Goal: Task Accomplishment & Management: Use online tool/utility

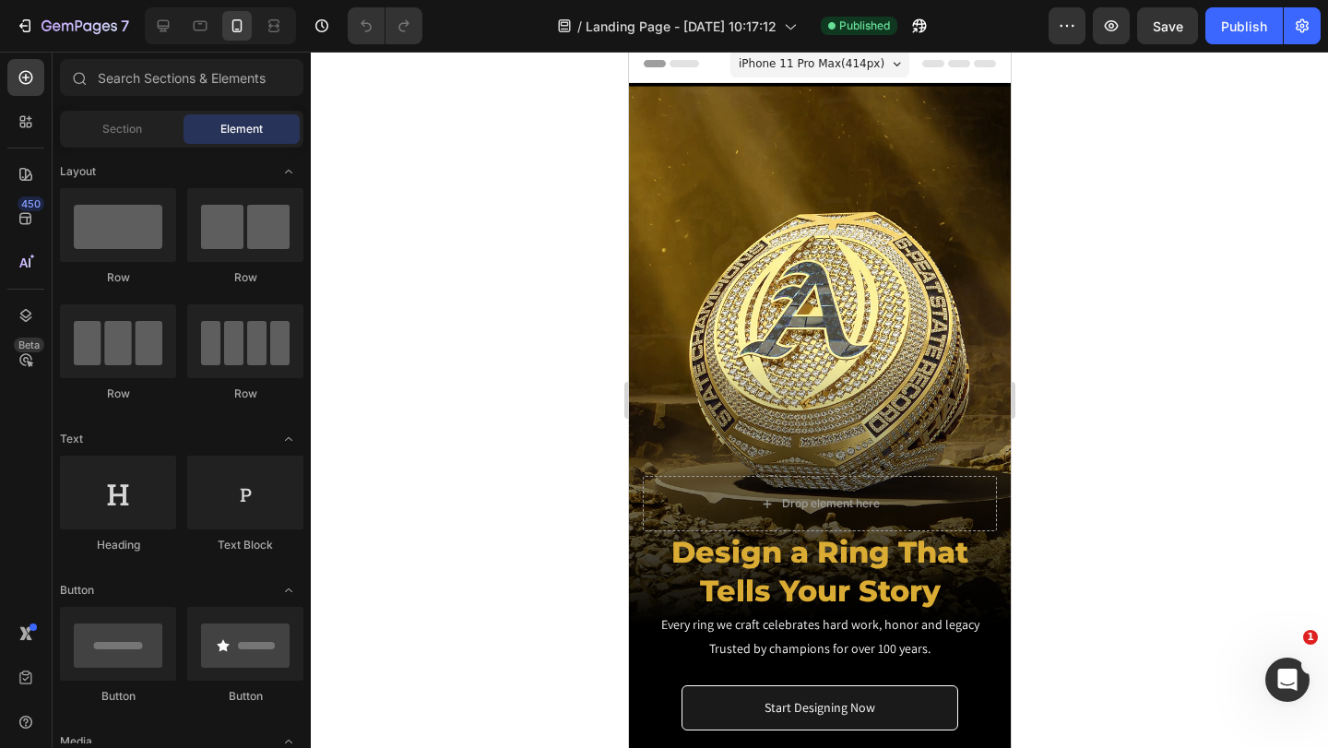
scroll to position [254, 0]
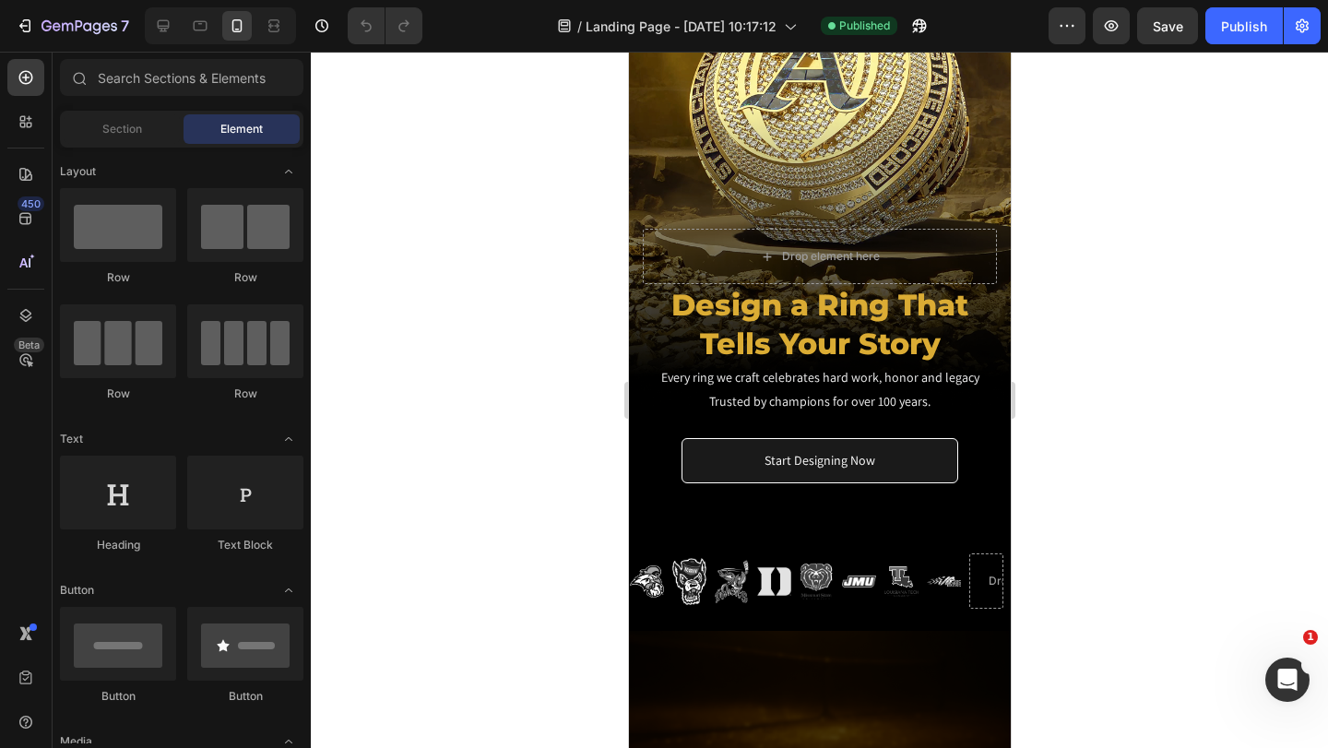
drag, startPoint x: 1004, startPoint y: 165, endPoint x: 1638, endPoint y: 134, distance: 634.4
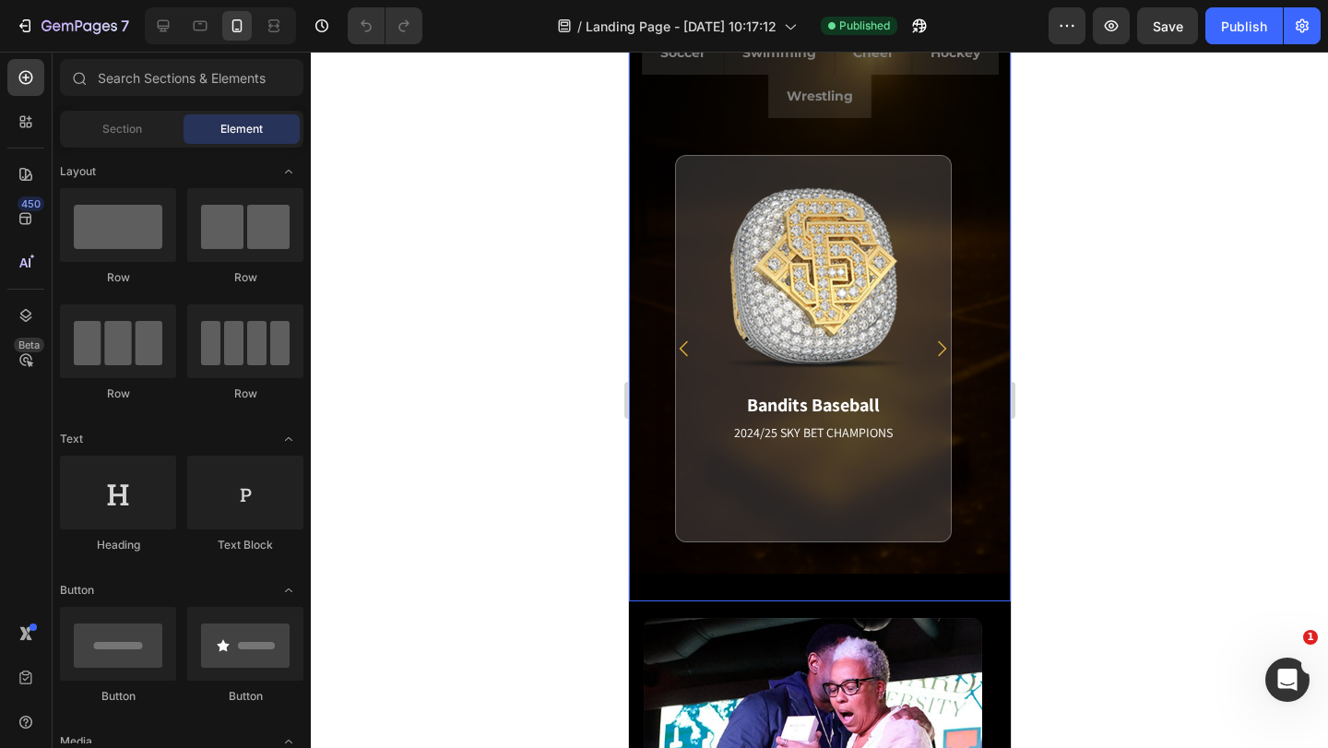
scroll to position [3090, 0]
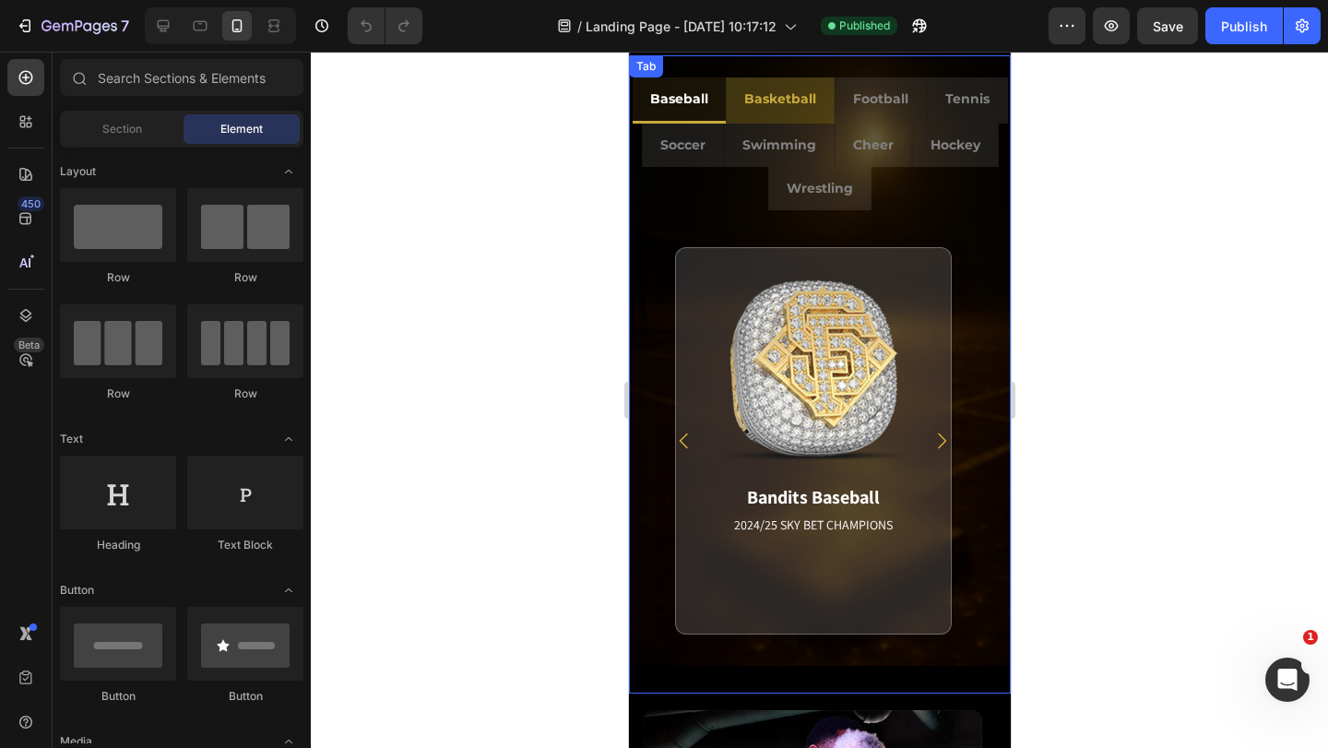
click at [815, 104] on p "Basketball" at bounding box center [779, 99] width 72 height 23
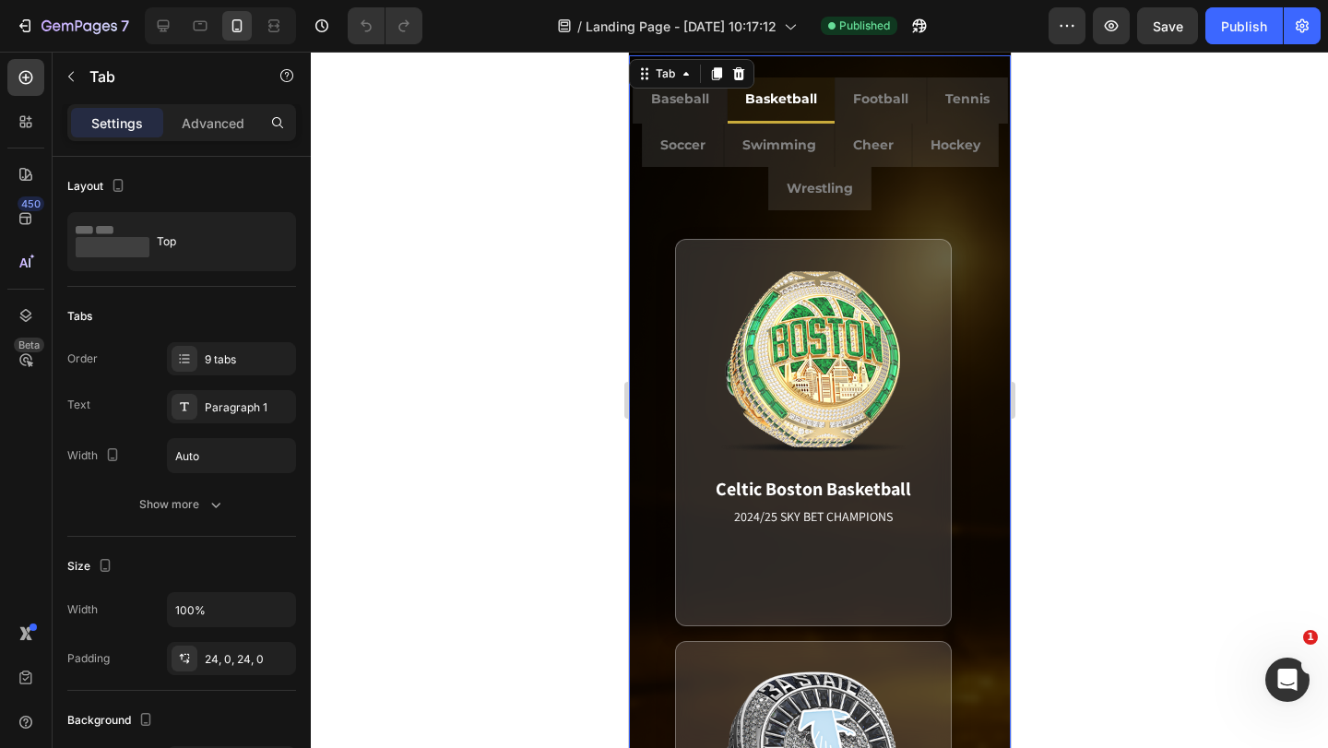
click at [965, 200] on ul "Baseball Basketball Football Tennis Soccer Swimming Cheer Hockey Wrestling" at bounding box center [819, 144] width 382 height 134
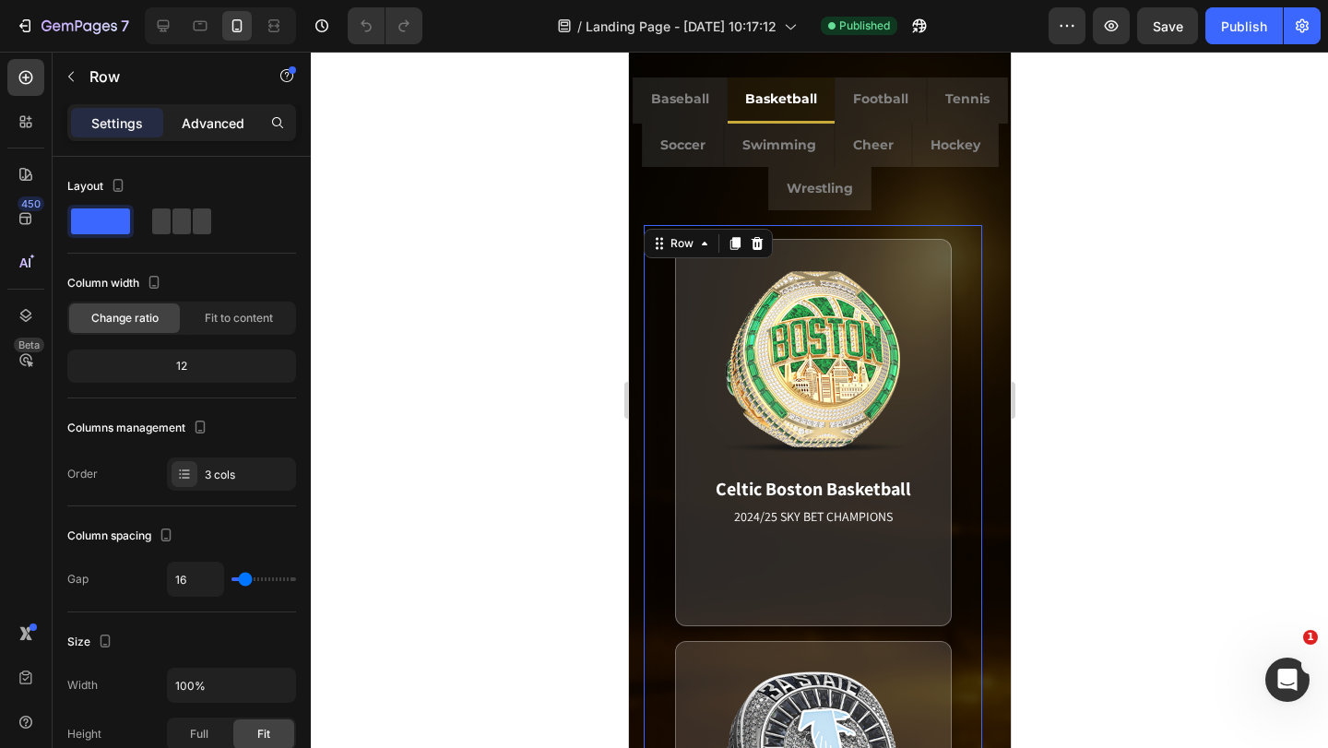
click at [215, 120] on p "Advanced" at bounding box center [213, 122] width 63 height 19
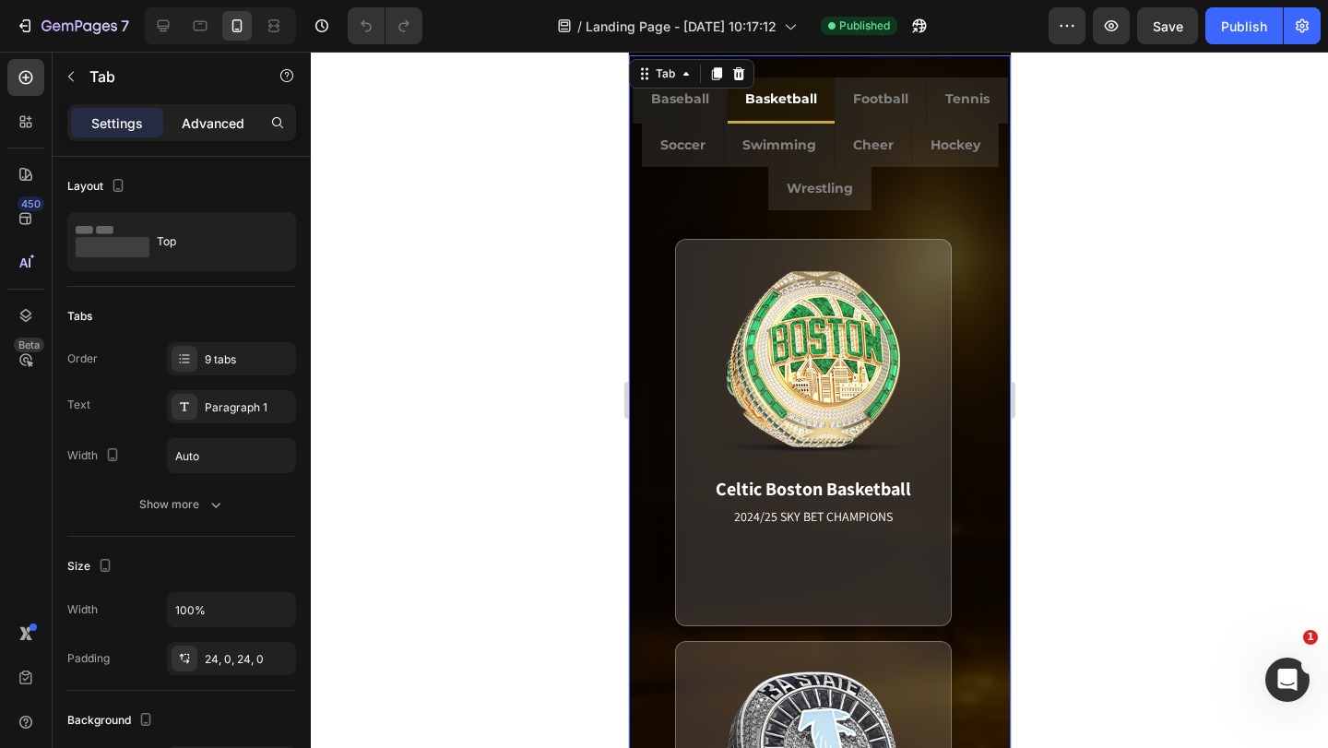
click at [209, 115] on p "Advanced" at bounding box center [213, 122] width 63 height 19
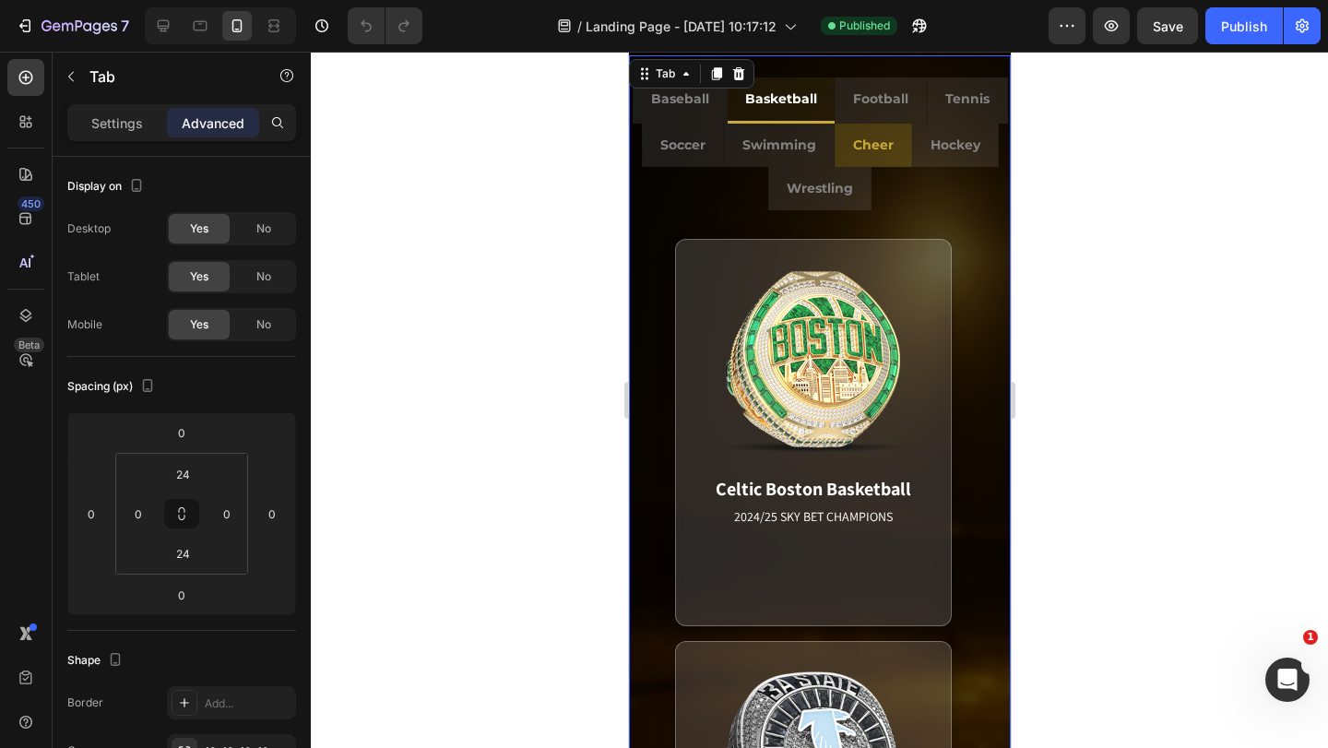
scroll to position [2998, 0]
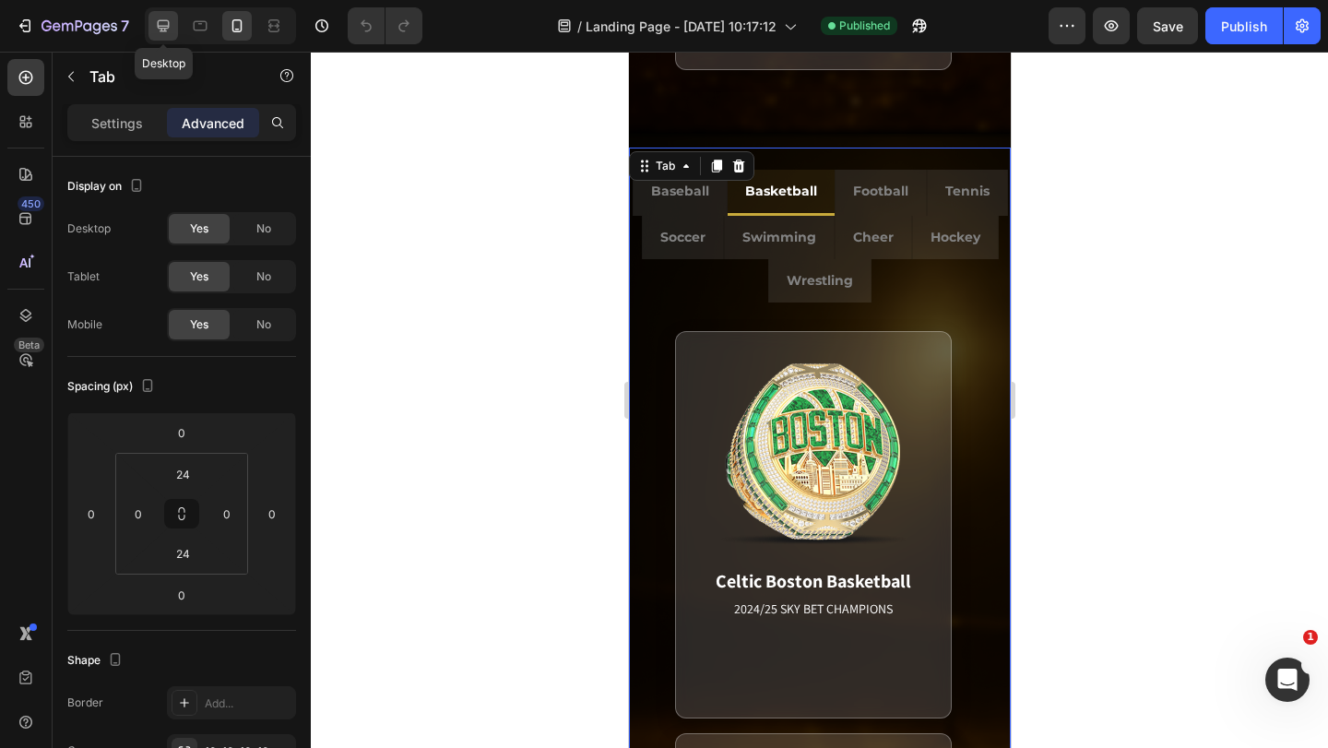
click at [165, 26] on icon at bounding box center [164, 26] width 12 height 12
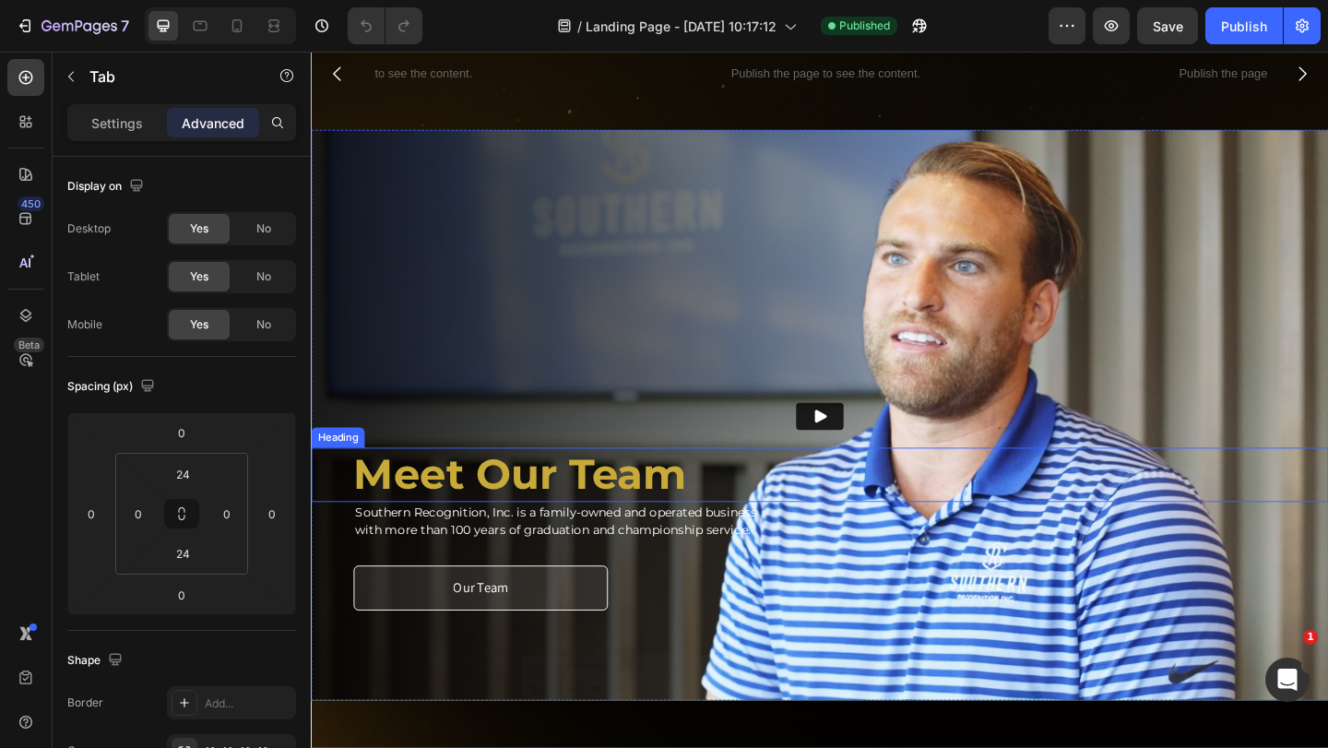
scroll to position [1456, 0]
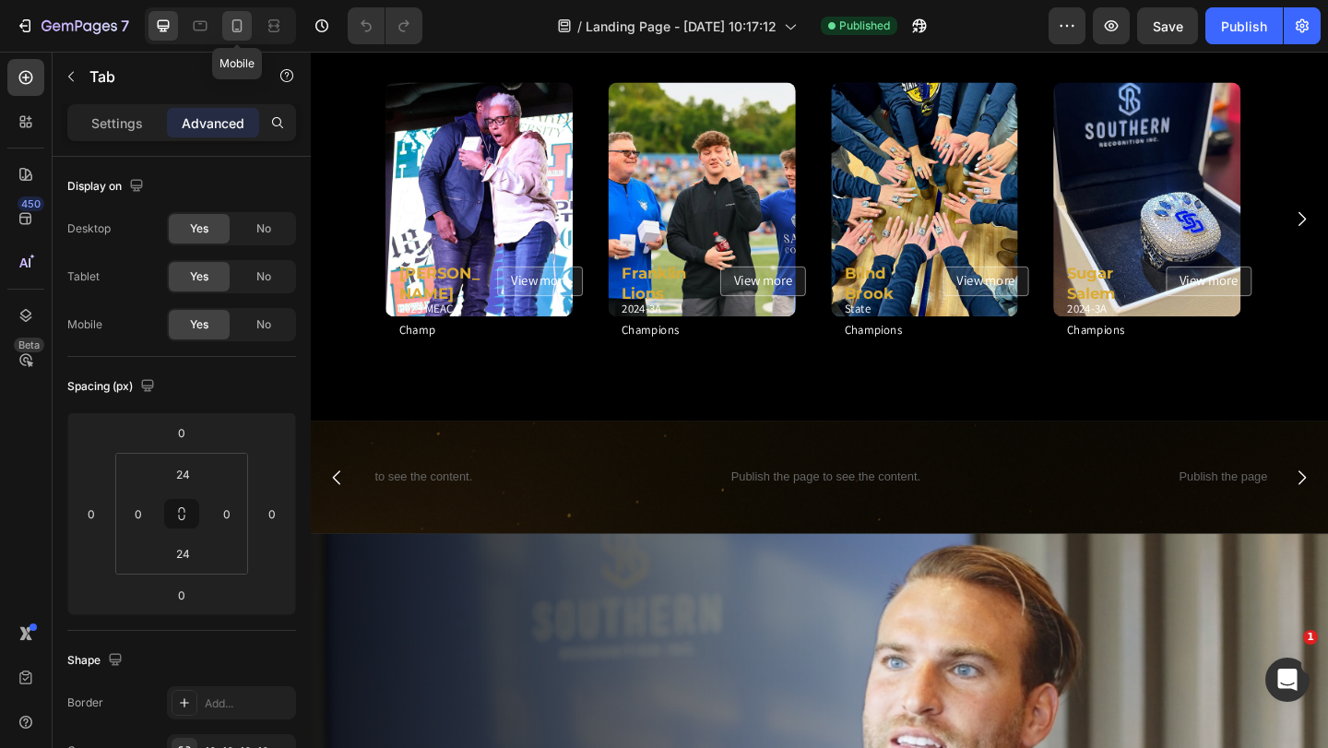
click at [243, 28] on icon at bounding box center [237, 26] width 18 height 18
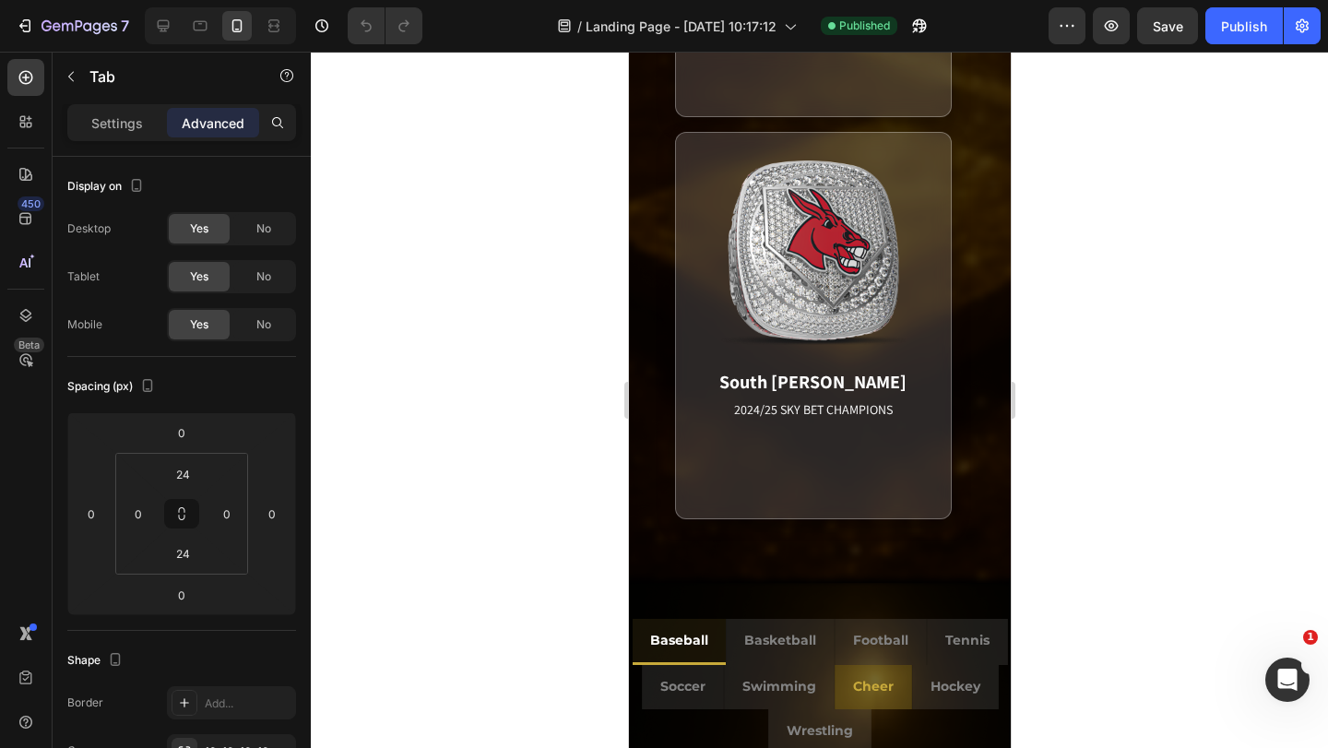
scroll to position [2323, 0]
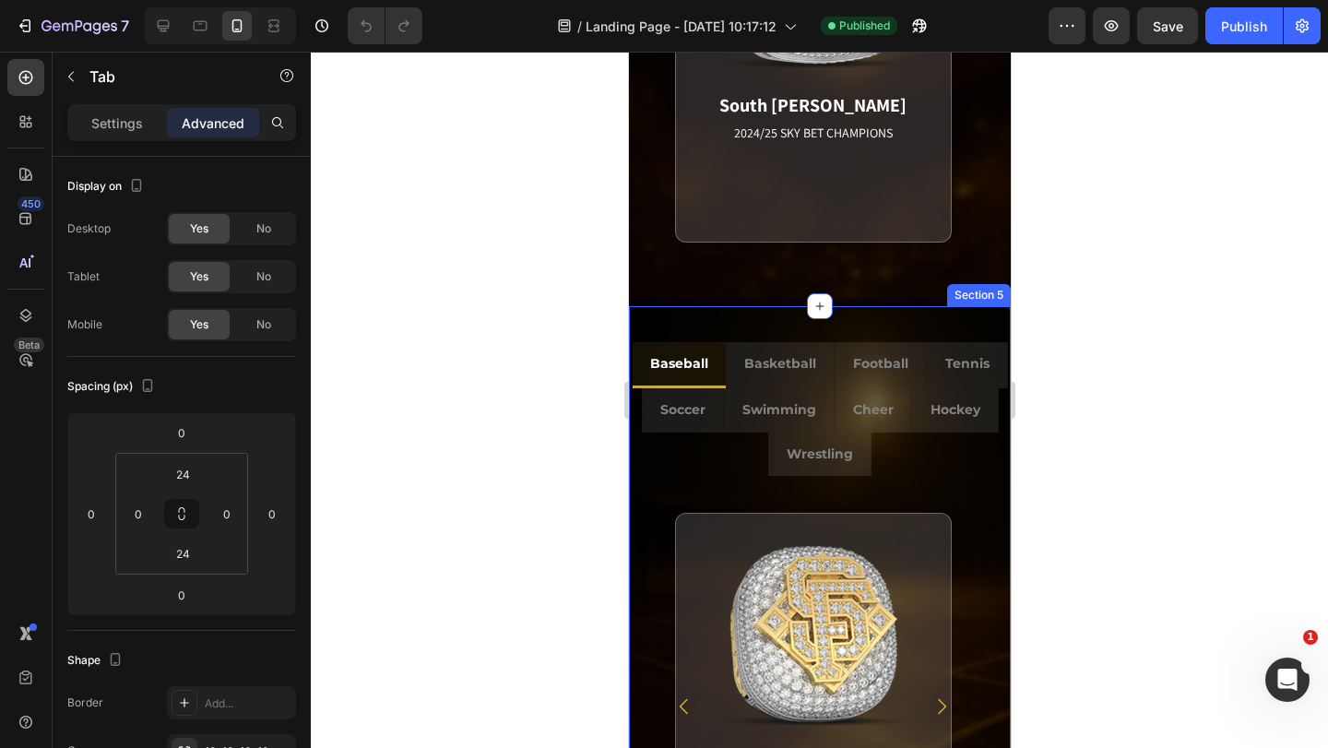
click at [962, 318] on div "Baseball Basketball Football Tennis Soccer Swimming Cheer Hockey Wrestling Band…" at bounding box center [819, 635] width 382 height 658
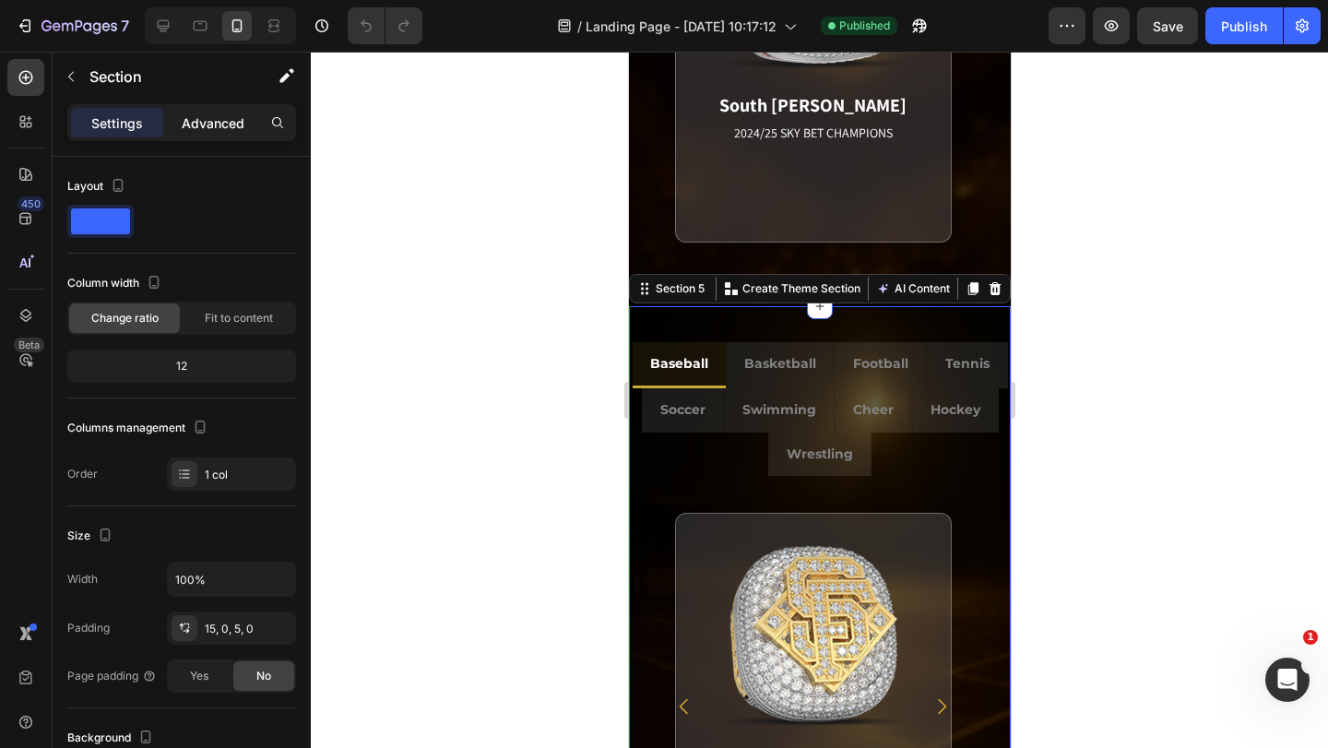
click at [229, 122] on p "Advanced" at bounding box center [213, 122] width 63 height 19
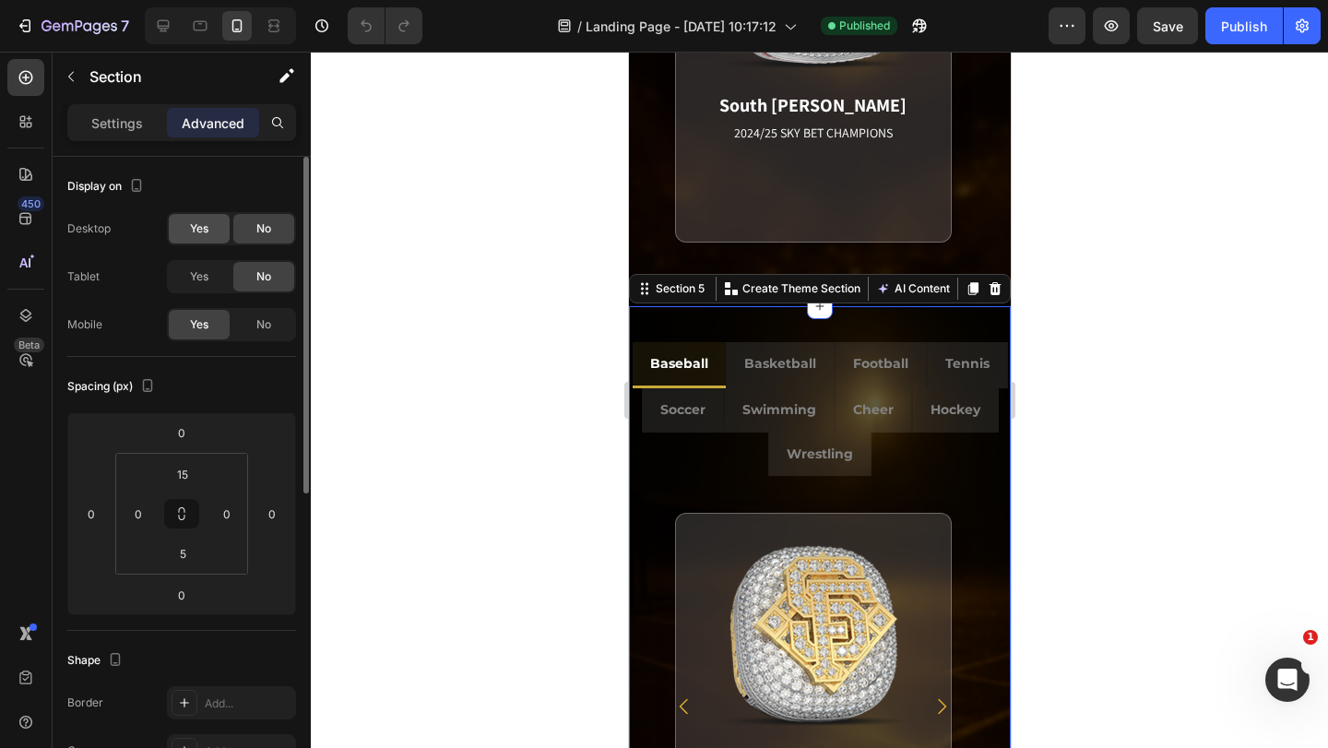
click at [209, 228] on div "Yes" at bounding box center [199, 229] width 61 height 30
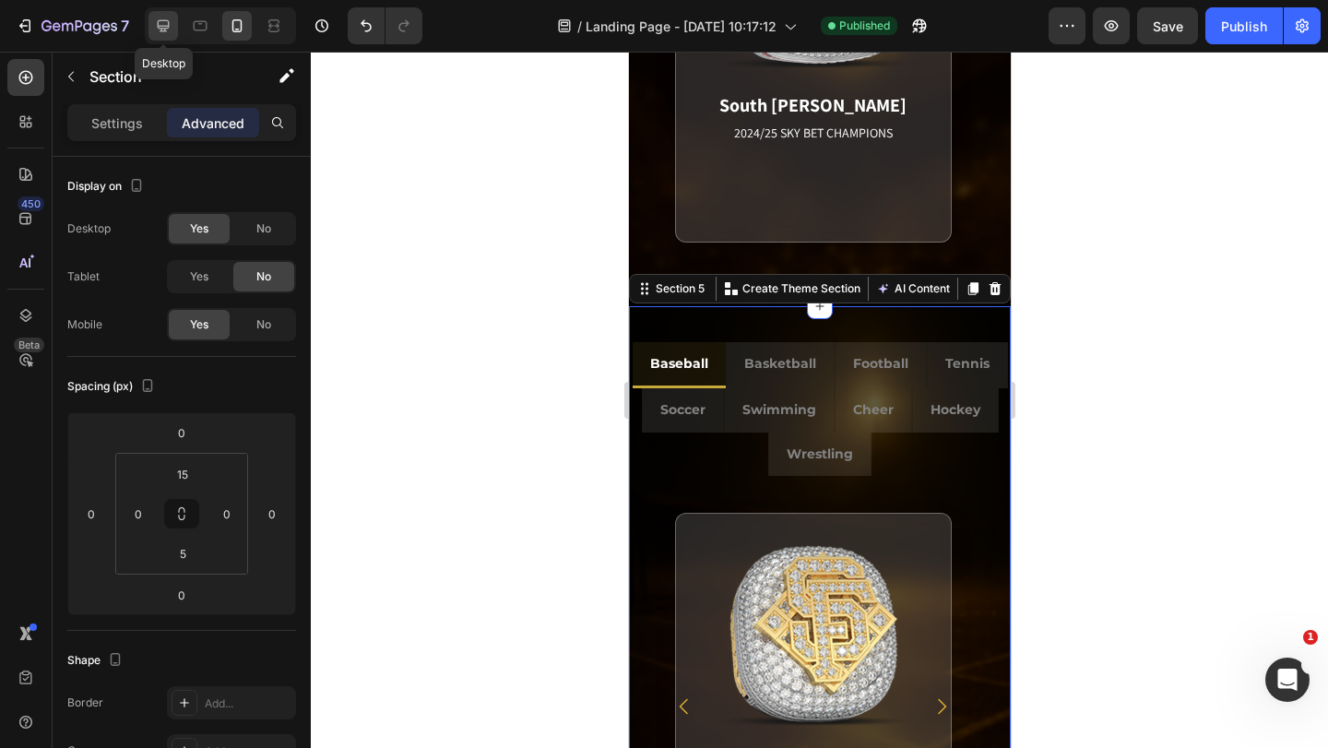
click at [157, 32] on icon at bounding box center [163, 26] width 18 height 18
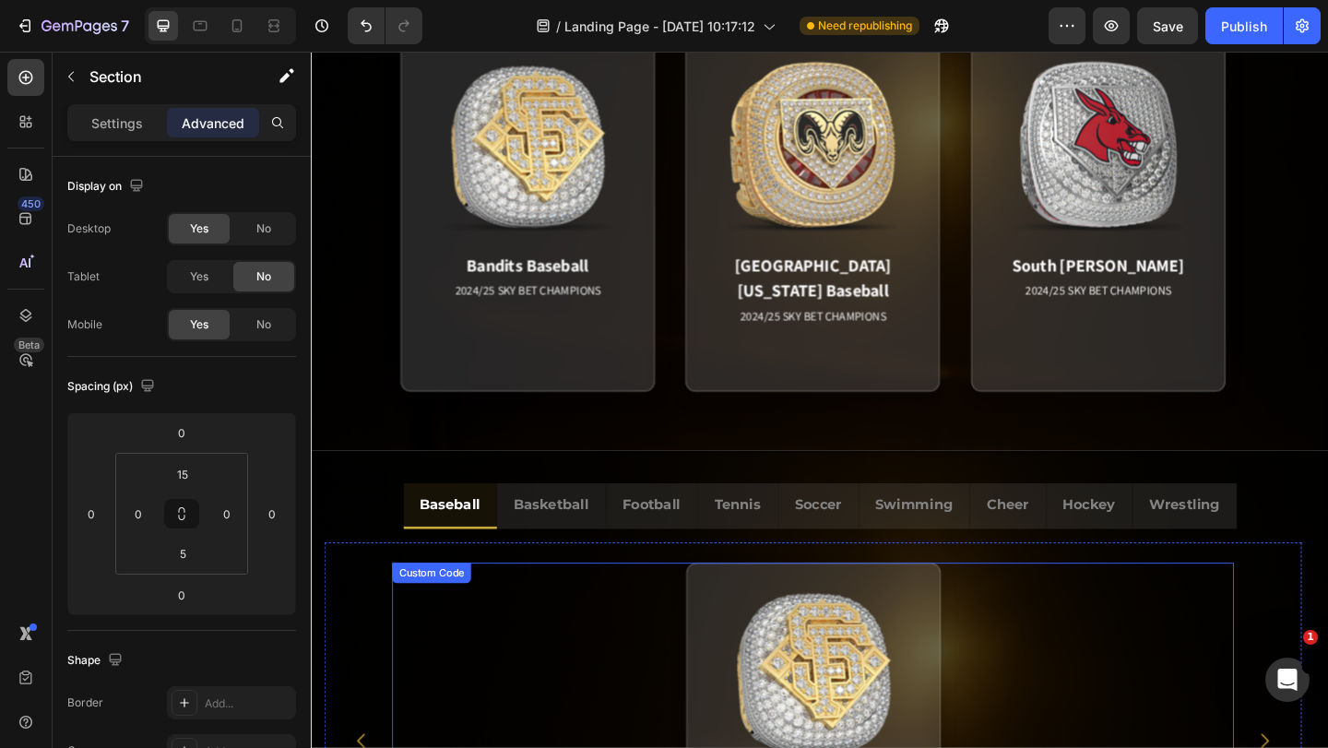
scroll to position [1155, 0]
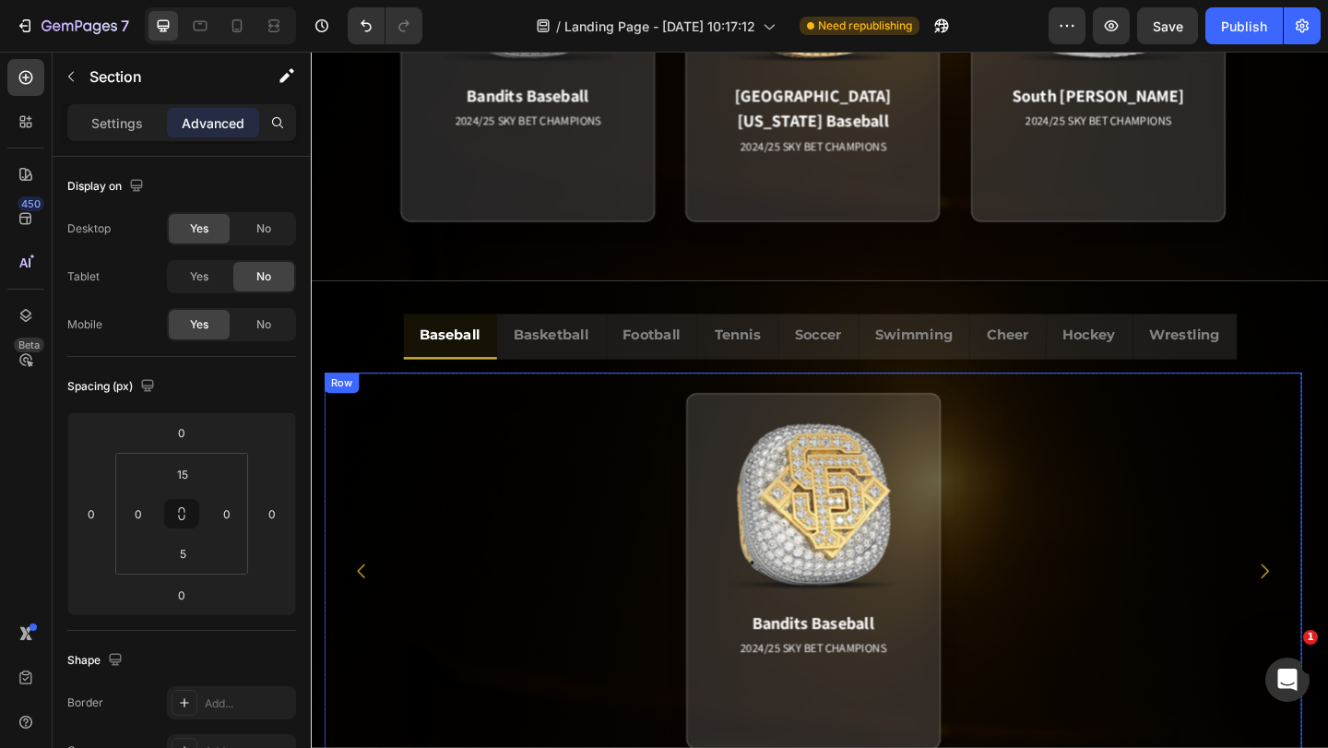
click at [366, 424] on div "Bandits Baseball 2024/25 SKY BET CHAMPIONS Match Highlight America's Team. Pack…" at bounding box center [857, 617] width 1063 height 432
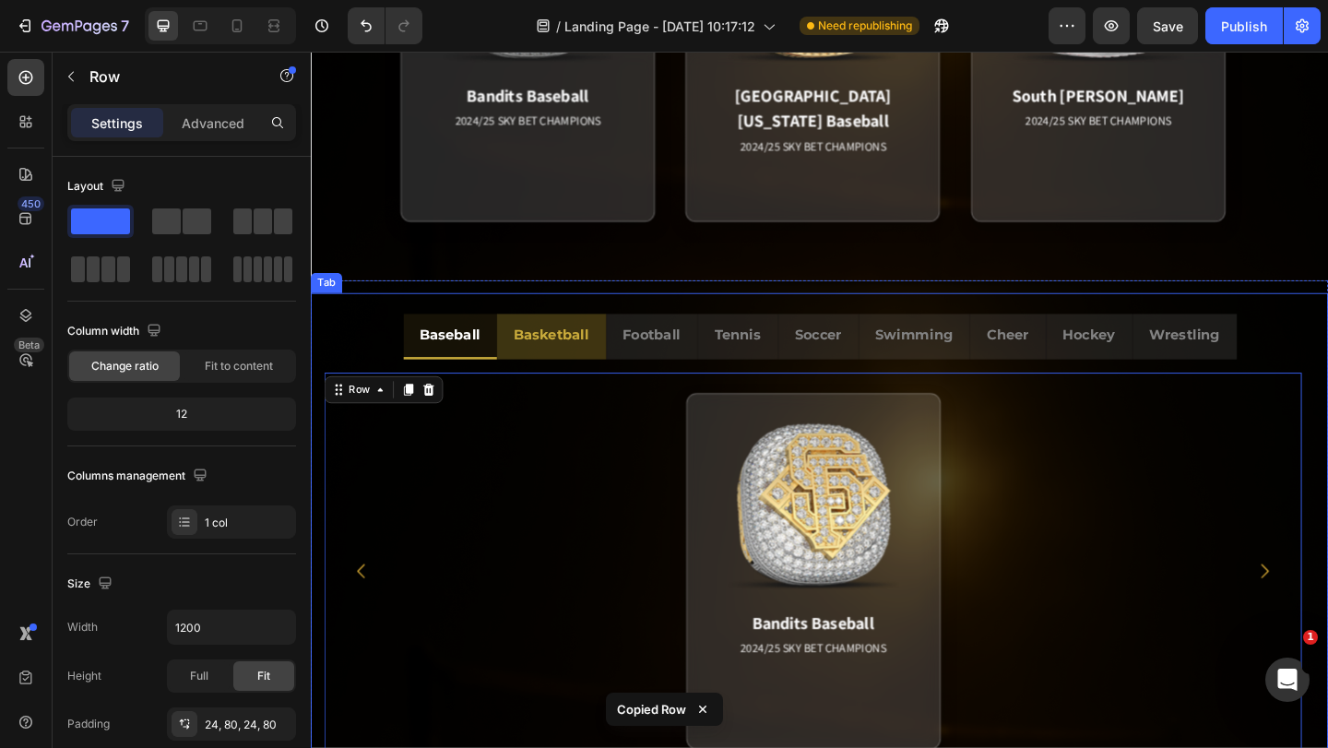
click at [552, 376] on div "Basketball" at bounding box center [572, 361] width 88 height 35
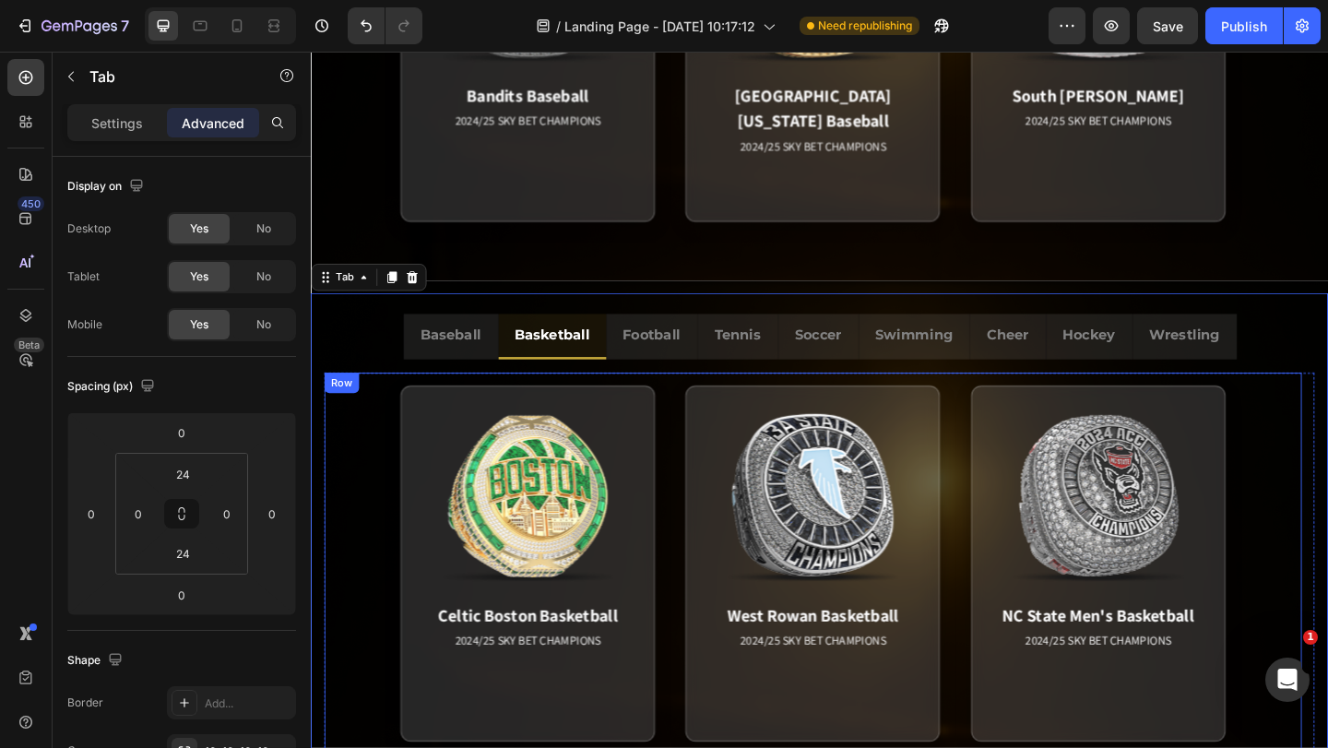
click at [361, 412] on div "Row" at bounding box center [345, 412] width 38 height 22
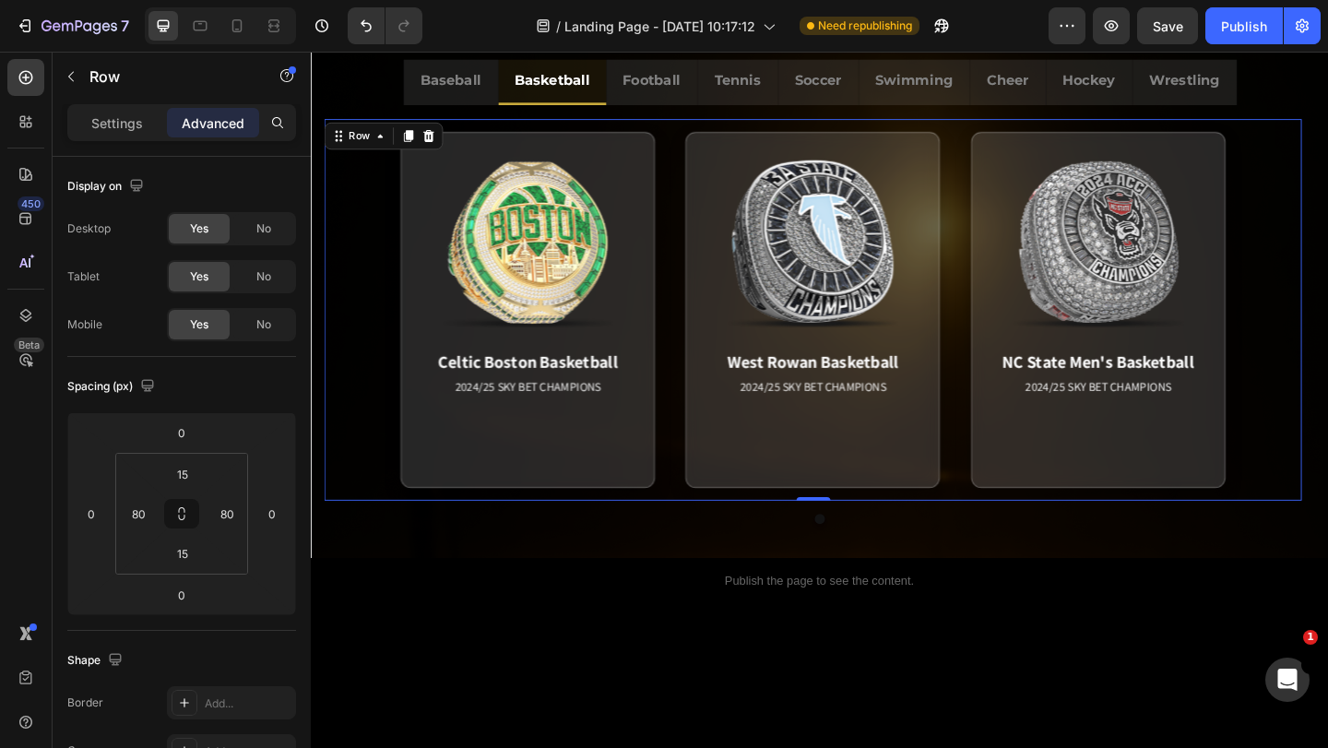
scroll to position [1247, 0]
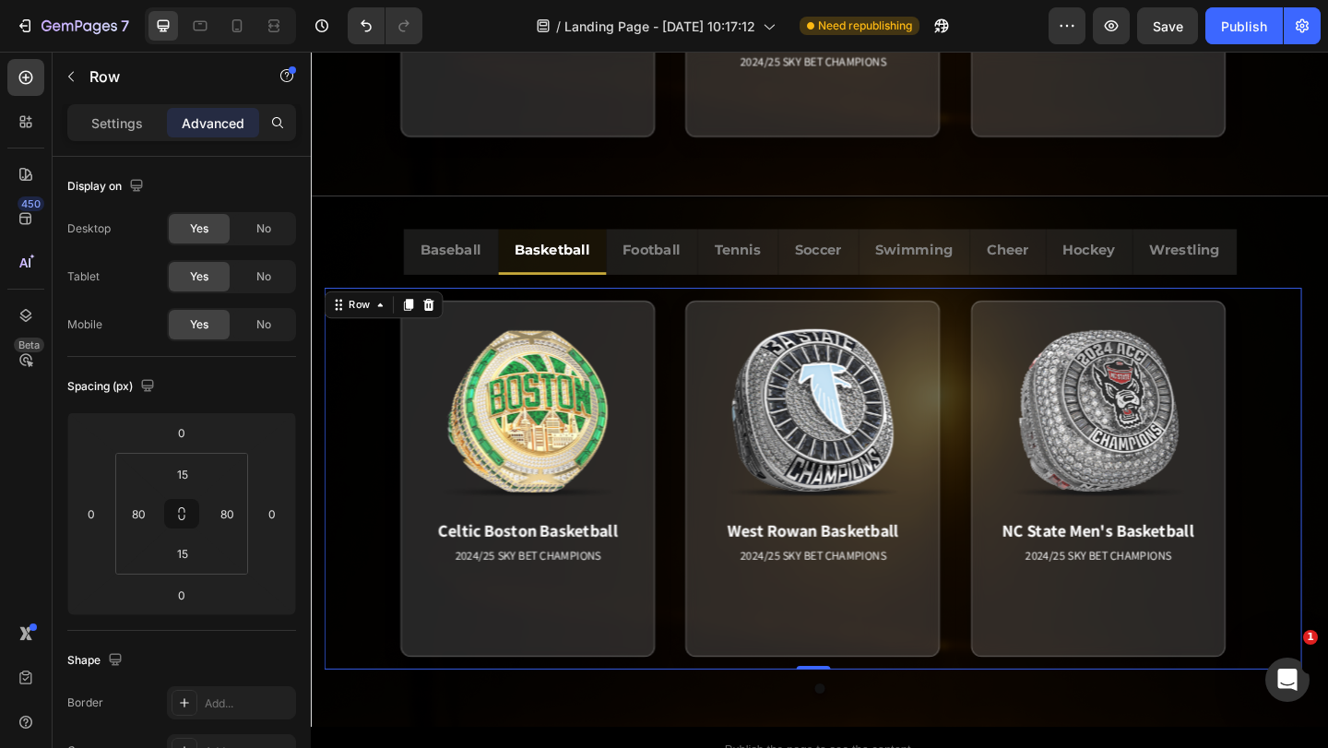
click at [354, 372] on div "Celtic Boston Basketball 2024/25 SKY BET CHAMPIONS Match Highlight [PERSON_NAME…" at bounding box center [857, 516] width 1063 height 415
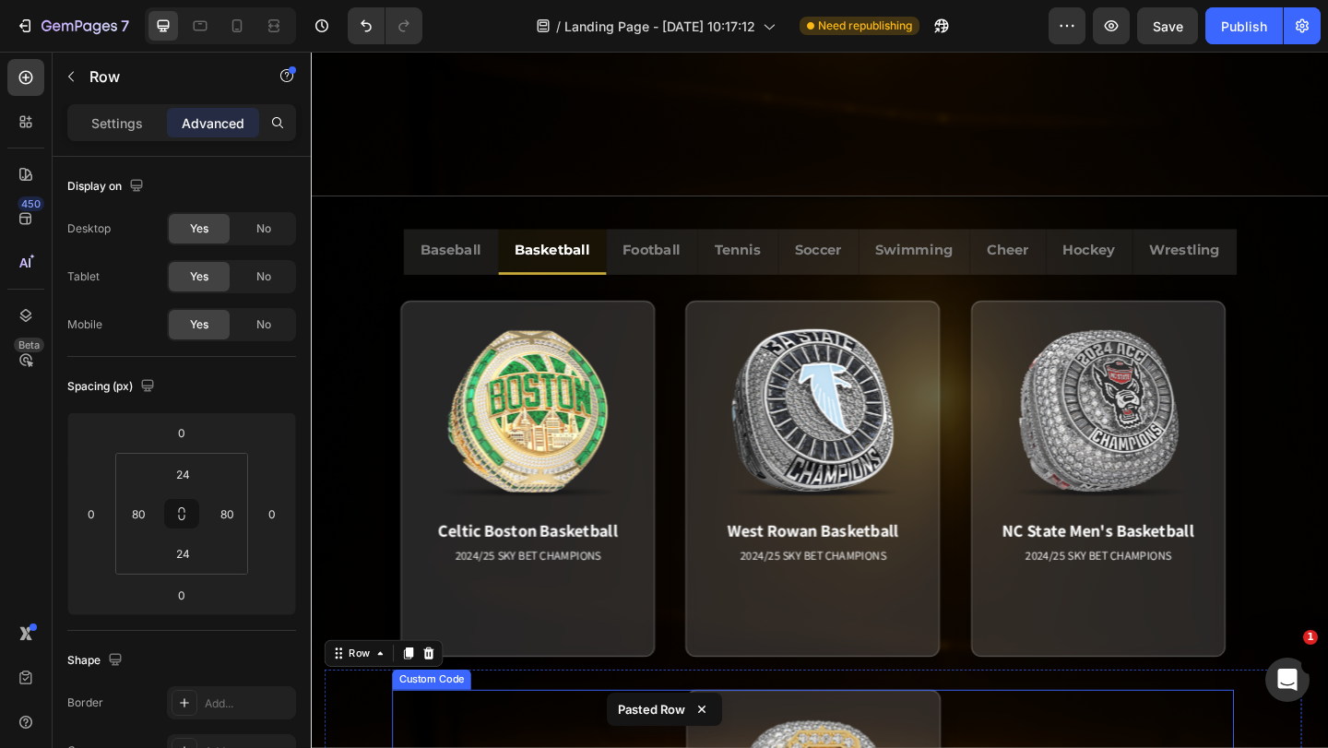
scroll to position [1855, 0]
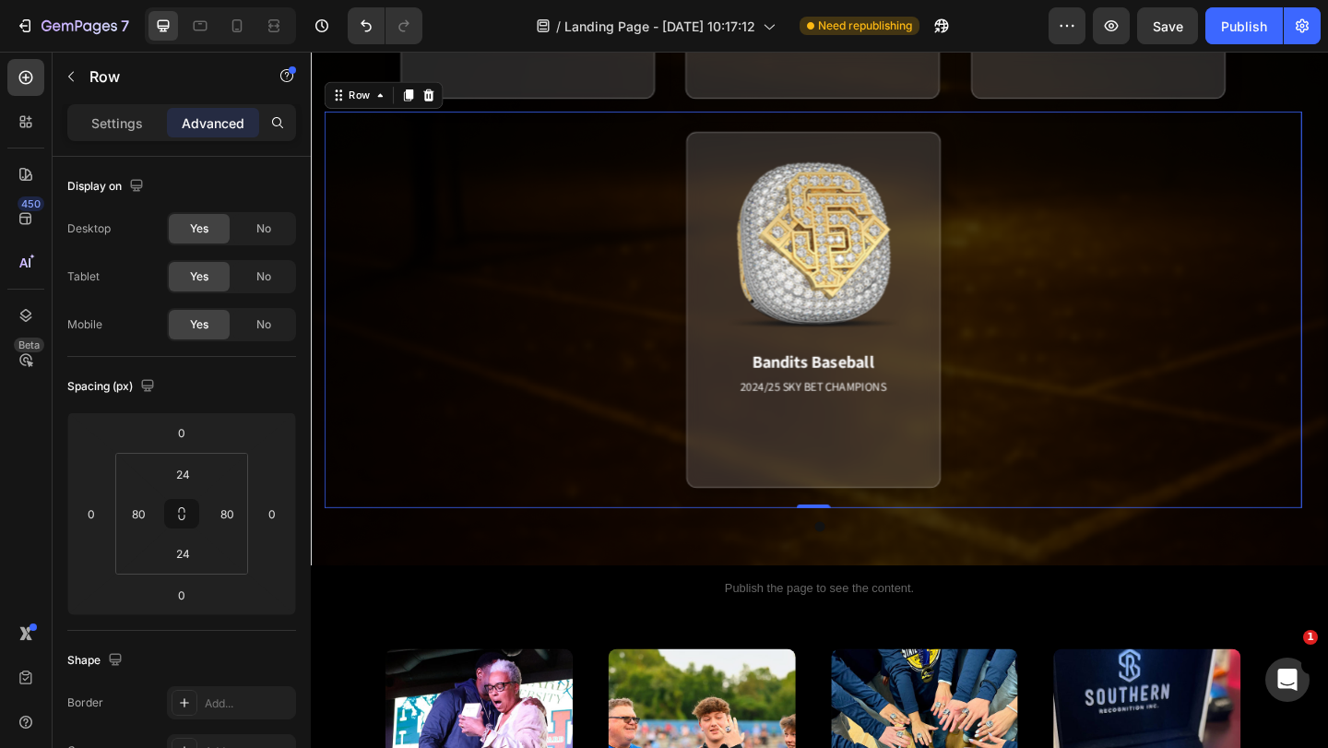
click at [1325, 289] on div "Bandits Baseball 2024/25 SKY BET CHAMPIONS Match Highlight America's Team. Pack…" at bounding box center [857, 332] width 1063 height 432
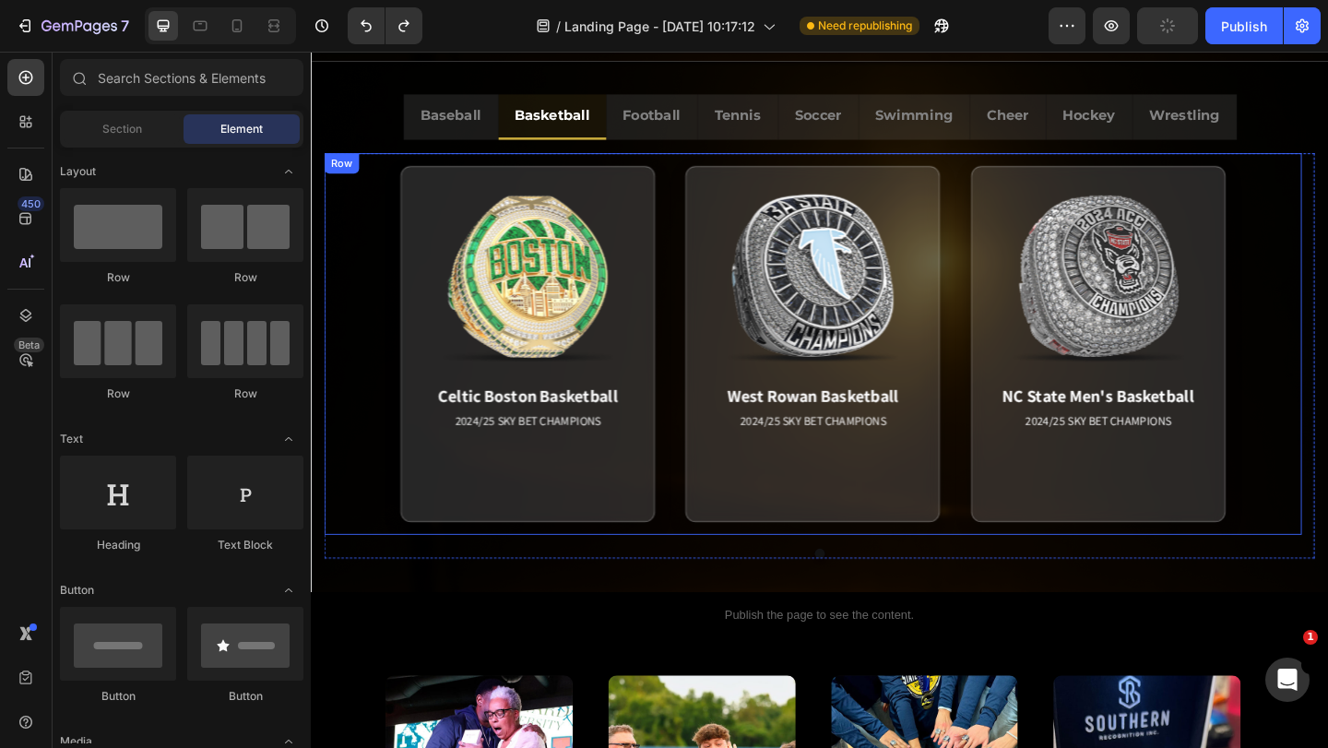
scroll to position [1301, 0]
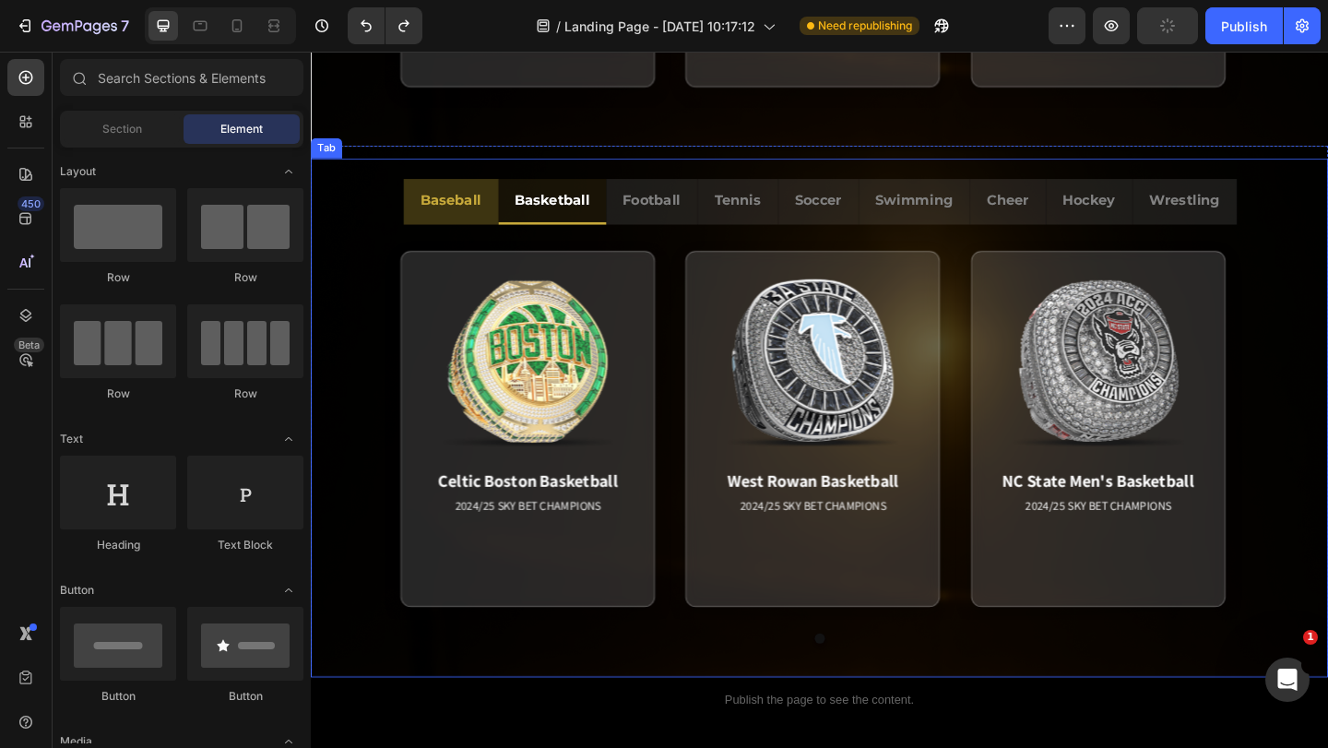
click at [462, 213] on p "Baseball" at bounding box center [463, 213] width 66 height 27
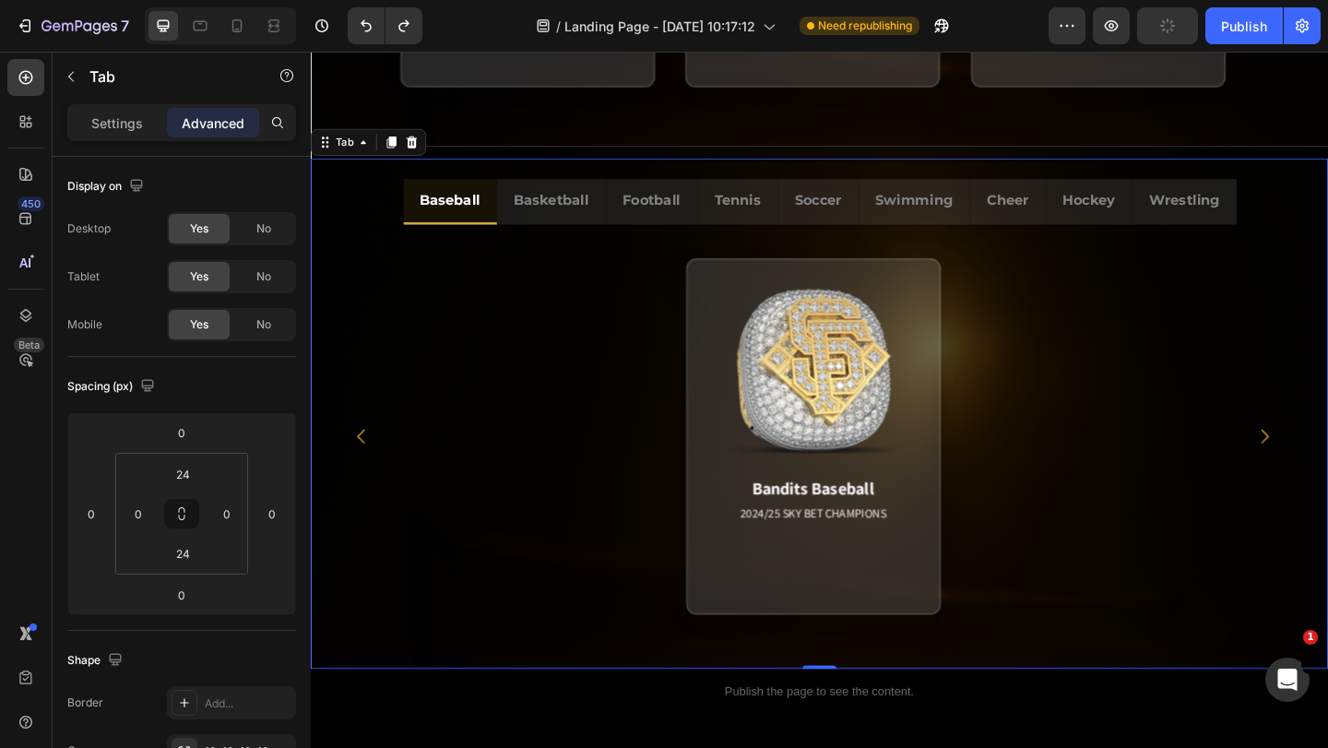
click at [319, 396] on div "Bandits Baseball 2024/25 SKY BET CHAMPIONS Match Highlight America's Team. Pack…" at bounding box center [864, 470] width 1107 height 461
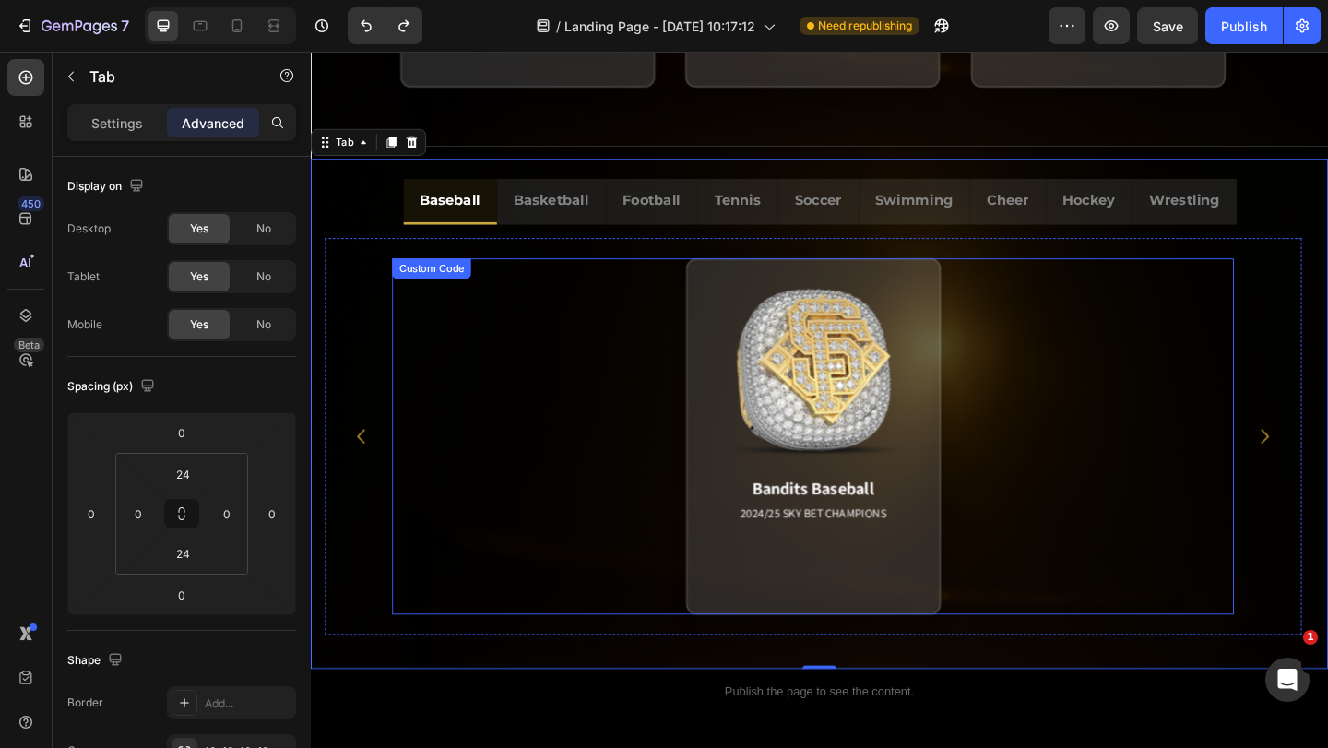
click at [429, 421] on div "Bandits Baseball 2024/25 SKY BET CHAMPIONS Match Highlight America's Team. Pack…" at bounding box center [857, 470] width 916 height 387
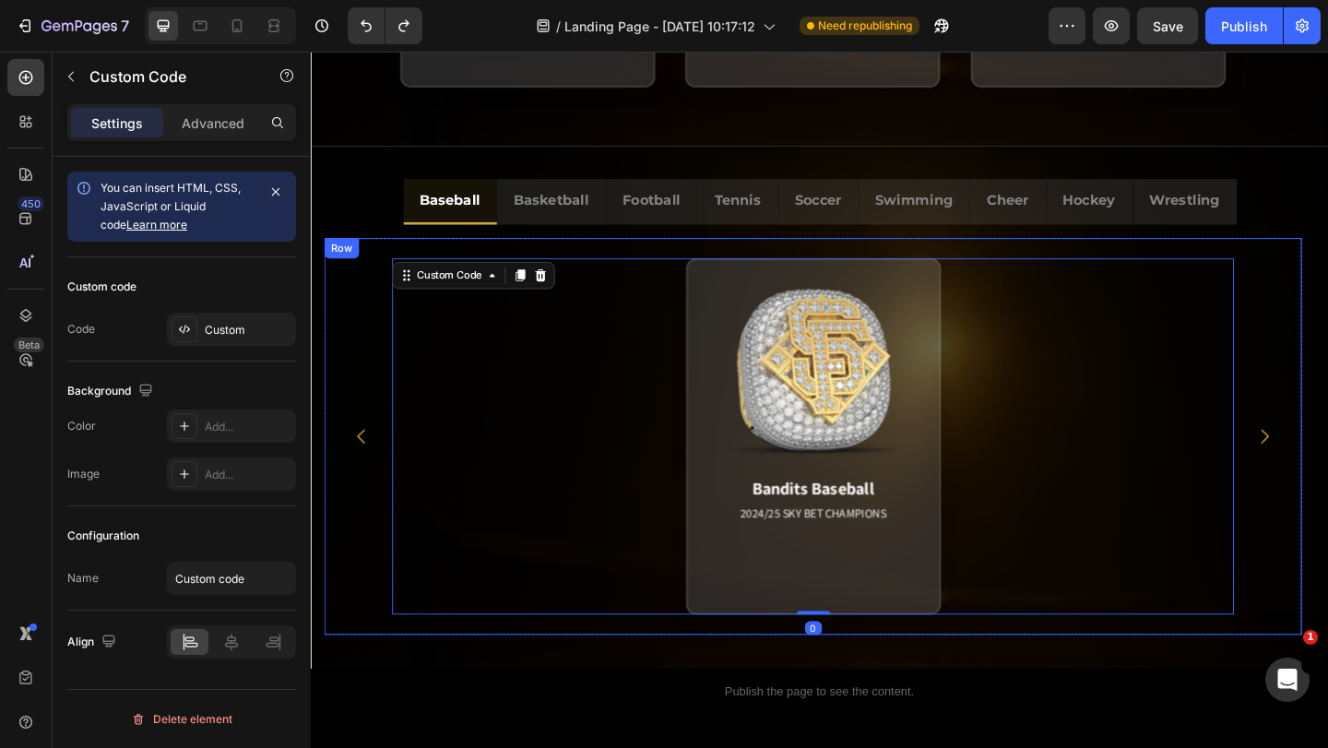
click at [381, 392] on div "Bandits Baseball 2024/25 SKY BET CHAMPIONS Match Highlight America's Team. Pack…" at bounding box center [857, 471] width 1063 height 432
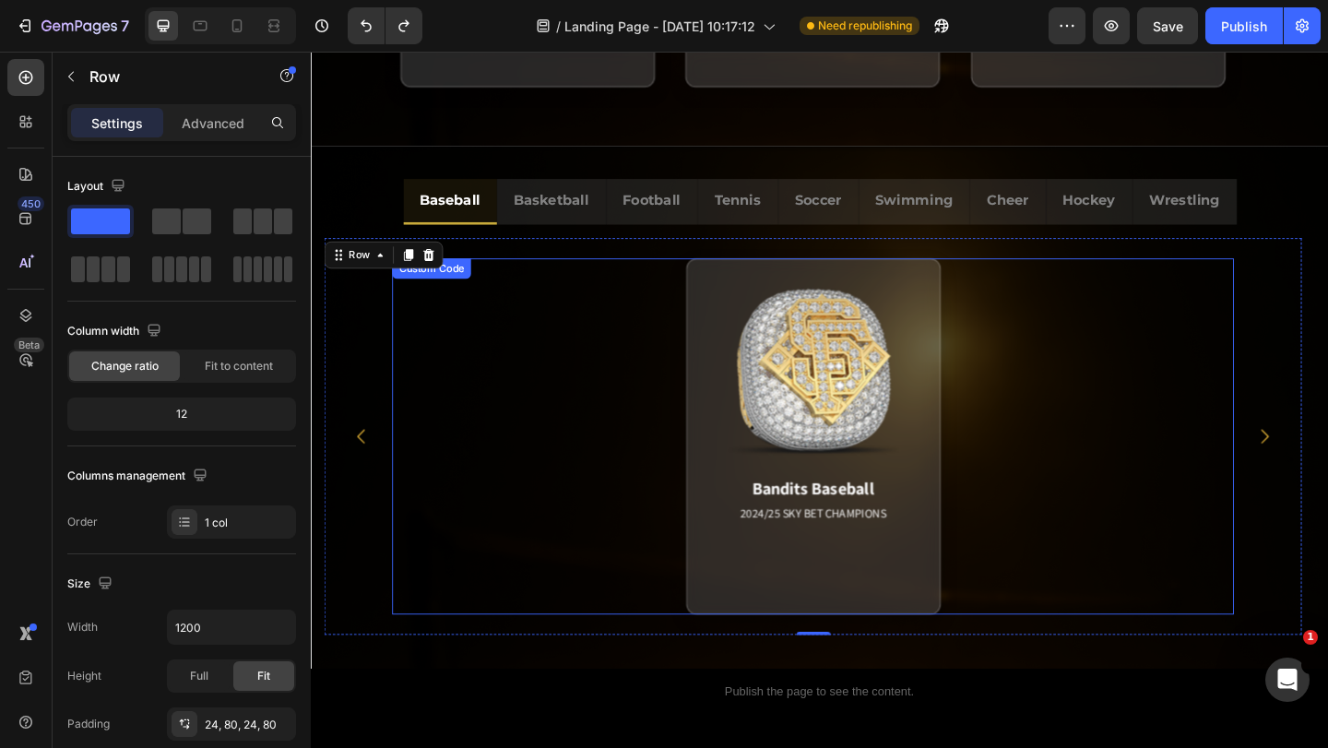
click at [500, 647] on div "Bandits Baseball 2024/25 SKY BET CHAMPIONS Match Highlight America's Team. Pack…" at bounding box center [857, 470] width 916 height 387
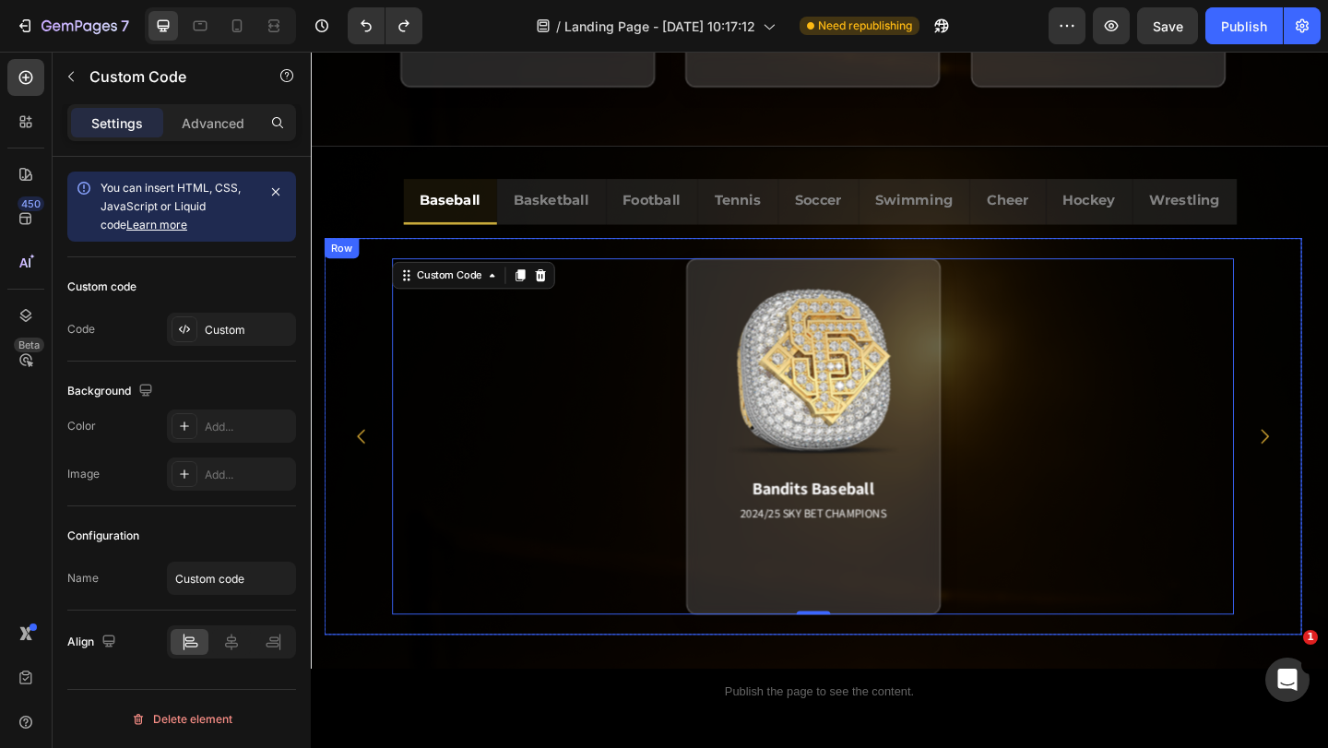
click at [360, 305] on div "Bandits Baseball 2024/25 SKY BET CHAMPIONS Match Highlight America's Team. Pack…" at bounding box center [857, 471] width 1063 height 432
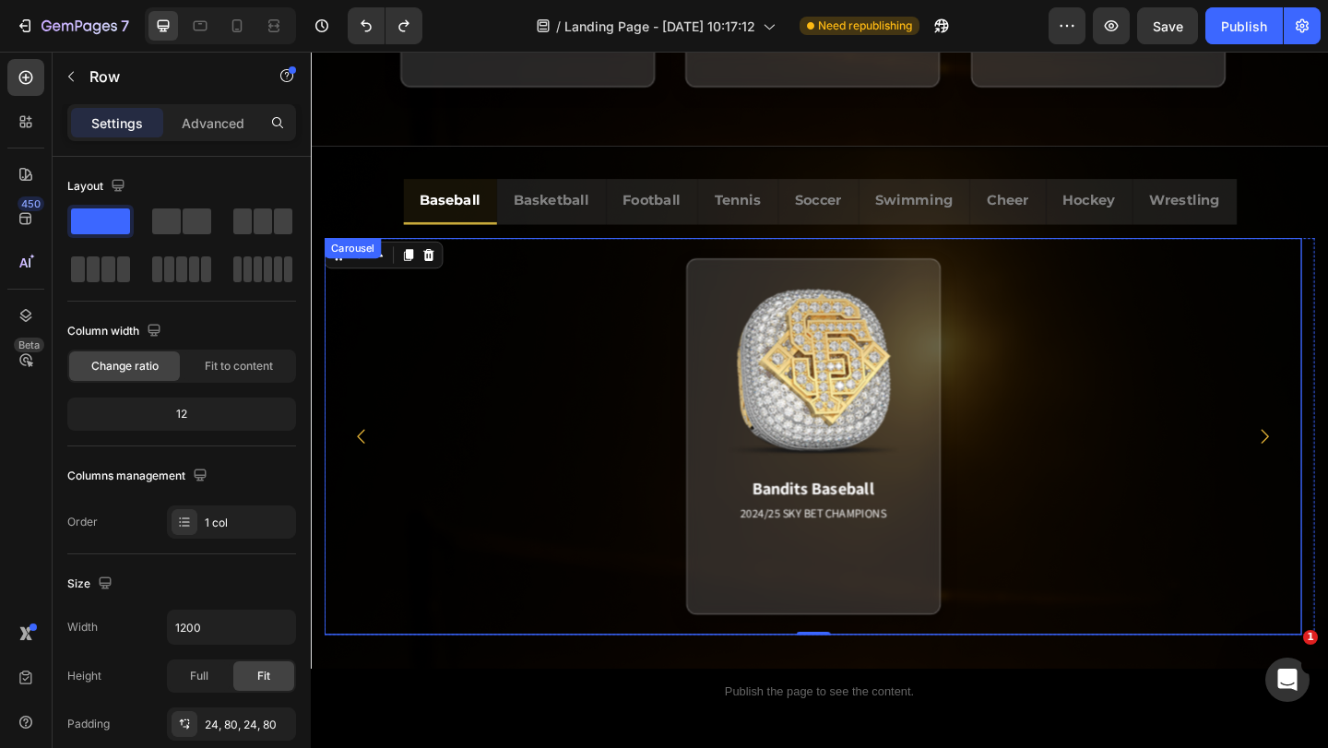
click at [359, 466] on icon "Carousel Back Arrow" at bounding box center [366, 470] width 22 height 22
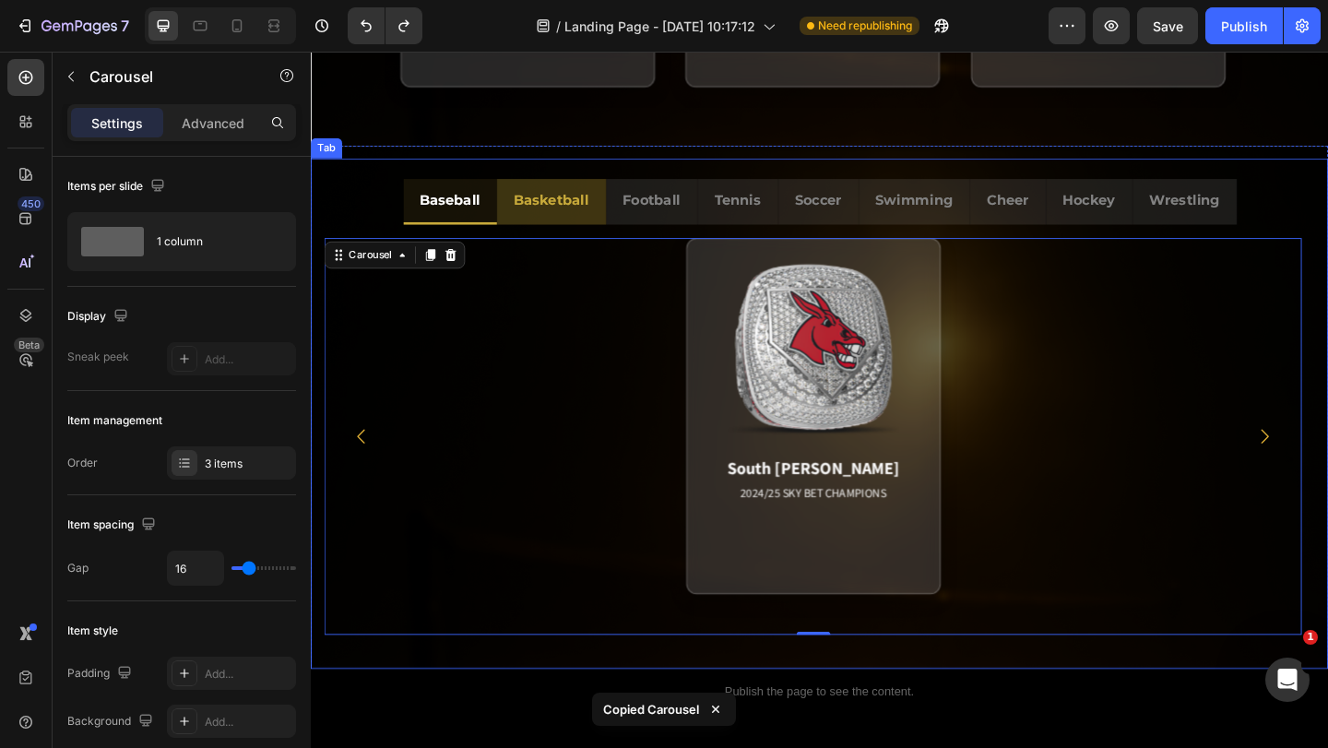
click at [571, 227] on div "Basketball" at bounding box center [572, 213] width 88 height 32
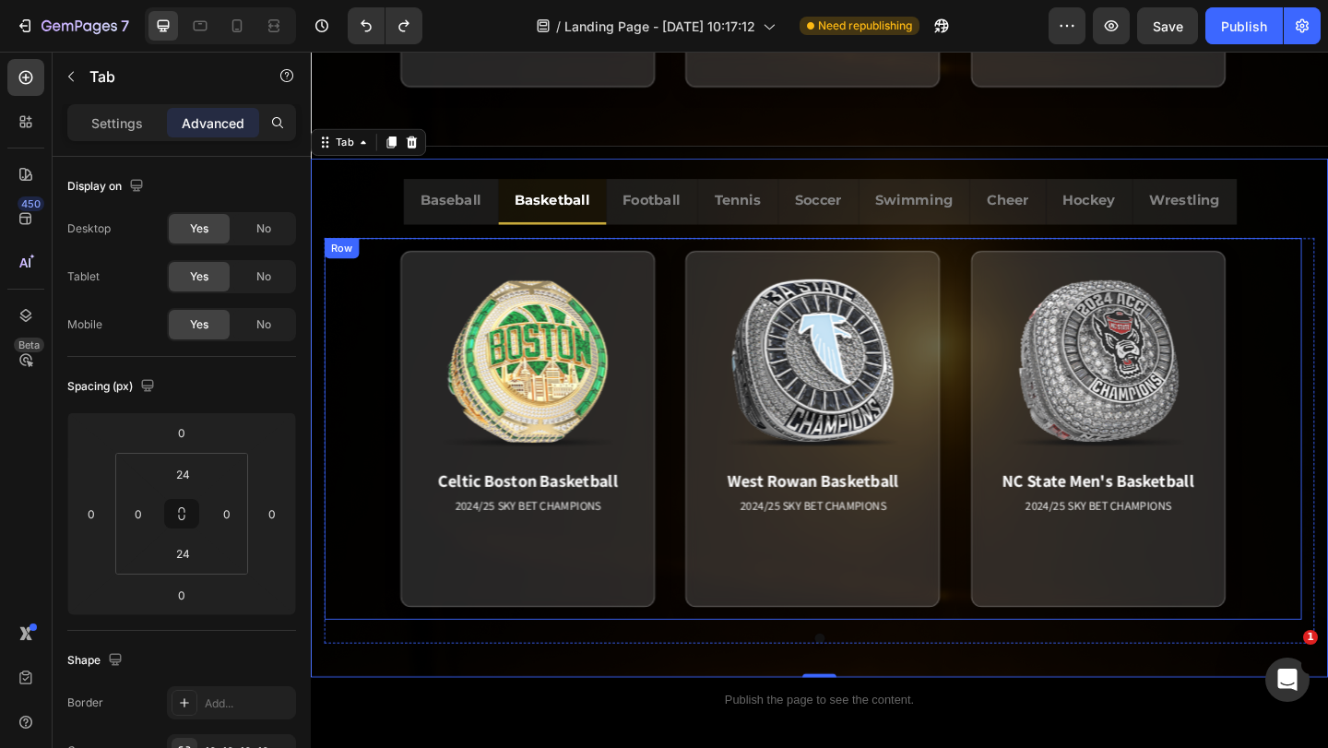
click at [328, 342] on div "Celtic Boston Basketball 2024/25 SKY BET CHAMPIONS Match Highlight [PERSON_NAME…" at bounding box center [857, 462] width 1063 height 415
click at [859, 686] on button "Dot" at bounding box center [864, 689] width 11 height 11
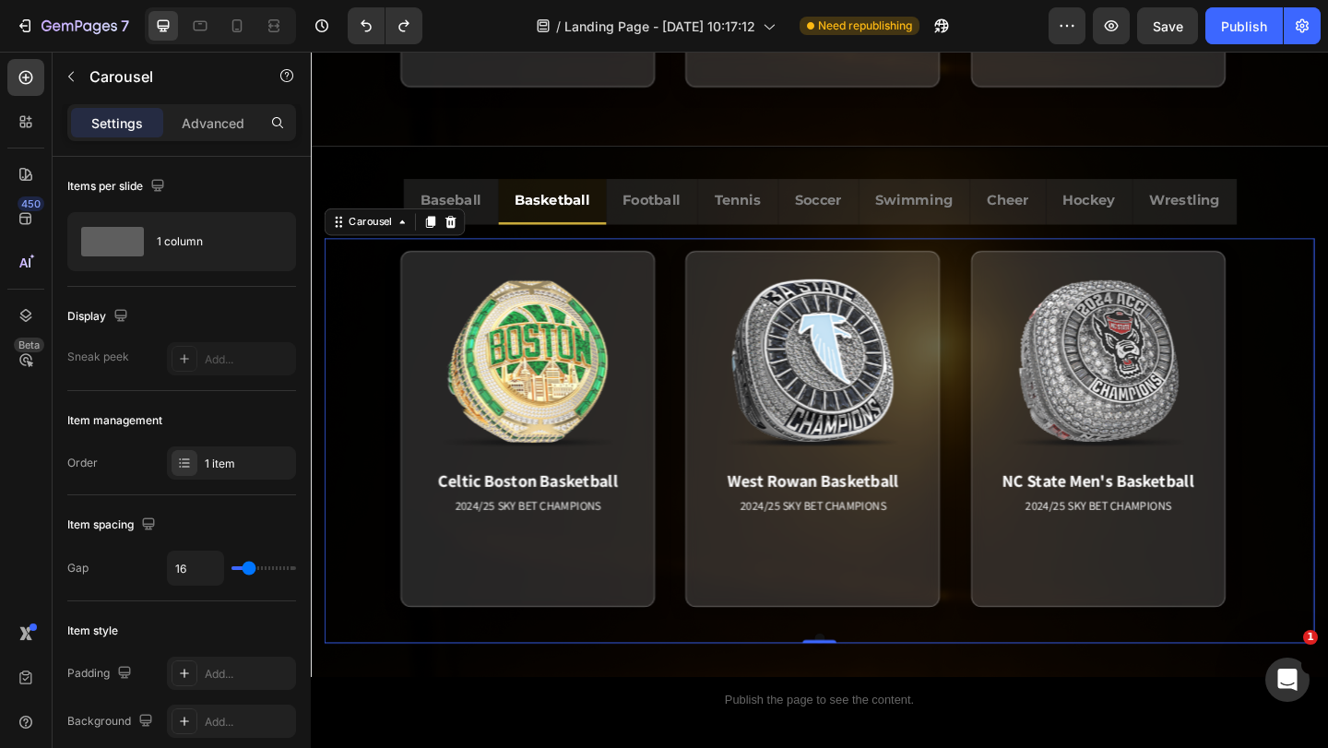
click at [831, 684] on div at bounding box center [864, 689] width 1077 height 11
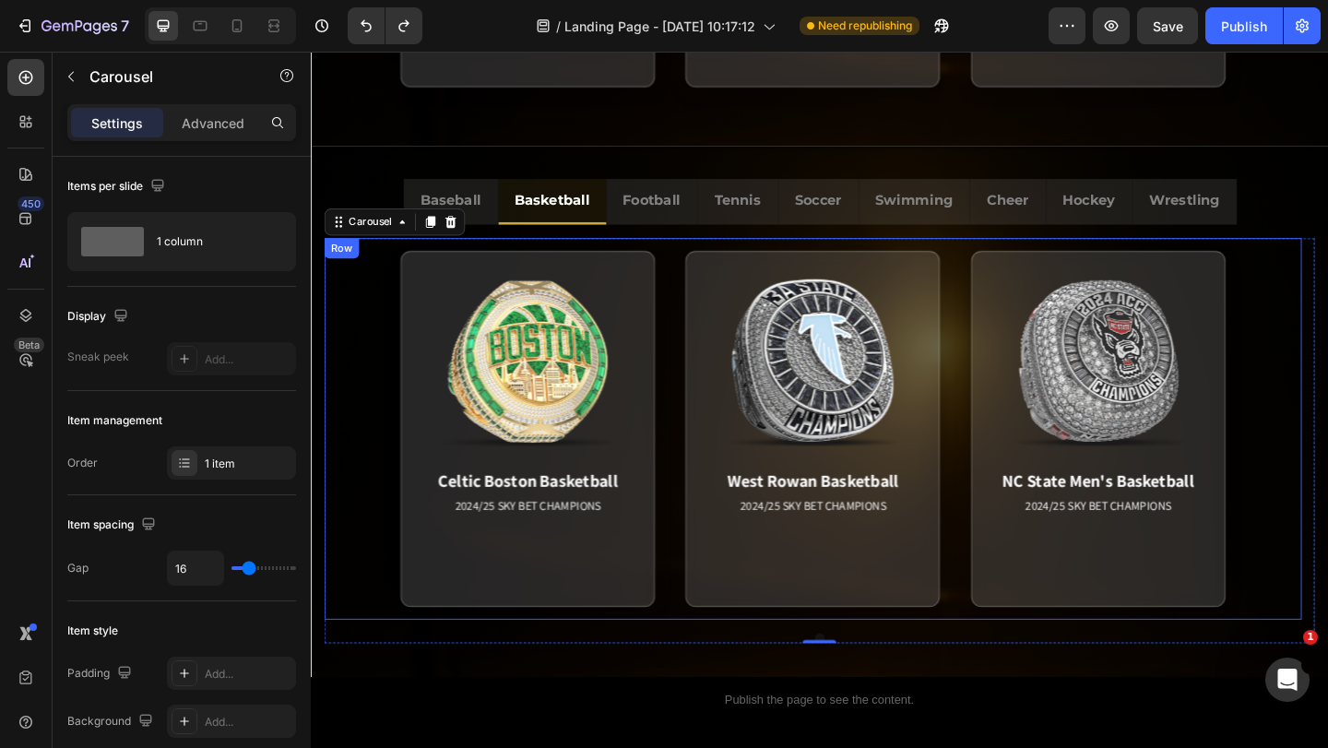
click at [1327, 459] on div "Celtic Boston Basketball 2024/25 SKY BET CHAMPIONS Match Highlight [PERSON_NAME…" at bounding box center [857, 462] width 1063 height 415
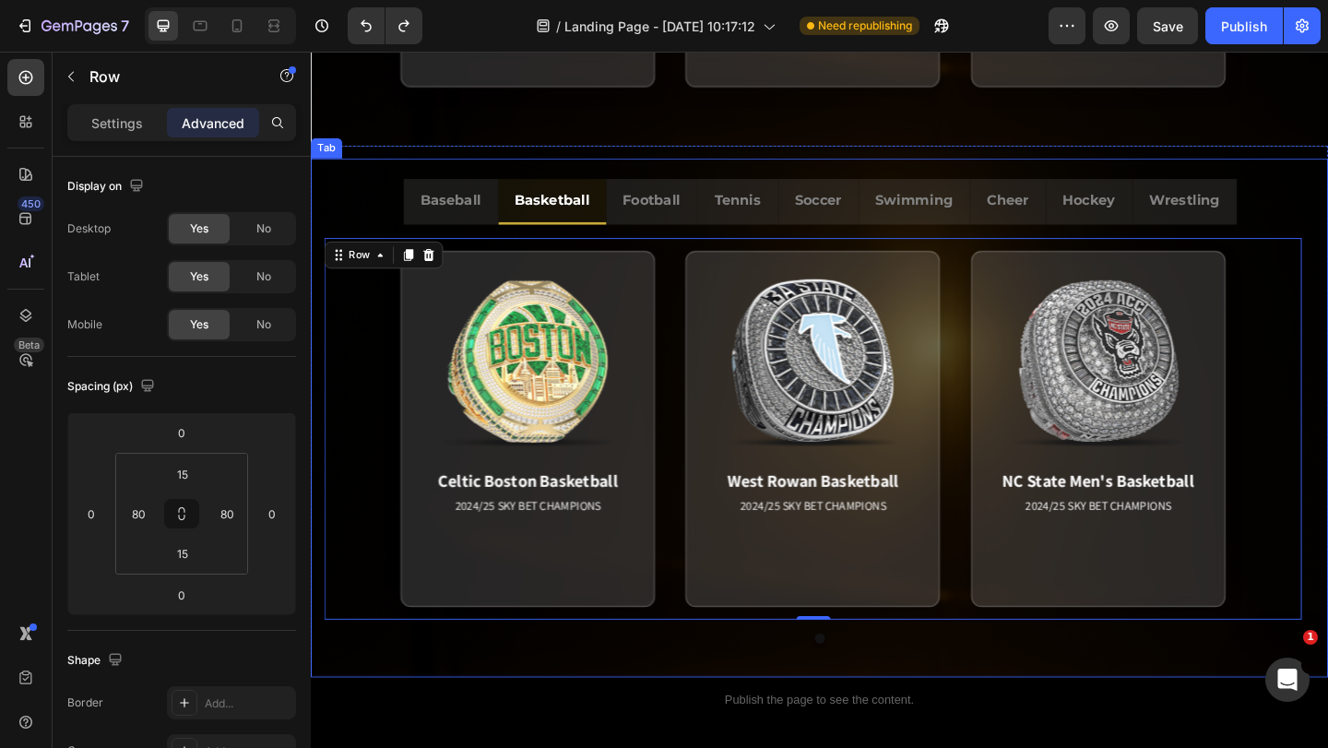
click at [342, 249] on div "Bandits Baseball 2024/25 SKY BET CHAMPIONS Match Highlight America's Team. Pack…" at bounding box center [864, 475] width 1107 height 470
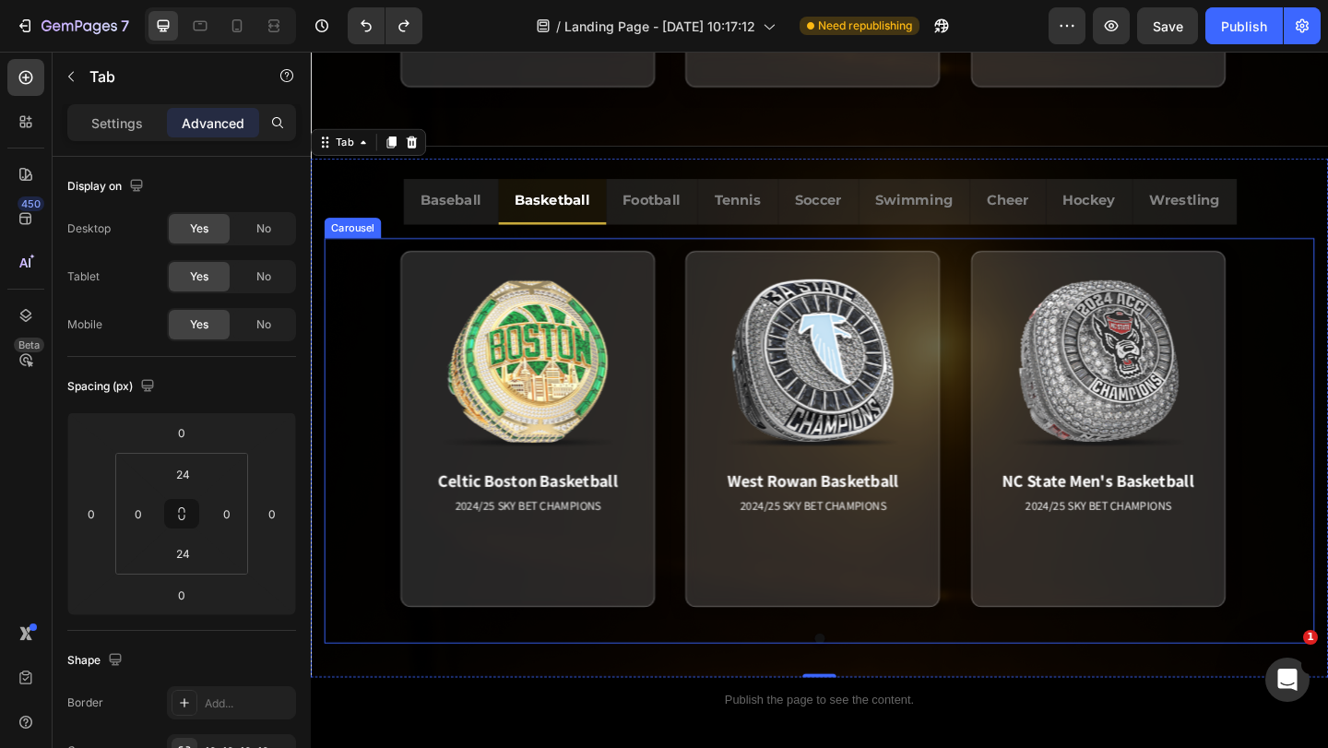
click at [861, 687] on button "Dot" at bounding box center [864, 689] width 11 height 11
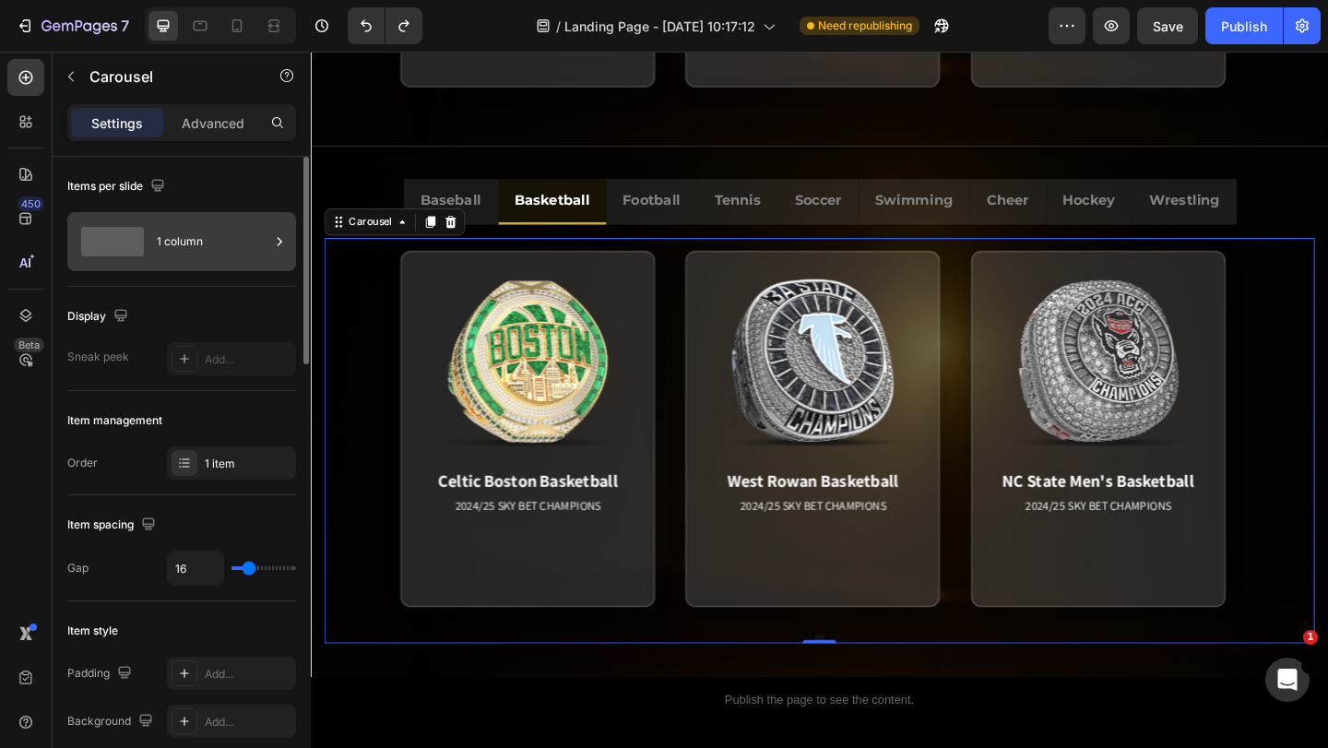
click at [263, 248] on div "1 column" at bounding box center [213, 241] width 113 height 42
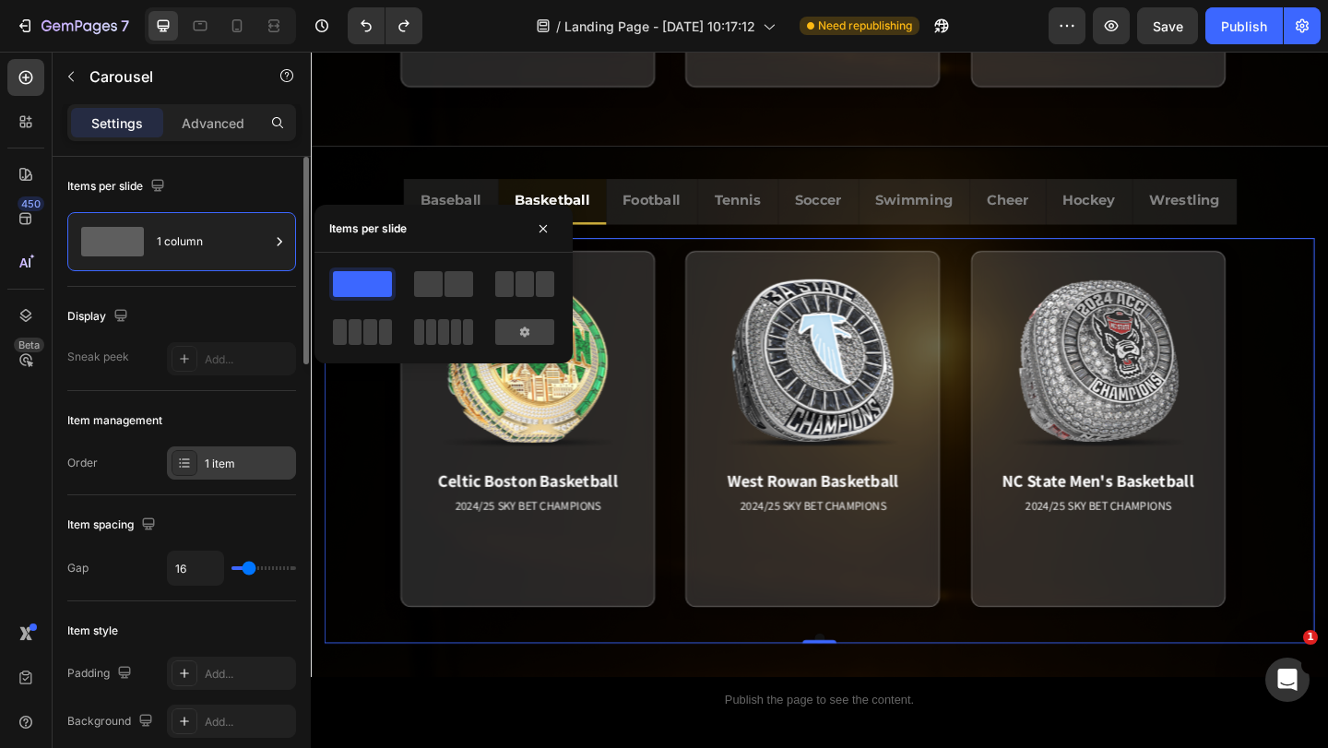
click at [209, 464] on div "1 item" at bounding box center [248, 464] width 87 height 17
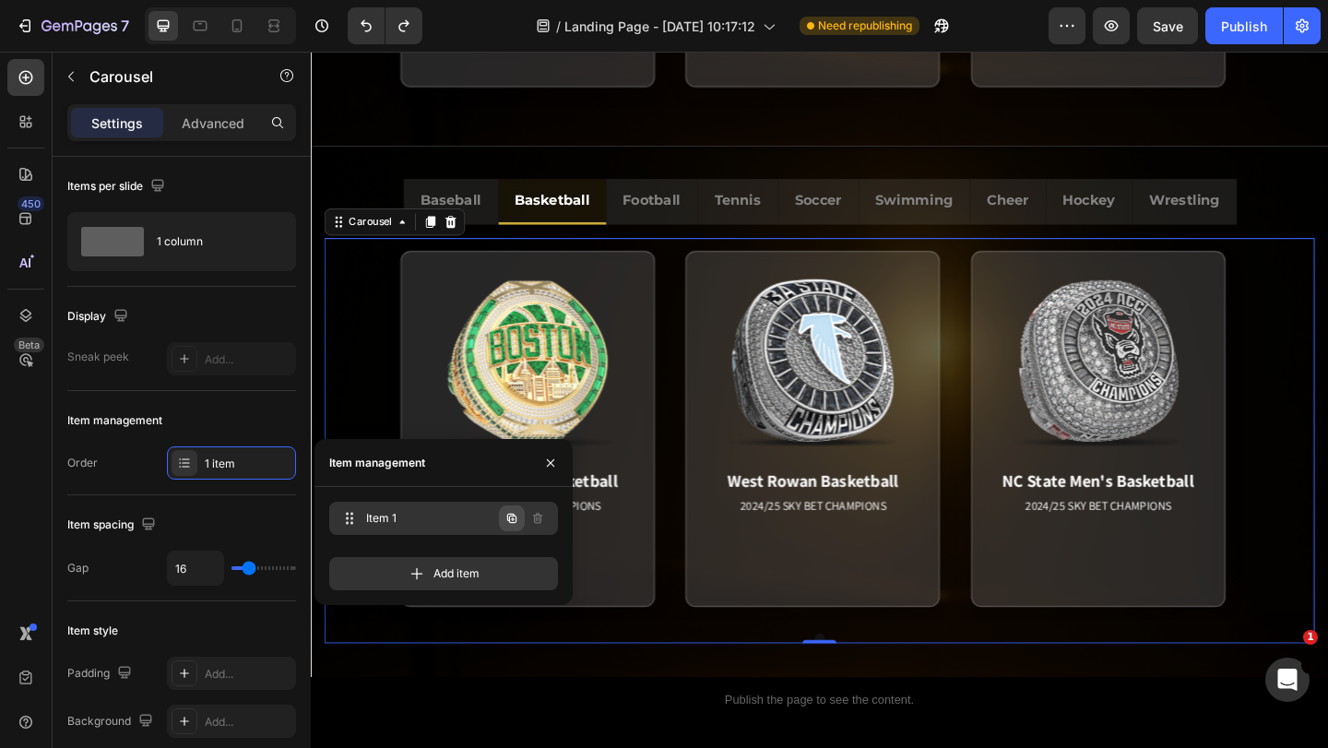
click at [510, 517] on icon "button" at bounding box center [511, 518] width 9 height 9
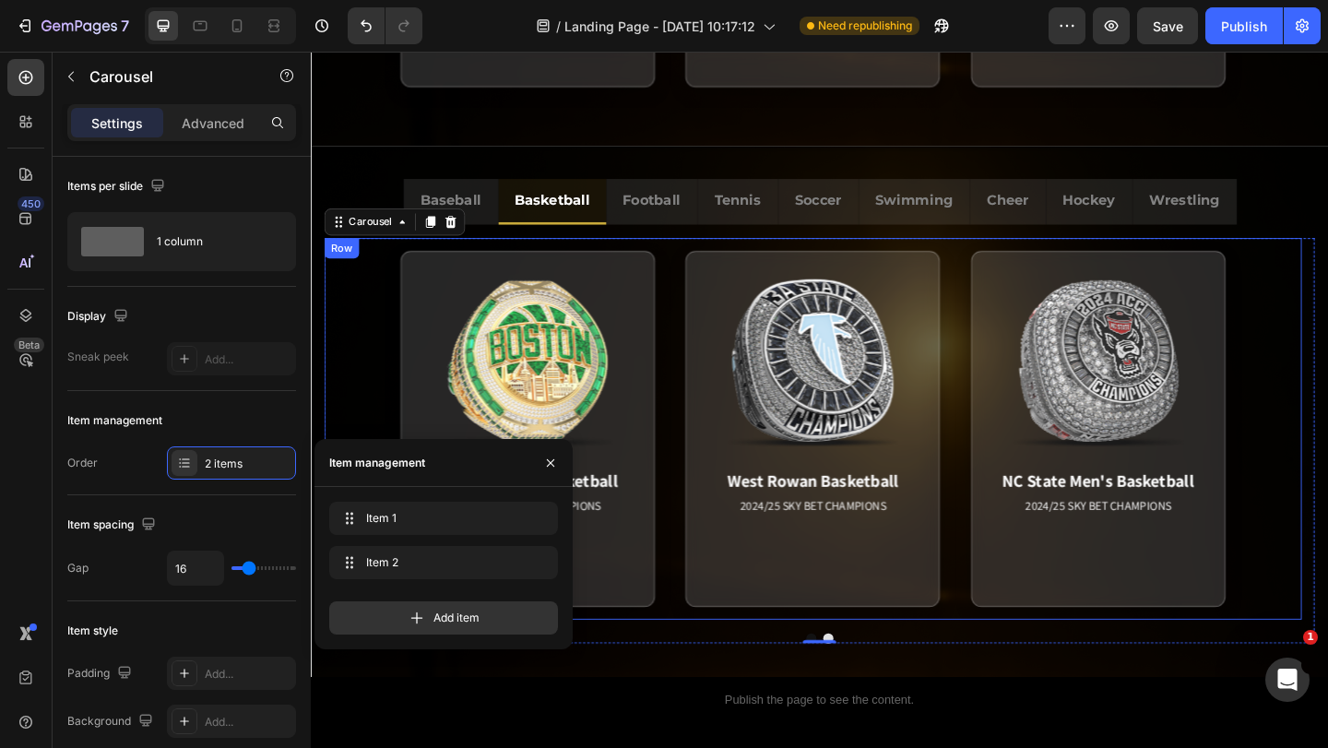
click at [1327, 483] on div "Celtic Boston Basketball 2024/25 SKY BET CHAMPIONS Match Highlight [PERSON_NAME…" at bounding box center [857, 462] width 1063 height 415
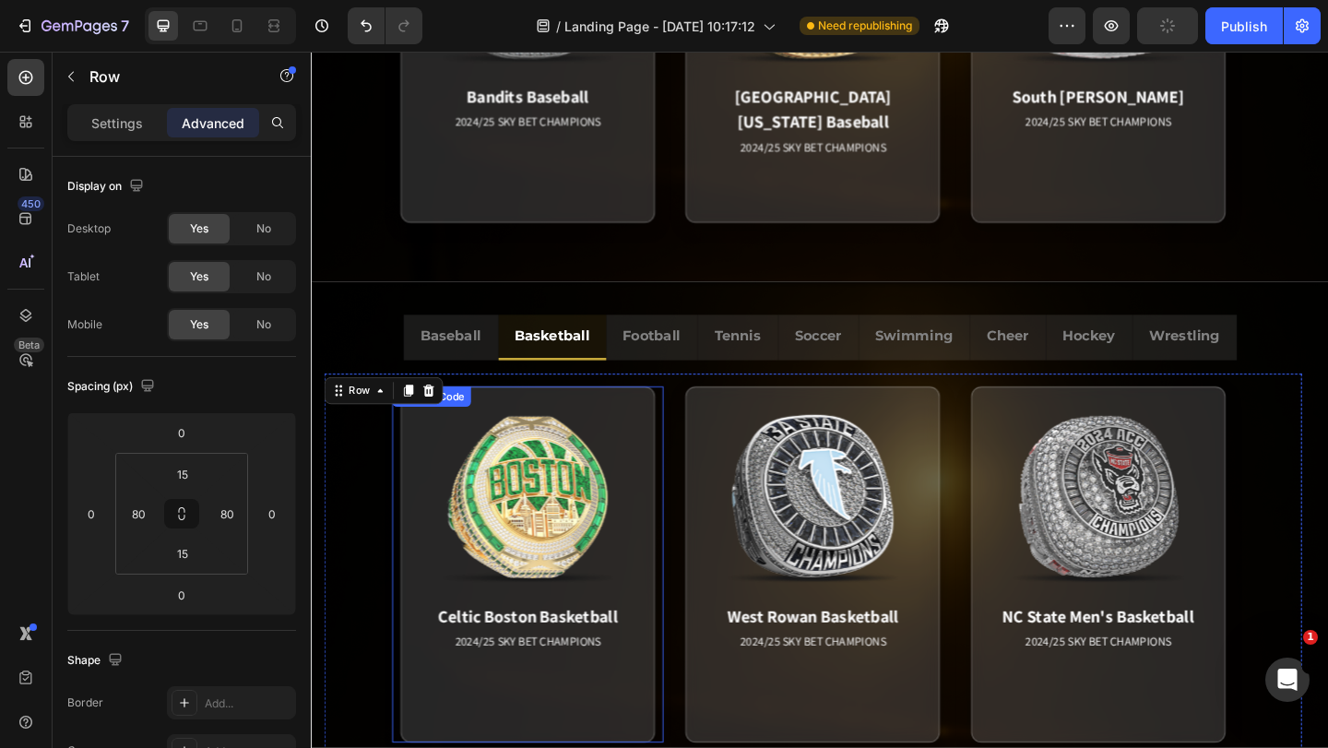
scroll to position [1209, 0]
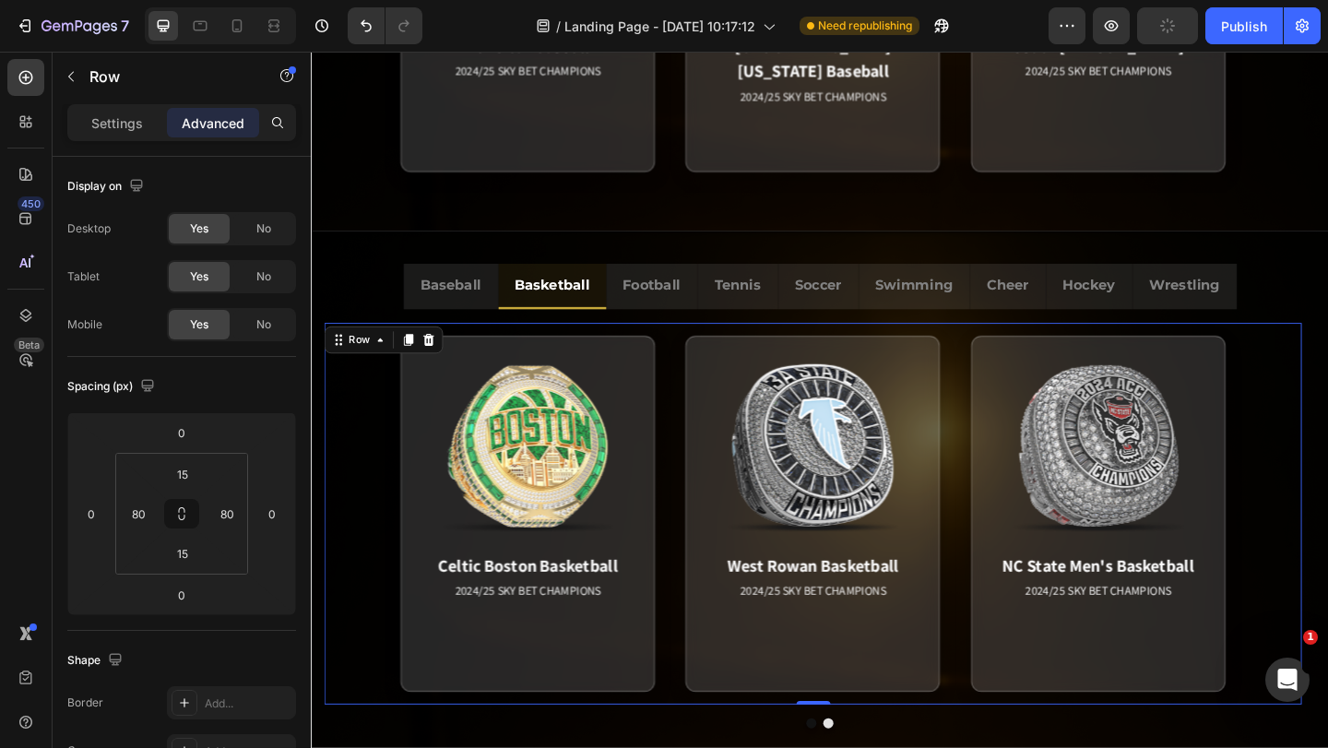
click at [375, 495] on div "Celtic Boston Basketball 2024/25 SKY BET CHAMPIONS Match Highlight [PERSON_NAME…" at bounding box center [857, 554] width 1063 height 415
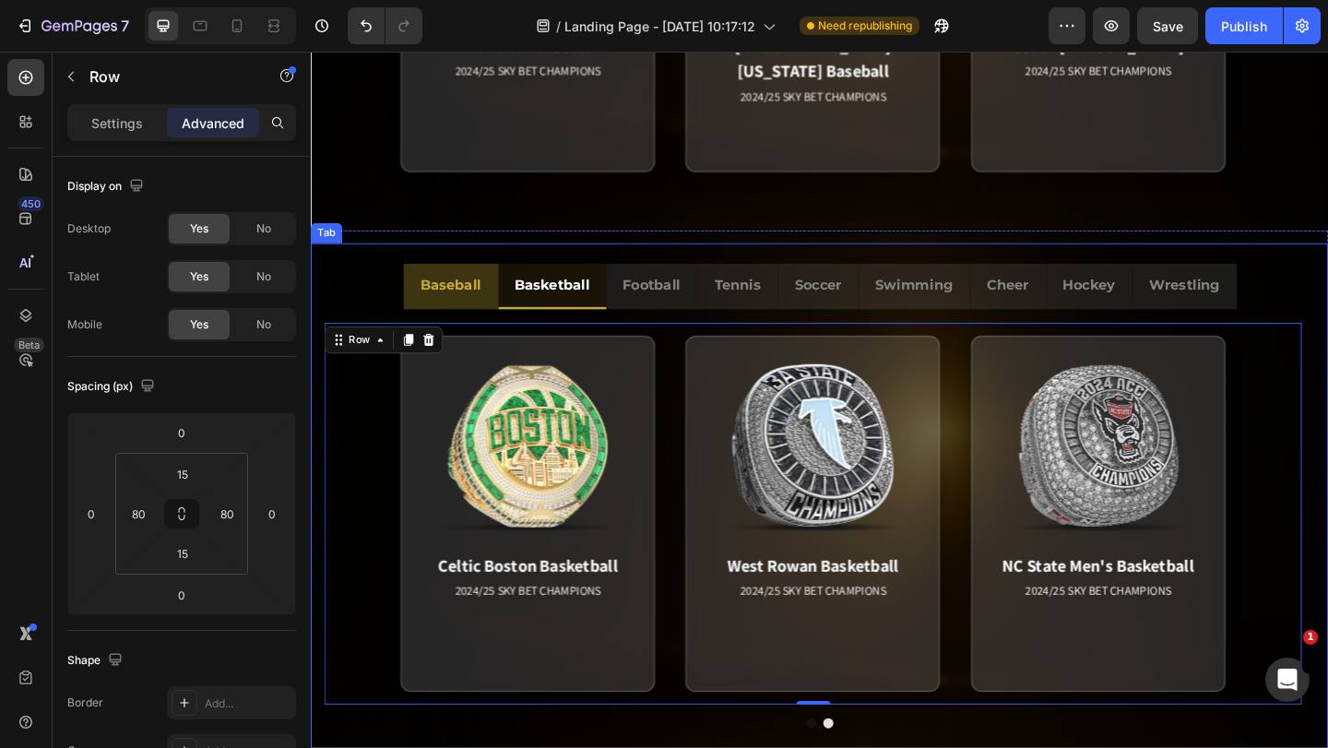
click at [439, 312] on p "Baseball" at bounding box center [463, 305] width 66 height 27
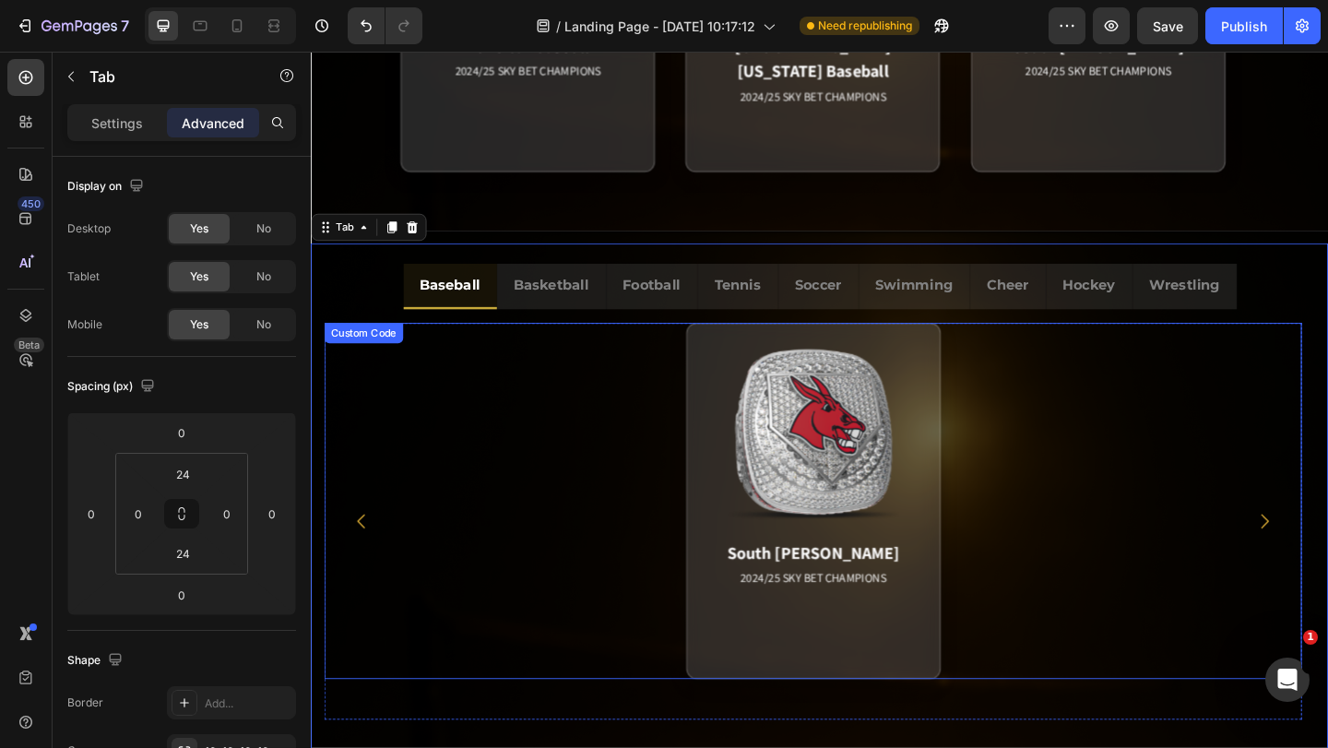
click at [1100, 461] on div "South [PERSON_NAME] 2024/25 SKY BET CHAMPIONS Match Highlight The sixth-seeded …" at bounding box center [857, 540] width 1063 height 387
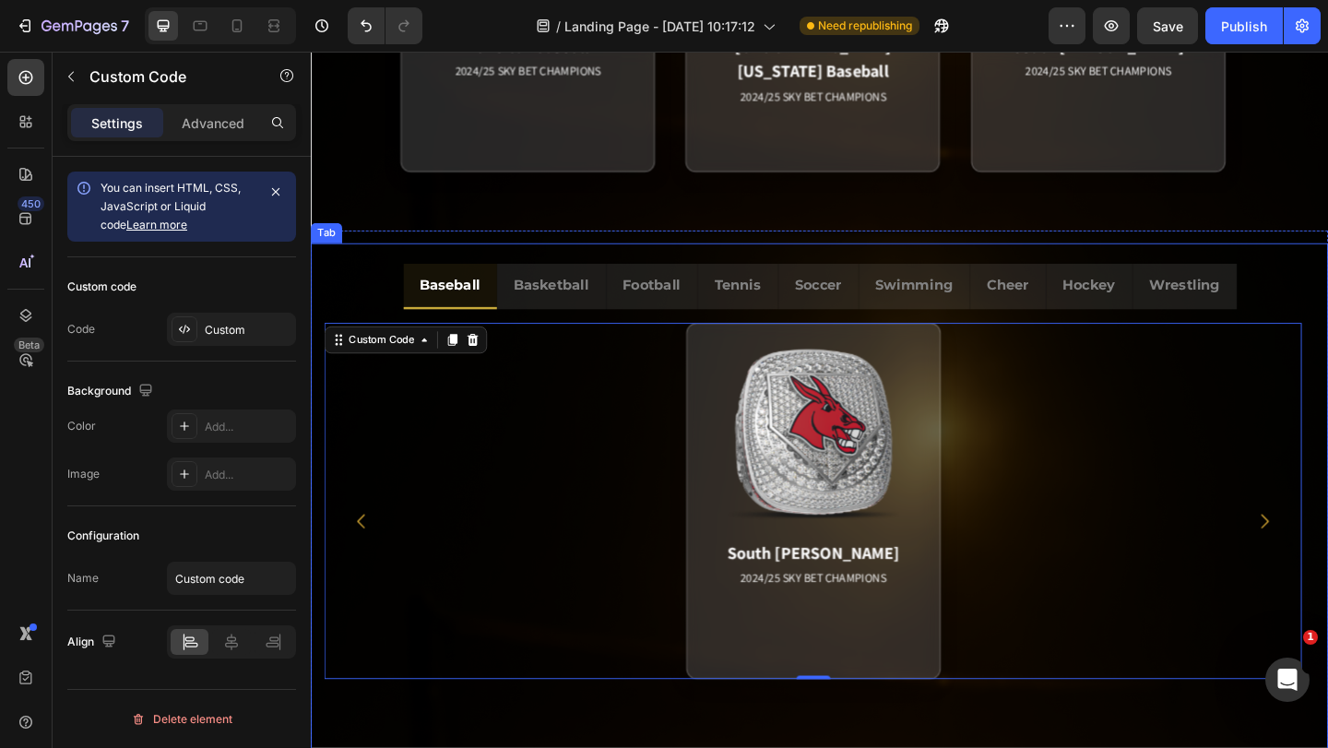
click at [335, 345] on div "Bandits Baseball 2024/25 SKY BET CHAMPIONS Match Highlight America's Team. Pack…" at bounding box center [864, 562] width 1107 height 461
click at [336, 359] on div "Custom Code" at bounding box center [387, 365] width 115 height 22
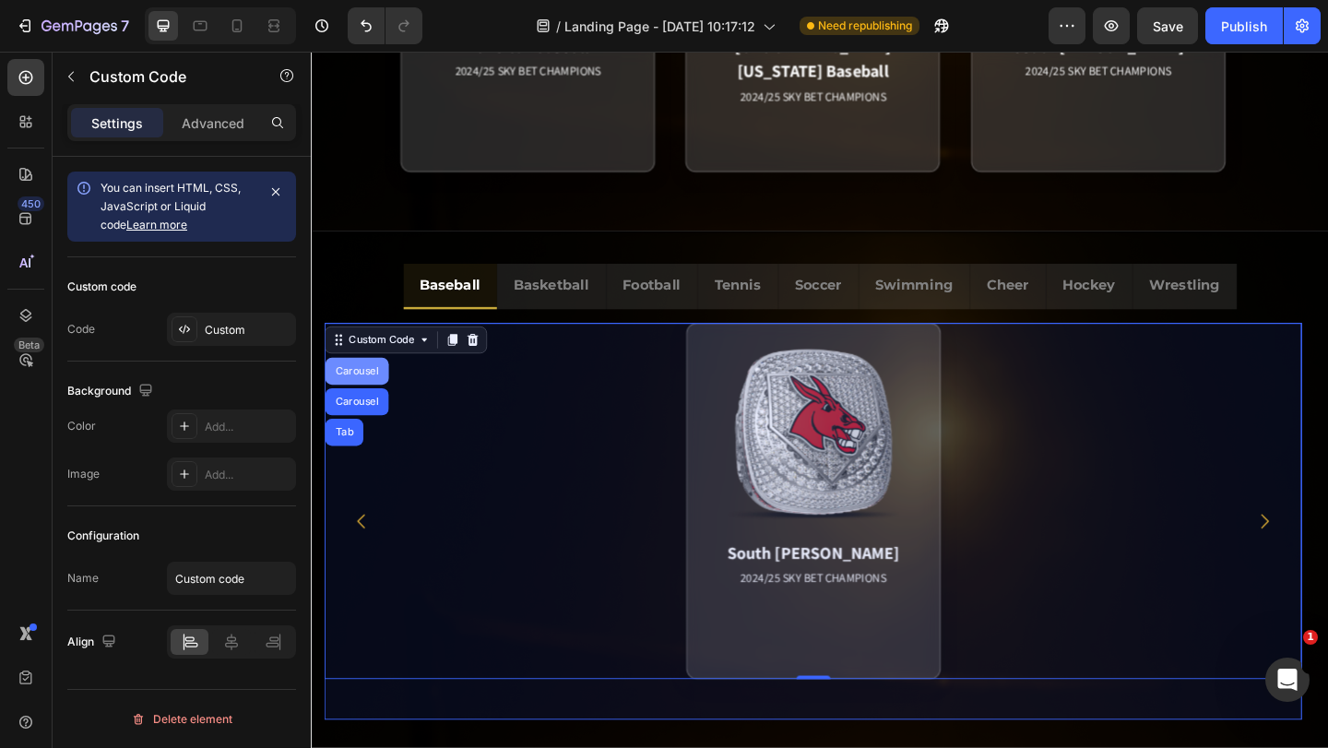
click at [354, 399] on div "Carousel" at bounding box center [361, 399] width 54 height 11
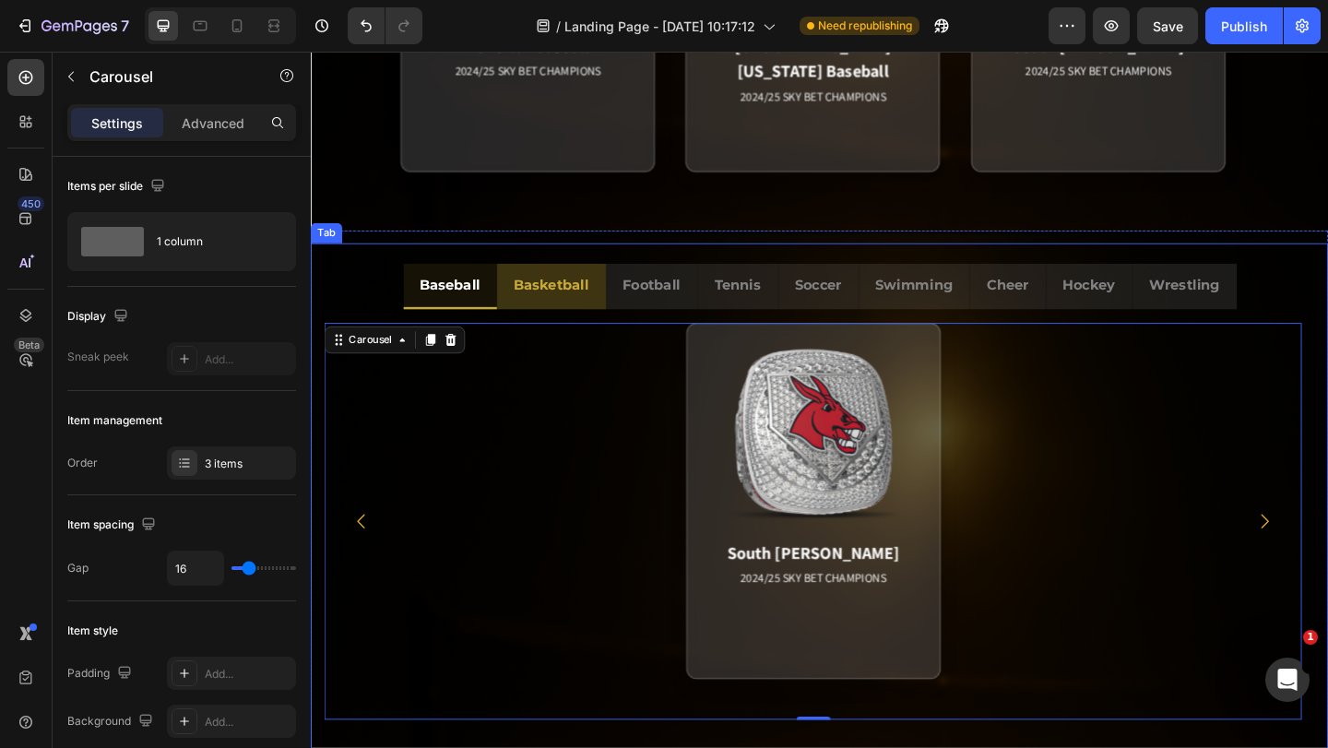
click at [569, 316] on p "Basketball" at bounding box center [572, 305] width 82 height 27
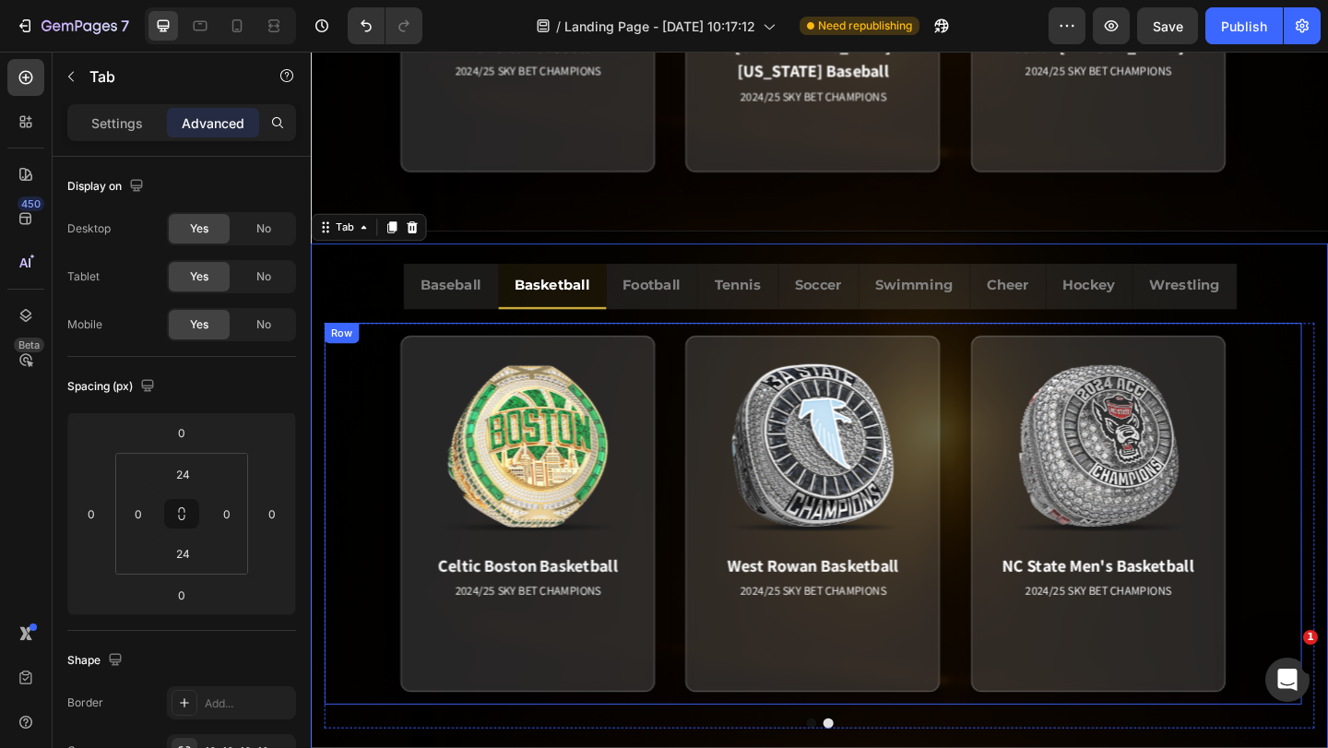
click at [350, 399] on div "Celtic Boston Basketball 2024/25 SKY BET CHAMPIONS Match Highlight [PERSON_NAME…" at bounding box center [857, 554] width 1063 height 415
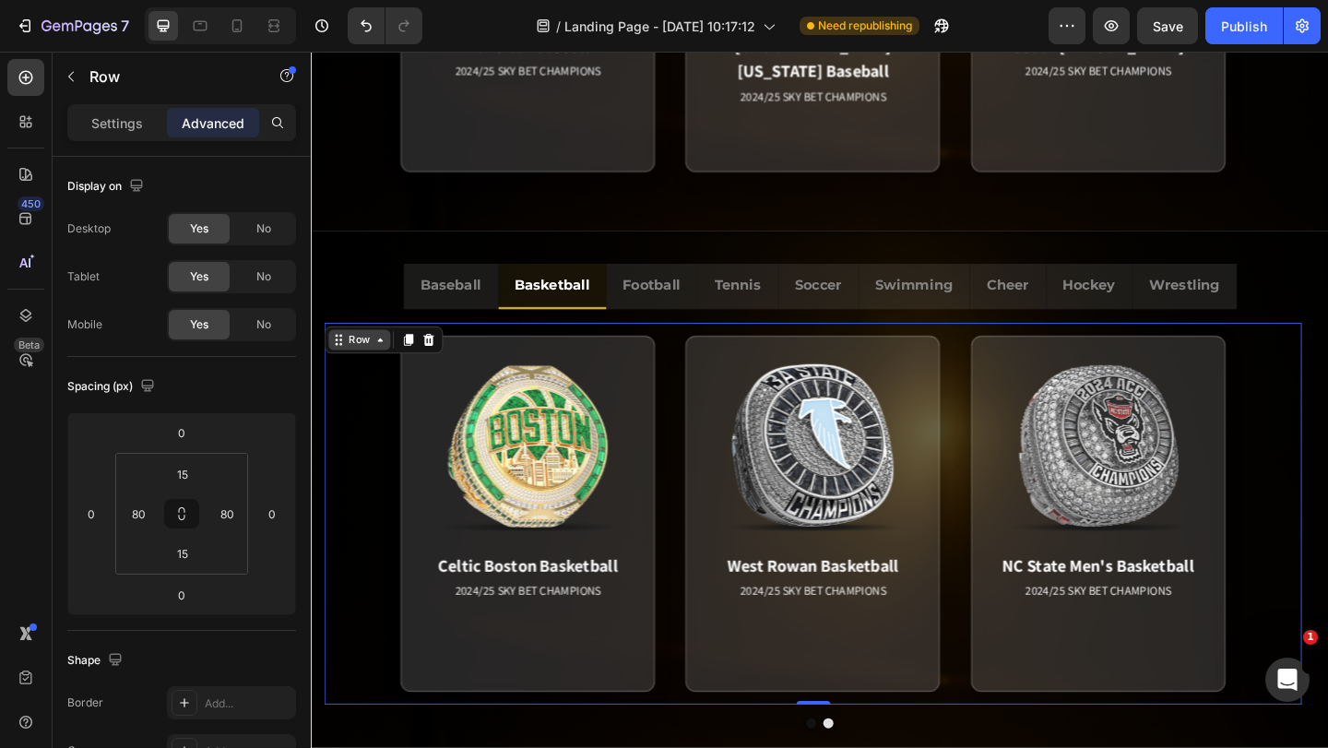
click at [337, 358] on icon at bounding box center [341, 365] width 15 height 15
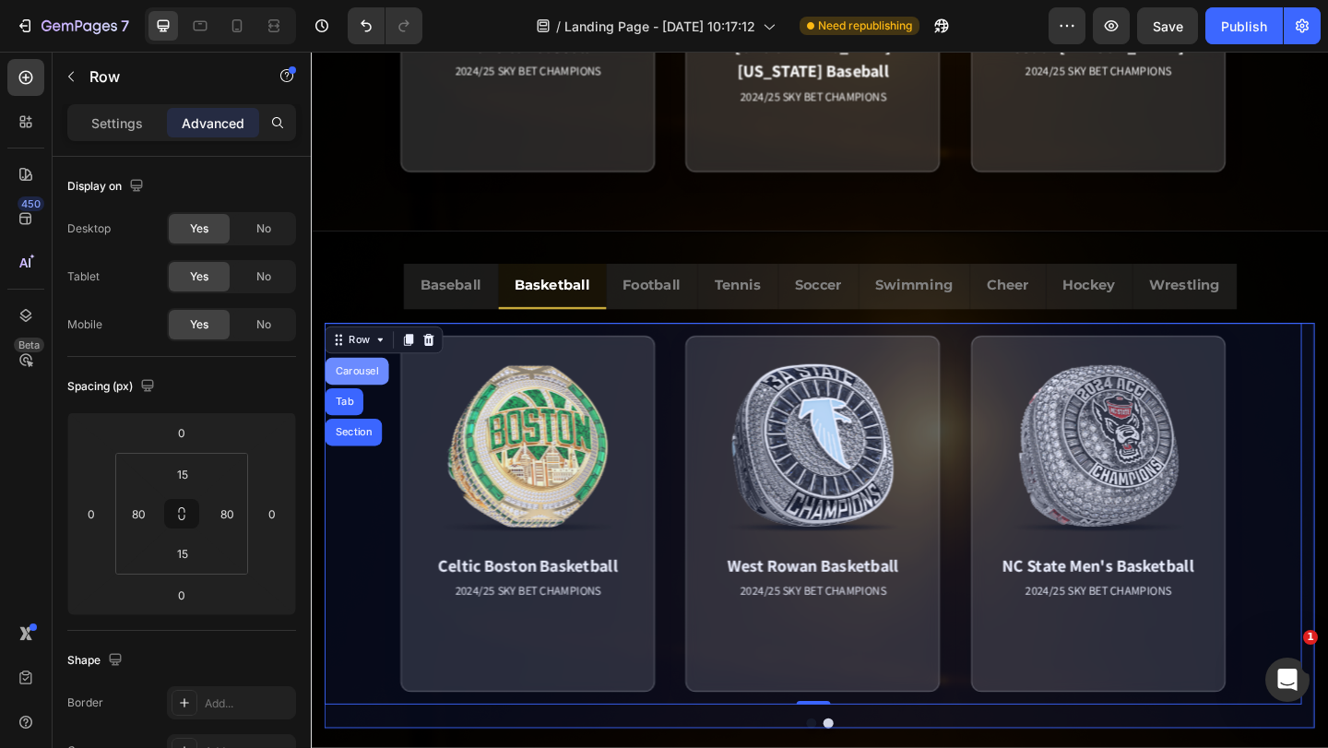
click at [350, 392] on div "Carousel" at bounding box center [361, 400] width 69 height 30
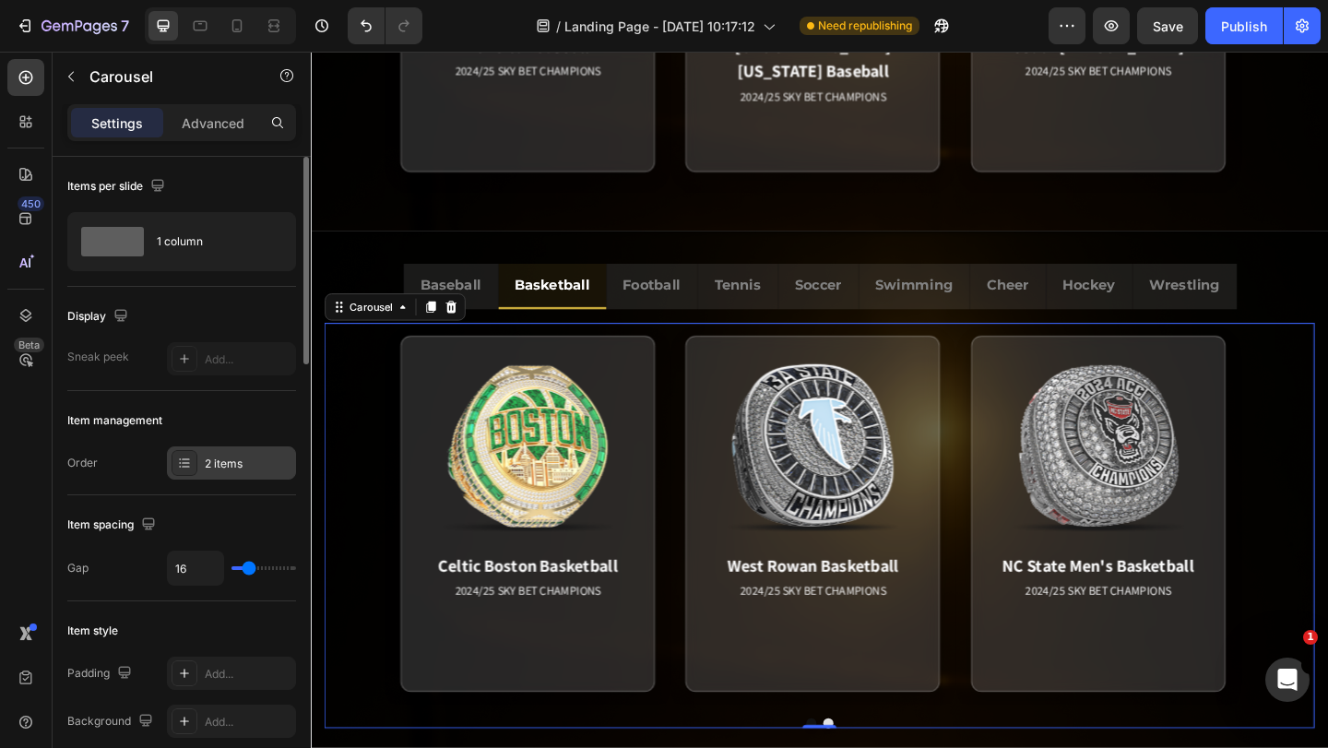
click at [197, 465] on div "2 items" at bounding box center [231, 462] width 129 height 33
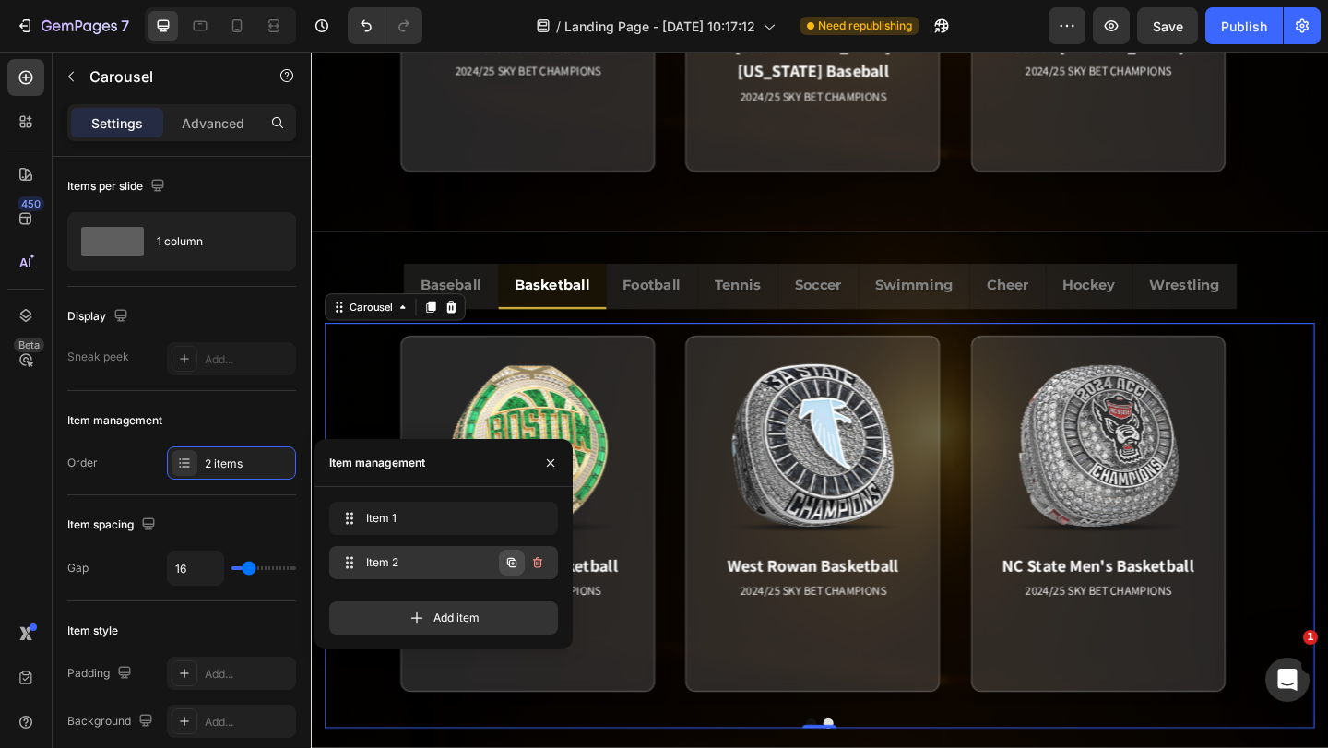
click at [512, 565] on icon "button" at bounding box center [512, 562] width 15 height 15
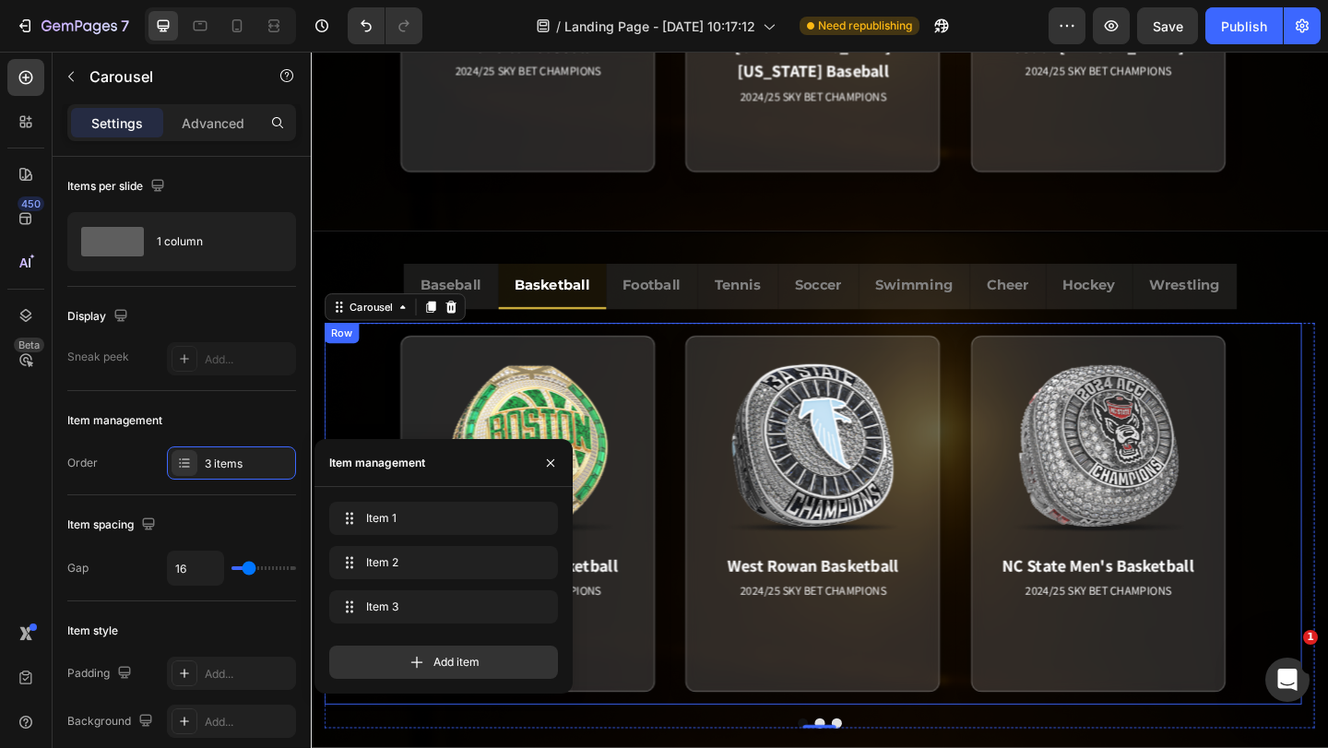
click at [360, 366] on div "Row" at bounding box center [345, 358] width 38 height 22
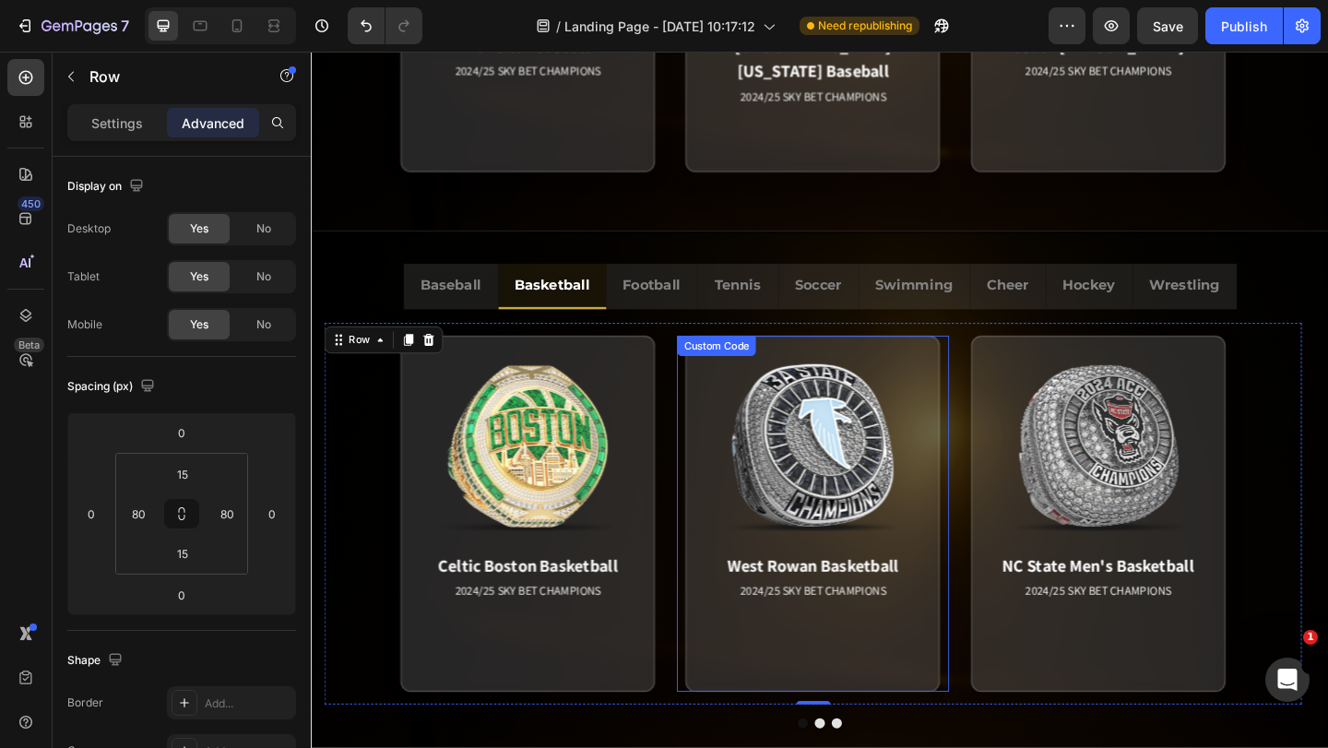
click at [1002, 509] on div "West Rowan Basketball 2024/25 SKY BET CHAMPIONS Match Highlight “FROM RUNNER-UP…" at bounding box center [856, 554] width 295 height 387
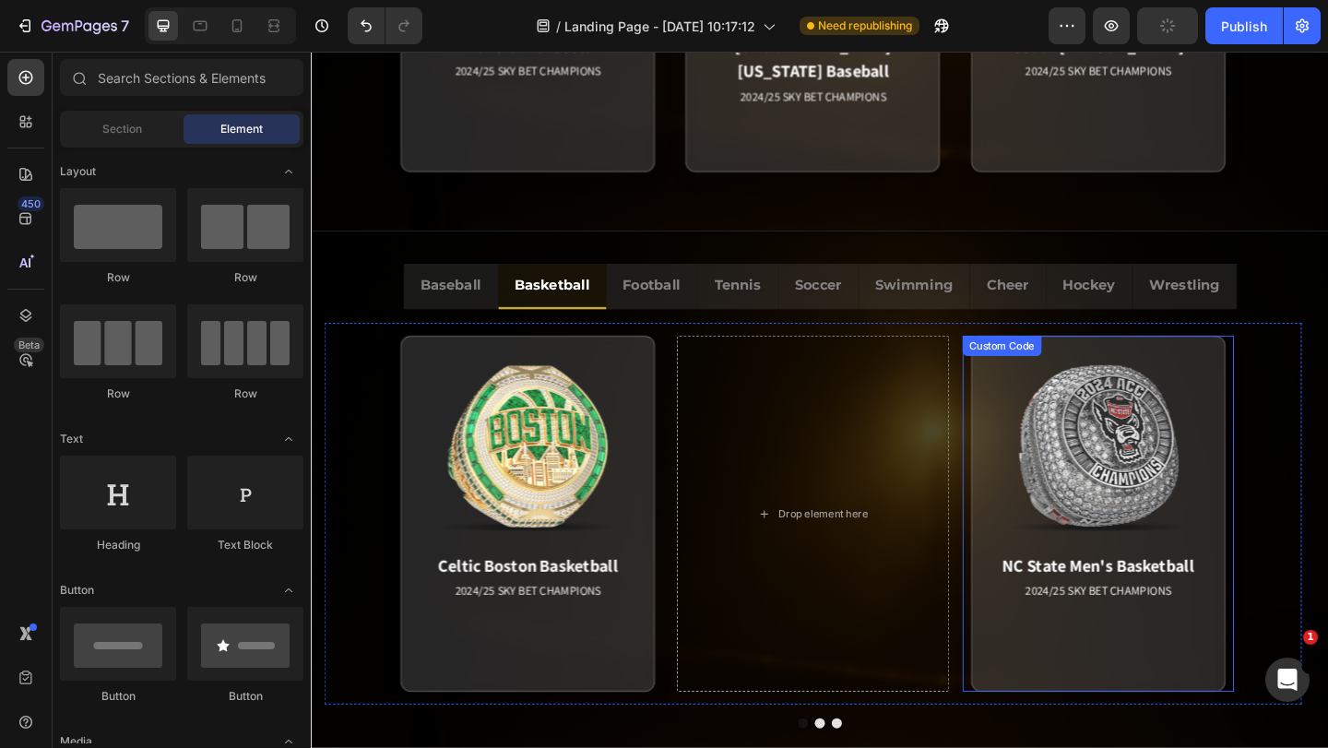
click at [1313, 561] on div "NC State Men's Basketball 2024/25 SKY BET CHAMPIONS Match Highlight The cry of …" at bounding box center [1167, 554] width 295 height 387
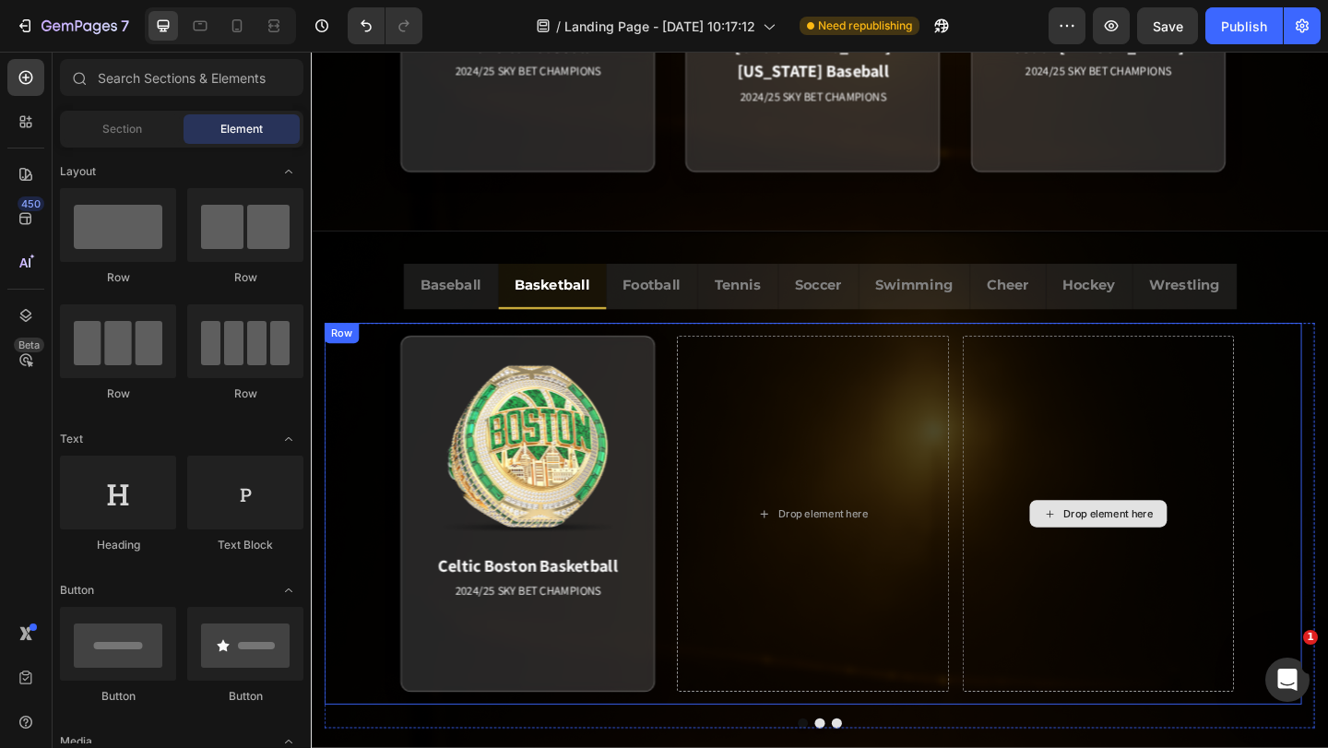
click at [1327, 487] on div "Celtic Boston Basketball 2024/25 SKY BET CHAMPIONS Match Highlight [PERSON_NAME…" at bounding box center [857, 554] width 1063 height 415
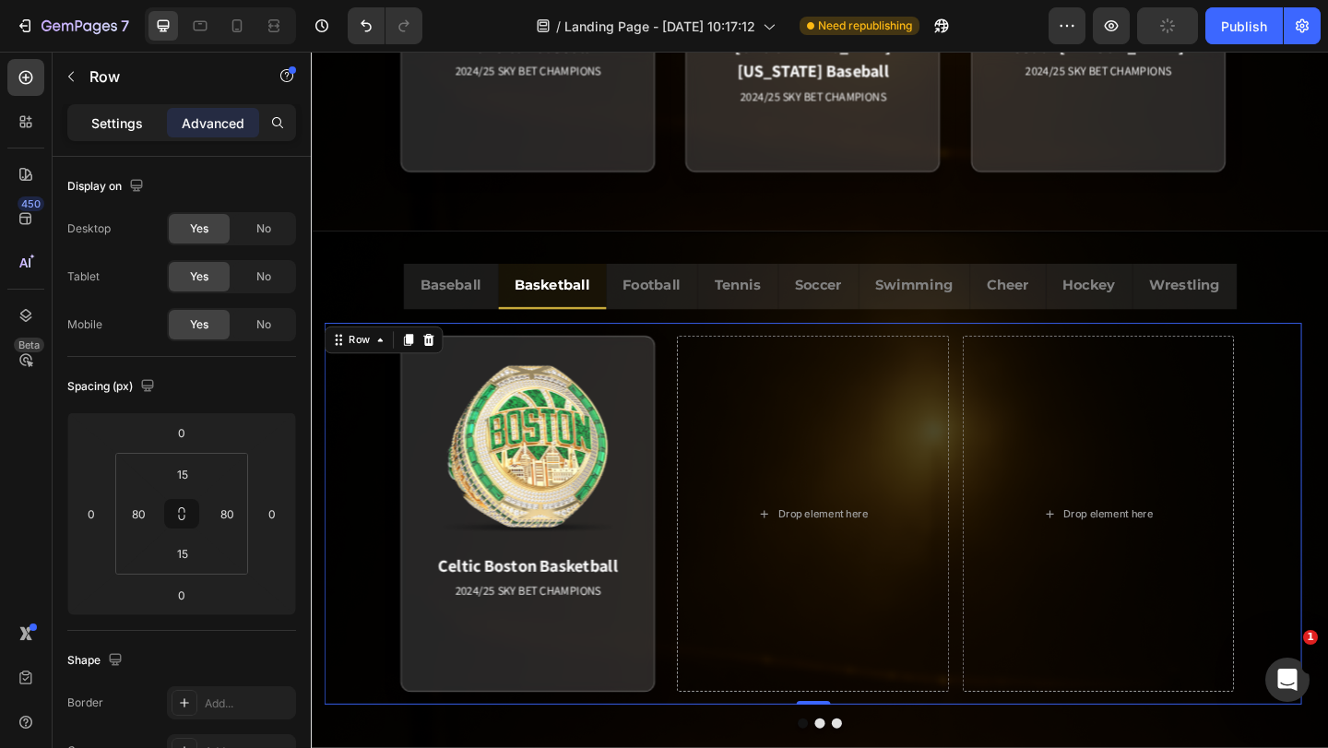
click at [92, 116] on p "Settings" at bounding box center [117, 122] width 52 height 19
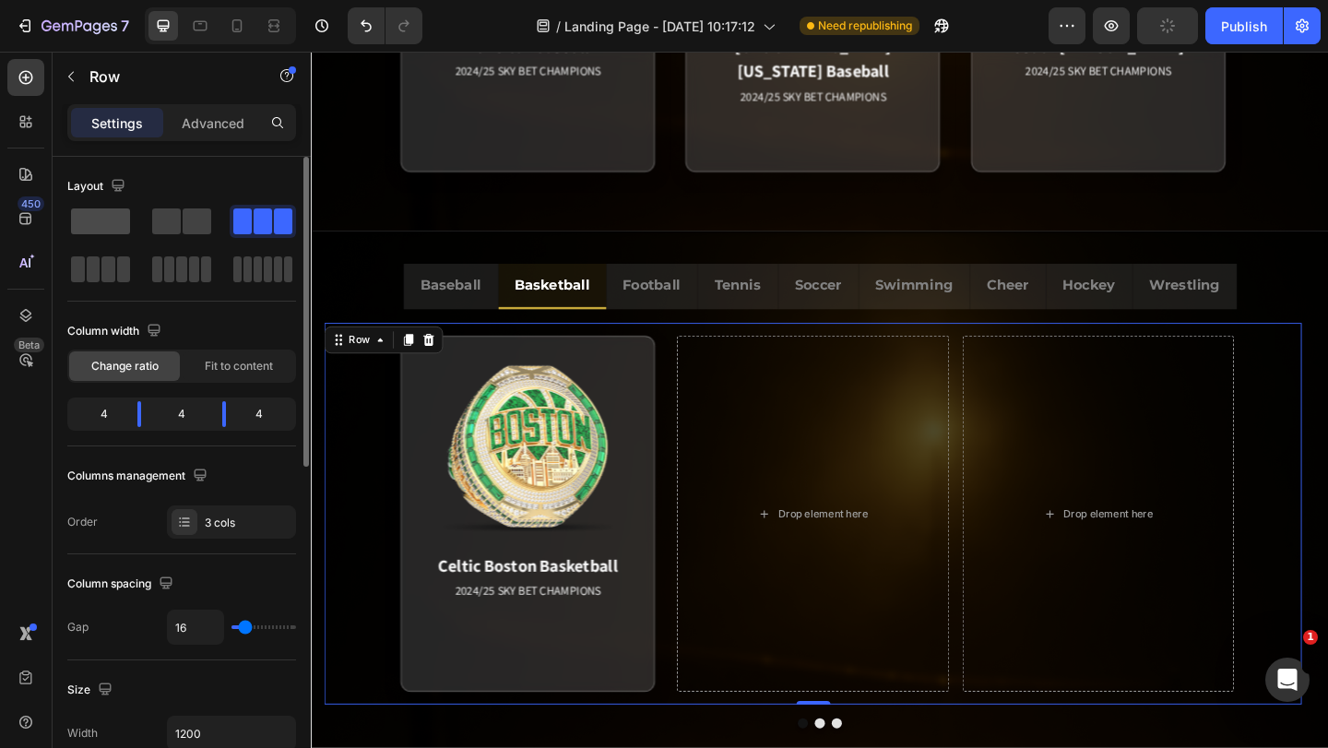
click at [101, 210] on span at bounding box center [100, 221] width 59 height 26
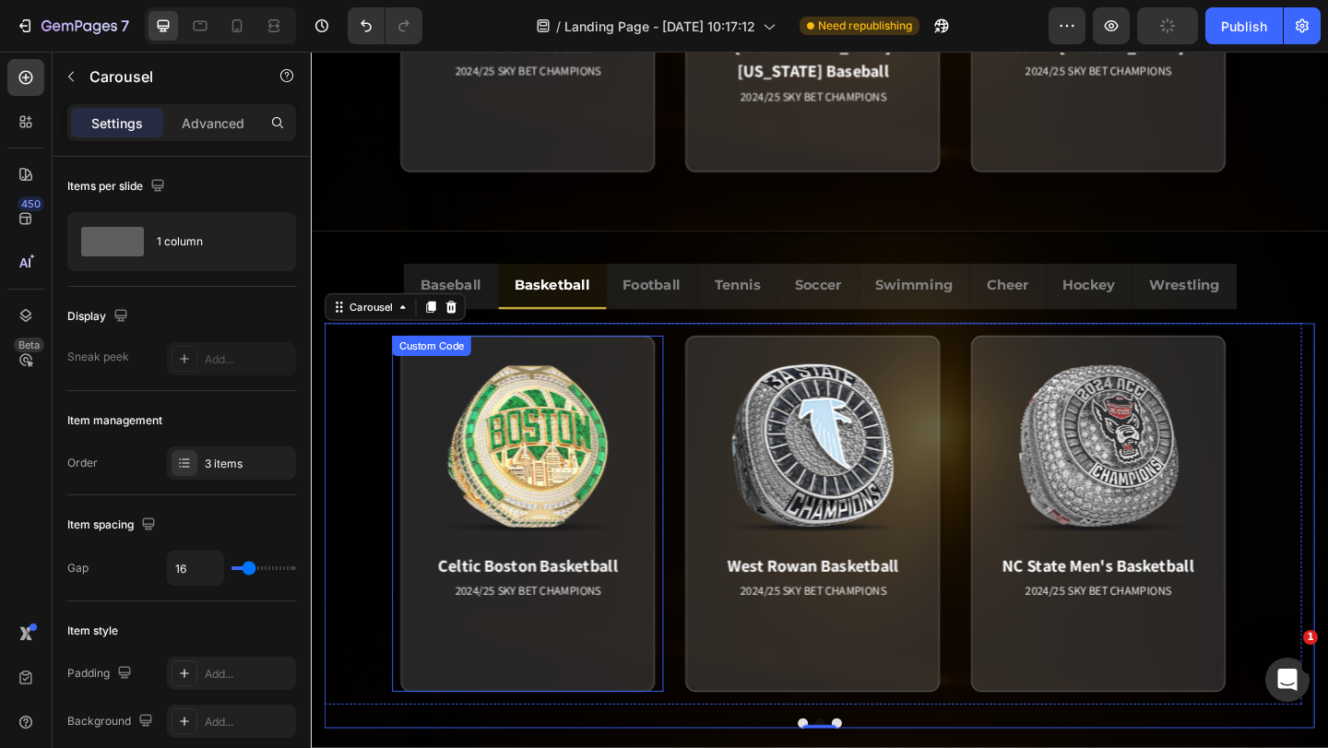
click at [690, 644] on div "Celtic Boston Basketball 2024/25 SKY BET CHAMPIONS Match Highlight [PERSON_NAME…" at bounding box center [546, 554] width 295 height 387
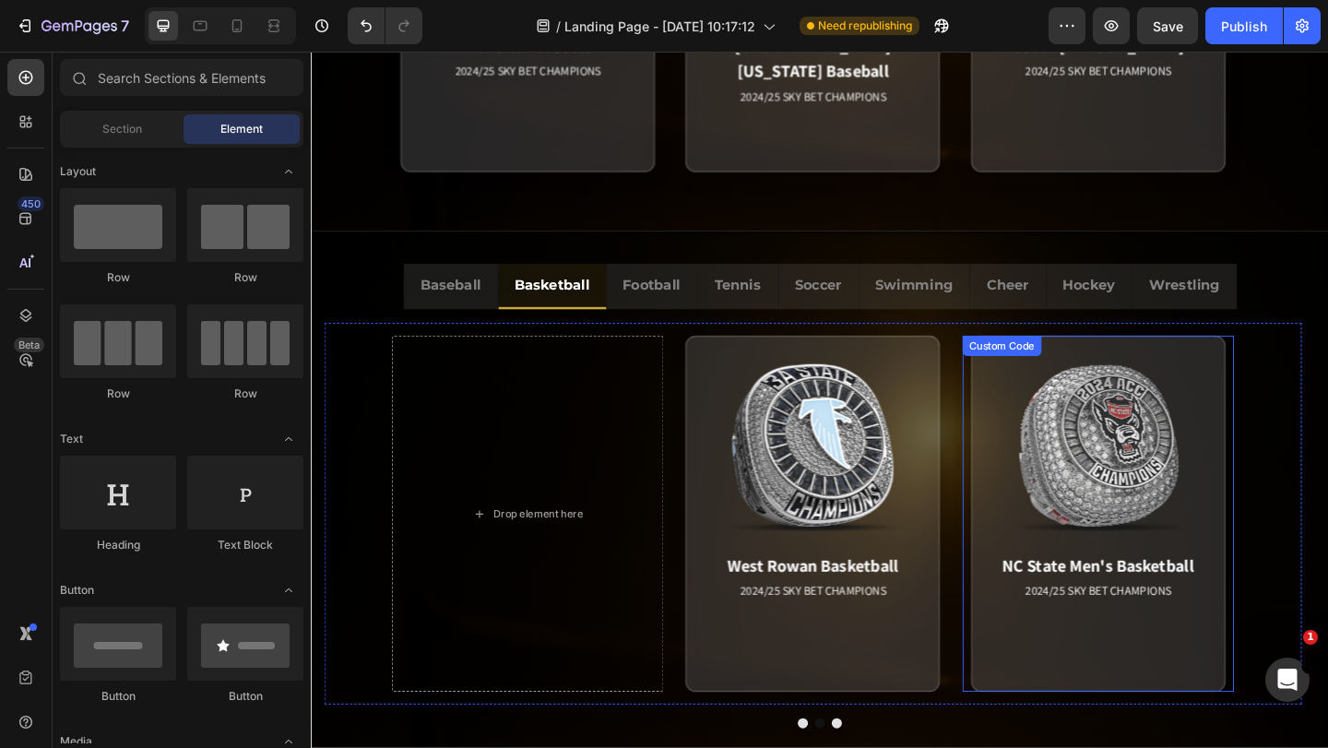
click at [1022, 635] on div "NC State Men's Basketball 2024/25 SKY BET CHAMPIONS Match Highlight The cry of …" at bounding box center [1167, 554] width 295 height 387
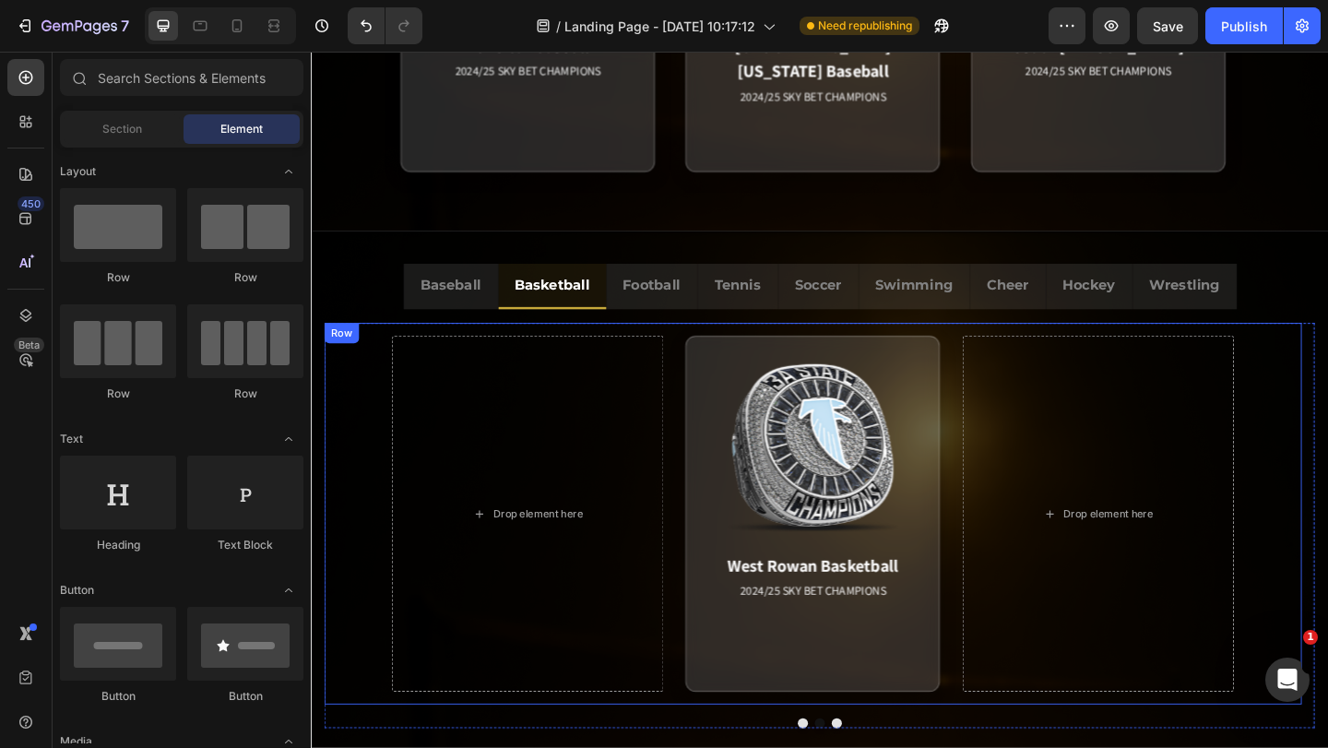
click at [1008, 671] on div "Drop element here West Rowan Basketball 2024/25 SKY BET CHAMPIONS Match Highlig…" at bounding box center [857, 554] width 1063 height 415
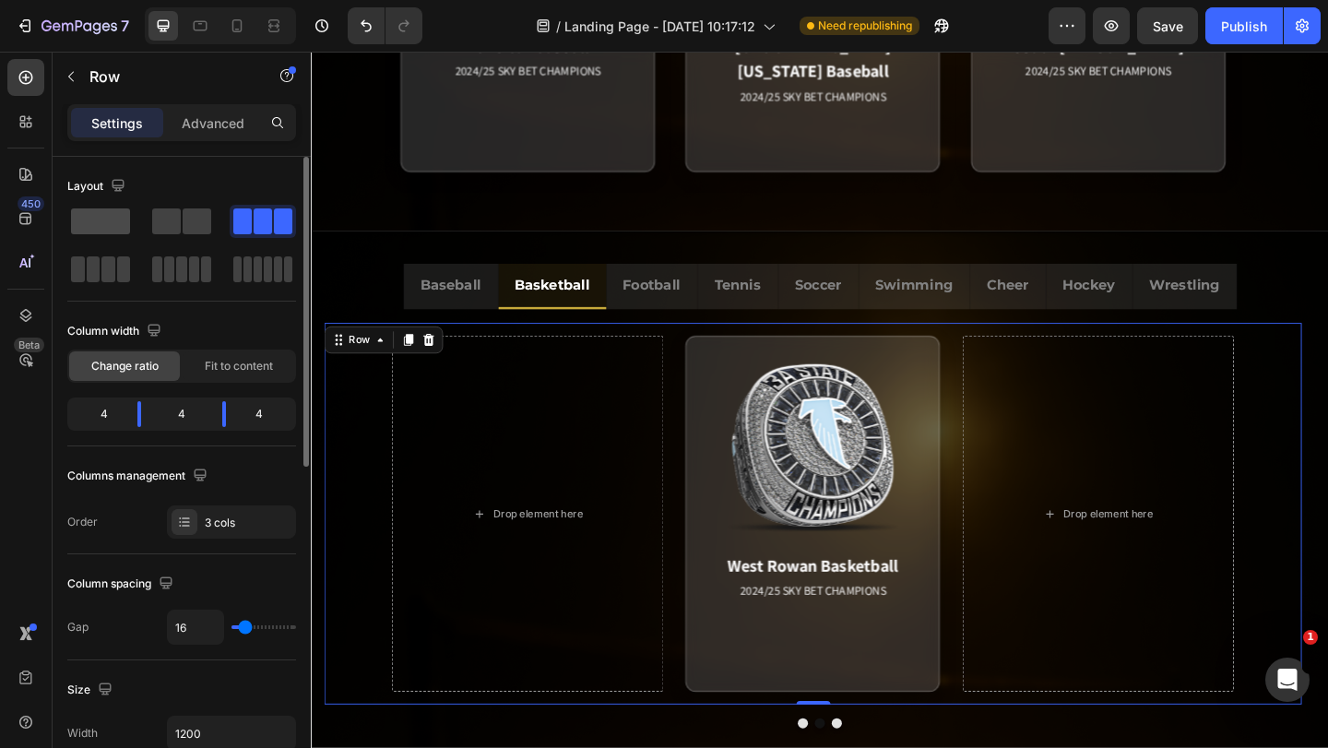
click at [104, 220] on span at bounding box center [100, 221] width 59 height 26
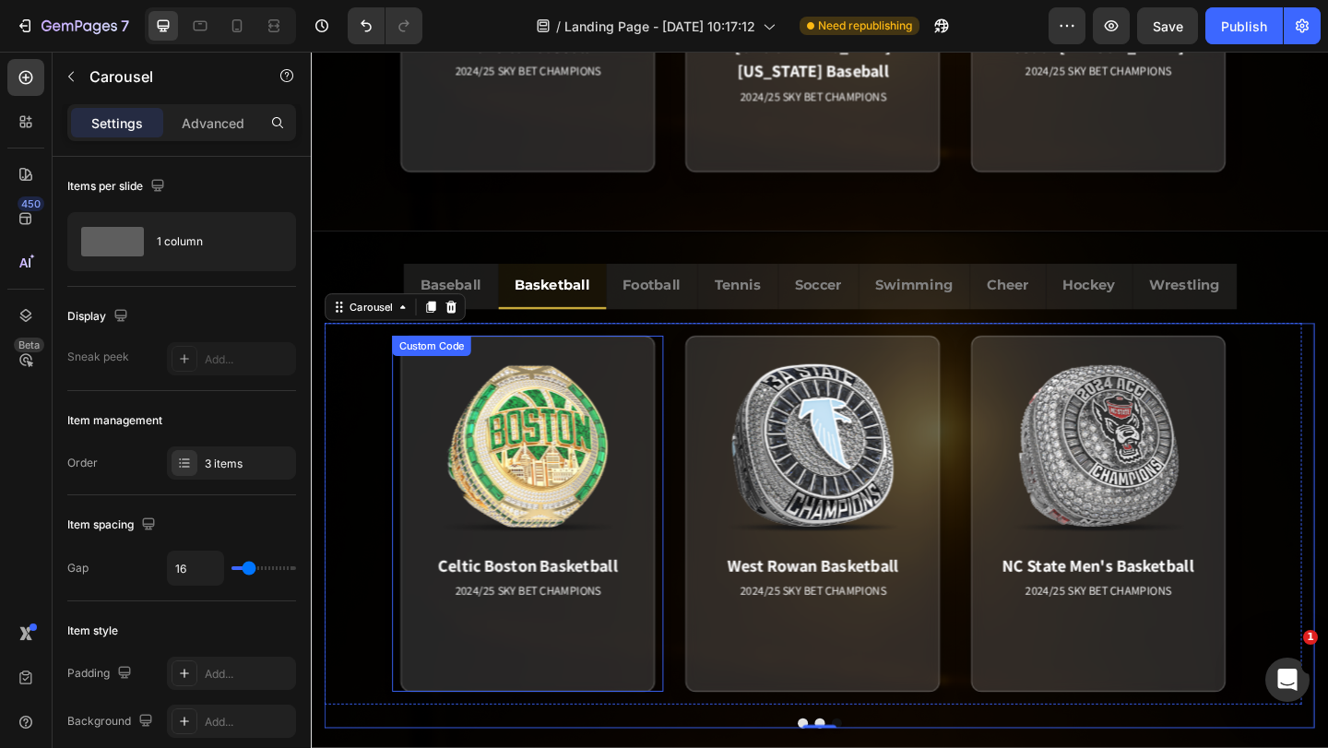
click at [689, 633] on div "Celtic Boston Basketball 2024/25 SKY BET CHAMPIONS Match Highlight [PERSON_NAME…" at bounding box center [546, 554] width 295 height 387
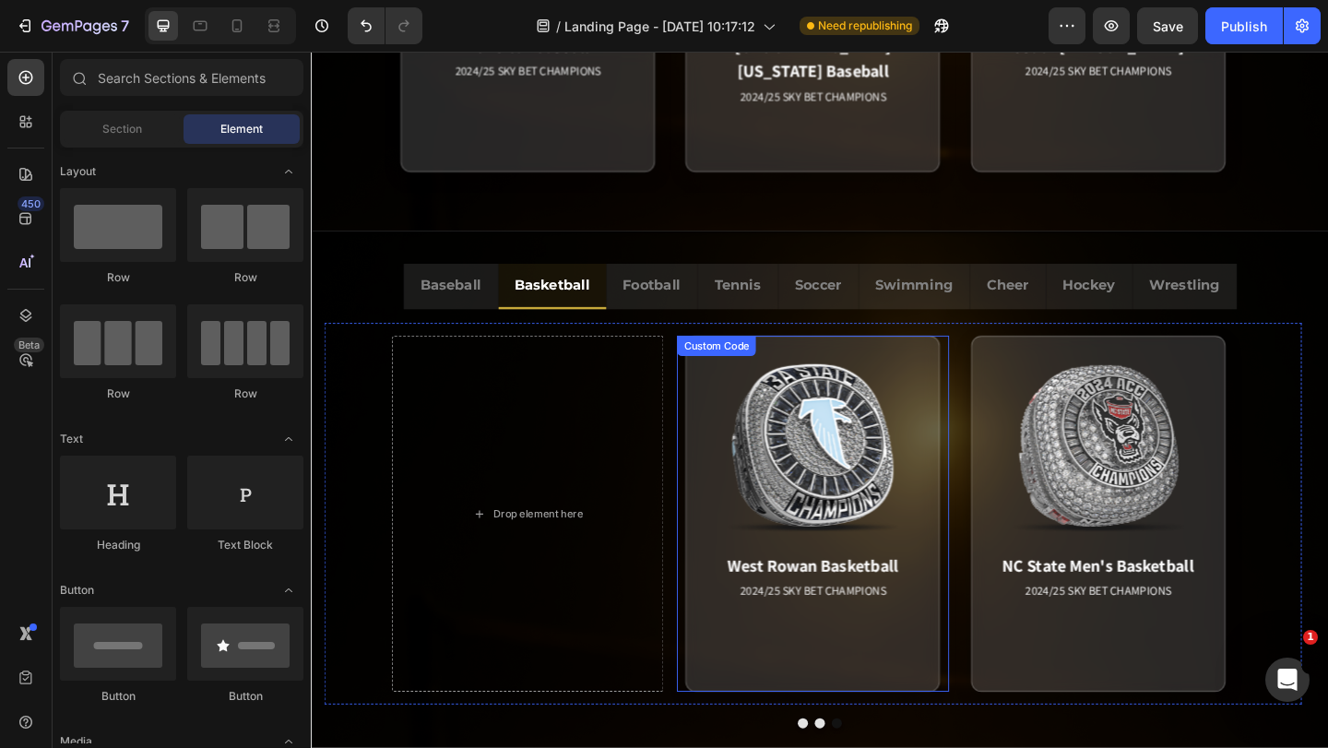
click at [1003, 624] on div "West Rowan Basketball 2024/25 SKY BET CHAMPIONS Match Highlight “FROM RUNNER-UP…" at bounding box center [856, 554] width 295 height 387
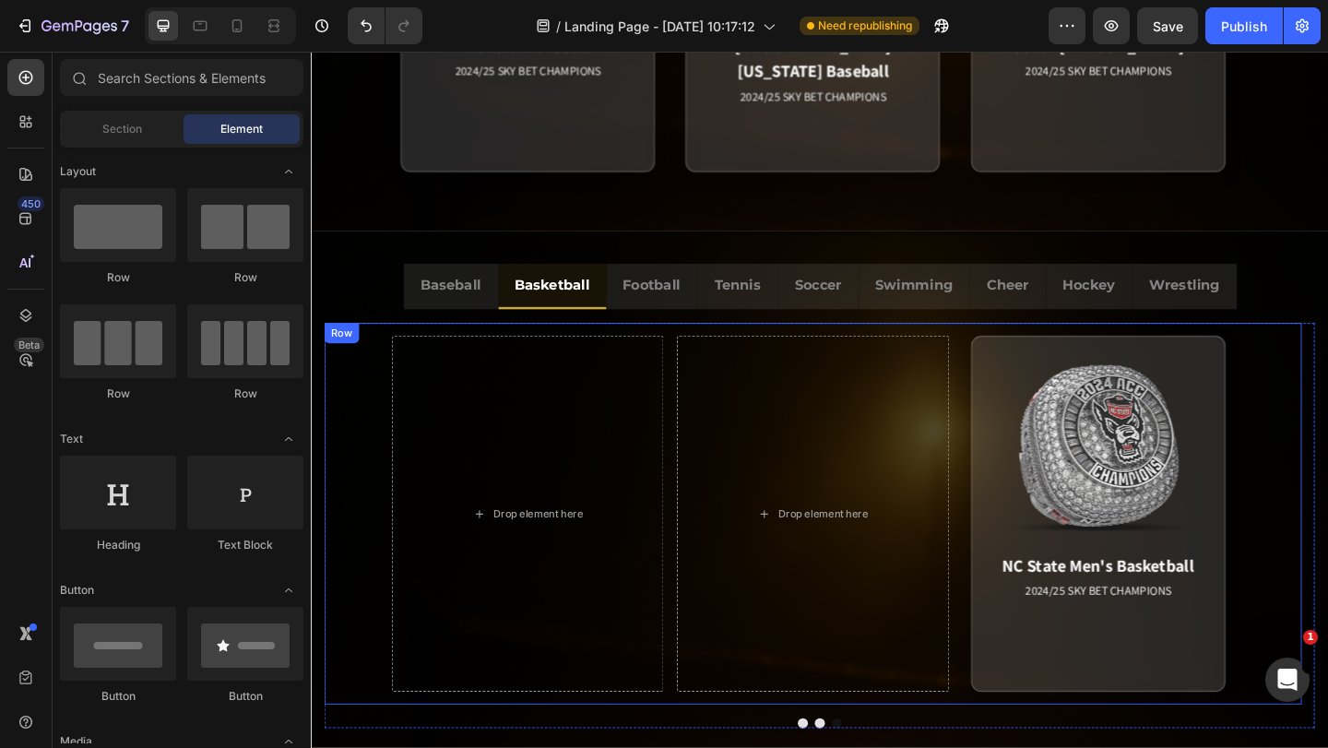
click at [1012, 637] on div "Drop element here Drop element here NC State Men's Basketball 2024/25 SKY BET C…" at bounding box center [857, 554] width 1063 height 415
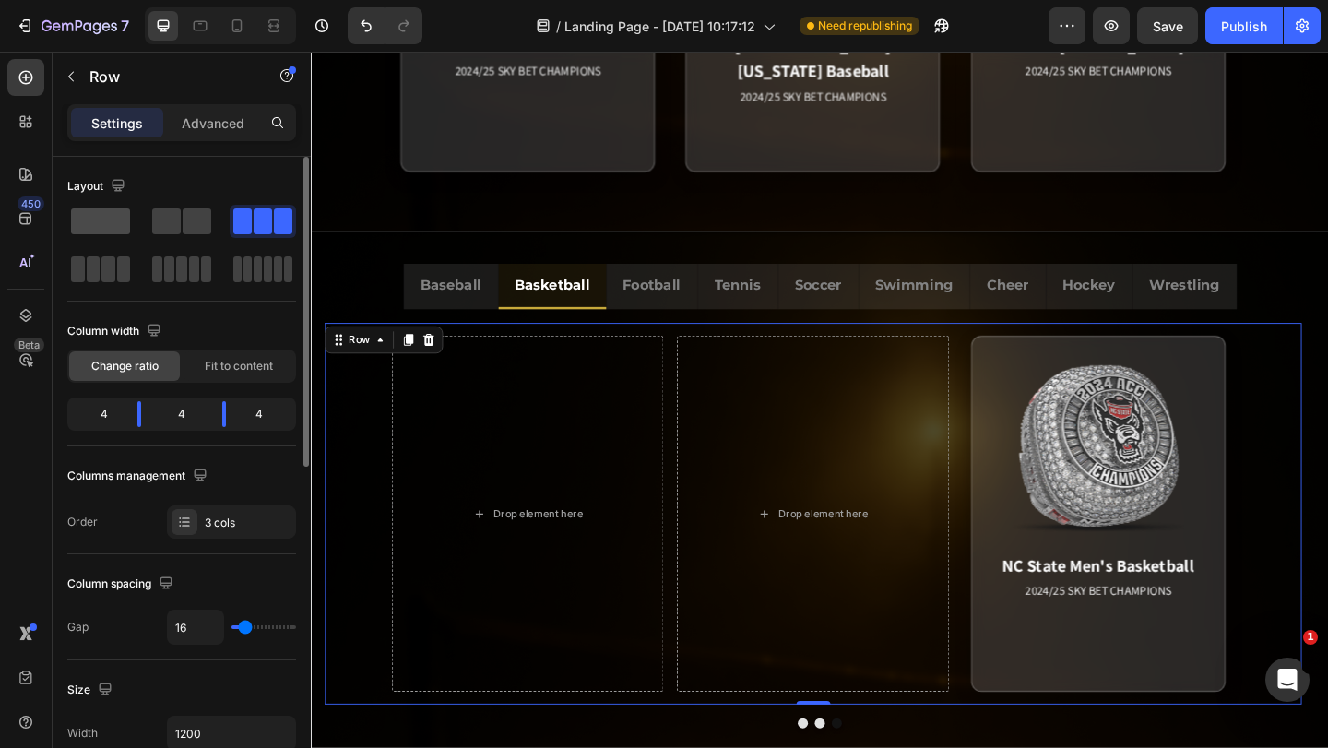
click at [113, 224] on span at bounding box center [100, 221] width 59 height 26
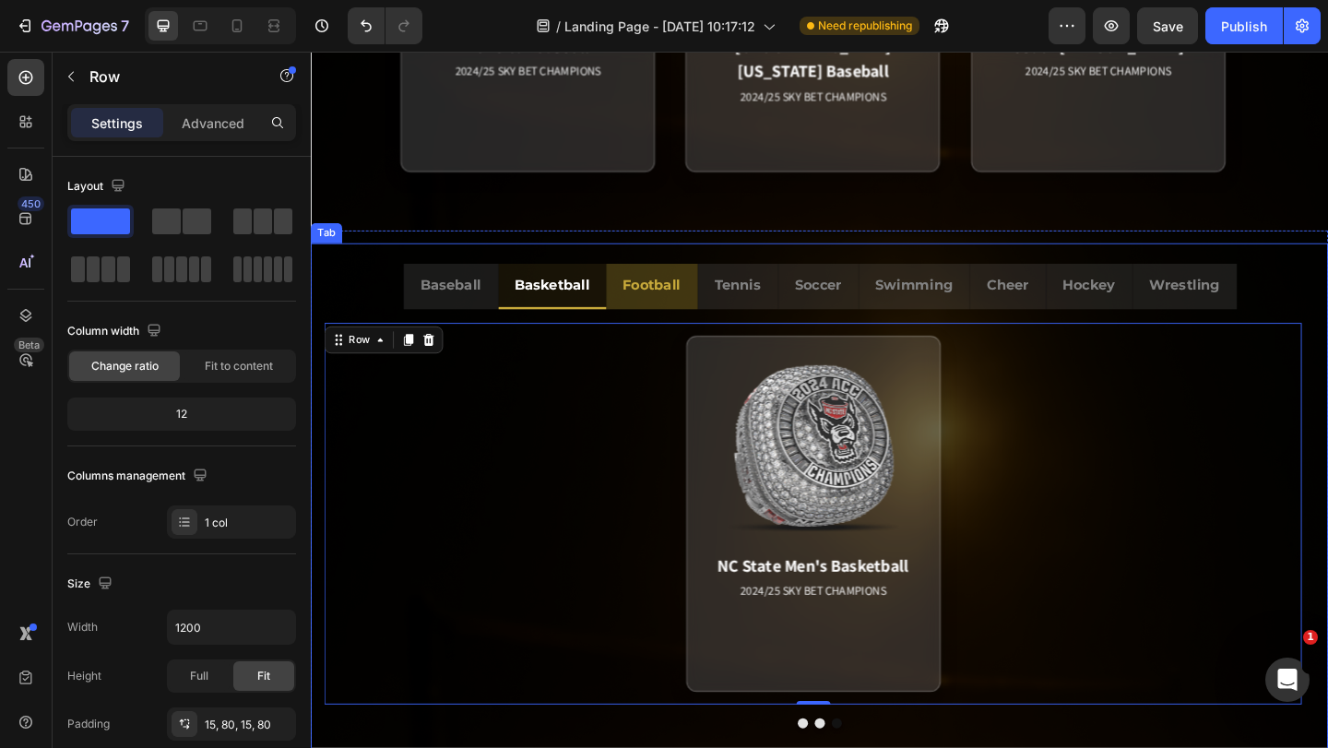
click at [662, 317] on p "Football" at bounding box center [681, 305] width 63 height 27
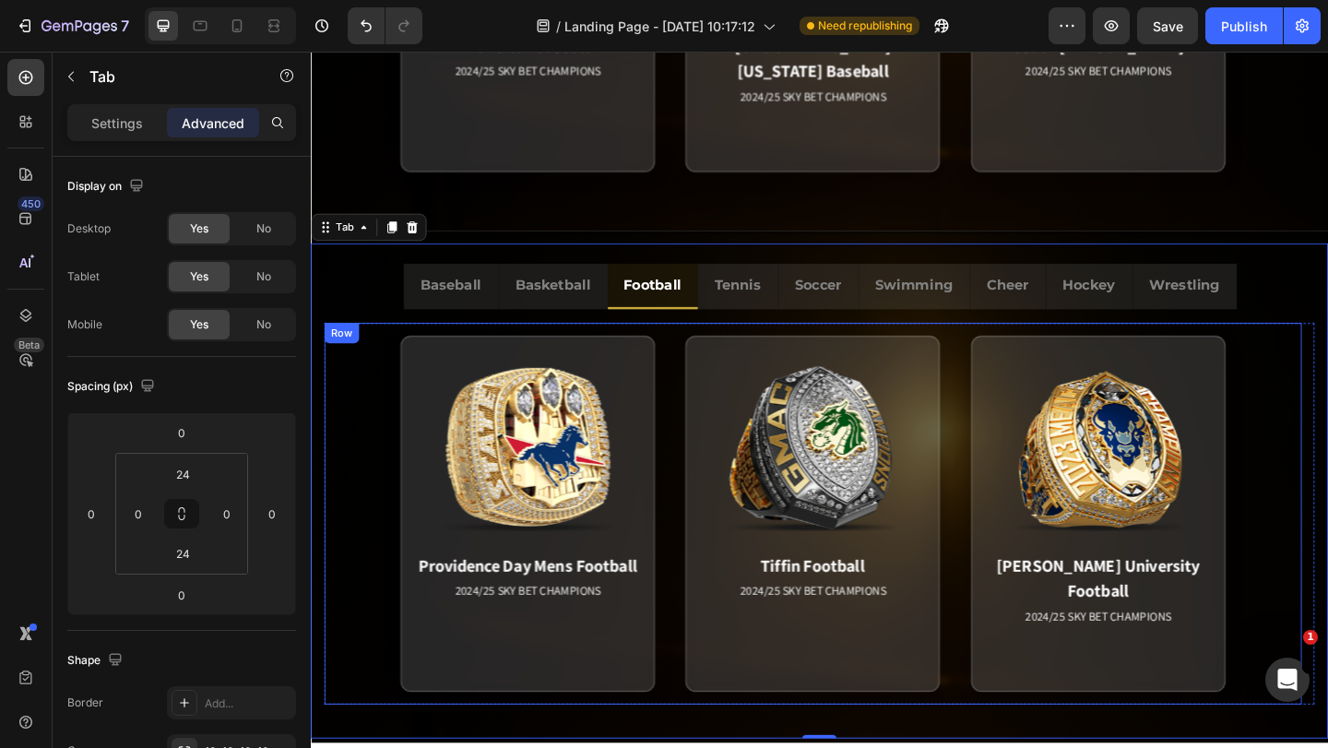
click at [347, 357] on div "Row" at bounding box center [344, 358] width 30 height 17
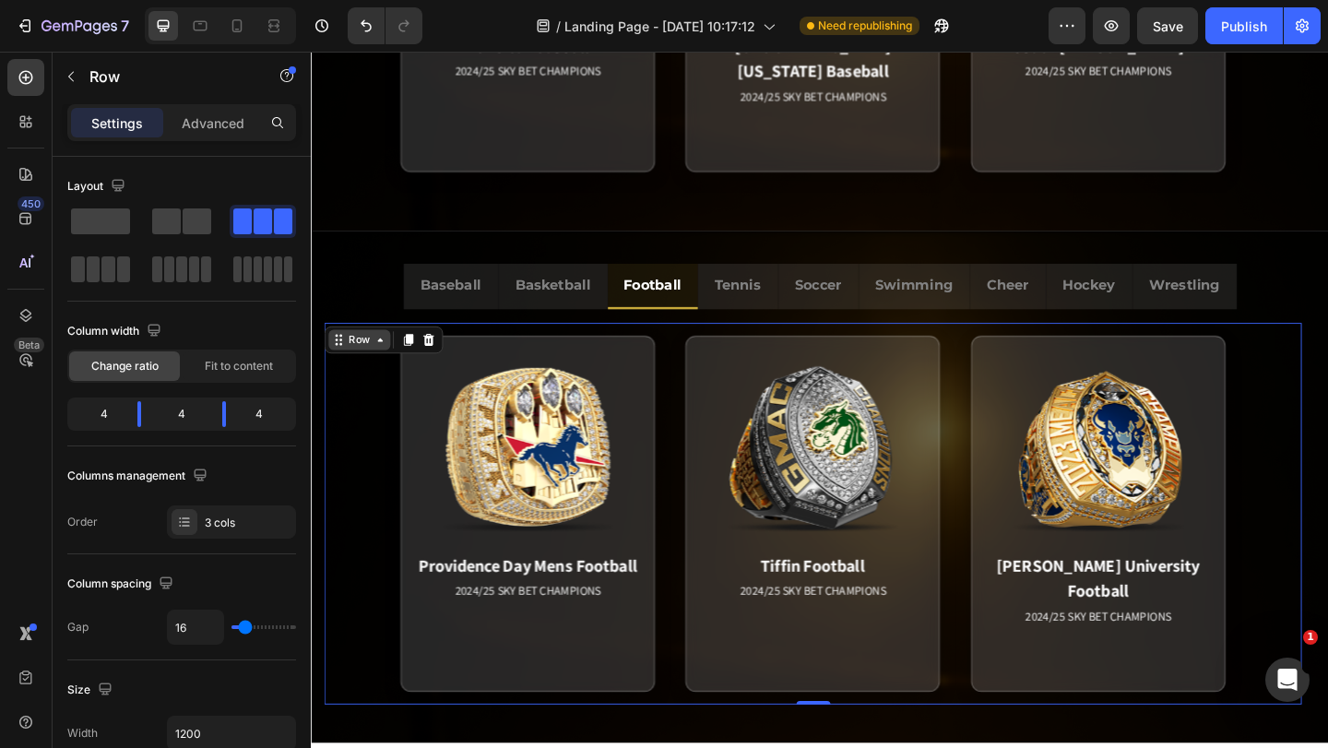
click at [342, 367] on icon at bounding box center [341, 365] width 15 height 15
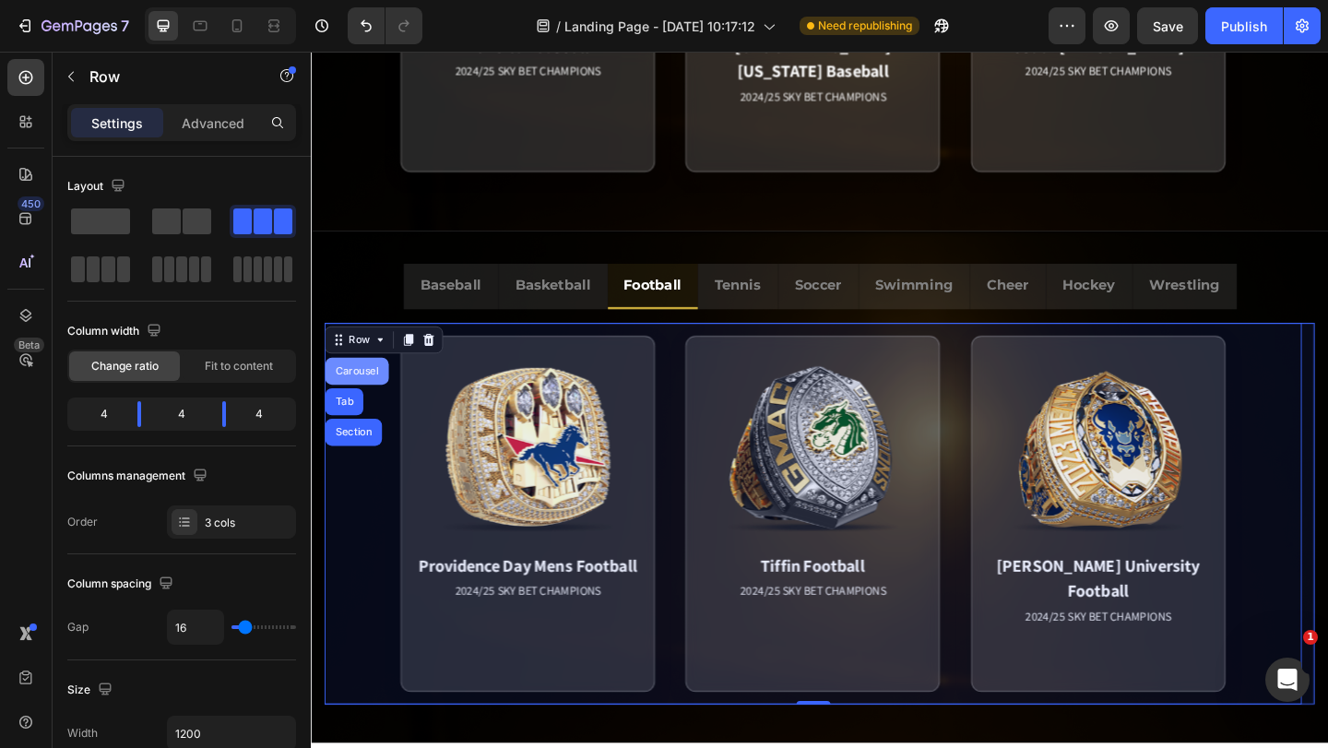
click at [359, 400] on div "Carousel" at bounding box center [361, 399] width 54 height 11
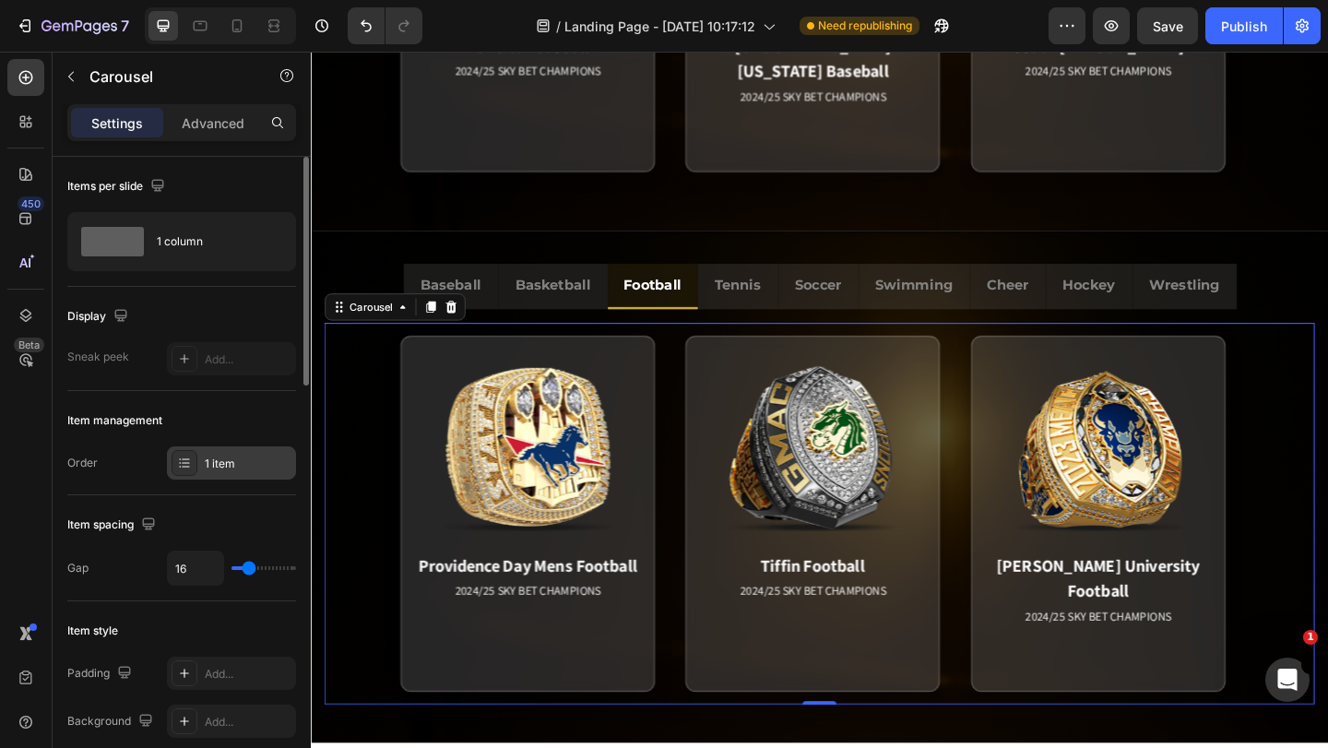
click at [235, 457] on div "1 item" at bounding box center [248, 464] width 87 height 17
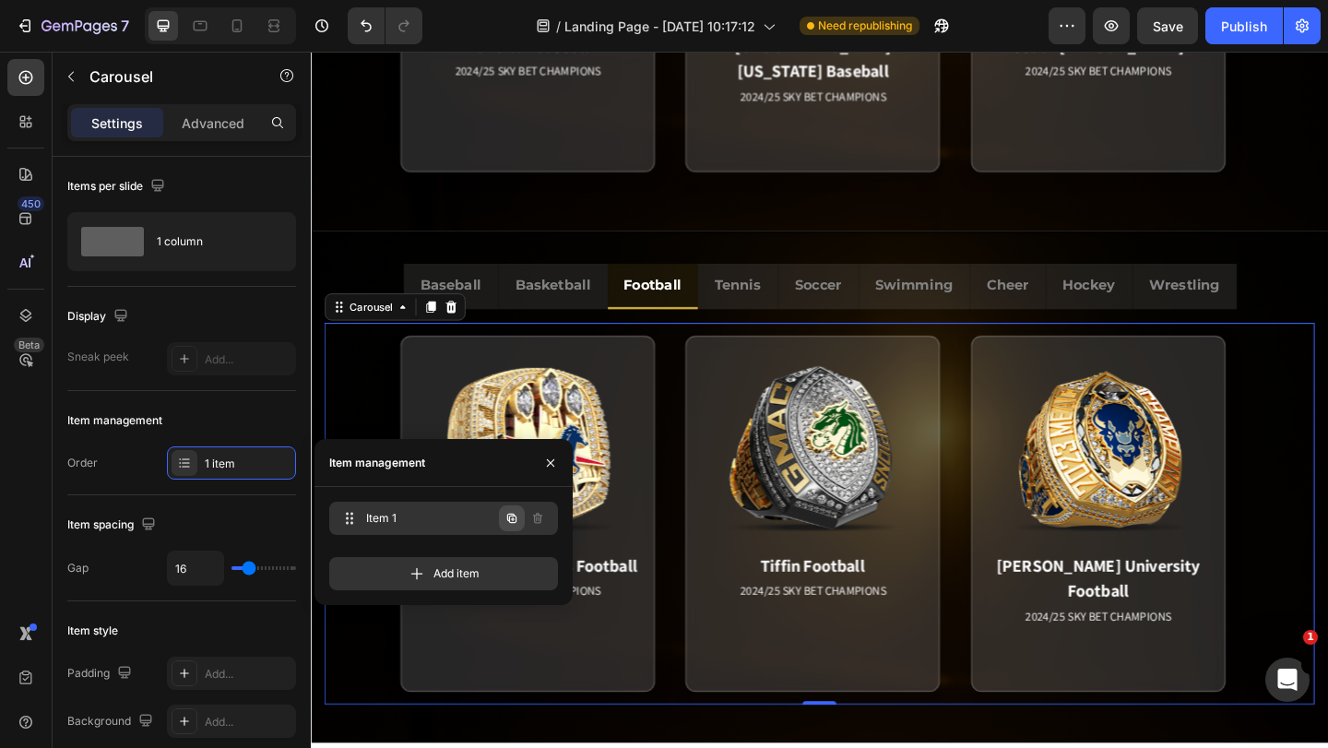
click at [513, 513] on icon "button" at bounding box center [512, 518] width 15 height 15
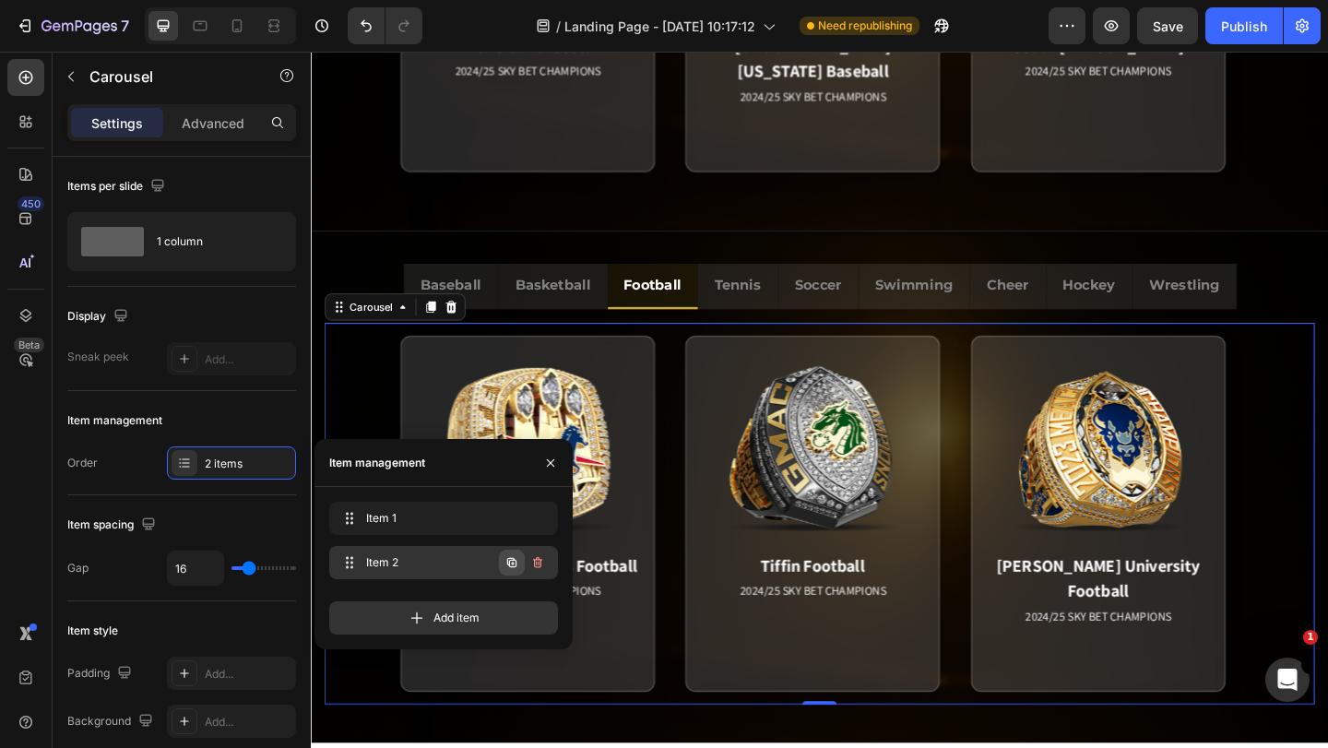
click at [517, 563] on icon "button" at bounding box center [512, 562] width 15 height 15
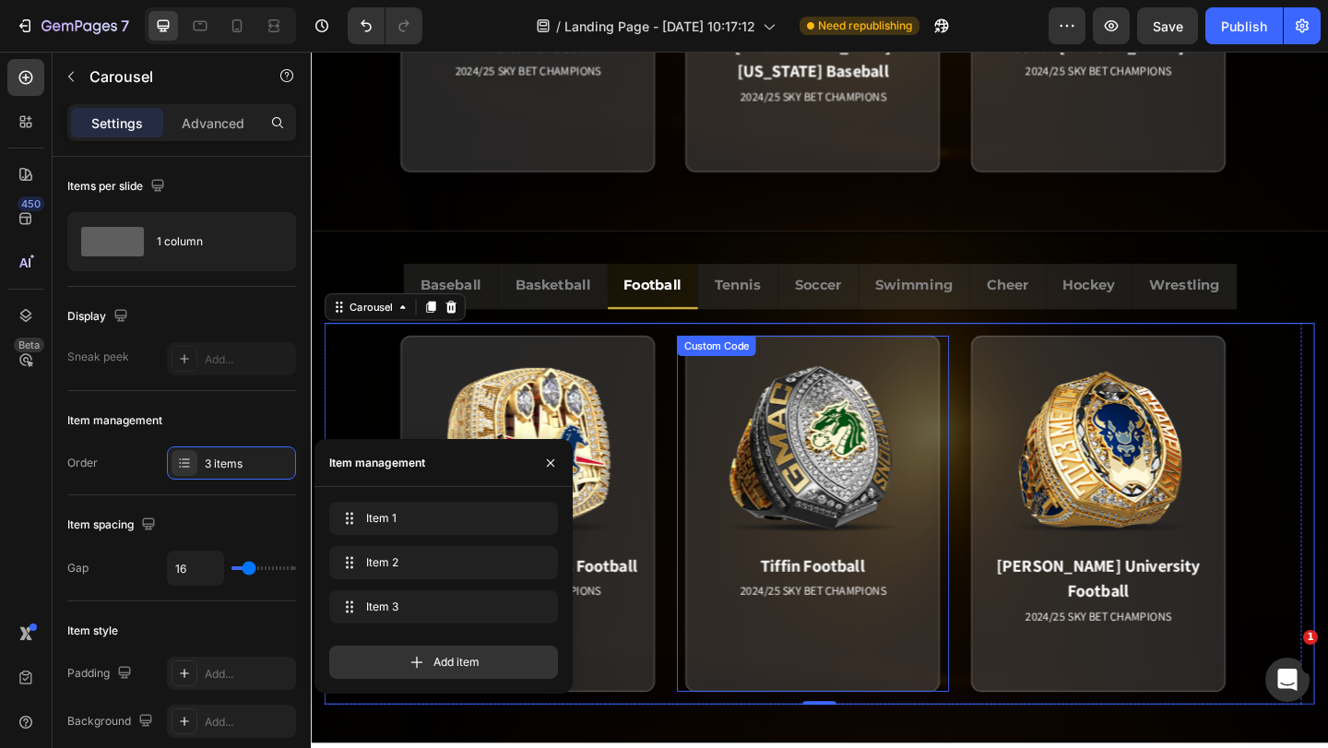
click at [713, 584] on div "Tiffin Football 2024/25 SKY BET CHAMPIONS Match Highlight South Pointe is led b…" at bounding box center [856, 554] width 295 height 387
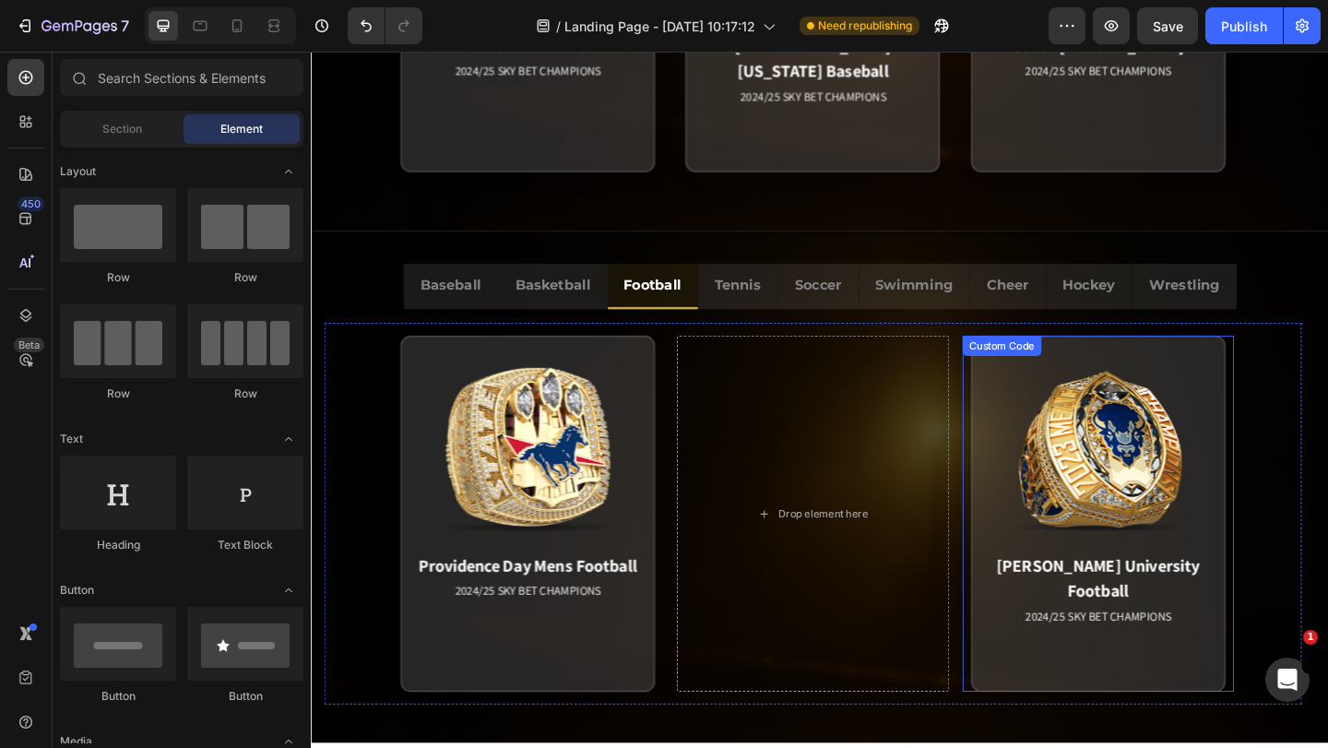
click at [1021, 591] on div "[PERSON_NAME] University Football 2024/25 SKY BET CHAMPIONS Match Highlight [PE…" at bounding box center [1167, 554] width 295 height 387
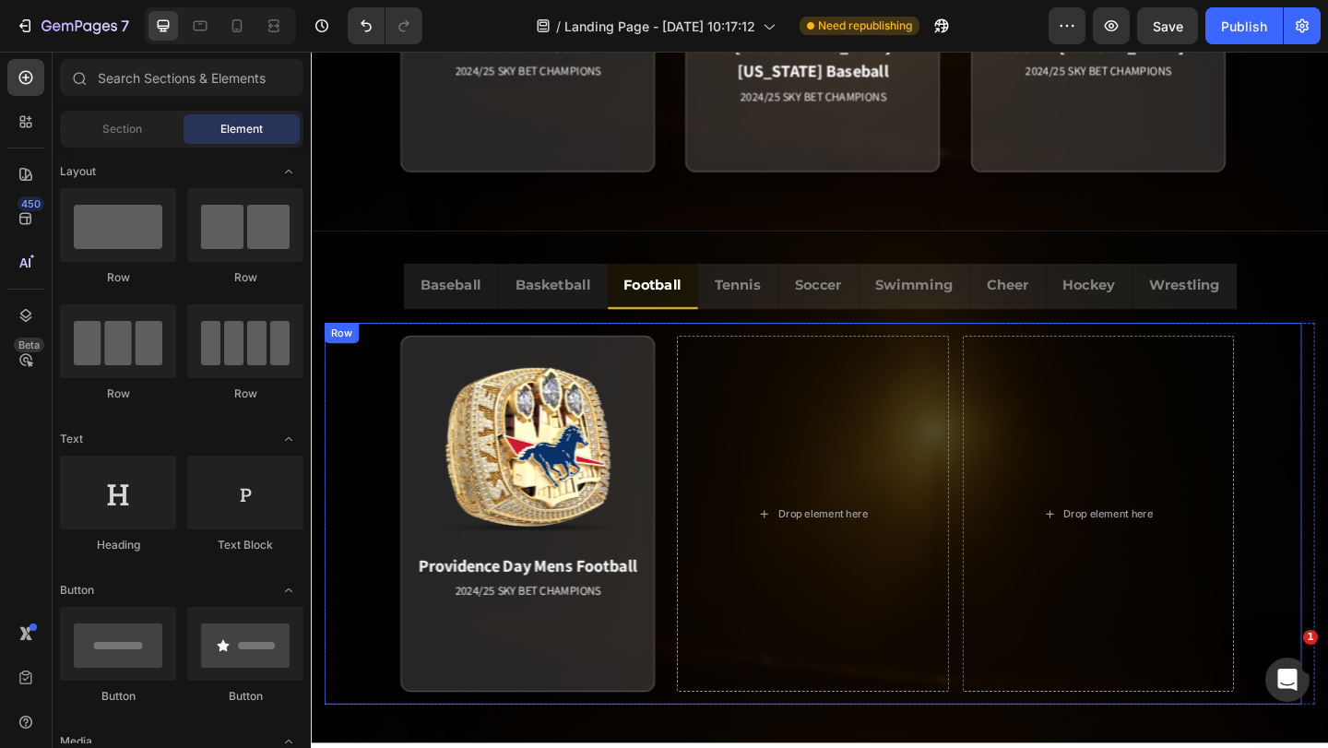
click at [363, 403] on div "Providence Day Mens Football 2024/25 SKY BET CHAMPIONS Match Highlight The [US_…" at bounding box center [857, 554] width 1063 height 415
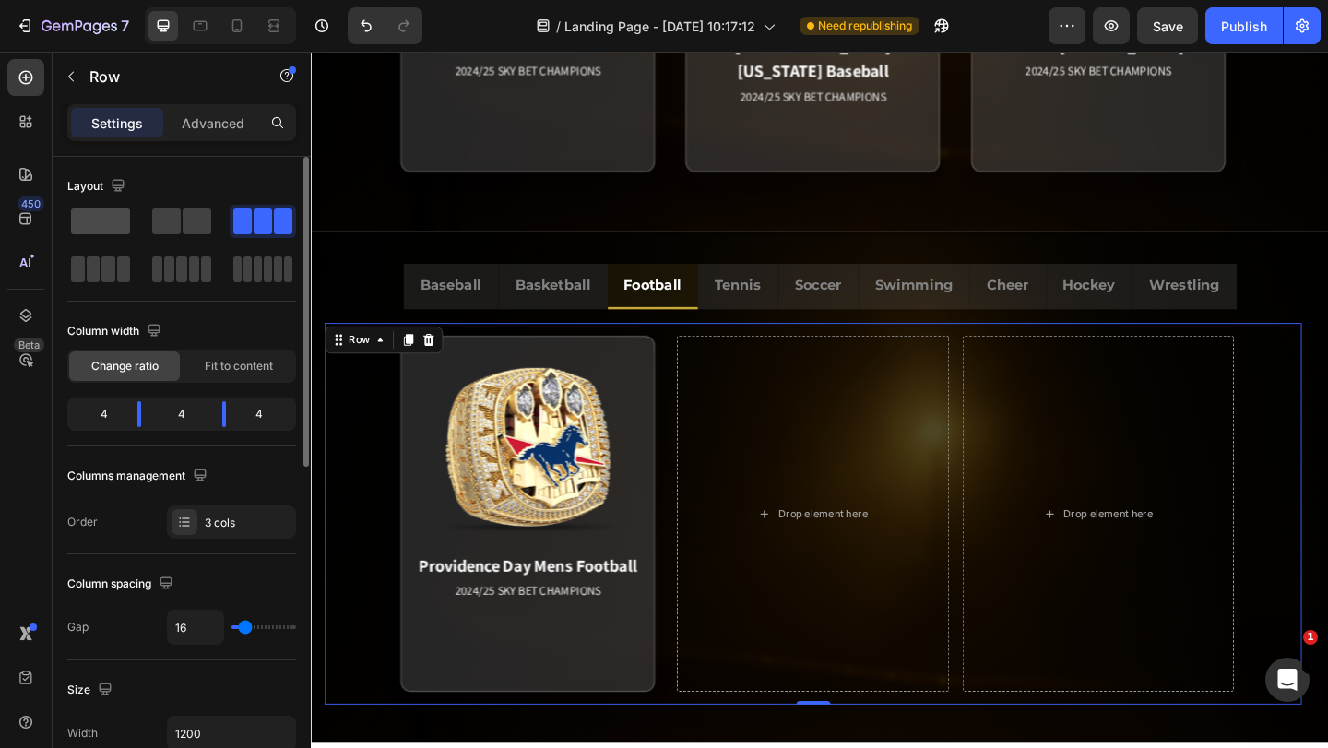
click at [77, 220] on span at bounding box center [100, 221] width 59 height 26
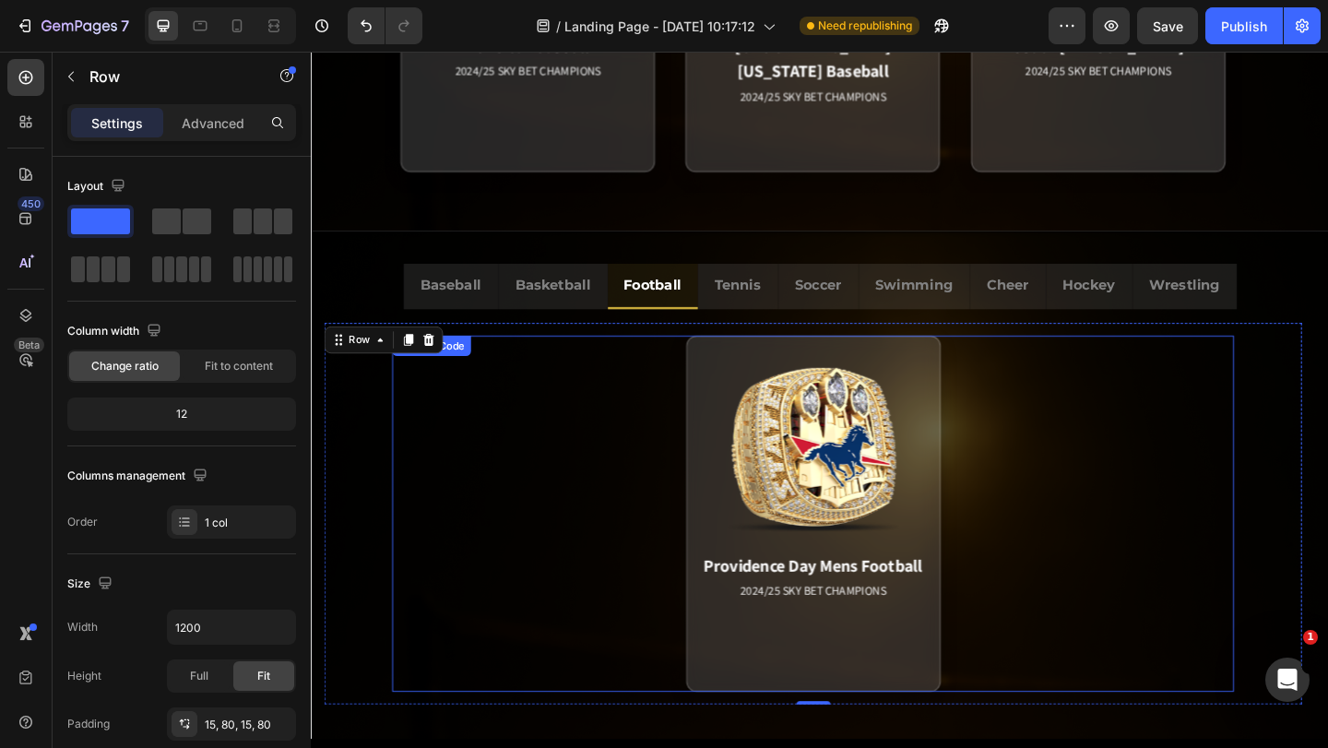
scroll to position [1301, 0]
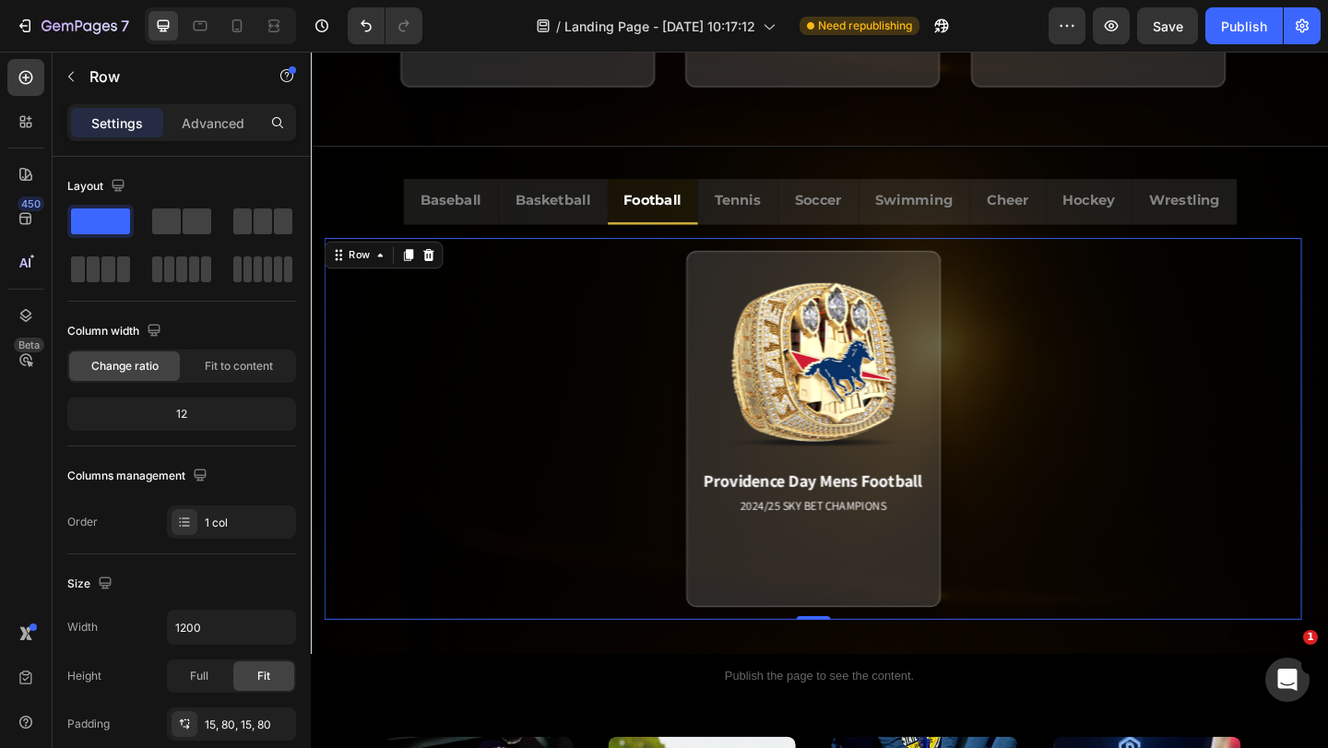
click at [362, 303] on div "Providence Day Mens Football 2024/25 SKY BET CHAMPIONS Match Highlight The [US_…" at bounding box center [857, 462] width 1063 height 415
click at [350, 273] on div "Row" at bounding box center [364, 273] width 30 height 17
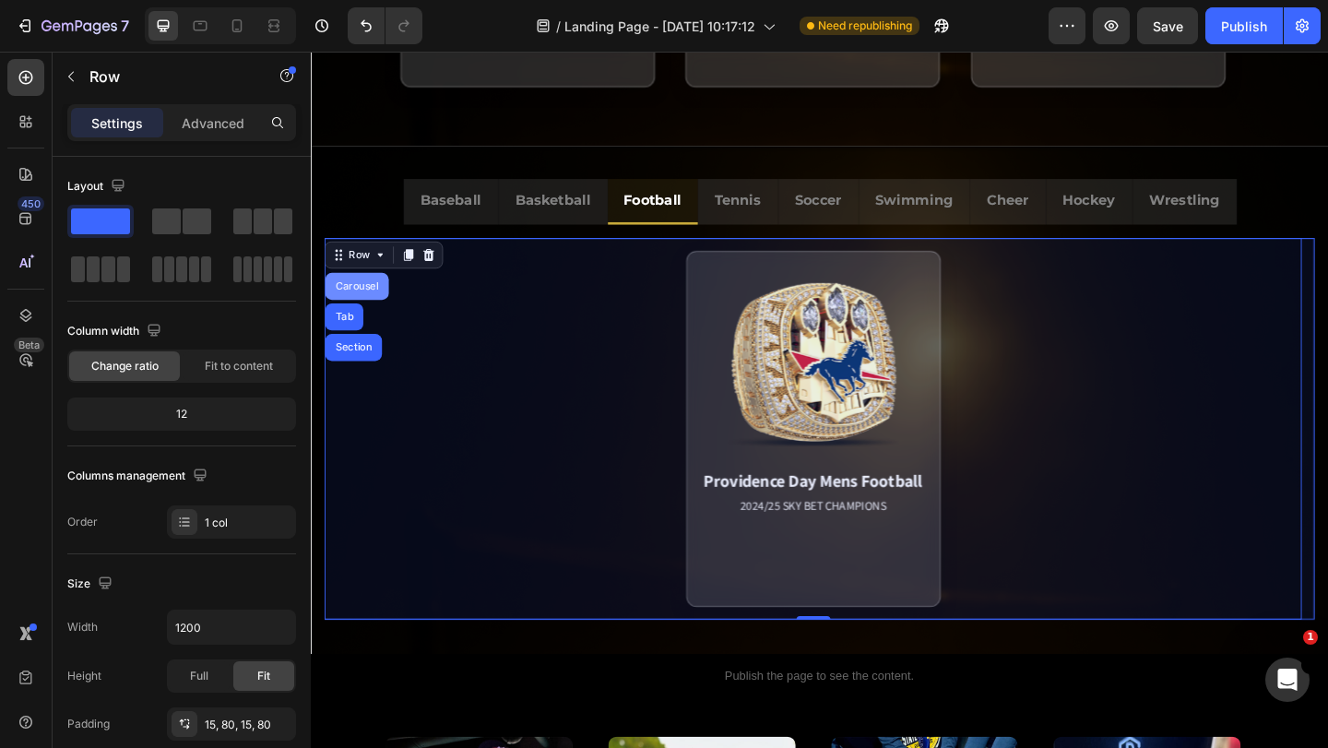
click at [363, 305] on div "Carousel" at bounding box center [361, 307] width 54 height 11
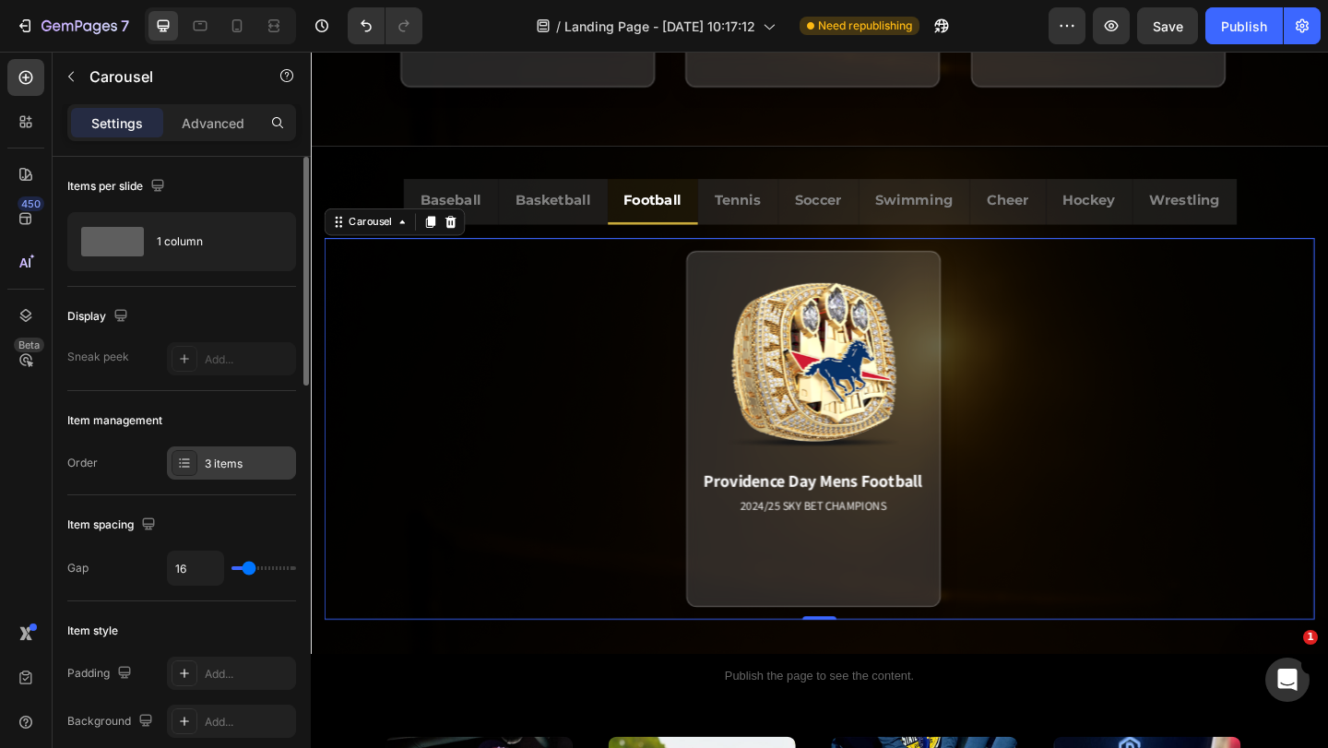
click at [217, 470] on div "3 items" at bounding box center [248, 464] width 87 height 17
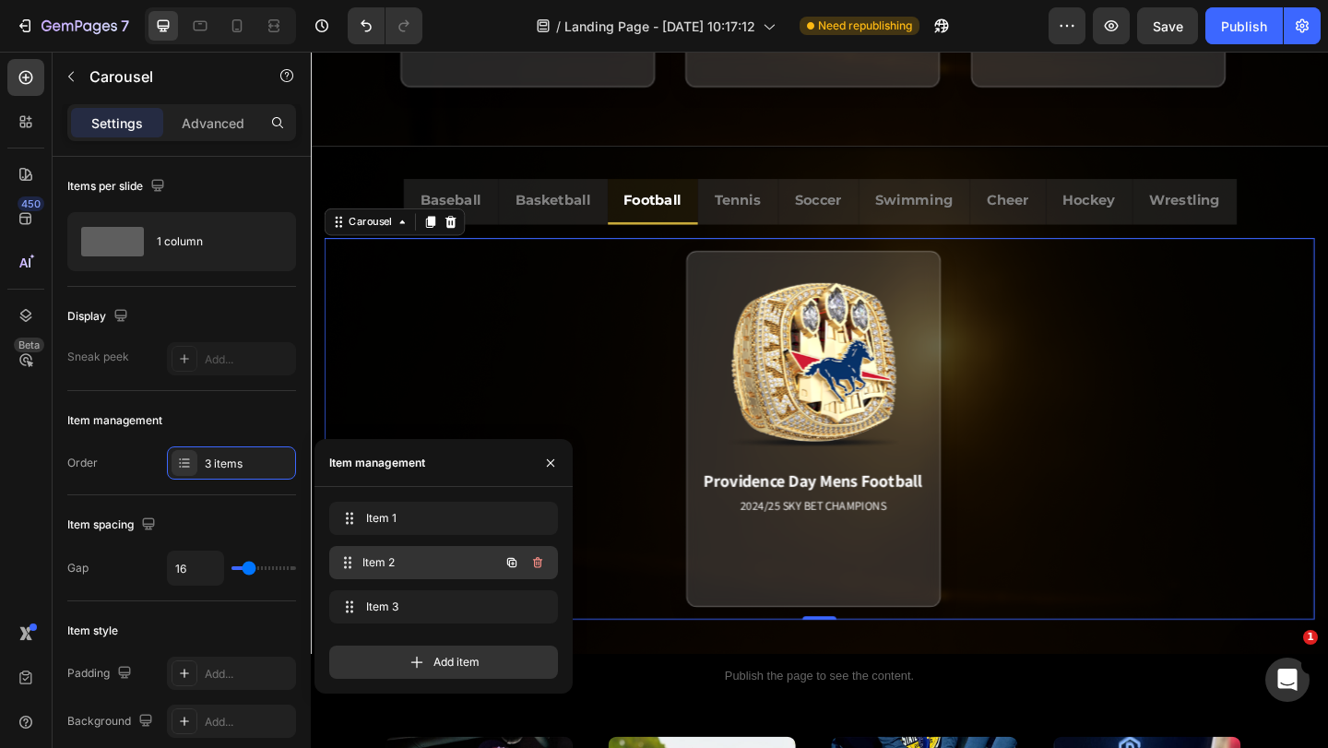
click at [413, 556] on span "Item 2" at bounding box center [430, 562] width 137 height 17
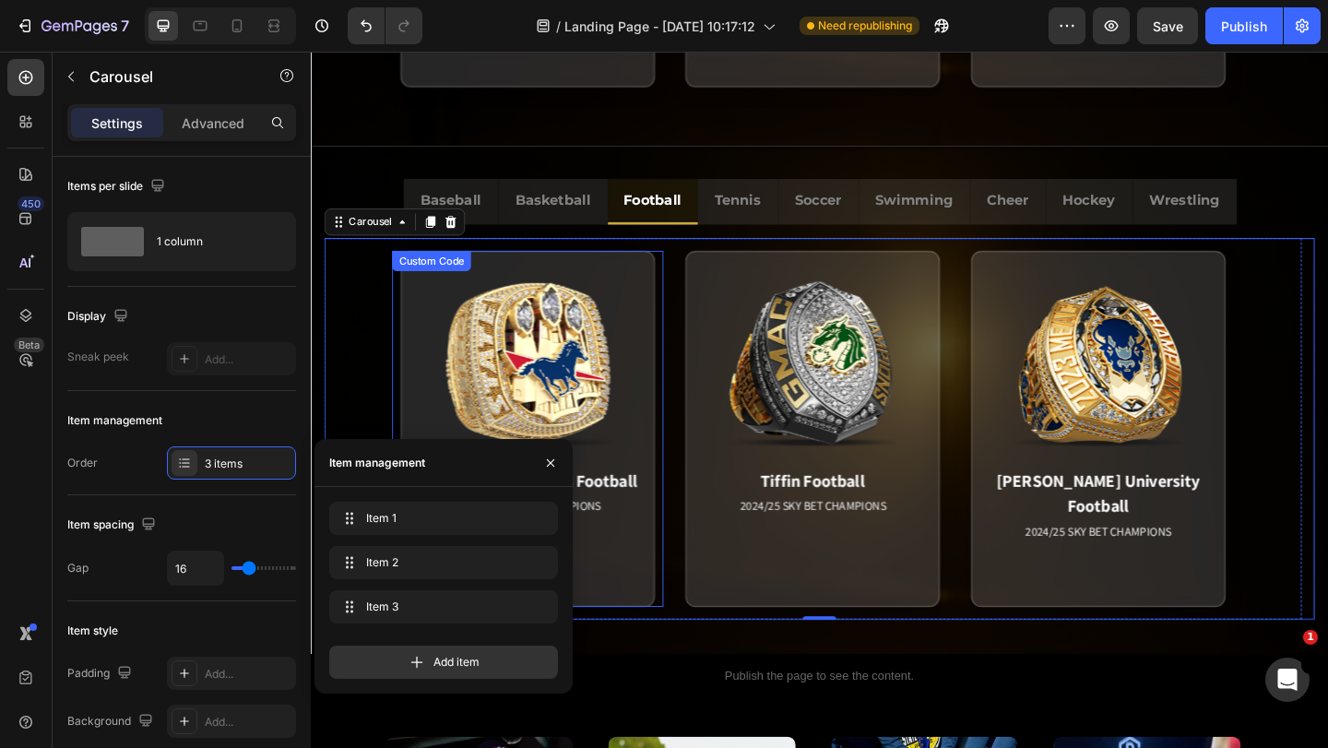
click at [688, 559] on div "Providence Day Mens Football 2024/25 SKY BET CHAMPIONS Match Highlight The [US_…" at bounding box center [546, 461] width 295 height 387
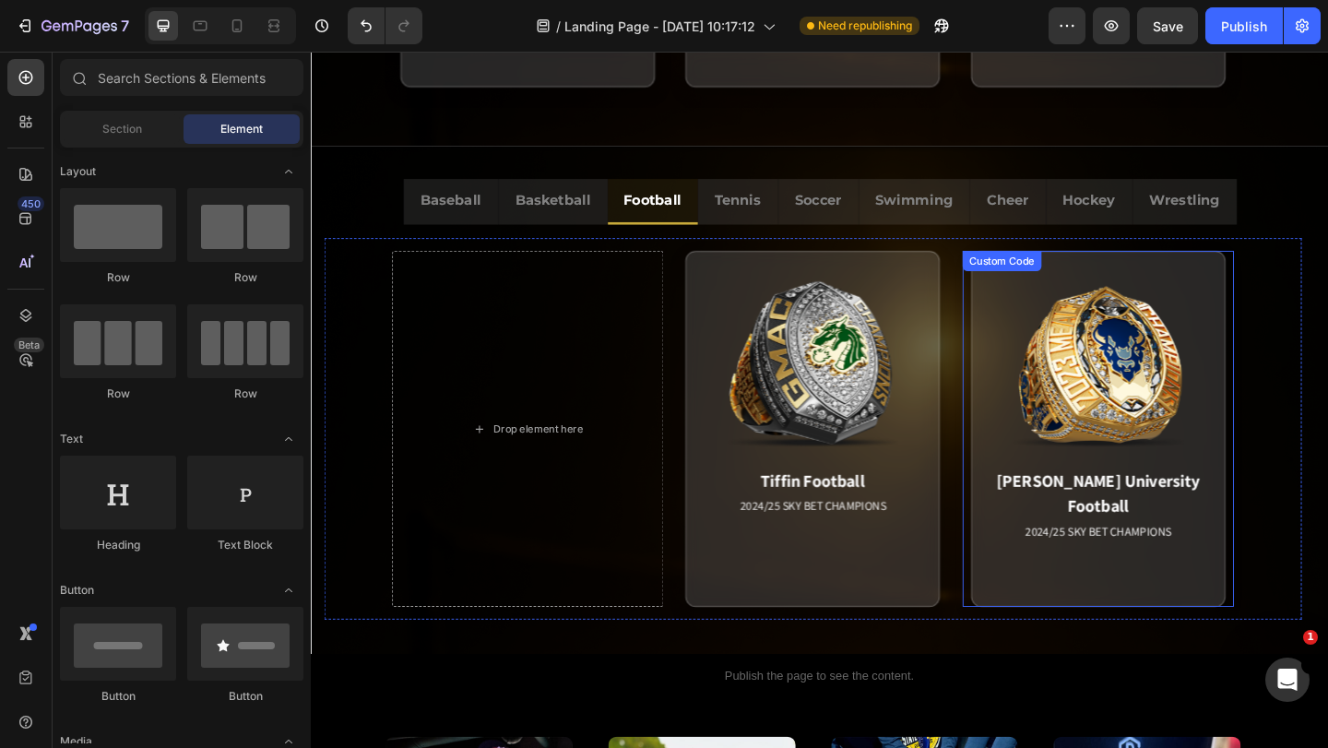
click at [1026, 531] on div "[PERSON_NAME] University Football 2024/25 SKY BET CHAMPIONS Match Highlight [PE…" at bounding box center [1167, 461] width 295 height 387
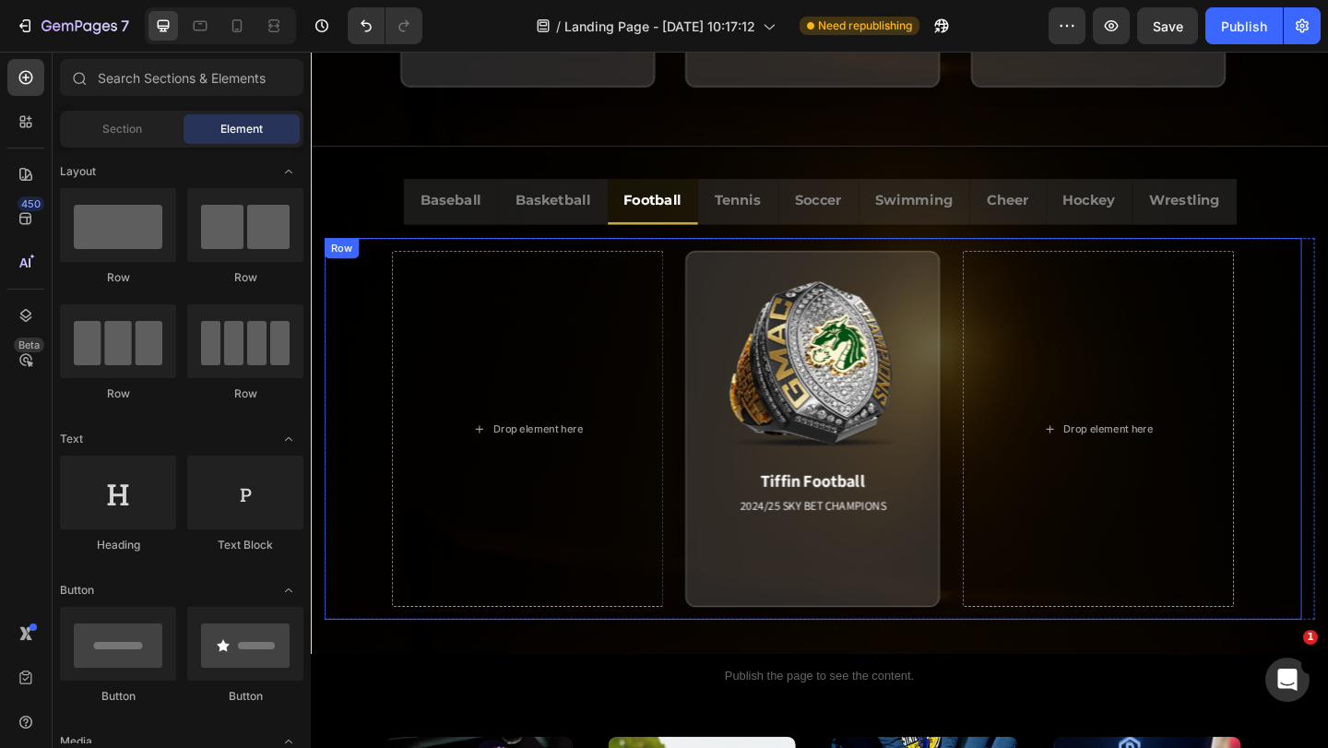
click at [1014, 520] on div "Drop element here Tiffin Football 2024/25 SKY BET CHAMPIONS Match Highlight Sou…" at bounding box center [857, 462] width 1063 height 415
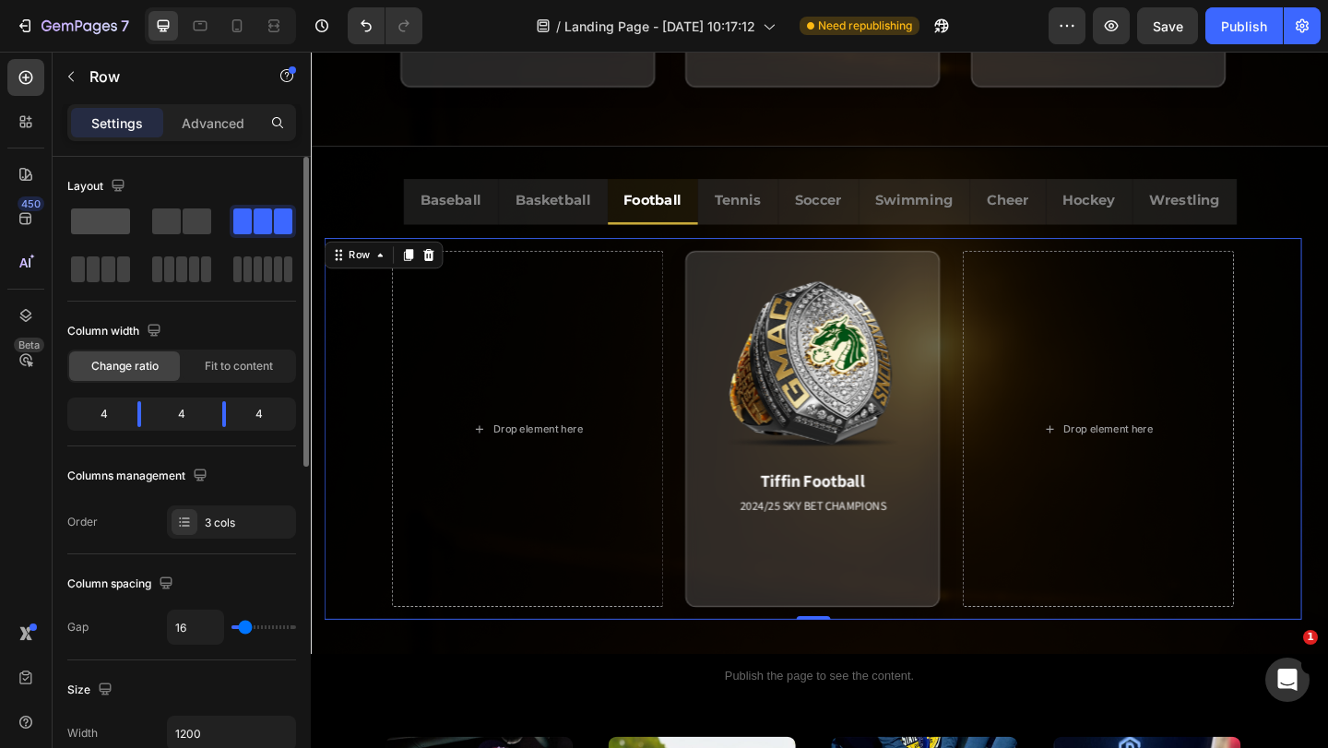
click at [126, 220] on span at bounding box center [100, 221] width 59 height 26
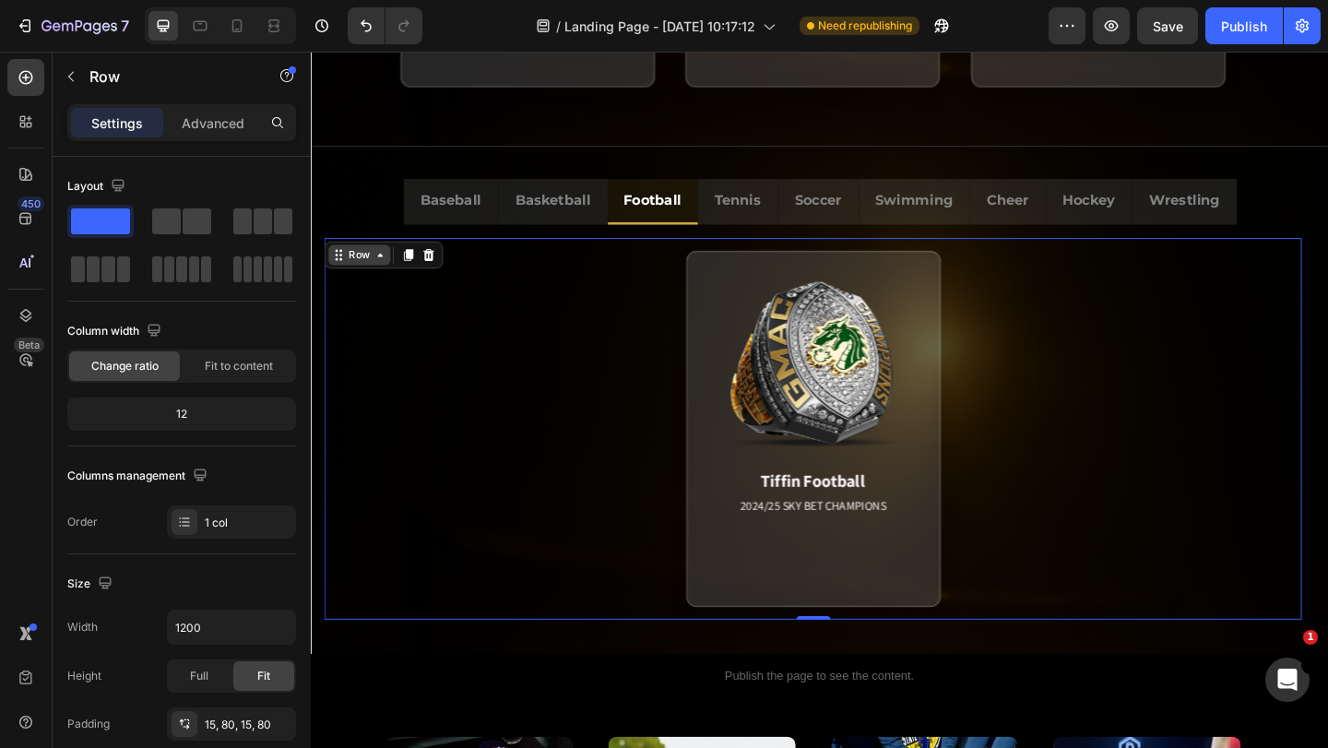
click at [350, 267] on div "Row" at bounding box center [364, 273] width 30 height 17
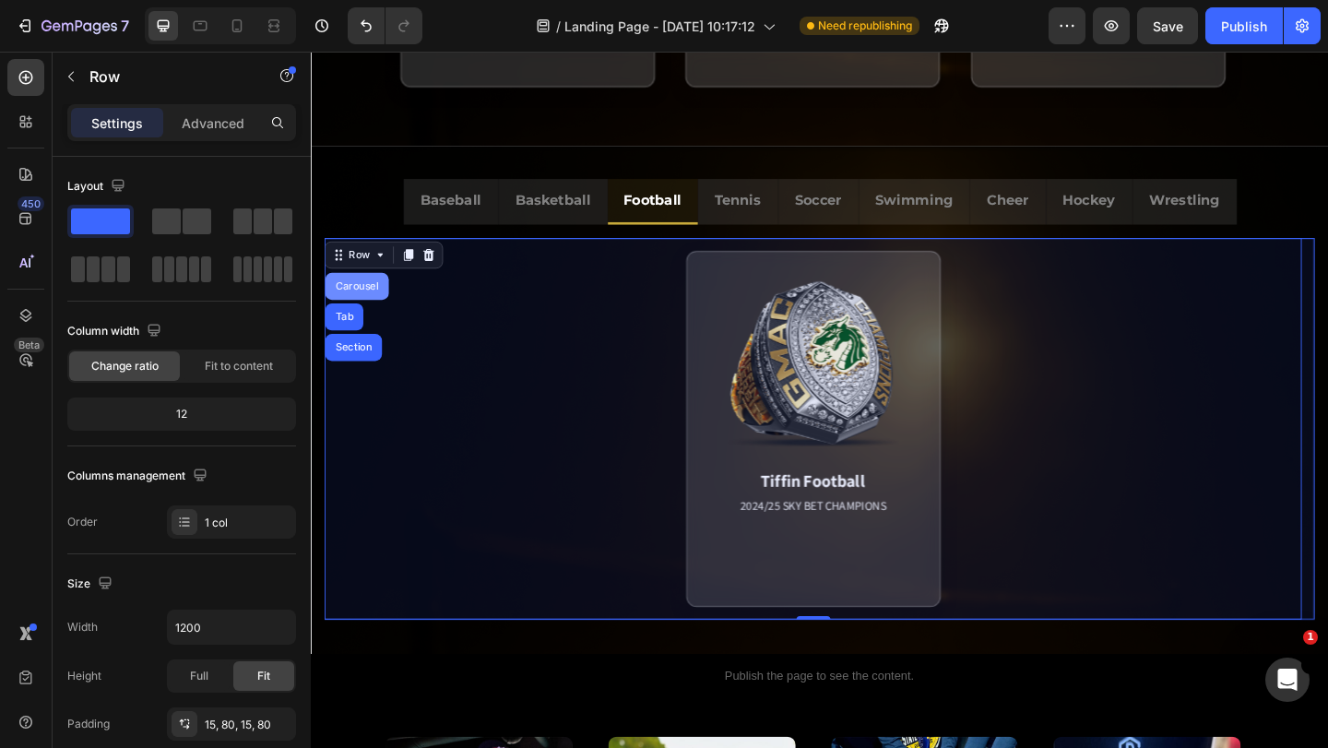
click at [352, 309] on div "Carousel" at bounding box center [361, 307] width 54 height 11
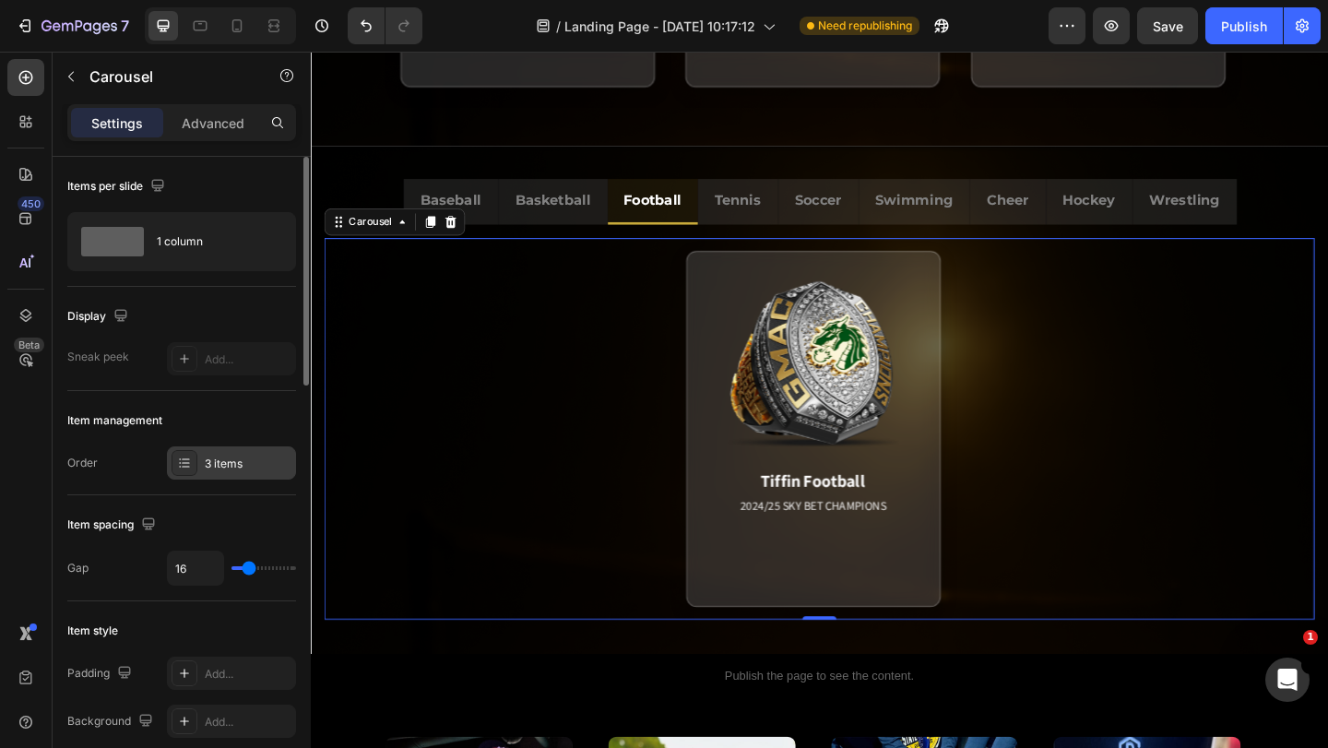
click at [234, 457] on div "3 items" at bounding box center [248, 464] width 87 height 17
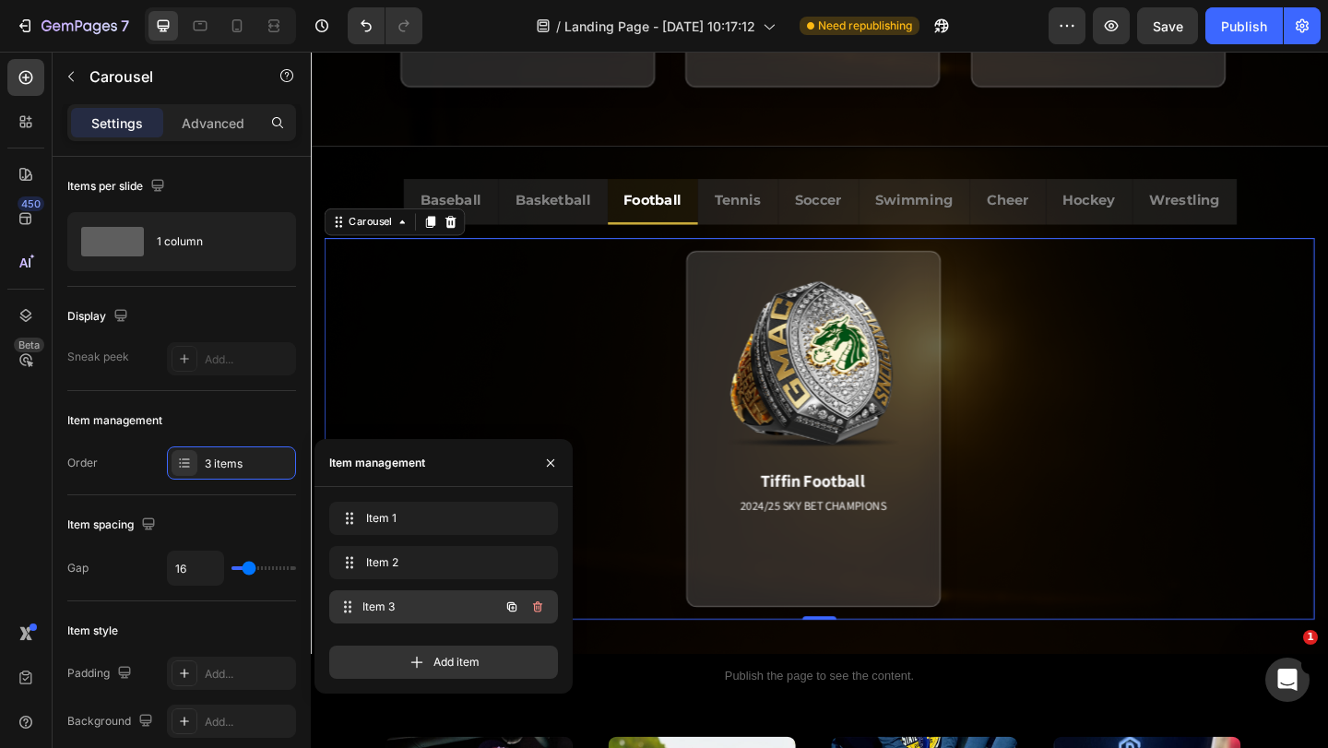
click at [398, 609] on span "Item 3" at bounding box center [430, 607] width 137 height 17
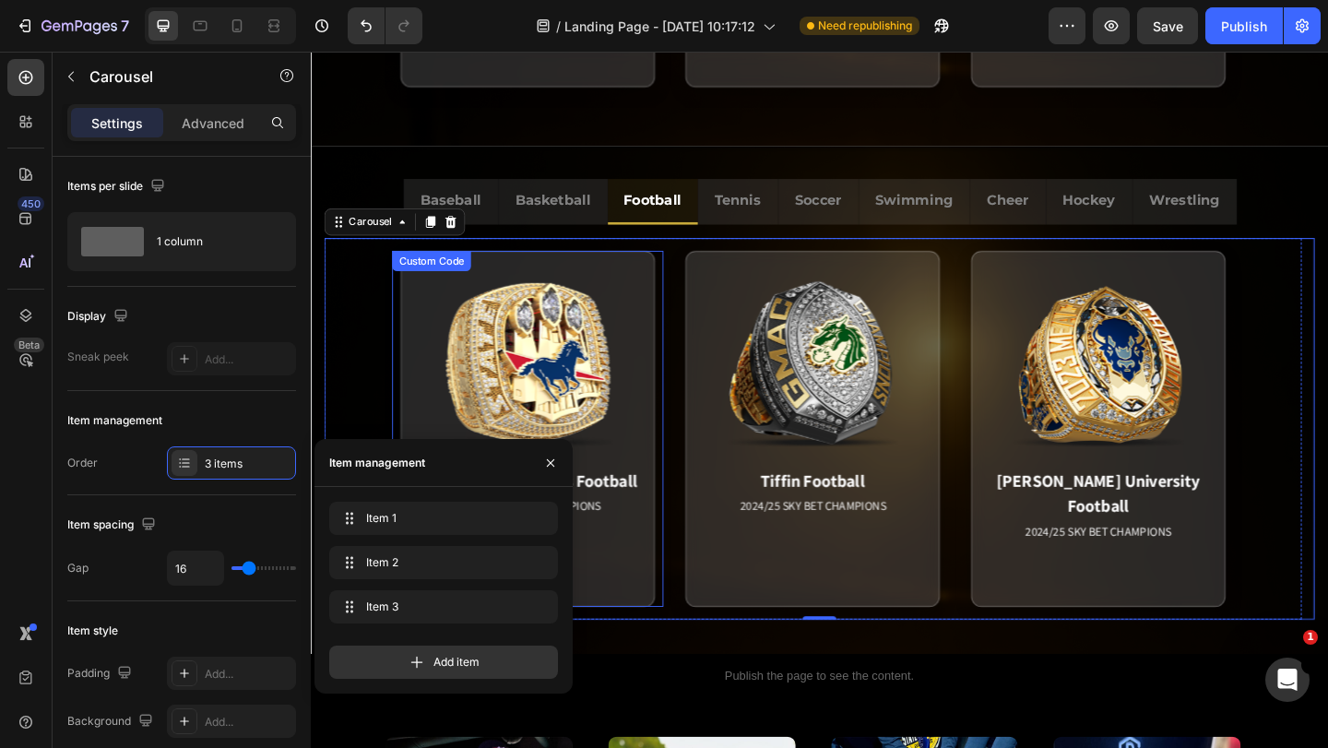
click at [689, 597] on div "Providence Day Mens Football 2024/25 SKY BET CHAMPIONS Match Highlight The [US_…" at bounding box center [546, 461] width 295 height 387
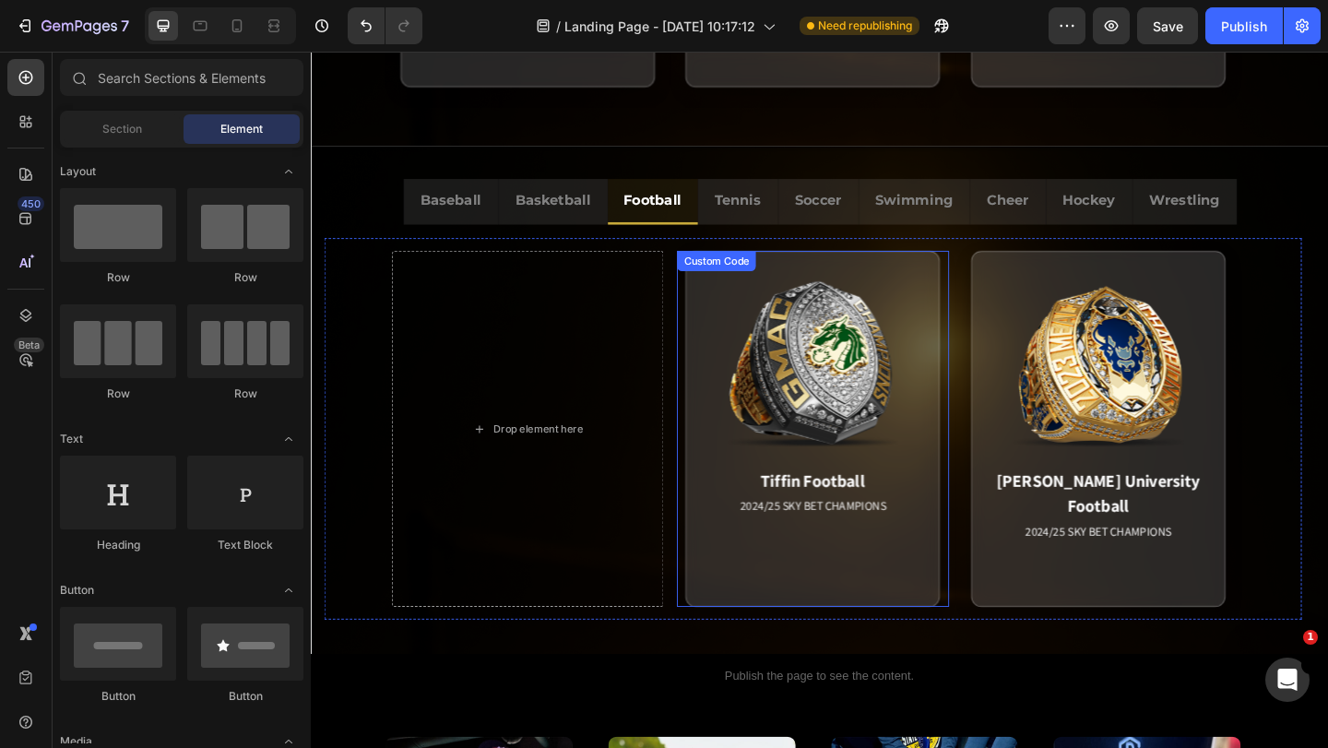
click at [717, 586] on div "Tiffin Football 2024/25 SKY BET CHAMPIONS Match Highlight South Pointe is led b…" at bounding box center [856, 461] width 295 height 387
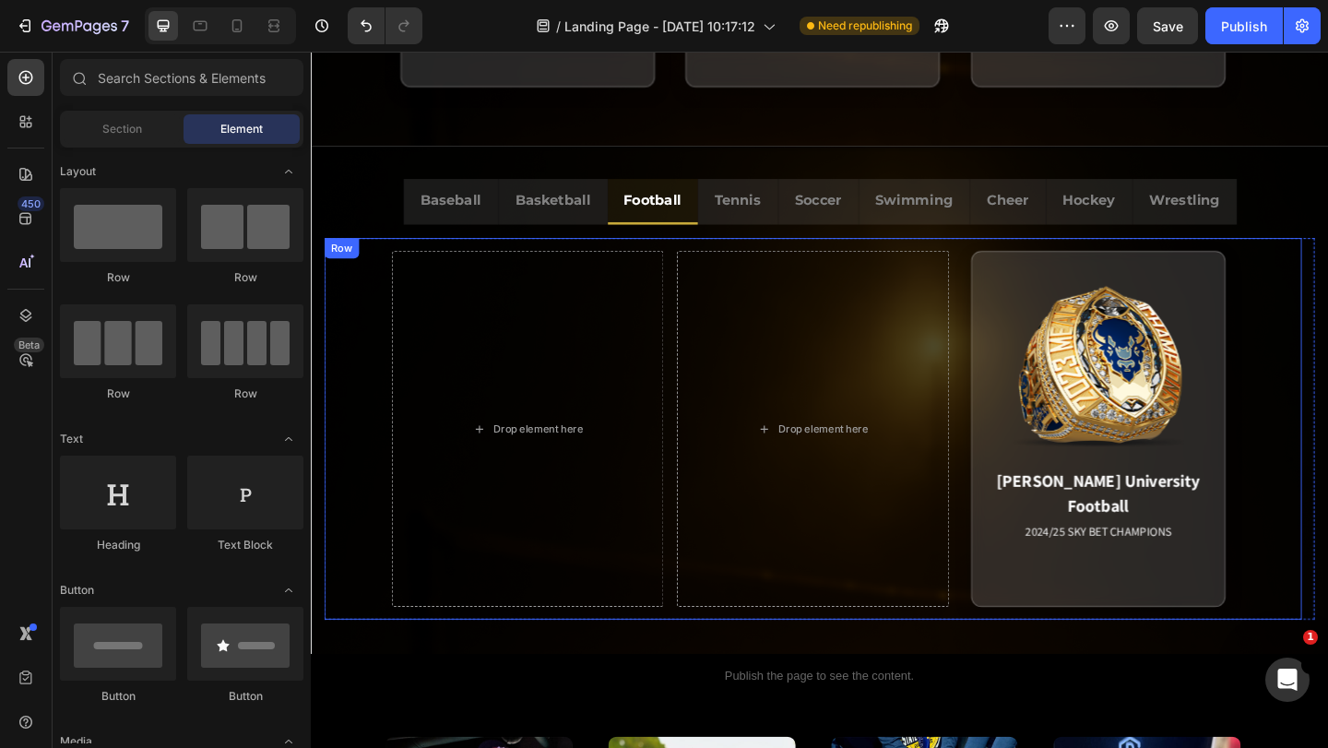
click at [945, 663] on div "Drop element here Drop element here [PERSON_NAME] University Football 2024/25 S…" at bounding box center [857, 462] width 1063 height 415
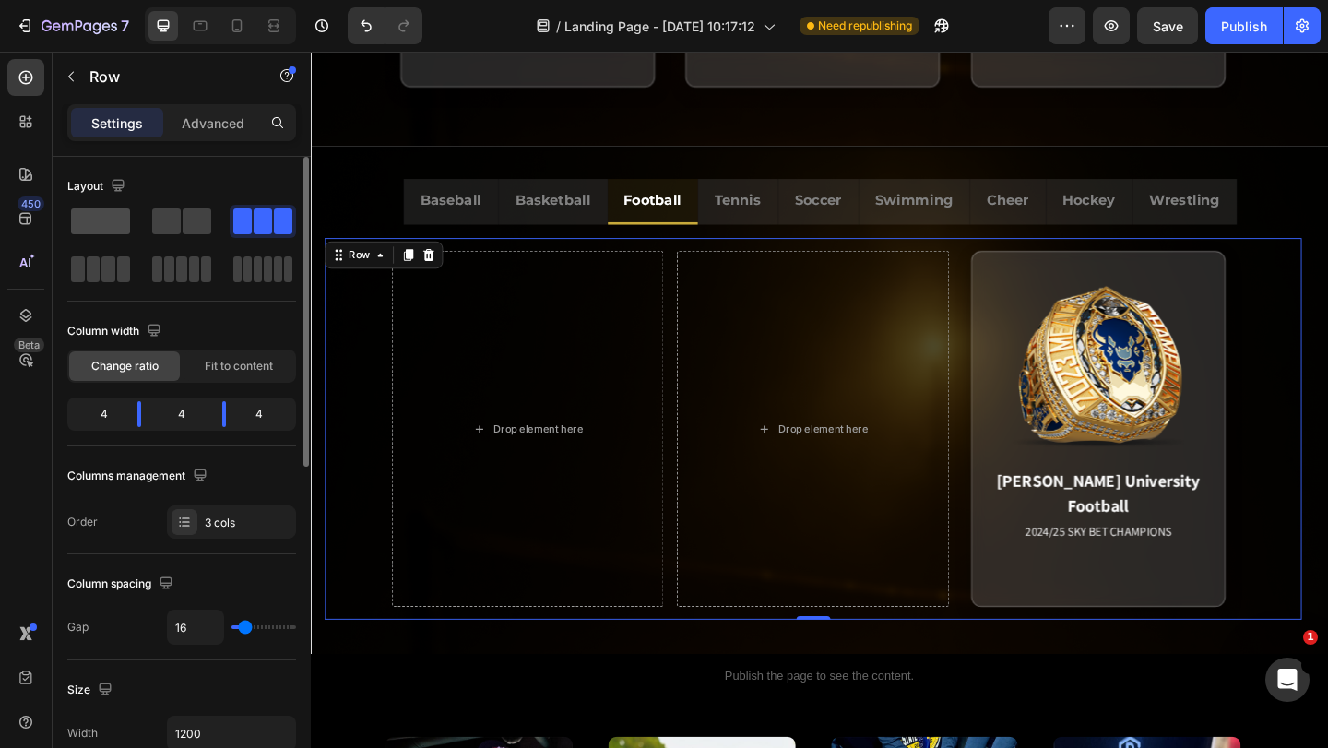
click at [94, 221] on span at bounding box center [100, 221] width 59 height 26
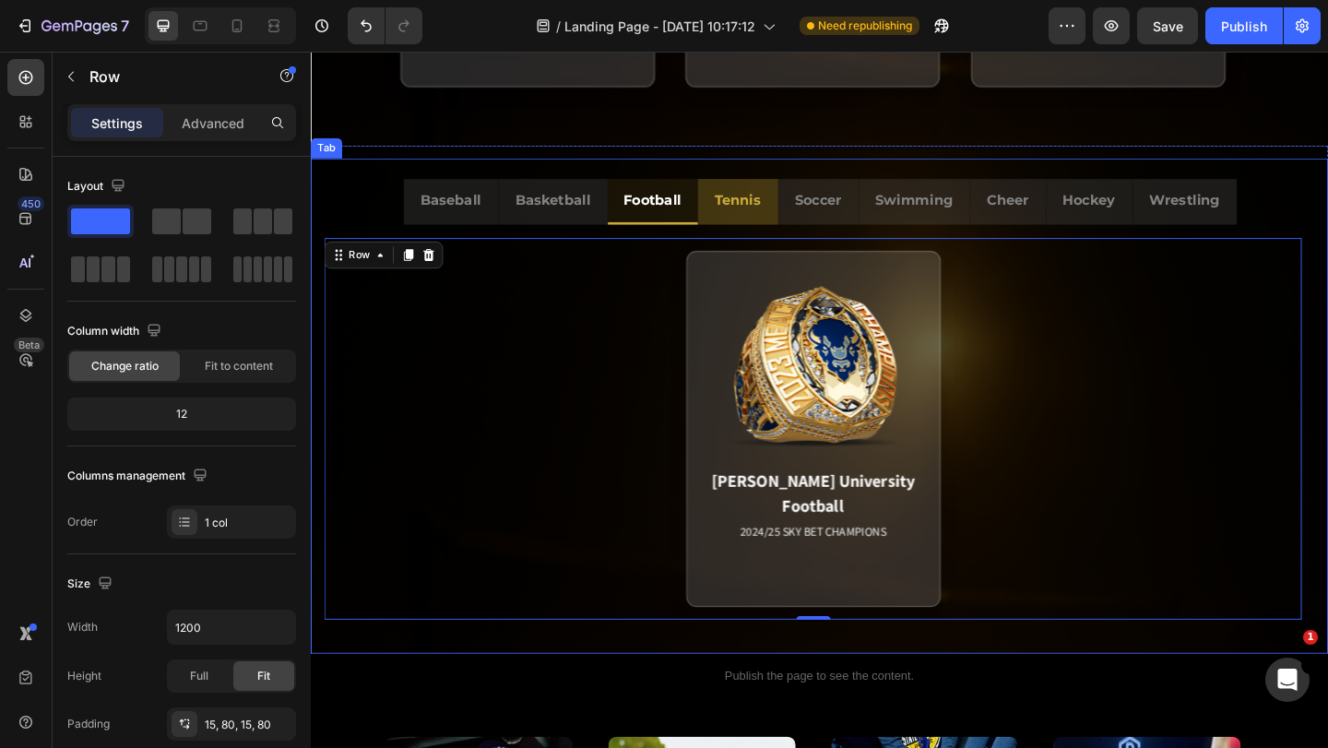
click at [758, 232] on li "Tennis" at bounding box center [775, 215] width 88 height 50
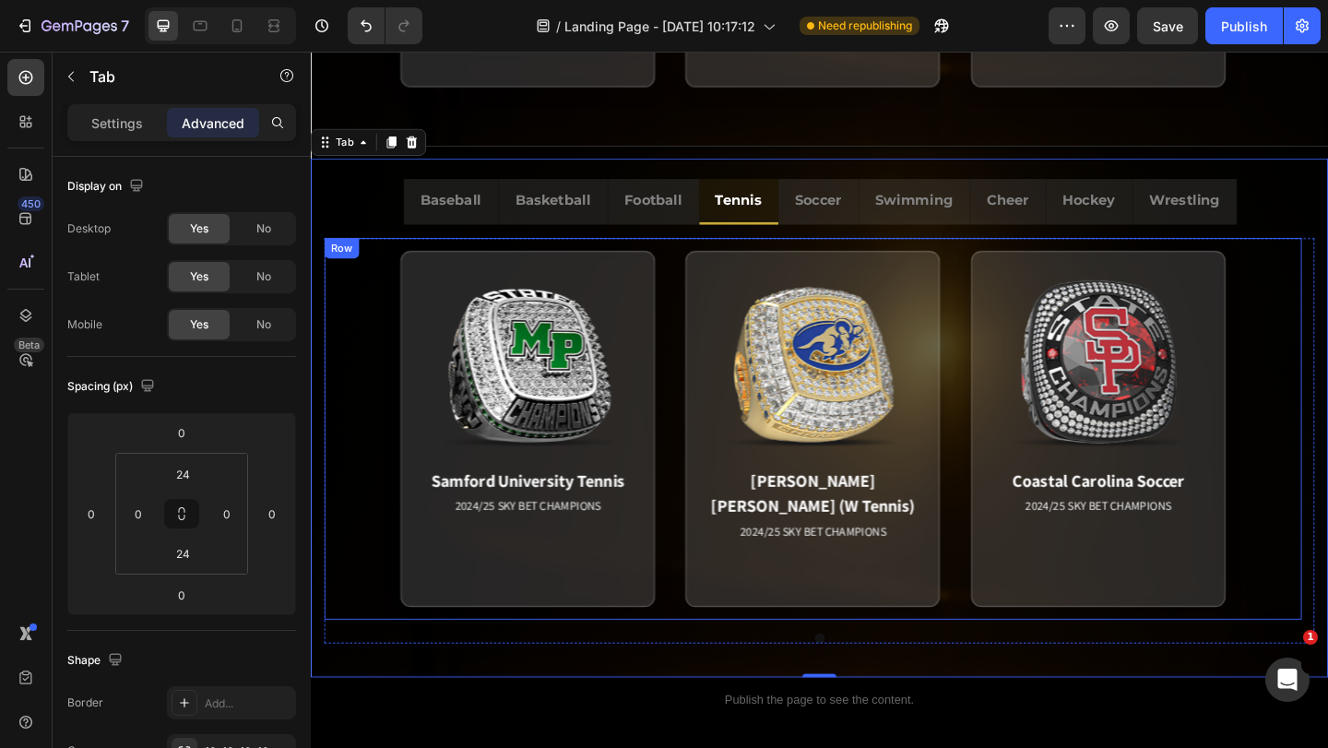
click at [394, 423] on div "Samford University Tennis 2024/25 SKY BET CHAMPIONS Match Highlight The Coastal…" at bounding box center [857, 462] width 1063 height 415
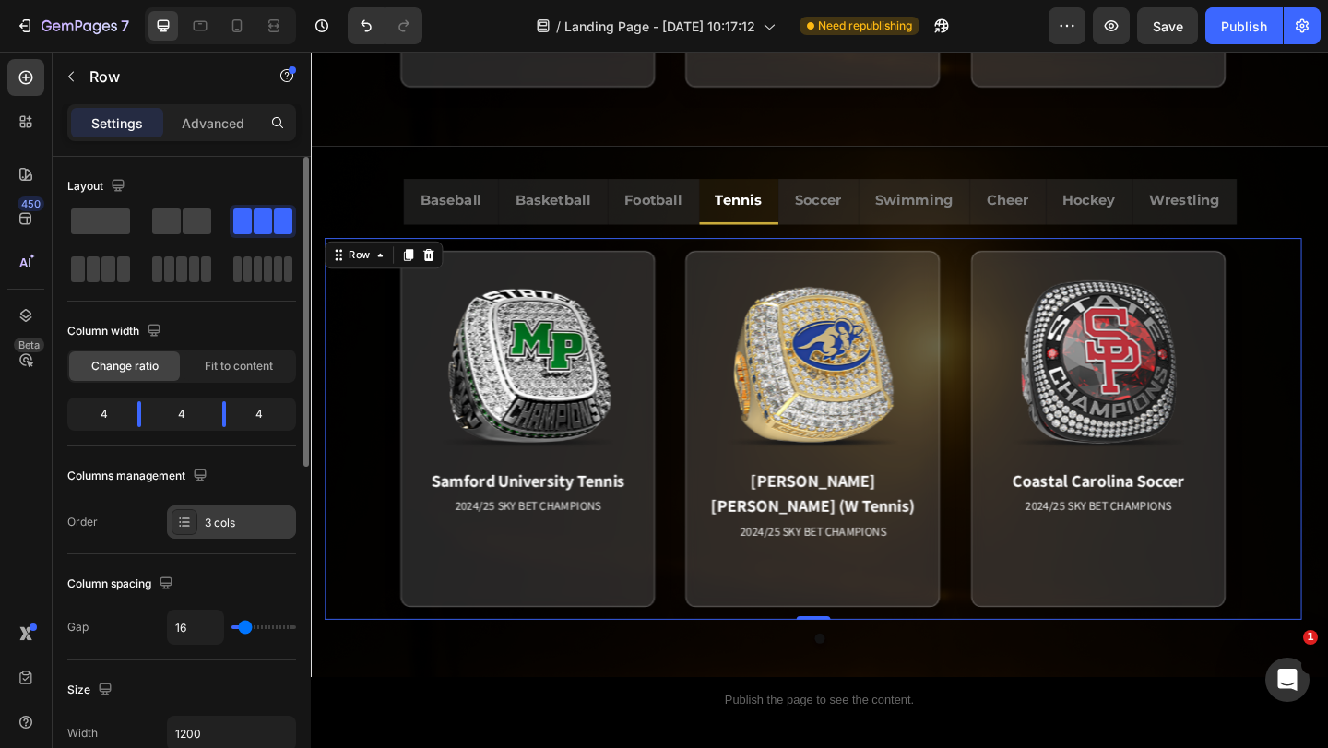
click at [208, 518] on div "3 cols" at bounding box center [248, 523] width 87 height 17
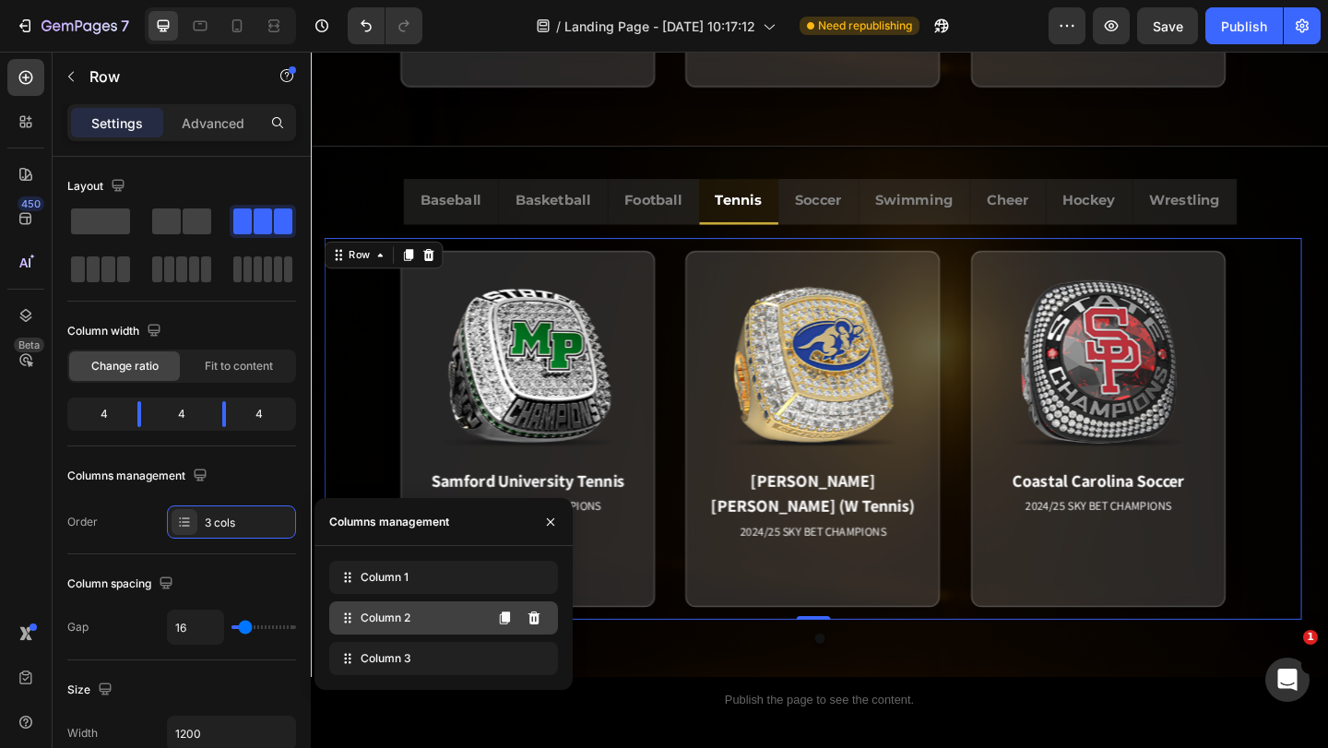
click at [409, 628] on div "Column 2" at bounding box center [443, 617] width 229 height 33
click at [409, 622] on span "Column 2" at bounding box center [386, 618] width 50 height 17
click at [445, 615] on div "Column 2" at bounding box center [443, 617] width 229 height 33
click at [336, 284] on div "Row" at bounding box center [390, 273] width 129 height 30
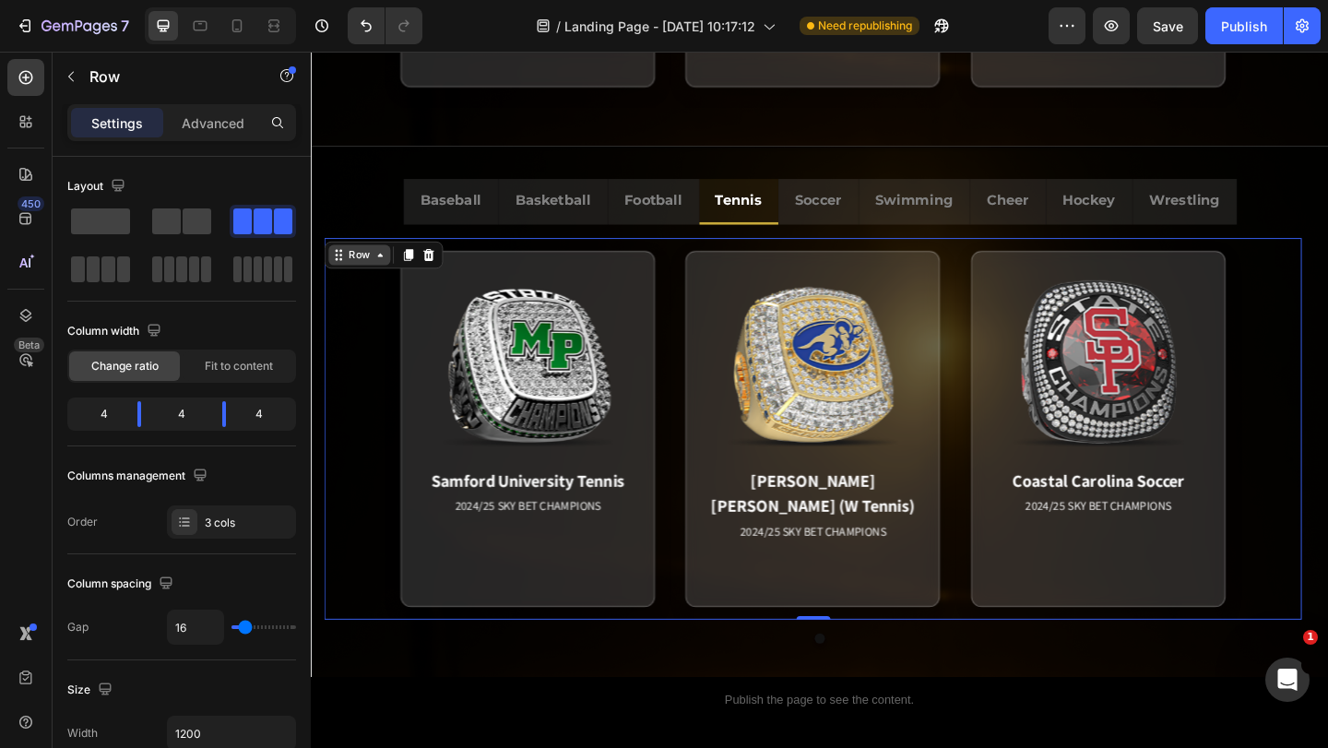
click at [340, 274] on icon at bounding box center [341, 273] width 15 height 15
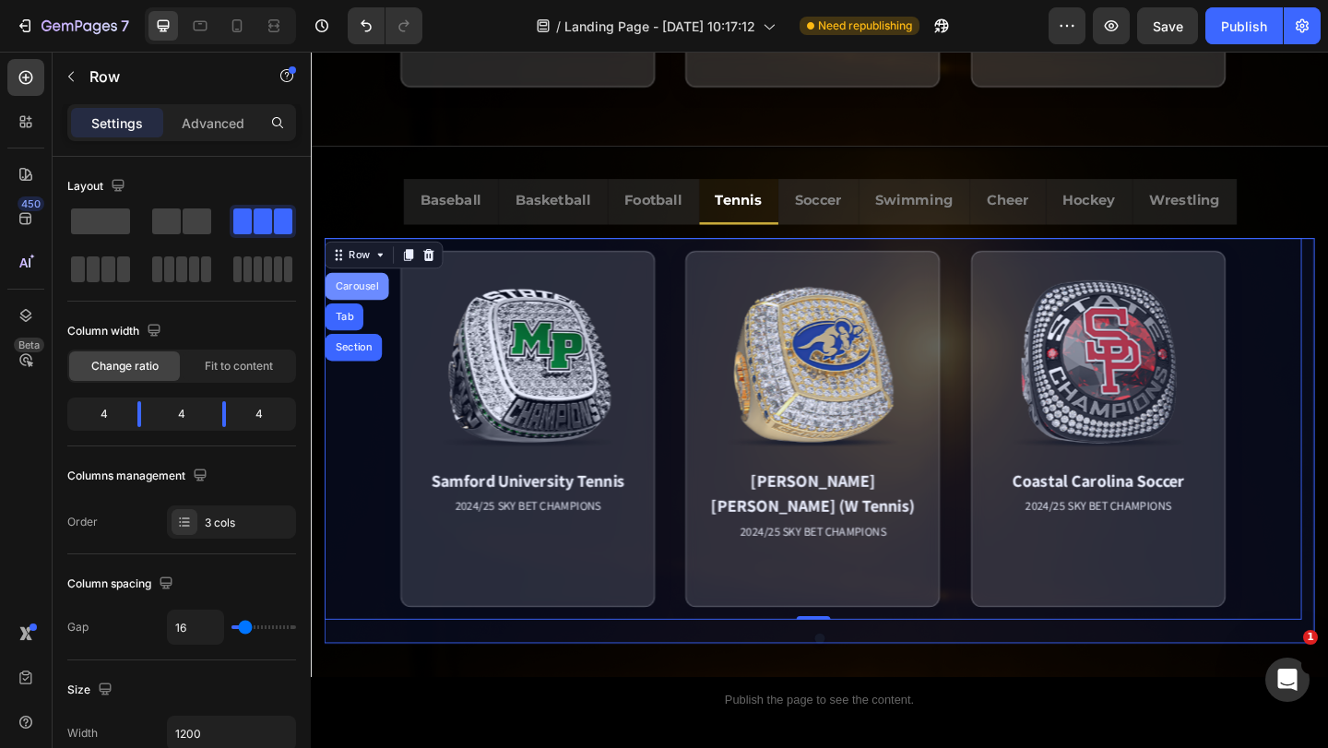
click at [358, 305] on div "Carousel" at bounding box center [361, 307] width 54 height 11
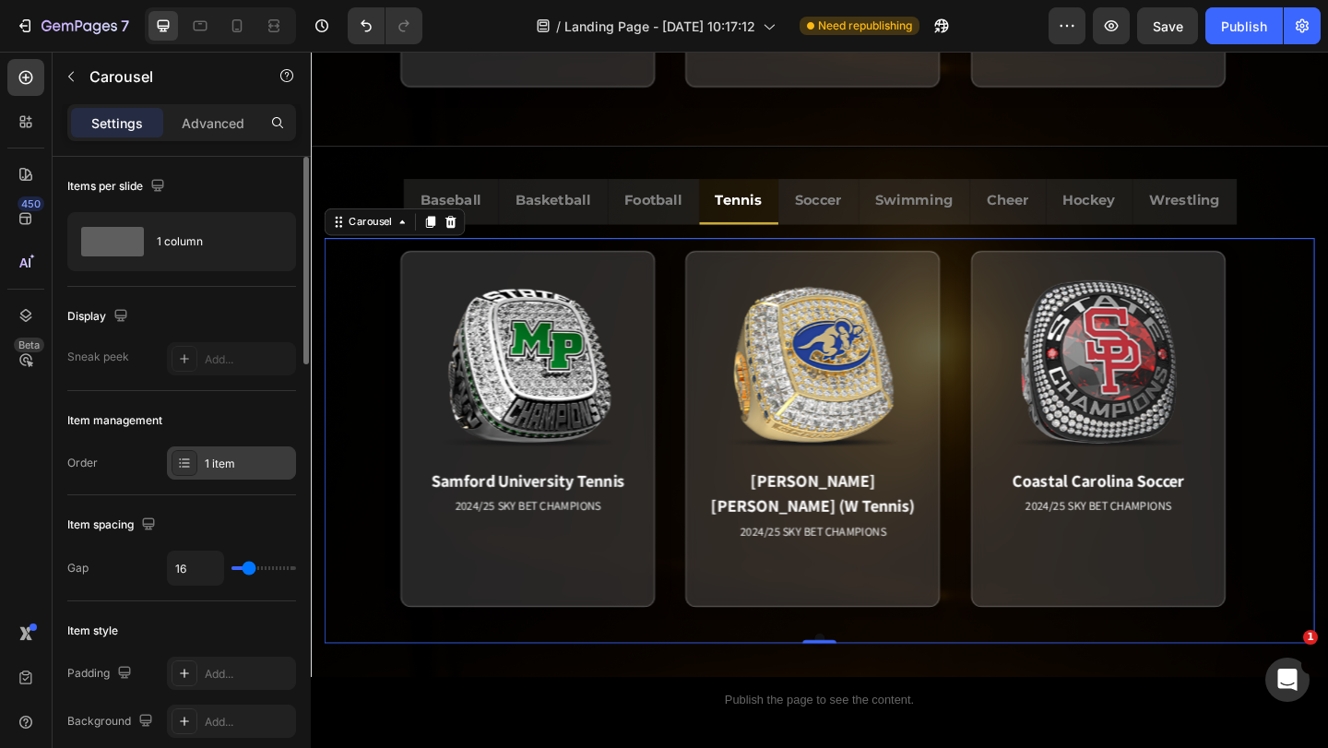
click at [237, 458] on div "1 item" at bounding box center [248, 464] width 87 height 17
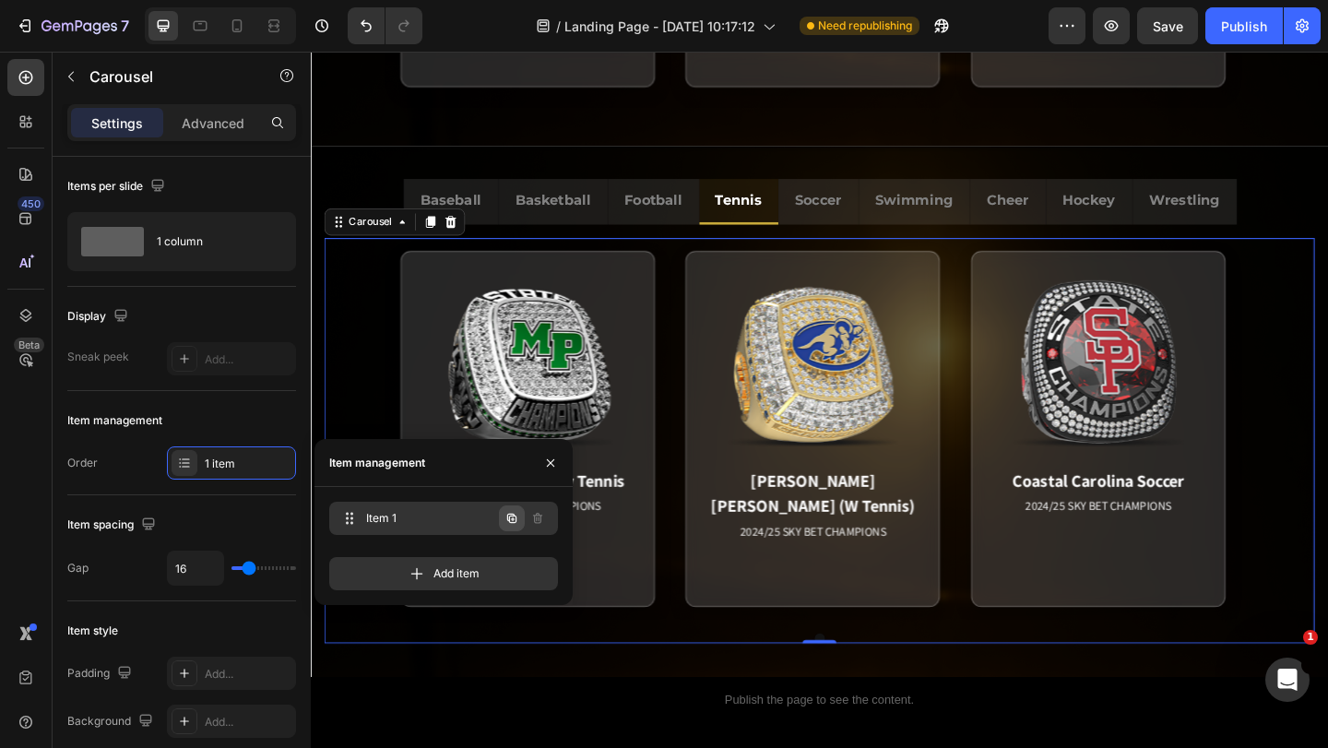
click at [508, 517] on icon "button" at bounding box center [511, 518] width 9 height 9
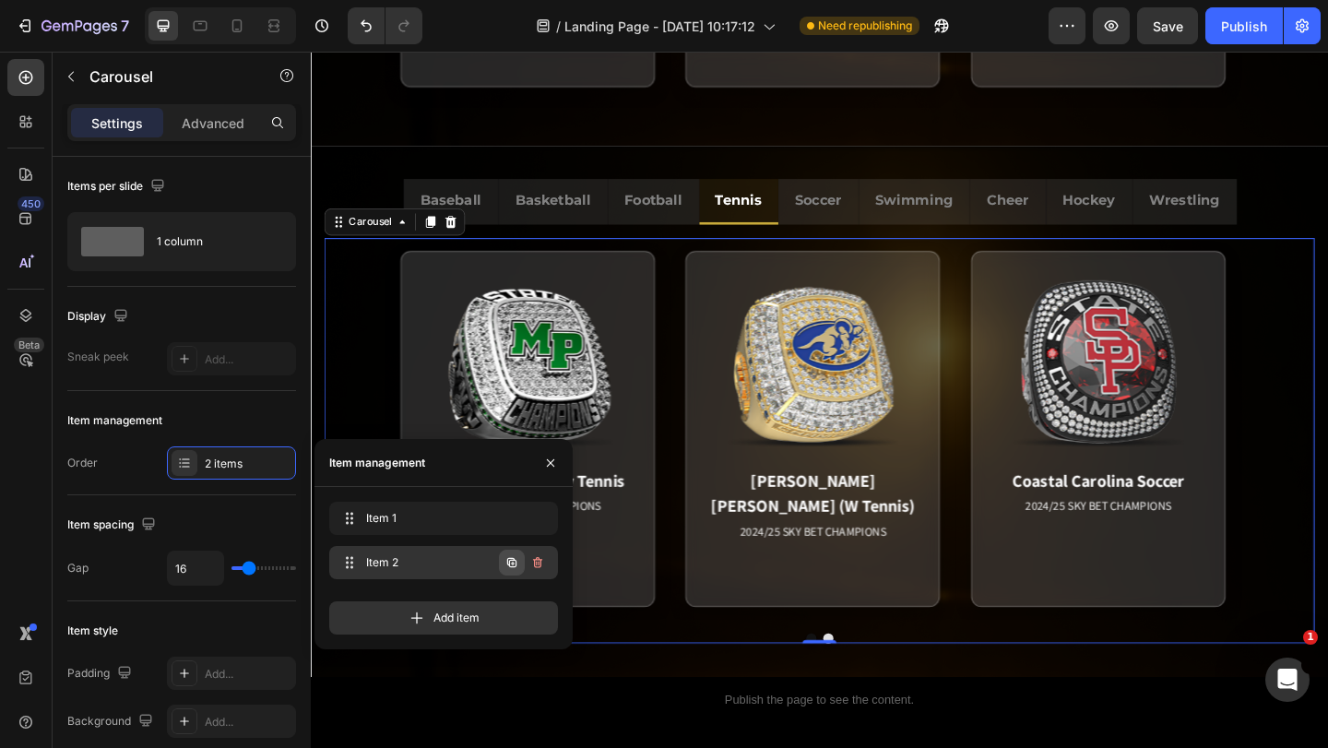
click at [509, 558] on icon "button" at bounding box center [511, 562] width 9 height 9
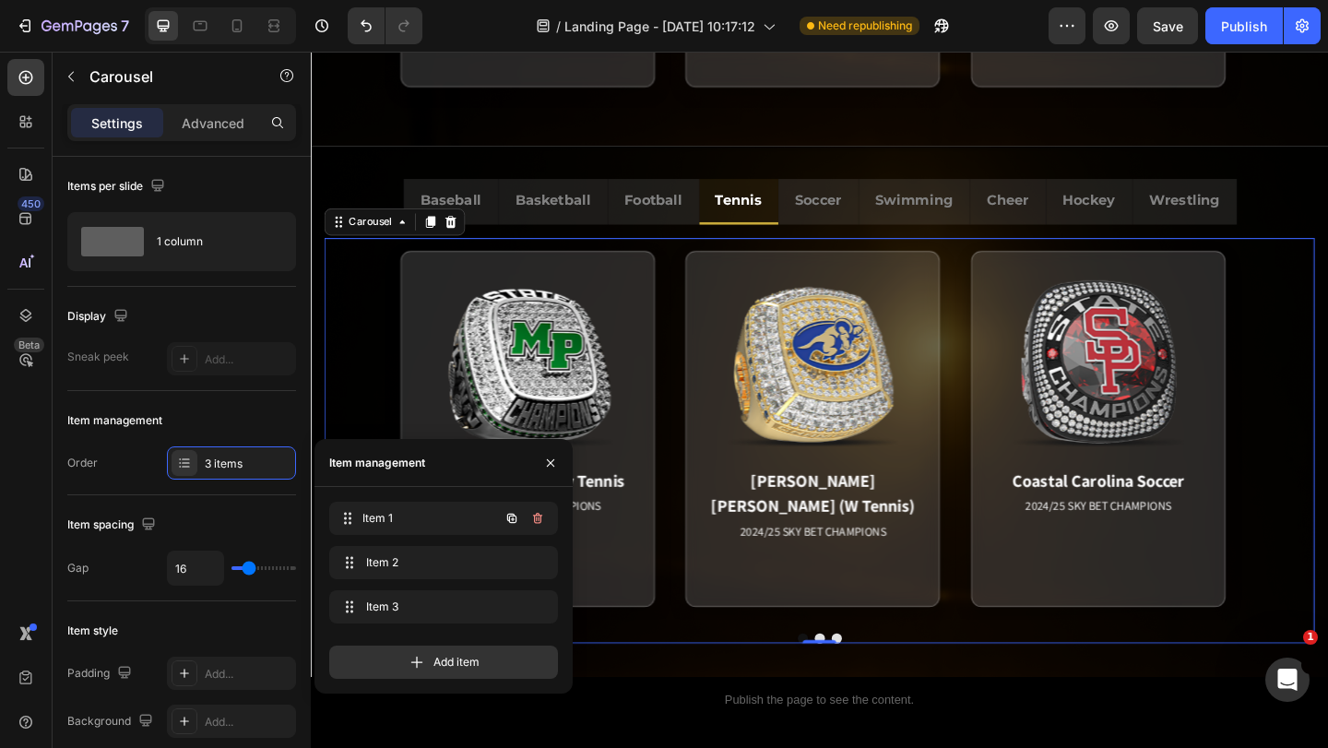
click at [433, 516] on span "Item 1" at bounding box center [430, 518] width 137 height 17
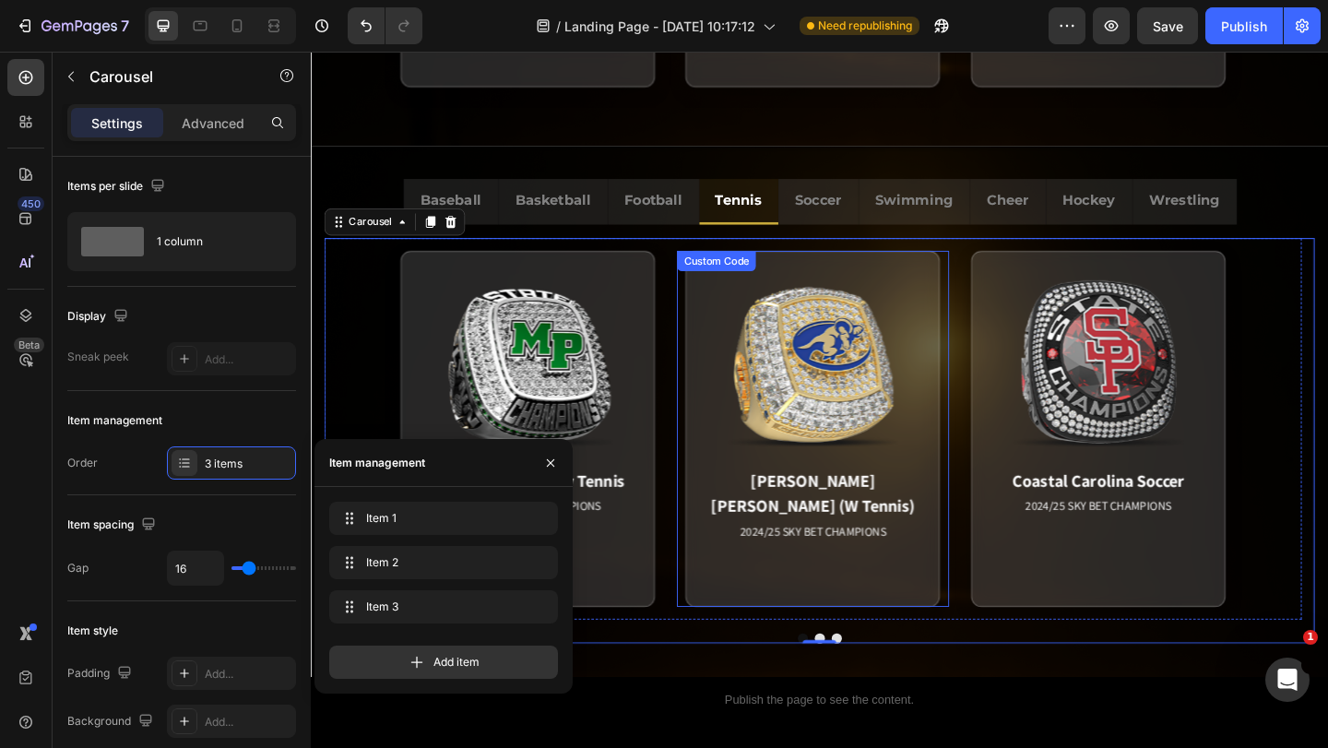
click at [999, 477] on div "[PERSON_NAME] [PERSON_NAME] (W Tennis) 2024/25 SKY BET CHAMPIONS Match Highligh…" at bounding box center [856, 461] width 295 height 387
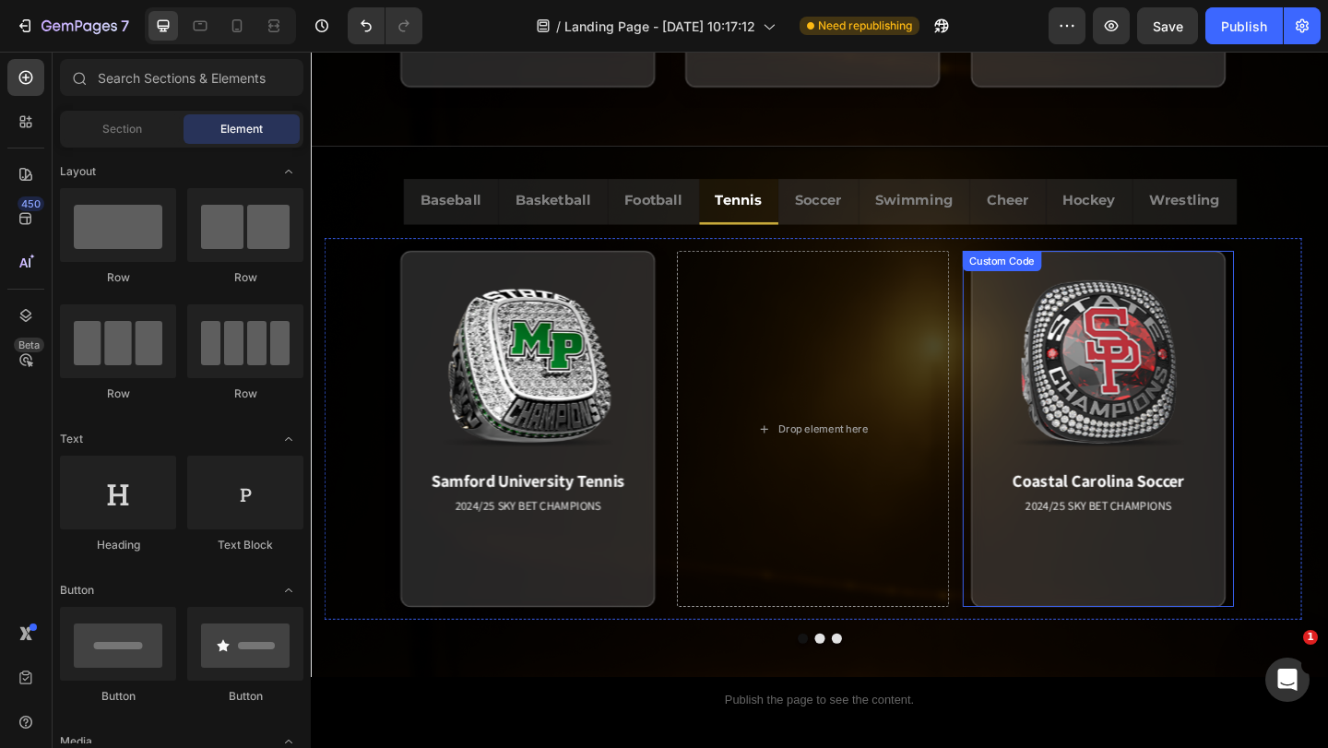
click at [1025, 481] on div "Coastal Carolina Soccer 2024/25 SKY BET CHAMPIONS Match Highlight The Coastal C…" at bounding box center [1167, 461] width 295 height 387
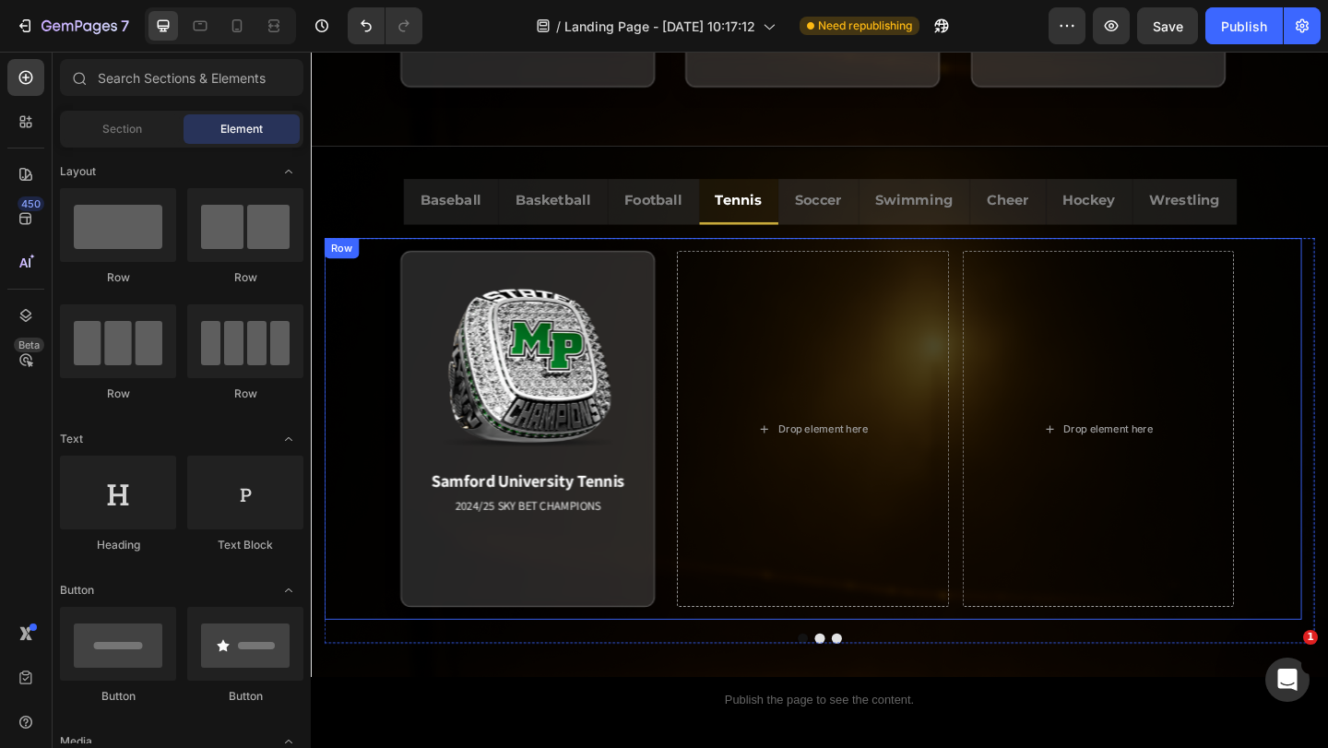
click at [704, 261] on div "Samford University Tennis 2024/25 SKY BET CHAMPIONS Match Highlight The Coastal…" at bounding box center [857, 462] width 1063 height 415
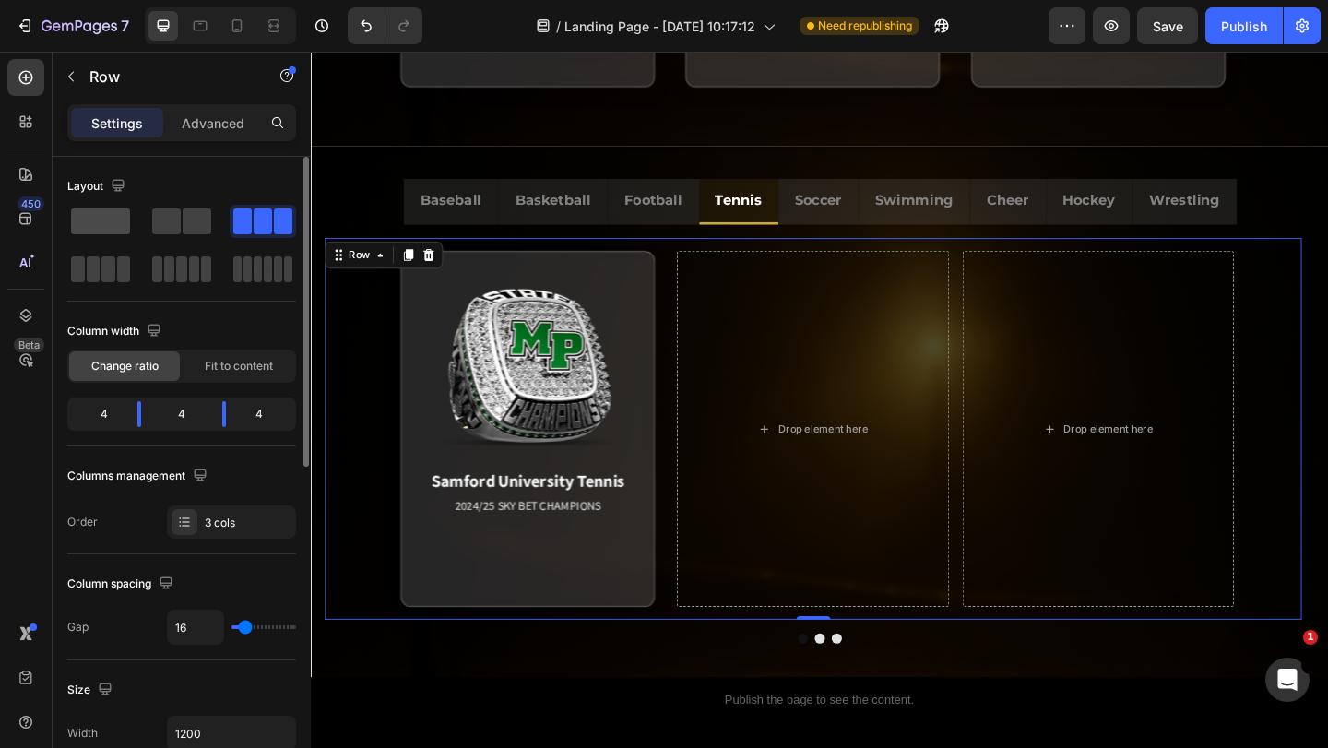
click at [110, 216] on span at bounding box center [100, 221] width 59 height 26
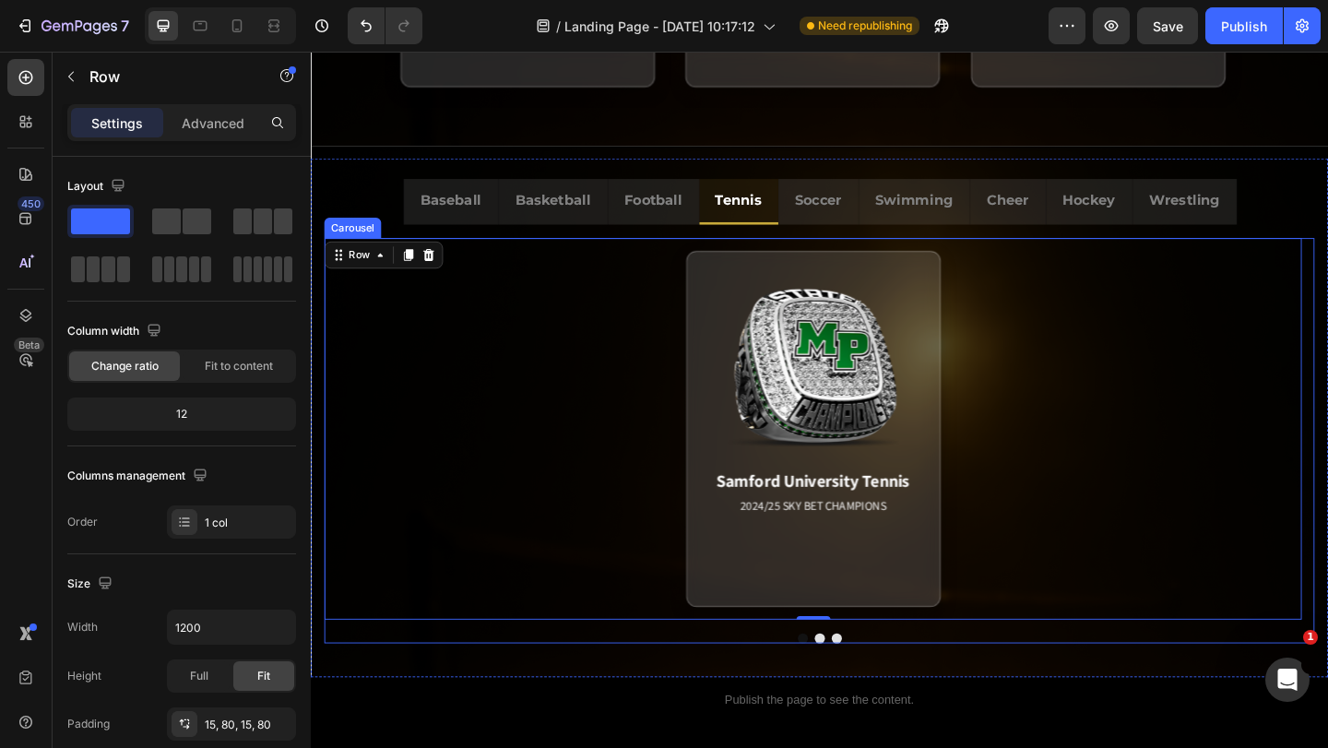
click at [860, 691] on button "Dot" at bounding box center [864, 689] width 11 height 11
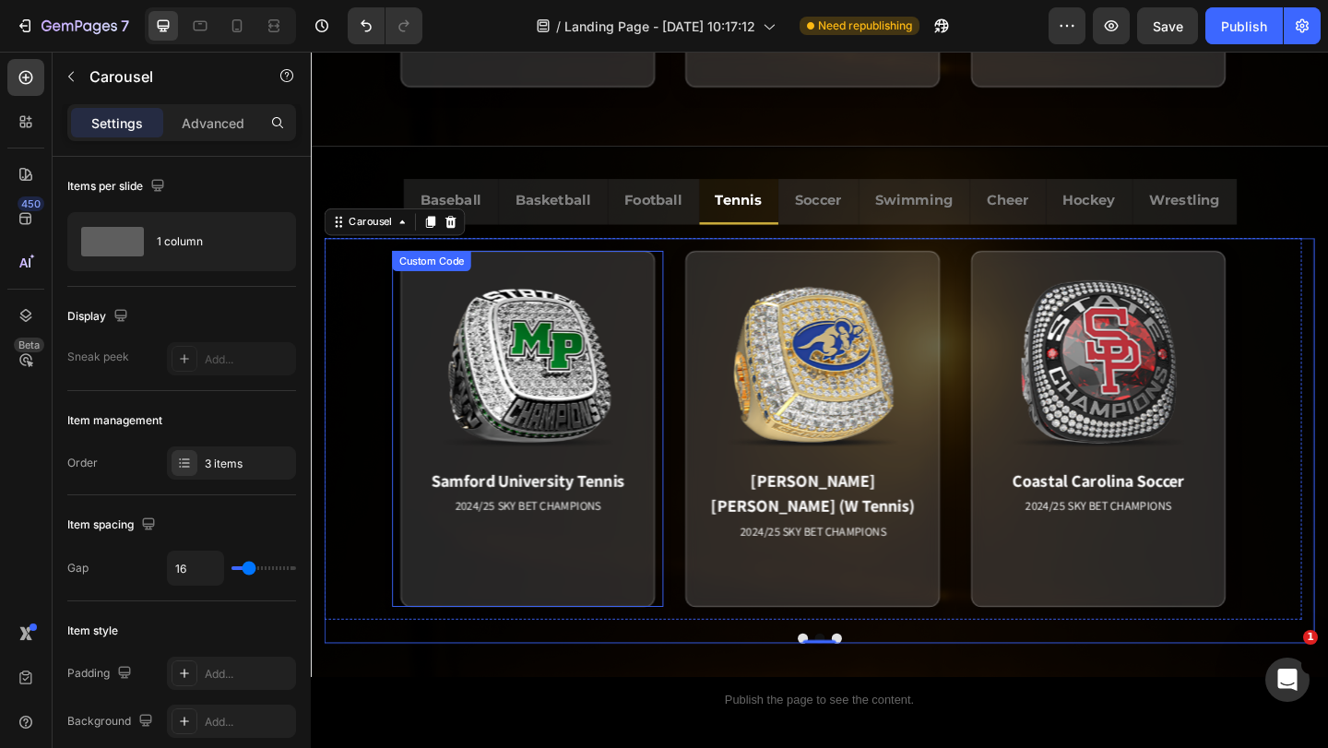
click at [693, 529] on div "Samford University Tennis 2024/25 SKY BET CHAMPIONS Match Highlight The Coastal…" at bounding box center [546, 461] width 295 height 387
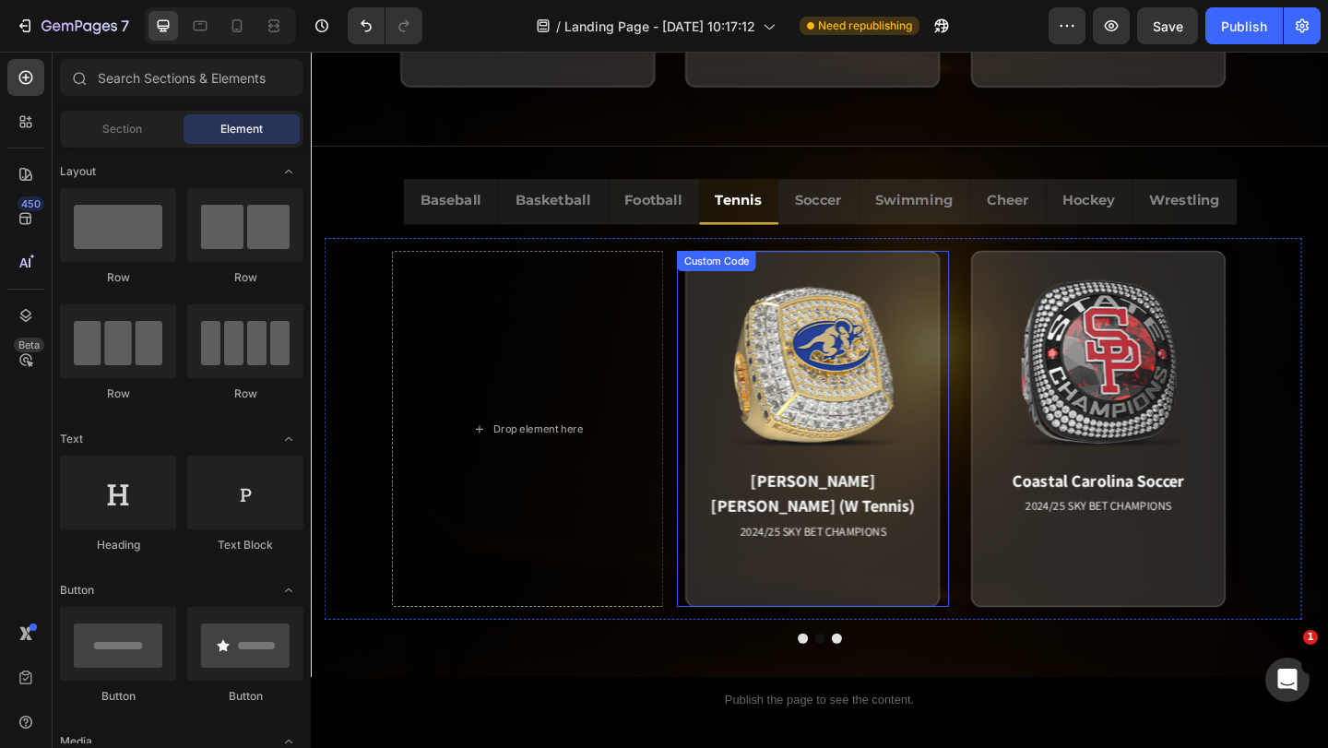
click at [711, 516] on div "[PERSON_NAME] [PERSON_NAME] (W Tennis) 2024/25 SKY BET CHAMPIONS Match Highligh…" at bounding box center [856, 461] width 295 height 387
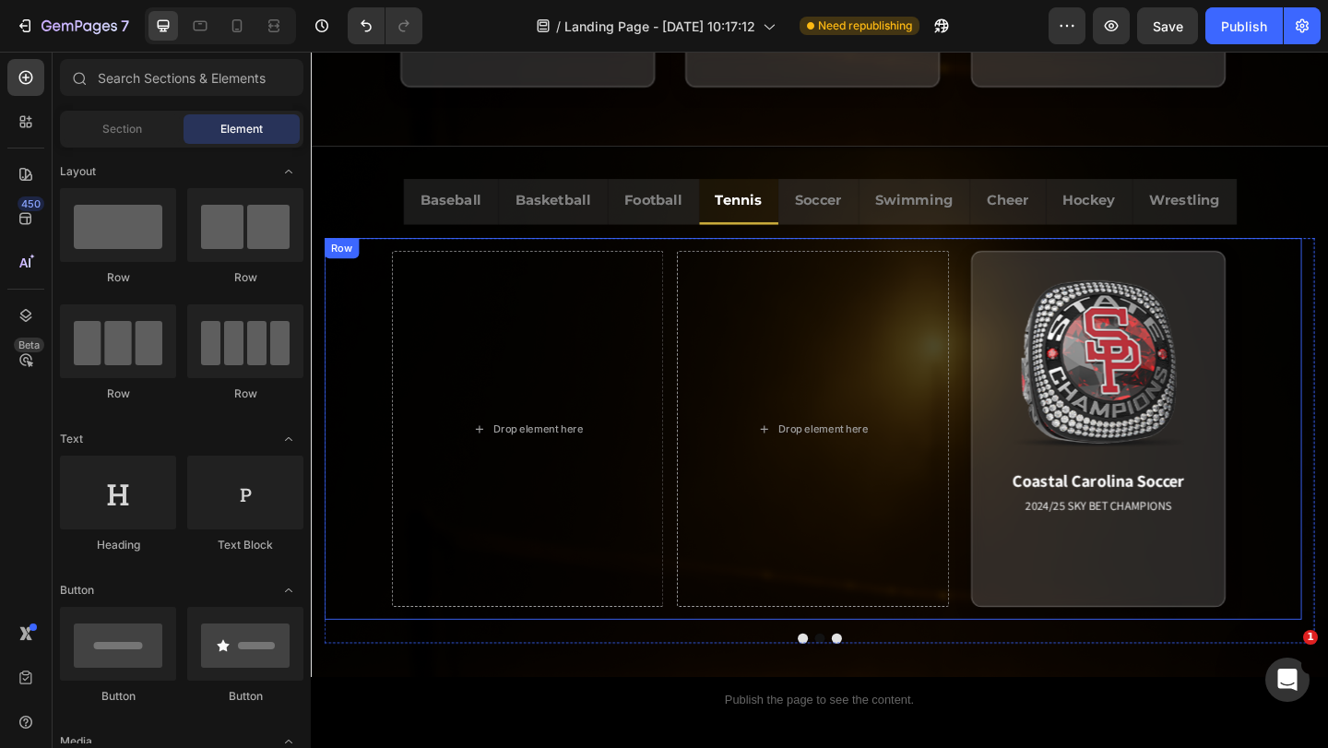
click at [344, 263] on div "Row" at bounding box center [344, 265] width 30 height 17
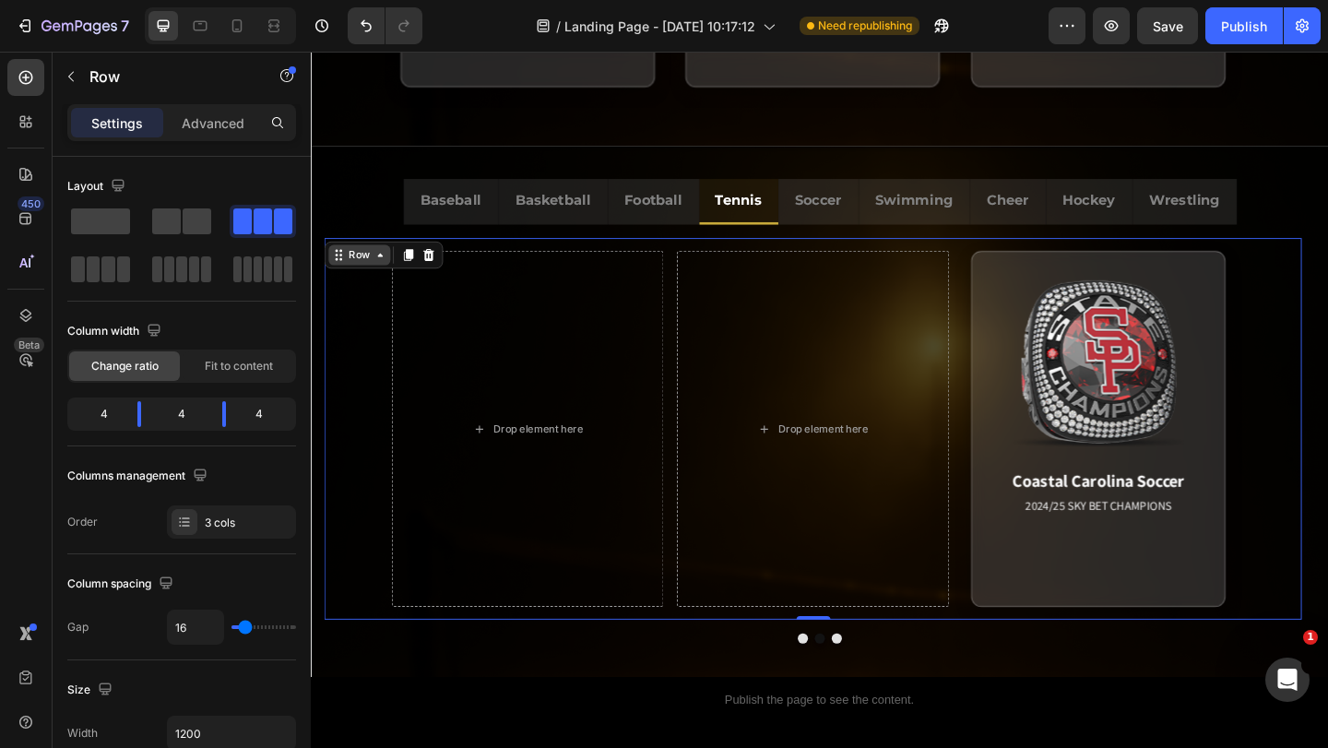
click at [350, 272] on div "Row" at bounding box center [364, 273] width 30 height 17
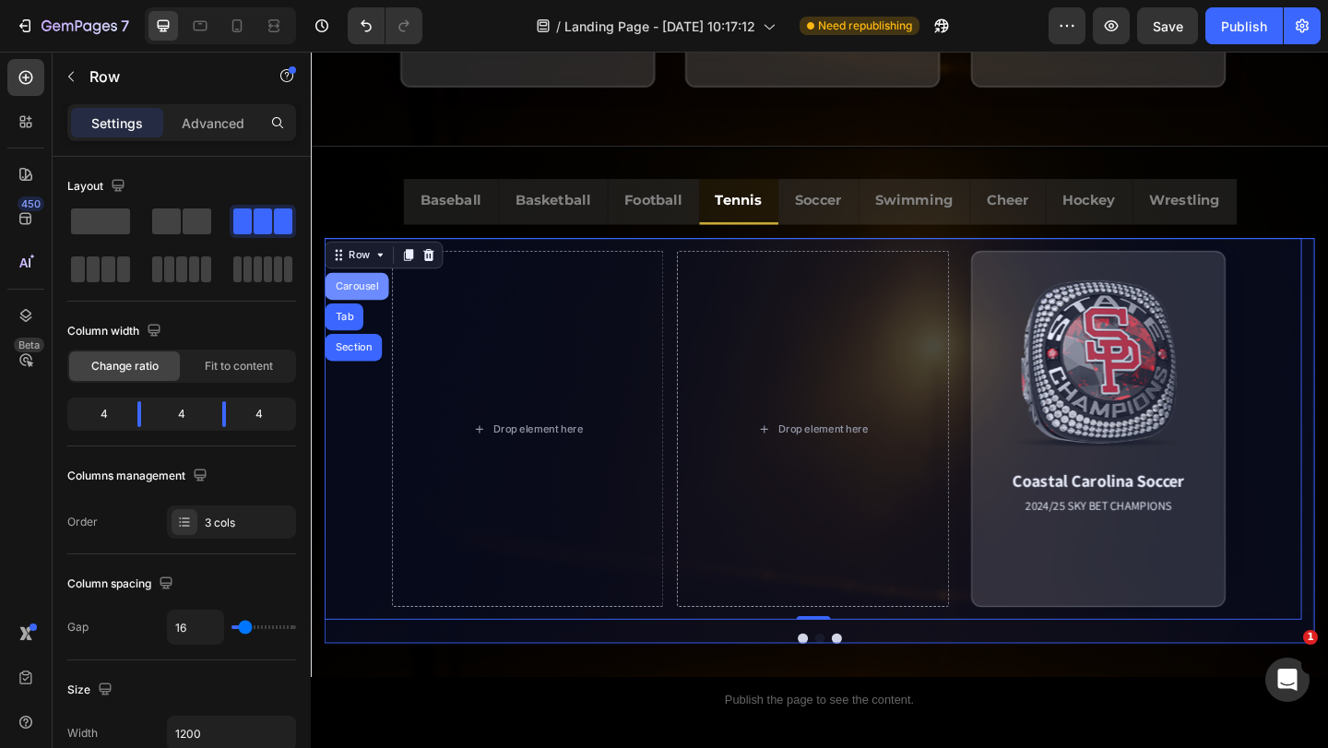
click at [358, 310] on div "Carousel" at bounding box center [361, 307] width 54 height 11
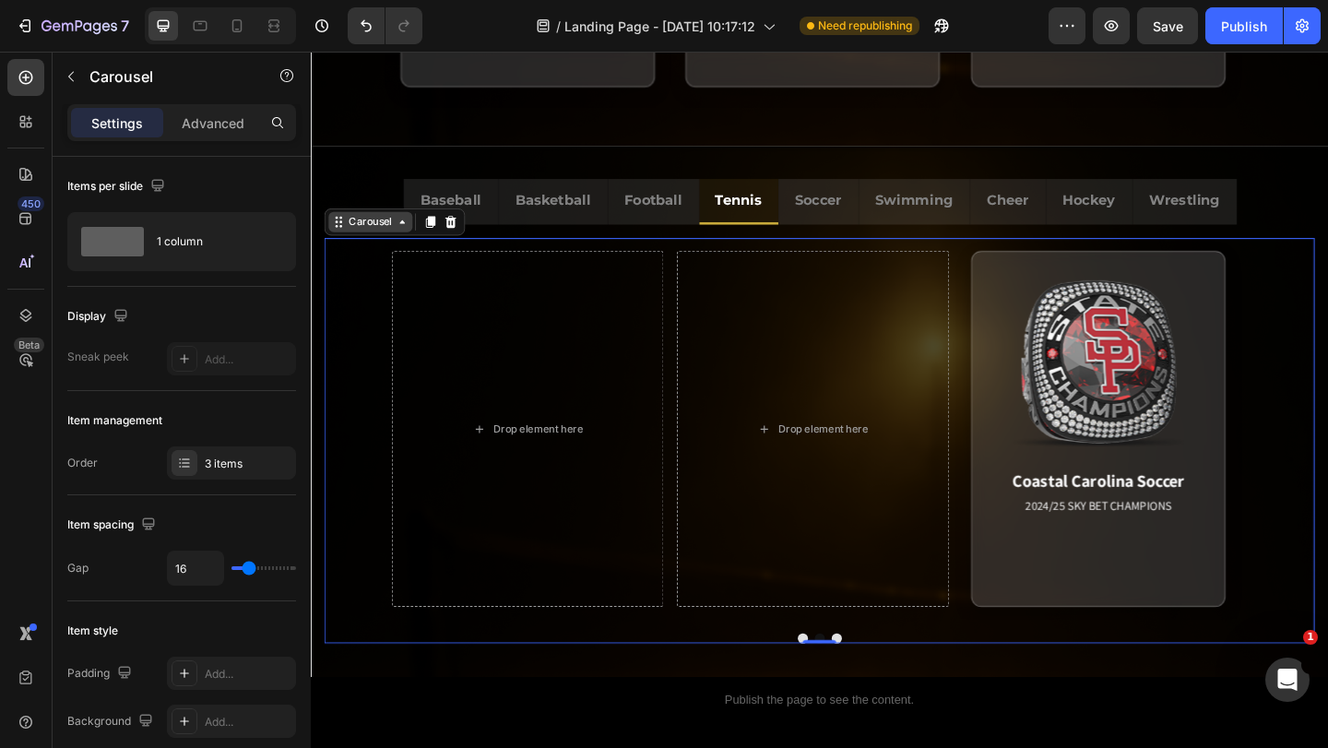
click at [343, 240] on icon at bounding box center [341, 237] width 15 height 15
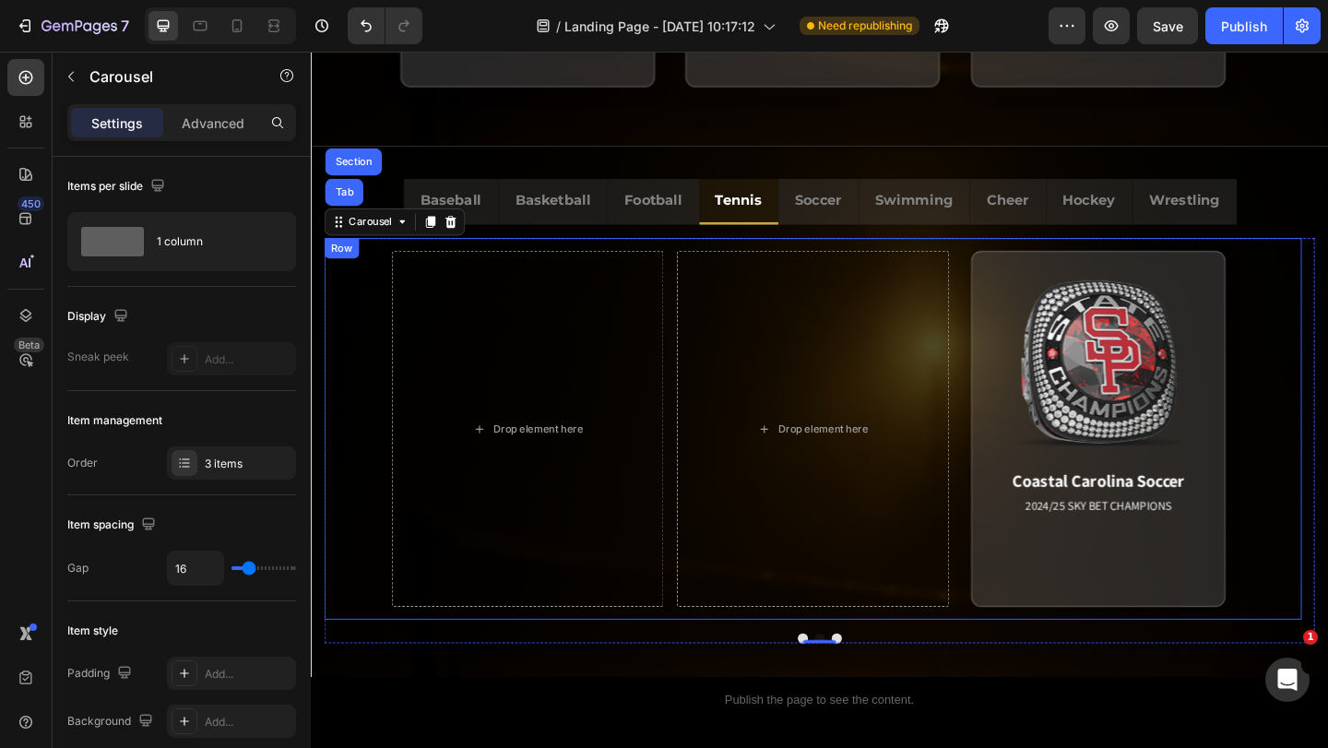
click at [343, 263] on div "Row" at bounding box center [344, 265] width 30 height 17
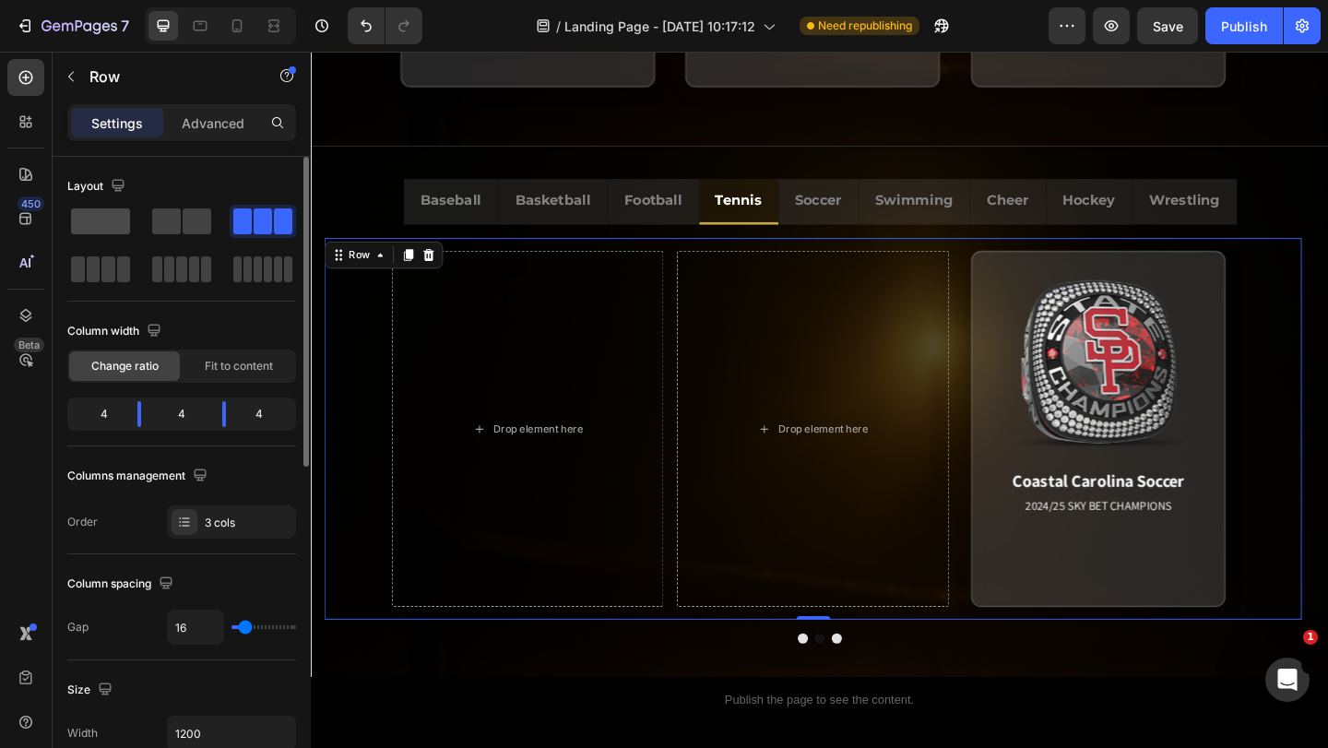
click at [102, 220] on span at bounding box center [100, 221] width 59 height 26
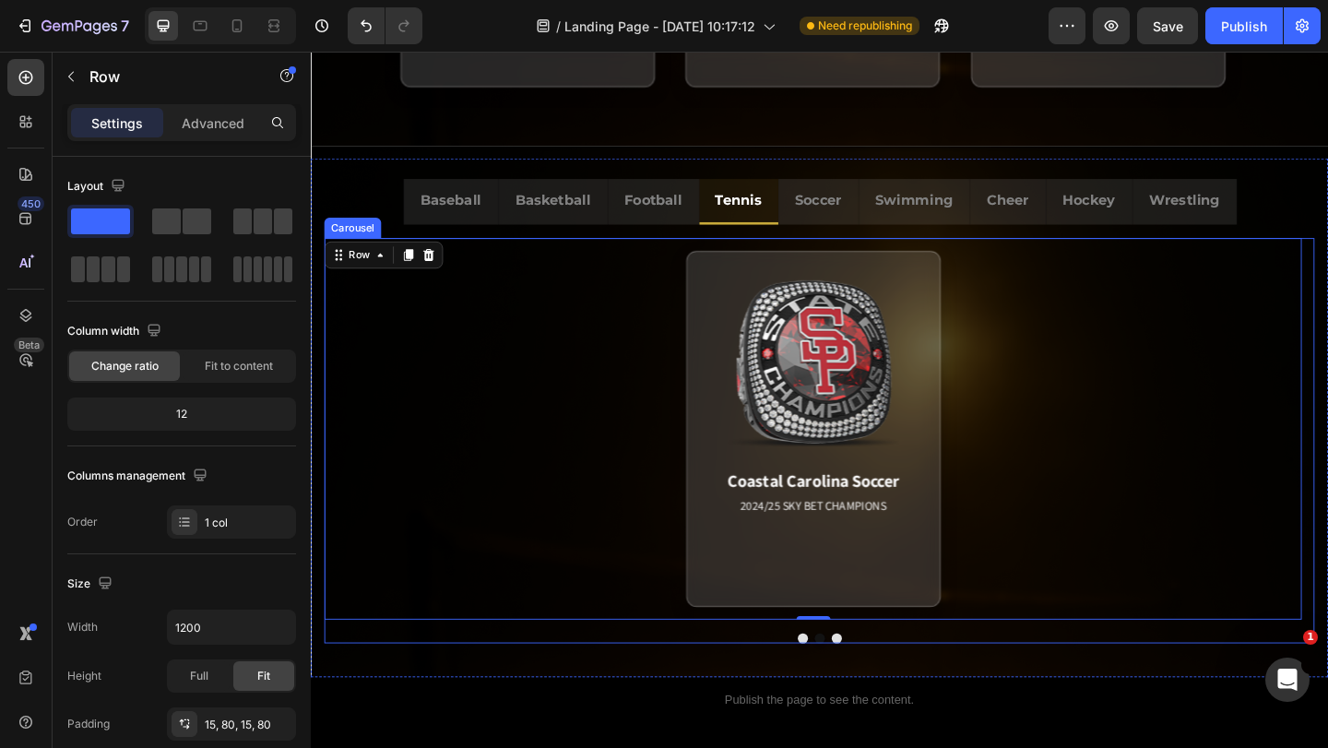
click at [878, 688] on button "Dot" at bounding box center [882, 689] width 11 height 11
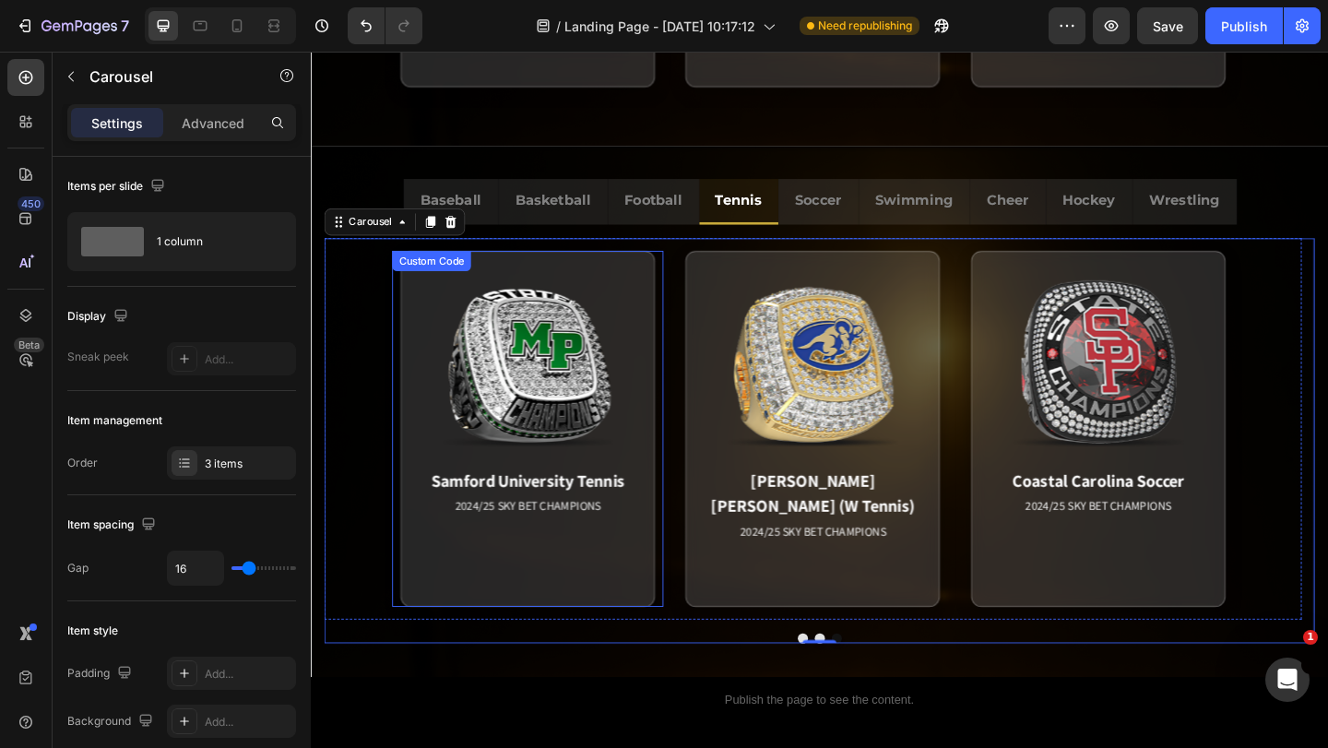
click at [693, 505] on div "Samford University Tennis 2024/25 SKY BET CHAMPIONS Match Highlight The Coastal…" at bounding box center [546, 461] width 295 height 387
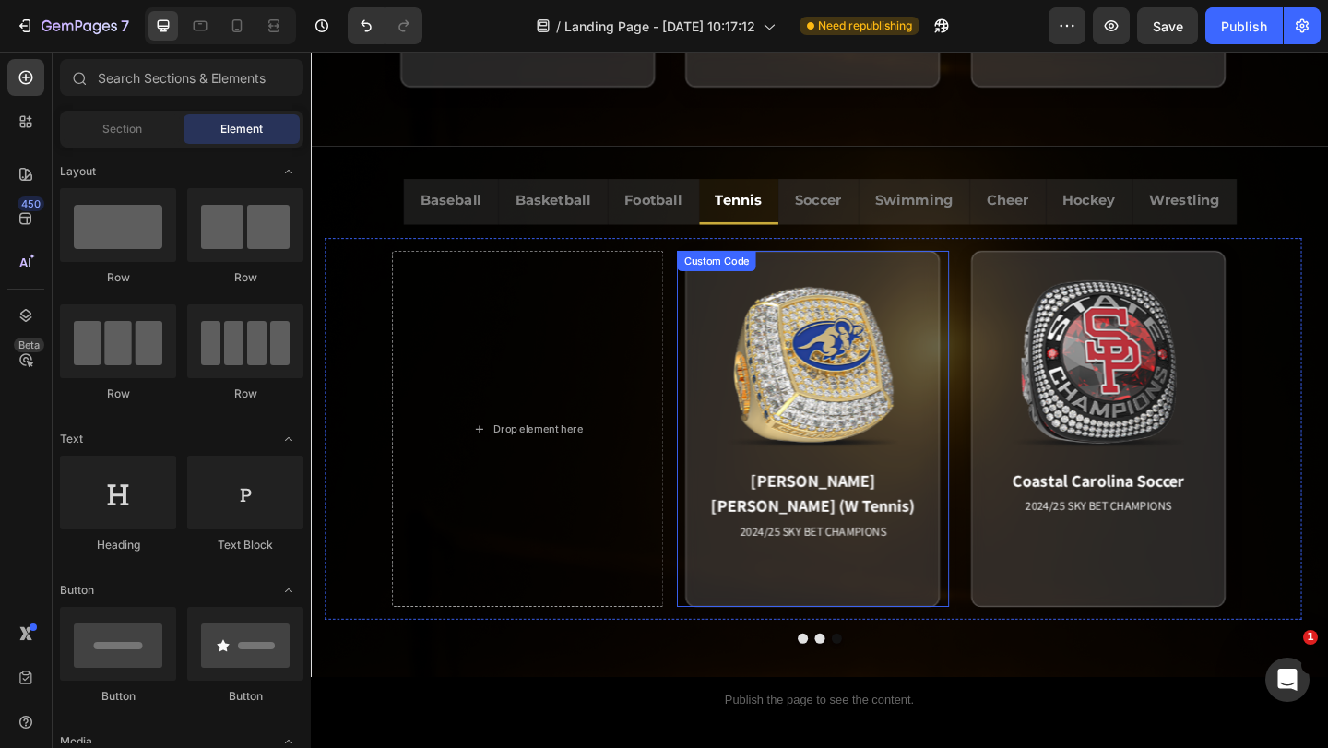
click at [715, 497] on div "[PERSON_NAME] [PERSON_NAME] (W Tennis) 2024/25 SKY BET CHAMPIONS Match Highligh…" at bounding box center [856, 461] width 295 height 387
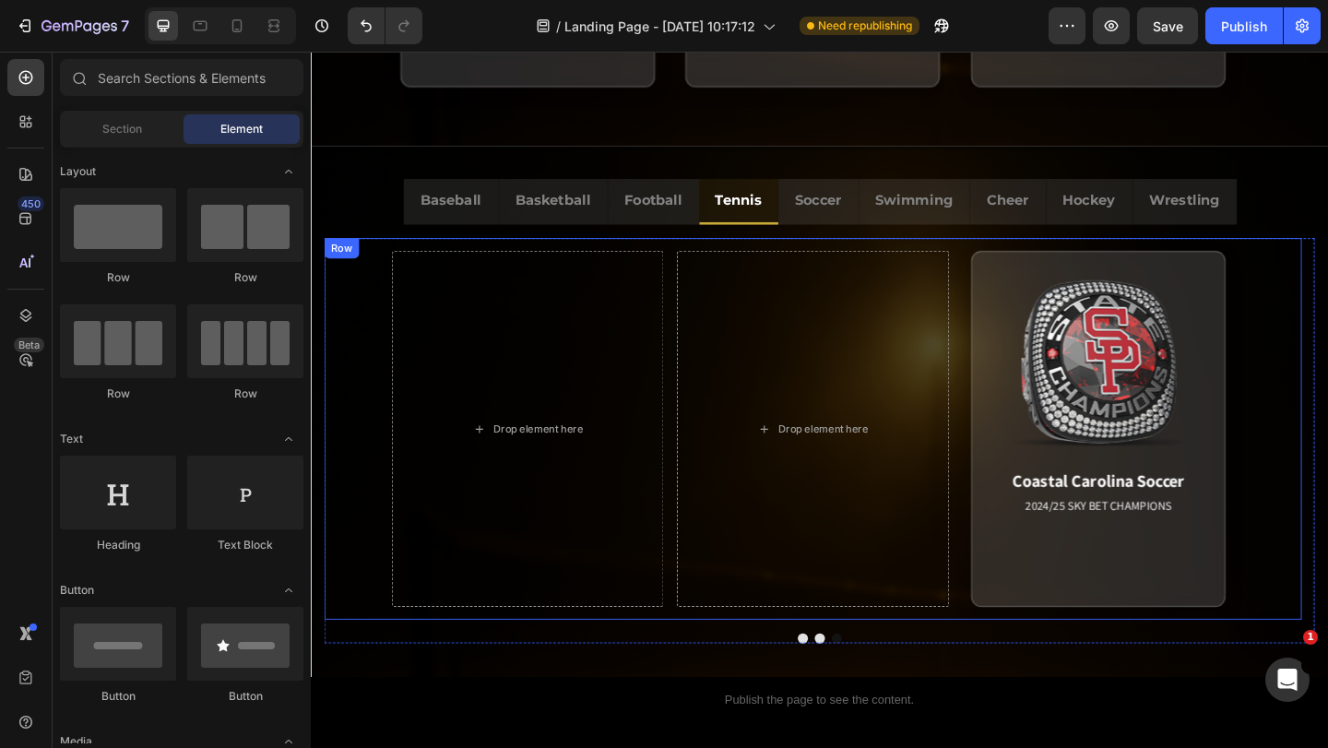
click at [1015, 487] on div "Drop element here Drop element here Coastal Carolina Soccer 2024/25 SKY BET CHA…" at bounding box center [857, 462] width 1063 height 415
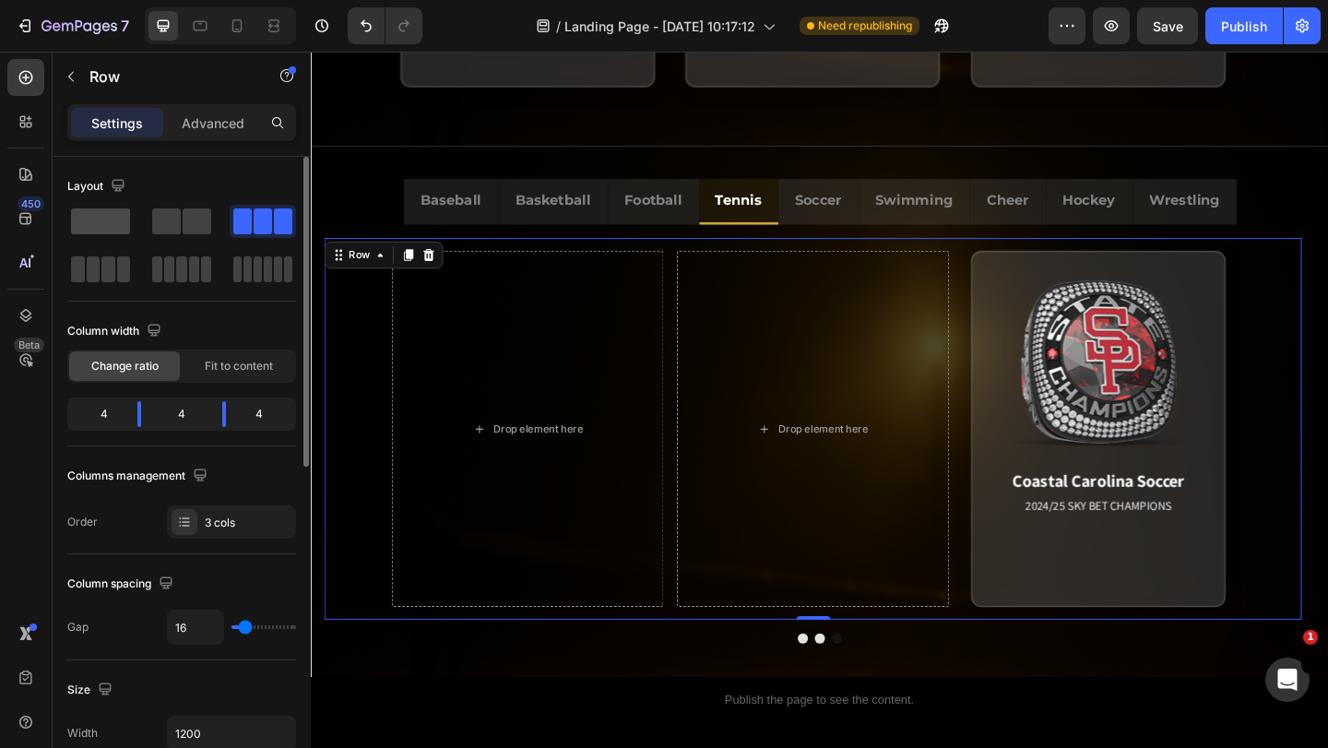
click at [113, 220] on span at bounding box center [100, 221] width 59 height 26
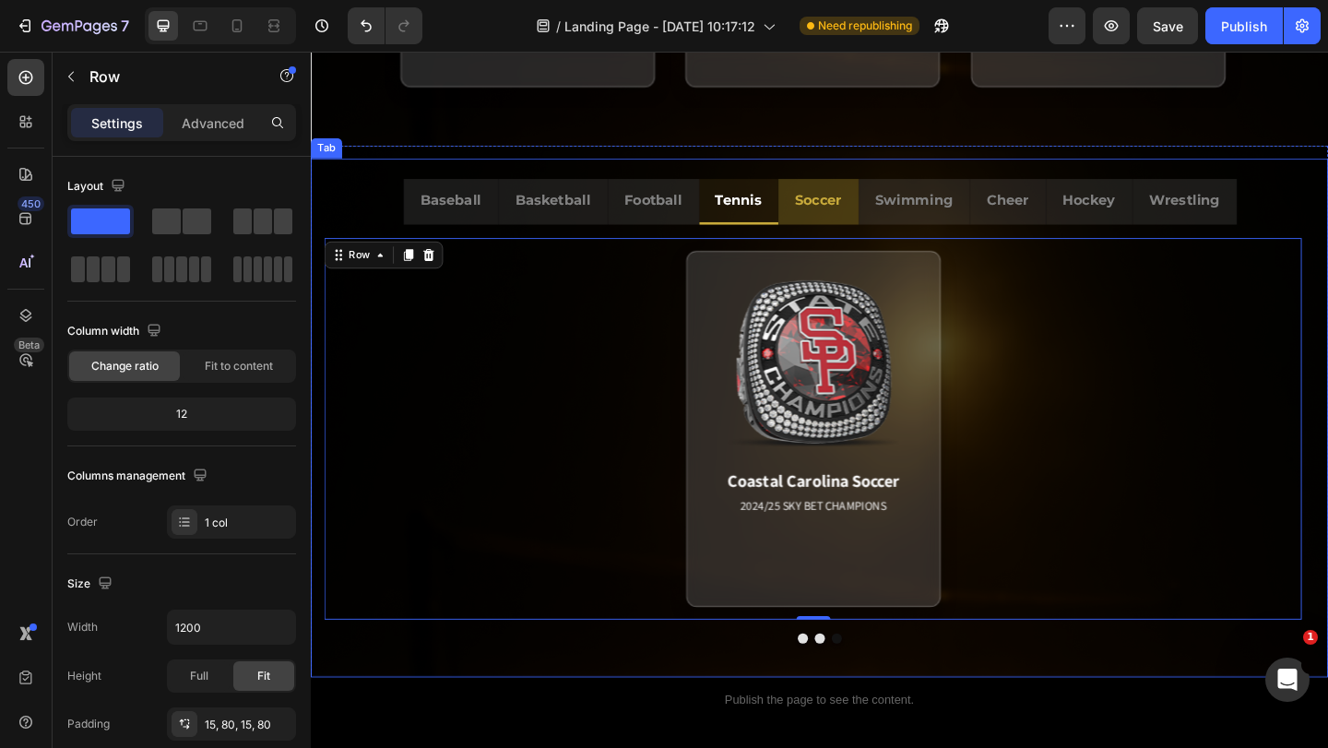
click at [863, 228] on div "Soccer" at bounding box center [863, 213] width 56 height 32
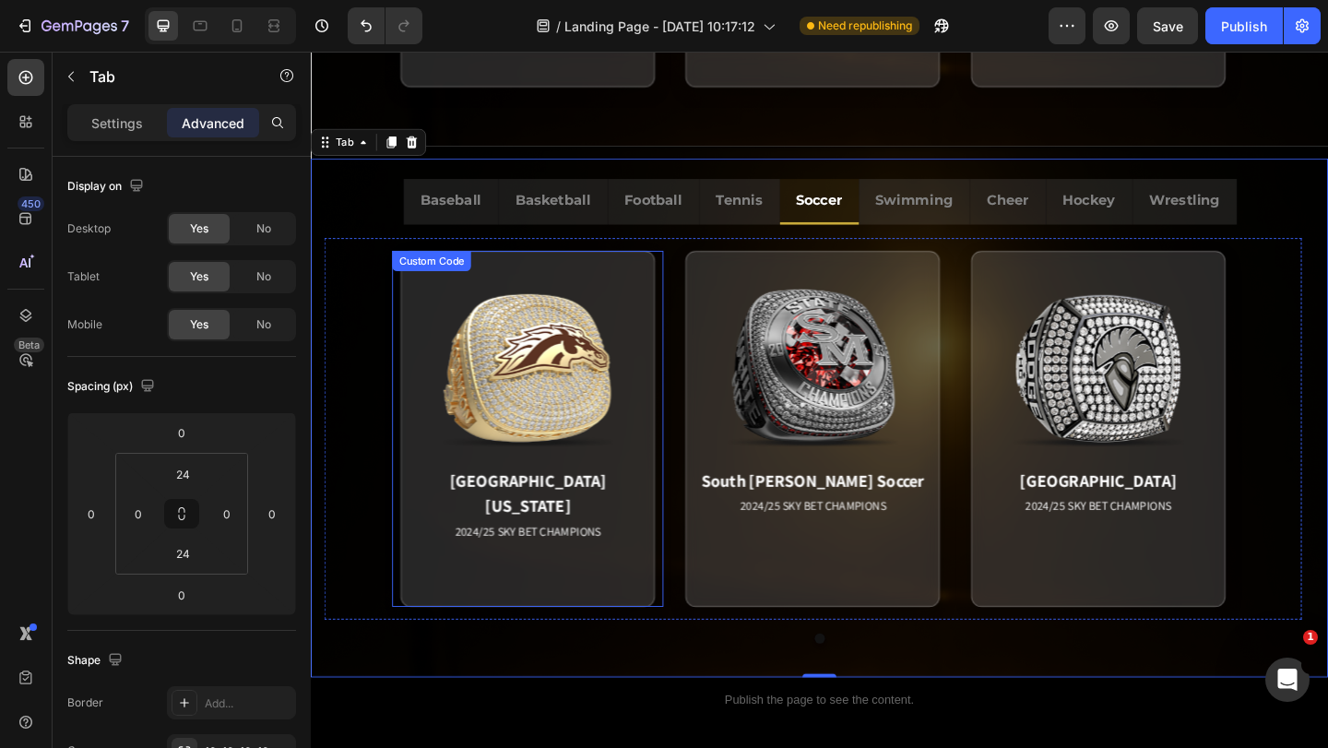
click at [691, 313] on div "[GEOGRAPHIC_DATA][US_STATE] 2024/25 SKY BET CHAMPIONS Match Highlight The Coast…" at bounding box center [546, 461] width 295 height 387
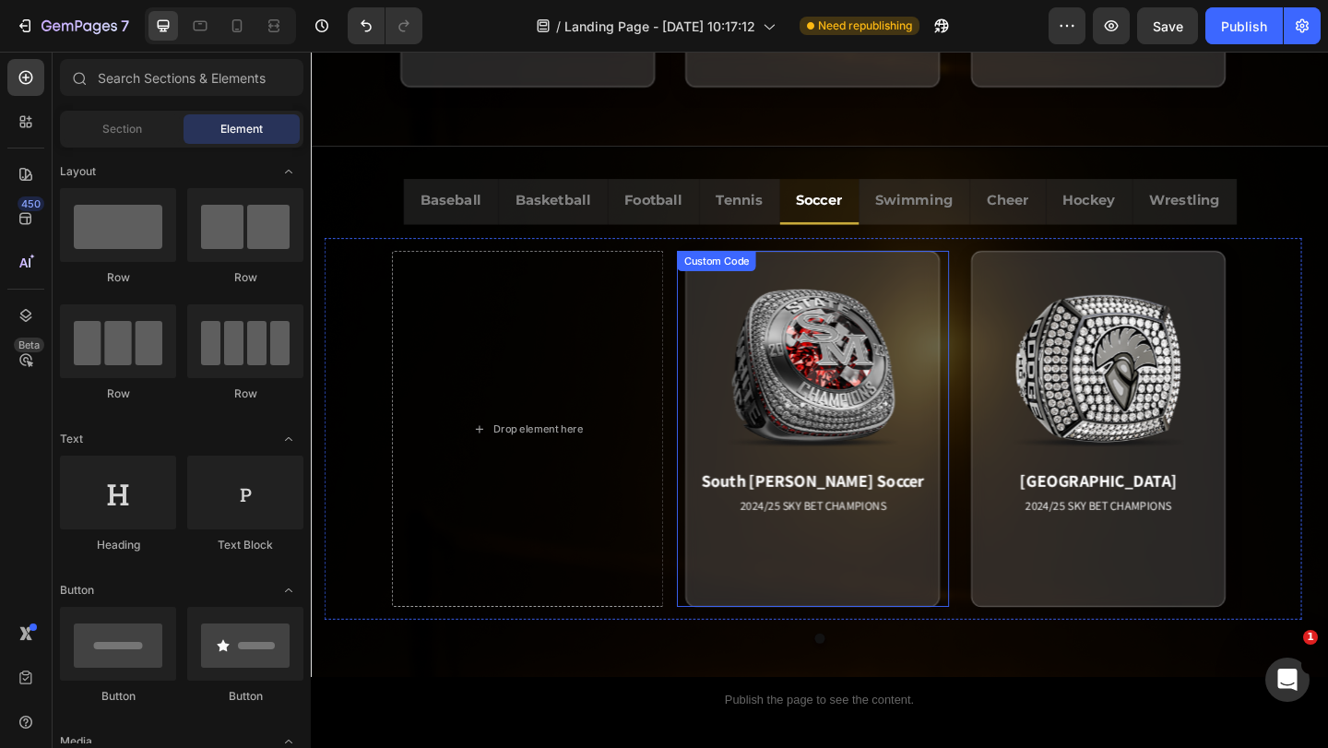
click at [713, 309] on div "South [PERSON_NAME] Soccer 2024/25 SKY BET CHAMPIONS Match Highlight The Coasta…" at bounding box center [856, 461] width 295 height 387
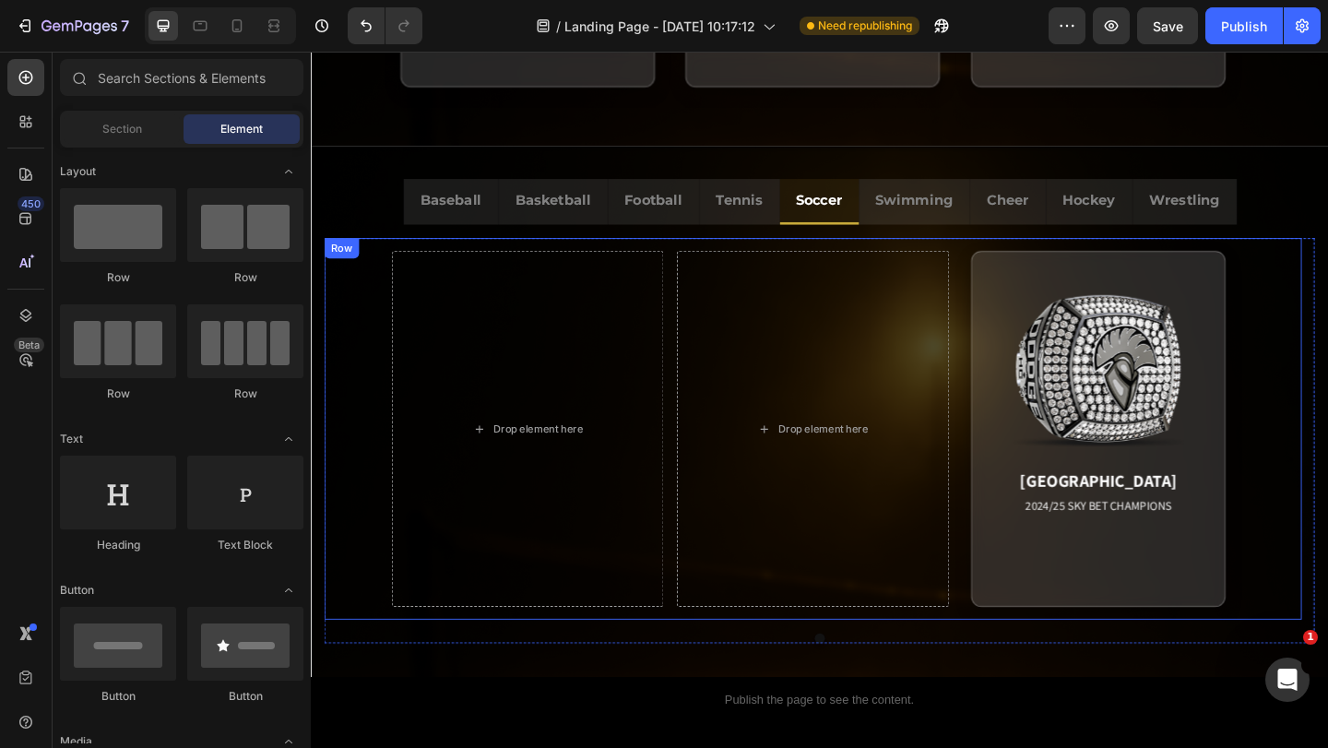
click at [1013, 665] on div "Drop element here Drop element here Westcliff University 2024/25 SKY BET CHAMPI…" at bounding box center [857, 462] width 1063 height 415
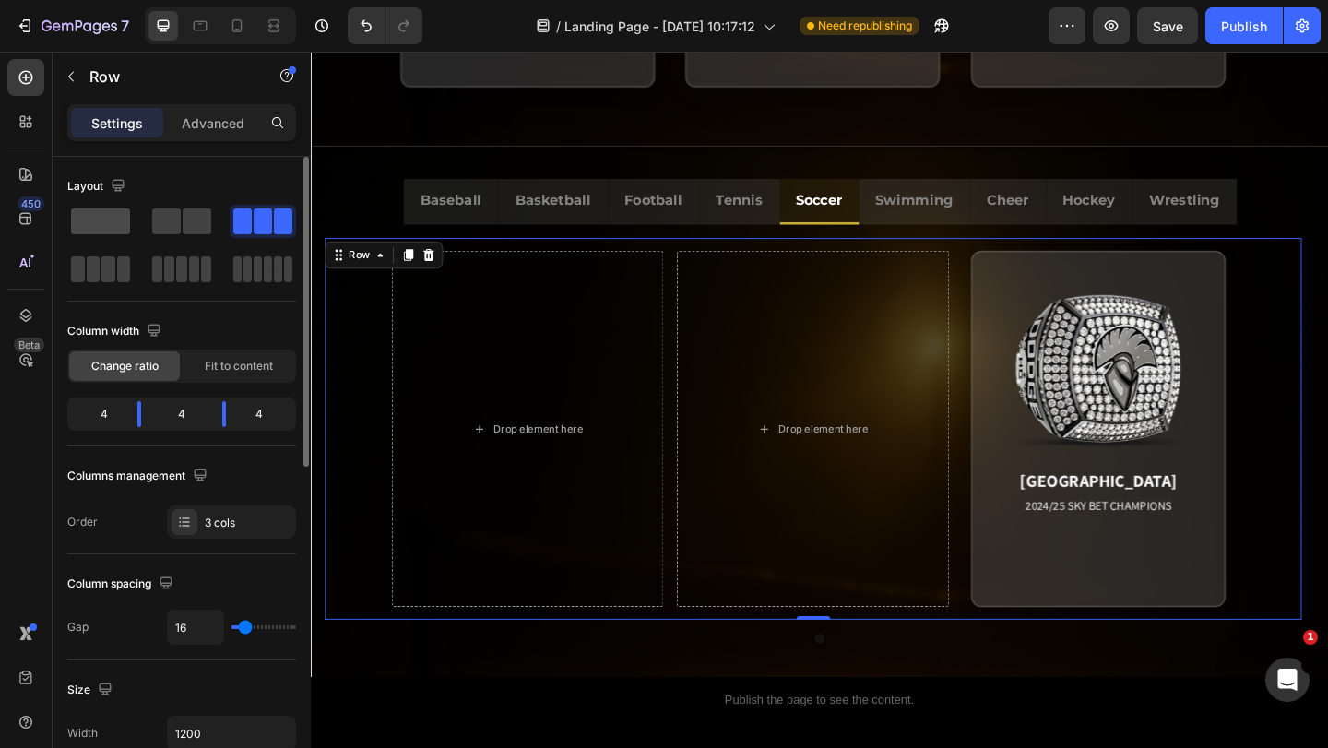
click at [119, 214] on span at bounding box center [100, 221] width 59 height 26
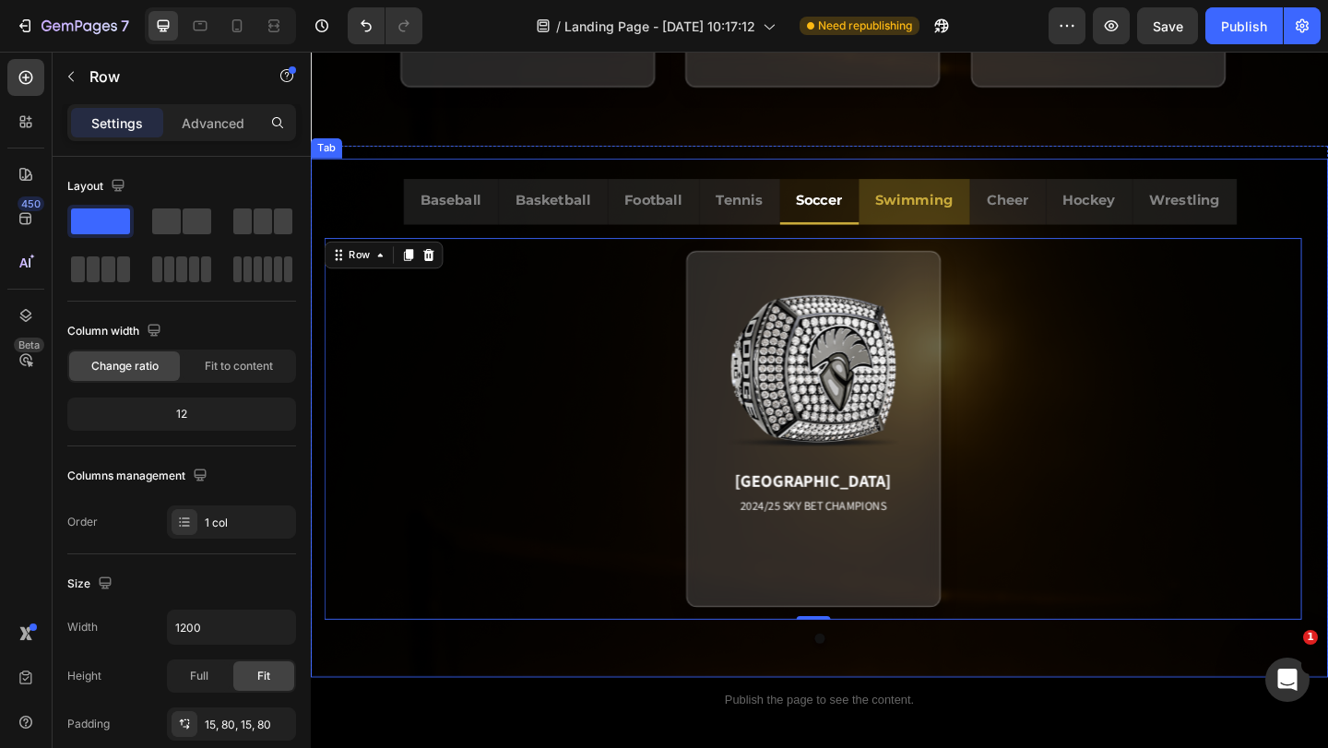
click at [980, 228] on div "Swimming" at bounding box center [966, 213] width 89 height 32
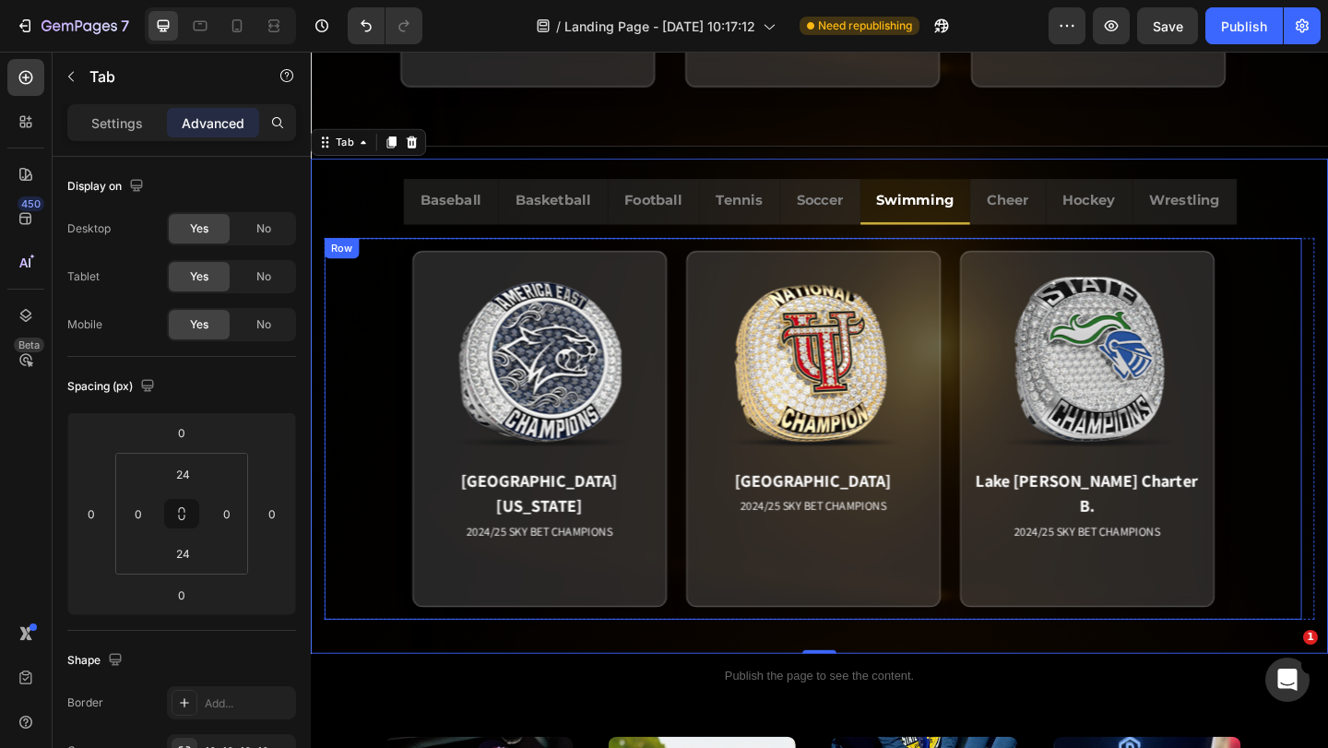
click at [340, 258] on div "Row" at bounding box center [345, 266] width 38 height 22
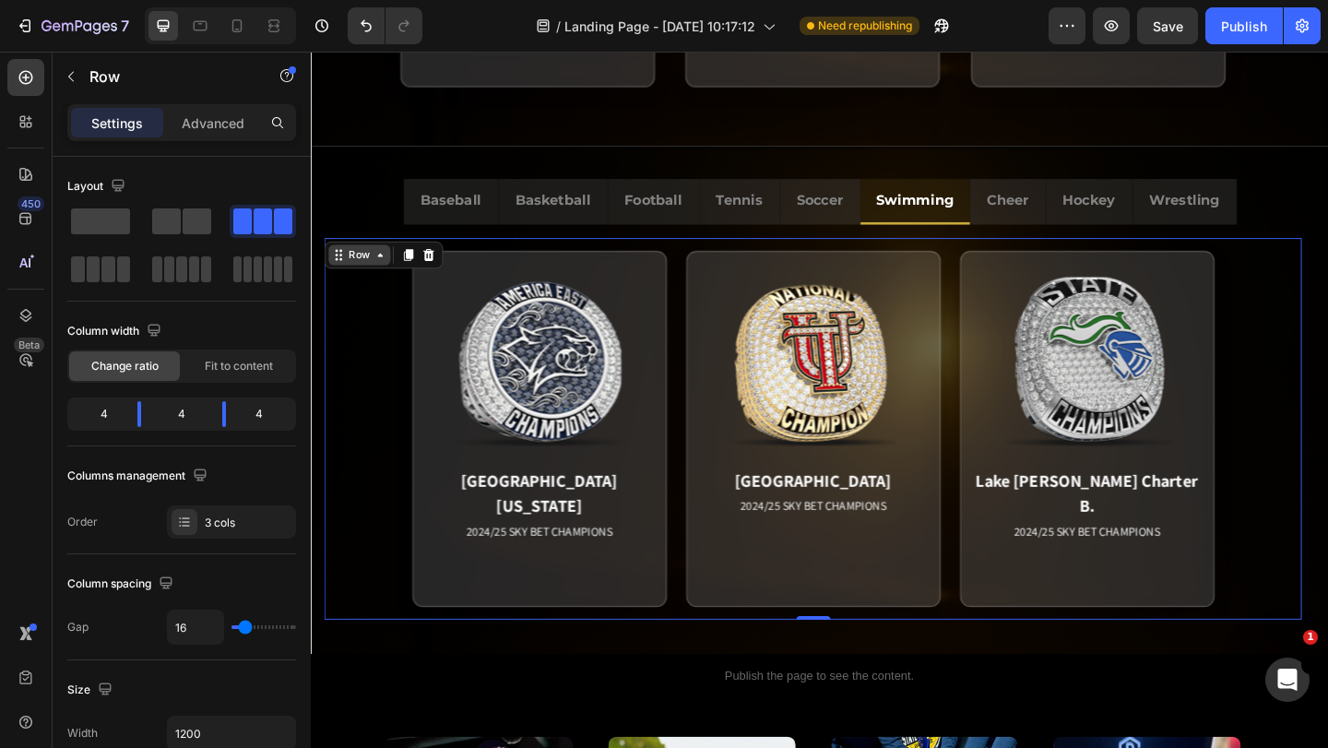
click at [349, 276] on div "Row" at bounding box center [364, 273] width 30 height 17
click at [347, 277] on icon at bounding box center [341, 273] width 15 height 15
click at [346, 278] on icon at bounding box center [341, 273] width 15 height 15
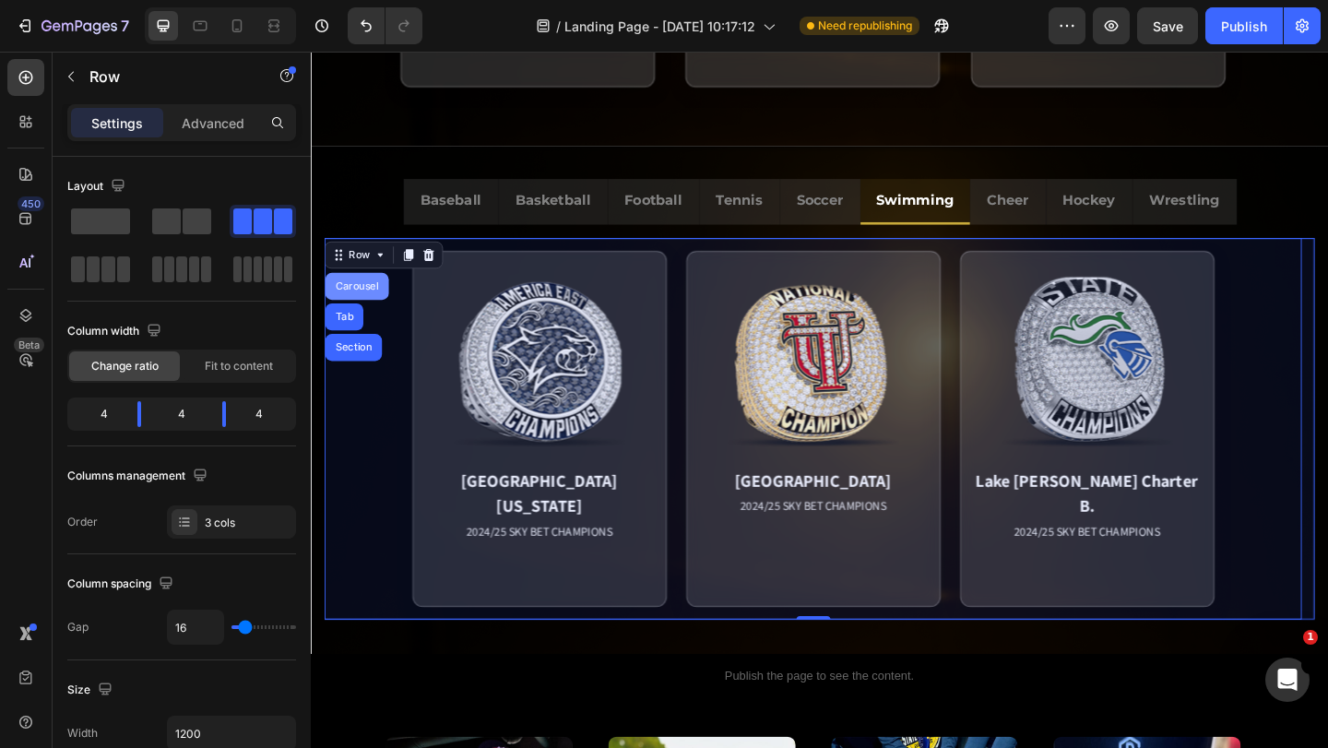
click at [354, 305] on div "Carousel" at bounding box center [361, 307] width 54 height 11
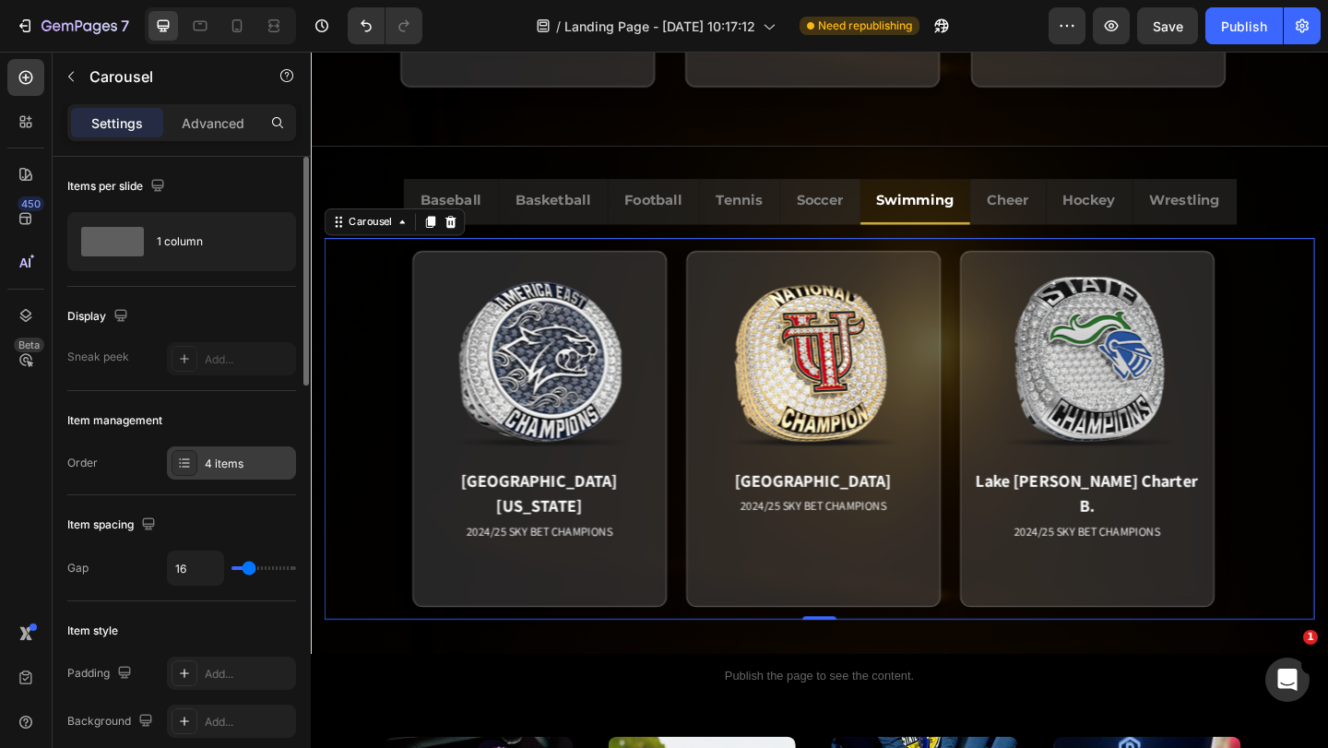
click at [235, 449] on div "4 items" at bounding box center [231, 462] width 129 height 33
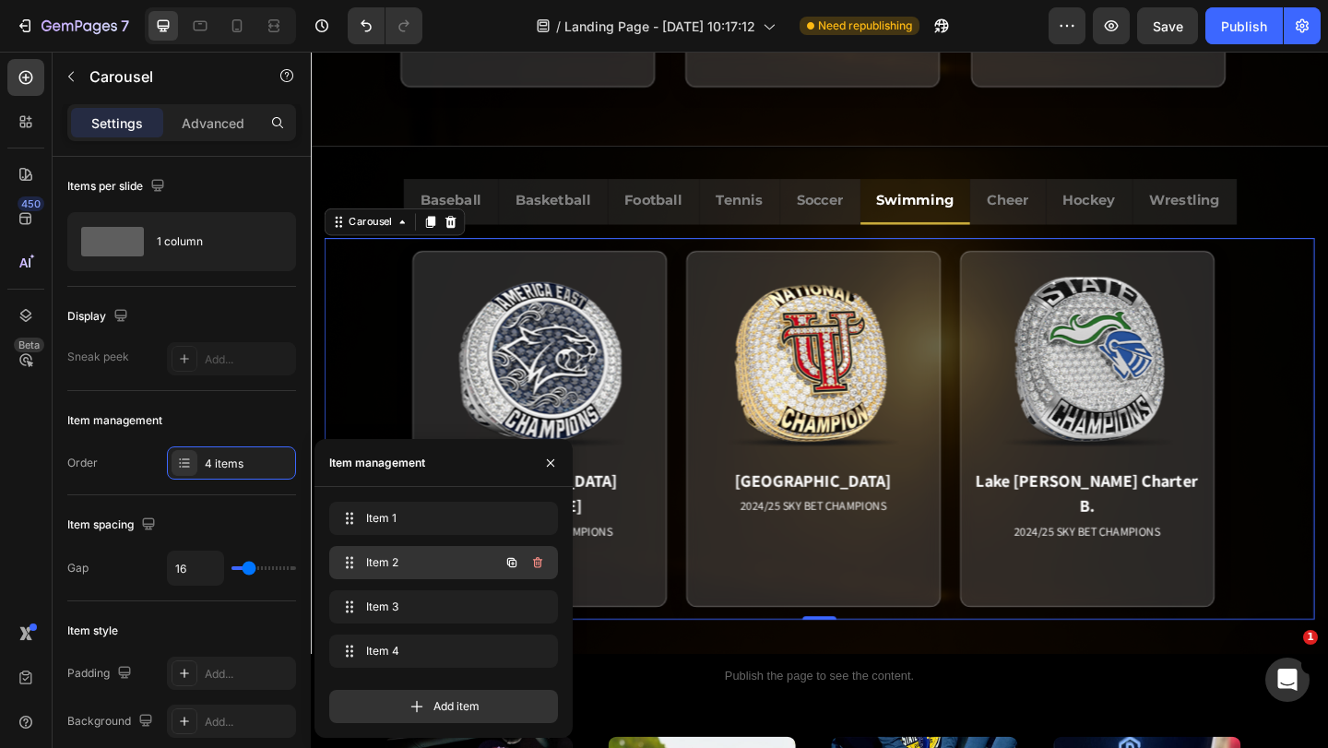
click at [387, 557] on span "Item 2" at bounding box center [418, 562] width 104 height 17
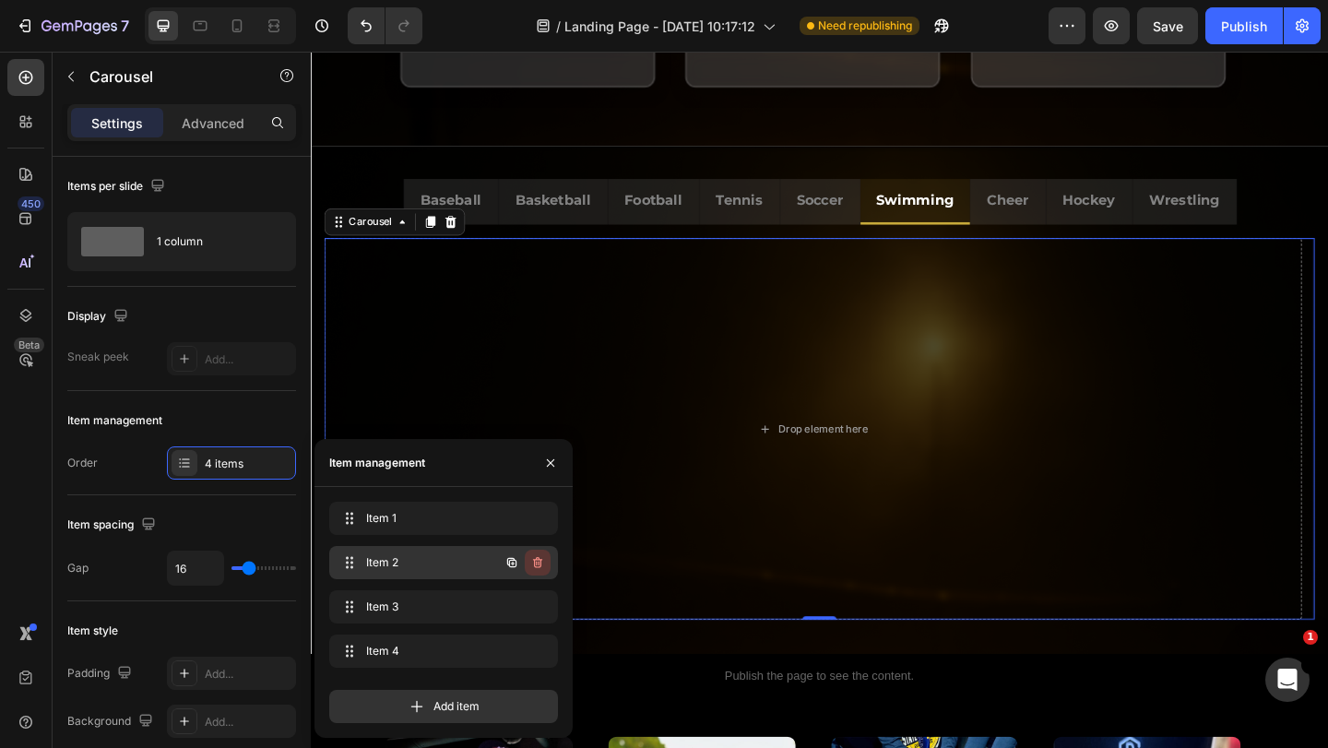
click at [534, 560] on icon "button" at bounding box center [537, 562] width 9 height 11
click at [534, 561] on div "Delete" at bounding box center [525, 562] width 34 height 17
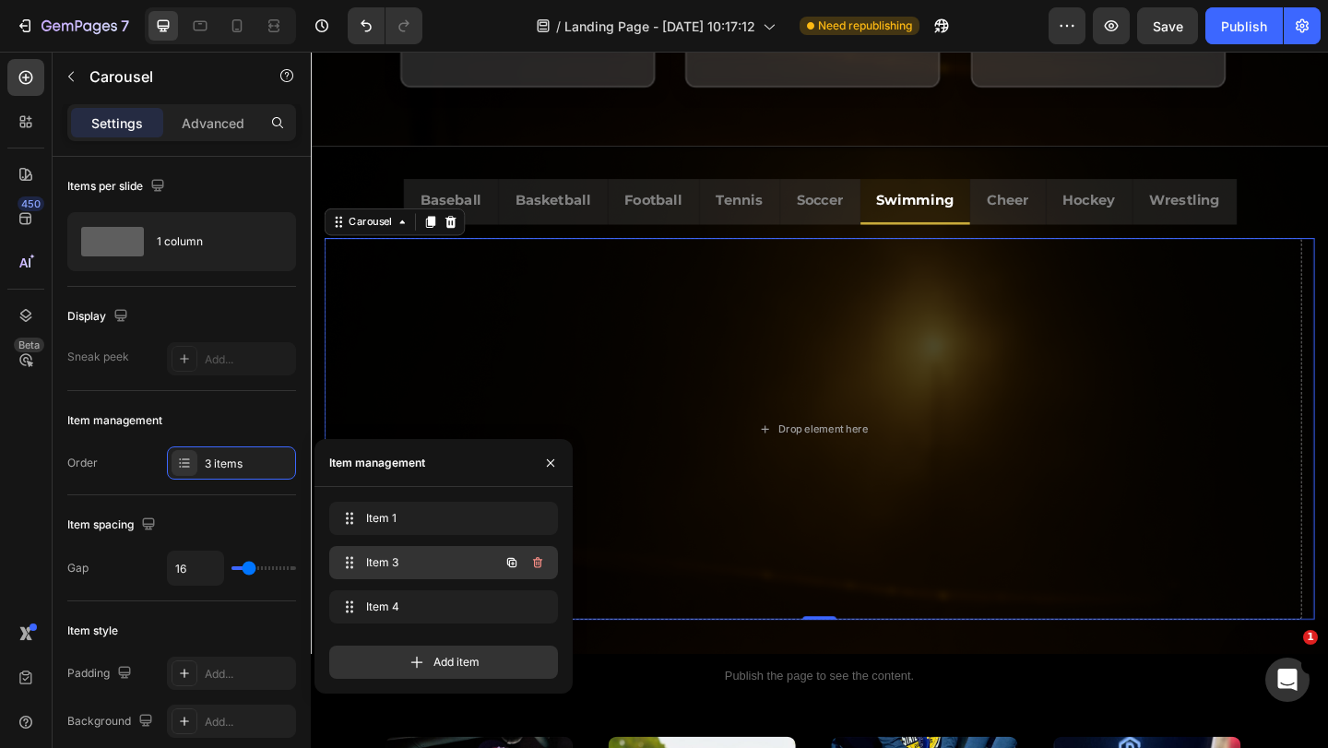
click at [419, 557] on span "Item 3" at bounding box center [418, 562] width 104 height 17
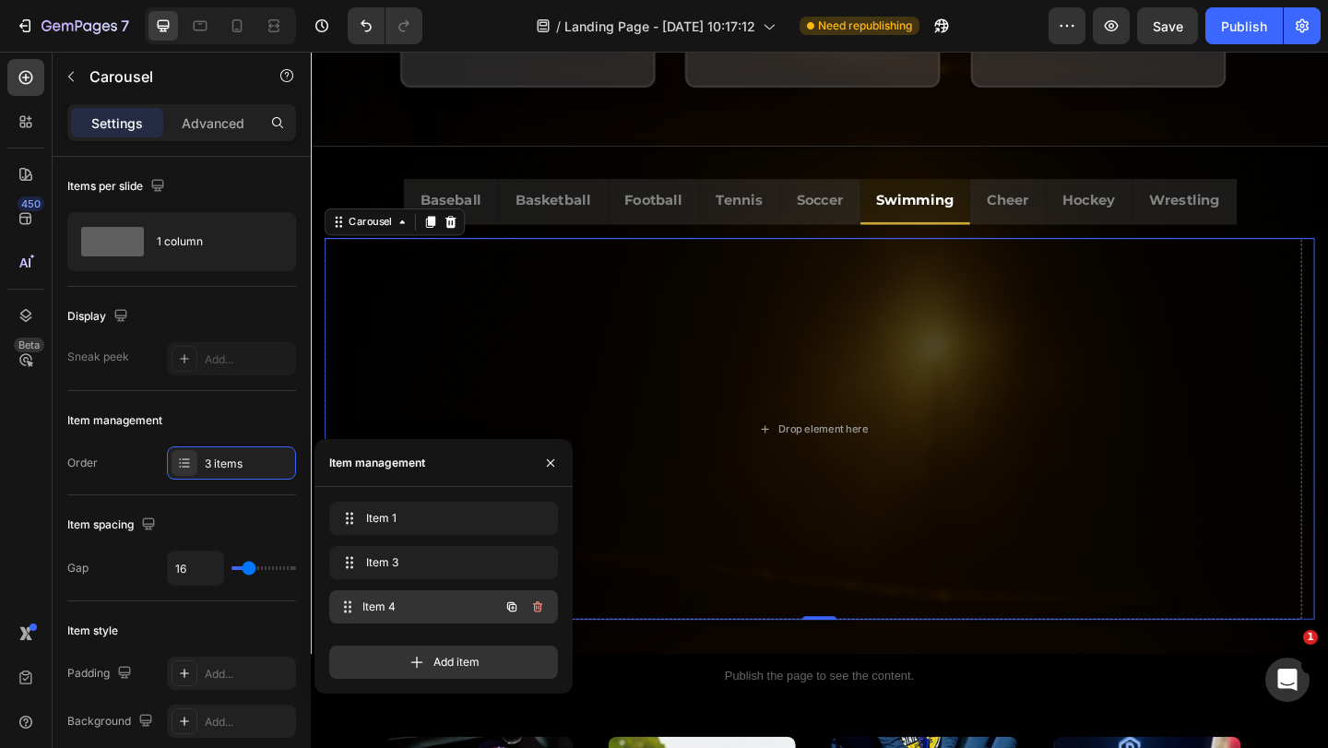
click at [413, 601] on span "Item 4" at bounding box center [430, 607] width 137 height 17
click at [533, 606] on icon "button" at bounding box center [537, 607] width 15 height 15
click at [533, 605] on div "Delete" at bounding box center [525, 607] width 34 height 17
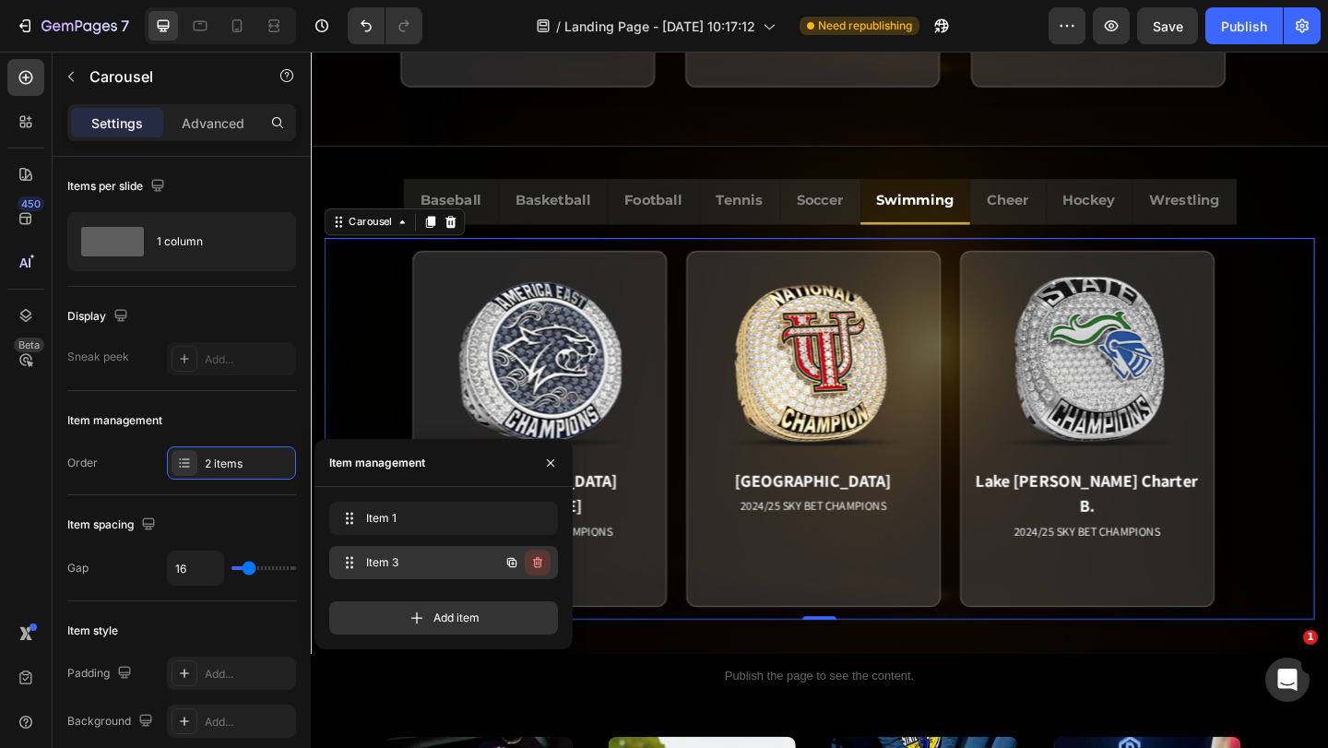
click at [536, 560] on icon "button" at bounding box center [537, 562] width 9 height 11
click at [533, 560] on div "Delete" at bounding box center [525, 562] width 34 height 17
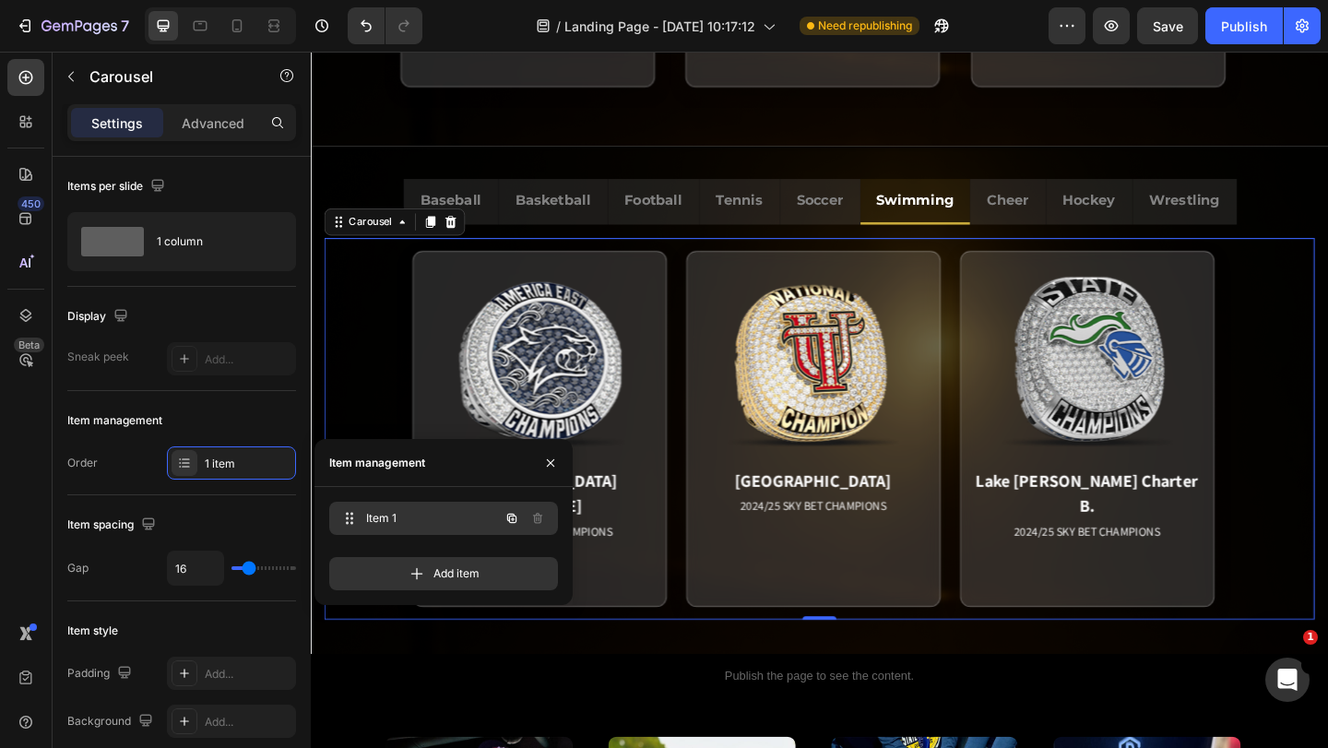
click at [457, 520] on span "Item 1" at bounding box center [418, 518] width 104 height 17
click at [513, 519] on icon "button" at bounding box center [513, 519] width 4 height 4
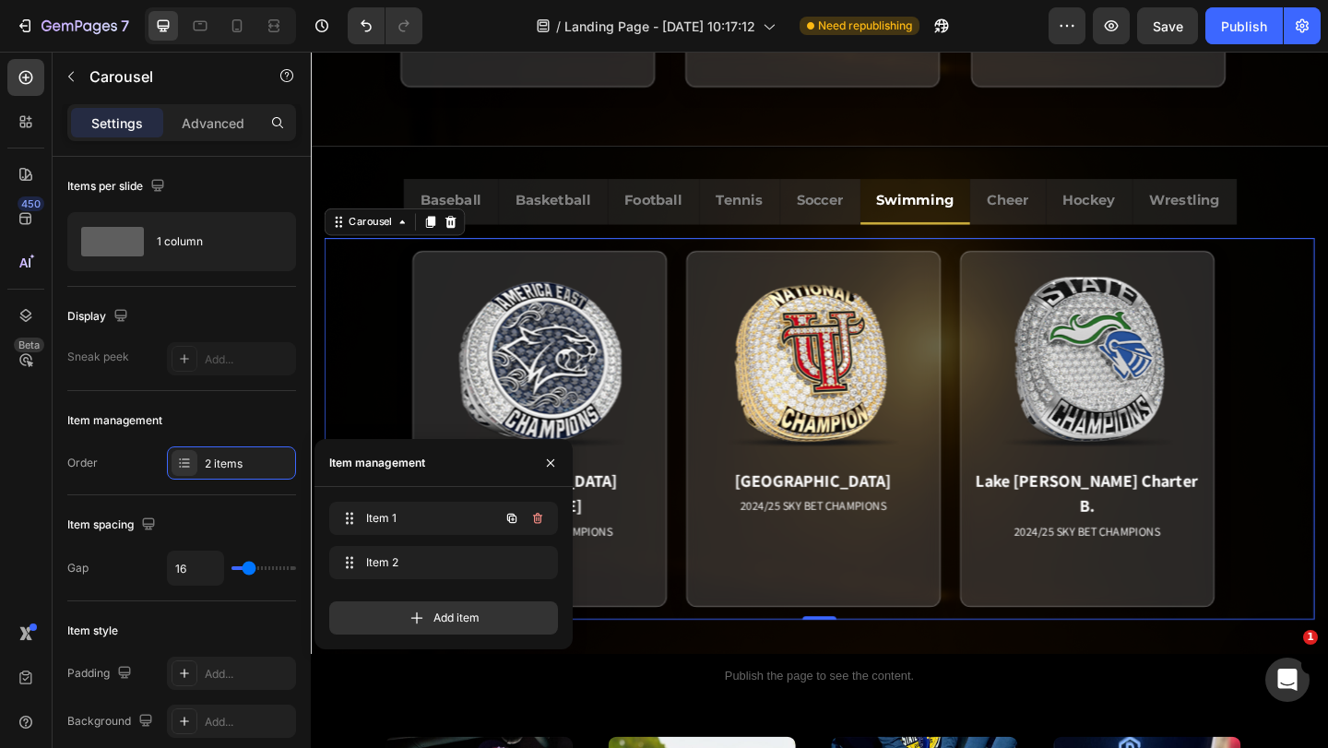
click at [513, 519] on icon "button" at bounding box center [513, 519] width 4 height 4
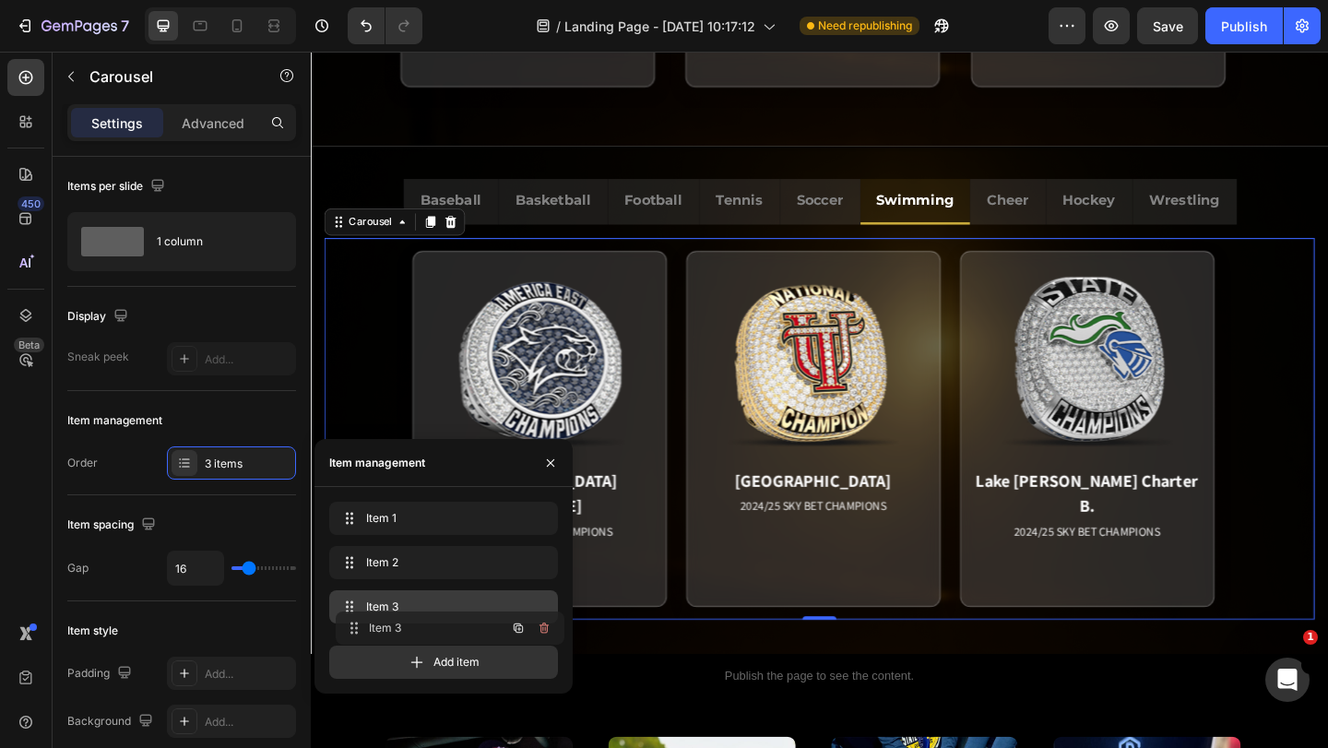
drag, startPoint x: 354, startPoint y: 585, endPoint x: 356, endPoint y: 623, distance: 38.8
click at [713, 493] on div "[GEOGRAPHIC_DATA][US_STATE] 2024/25 SKY BET CHAMPIONS Match Highlight The Coast…" at bounding box center [857, 462] width 1063 height 415
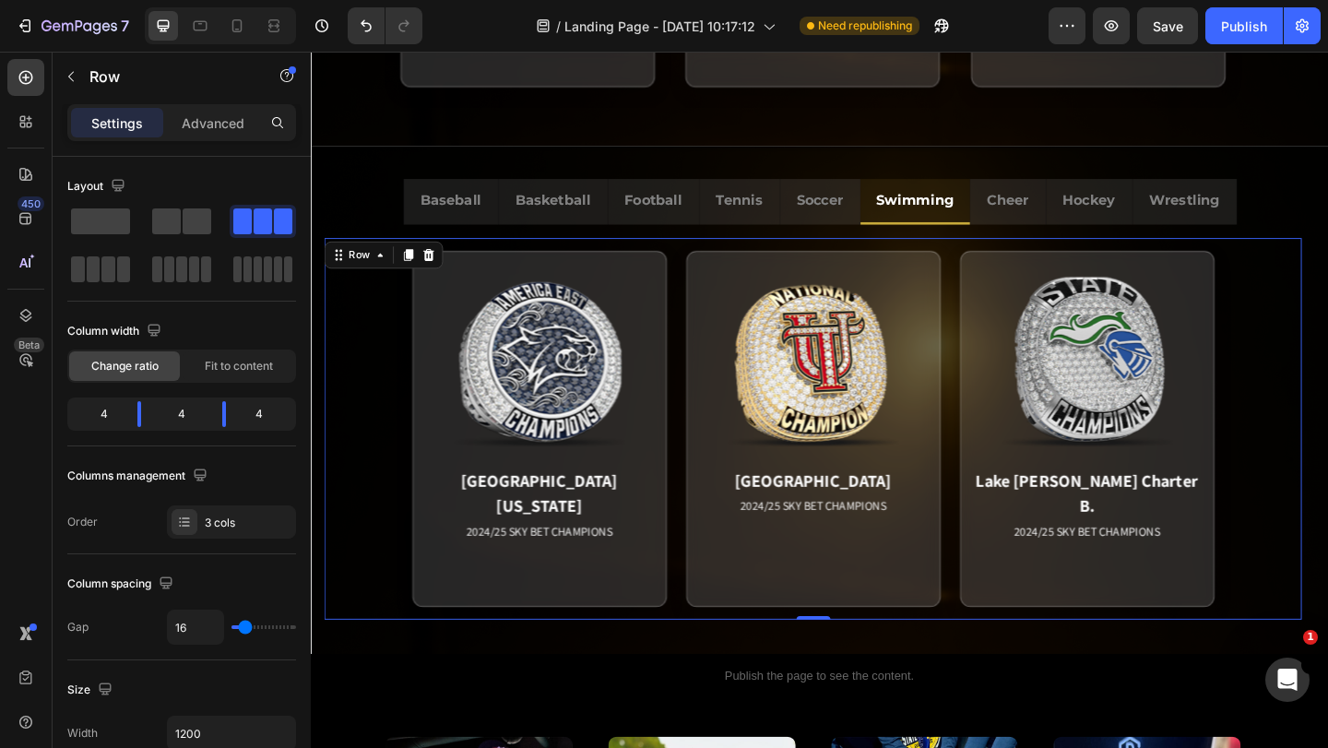
click at [706, 609] on div "[GEOGRAPHIC_DATA][US_STATE] 2024/25 SKY BET CHAMPIONS Match Highlight The Coast…" at bounding box center [857, 462] width 1063 height 415
click at [343, 271] on icon at bounding box center [341, 273] width 15 height 15
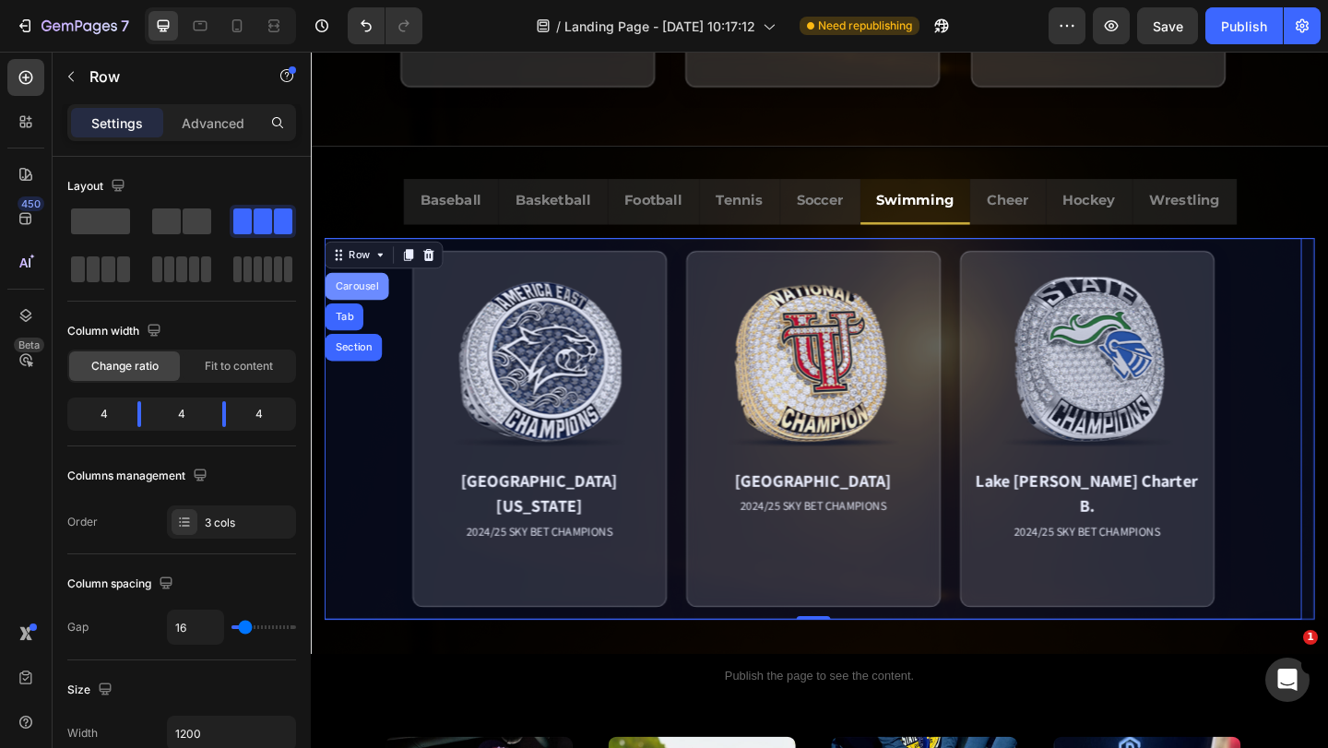
click at [350, 304] on div "Carousel" at bounding box center [361, 307] width 54 height 11
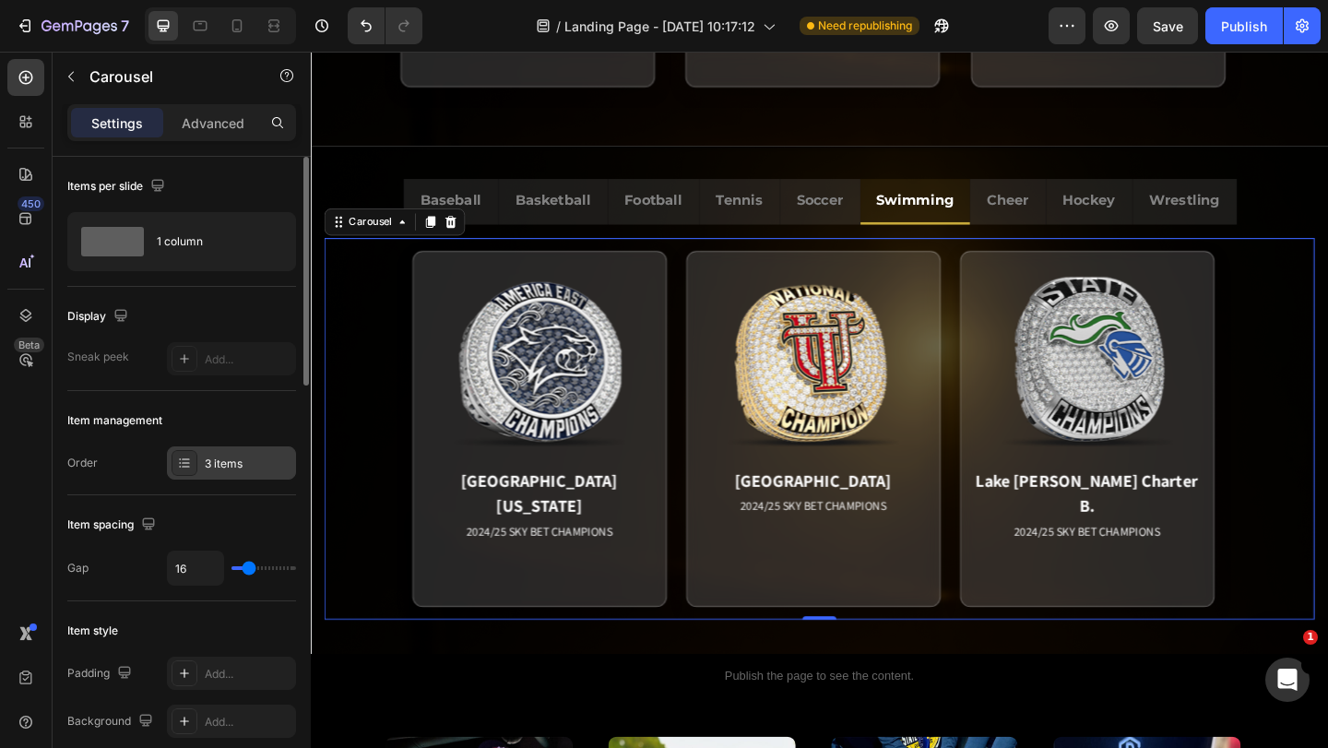
click at [226, 465] on div "3 items" at bounding box center [248, 464] width 87 height 17
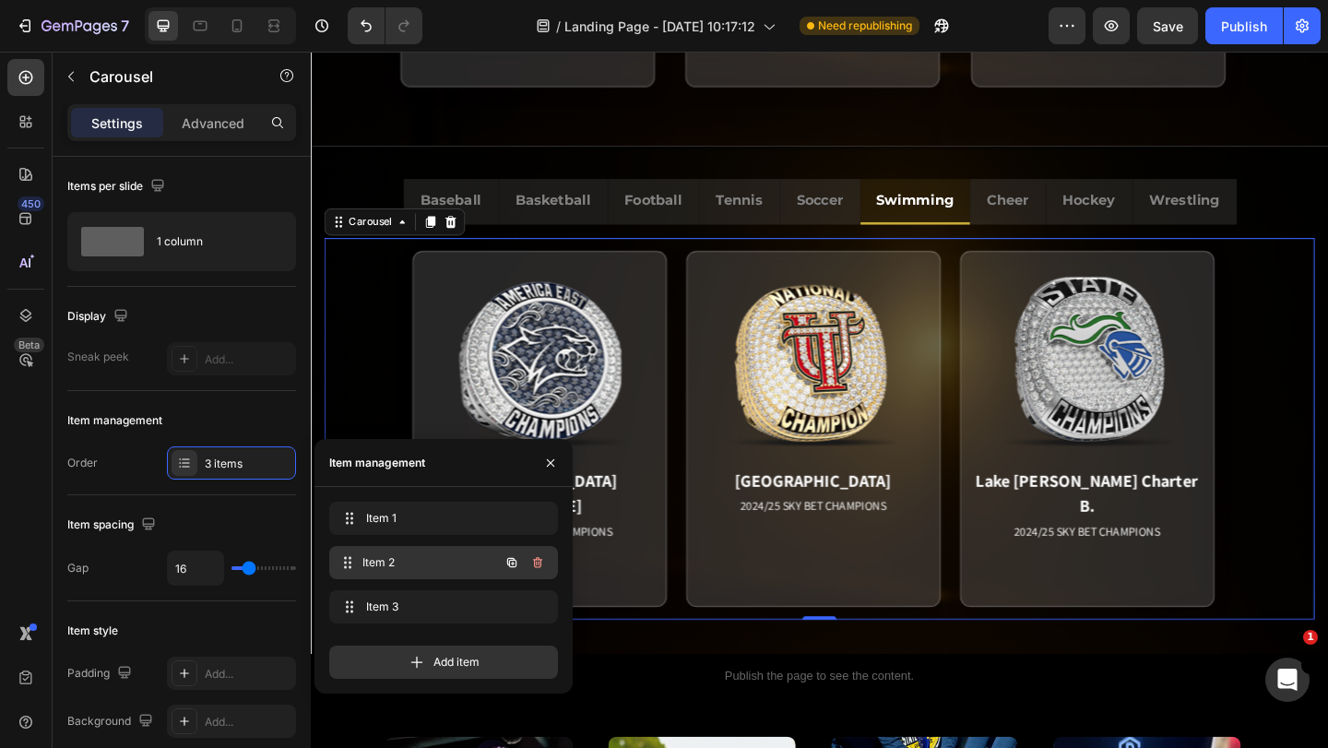
click at [407, 557] on span "Item 2" at bounding box center [430, 562] width 137 height 17
click at [411, 589] on div "Item 1 Item 1 Item 2 Item 2 Item 3 Item 3" at bounding box center [443, 566] width 229 height 129
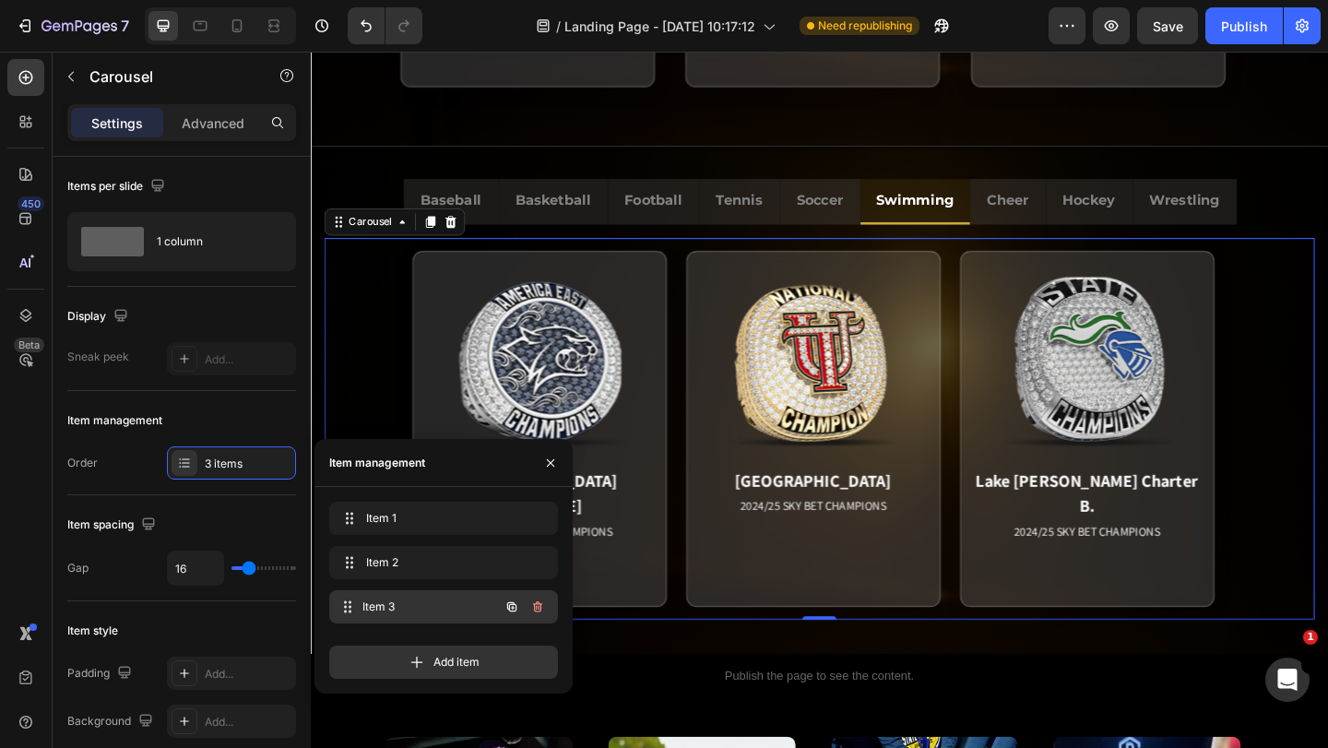
click at [409, 599] on span "Item 3" at bounding box center [430, 607] width 137 height 17
click at [537, 605] on icon "button" at bounding box center [537, 607] width 15 height 15
click at [535, 601] on div "Delete" at bounding box center [525, 607] width 34 height 17
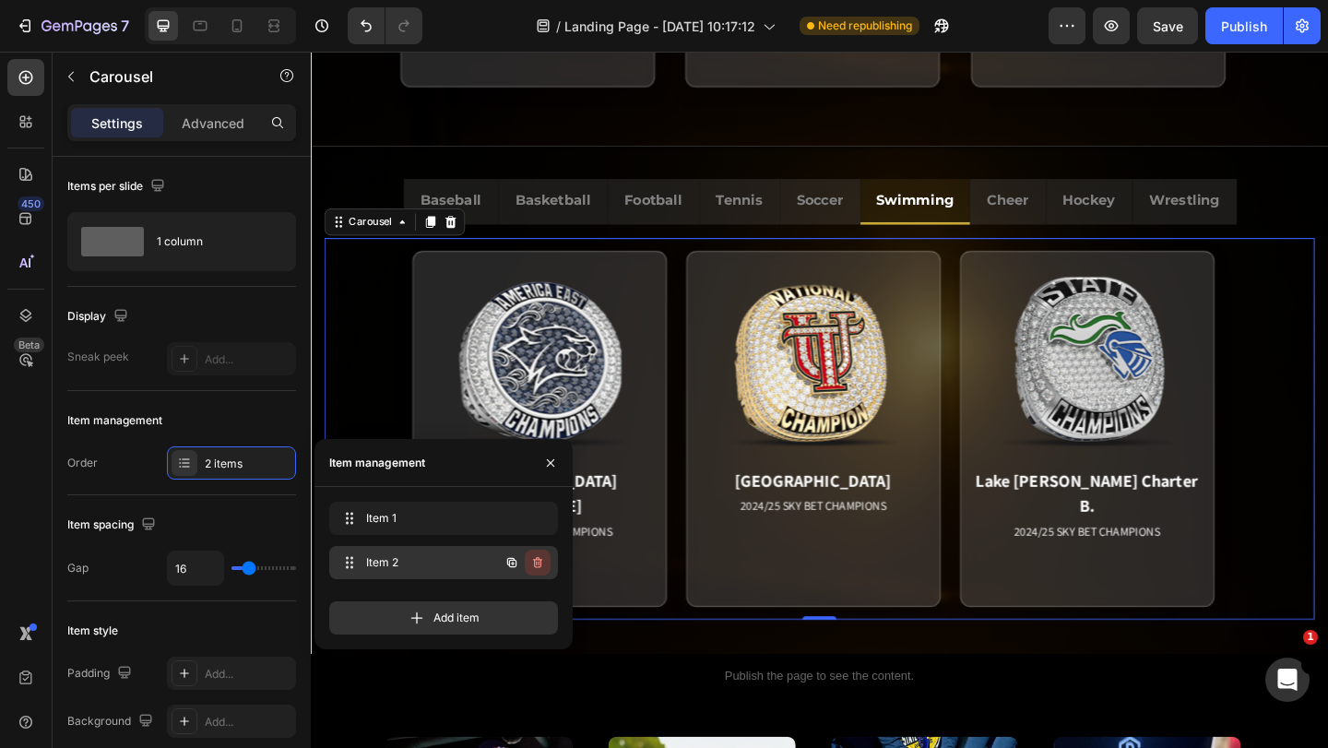
click at [530, 563] on icon "button" at bounding box center [537, 562] width 15 height 15
click at [533, 562] on div "Delete" at bounding box center [525, 562] width 34 height 17
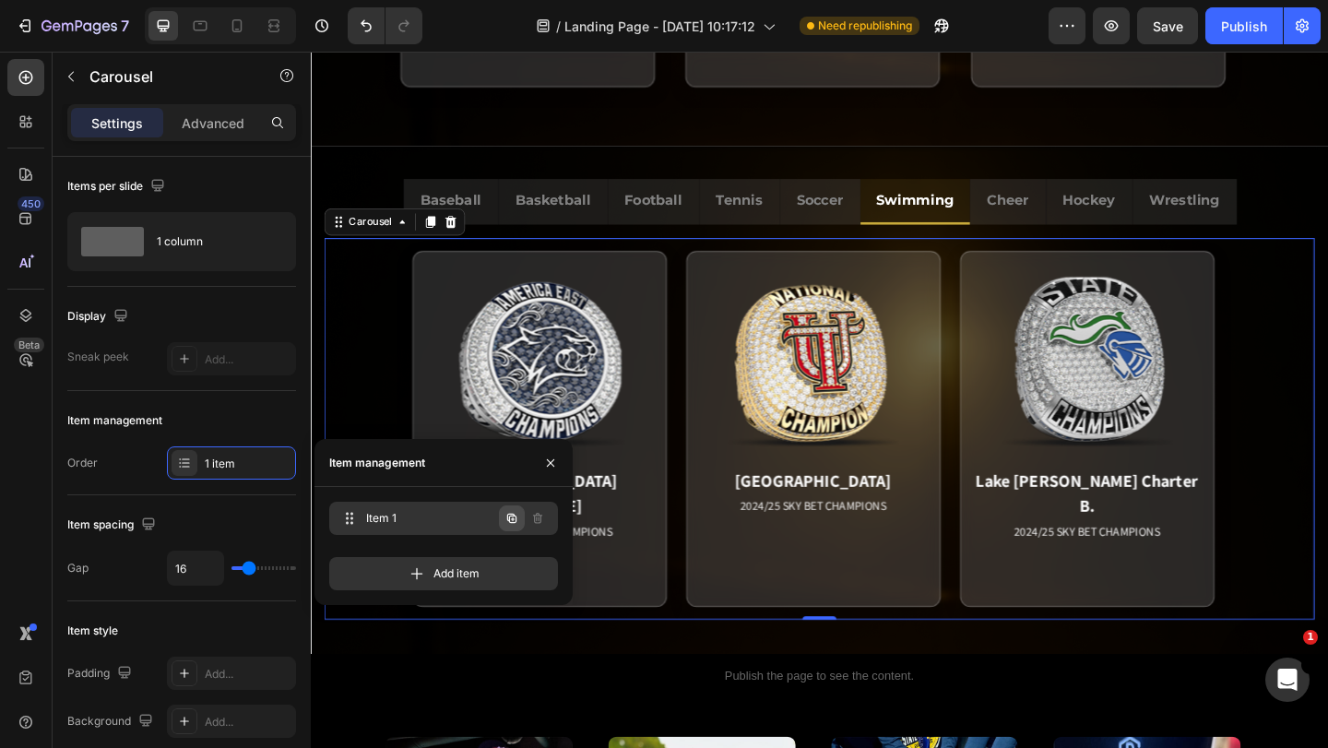
click at [514, 517] on icon "button" at bounding box center [512, 518] width 15 height 15
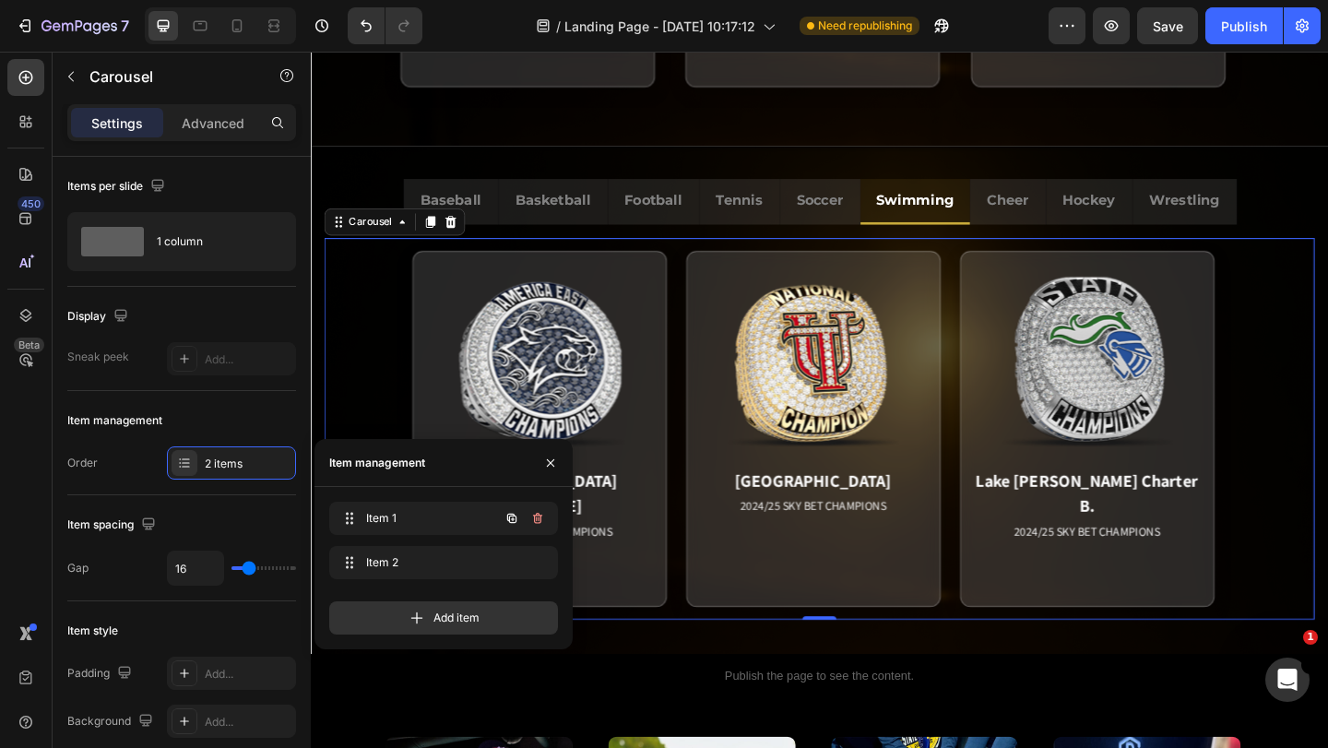
click at [514, 517] on icon "button" at bounding box center [512, 518] width 15 height 15
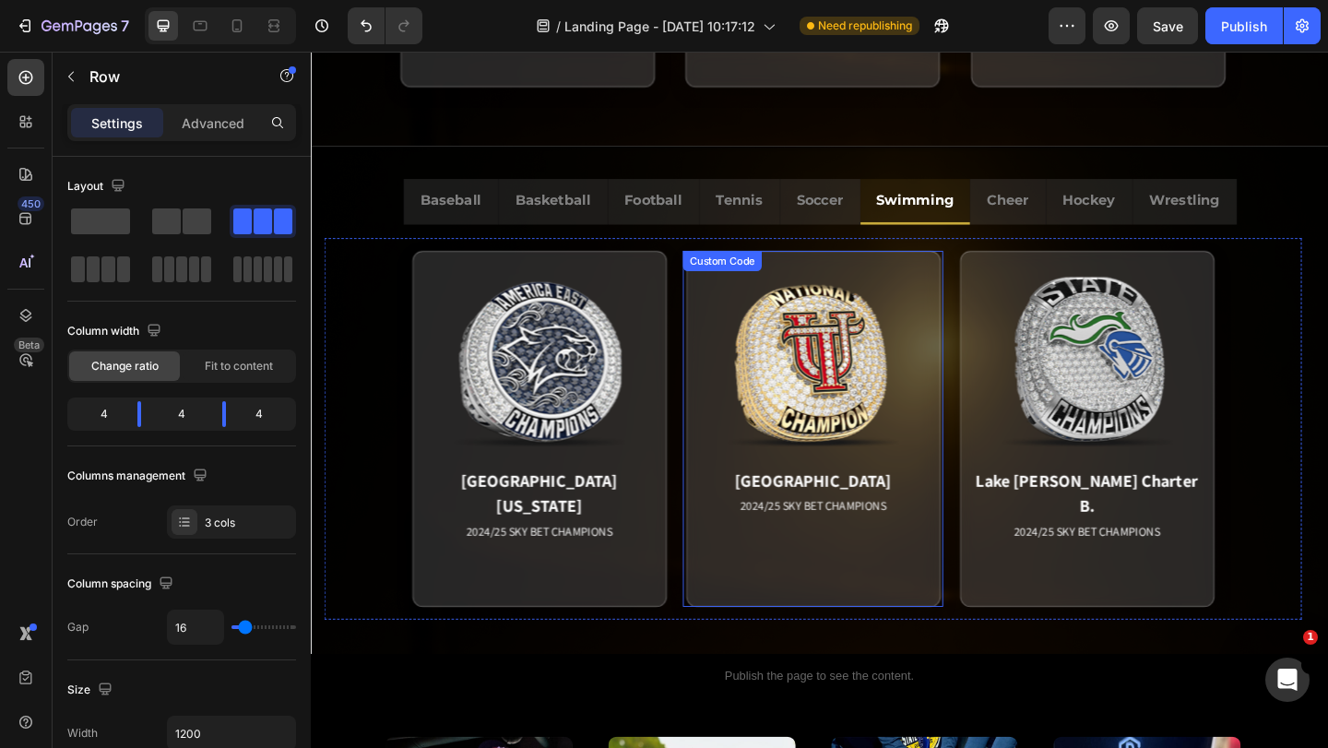
click at [998, 579] on div "University of Tampa 2024/25 SKY BET CHAMPIONS Match Highlight The Coastal Carol…" at bounding box center [857, 461] width 283 height 387
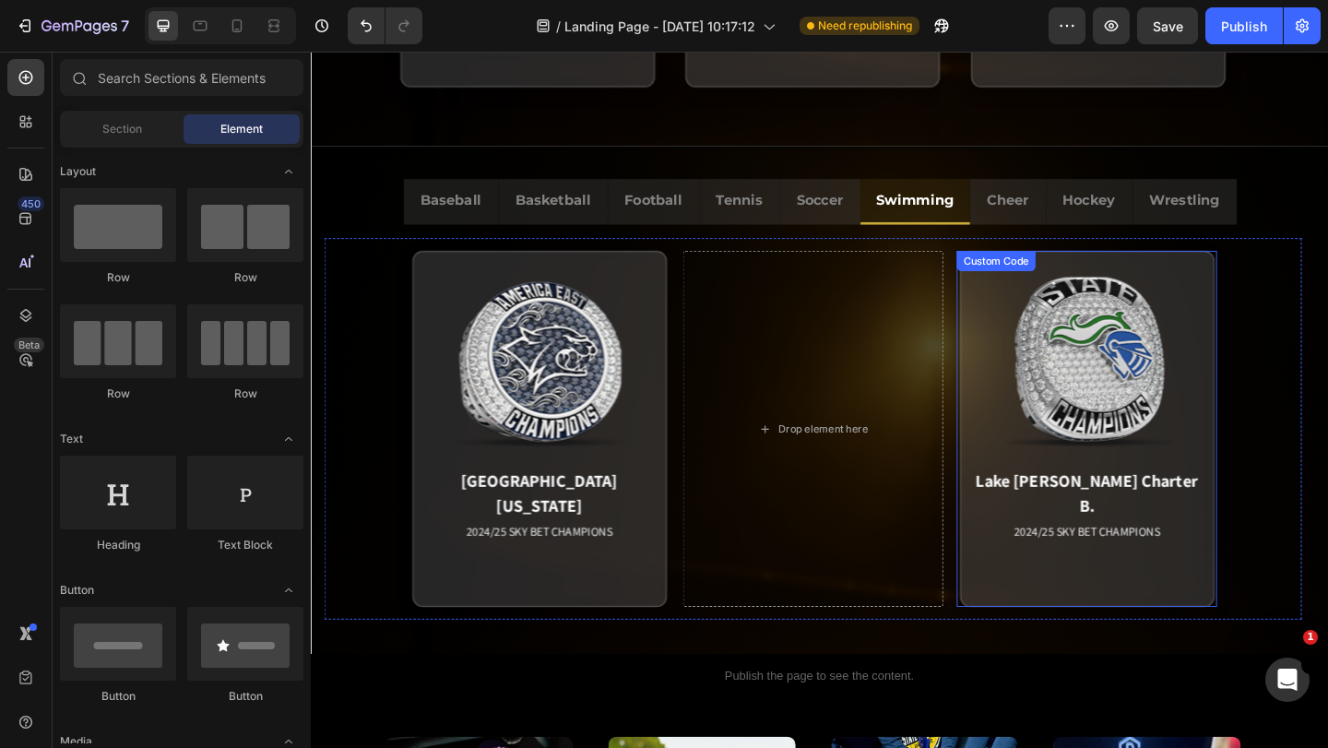
click at [1014, 581] on div "Lake [PERSON_NAME] Charter B. 2024/25 SKY BET CHAMPIONS Match Highlight The Coa…" at bounding box center [1155, 461] width 283 height 387
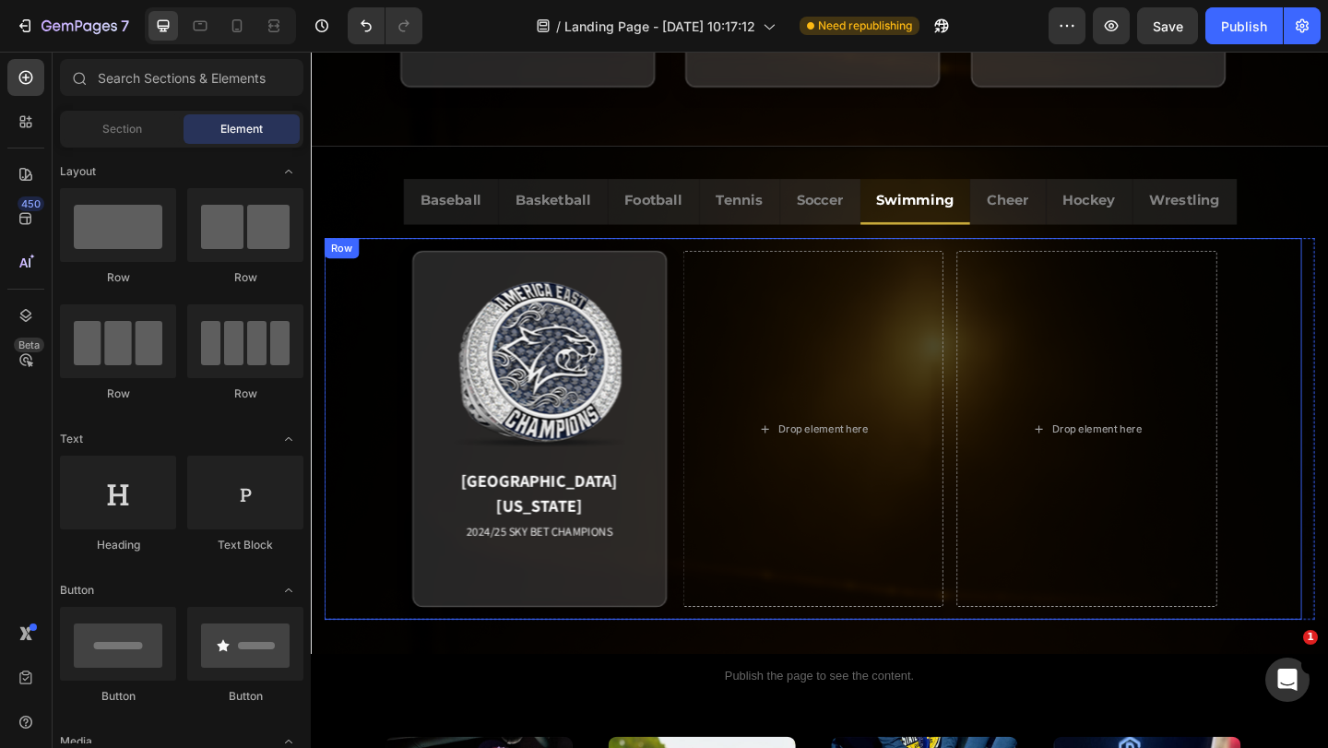
click at [1003, 655] on div "[GEOGRAPHIC_DATA][US_STATE] 2024/25 SKY BET CHAMPIONS Match Highlight The Coast…" at bounding box center [857, 462] width 1063 height 415
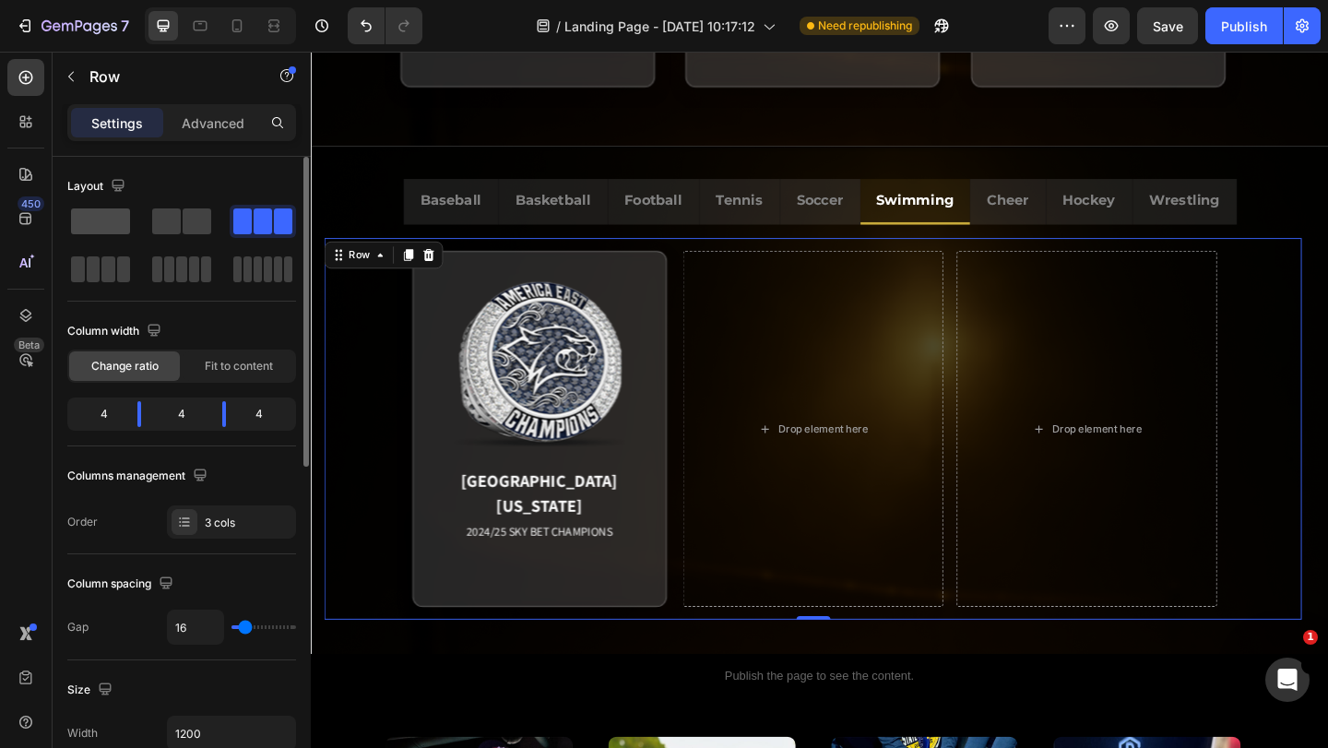
drag, startPoint x: 106, startPoint y: 222, endPoint x: 779, endPoint y: 457, distance: 713.2
click at [106, 222] on span at bounding box center [100, 221] width 59 height 26
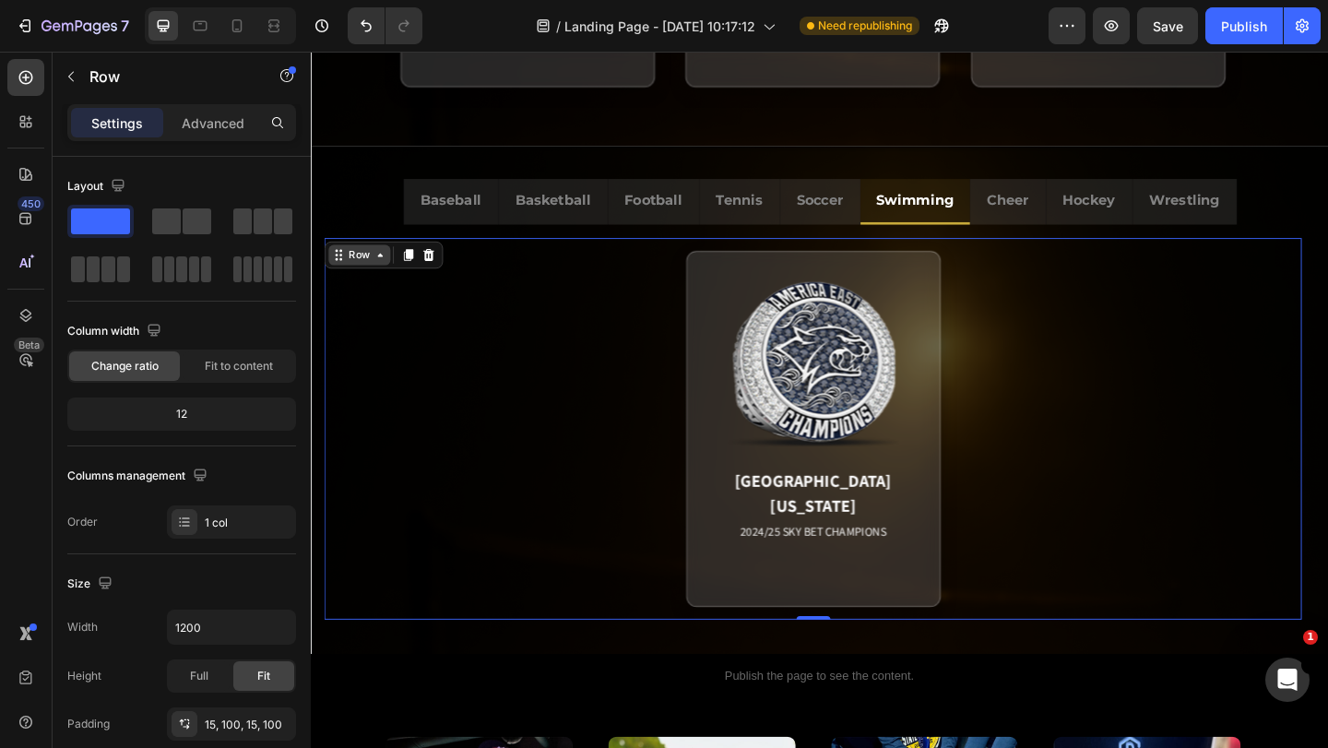
click at [331, 267] on div "Row" at bounding box center [363, 273] width 67 height 22
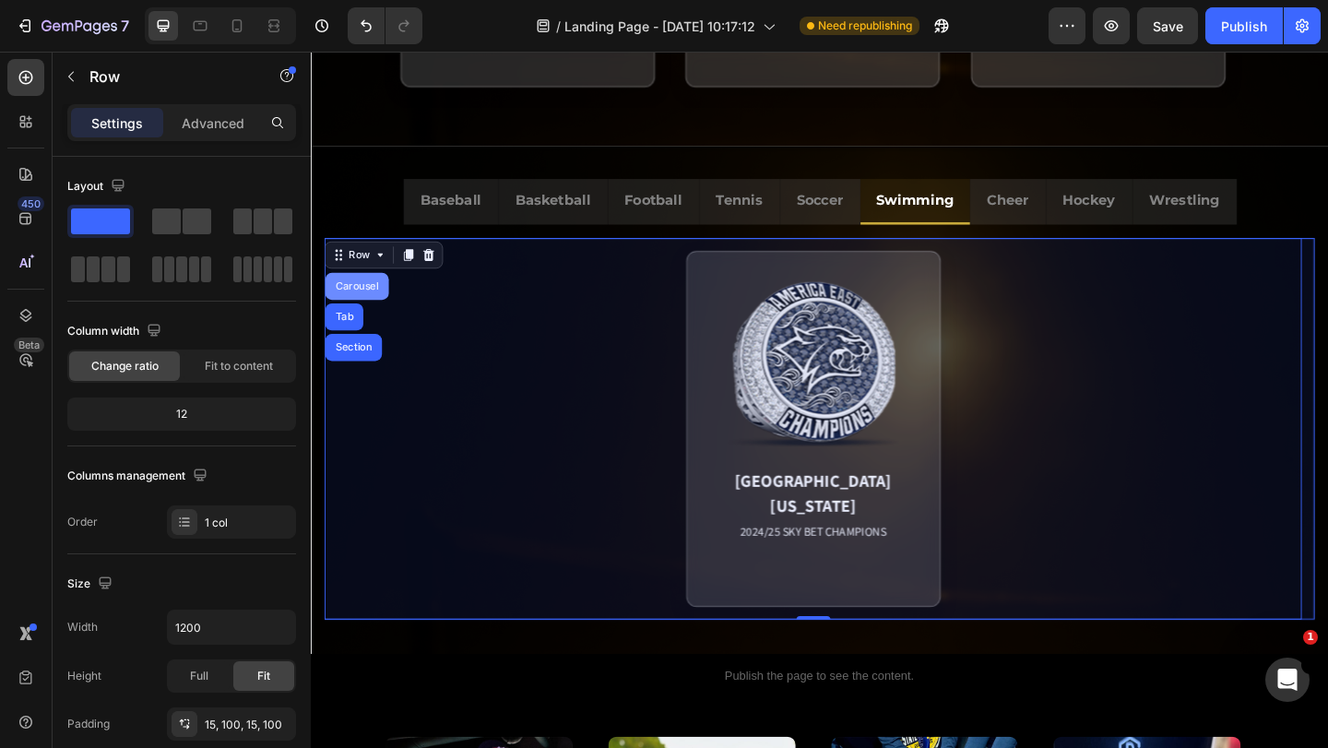
click at [350, 310] on div "Carousel" at bounding box center [361, 307] width 54 height 11
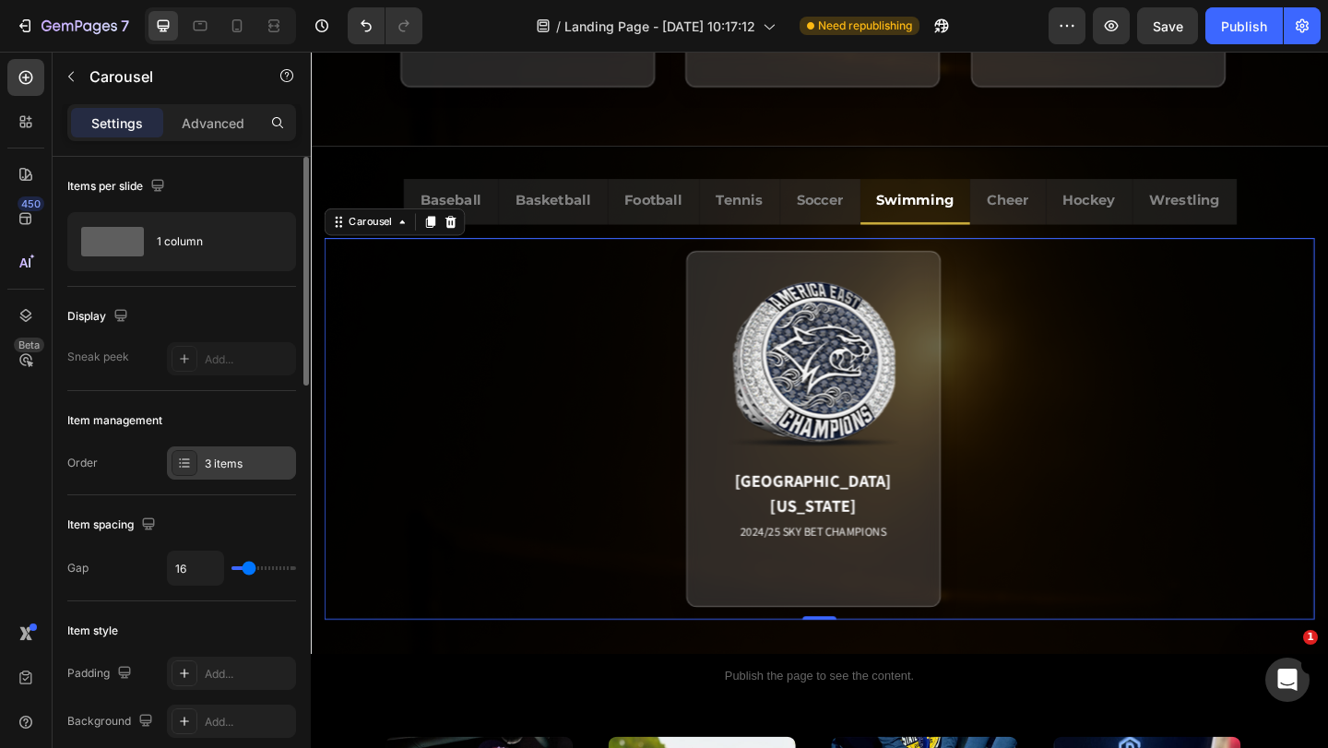
click at [236, 461] on div "3 items" at bounding box center [248, 464] width 87 height 17
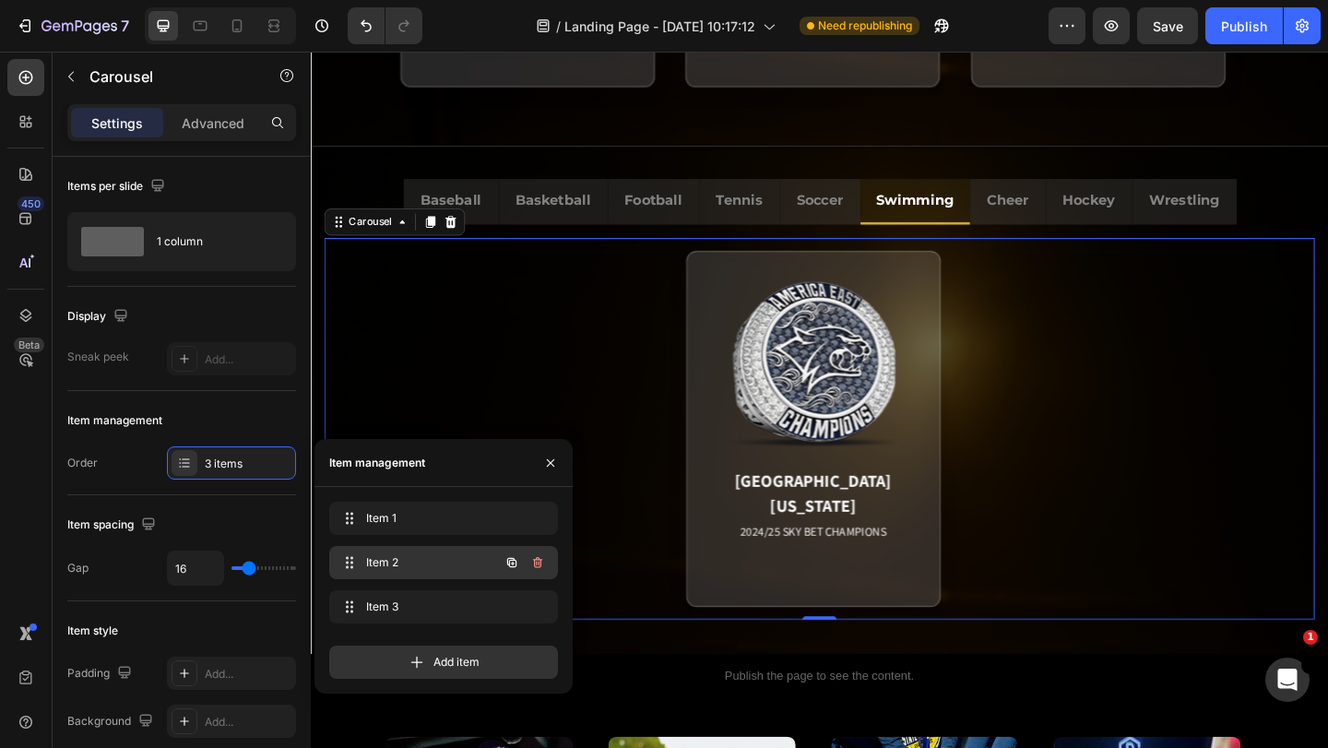
click at [391, 552] on div "Item 2 Item 2" at bounding box center [418, 563] width 162 height 26
click at [398, 571] on div "Item 2 Item 2" at bounding box center [418, 563] width 162 height 26
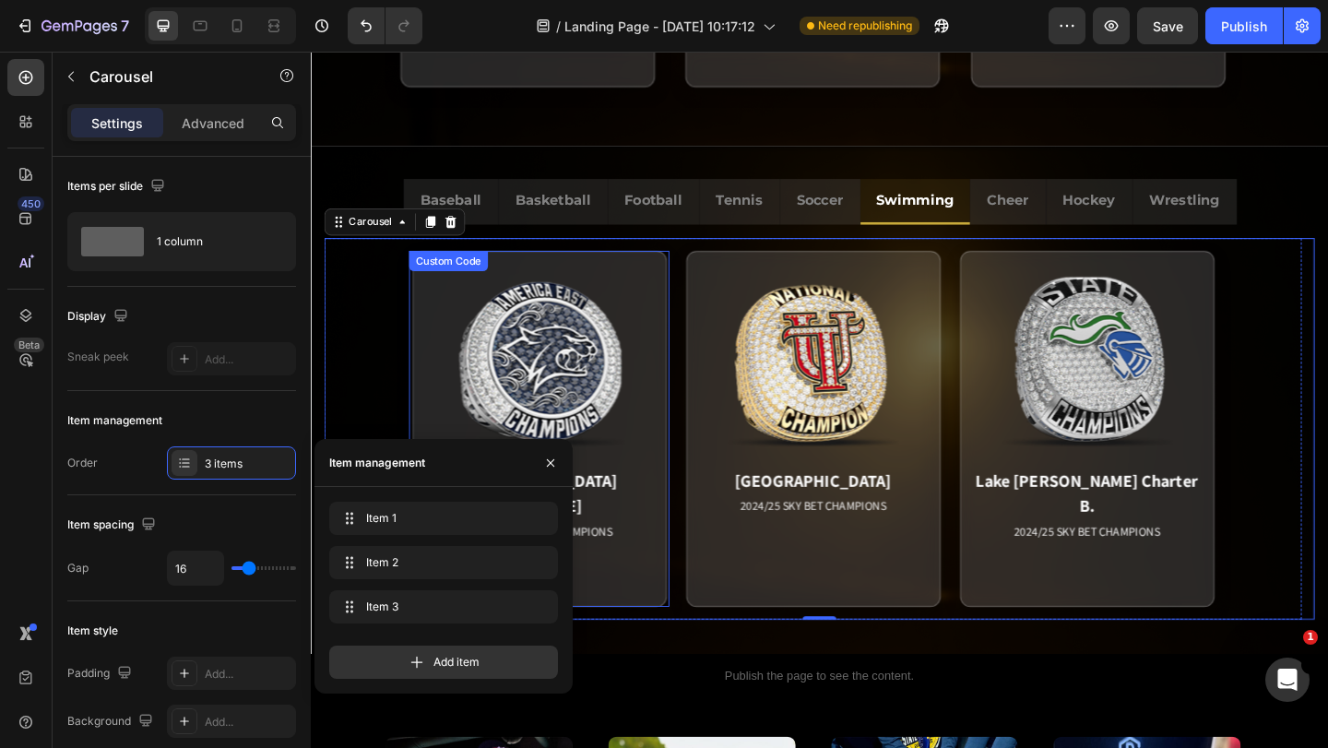
click at [699, 586] on div "[GEOGRAPHIC_DATA][US_STATE] 2024/25 SKY BET CHAMPIONS Match Highlight The Coast…" at bounding box center [559, 461] width 283 height 387
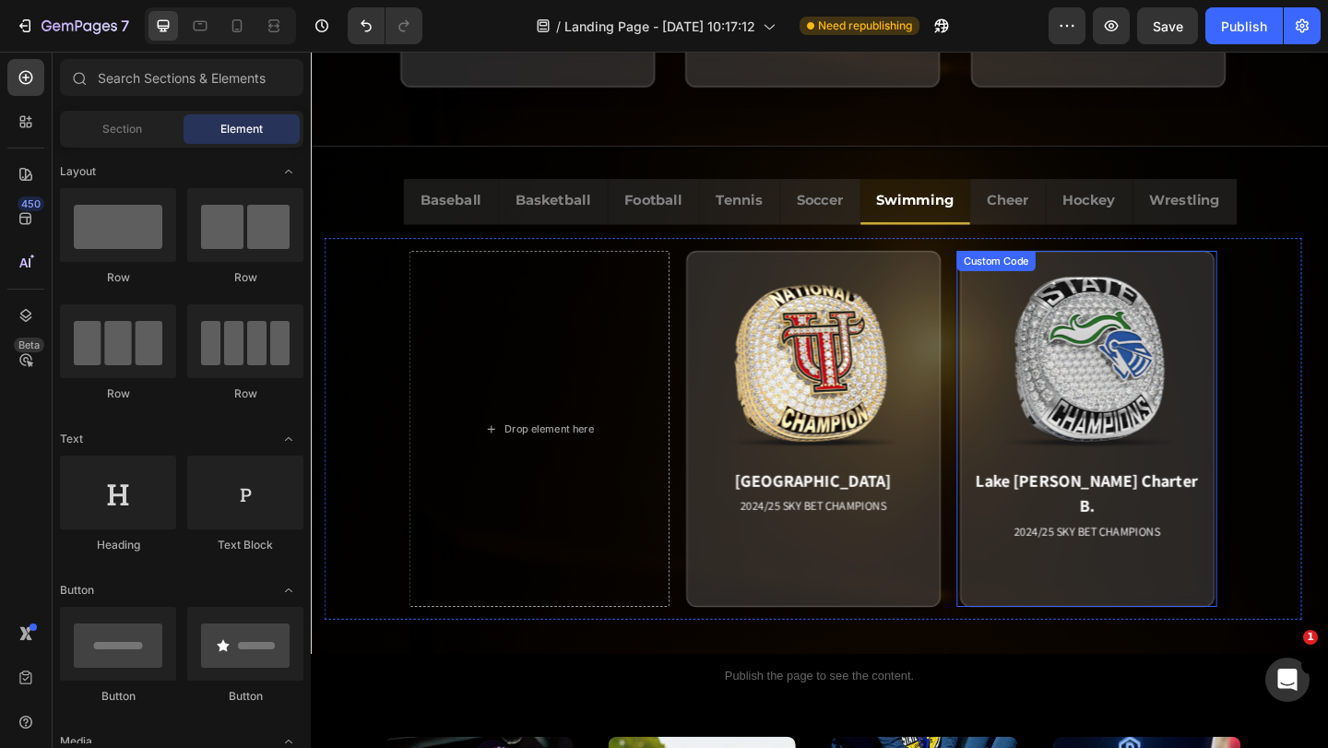
click at [1014, 572] on div "Lake [PERSON_NAME] Charter B. 2024/25 SKY BET CHAMPIONS Match Highlight The Coa…" at bounding box center [1155, 461] width 283 height 387
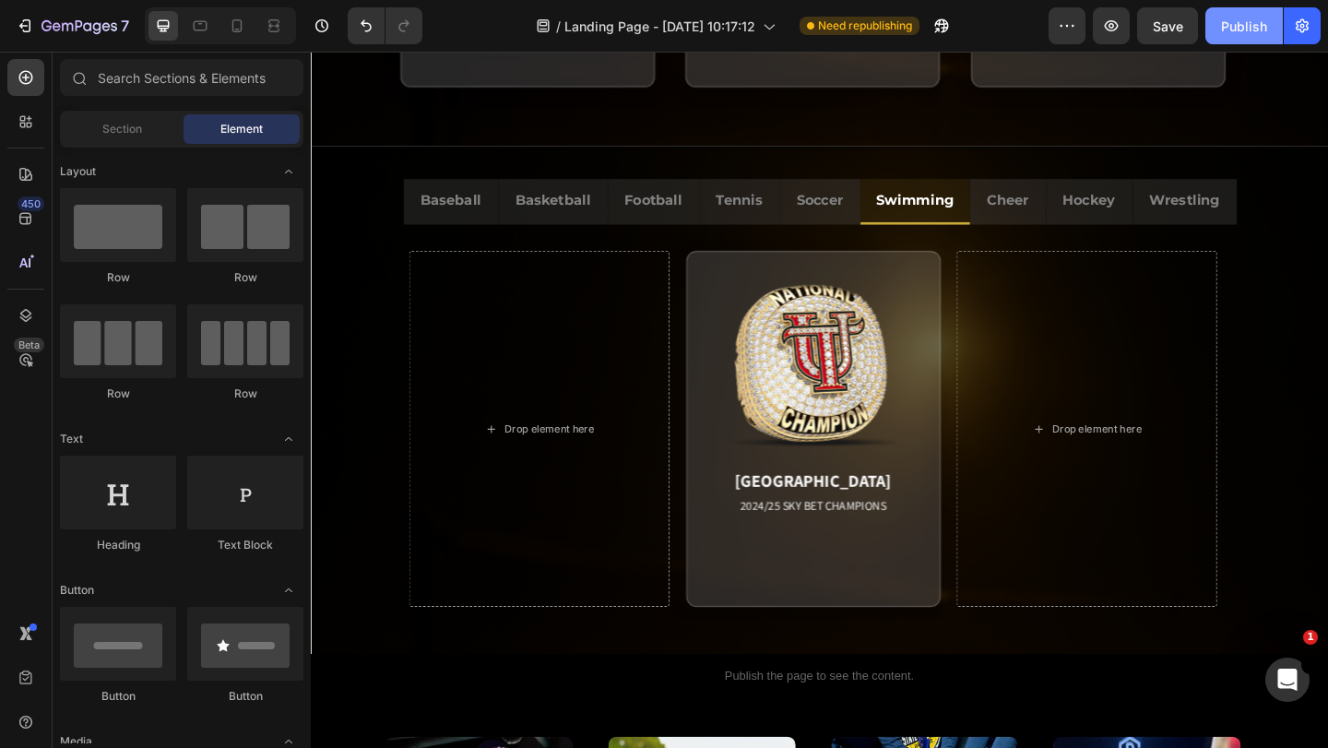
click at [1236, 25] on div "Publish" at bounding box center [1244, 26] width 46 height 19
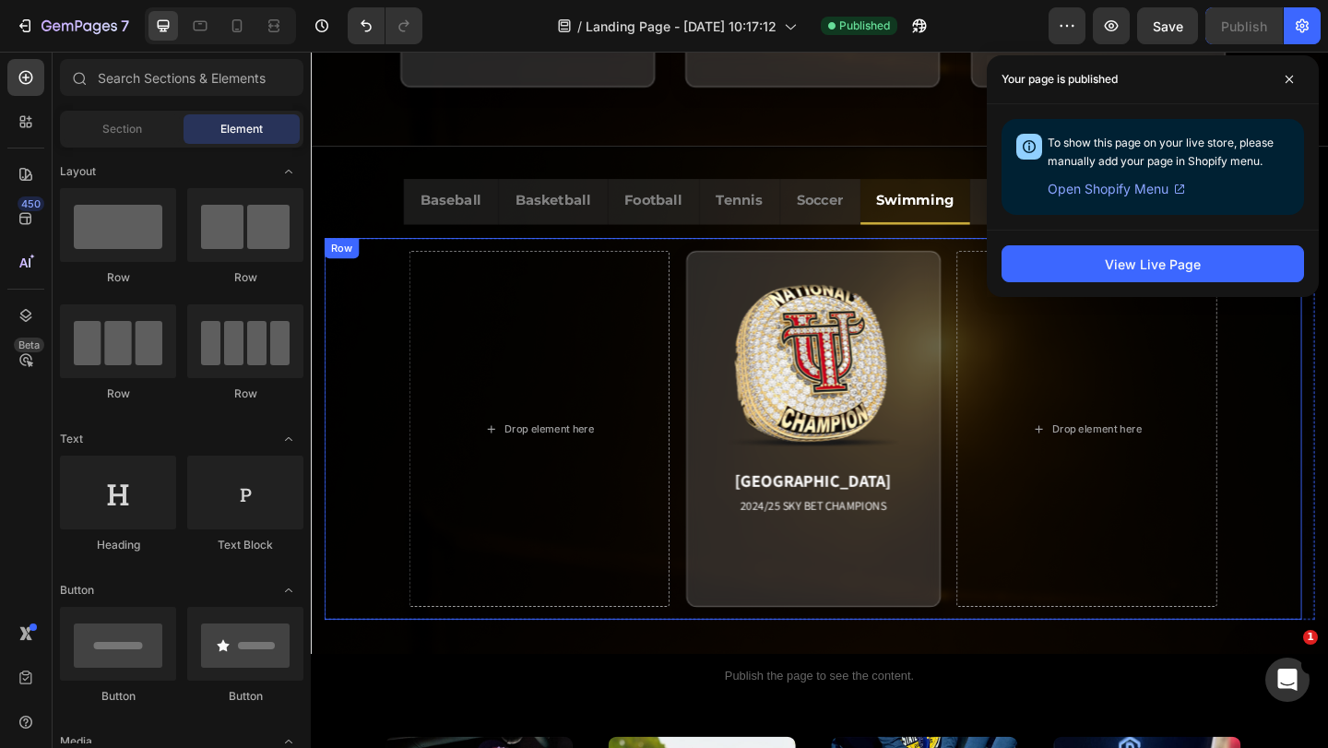
click at [354, 265] on div "Row" at bounding box center [344, 265] width 30 height 17
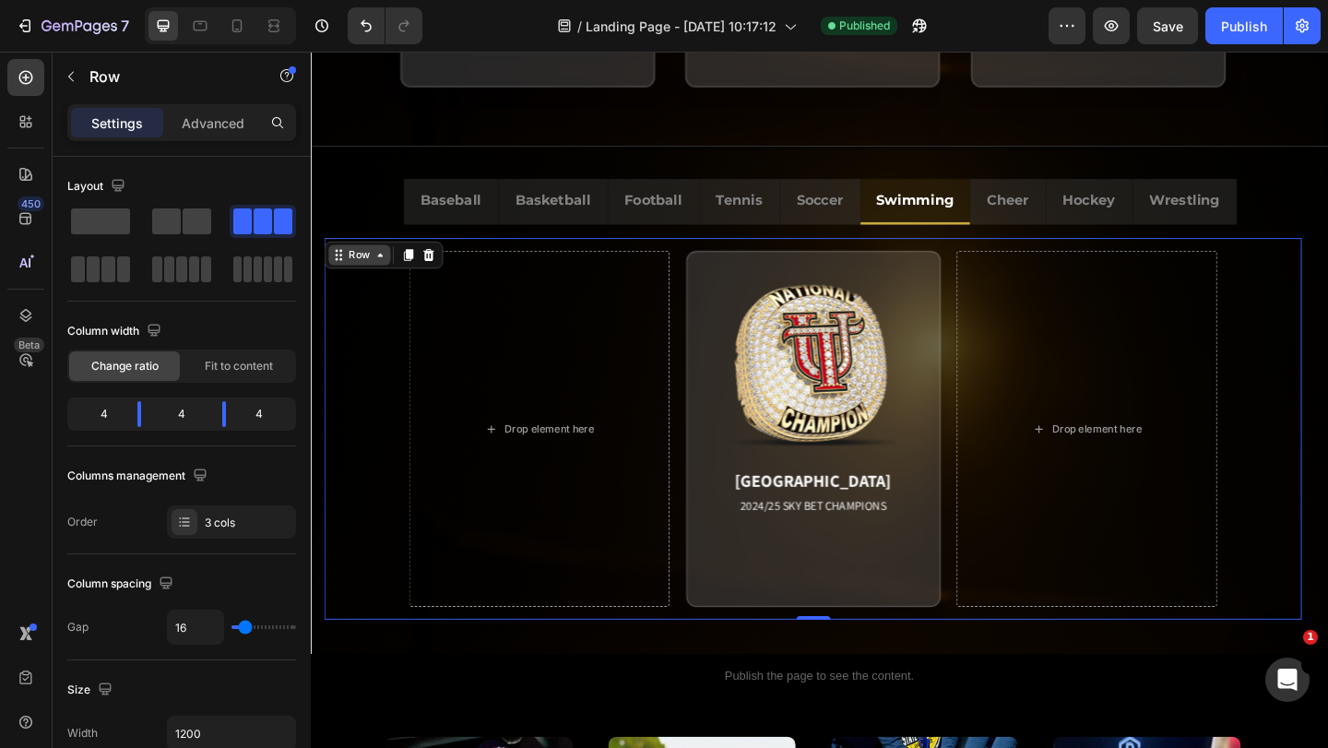
click at [354, 265] on div "Row" at bounding box center [364, 273] width 30 height 17
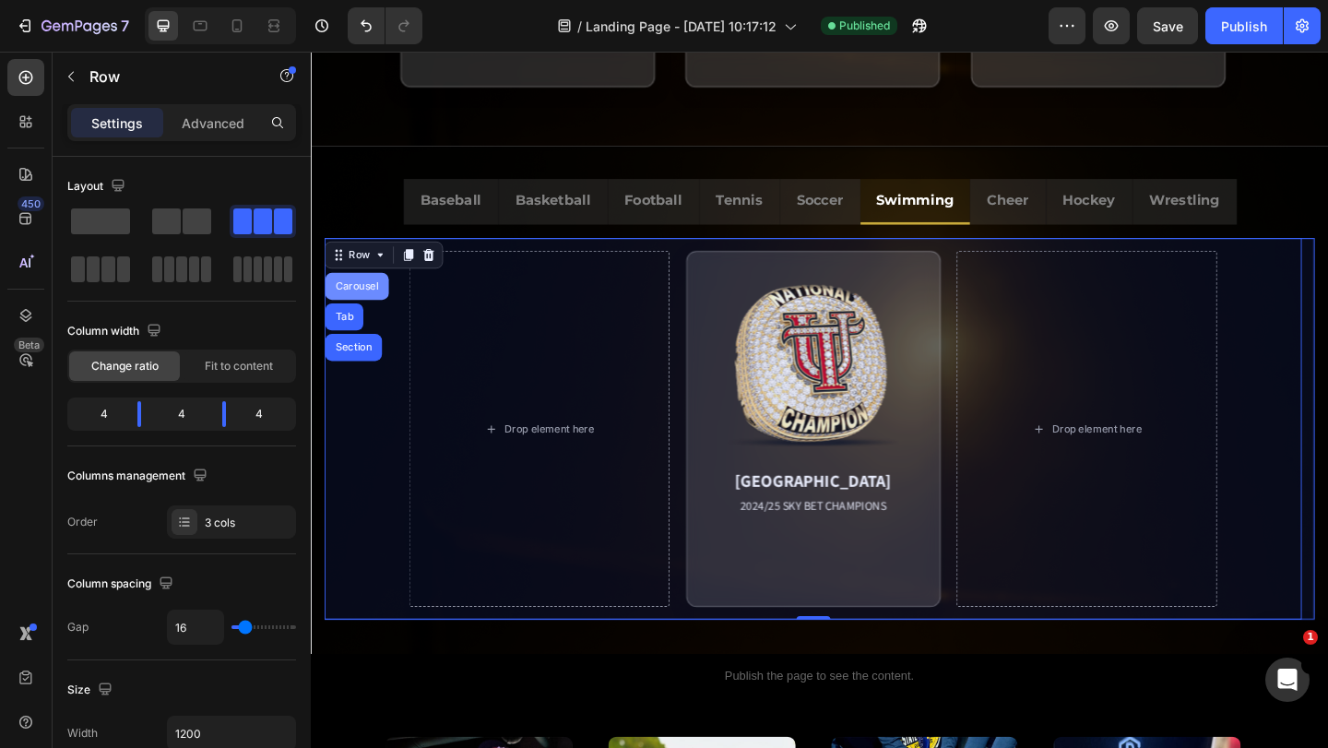
click at [364, 312] on div "Carousel" at bounding box center [361, 307] width 54 height 11
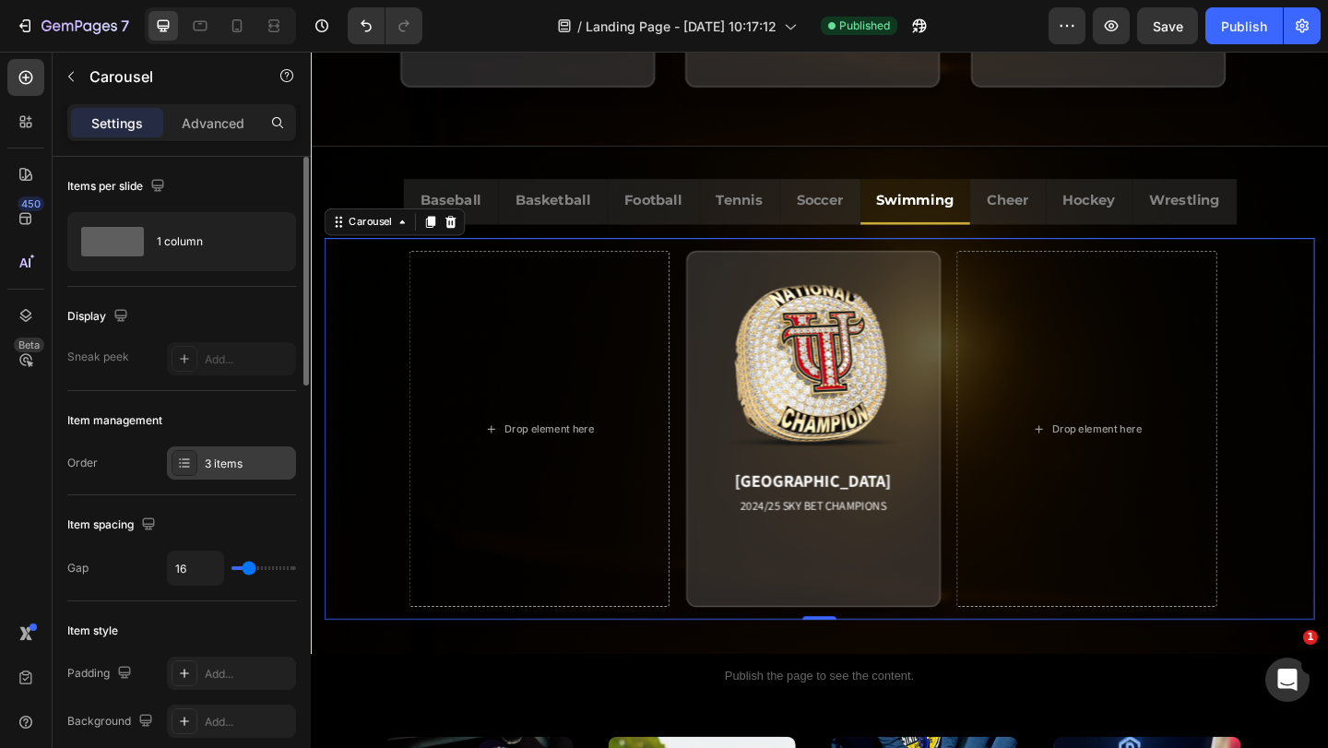
click at [221, 467] on div "3 items" at bounding box center [248, 464] width 87 height 17
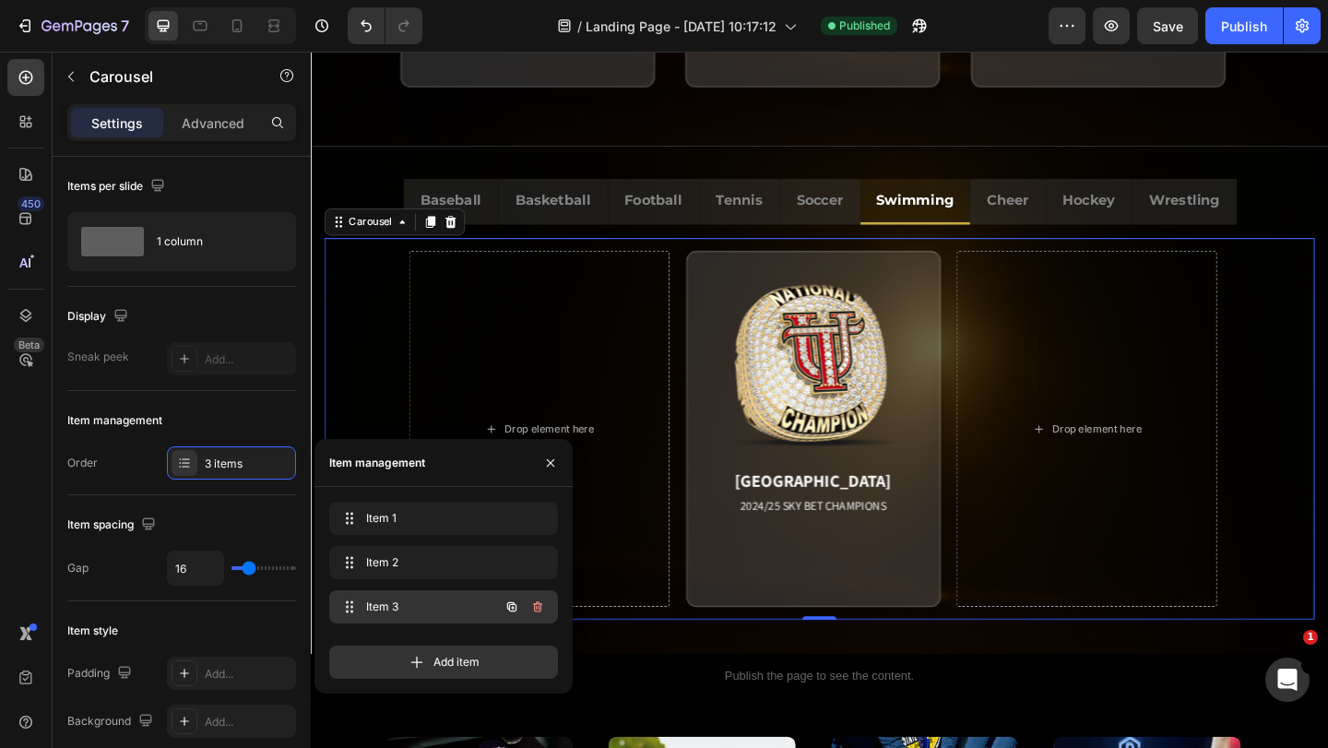
click at [390, 598] on div "Item 3 Item 3" at bounding box center [418, 607] width 162 height 26
click at [423, 603] on span "Item 3" at bounding box center [418, 607] width 104 height 17
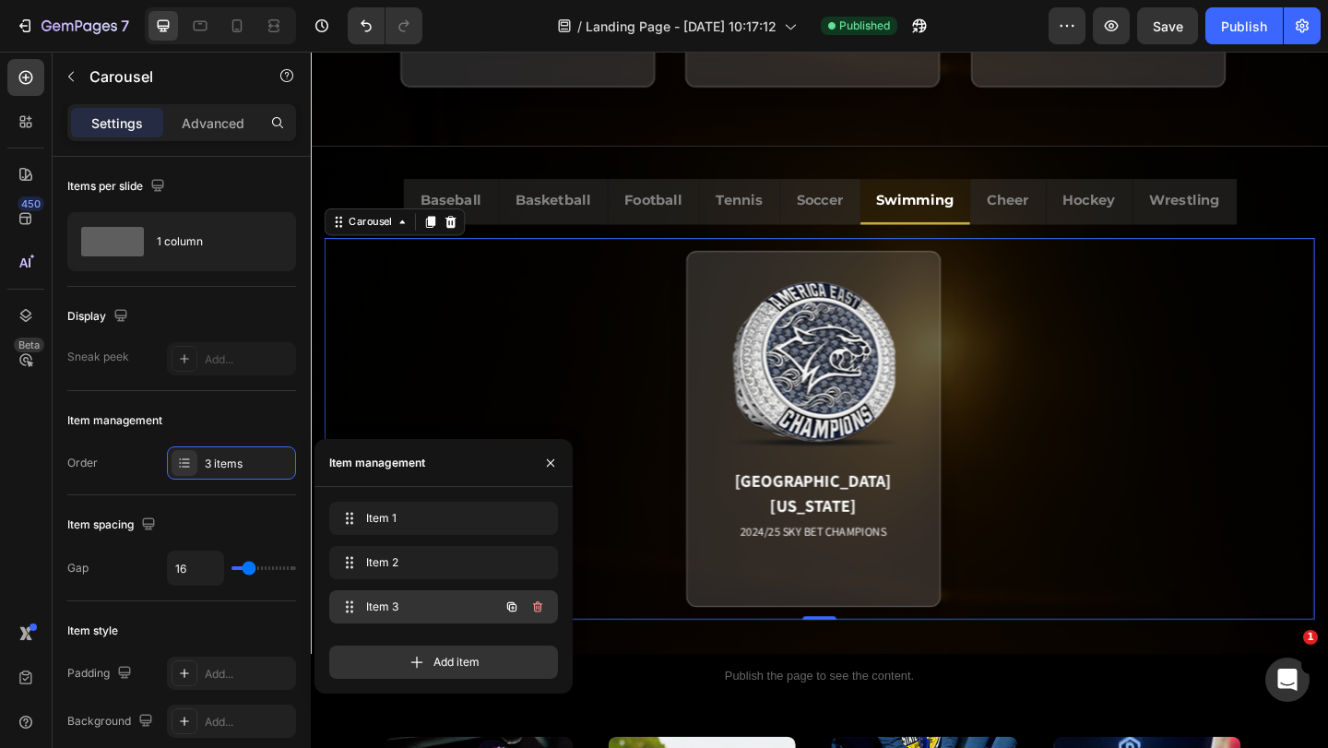
click at [433, 608] on span "Item 3" at bounding box center [418, 607] width 104 height 17
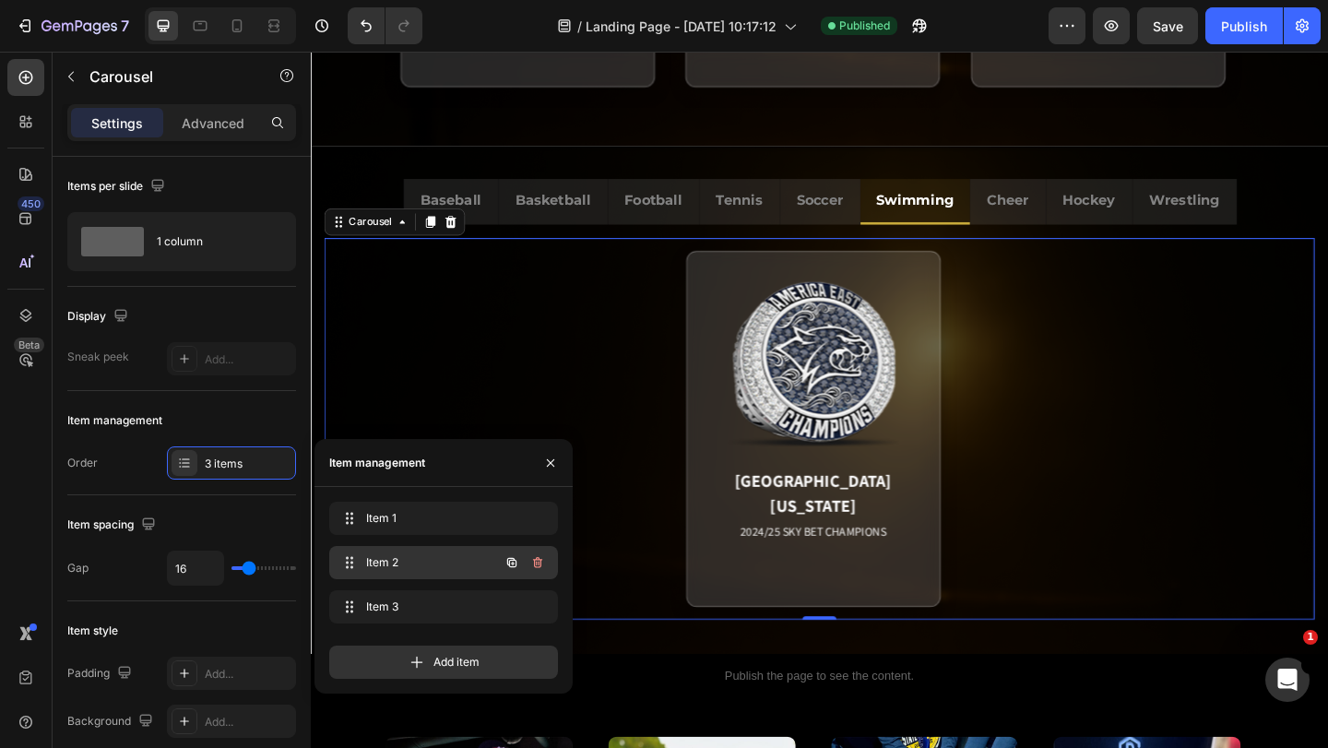
click at [421, 556] on span "Item 2" at bounding box center [418, 562] width 104 height 17
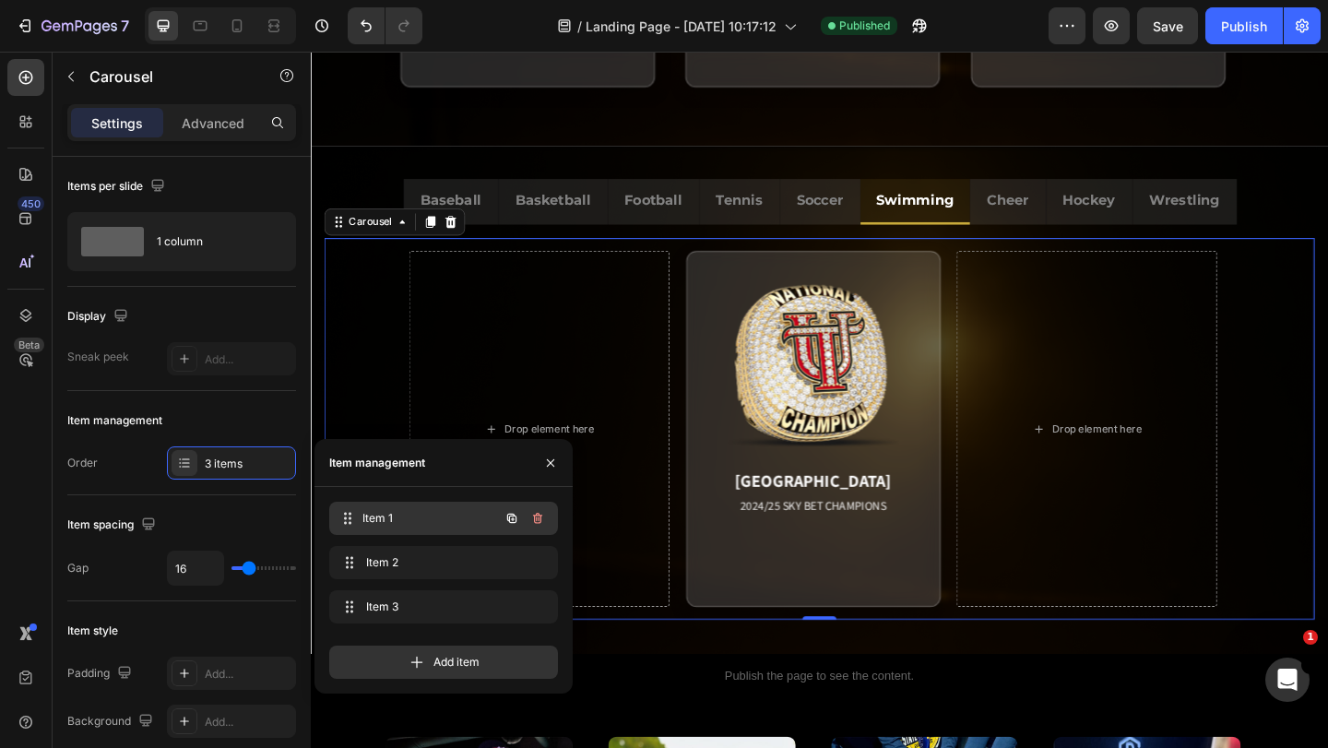
click at [424, 514] on span "Item 1" at bounding box center [430, 518] width 137 height 17
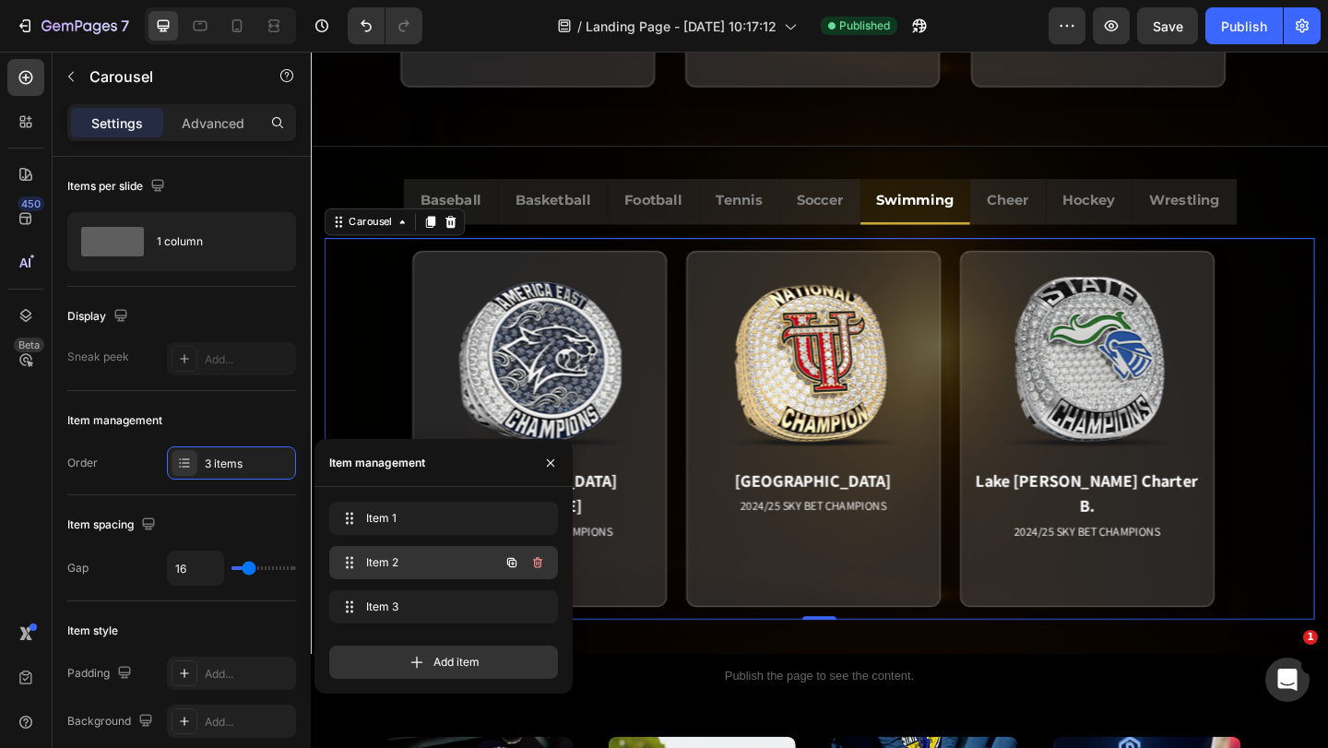
click at [421, 562] on span "Item 2" at bounding box center [418, 562] width 104 height 17
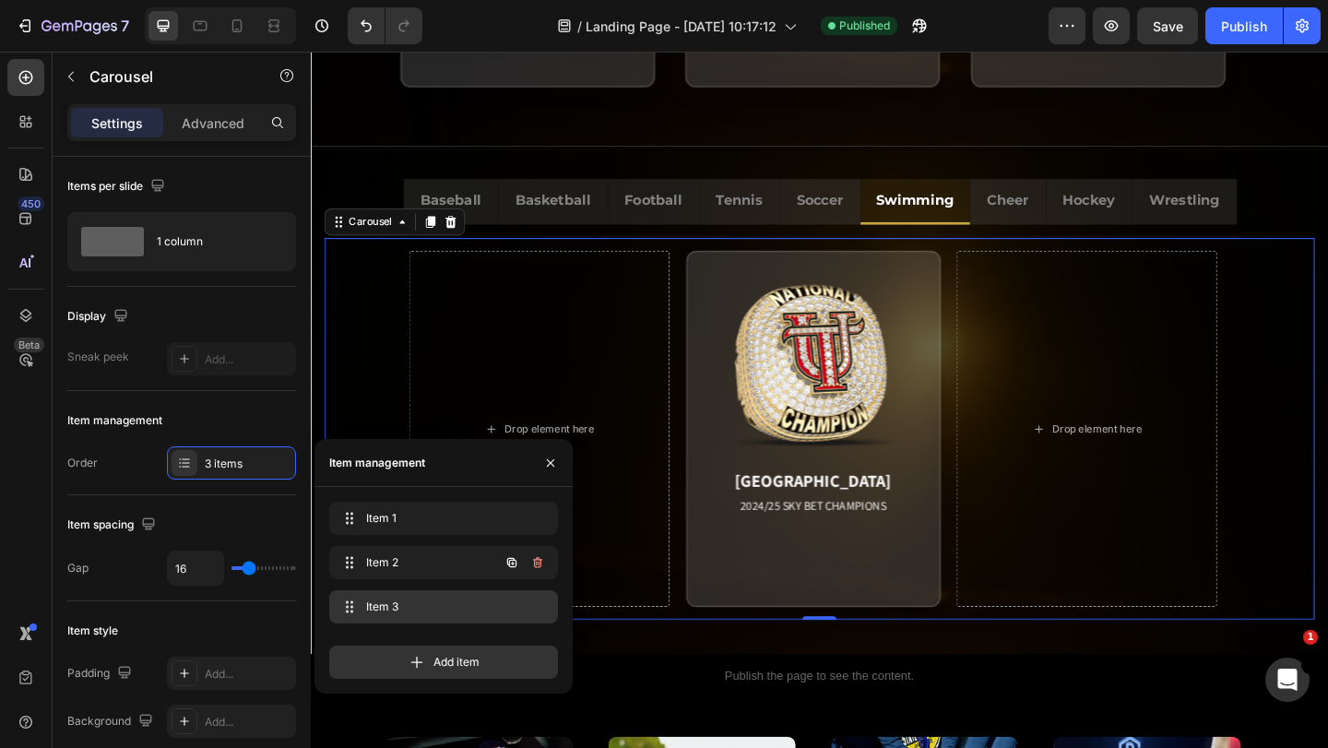
click at [426, 601] on span "Item 3" at bounding box center [440, 607] width 148 height 17
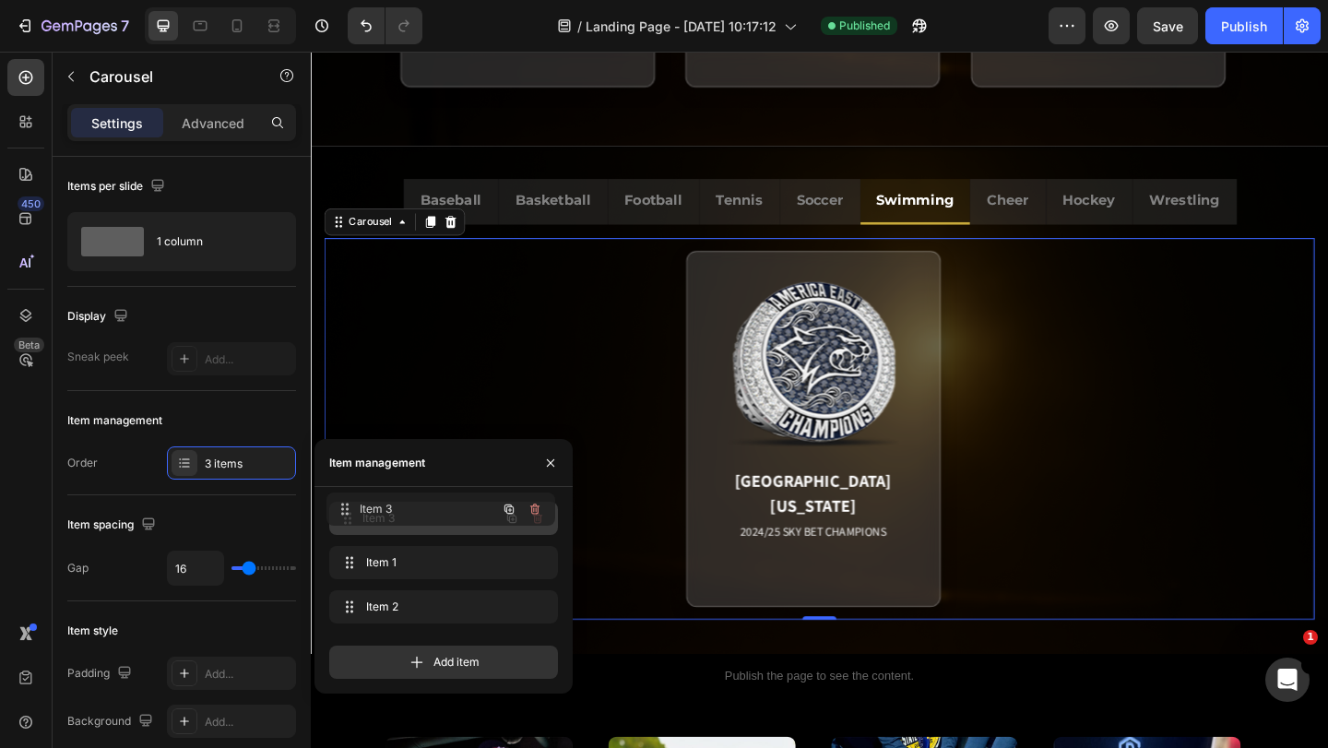
drag, startPoint x: 429, startPoint y: 607, endPoint x: 426, endPoint y: 509, distance: 97.8
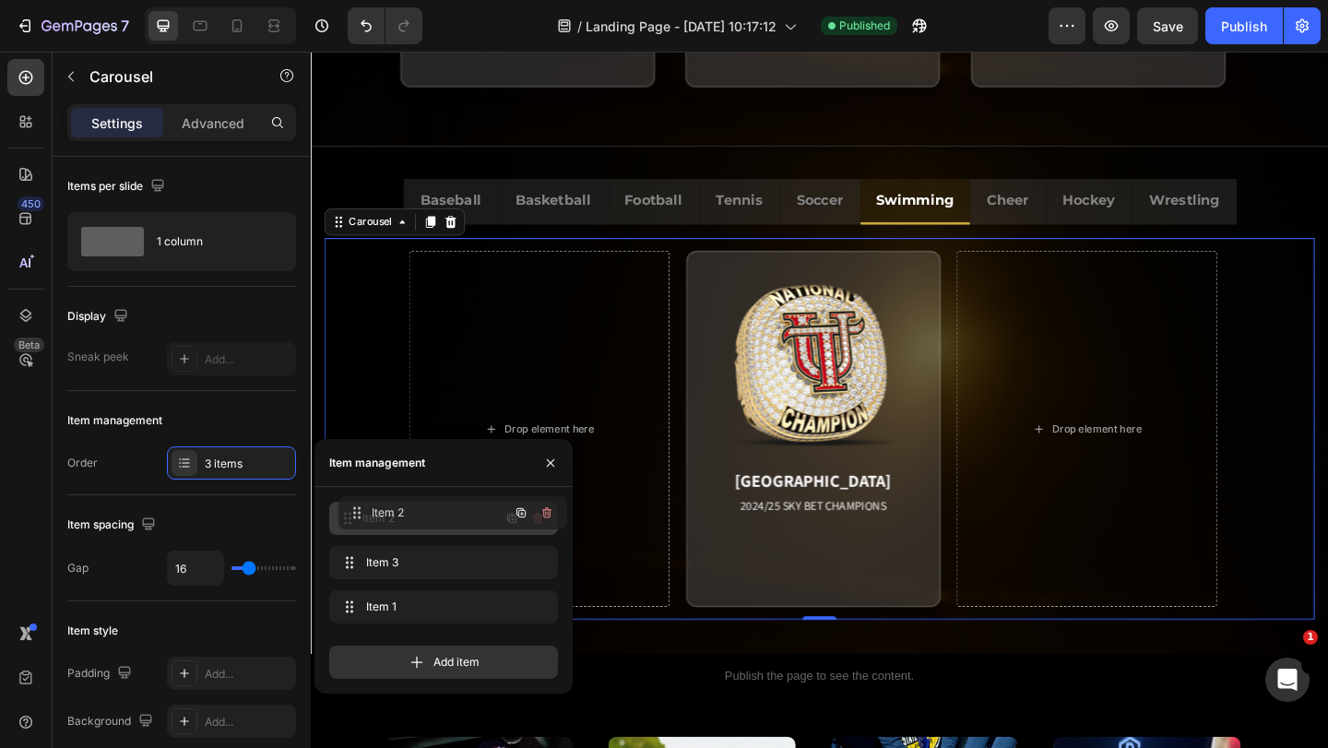
drag, startPoint x: 413, startPoint y: 607, endPoint x: 422, endPoint y: 513, distance: 94.5
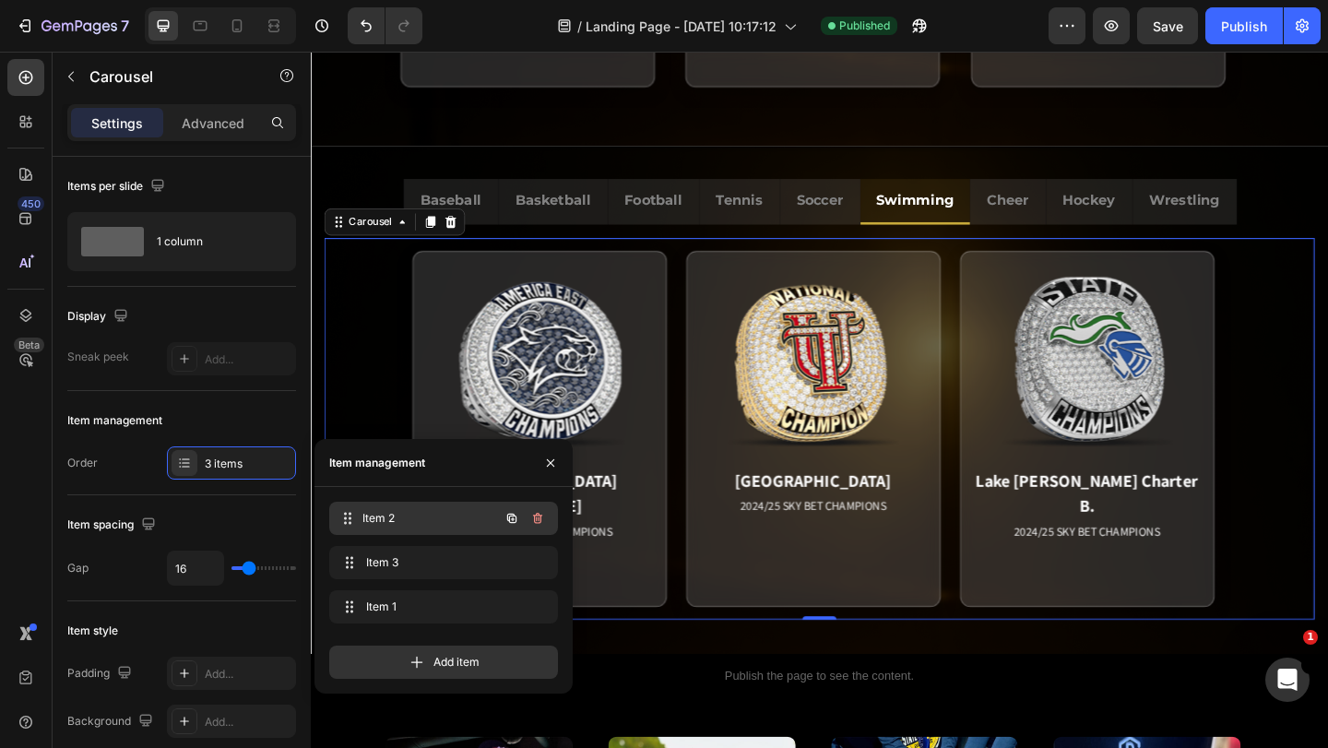
click at [427, 517] on span "Item 2" at bounding box center [430, 518] width 137 height 17
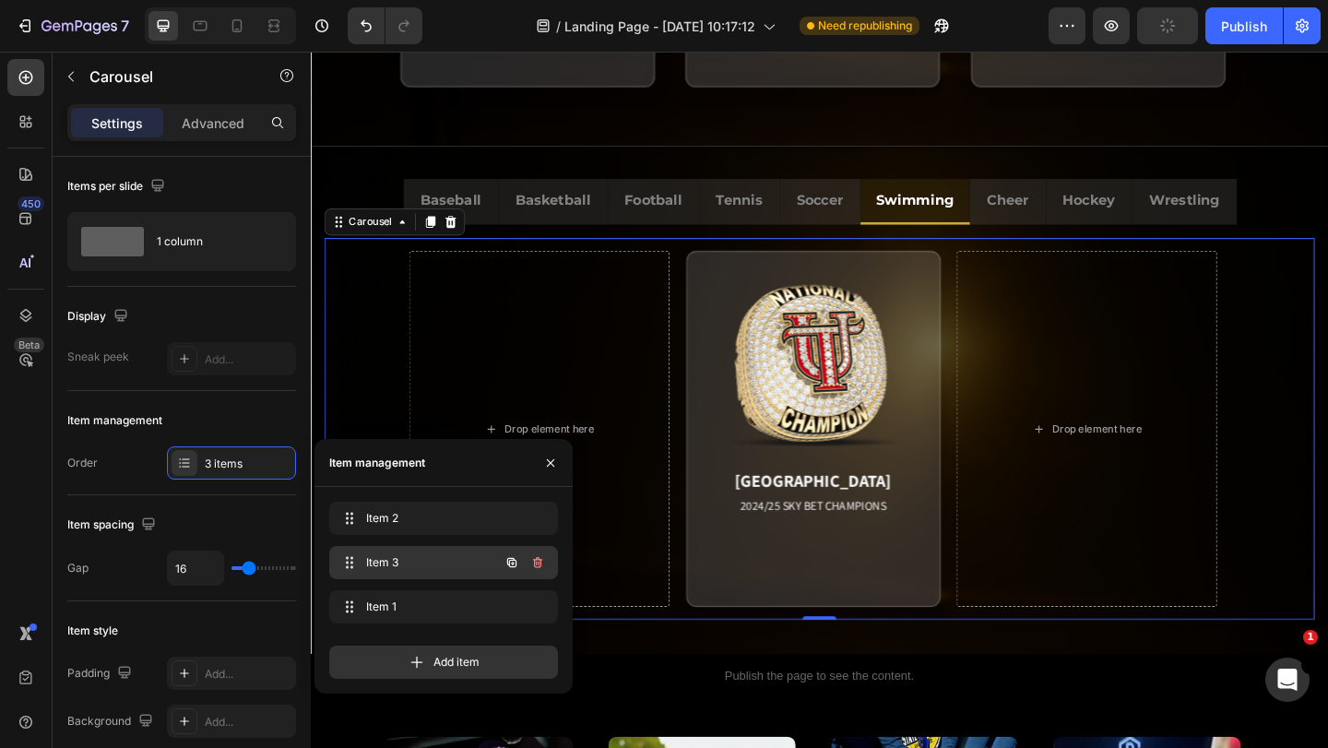
click at [429, 557] on span "Item 3" at bounding box center [418, 562] width 104 height 17
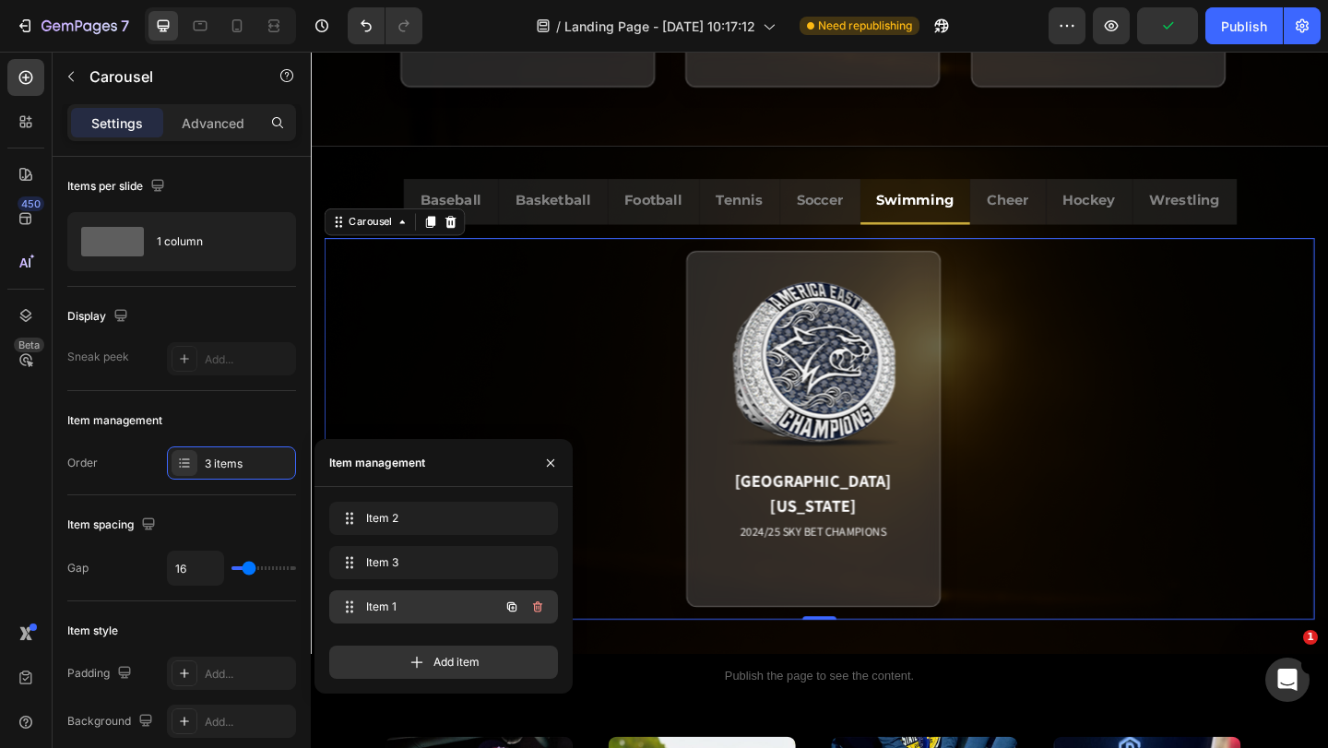
click at [434, 593] on div "Item 1 Item 1" at bounding box center [443, 606] width 229 height 33
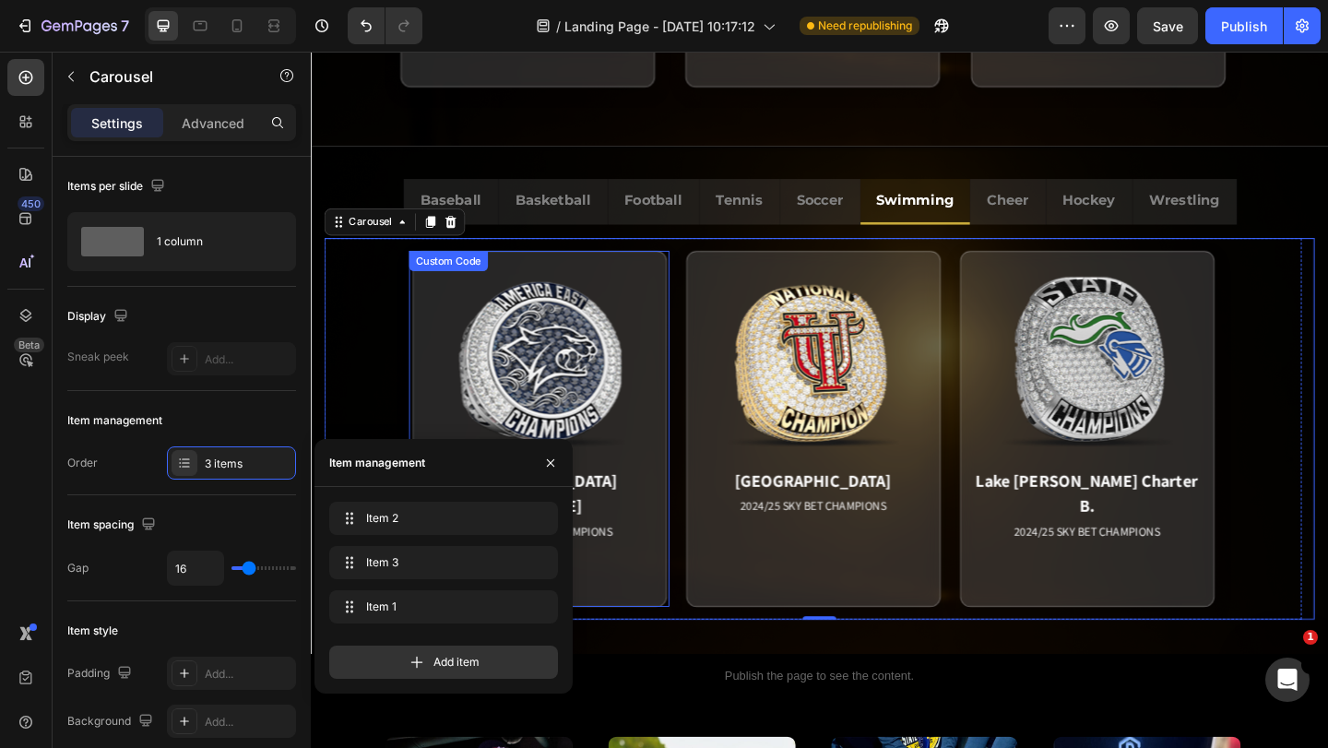
click at [699, 564] on div "[GEOGRAPHIC_DATA][US_STATE] 2024/25 SKY BET CHAMPIONS Match Highlight The Coast…" at bounding box center [559, 461] width 283 height 387
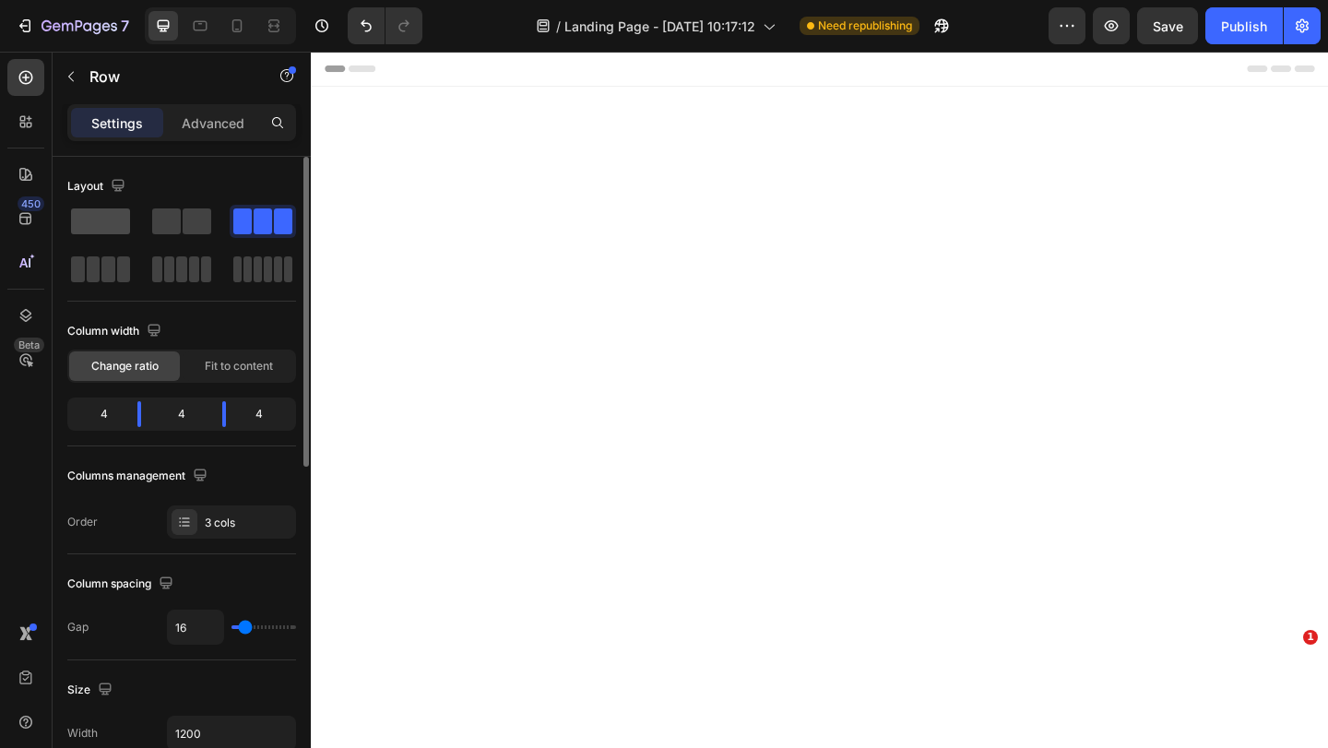
click at [119, 231] on span at bounding box center [100, 221] width 59 height 26
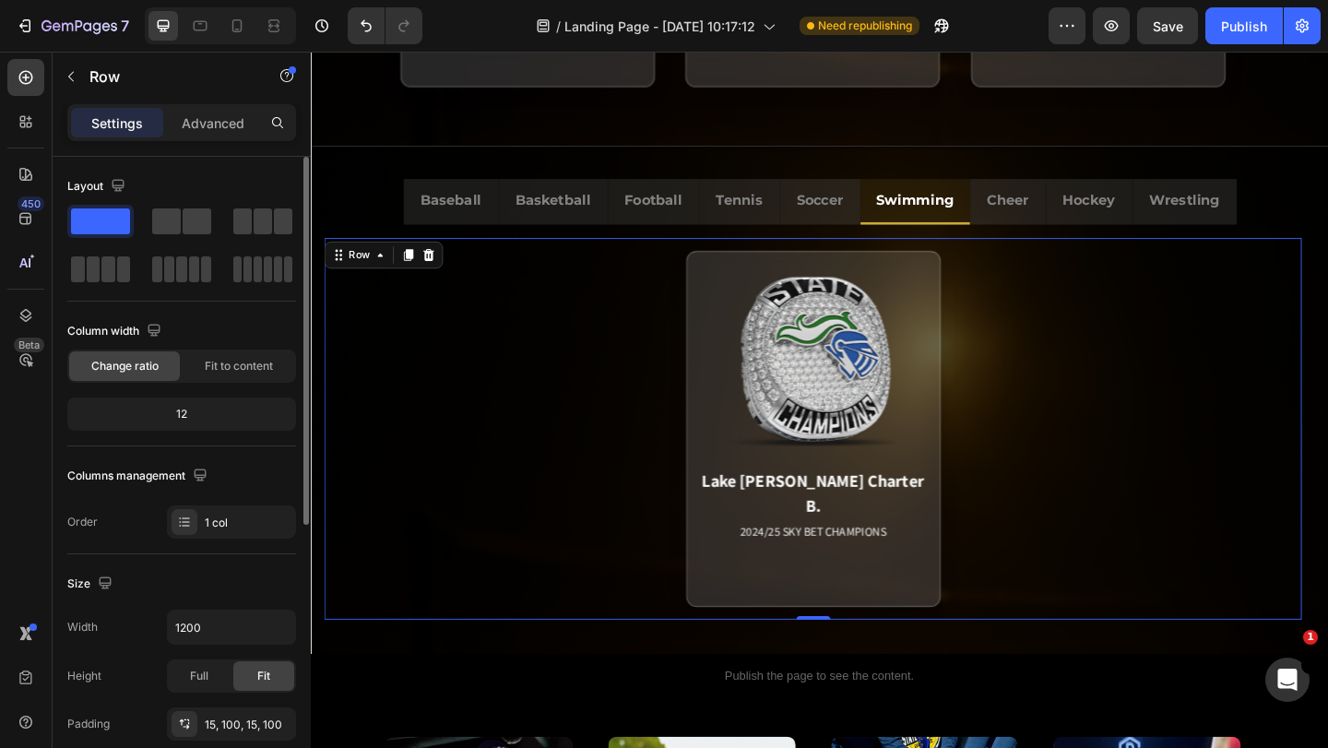
scroll to position [1301, 0]
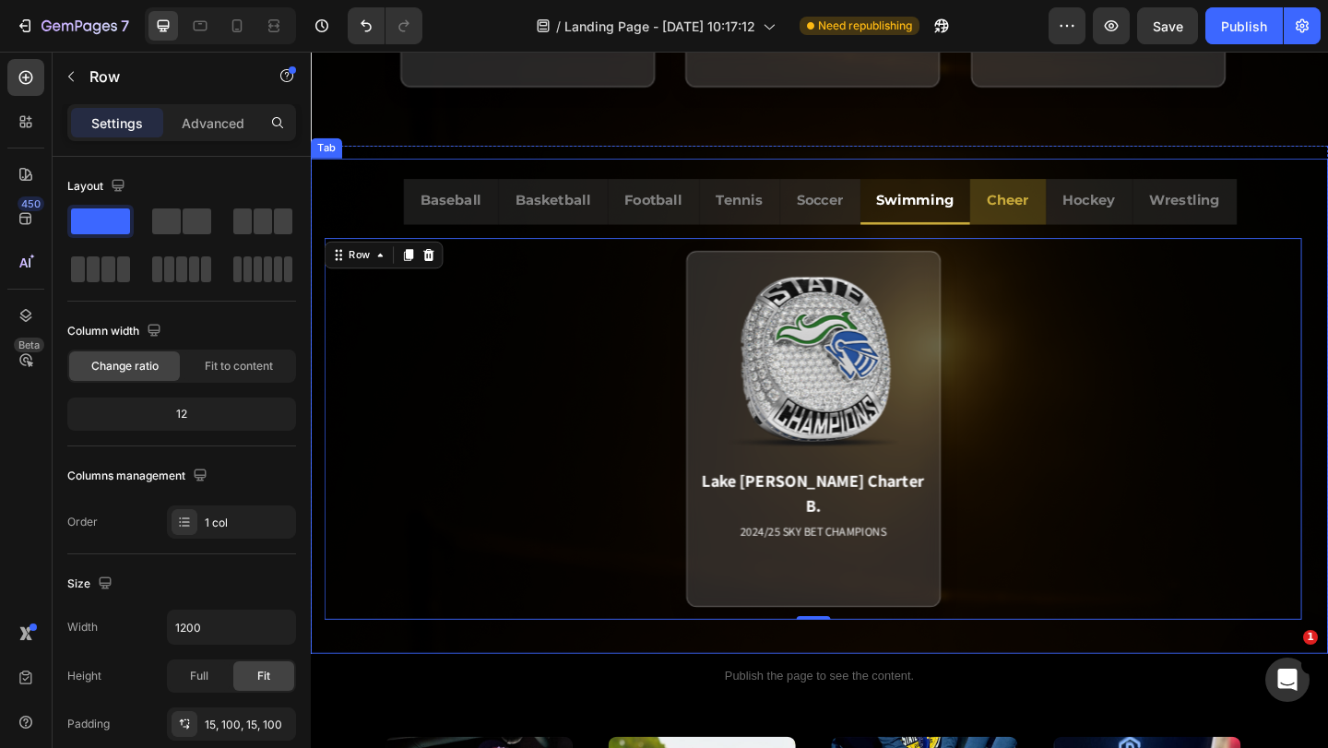
click at [1069, 218] on p "Cheer" at bounding box center [1069, 213] width 46 height 27
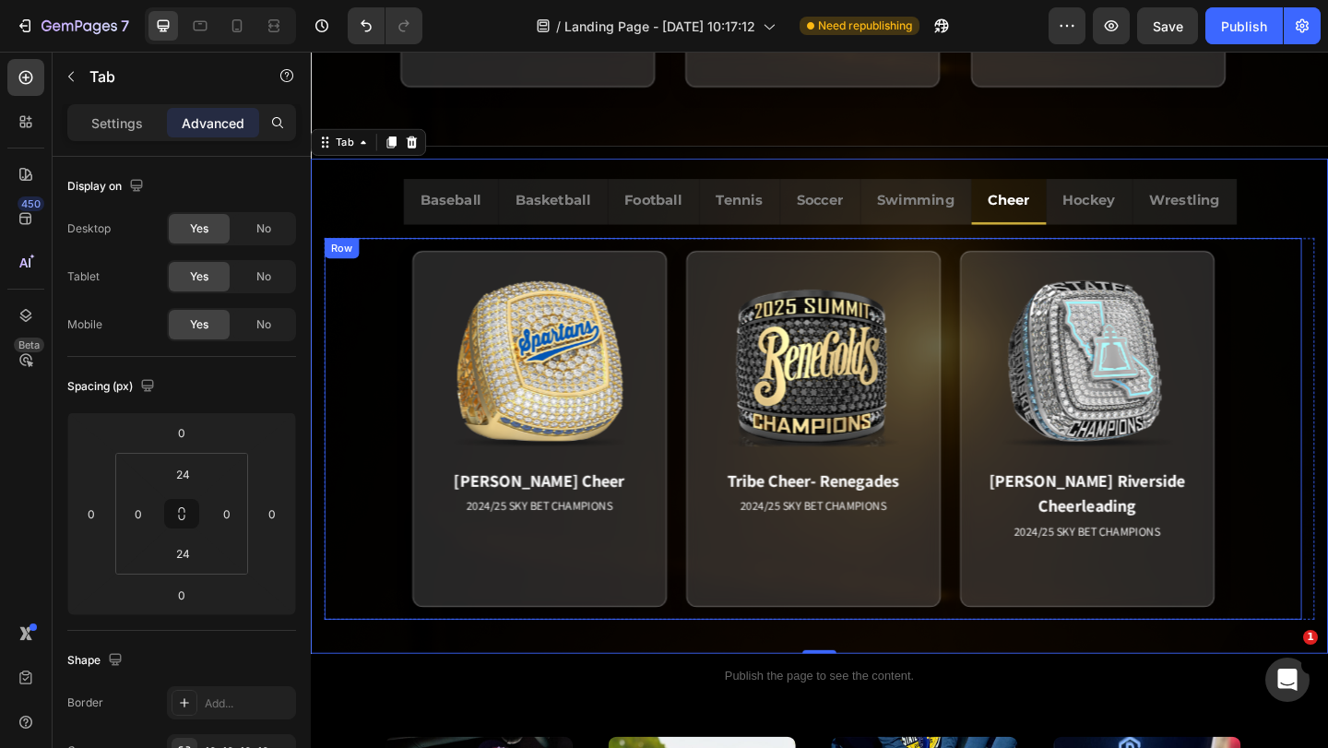
click at [353, 263] on div "Row" at bounding box center [344, 265] width 30 height 17
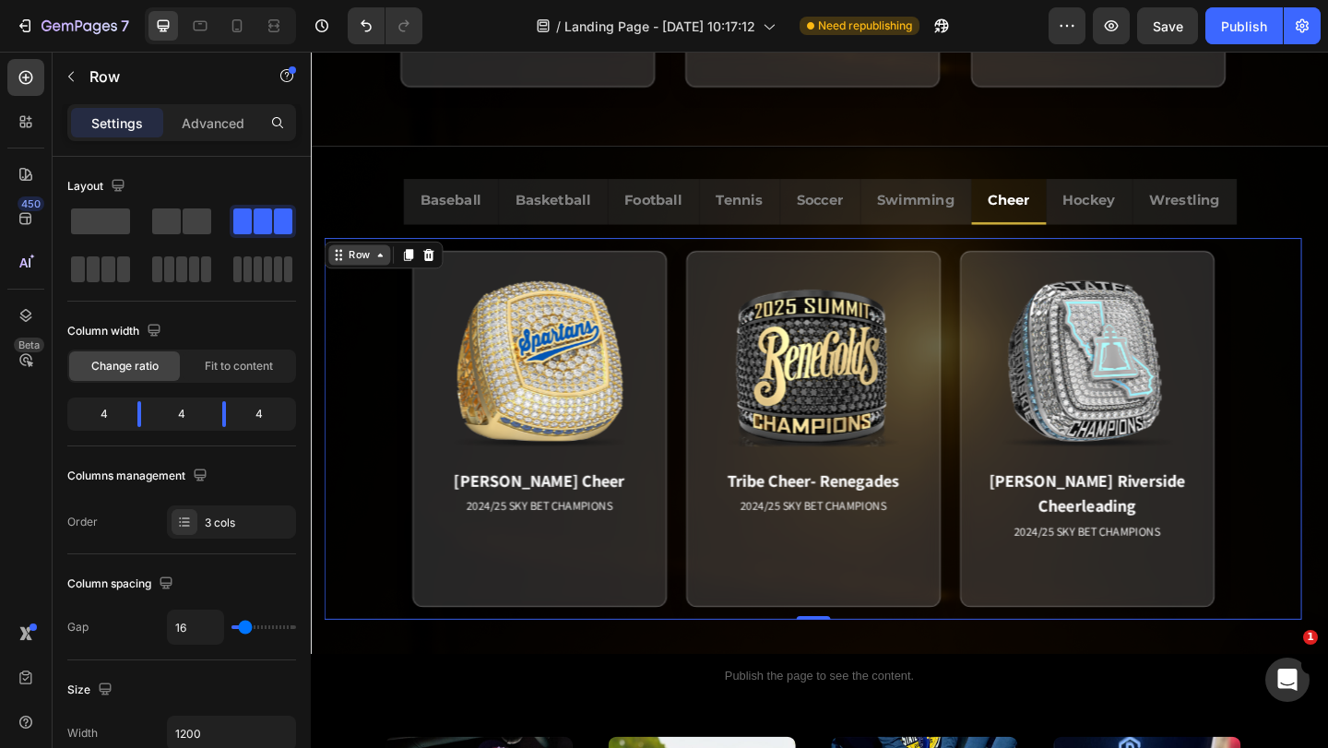
click at [350, 270] on div "Row" at bounding box center [364, 273] width 30 height 17
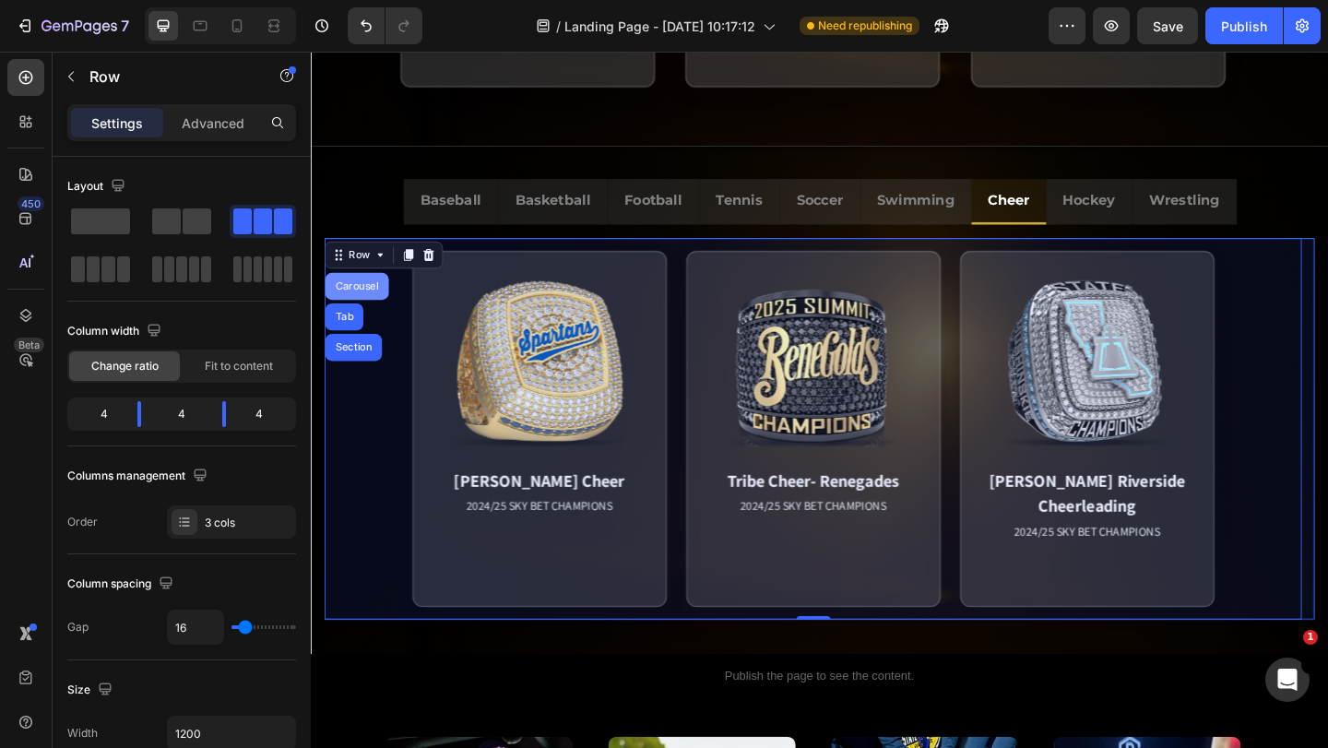
click at [353, 304] on div "Carousel" at bounding box center [361, 307] width 54 height 11
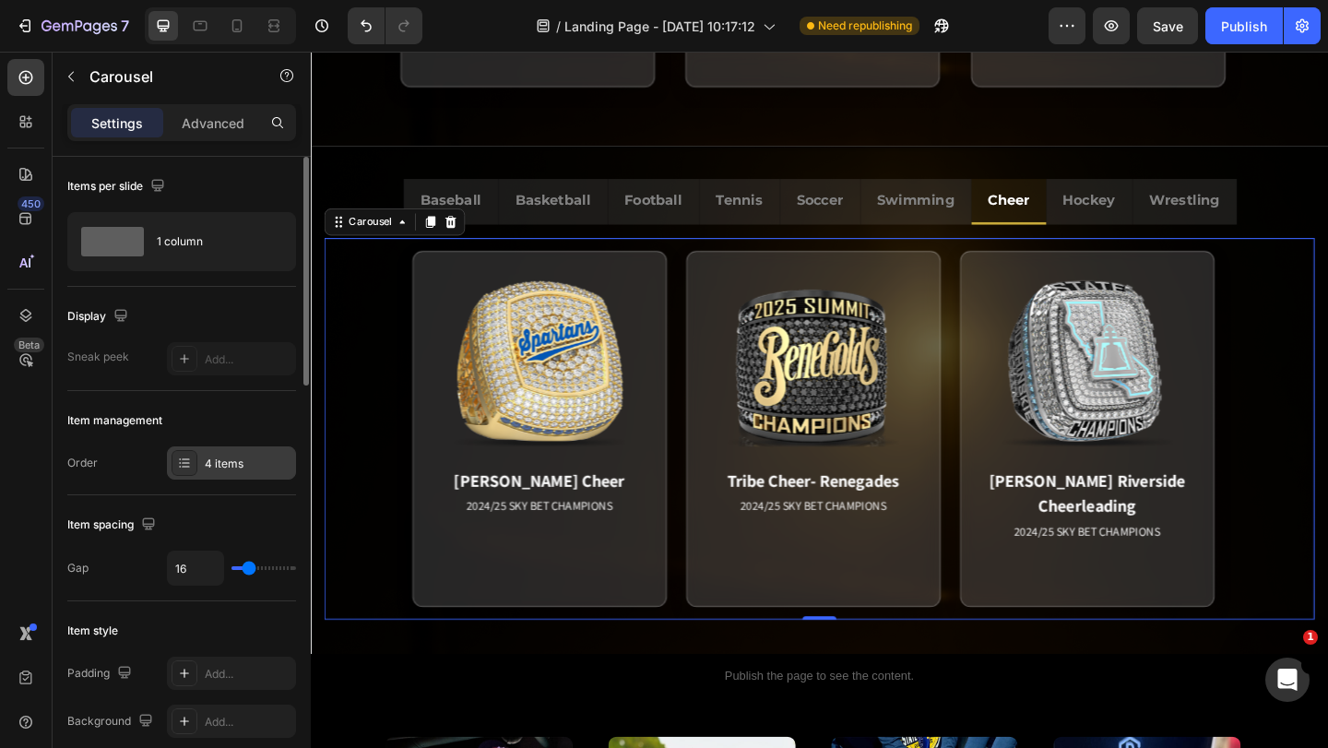
click at [226, 461] on div "4 items" at bounding box center [248, 464] width 87 height 17
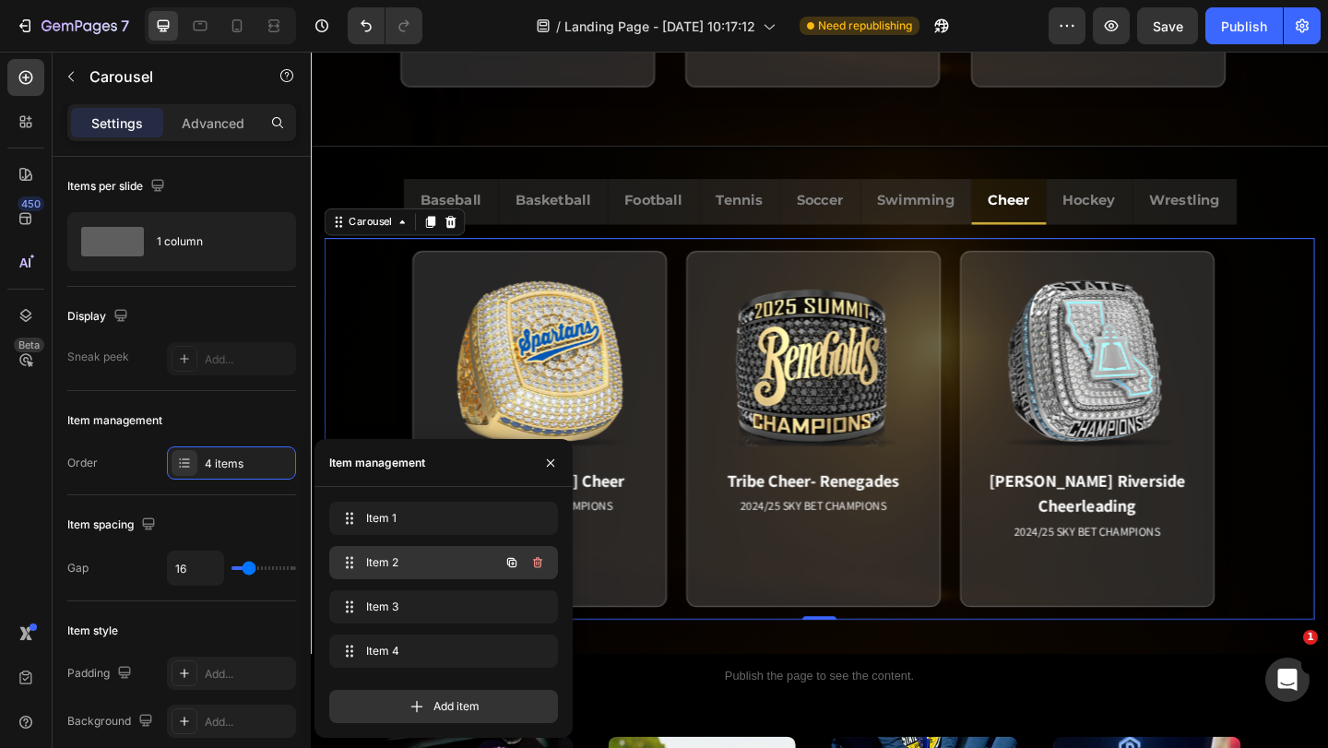
click at [459, 557] on span "Item 2" at bounding box center [418, 562] width 104 height 17
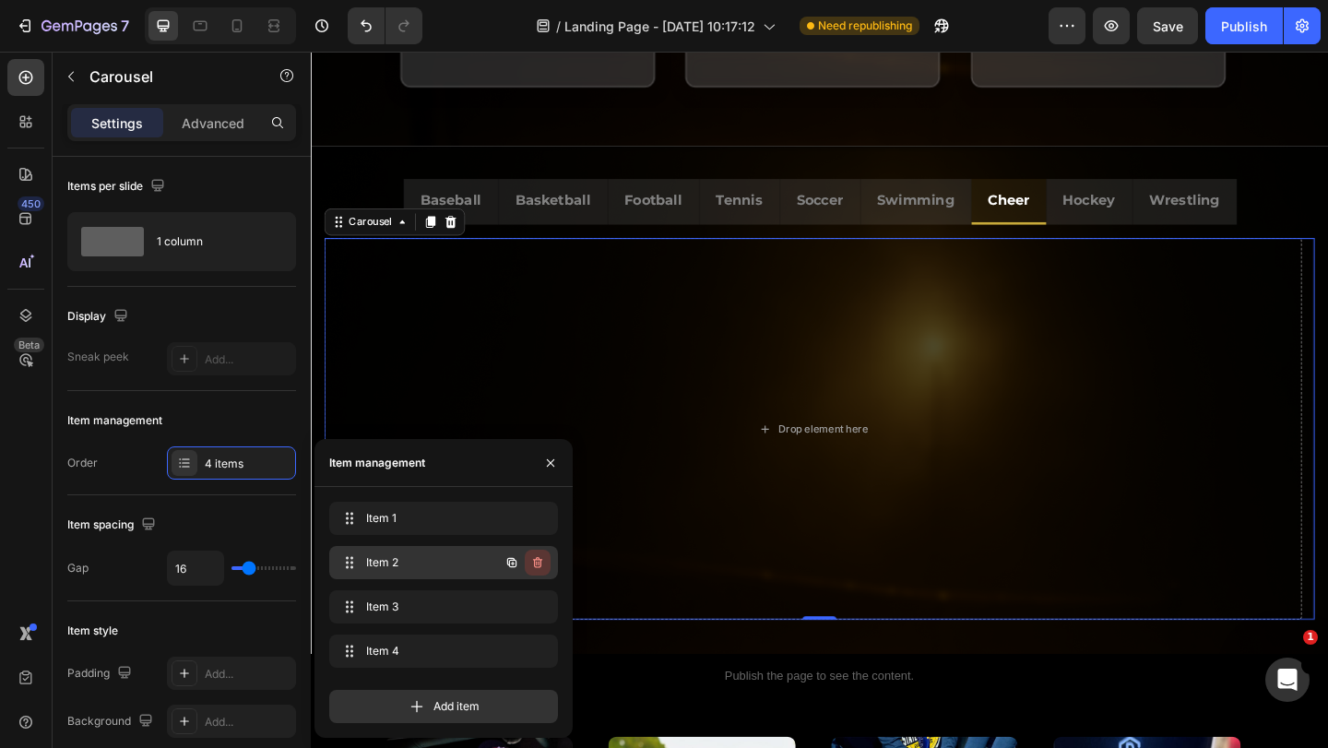
click at [533, 558] on icon "button" at bounding box center [537, 562] width 15 height 15
click at [528, 561] on div "Delete" at bounding box center [525, 562] width 34 height 17
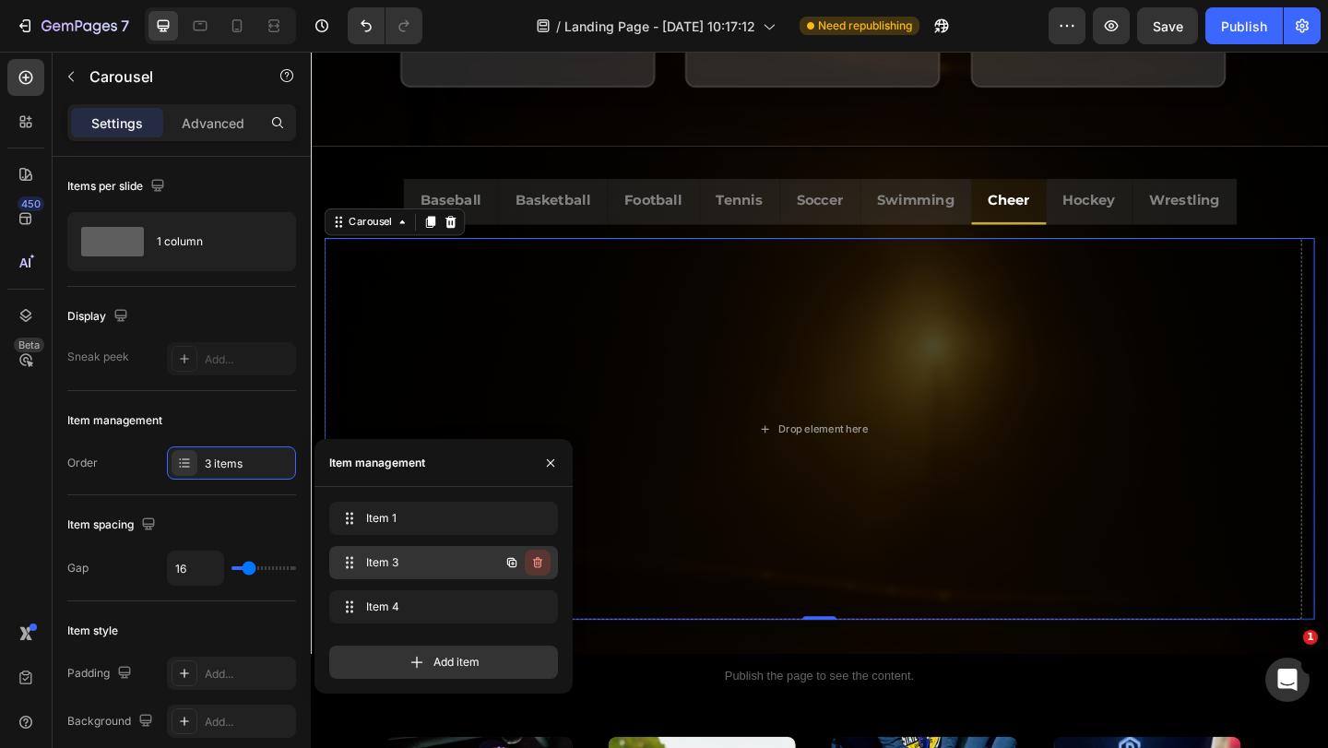
click at [536, 562] on icon "button" at bounding box center [537, 562] width 15 height 15
click at [537, 565] on div "Delete" at bounding box center [525, 562] width 34 height 17
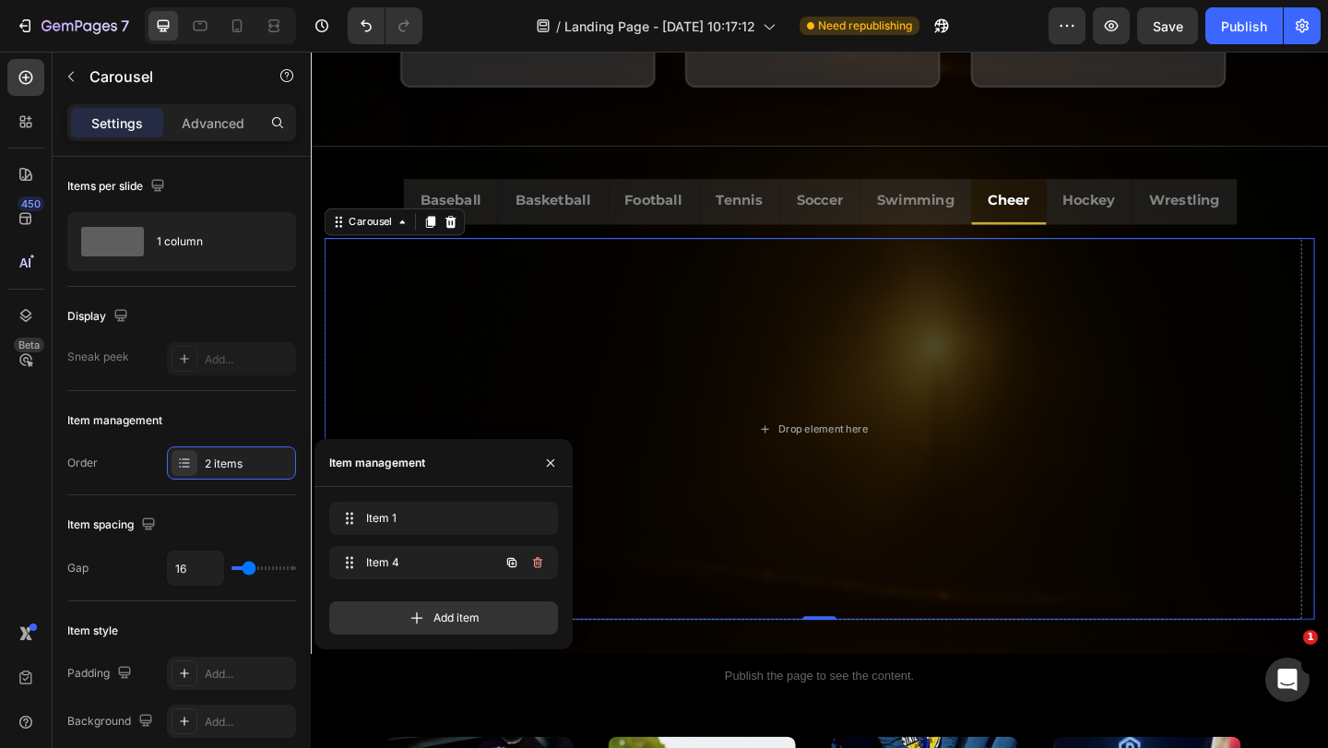
click at [537, 565] on icon "button" at bounding box center [536, 564] width 1 height 5
click at [537, 564] on div "Delete" at bounding box center [525, 562] width 34 height 17
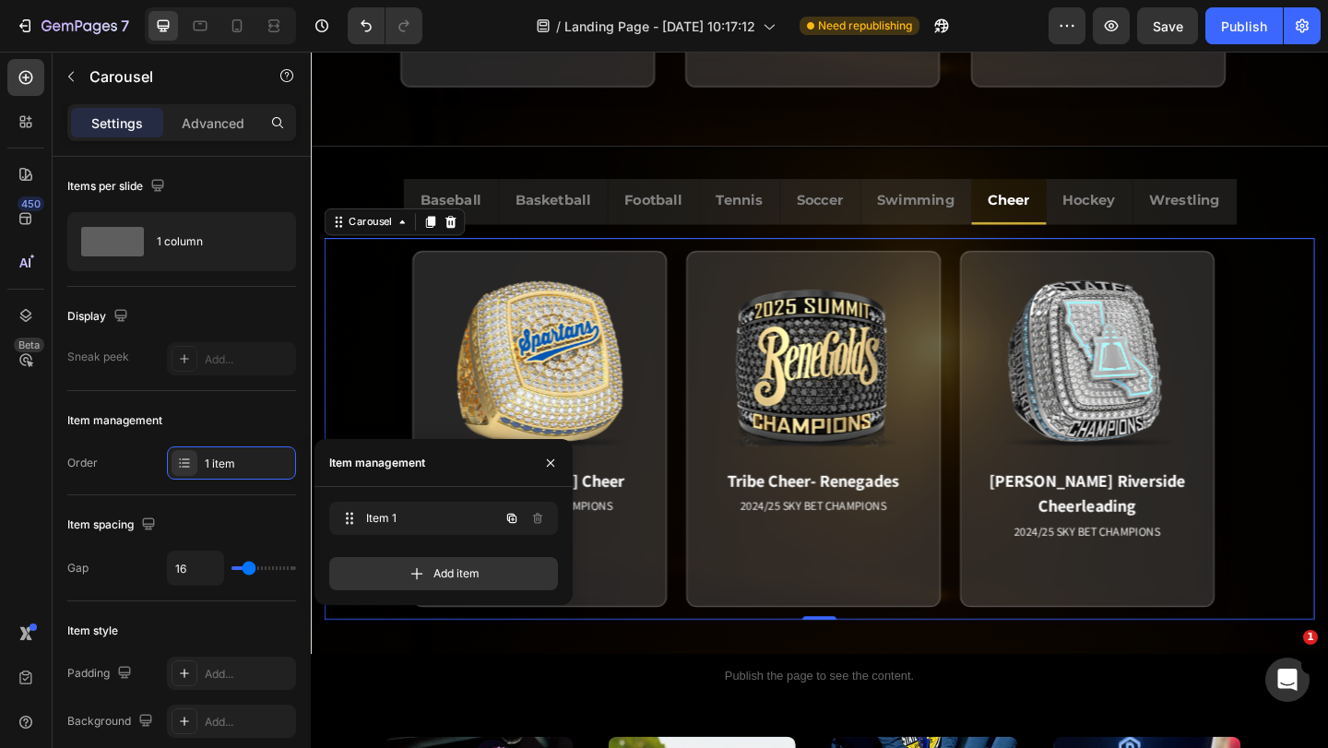
click at [445, 521] on span "Item 1" at bounding box center [418, 518] width 104 height 17
click at [508, 519] on icon "button" at bounding box center [511, 518] width 9 height 9
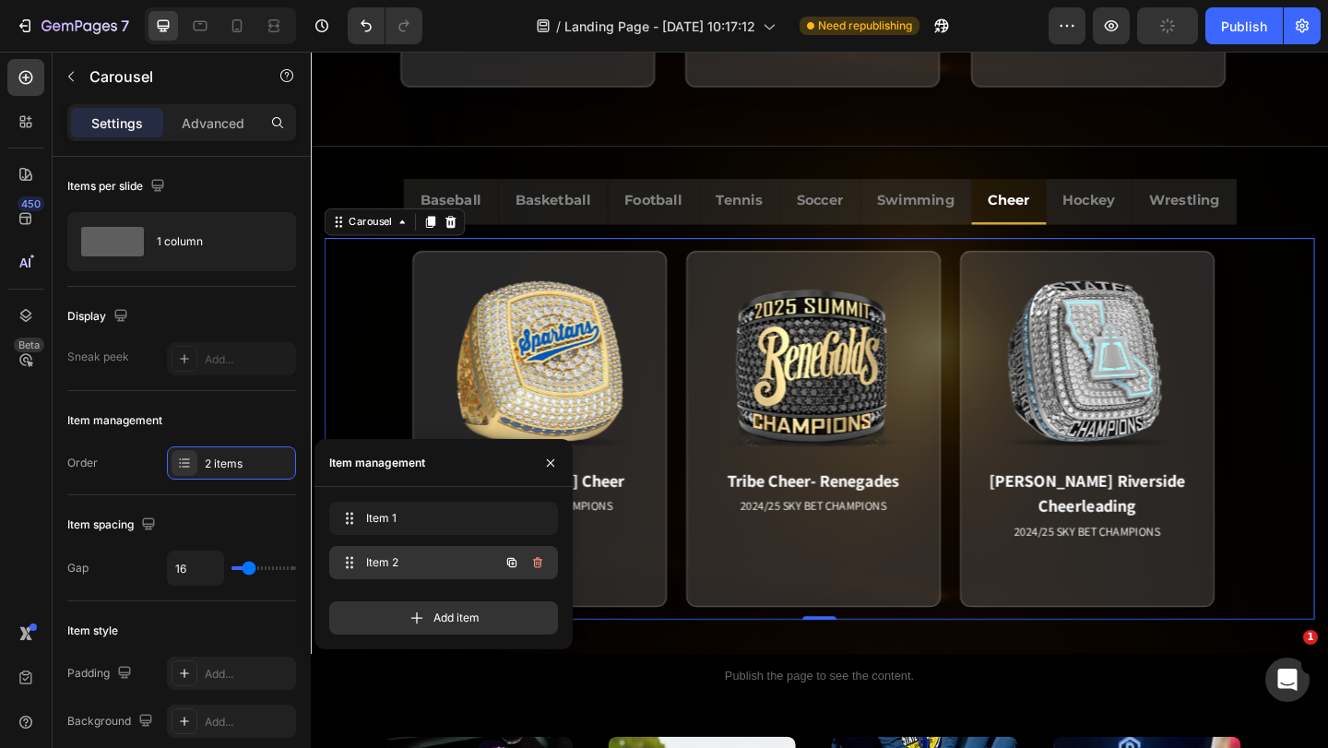
click at [517, 561] on icon "button" at bounding box center [512, 562] width 15 height 15
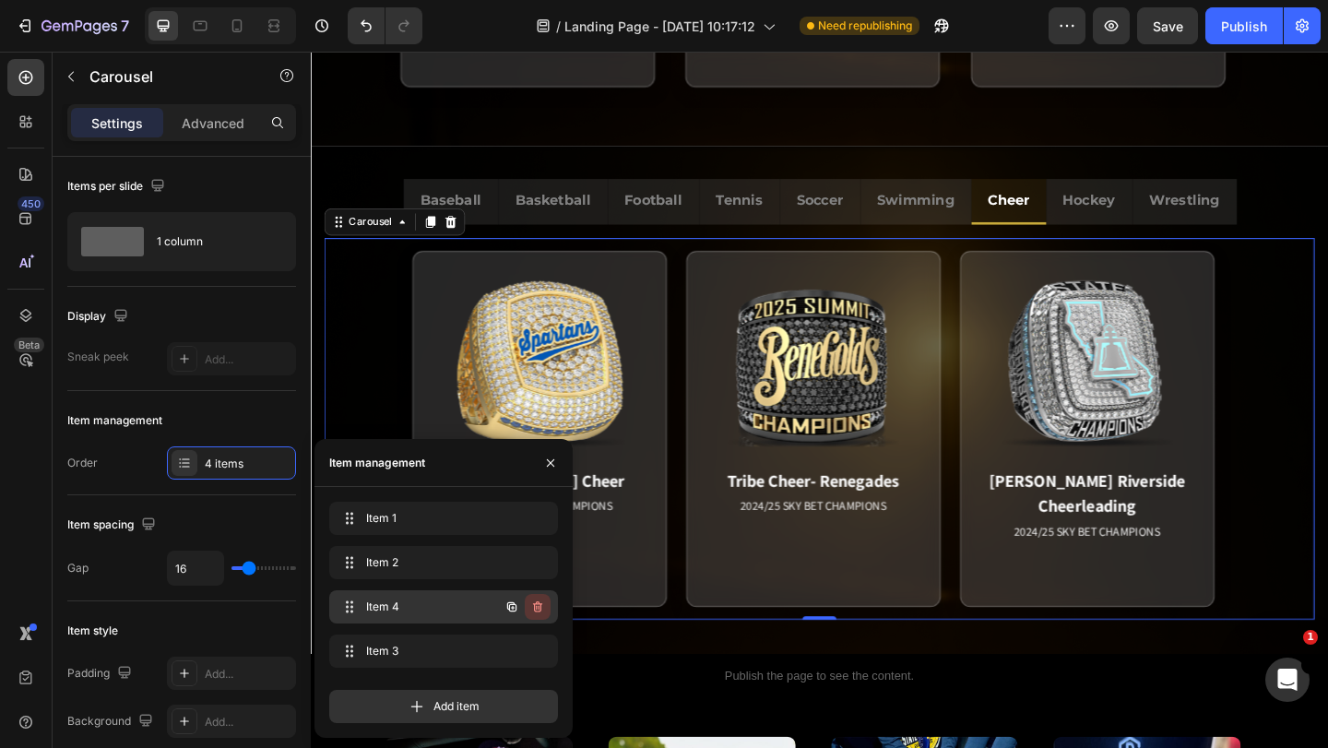
click at [541, 609] on icon "button" at bounding box center [537, 606] width 9 height 11
click at [528, 607] on div "Delete" at bounding box center [525, 607] width 34 height 17
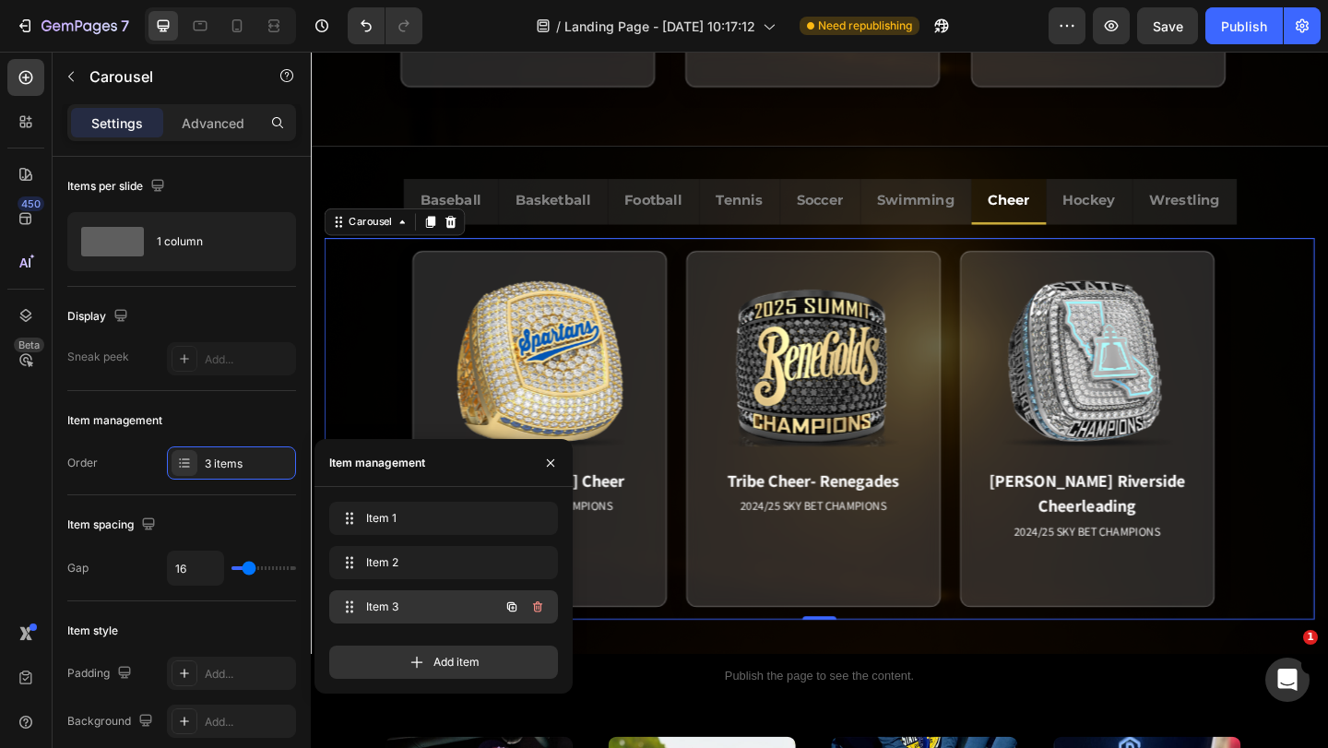
click at [425, 611] on span "Item 3" at bounding box center [418, 607] width 104 height 17
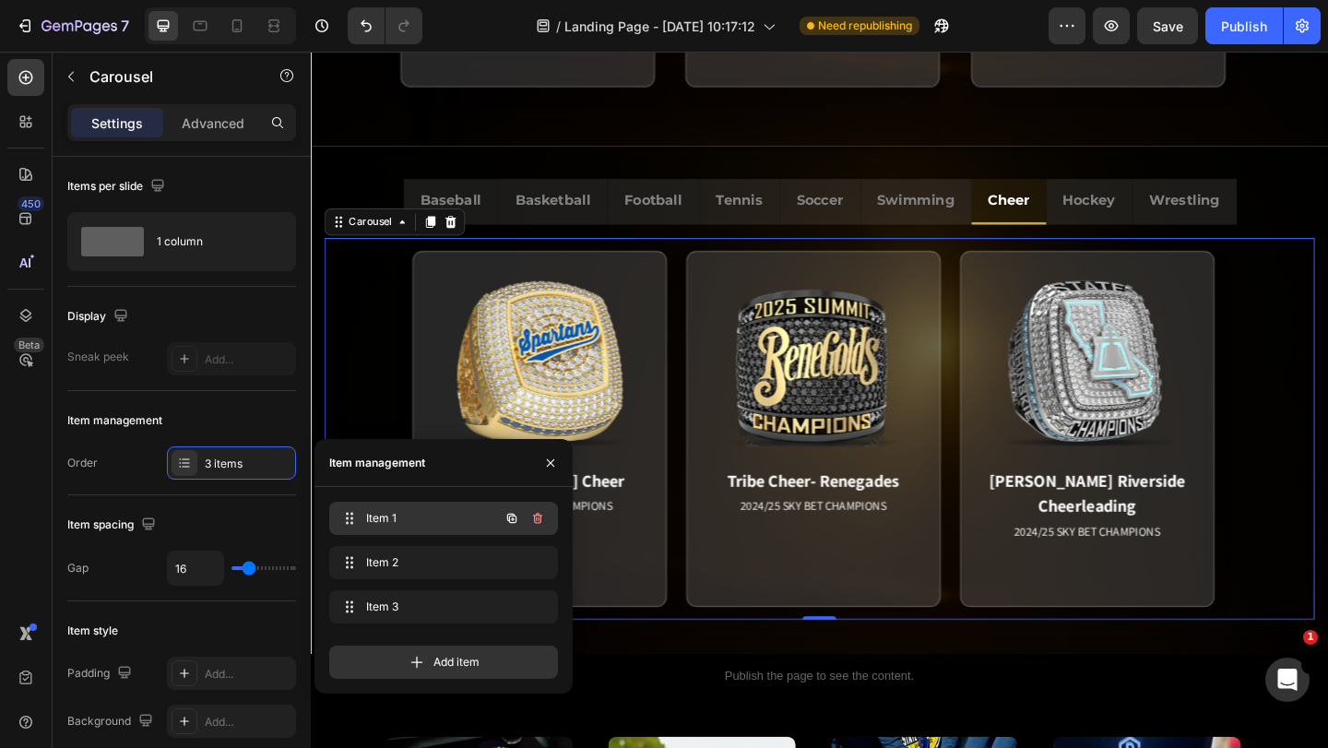
click at [451, 518] on span "Item 1" at bounding box center [418, 518] width 104 height 17
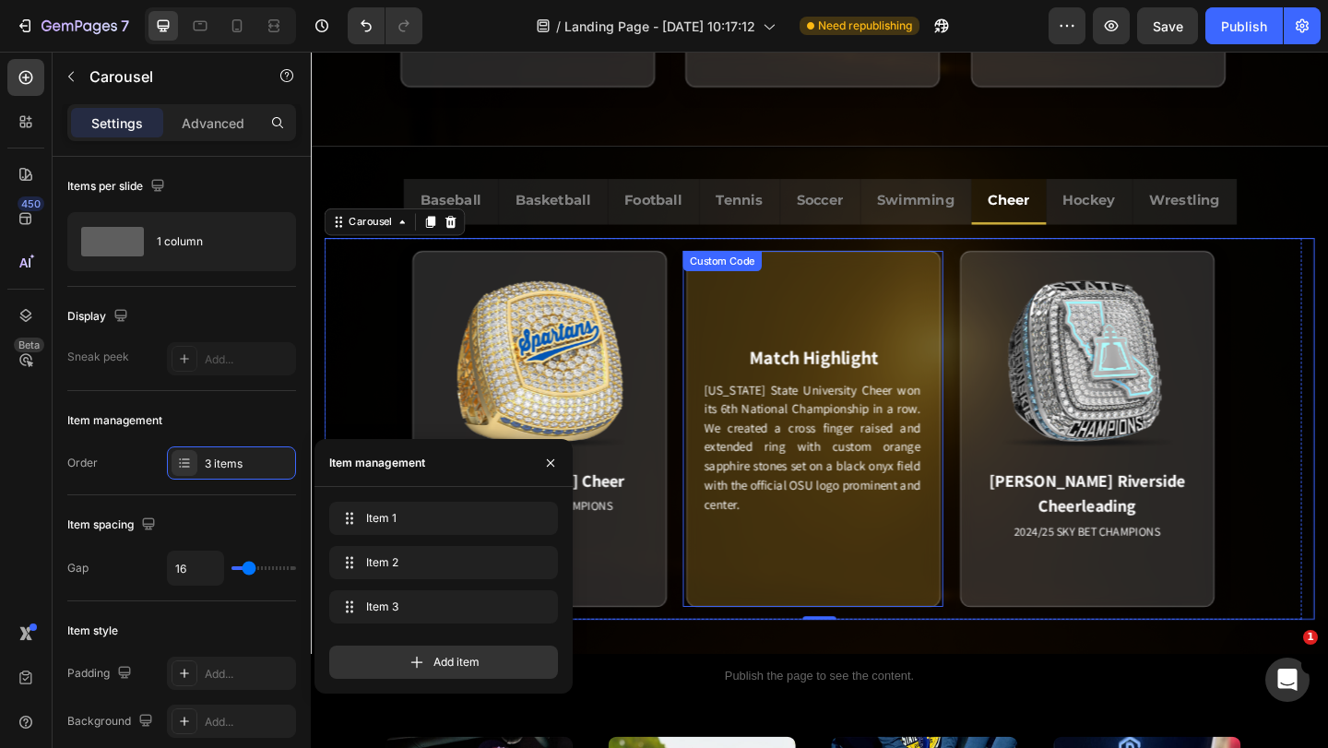
click at [994, 615] on div "Match Highlight Oklahoma State University Cheer won its 6th National Championsh…" at bounding box center [857, 461] width 277 height 387
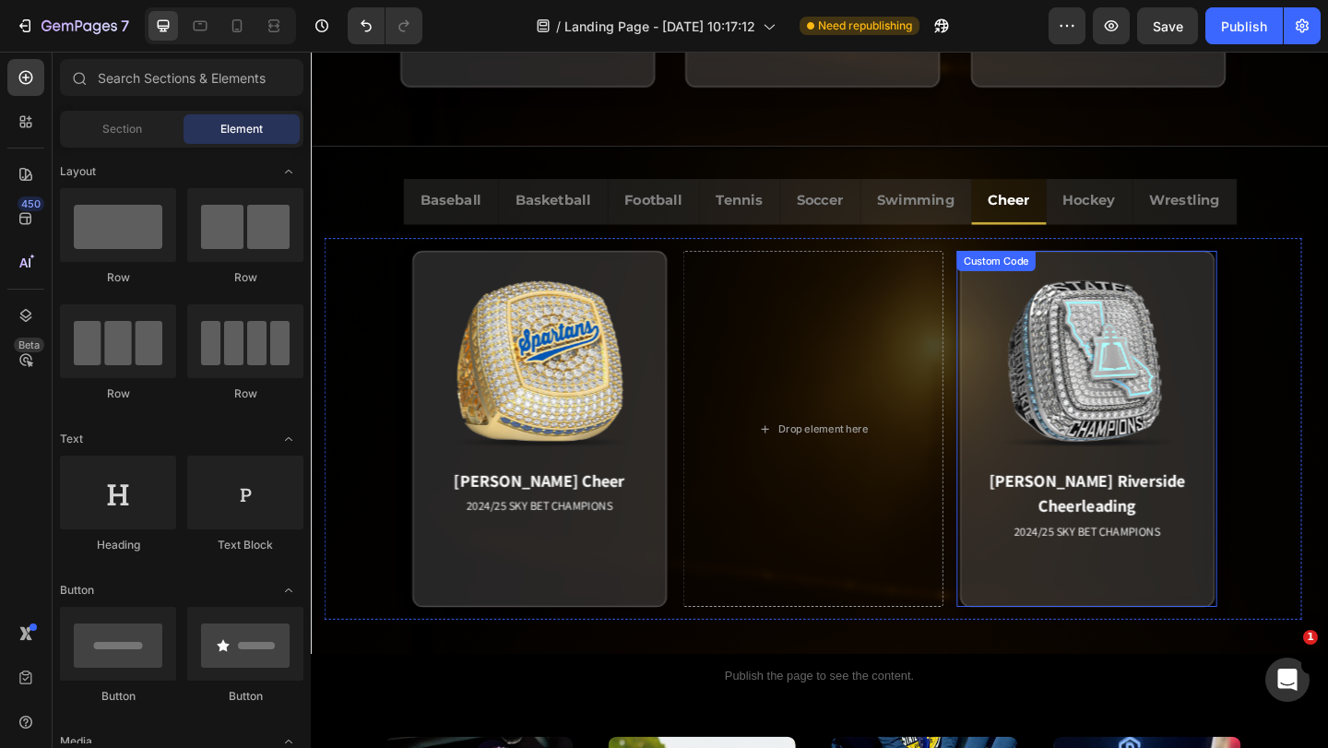
click at [1014, 598] on div "Ramona Riverside Cheerleading 2024/25 SKY BET CHAMPIONS Match Highlight Eastern…" at bounding box center [1155, 461] width 283 height 387
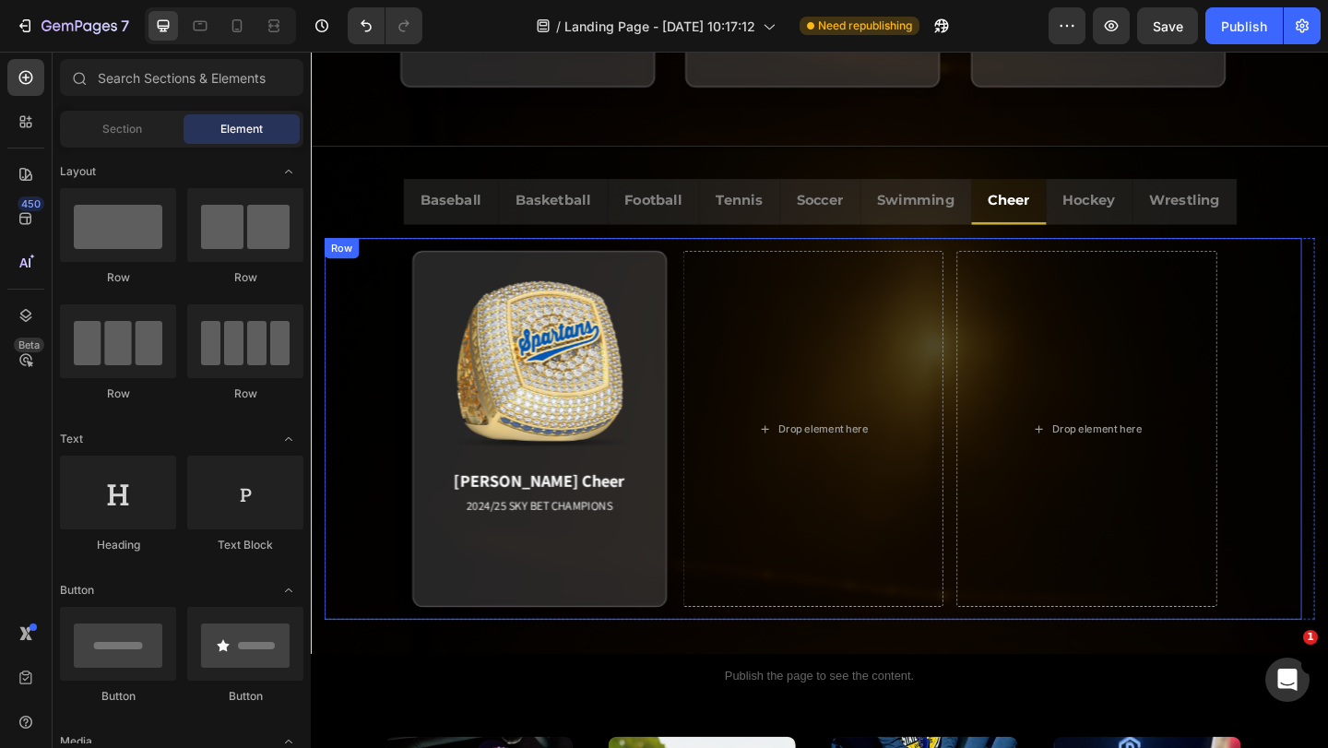
click at [984, 662] on div "Drury Cheer 2024/25 SKY BET CHAMPIONS Match Highlight The Drury University Chee…" at bounding box center [857, 462] width 1063 height 415
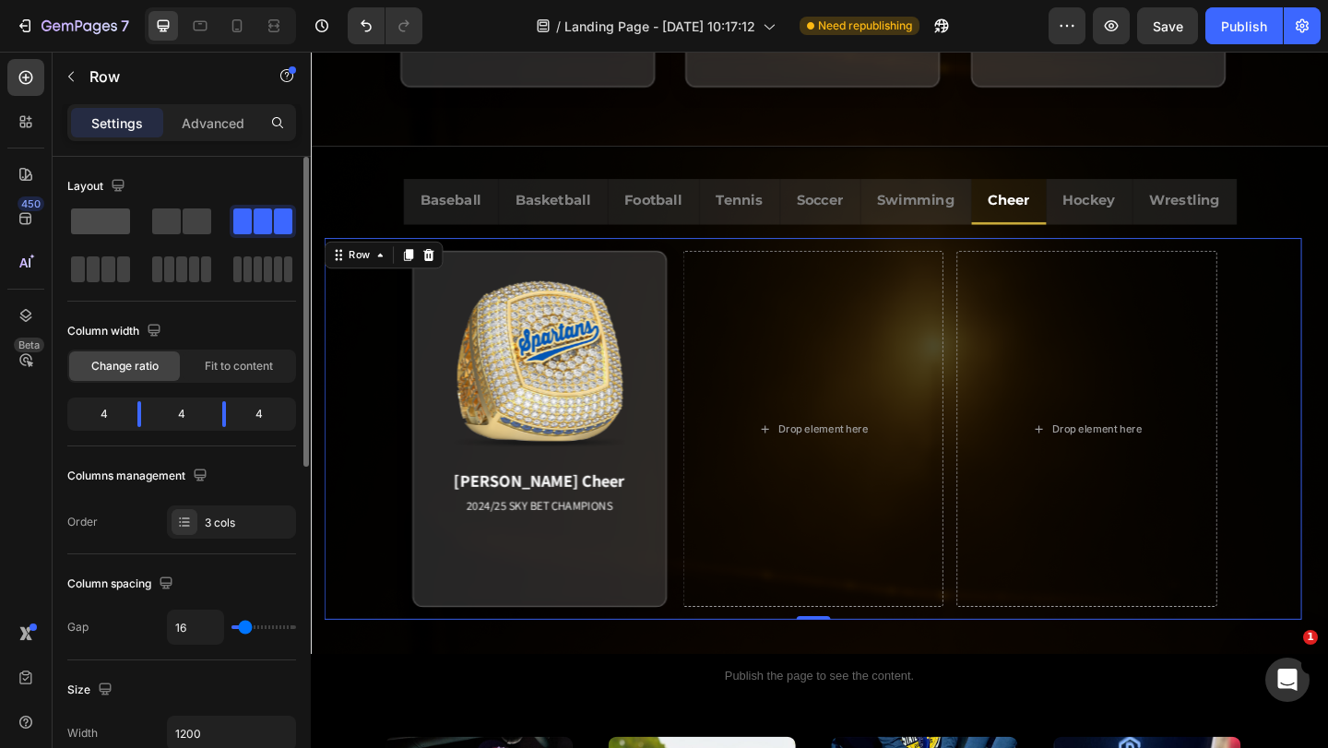
click at [99, 218] on span at bounding box center [100, 221] width 59 height 26
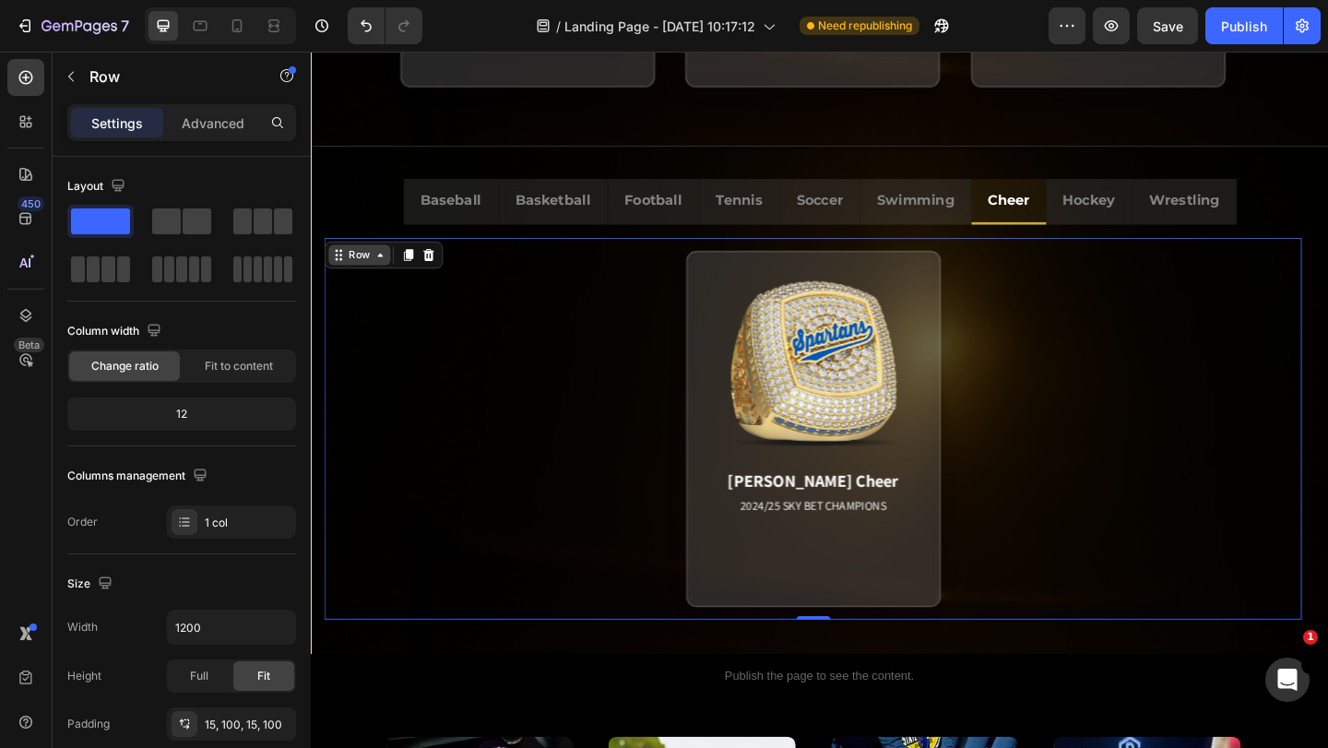
click at [349, 265] on div "Row" at bounding box center [364, 273] width 30 height 17
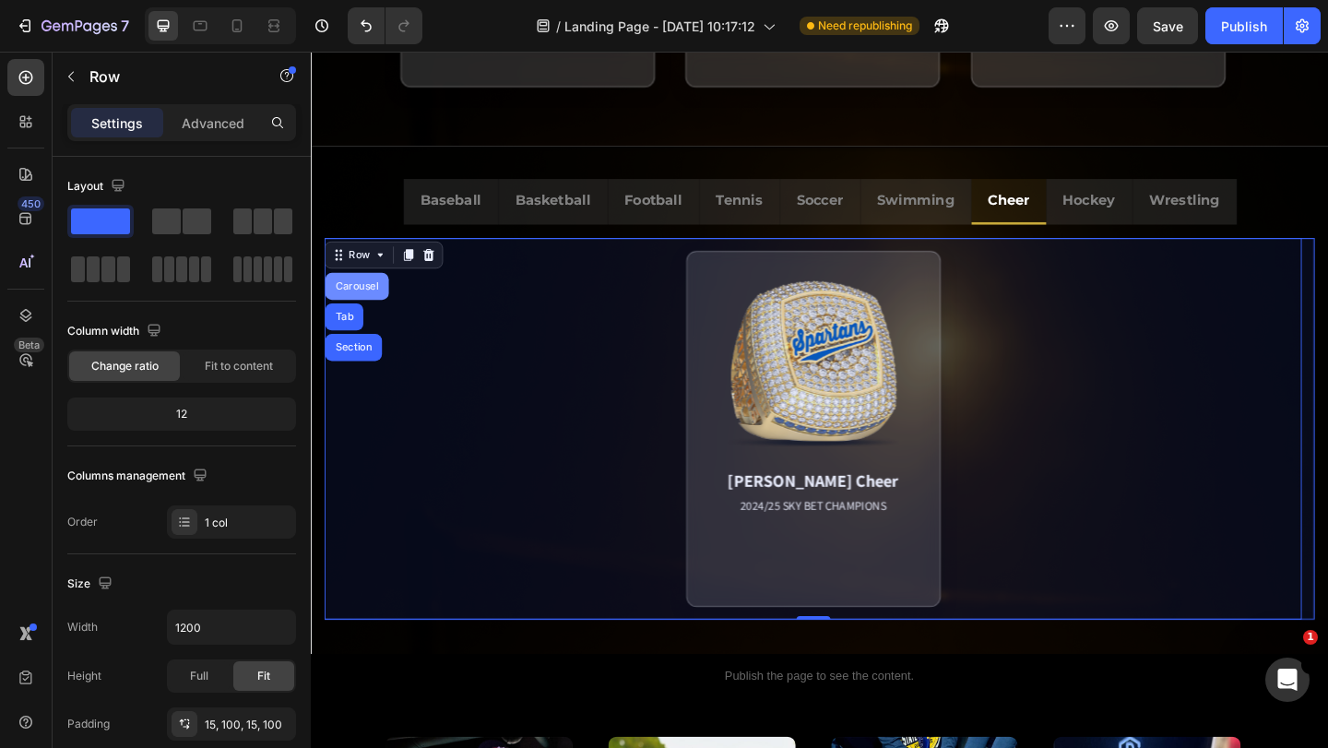
click at [354, 300] on div "Carousel" at bounding box center [361, 307] width 69 height 30
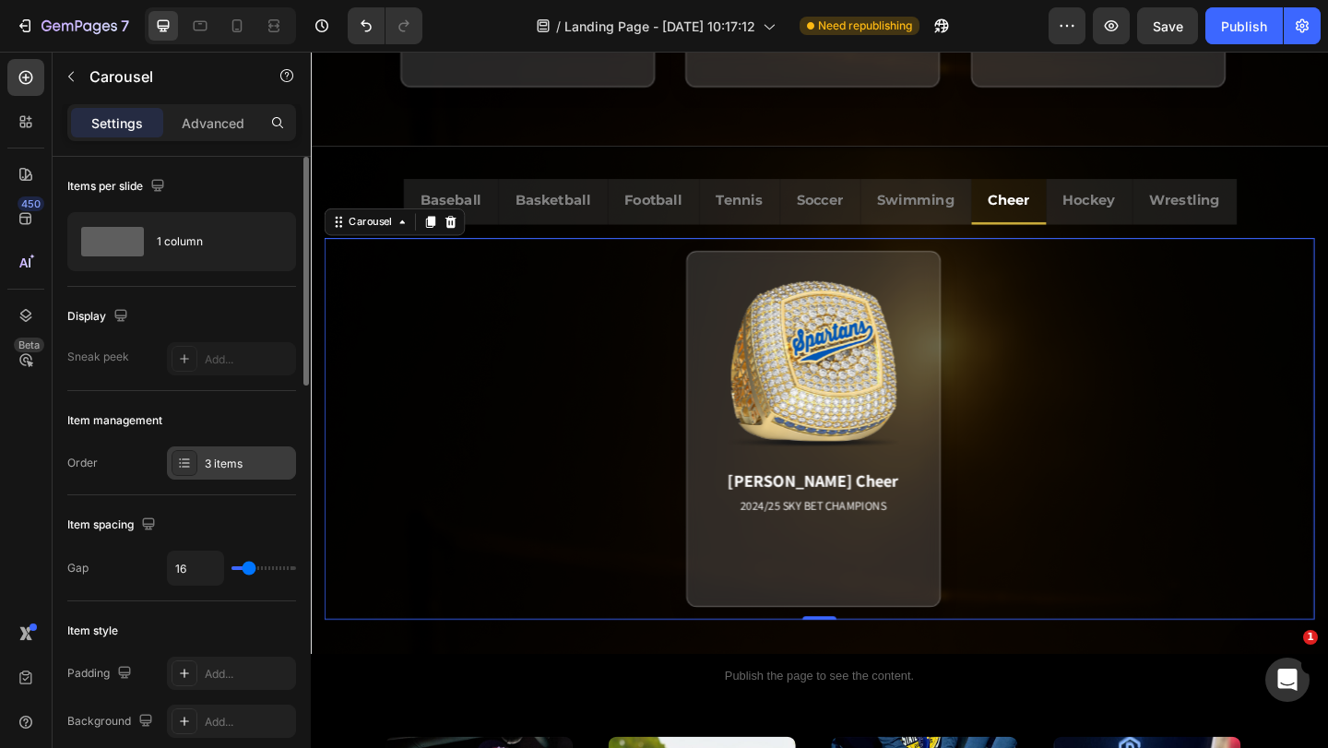
click at [220, 456] on div "3 items" at bounding box center [248, 464] width 87 height 17
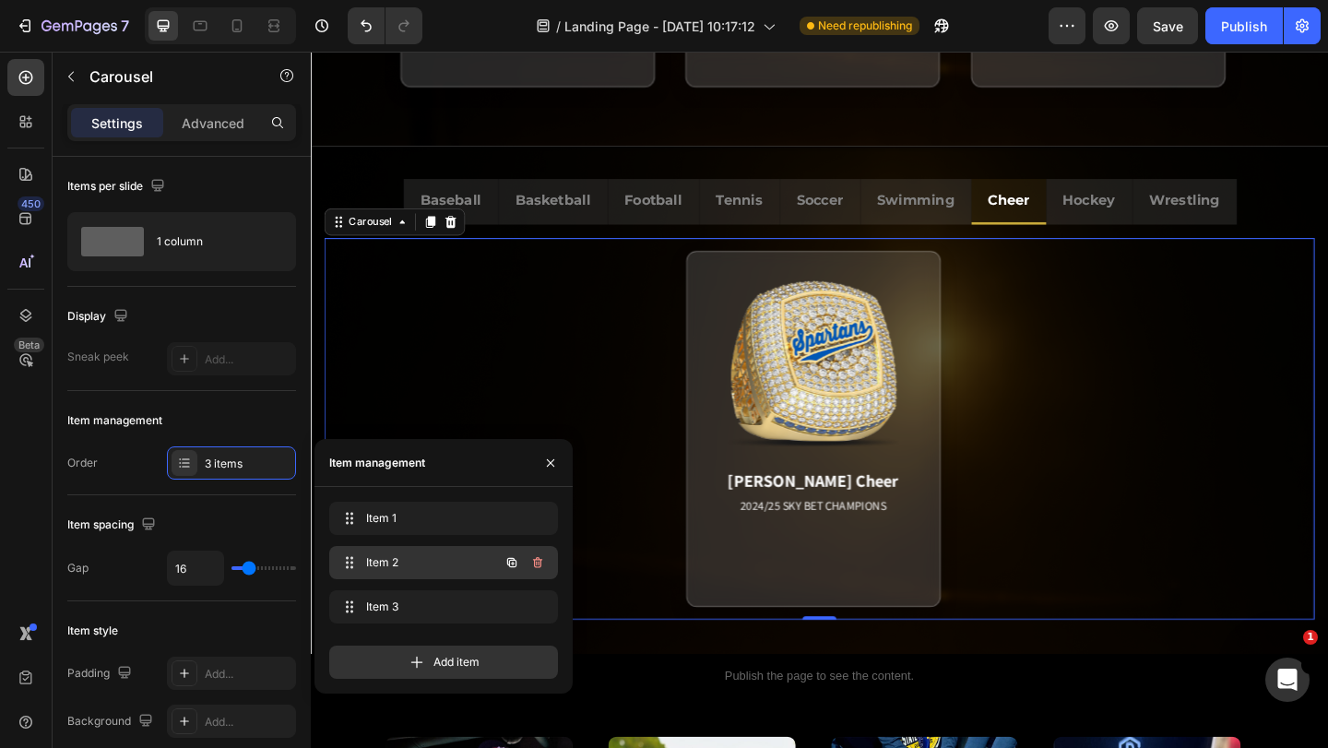
click at [401, 556] on span "Item 2" at bounding box center [418, 562] width 104 height 17
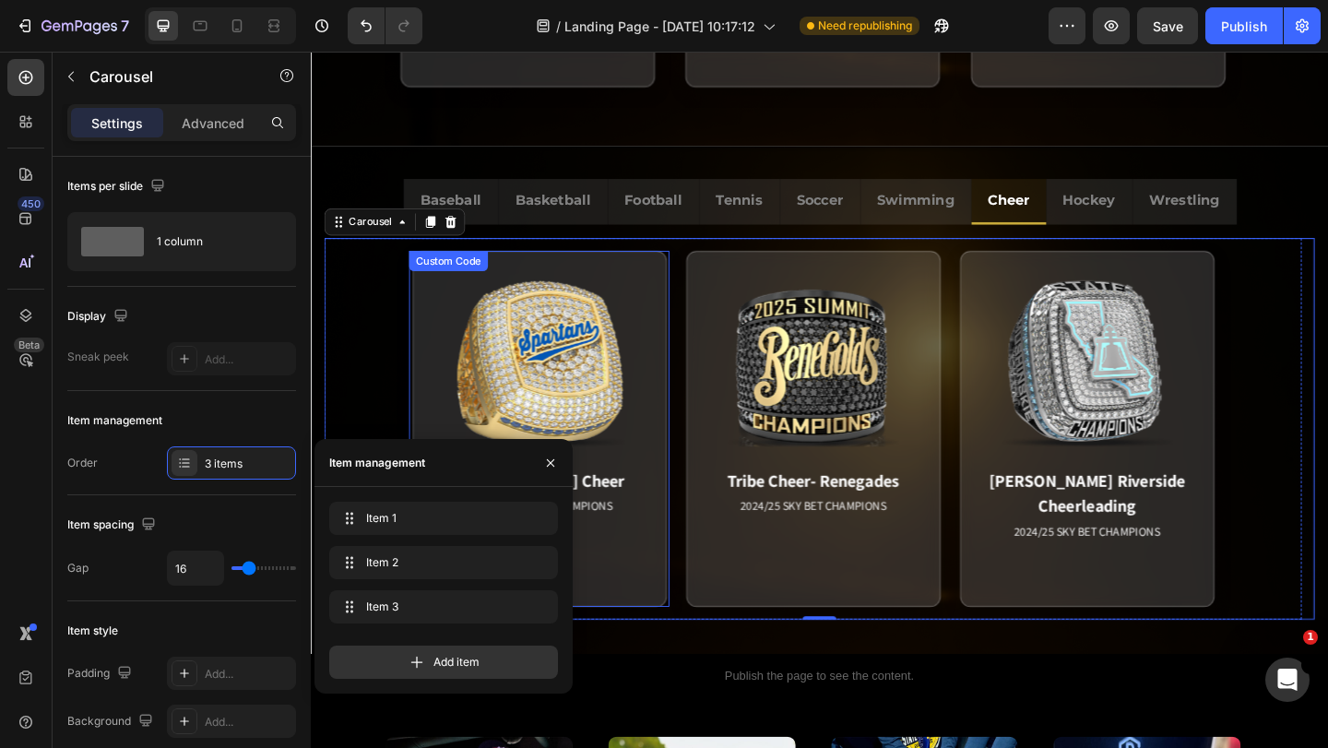
click at [700, 471] on div "Drury Cheer 2024/25 SKY BET CHAMPIONS Match Highlight The Drury University Chee…" at bounding box center [559, 461] width 283 height 387
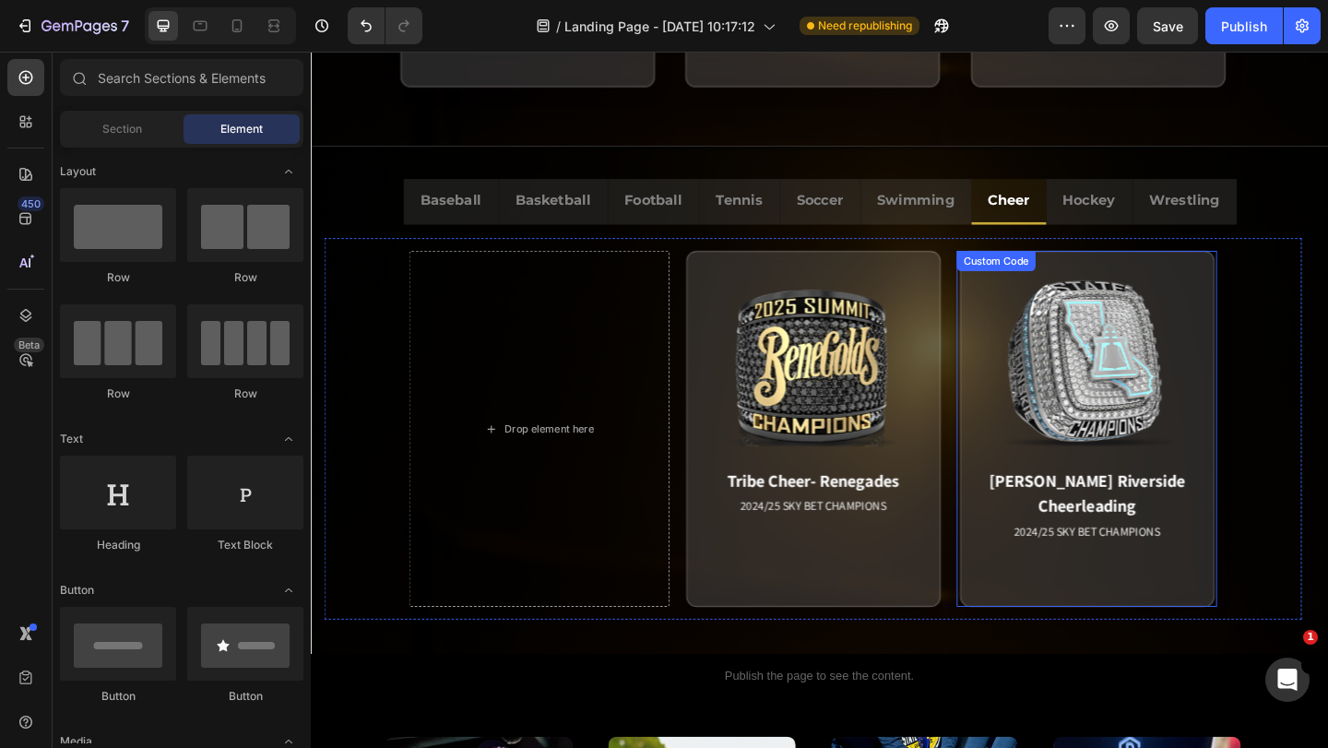
click at [1014, 453] on div "Ramona Riverside Cheerleading 2024/25 SKY BET CHAMPIONS Match Highlight Eastern…" at bounding box center [1155, 461] width 283 height 387
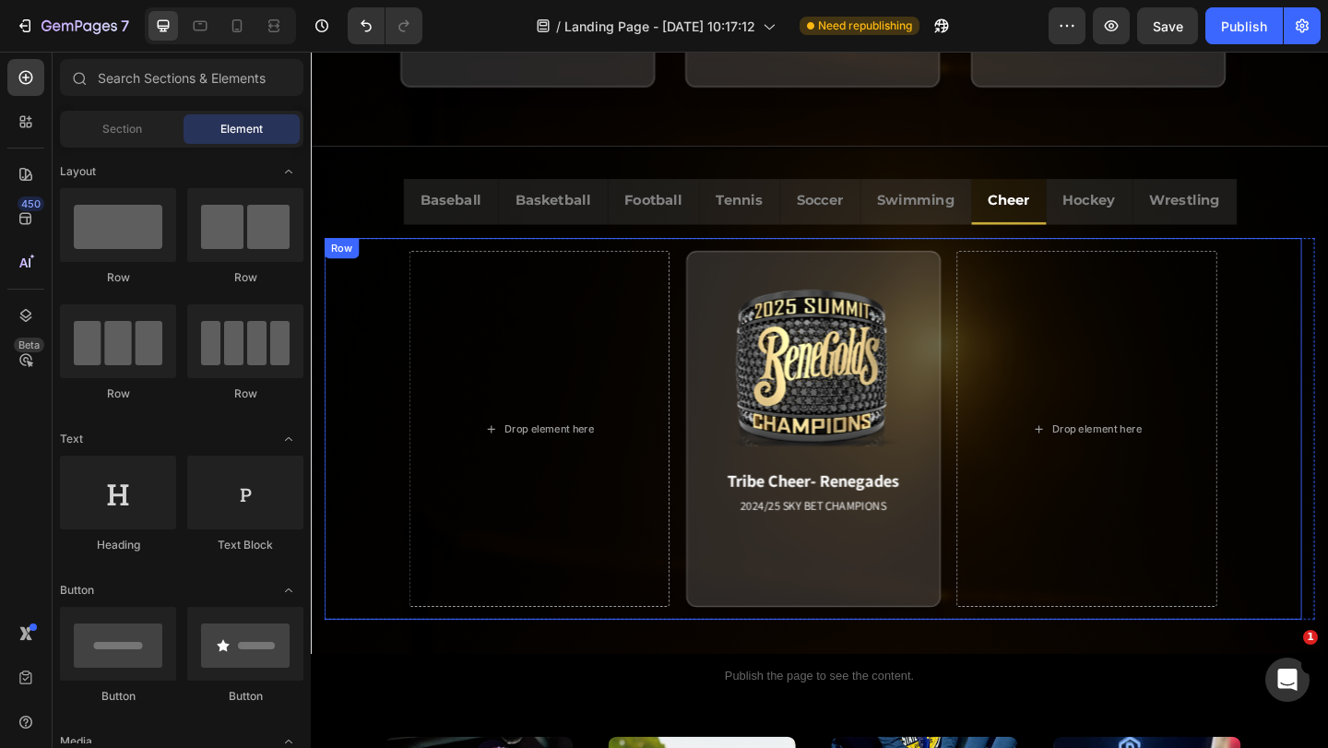
click at [350, 260] on div "Row" at bounding box center [345, 266] width 38 height 22
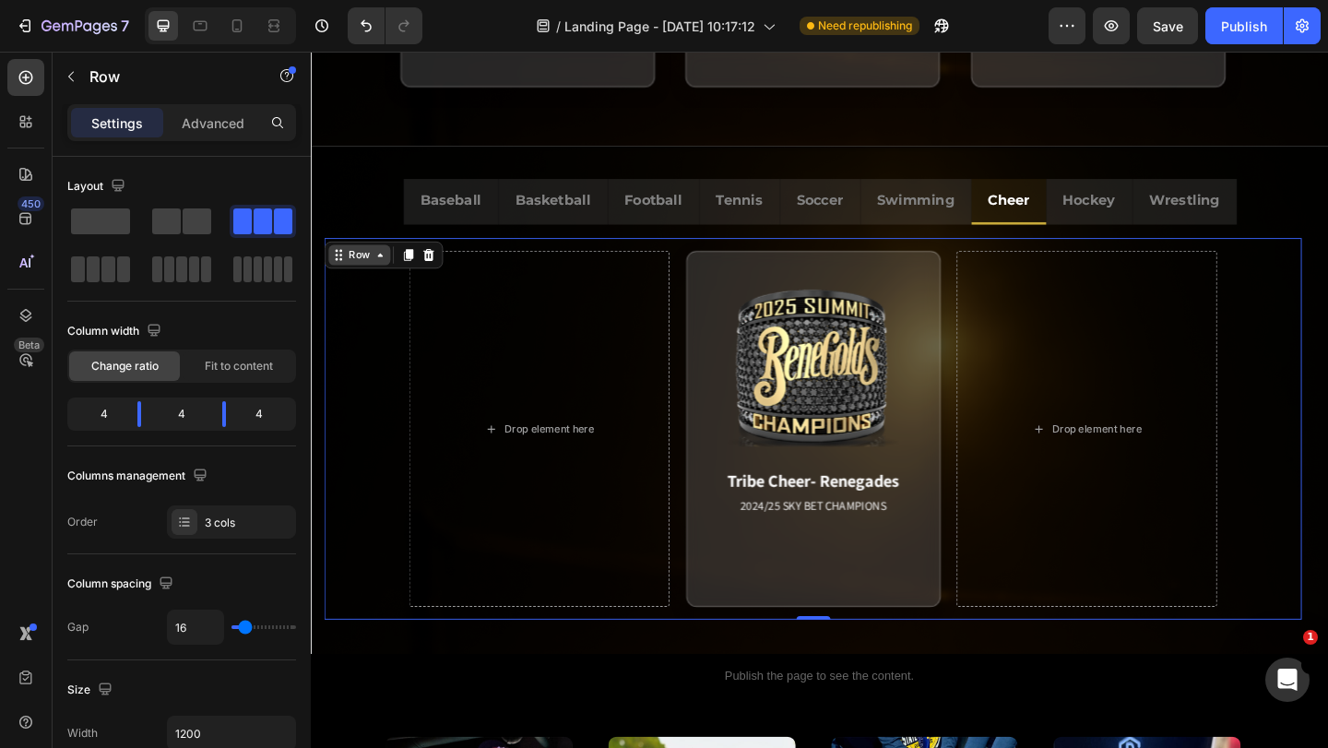
click at [347, 271] on icon at bounding box center [341, 273] width 15 height 15
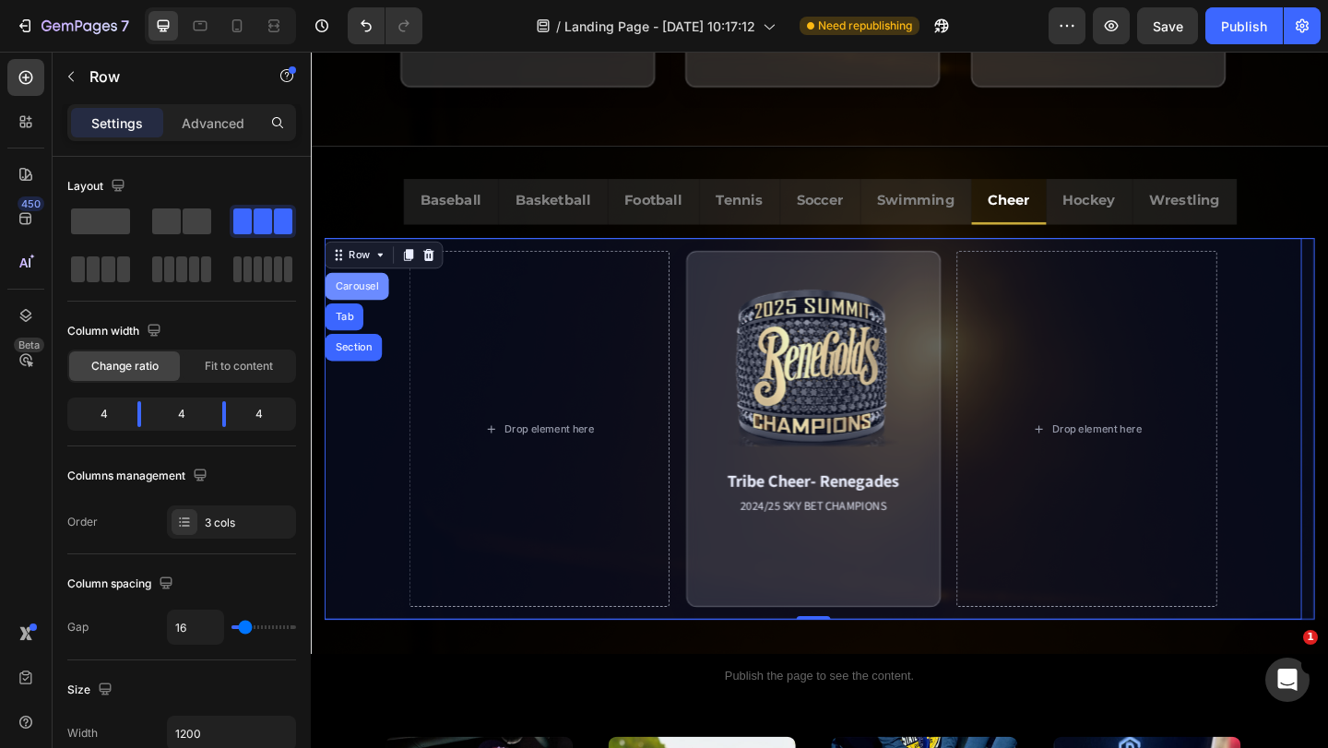
click at [362, 310] on div "Carousel" at bounding box center [361, 307] width 54 height 11
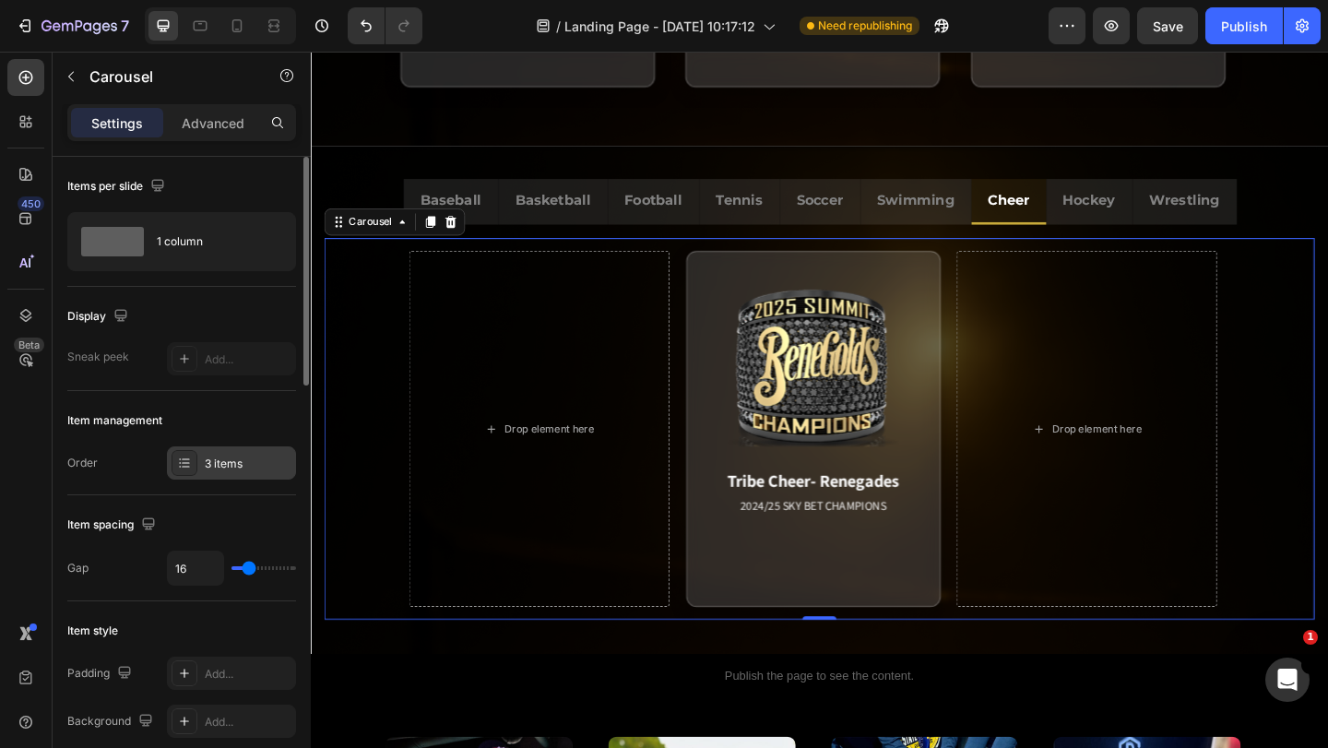
click at [222, 458] on div "3 items" at bounding box center [248, 464] width 87 height 17
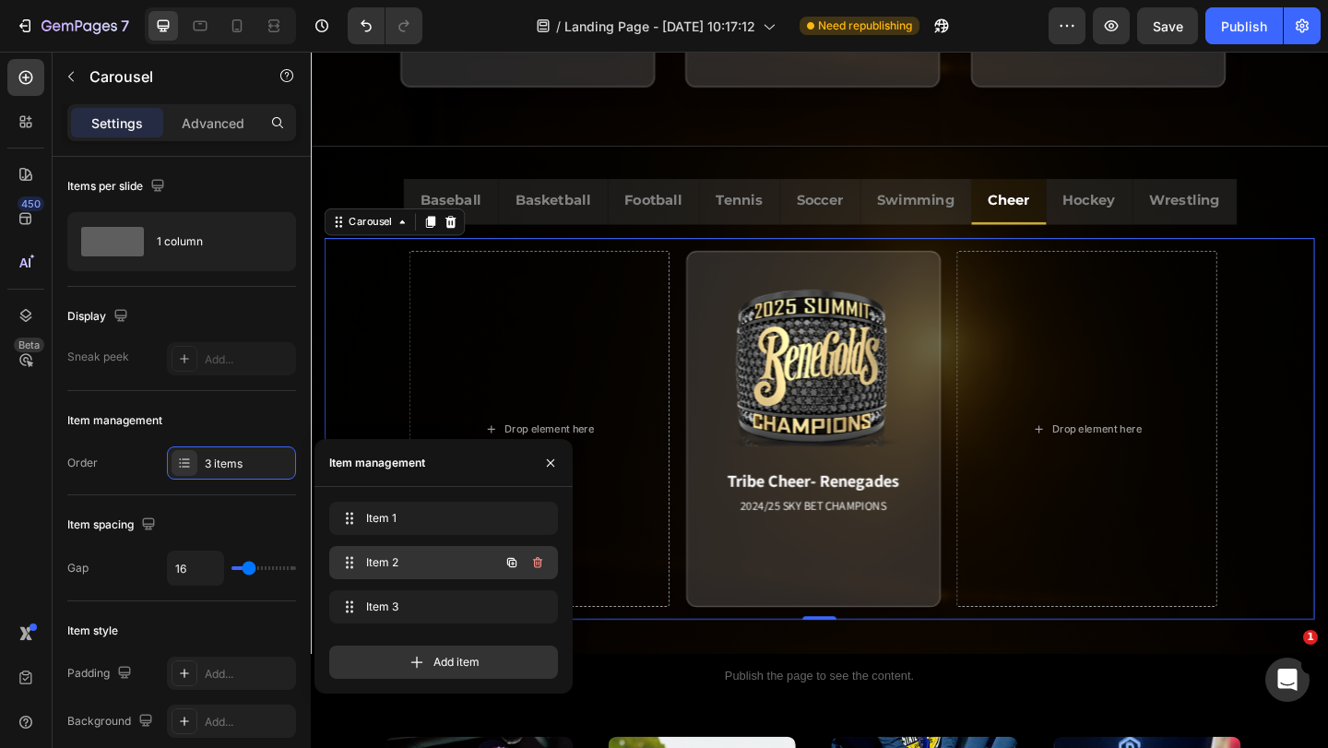
click at [418, 557] on span "Item 2" at bounding box center [418, 562] width 104 height 17
click at [449, 566] on span "Item 2" at bounding box center [418, 562] width 104 height 17
click at [706, 416] on div "Drop element here Tribe Cheer- Renegades 2024/25 SKY BET CHAMPIONS Match Highli…" at bounding box center [857, 462] width 1063 height 415
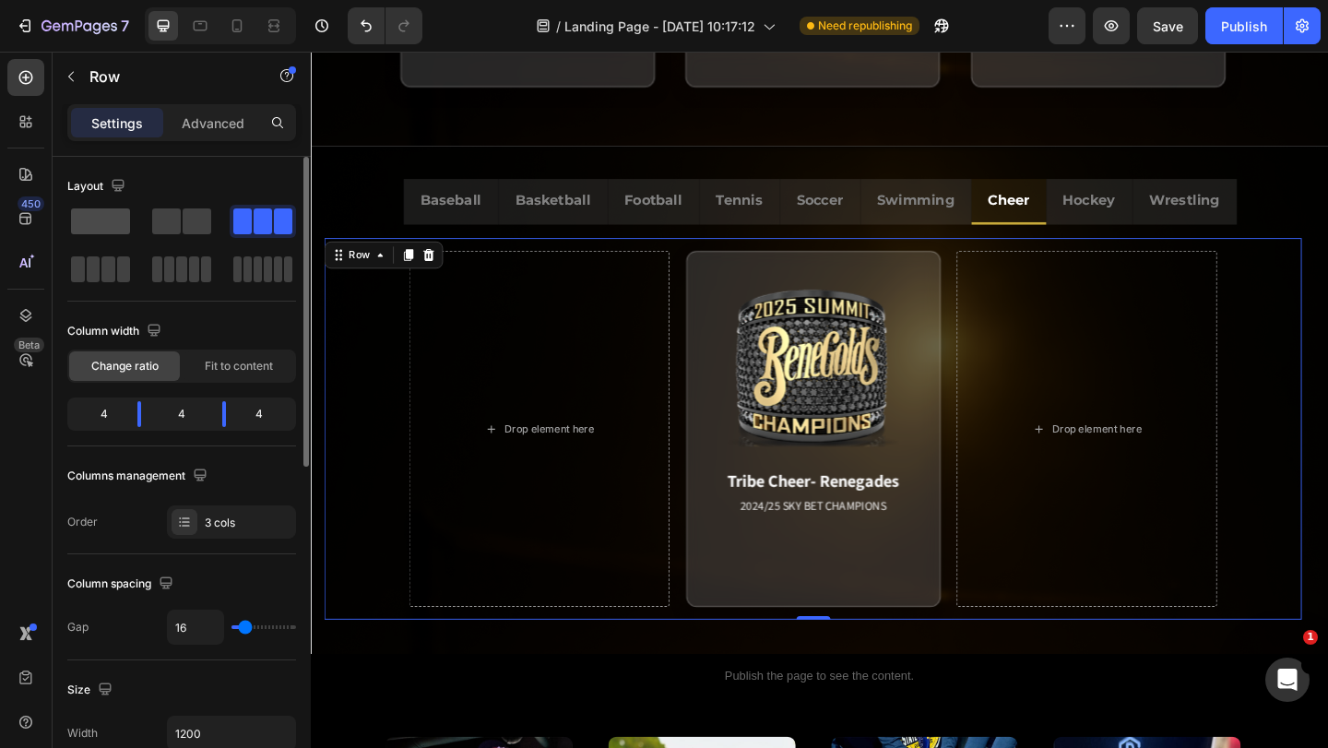
click at [106, 227] on span at bounding box center [100, 221] width 59 height 26
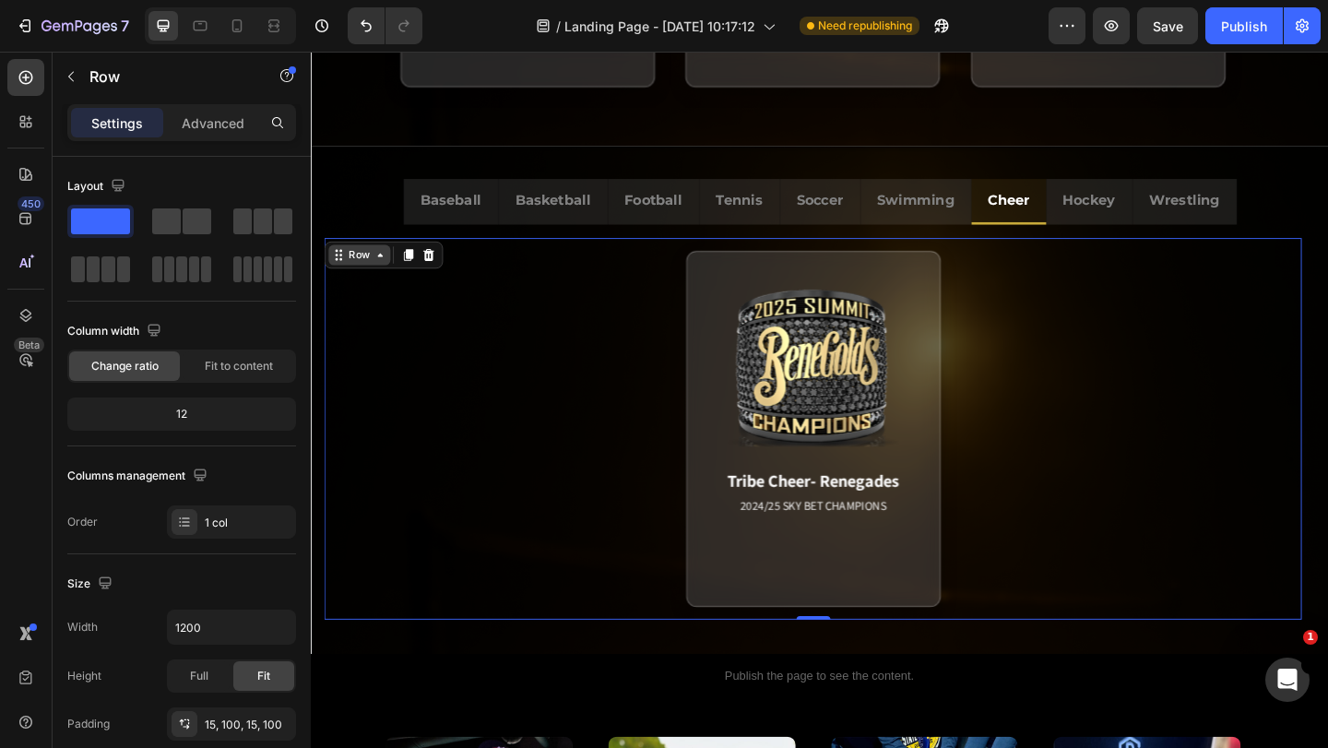
click at [347, 269] on icon at bounding box center [341, 273] width 15 height 15
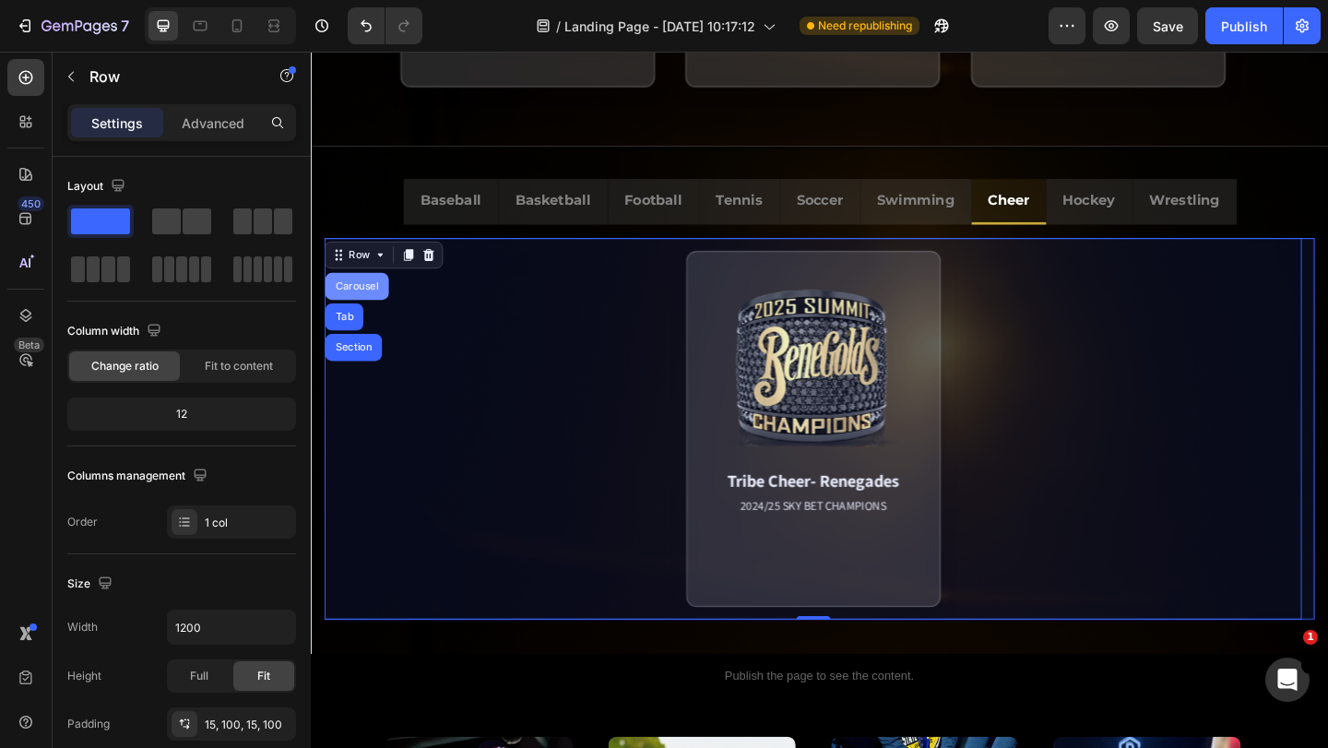
click at [362, 300] on div "Carousel" at bounding box center [361, 307] width 69 height 30
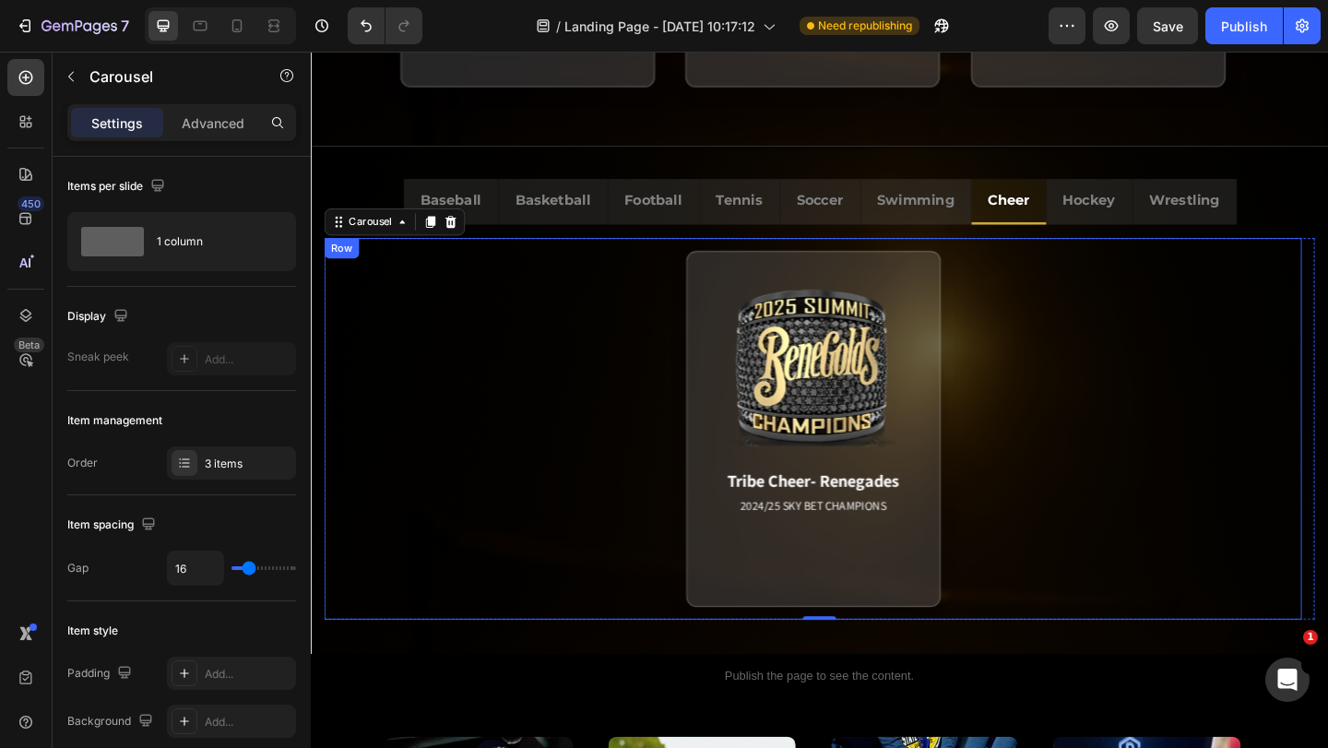
click at [352, 267] on div "Row" at bounding box center [344, 265] width 30 height 17
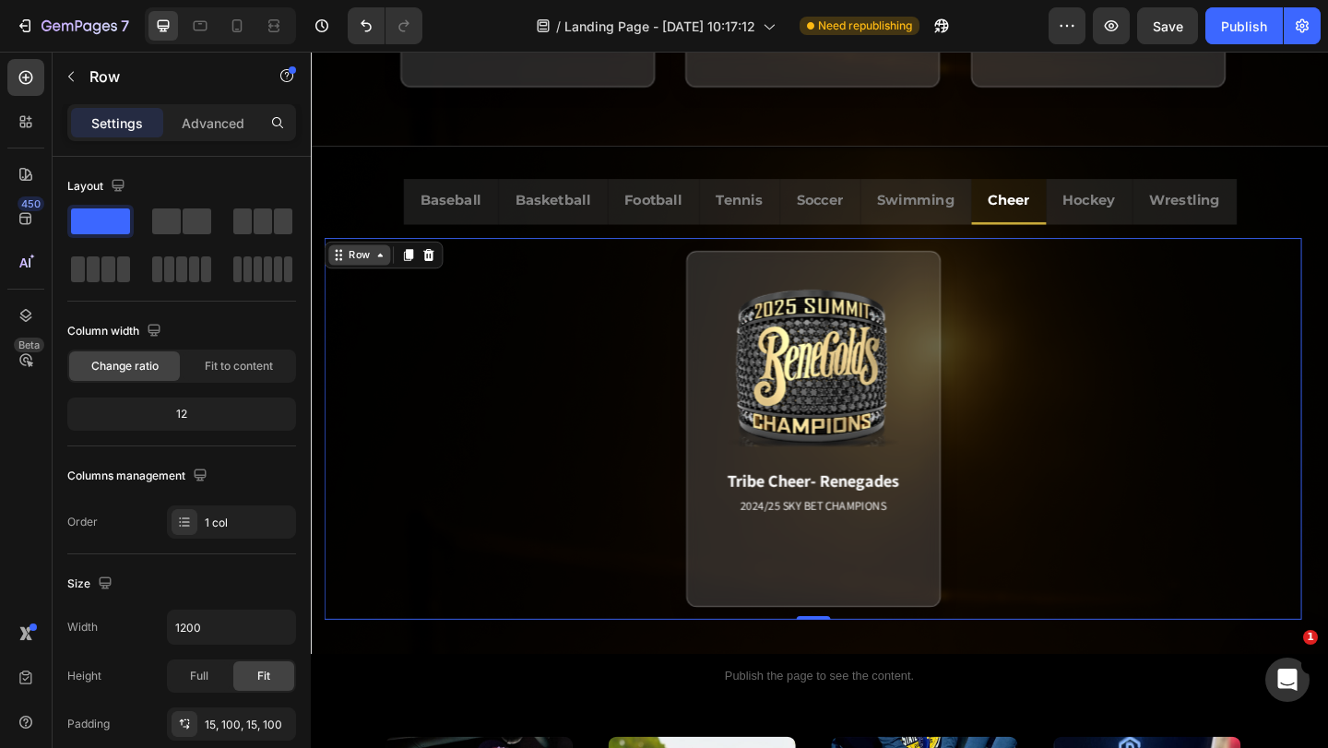
click at [352, 267] on div "Row" at bounding box center [364, 273] width 30 height 17
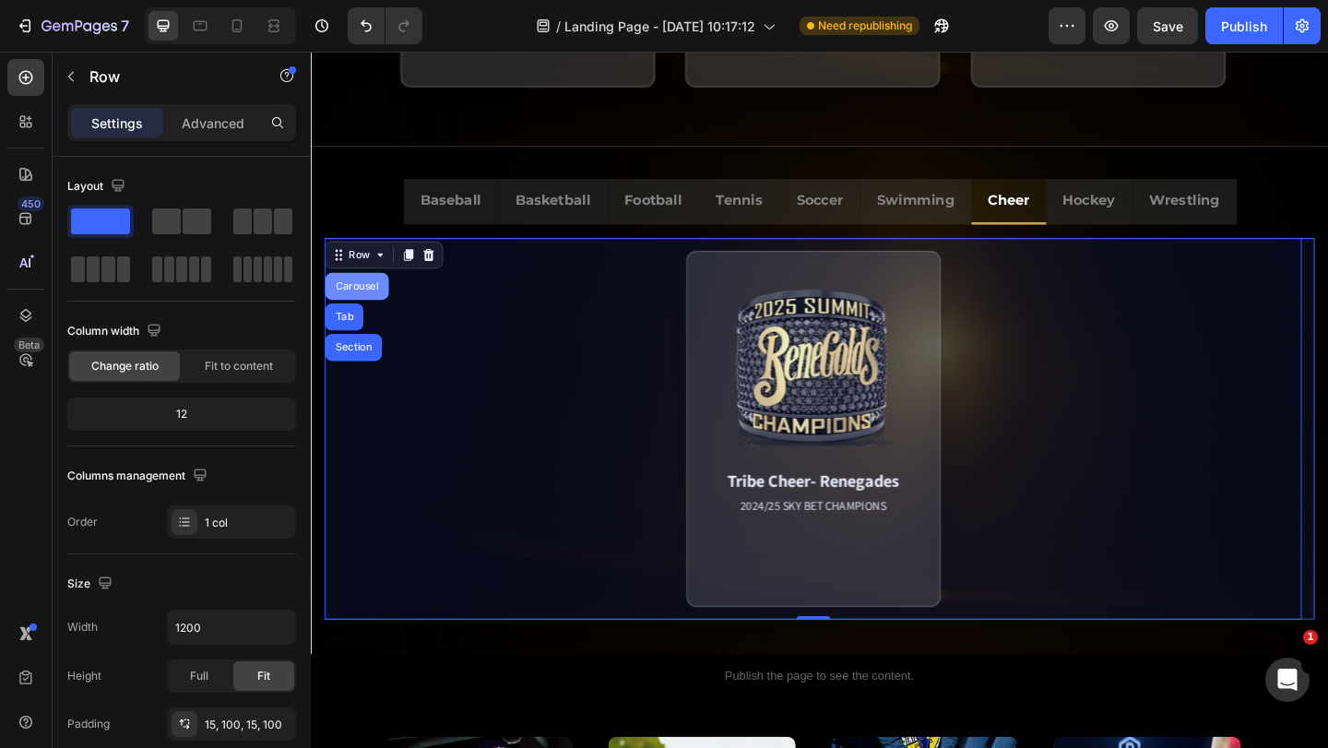
click at [371, 303] on div "Carousel" at bounding box center [361, 307] width 54 height 11
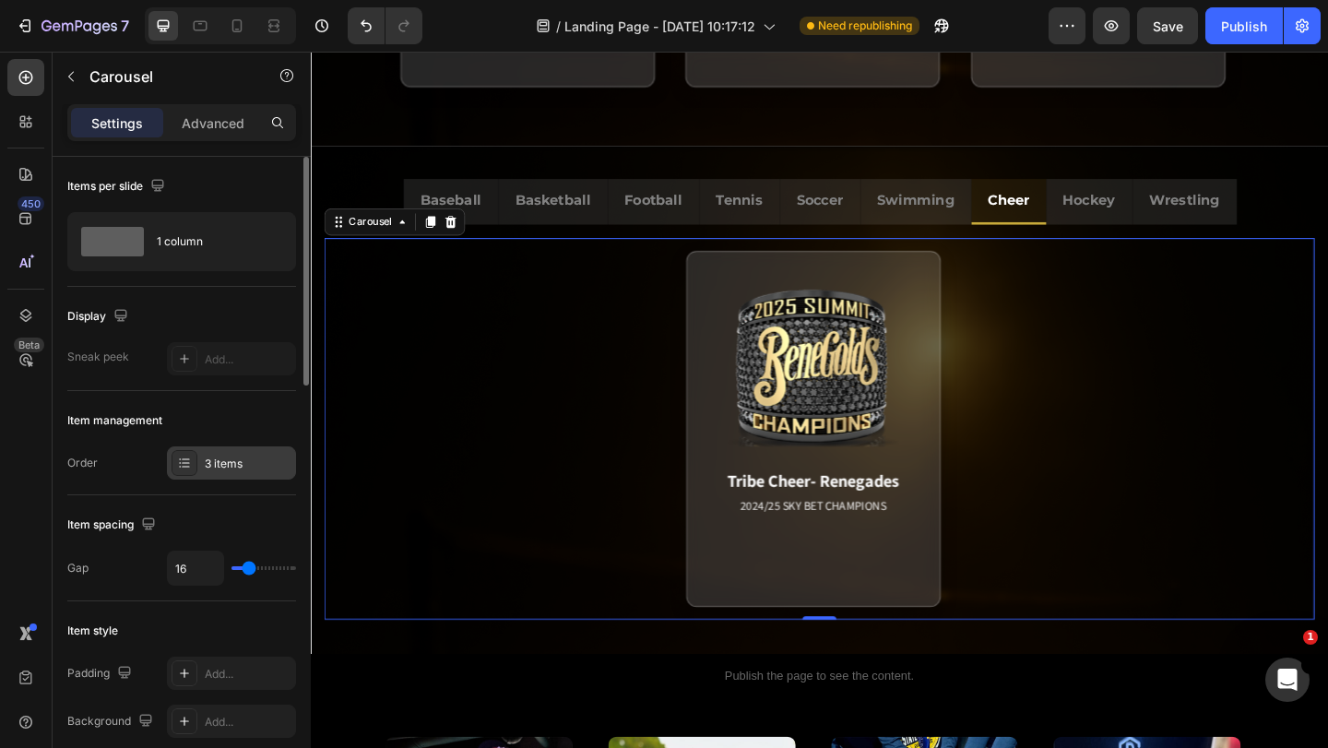
click at [220, 454] on div "3 items" at bounding box center [231, 462] width 129 height 33
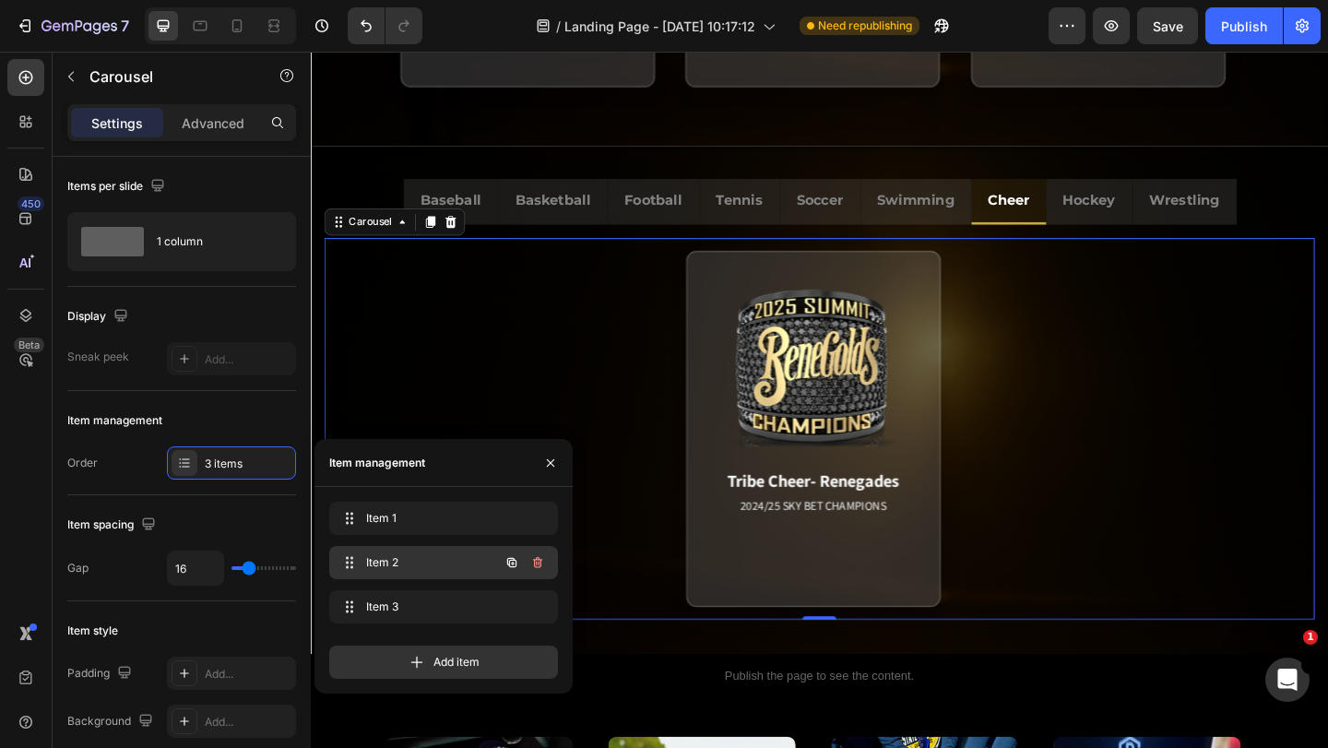
click at [431, 559] on span "Item 2" at bounding box center [418, 562] width 104 height 17
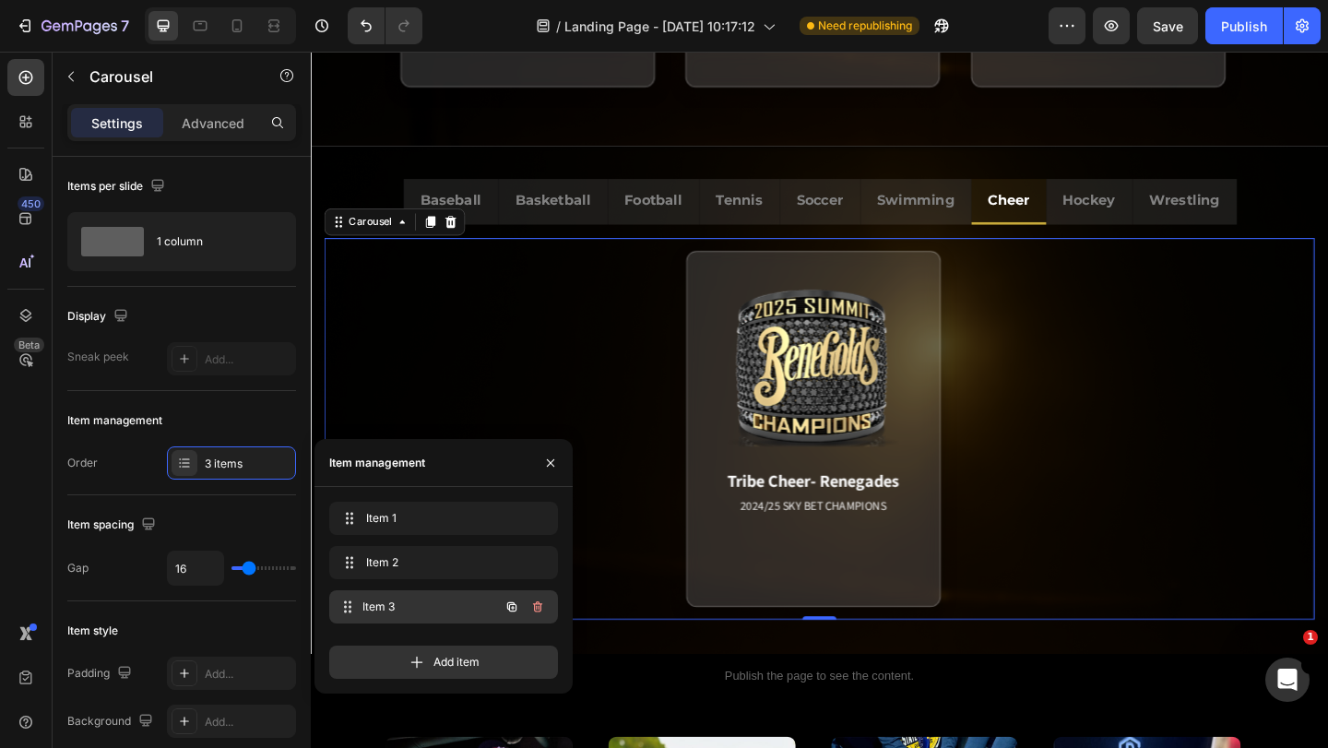
click at [432, 610] on span "Item 3" at bounding box center [430, 607] width 137 height 17
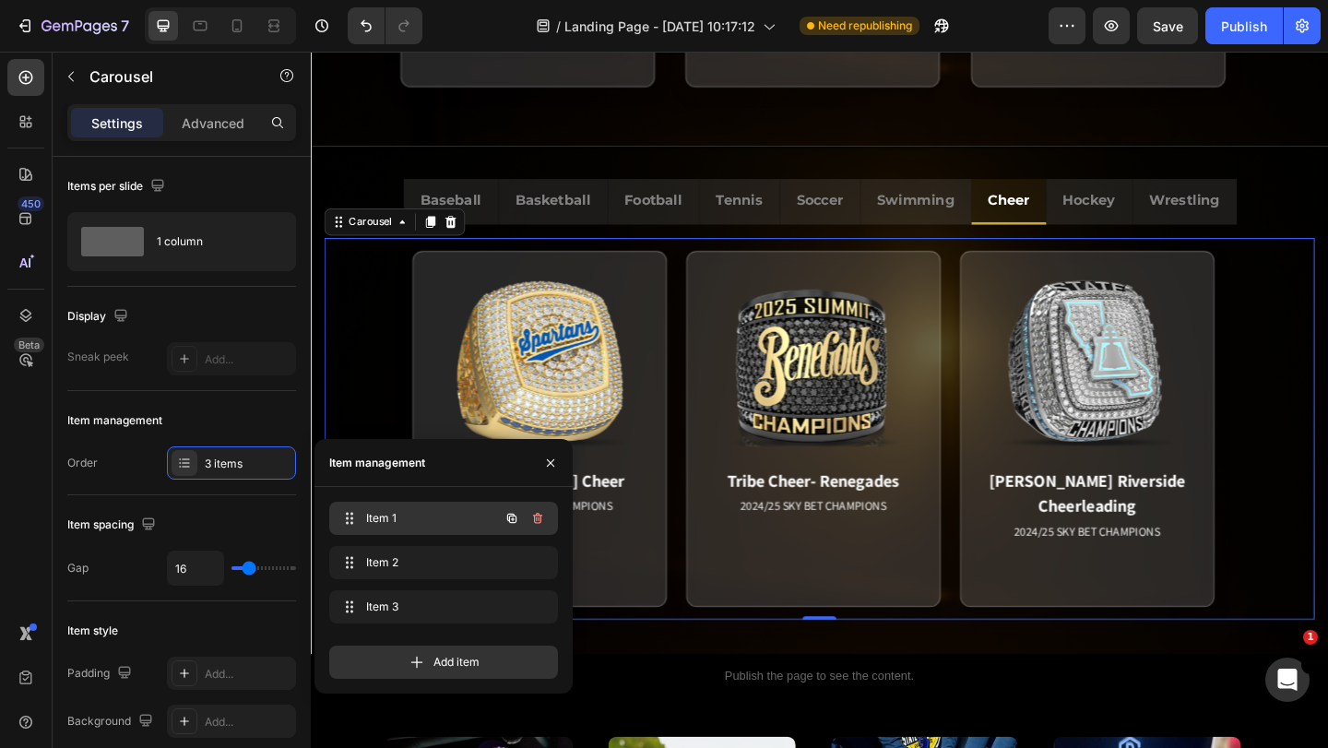
click at [410, 523] on span "Item 1" at bounding box center [418, 518] width 104 height 17
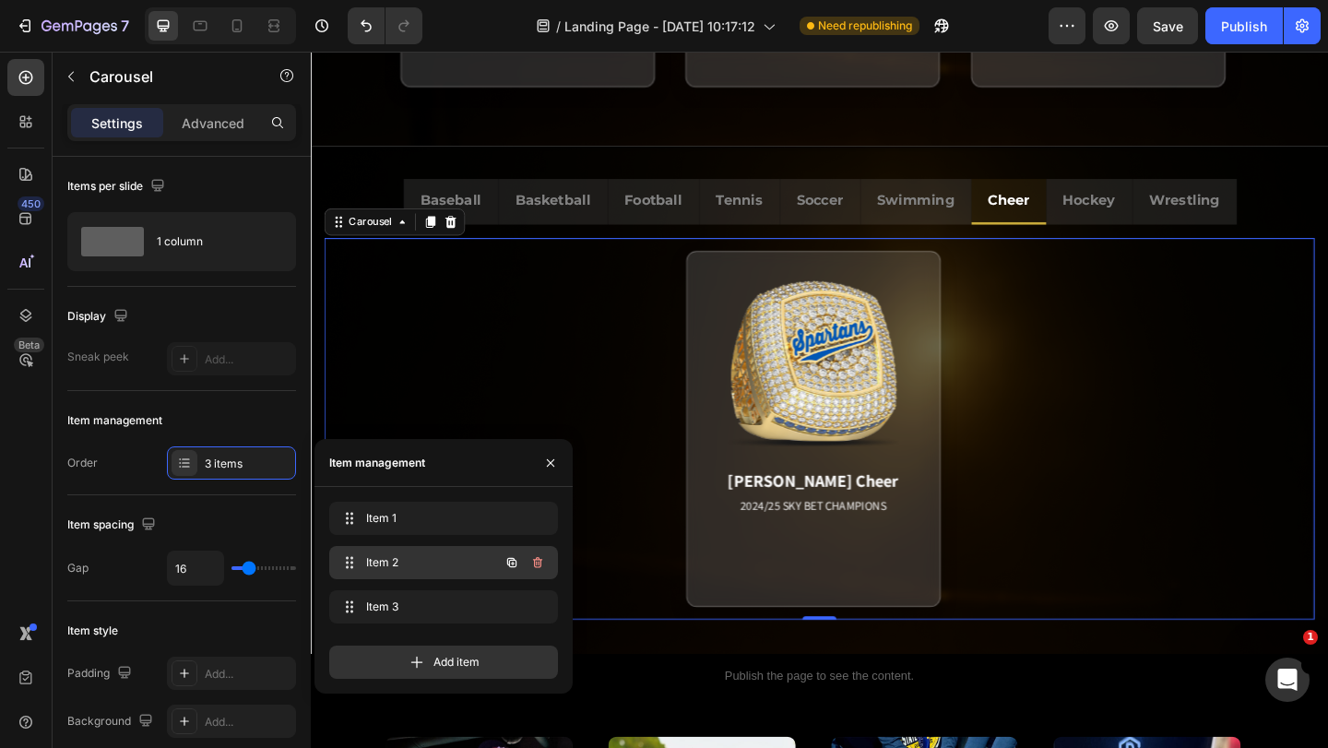
click at [416, 562] on span "Item 2" at bounding box center [418, 562] width 104 height 17
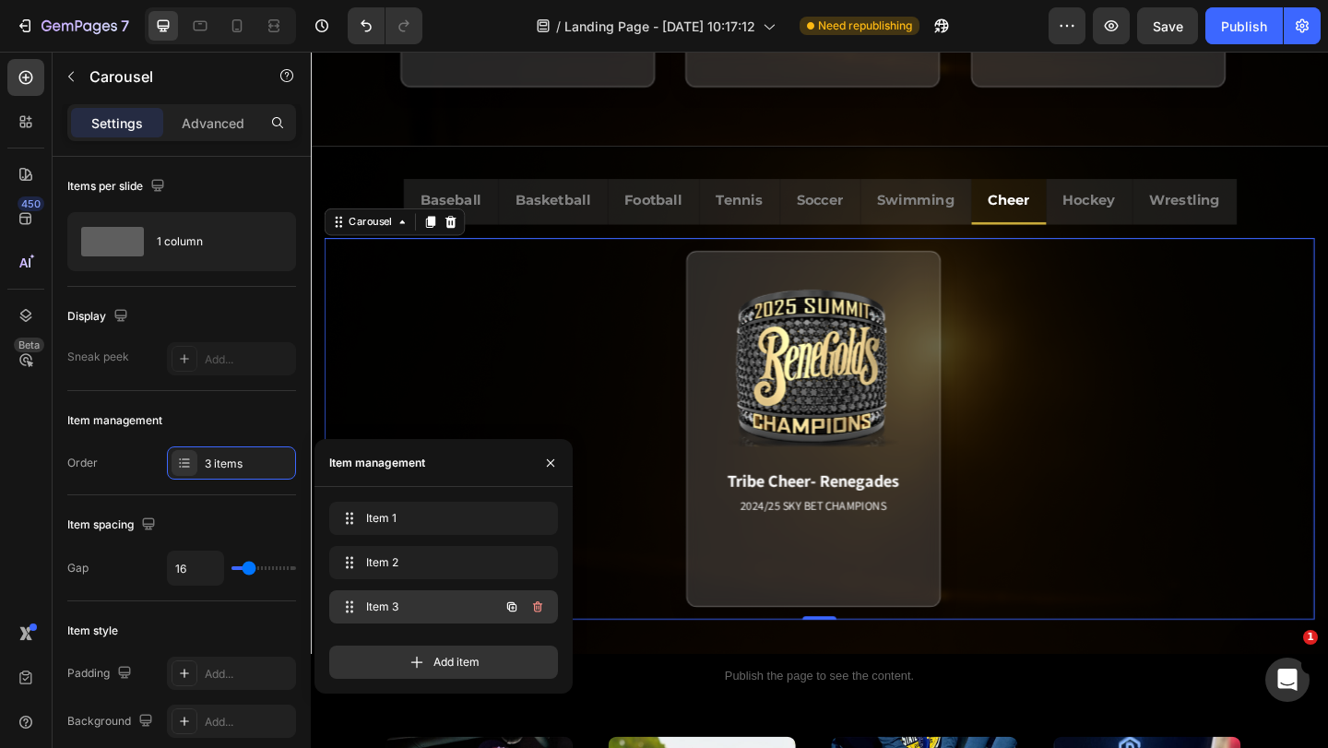
click at [421, 601] on span "Item 3" at bounding box center [418, 607] width 104 height 17
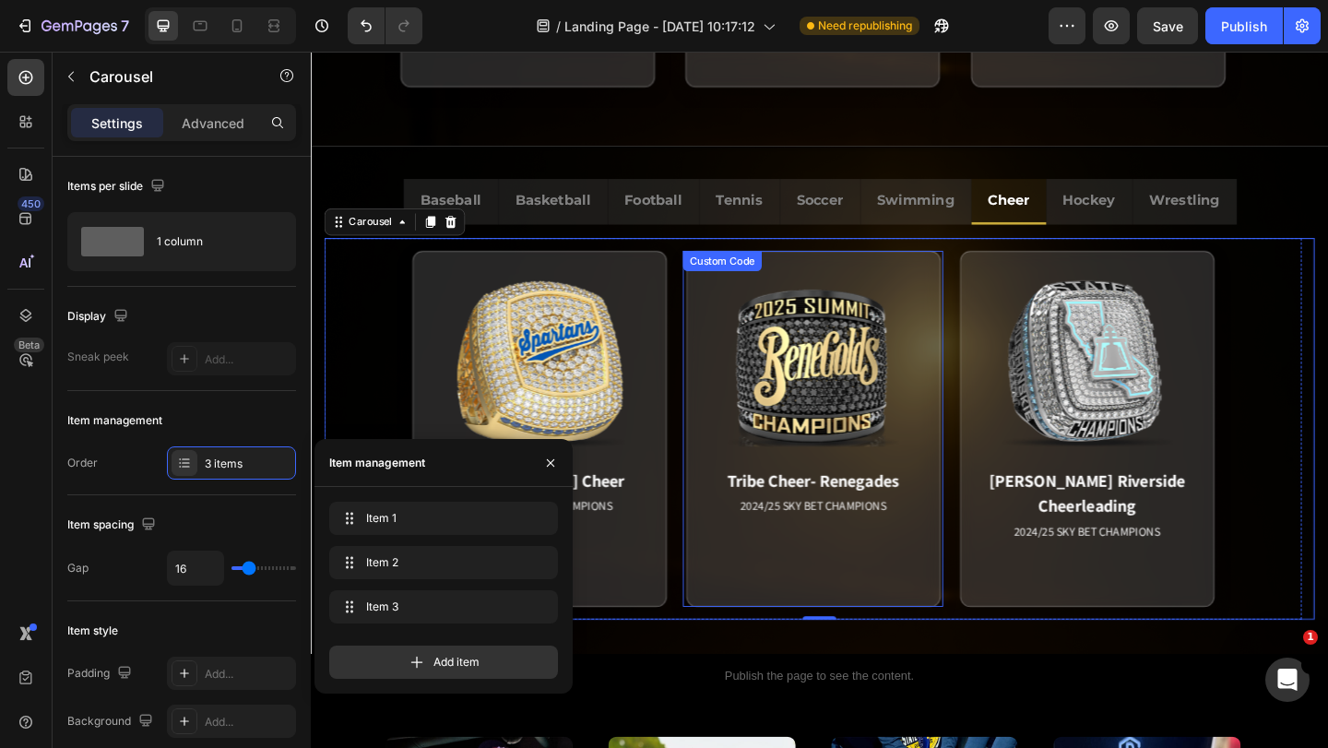
click at [997, 522] on div "Tribe Cheer- Renegades 2024/25 SKY BET CHAMPIONS Match Highlight Oklahoma State…" at bounding box center [857, 461] width 283 height 387
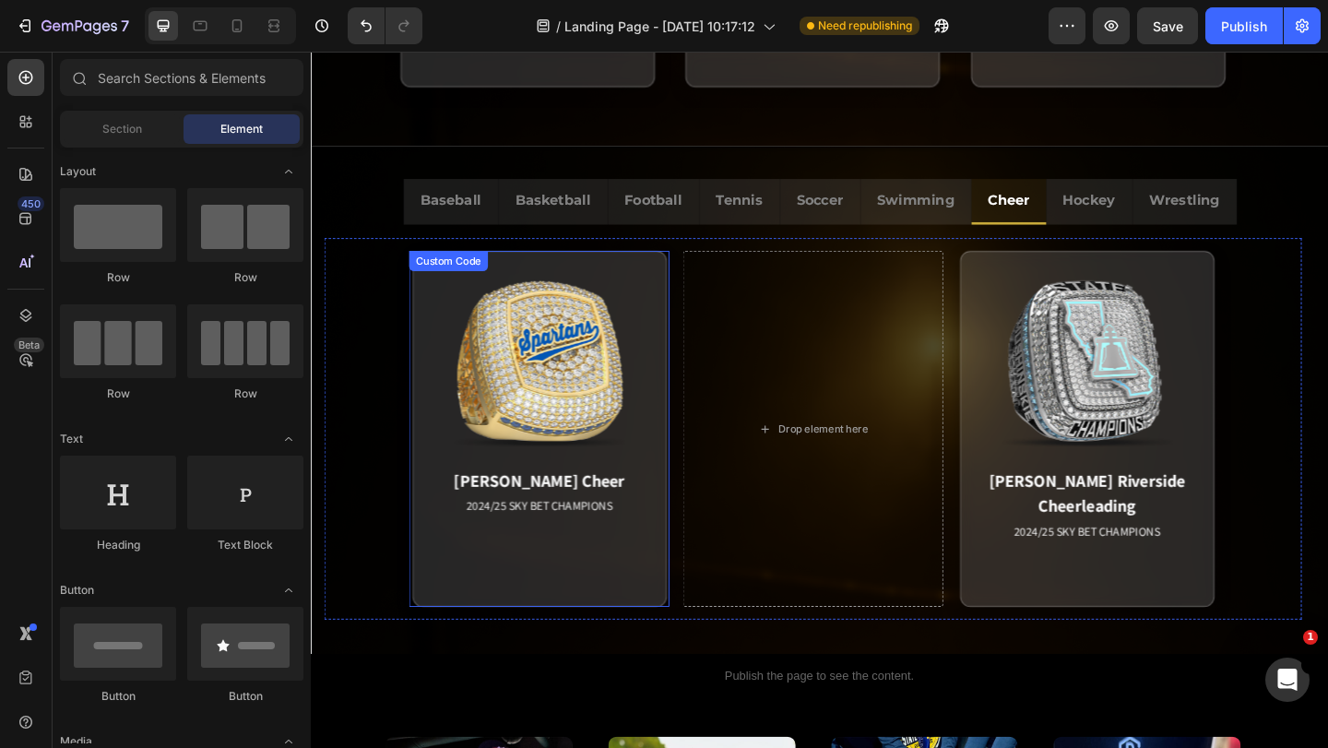
click at [699, 506] on div "Drury Cheer 2024/25 SKY BET CHAMPIONS Match Highlight The Drury University Chee…" at bounding box center [559, 461] width 283 height 387
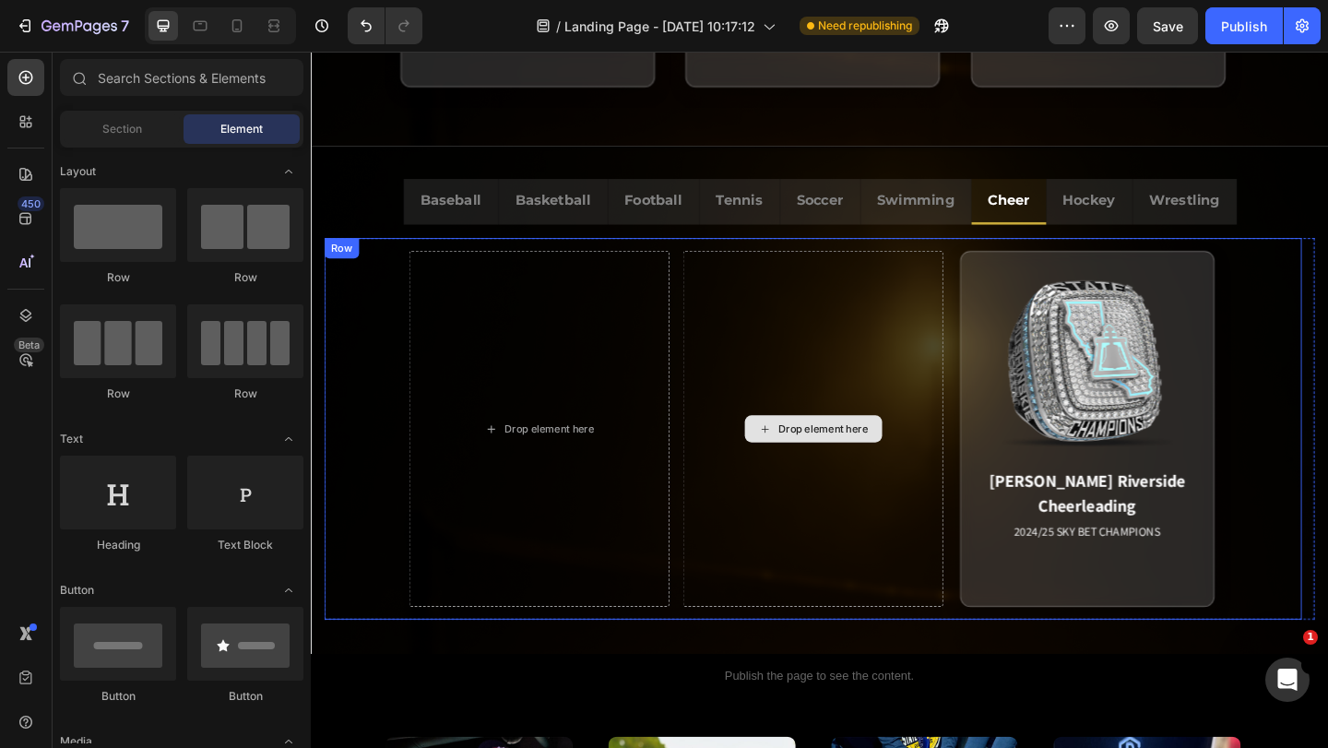
click at [791, 637] on div "Drop element here" at bounding box center [857, 461] width 283 height 387
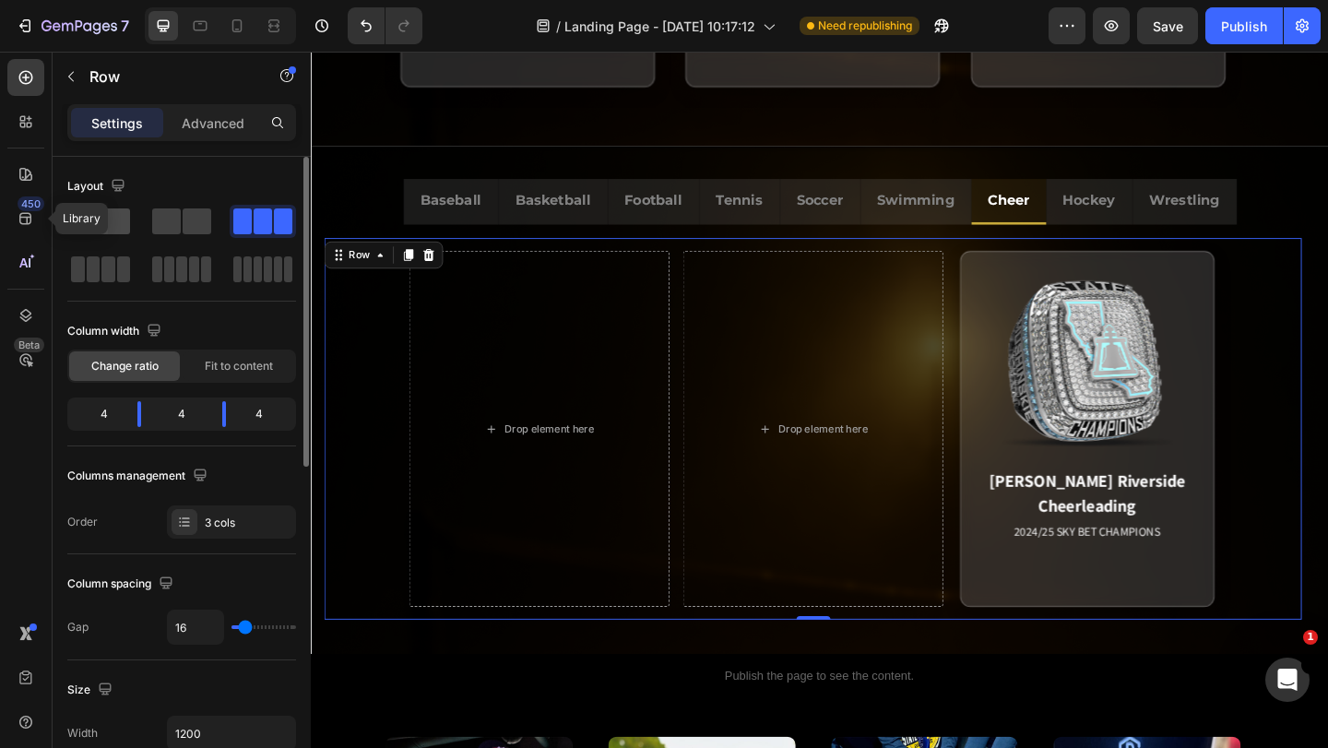
click at [101, 229] on span at bounding box center [100, 221] width 59 height 26
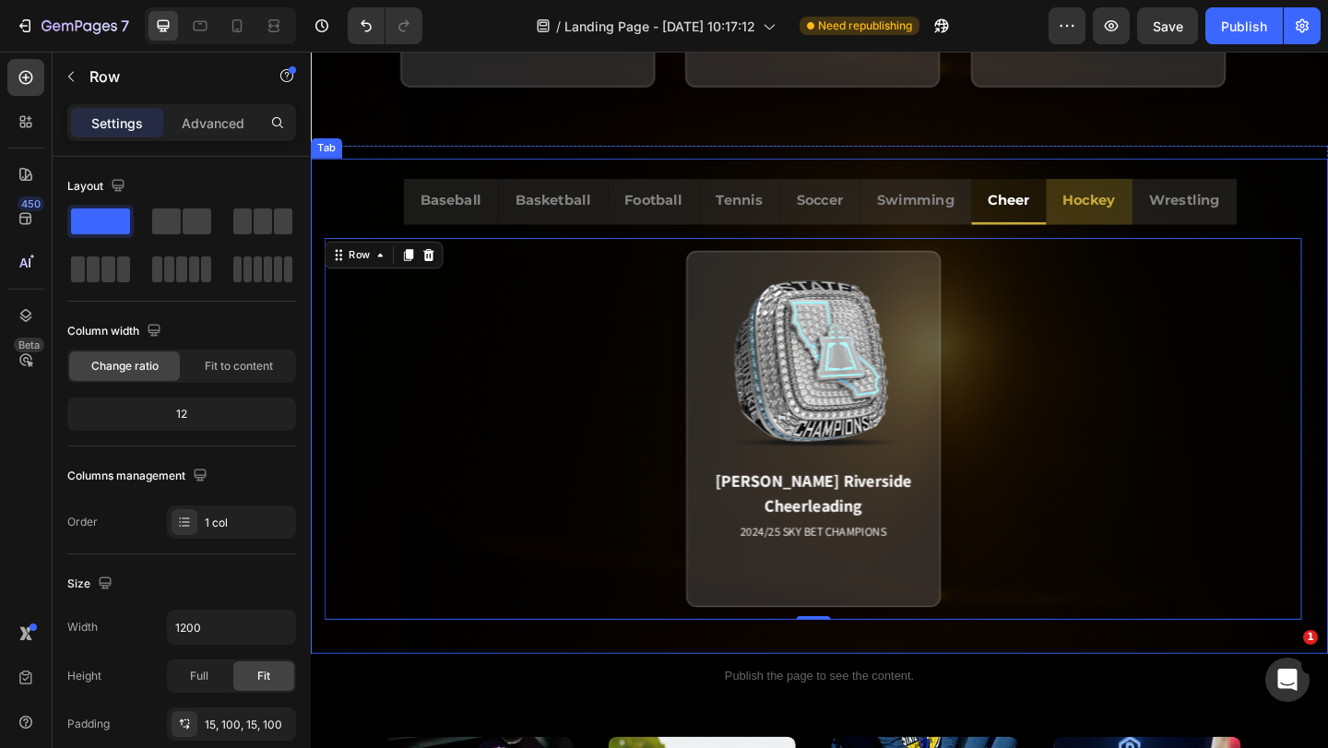
click at [1149, 235] on li "Hockey" at bounding box center [1157, 215] width 94 height 50
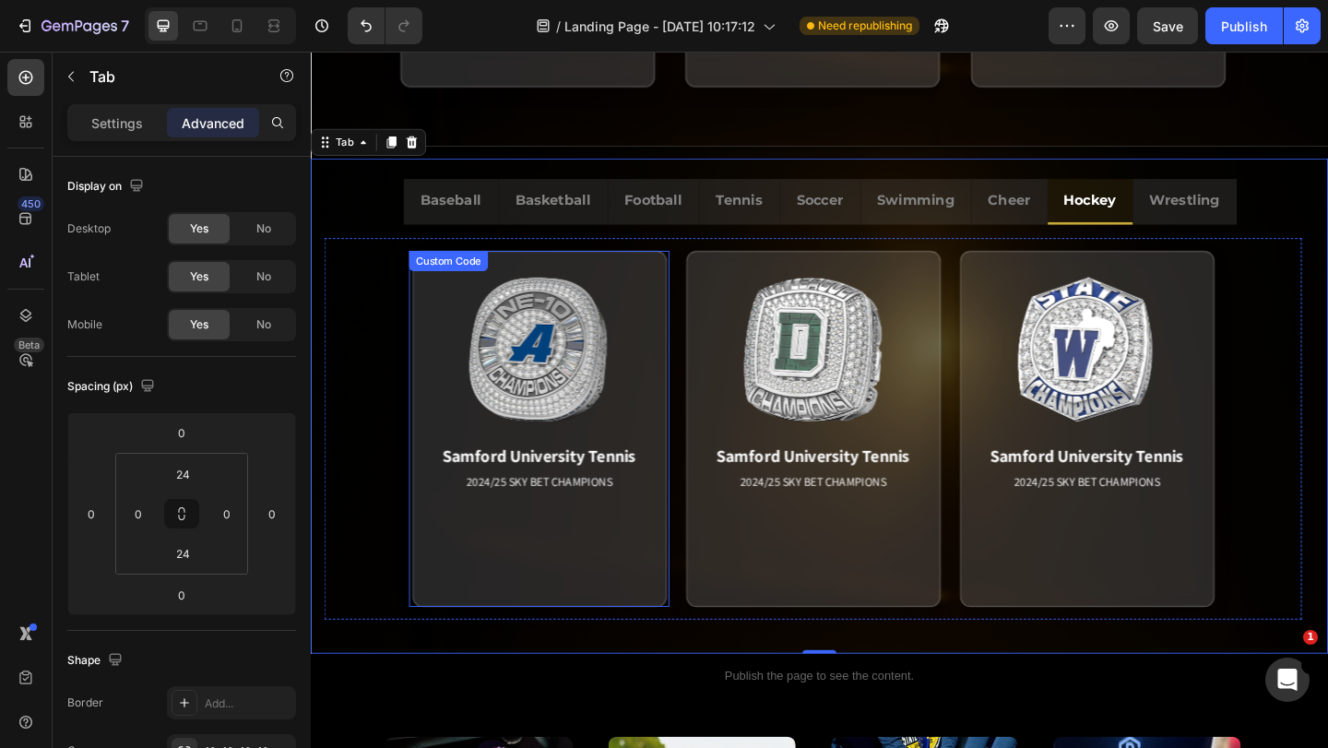
click at [697, 434] on div "Samford University Tennis 2024/25 SKY BET CHAMPIONS Match Highlight The Coastal…" at bounding box center [559, 461] width 283 height 387
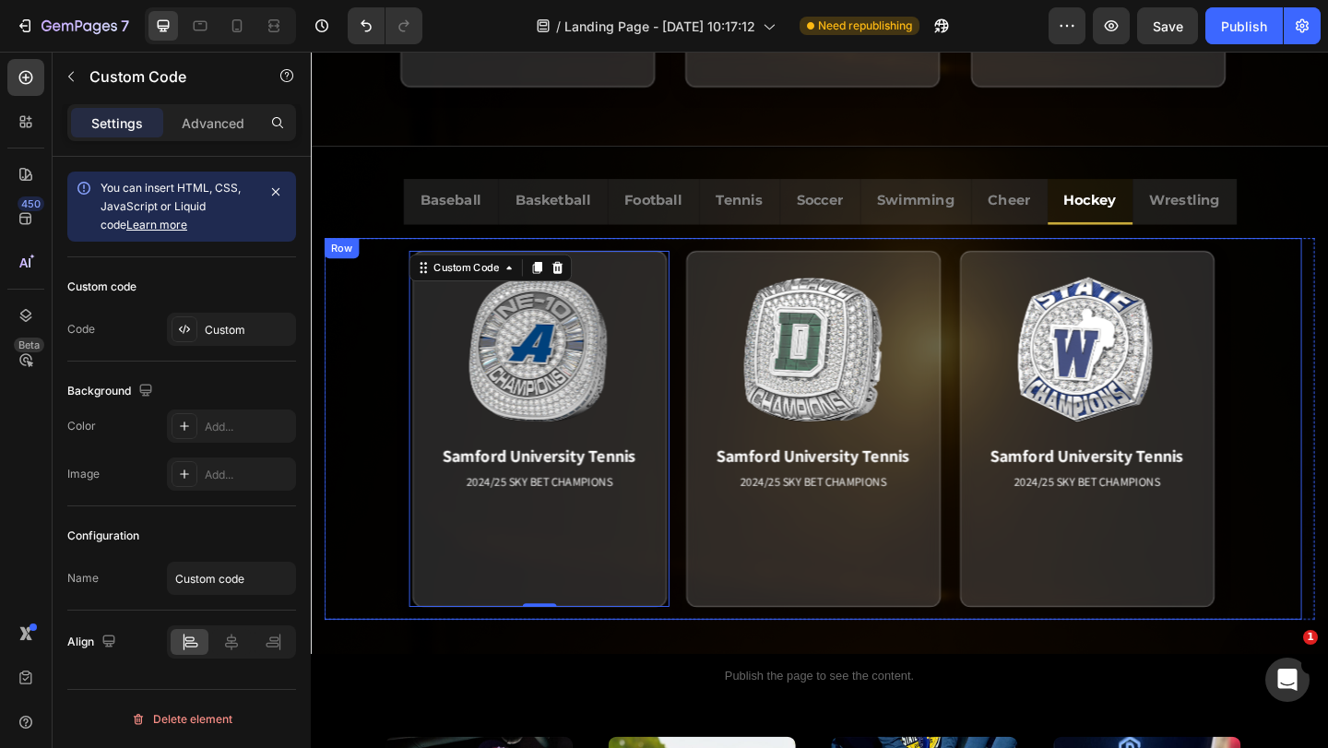
click at [342, 255] on div "Samford University Tennis 2024/25 SKY BET CHAMPIONS Match Highlight The Coastal…" at bounding box center [857, 462] width 1063 height 415
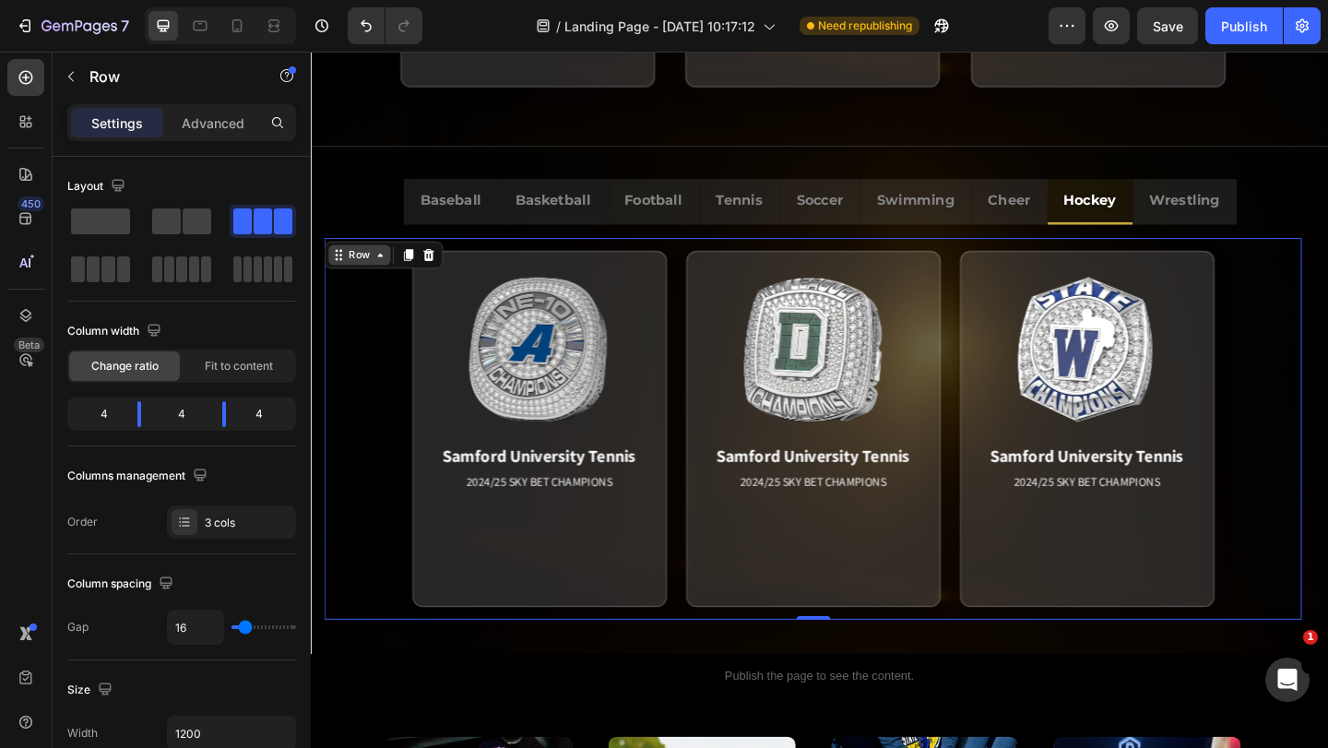
click at [349, 265] on div "Row" at bounding box center [364, 273] width 30 height 17
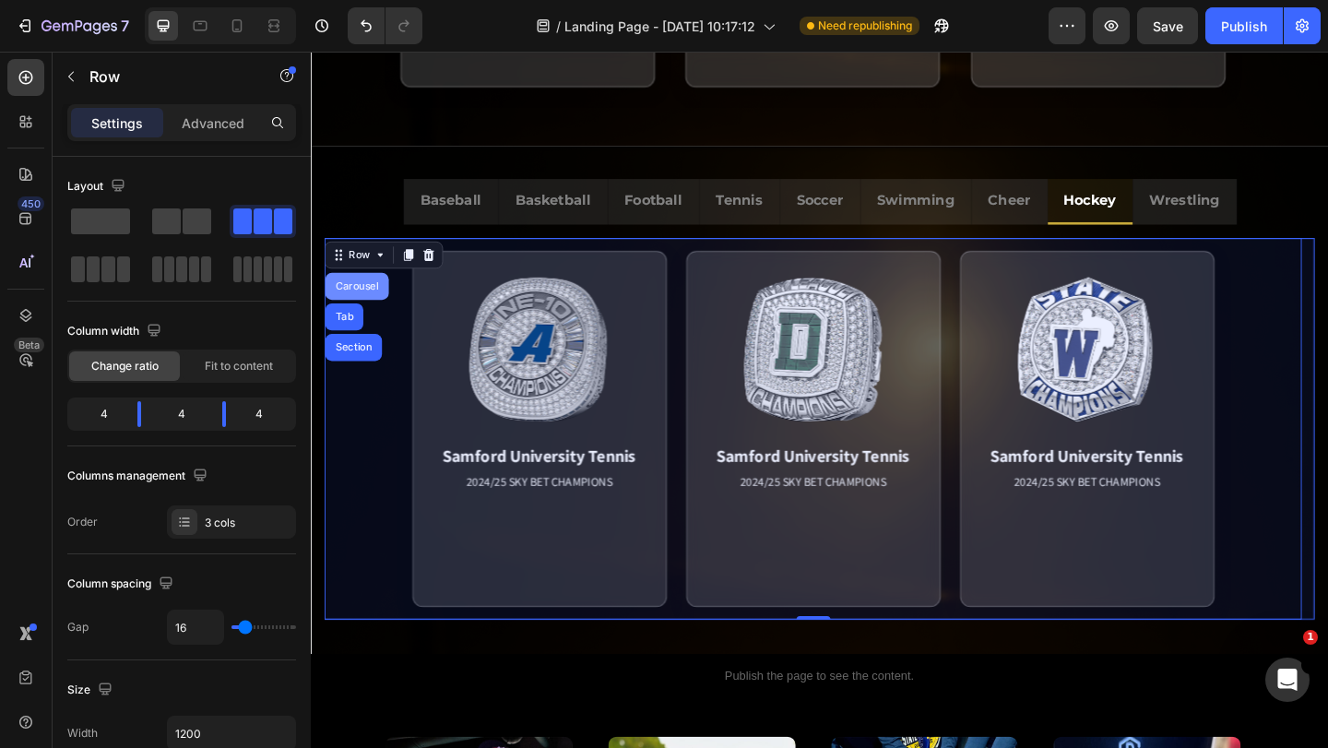
click at [358, 313] on div "Carousel" at bounding box center [361, 307] width 69 height 30
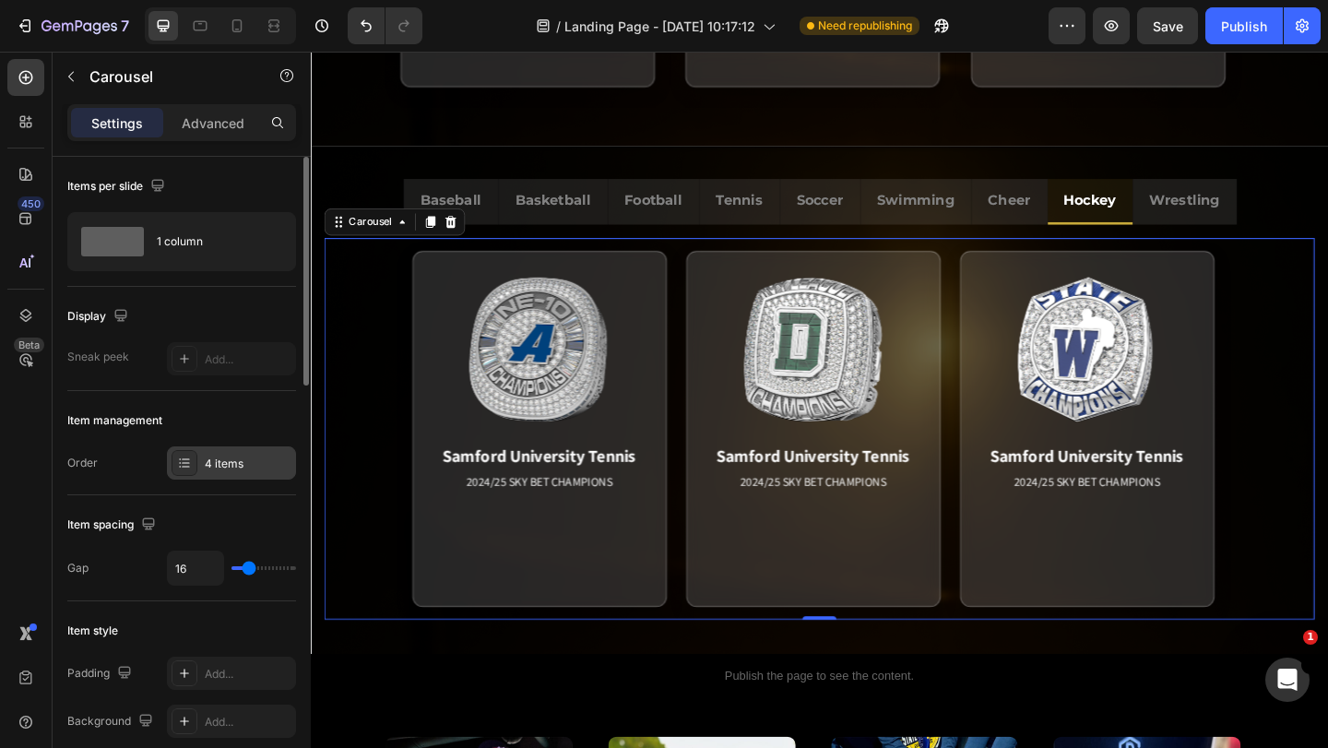
click at [238, 460] on div "4 items" at bounding box center [248, 464] width 87 height 17
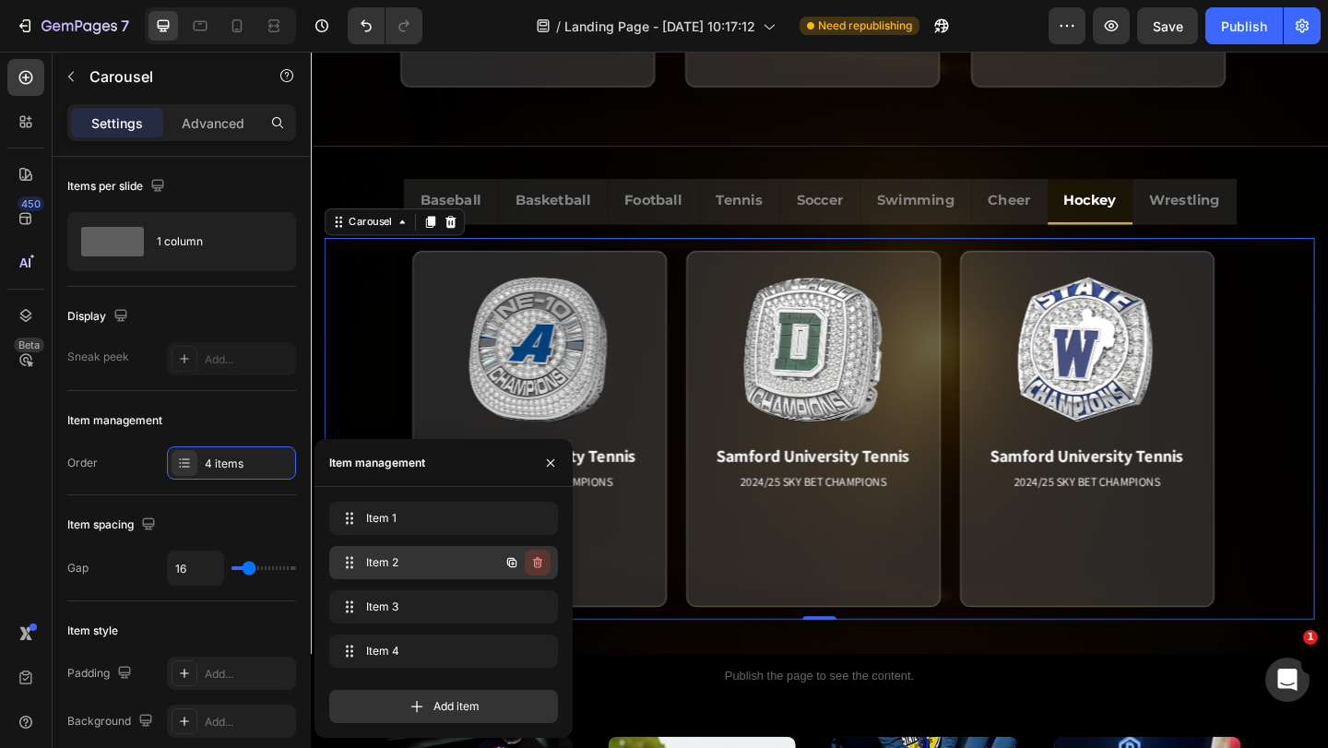
click at [535, 561] on icon "button" at bounding box center [537, 562] width 9 height 11
click at [537, 567] on div "Delete" at bounding box center [525, 562] width 34 height 17
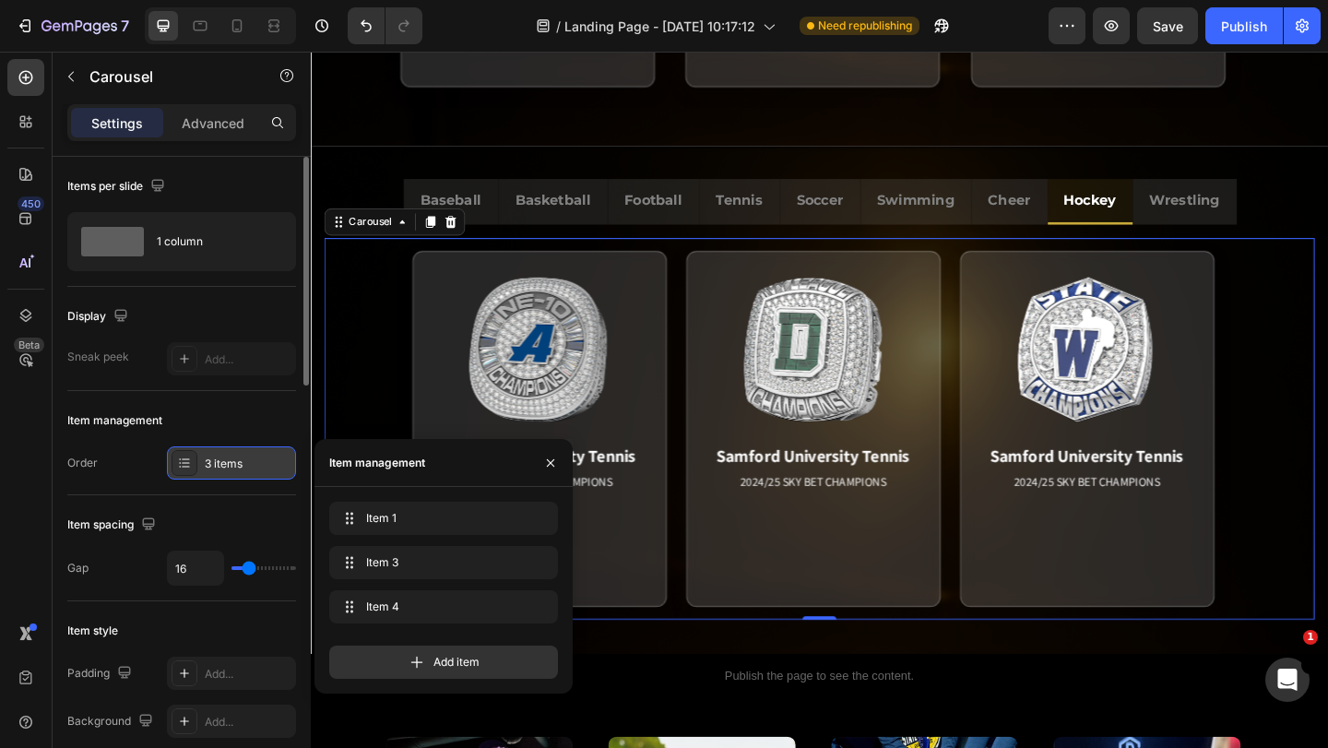
click at [228, 461] on div "3 items" at bounding box center [248, 464] width 87 height 17
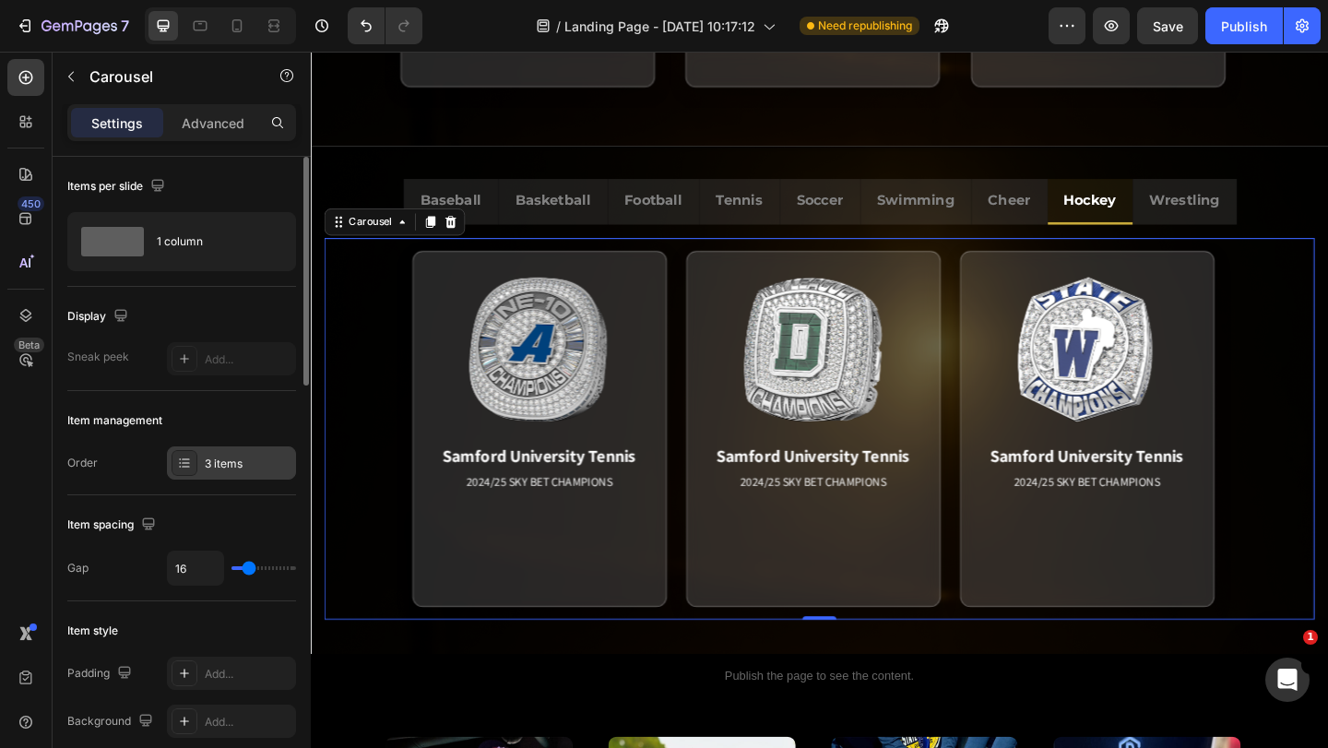
click at [247, 457] on div "3 items" at bounding box center [248, 464] width 87 height 17
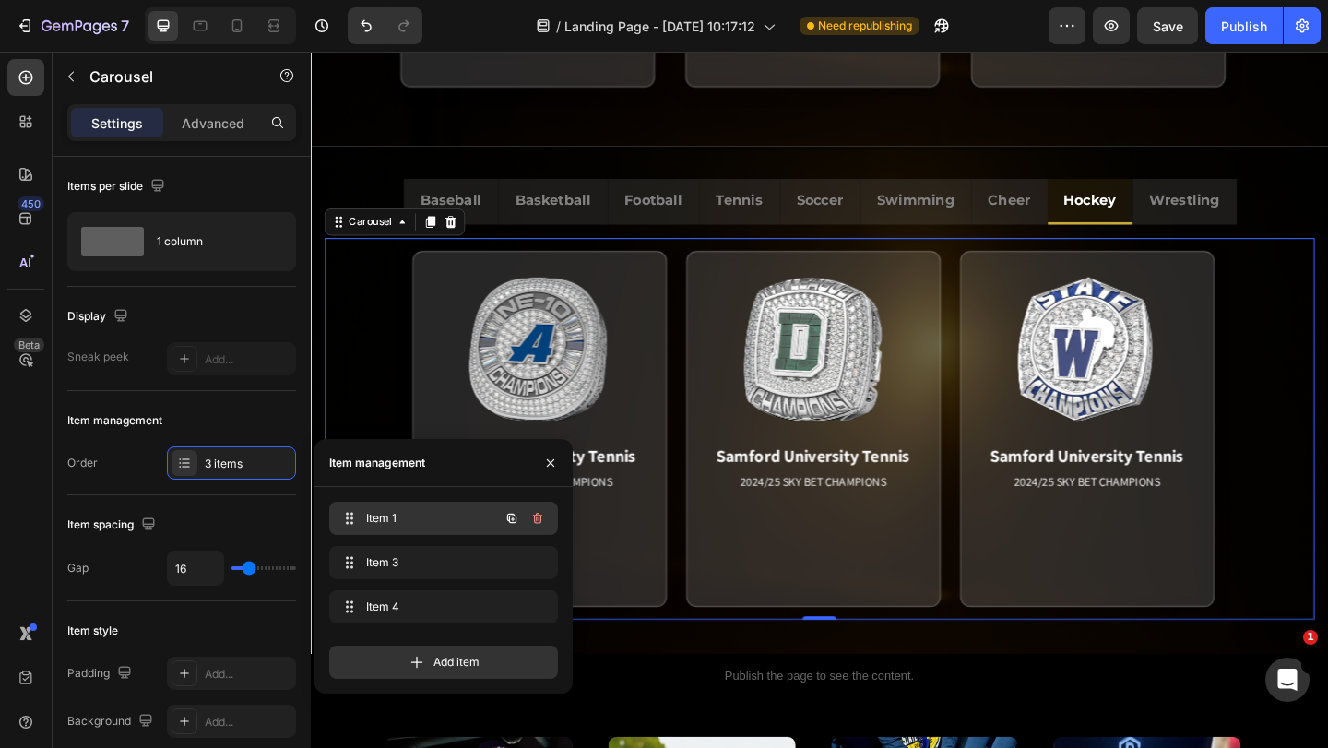
click at [396, 517] on span "Item 1" at bounding box center [418, 518] width 104 height 17
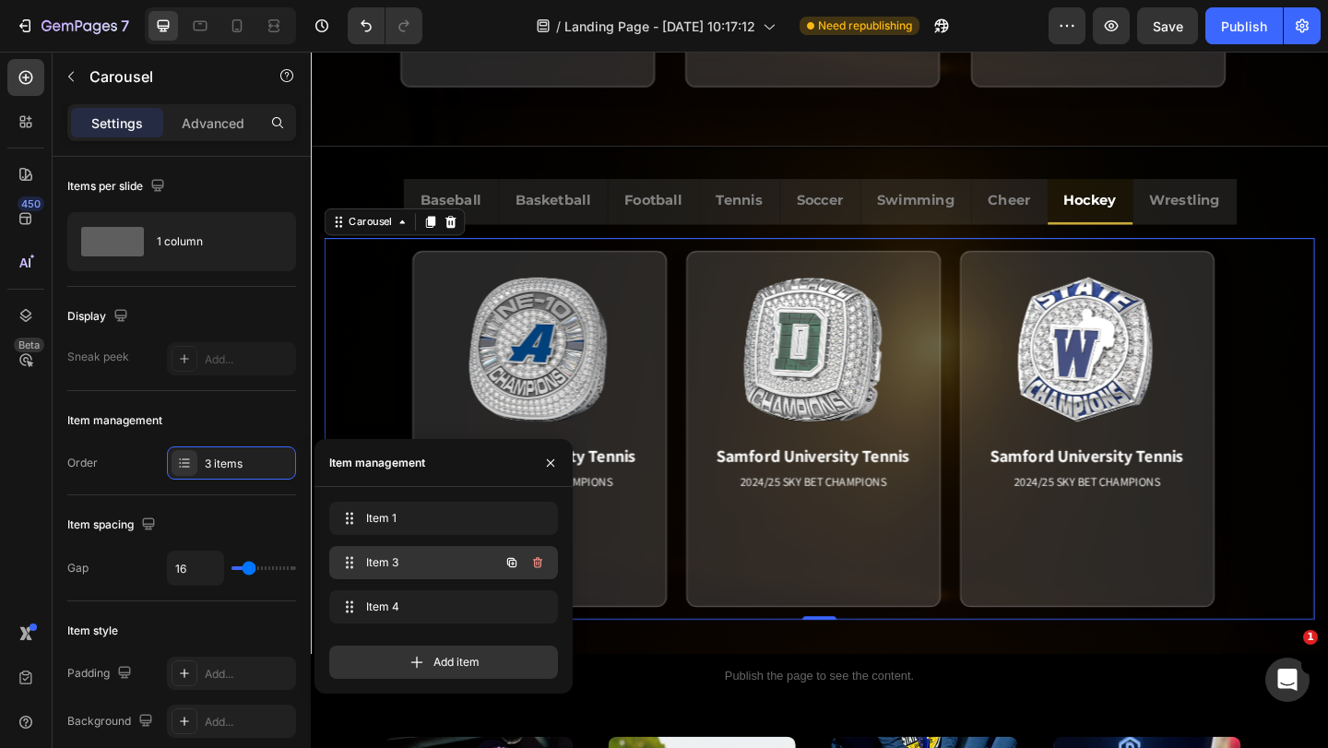
click at [406, 557] on span "Item 3" at bounding box center [418, 562] width 104 height 17
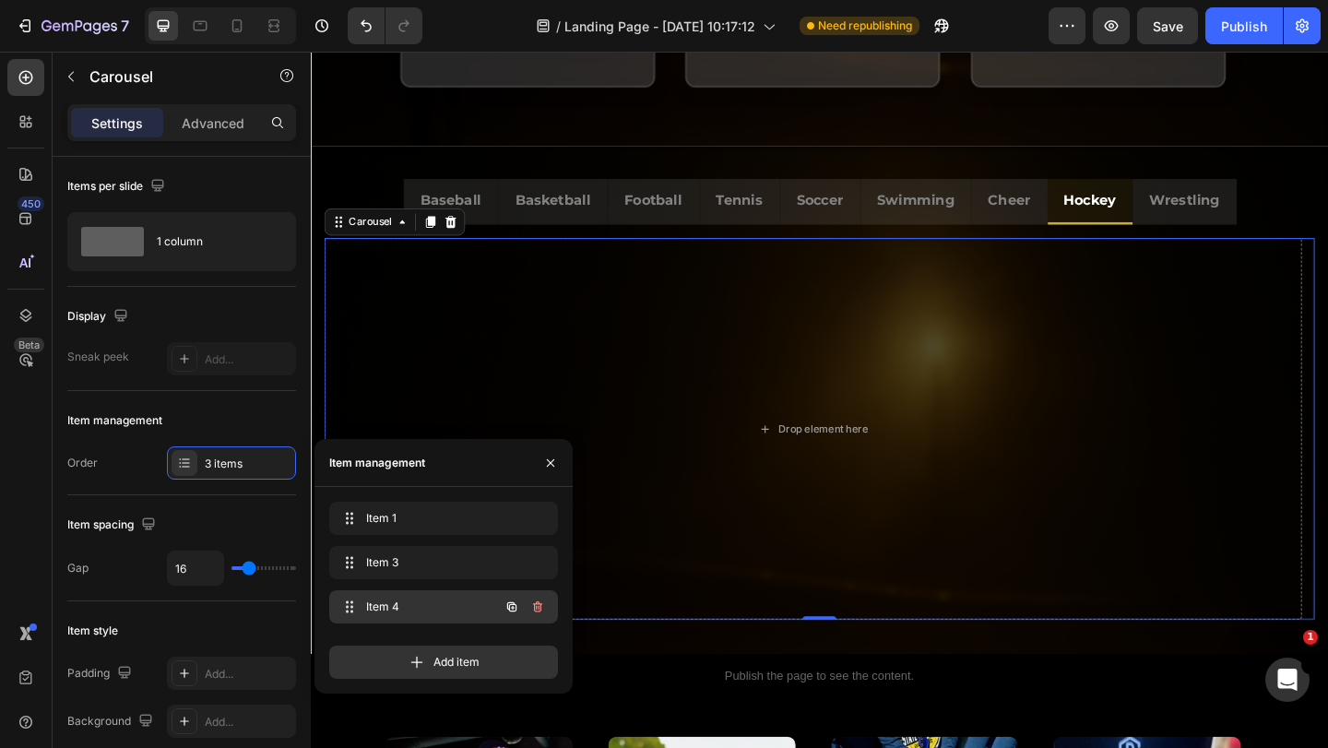
click at [410, 612] on span "Item 4" at bounding box center [418, 607] width 104 height 17
click at [540, 606] on icon "button" at bounding box center [537, 606] width 9 height 11
click at [530, 599] on div "Delete" at bounding box center [525, 607] width 34 height 17
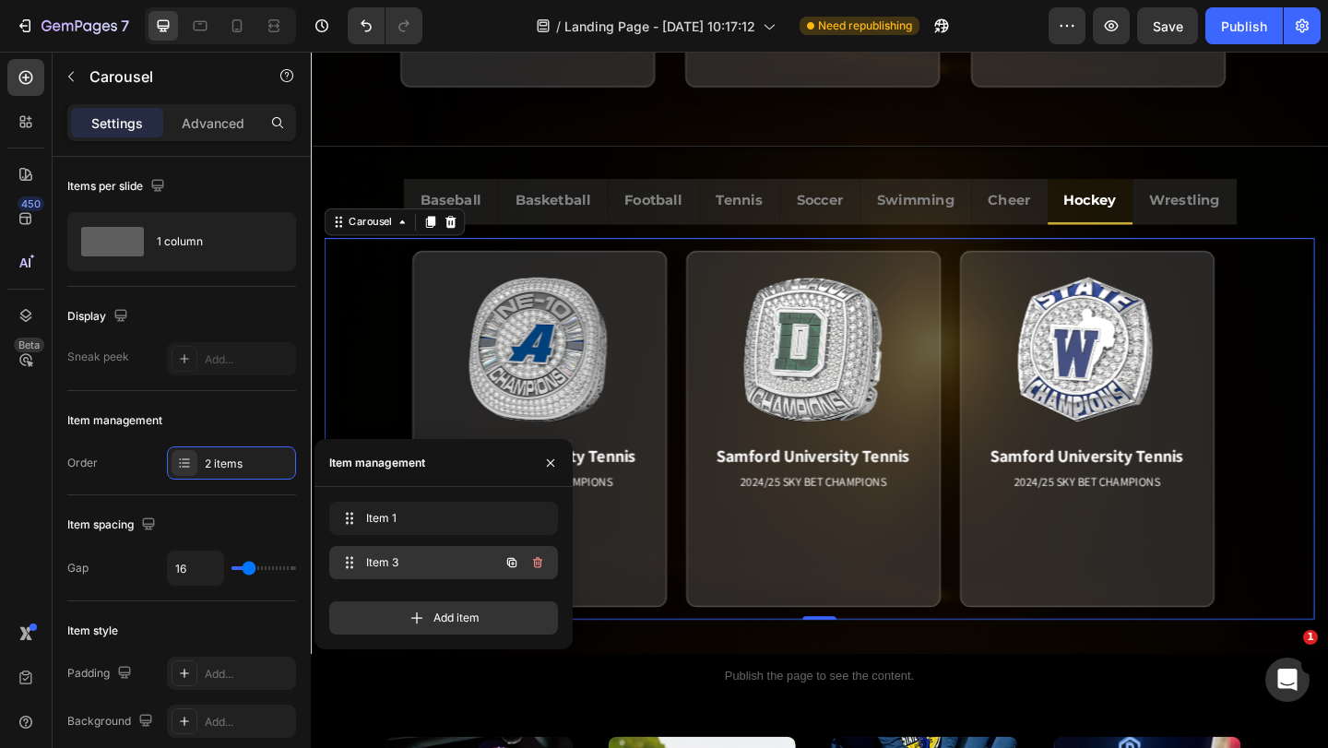
click at [395, 555] on span "Item 3" at bounding box center [418, 562] width 104 height 17
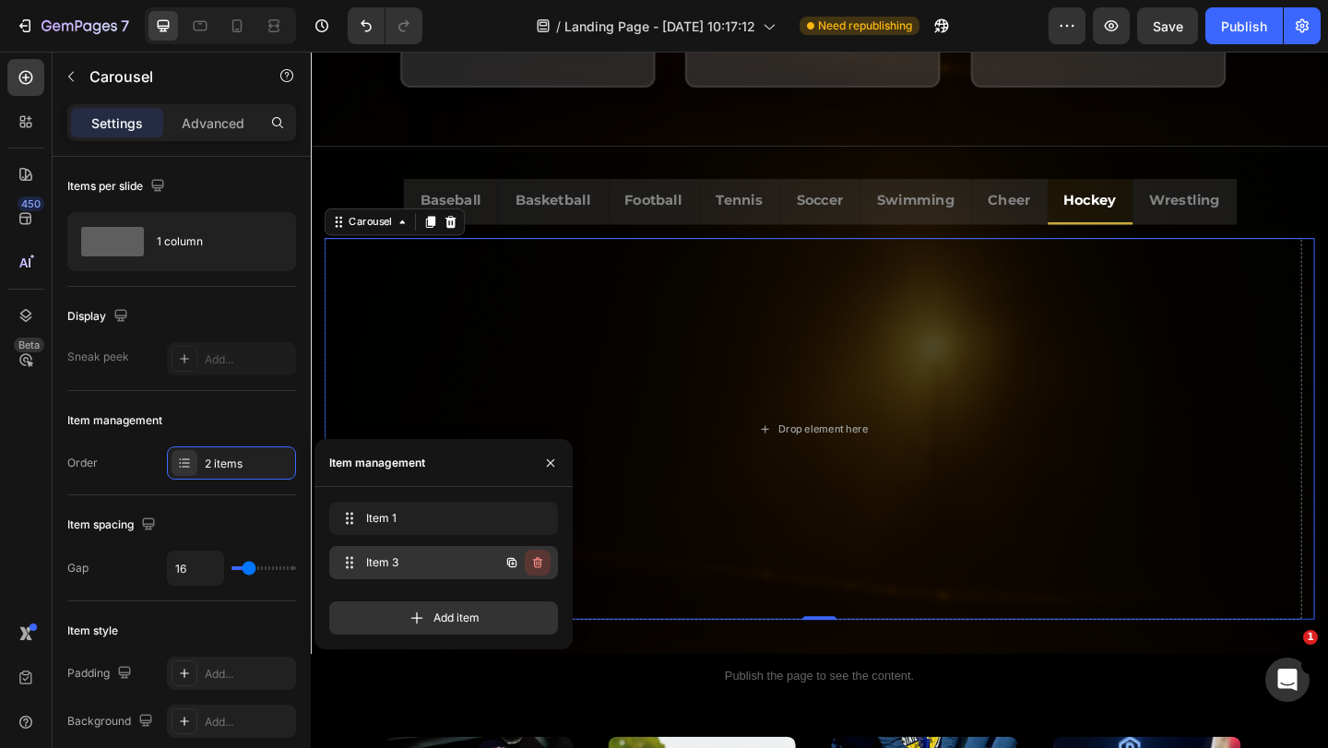
click at [537, 560] on icon "button" at bounding box center [537, 562] width 9 height 11
click at [528, 564] on div "Delete" at bounding box center [525, 562] width 34 height 17
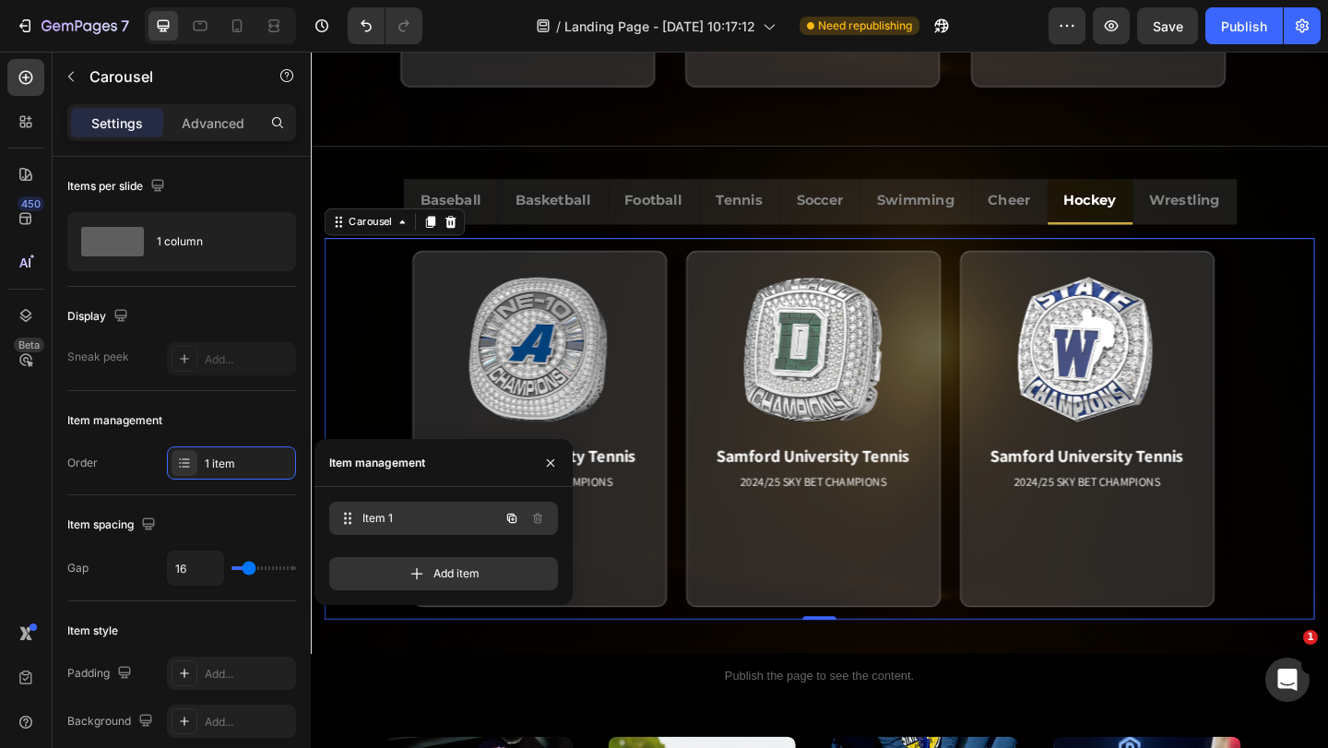
click at [471, 523] on div "Item 1 Item 1" at bounding box center [418, 518] width 162 height 26
click at [509, 521] on icon "button" at bounding box center [511, 518] width 9 height 9
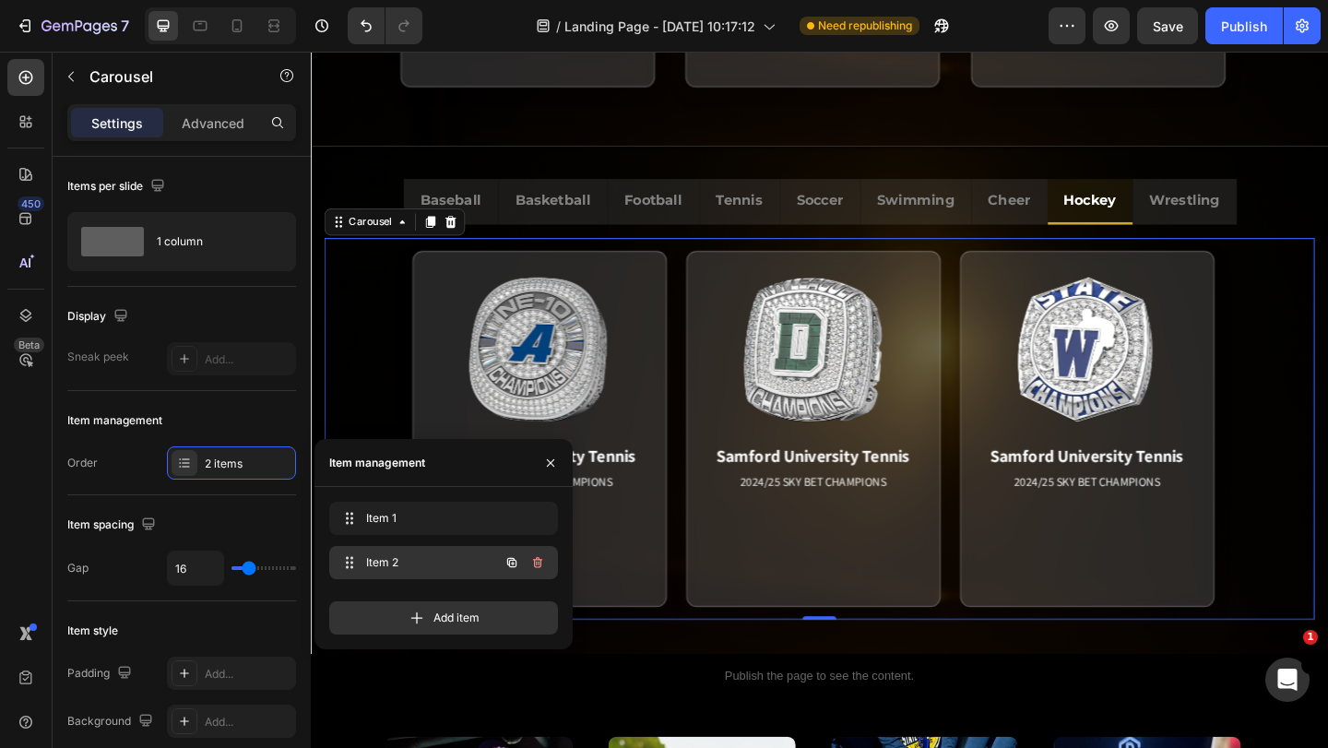
click at [484, 556] on div "Item 2 Item 2" at bounding box center [418, 563] width 162 height 26
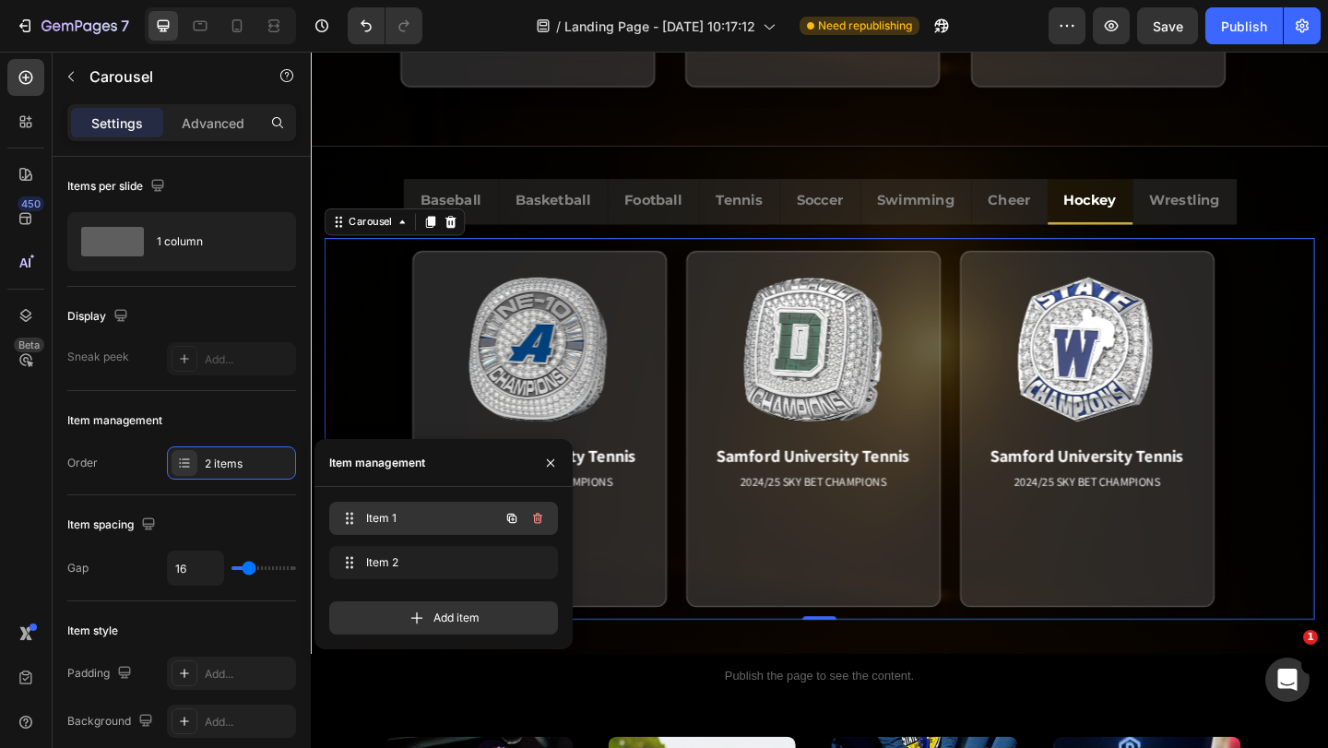
click at [426, 518] on span "Item 1" at bounding box center [418, 518] width 104 height 17
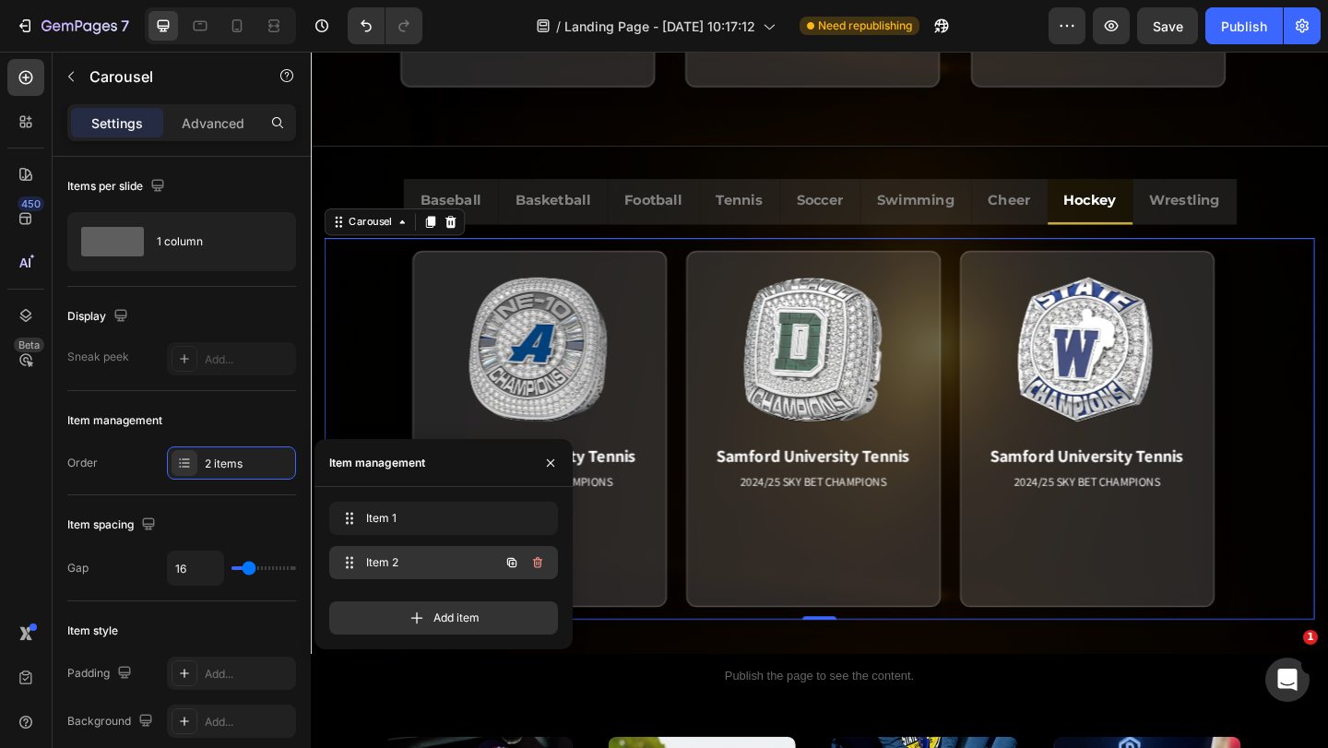
click at [428, 563] on span "Item 2" at bounding box center [418, 562] width 104 height 17
click at [507, 559] on icon "button" at bounding box center [512, 562] width 15 height 15
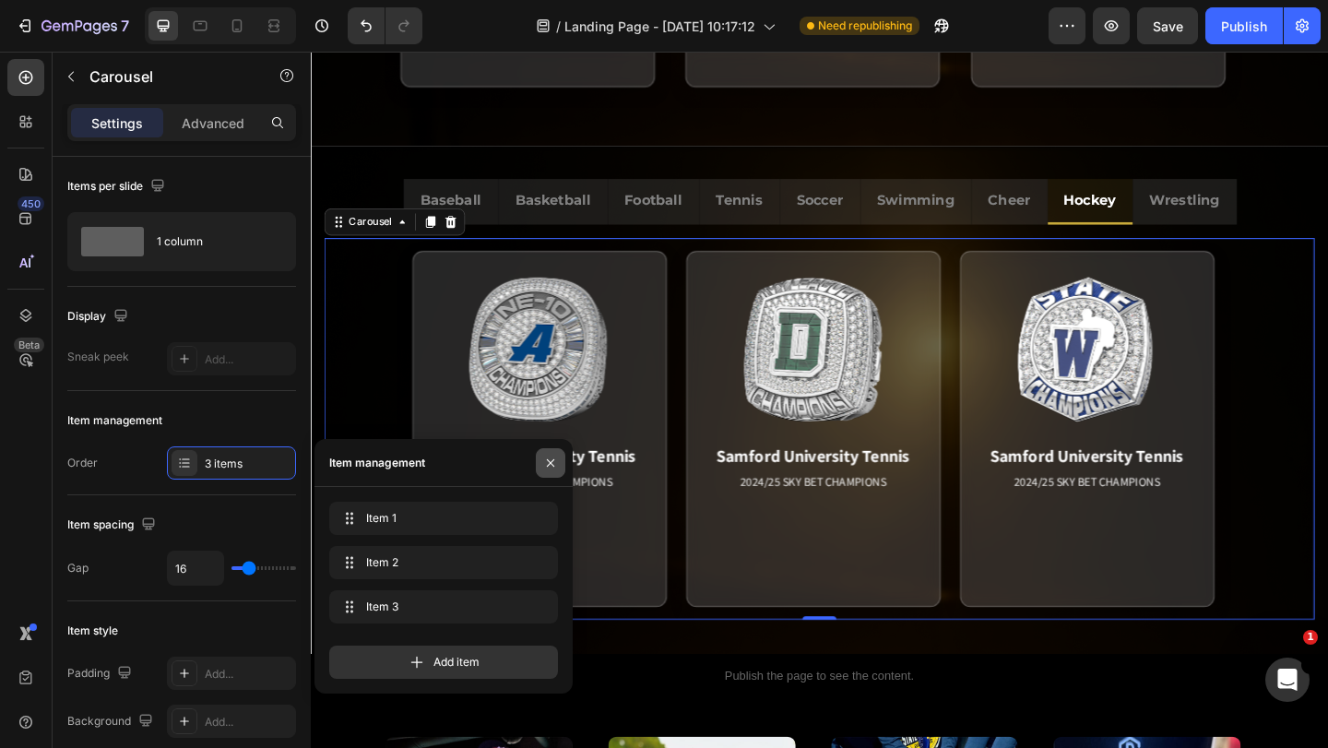
click at [548, 464] on icon "button" at bounding box center [550, 463] width 15 height 15
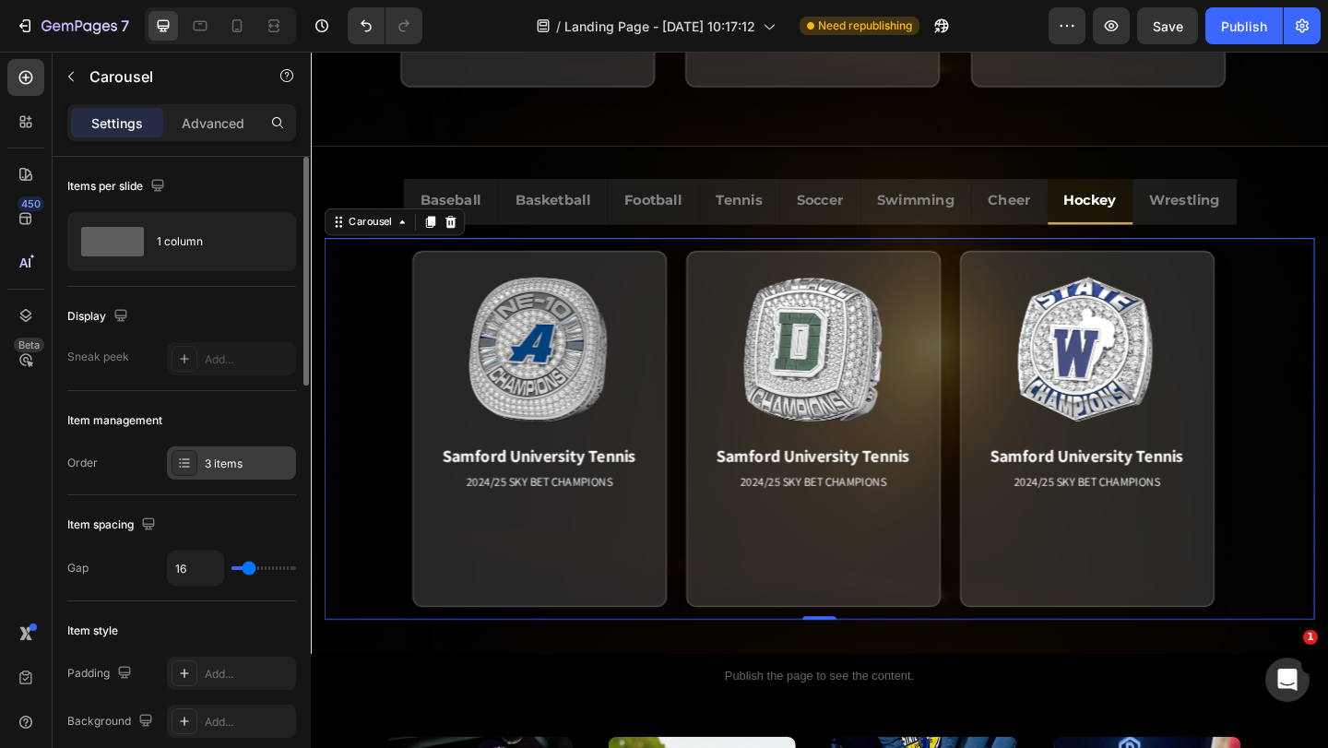
click at [243, 462] on div "3 items" at bounding box center [248, 464] width 87 height 17
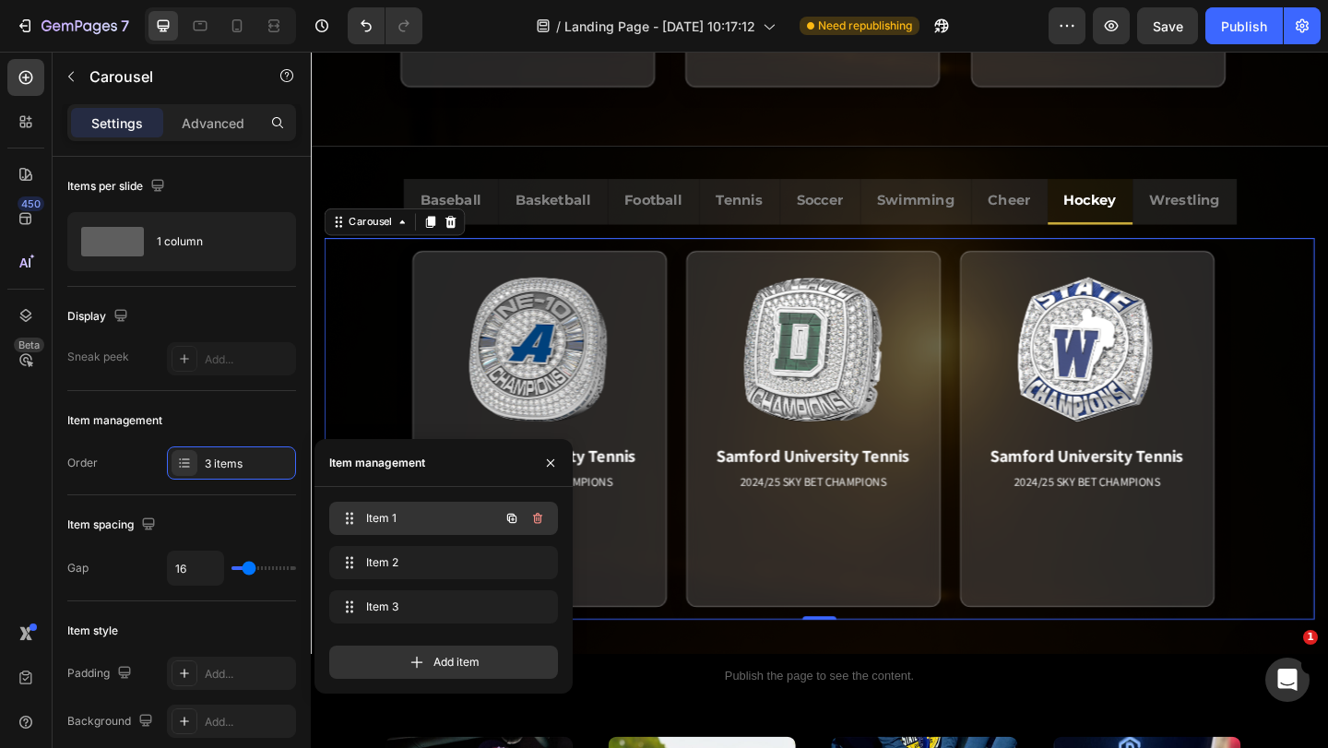
click at [419, 505] on div "Item 1 Item 1" at bounding box center [443, 518] width 229 height 33
click at [440, 516] on span "Item 1" at bounding box center [418, 518] width 104 height 17
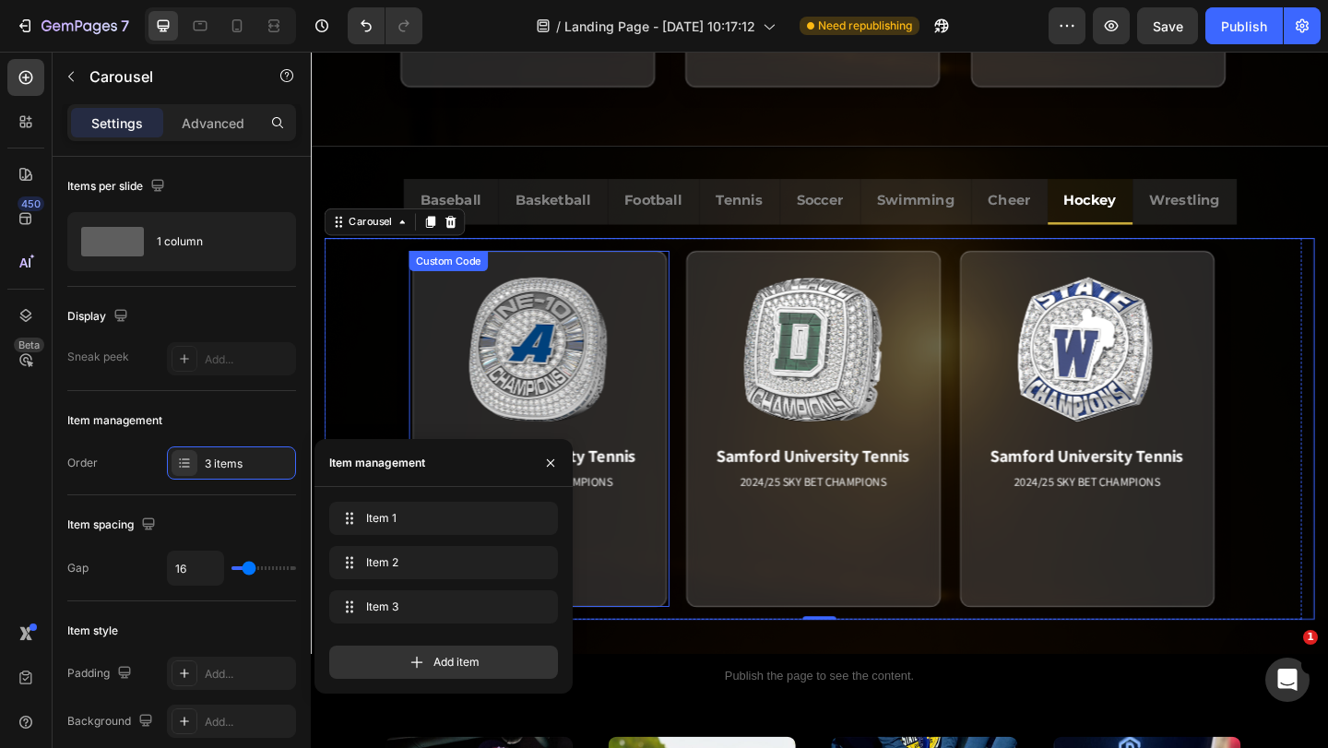
click at [699, 550] on div "Samford University Tennis 2024/25 SKY BET CHAMPIONS Match Highlight The Coastal…" at bounding box center [559, 461] width 283 height 387
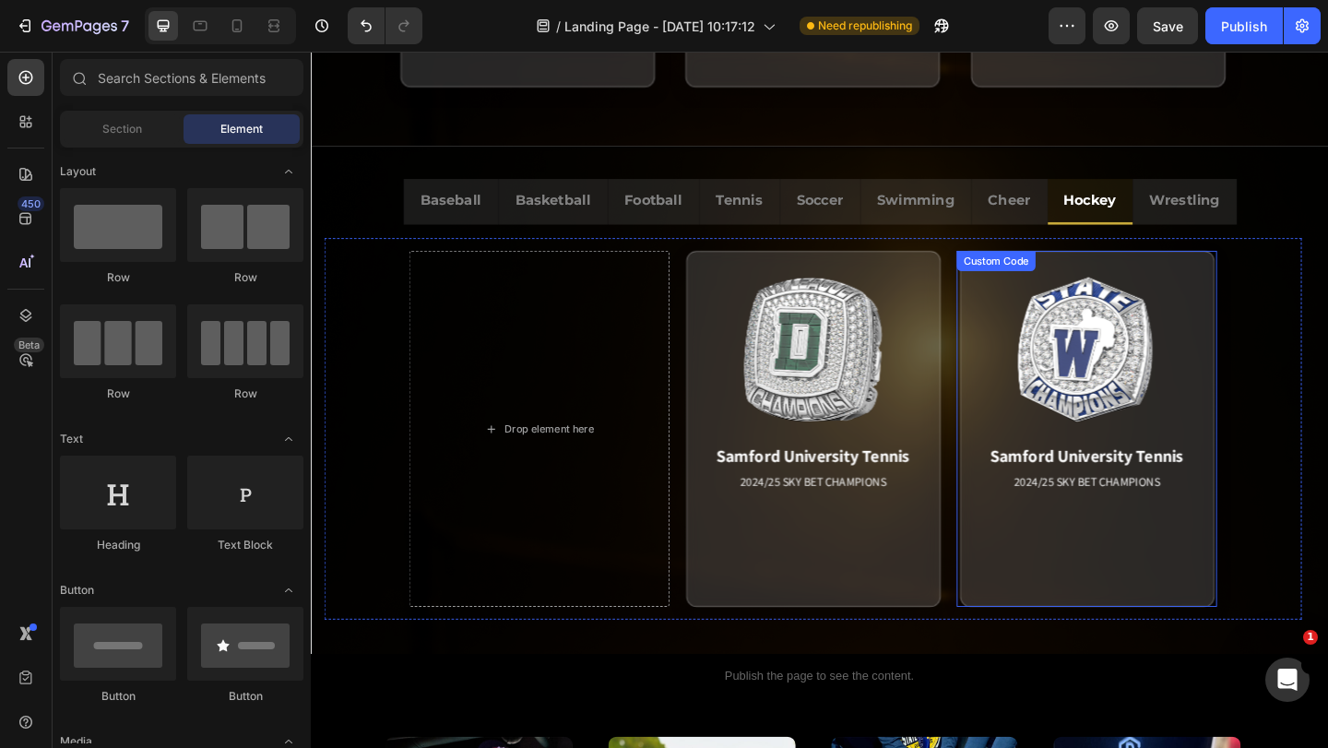
click at [1014, 557] on div "Samford University Tennis 2024/25 SKY BET CHAMPIONS Match Highlight The Coastal…" at bounding box center [1155, 461] width 283 height 387
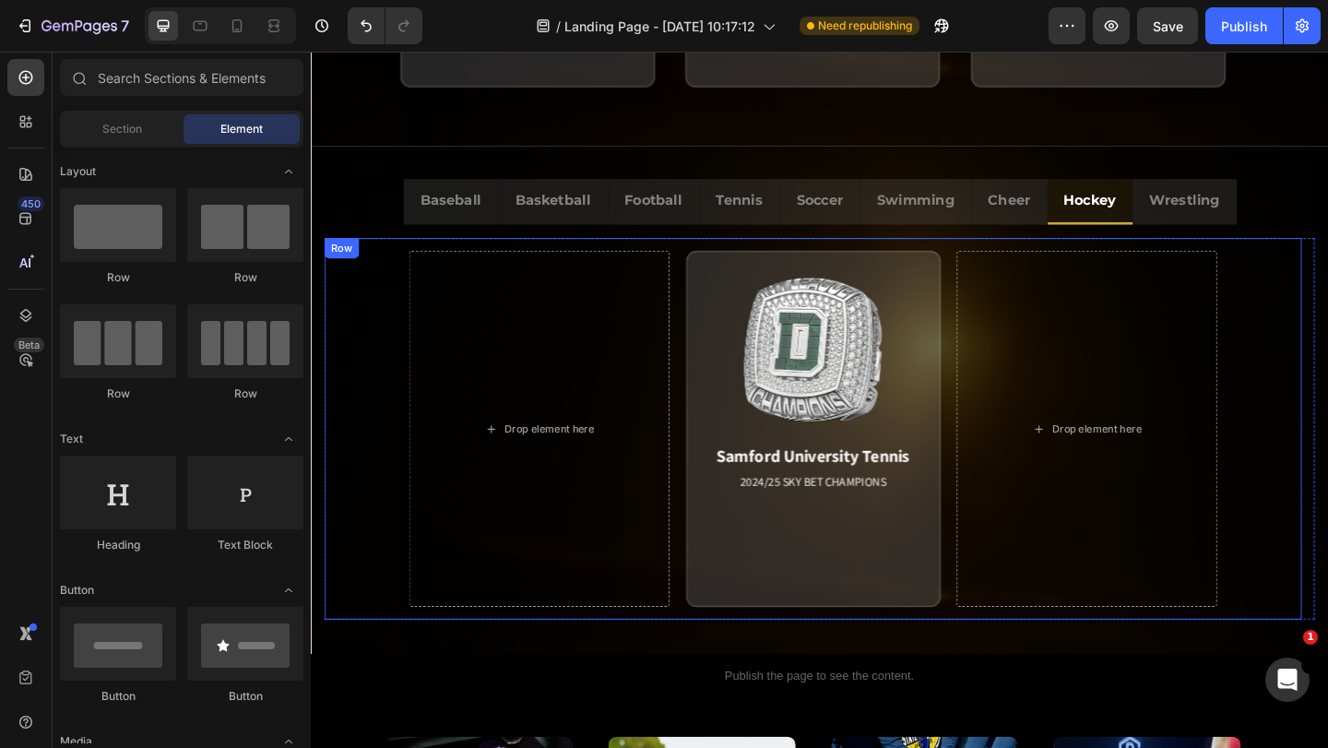
click at [1009, 570] on div "Drop element here Samford University Tennis 2024/25 SKY BET CHAMPIONS Match Hig…" at bounding box center [857, 462] width 1063 height 415
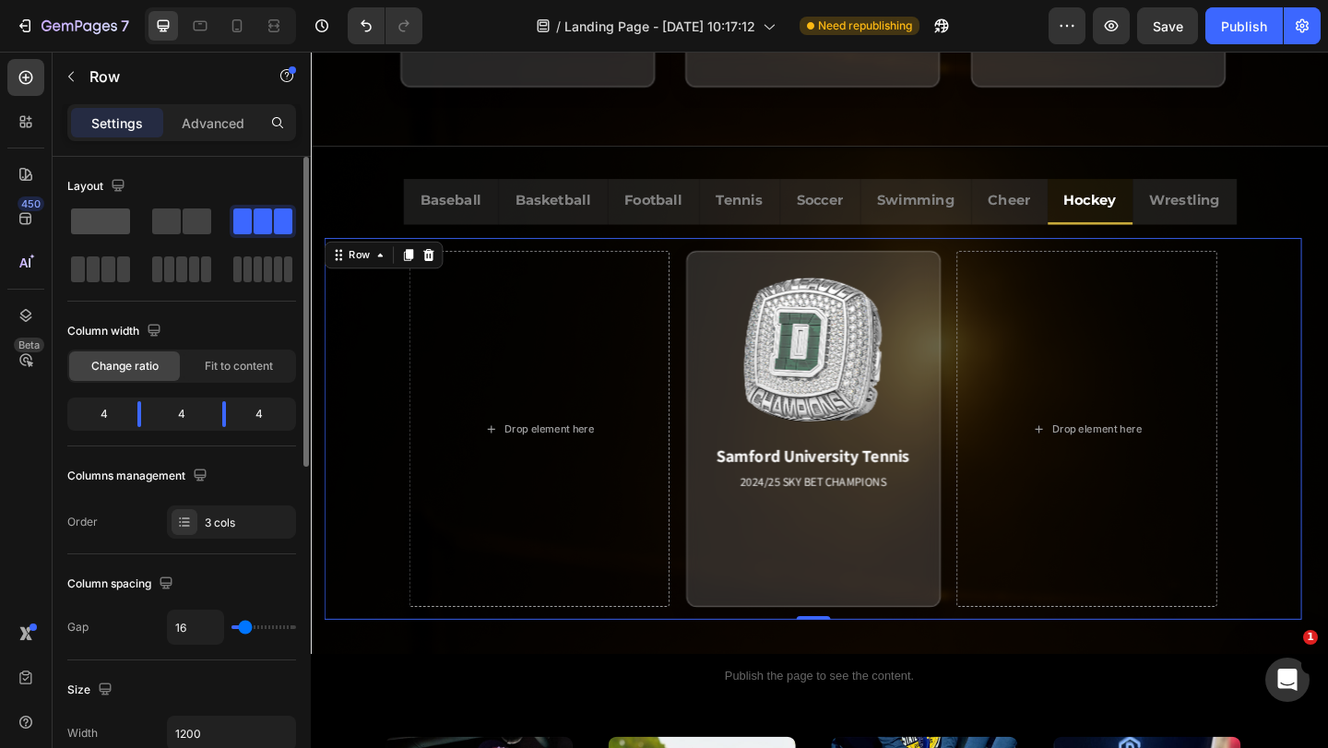
click at [105, 224] on span at bounding box center [100, 221] width 59 height 26
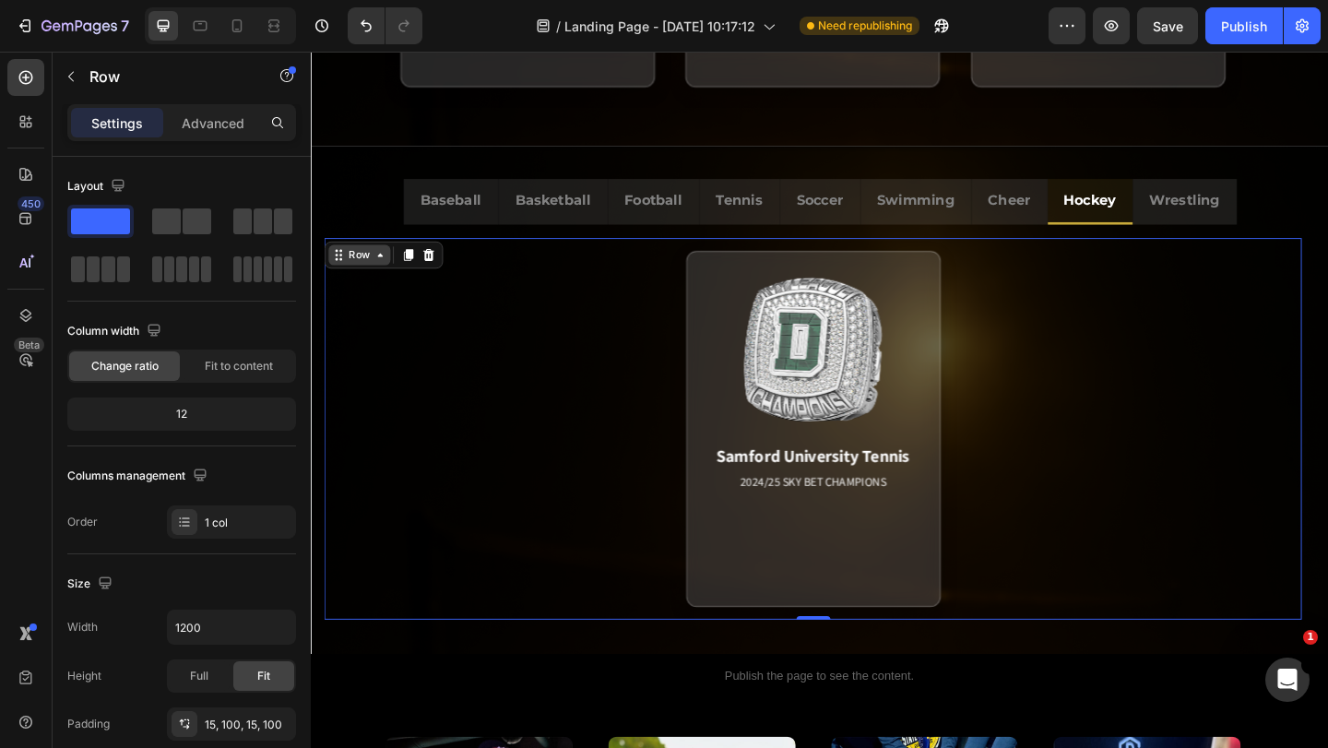
click at [346, 270] on icon at bounding box center [341, 273] width 15 height 15
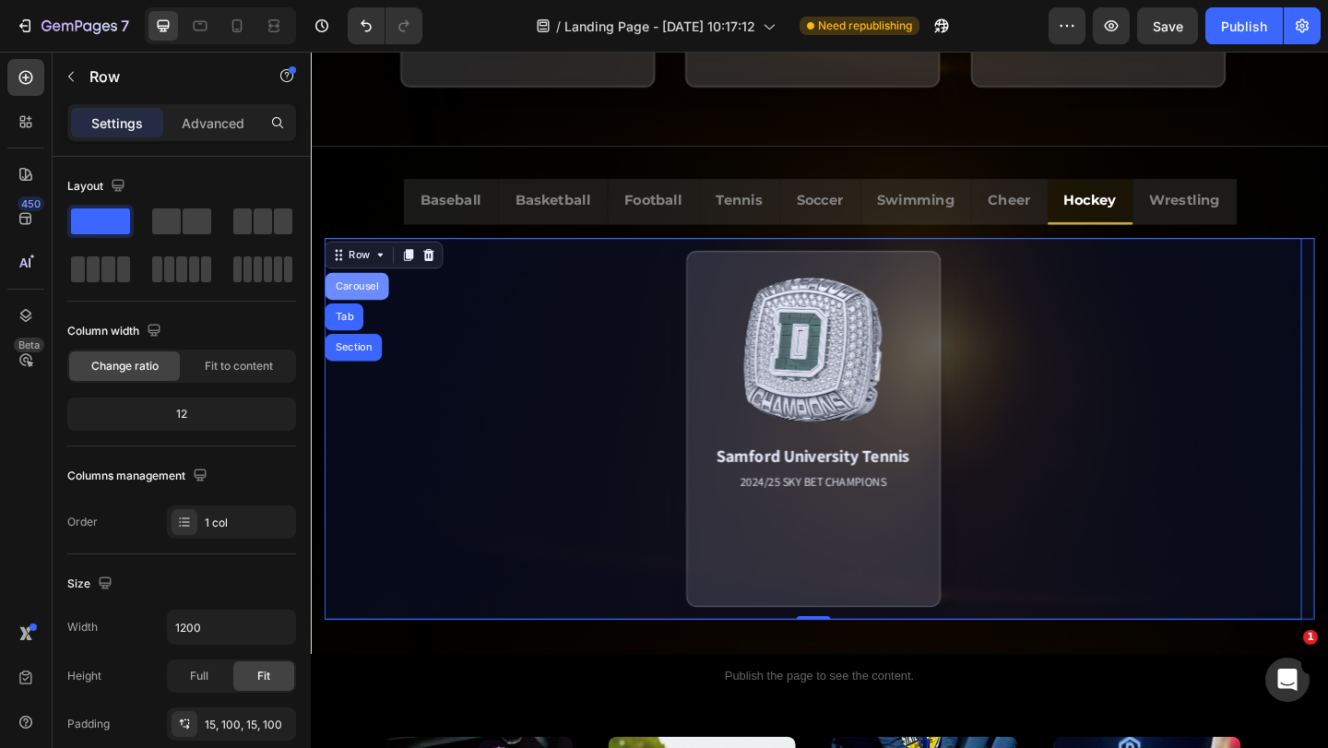
click at [370, 309] on div "Carousel" at bounding box center [361, 307] width 54 height 11
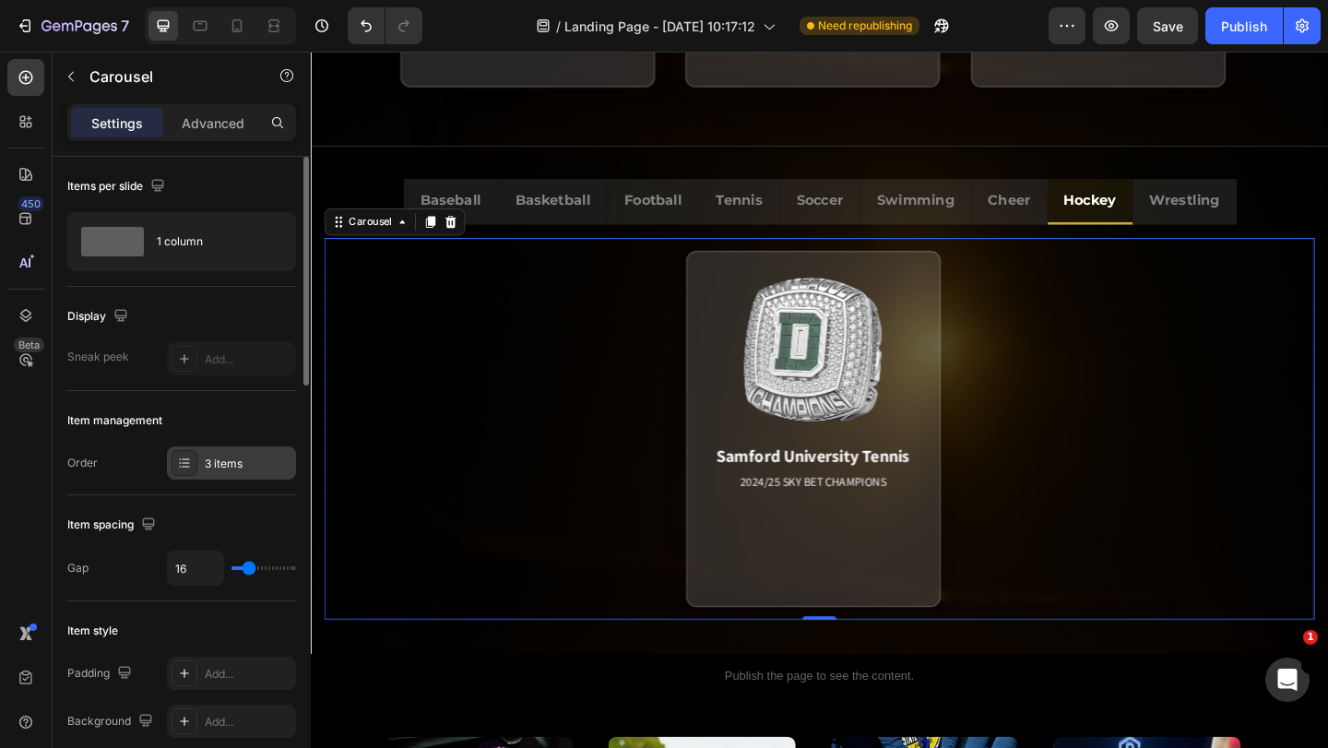
click at [211, 465] on div "3 items" at bounding box center [248, 464] width 87 height 17
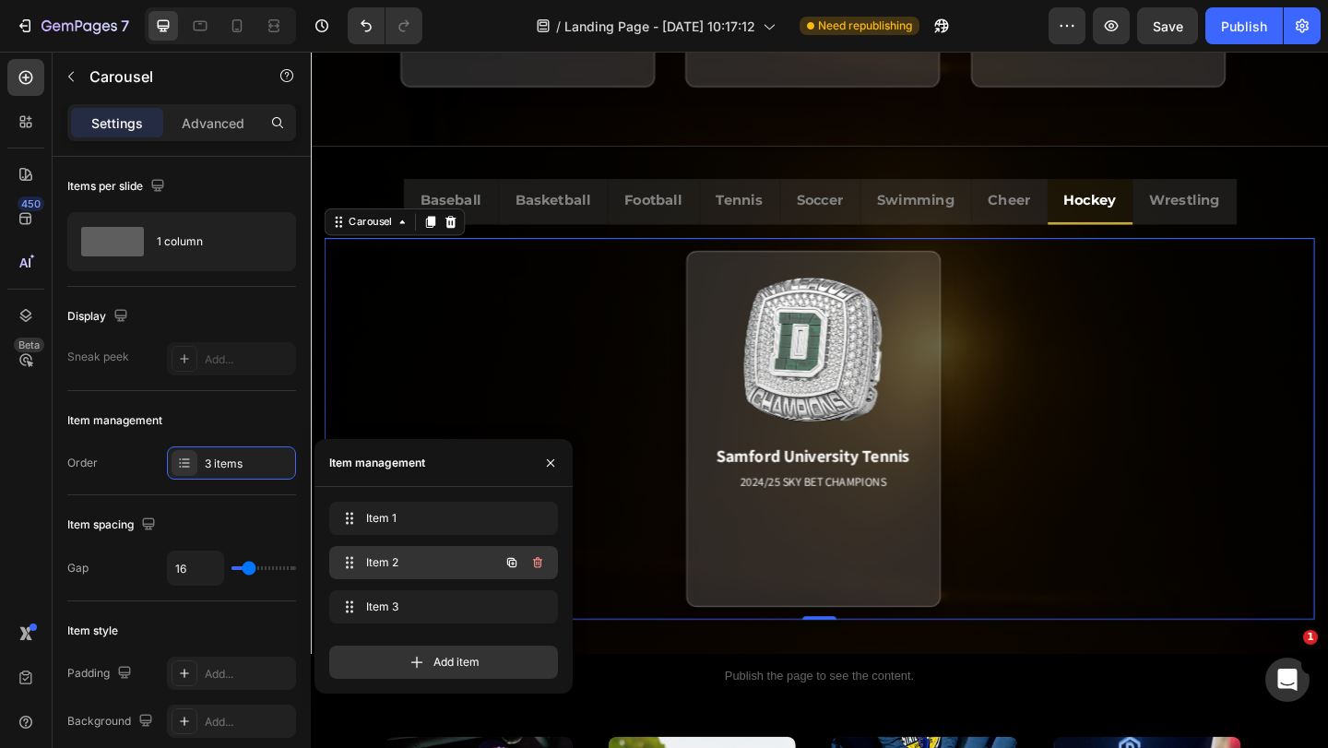
click at [406, 565] on span "Item 2" at bounding box center [418, 562] width 104 height 17
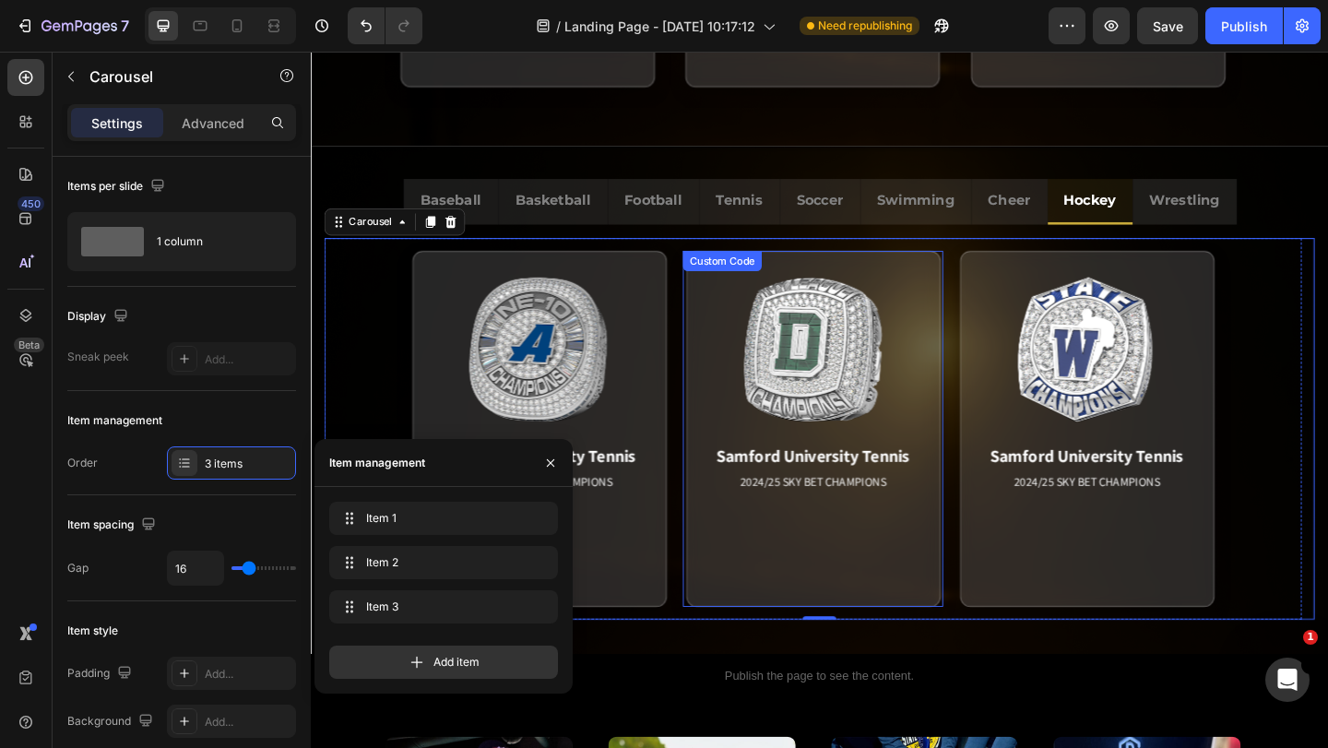
click at [716, 550] on div "Samford University Tennis 2024/25 SKY BET CHAMPIONS Match Highlight The Coastal…" at bounding box center [857, 461] width 283 height 387
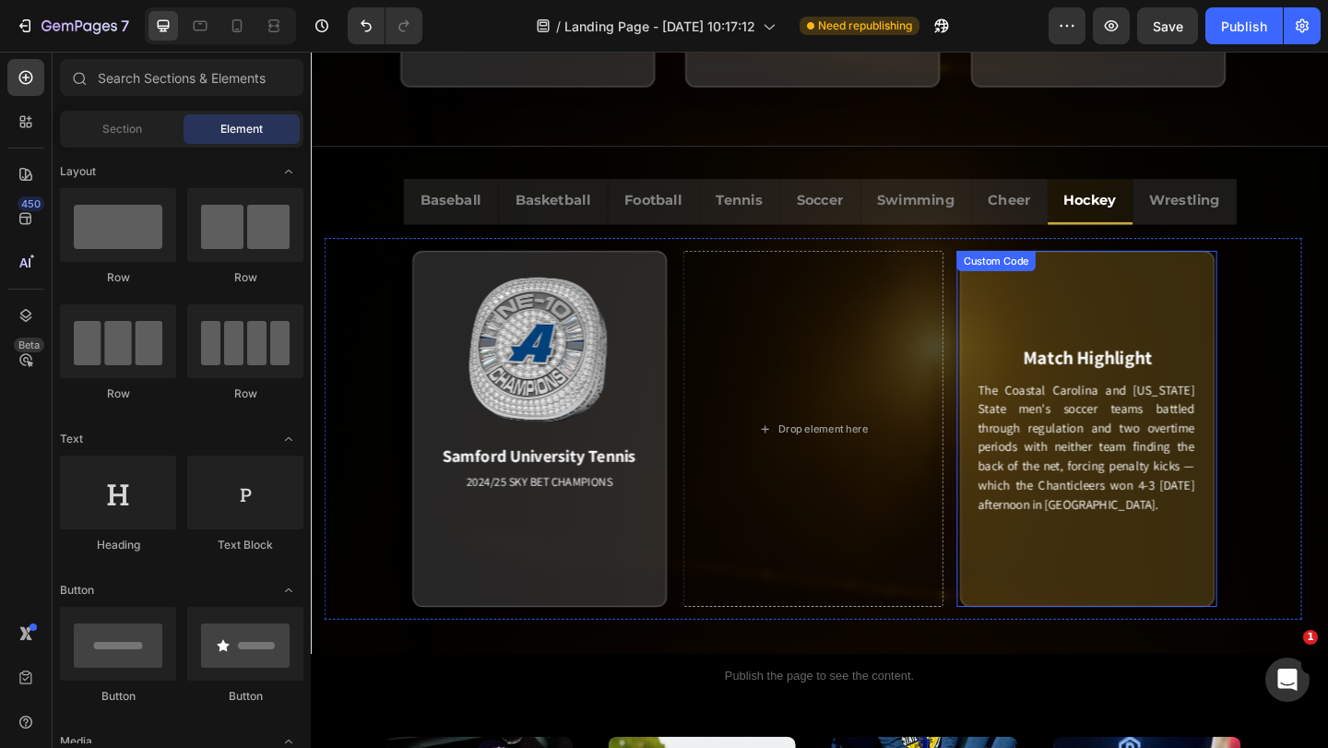
click at [1017, 541] on div "Samford University Tennis 2024/25 SKY BET CHAMPIONS Match Highlight The Coastal…" at bounding box center [1155, 461] width 277 height 387
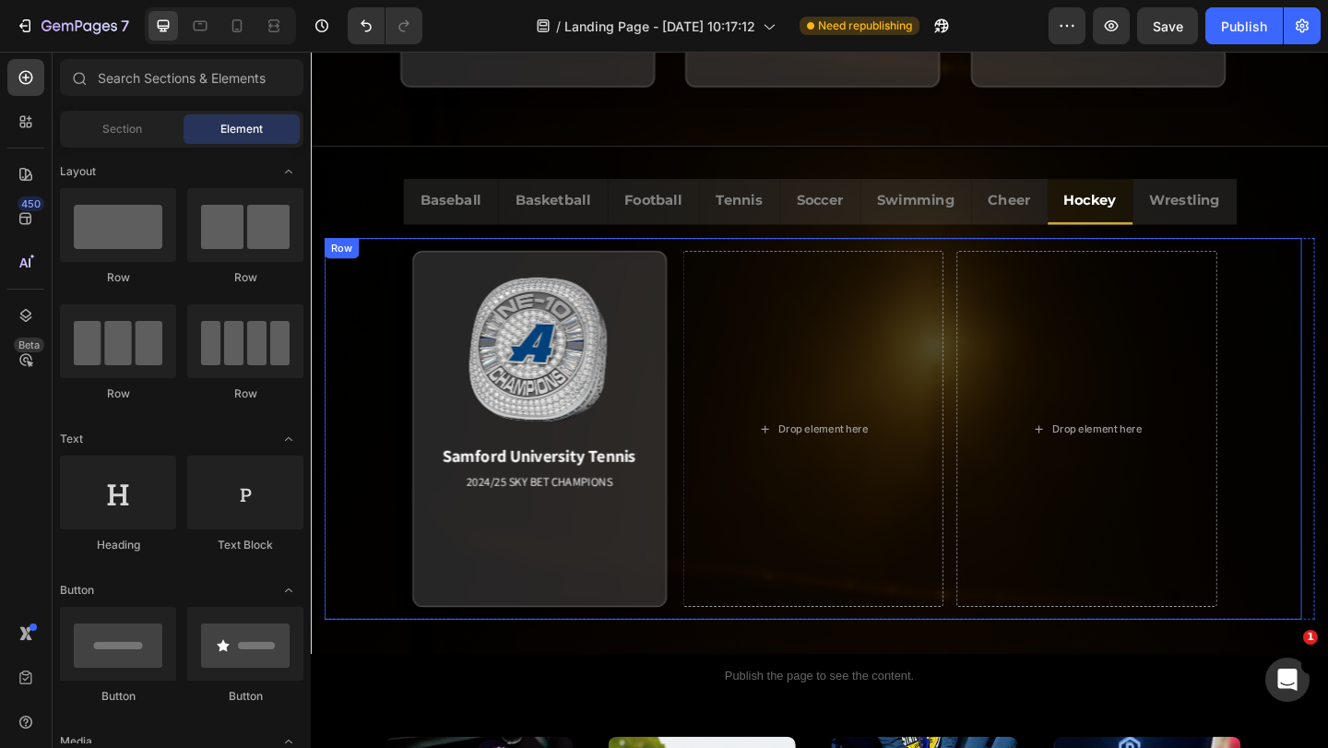
click at [1009, 585] on div "Samford University Tennis 2024/25 SKY BET CHAMPIONS Match Highlight The Coastal…" at bounding box center [857, 462] width 1063 height 415
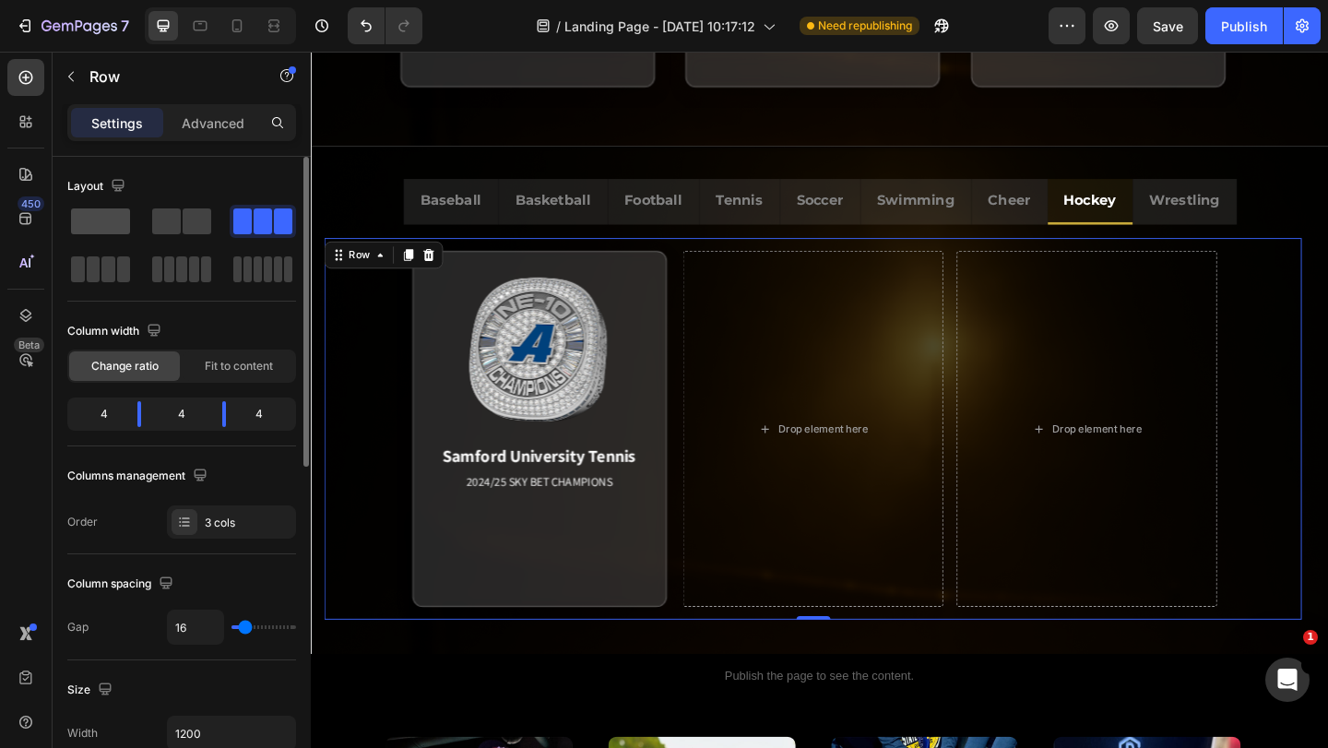
click at [119, 215] on span at bounding box center [100, 221] width 59 height 26
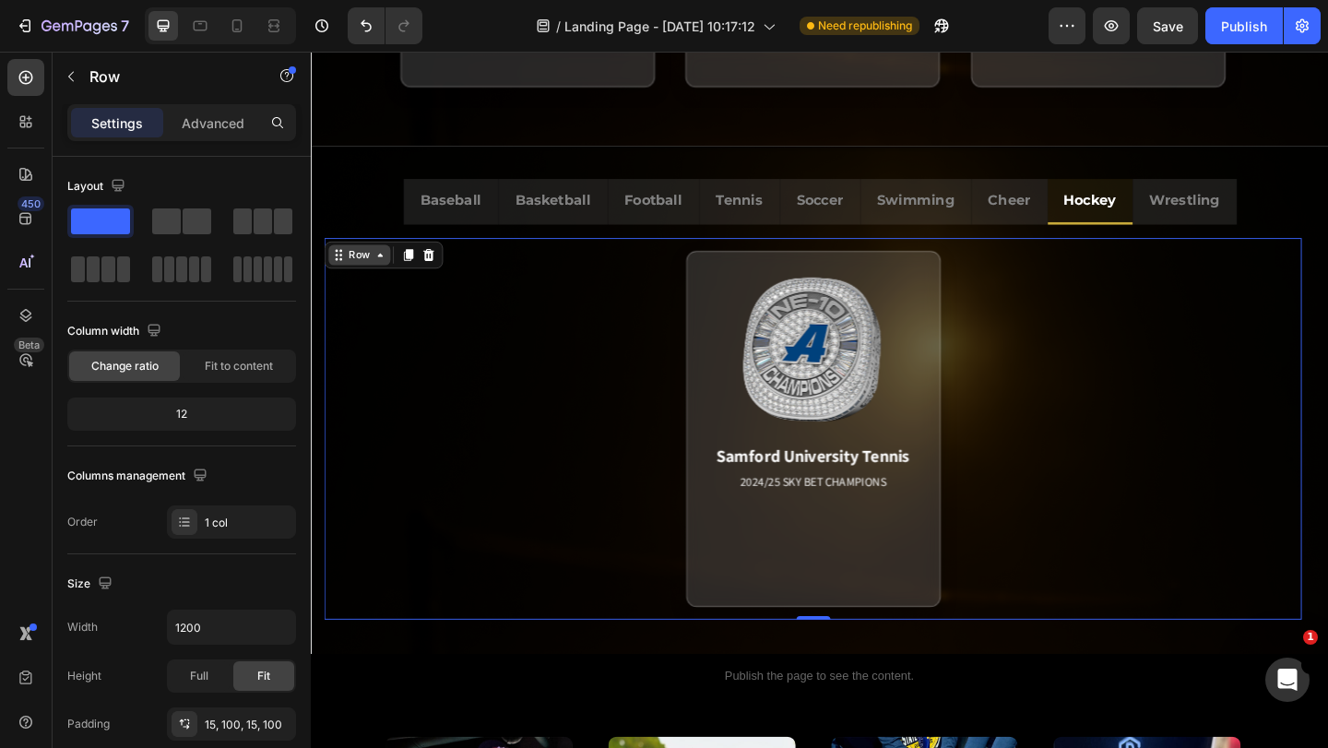
click at [351, 275] on div "Row" at bounding box center [364, 273] width 30 height 17
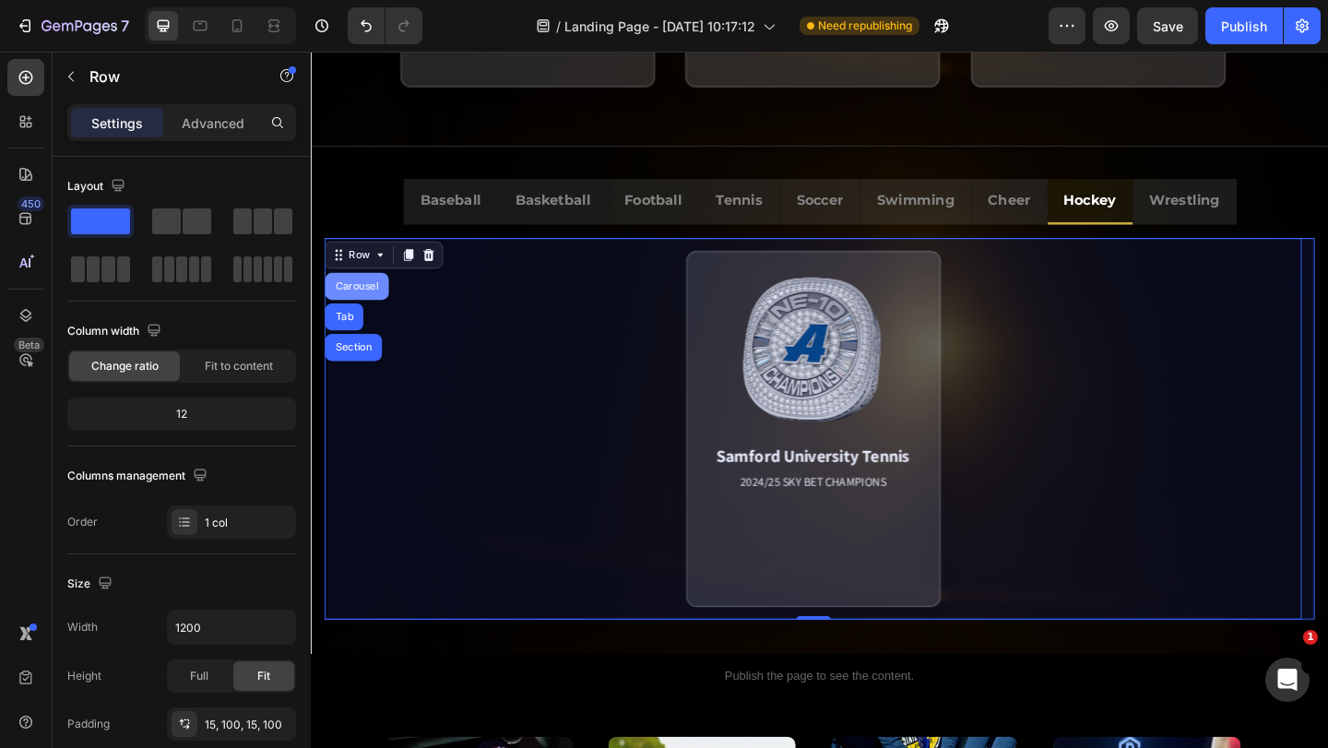
click at [365, 305] on div "Carousel" at bounding box center [361, 307] width 54 height 11
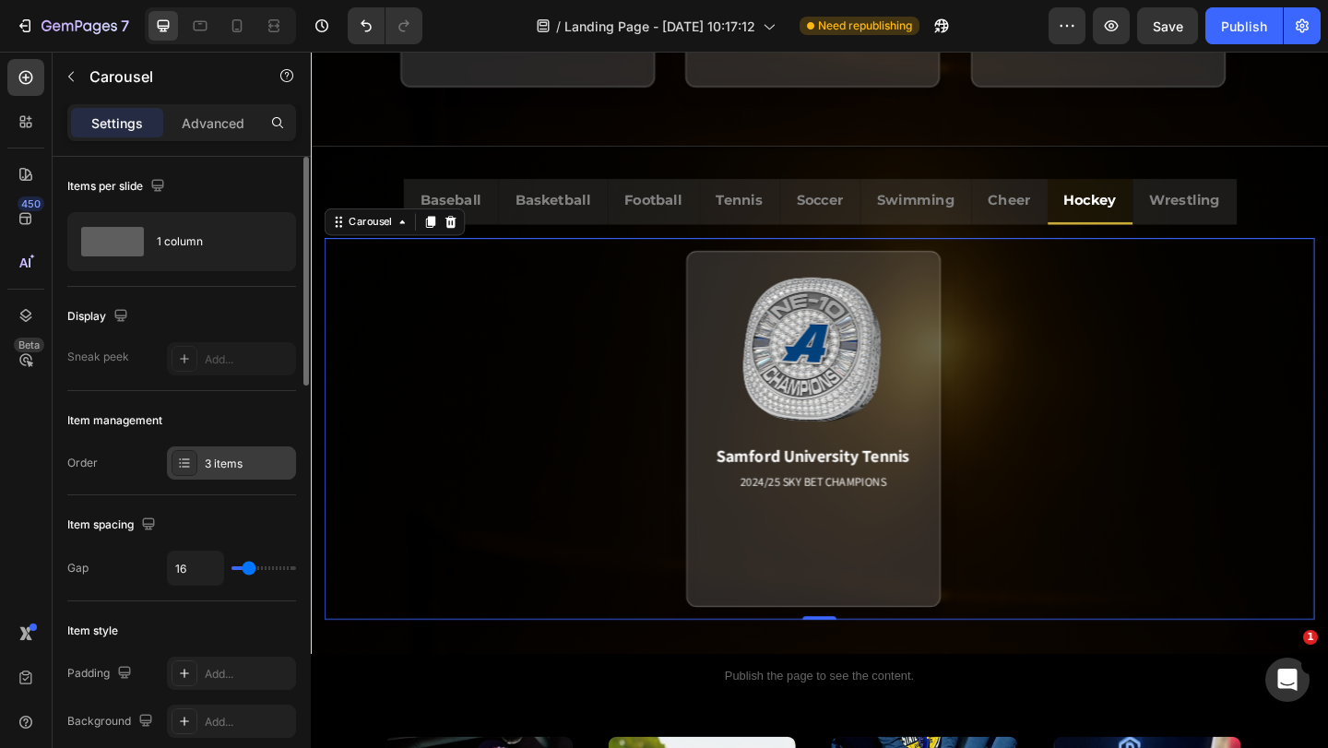
click at [226, 452] on div "3 items" at bounding box center [231, 462] width 129 height 33
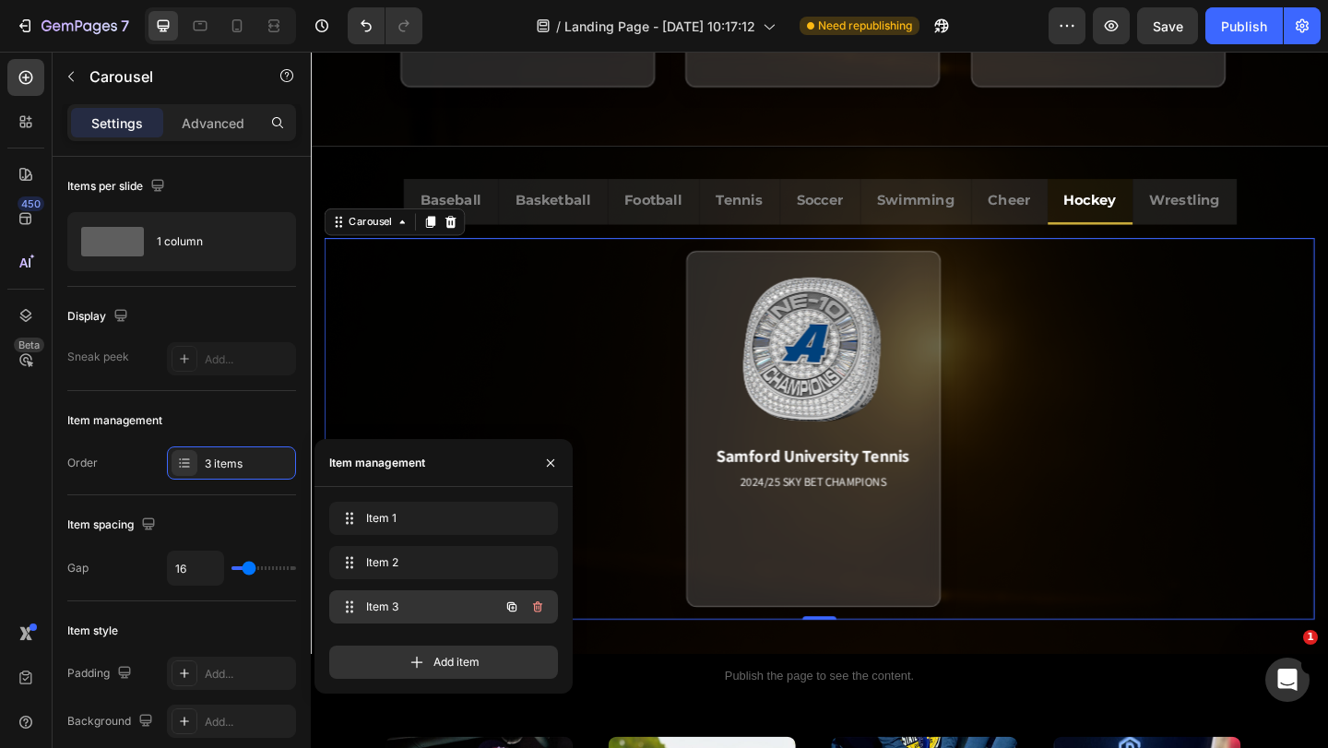
click at [401, 592] on div "Item 3 Item 3" at bounding box center [443, 606] width 229 height 33
click at [424, 600] on span "Item 3" at bounding box center [418, 607] width 104 height 17
click at [399, 608] on span "Item 3" at bounding box center [430, 607] width 137 height 17
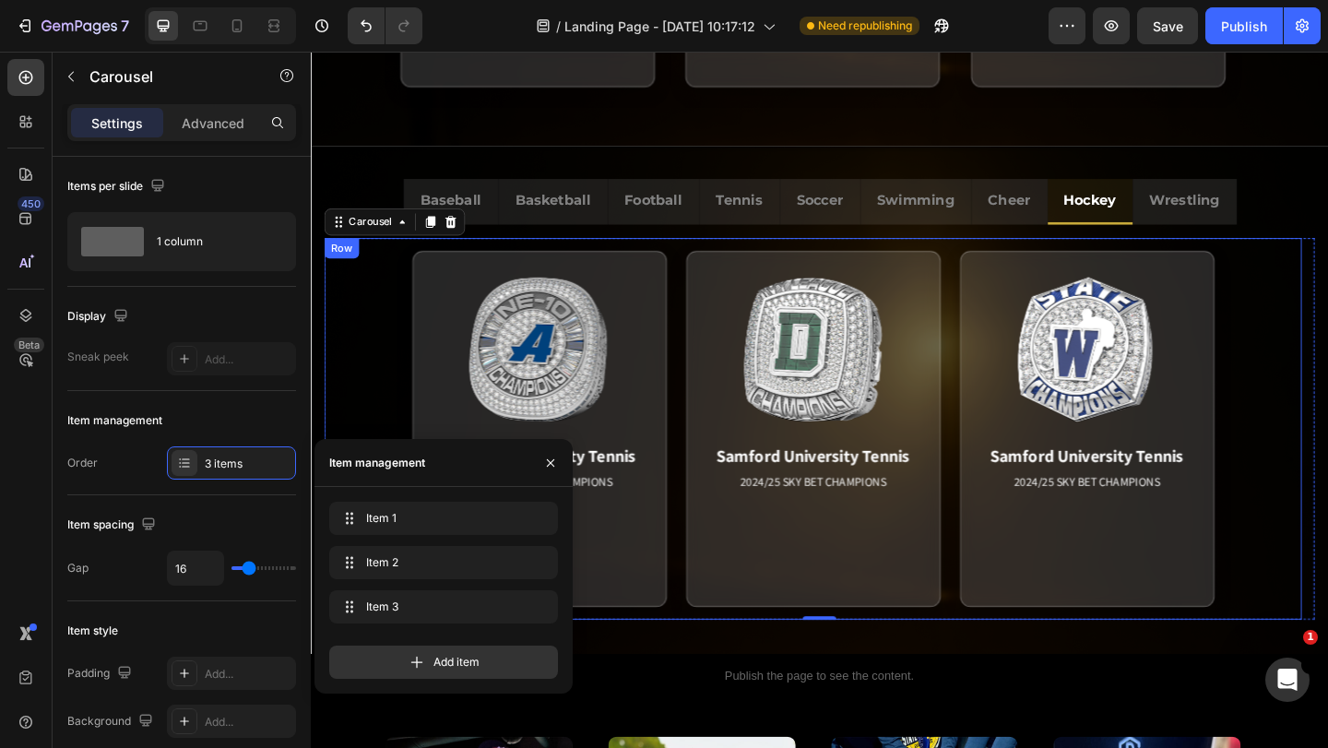
click at [707, 641] on div "Samford University Tennis 2024/25 SKY BET CHAMPIONS Match Highlight The Coastal…" at bounding box center [857, 462] width 1063 height 415
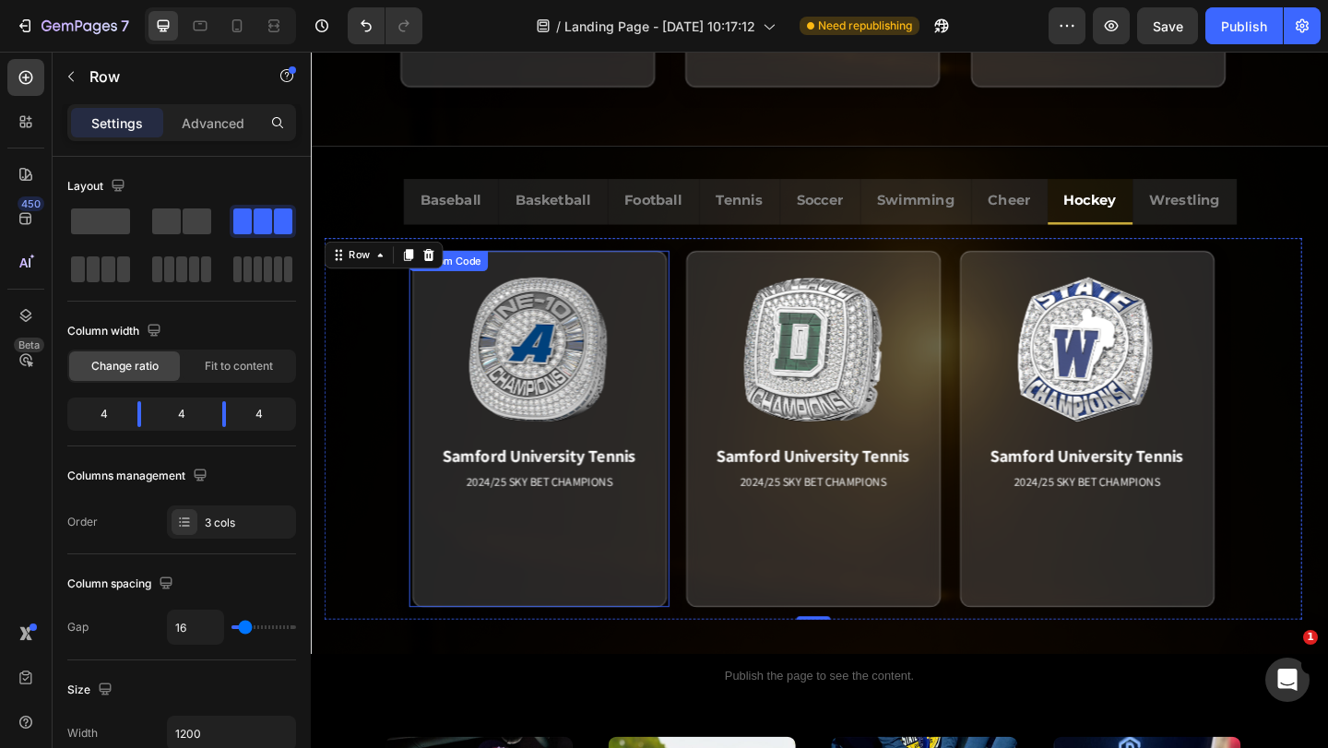
click at [700, 375] on div "Samford University Tennis 2024/25 SKY BET CHAMPIONS Match Highlight The Coastal…" at bounding box center [559, 461] width 283 height 387
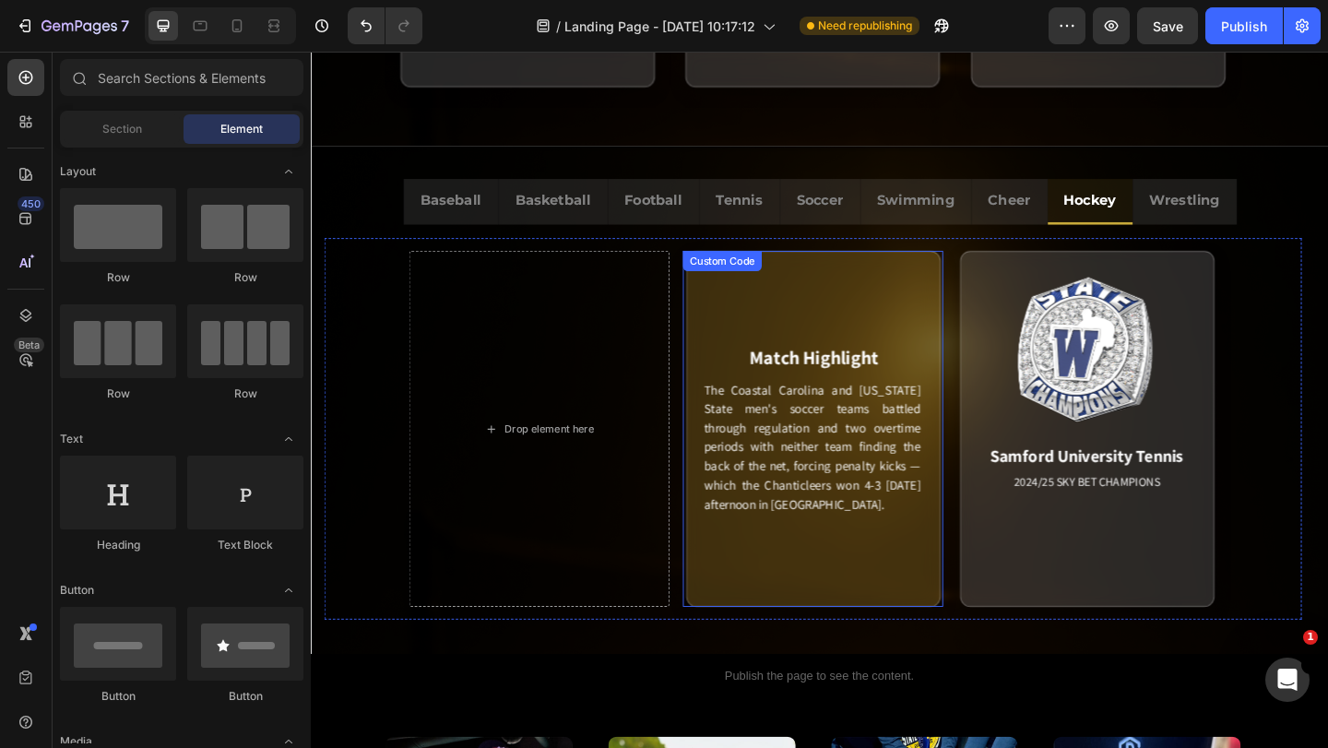
click at [993, 388] on div "Match Highlight The Coastal Carolina and Georgia State men's soccer teams battl…" at bounding box center [857, 461] width 277 height 387
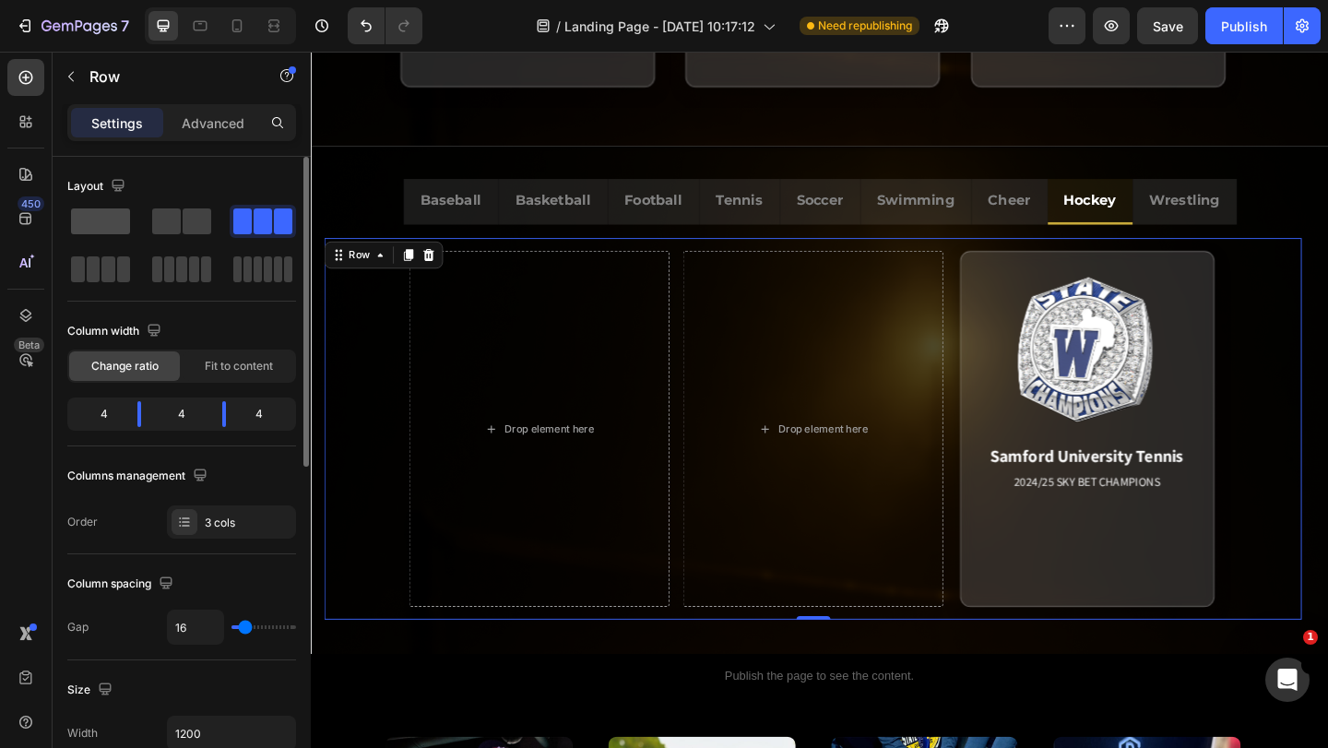
click at [109, 221] on span at bounding box center [100, 221] width 59 height 26
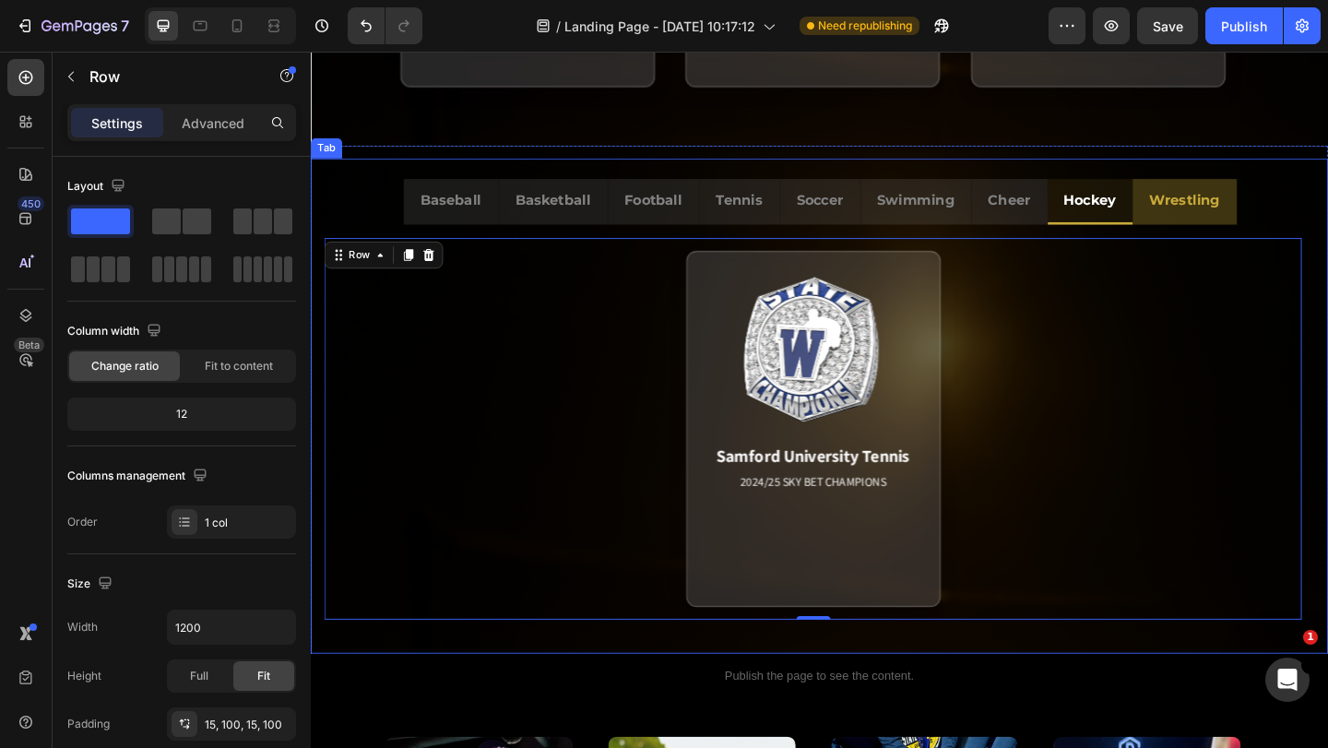
click at [1249, 228] on div "Wrestling" at bounding box center [1261, 213] width 82 height 32
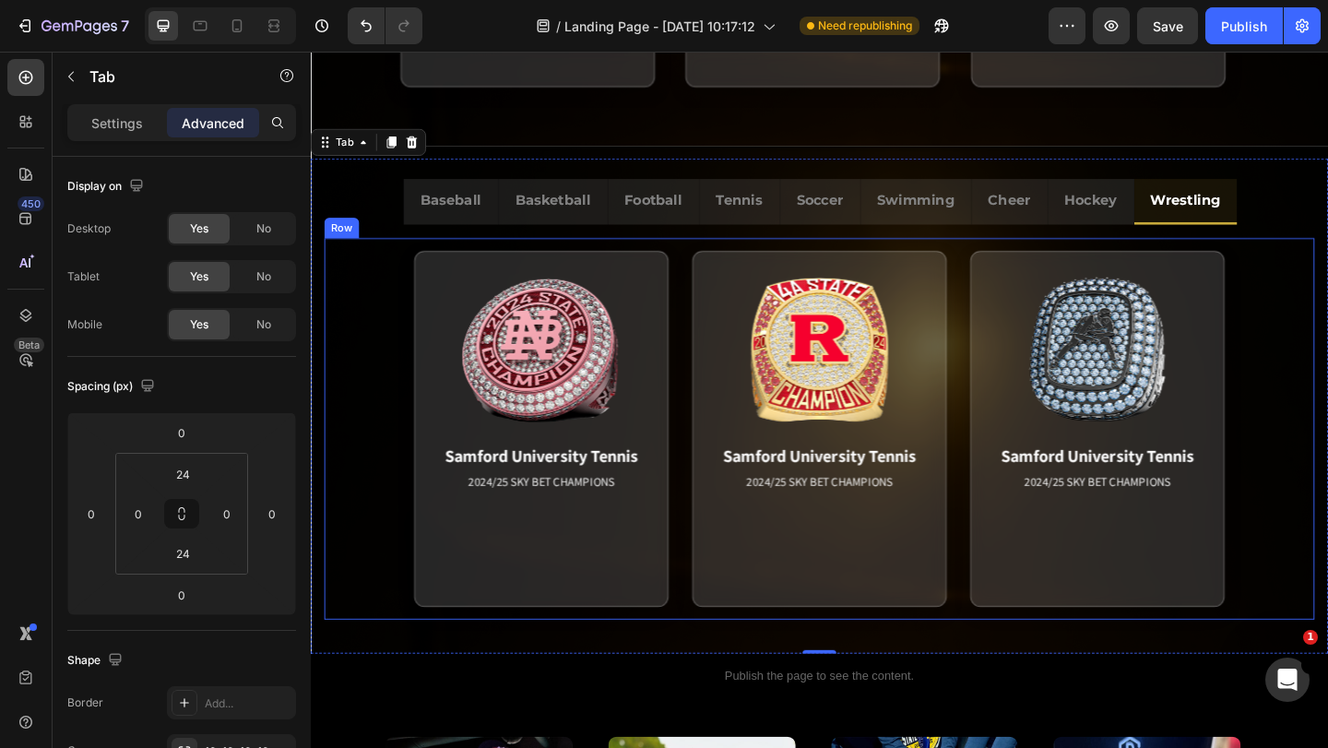
click at [712, 531] on div "Samford University Tennis 2024/25 SKY BET CHAMPIONS Match Highlight The Coastal…" at bounding box center [864, 462] width 1077 height 415
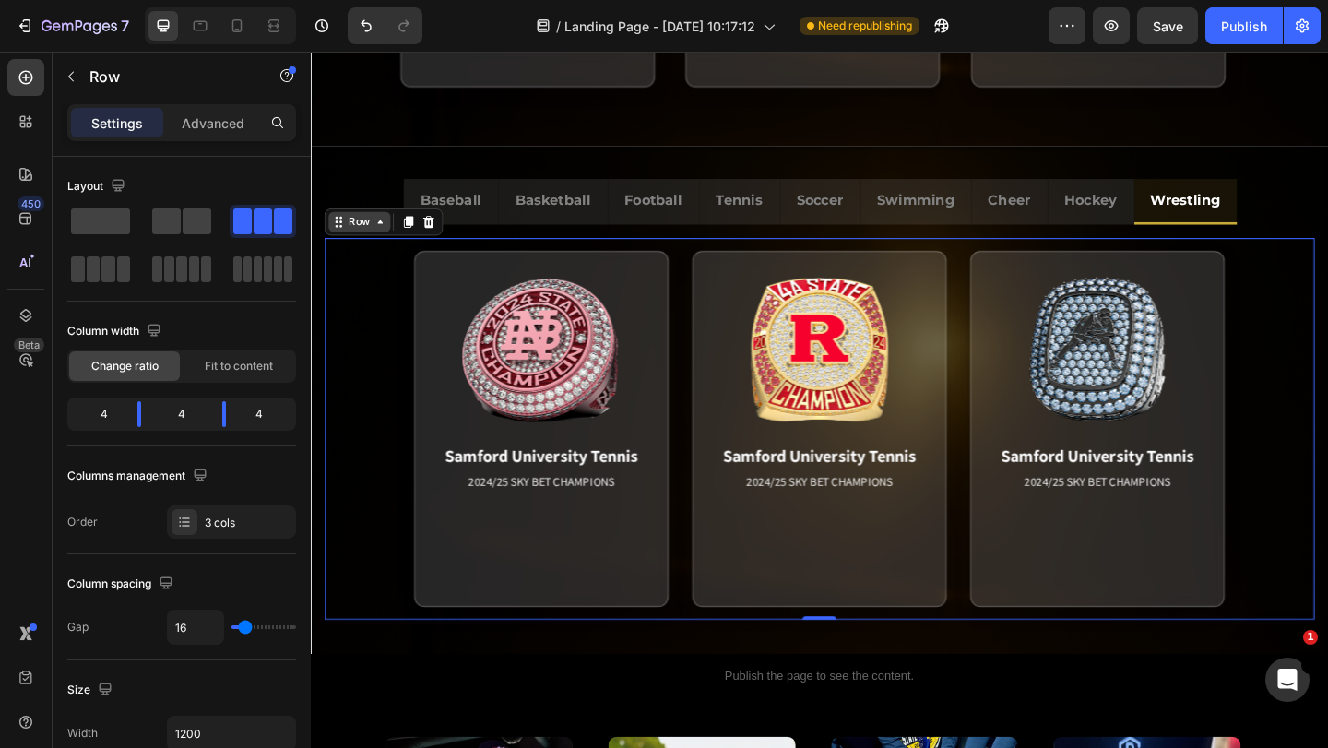
click at [353, 233] on div "Row" at bounding box center [364, 237] width 30 height 17
click at [342, 232] on icon at bounding box center [343, 233] width 3 height 3
click at [344, 233] on icon at bounding box center [341, 237] width 15 height 15
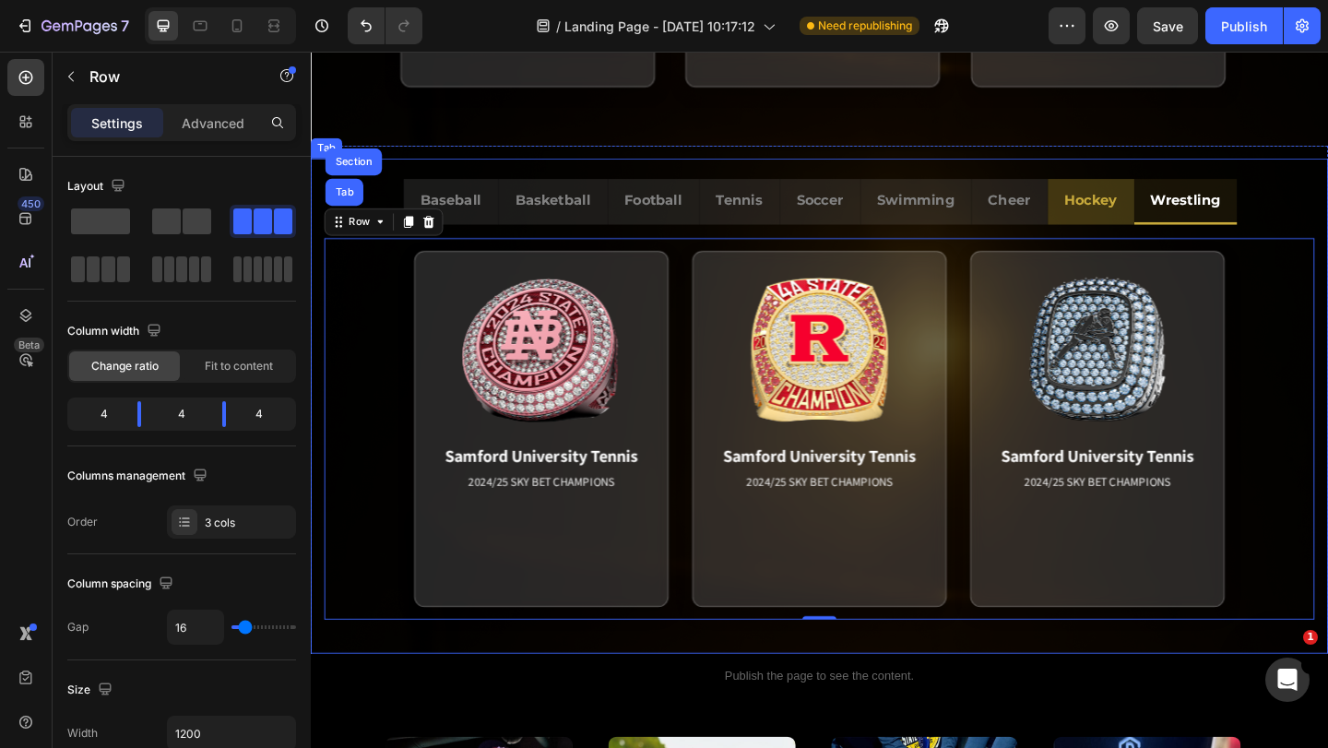
click at [1152, 214] on p "Hockey" at bounding box center [1159, 213] width 57 height 27
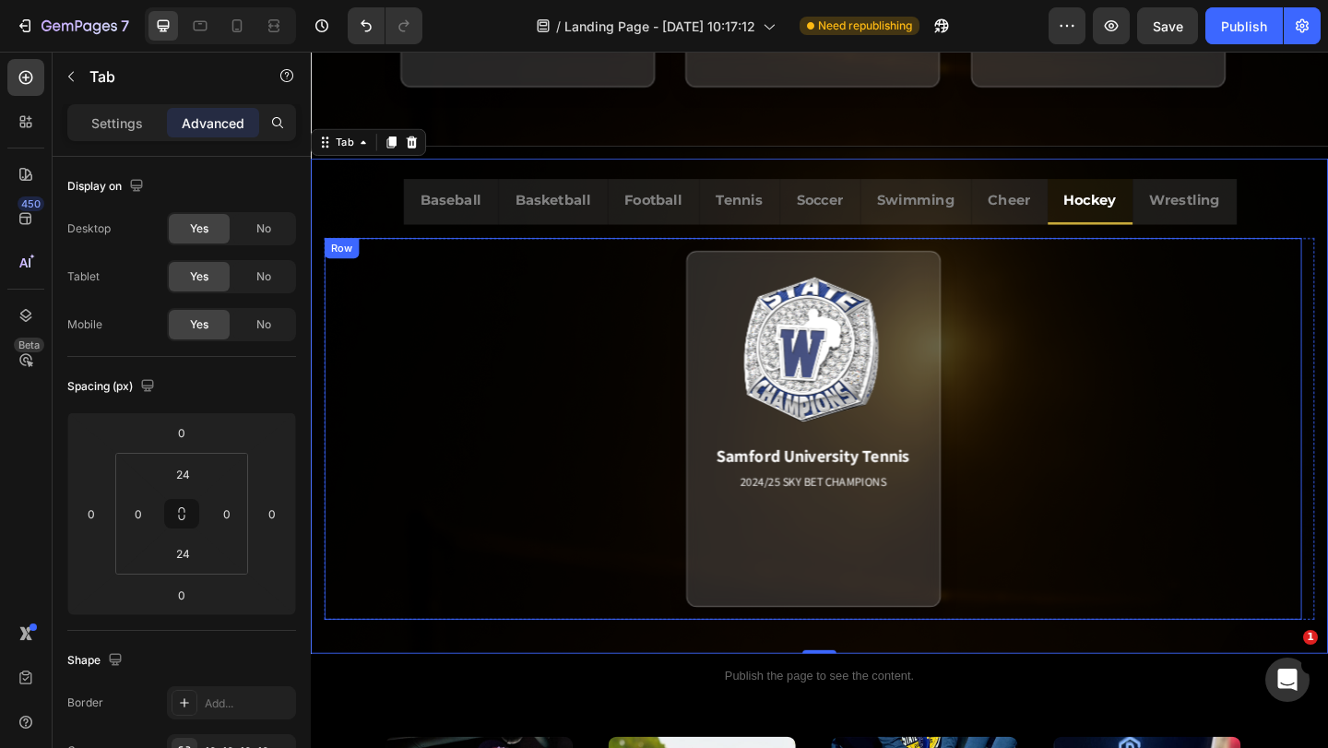
click at [342, 264] on div "Row" at bounding box center [344, 265] width 30 height 17
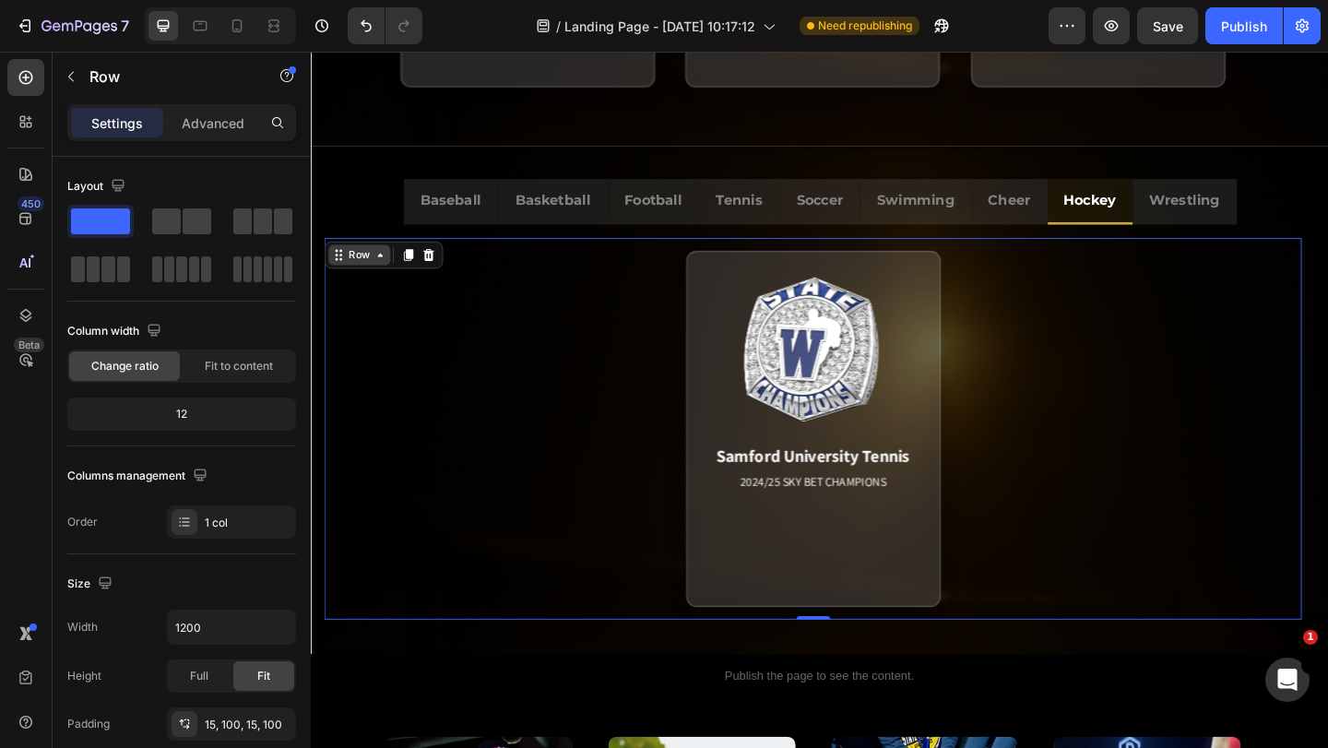
click at [339, 269] on icon at bounding box center [339, 268] width 3 height 3
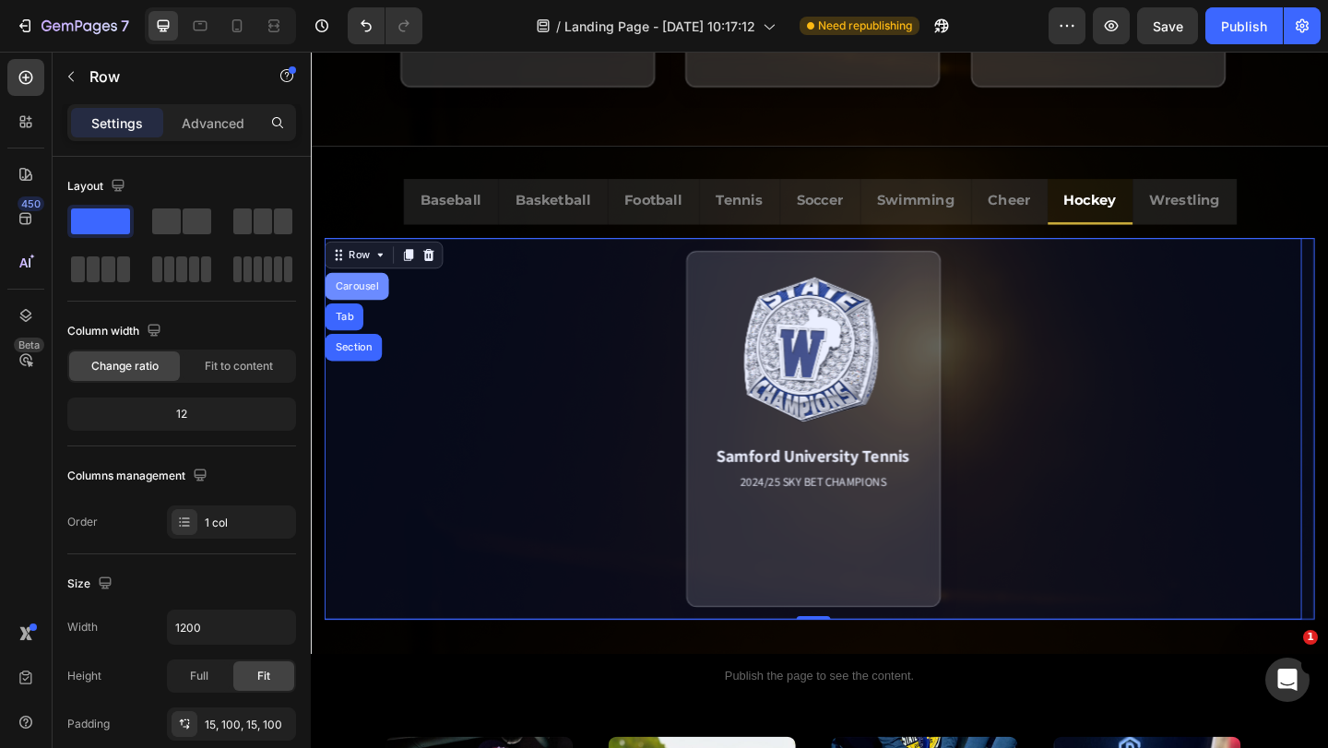
click at [358, 303] on div "Carousel" at bounding box center [361, 307] width 54 height 11
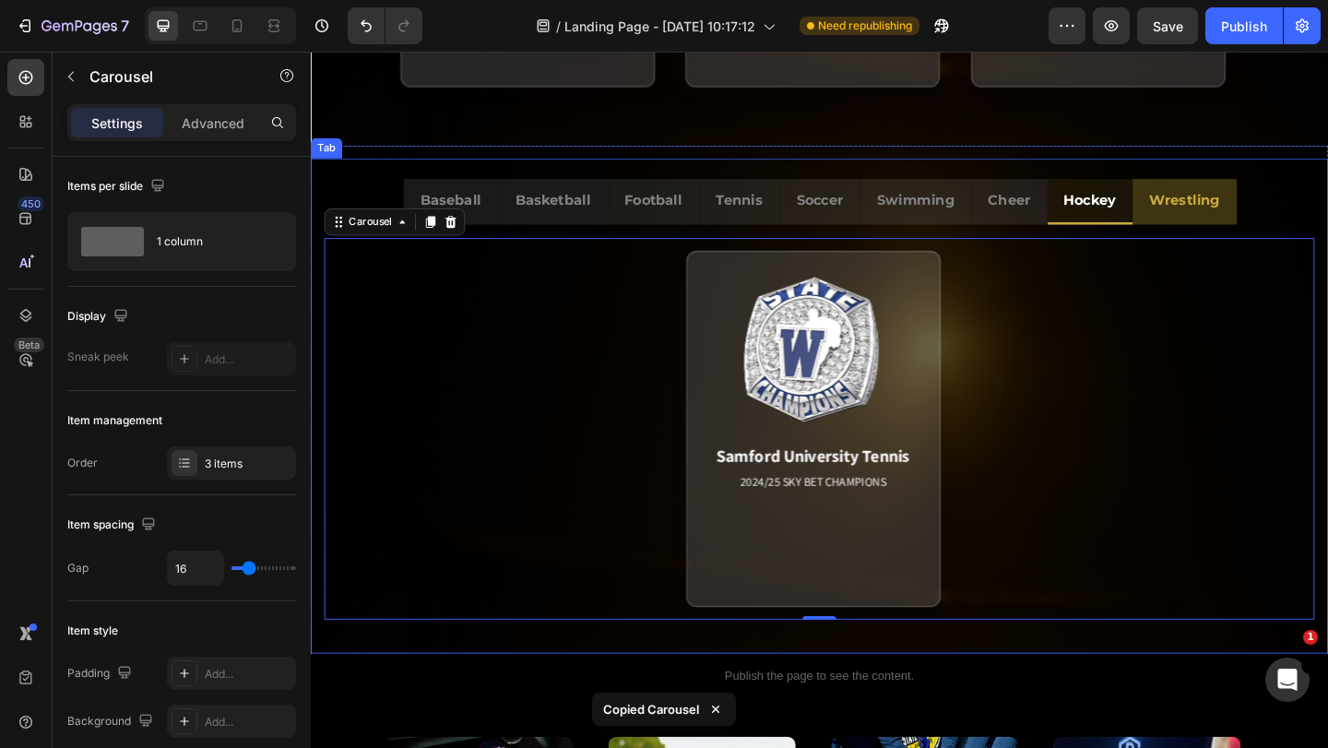
click at [1260, 220] on p "Wrestling" at bounding box center [1261, 213] width 77 height 27
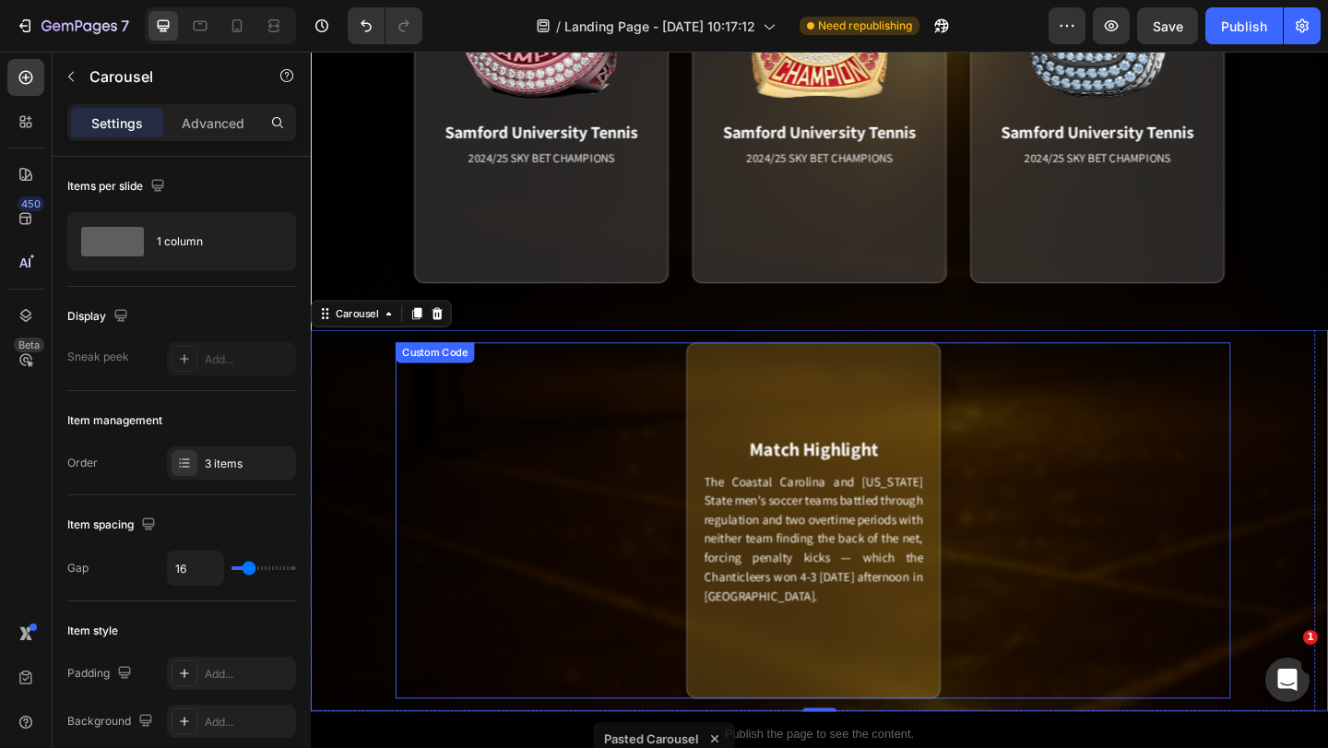
scroll to position [1615, 0]
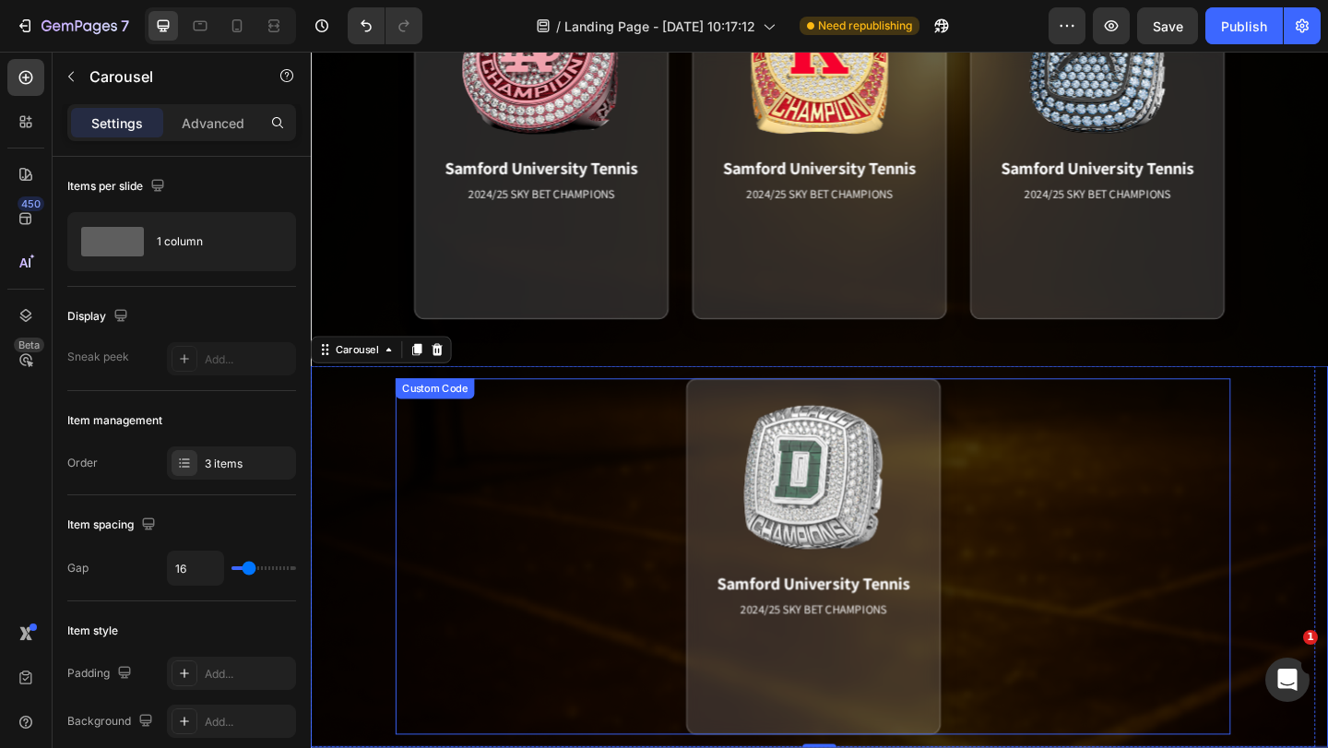
click at [999, 514] on div "Samford University Tennis 2024/25 SKY BET CHAMPIONS Match Highlight The Coastal…" at bounding box center [857, 600] width 908 height 387
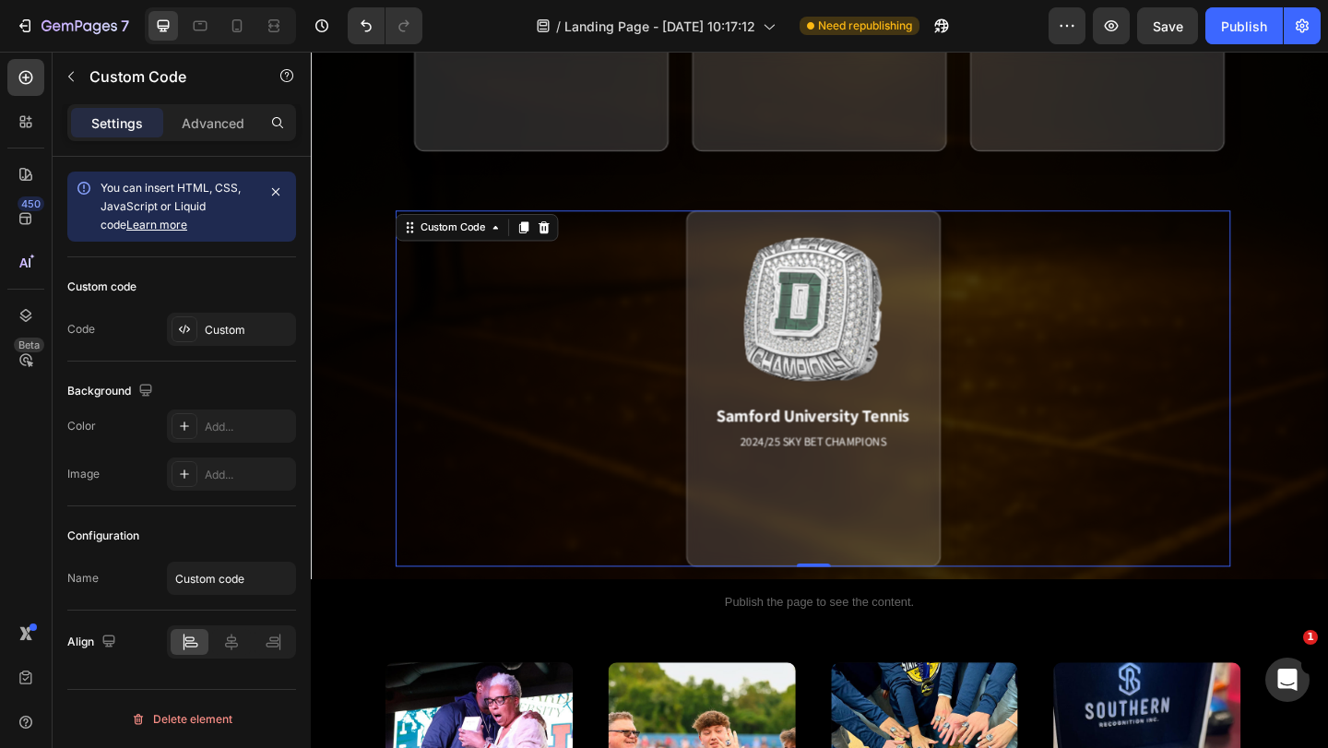
scroll to position [1707, 0]
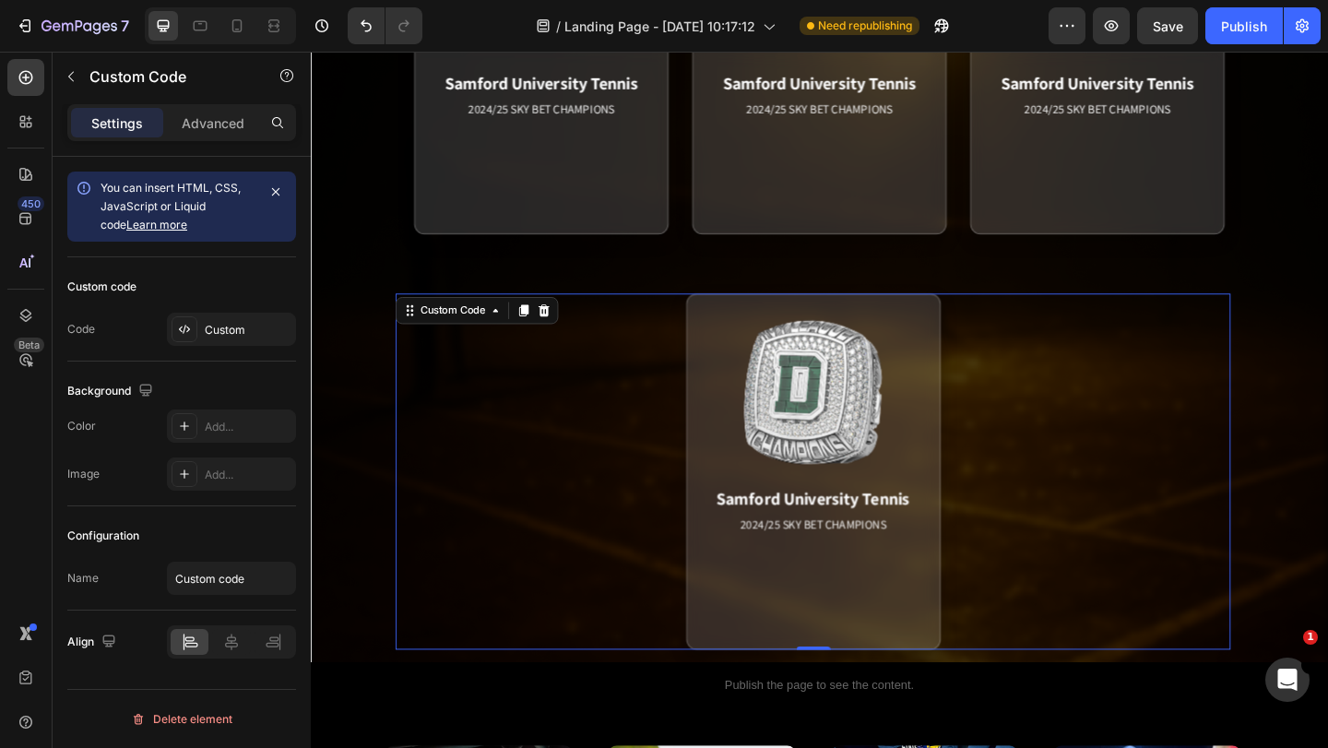
click at [1001, 528] on div "Samford University Tennis 2024/25 SKY BET CHAMPIONS Match Highlight The Coastal…" at bounding box center [857, 508] width 908 height 387
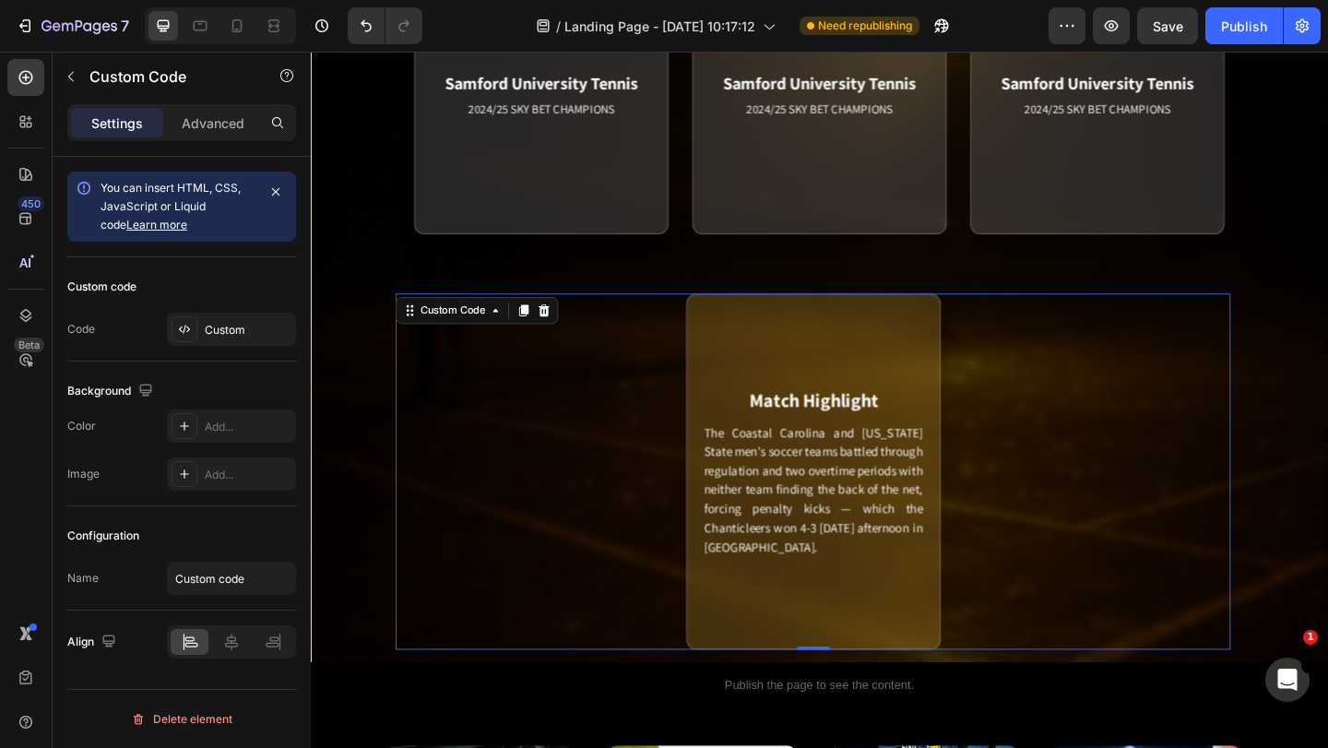
click at [981, 443] on div "Match Highlight The Coastal Carolina and Georgia State men's soccer teams battl…" at bounding box center [857, 508] width 277 height 387
click at [985, 508] on div "Match Highlight The Coastal Carolina and Georgia State men's soccer teams battl…" at bounding box center [857, 508] width 277 height 387
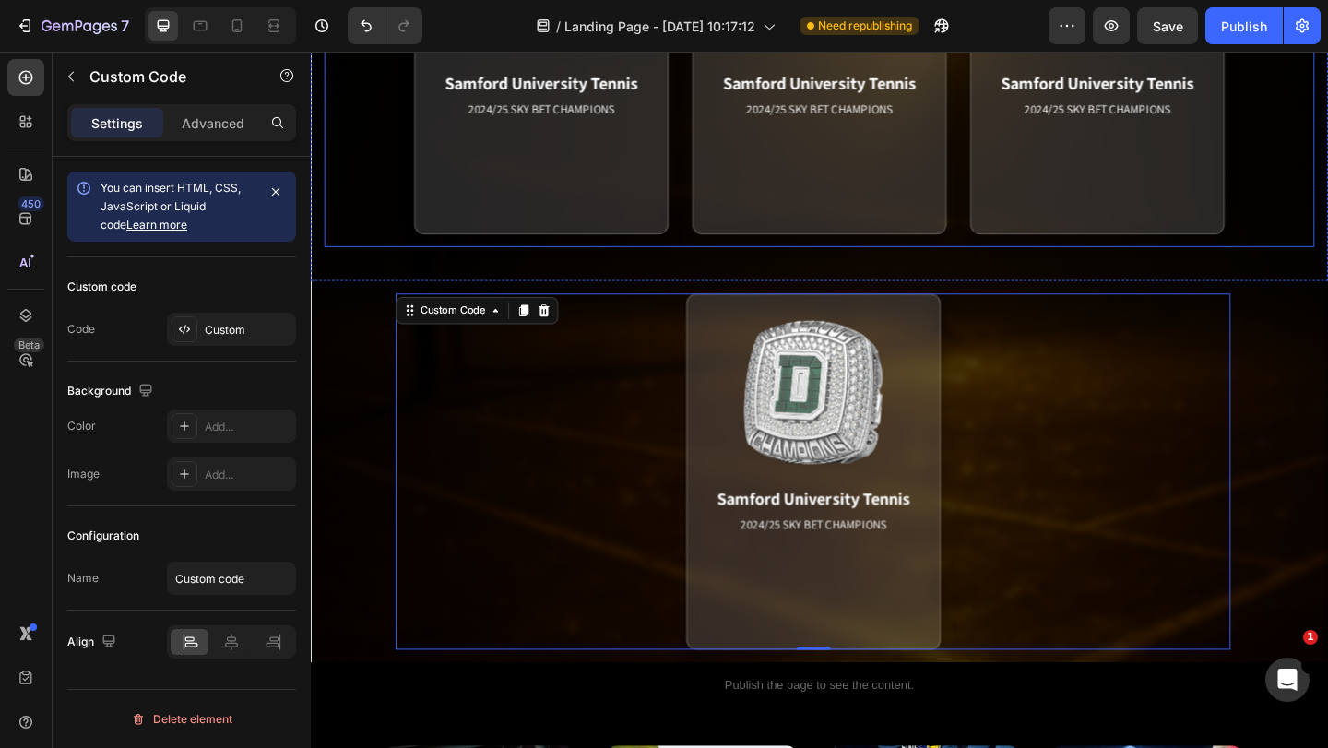
click at [767, 255] on div "Samford University Tennis 2024/25 SKY BET CHAMPIONS Match Highlight The Coastal…" at bounding box center [864, 56] width 1077 height 415
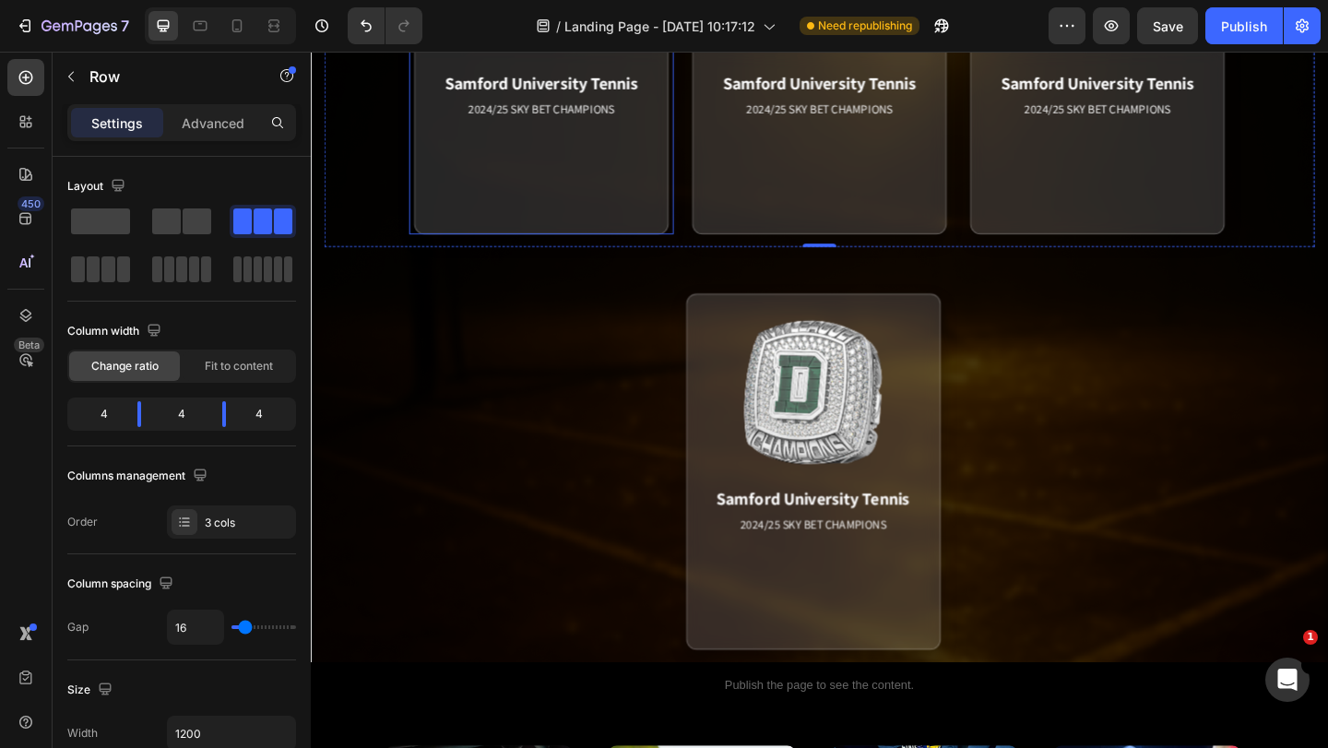
click at [699, 208] on div "Samford University Tennis 2024/25 SKY BET CHAMPIONS Match Highlight The Coastal…" at bounding box center [562, 56] width 288 height 387
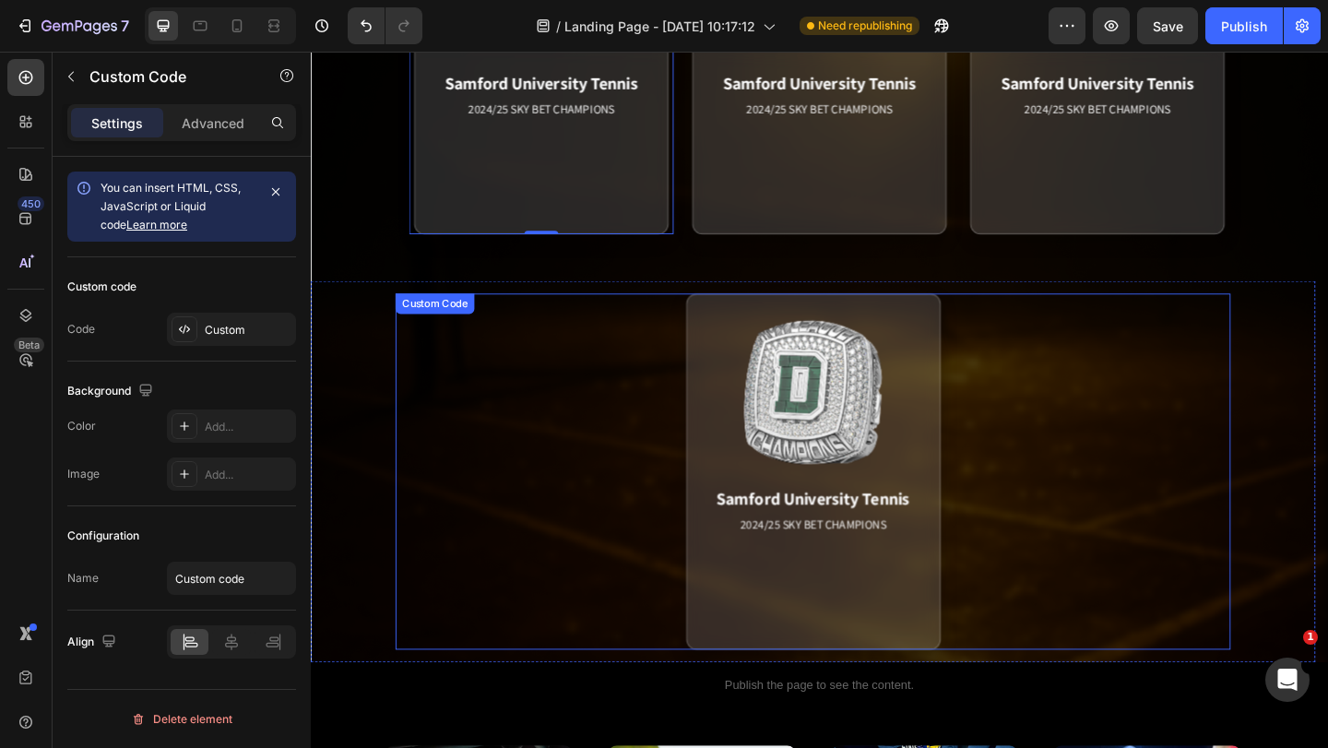
click at [1007, 367] on div "Samford University Tennis 2024/25 SKY BET CHAMPIONS Match Highlight The Coastal…" at bounding box center [857, 508] width 908 height 387
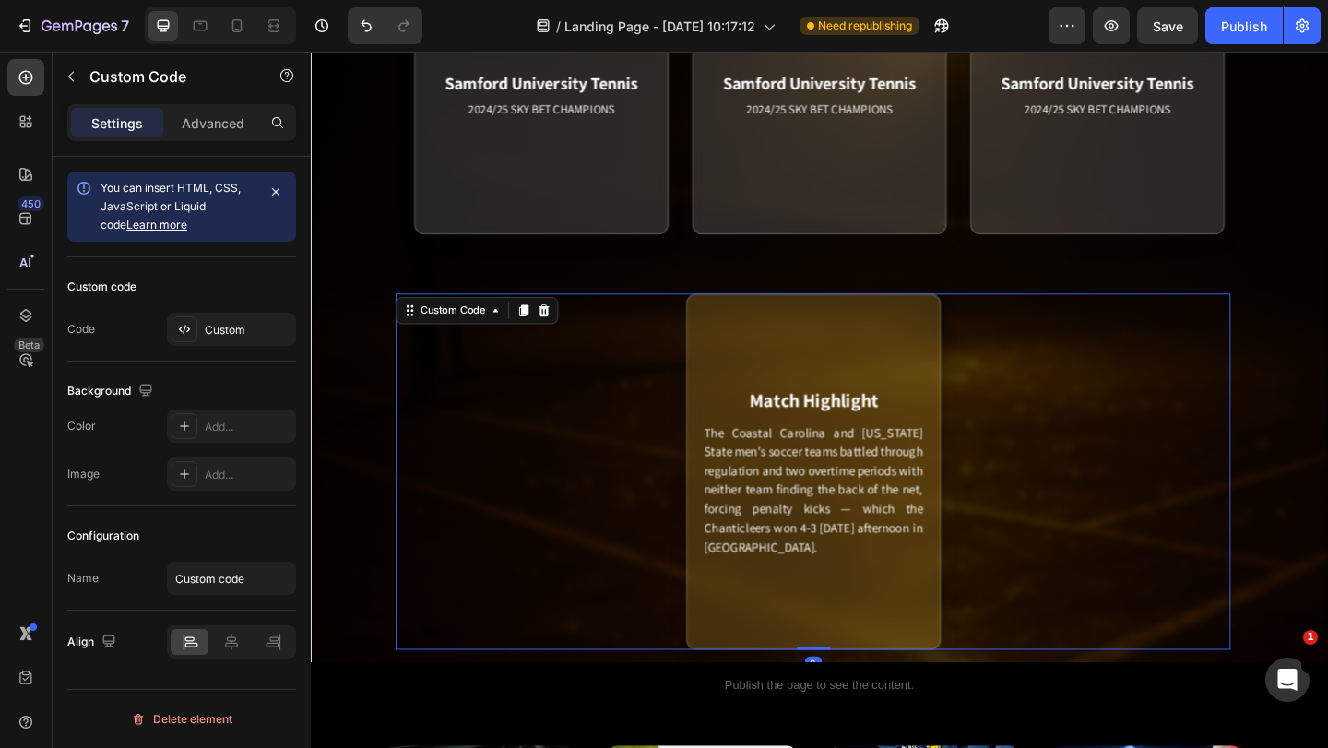
click at [903, 358] on div "Match Highlight The Coastal Carolina and Georgia State men's soccer teams battl…" at bounding box center [857, 508] width 277 height 387
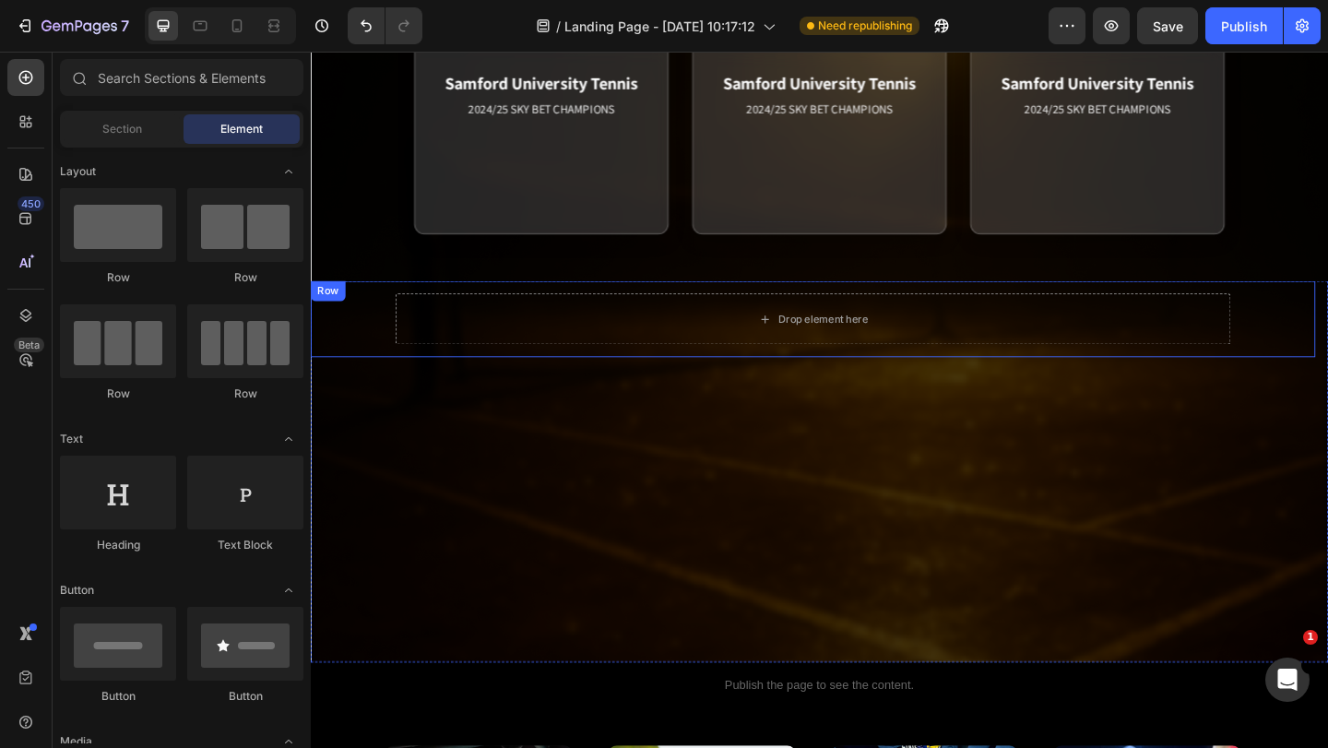
click at [336, 315] on div "Row" at bounding box center [330, 311] width 30 height 17
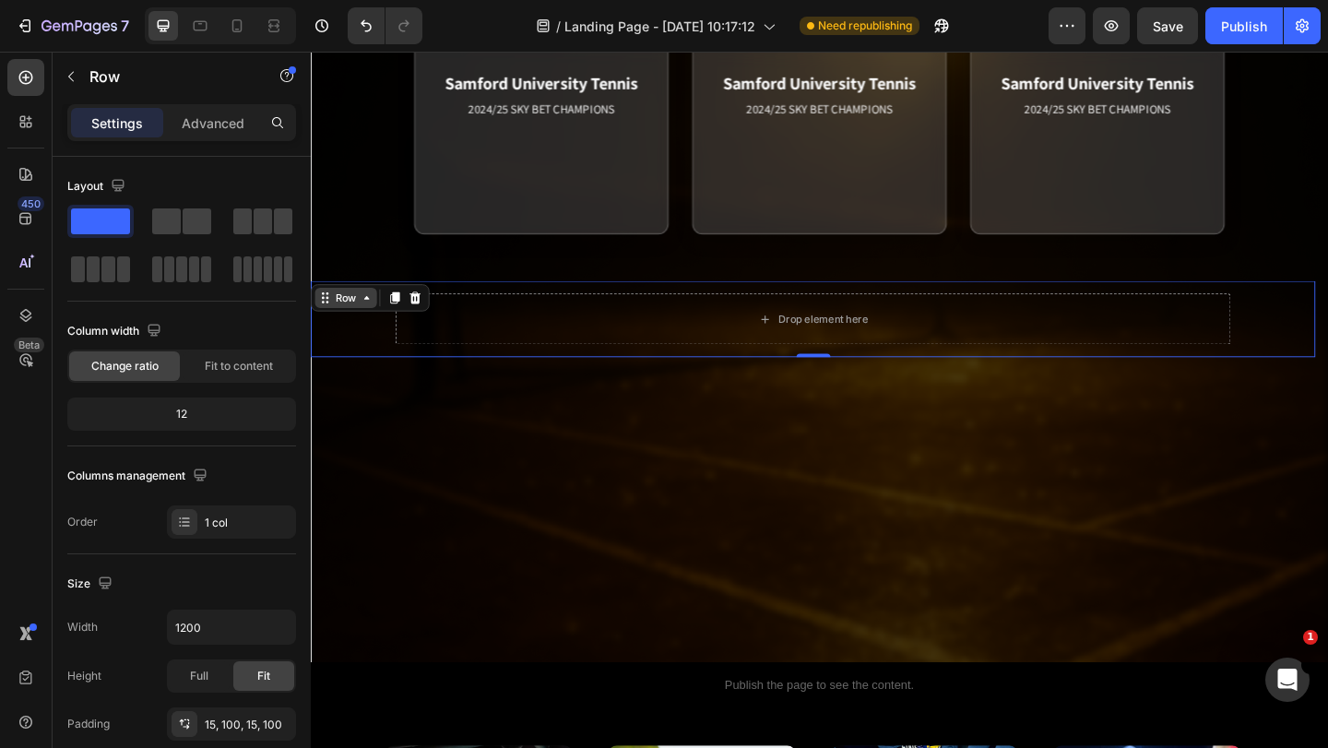
click at [336, 315] on div "Row" at bounding box center [349, 319] width 30 height 17
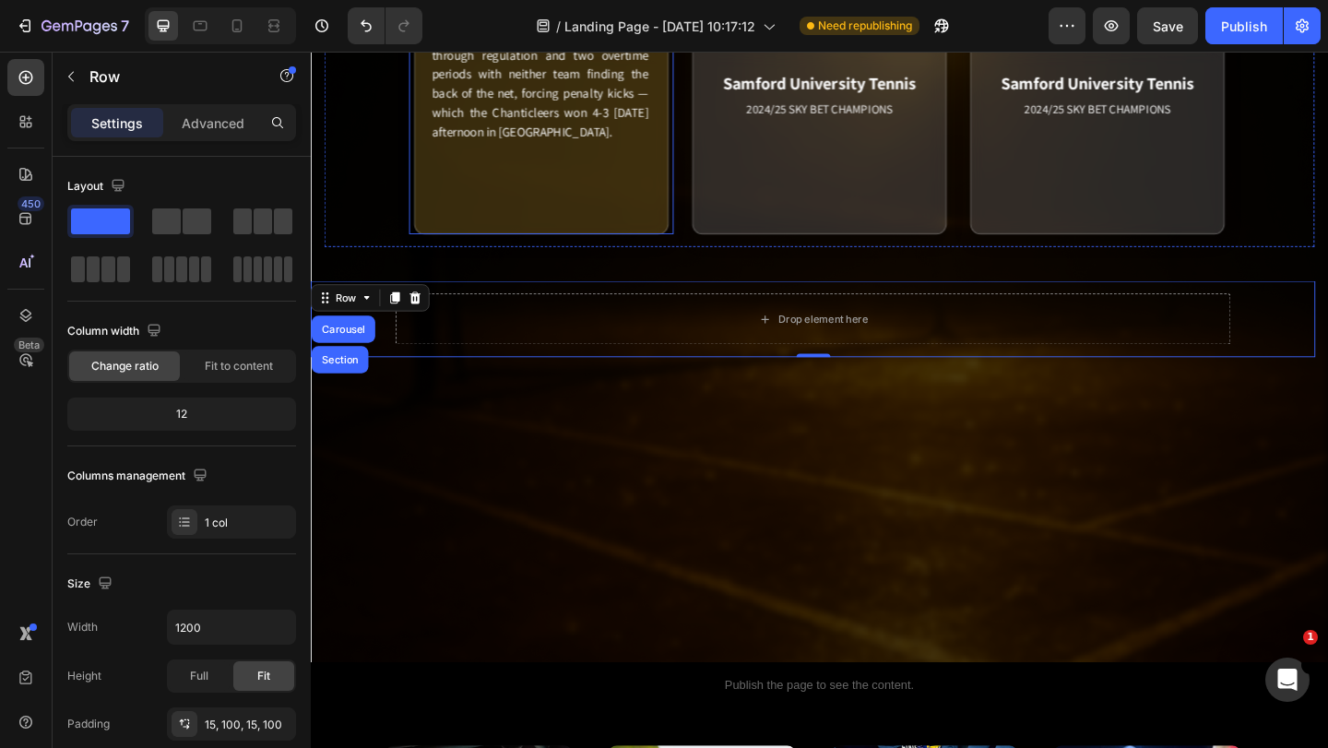
click at [697, 206] on div "Match Highlight The Coastal Carolina and Georgia State men's soccer teams battl…" at bounding box center [561, 56] width 277 height 387
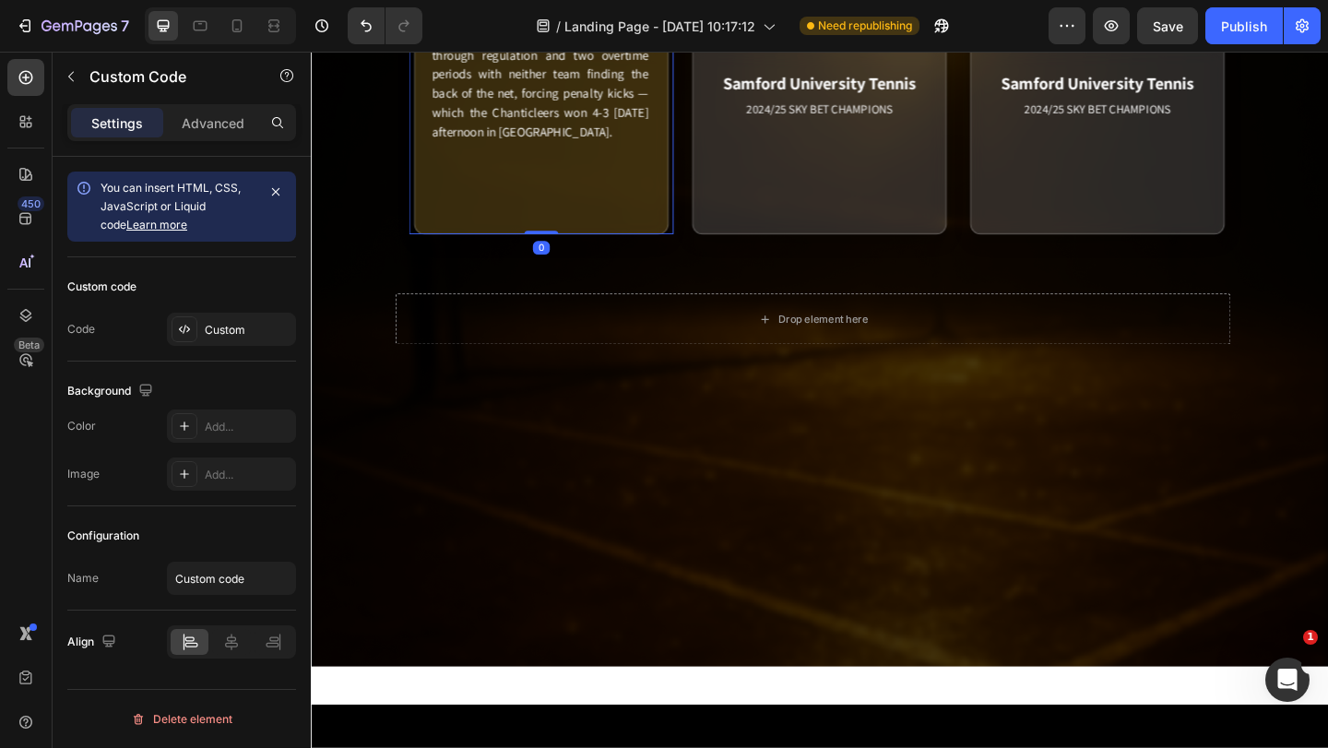
scroll to position [1523, 0]
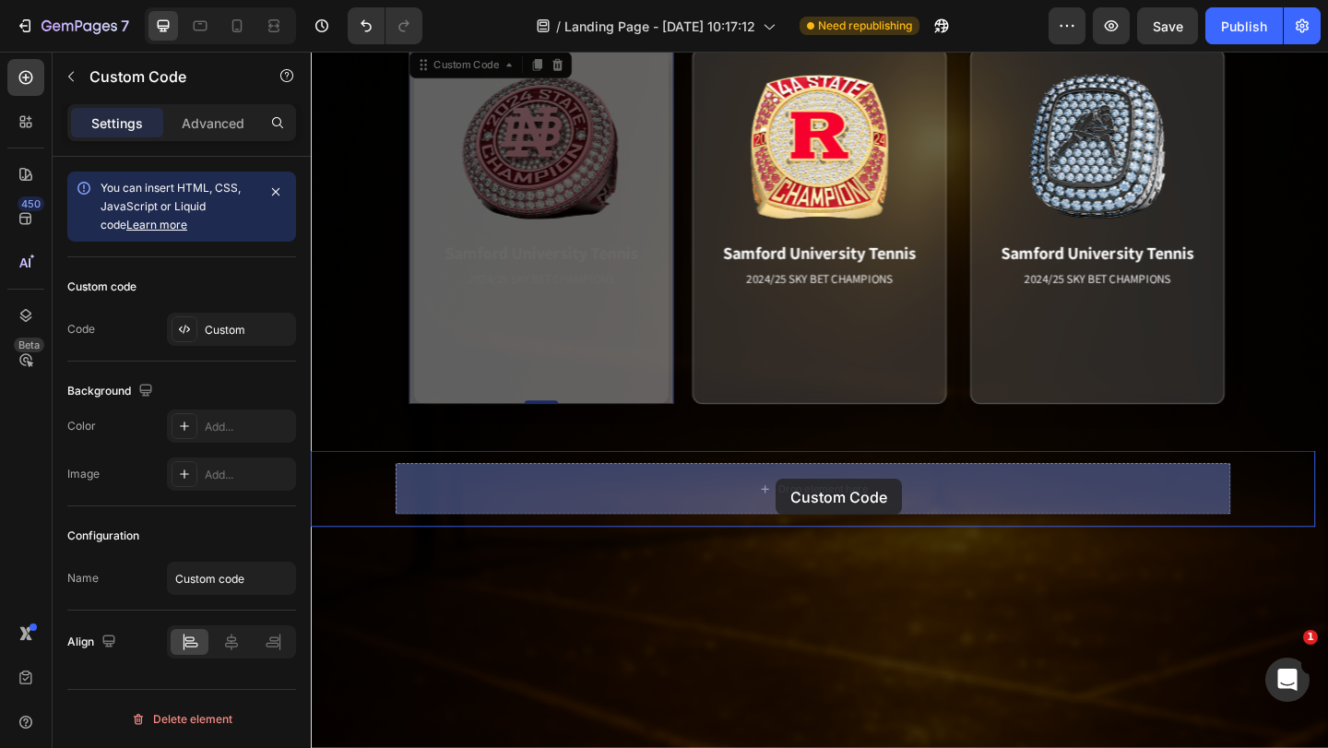
drag, startPoint x: 433, startPoint y: 68, endPoint x: 816, endPoint y: 516, distance: 590.0
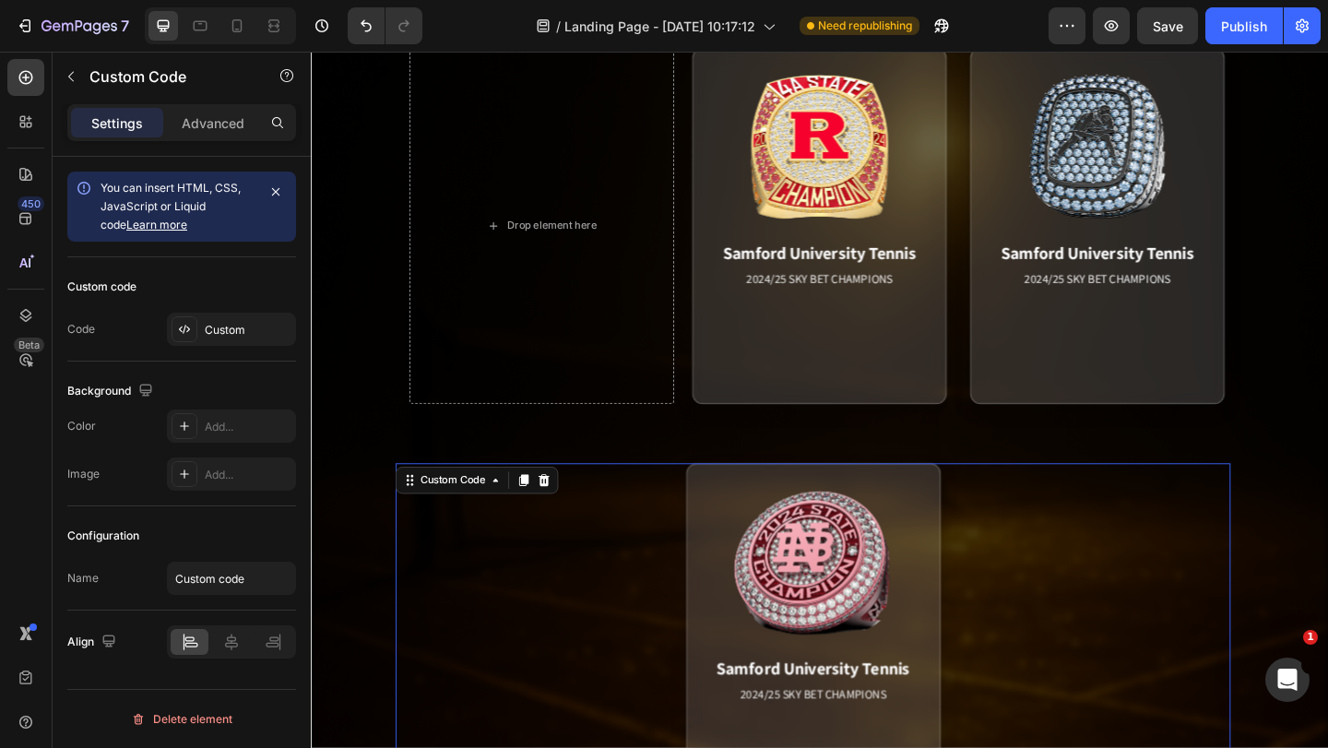
scroll to position [1615, 0]
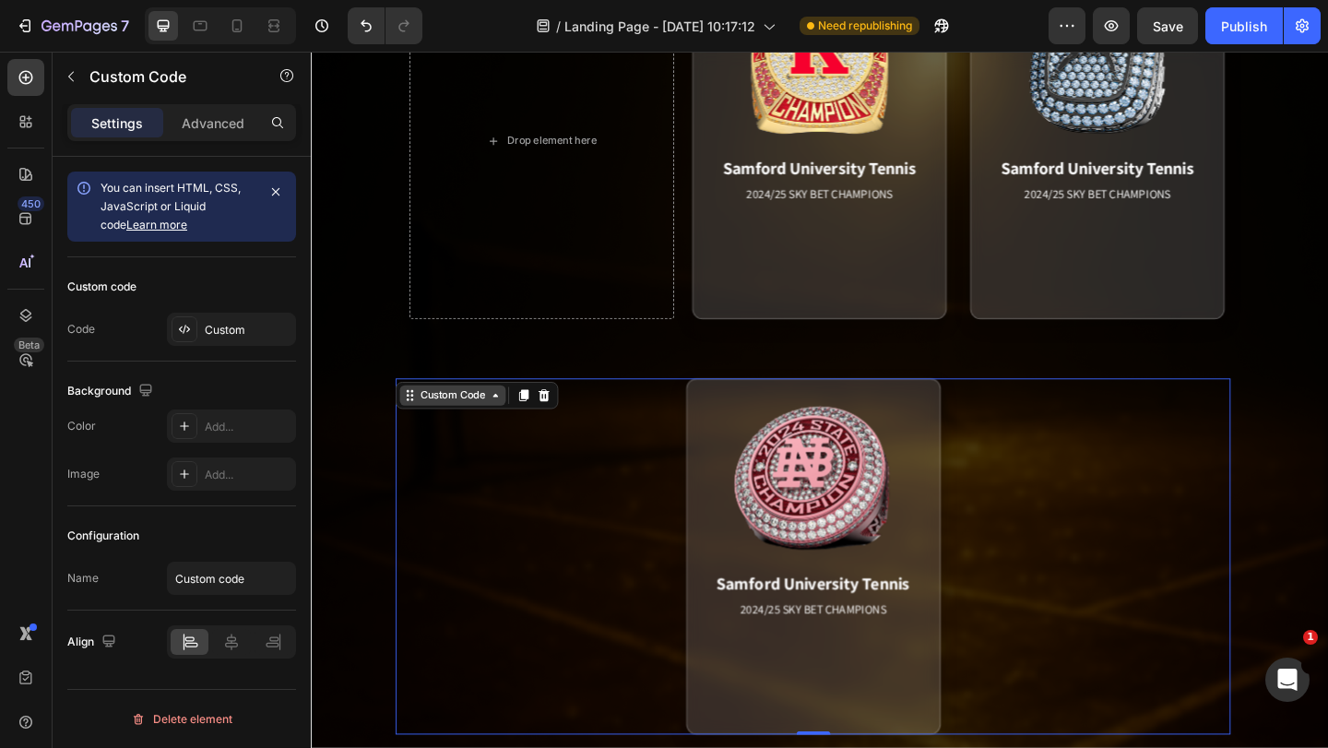
click at [419, 420] on icon at bounding box center [418, 425] width 15 height 15
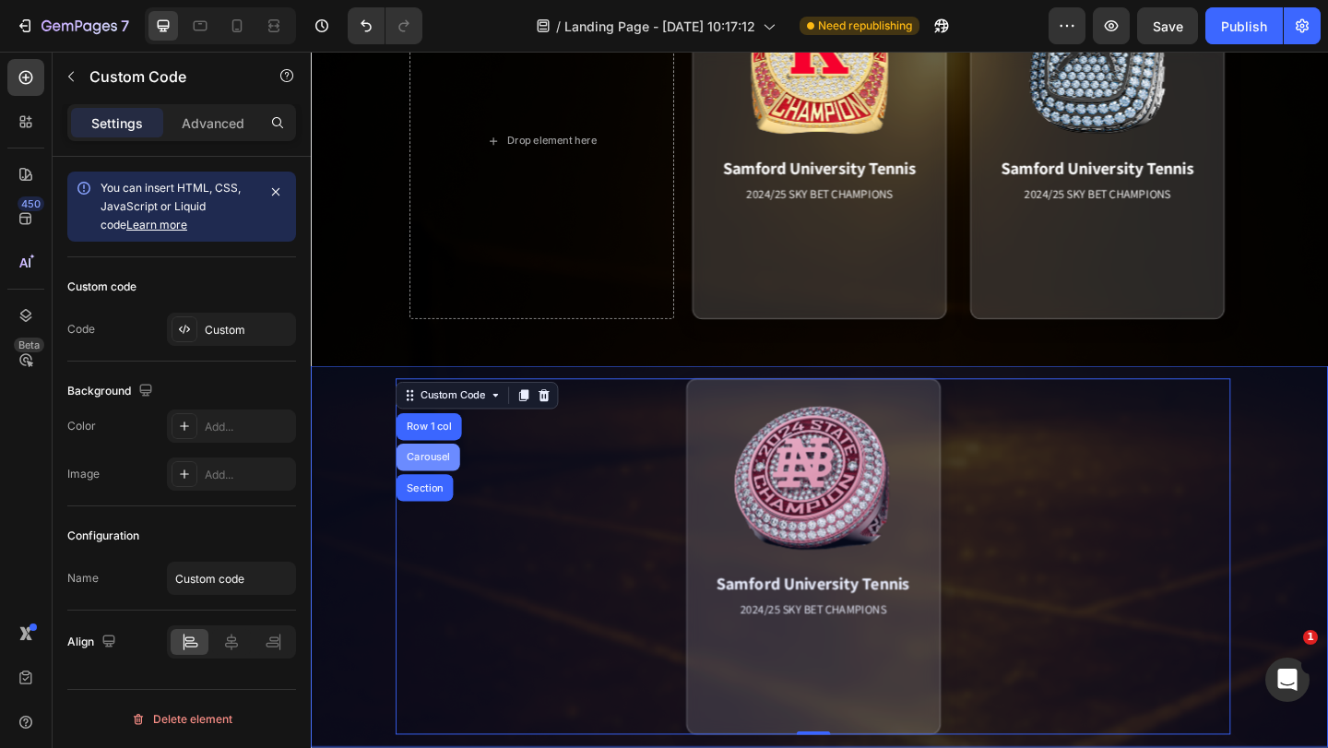
click at [433, 487] on div "Carousel" at bounding box center [438, 492] width 54 height 11
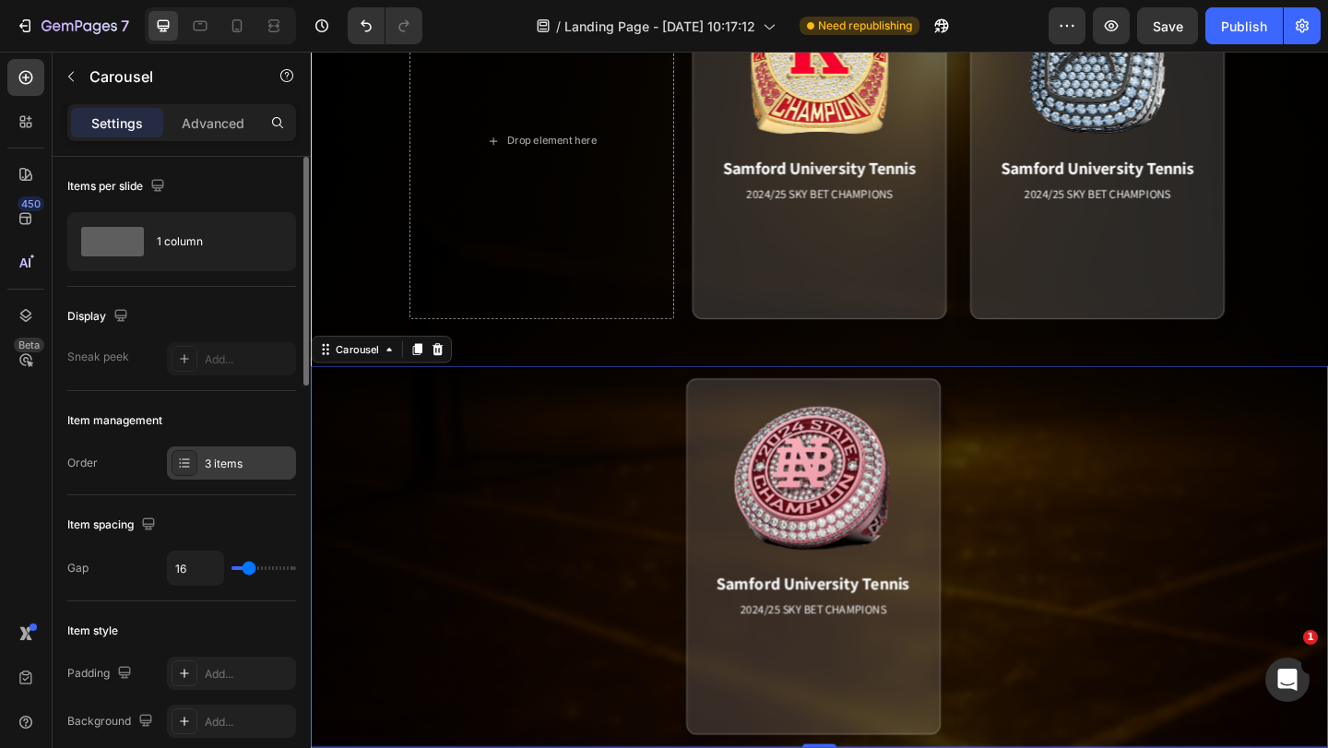
click at [221, 464] on div "3 items" at bounding box center [248, 464] width 87 height 17
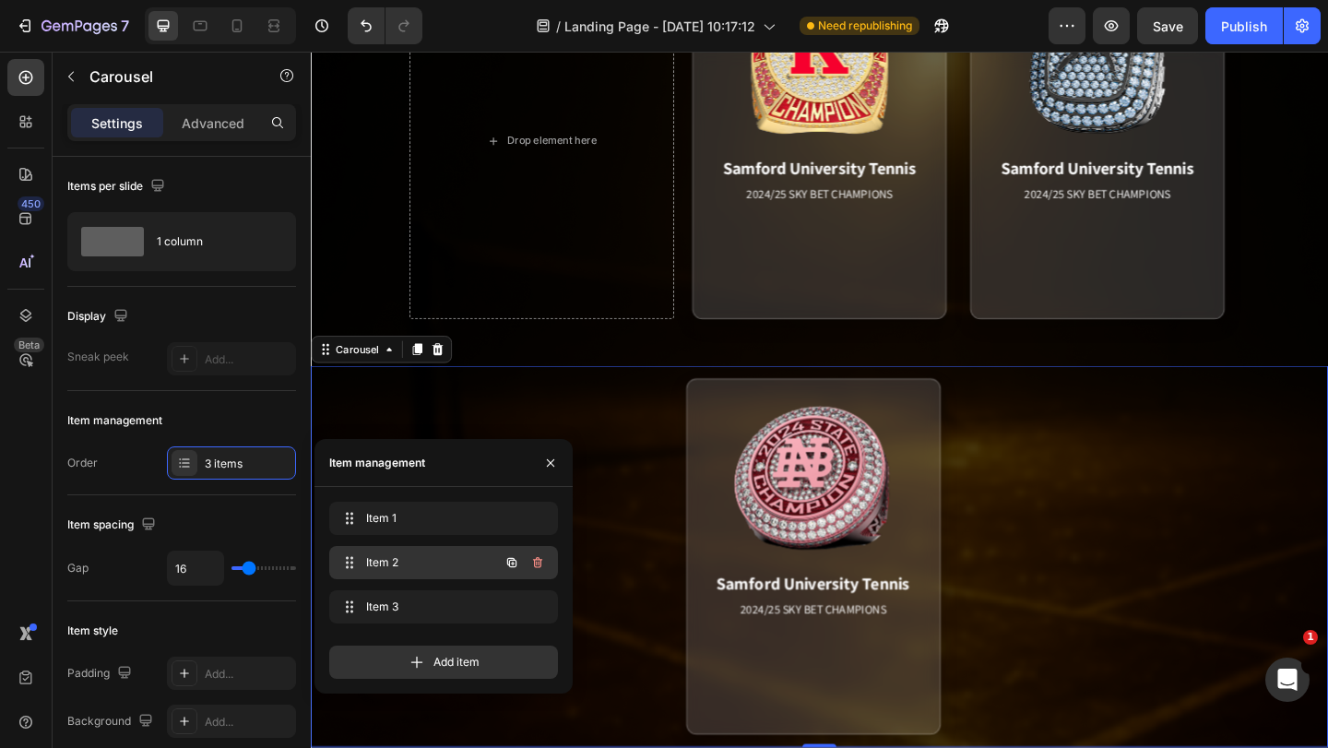
click at [415, 560] on span "Item 2" at bounding box center [418, 562] width 104 height 17
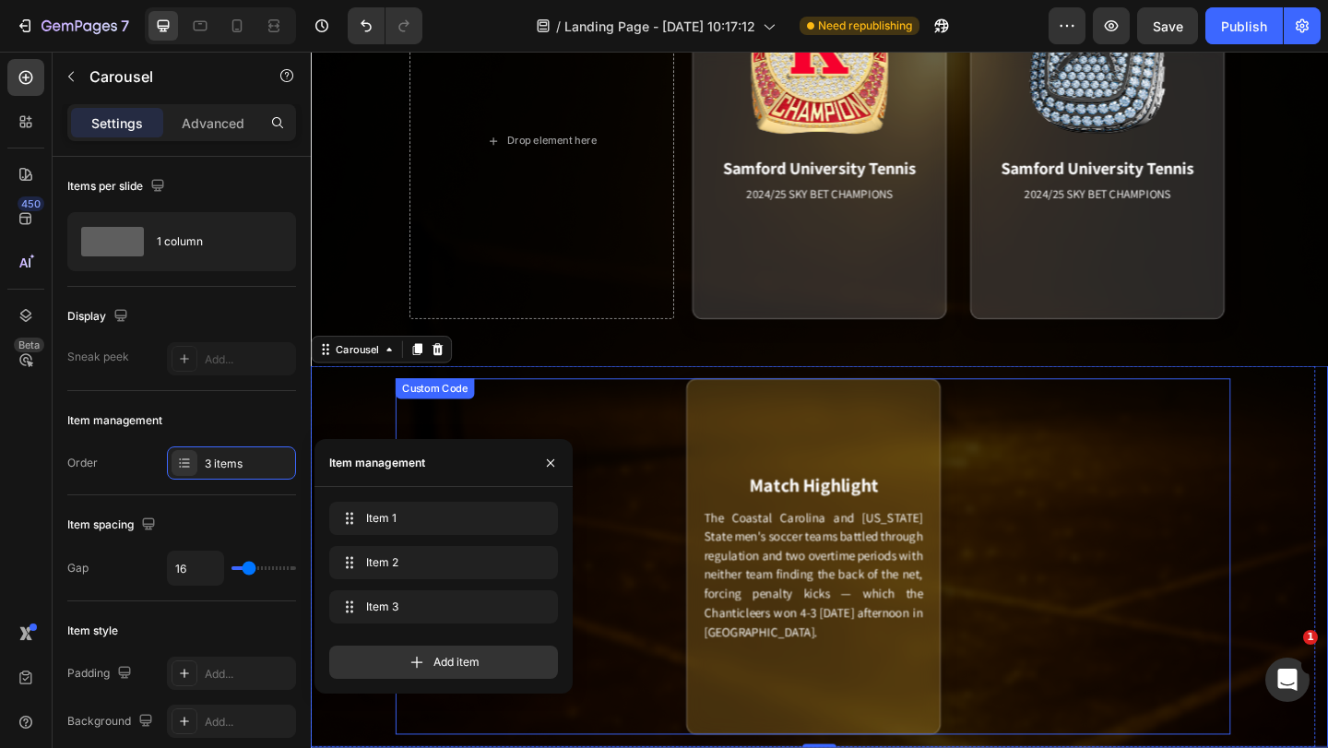
click at [988, 494] on div "Match Highlight The Coastal Carolina and Georgia State men's soccer teams battl…" at bounding box center [857, 600] width 277 height 387
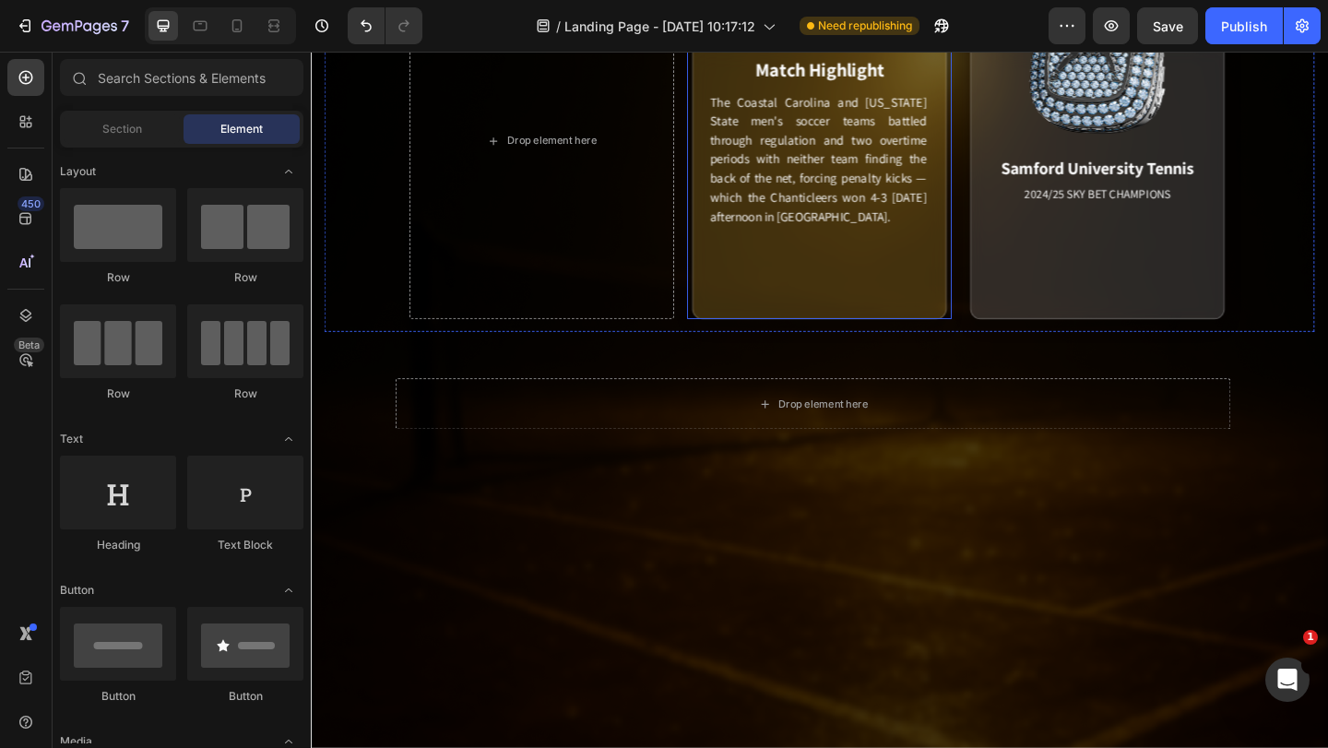
click at [991, 312] on div "Match Highlight The Coastal Carolina and Georgia State men's soccer teams battl…" at bounding box center [864, 148] width 277 height 387
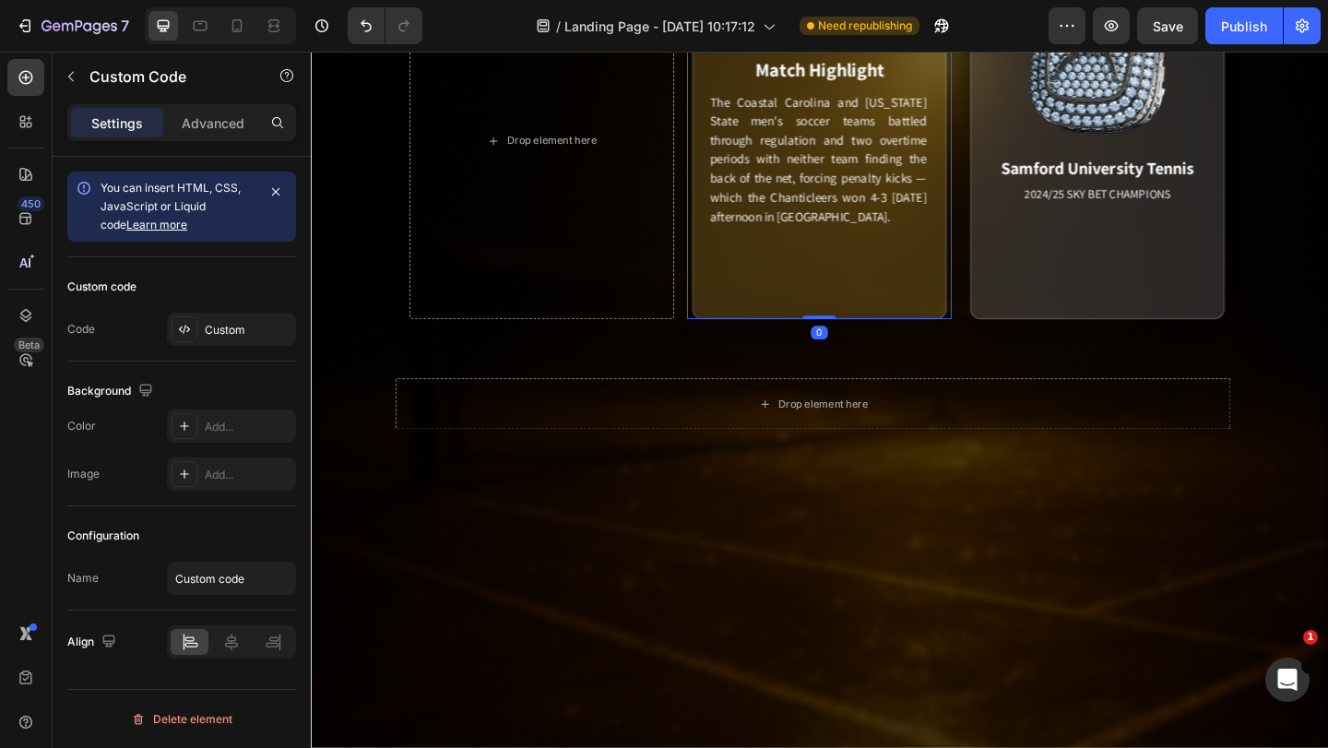
scroll to position [1431, 0]
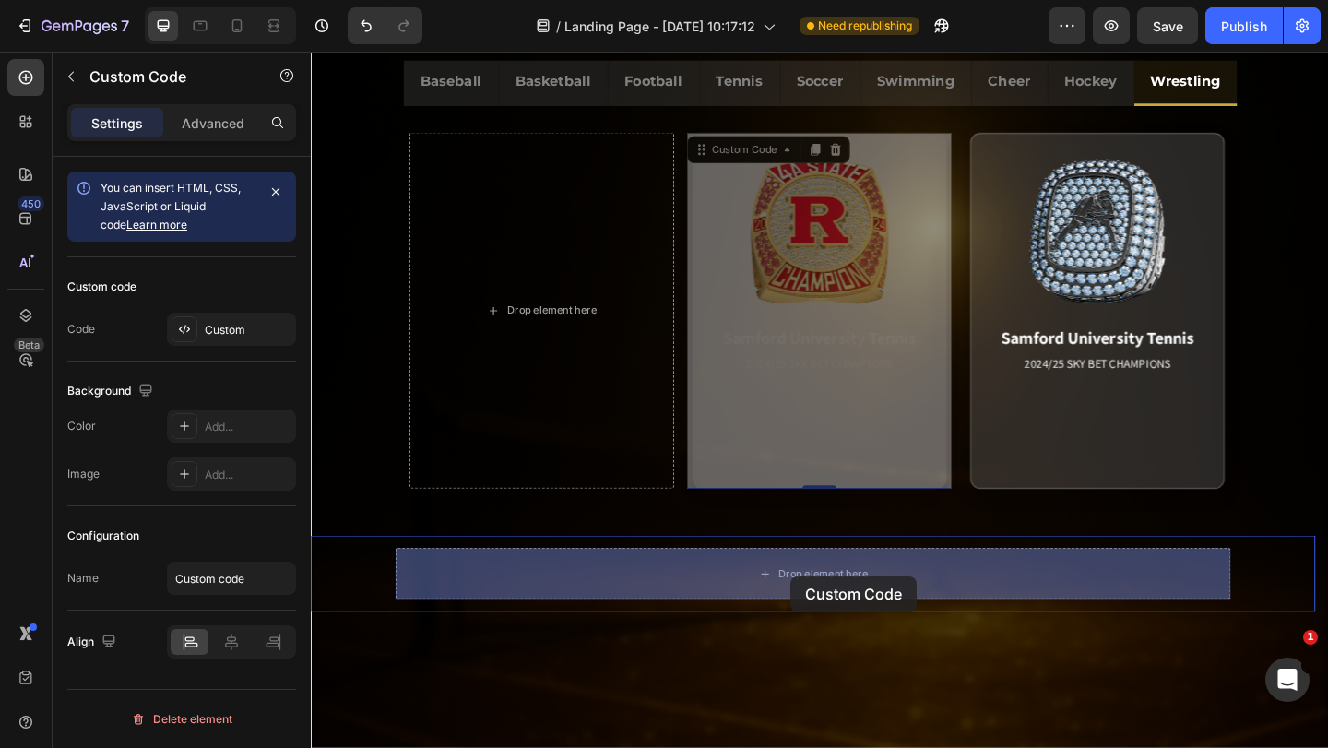
drag, startPoint x: 730, startPoint y: 160, endPoint x: 833, endPoint y: 623, distance: 473.3
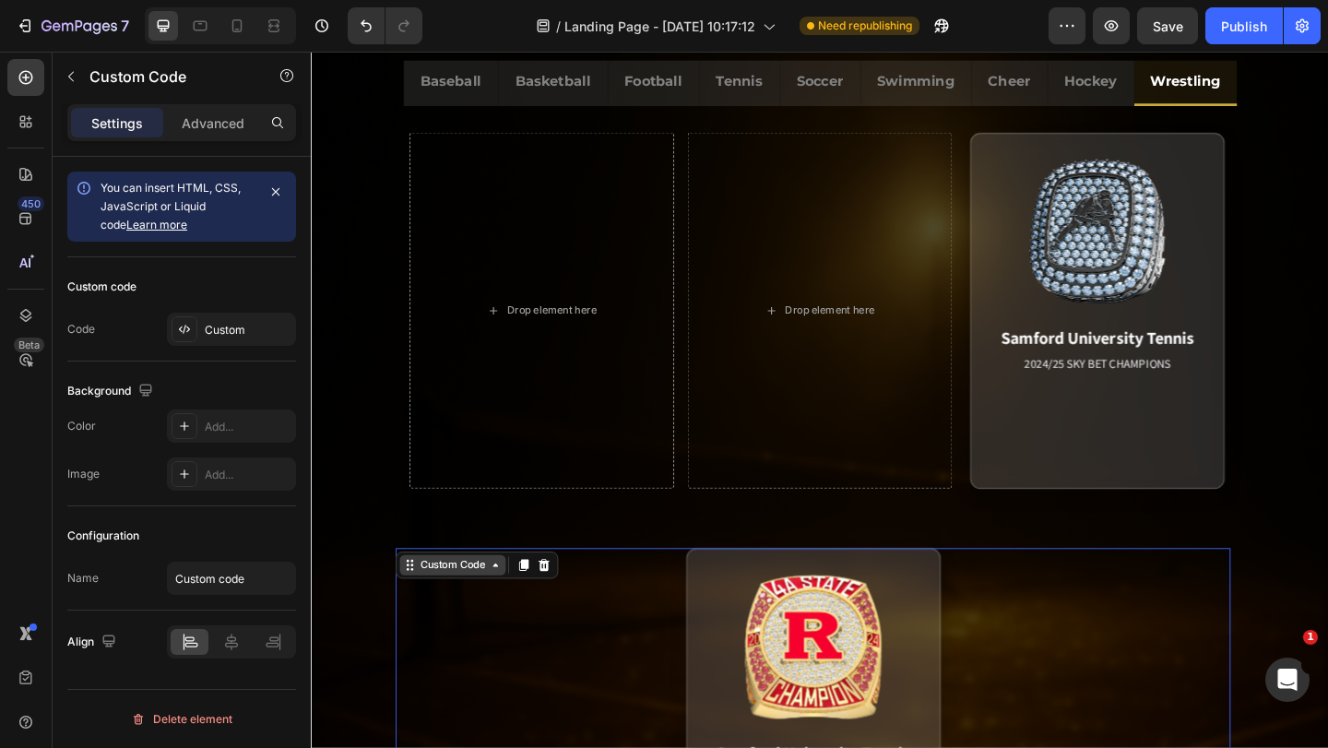
click at [421, 607] on icon at bounding box center [418, 609] width 15 height 15
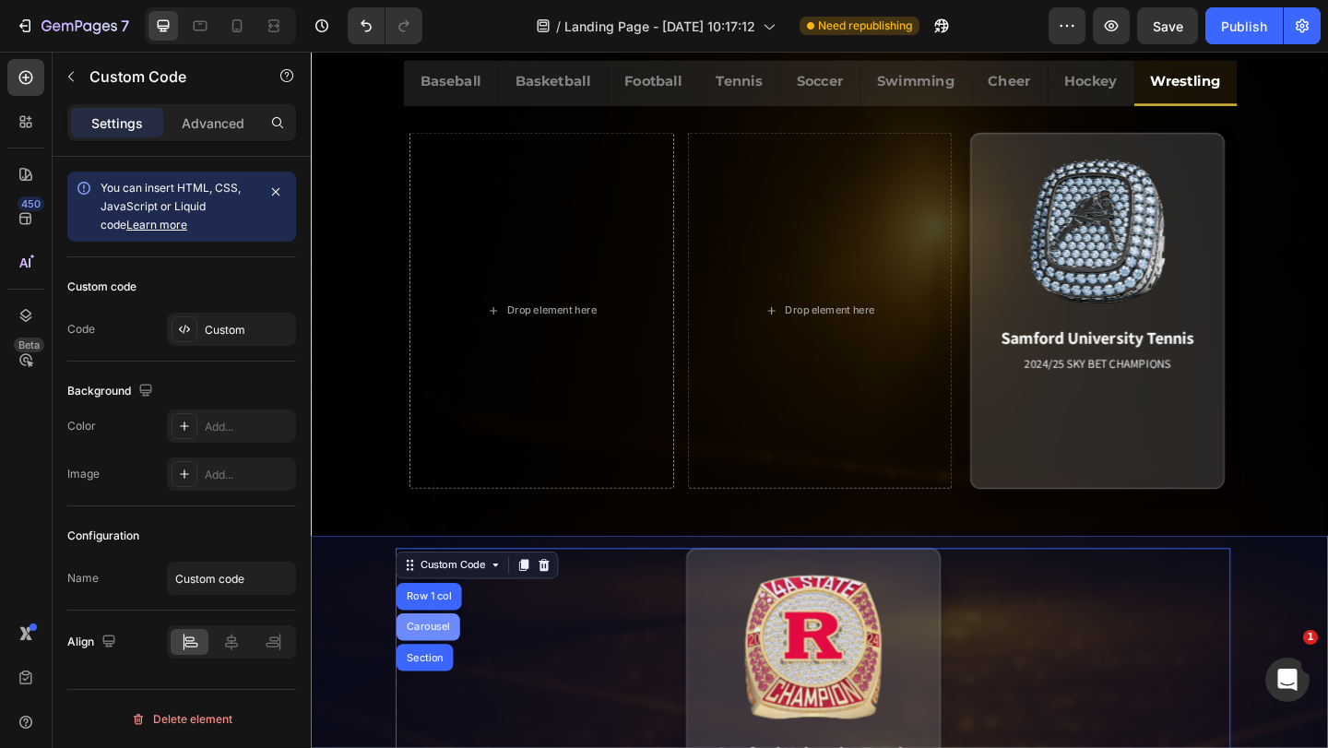
drag, startPoint x: 445, startPoint y: 671, endPoint x: 598, endPoint y: 581, distance: 177.8
click at [445, 671] on div "Carousel" at bounding box center [438, 676] width 54 height 11
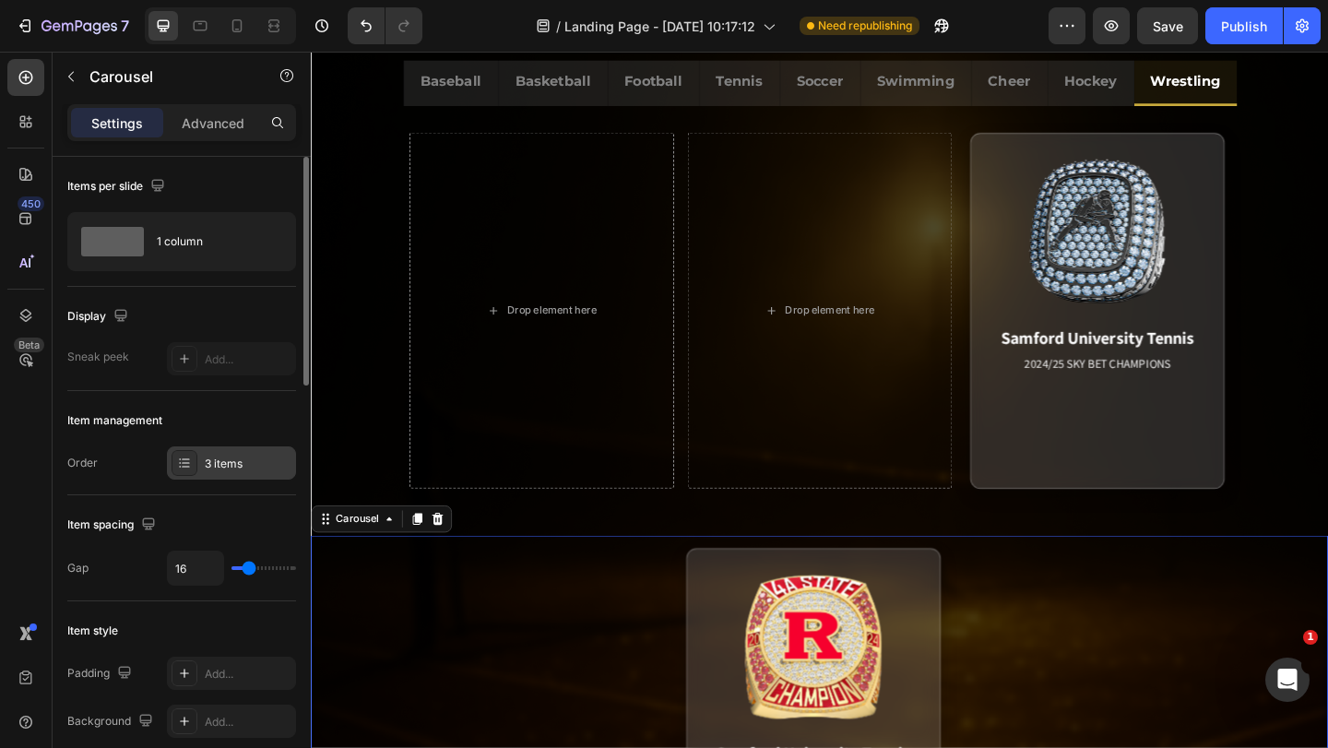
click at [225, 461] on div "3 items" at bounding box center [248, 464] width 87 height 17
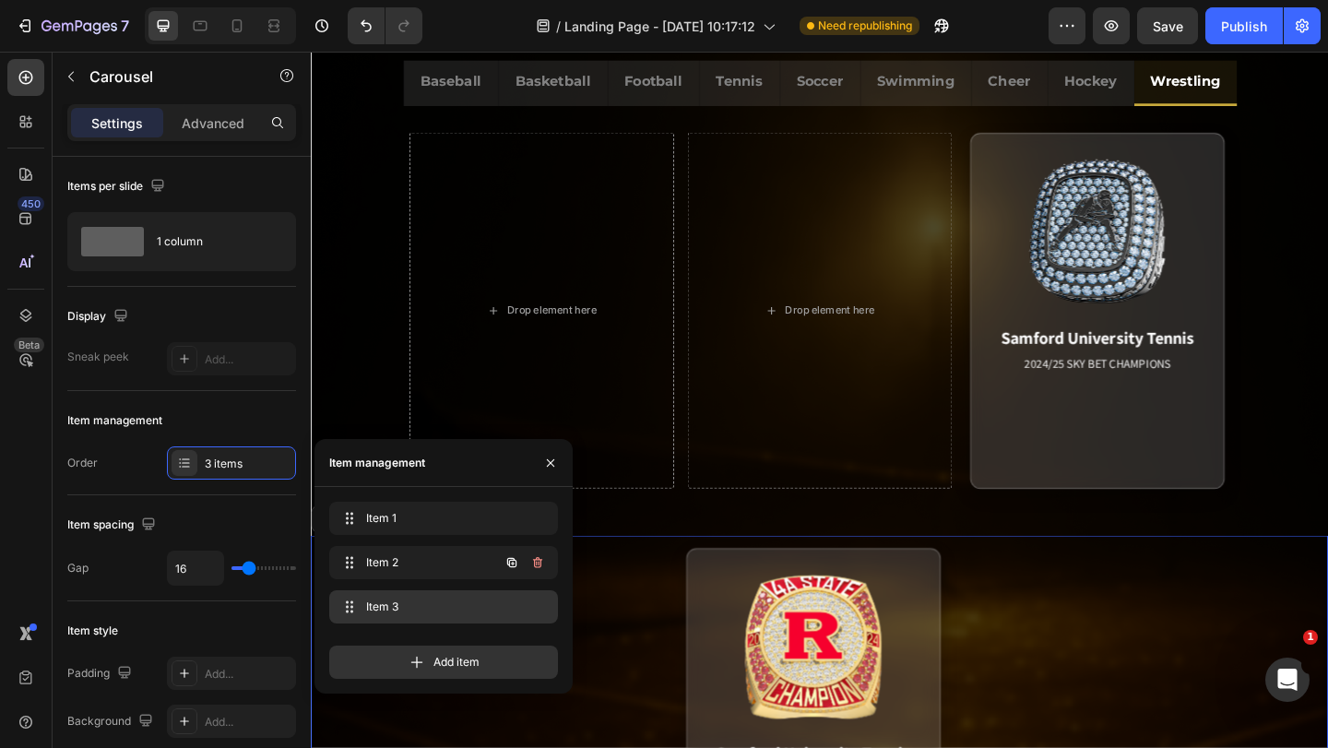
click at [390, 597] on div "Item 3 Item 3" at bounding box center [444, 607] width 214 height 26
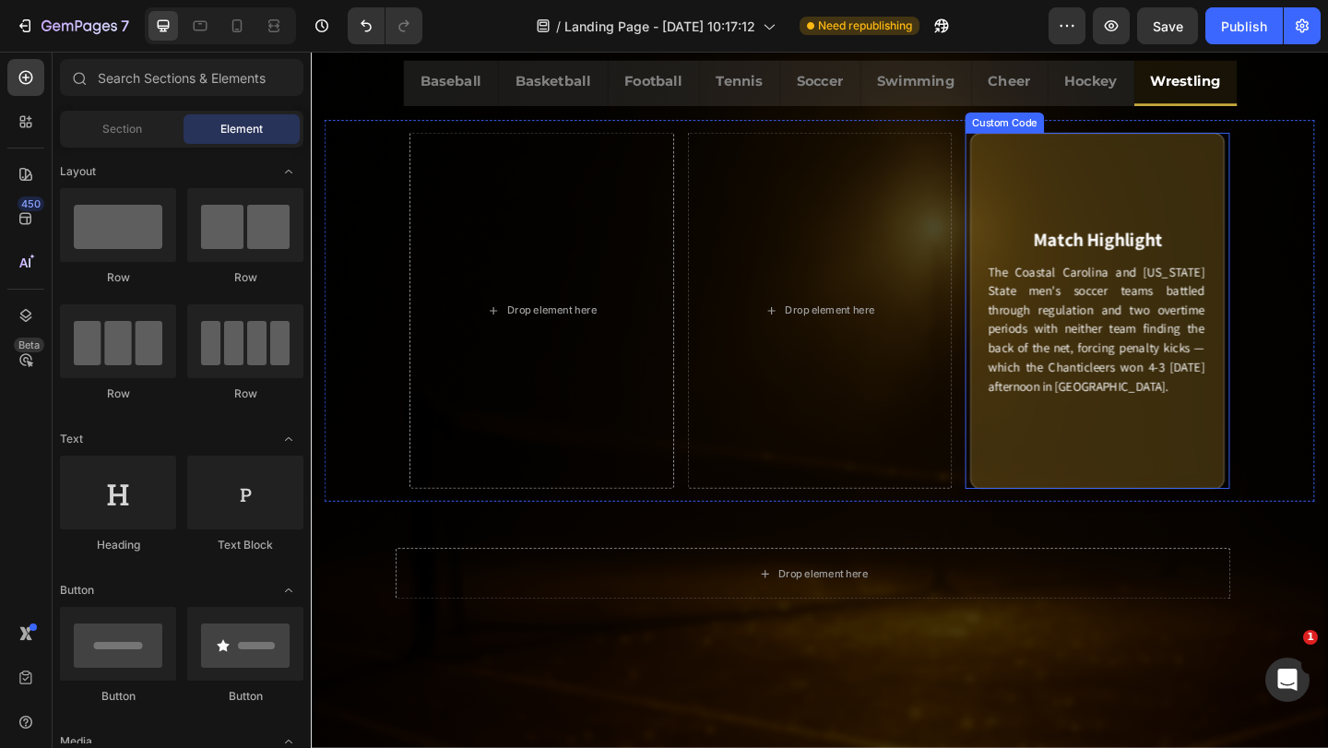
click at [1028, 145] on div "Match Highlight The Coastal Carolina and Georgia State men's soccer teams battl…" at bounding box center [1166, 332] width 277 height 387
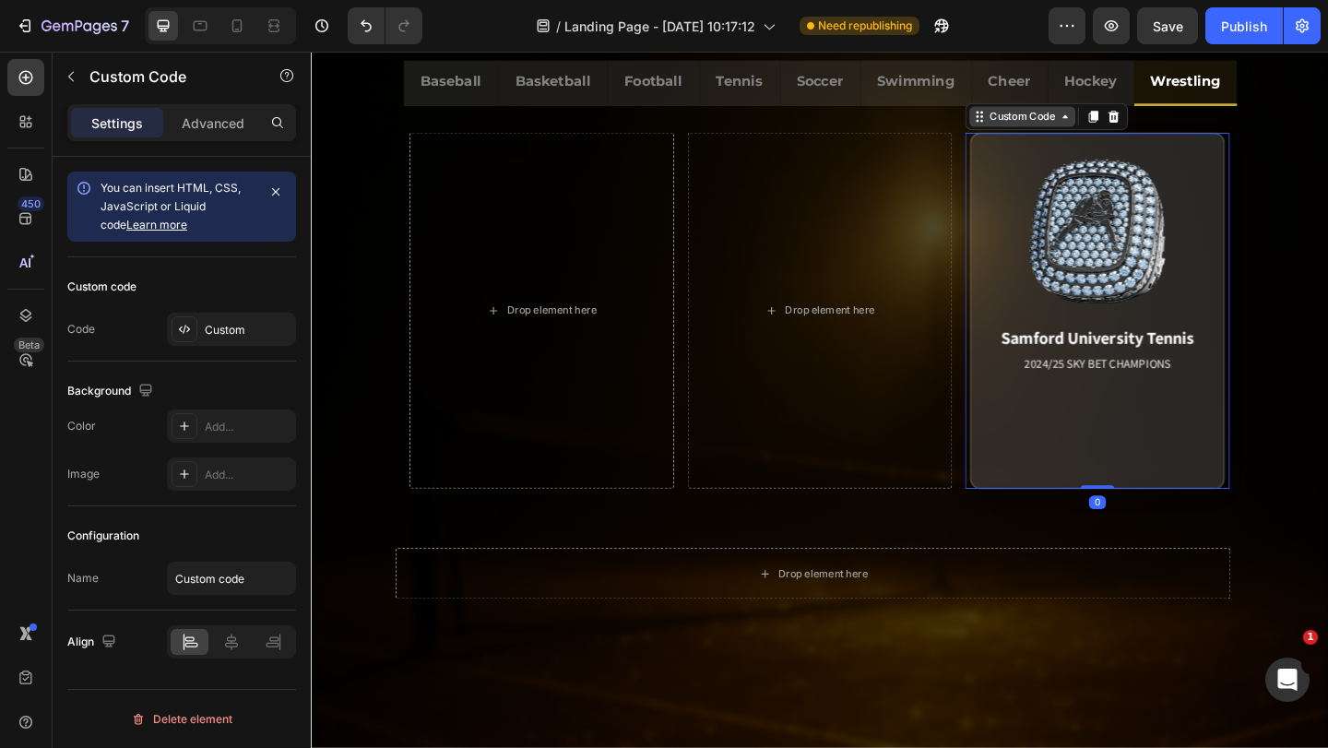
click at [1034, 125] on icon at bounding box center [1038, 121] width 15 height 15
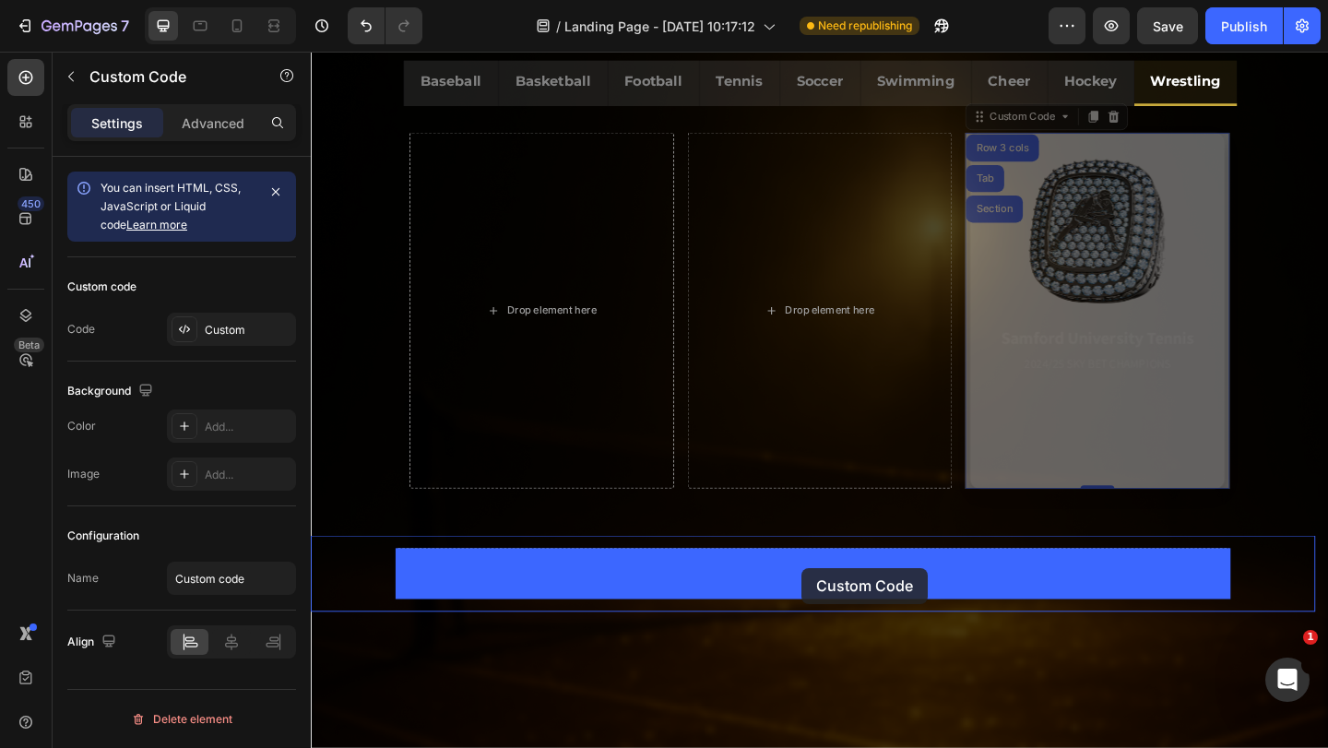
drag, startPoint x: 1033, startPoint y: 122, endPoint x: 845, endPoint y: 613, distance: 526.4
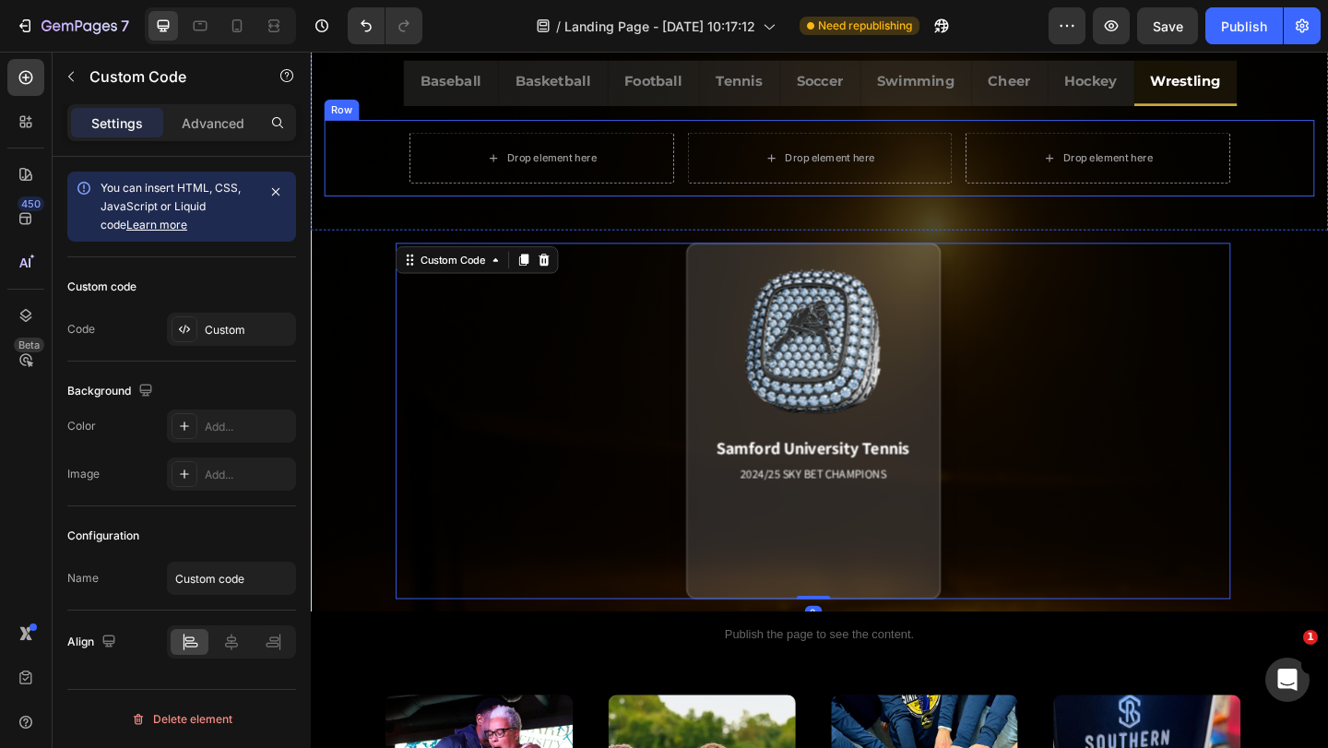
scroll to position [1338, 0]
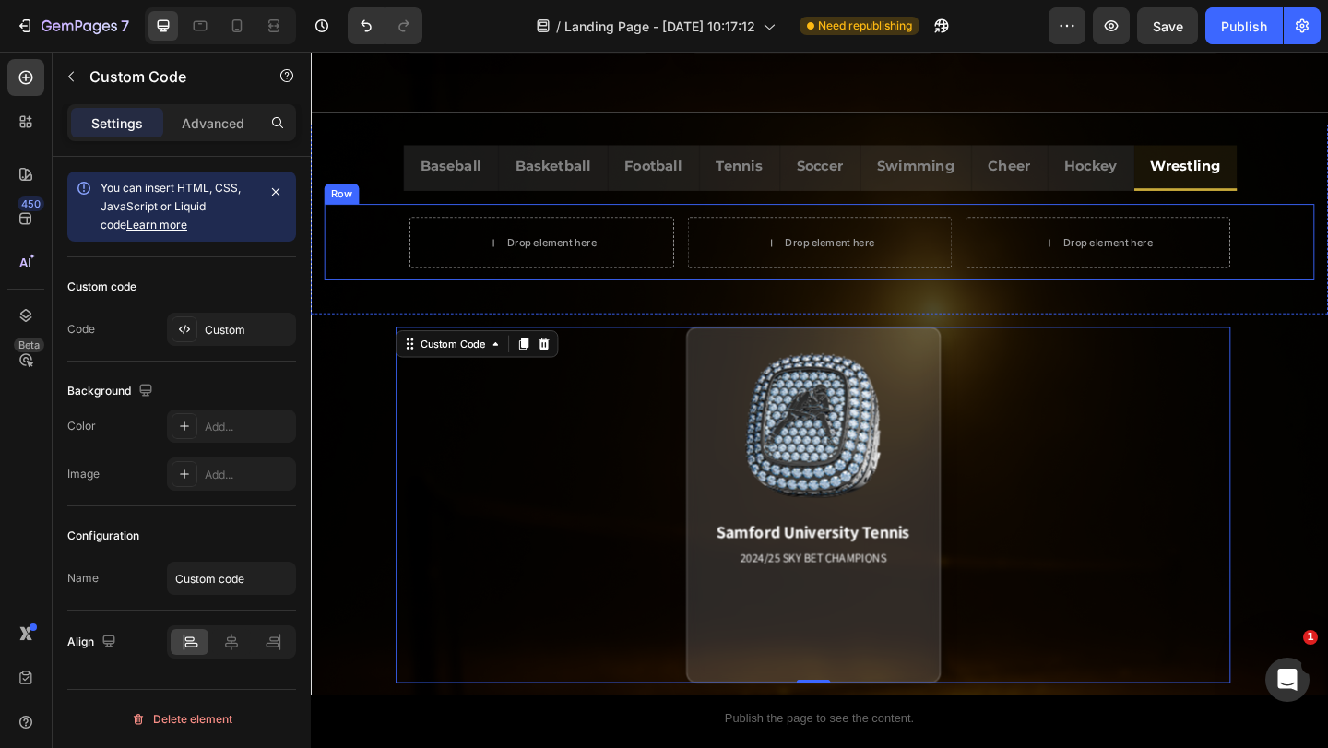
click at [1009, 261] on div "Drop element here Drop element here Drop element here Row" at bounding box center [864, 259] width 1077 height 83
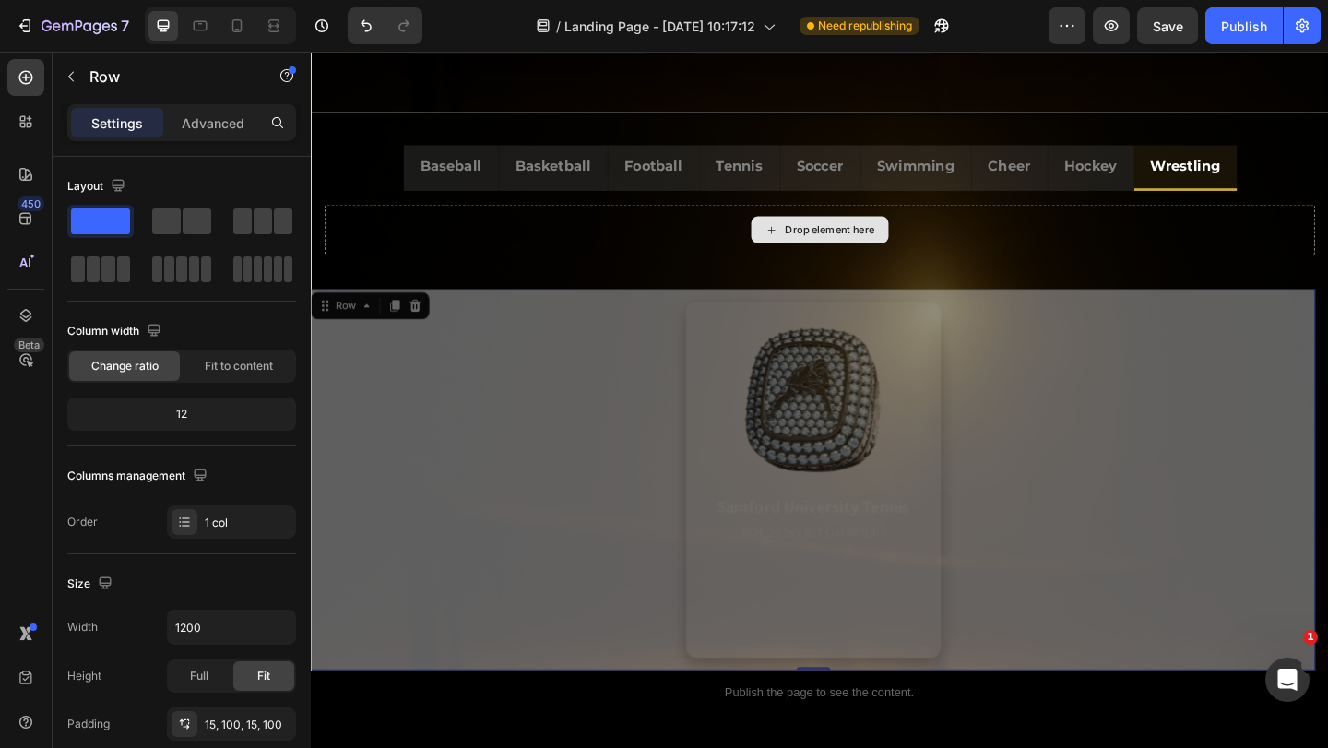
drag, startPoint x: 331, startPoint y: 322, endPoint x: 336, endPoint y: 330, distance: 9.5
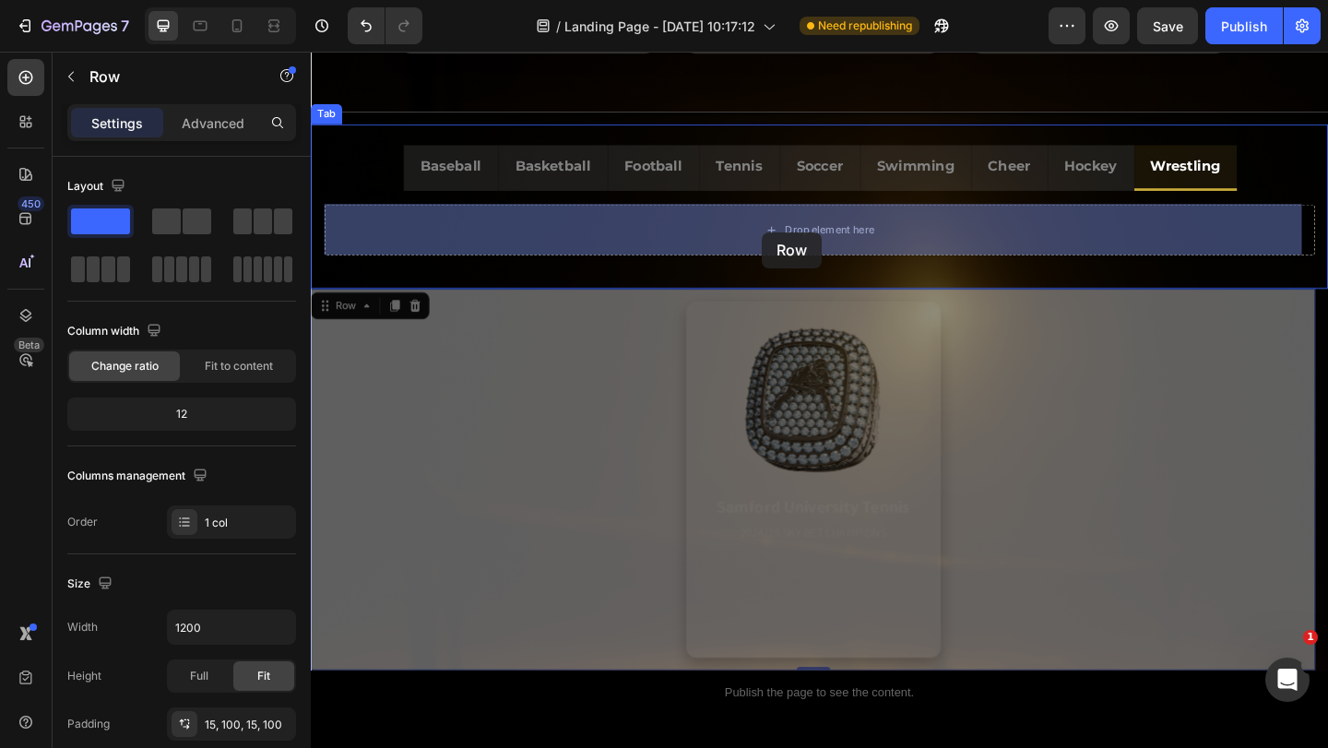
drag, startPoint x: 336, startPoint y: 330, endPoint x: 793, endPoint y: 249, distance: 464.6
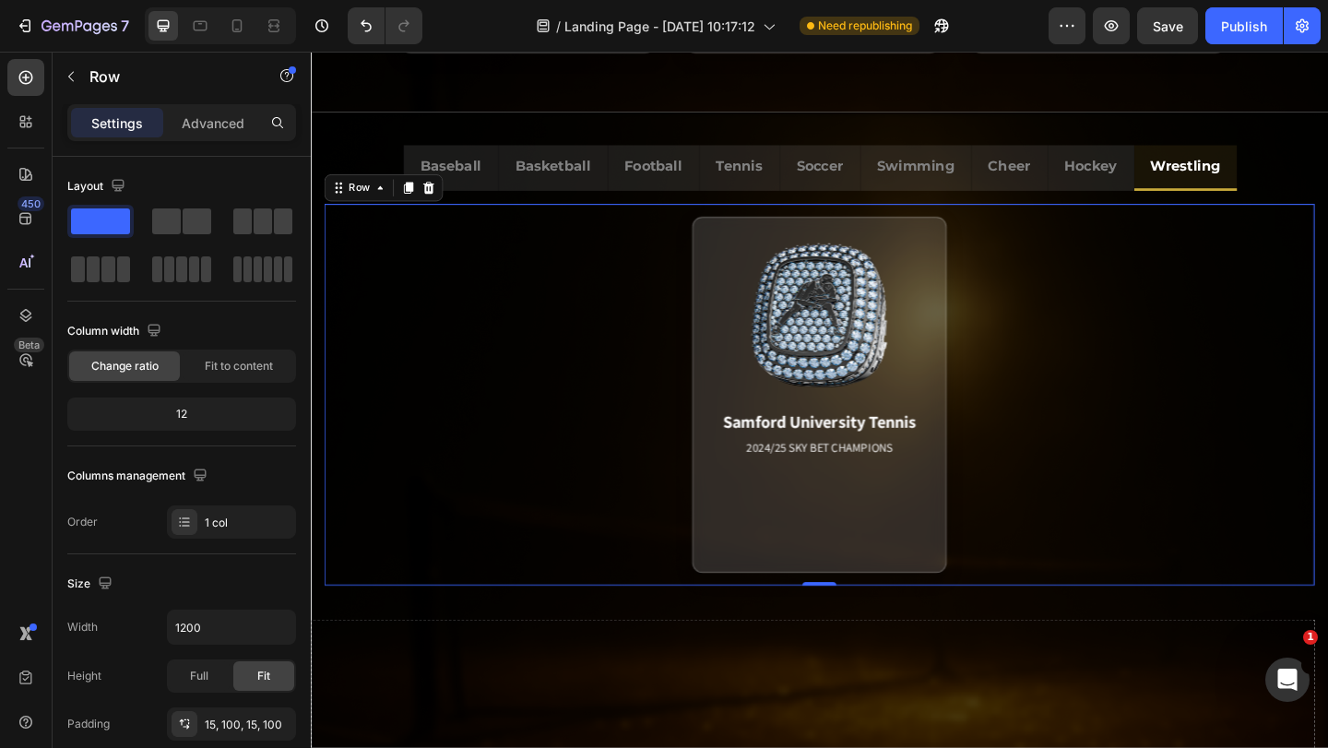
click at [1327, 458] on div "Samford University Tennis 2024/25 SKY BET CHAMPIONS Match Highlight The Coastal…" at bounding box center [864, 425] width 1077 height 415
click at [334, 195] on icon at bounding box center [341, 200] width 15 height 15
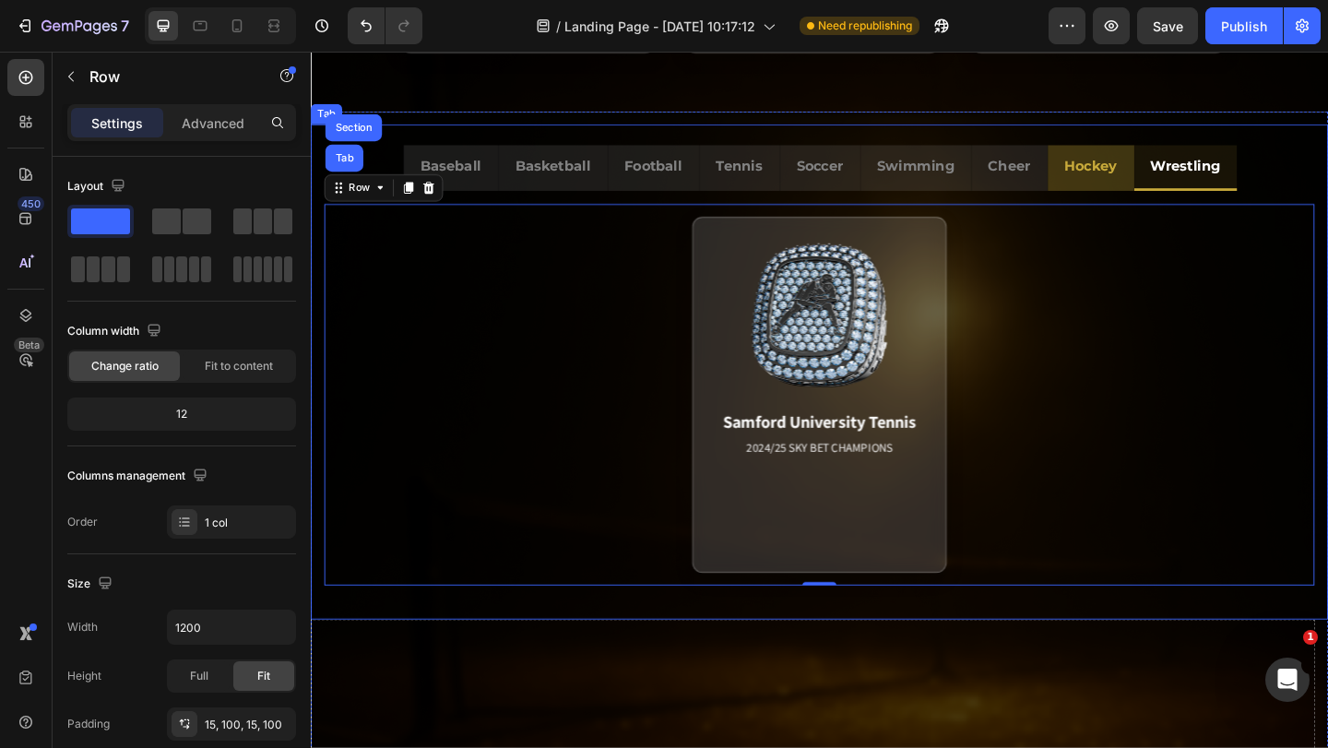
click at [1162, 172] on p "Hockey" at bounding box center [1159, 176] width 57 height 27
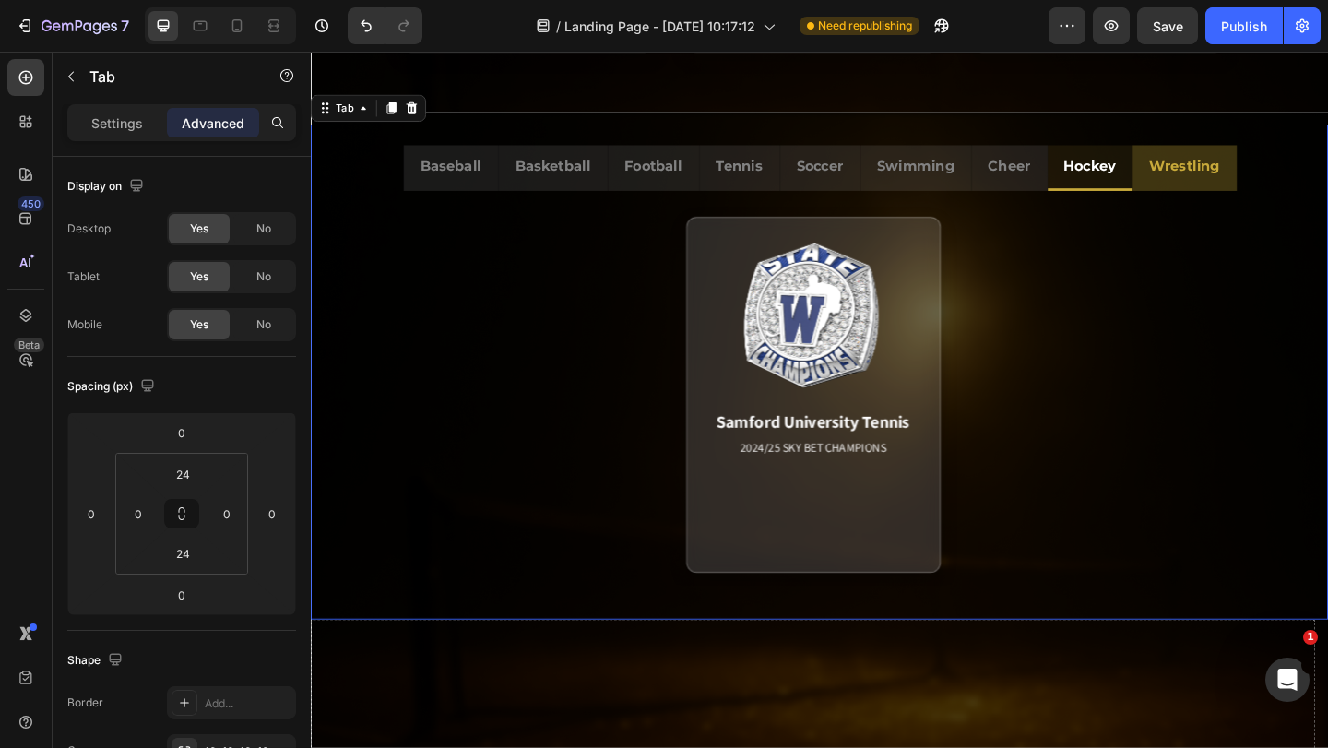
click at [1229, 174] on p "Wrestling" at bounding box center [1261, 176] width 77 height 27
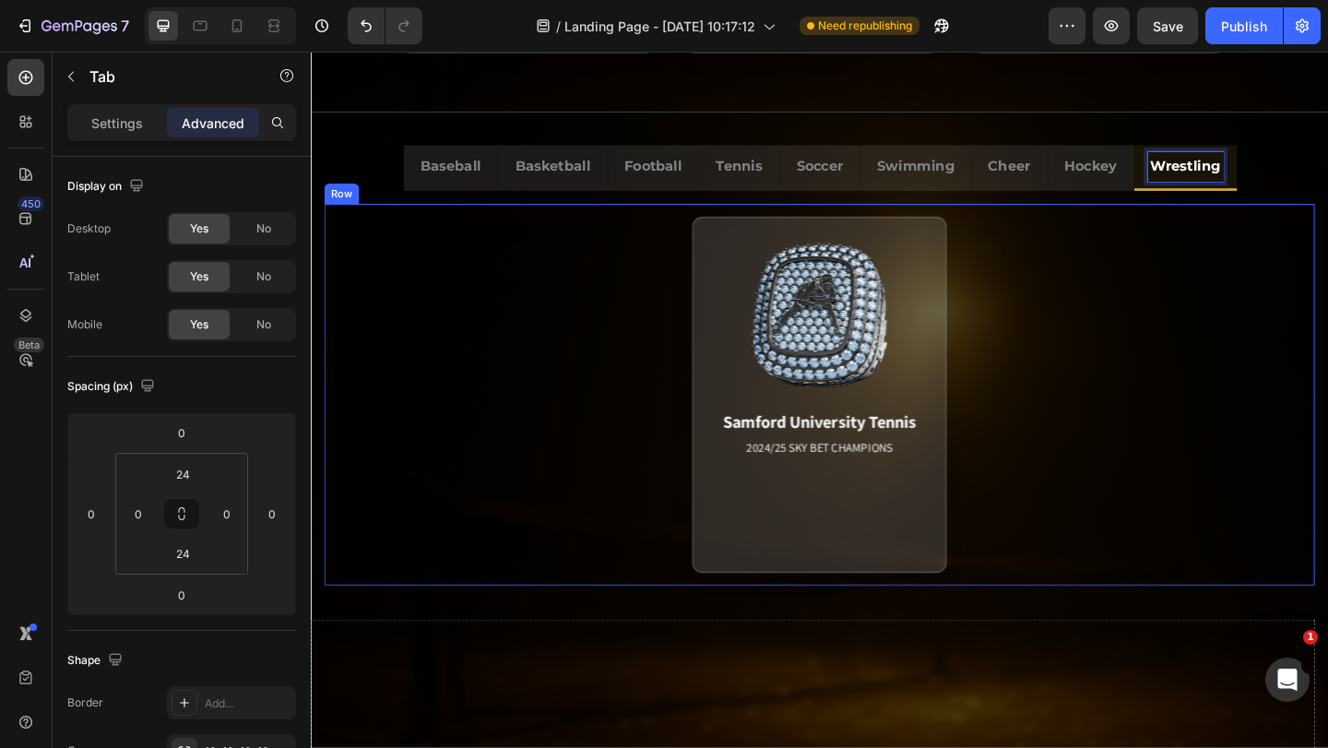
click at [341, 205] on div "Row" at bounding box center [344, 206] width 30 height 17
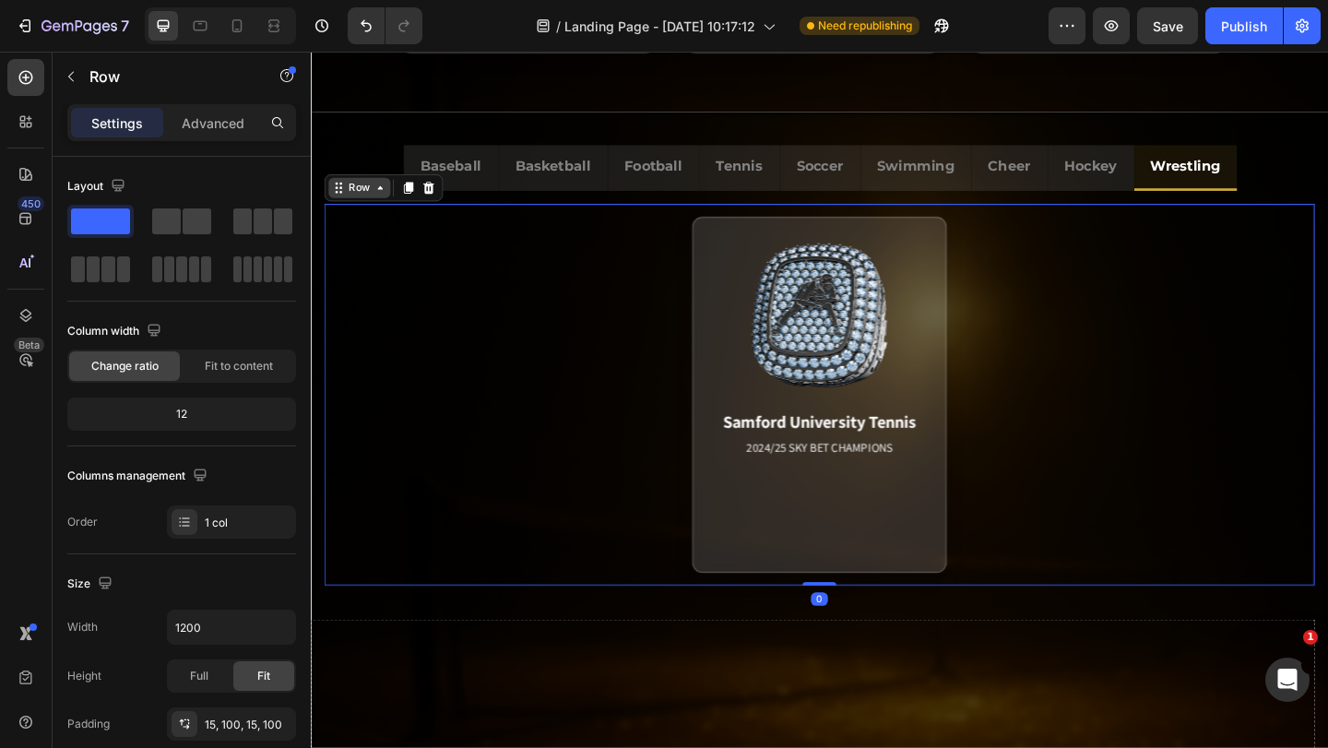
click at [343, 201] on icon at bounding box center [343, 200] width 3 height 3
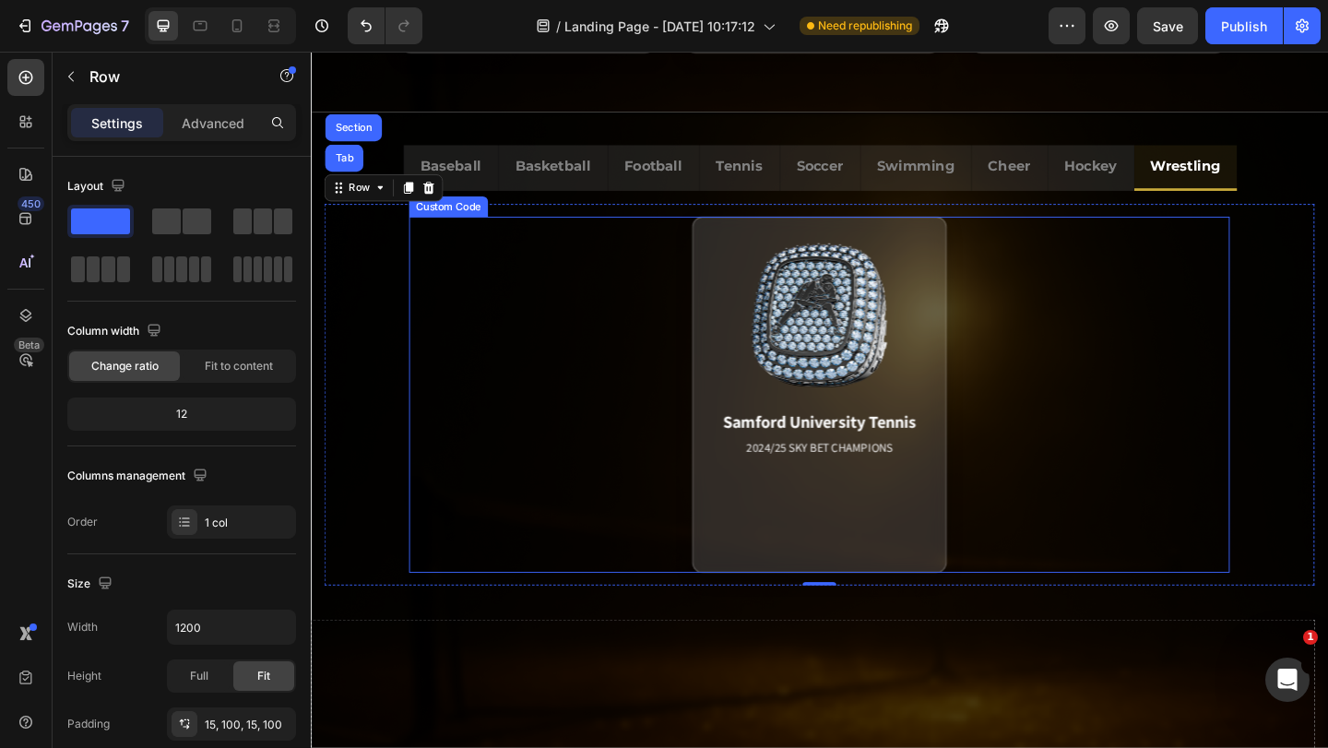
click at [528, 353] on div "Samford University Tennis 2024/25 SKY BET CHAMPIONS Match Highlight The Coastal…" at bounding box center [864, 425] width 893 height 387
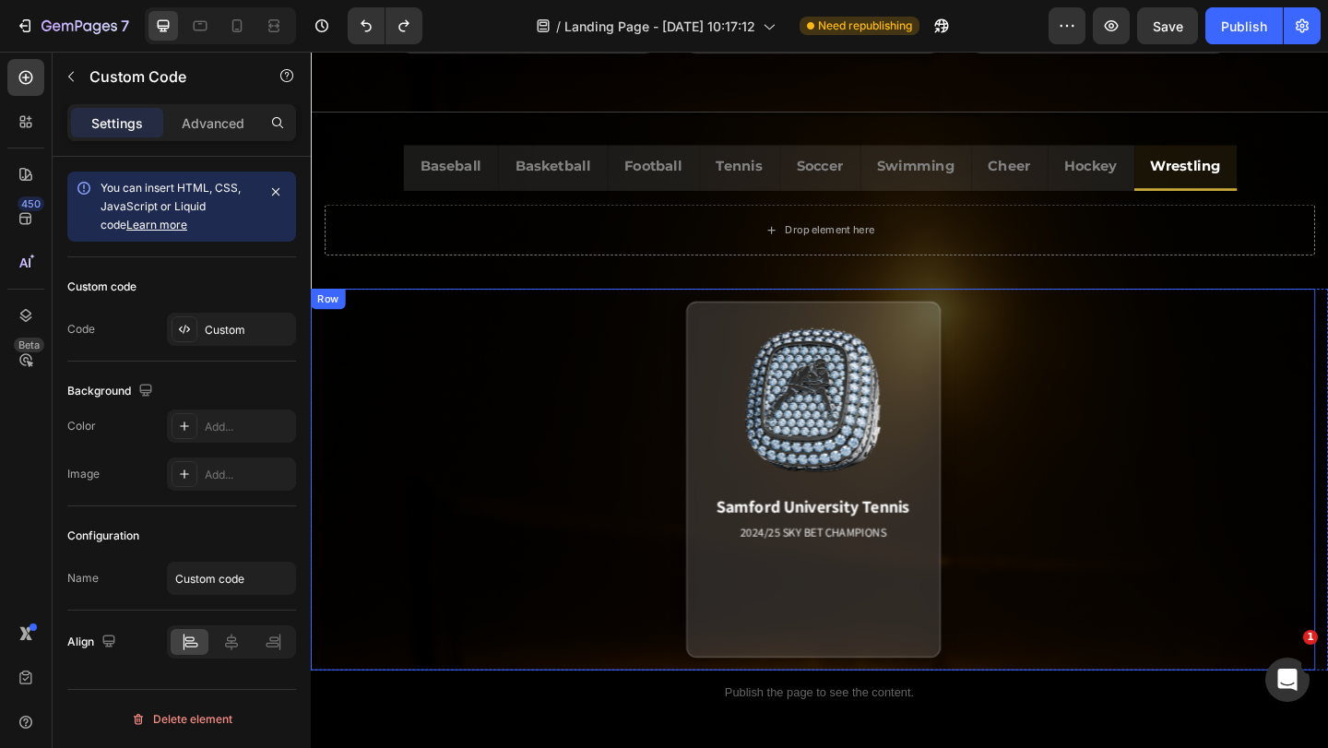
click at [331, 322] on div "Row" at bounding box center [330, 321] width 30 height 17
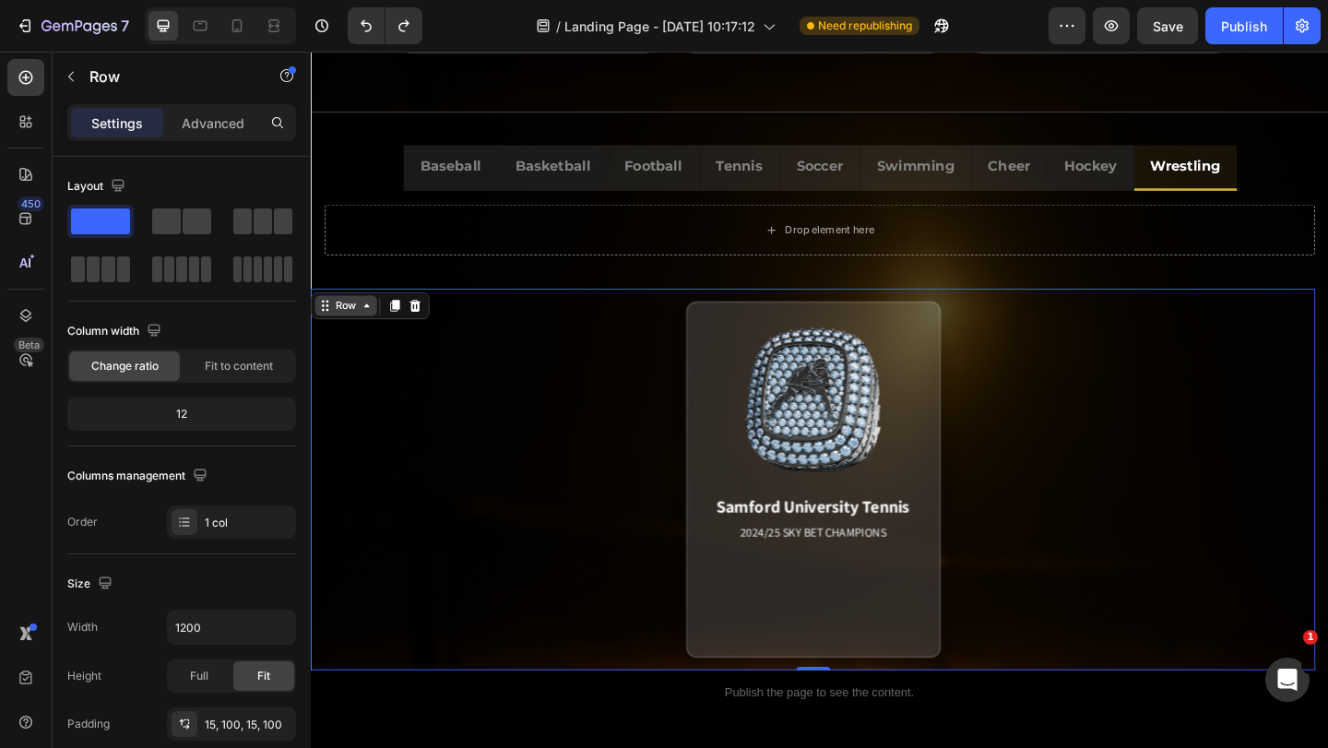
click at [331, 322] on icon at bounding box center [326, 328] width 15 height 15
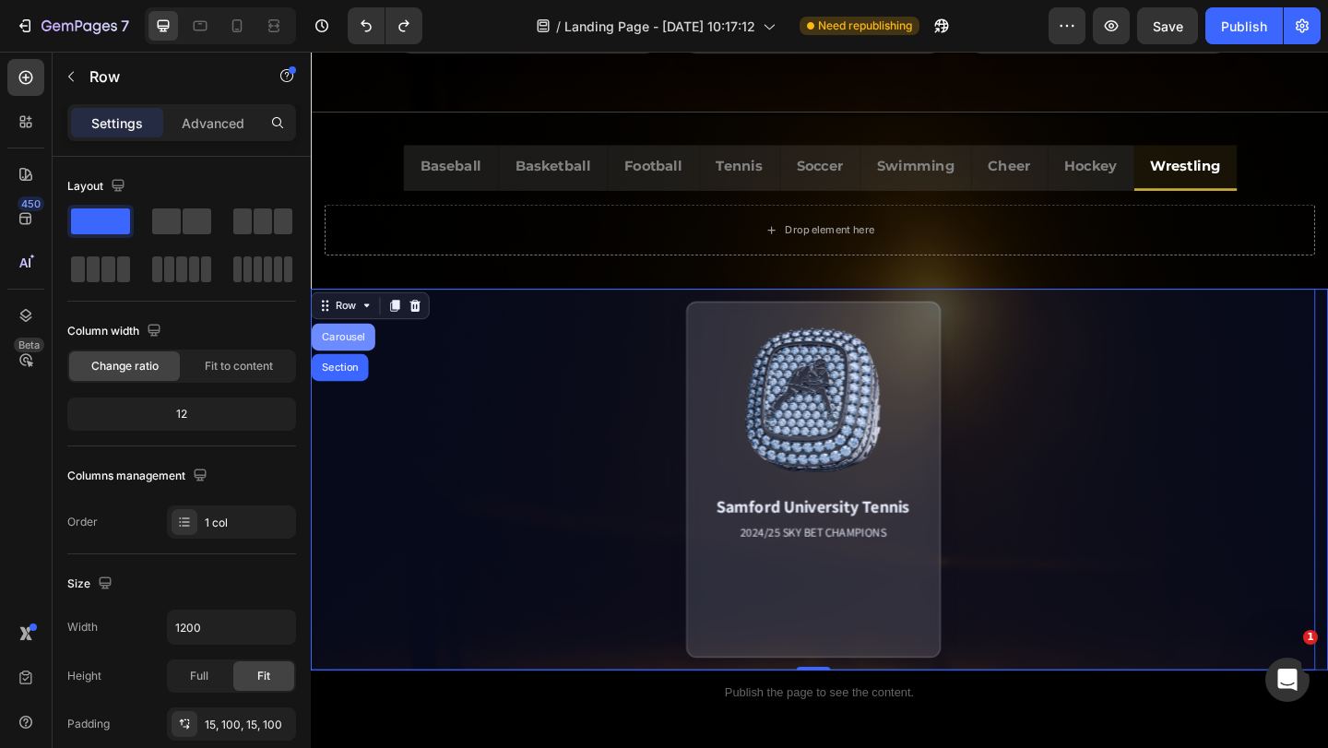
click at [328, 357] on div "Carousel" at bounding box center [346, 362] width 54 height 11
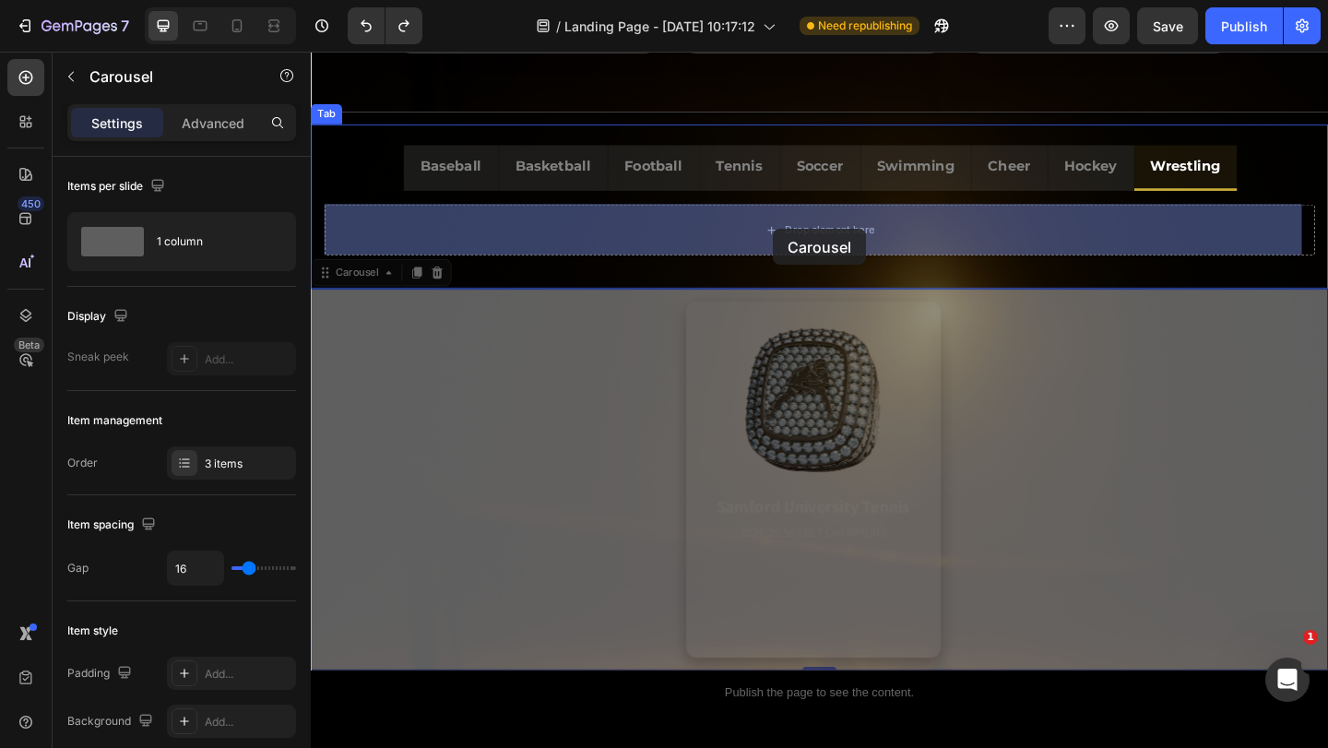
drag, startPoint x: 331, startPoint y: 292, endPoint x: 813, endPoint y: 243, distance: 484.8
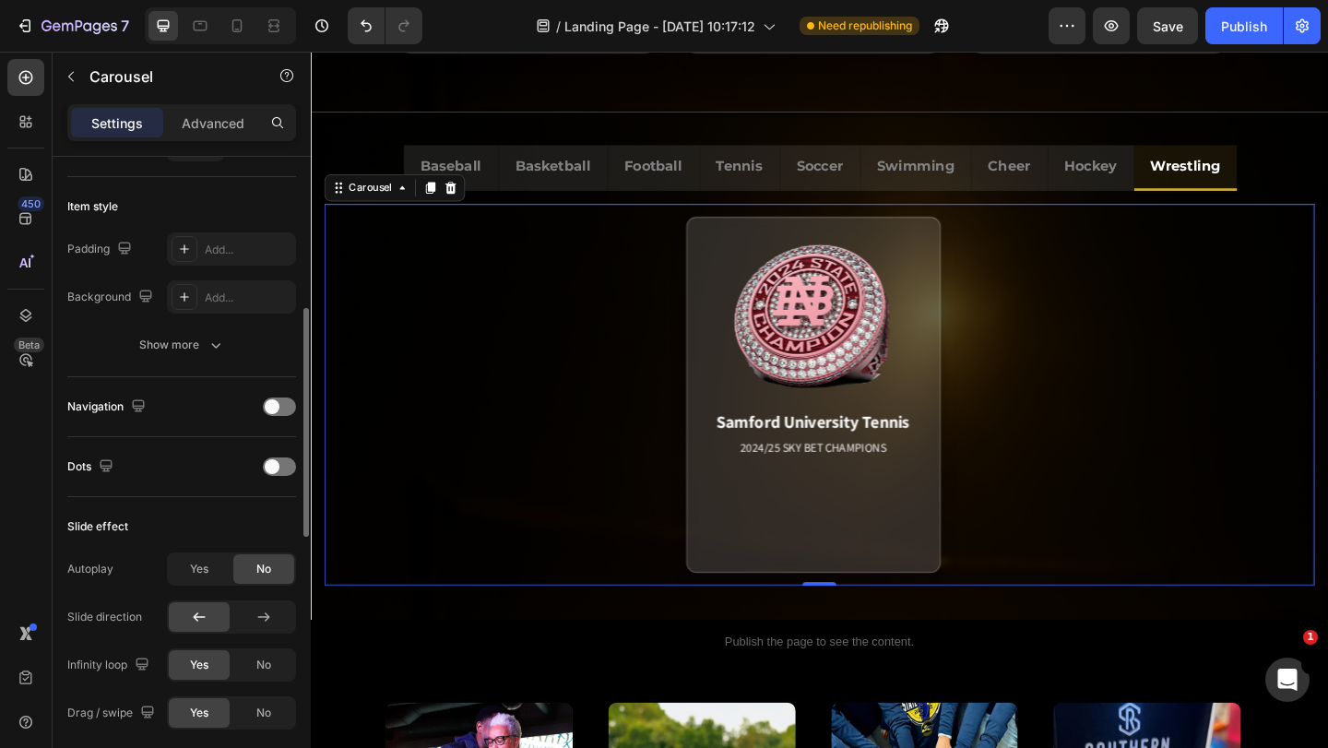
scroll to position [332, 0]
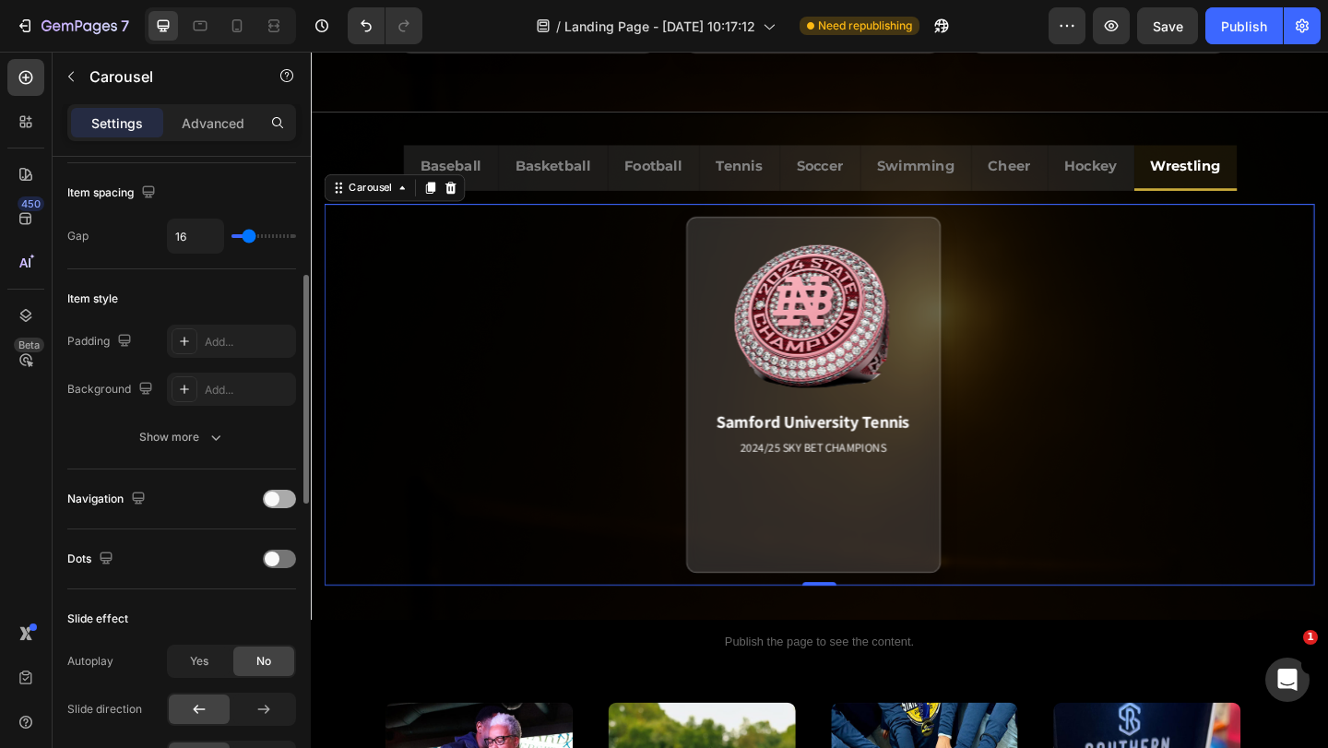
click at [287, 493] on div at bounding box center [279, 499] width 33 height 18
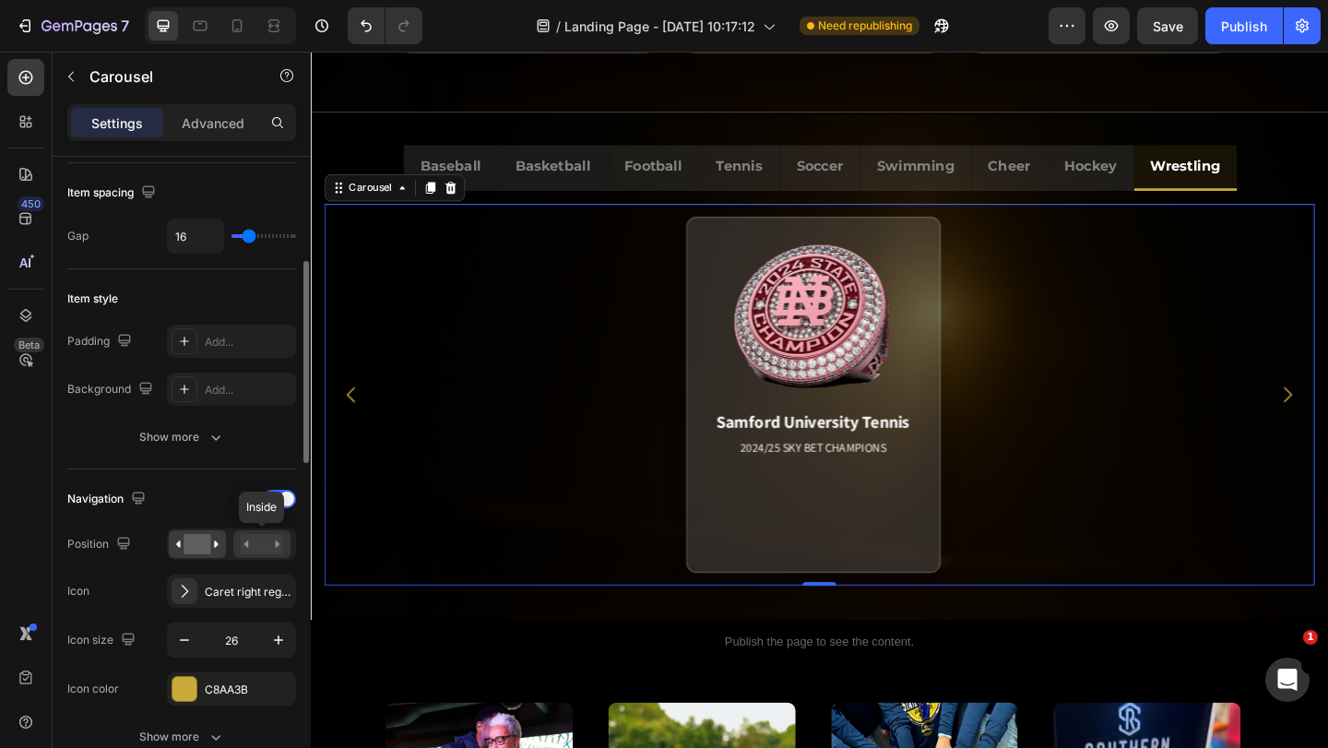
click at [267, 540] on rect at bounding box center [262, 544] width 42 height 20
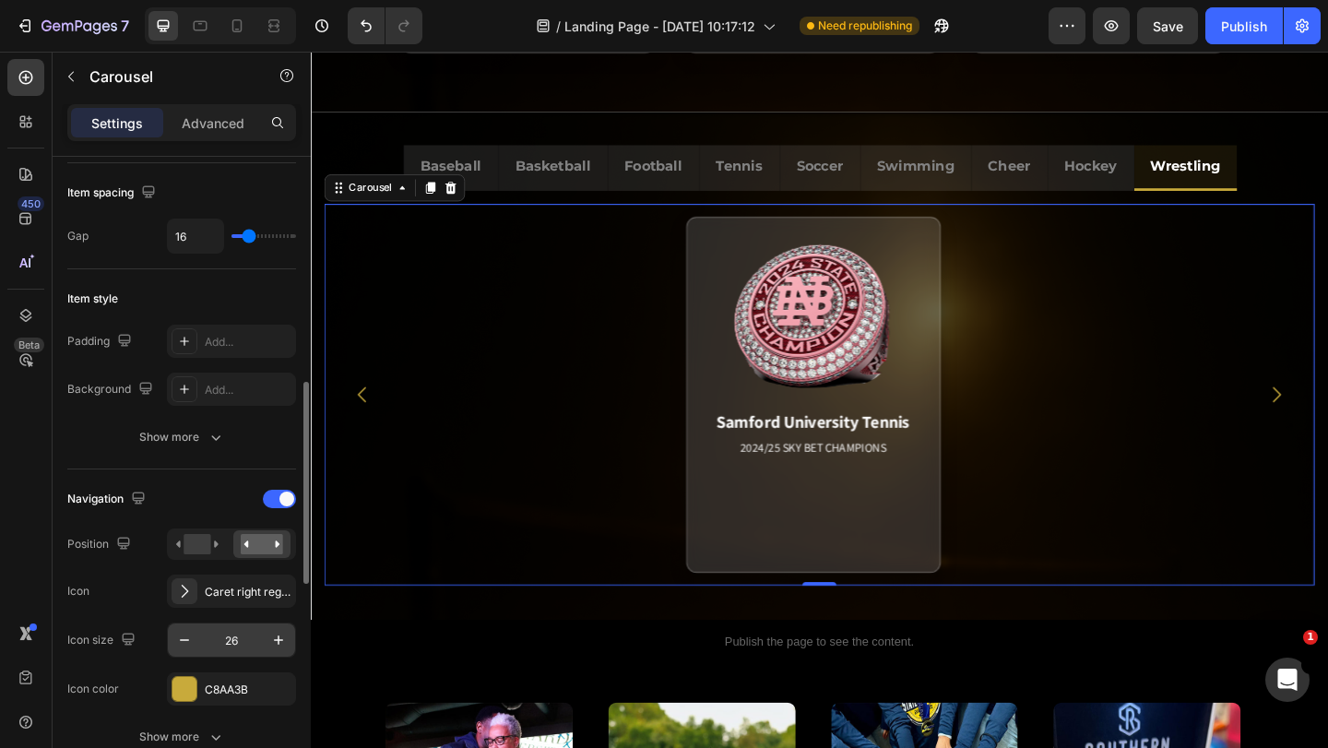
scroll to position [424, 0]
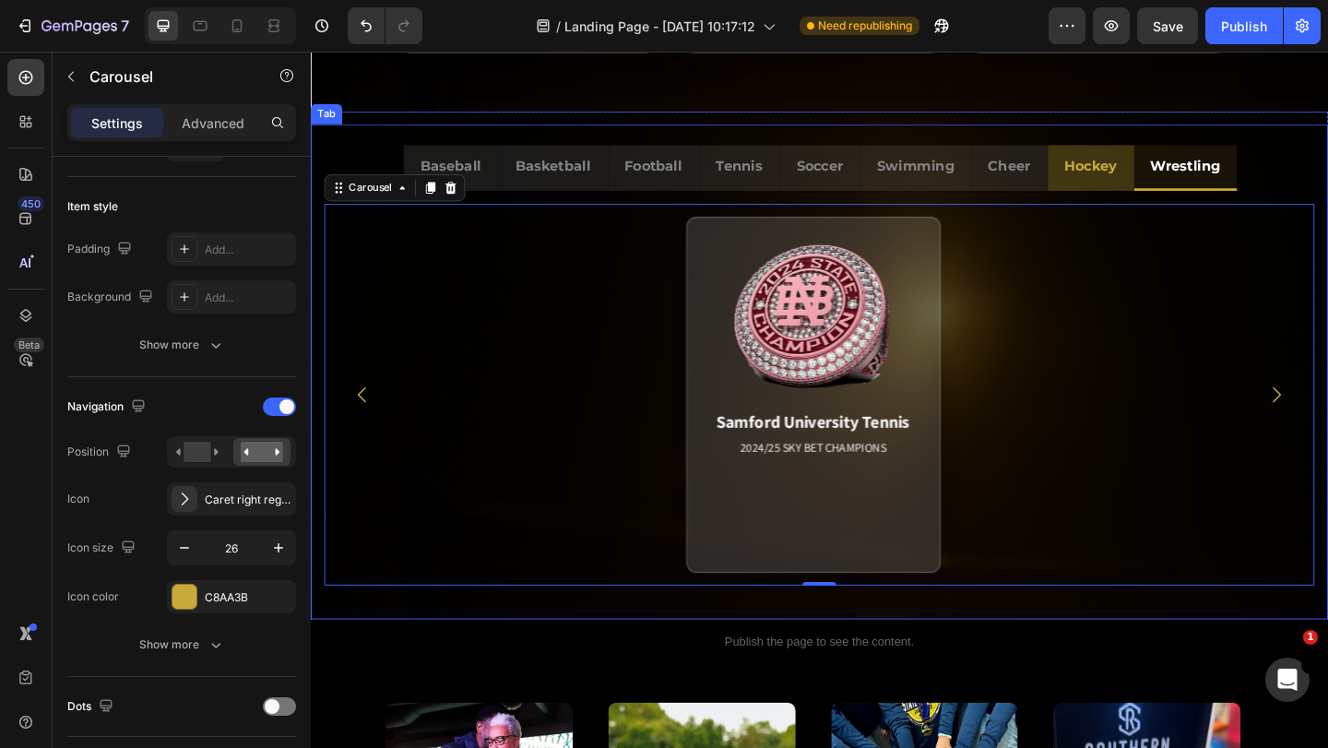
click at [1150, 193] on div "Hockey" at bounding box center [1159, 177] width 63 height 35
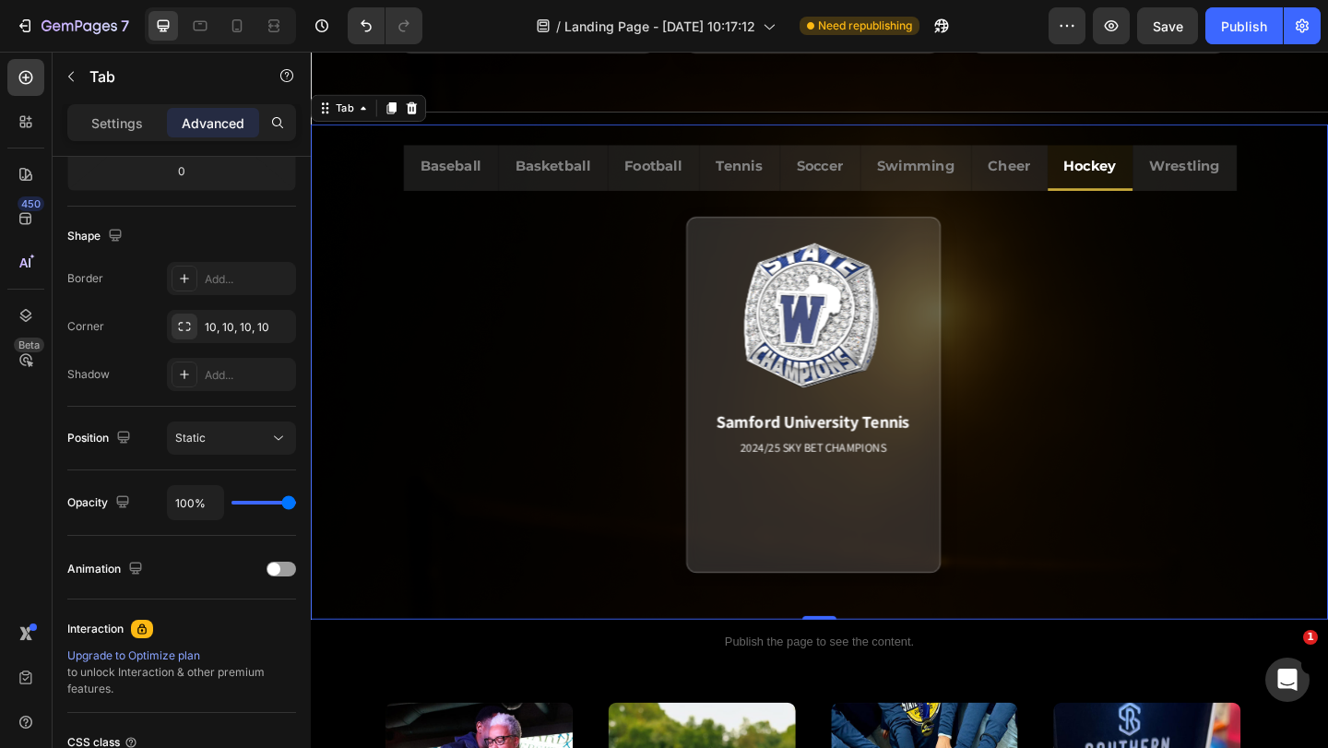
scroll to position [0, 0]
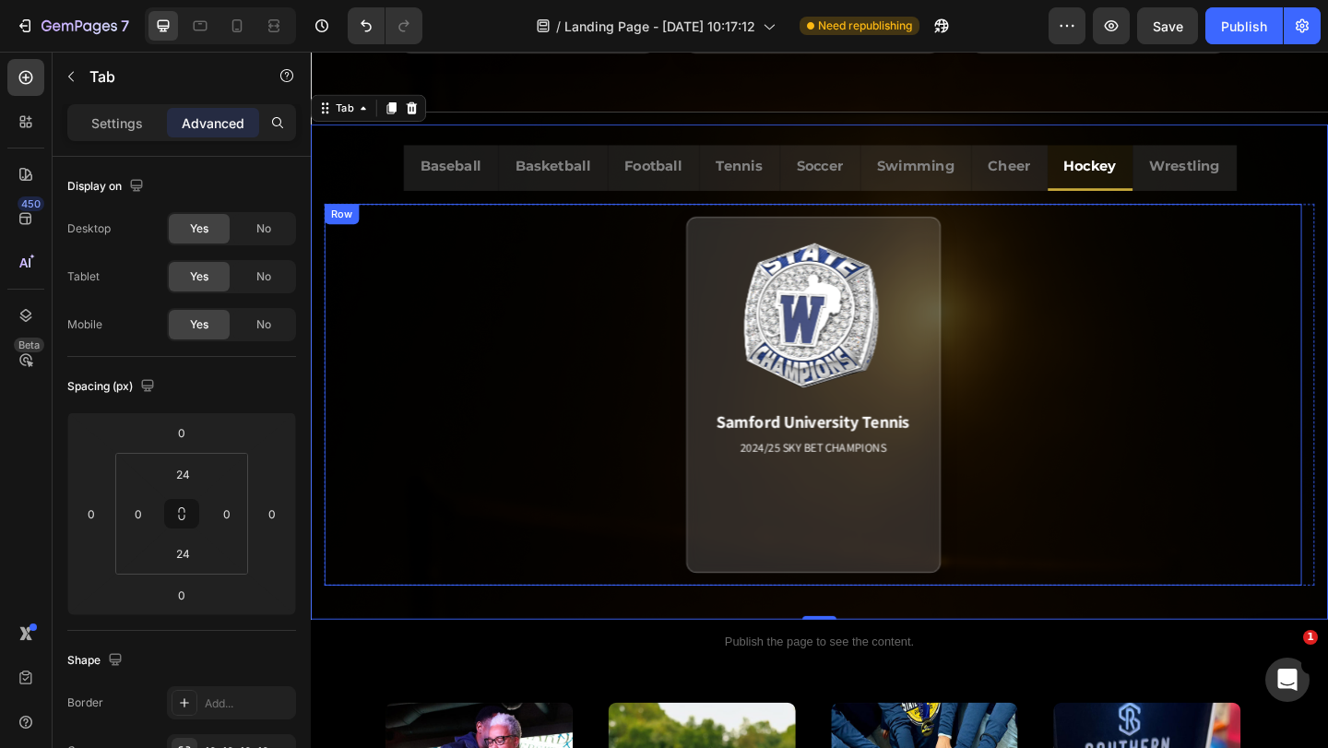
click at [368, 220] on div "Samford University Tennis 2024/25 SKY BET CHAMPIONS Match Highlight The Coastal…" at bounding box center [857, 425] width 1063 height 415
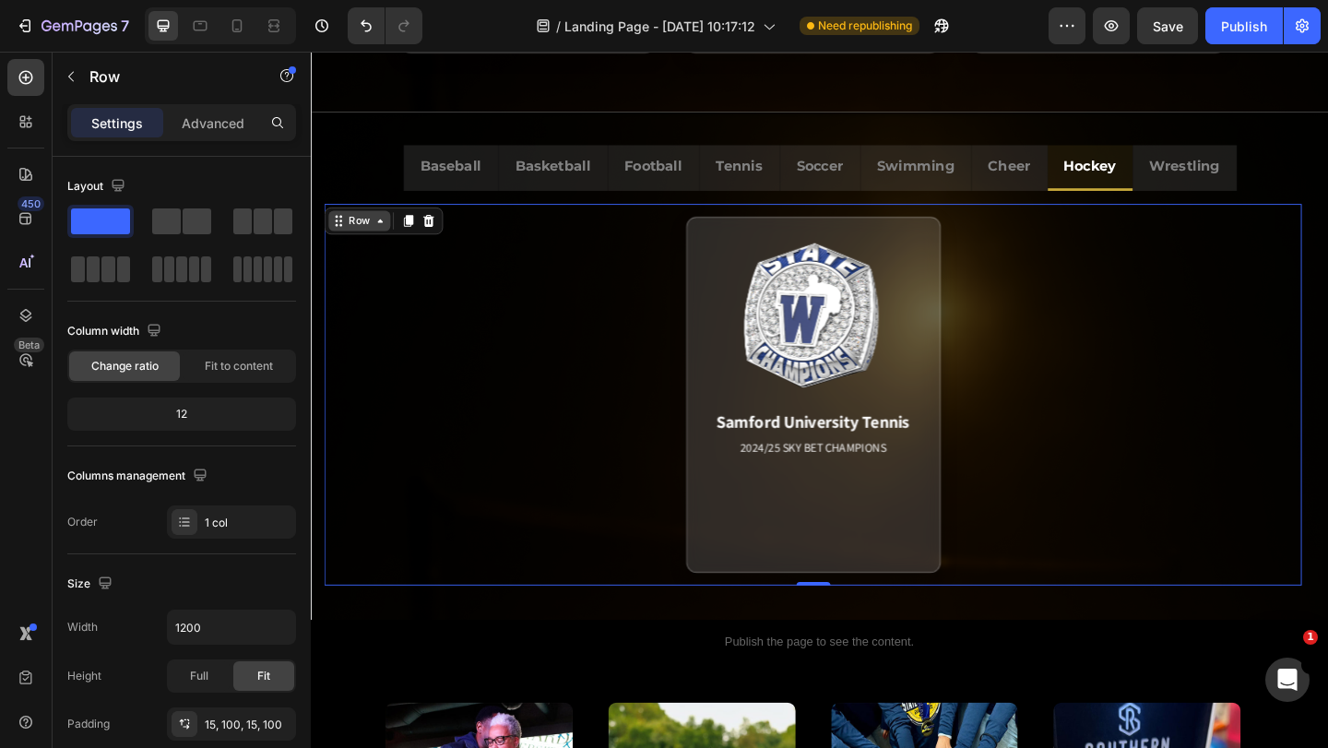
click at [347, 225] on div "Row" at bounding box center [363, 236] width 67 height 22
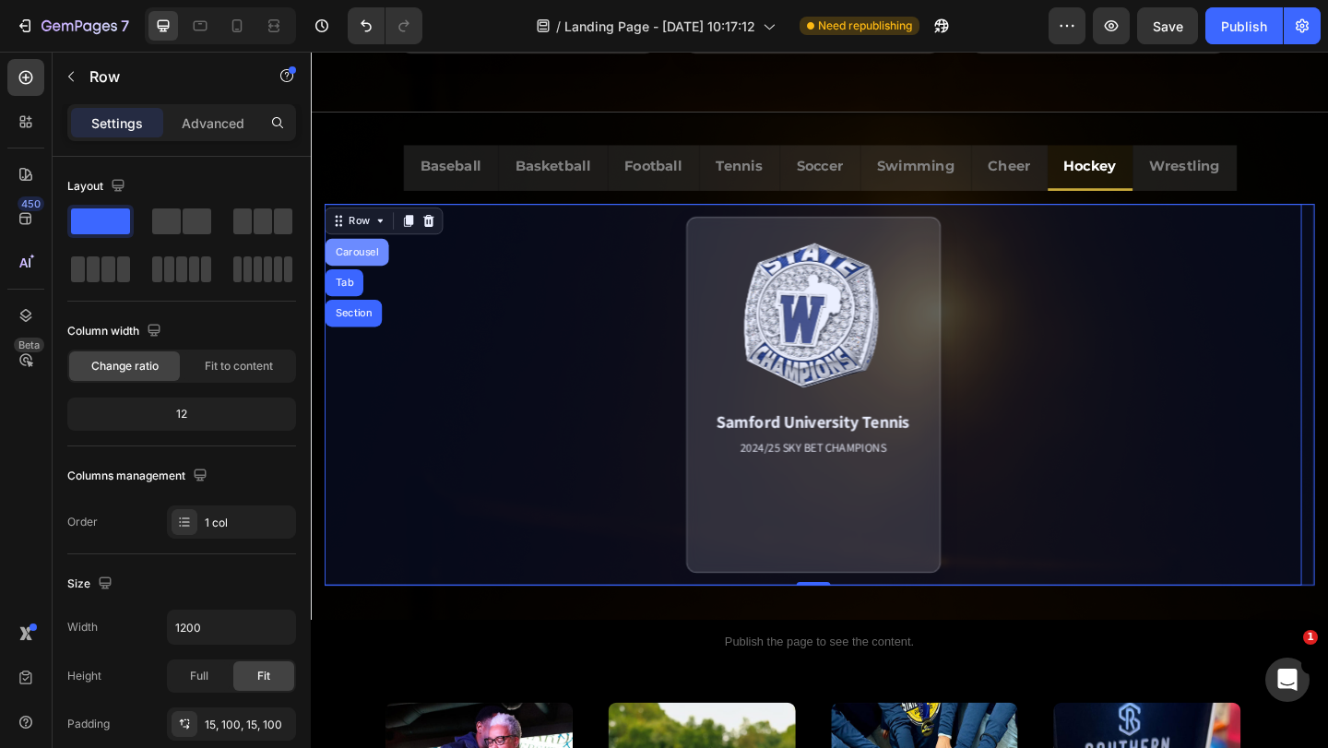
drag, startPoint x: 350, startPoint y: 264, endPoint x: 547, endPoint y: 542, distance: 341.4
click at [350, 265] on div "Carousel" at bounding box center [361, 270] width 54 height 11
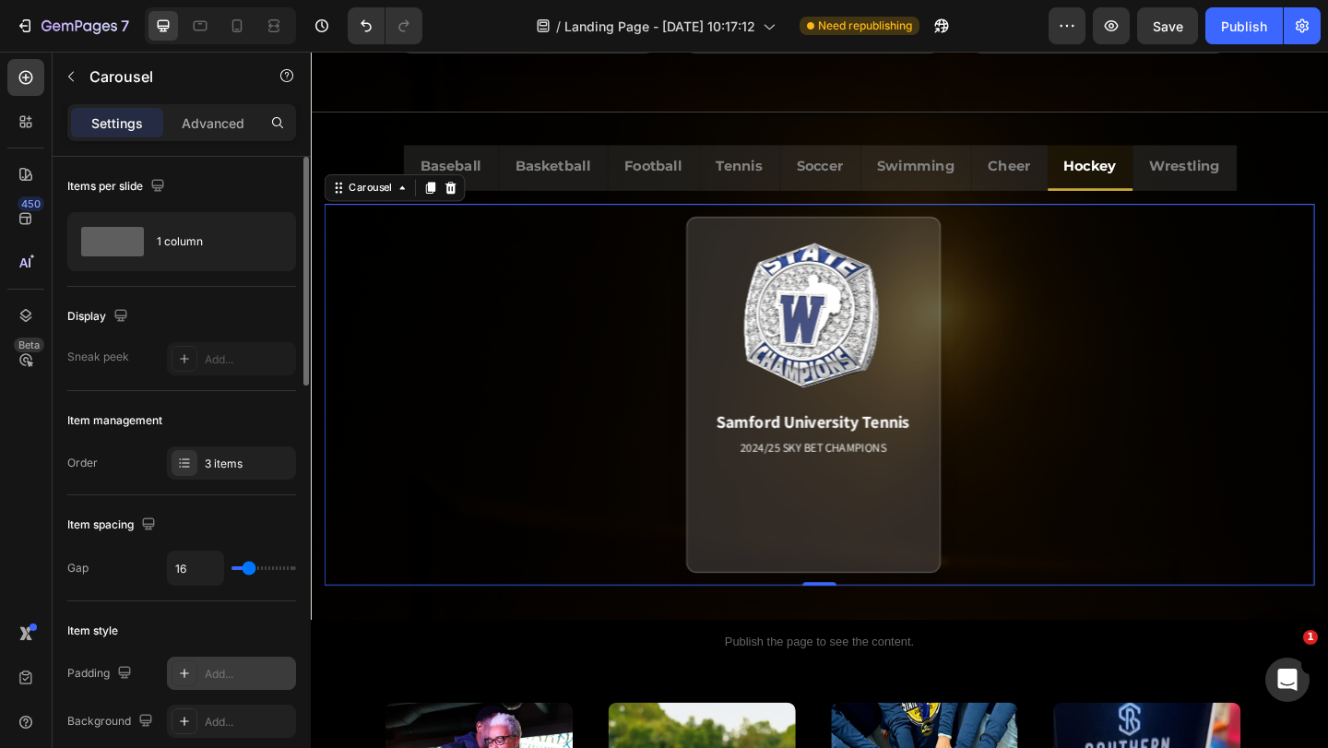
scroll to position [184, 0]
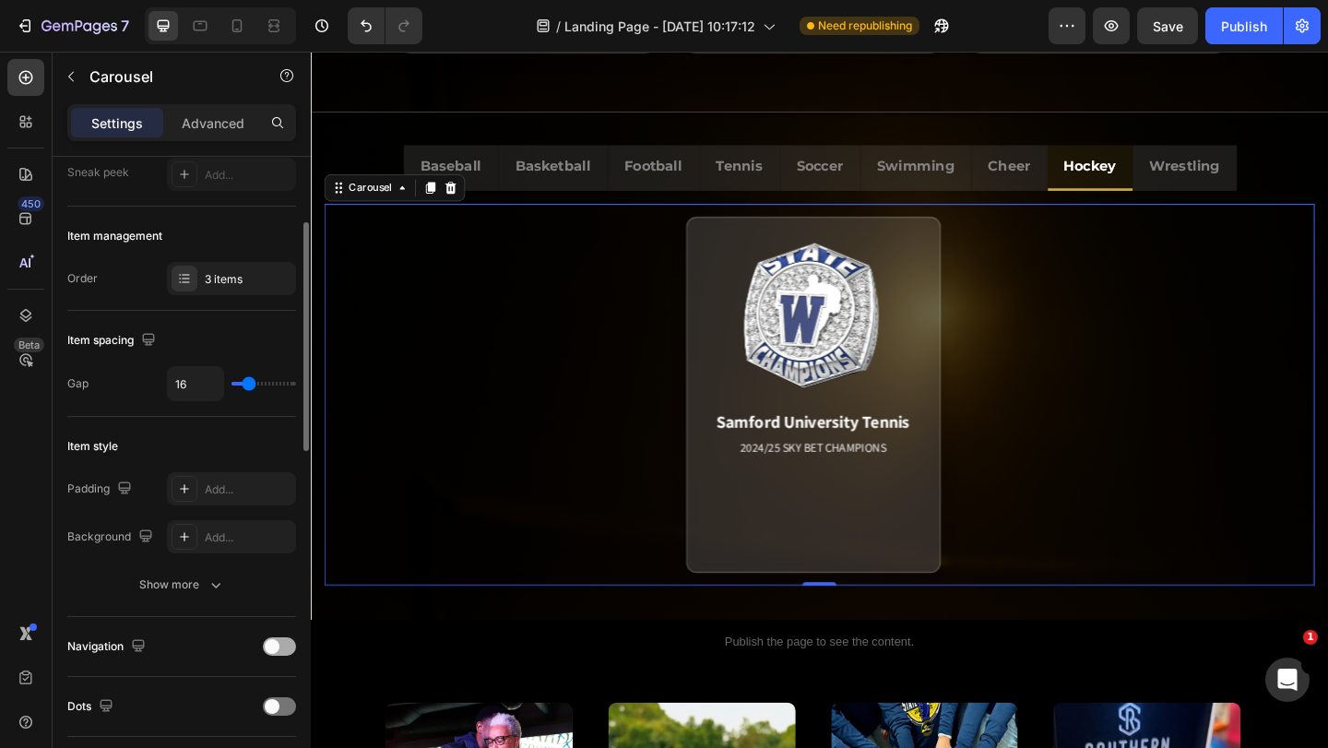
click at [280, 642] on div at bounding box center [279, 646] width 33 height 18
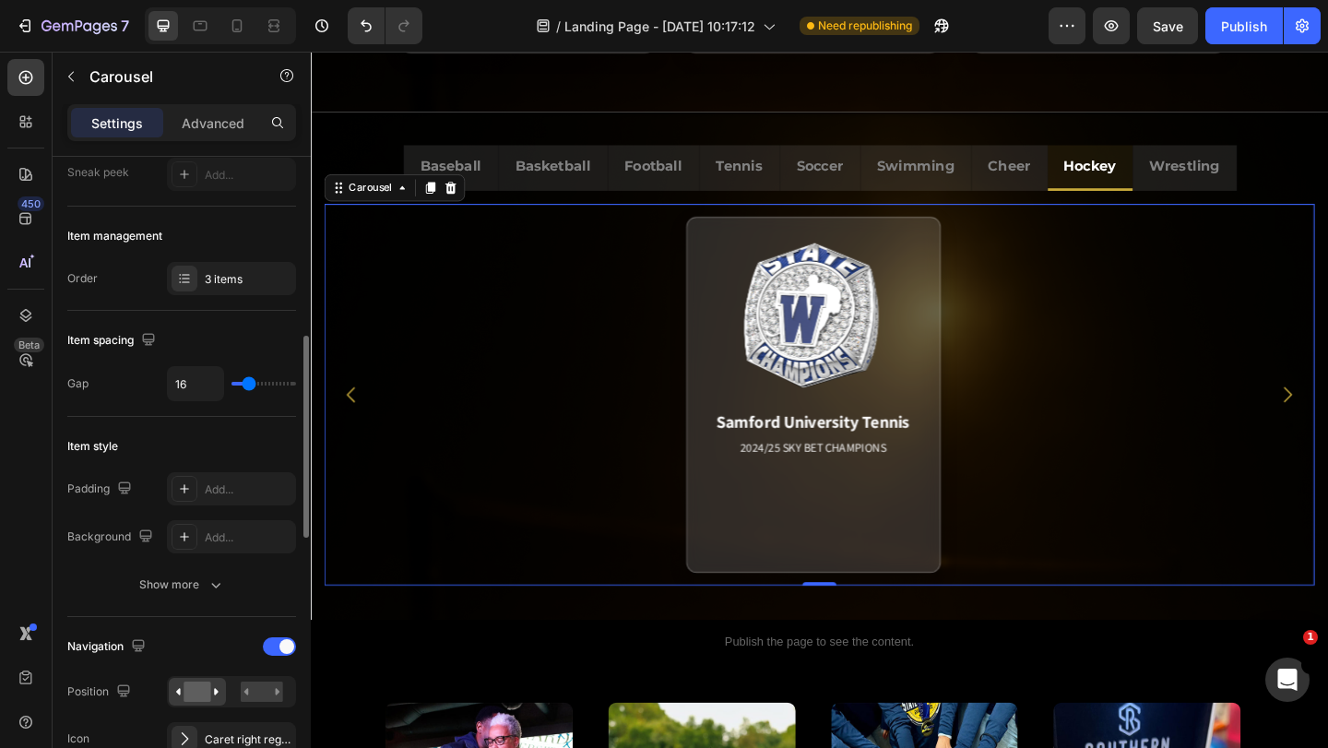
scroll to position [277, 0]
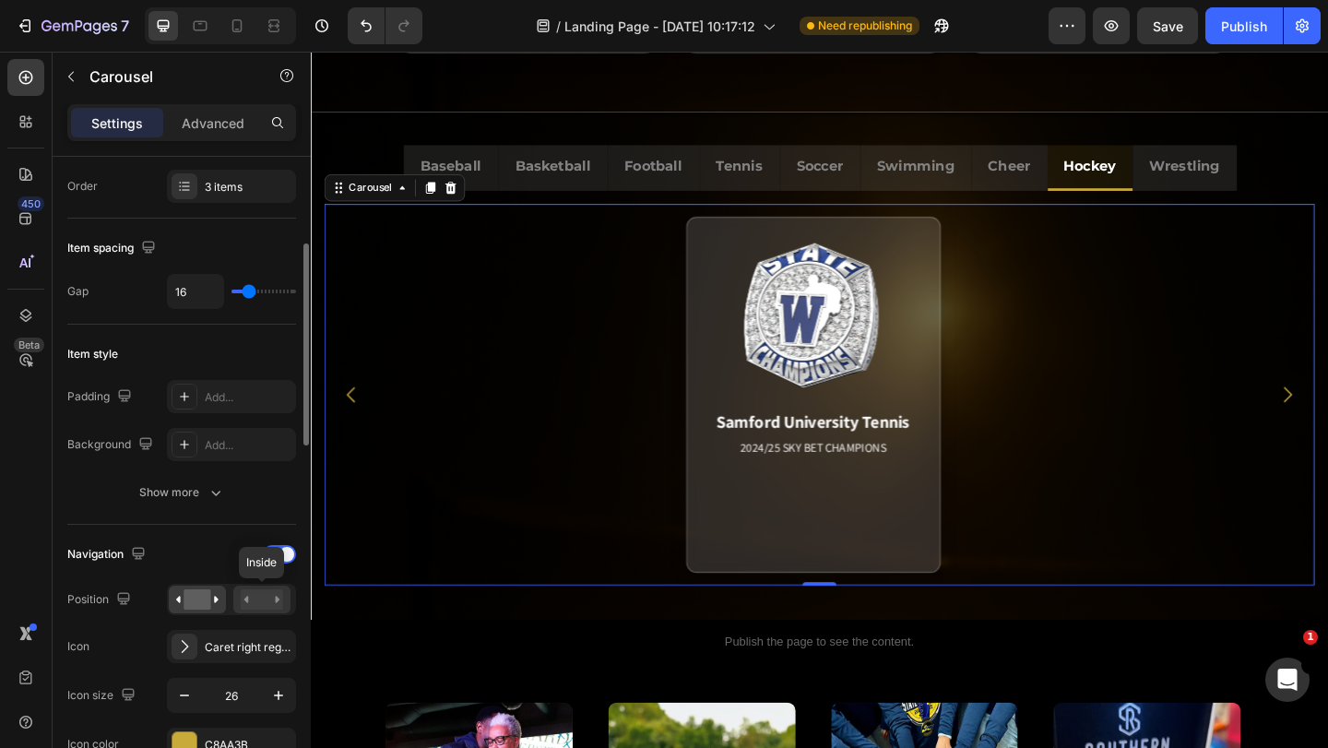
click at [266, 587] on div at bounding box center [261, 600] width 57 height 28
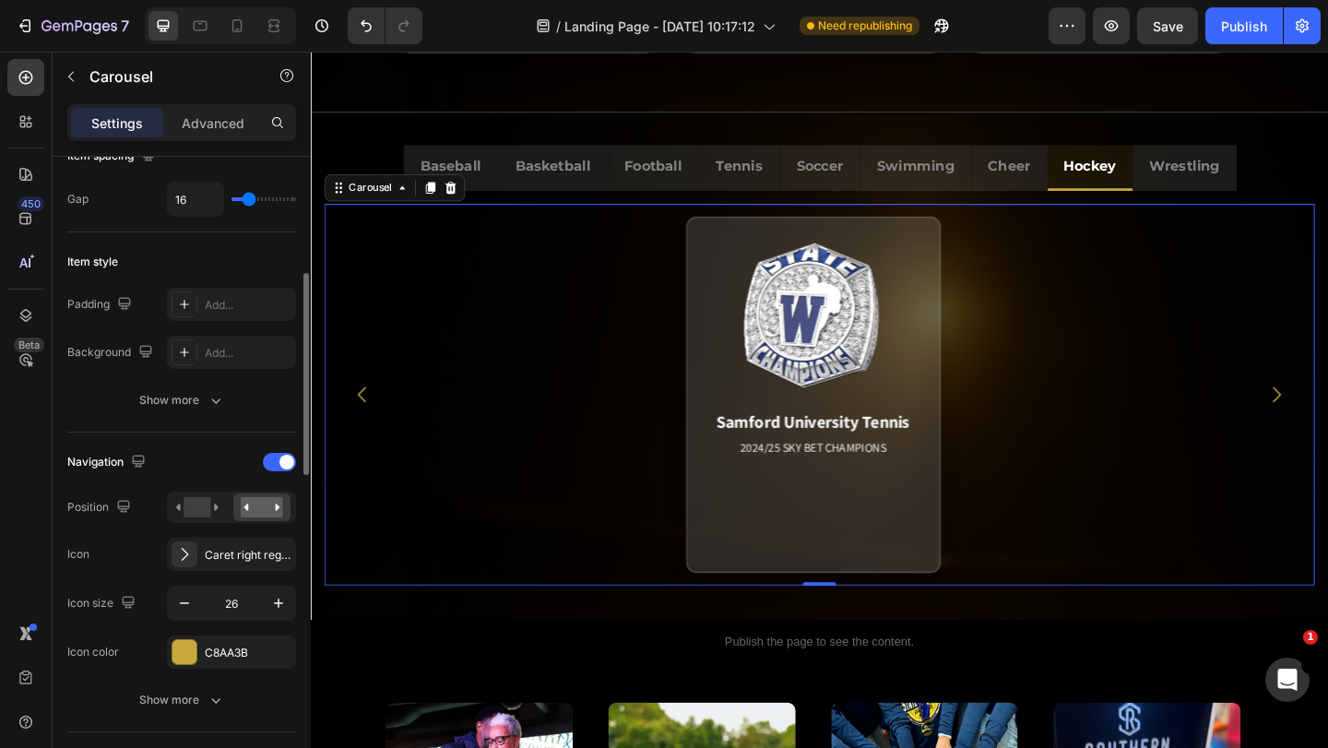
click at [264, 512] on rect at bounding box center [262, 507] width 42 height 20
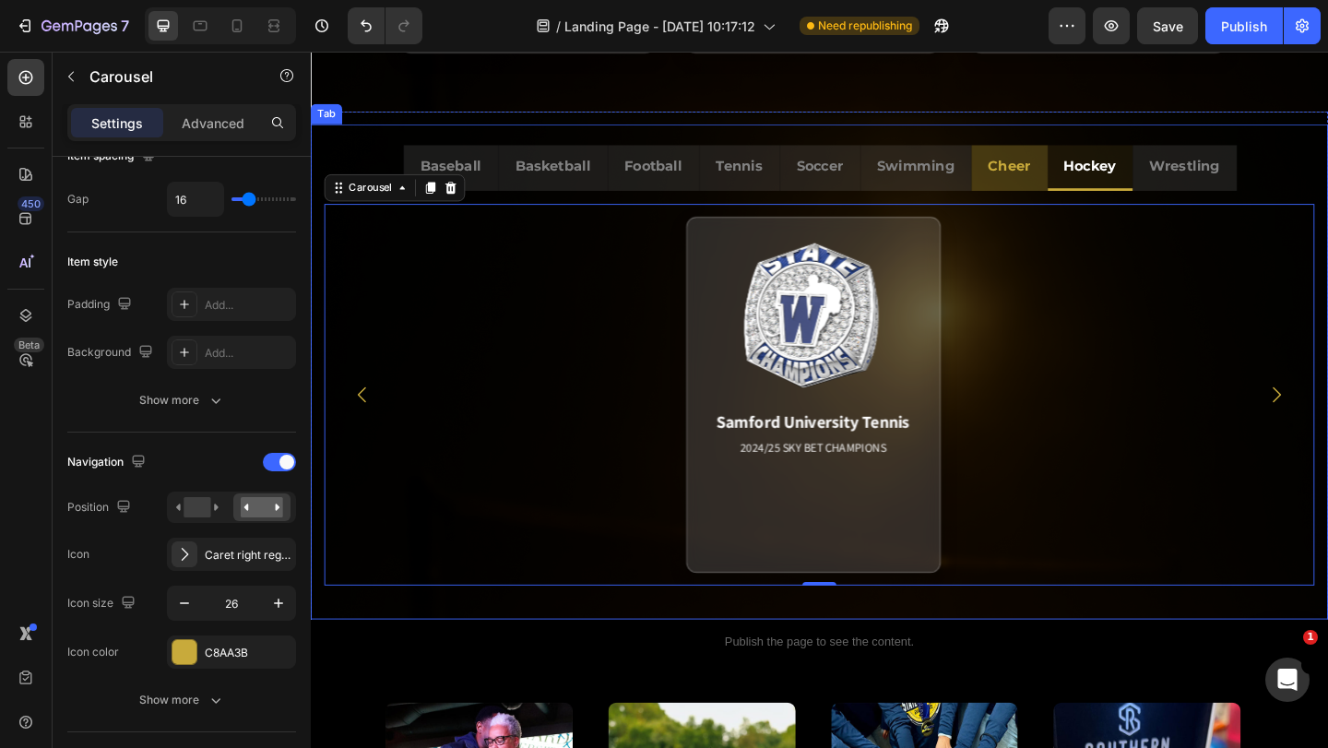
click at [1053, 196] on li "Cheer" at bounding box center [1070, 178] width 83 height 50
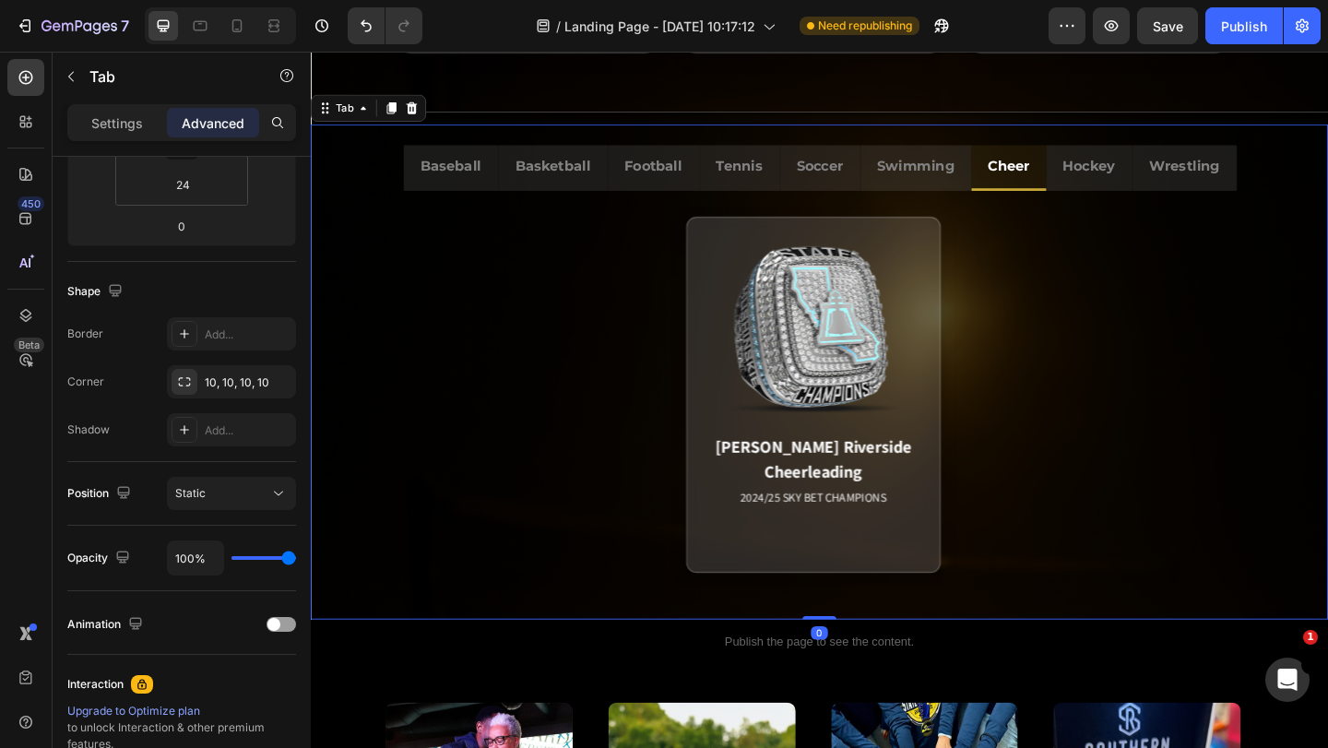
scroll to position [0, 0]
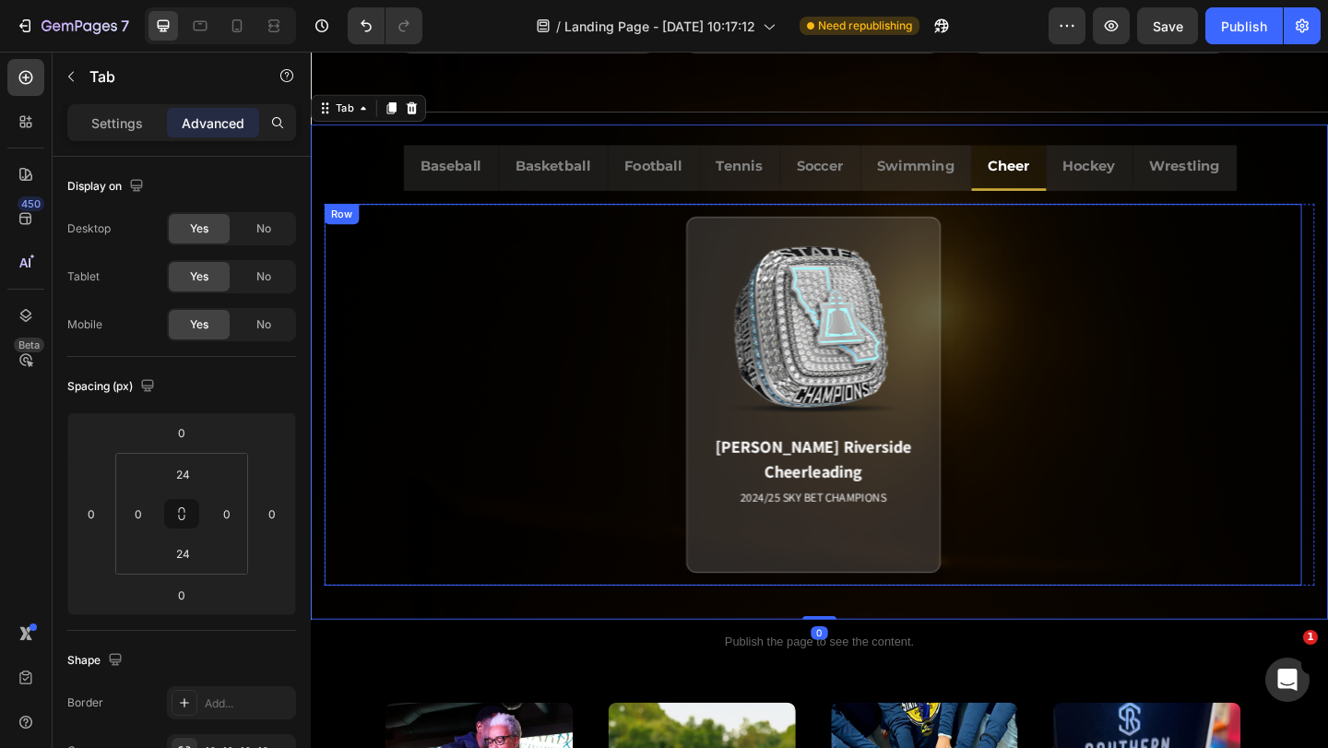
click at [349, 221] on div "Row" at bounding box center [345, 229] width 38 height 22
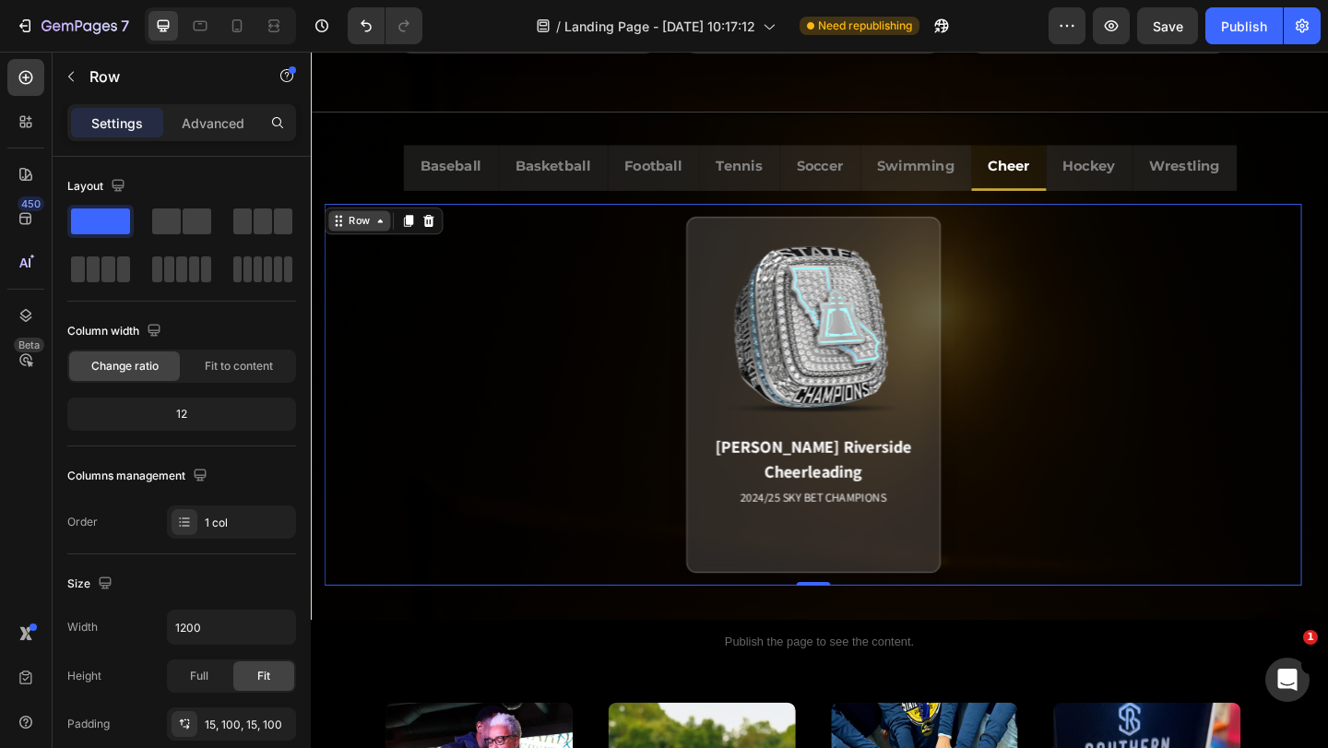
click at [349, 221] on div "Row" at bounding box center [390, 236] width 129 height 30
click at [353, 237] on div "Row" at bounding box center [364, 236] width 30 height 17
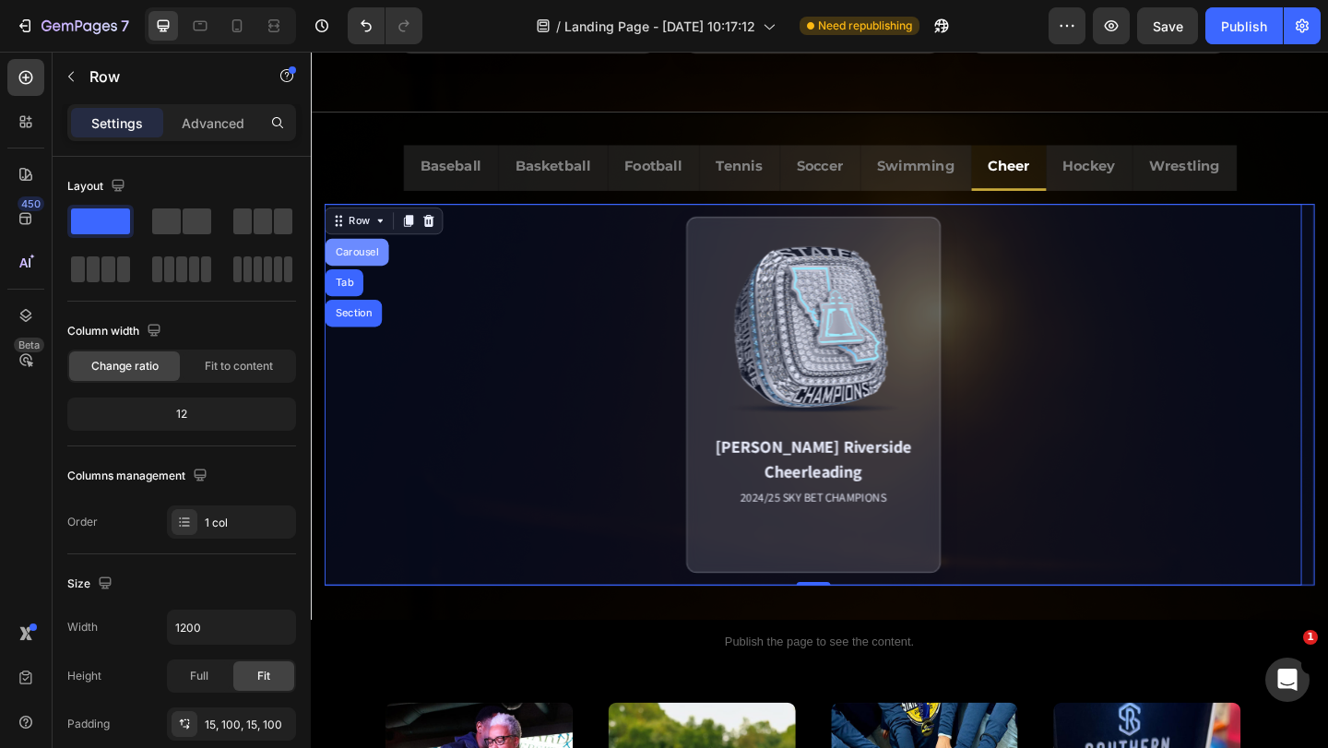
click at [351, 272] on div "Carousel" at bounding box center [361, 270] width 54 height 11
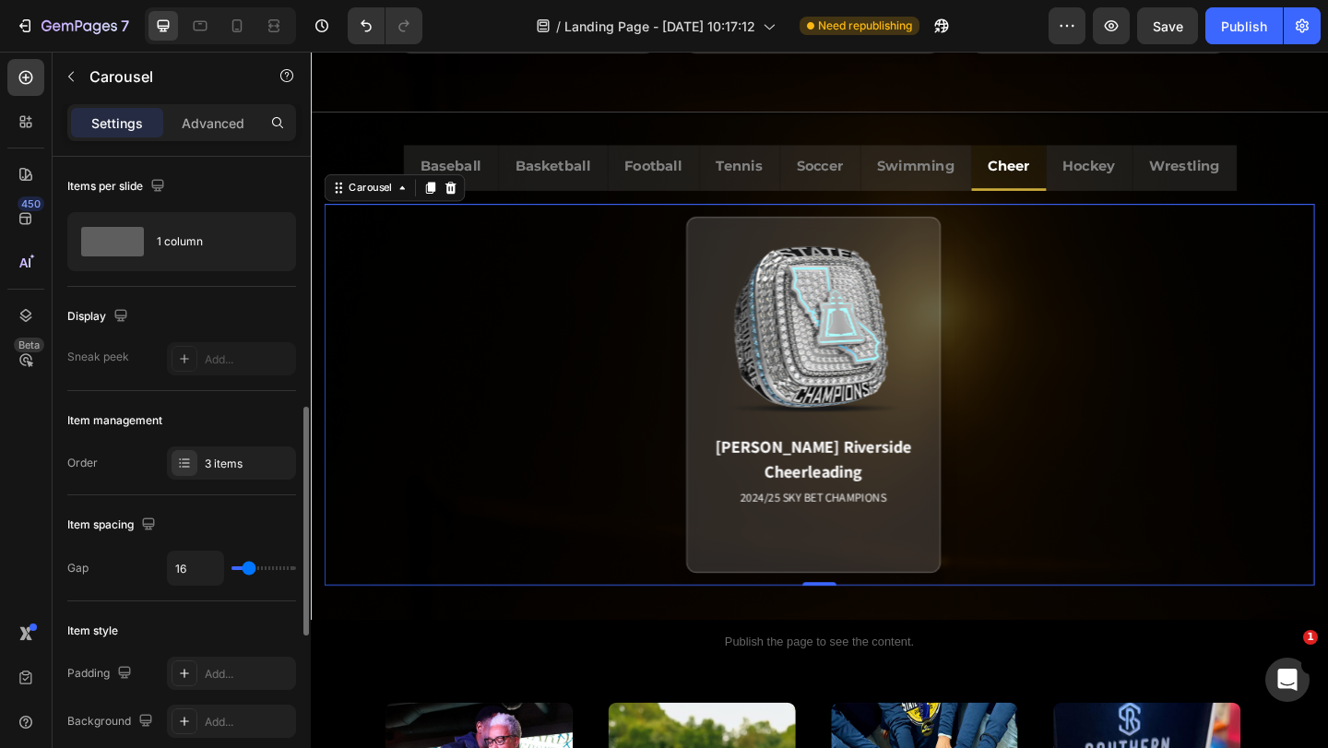
scroll to position [369, 0]
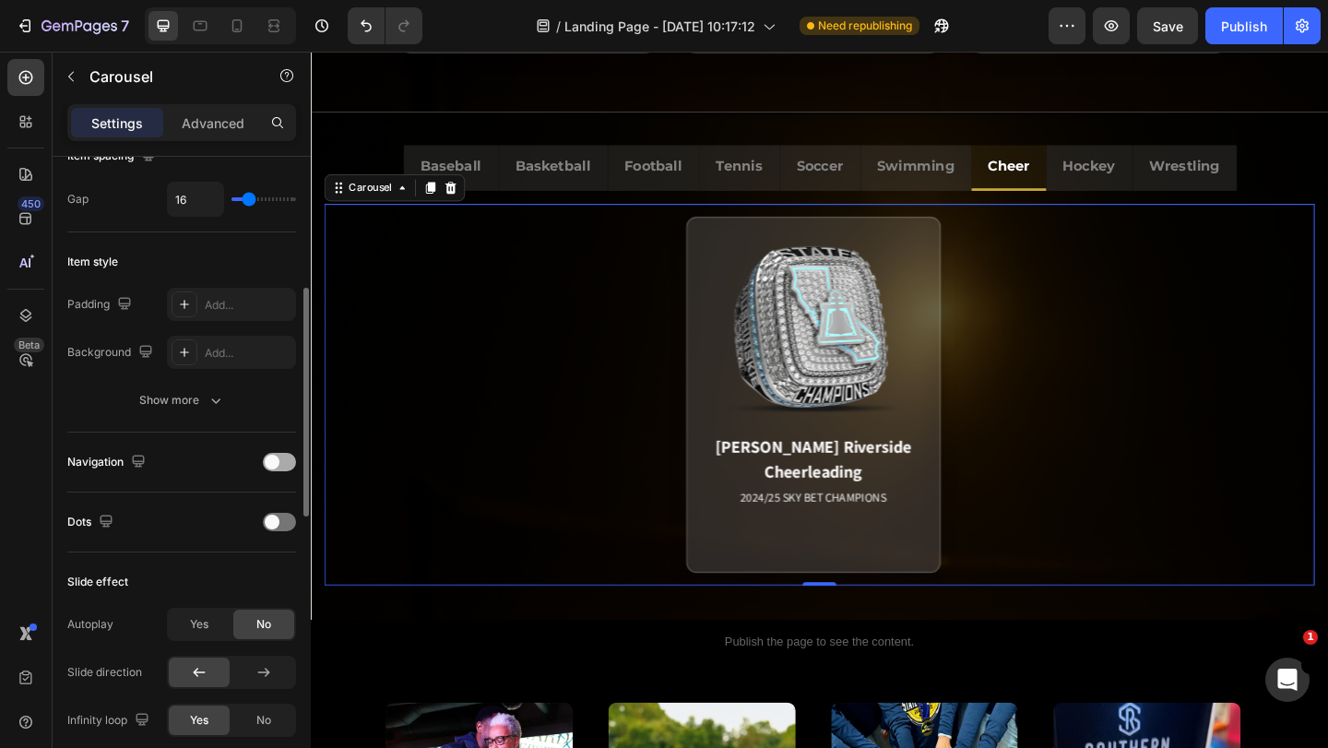
click at [278, 467] on span at bounding box center [272, 462] width 15 height 15
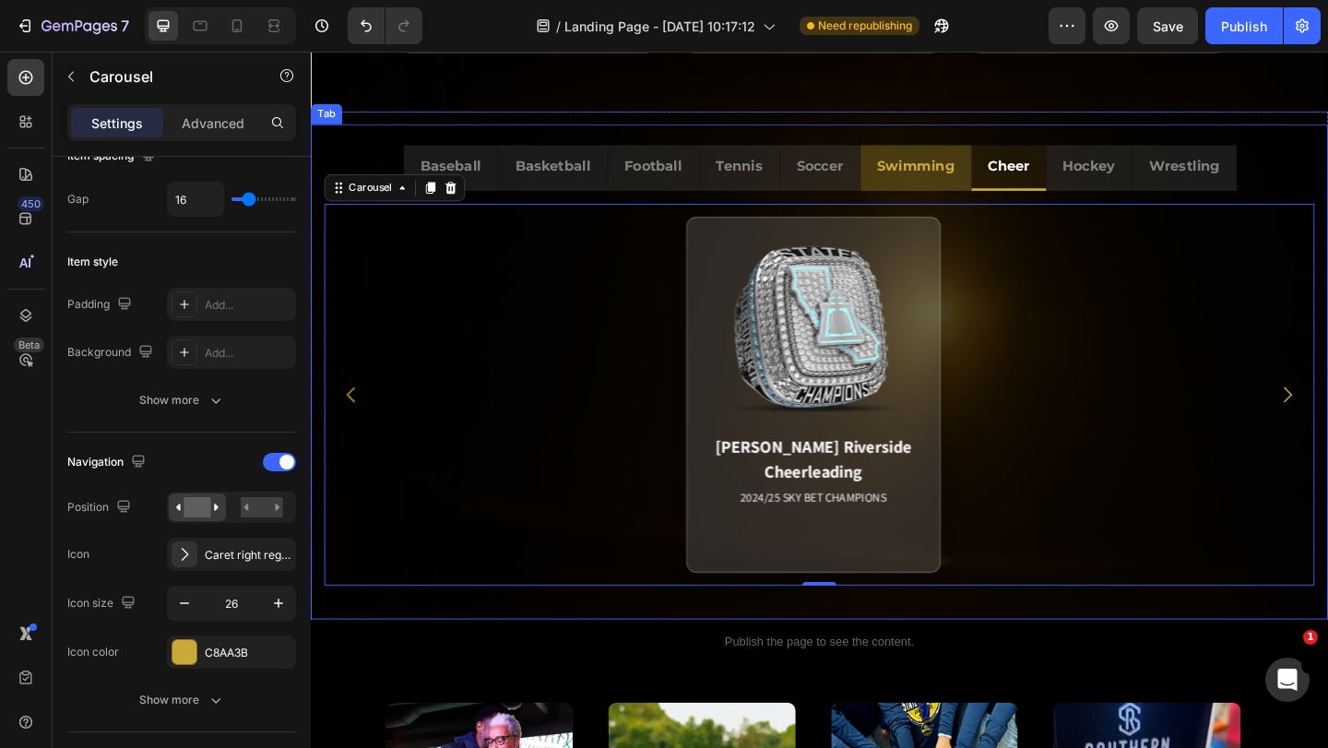
click at [964, 193] on div "Swimming" at bounding box center [968, 177] width 89 height 35
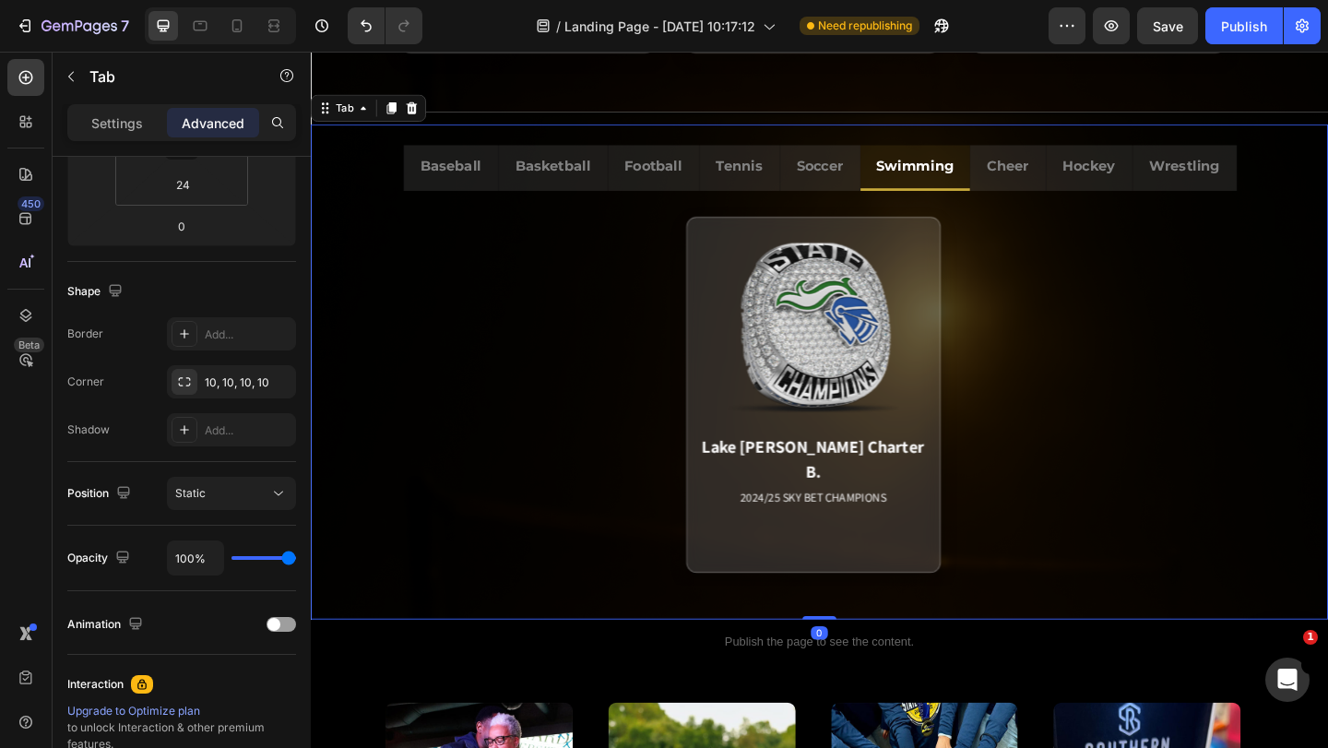
scroll to position [0, 0]
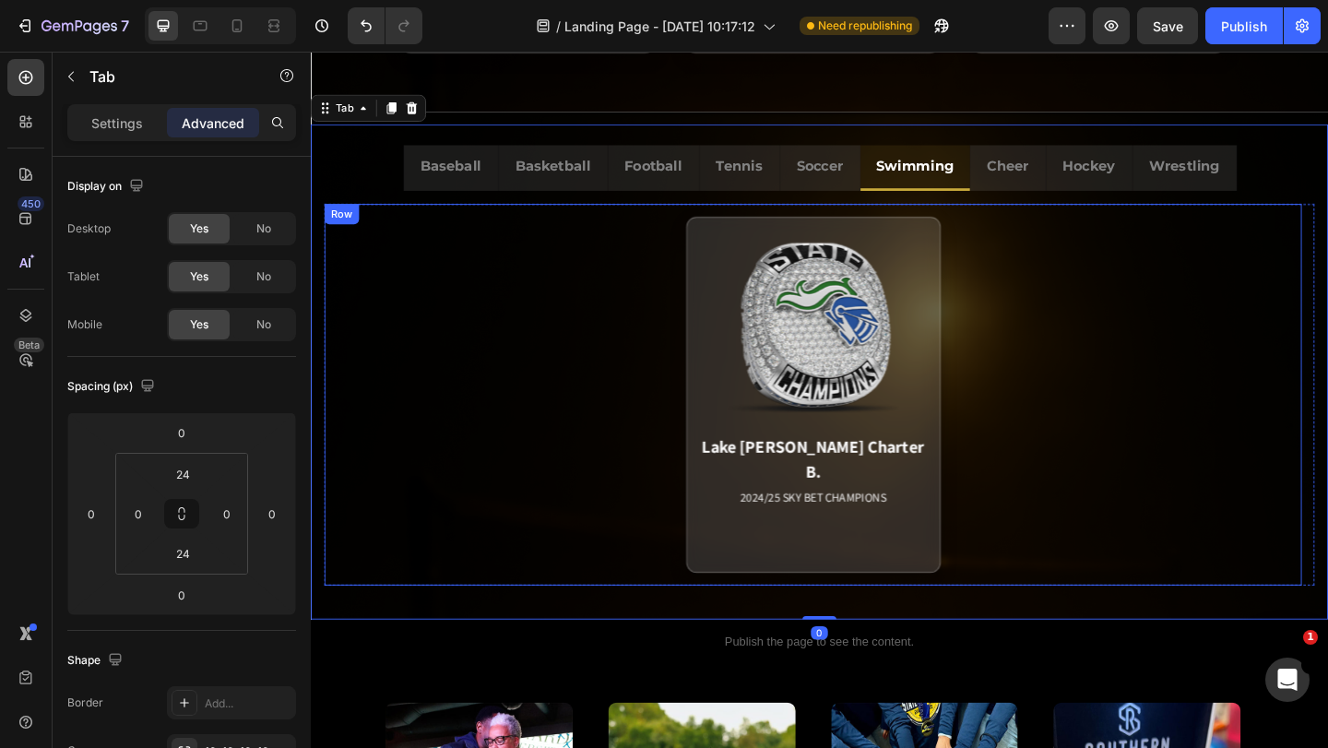
click at [350, 232] on div "Row" at bounding box center [344, 228] width 30 height 17
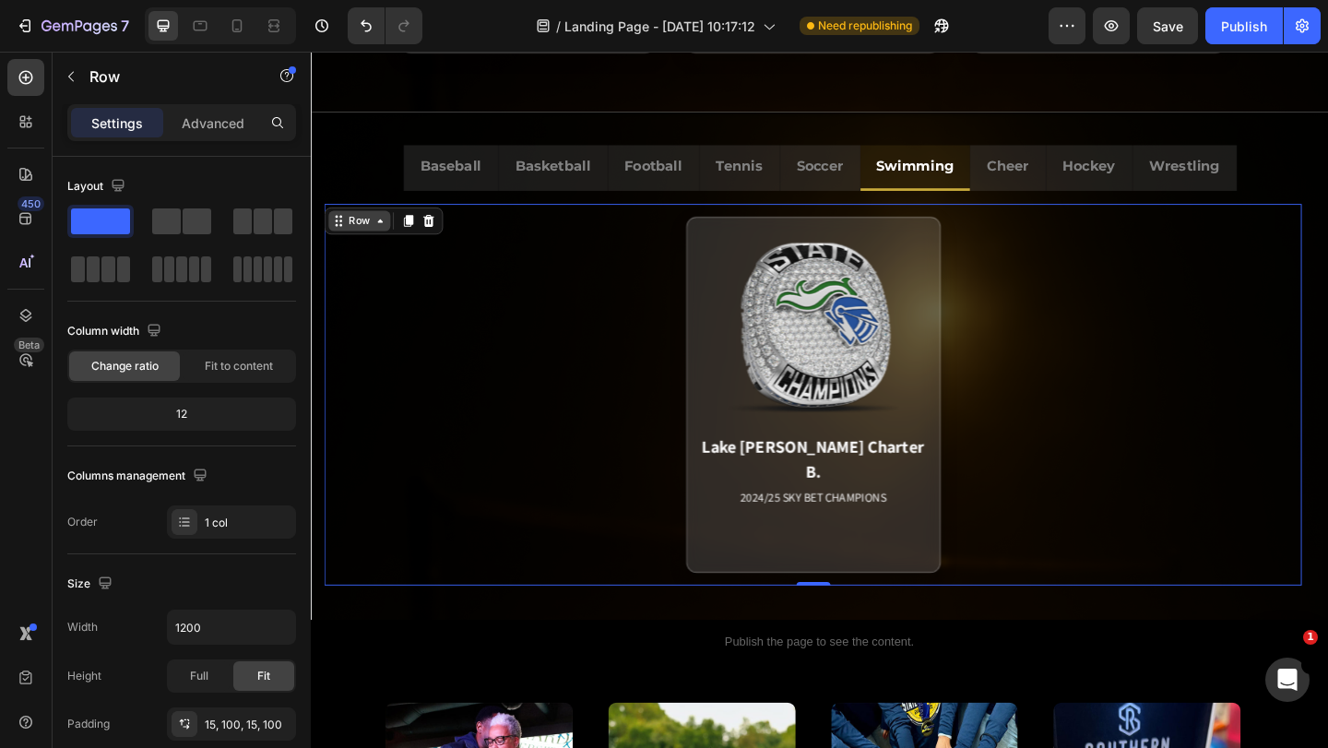
click at [350, 232] on div "Row" at bounding box center [364, 236] width 30 height 17
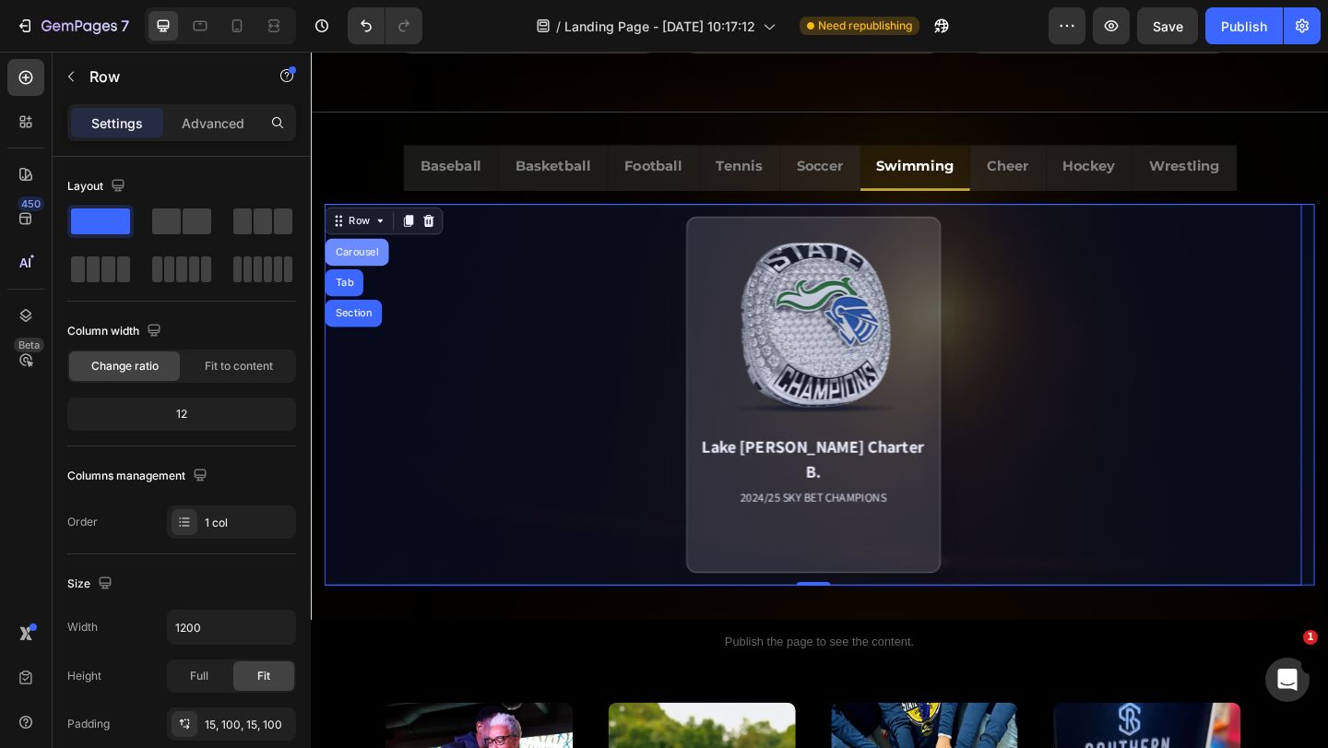
click at [358, 271] on div "Carousel" at bounding box center [361, 270] width 54 height 11
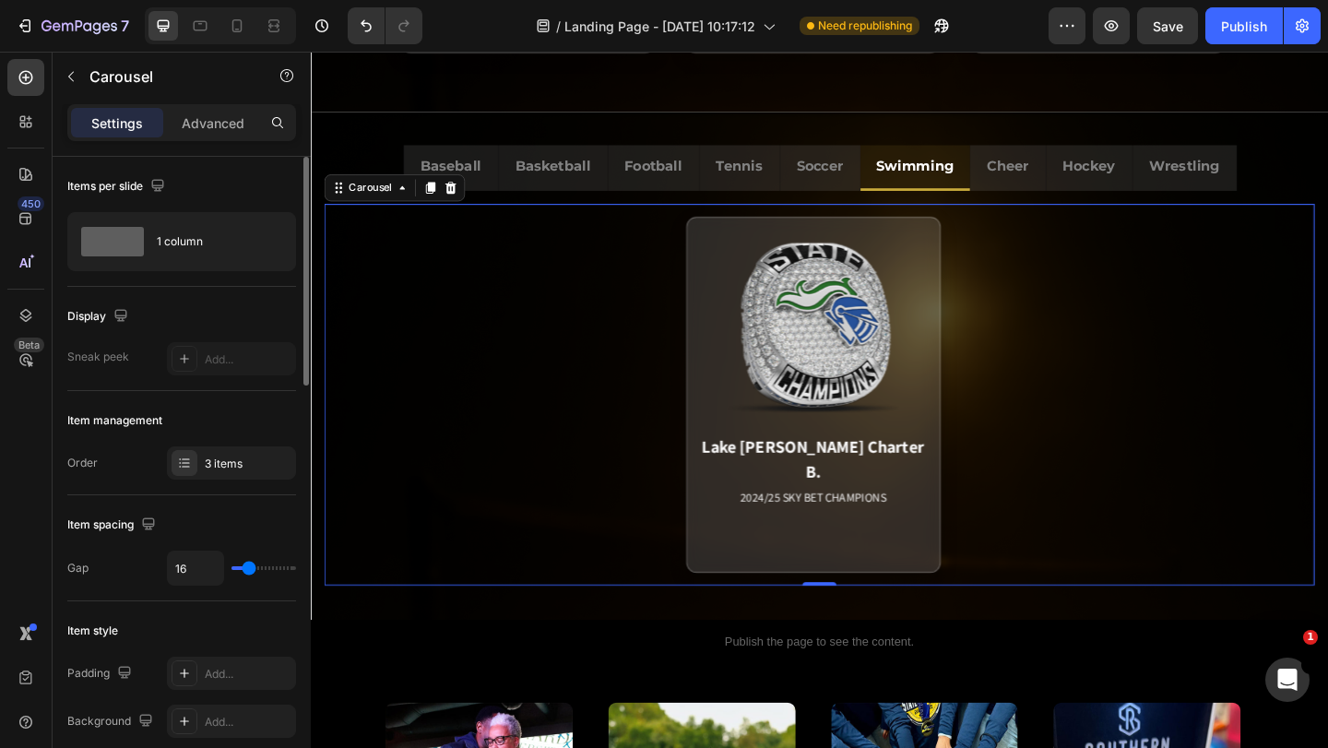
scroll to position [184, 0]
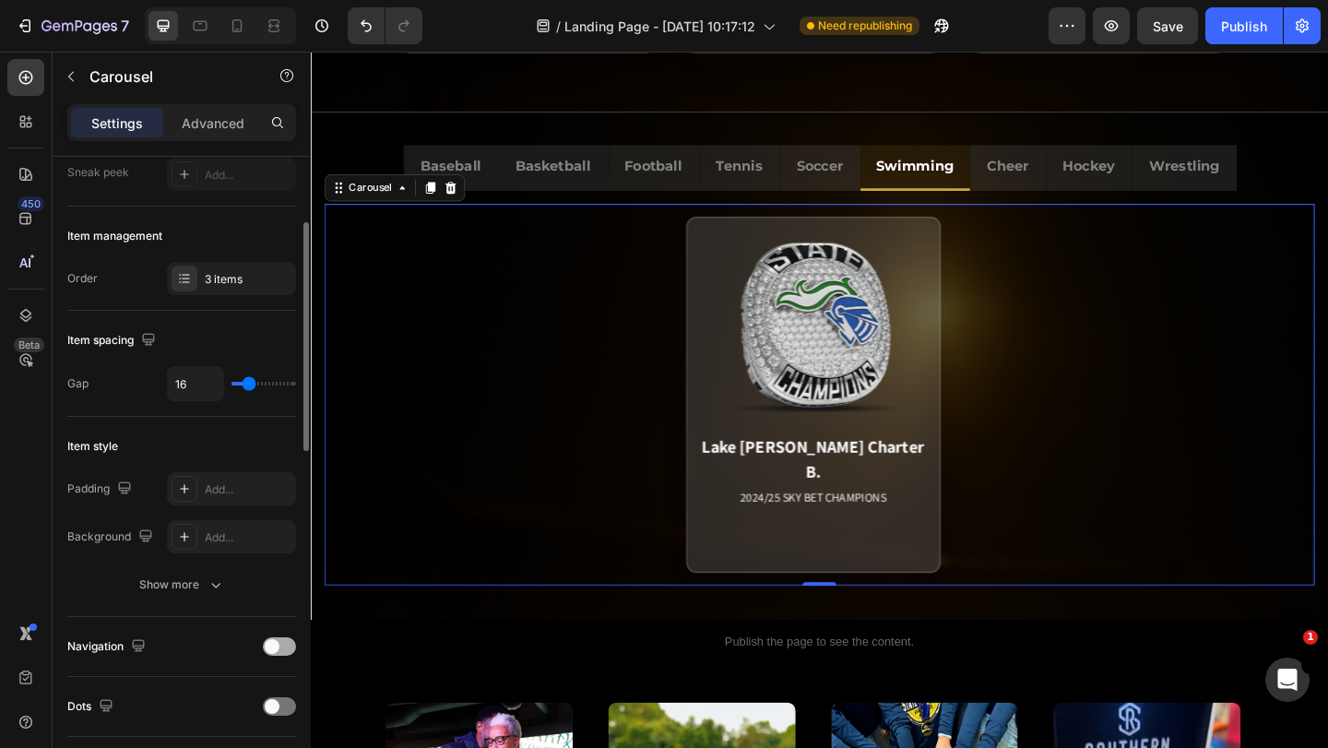
click at [278, 643] on span at bounding box center [272, 646] width 15 height 15
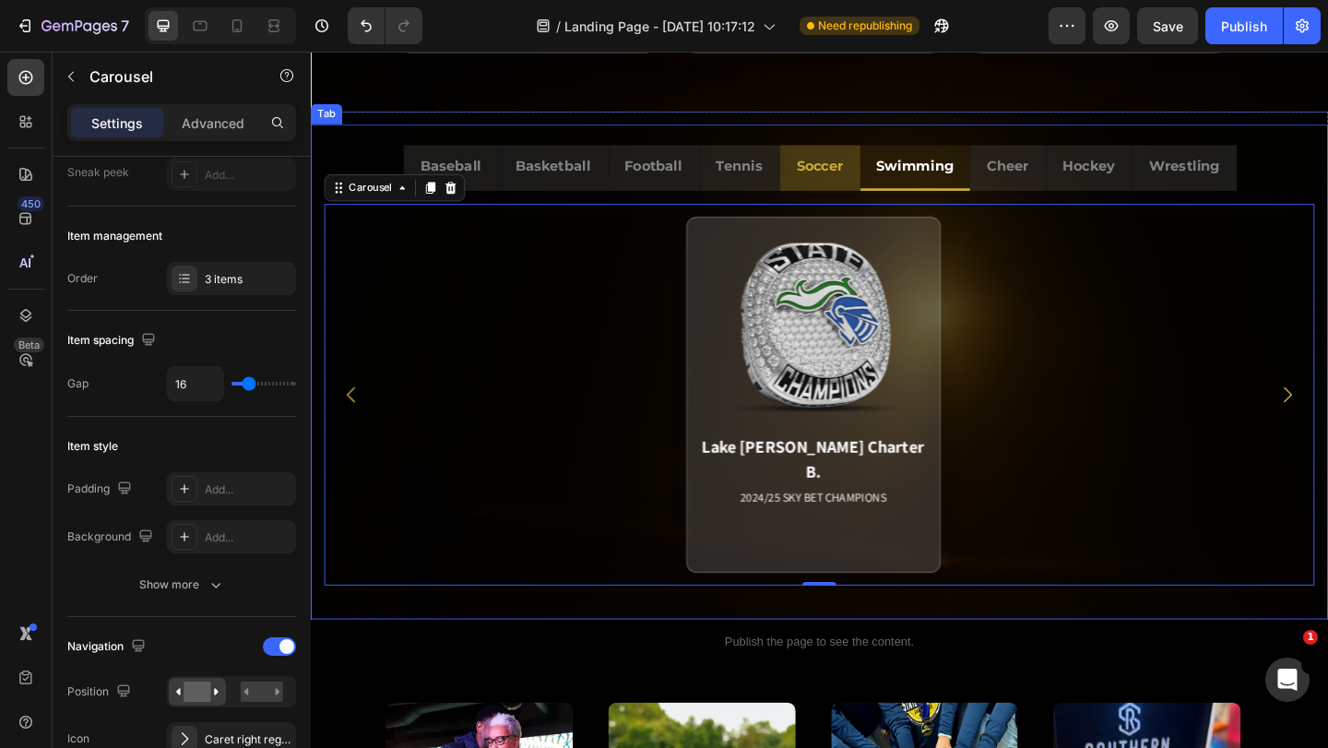
click at [863, 192] on div "Soccer" at bounding box center [865, 176] width 56 height 32
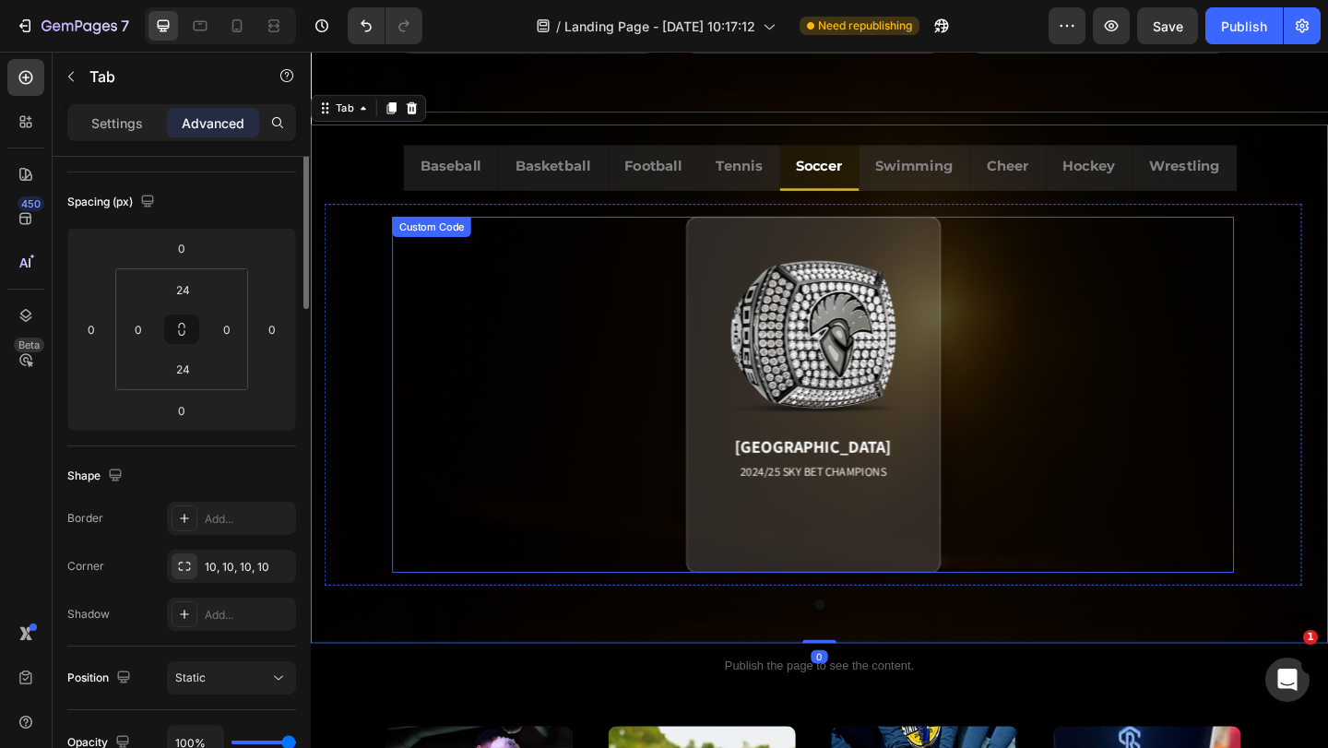
scroll to position [0, 0]
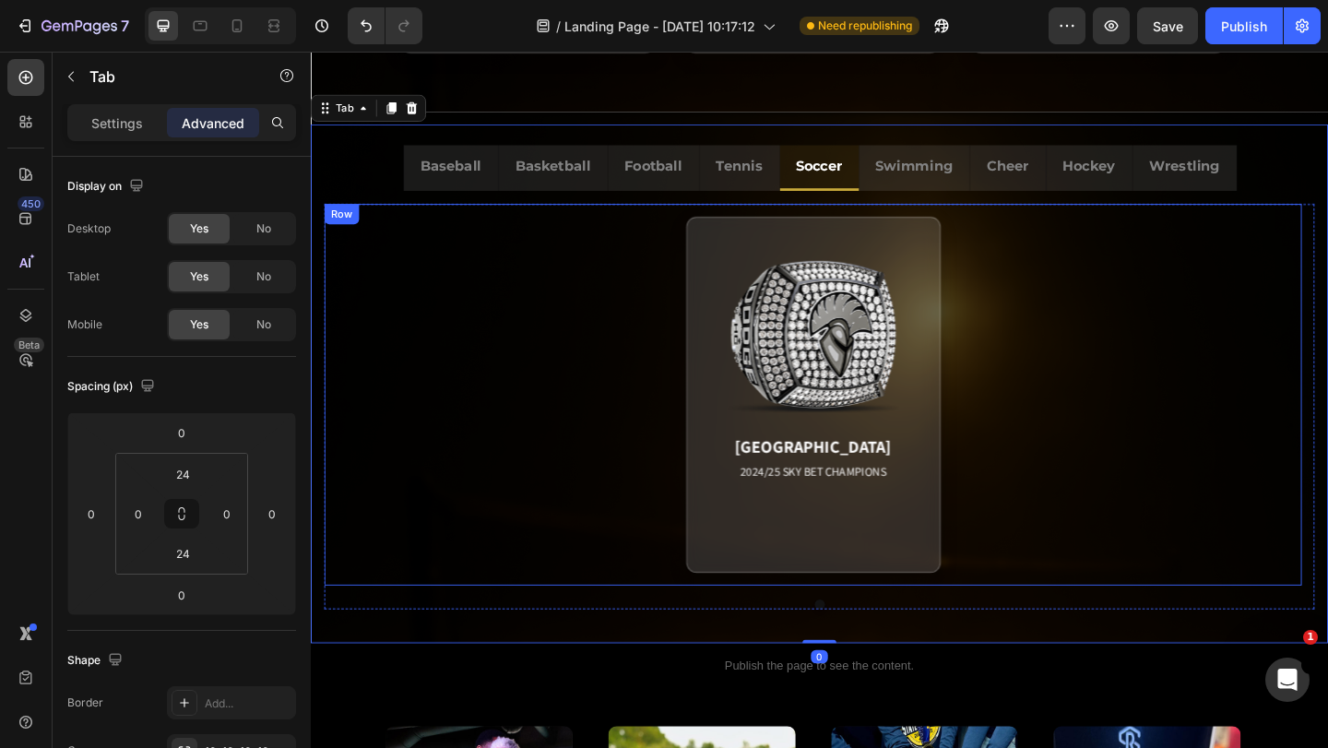
click at [347, 221] on div "Row" at bounding box center [345, 229] width 38 height 22
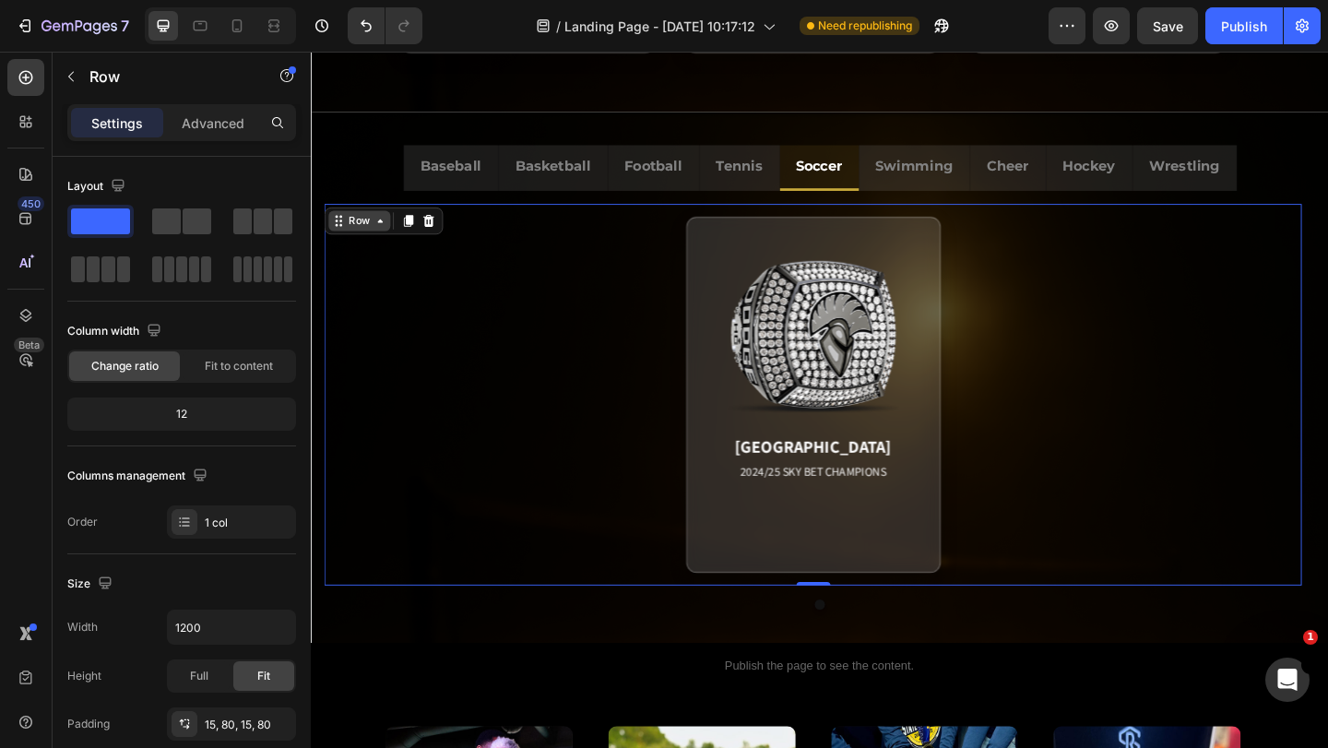
click at [346, 227] on div "Row" at bounding box center [363, 236] width 67 height 22
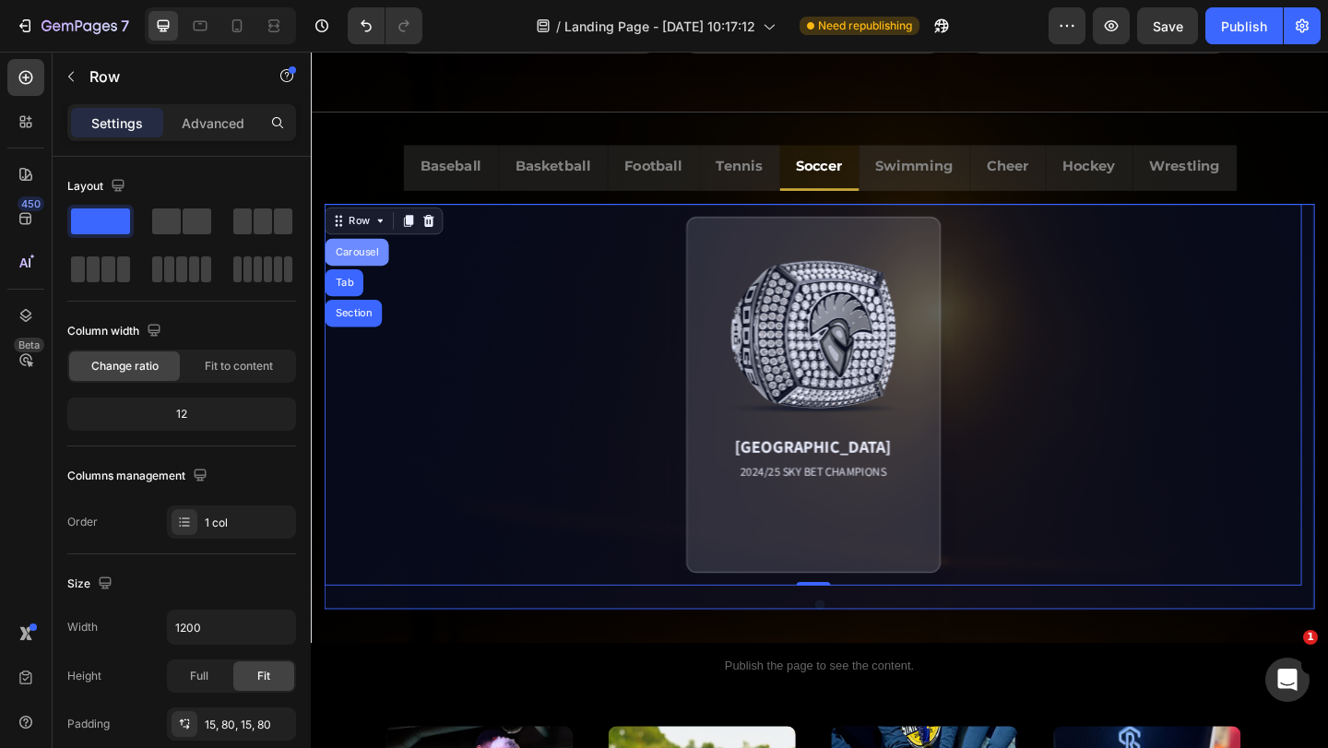
click at [353, 266] on div "Carousel" at bounding box center [361, 270] width 54 height 11
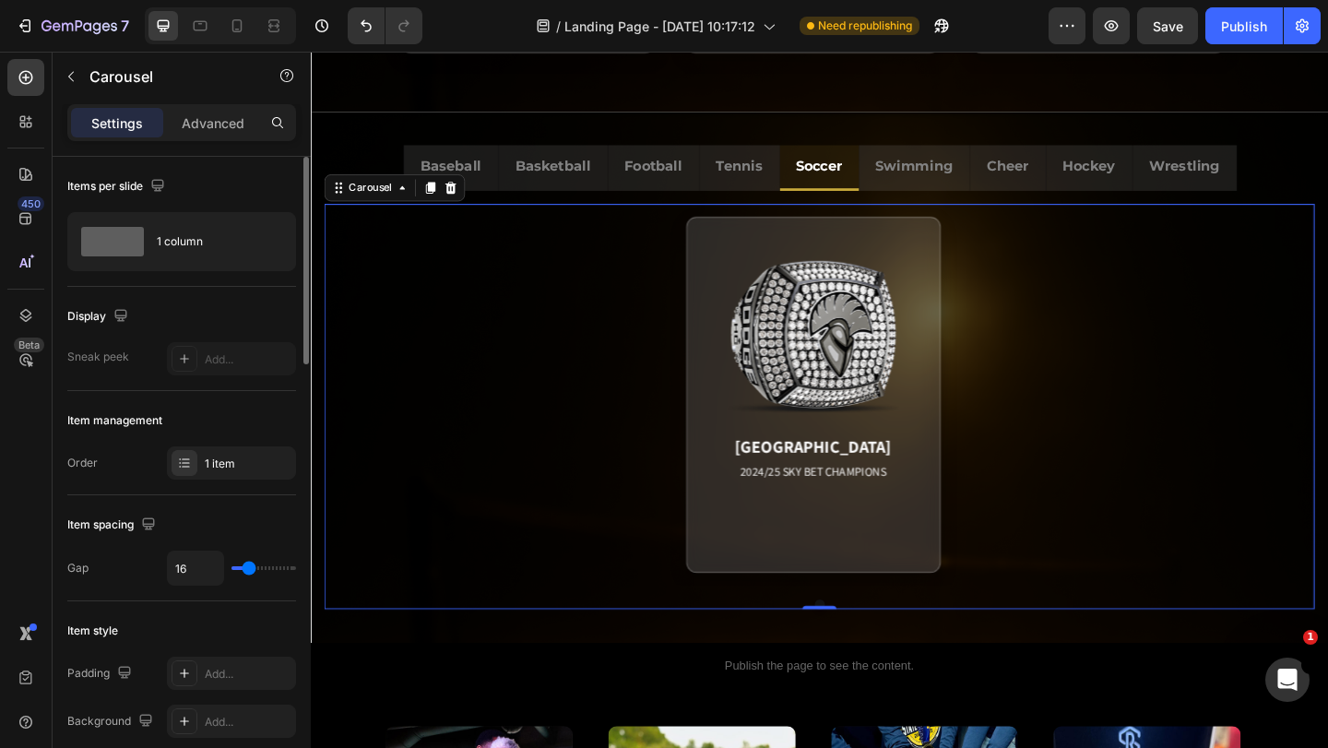
scroll to position [369, 0]
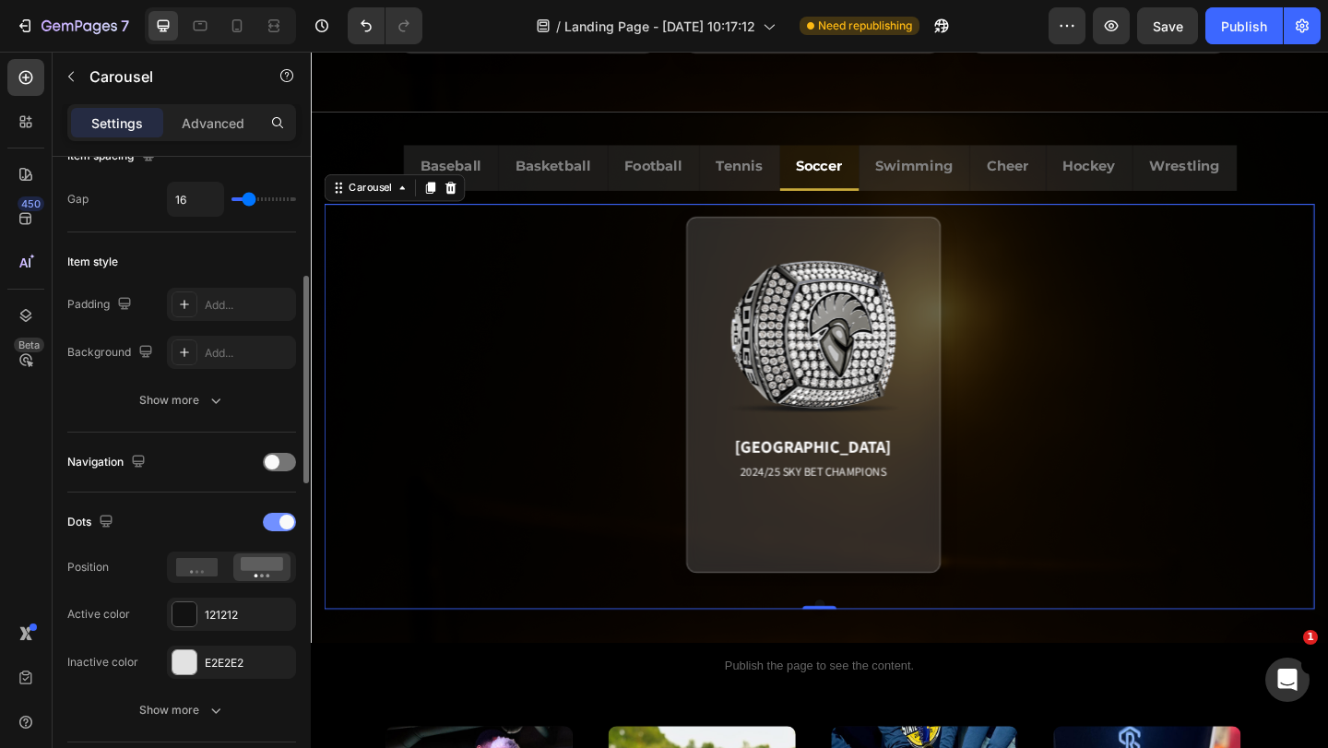
click at [279, 524] on div at bounding box center [279, 522] width 33 height 18
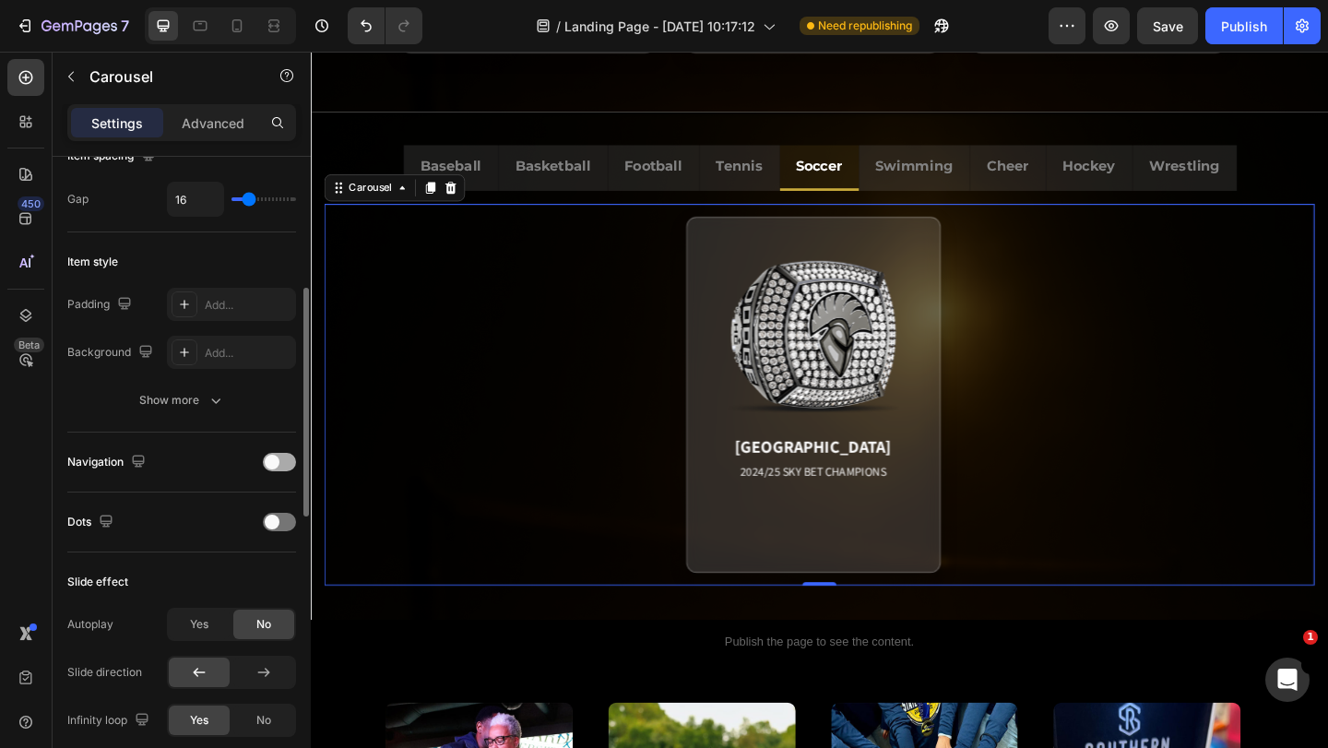
click at [279, 463] on div at bounding box center [279, 462] width 33 height 18
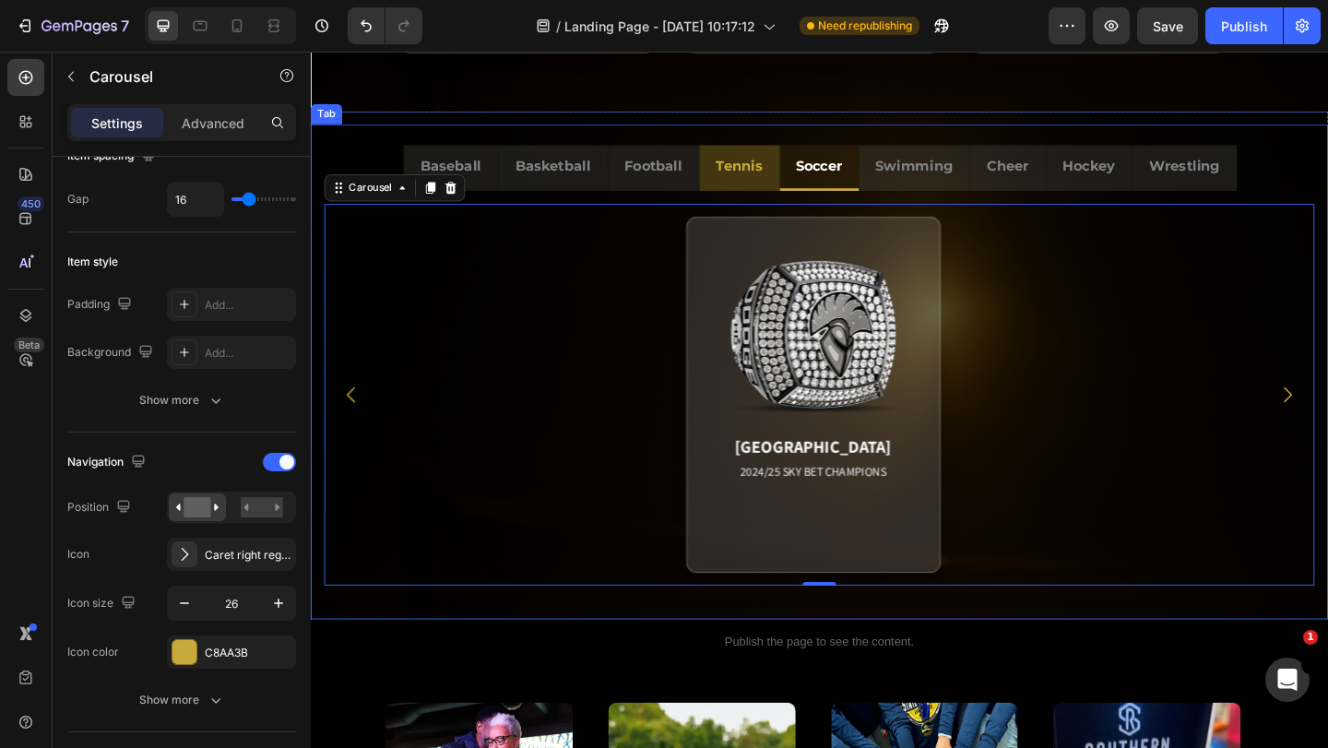
click at [773, 179] on p "Tennis" at bounding box center [777, 176] width 51 height 27
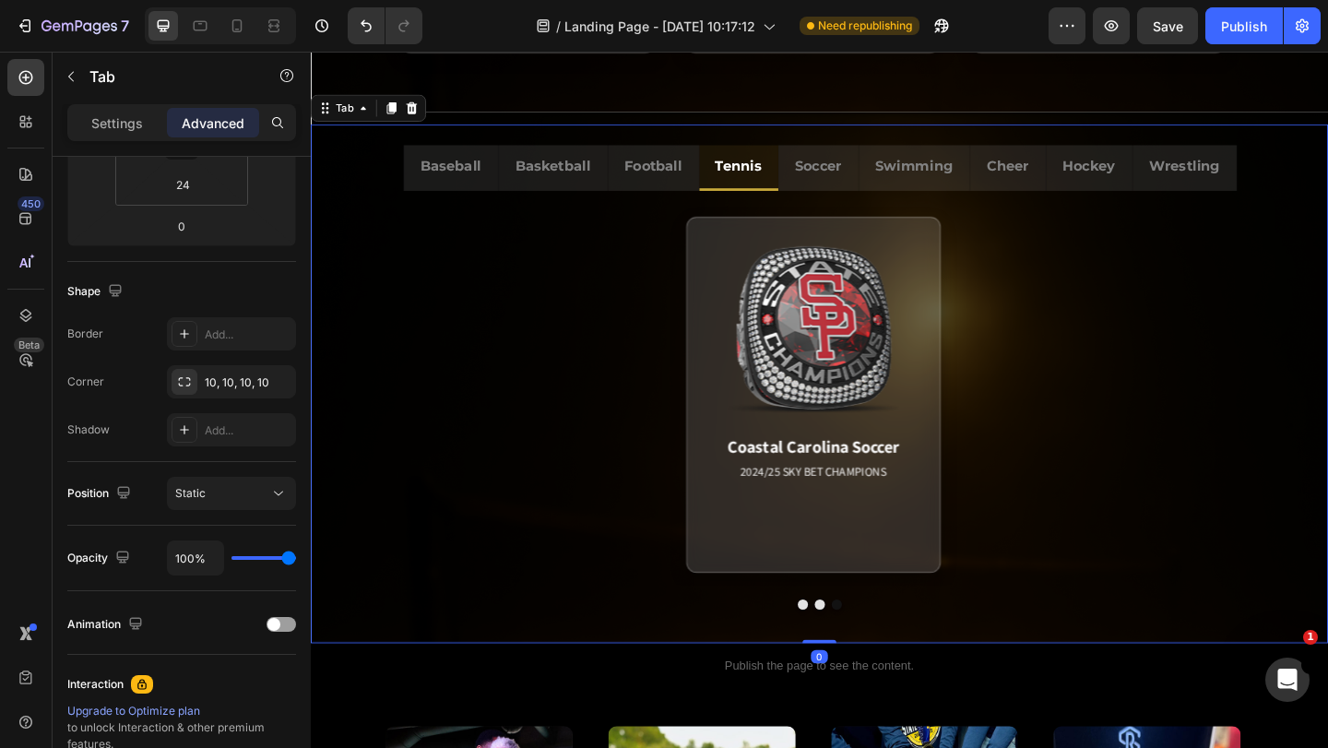
scroll to position [0, 0]
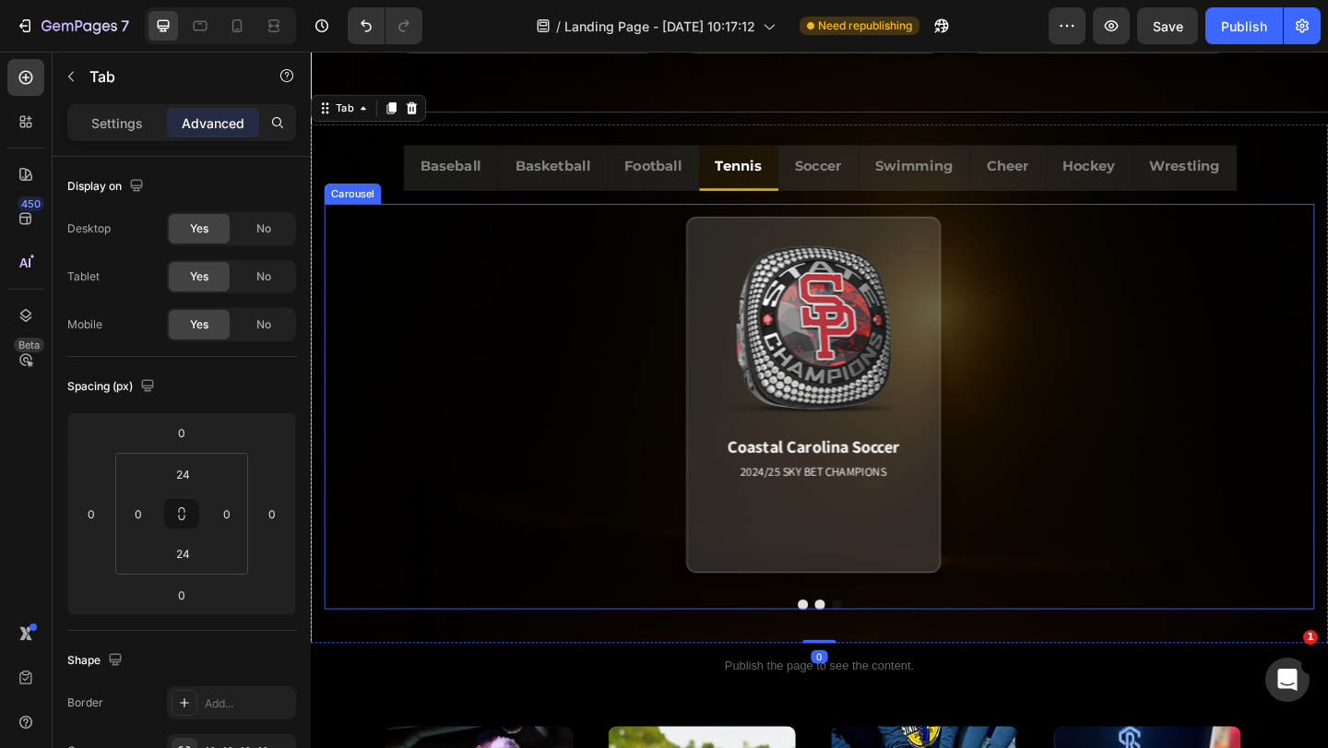
click at [906, 649] on div at bounding box center [864, 652] width 1077 height 11
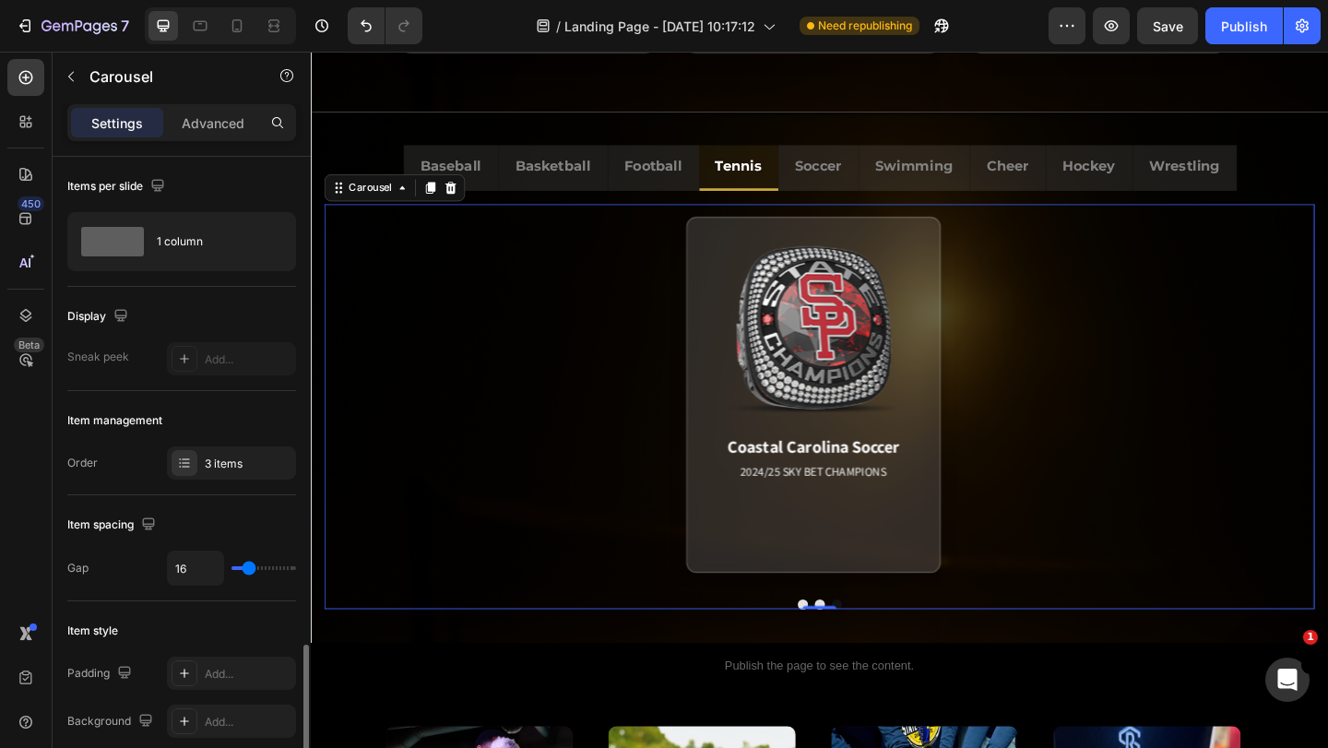
scroll to position [369, 0]
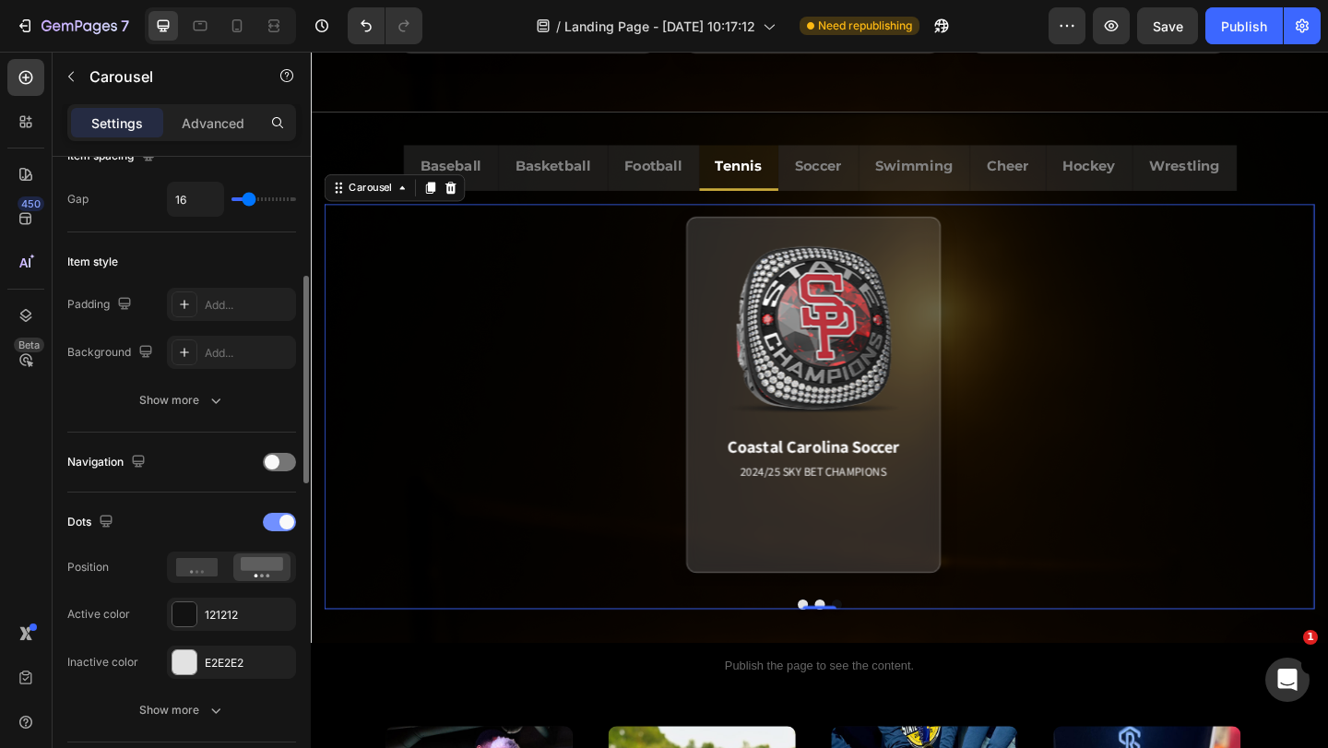
click at [281, 517] on span at bounding box center [286, 522] width 15 height 15
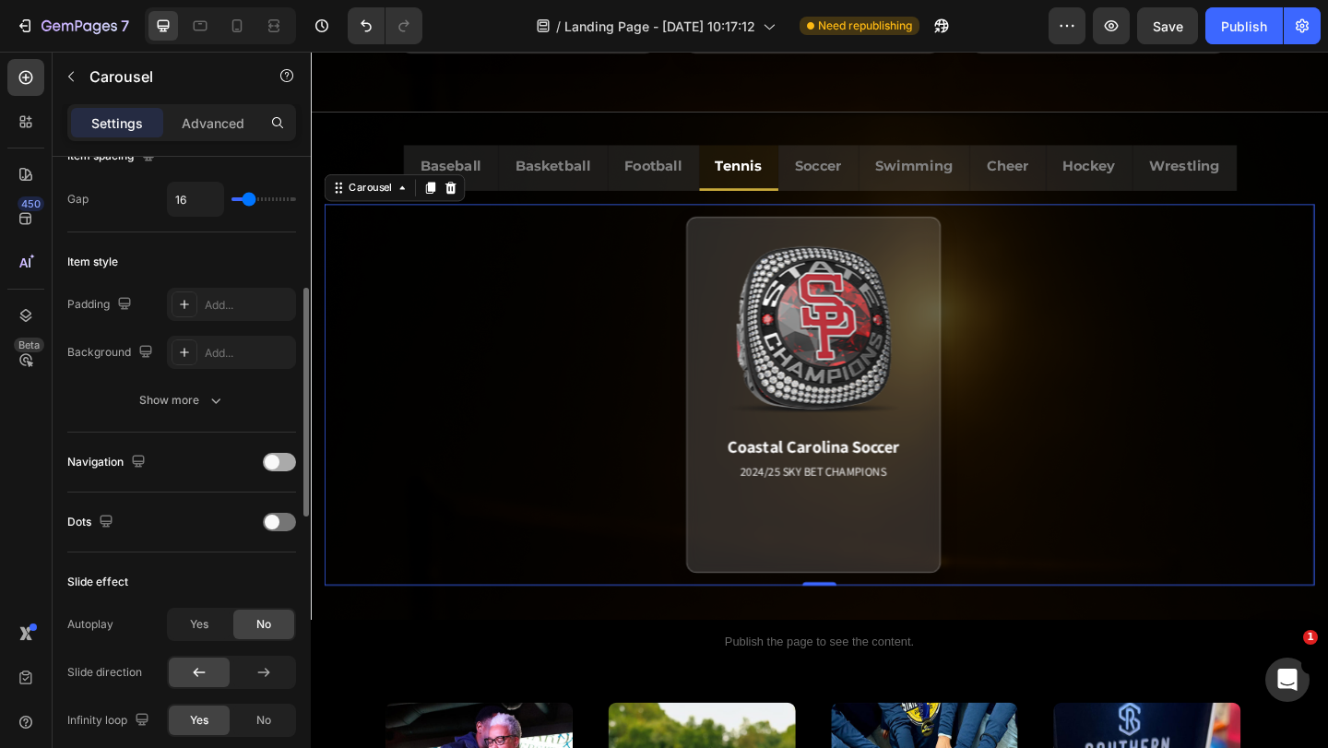
click at [283, 462] on div at bounding box center [279, 462] width 33 height 18
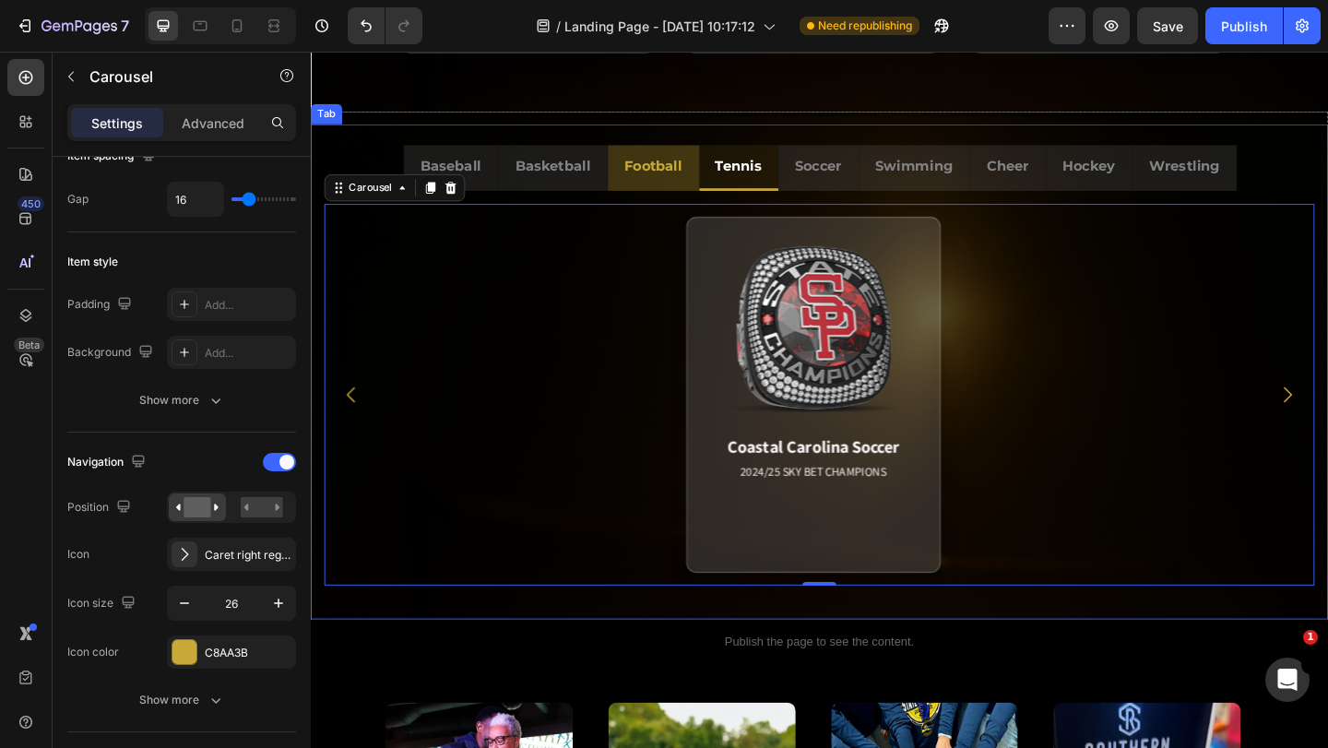
click at [697, 185] on p "Football" at bounding box center [683, 176] width 63 height 27
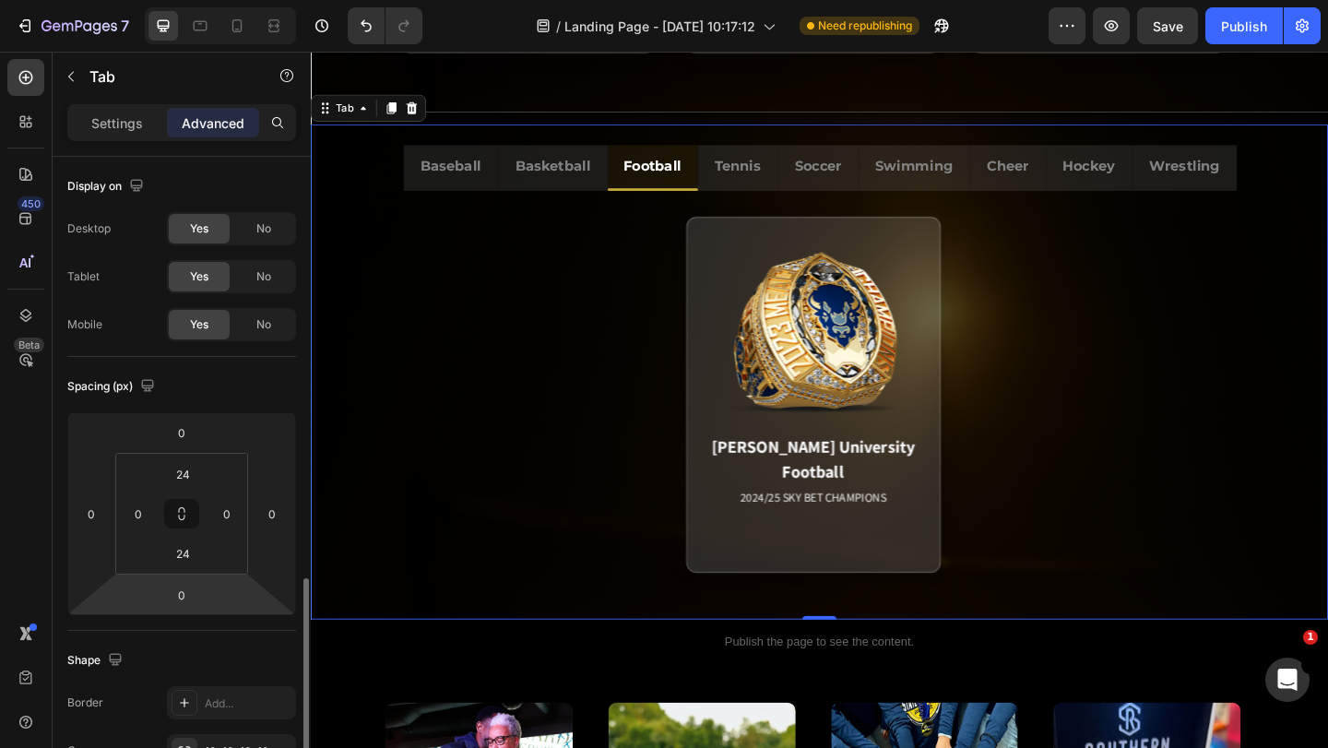
scroll to position [277, 0]
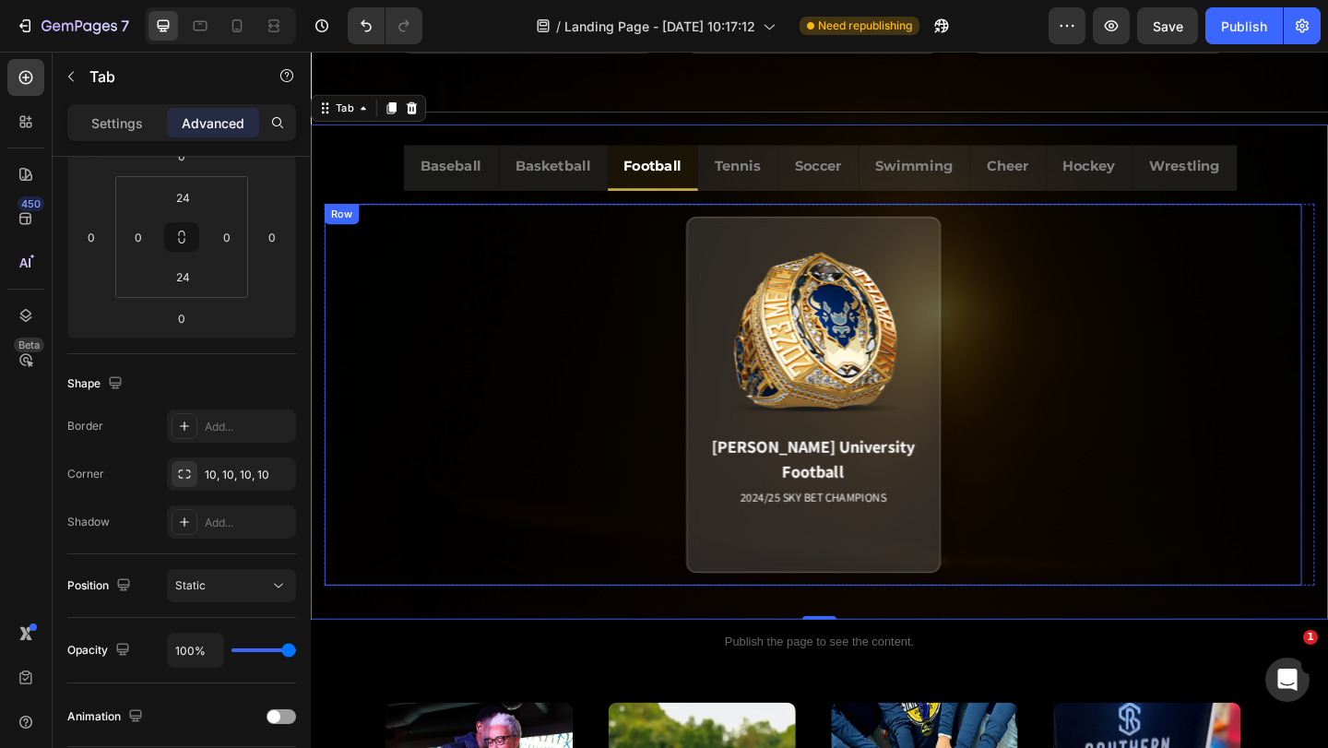
click at [350, 218] on div "Howard University Football 2024/25 SKY BET CHAMPIONS Match Highlight Shelby end…" at bounding box center [857, 425] width 1063 height 415
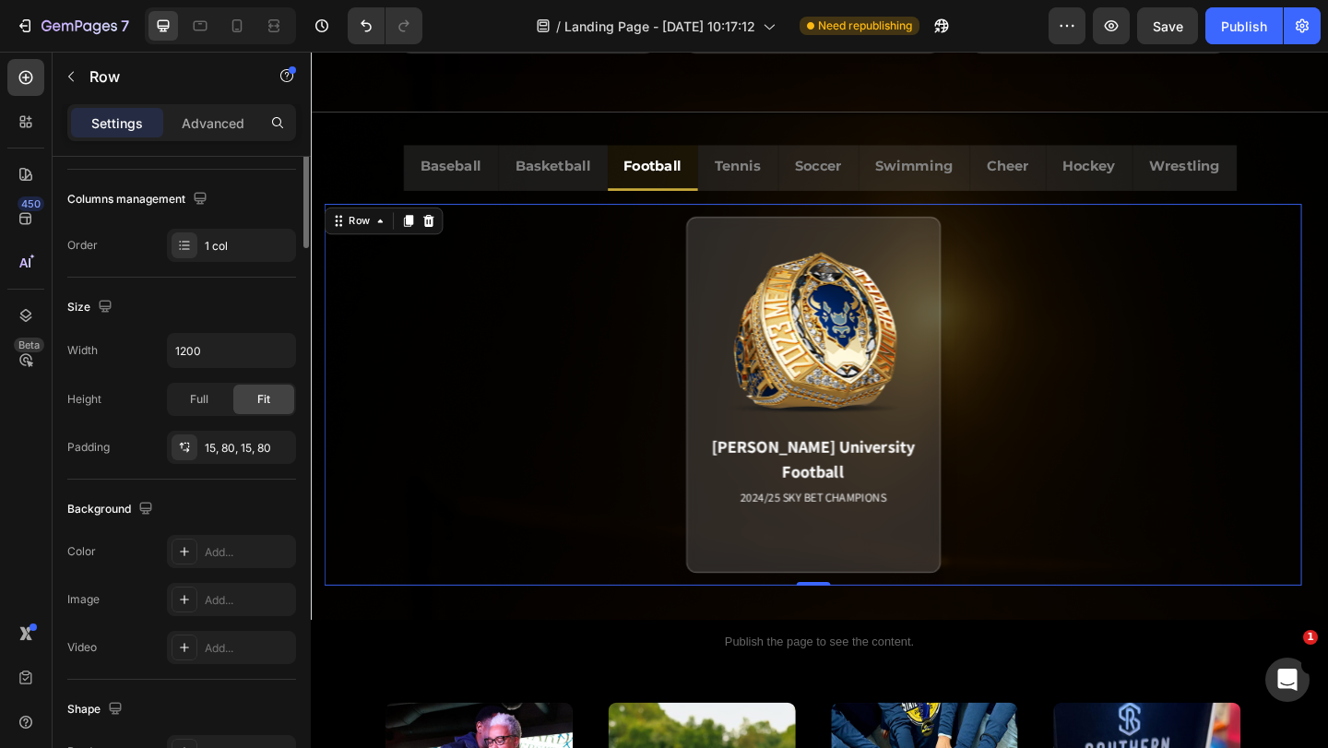
scroll to position [0, 0]
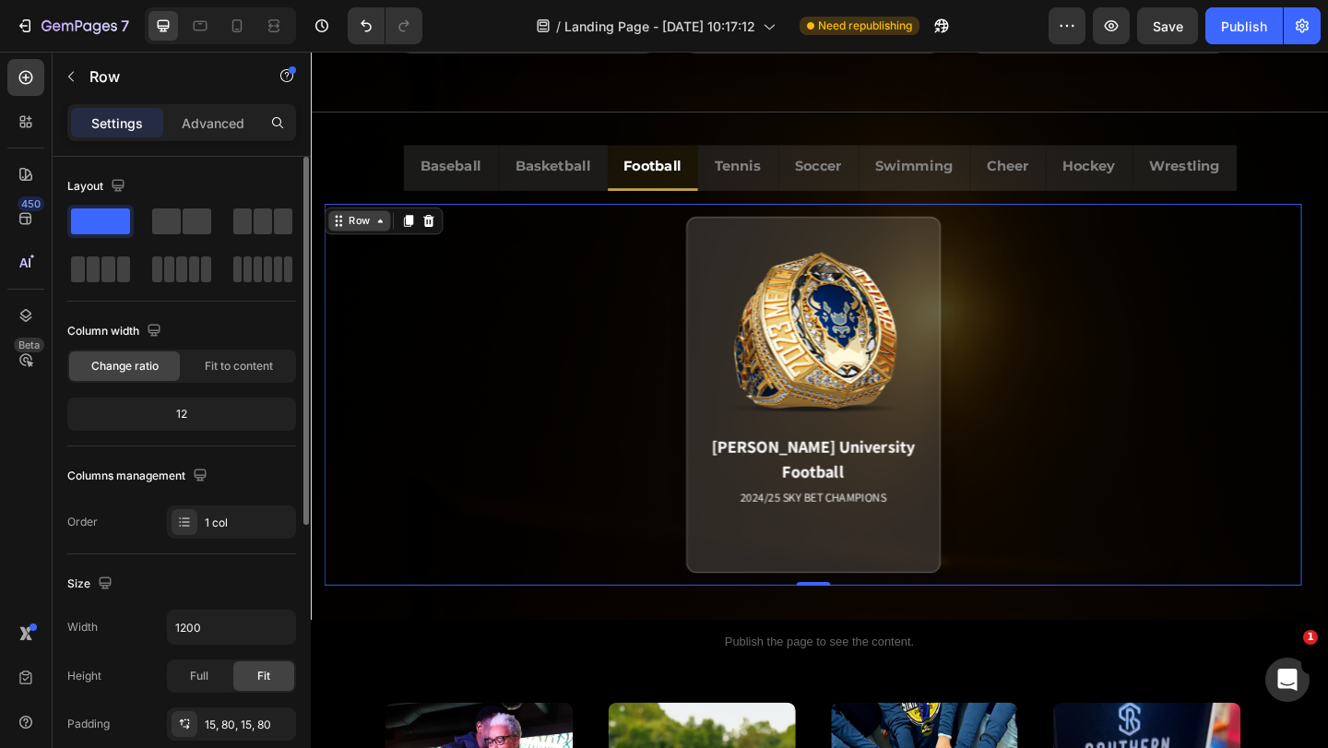
click at [347, 229] on icon at bounding box center [341, 236] width 15 height 15
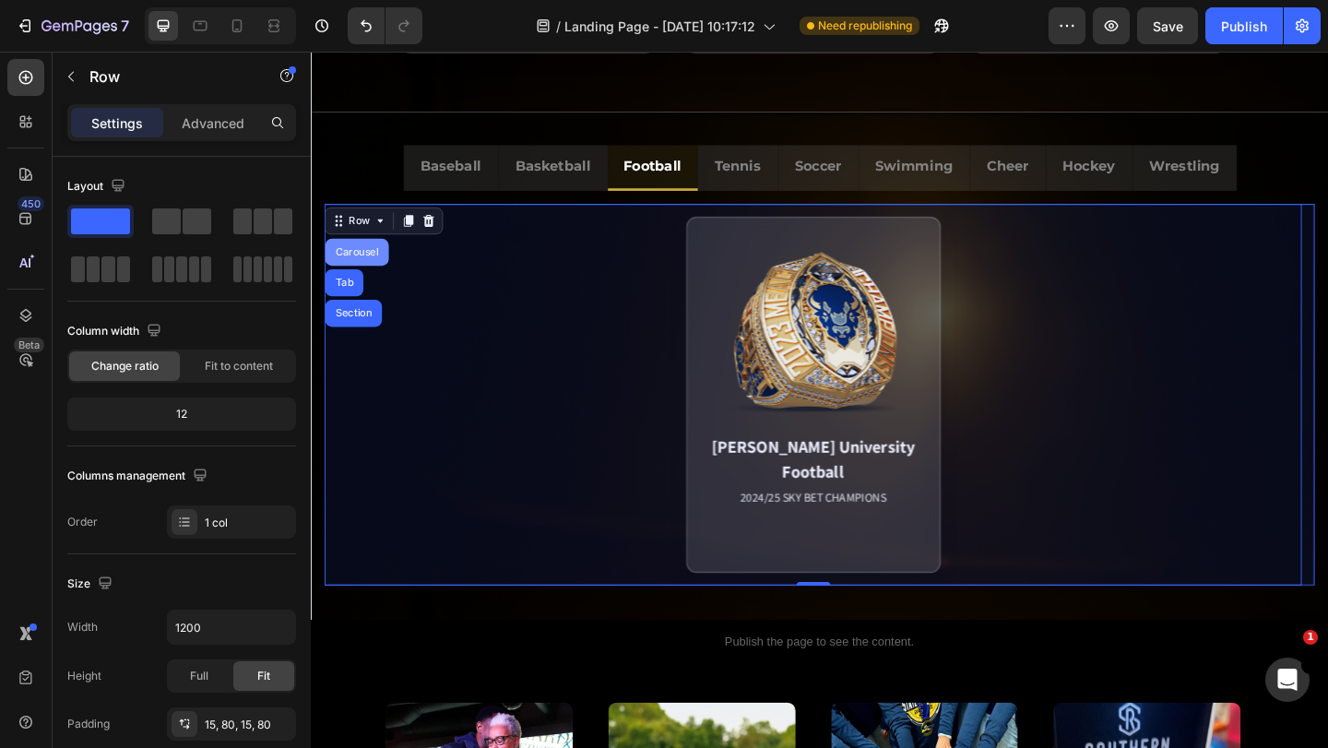
click at [351, 265] on div "Carousel" at bounding box center [361, 270] width 54 height 11
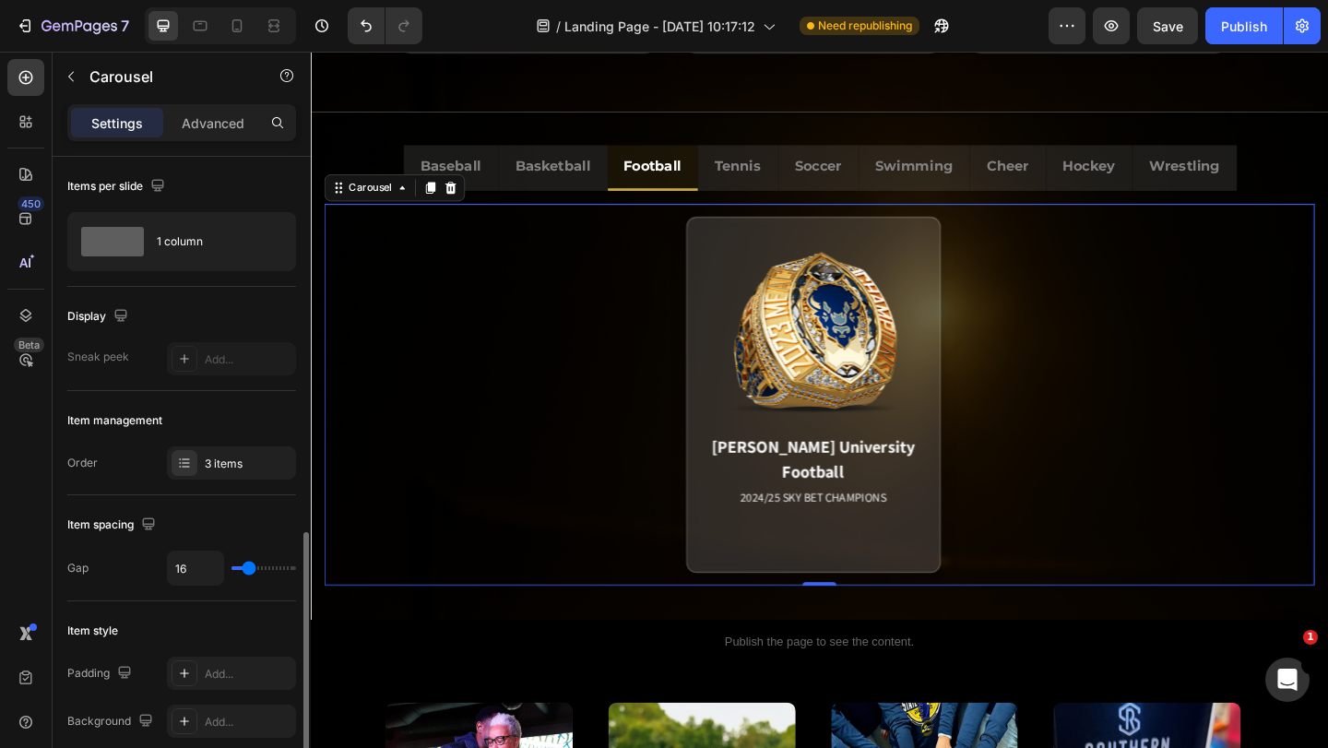
scroll to position [369, 0]
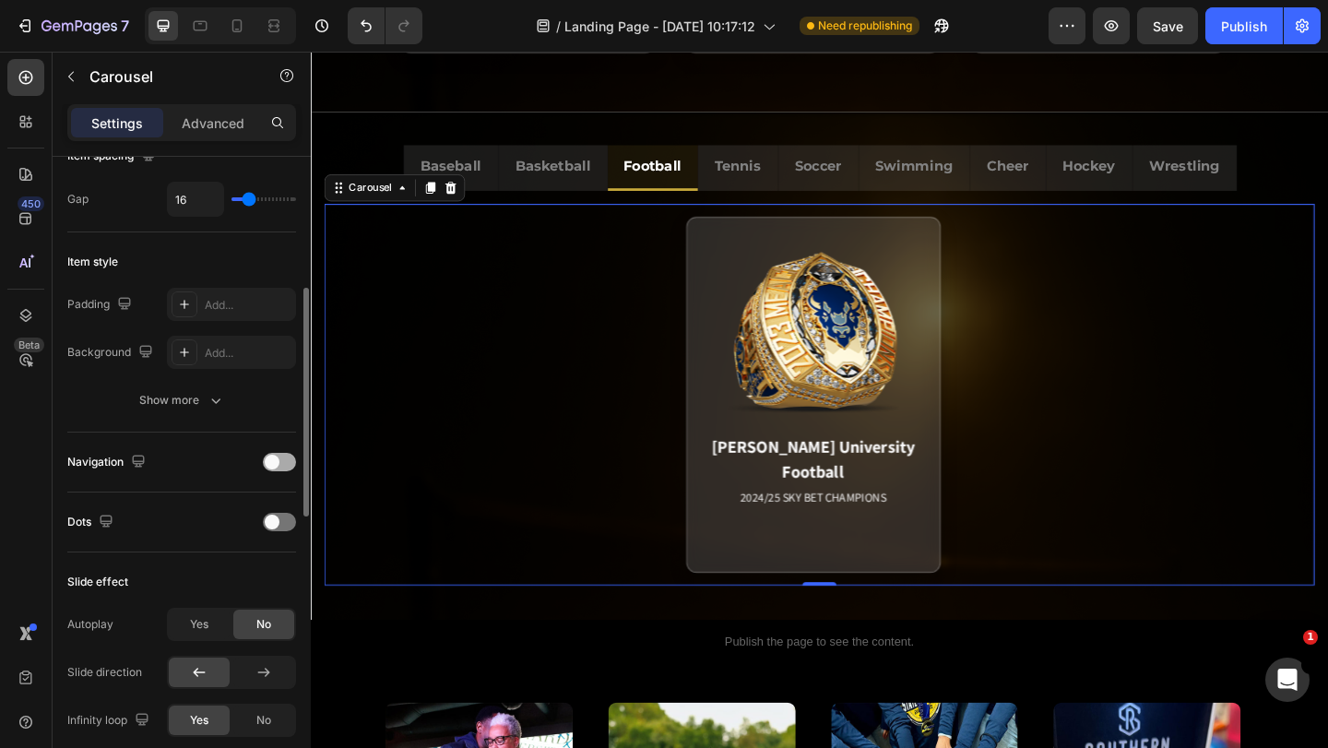
click at [288, 458] on div at bounding box center [279, 462] width 33 height 18
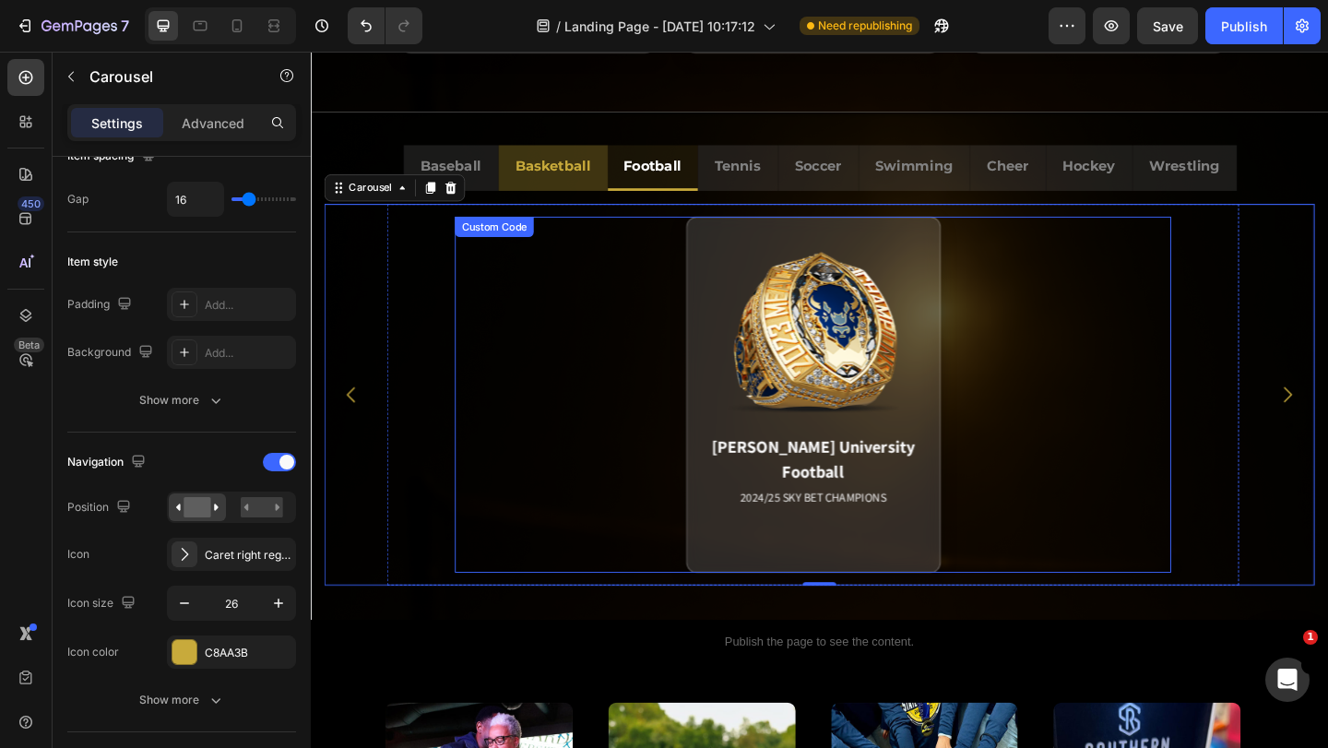
click at [598, 176] on p "Basketball" at bounding box center [574, 176] width 82 height 27
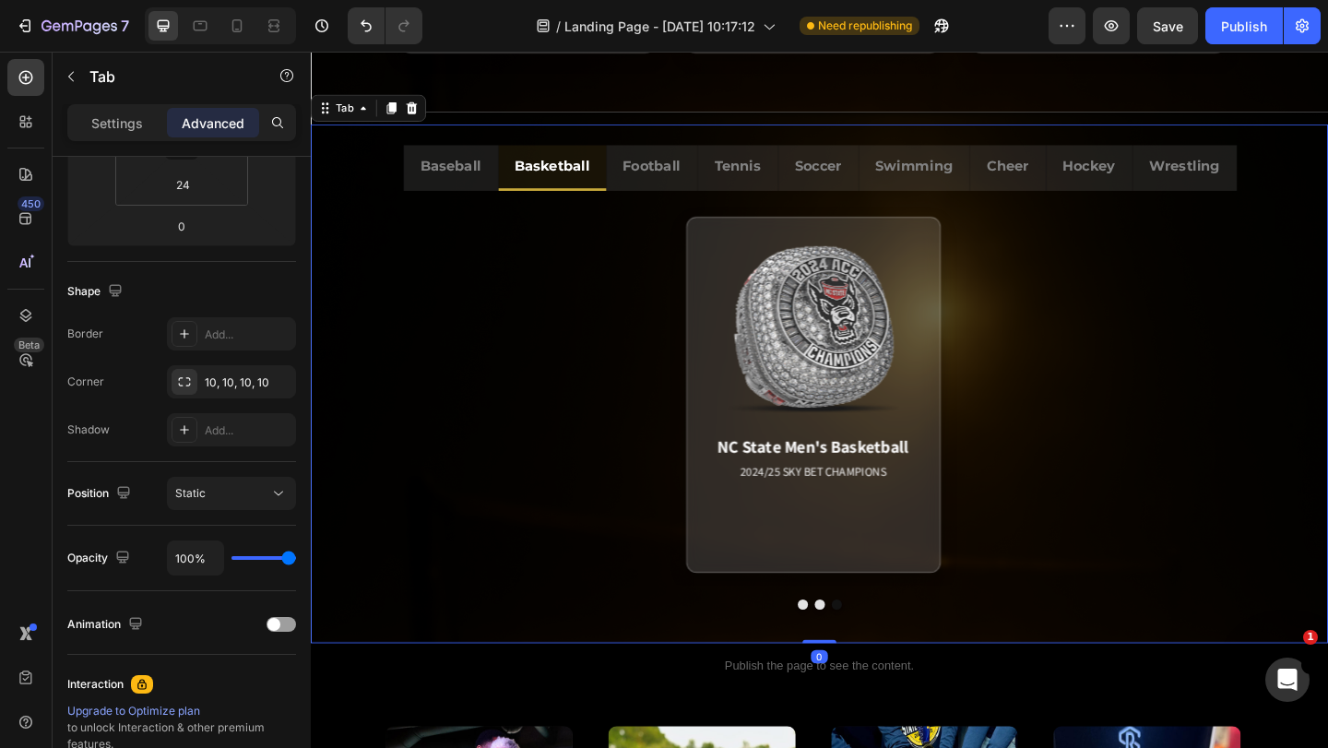
scroll to position [0, 0]
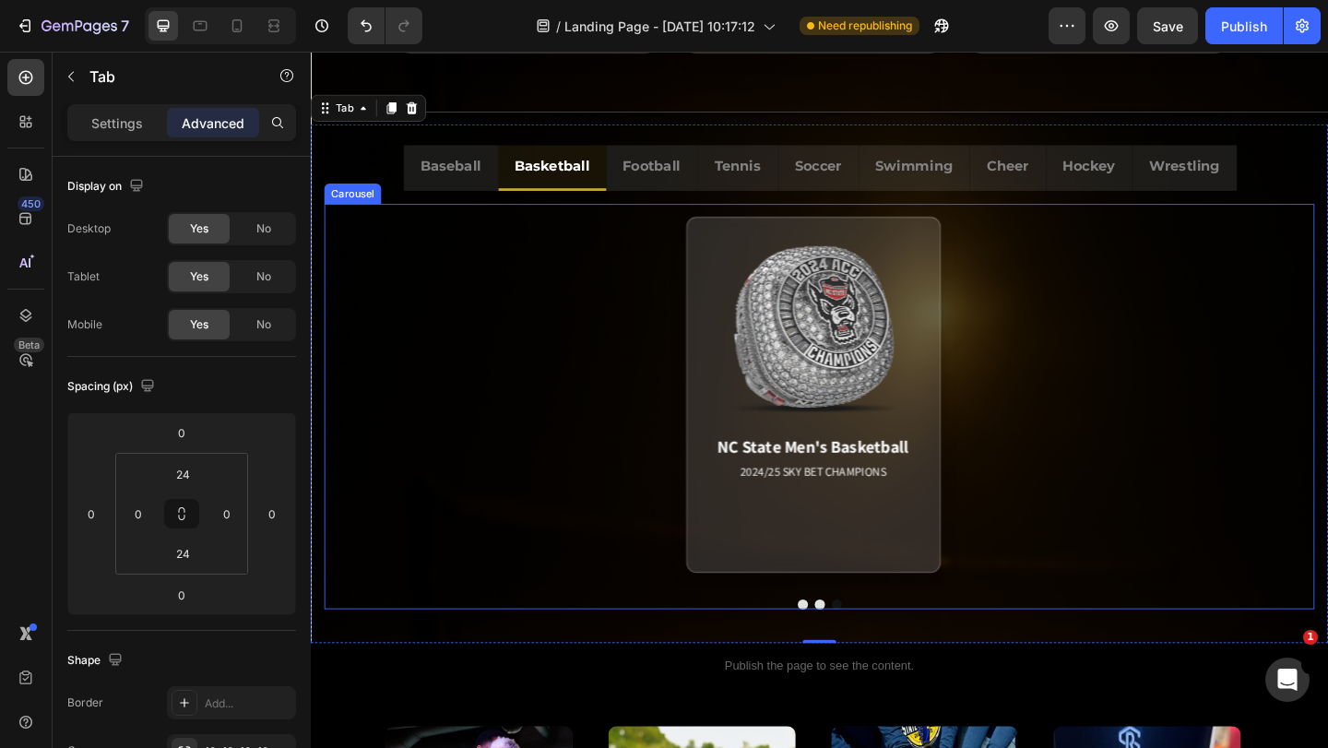
click at [1021, 649] on div at bounding box center [864, 652] width 1077 height 11
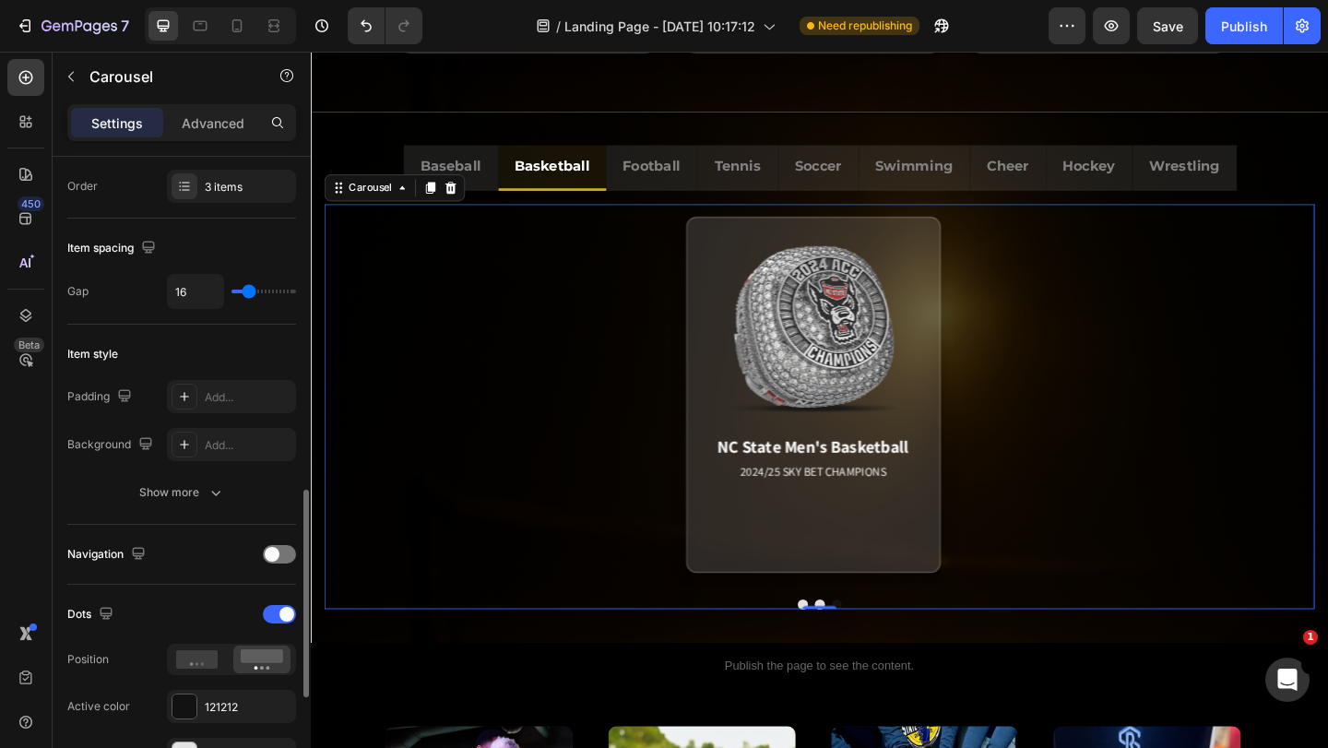
scroll to position [461, 0]
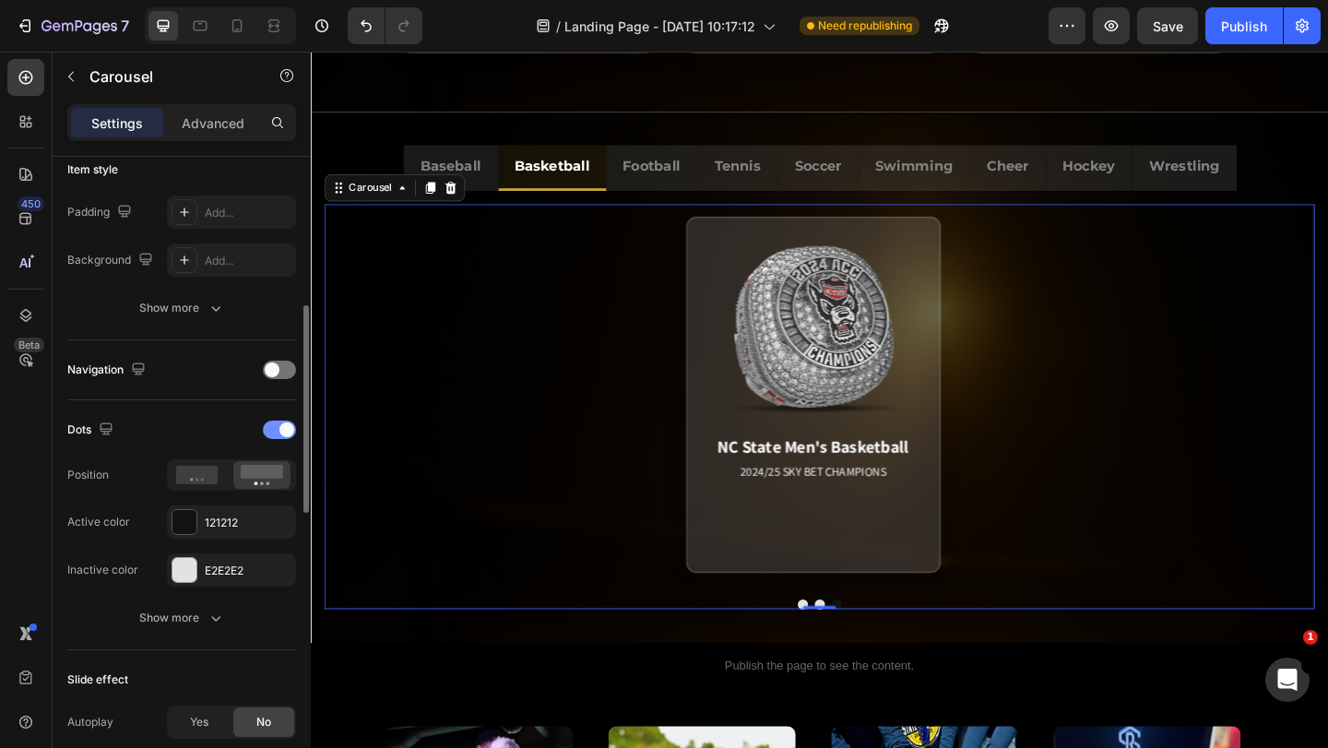
click at [277, 433] on div at bounding box center [279, 430] width 33 height 18
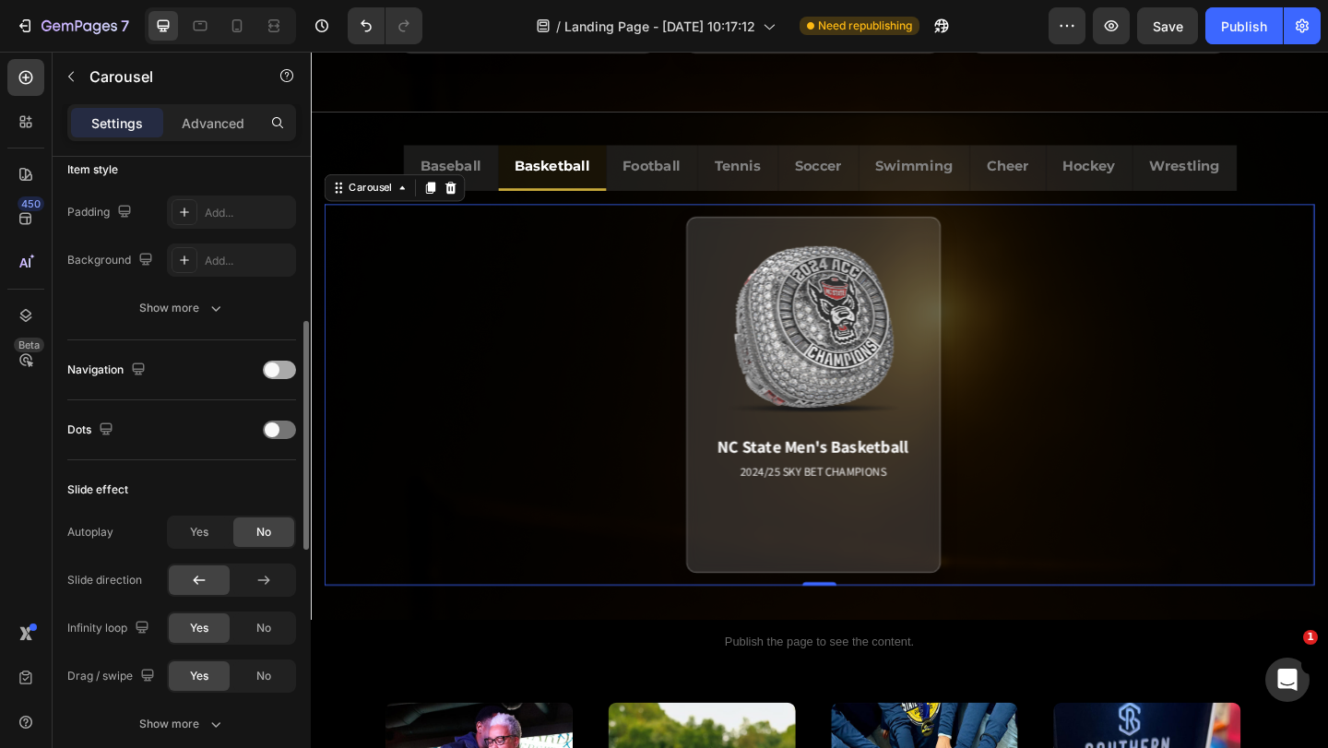
click at [278, 374] on span at bounding box center [272, 369] width 15 height 15
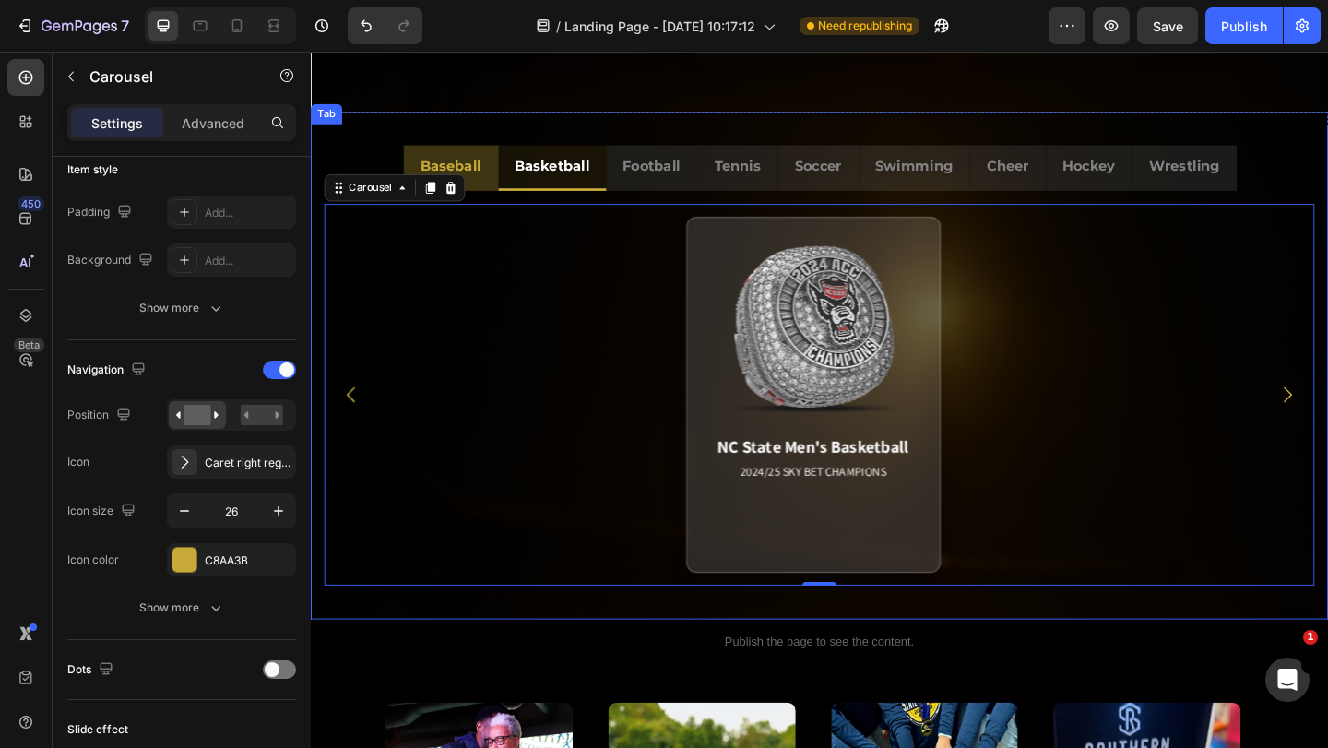
click at [476, 172] on p "Baseball" at bounding box center [463, 176] width 66 height 27
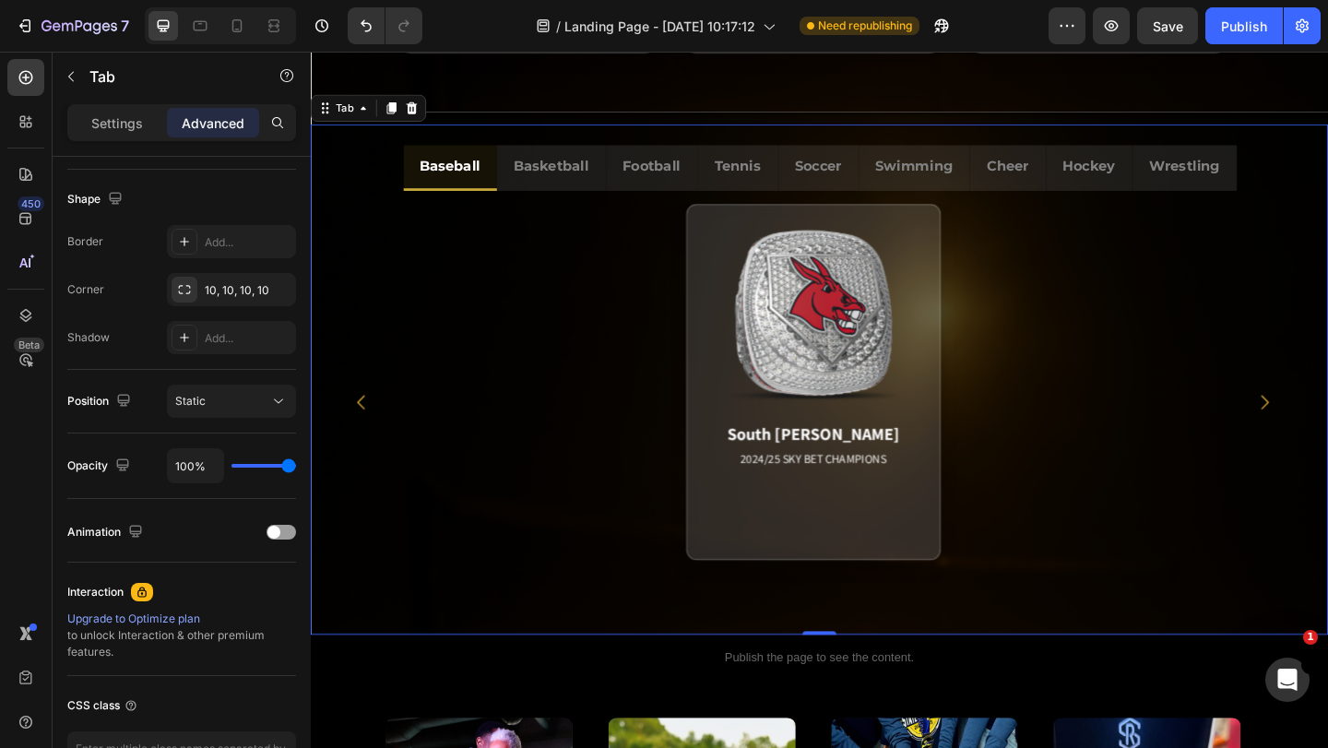
scroll to position [0, 0]
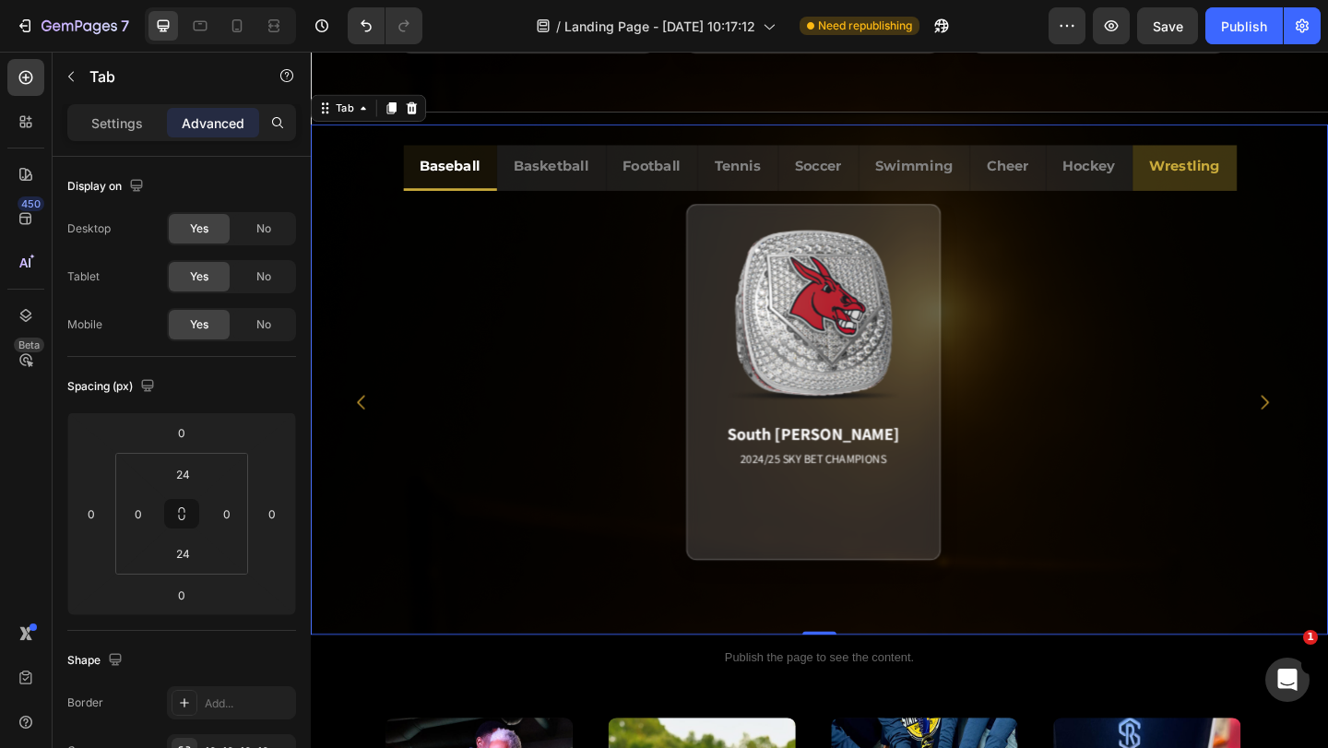
click at [1296, 178] on li "Wrestling" at bounding box center [1261, 178] width 113 height 50
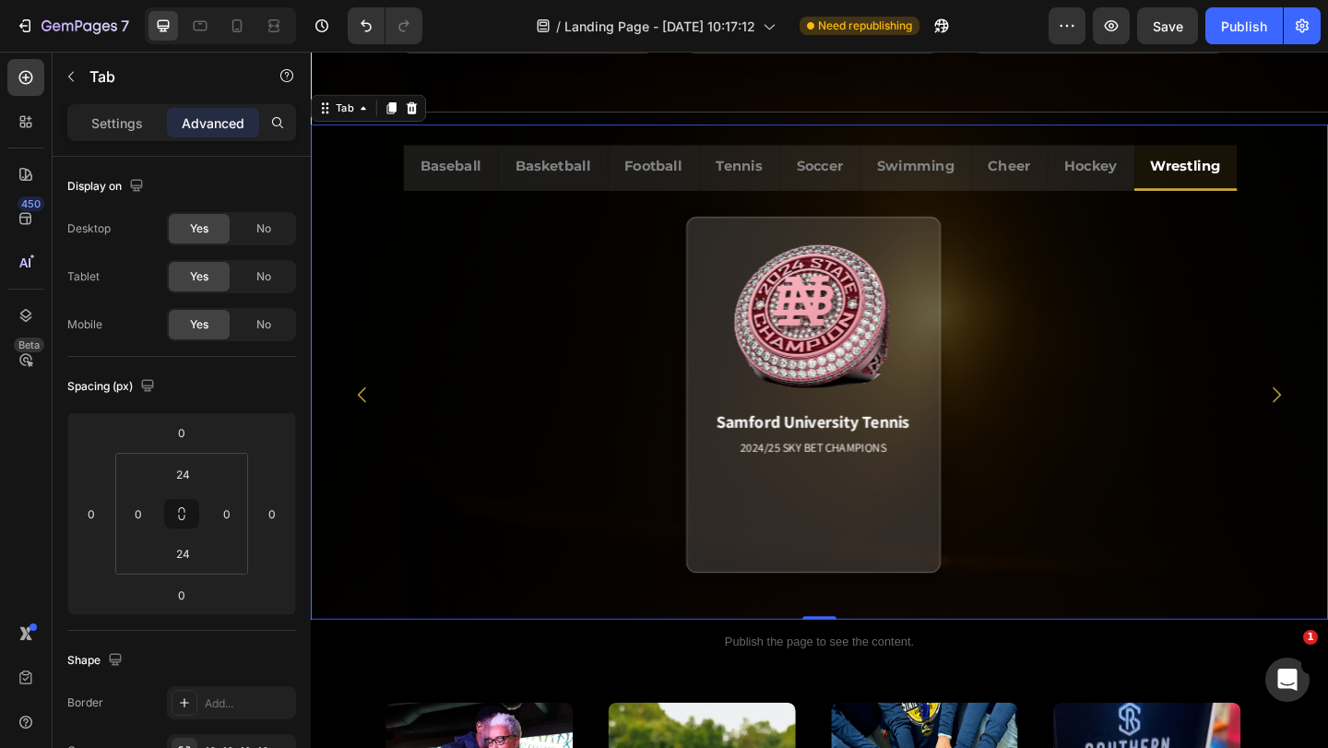
click at [1319, 144] on div "Baseball Basketball Football Tennis Soccer Swimming Cheer Hockey Wrestling Band…" at bounding box center [864, 400] width 1107 height 539
click at [268, 277] on span "No" at bounding box center [263, 276] width 15 height 17
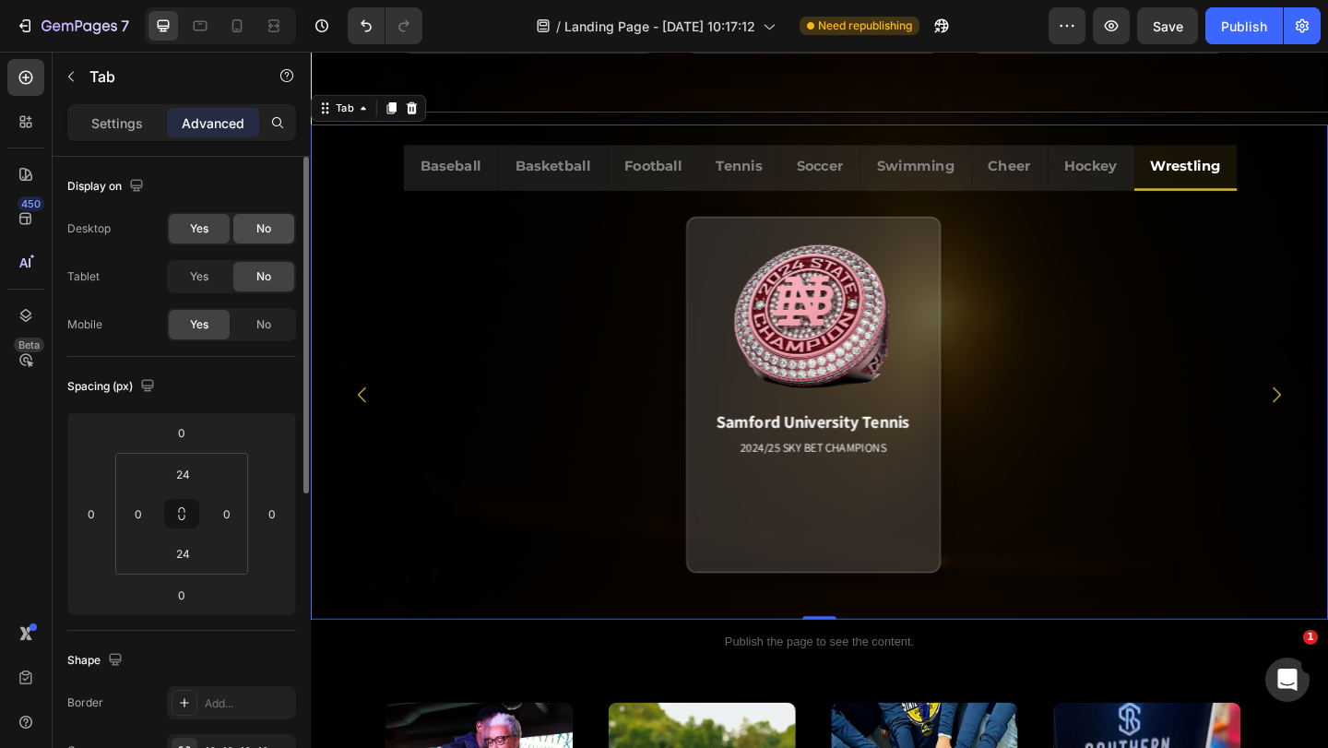
click at [262, 231] on span "No" at bounding box center [263, 228] width 15 height 17
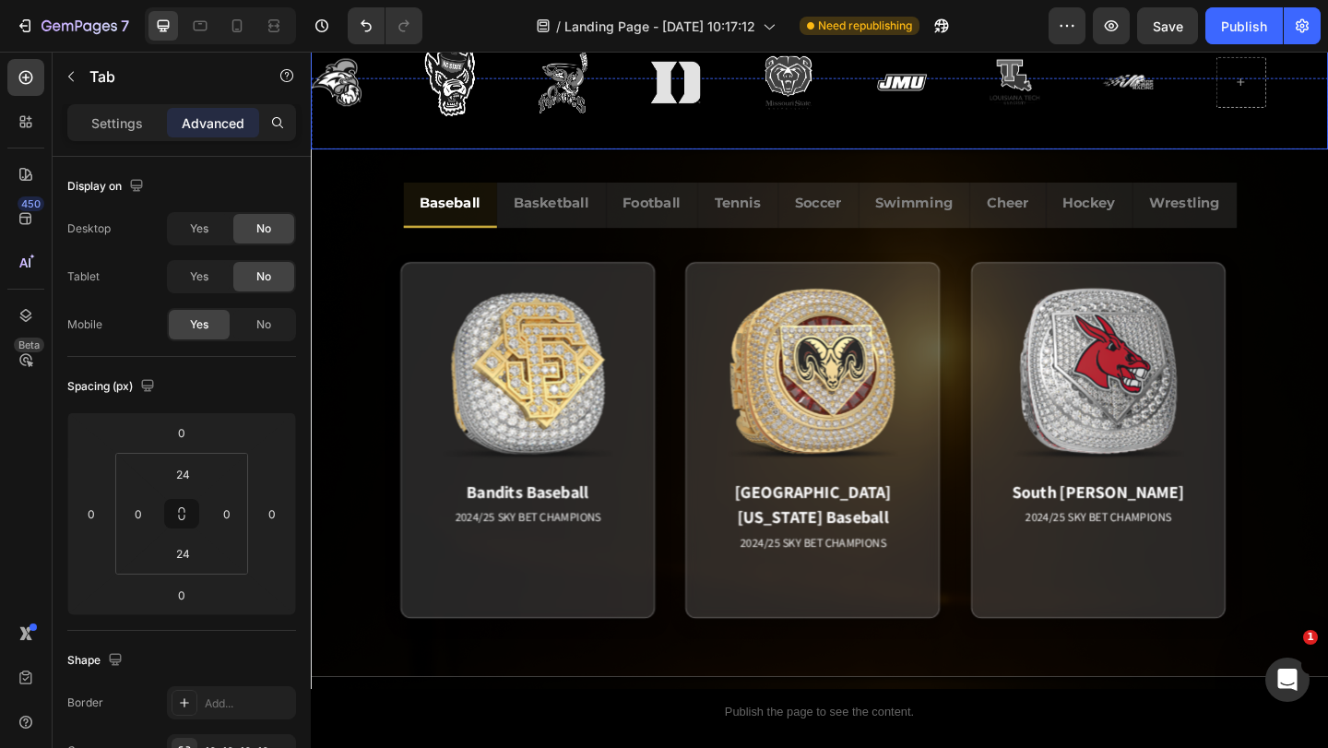
scroll to position [693, 0]
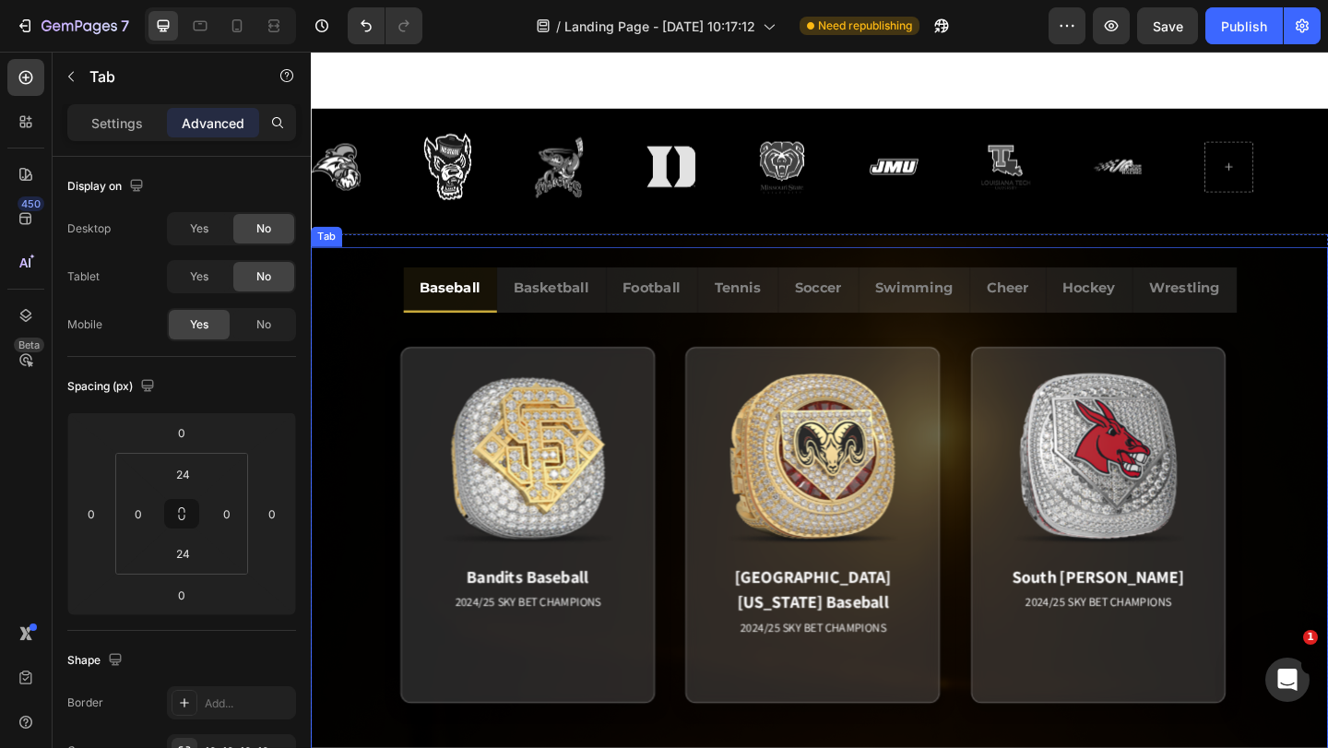
click at [374, 254] on div "Baseball Basketball Football Tennis Soccer Swimming Cheer Hockey Wrestling Band…" at bounding box center [864, 537] width 1107 height 574
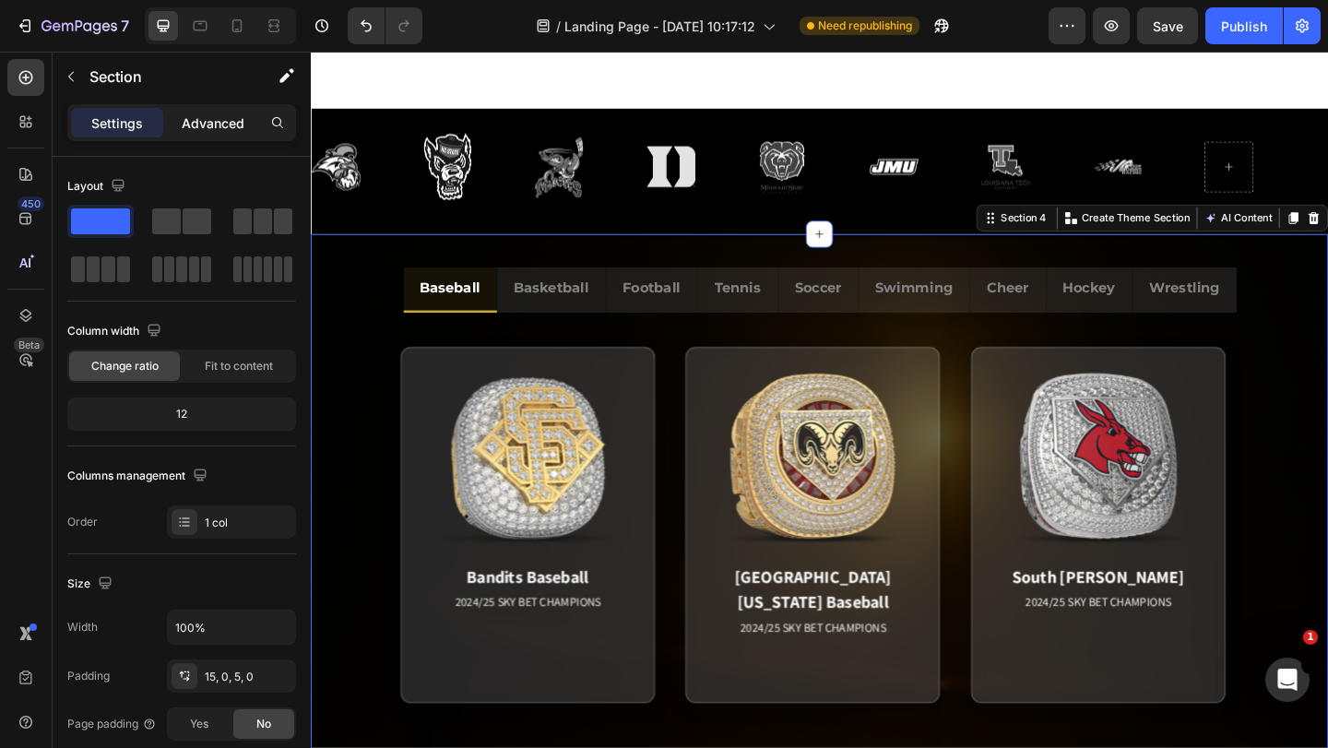
click at [237, 123] on p "Advanced" at bounding box center [213, 122] width 63 height 19
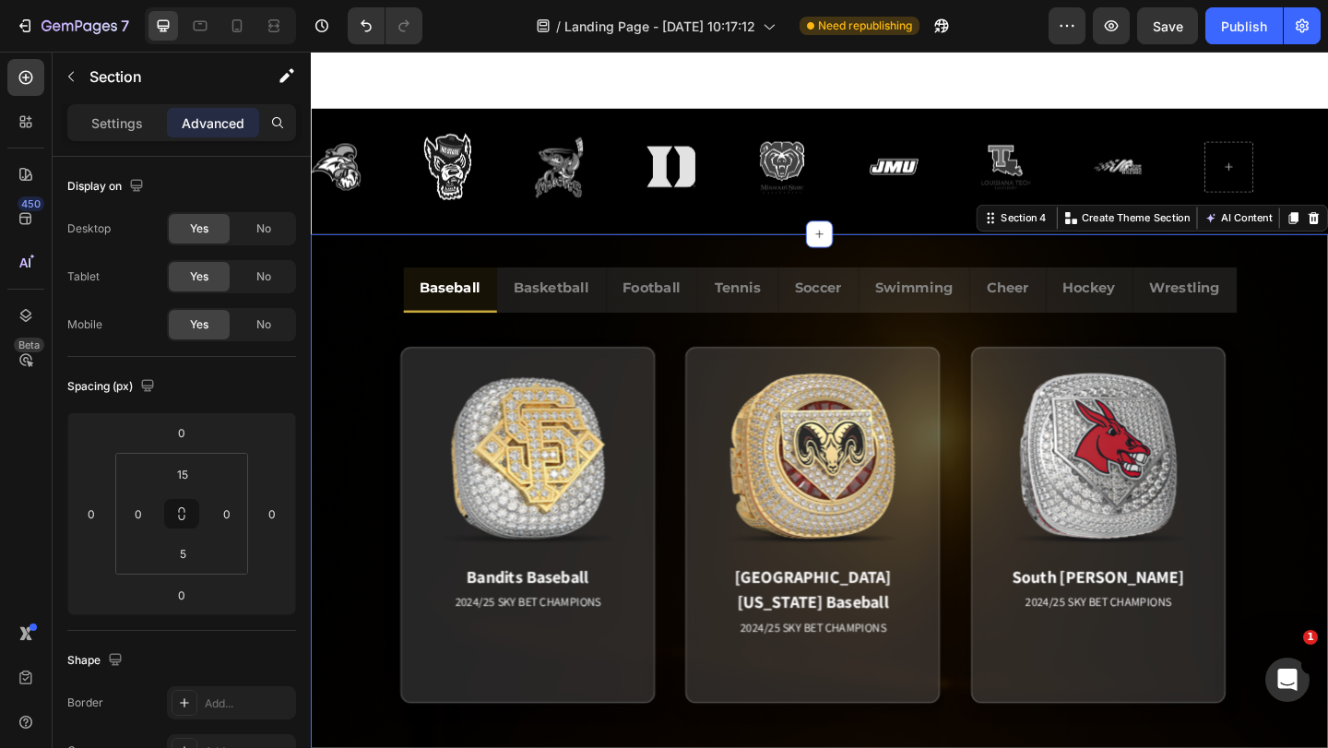
click at [339, 267] on div "Baseball Basketball Football Tennis Soccer Swimming Cheer Hockey Wrestling Band…" at bounding box center [864, 541] width 1107 height 555
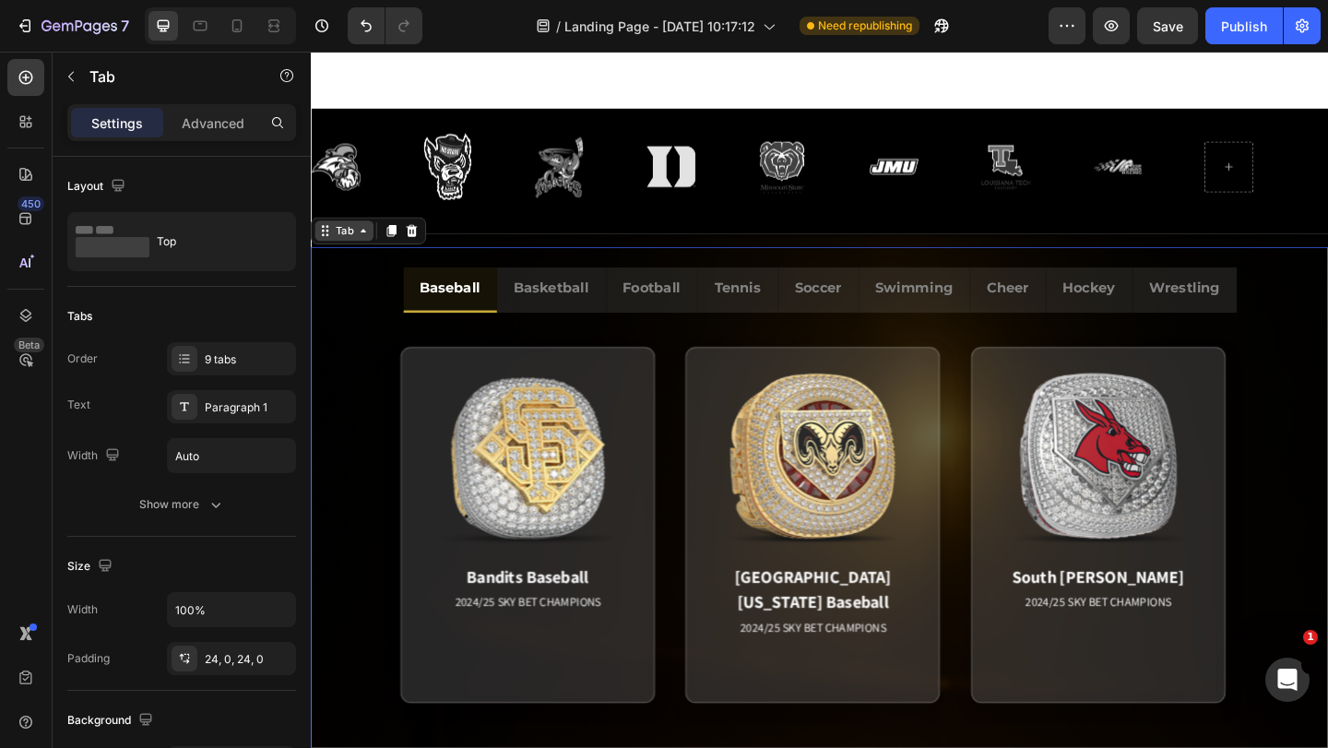
click at [335, 255] on div "Tab" at bounding box center [347, 246] width 64 height 22
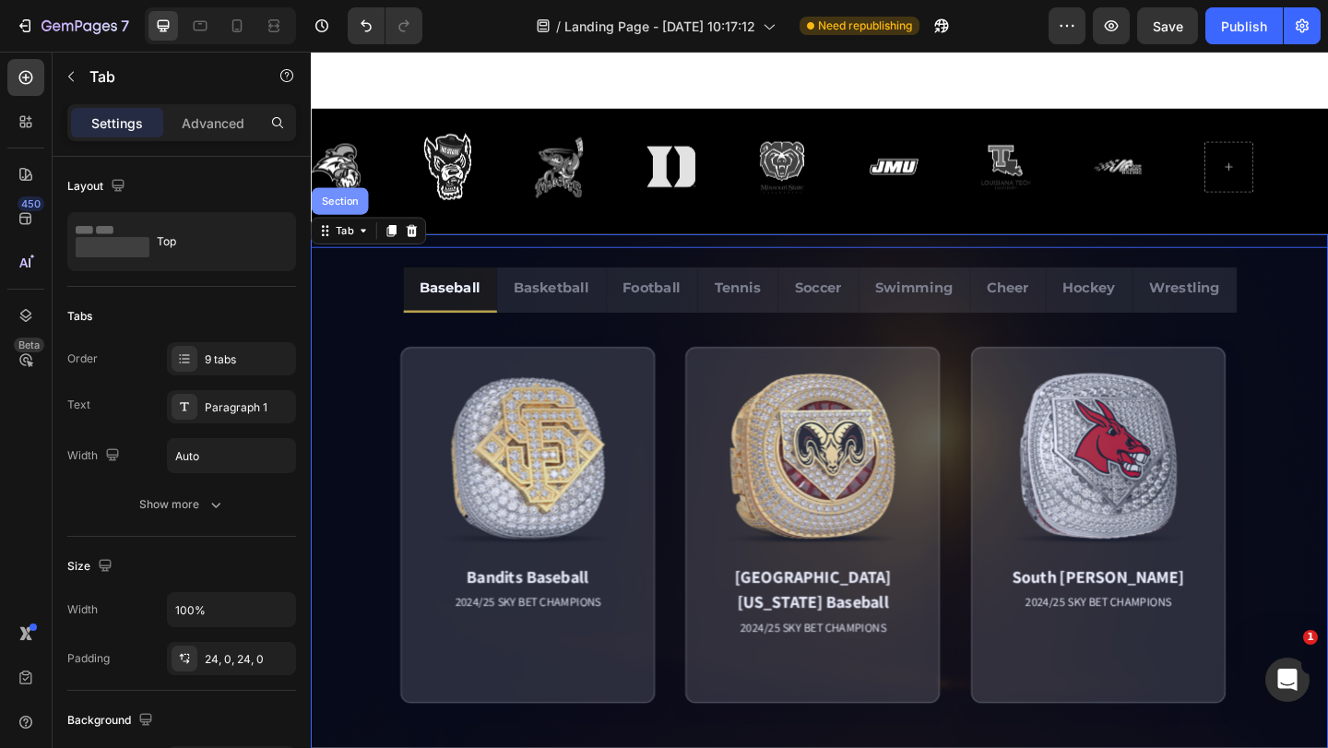
click at [340, 219] on div "Section" at bounding box center [343, 214] width 62 height 30
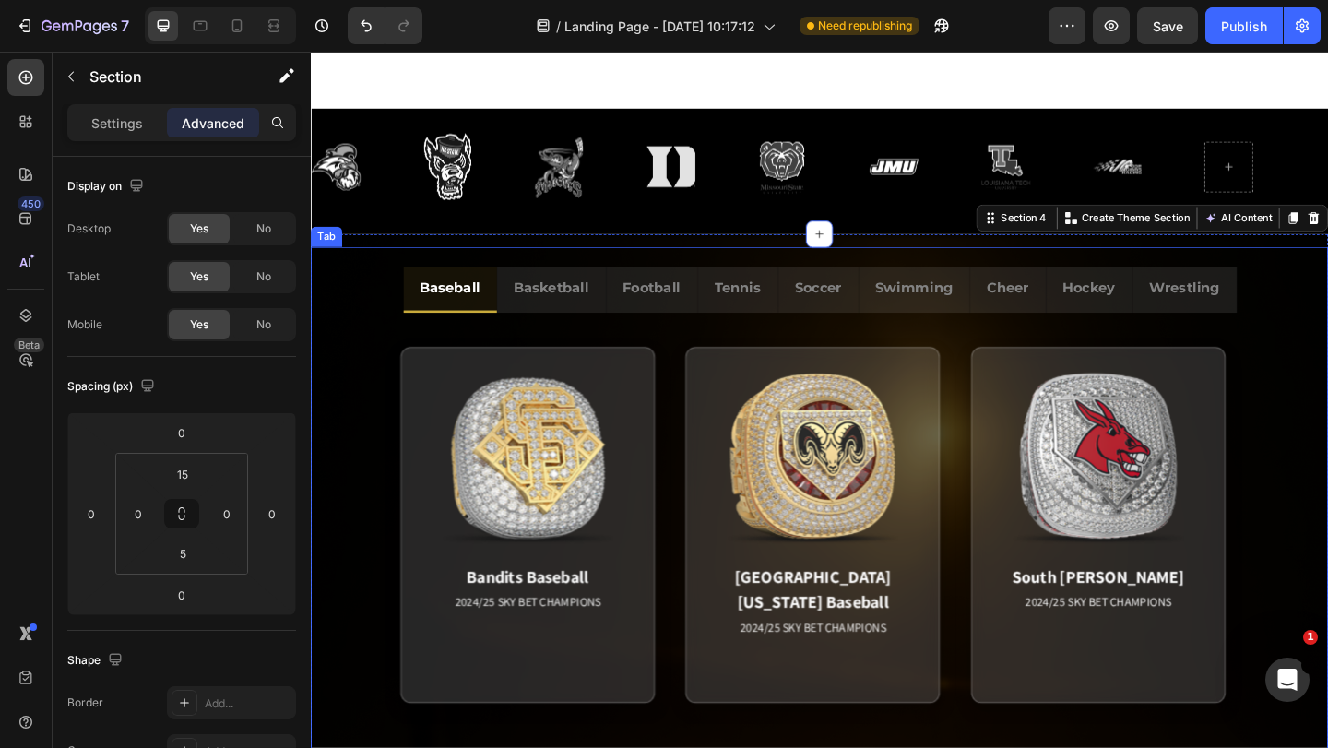
click at [328, 248] on div "Tab" at bounding box center [328, 252] width 27 height 17
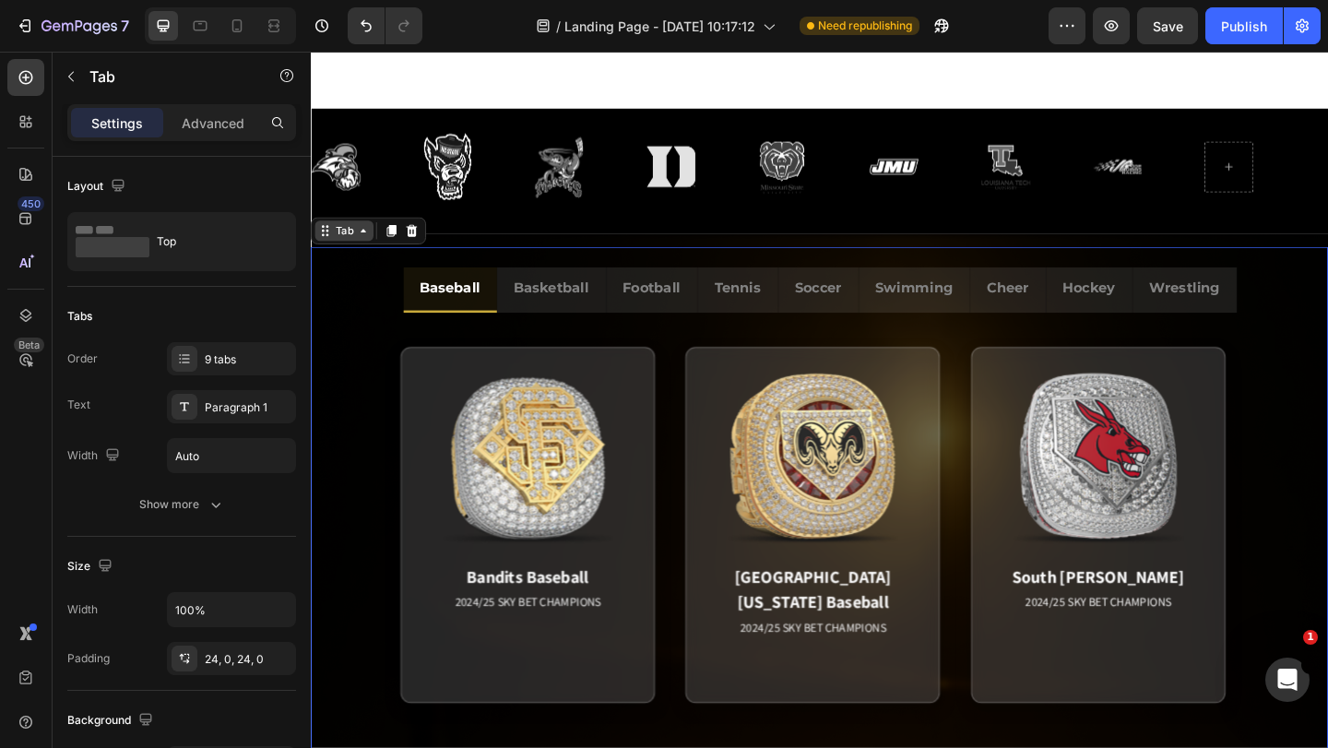
click at [328, 245] on icon at bounding box center [328, 246] width 3 height 3
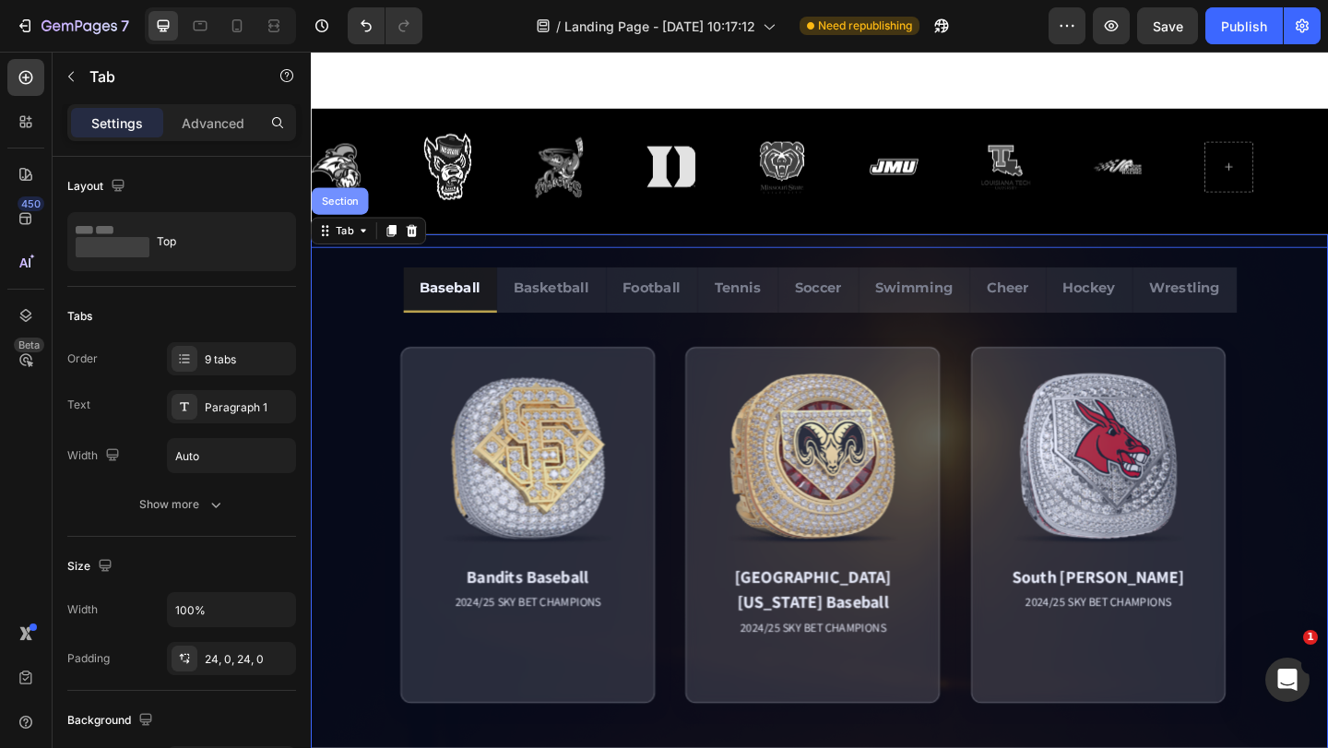
click at [328, 208] on div "Section" at bounding box center [342, 213] width 47 height 11
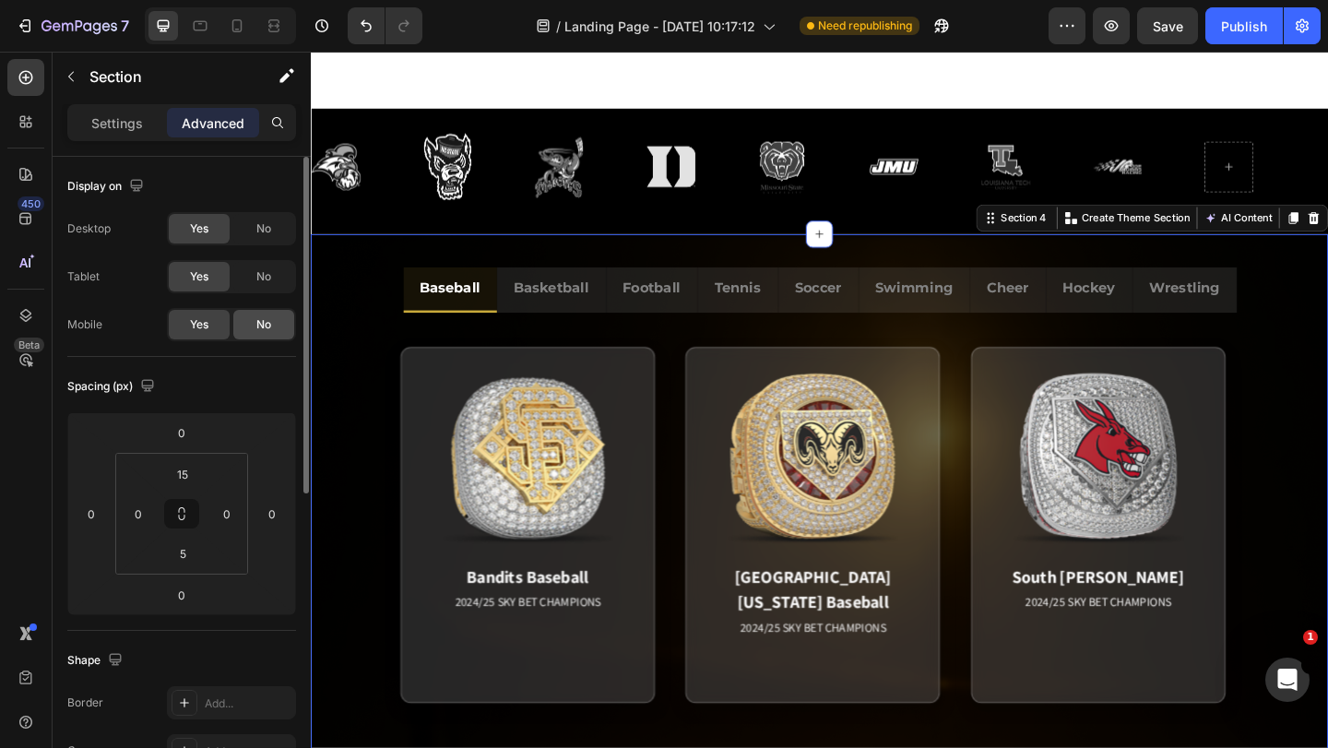
click at [263, 322] on span "No" at bounding box center [263, 324] width 15 height 17
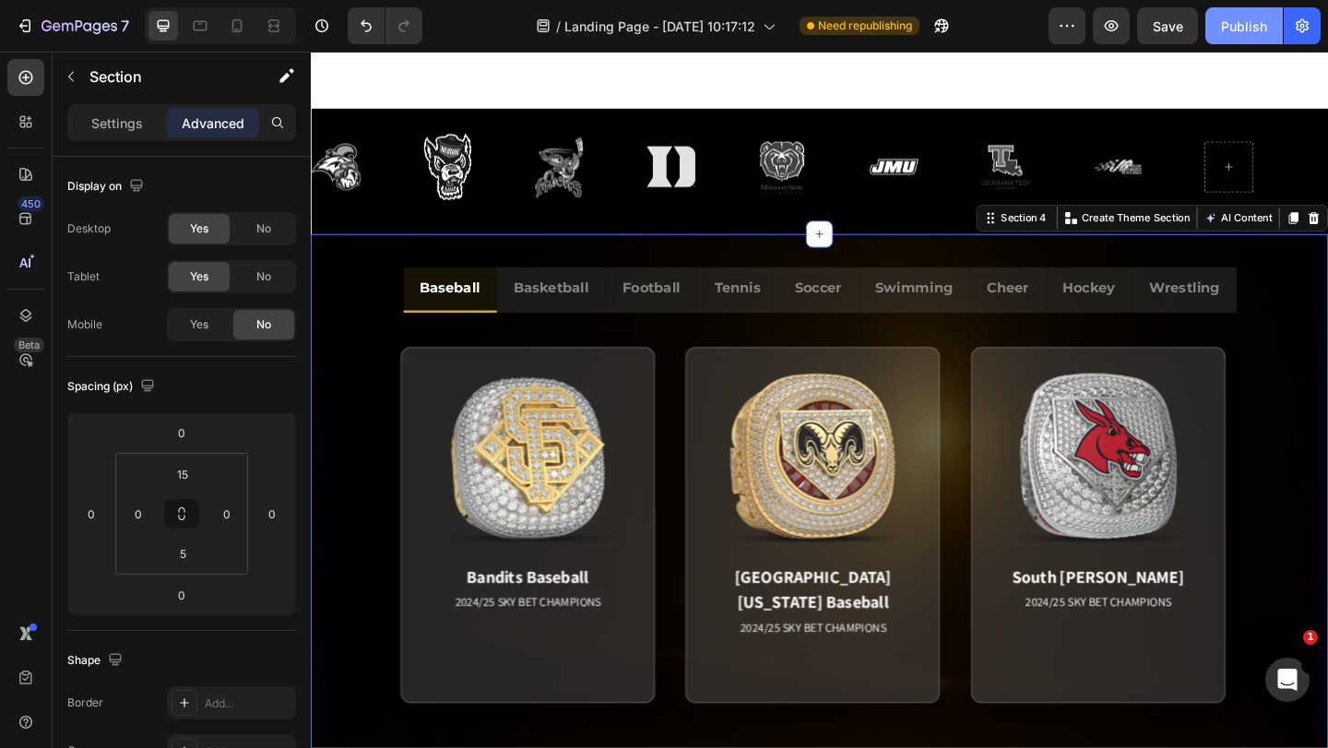
click at [1223, 28] on div "Publish" at bounding box center [1244, 26] width 46 height 19
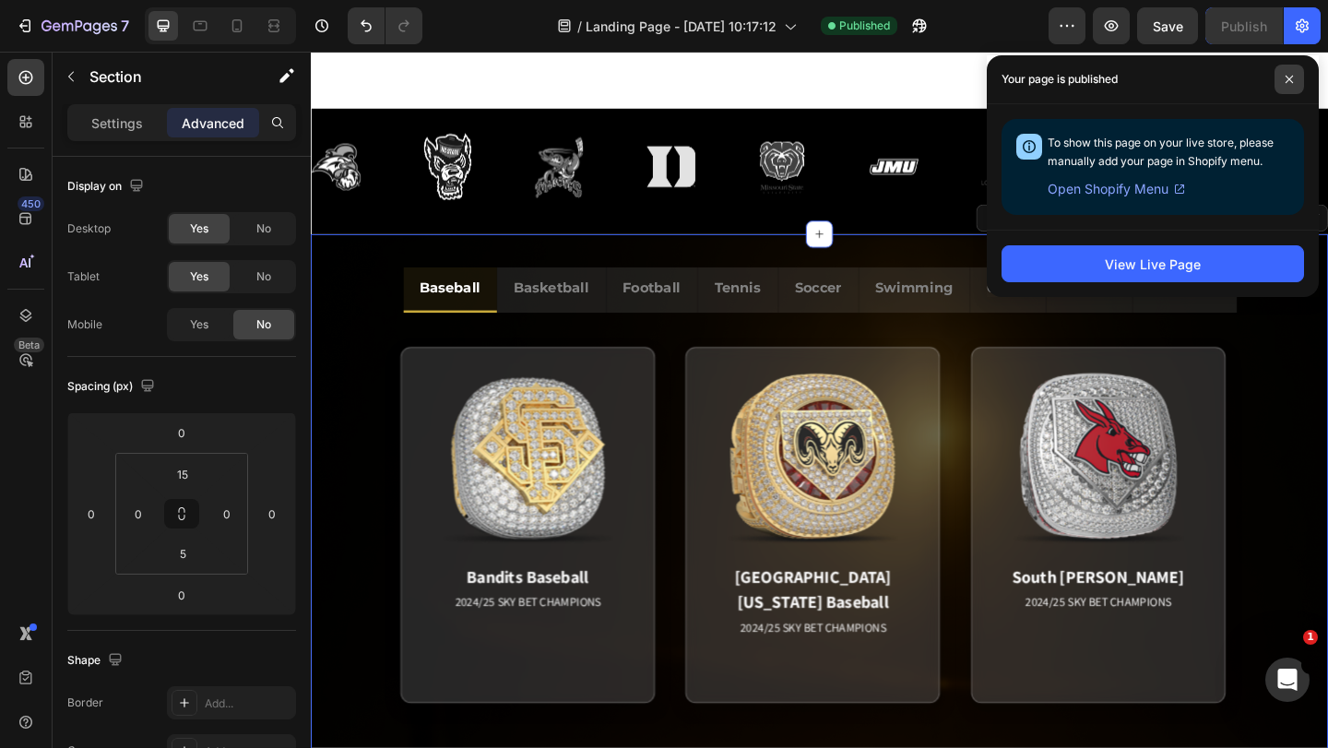
click at [1288, 80] on icon at bounding box center [1289, 79] width 7 height 7
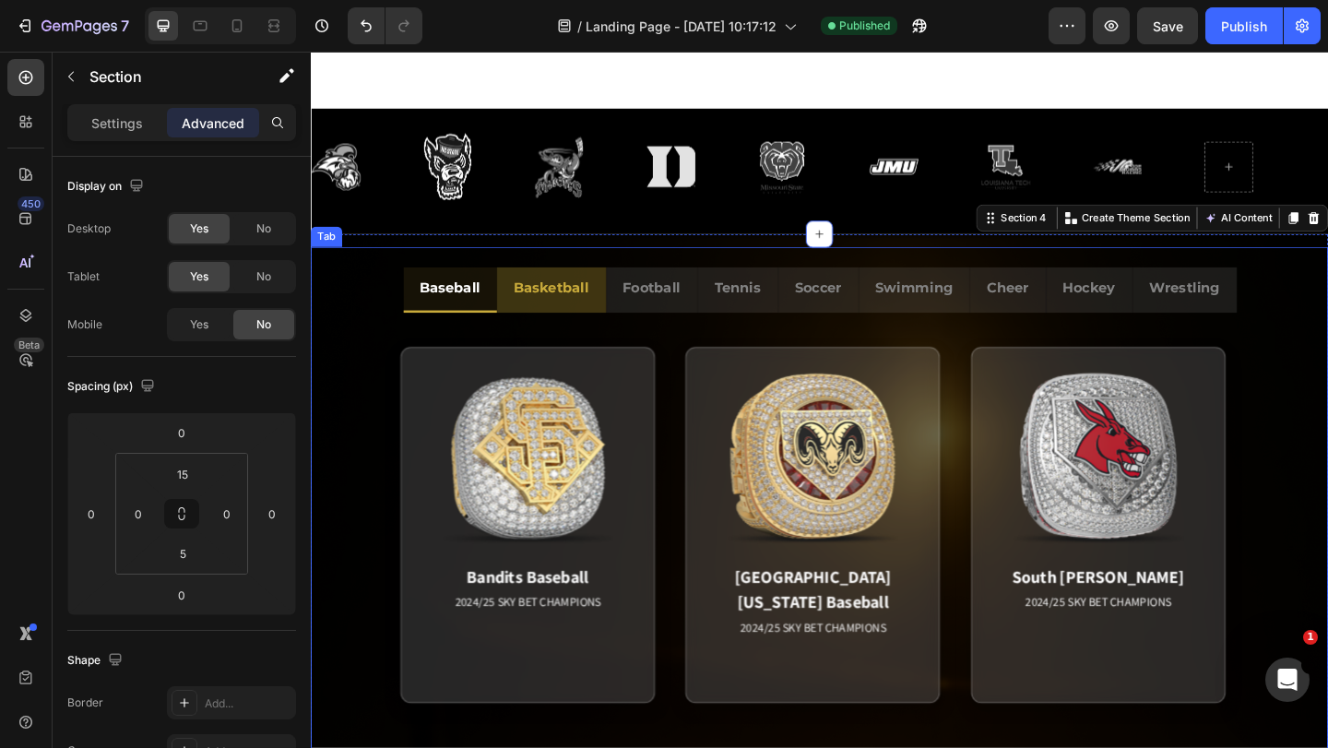
click at [569, 327] on li "Basketball" at bounding box center [572, 311] width 119 height 50
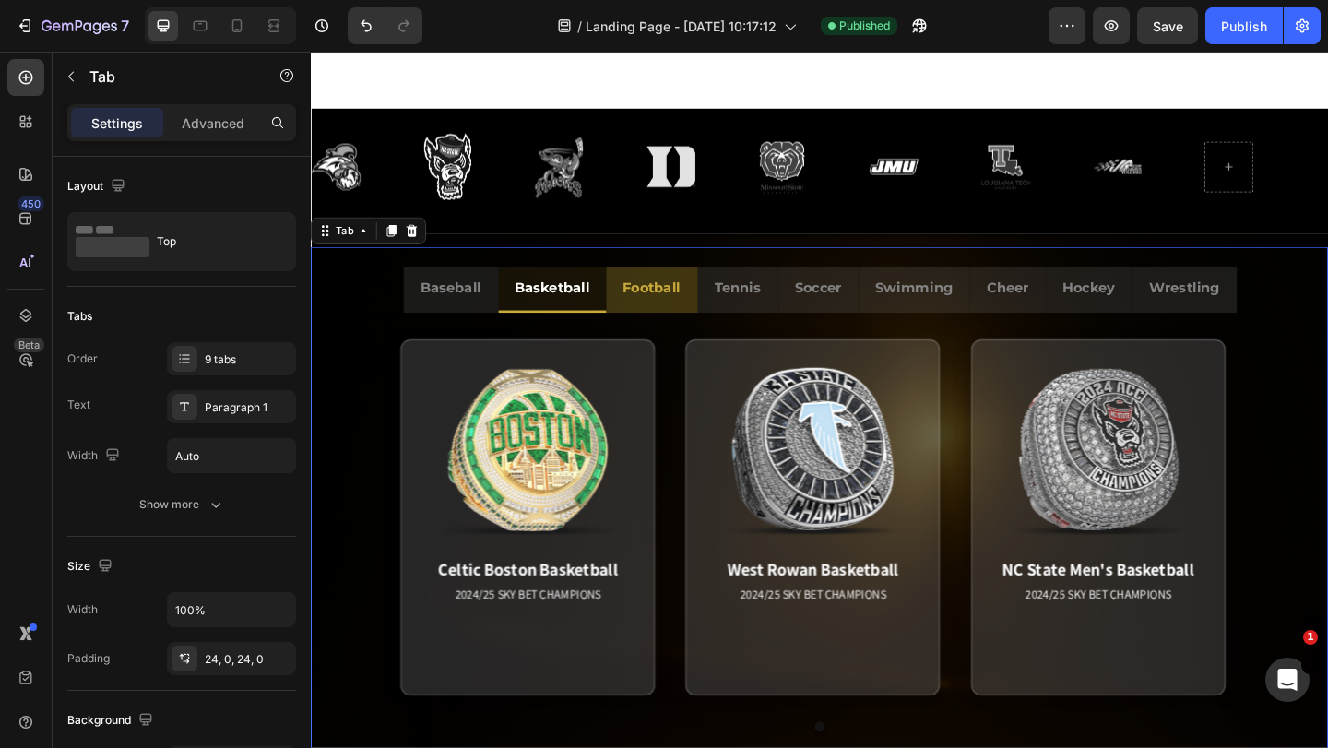
click at [648, 325] on div "Football" at bounding box center [681, 310] width 68 height 35
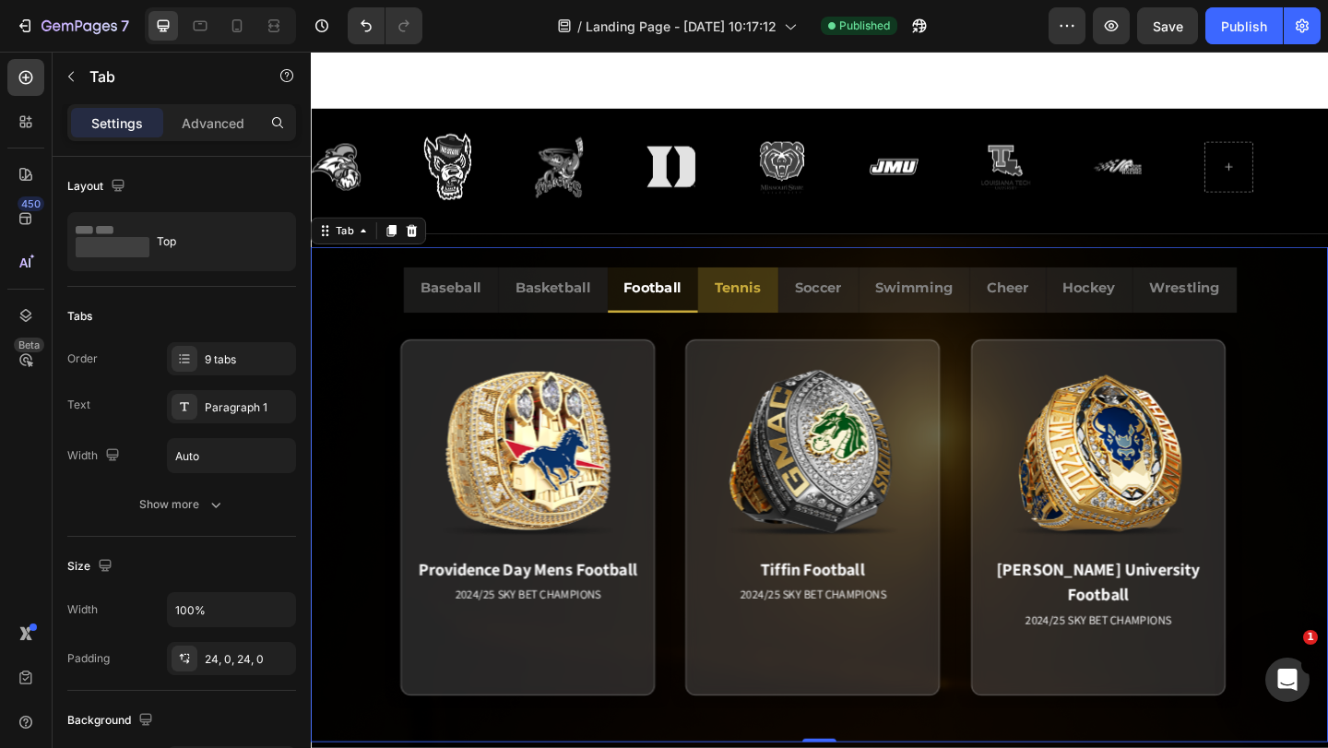
click at [731, 325] on li "Tennis" at bounding box center [775, 311] width 88 height 50
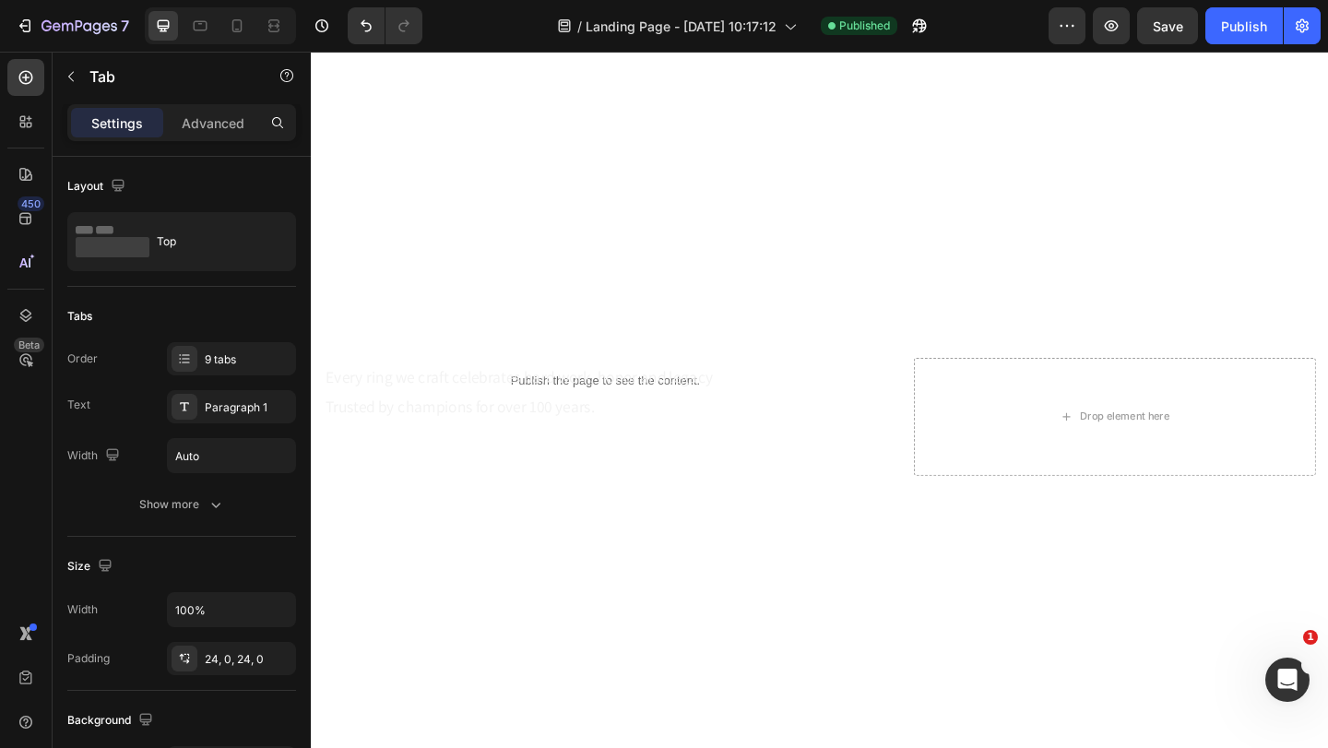
scroll to position [0, 0]
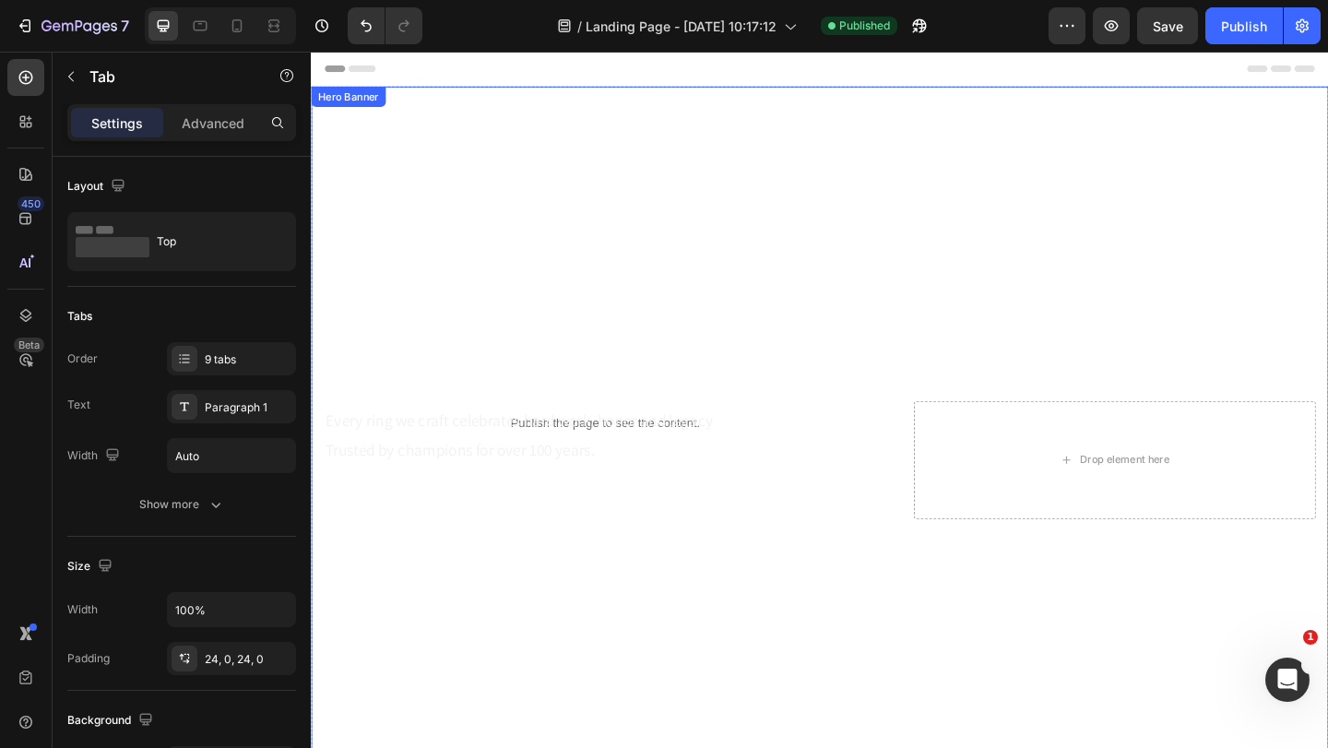
click at [642, 110] on div "Publish the page to see the content. Custom Code Every ring we craft celebrates…" at bounding box center [864, 486] width 1107 height 757
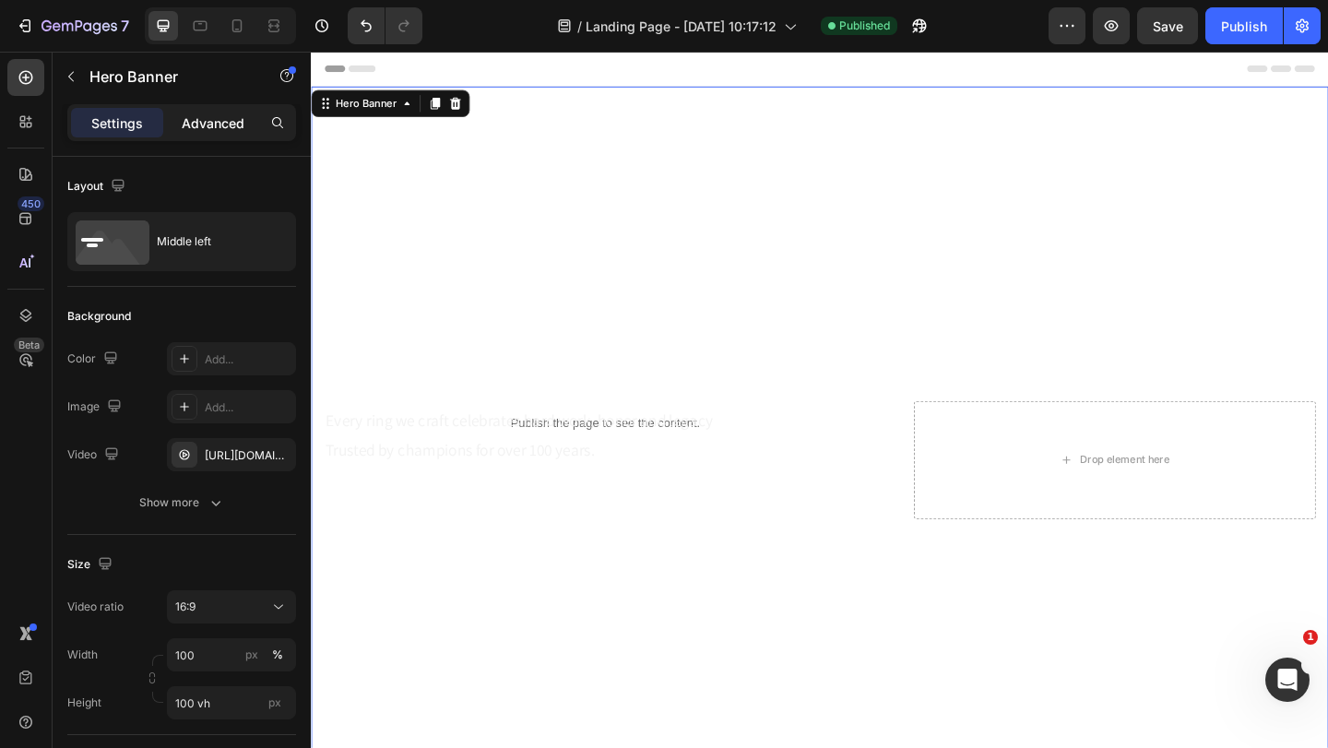
click at [230, 117] on p "Advanced" at bounding box center [213, 122] width 63 height 19
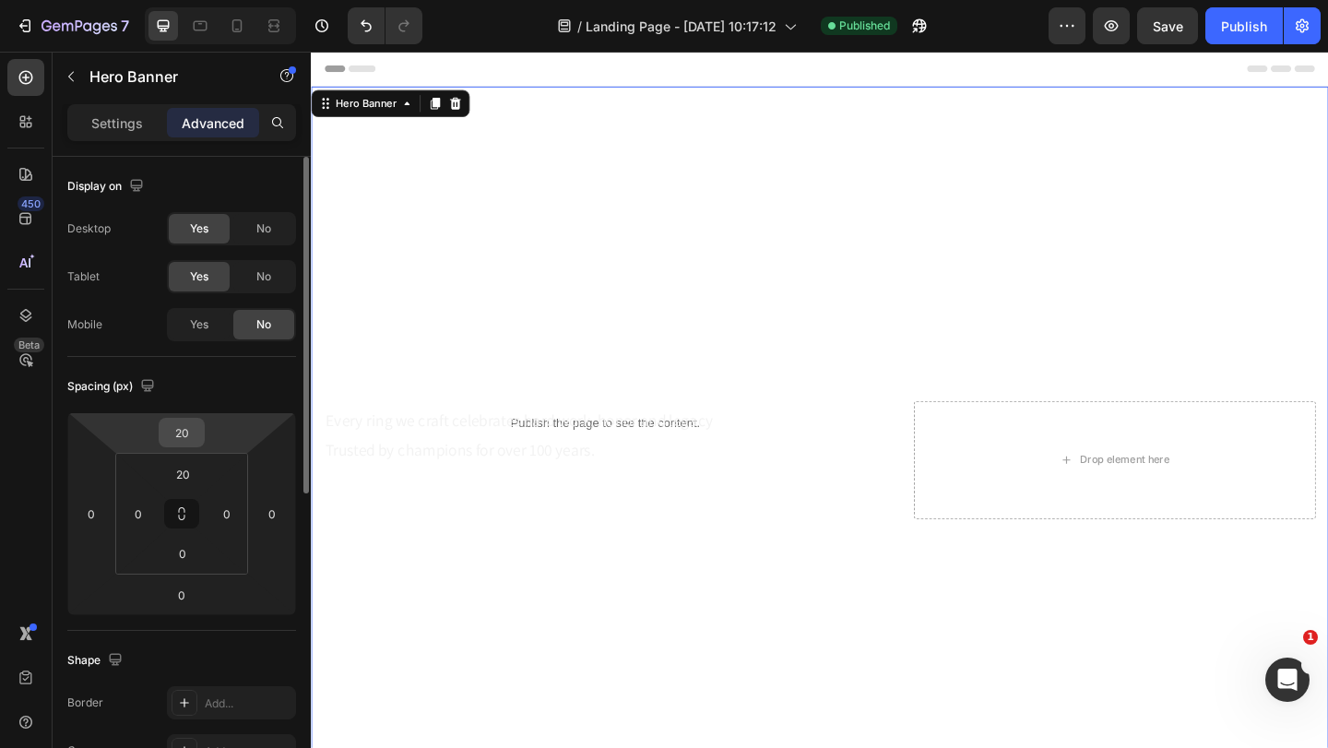
click at [184, 432] on input "20" at bounding box center [181, 433] width 37 height 28
type input "0"
click at [189, 467] on input "20" at bounding box center [182, 474] width 37 height 28
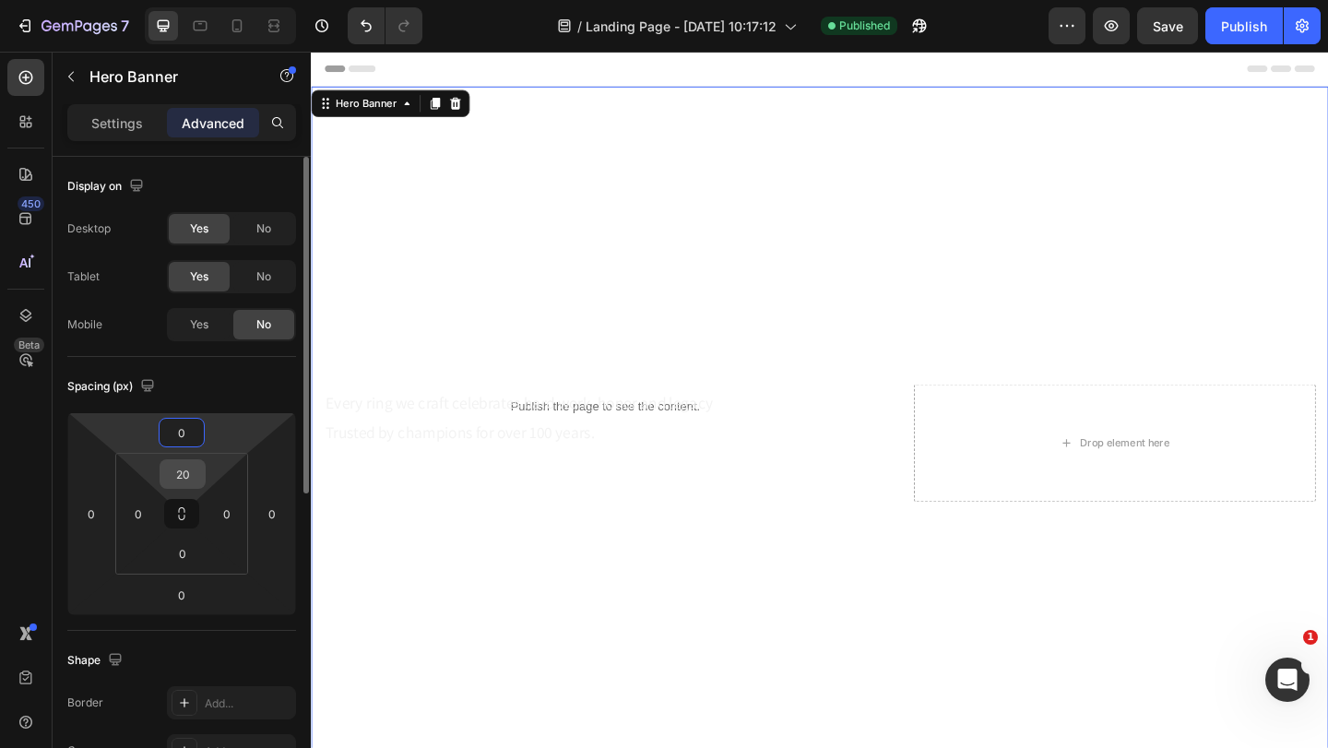
click at [188, 471] on input "20" at bounding box center [182, 474] width 37 height 28
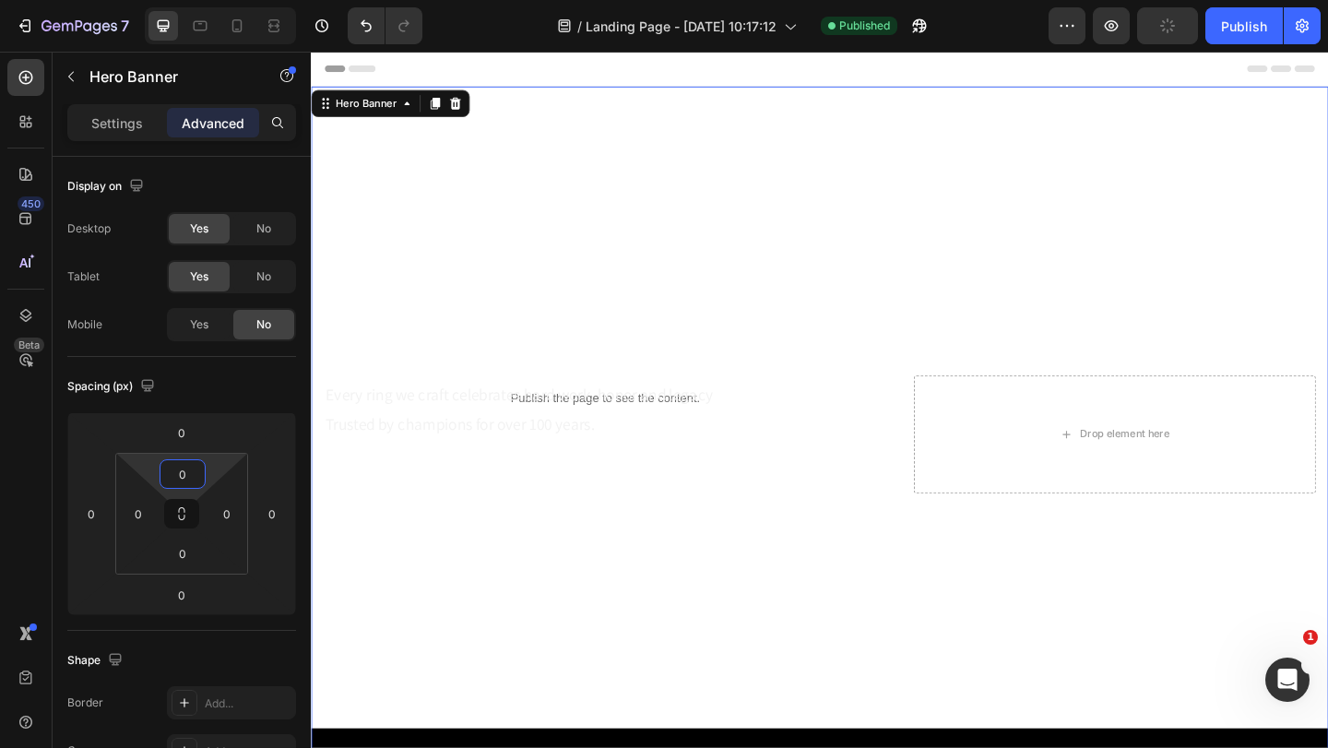
type input "0"
click at [683, 432] on div "Overlay" at bounding box center [864, 467] width 1107 height 757
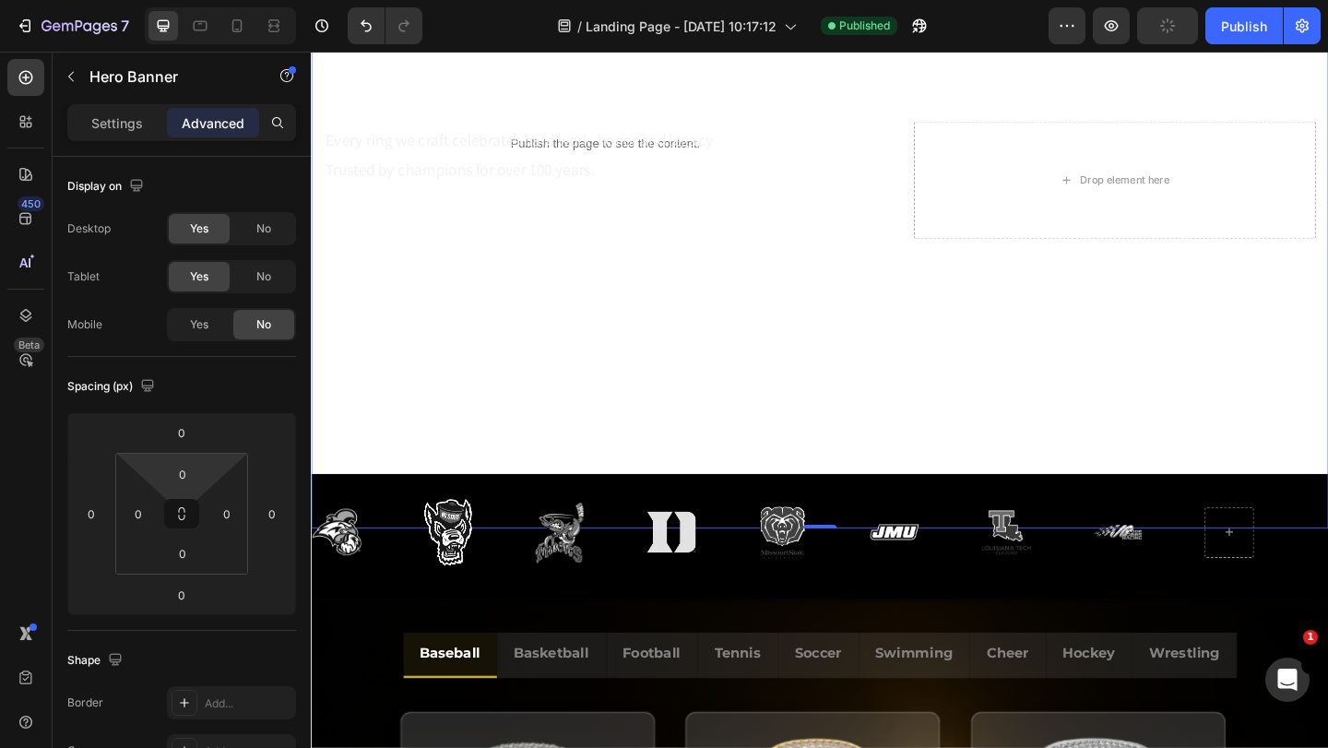
click at [643, 457] on div "Overlay" at bounding box center [864, 191] width 1107 height 757
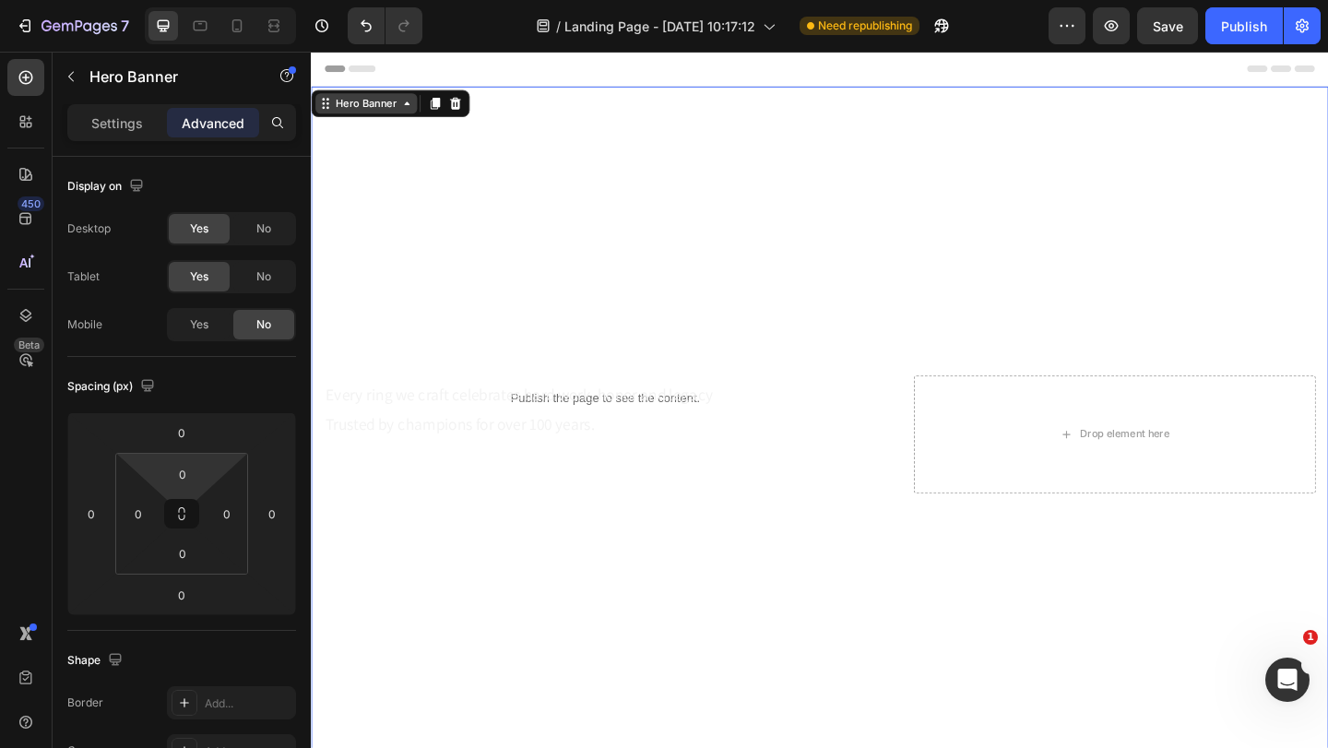
click at [328, 109] on icon at bounding box center [328, 108] width 3 height 3
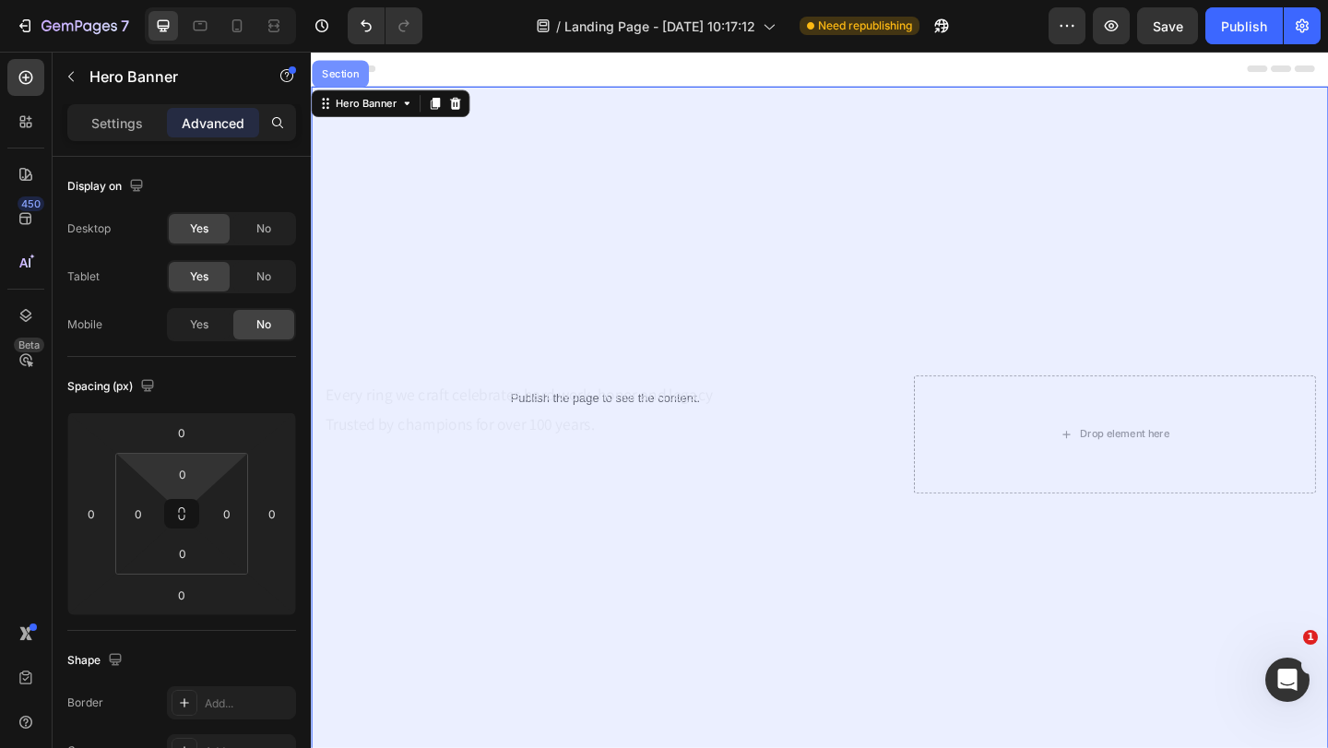
click at [338, 78] on div "Section" at bounding box center [342, 75] width 47 height 11
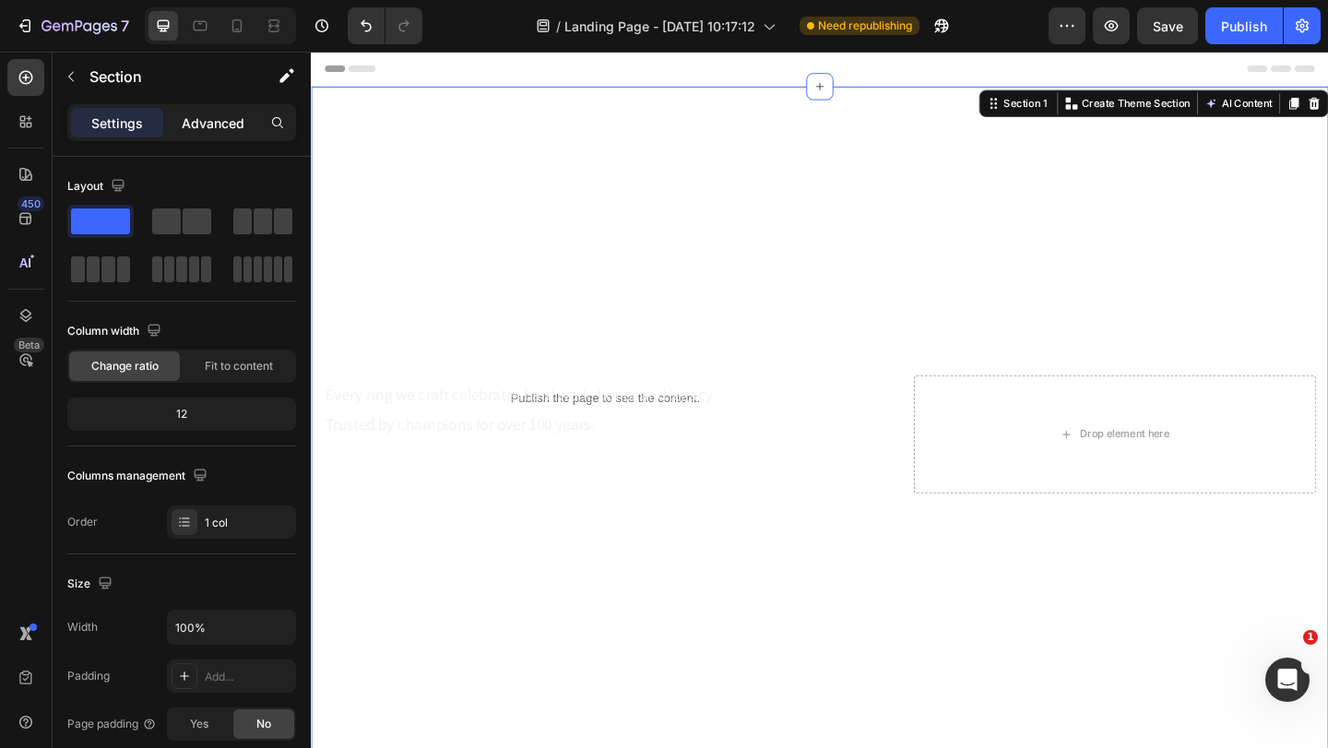
click at [217, 125] on p "Advanced" at bounding box center [213, 122] width 63 height 19
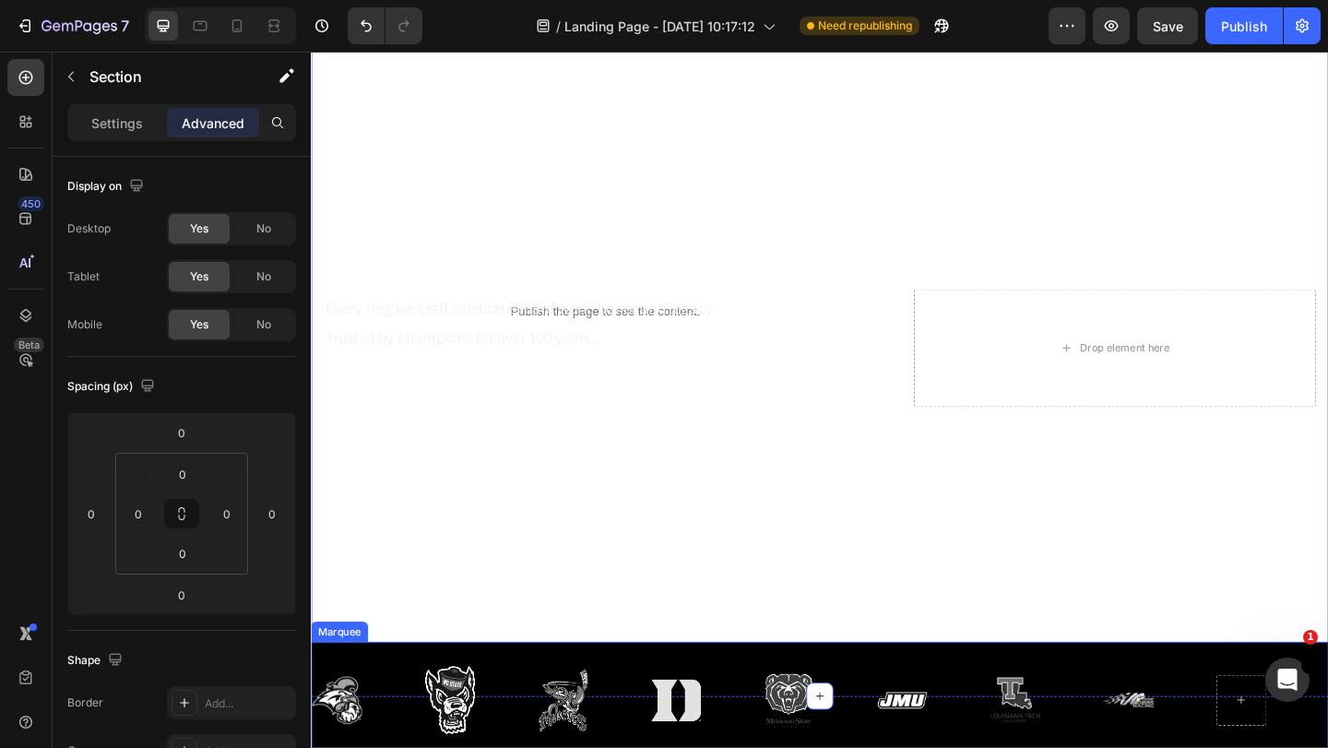
scroll to position [184, 0]
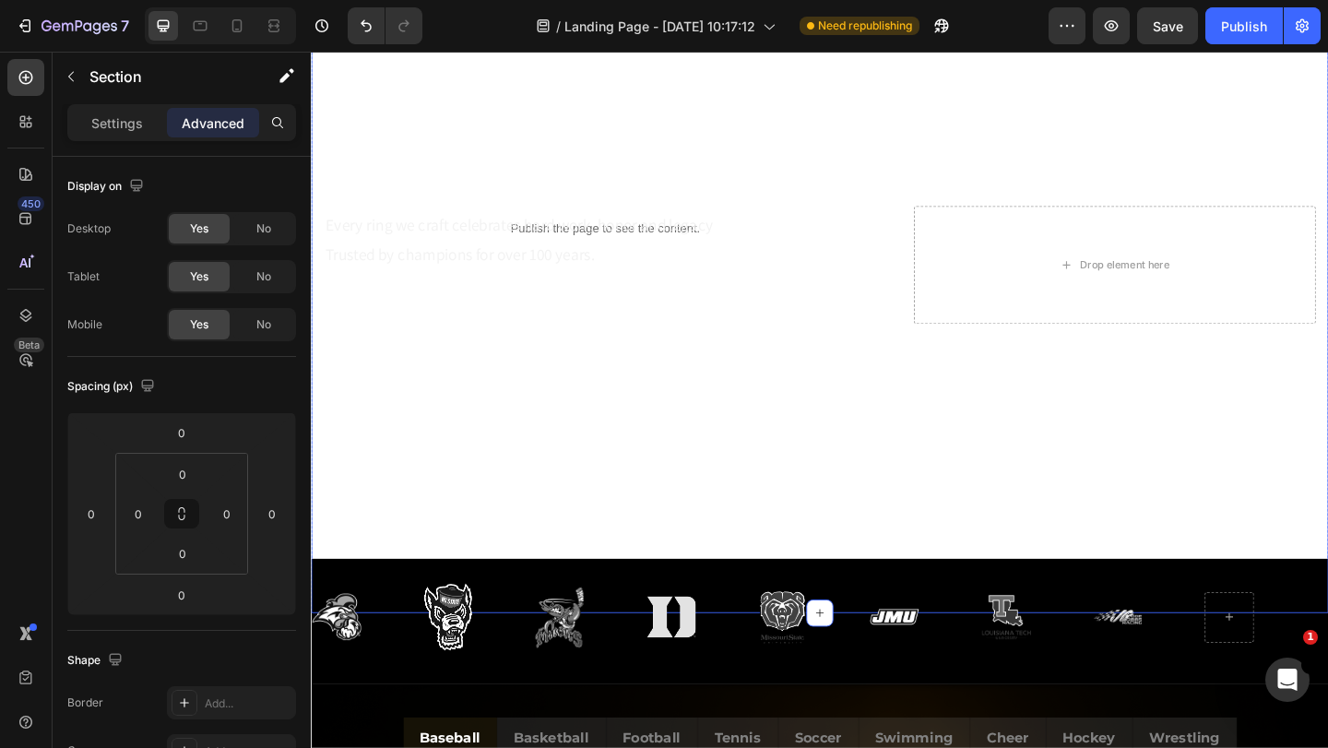
click at [480, 595] on div "Overlay" at bounding box center [864, 283] width 1107 height 757
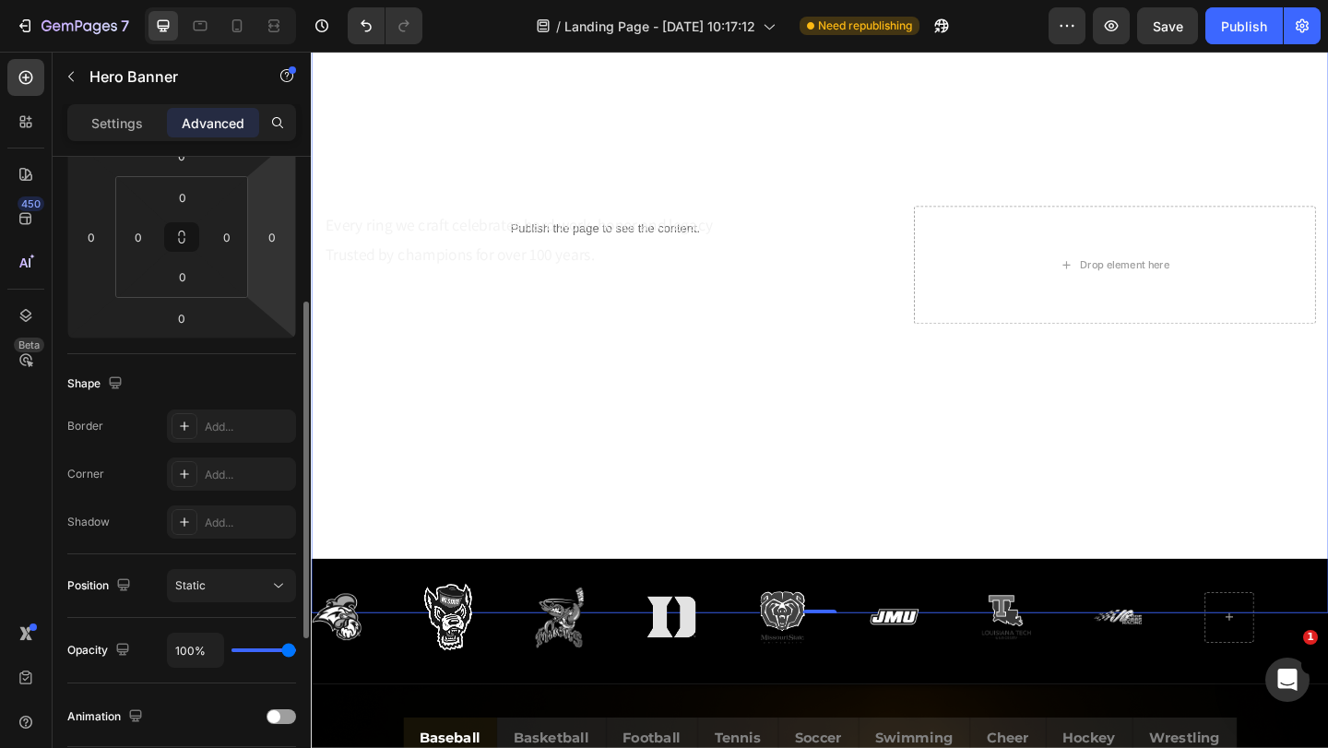
scroll to position [369, 0]
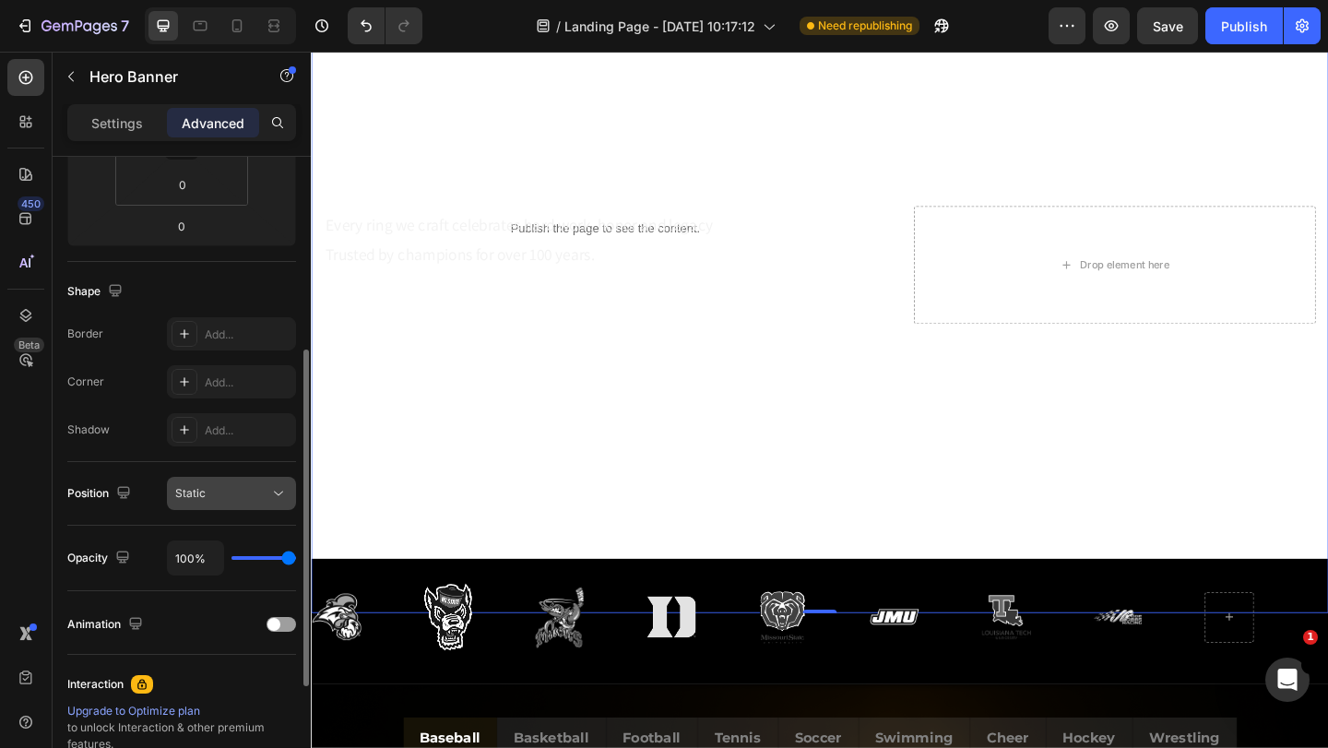
click at [271, 493] on icon at bounding box center [278, 493] width 18 height 18
click at [273, 493] on icon at bounding box center [278, 493] width 18 height 18
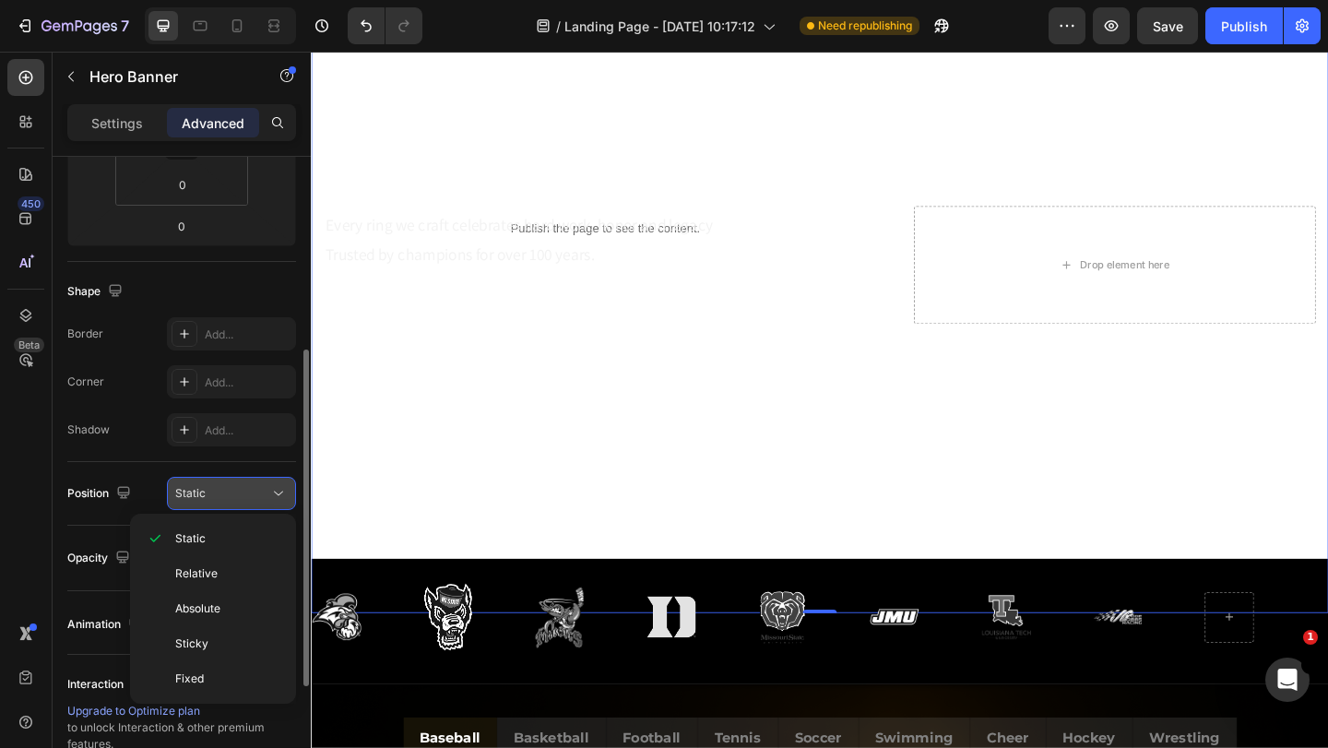
click at [273, 493] on icon at bounding box center [278, 493] width 18 height 18
click at [51, 495] on div "450 Beta" at bounding box center [26, 400] width 53 height 696
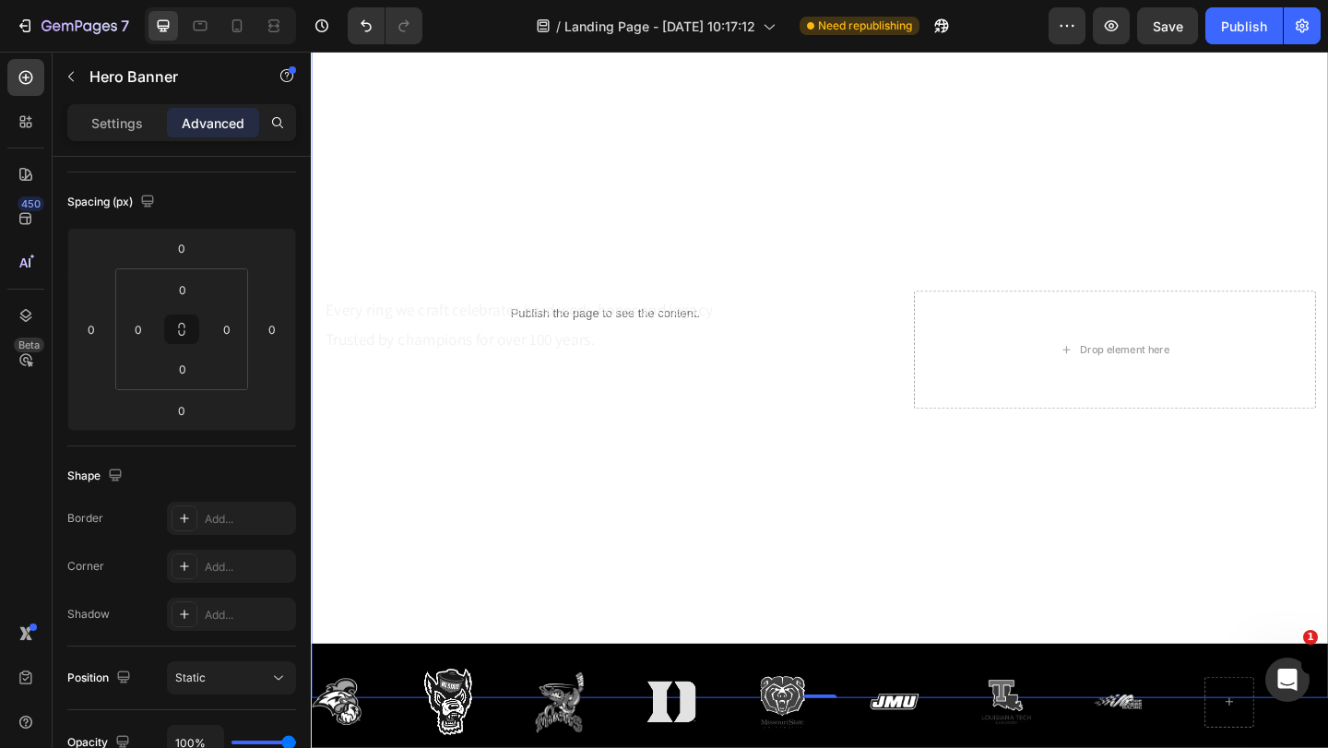
scroll to position [277, 0]
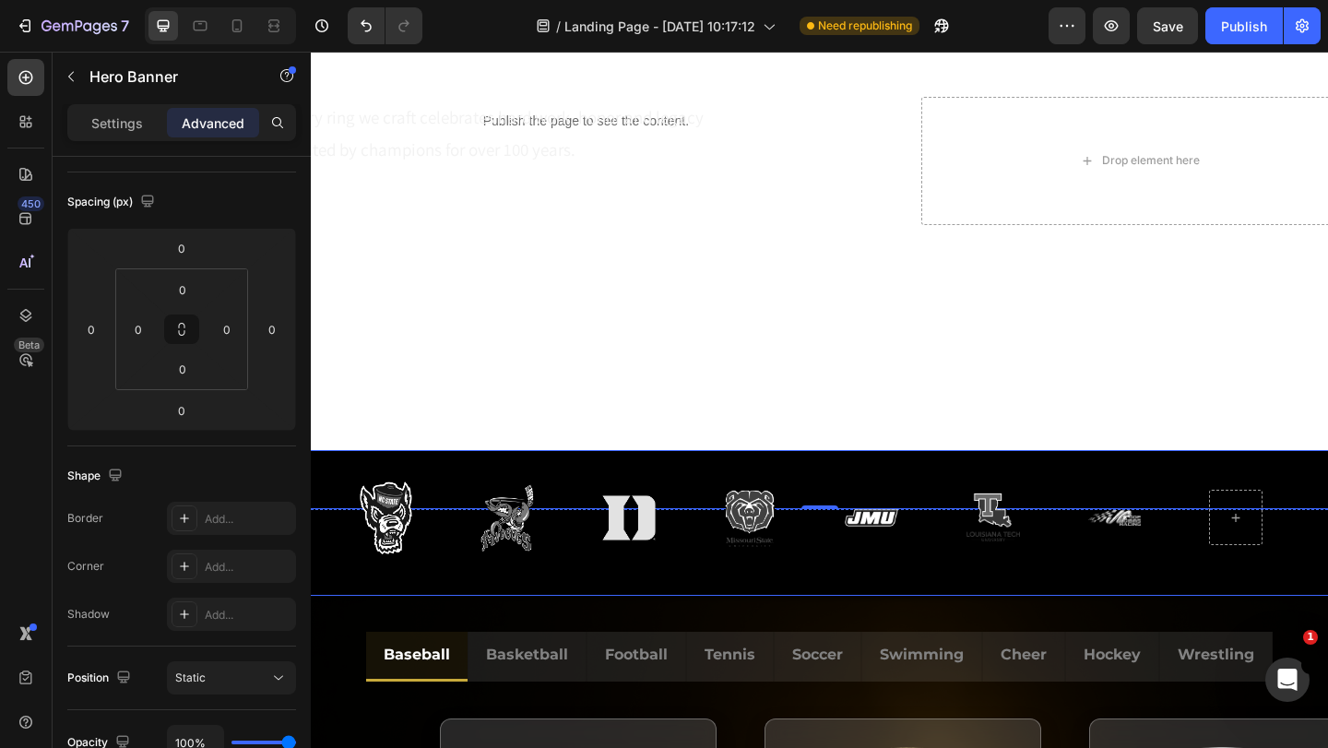
click at [1099, 596] on div "Image Image Image Image Image Image Image Image Image Image Image Image Image I…" at bounding box center [819, 523] width 1165 height 146
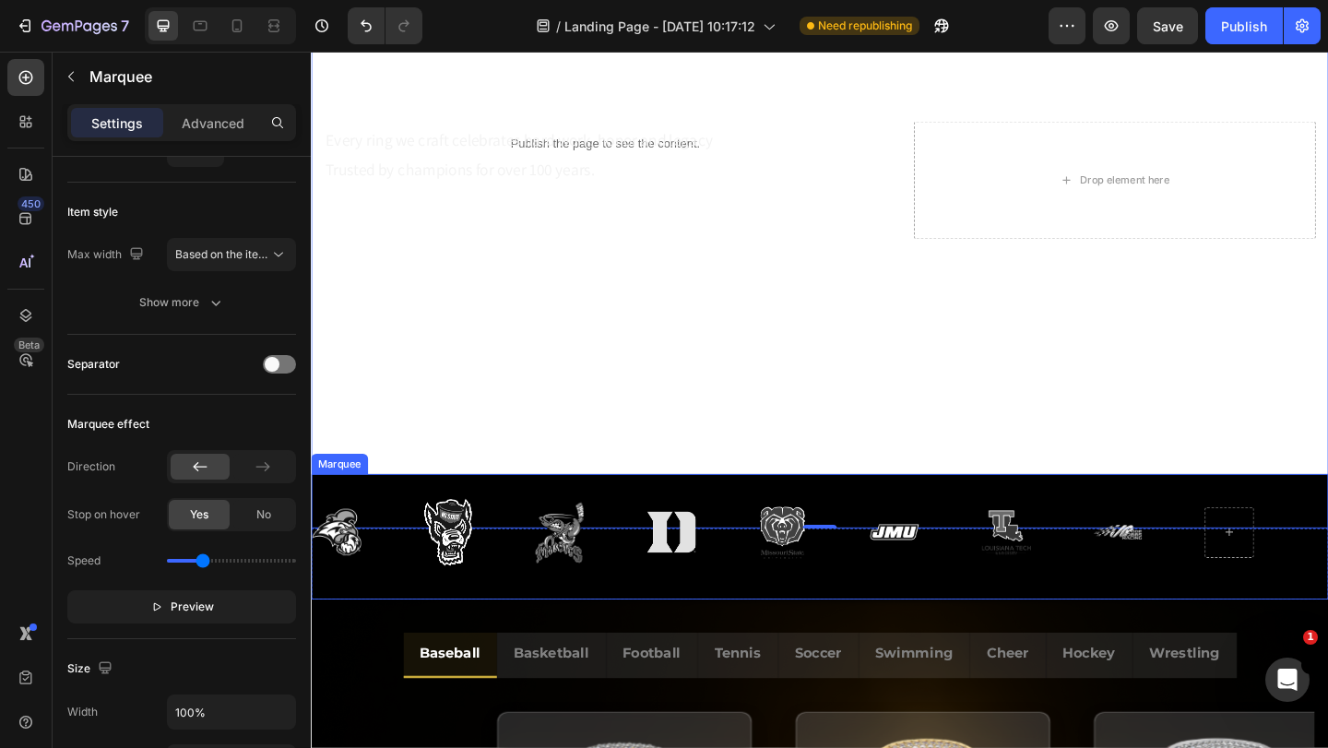
scroll to position [184, 0]
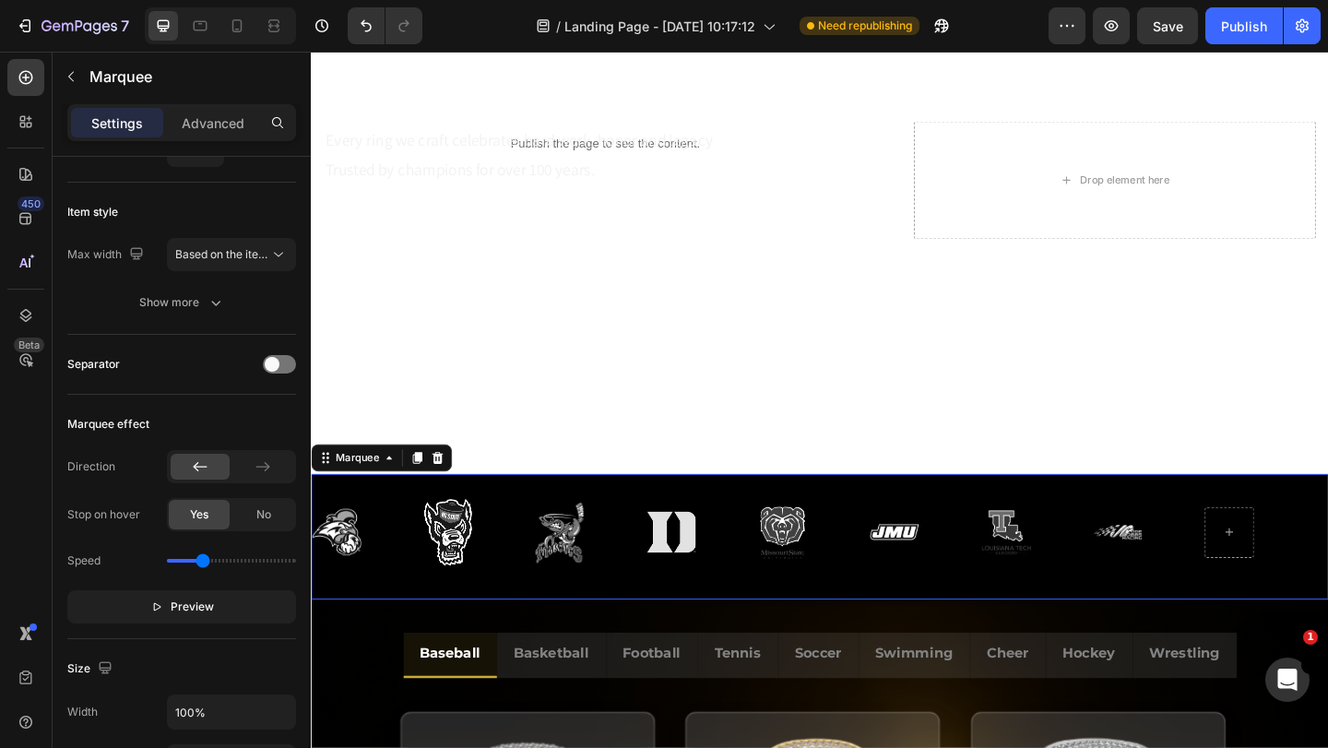
click at [997, 630] on div "Image Image Image Image Image Image Image Image Image Image Image Image Image I…" at bounding box center [864, 579] width 1107 height 137
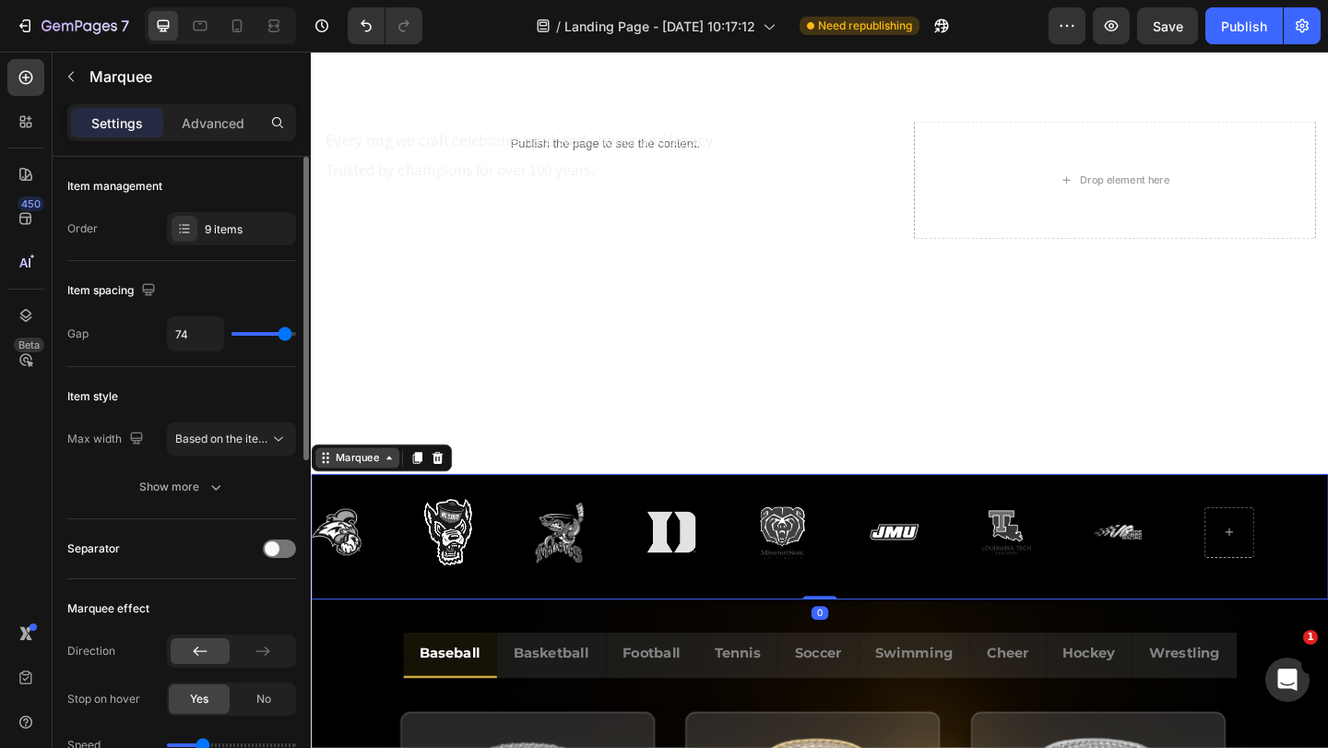
click at [346, 491] on div "Marquee" at bounding box center [361, 493] width 54 height 17
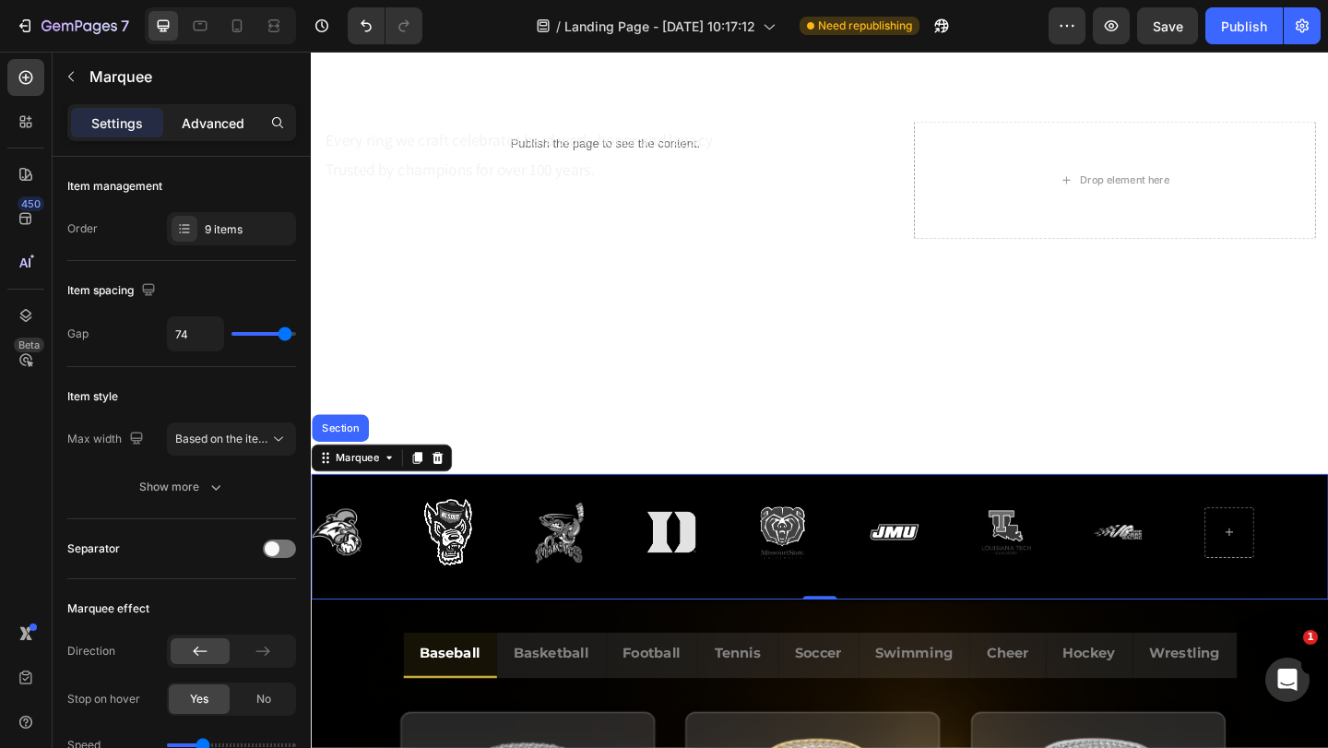
click at [224, 116] on p "Advanced" at bounding box center [213, 122] width 63 height 19
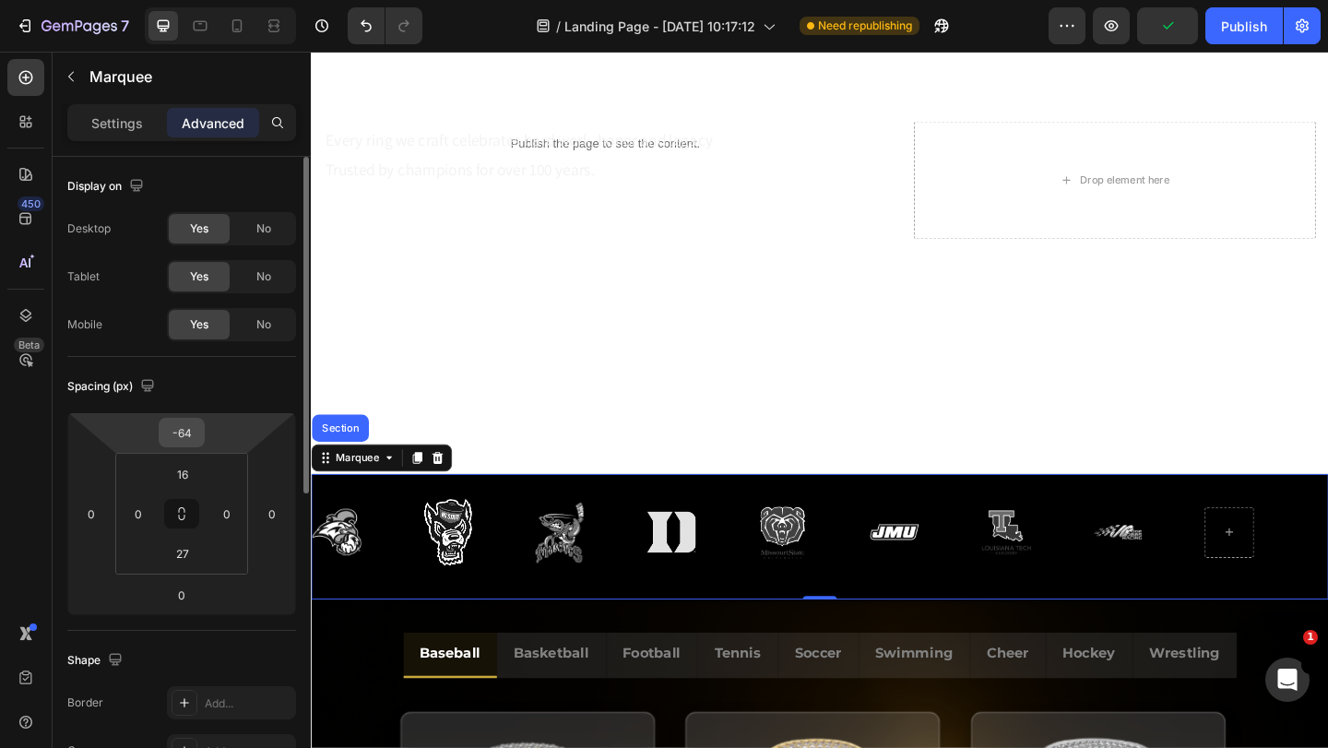
click at [190, 433] on input "-64" at bounding box center [181, 433] width 37 height 28
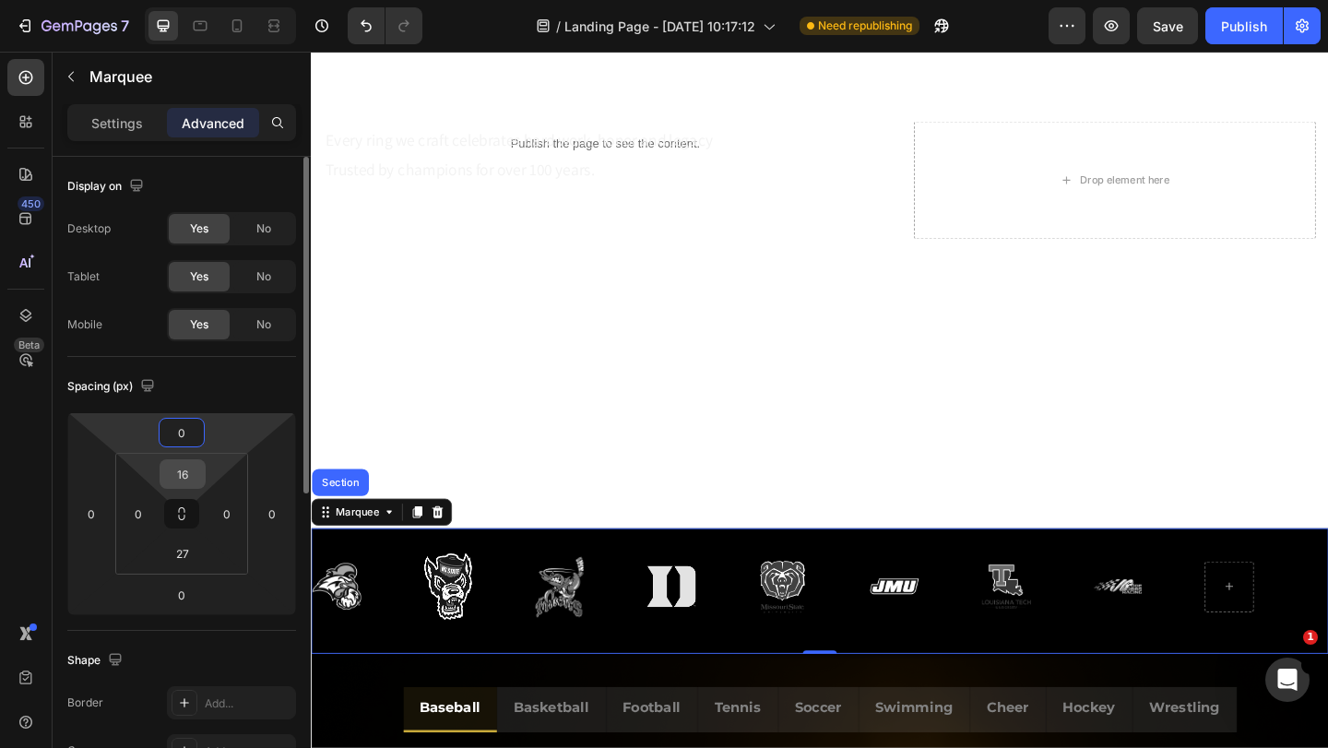
type input "0"
click at [186, 480] on input "16" at bounding box center [182, 474] width 37 height 28
click at [186, 472] on input "16" at bounding box center [182, 474] width 37 height 28
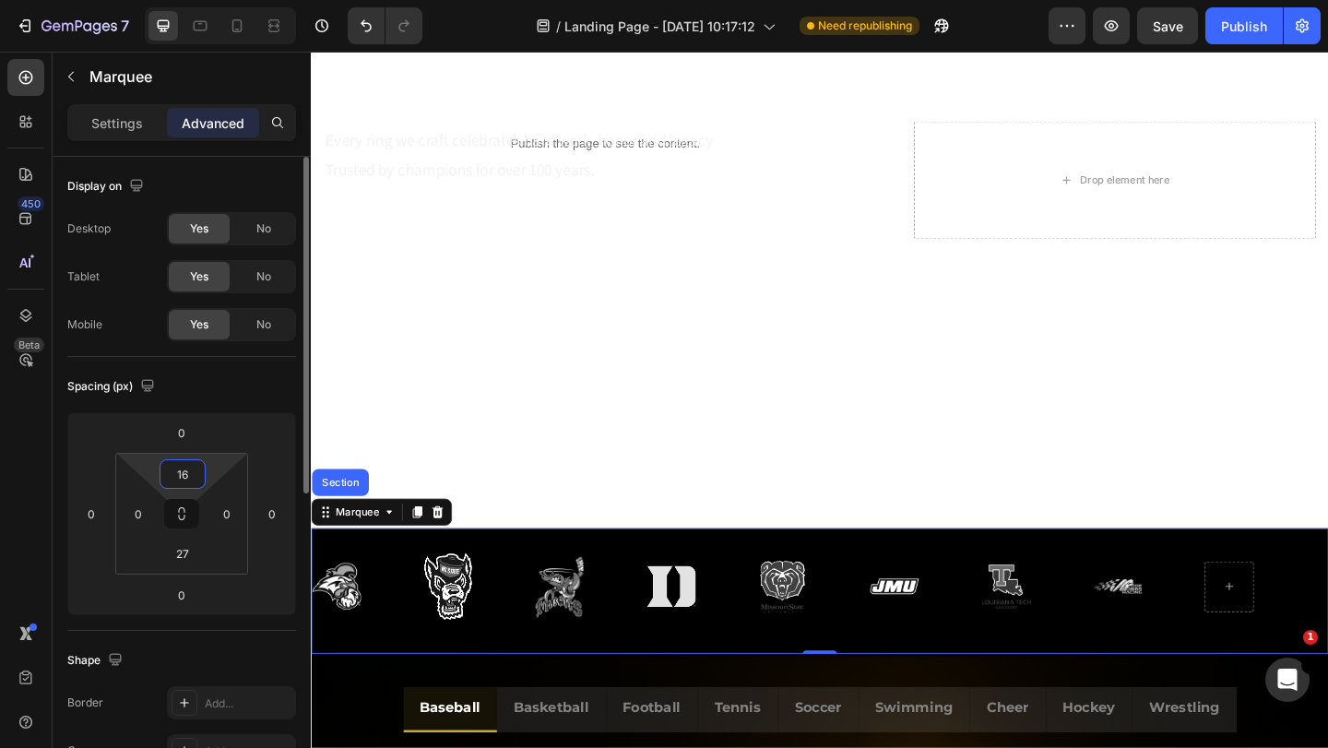
click at [186, 472] on input "16" at bounding box center [182, 474] width 37 height 28
type input "0"
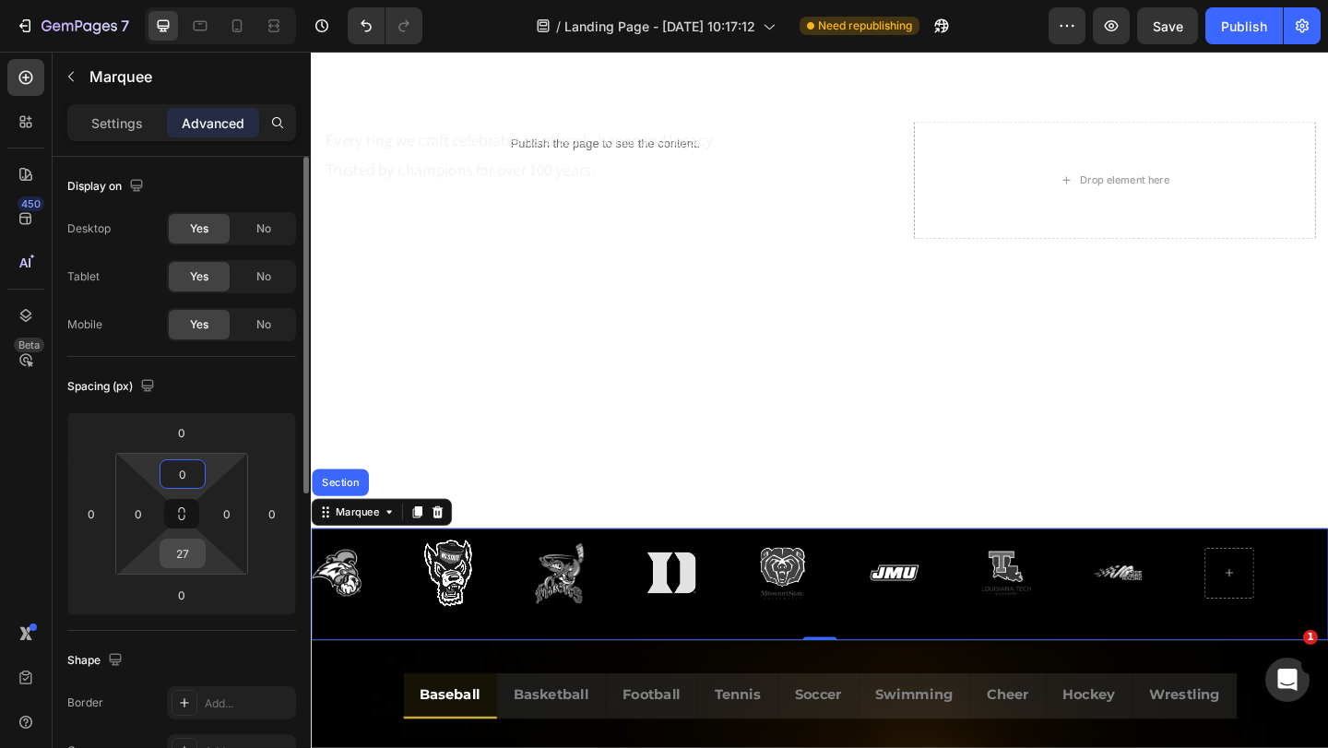
click at [180, 546] on input "27" at bounding box center [182, 554] width 37 height 28
click at [189, 552] on input "0" at bounding box center [182, 554] width 37 height 28
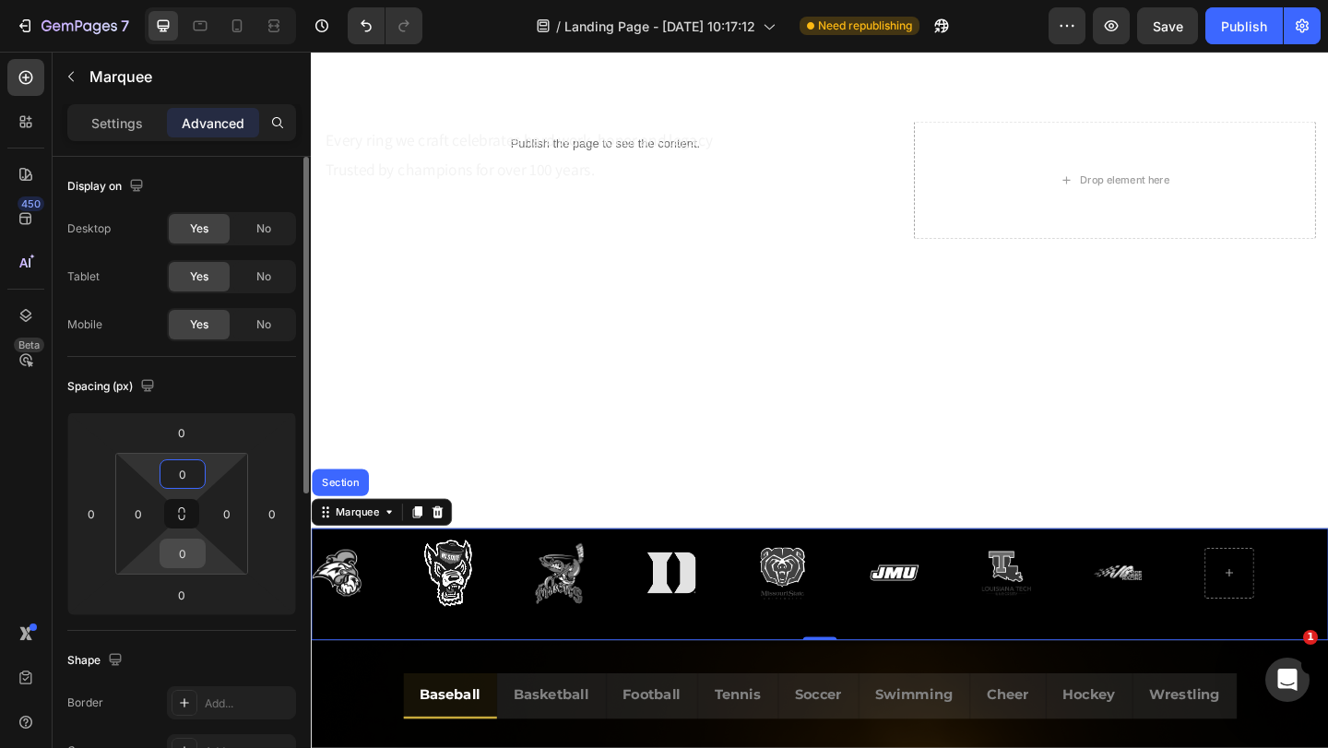
click at [189, 552] on input "0" at bounding box center [182, 554] width 37 height 28
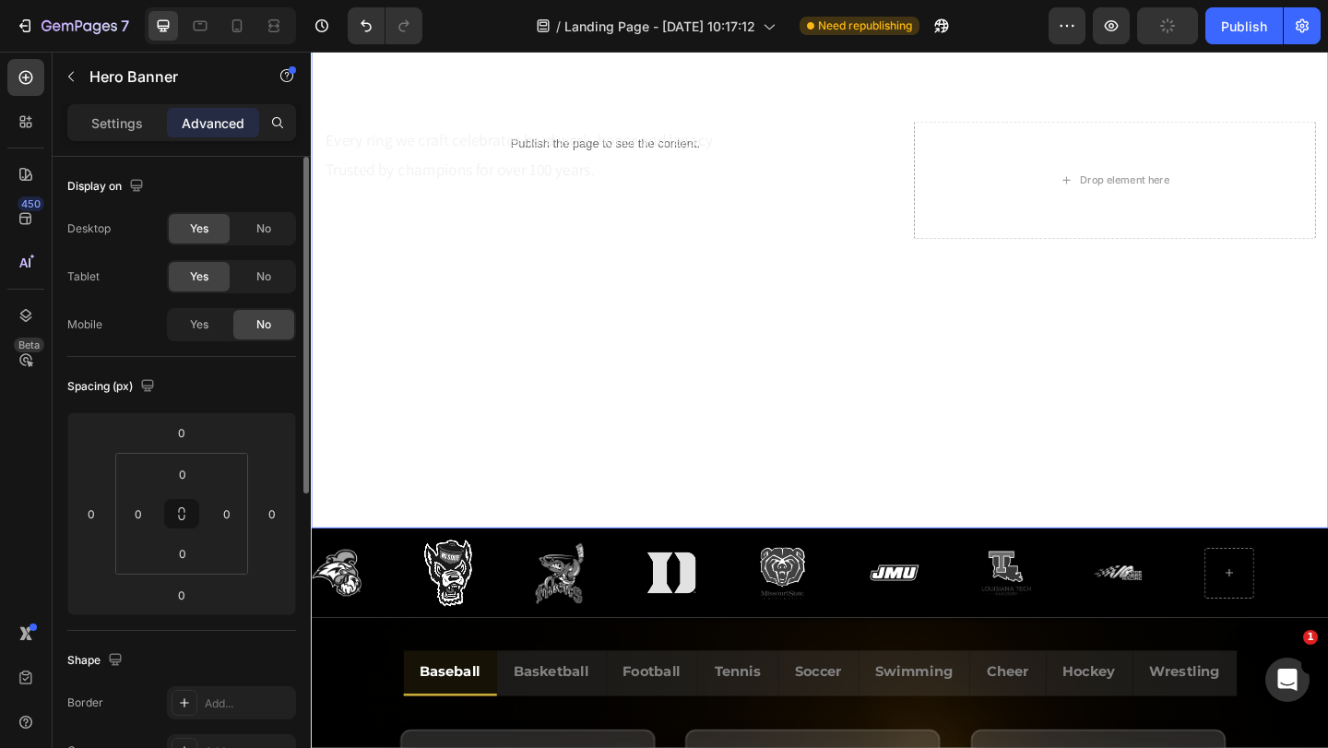
click at [428, 469] on div "Overlay" at bounding box center [864, 191] width 1107 height 757
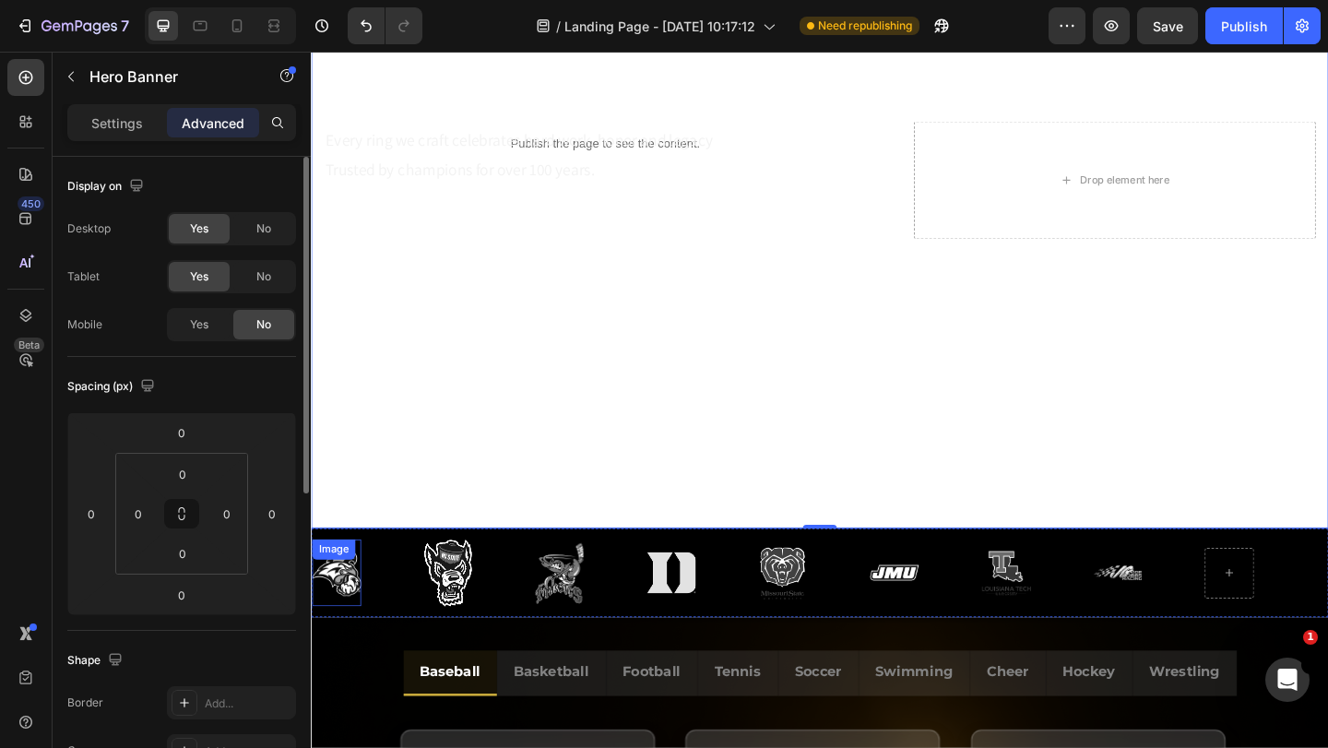
click at [348, 582] on div "Image" at bounding box center [338, 618] width 53 height 73
click at [378, 574] on div "Image Image Image Image Image Image Image Image" at bounding box center [858, 618] width 1093 height 95
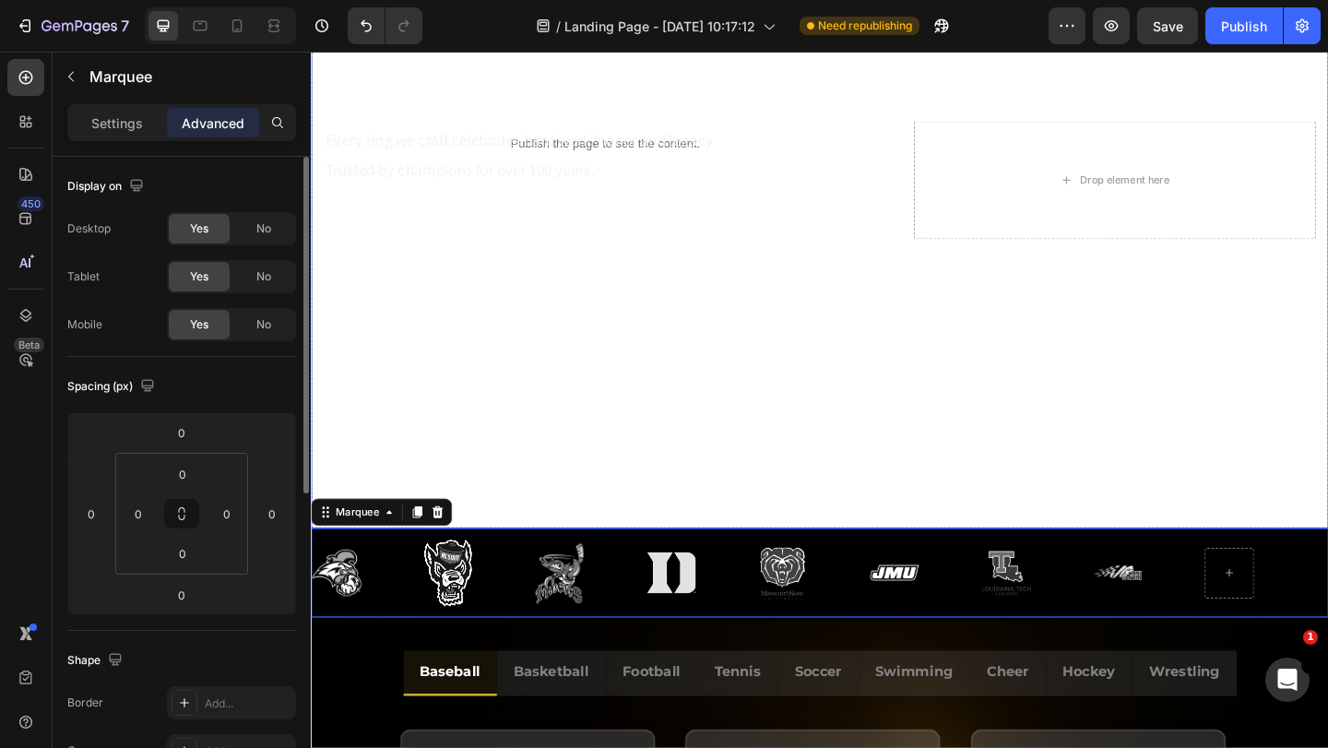
click at [406, 540] on div "Marquee" at bounding box center [387, 553] width 153 height 30
click at [412, 445] on div "Overlay" at bounding box center [864, 191] width 1107 height 757
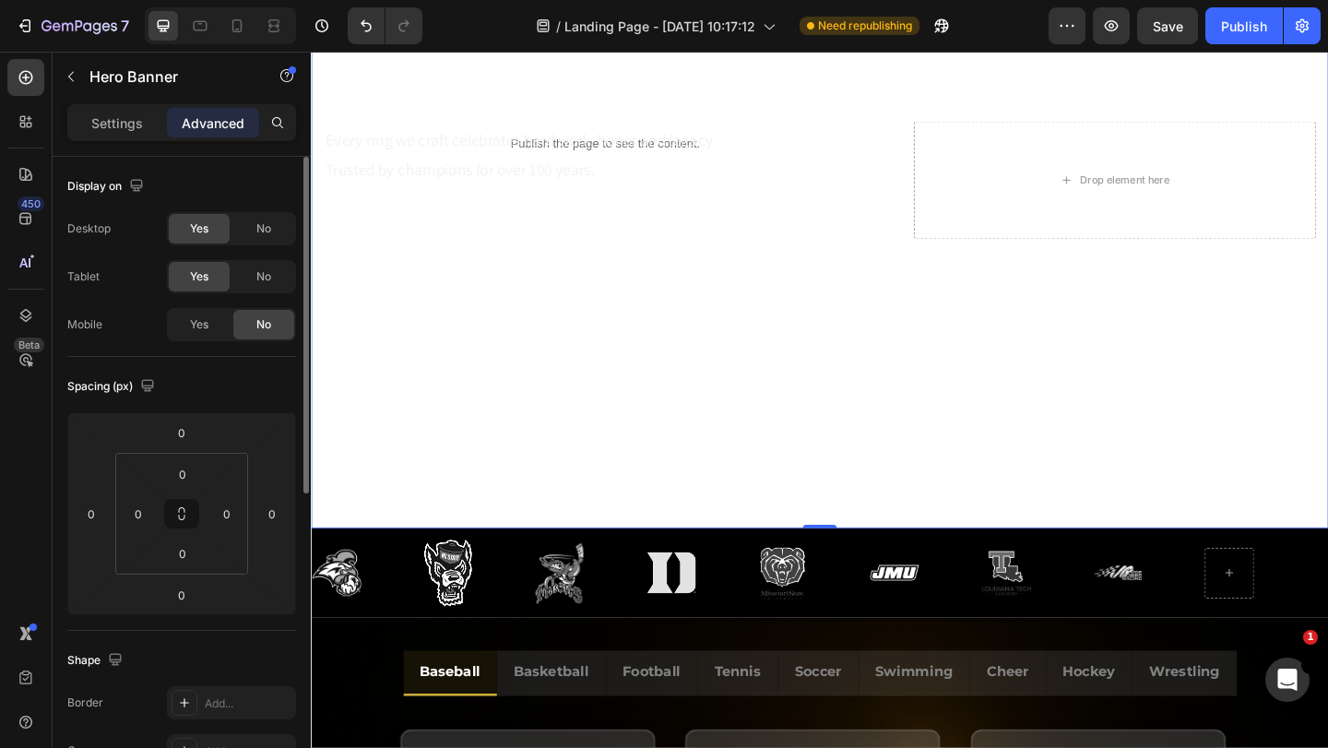
click at [438, 362] on div "Overlay" at bounding box center [864, 191] width 1107 height 757
click at [122, 125] on p "Settings" at bounding box center [117, 122] width 52 height 19
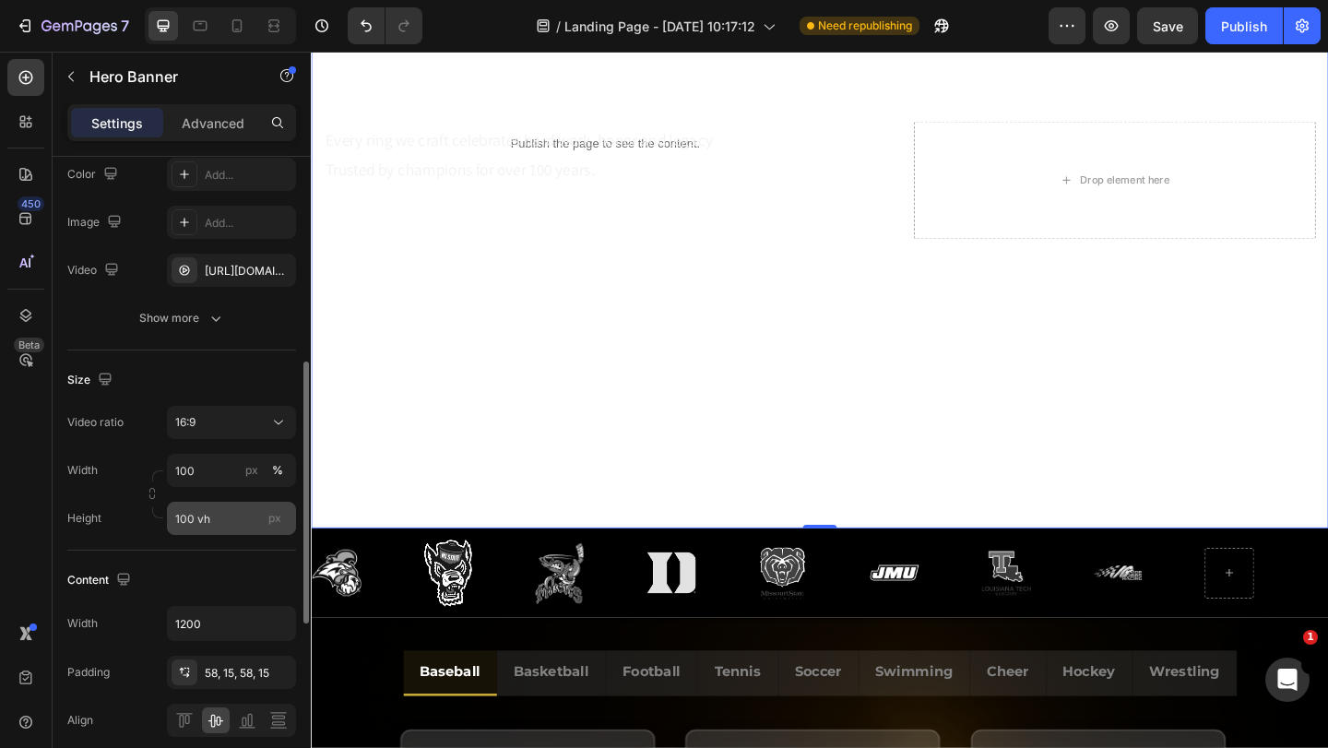
scroll to position [277, 0]
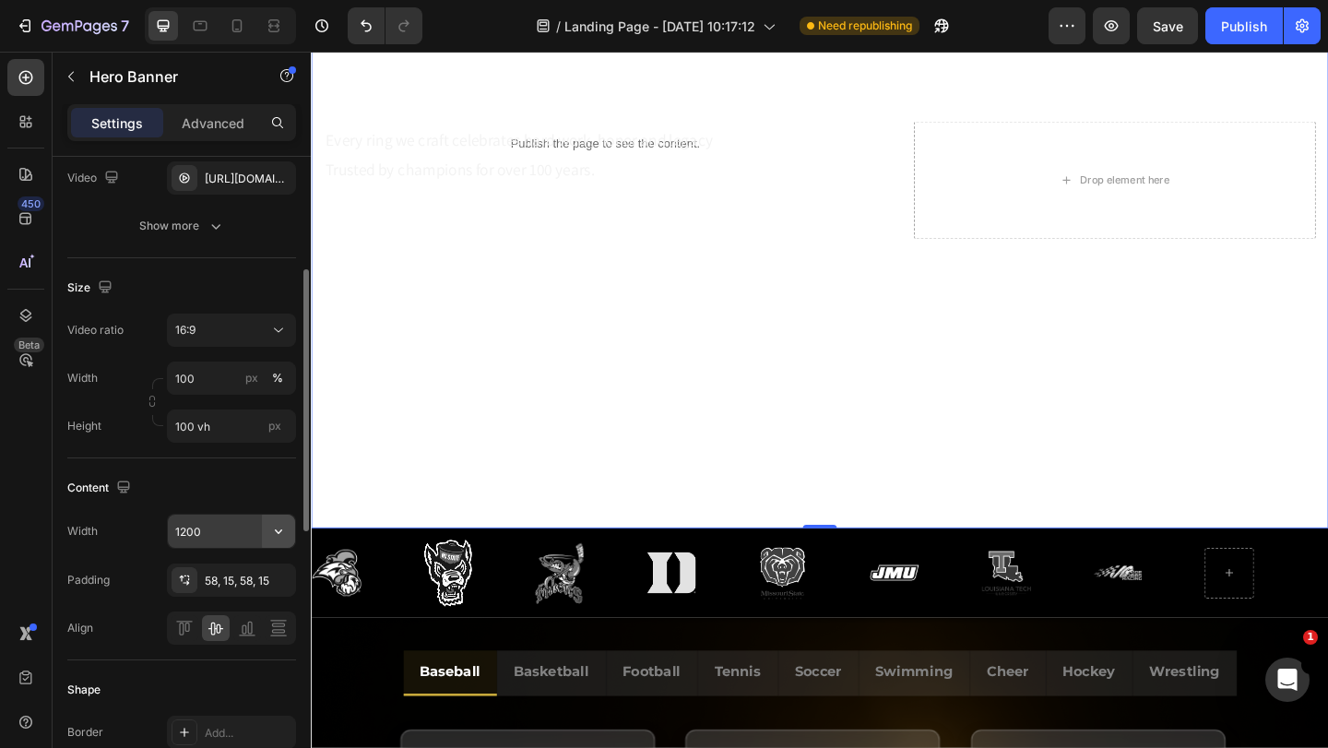
click at [270, 532] on icon "button" at bounding box center [278, 531] width 18 height 18
click at [277, 527] on icon "button" at bounding box center [278, 531] width 18 height 18
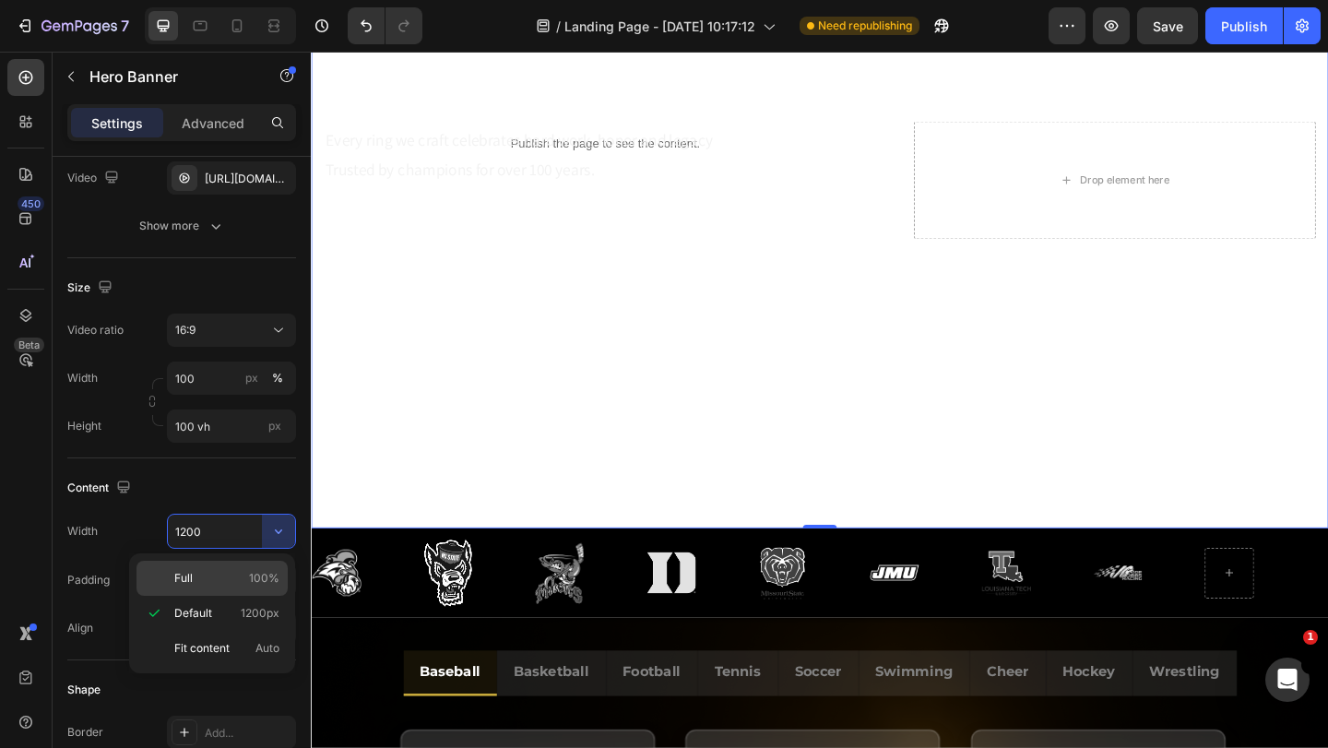
click at [228, 581] on p "Full 100%" at bounding box center [226, 578] width 105 height 17
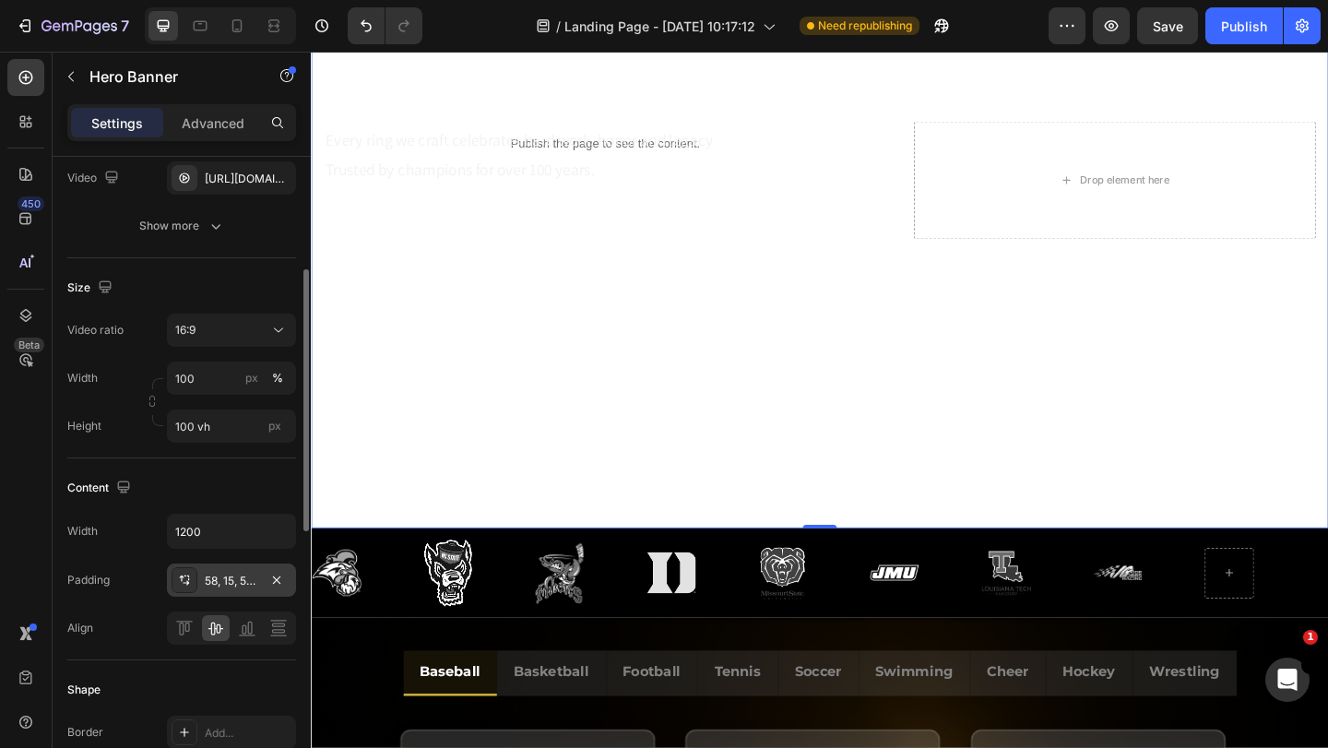
type input "100%"
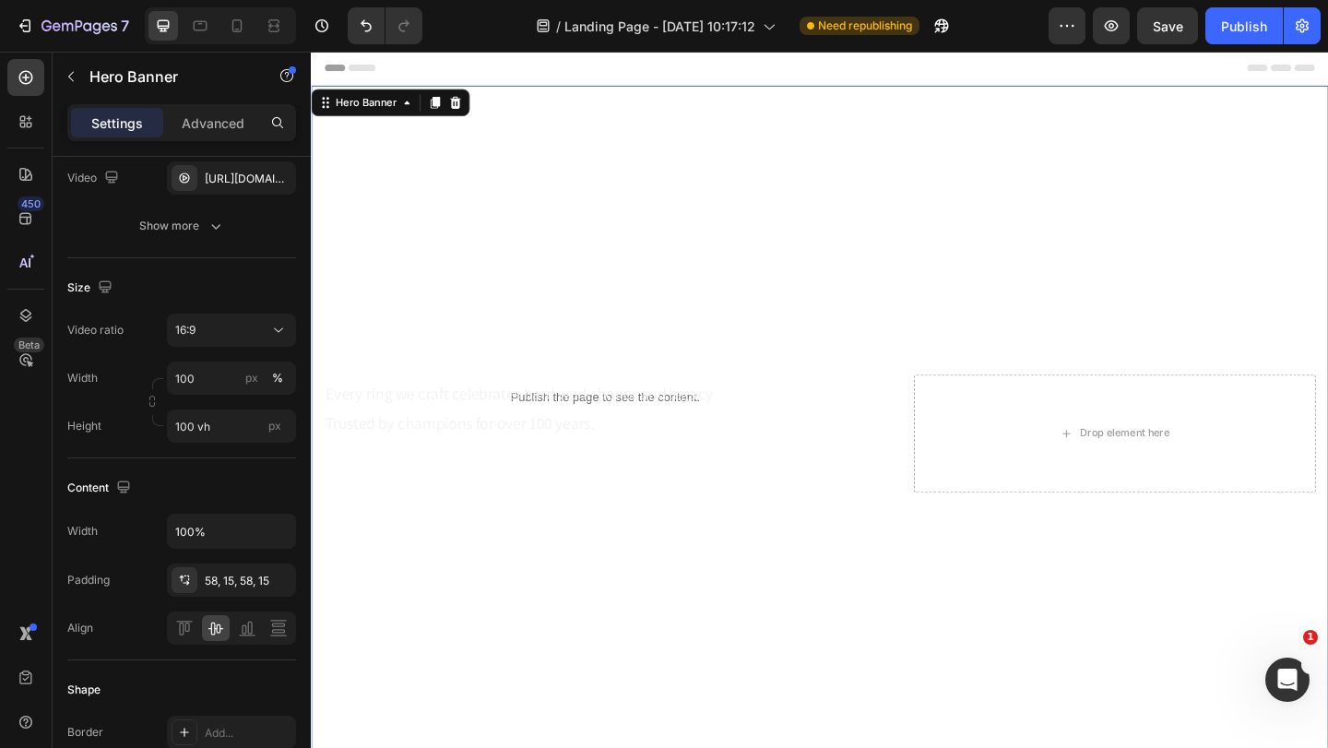
scroll to position [0, 0]
click at [601, 122] on div "Overlay" at bounding box center [864, 467] width 1107 height 757
click at [328, 109] on icon at bounding box center [328, 108] width 3 height 3
click at [221, 126] on p "Advanced" at bounding box center [213, 122] width 63 height 19
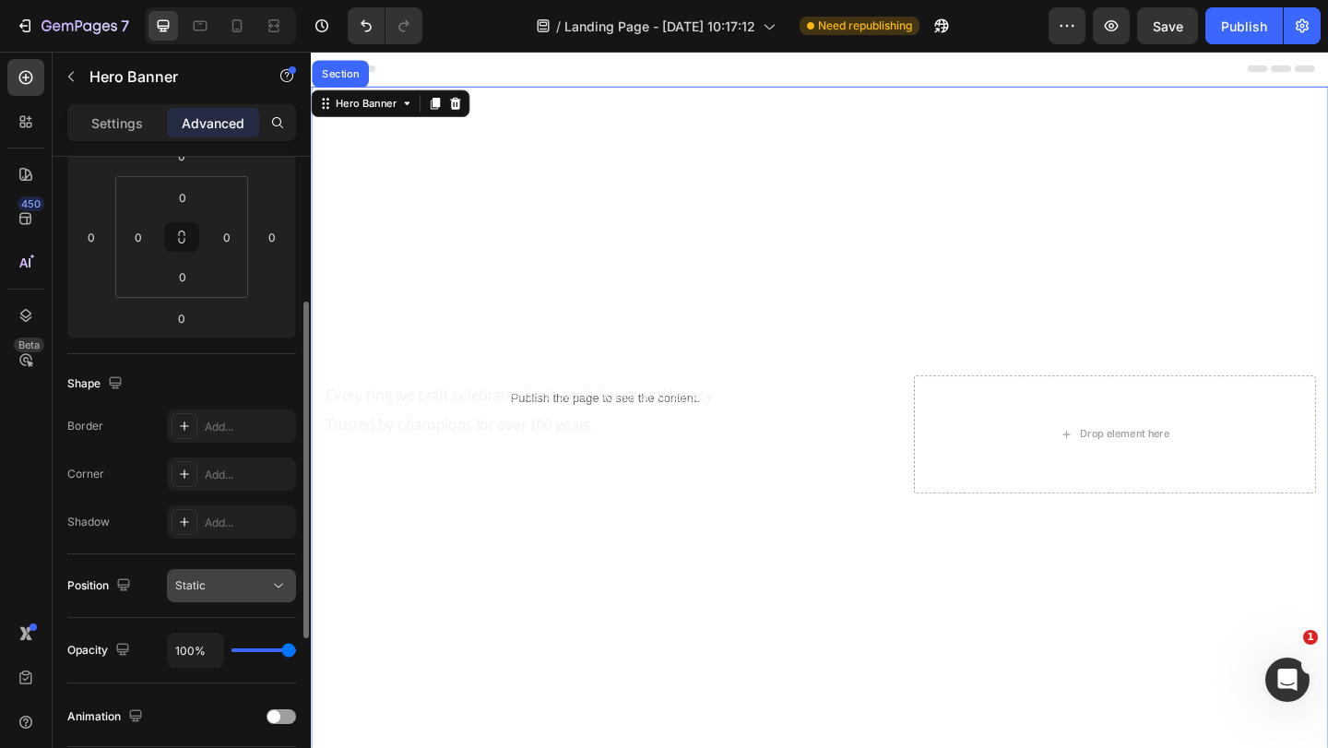
click at [248, 578] on div "Static" at bounding box center [222, 585] width 94 height 17
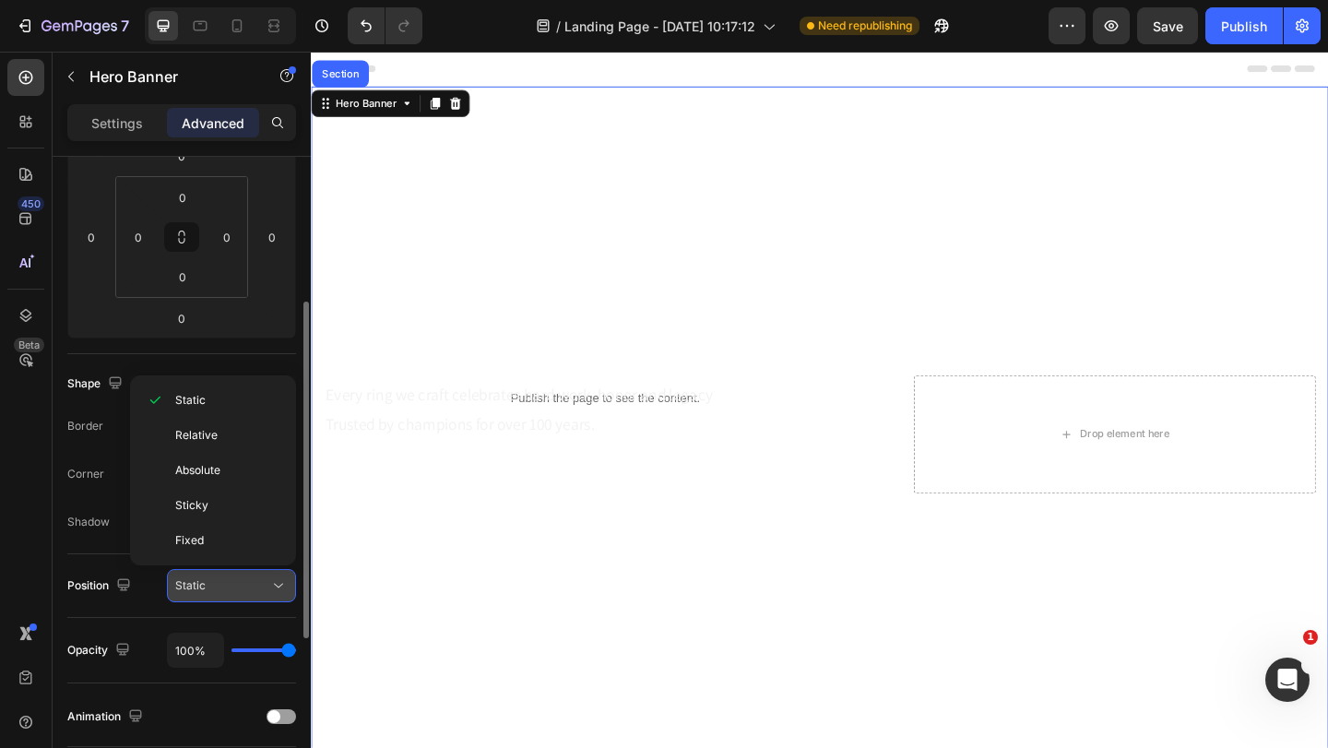
click at [248, 578] on div "Static" at bounding box center [222, 585] width 94 height 17
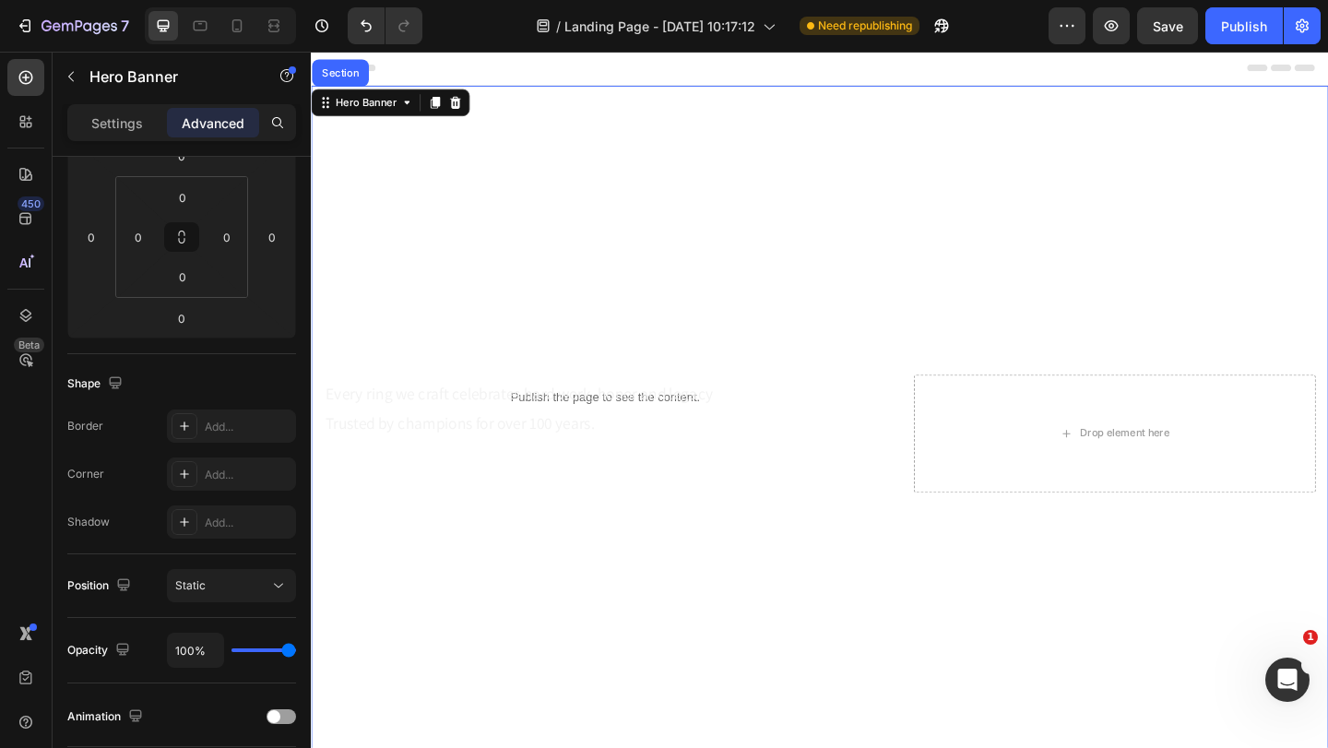
scroll to position [277, 0]
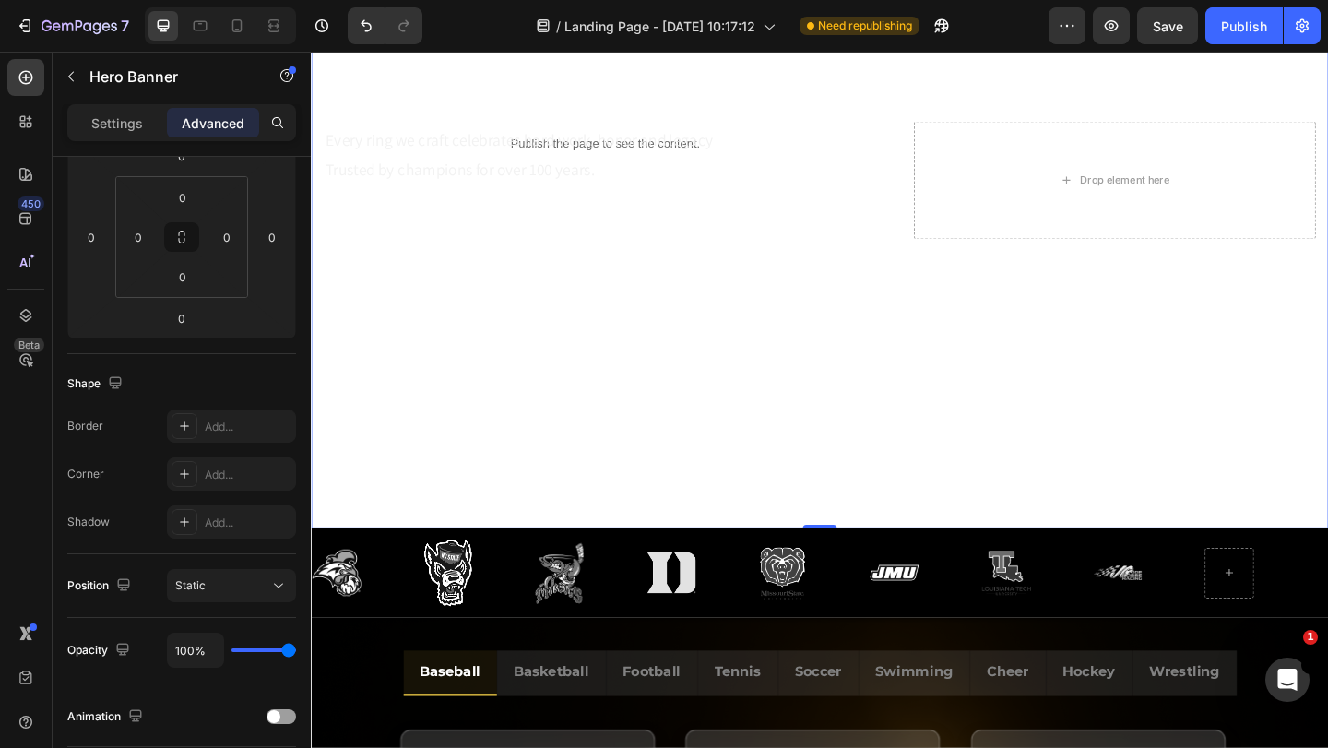
click at [838, 515] on div "Overlay" at bounding box center [864, 191] width 1107 height 757
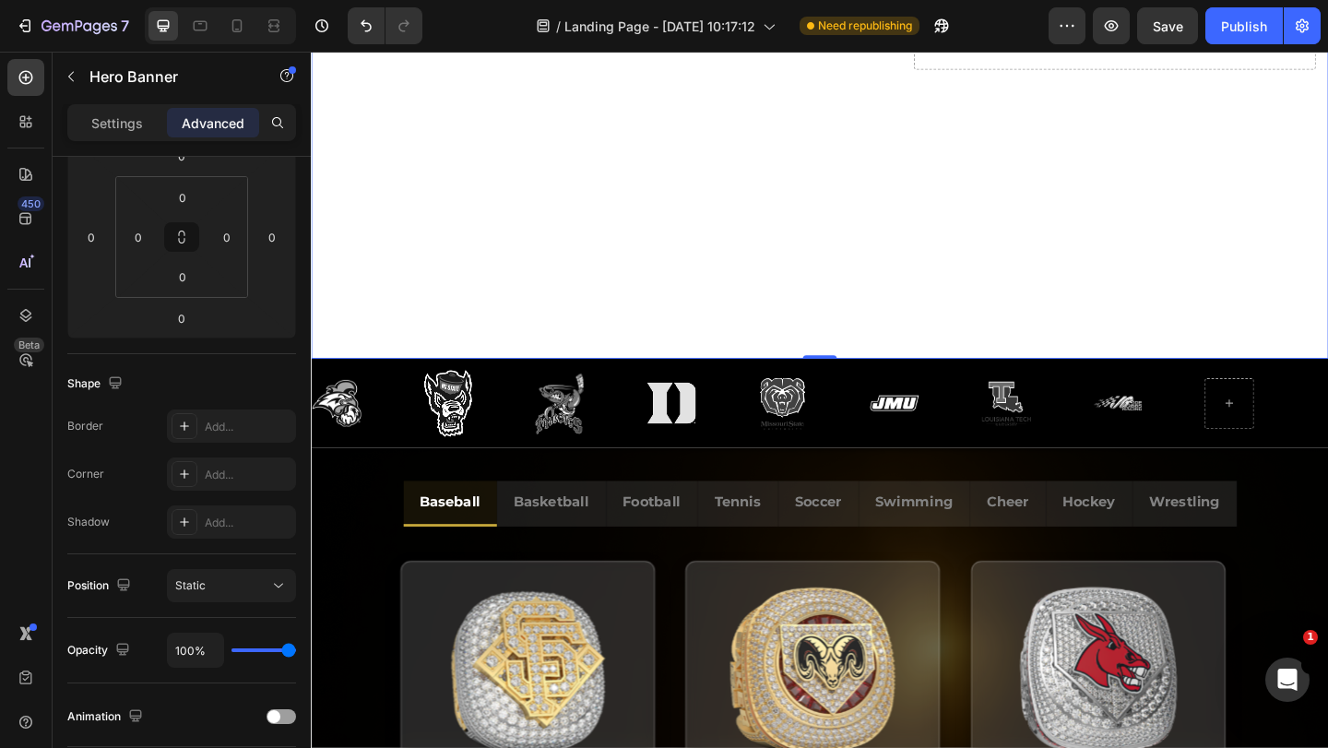
scroll to position [646, 0]
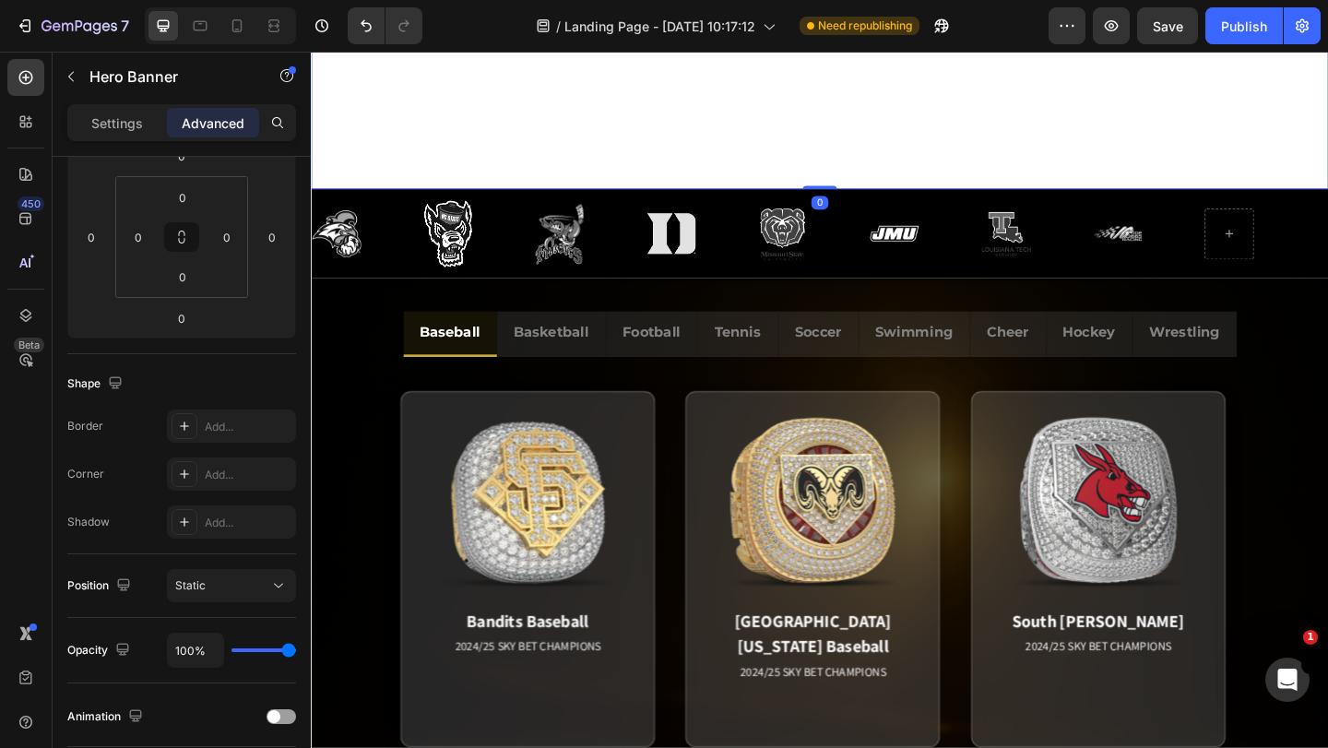
drag, startPoint x: 861, startPoint y: 198, endPoint x: 861, endPoint y: 148, distance: 49.8
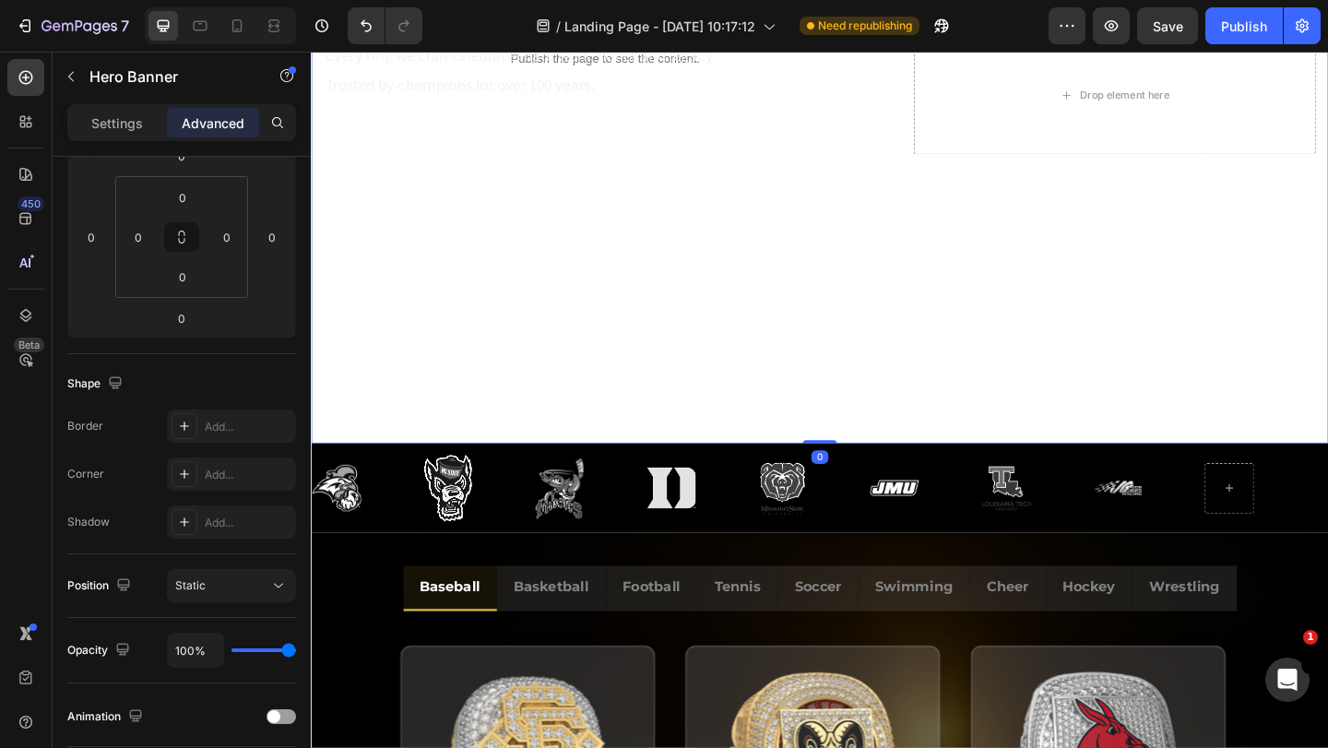
drag, startPoint x: 855, startPoint y: 475, endPoint x: 844, endPoint y: 298, distance: 177.4
click at [844, 298] on div "Publish the page to see the content. Custom Code Every ring we craft celebrates…" at bounding box center [864, 99] width 1107 height 757
drag, startPoint x: 1245, startPoint y: 22, endPoint x: 1019, endPoint y: 69, distance: 230.8
click at [1245, 22] on div "Publish" at bounding box center [1244, 26] width 46 height 19
drag, startPoint x: 1110, startPoint y: 37, endPoint x: 862, endPoint y: 3, distance: 250.4
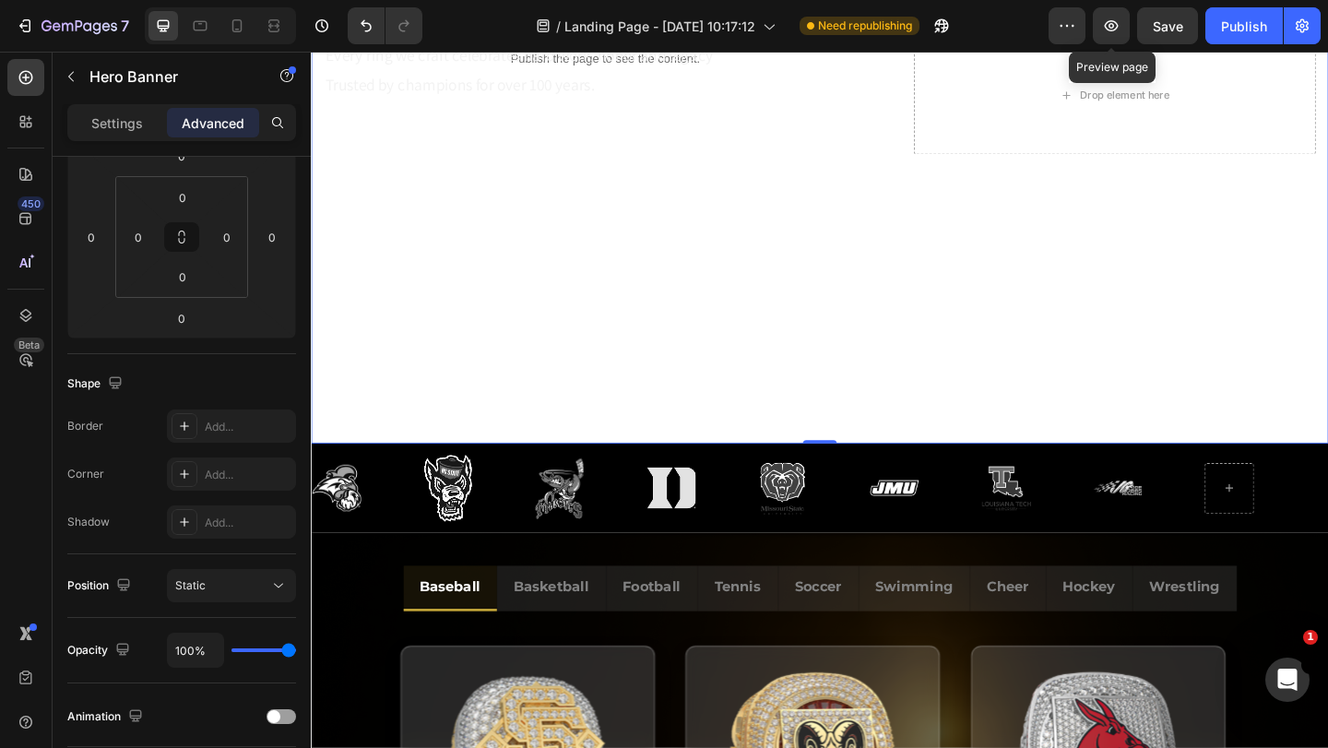
click at [1110, 37] on button "button" at bounding box center [1111, 25] width 37 height 37
drag, startPoint x: 1032, startPoint y: 30, endPoint x: 1235, endPoint y: 28, distance: 202.9
click at [1235, 28] on div "Publish" at bounding box center [1244, 26] width 46 height 19
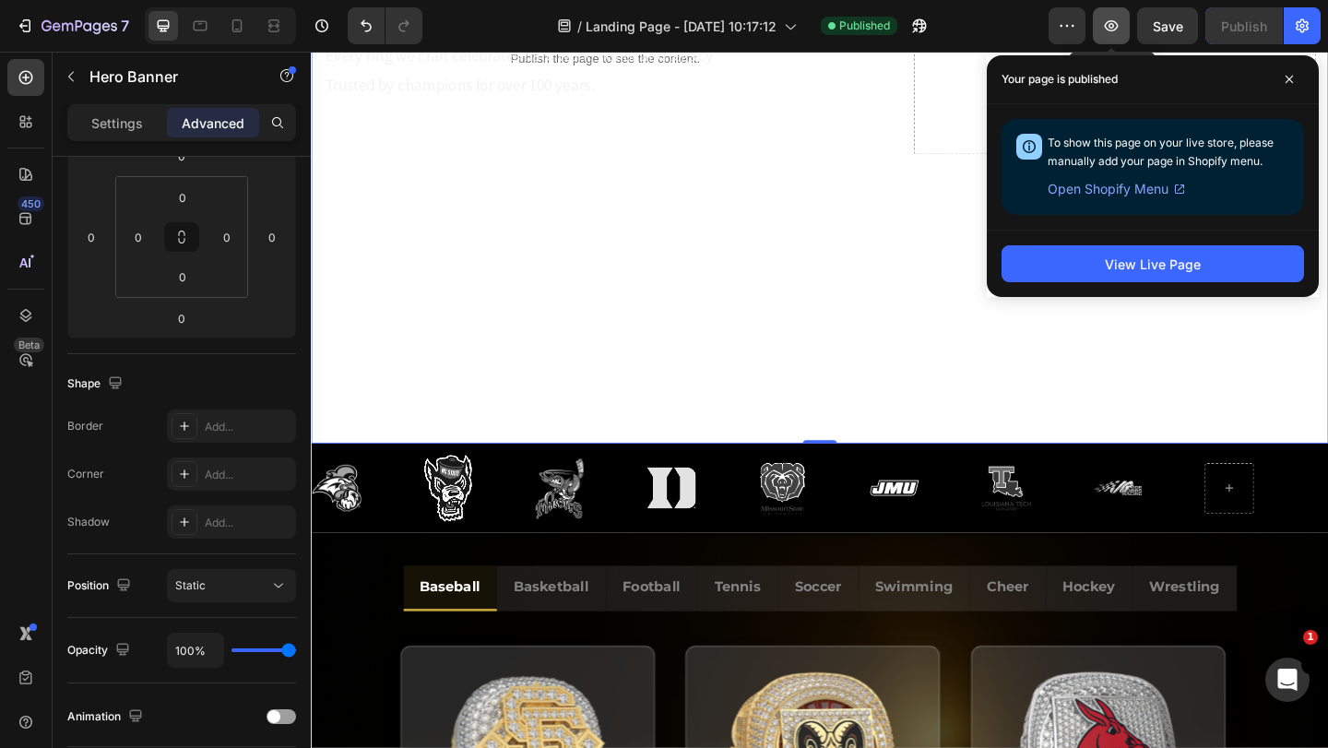
click at [1111, 25] on icon "button" at bounding box center [1111, 26] width 18 height 18
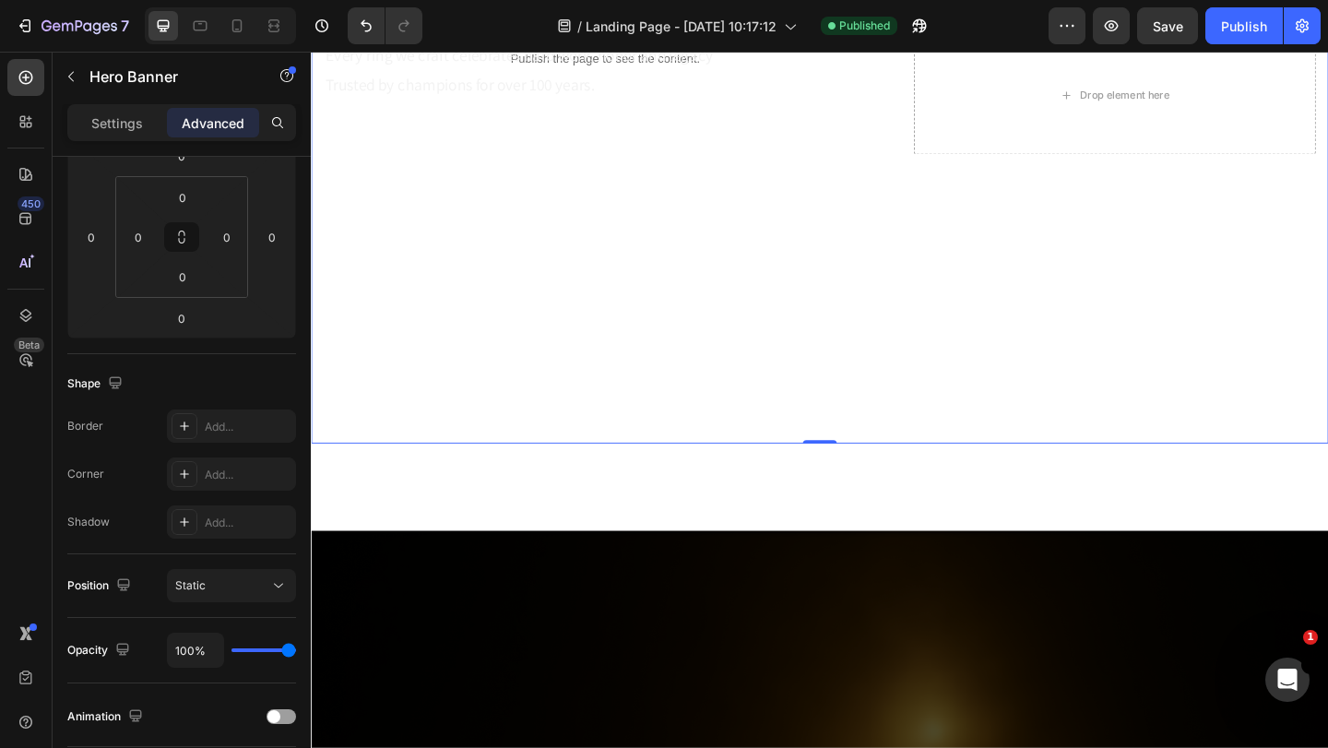
scroll to position [0, 0]
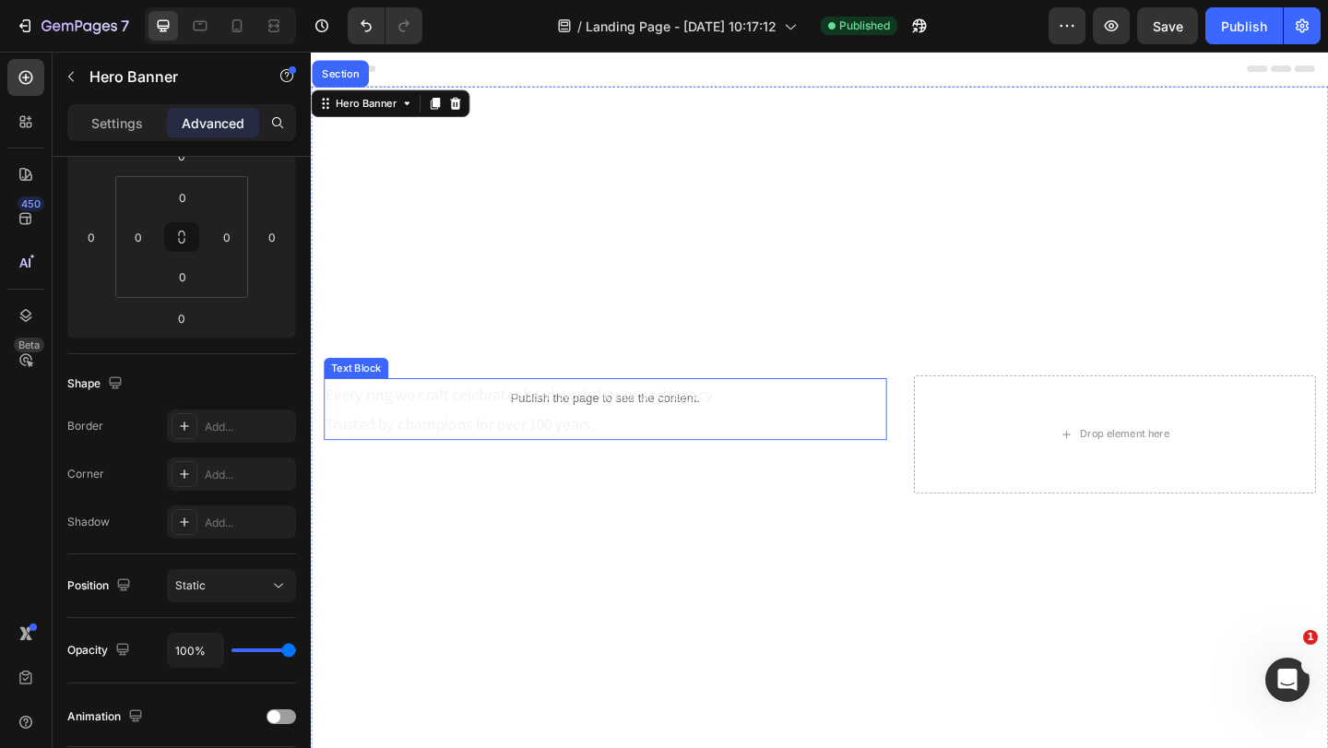
click at [923, 418] on p "Every ring we craft celebrates hard work, honor and legacy" at bounding box center [631, 424] width 609 height 31
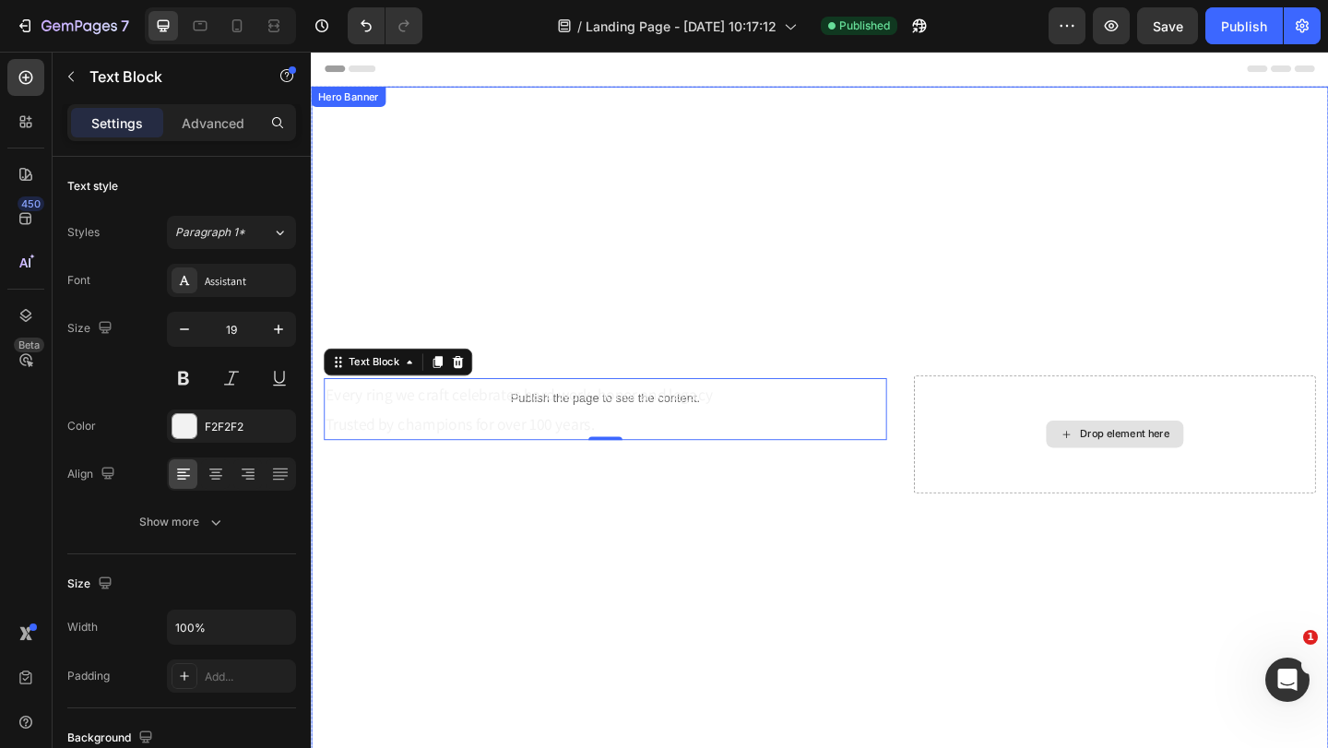
click at [967, 527] on div "Drop element here" at bounding box center [1185, 467] width 437 height 127
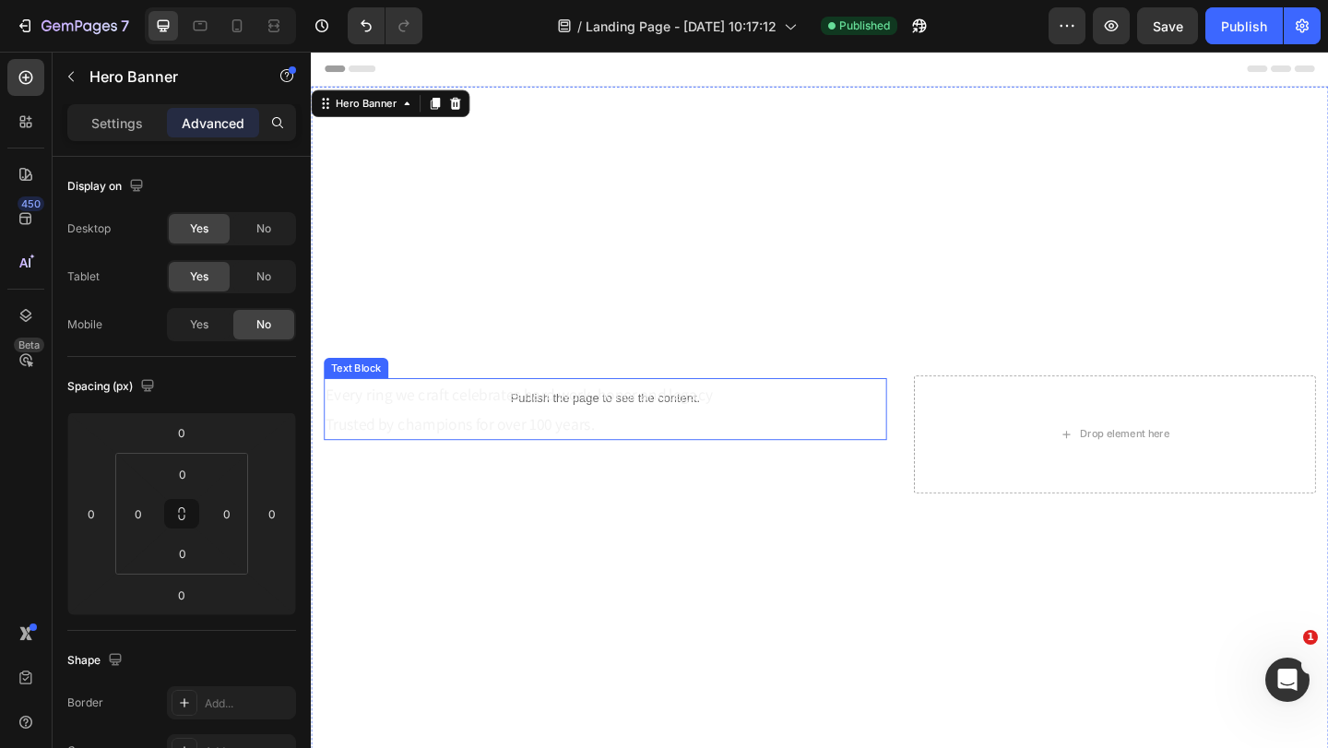
click at [398, 455] on p "Trusted by champions for over 100 years." at bounding box center [631, 456] width 609 height 31
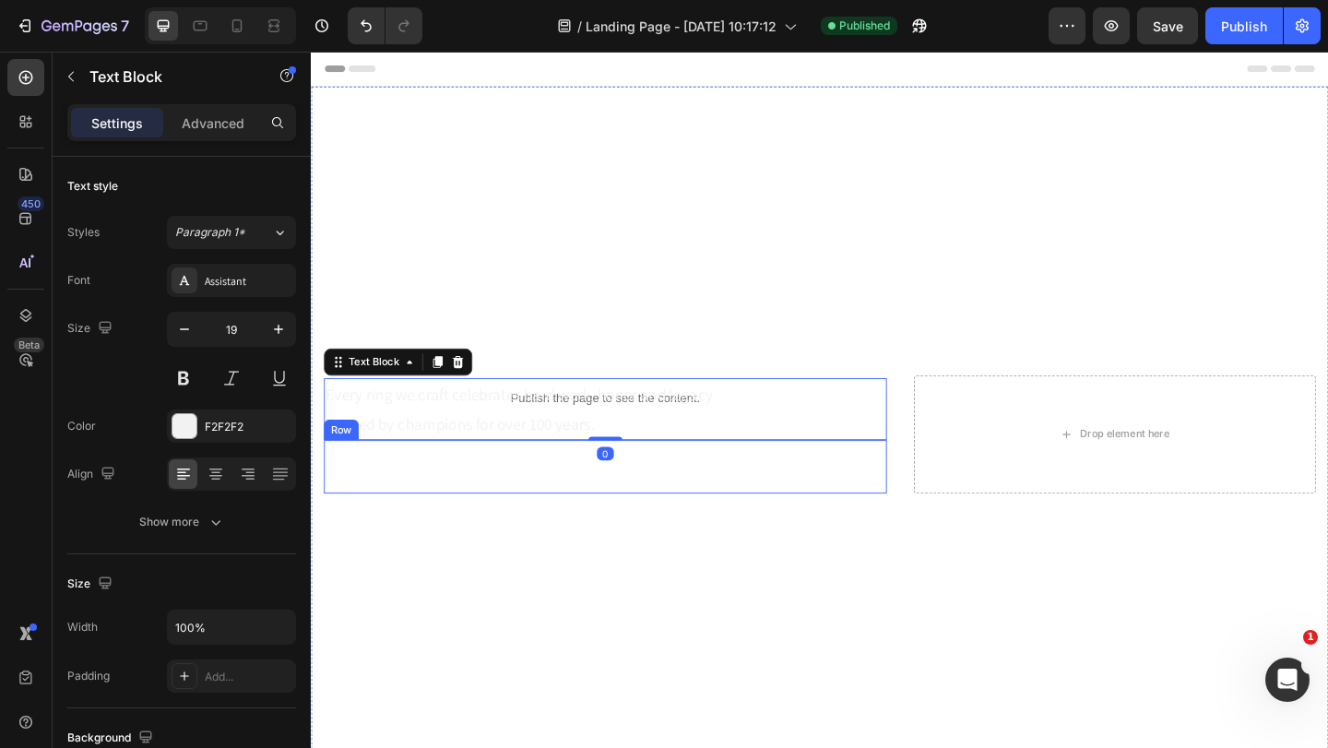
click at [628, 505] on div "Start Designing Now Button Row" at bounding box center [631, 503] width 612 height 58
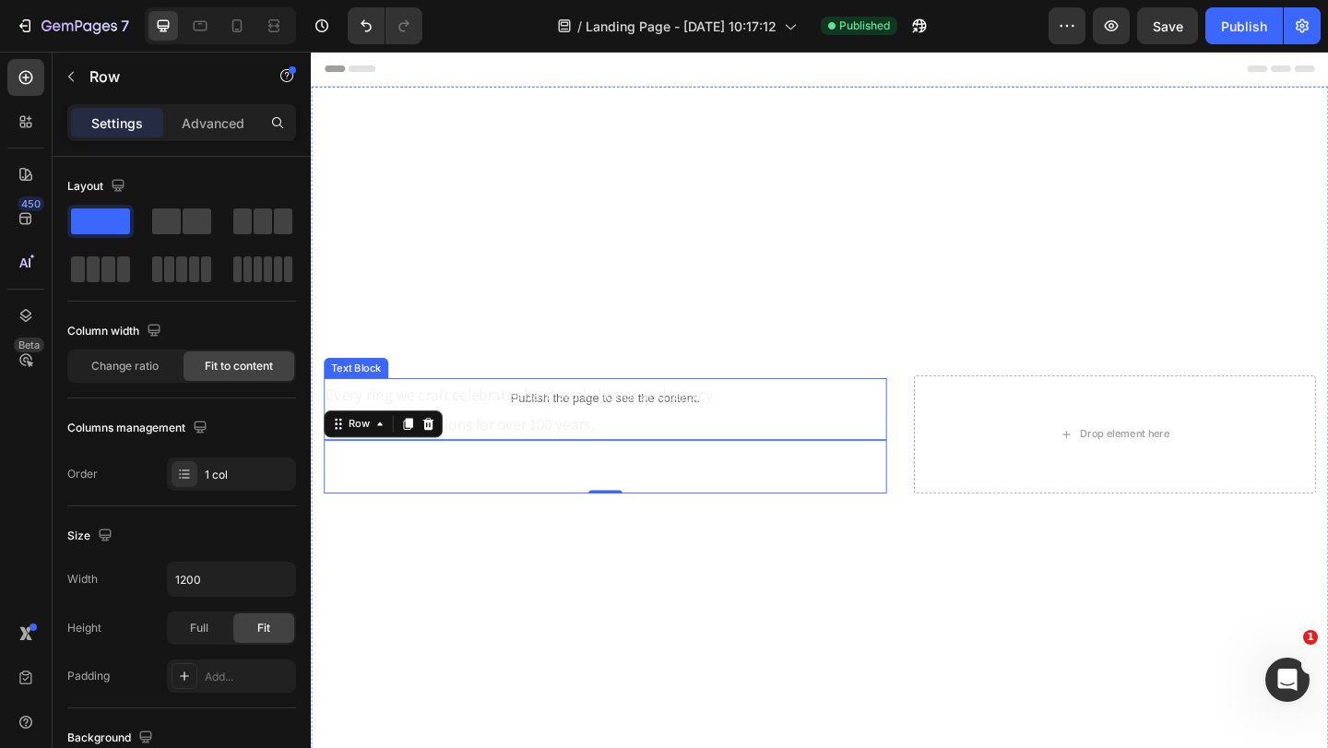
click at [718, 424] on p "Every ring we craft celebrates hard work, honor and legacy" at bounding box center [631, 424] width 609 height 31
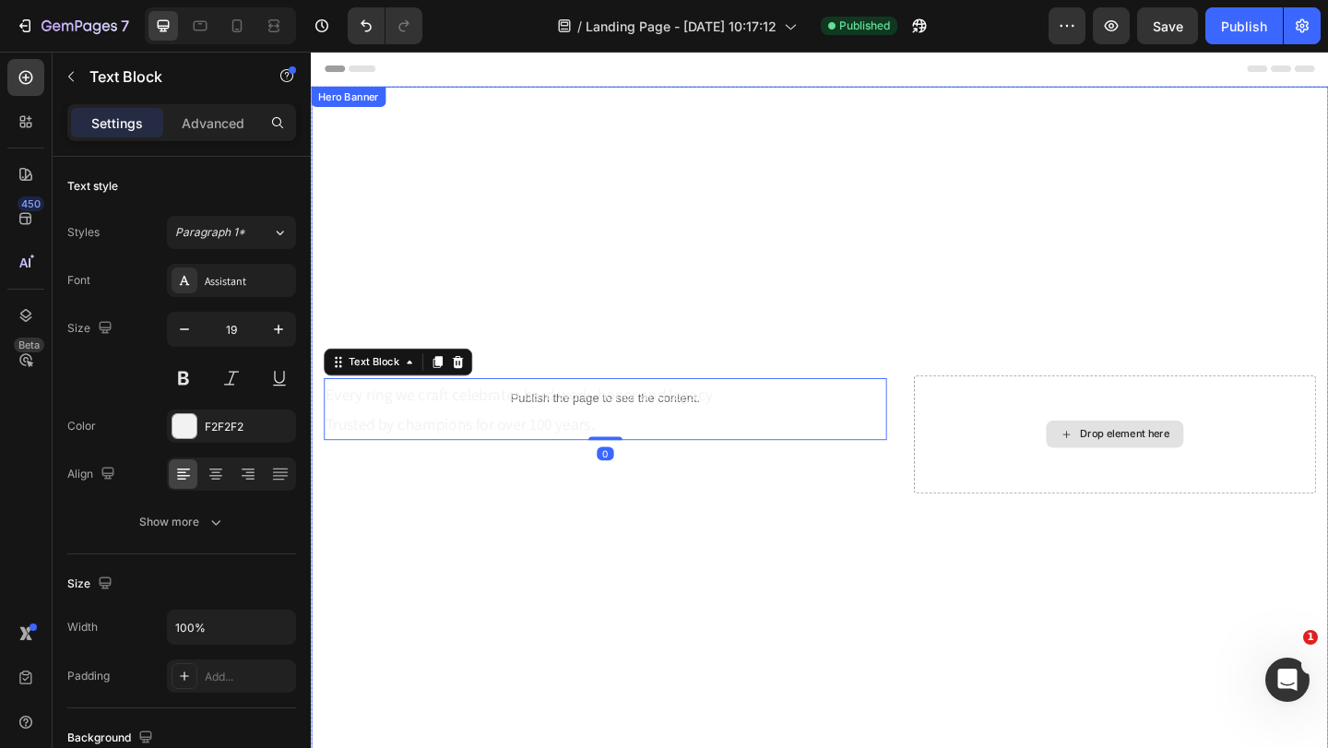
click at [1036, 523] on div "Drop element here" at bounding box center [1185, 467] width 437 height 127
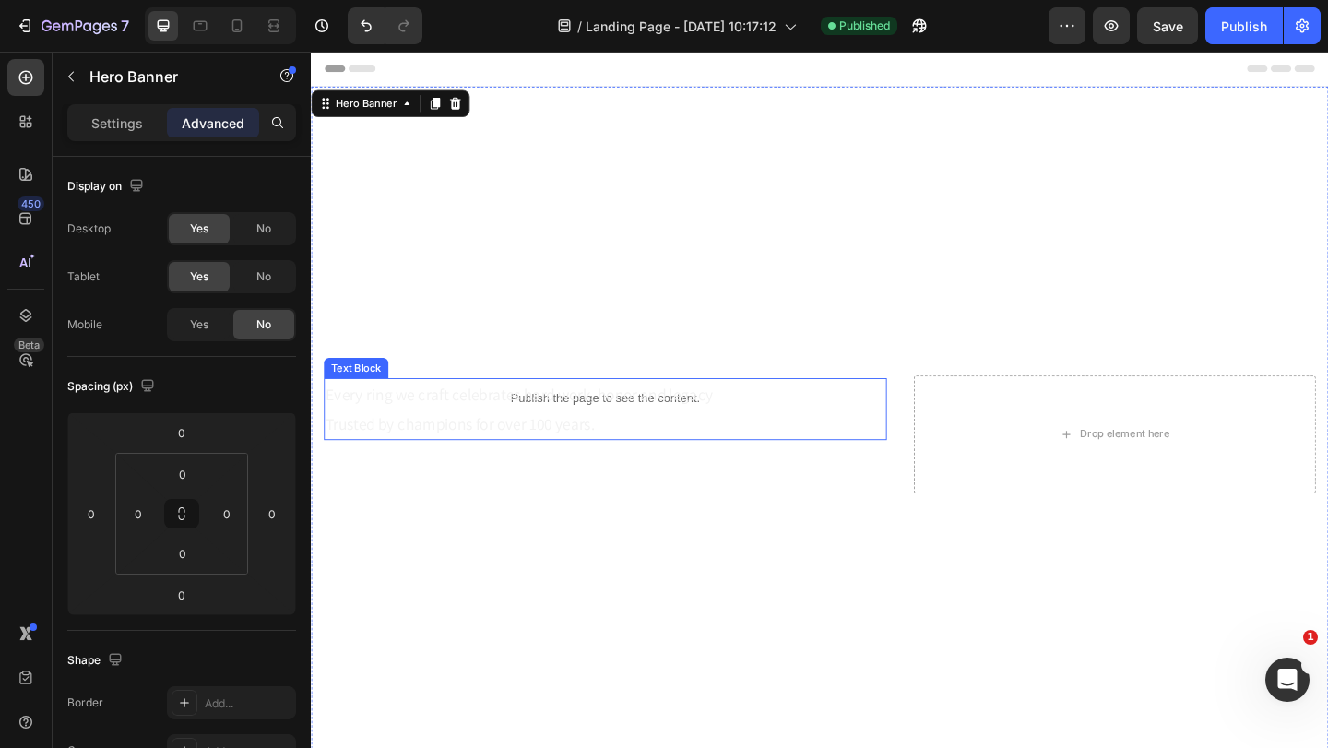
click at [839, 471] on div "Every ring we craft celebrates hard work, honor and legacy Trusted by champions…" at bounding box center [631, 440] width 612 height 66
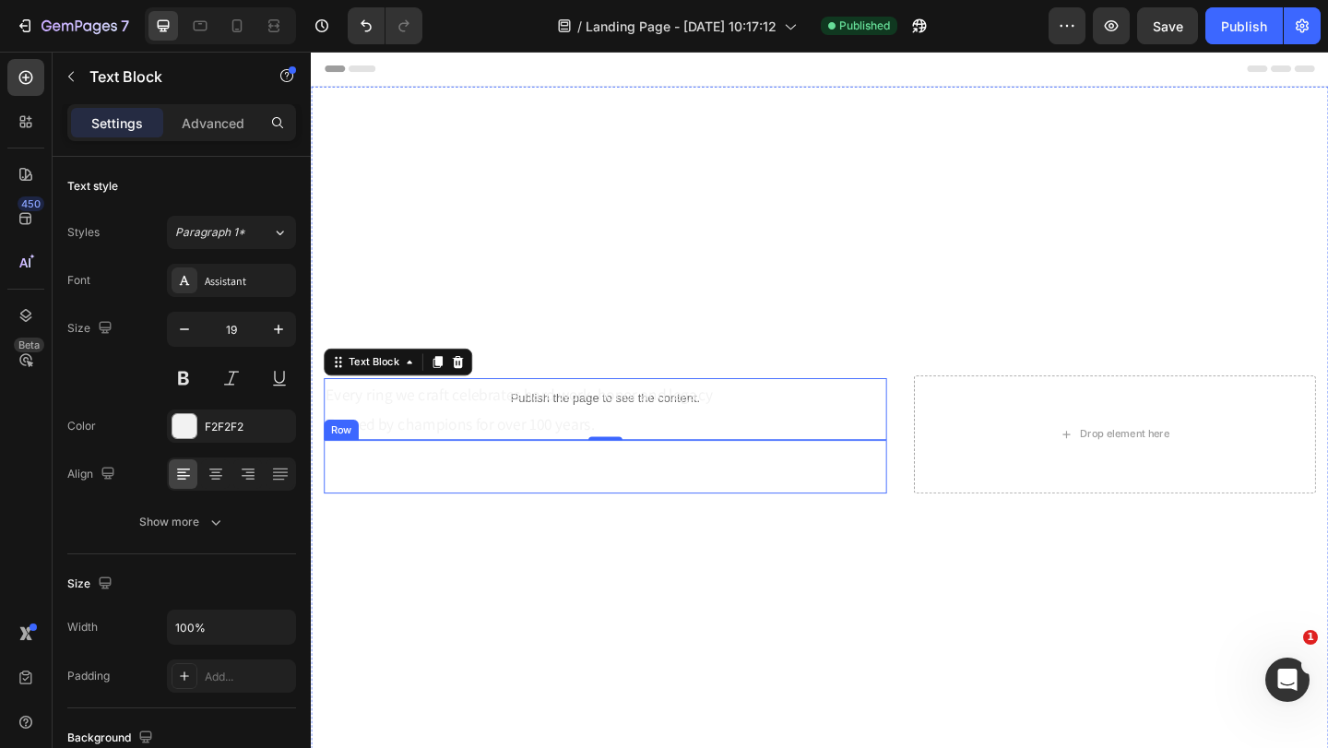
click at [655, 502] on div "Start Designing Now Button Row" at bounding box center [631, 503] width 612 height 58
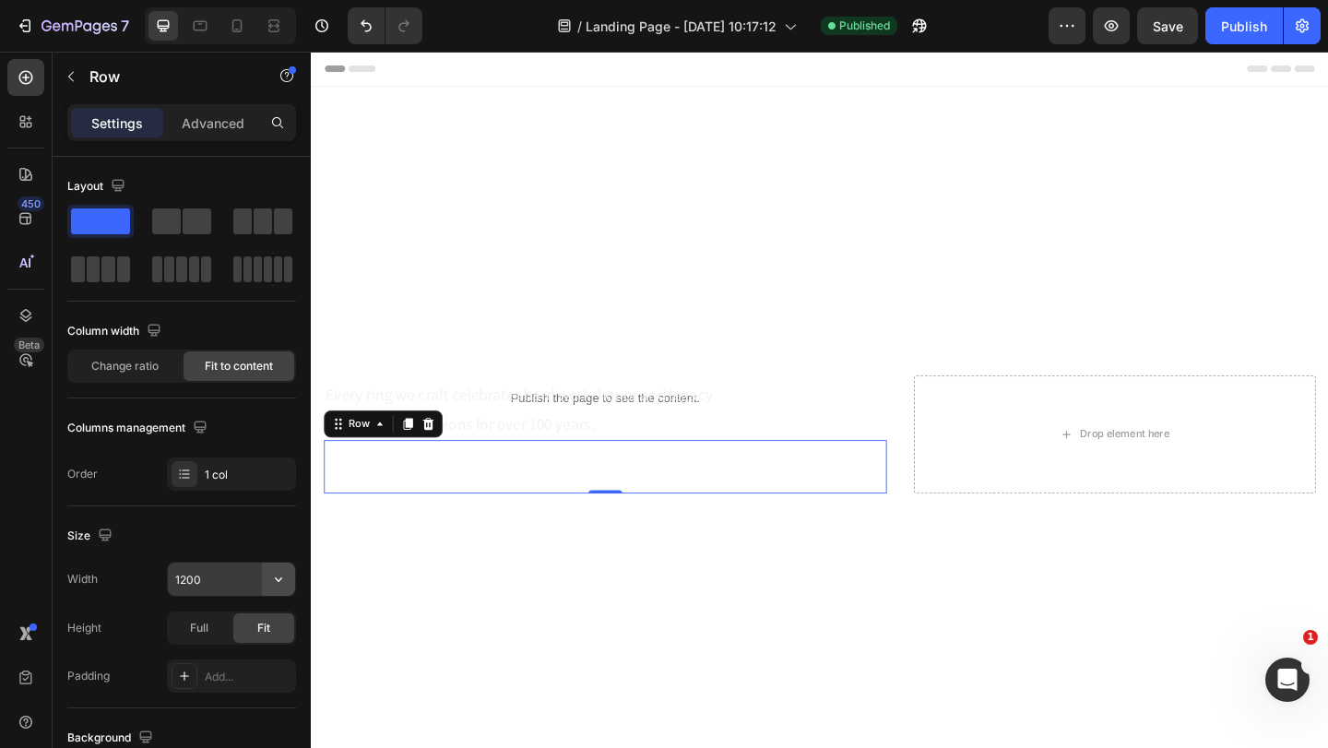
click at [274, 579] on icon "button" at bounding box center [278, 579] width 18 height 18
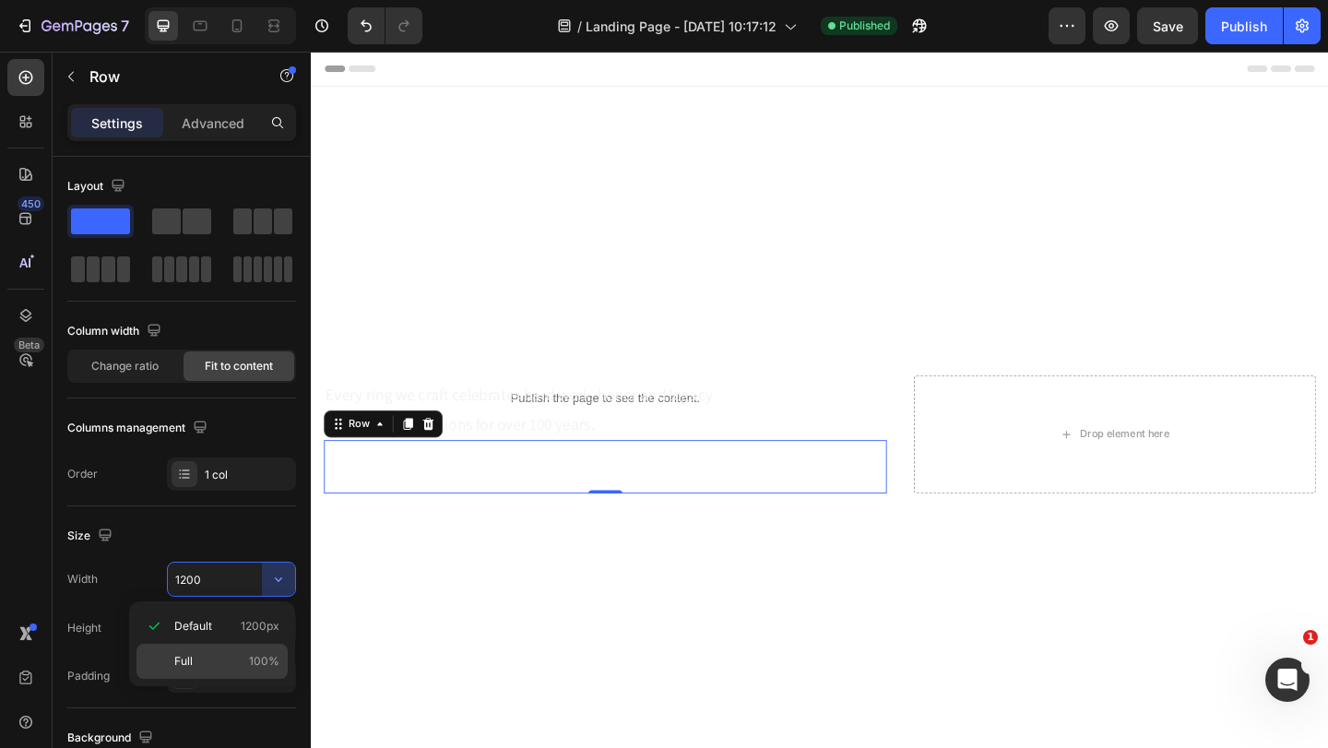
click at [244, 666] on p "Full 100%" at bounding box center [226, 661] width 105 height 17
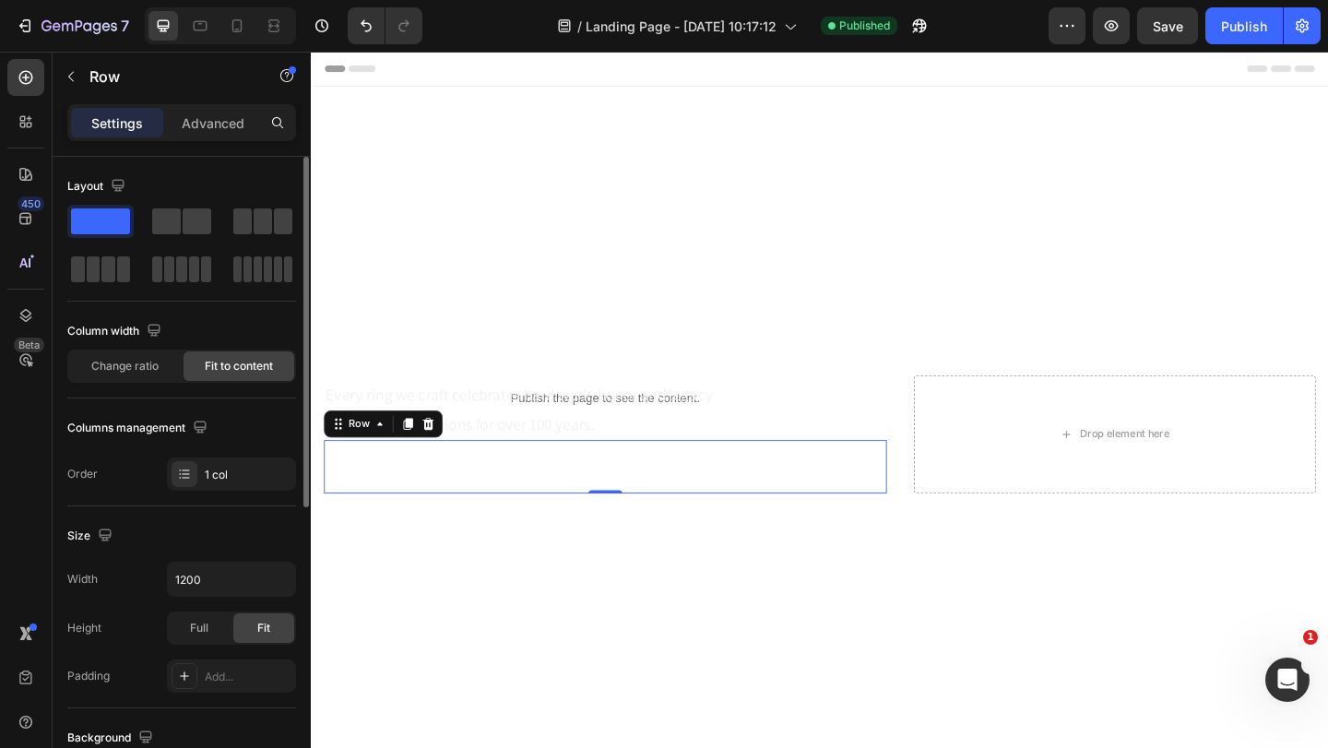
type input "100%"
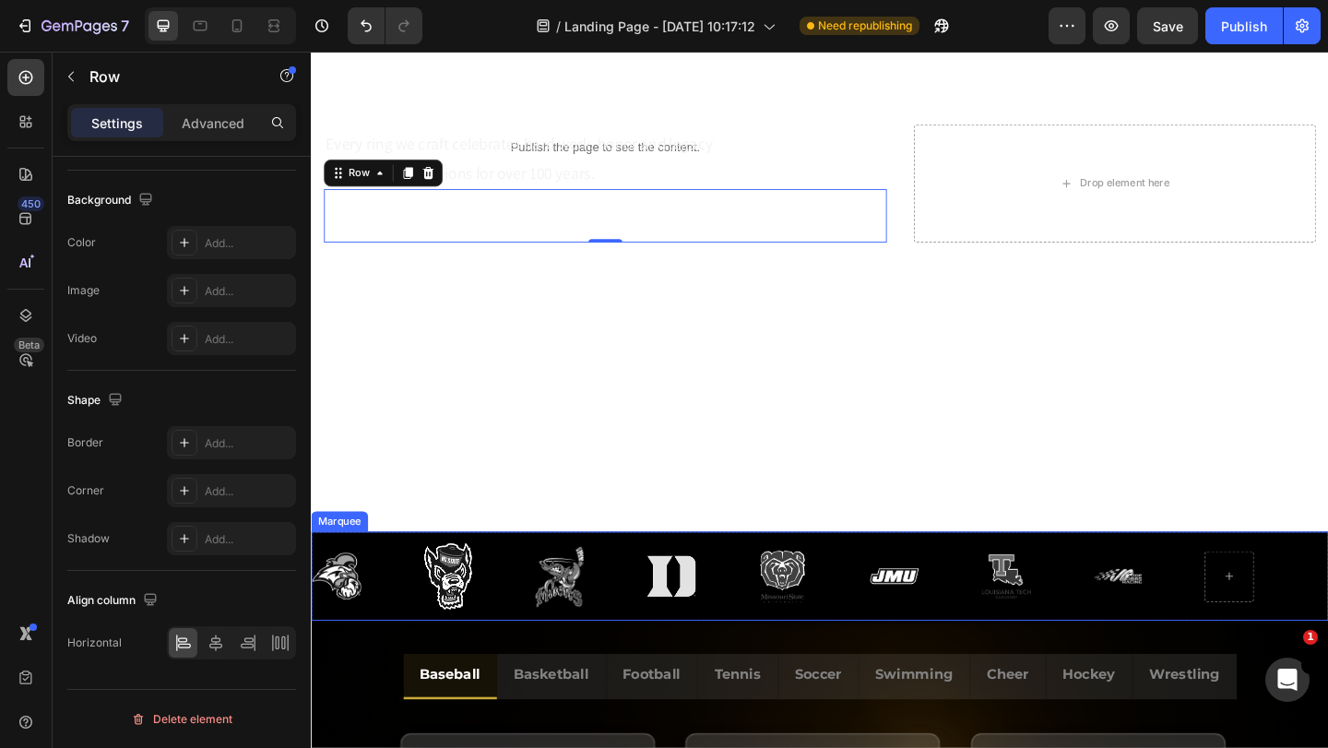
scroll to position [461, 0]
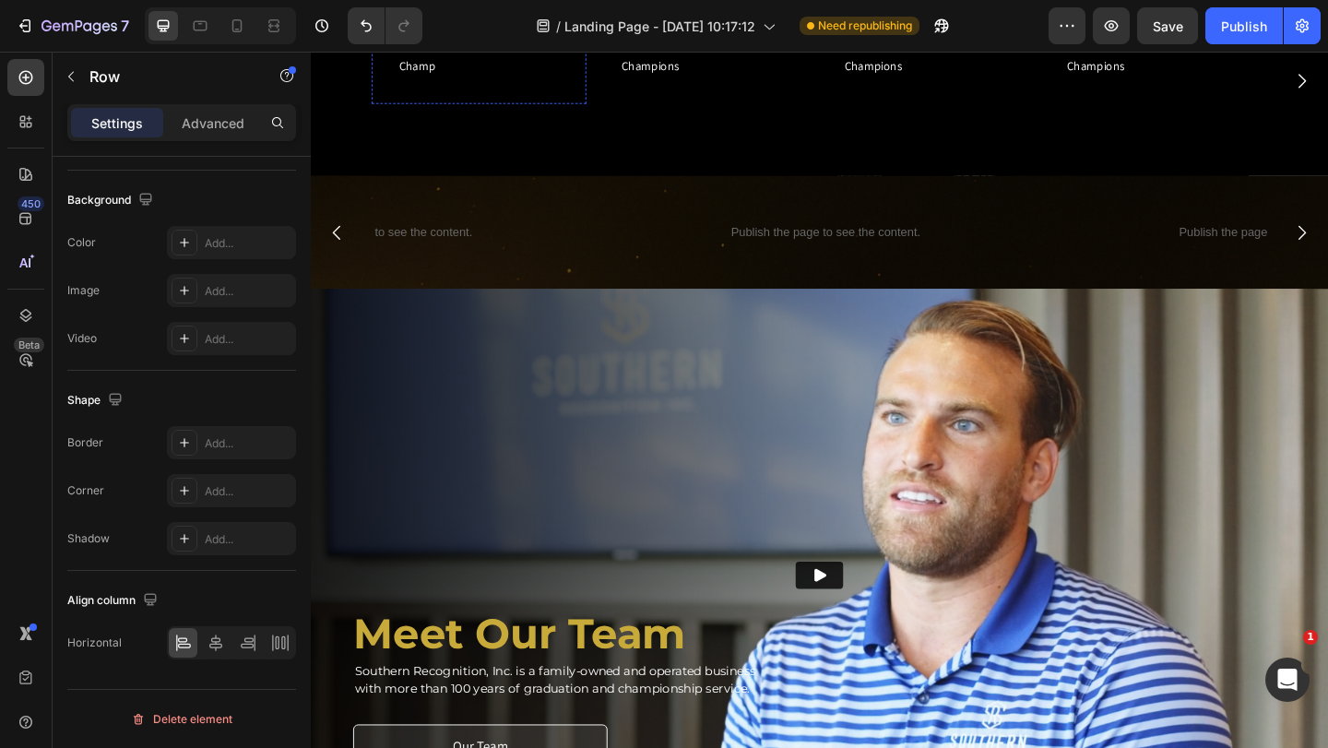
scroll to position [1476, 0]
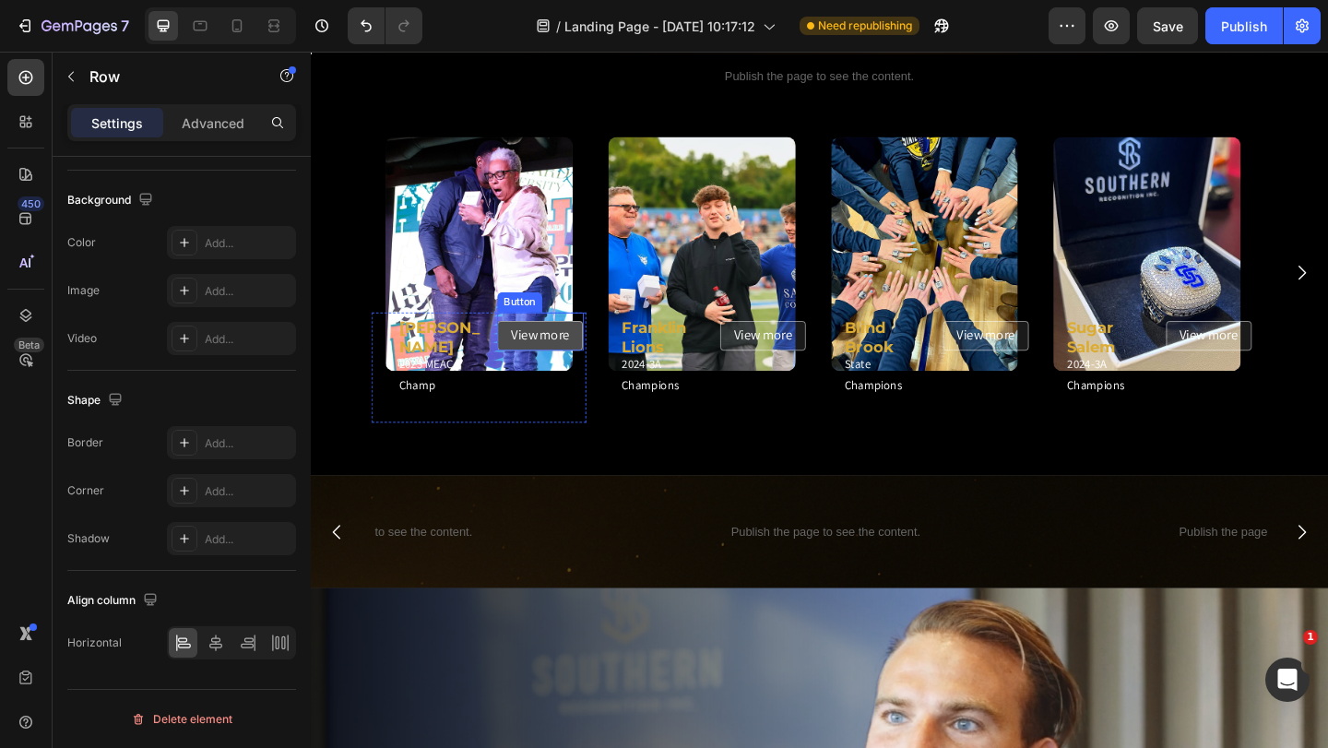
click at [595, 364] on link "View more" at bounding box center [560, 360] width 93 height 32
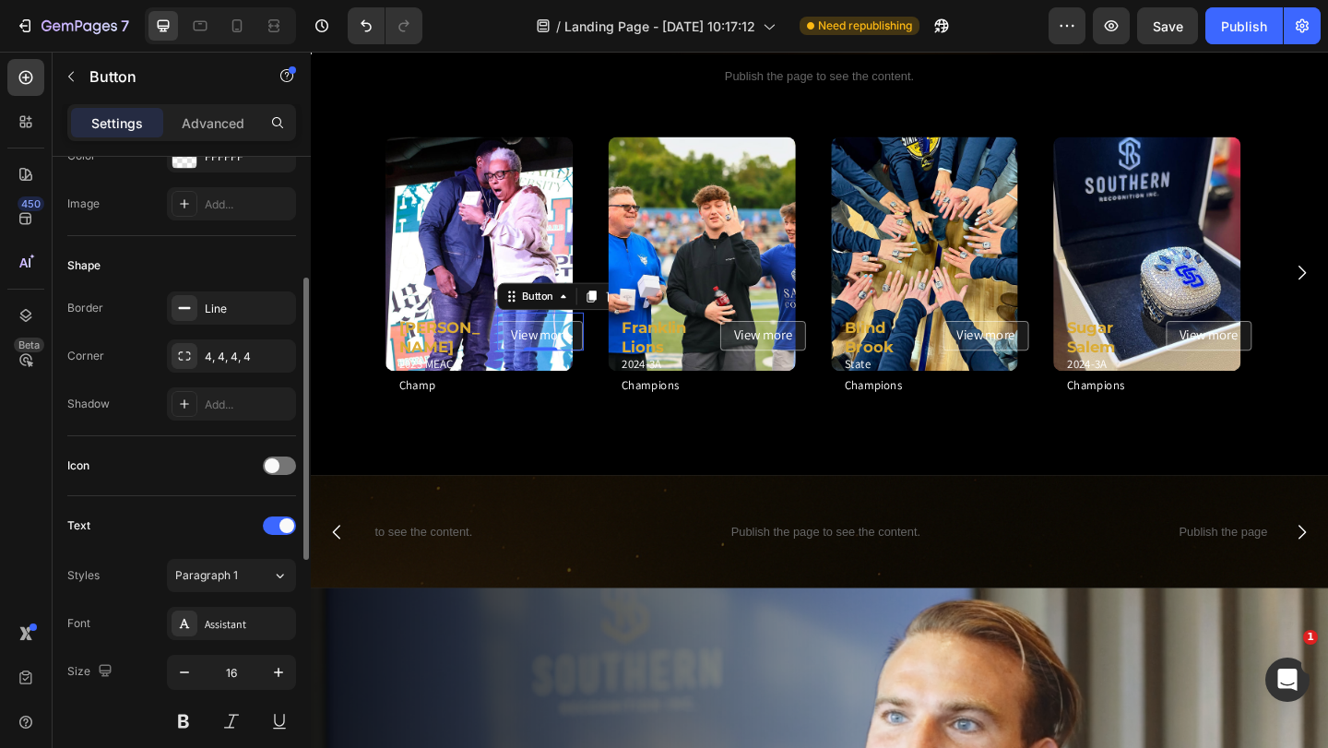
scroll to position [461, 0]
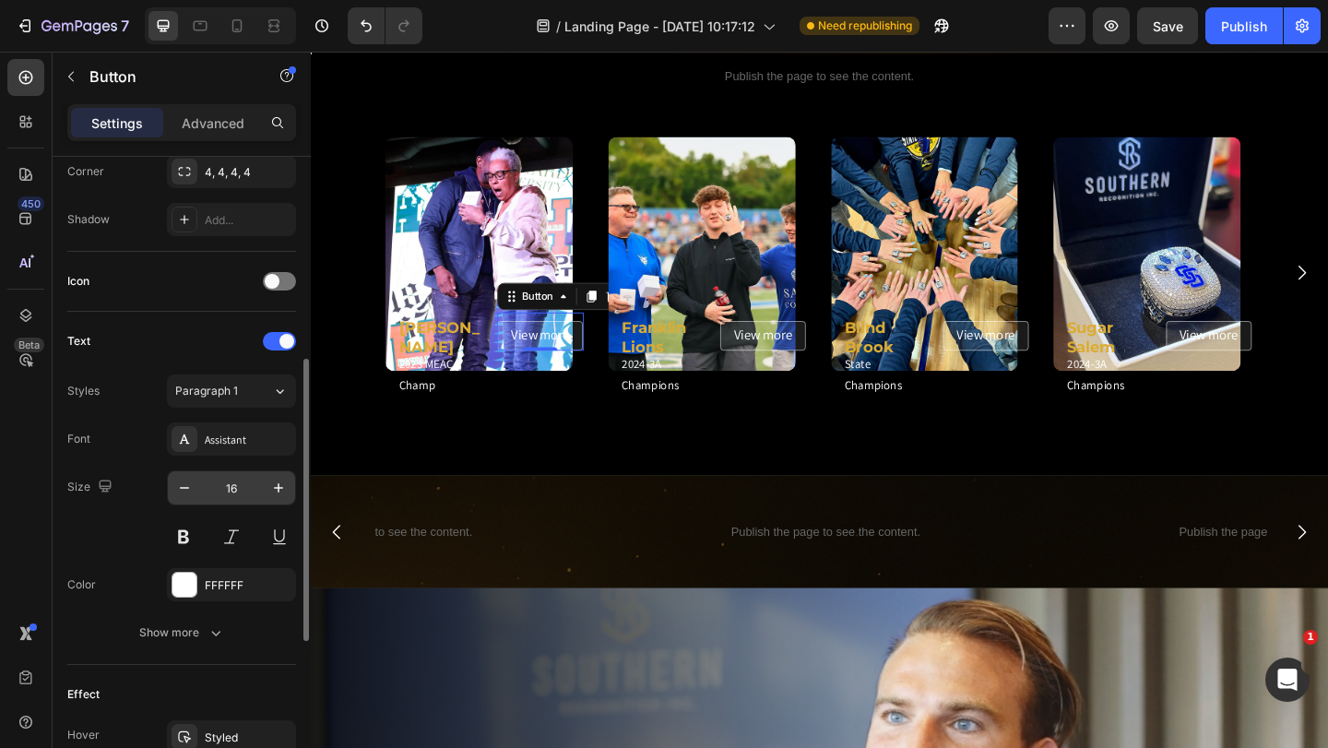
click at [239, 487] on input "16" at bounding box center [231, 487] width 61 height 33
type input "12"
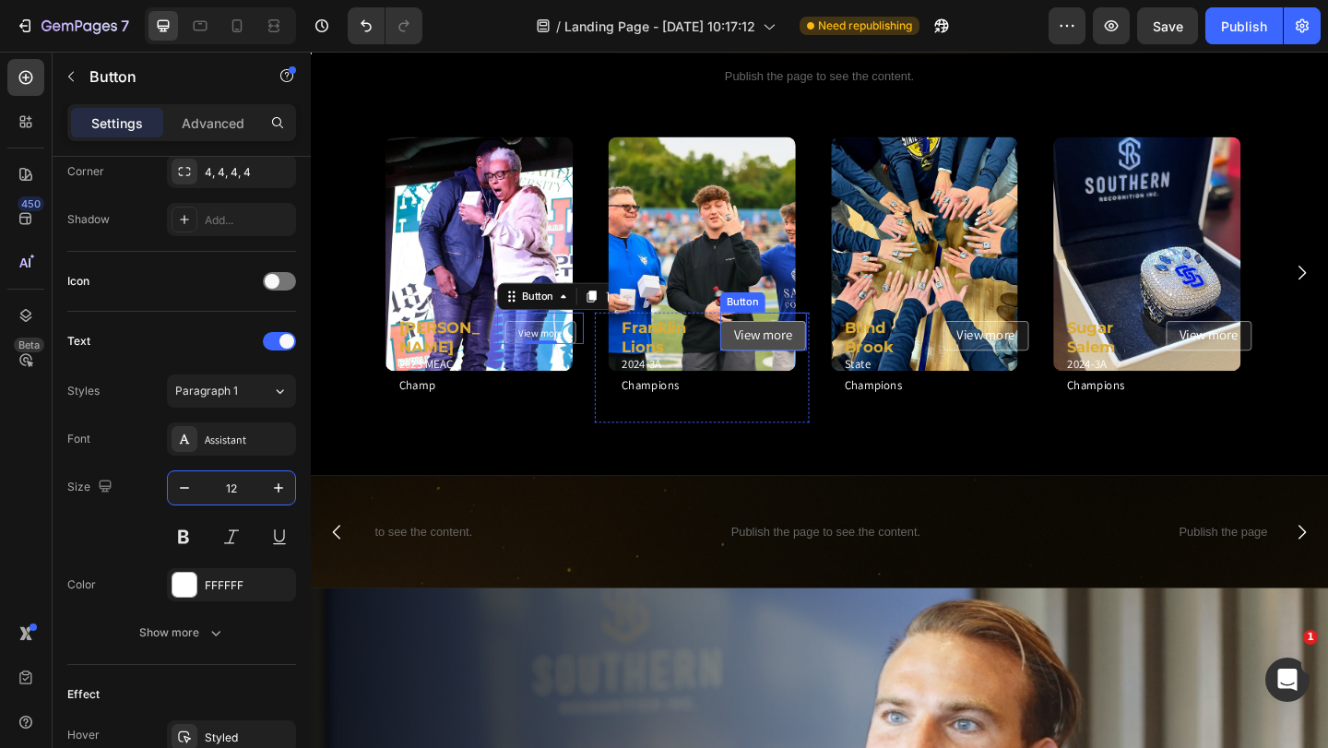
click at [843, 359] on button "View more" at bounding box center [802, 360] width 93 height 32
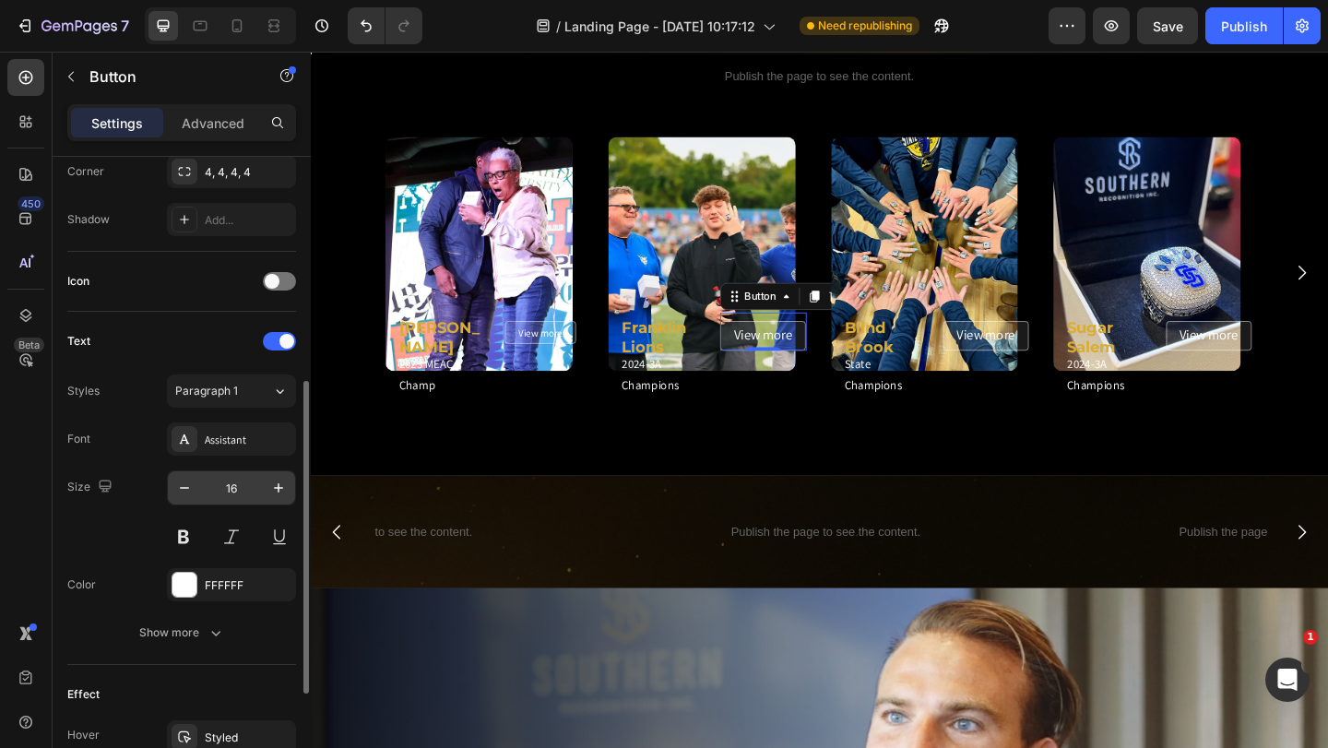
click at [236, 491] on input "16" at bounding box center [231, 487] width 61 height 33
type input "12"
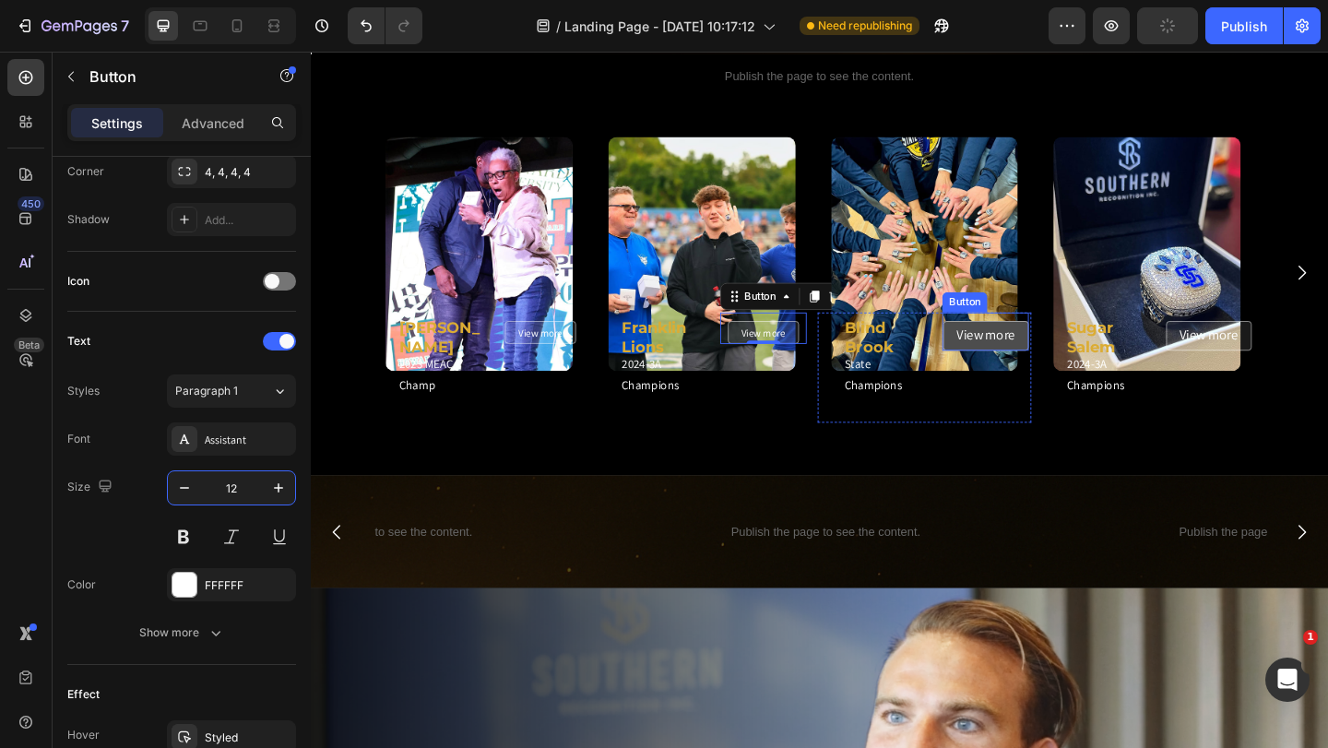
click at [1088, 354] on link "View more" at bounding box center [1045, 360] width 93 height 32
click at [237, 488] on input "16" at bounding box center [231, 487] width 61 height 33
type input "12"
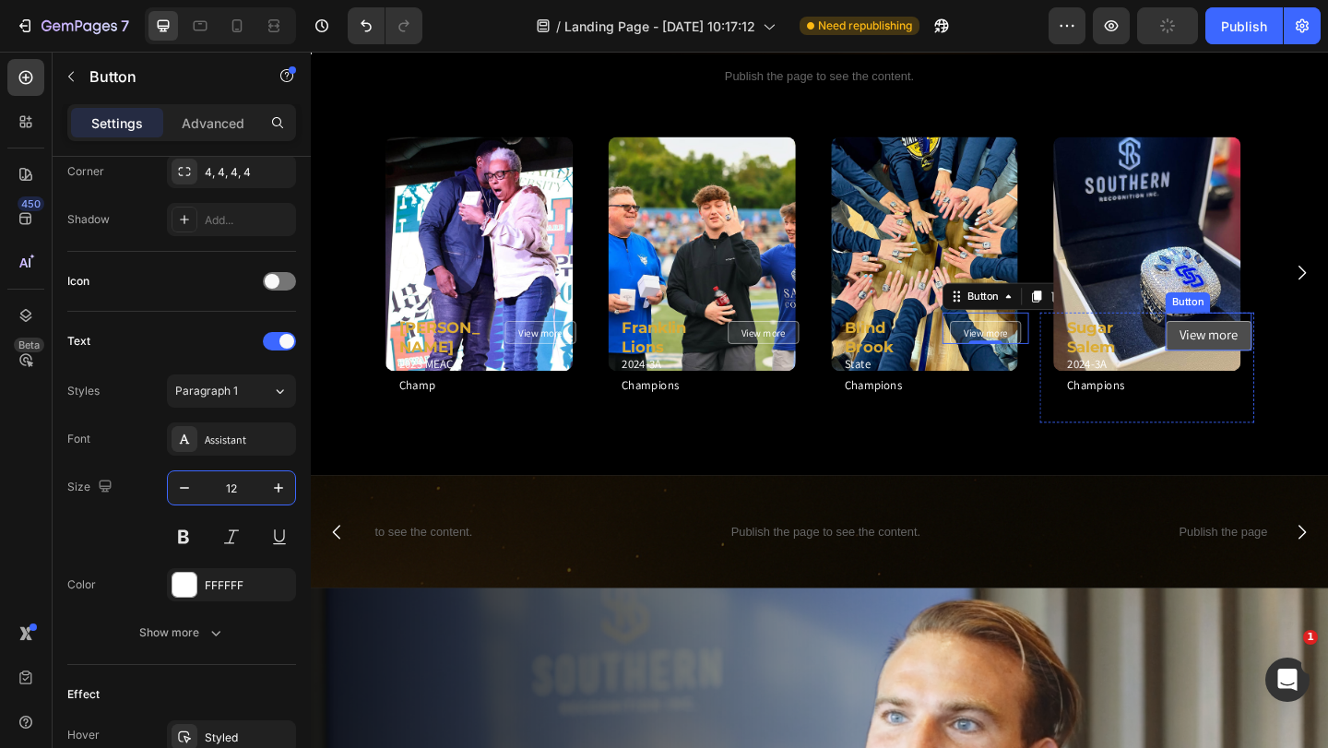
click at [1327, 357] on link "View more" at bounding box center [1287, 360] width 93 height 32
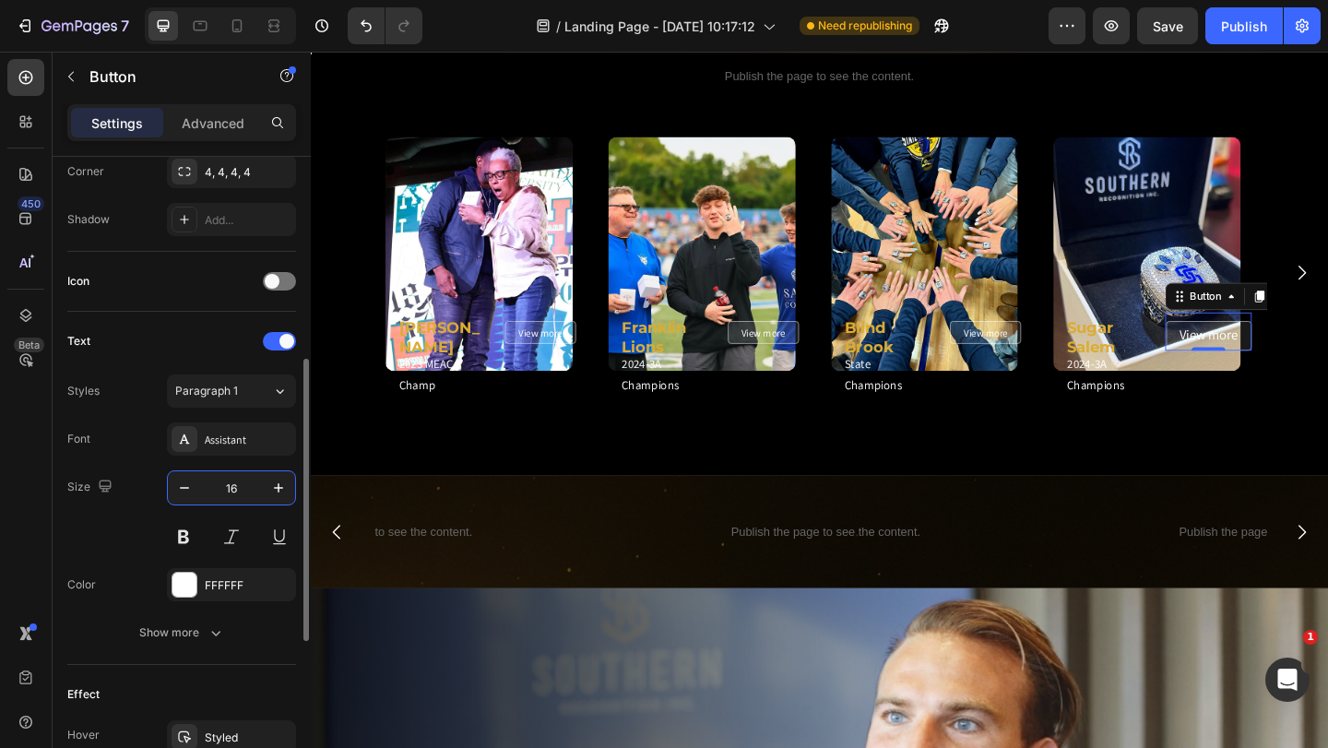
click at [239, 490] on input "16" at bounding box center [231, 487] width 61 height 33
type input "12"
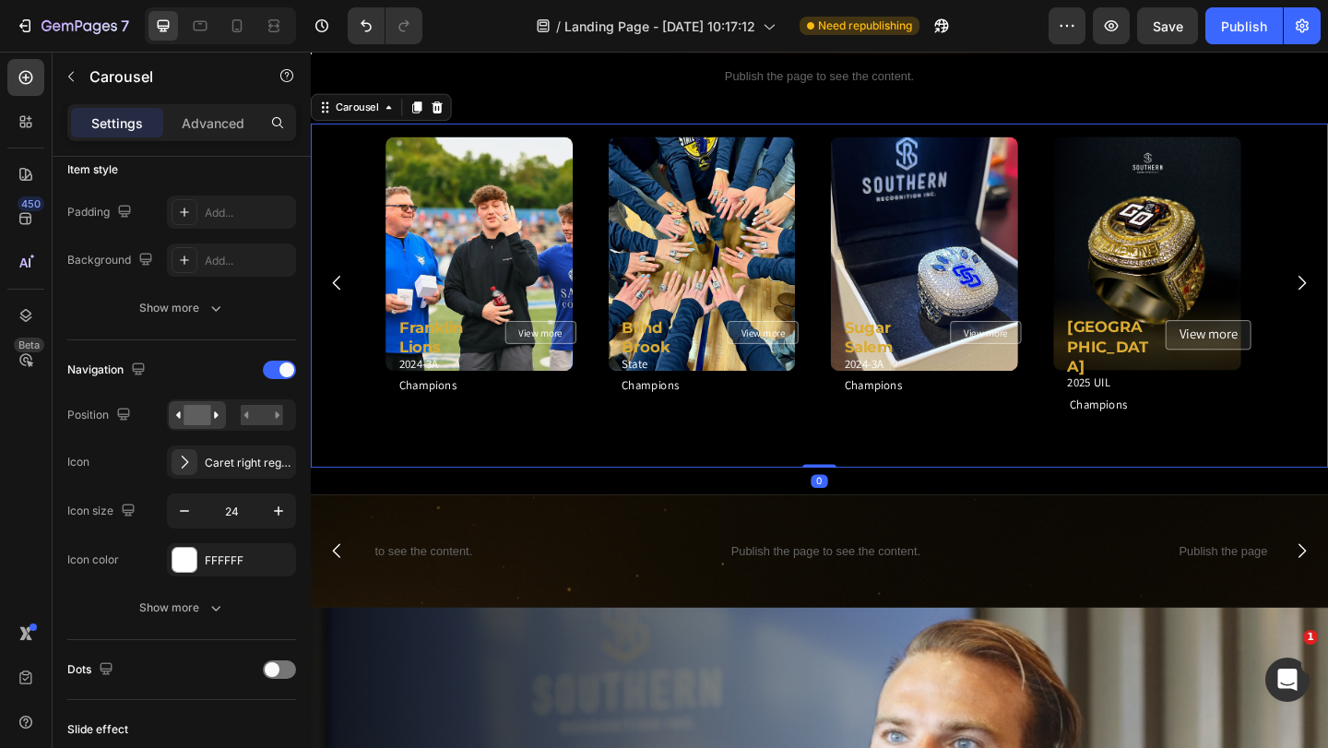
scroll to position [0, 0]
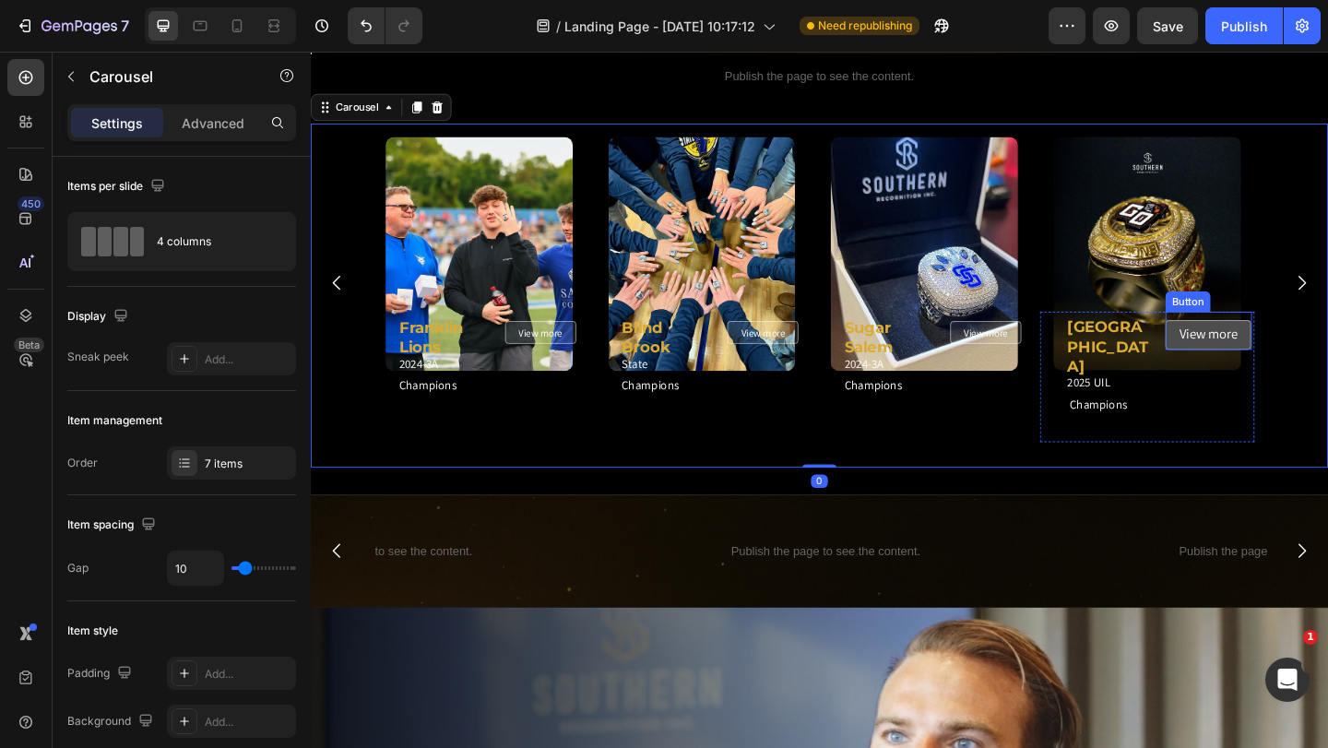
click at [1327, 367] on link "View more" at bounding box center [1287, 359] width 93 height 32
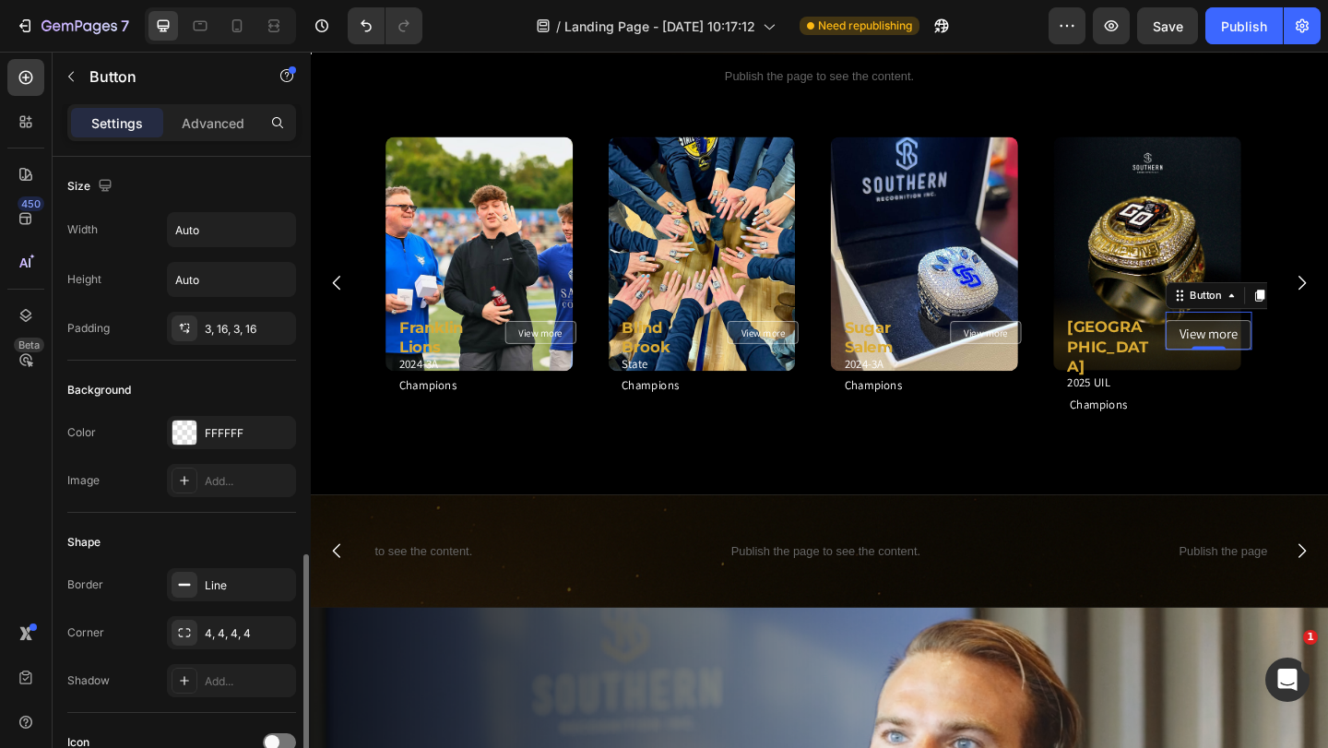
scroll to position [277, 0]
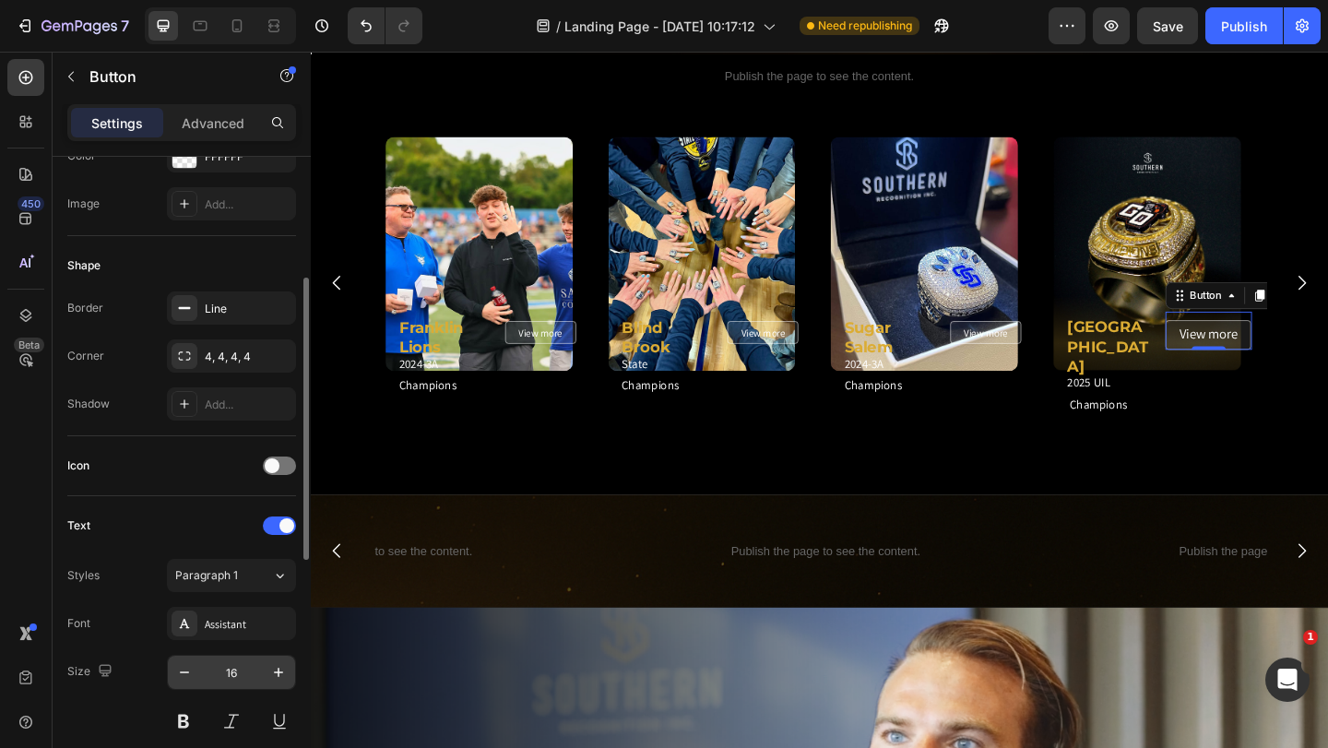
click at [234, 675] on input "16" at bounding box center [231, 672] width 61 height 33
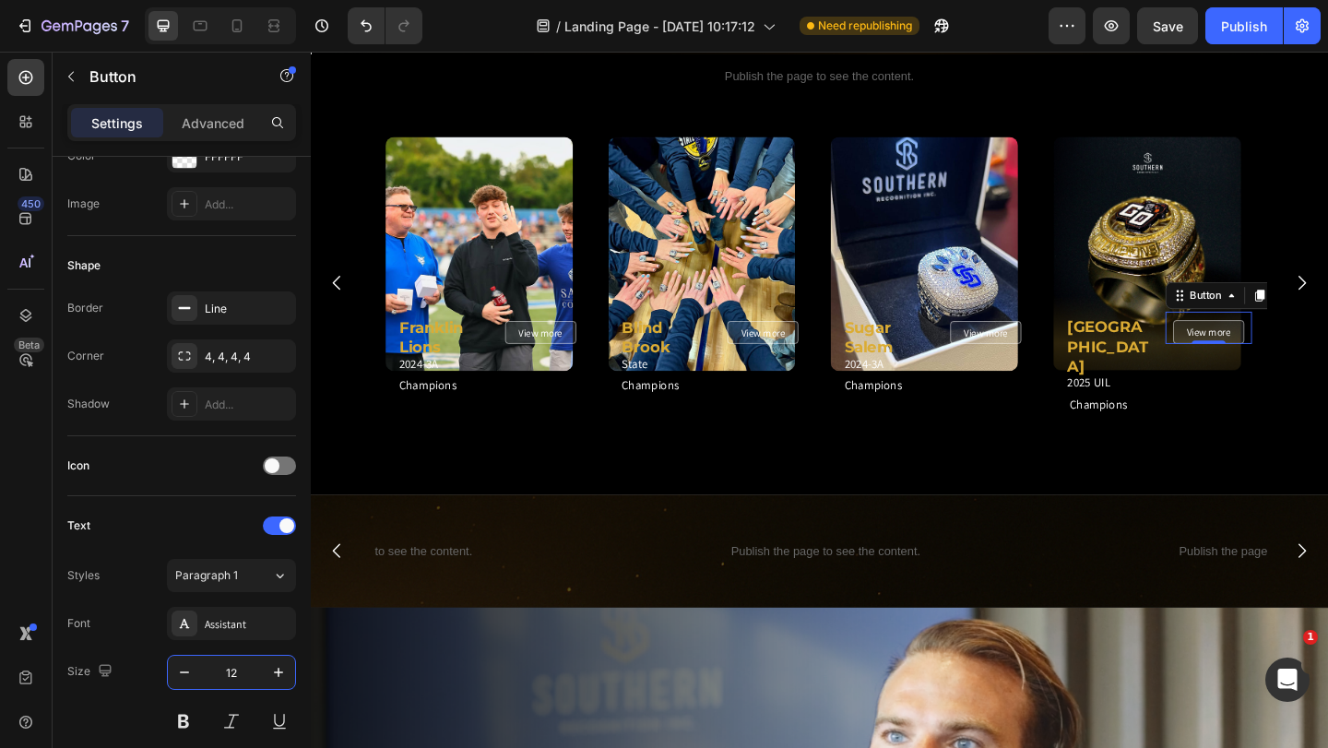
type input "12"
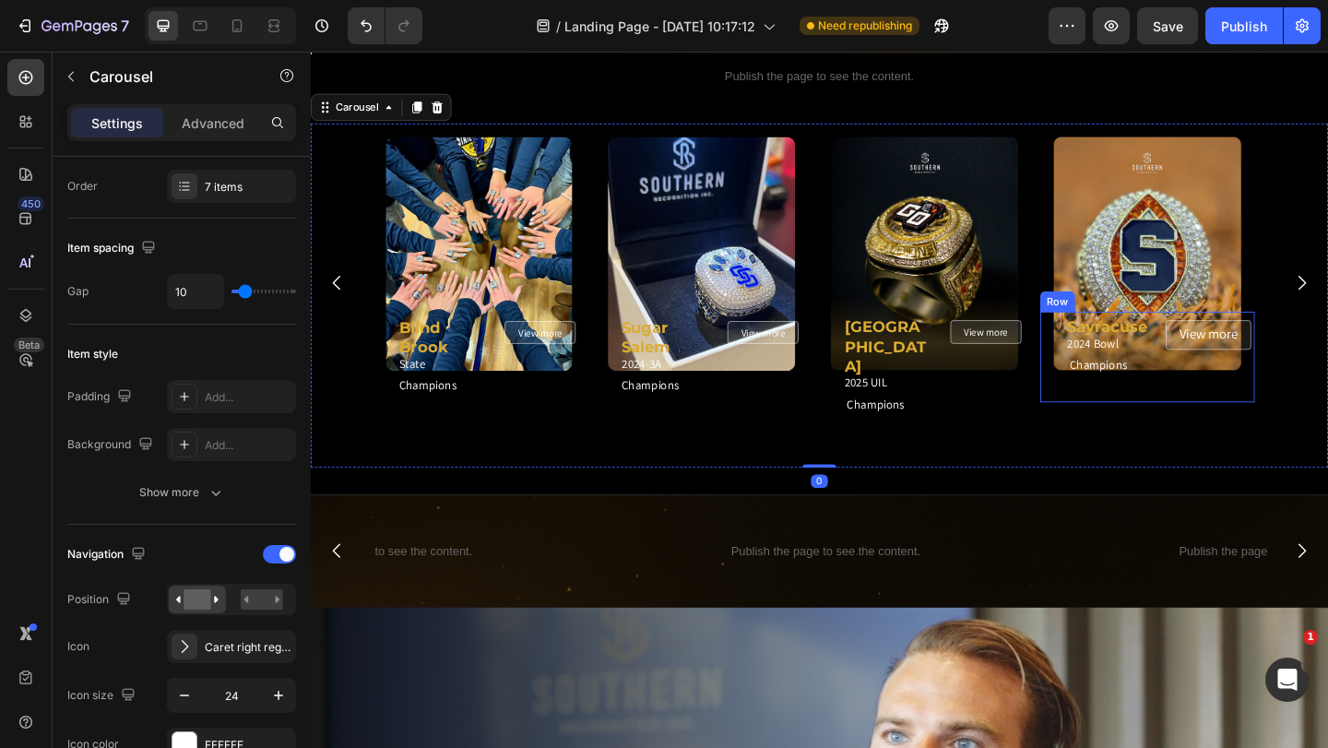
scroll to position [0, 0]
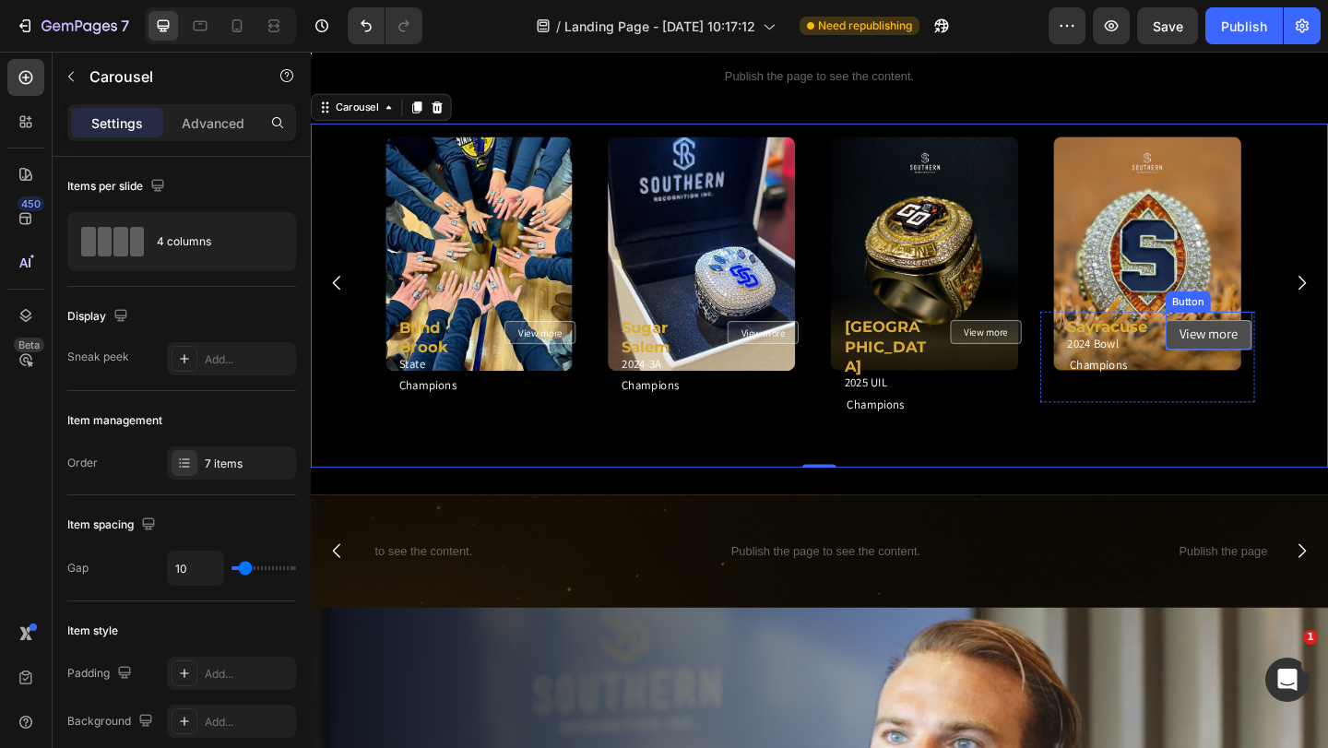
click at [1327, 369] on link "View more" at bounding box center [1287, 359] width 93 height 32
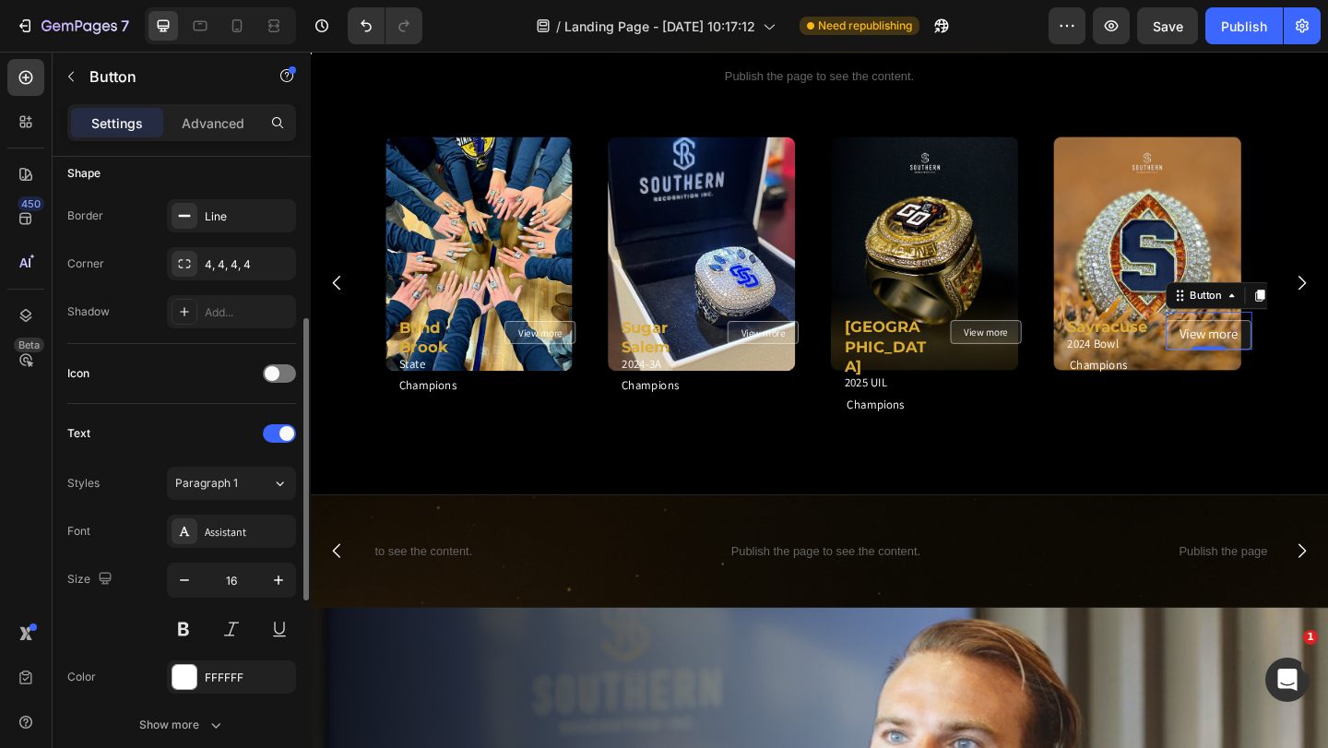
scroll to position [461, 0]
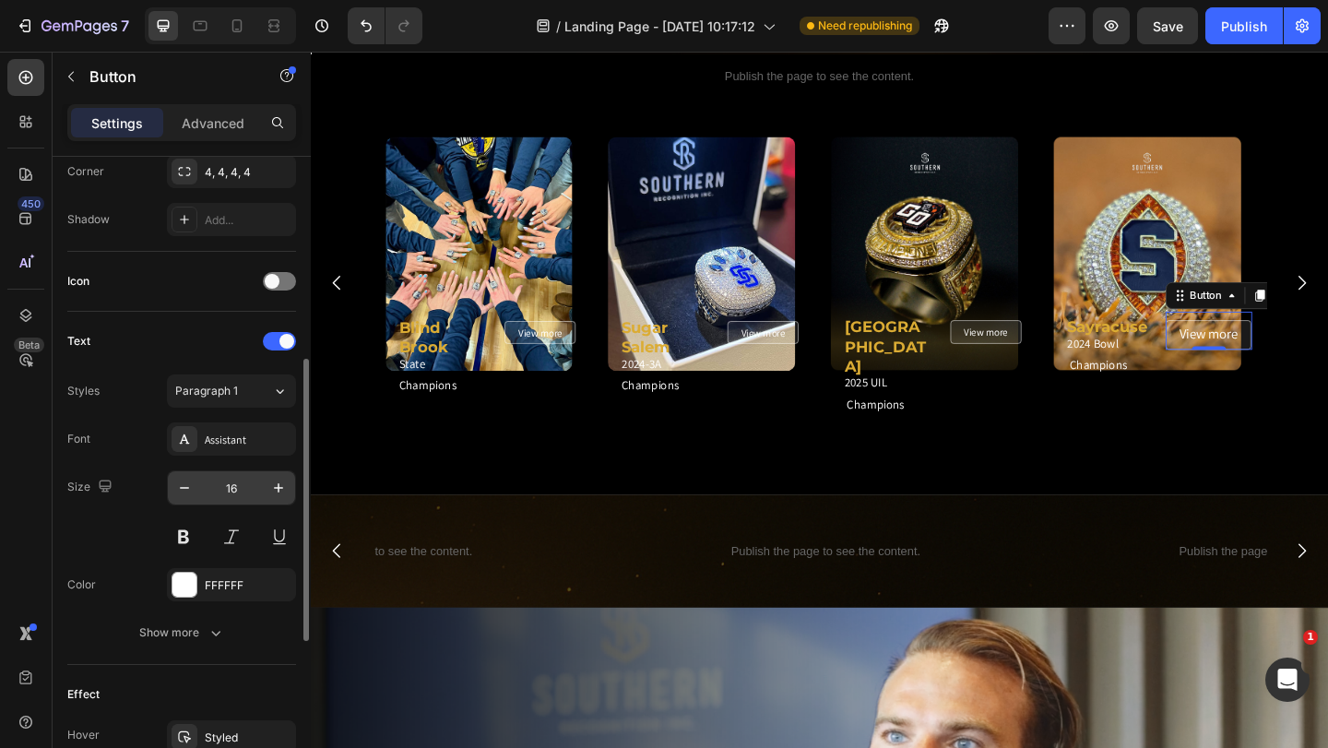
click at [232, 485] on input "16" at bounding box center [231, 487] width 61 height 33
type input "12"
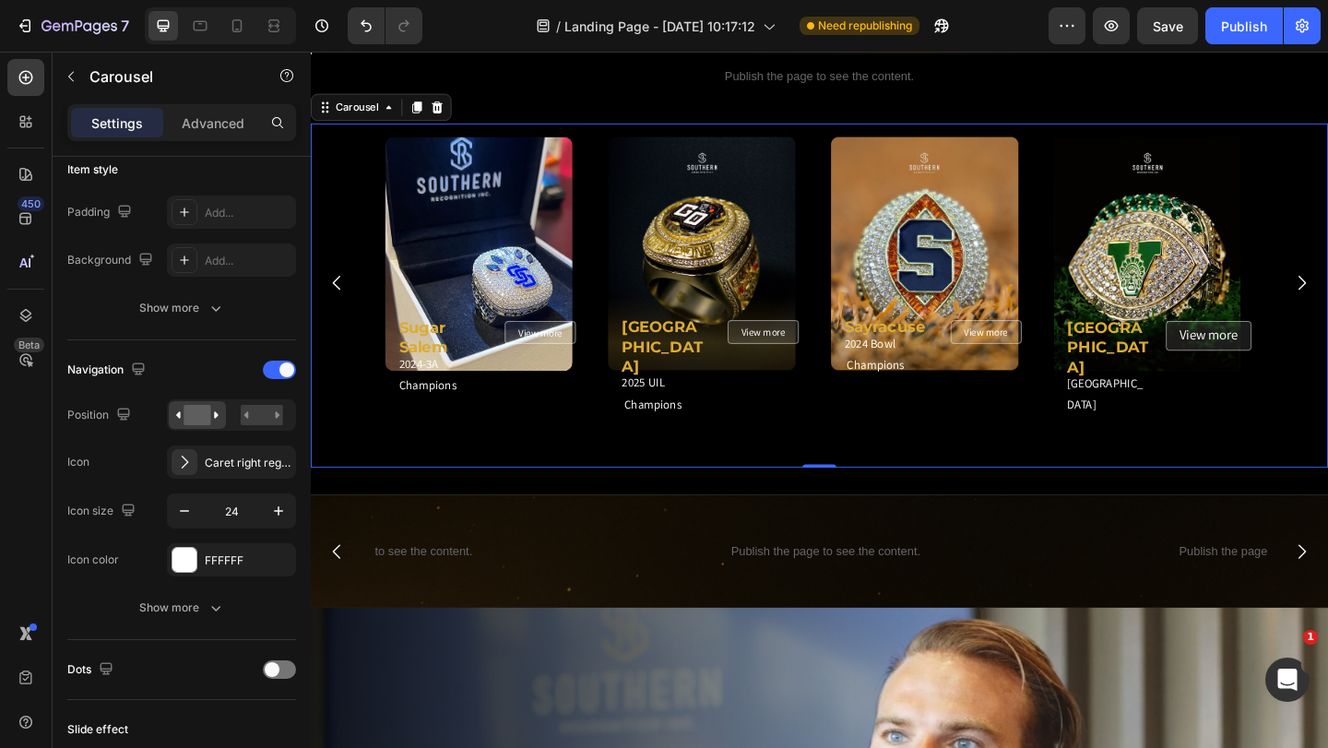
scroll to position [0, 0]
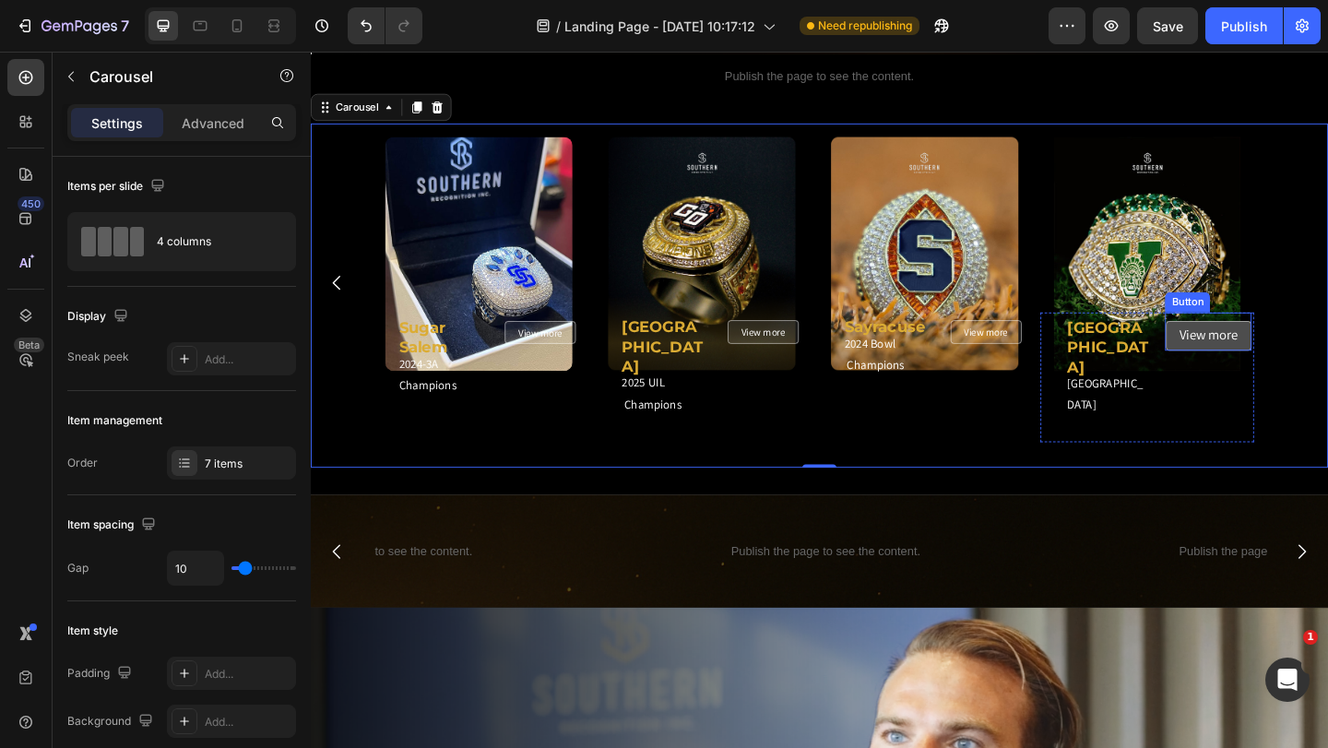
click at [1327, 356] on link "View more" at bounding box center [1287, 360] width 93 height 32
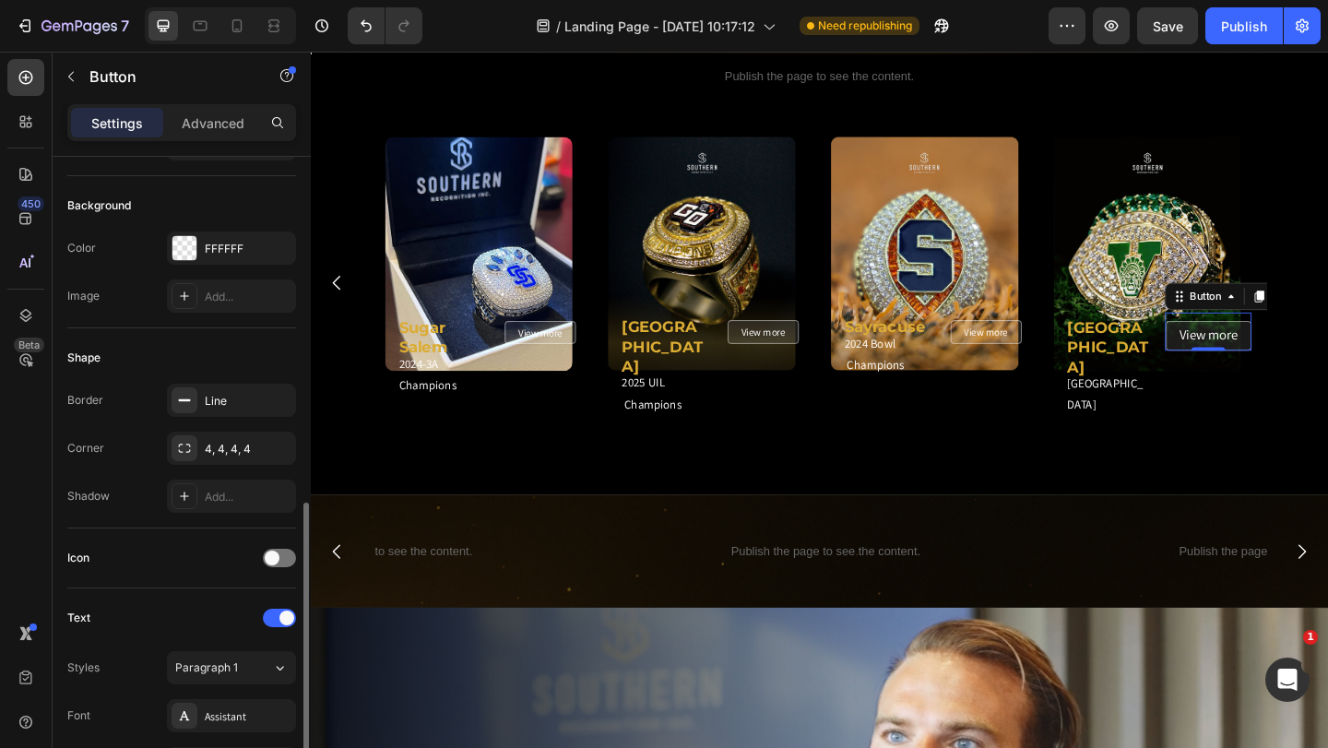
scroll to position [369, 0]
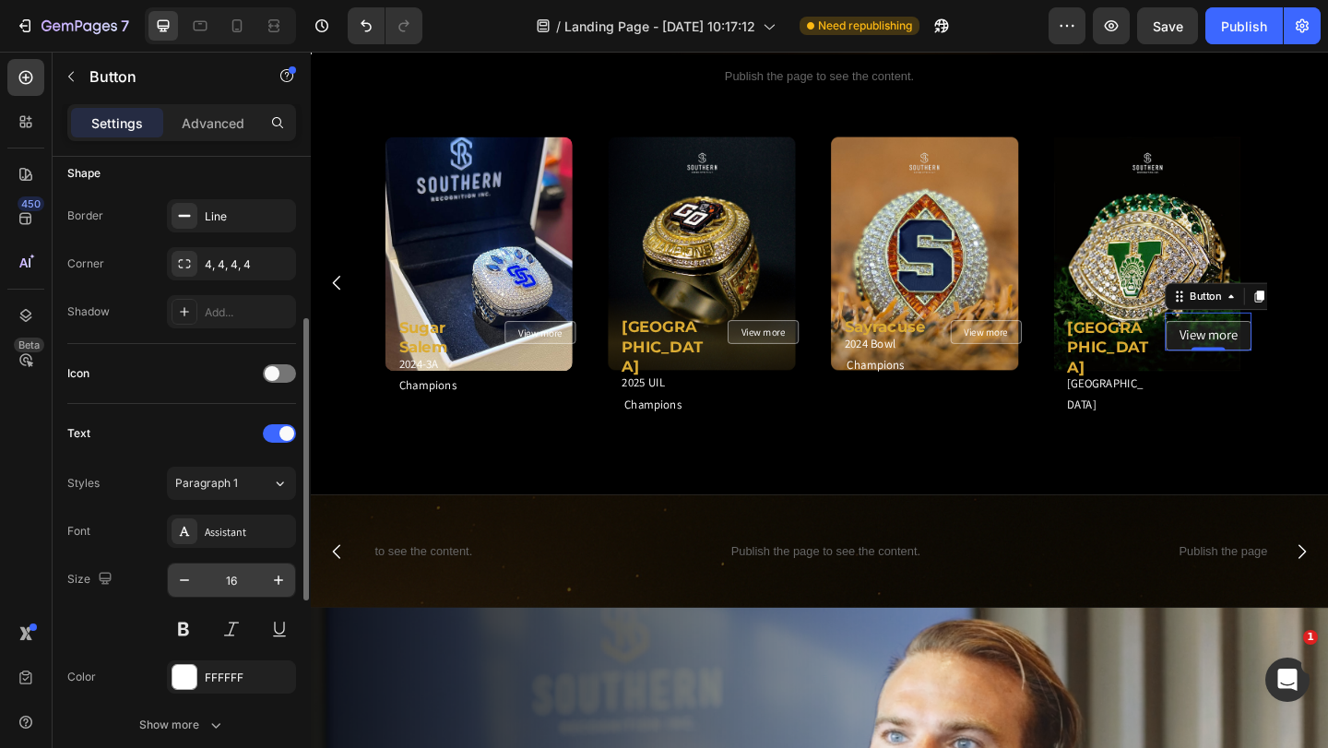
click at [233, 587] on input "16" at bounding box center [231, 580] width 61 height 33
type input "12"
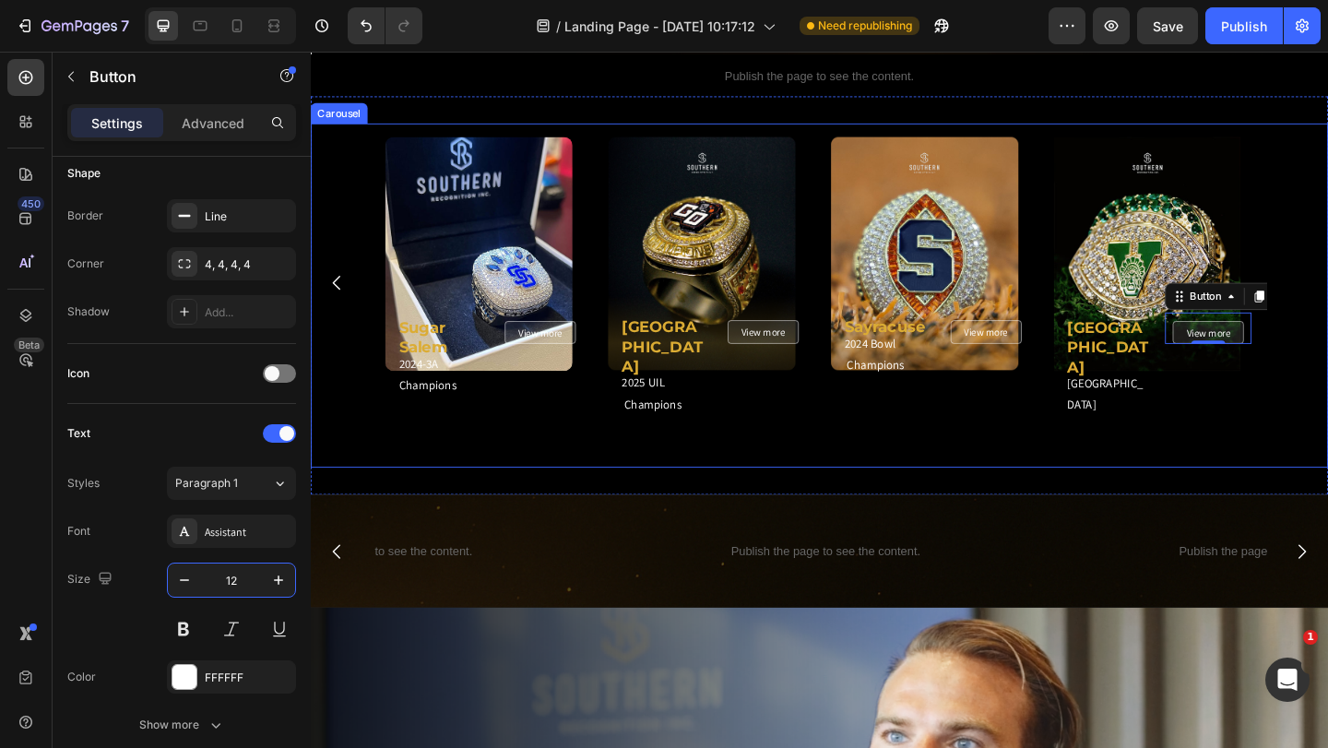
click at [343, 293] on icon "Carousel Back Arrow" at bounding box center [339, 302] width 22 height 22
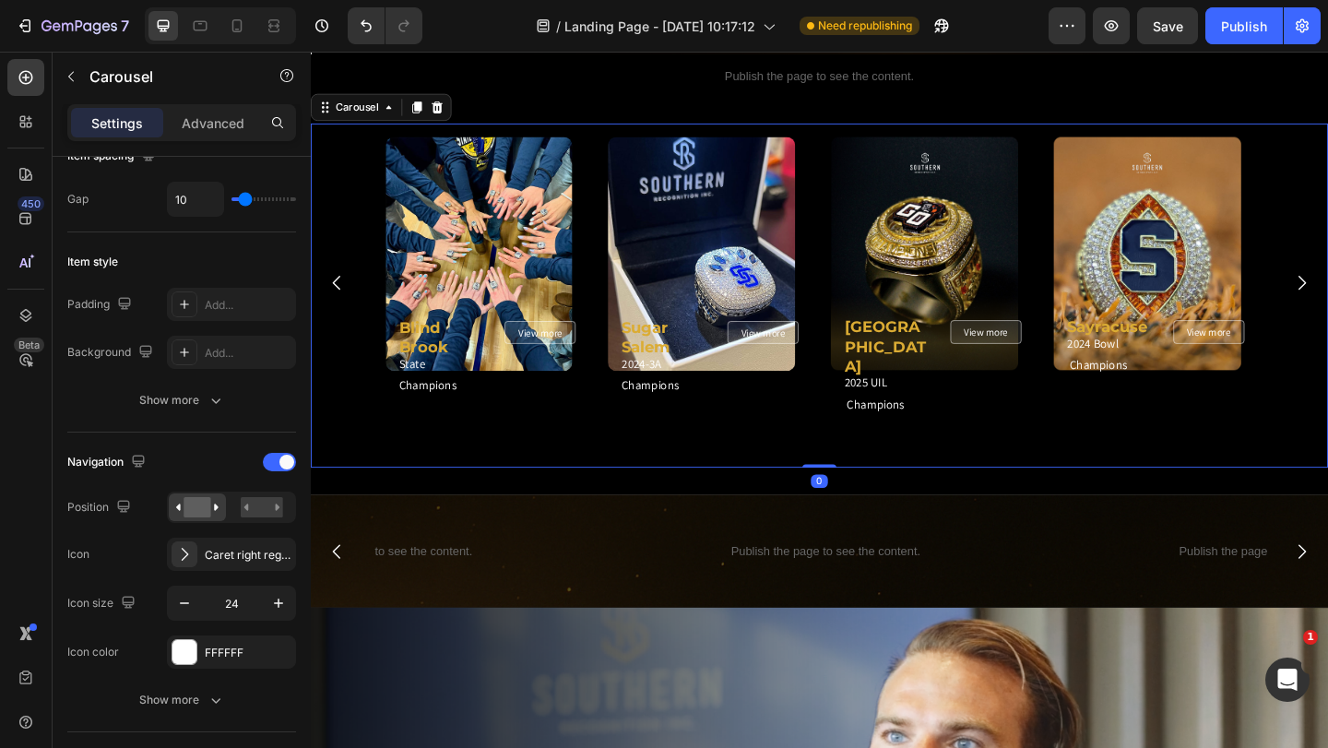
scroll to position [0, 0]
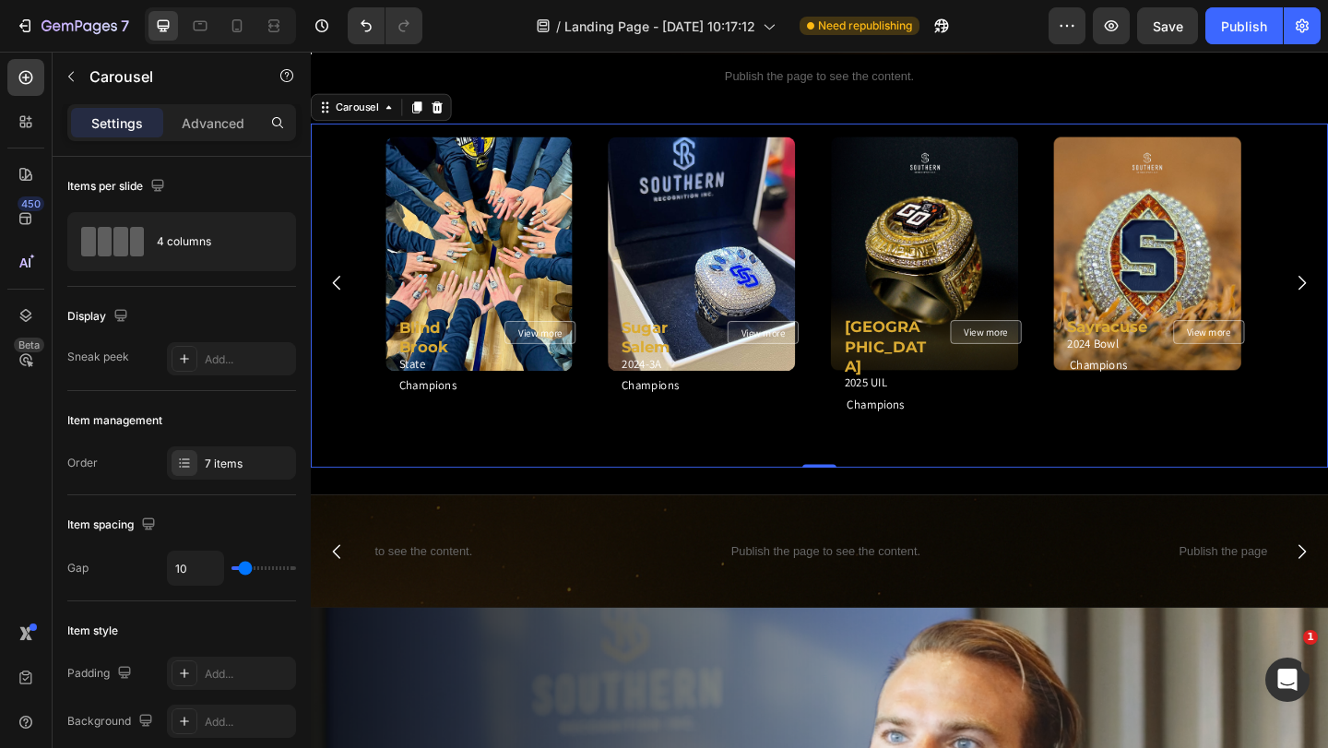
click at [343, 293] on icon "Carousel Back Arrow" at bounding box center [339, 302] width 22 height 22
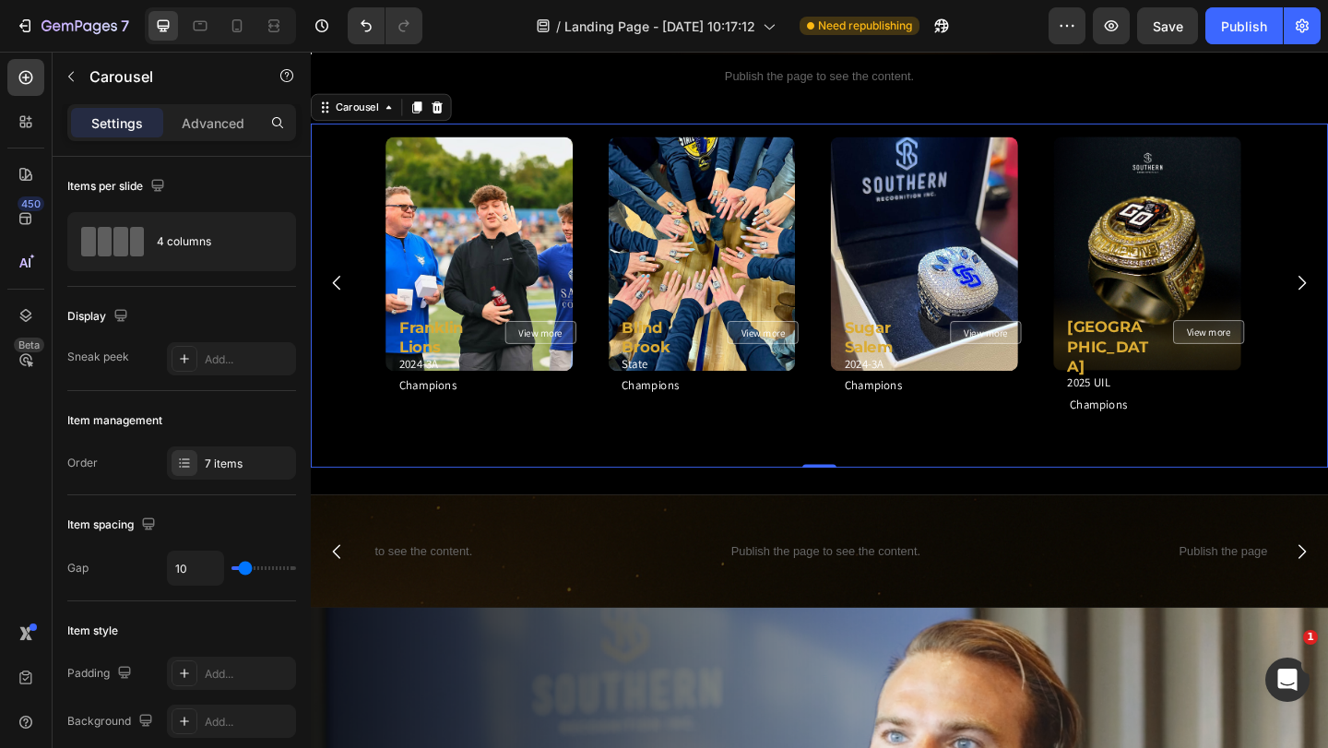
click at [343, 293] on icon "Carousel Back Arrow" at bounding box center [339, 302] width 22 height 22
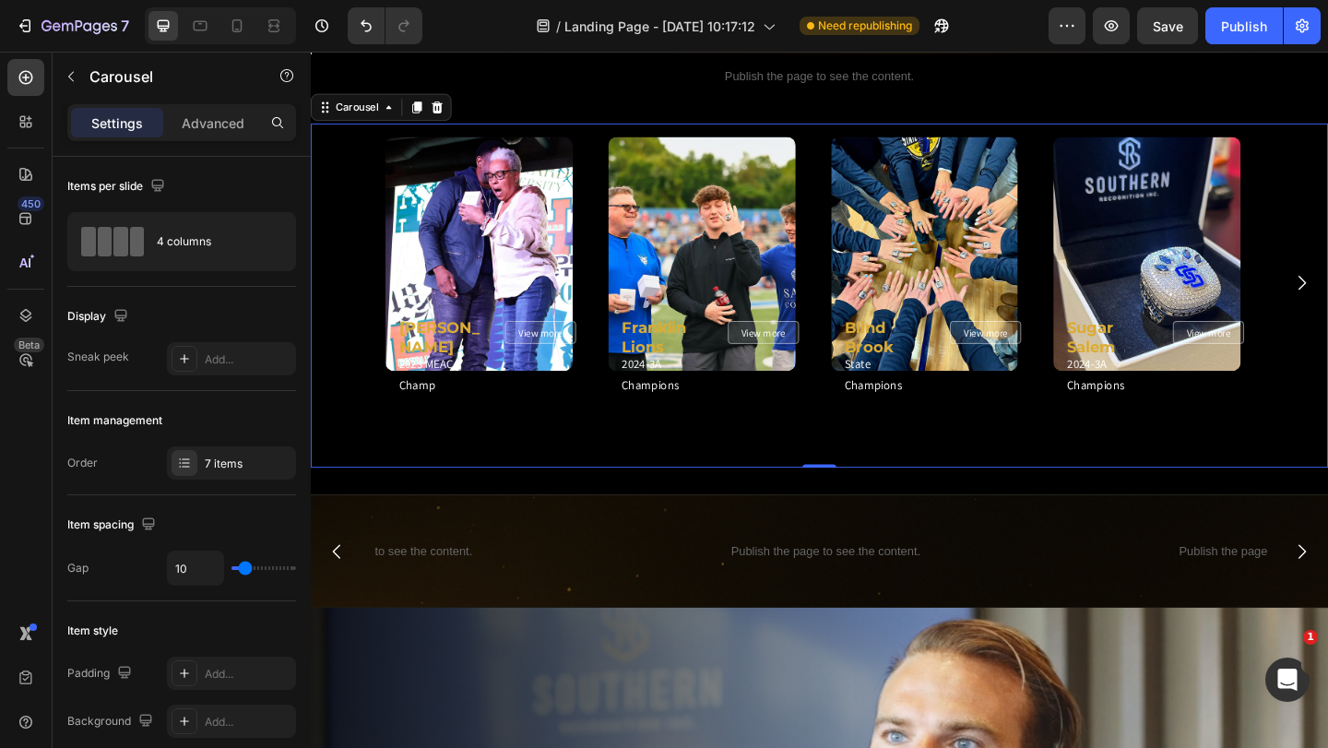
click at [343, 293] on div "Image Row Howard Heading 2023 MEAC Champ Heading View more Button Row Image Row…" at bounding box center [864, 303] width 1107 height 348
click at [241, 460] on div "7 items" at bounding box center [248, 464] width 87 height 17
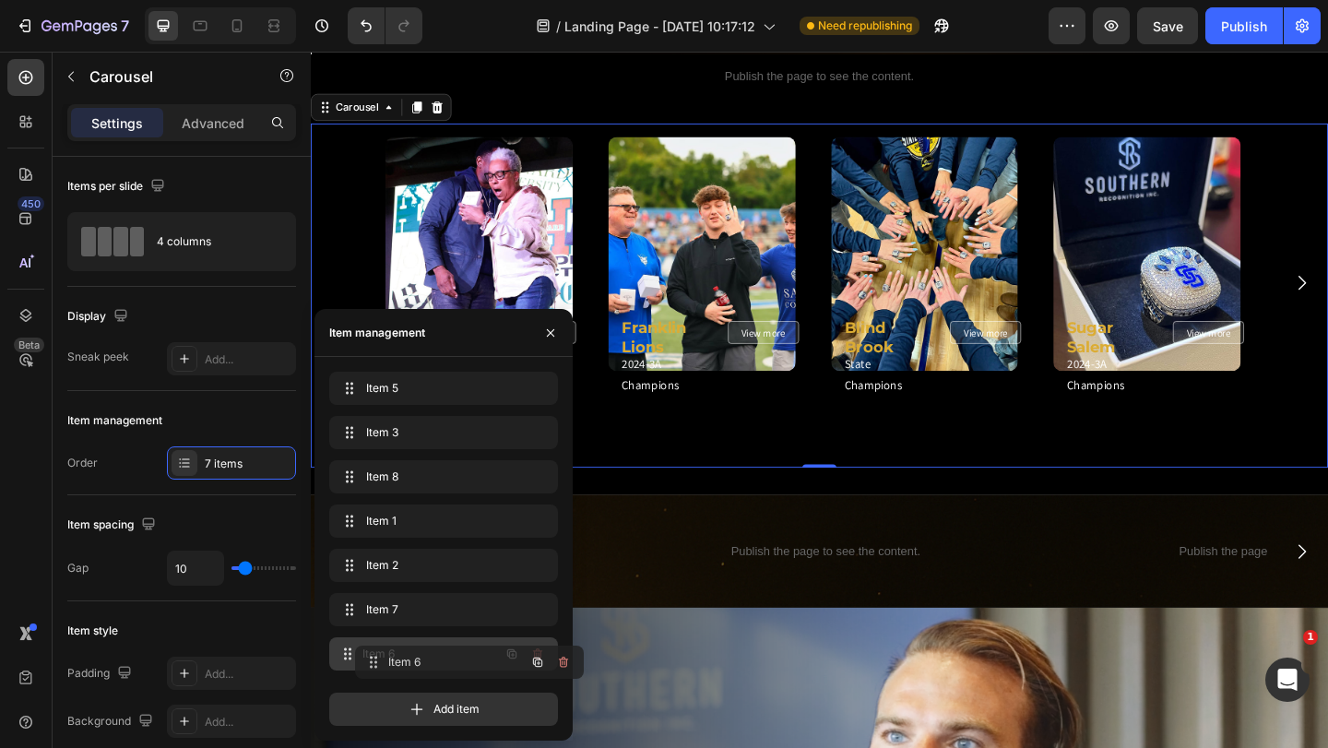
drag, startPoint x: 431, startPoint y: 391, endPoint x: 457, endPoint y: 665, distance: 275.1
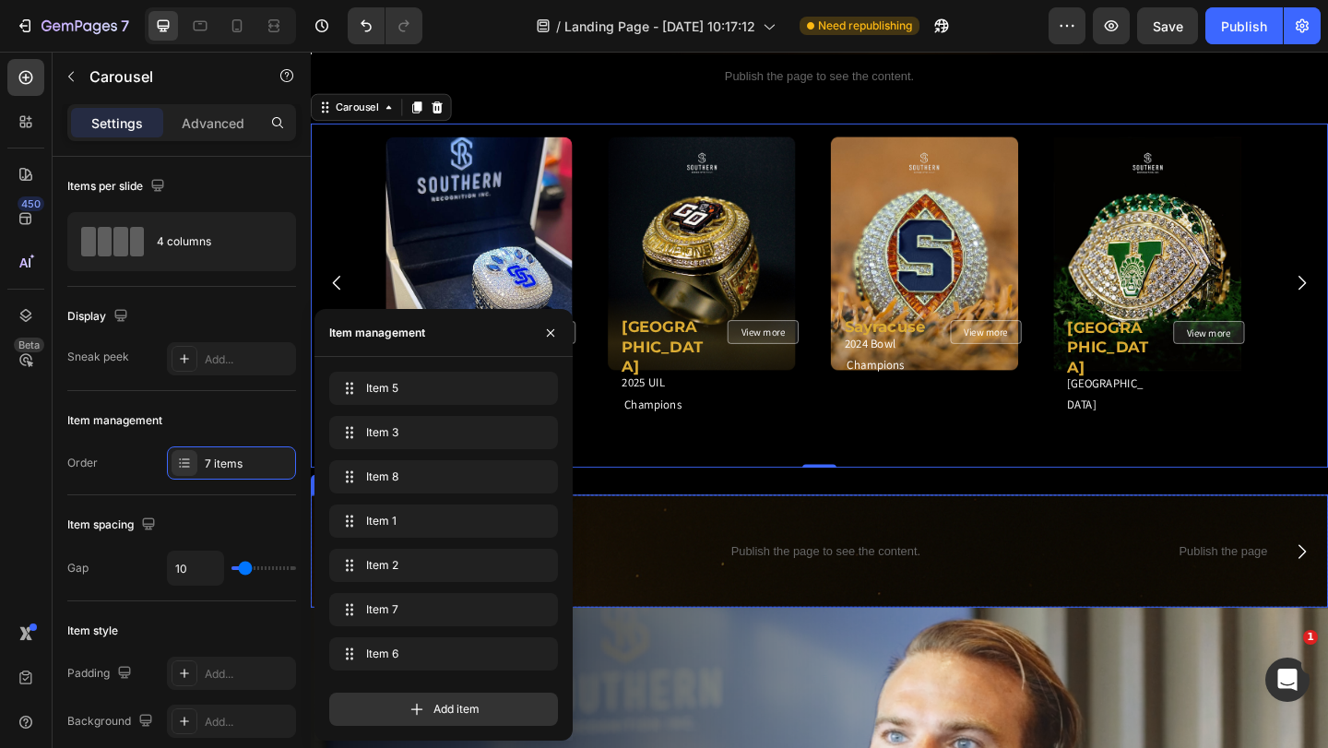
click at [705, 533] on div "Publish the page to see the content. Custom Code Publish the page to see the co…" at bounding box center [864, 594] width 1107 height 123
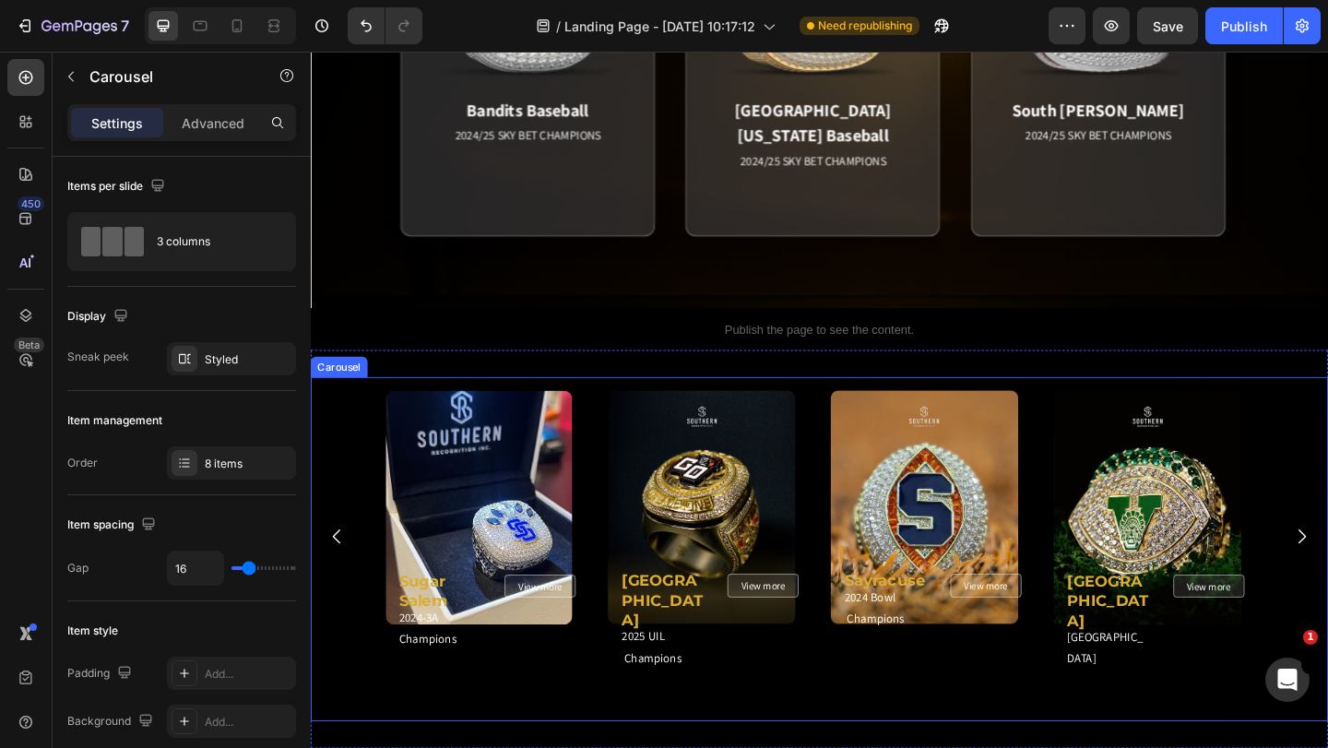
scroll to position [922, 0]
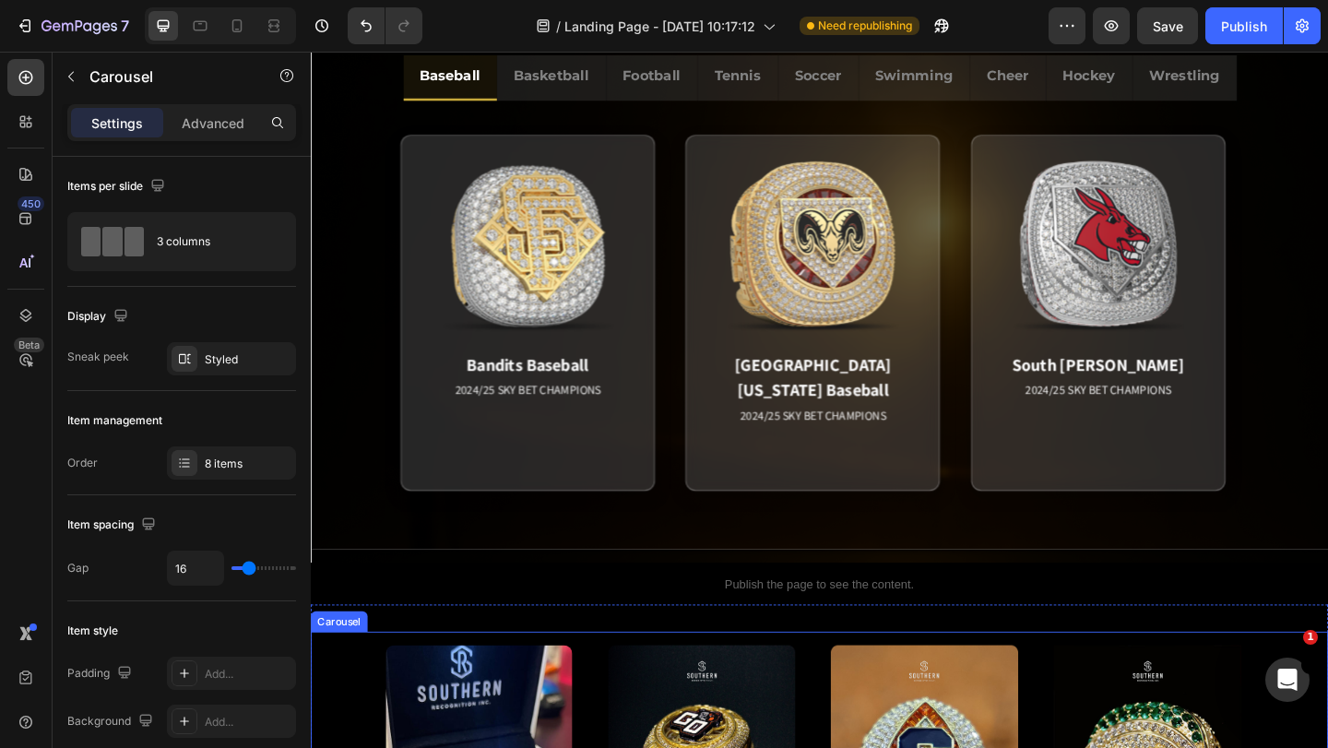
click at [552, 264] on div "Bandits Baseball 2024/25 SKY BET CHAMPIONS Match Highlight America's Team. Pack…" at bounding box center [857, 336] width 1063 height 432
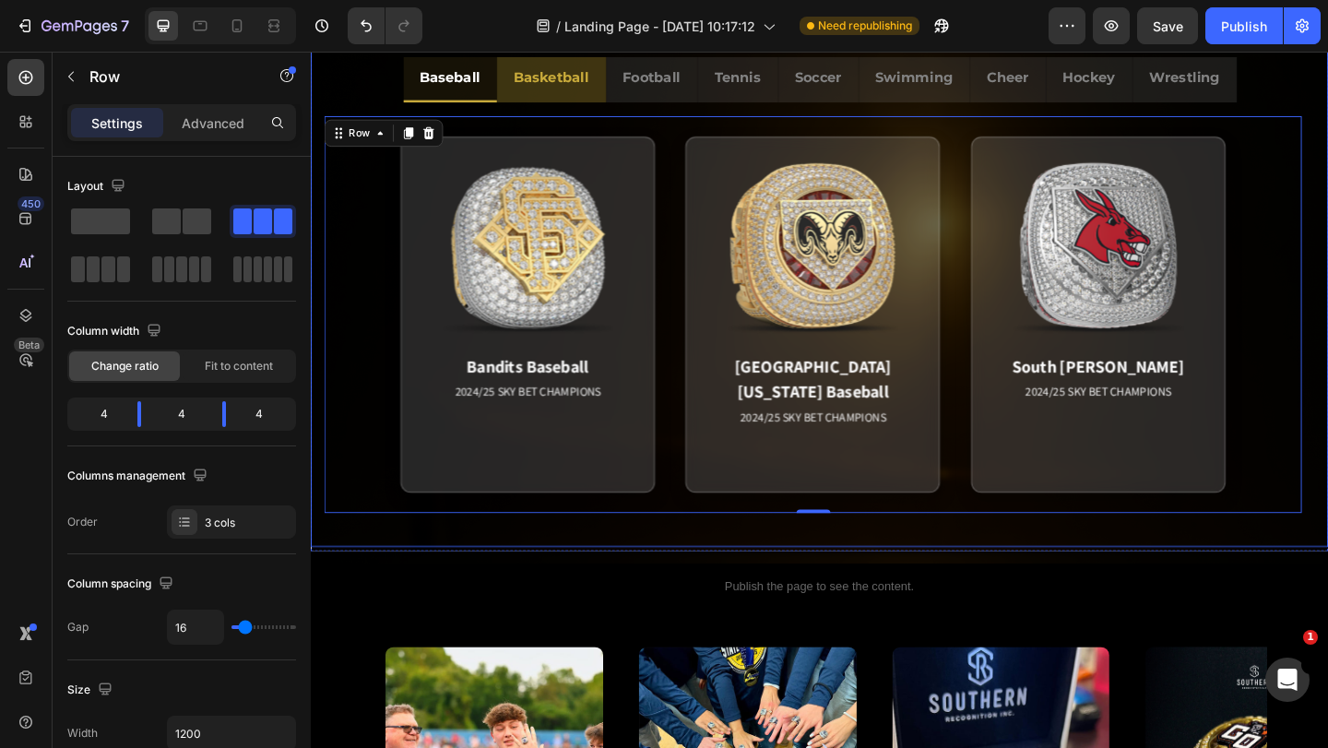
click at [552, 97] on div "Basketball" at bounding box center [572, 81] width 88 height 32
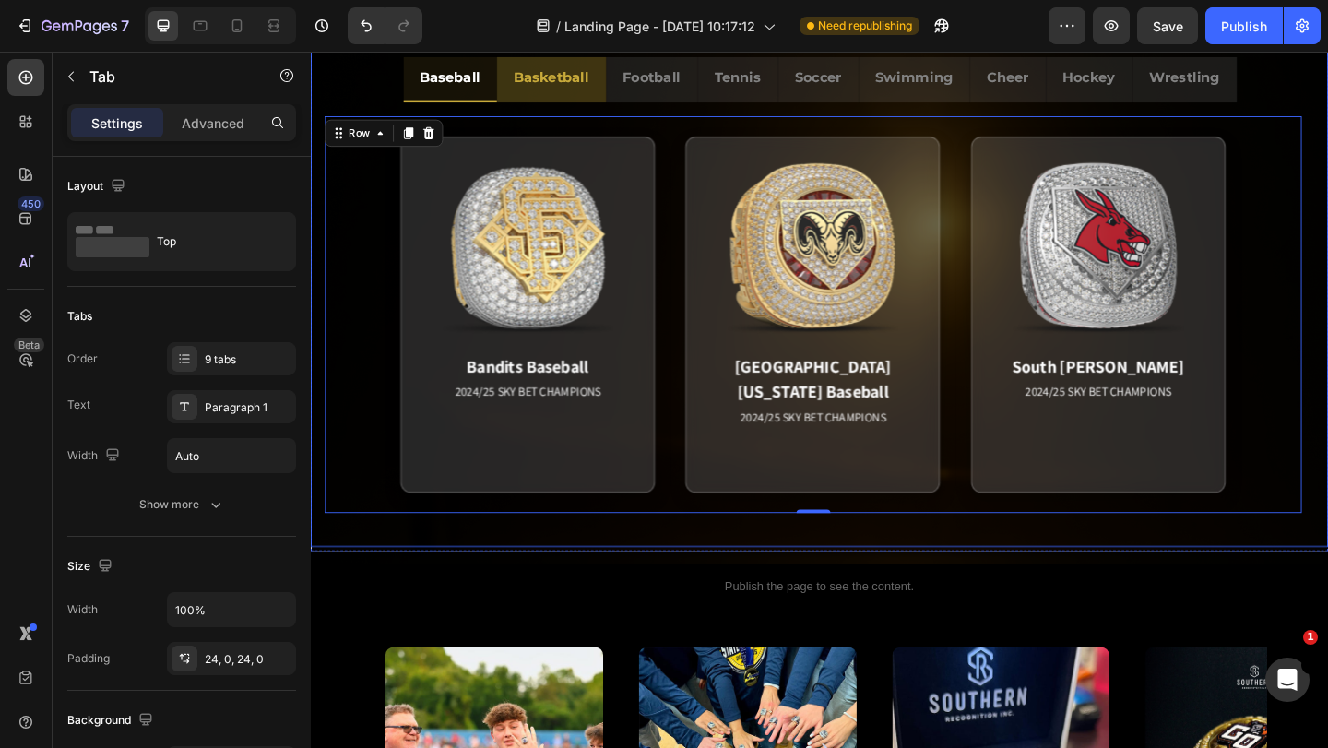
scroll to position [738, 0]
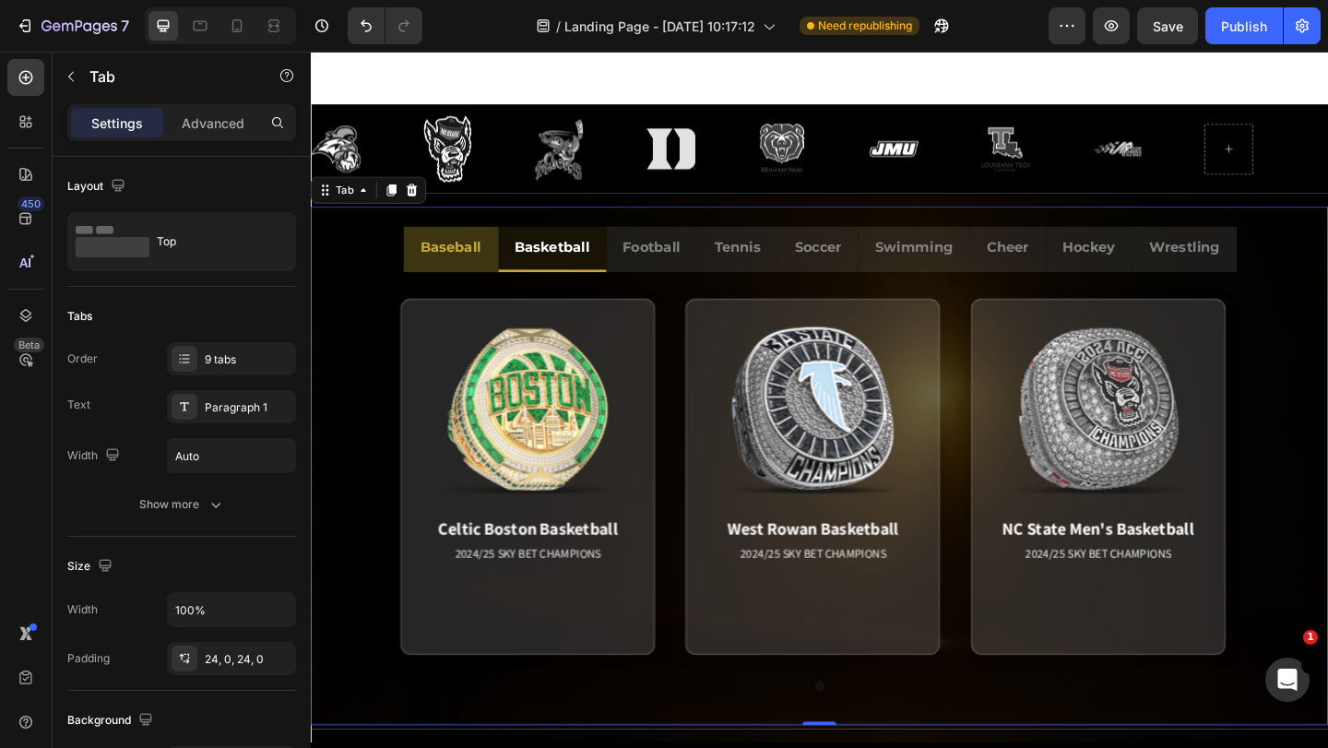
click at [482, 285] on li "Baseball" at bounding box center [462, 267] width 103 height 50
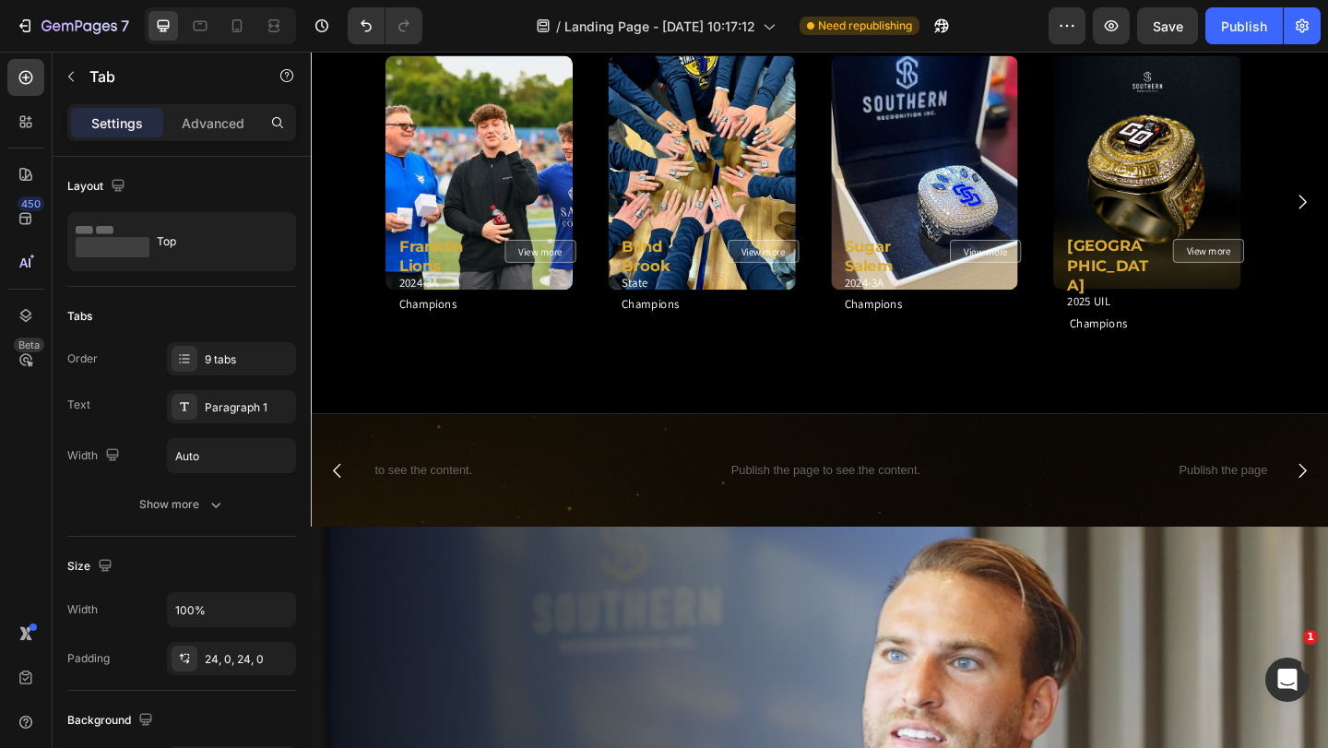
scroll to position [1660, 0]
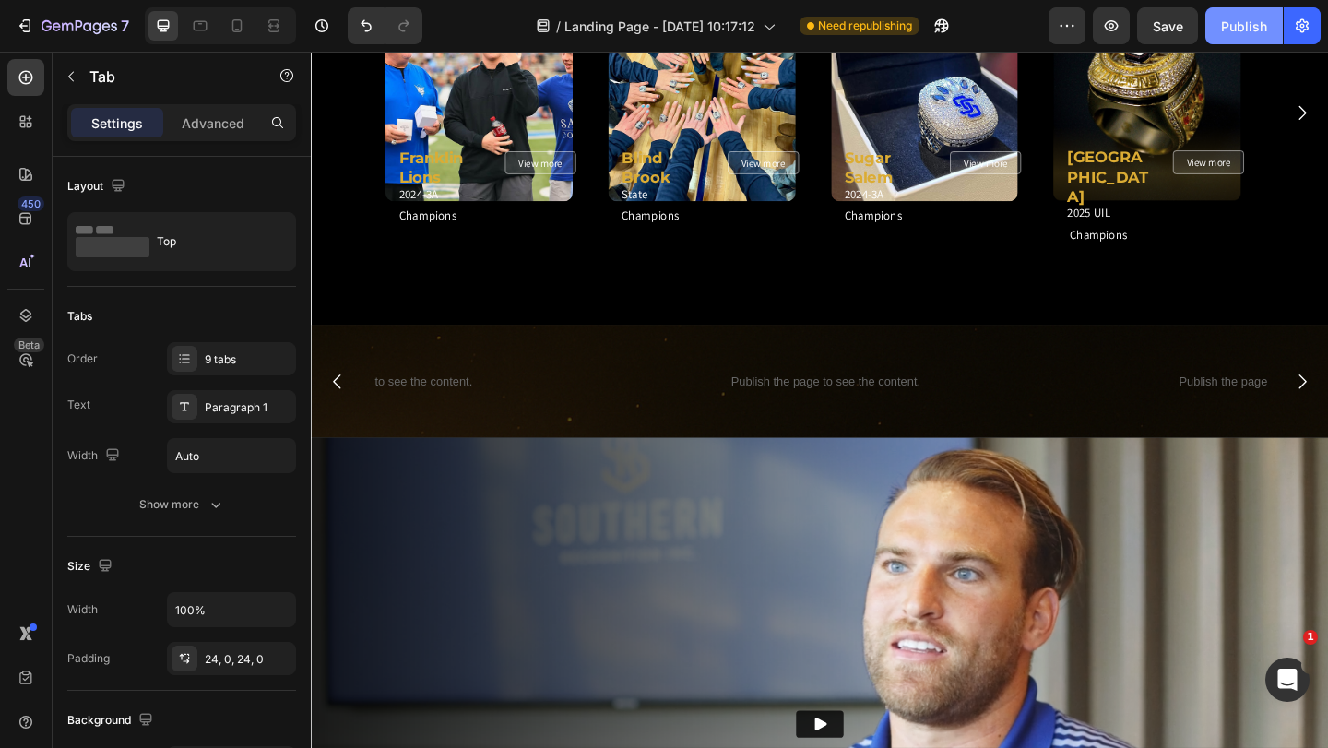
click at [1225, 26] on div "Publish" at bounding box center [1244, 26] width 46 height 19
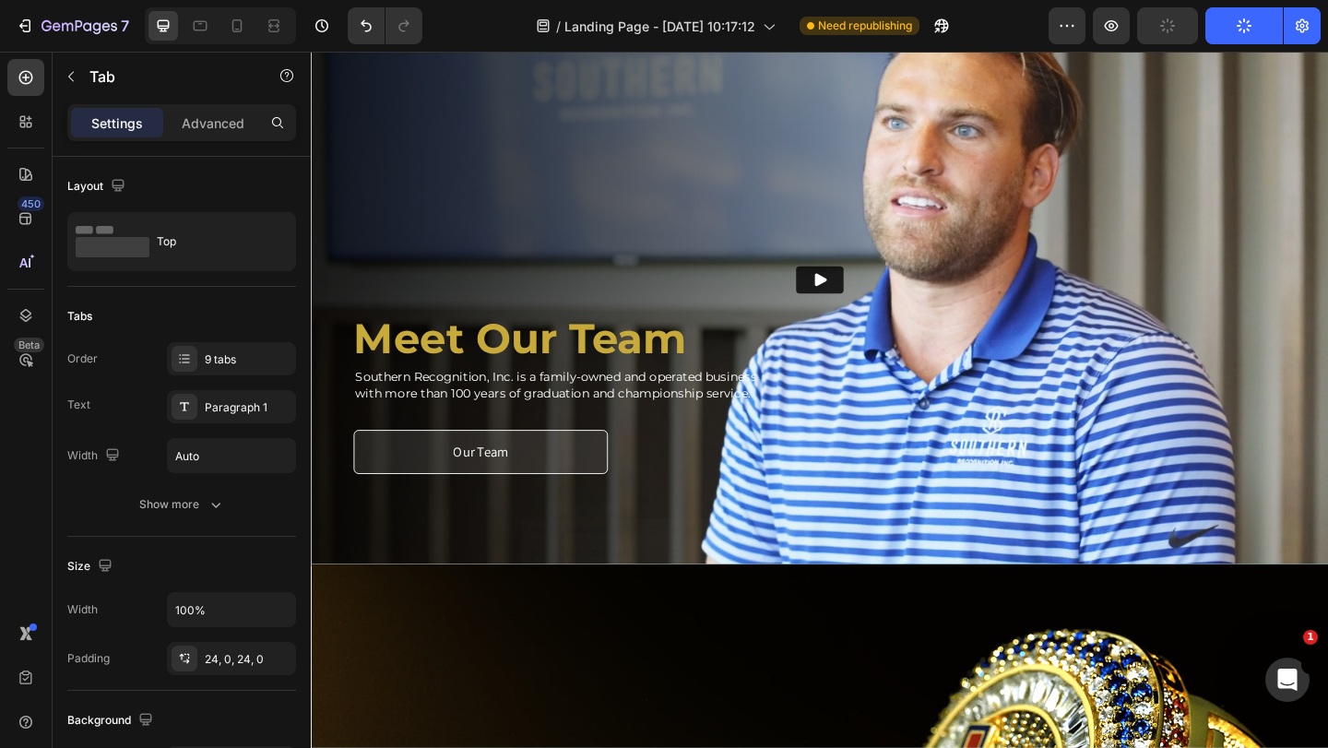
scroll to position [2490, 0]
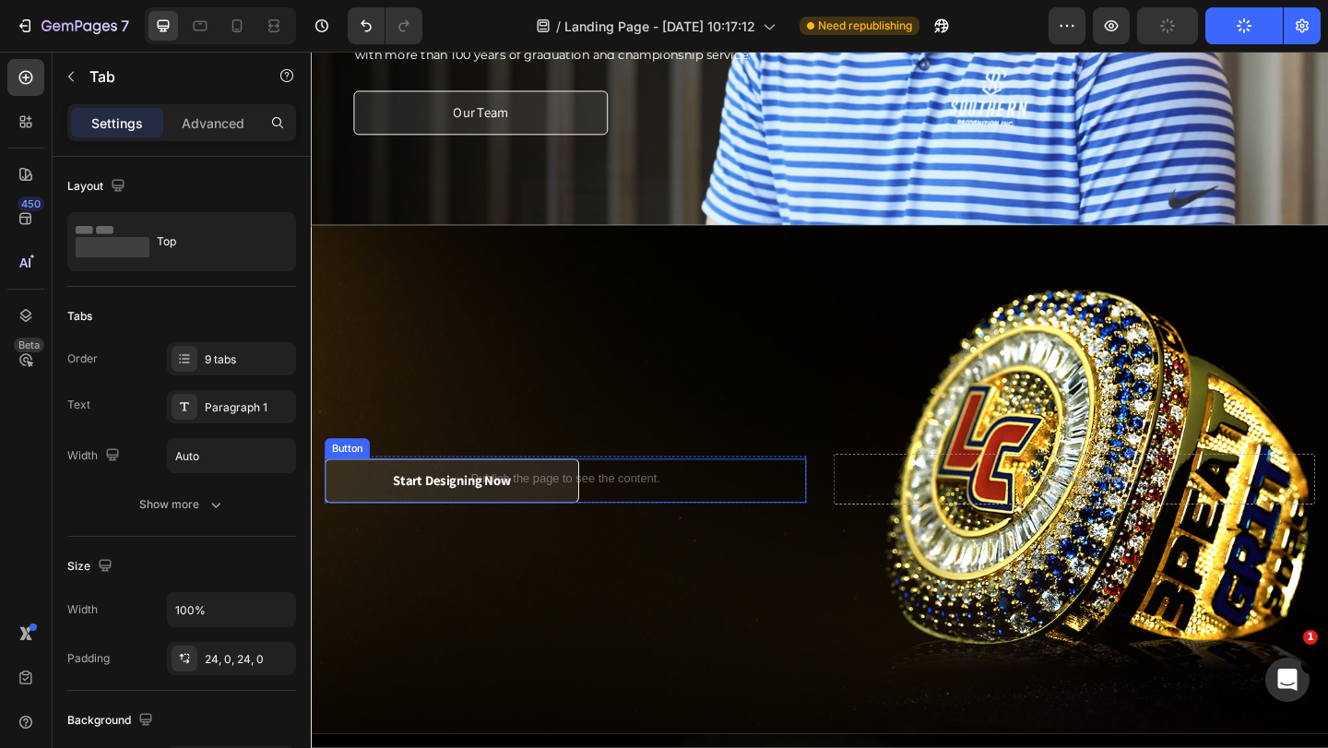
click at [683, 510] on div "Start Designing Now Button" at bounding box center [588, 518] width 524 height 49
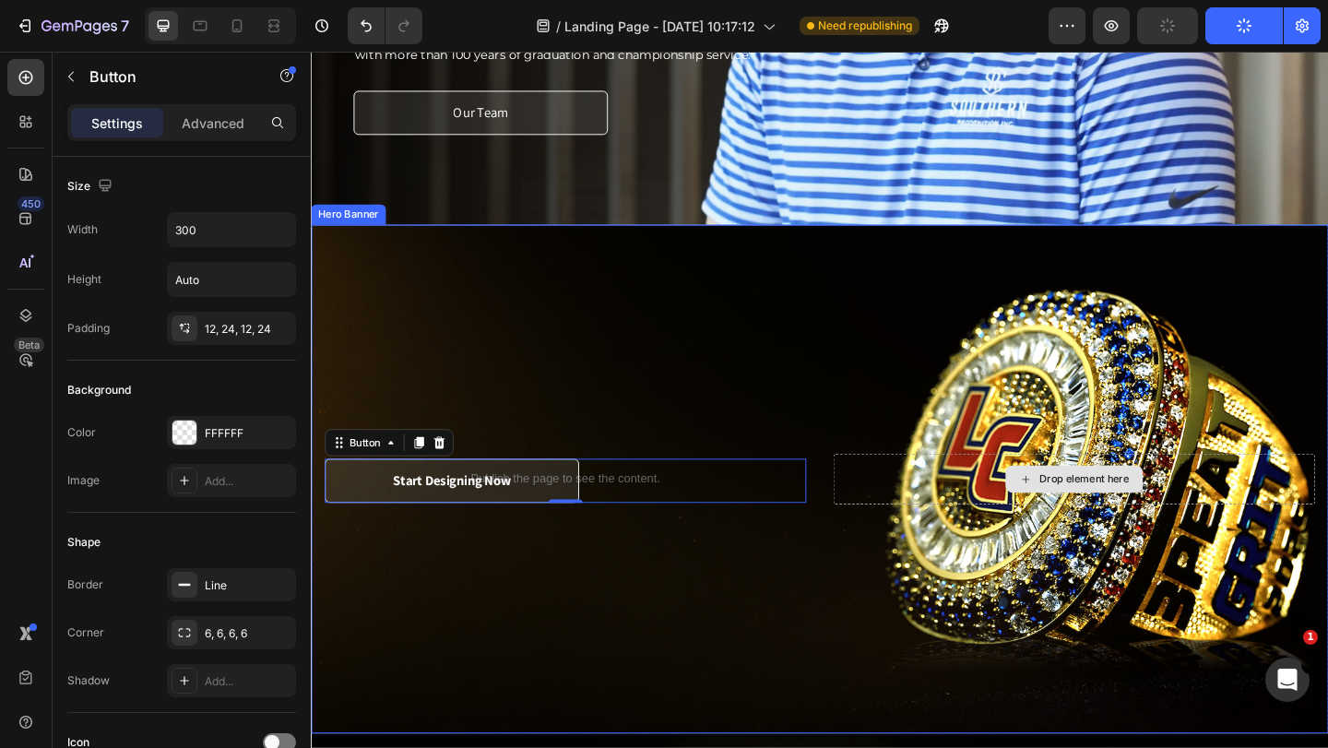
click at [879, 495] on div "Drop element here" at bounding box center [1141, 516] width 524 height 55
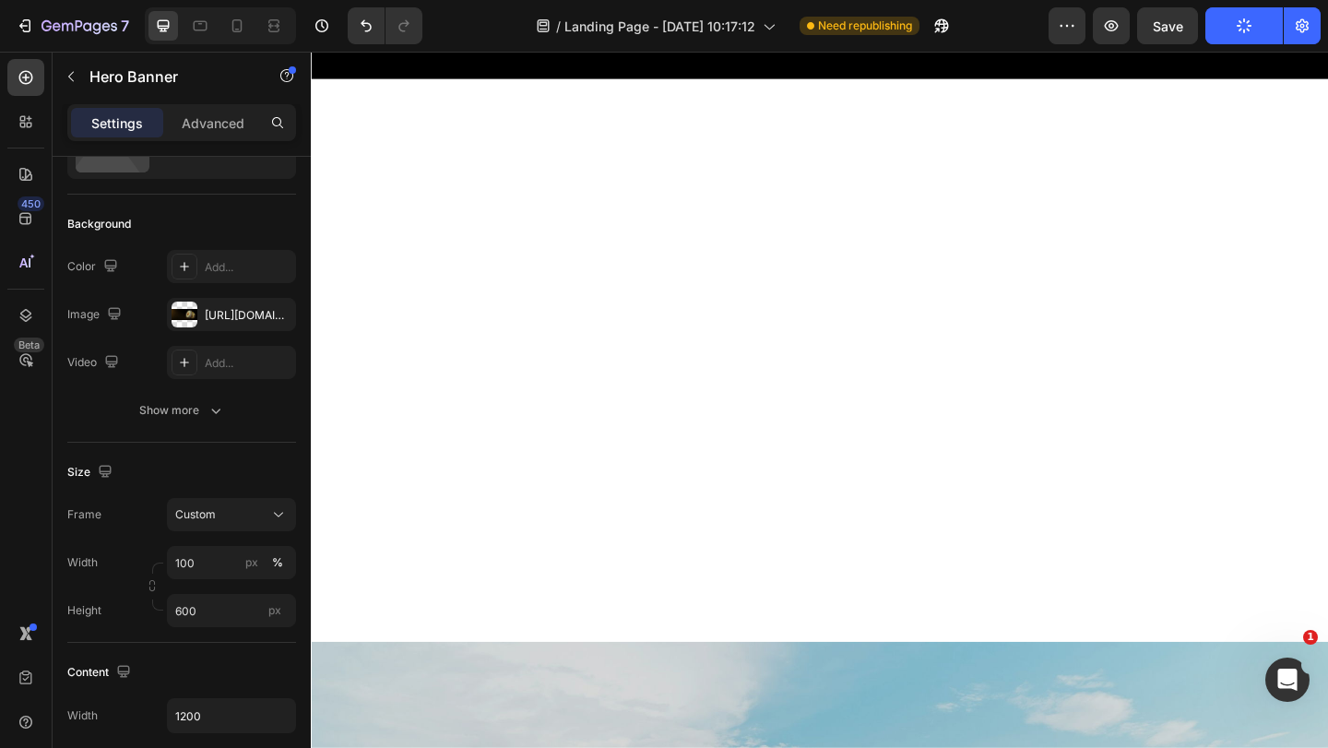
scroll to position [0, 0]
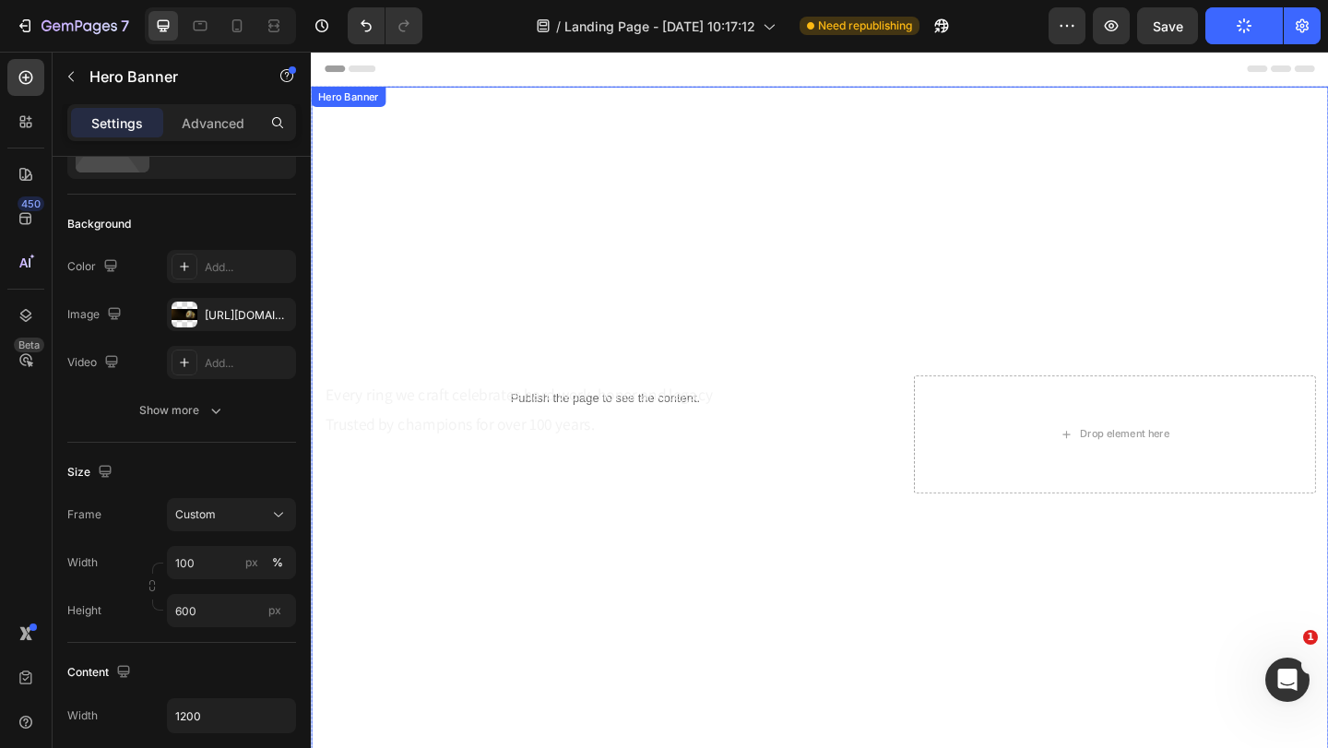
click at [352, 102] on div "Hero Banner" at bounding box center [352, 100] width 74 height 17
click at [360, 105] on div "Hero Banner" at bounding box center [371, 108] width 74 height 17
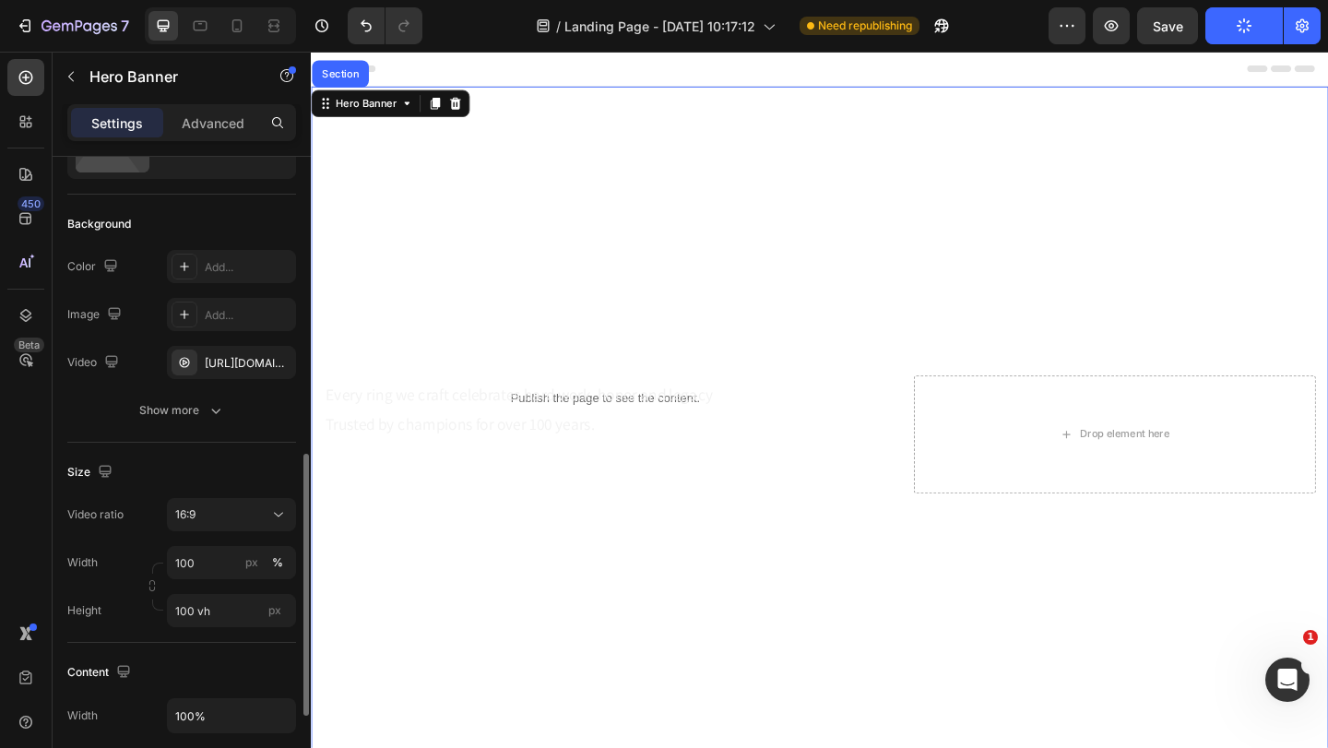
scroll to position [277, 0]
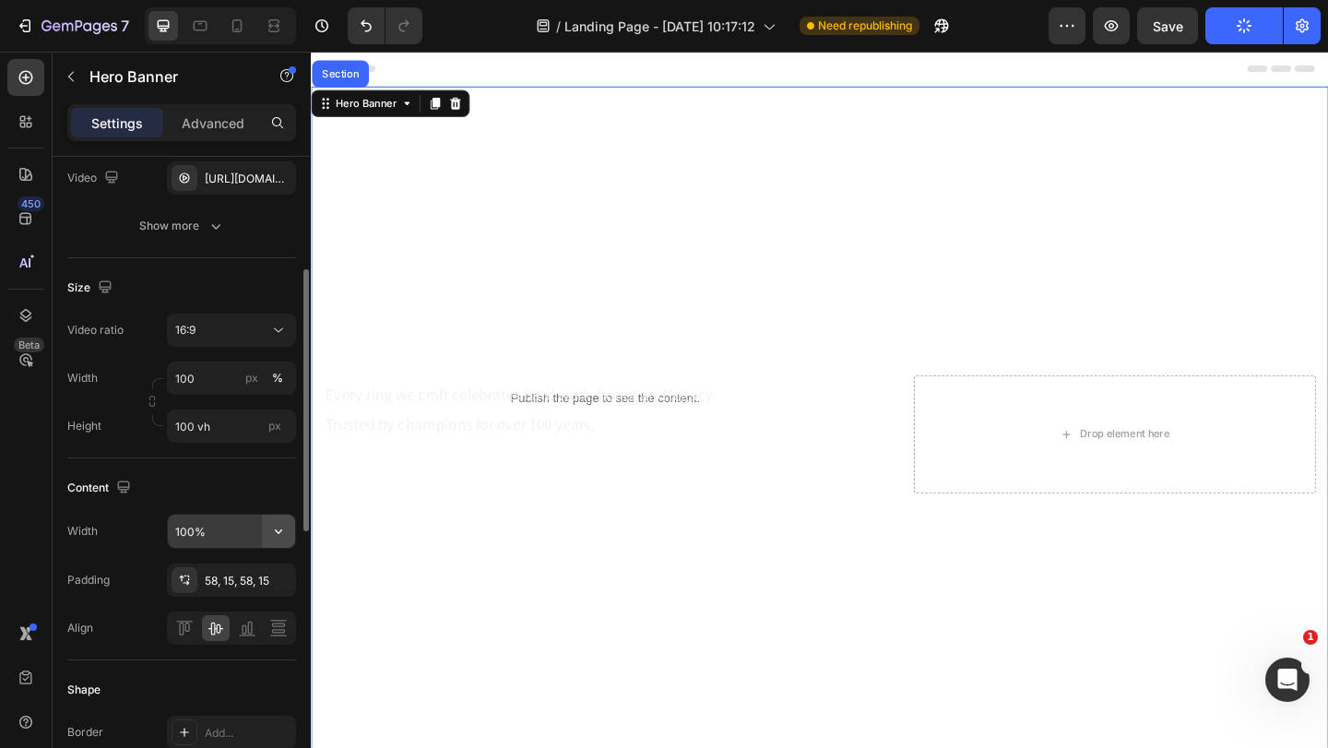
click at [281, 531] on icon "button" at bounding box center [278, 531] width 7 height 5
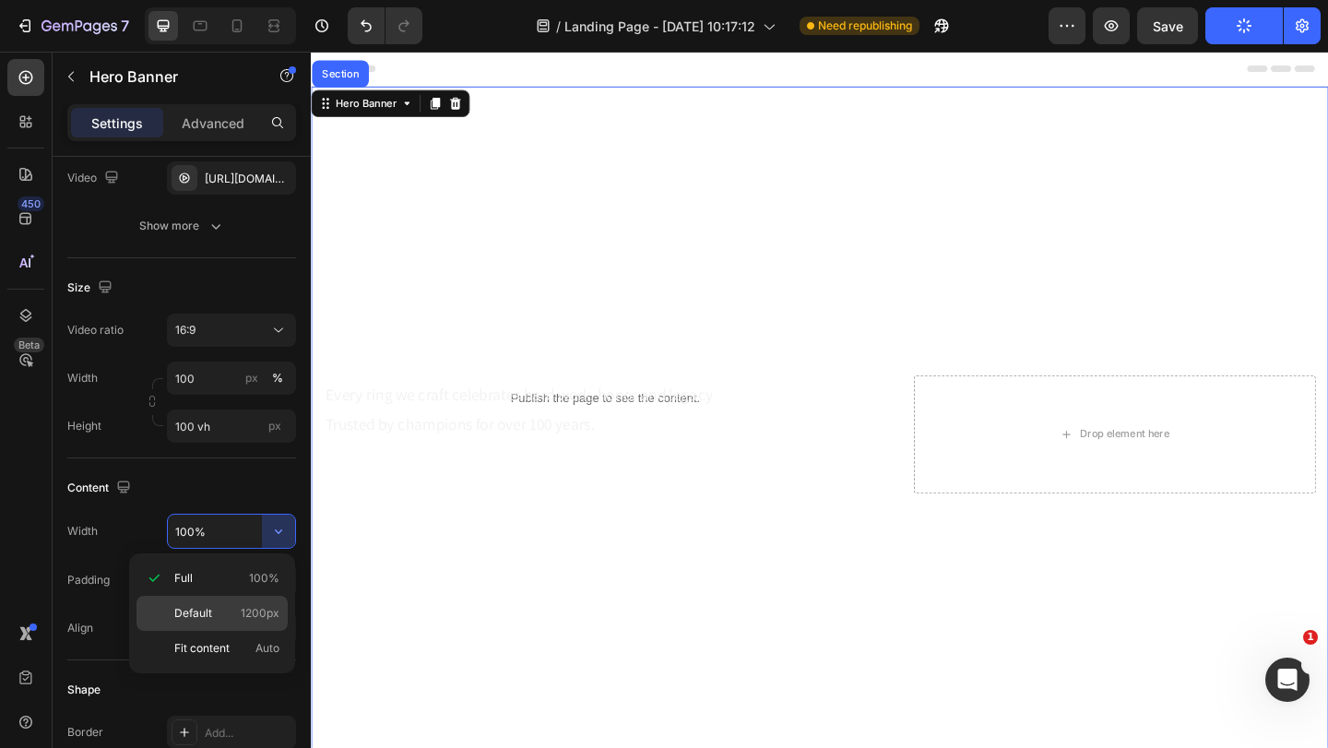
click at [221, 621] on p "Default 1200px" at bounding box center [226, 613] width 105 height 17
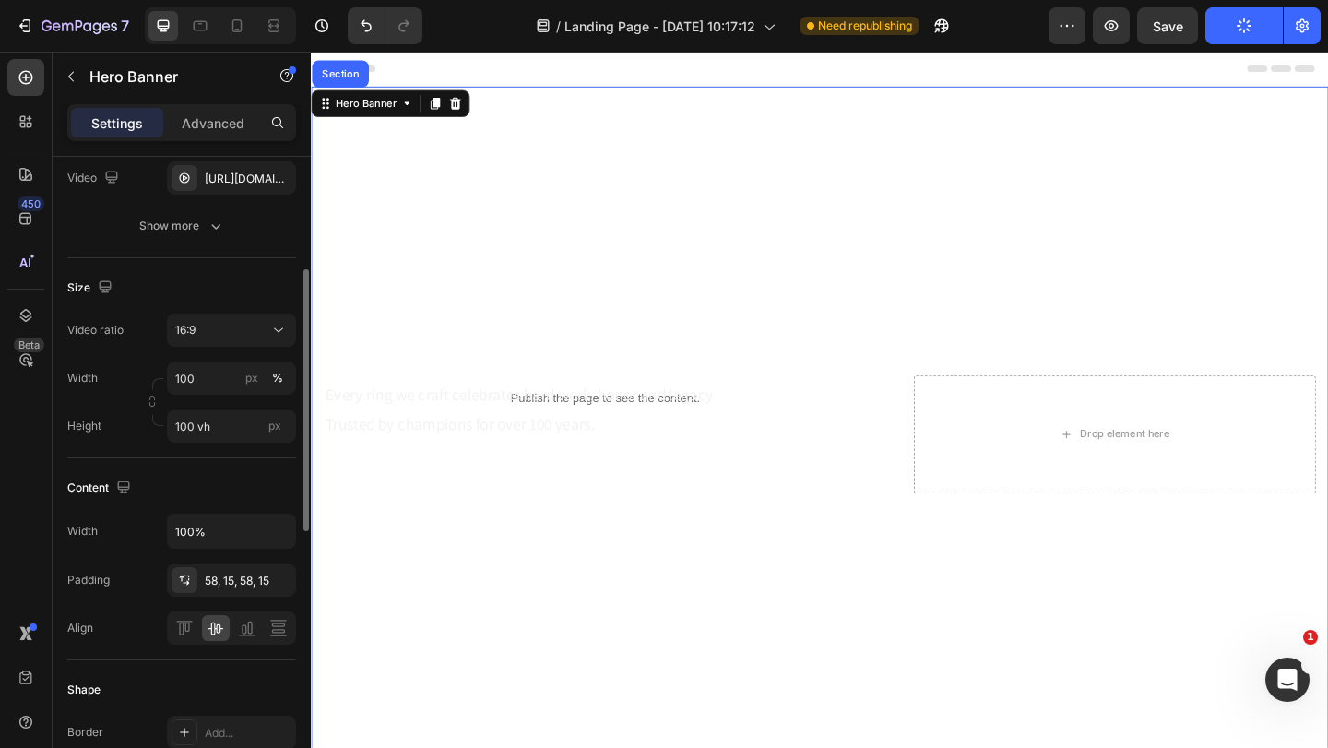
type input "1200"
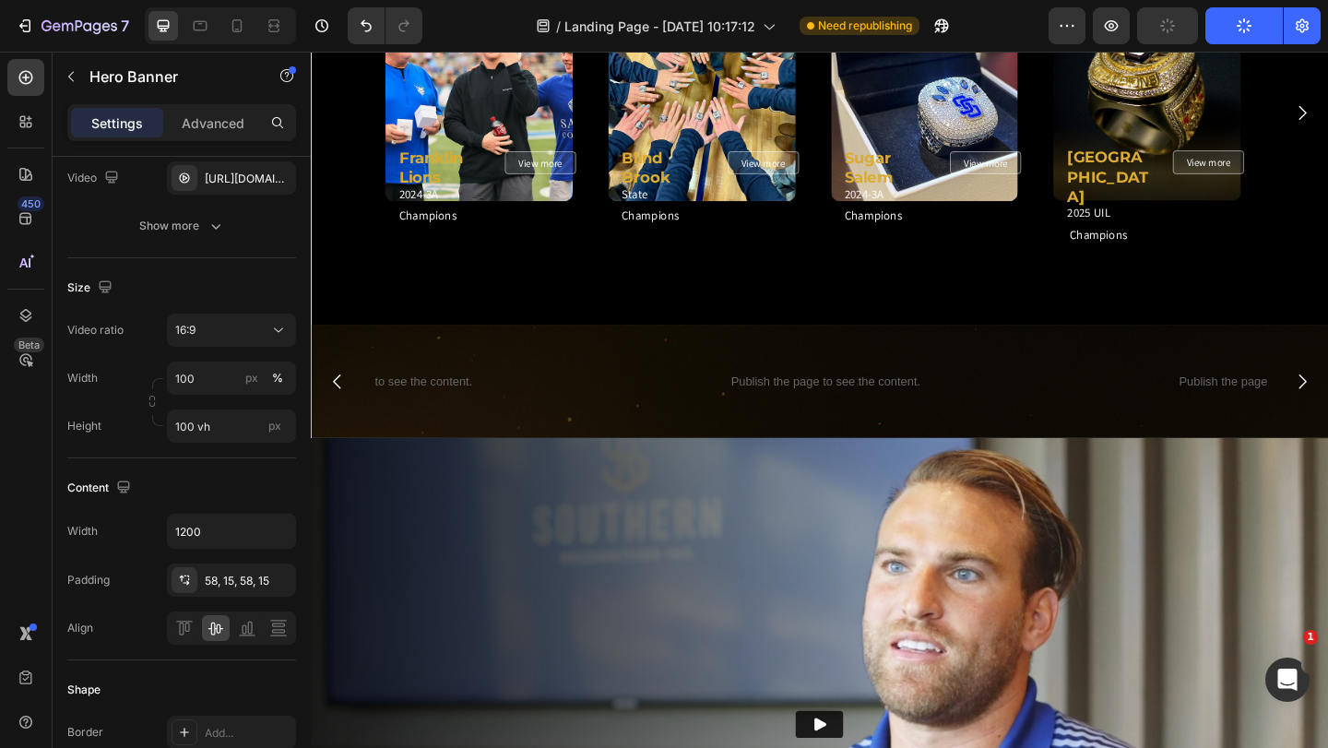
scroll to position [1937, 0]
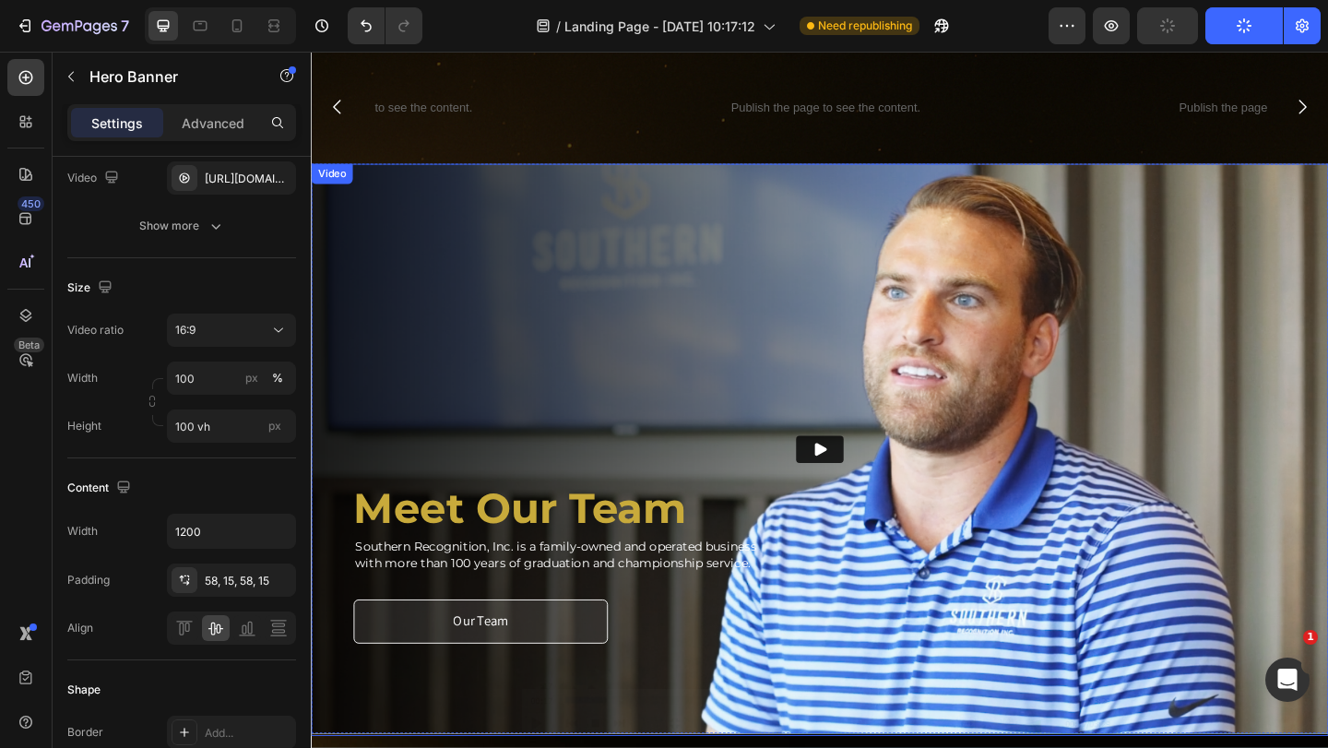
click at [520, 435] on img at bounding box center [864, 484] width 1107 height 623
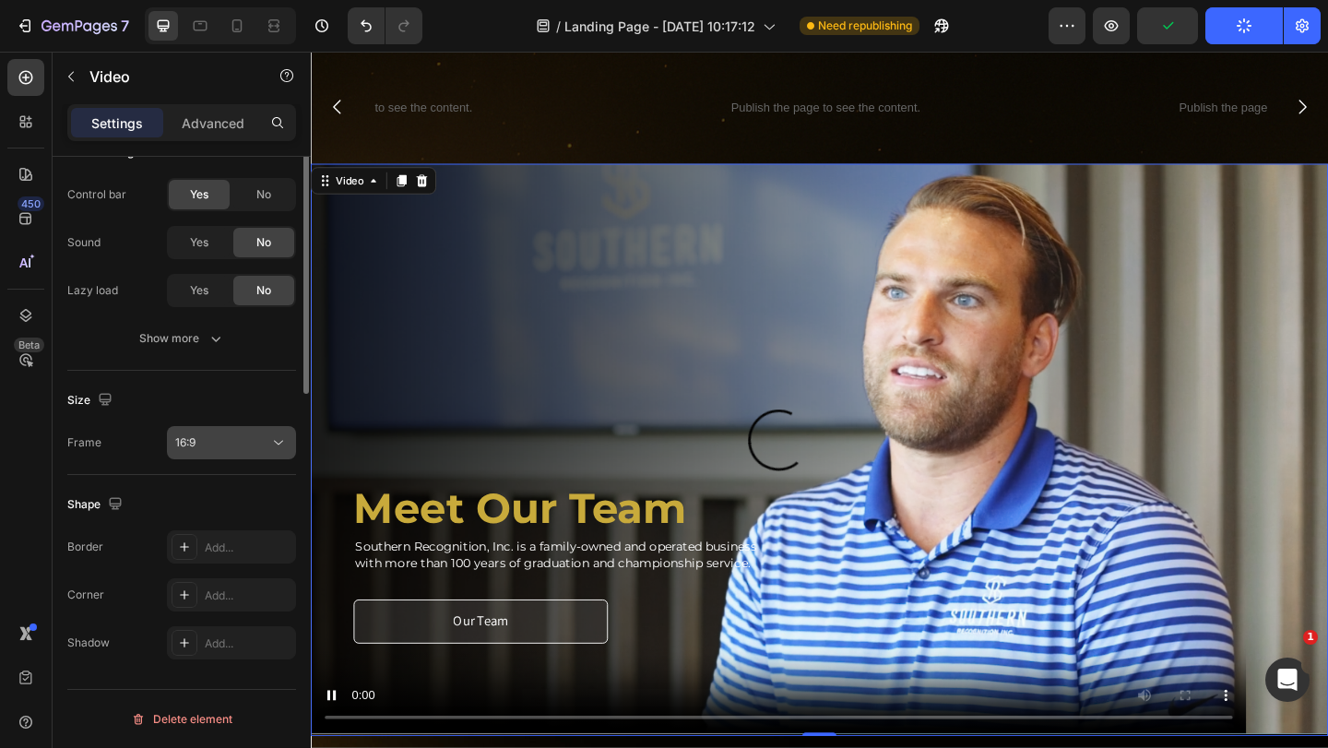
scroll to position [0, 0]
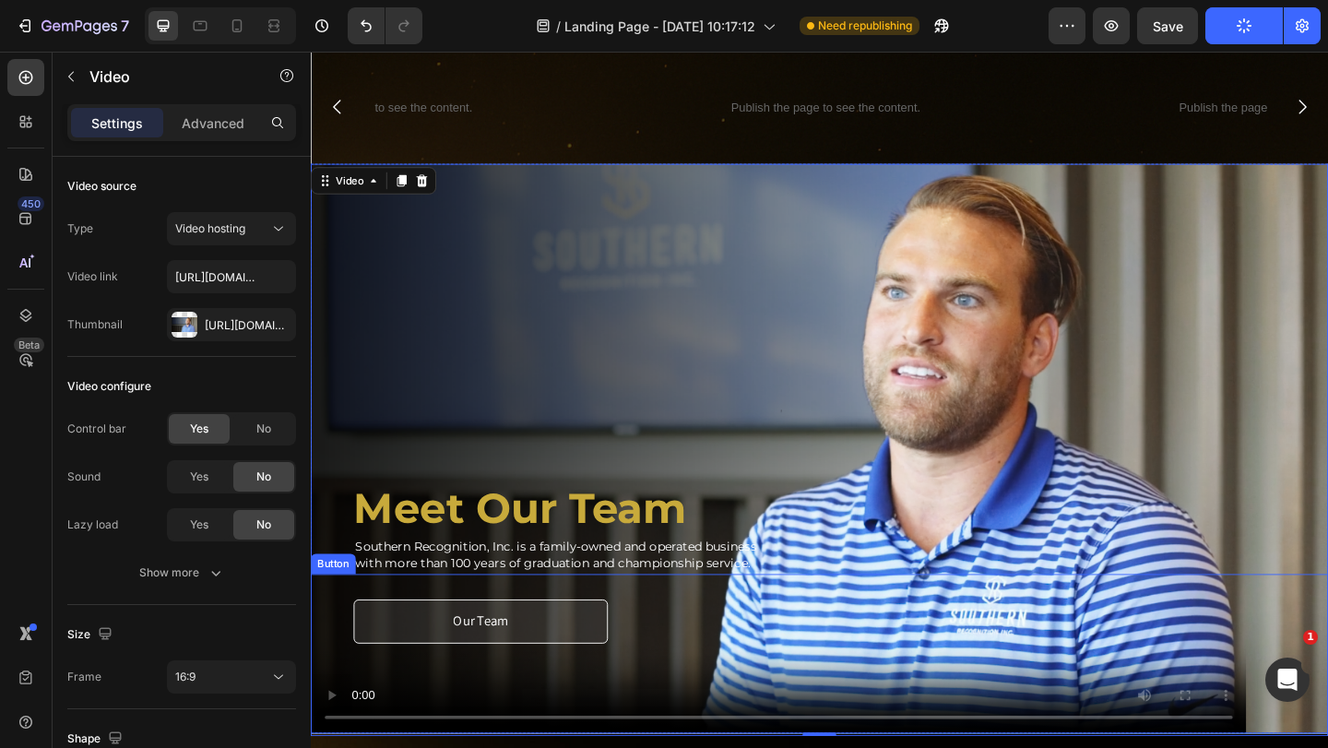
click at [335, 742] on div "Our Team Button" at bounding box center [864, 707] width 1107 height 174
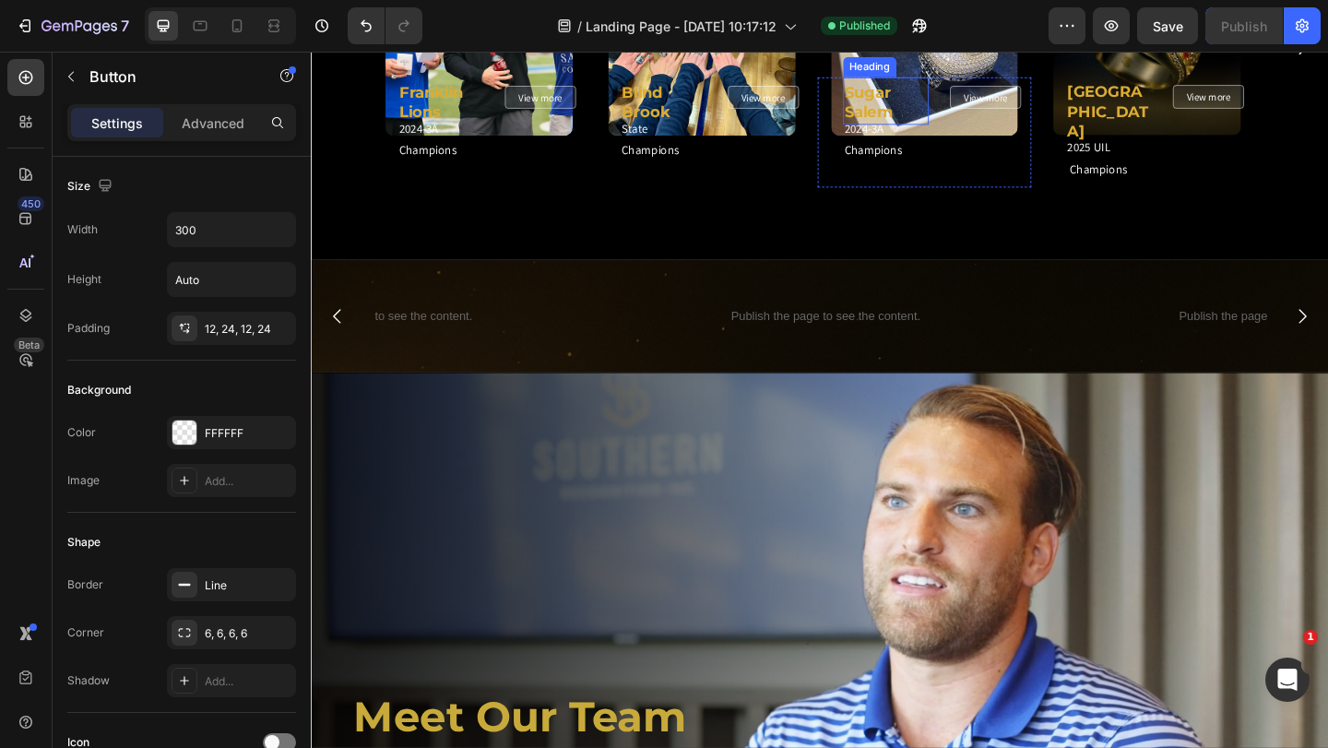
scroll to position [1823, 0]
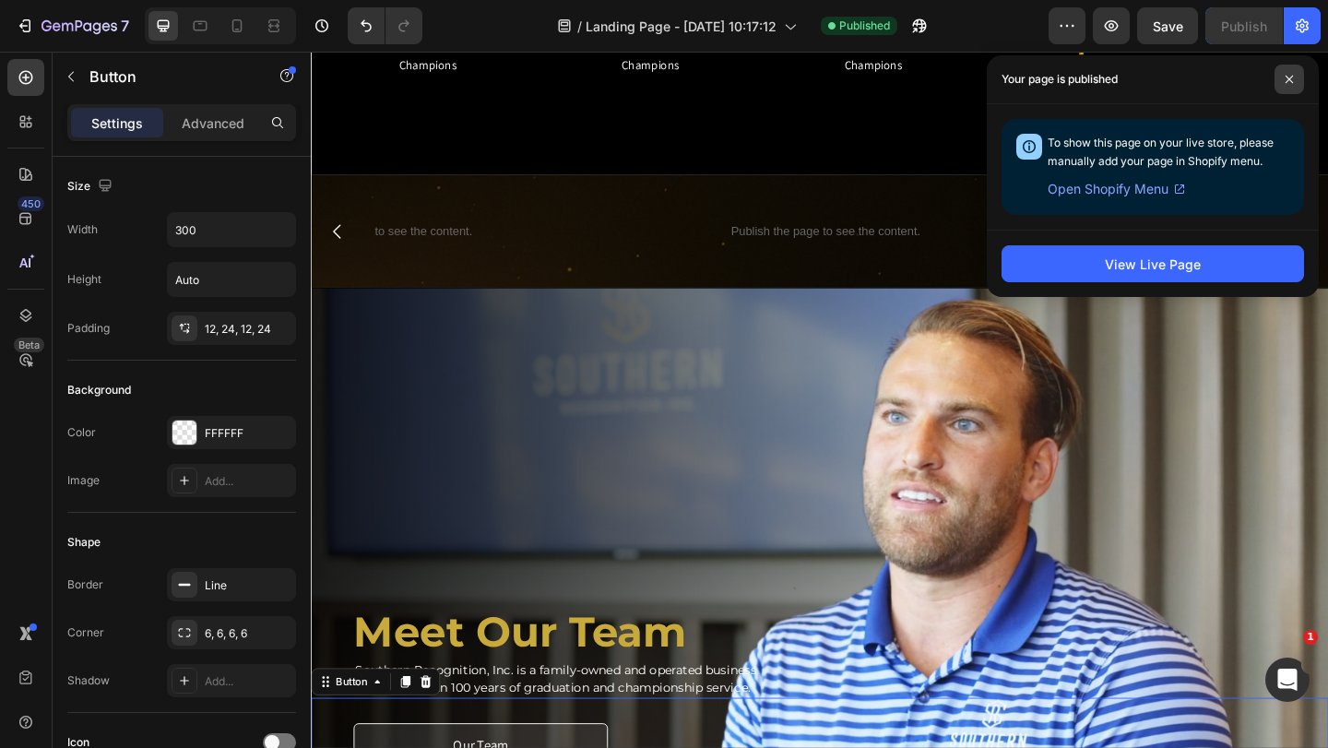
click at [1288, 85] on span at bounding box center [1290, 80] width 30 height 30
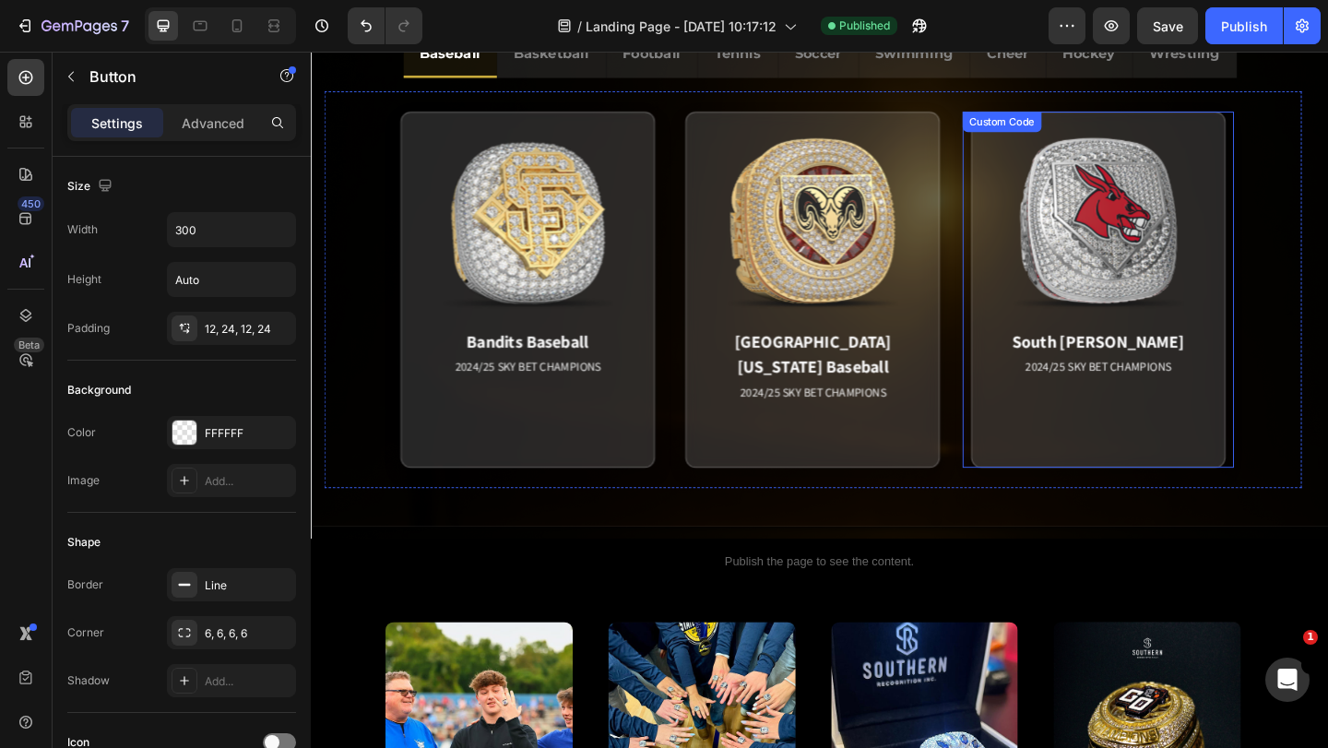
scroll to position [809, 0]
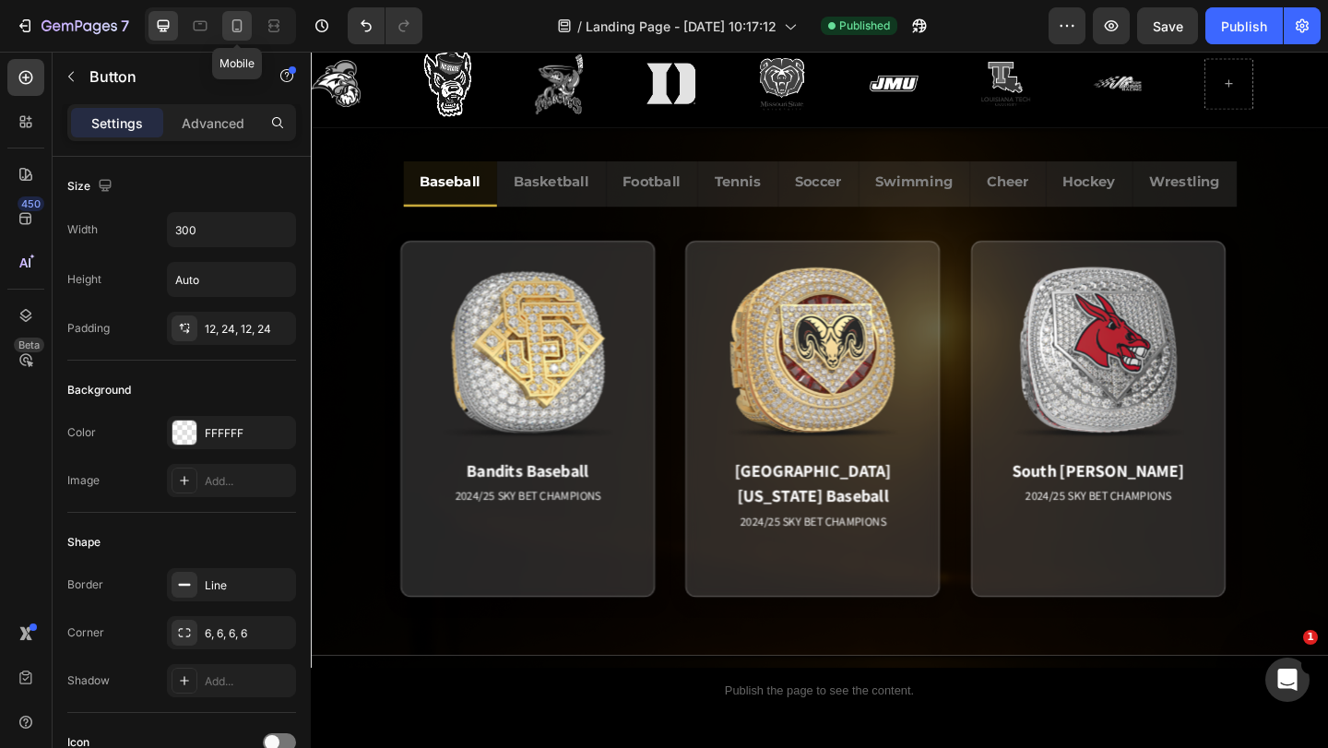
click at [240, 25] on icon at bounding box center [237, 26] width 18 height 18
type input "14"
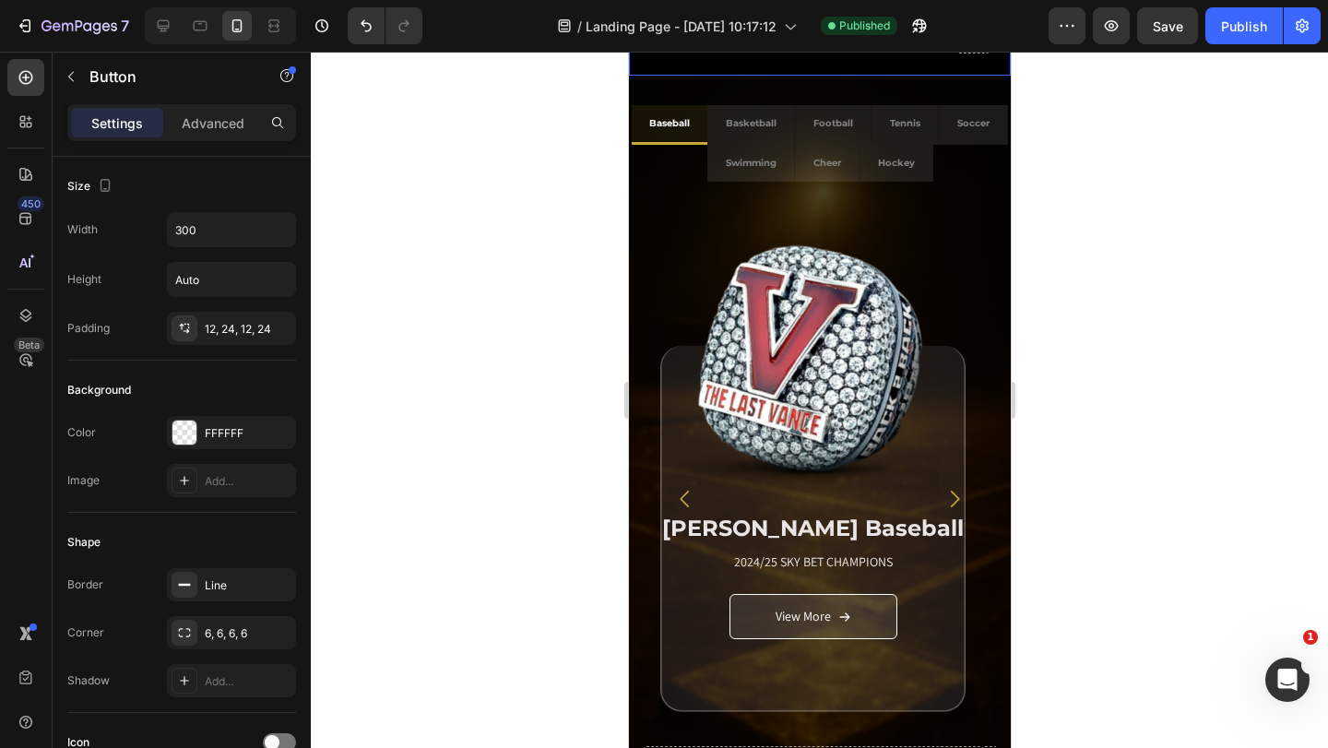
scroll to position [717, 0]
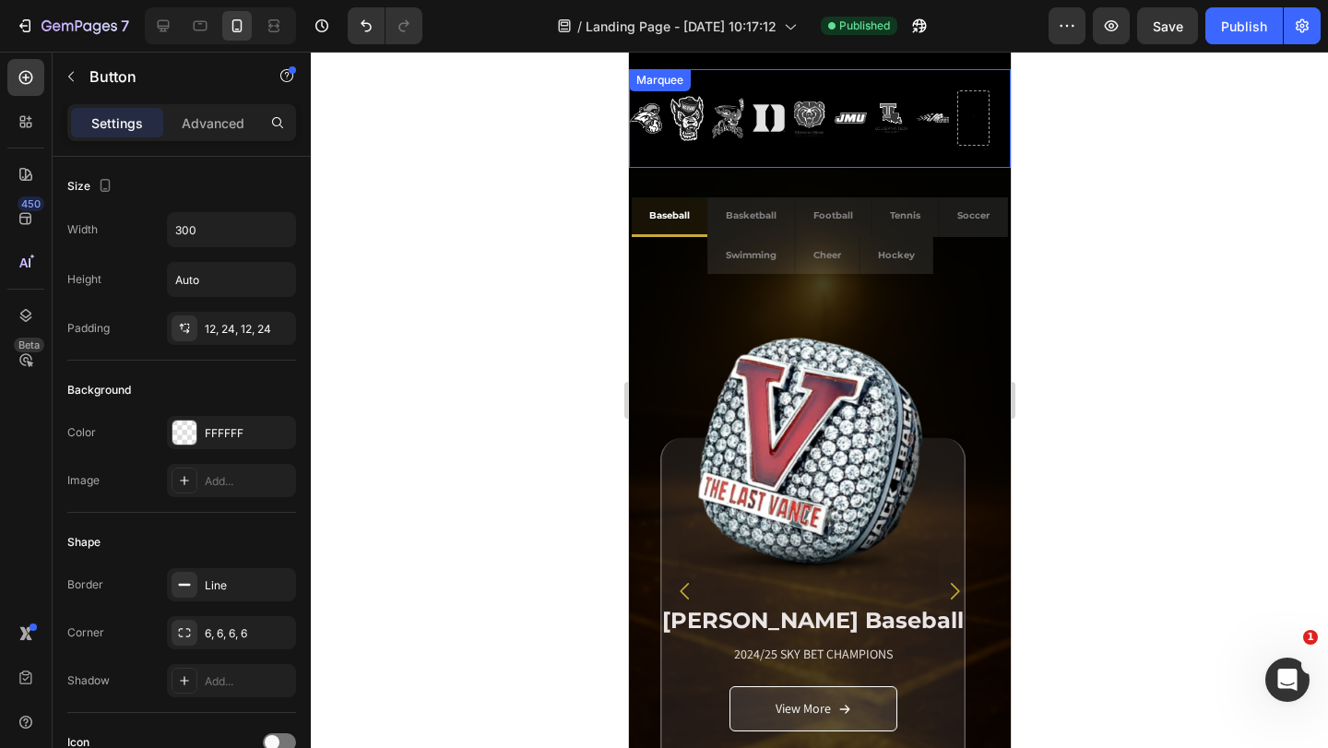
click at [936, 137] on div "Image Image Image Image Image Image Image Image" at bounding box center [813, 118] width 368 height 66
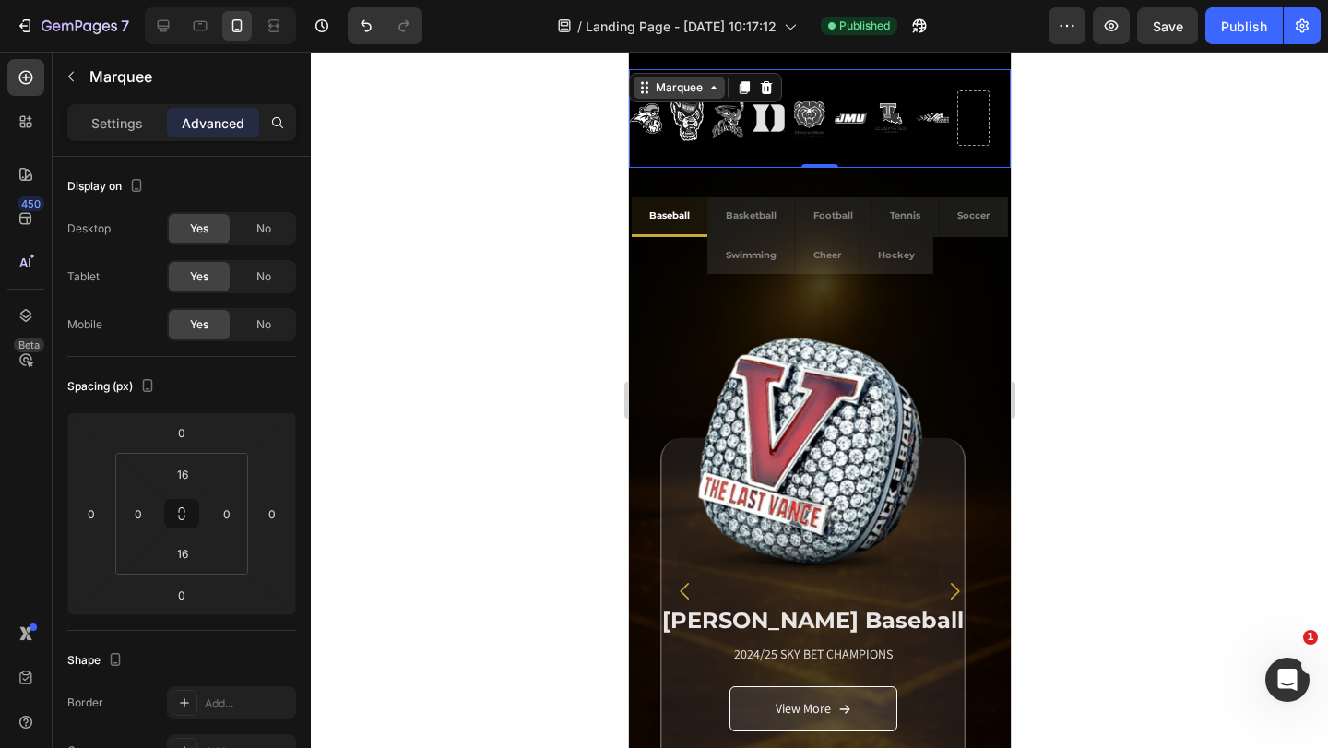
click at [643, 81] on icon at bounding box center [643, 87] width 15 height 15
click at [102, 125] on p "Settings" at bounding box center [117, 122] width 52 height 19
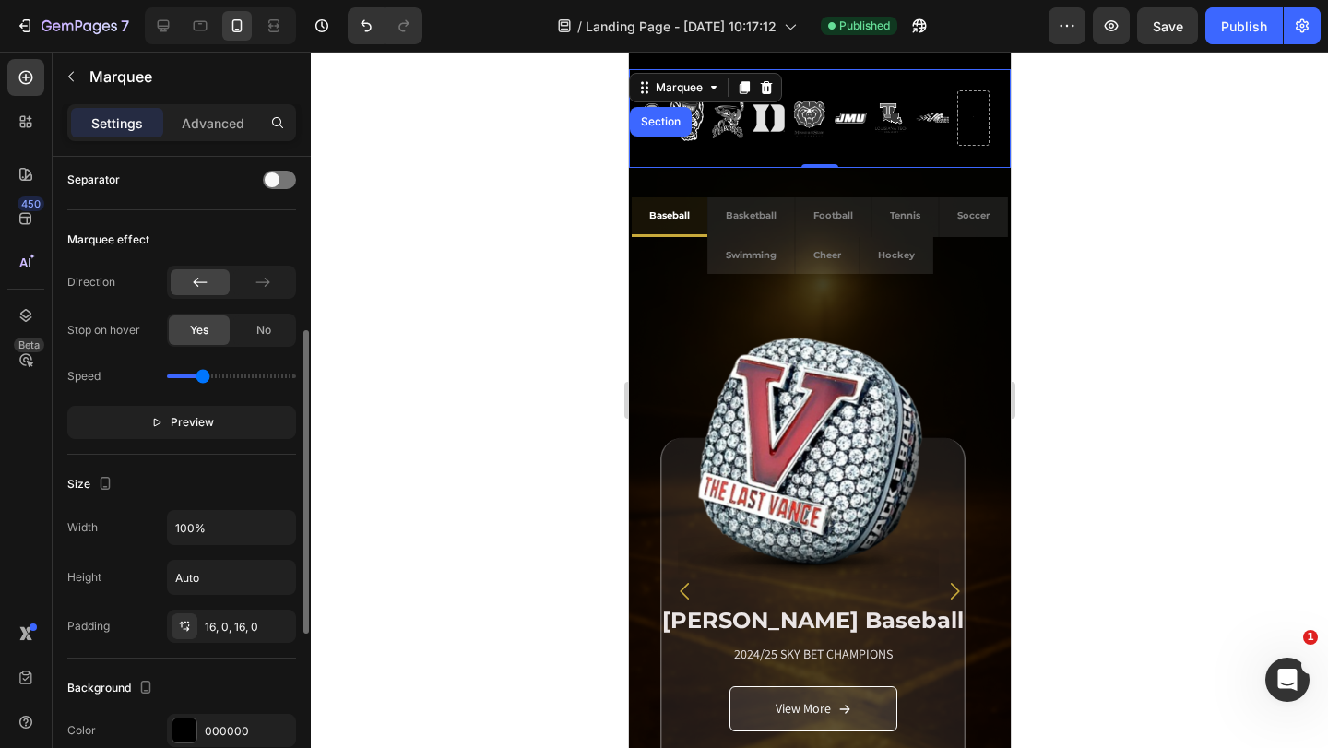
scroll to position [184, 0]
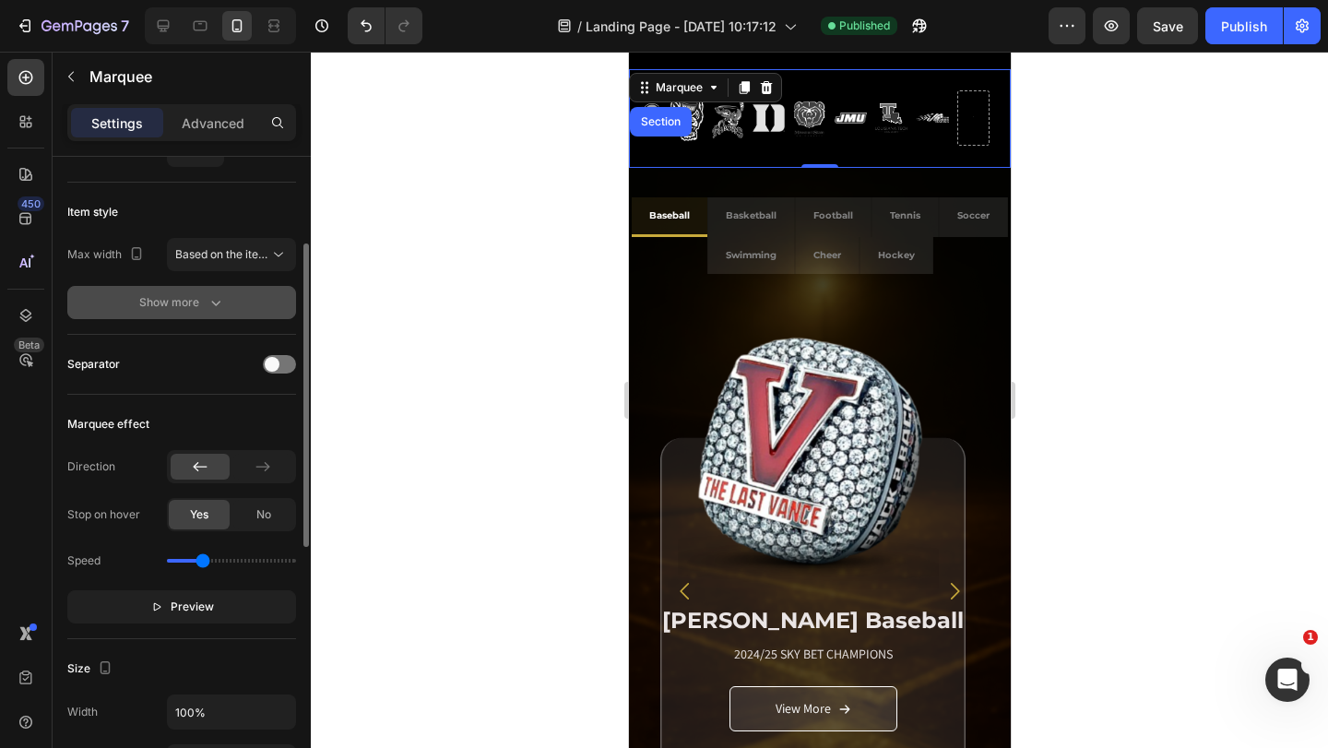
click at [220, 291] on button "Show more" at bounding box center [181, 302] width 229 height 33
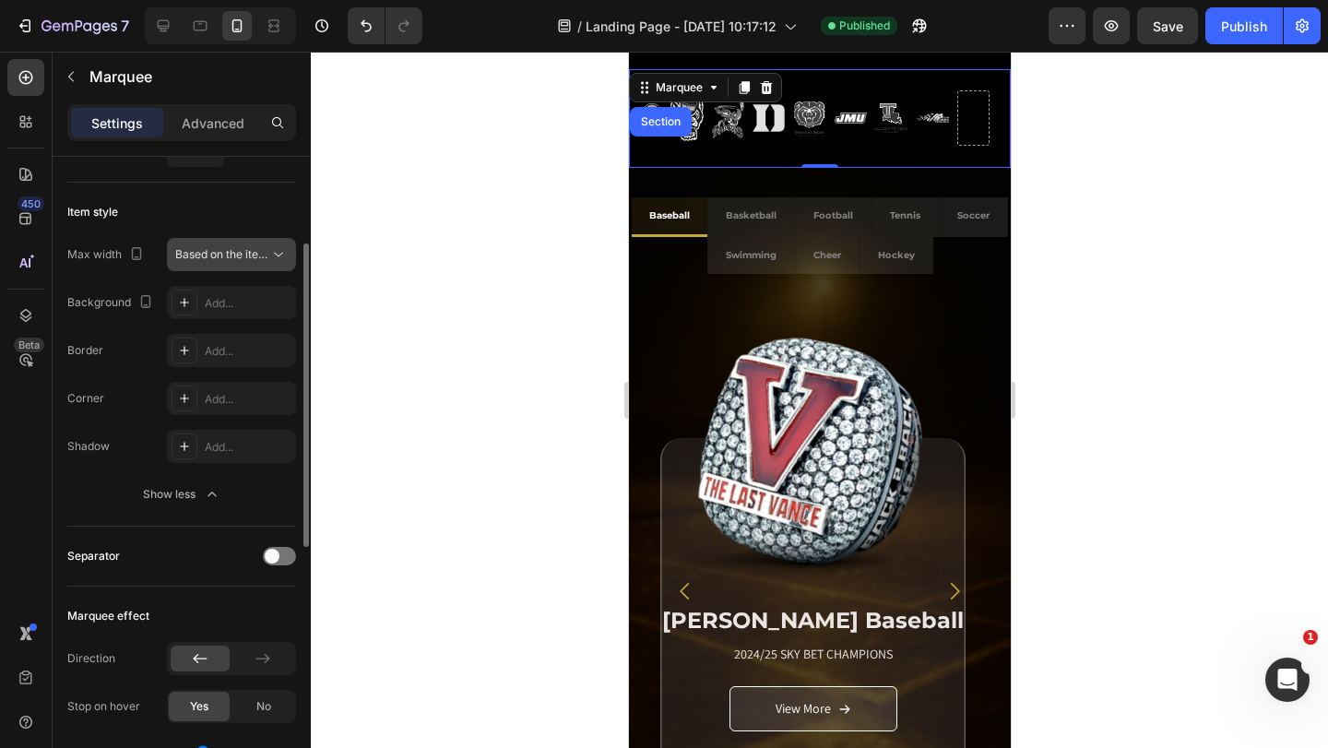
click at [243, 253] on span "Based on the item count" at bounding box center [237, 254] width 125 height 14
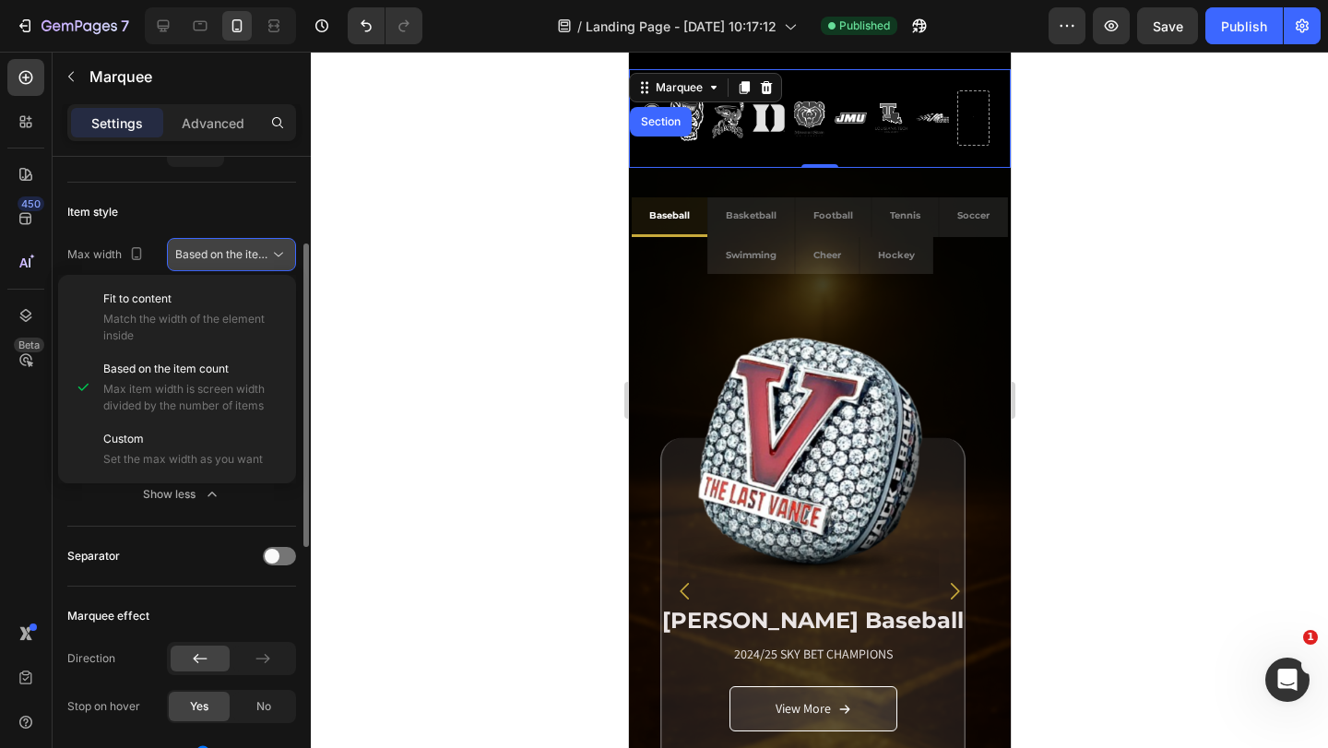
click at [243, 253] on span "Based on the item count" at bounding box center [237, 254] width 125 height 14
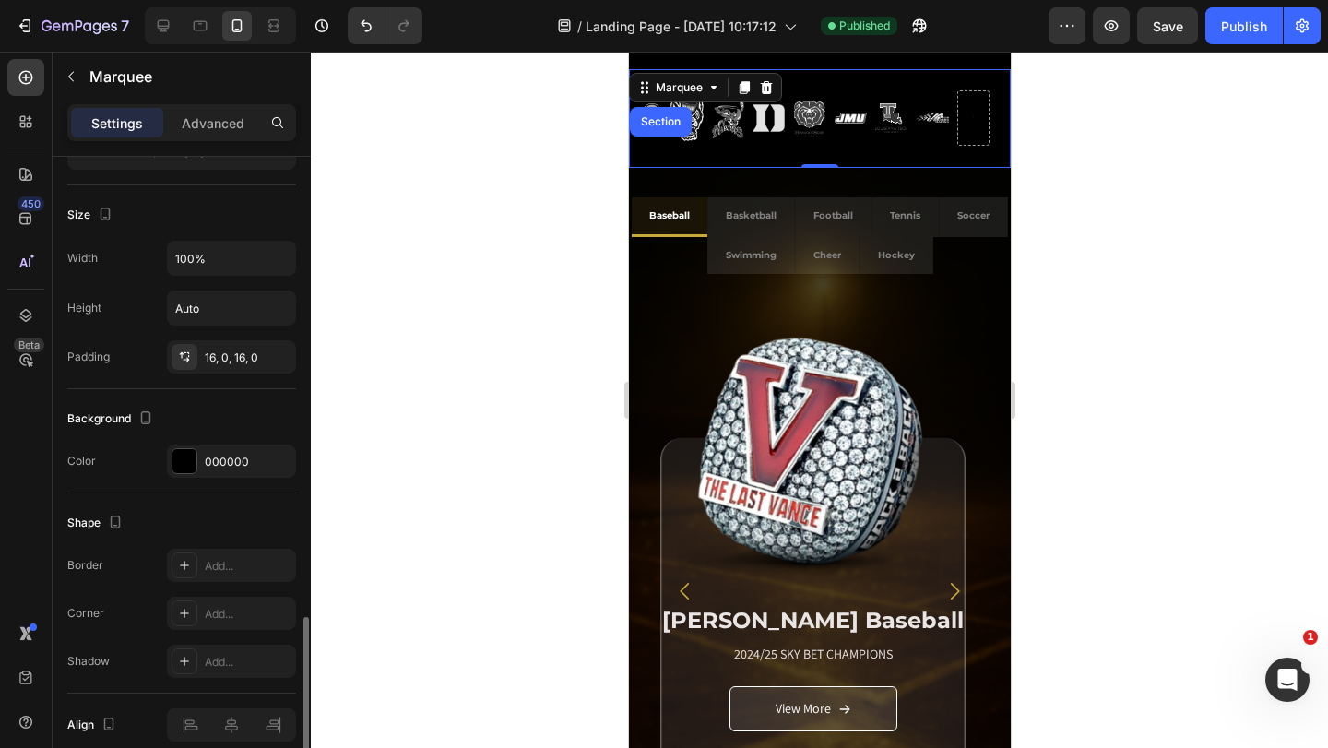
scroll to position [912, 0]
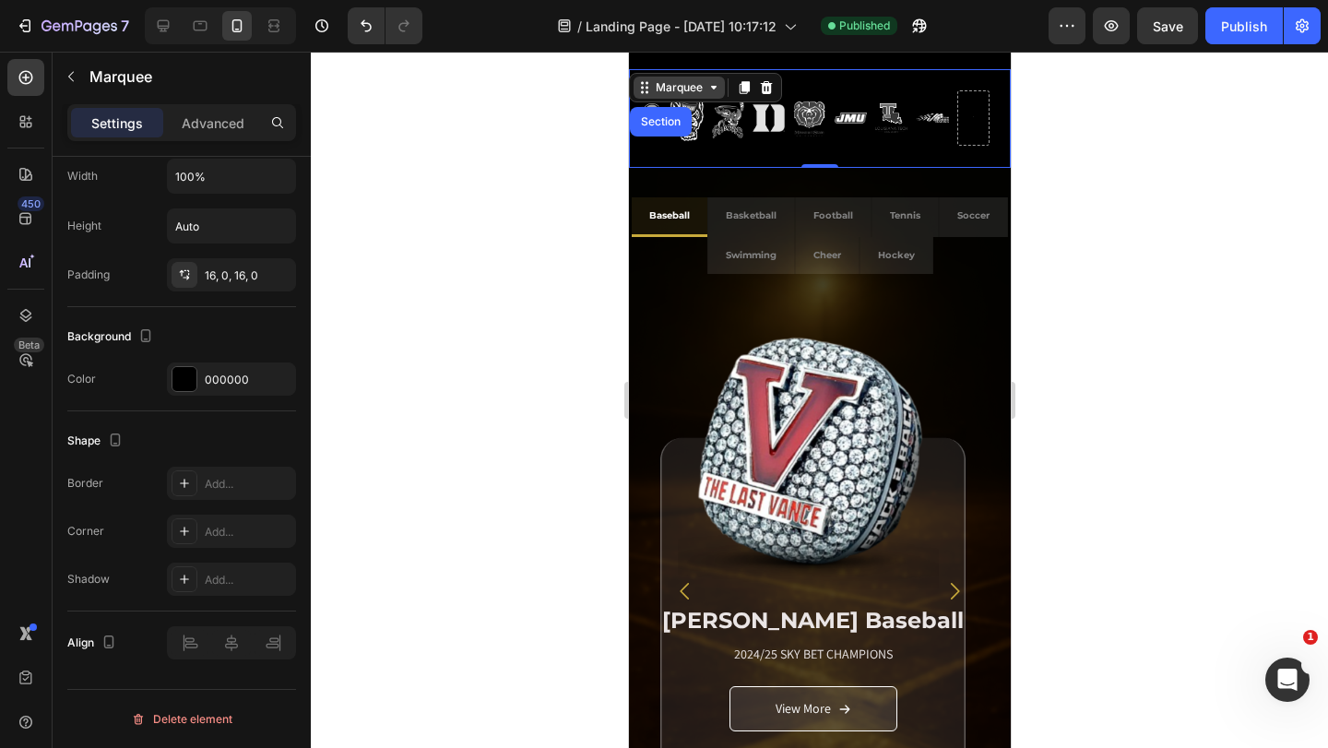
click at [688, 79] on div "Marquee" at bounding box center [678, 87] width 54 height 17
click at [924, 136] on div "Image Image Image Image Image Image Image Image" at bounding box center [813, 118] width 368 height 66
click at [967, 114] on div at bounding box center [972, 118] width 30 height 30
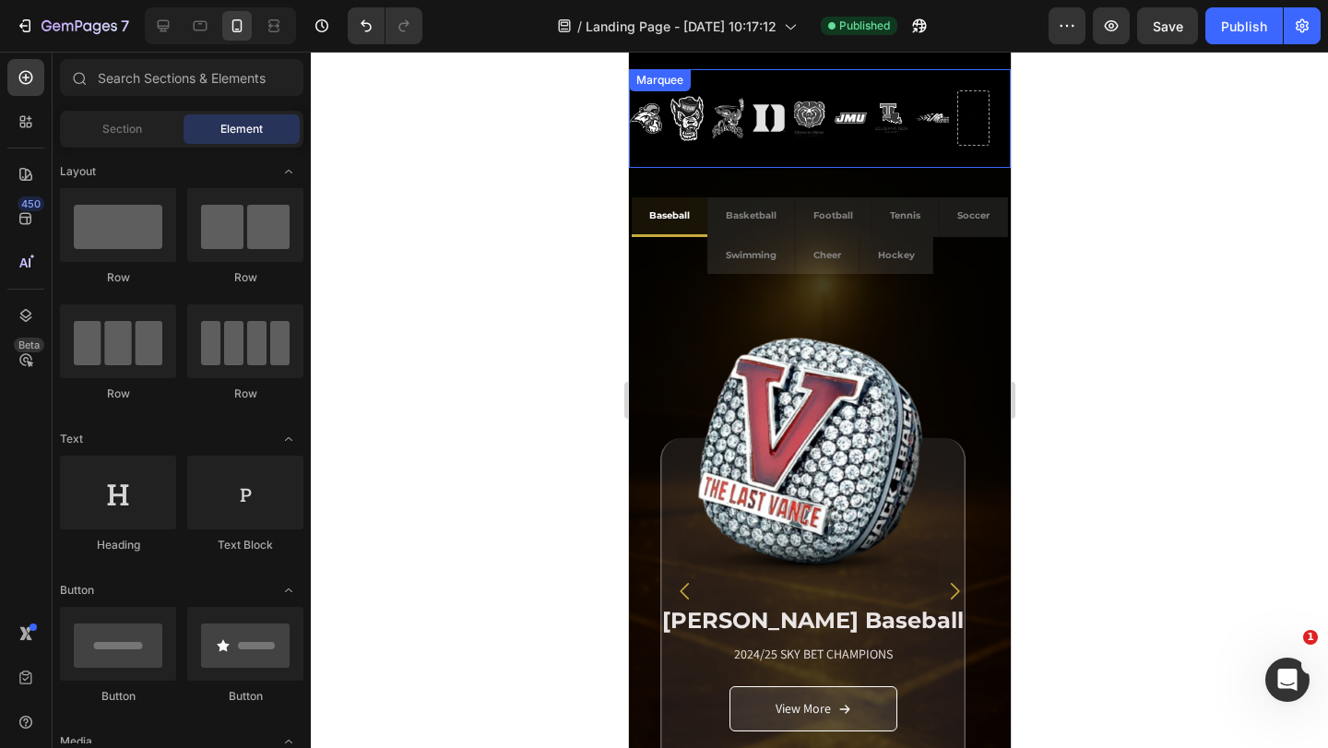
click at [848, 86] on div "Image Image Image Image Image Image Image Image" at bounding box center [813, 118] width 368 height 66
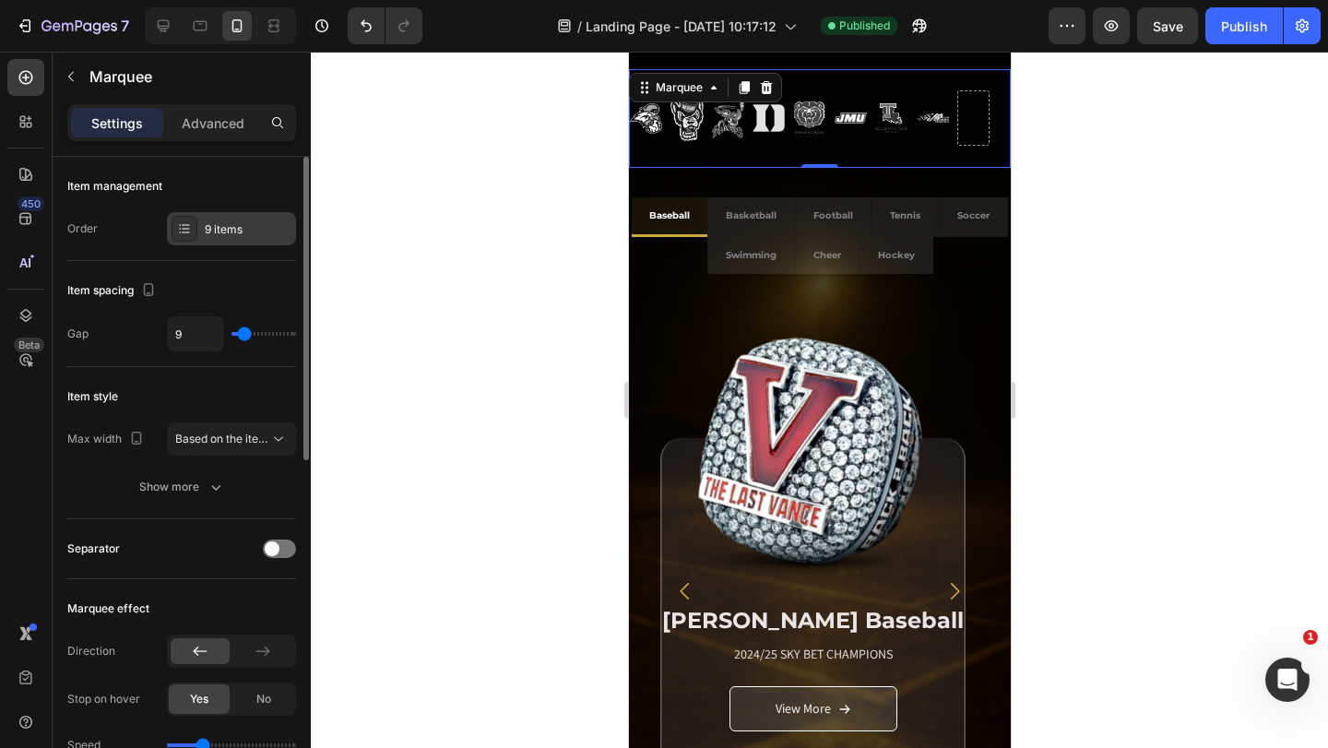
click at [267, 223] on div "9 items" at bounding box center [248, 229] width 87 height 17
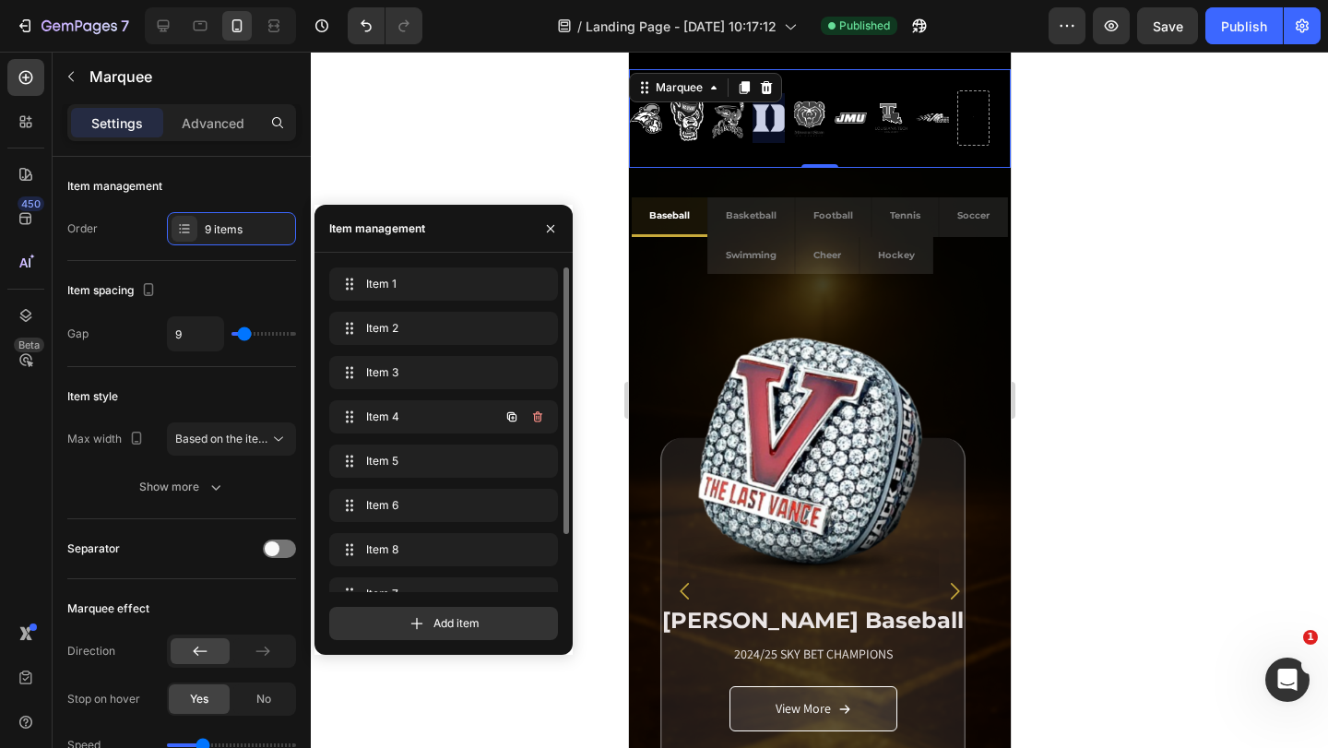
scroll to position [70, 0]
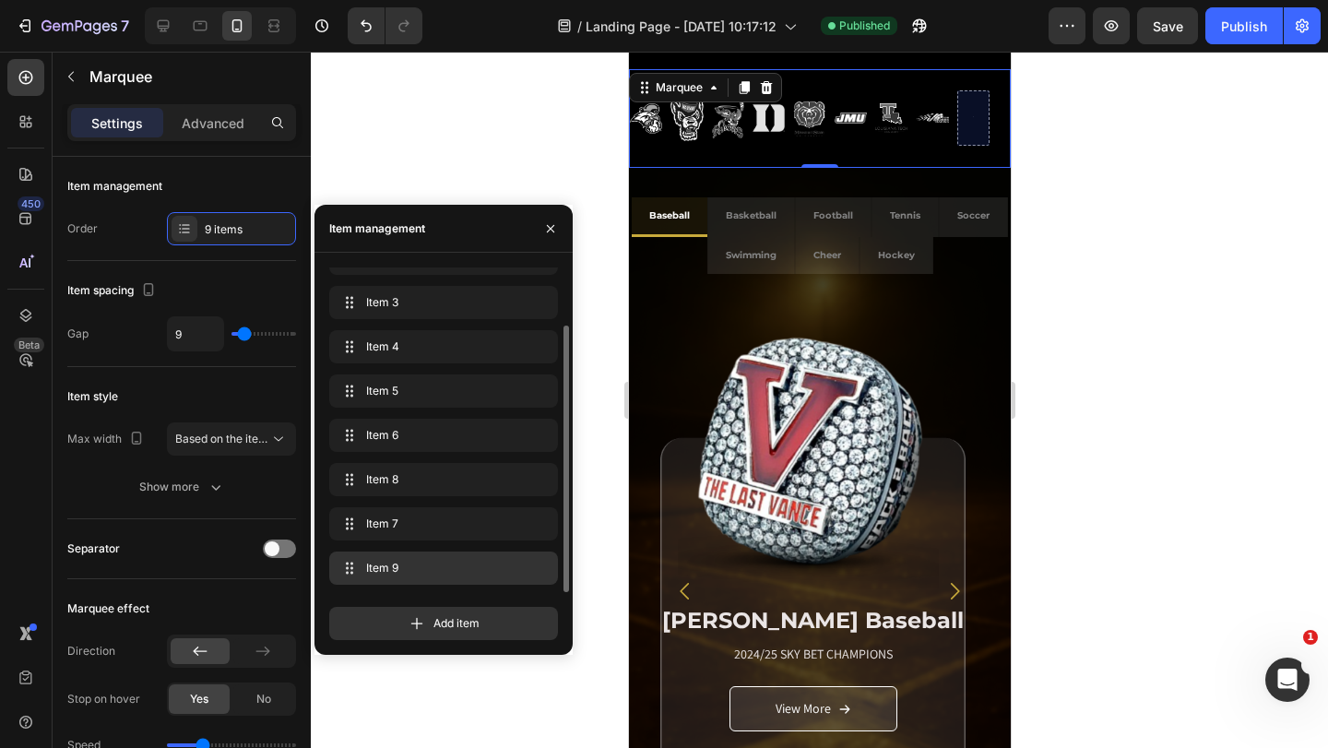
click at [416, 573] on span "Item 9" at bounding box center [440, 568] width 148 height 17
click at [534, 566] on icon "button" at bounding box center [537, 568] width 15 height 15
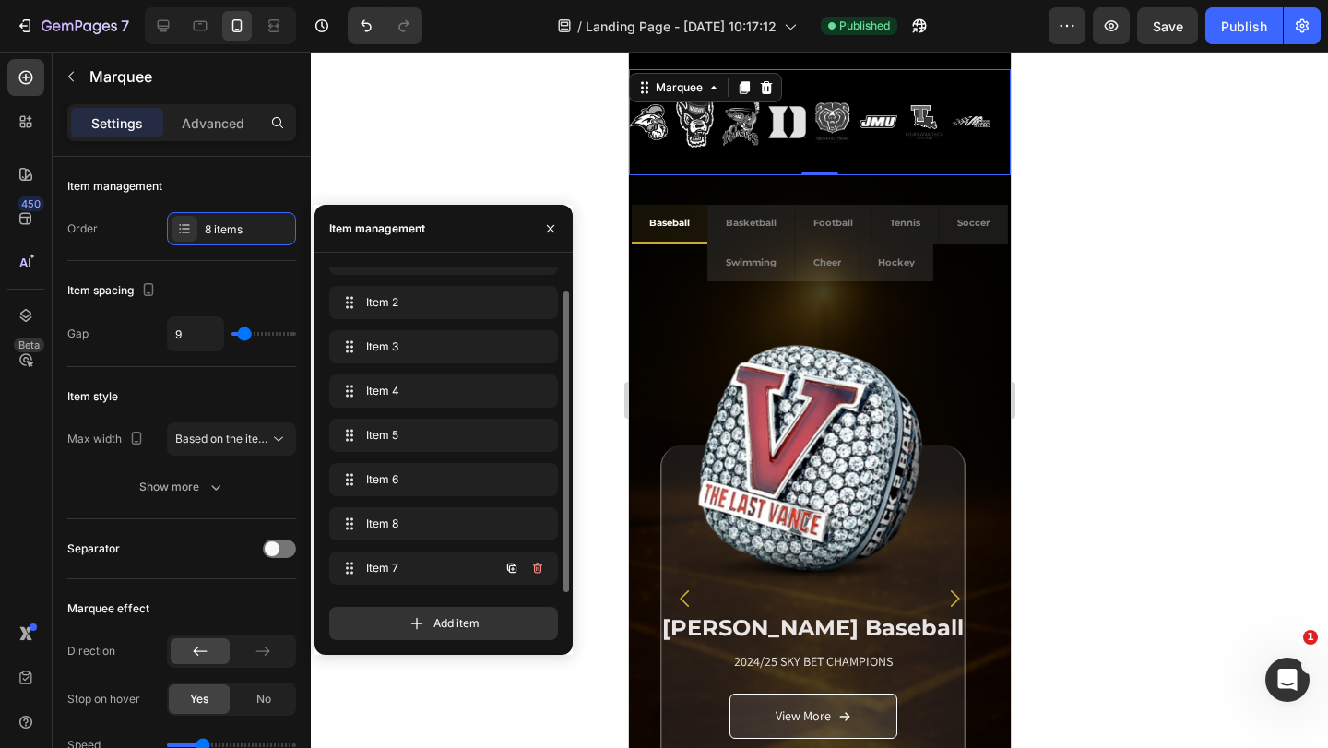
scroll to position [26, 0]
drag, startPoint x: 1182, startPoint y: 130, endPoint x: 1078, endPoint y: 180, distance: 115.5
click at [1182, 130] on div at bounding box center [819, 400] width 1017 height 696
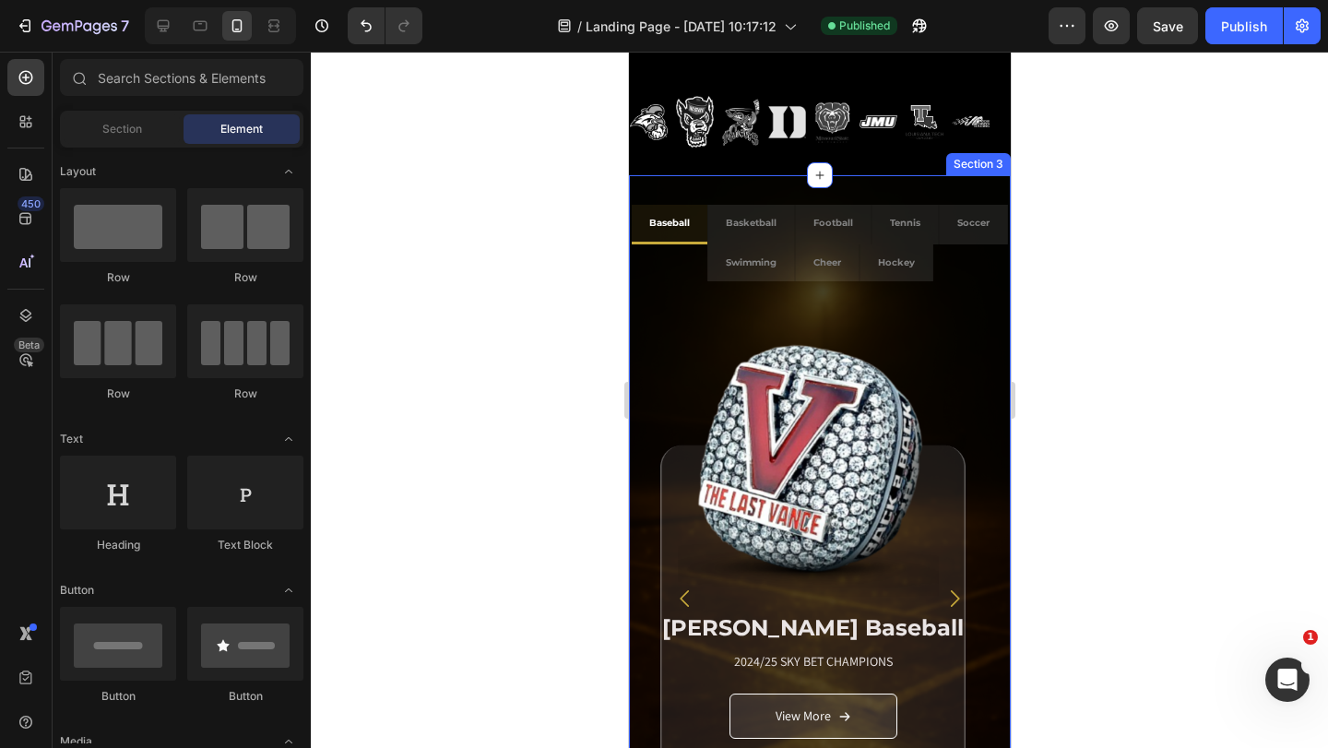
click at [900, 189] on div "Baseball Basketball Football Tennis Soccer Swimming Cheer Hockey Wingate Baseba…" at bounding box center [819, 569] width 382 height 788
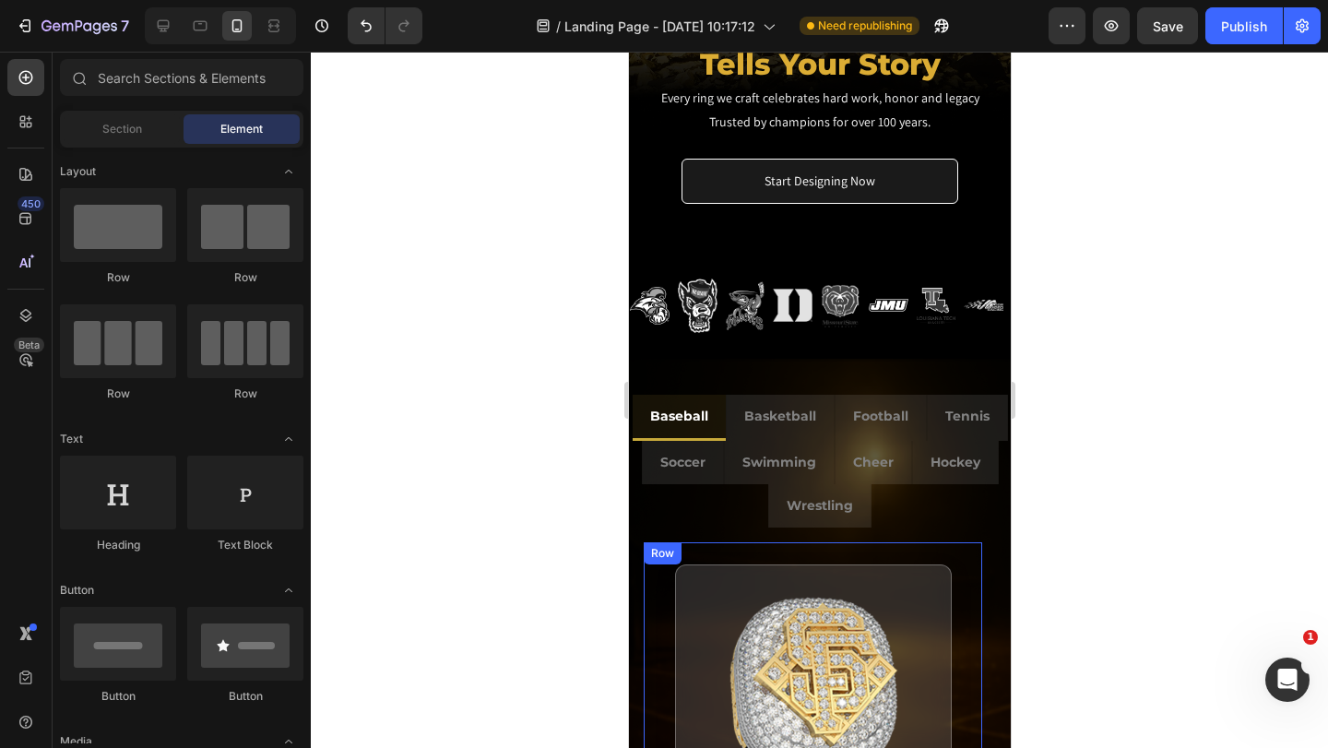
scroll to position [717, 0]
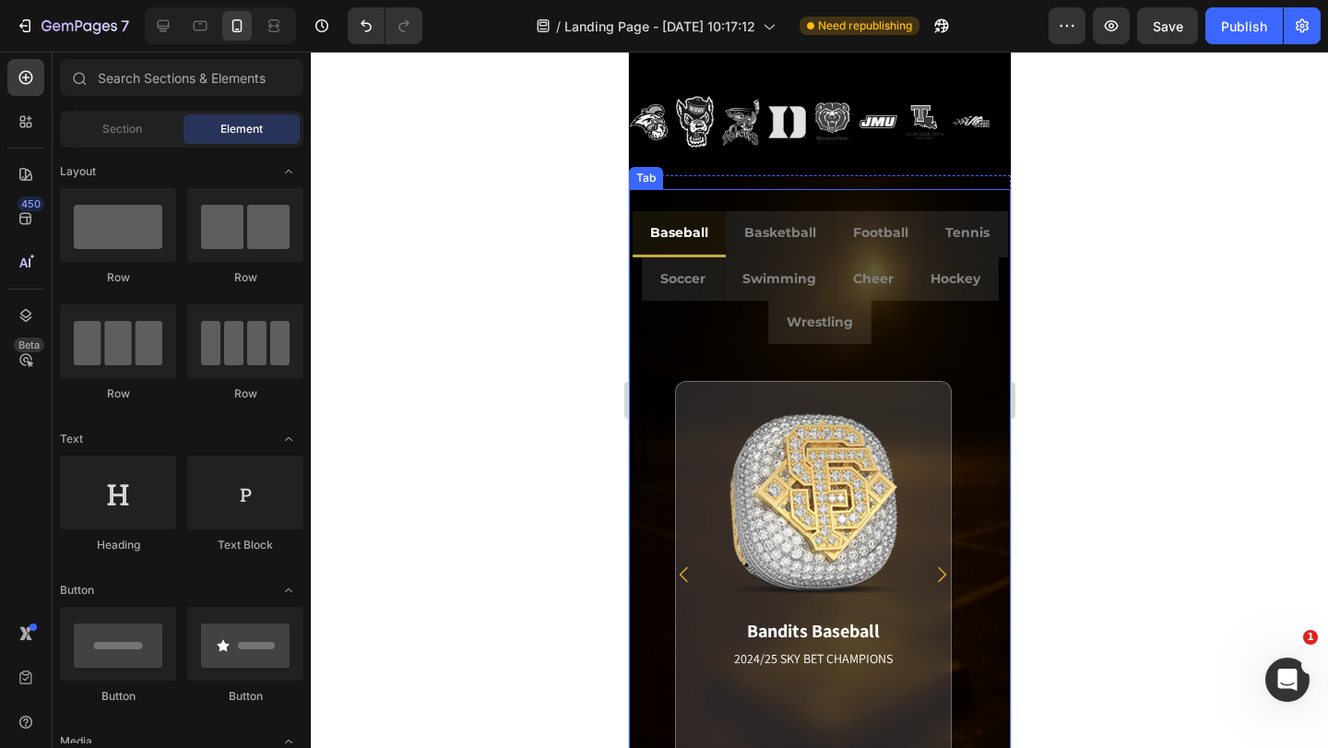
click at [725, 243] on li "Baseball" at bounding box center [678, 234] width 93 height 46
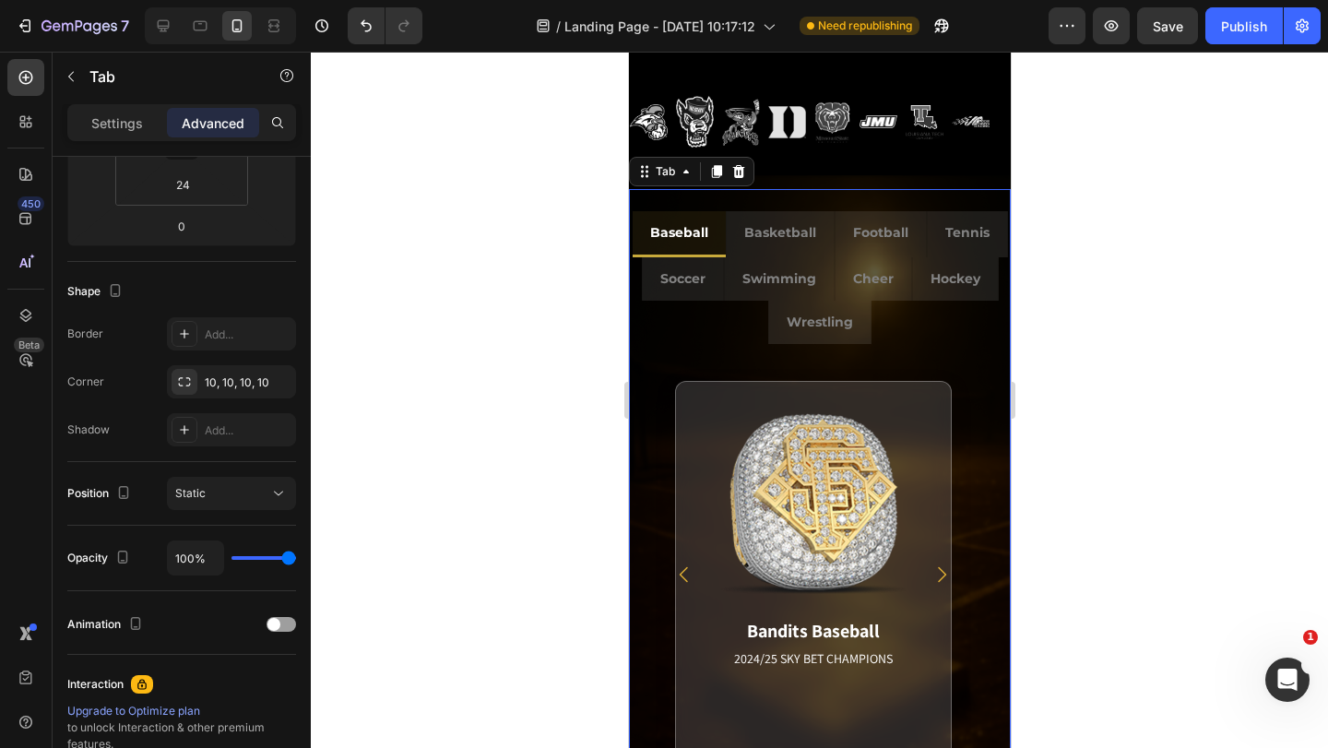
scroll to position [0, 0]
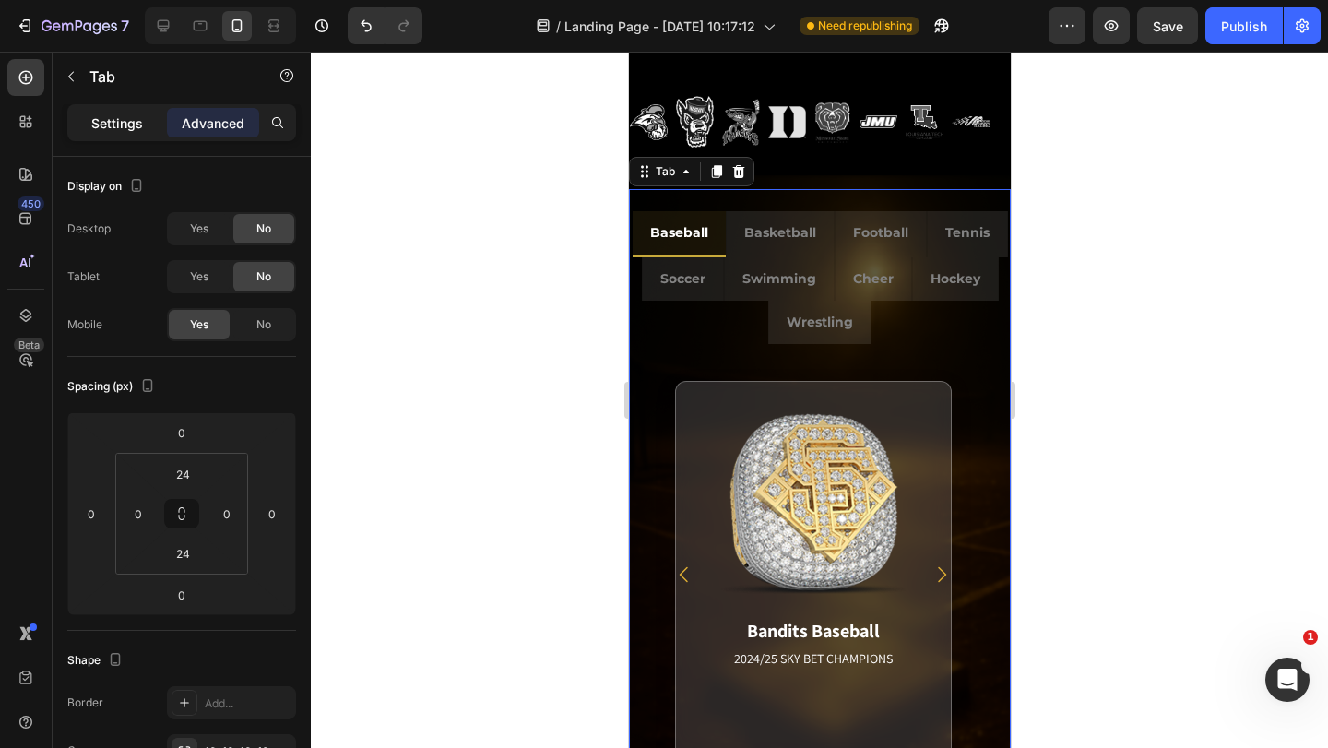
click at [129, 108] on div "Settings" at bounding box center [117, 123] width 92 height 30
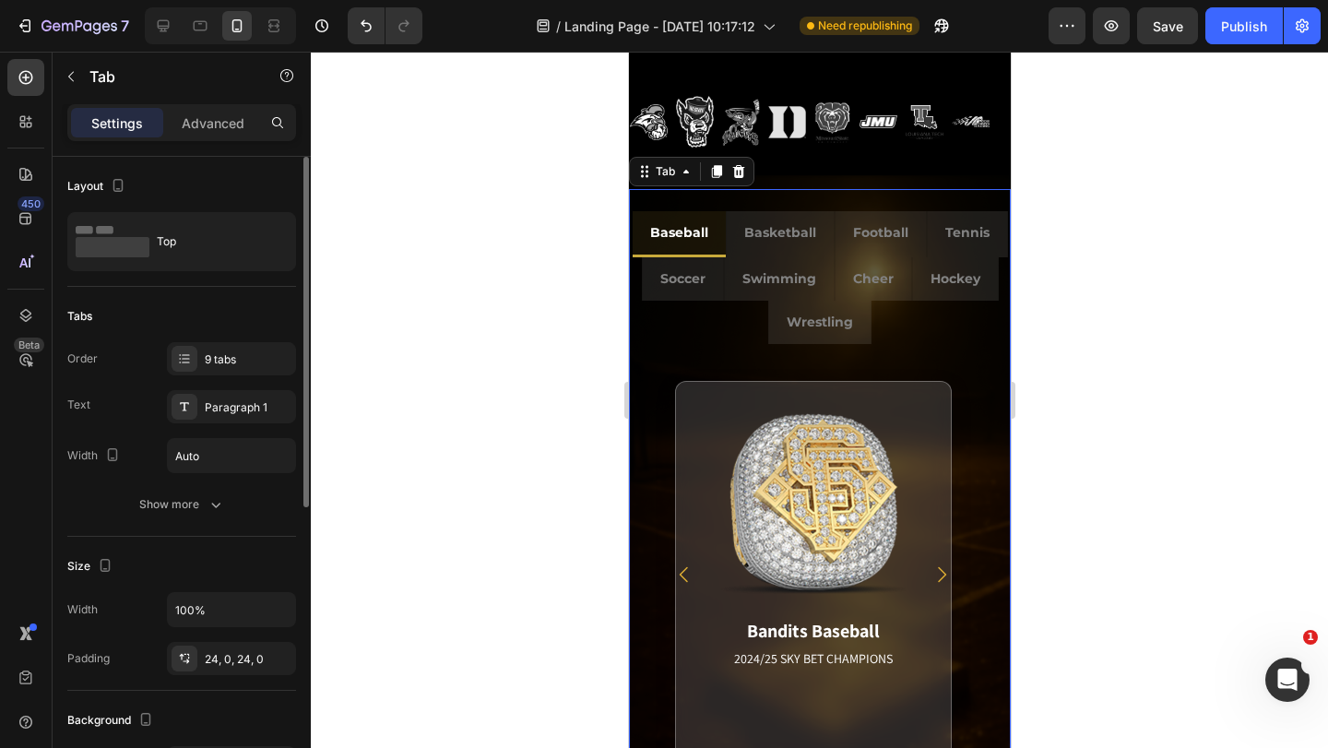
scroll to position [92, 0]
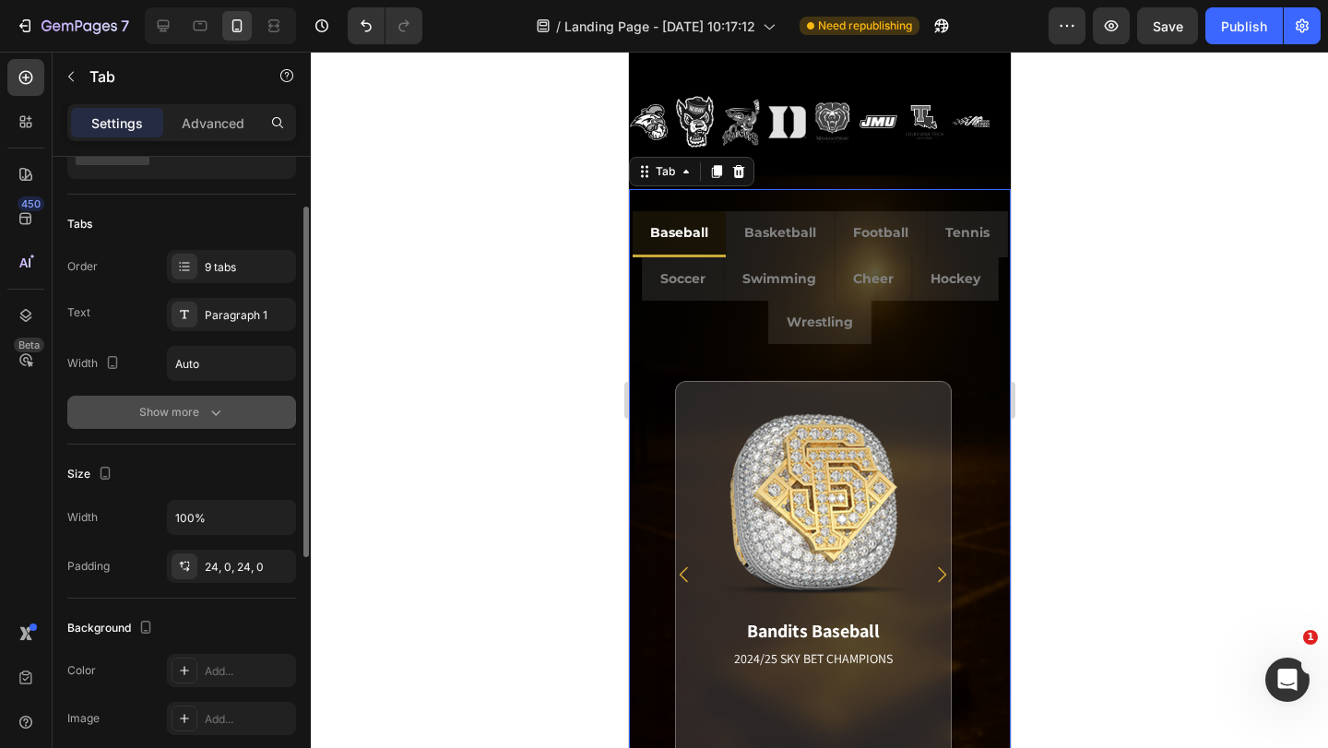
click at [154, 411] on div "Show more" at bounding box center [182, 412] width 86 height 18
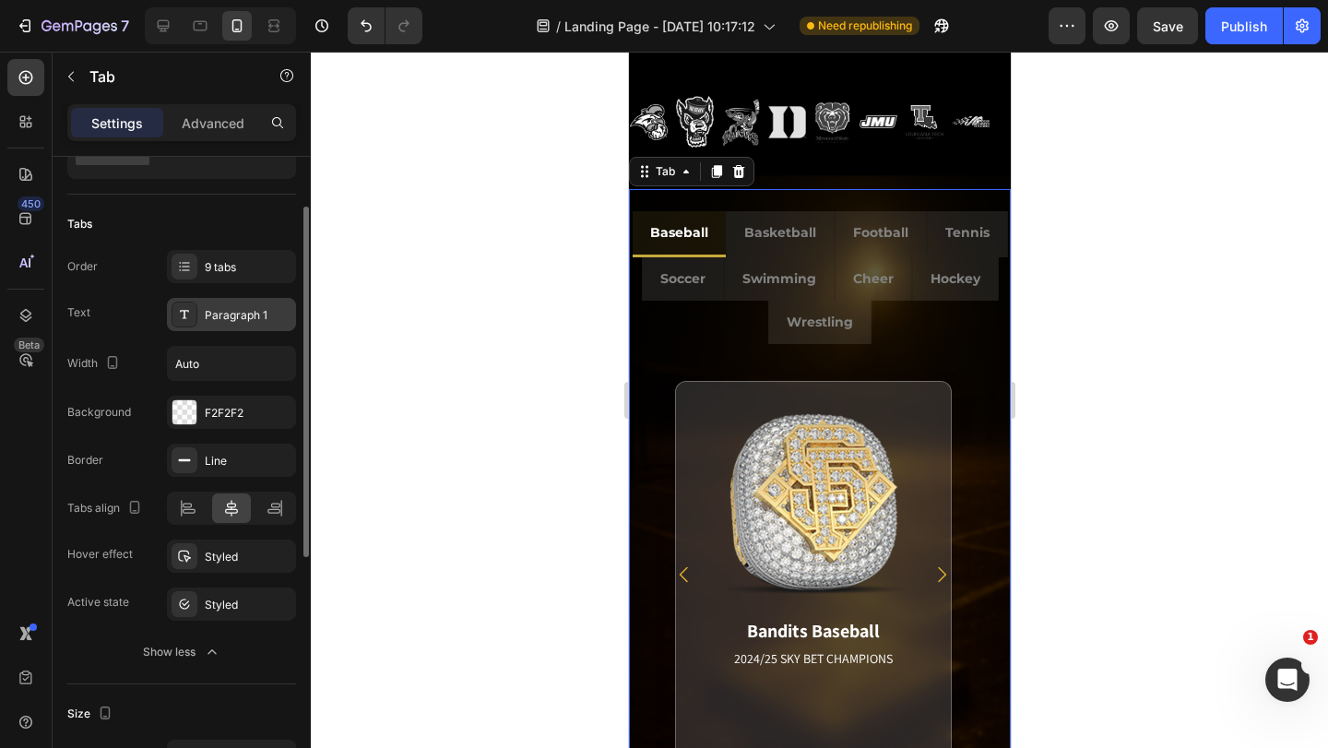
click at [199, 315] on div "Paragraph 1" at bounding box center [231, 314] width 129 height 33
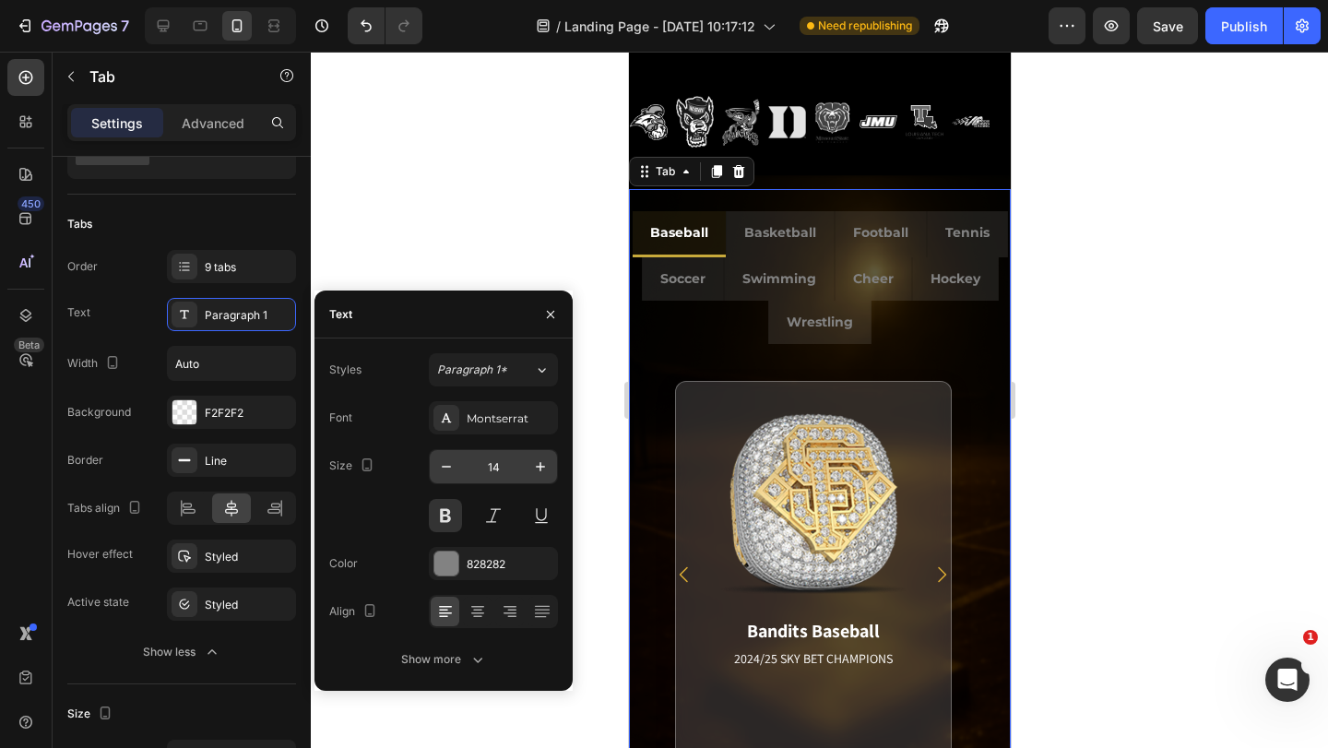
click at [490, 473] on input "14" at bounding box center [493, 466] width 61 height 33
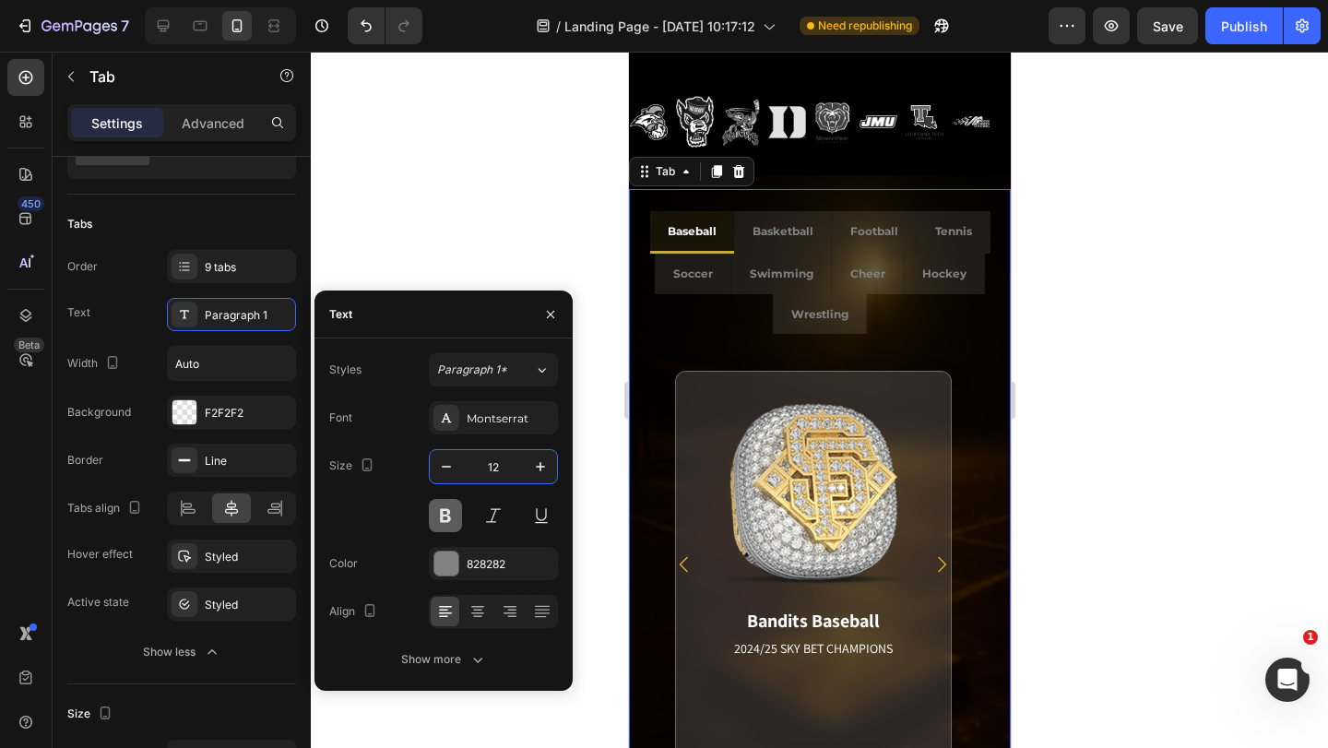
type input "12"
click at [443, 516] on button at bounding box center [445, 515] width 33 height 33
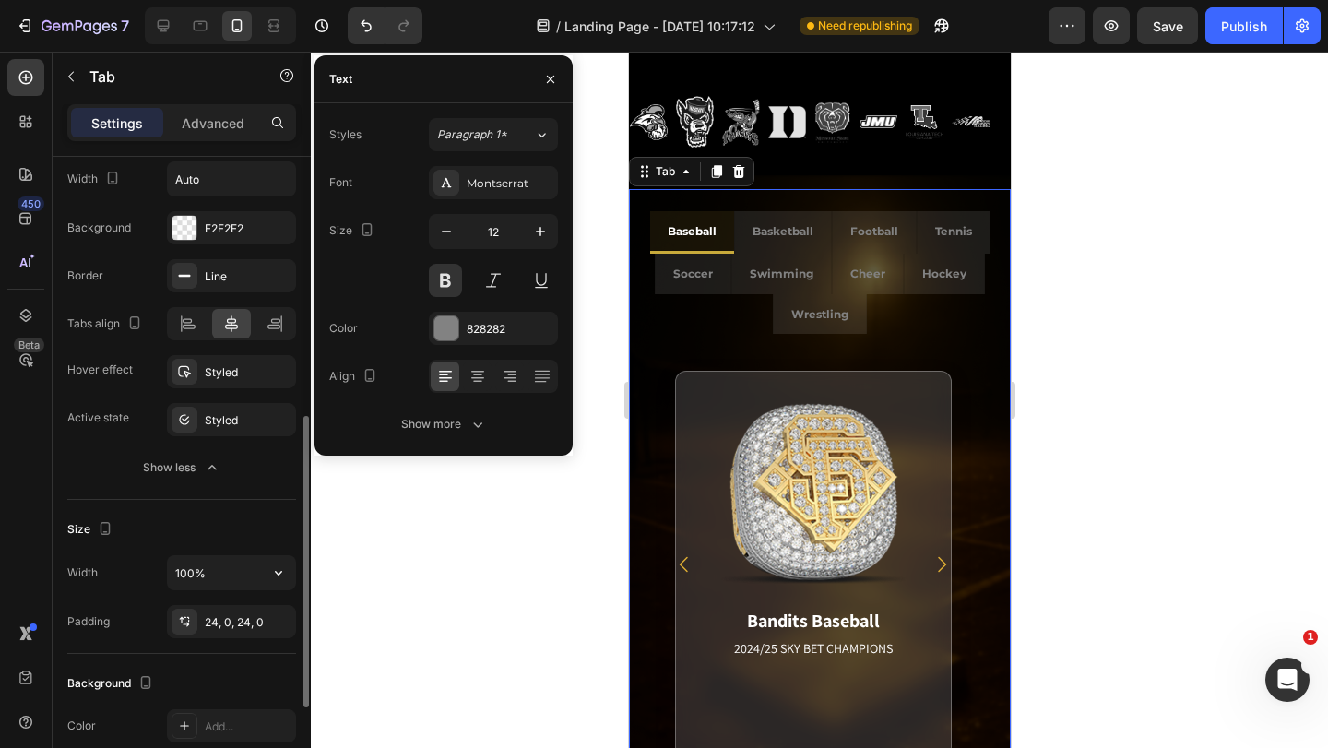
scroll to position [369, 0]
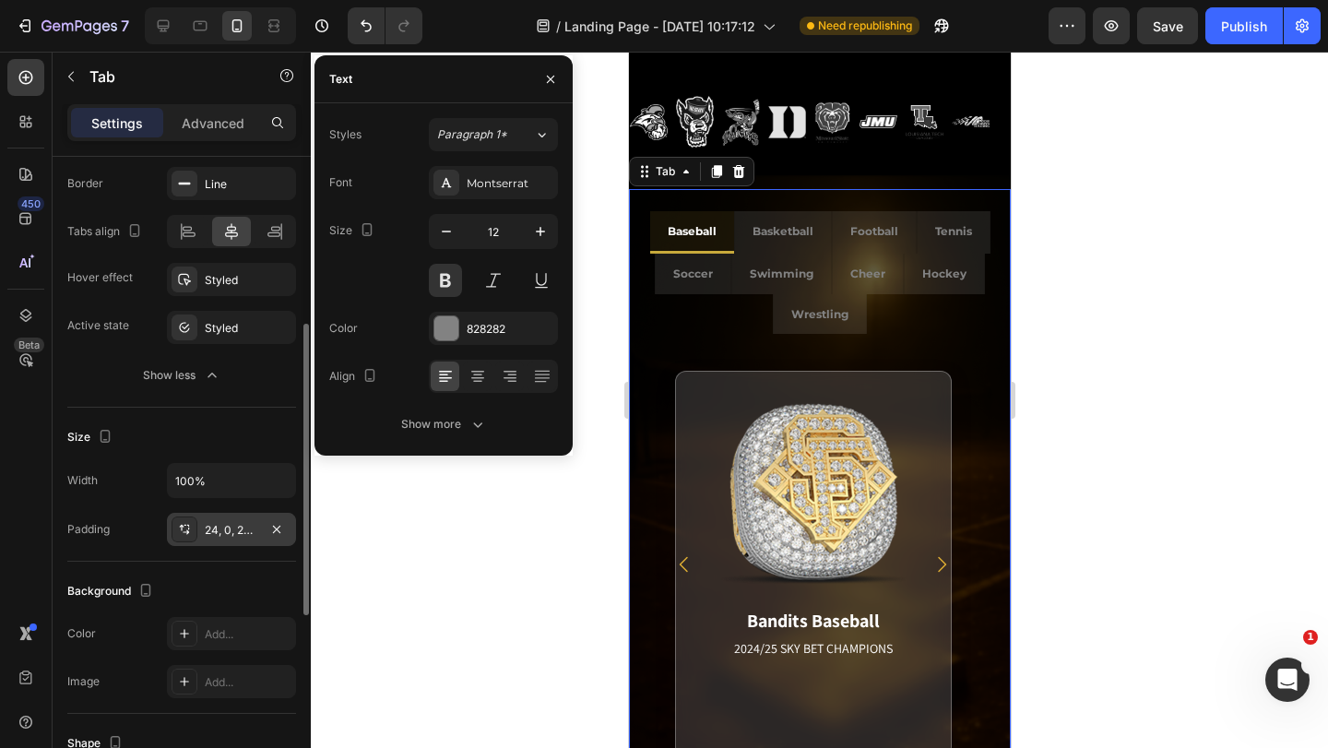
click at [232, 531] on div "24, 0, 24, 0" at bounding box center [231, 530] width 53 height 17
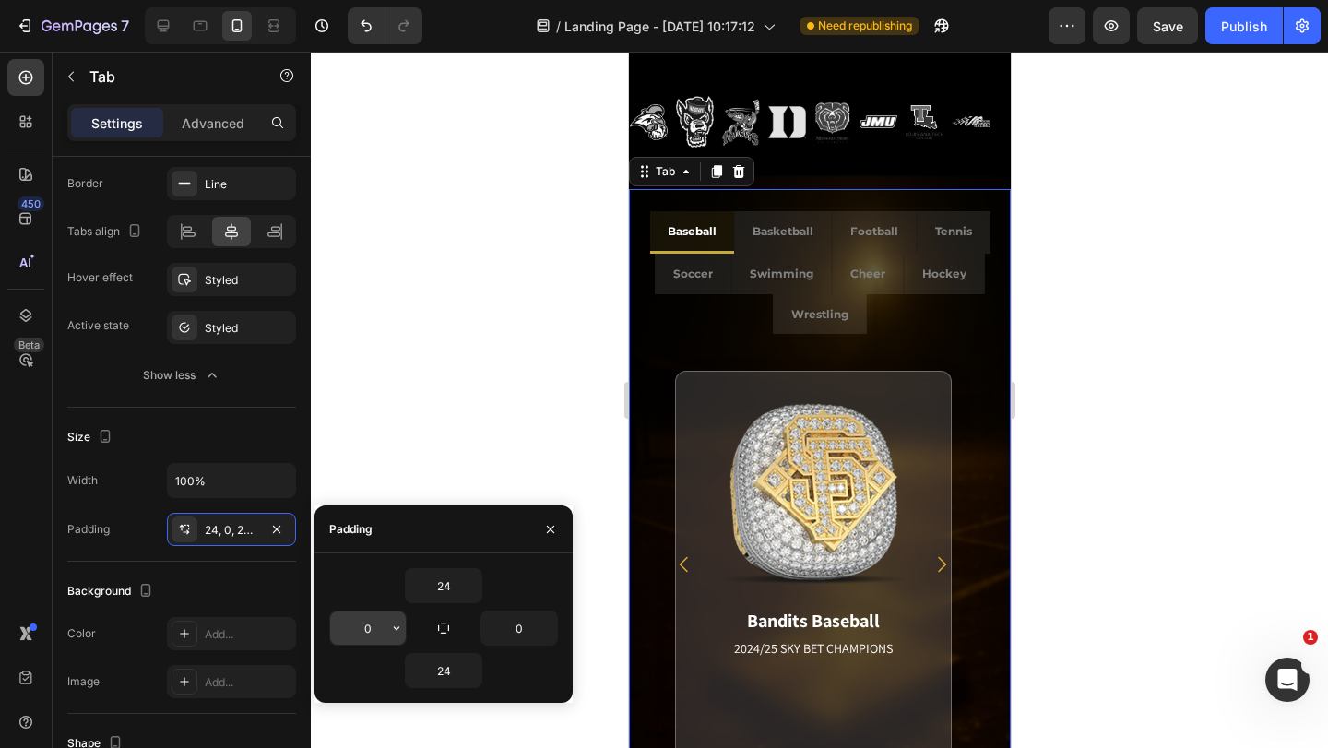
click at [371, 623] on input "0" at bounding box center [368, 627] width 76 height 33
click at [445, 584] on input "24" at bounding box center [444, 585] width 76 height 33
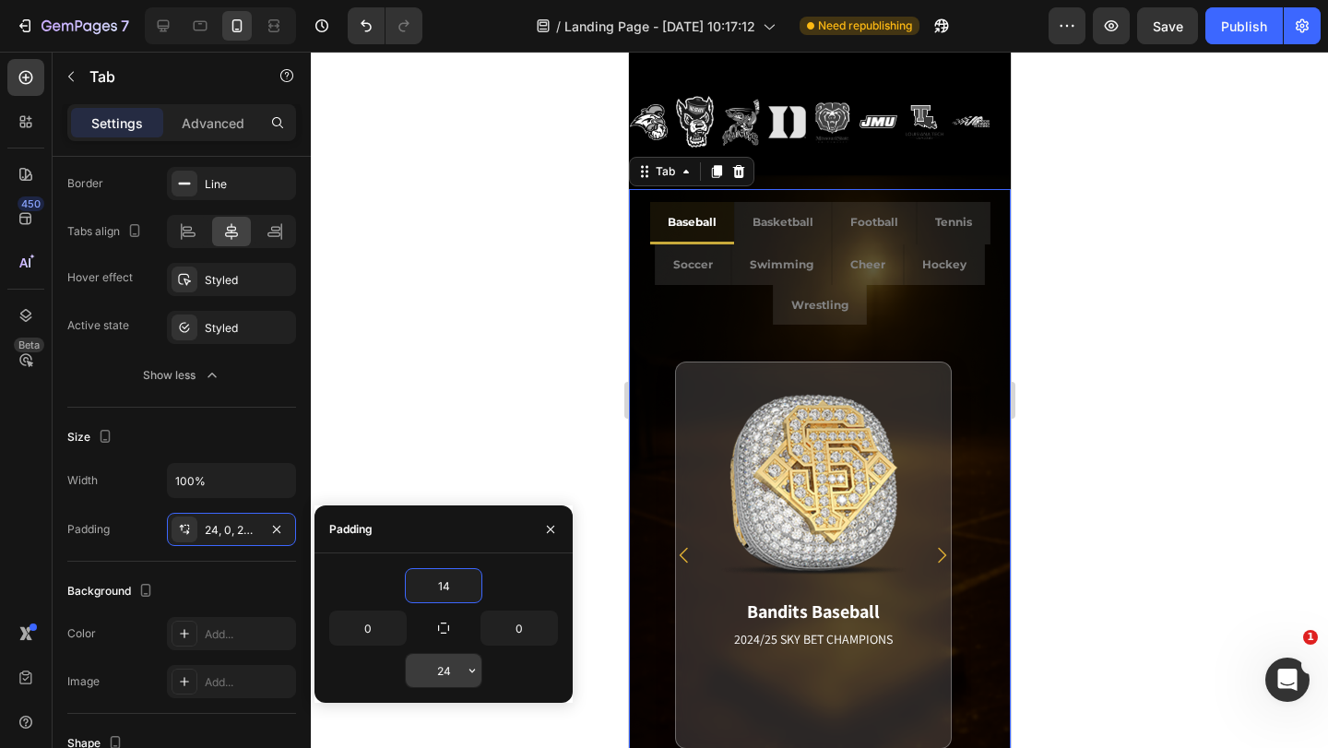
type input "14"
click at [449, 669] on input "24" at bounding box center [444, 670] width 76 height 33
click at [448, 669] on input "24" at bounding box center [444, 670] width 76 height 33
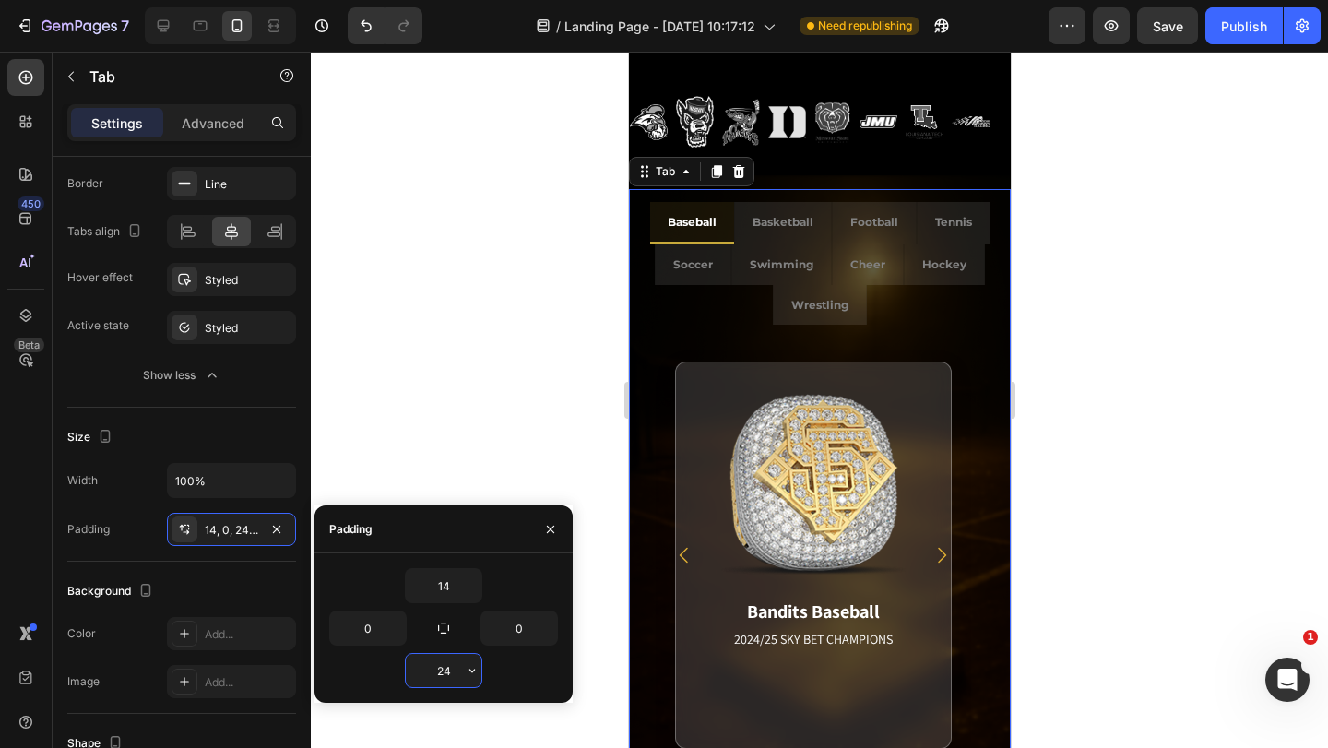
click at [448, 669] on input "24" at bounding box center [444, 670] width 76 height 33
type input "14"
click at [518, 626] on input "0" at bounding box center [519, 627] width 76 height 33
click at [386, 626] on input "0" at bounding box center [368, 627] width 76 height 33
type input "0"
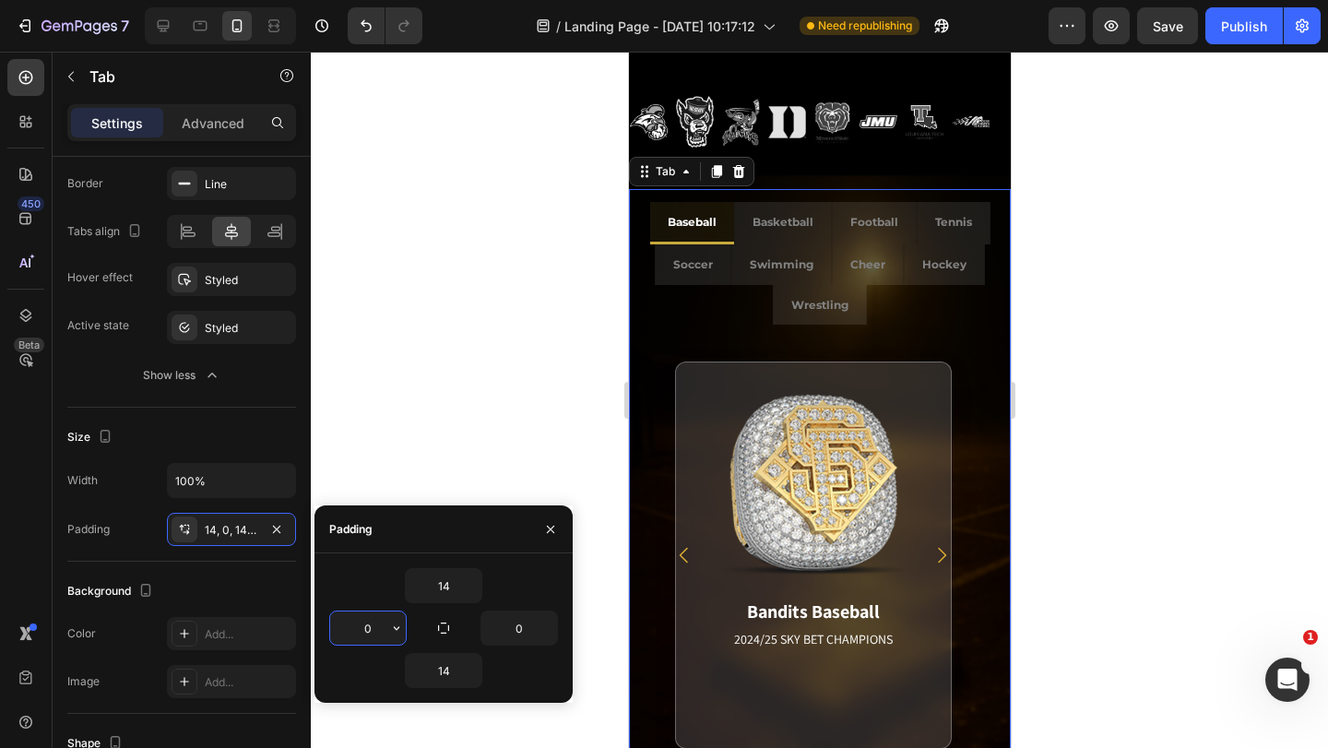
click at [384, 626] on input "0" at bounding box center [368, 627] width 76 height 33
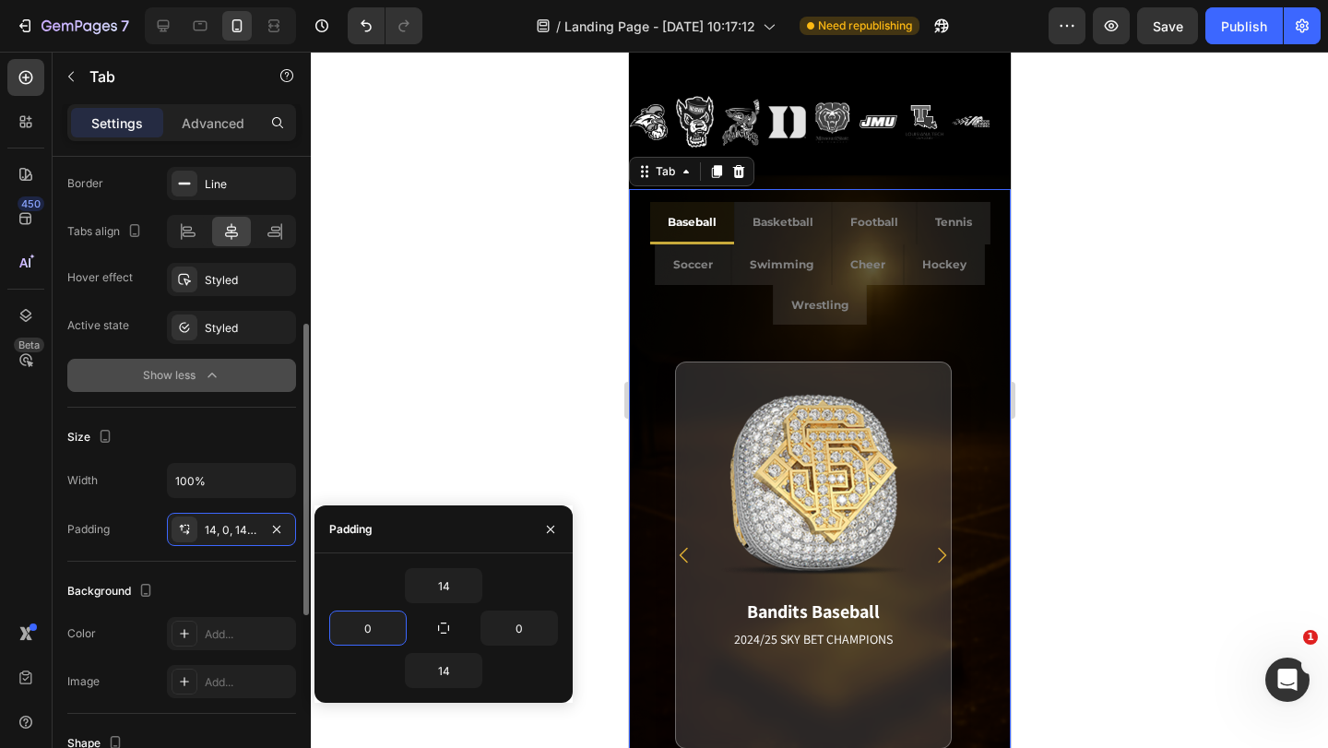
click at [203, 391] on button "Show less" at bounding box center [181, 375] width 229 height 33
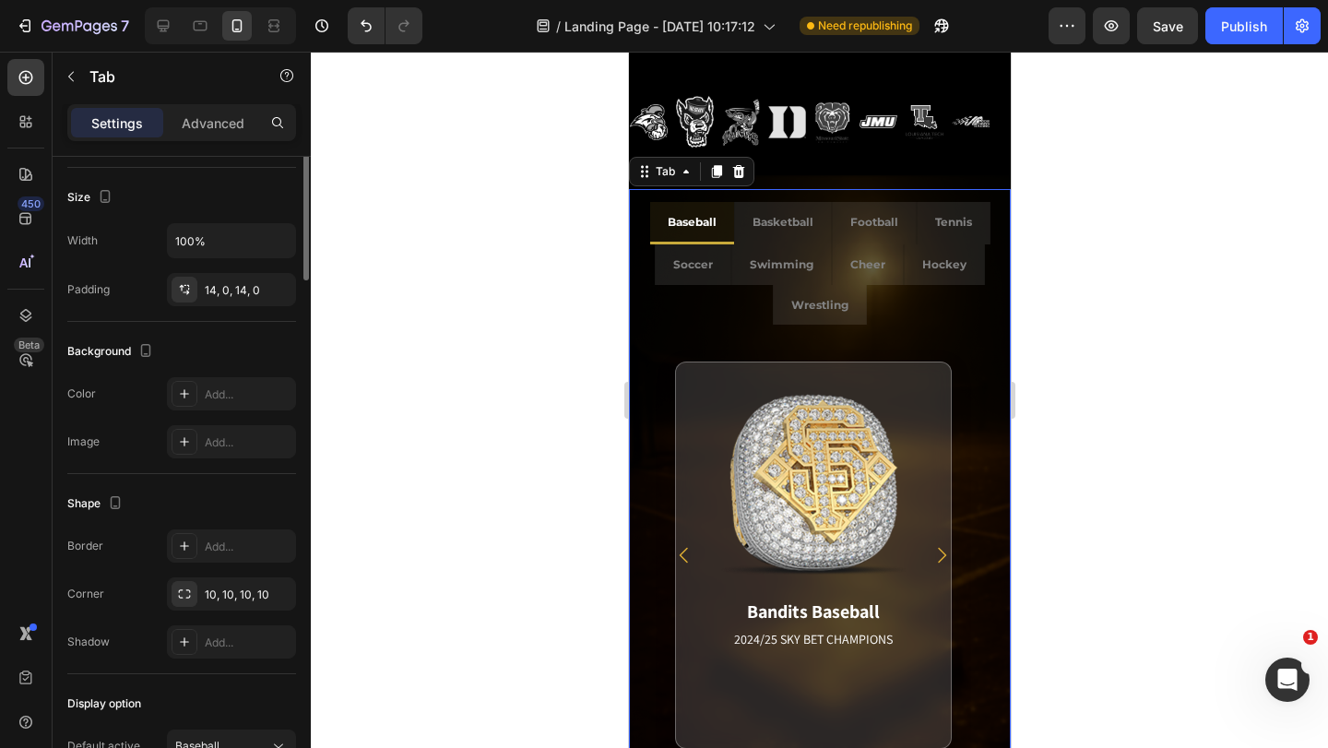
scroll to position [92, 0]
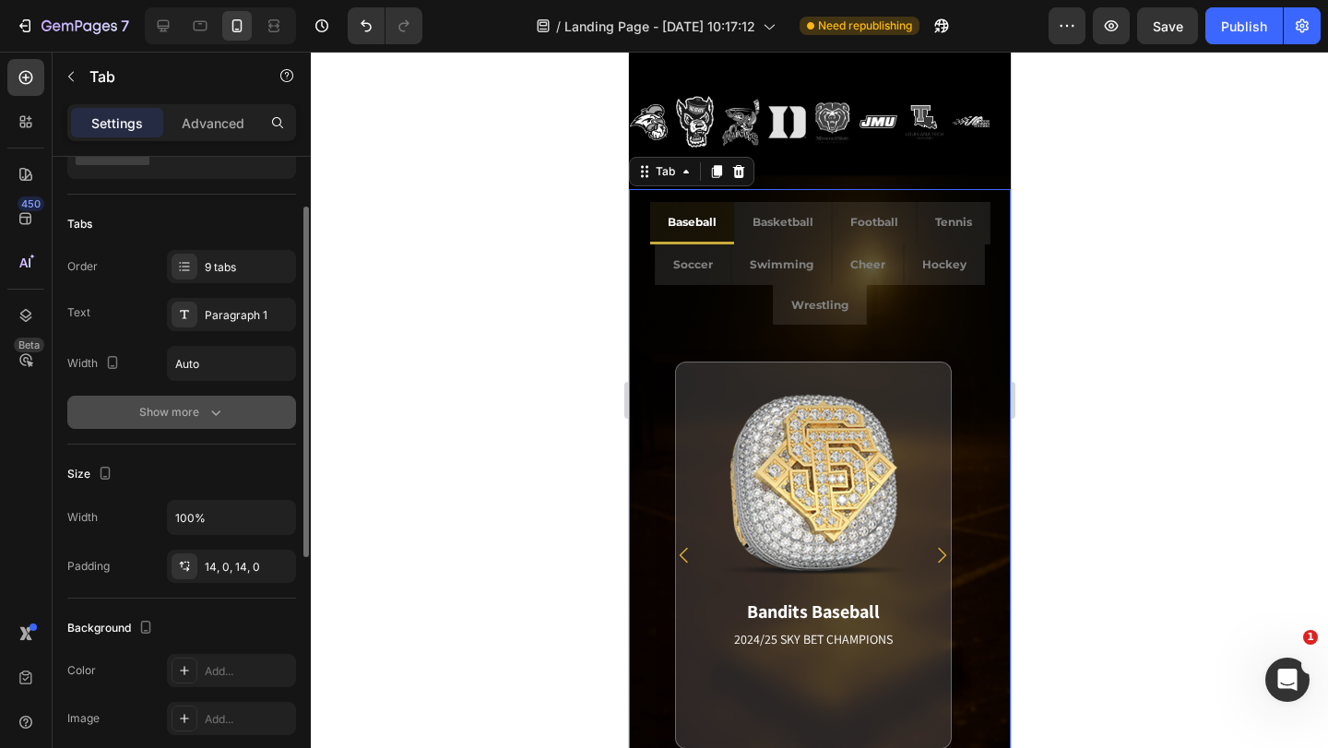
click at [178, 414] on div "Show more" at bounding box center [182, 412] width 86 height 18
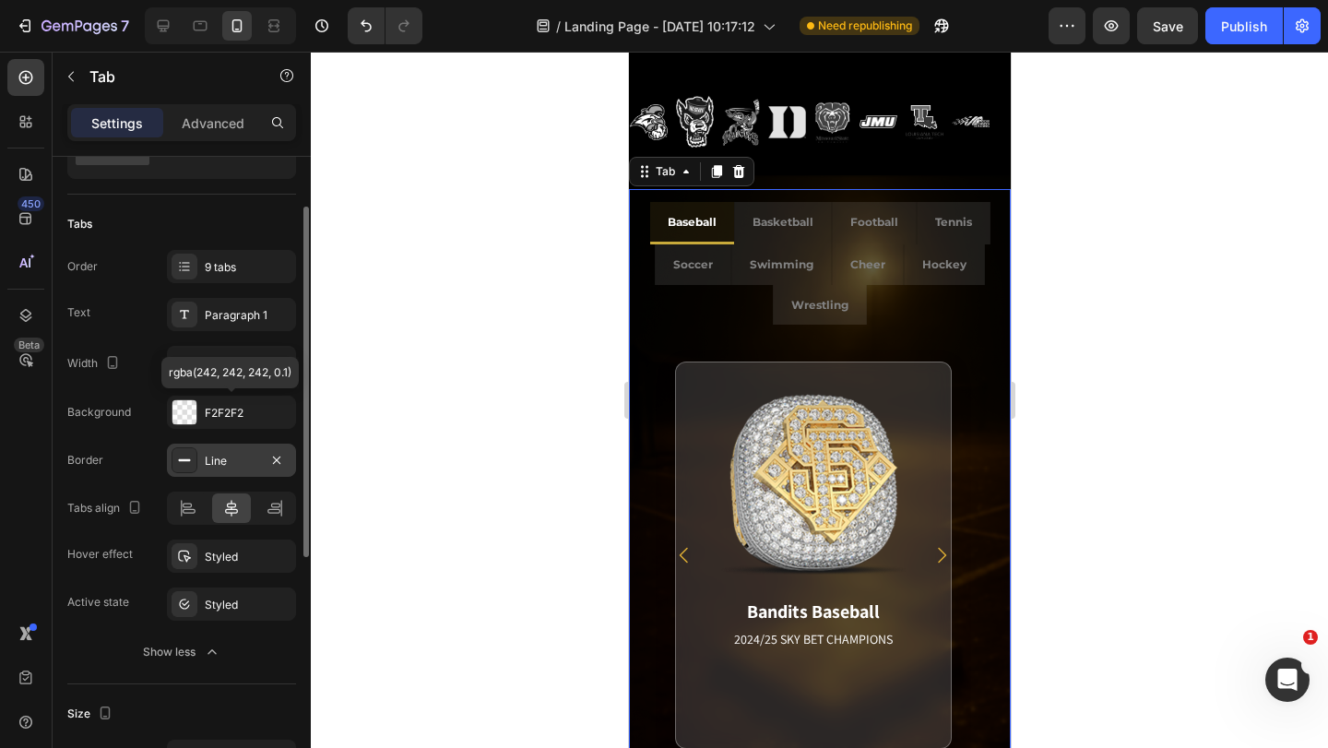
click at [219, 459] on div "Line" at bounding box center [231, 461] width 53 height 17
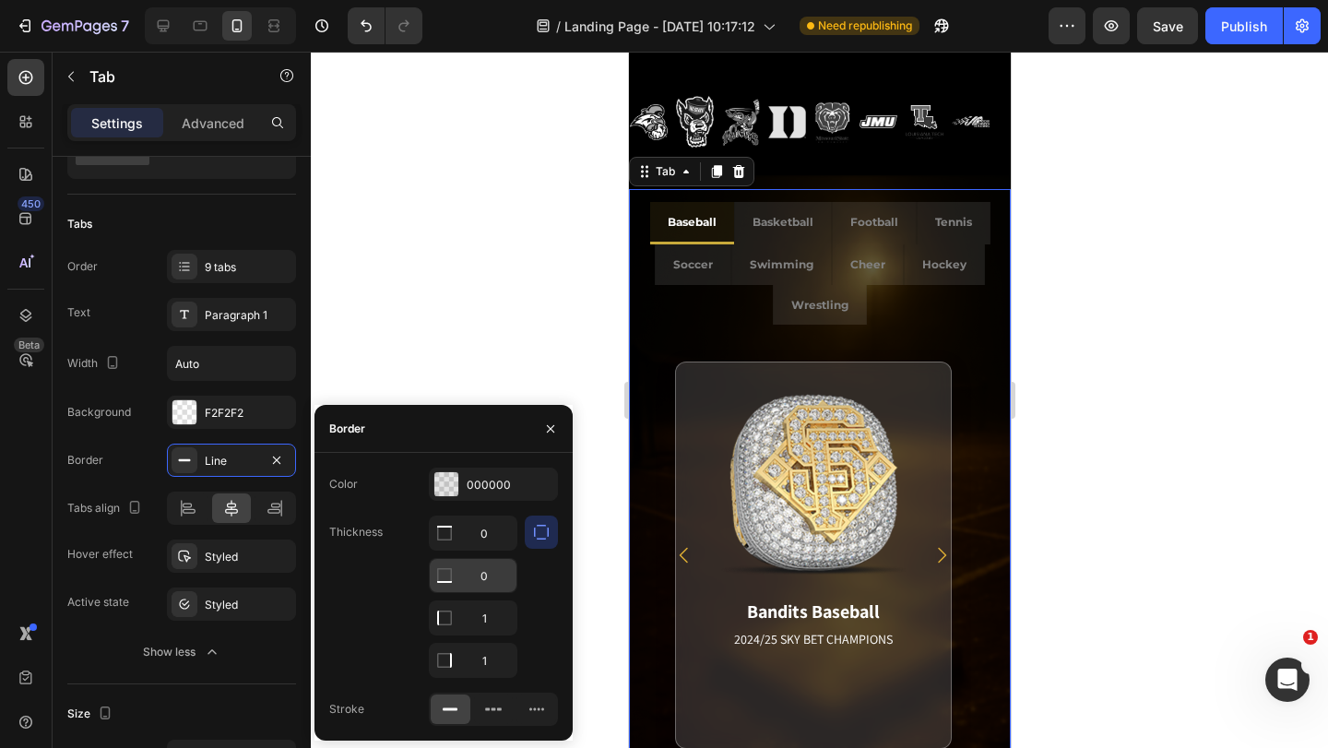
click at [488, 550] on input "0" at bounding box center [473, 532] width 87 height 33
type input "1"
click at [885, 289] on ul "Baseball Basketball Football Tennis Soccer Swimming Cheer Hockey Wrestling" at bounding box center [819, 264] width 382 height 125
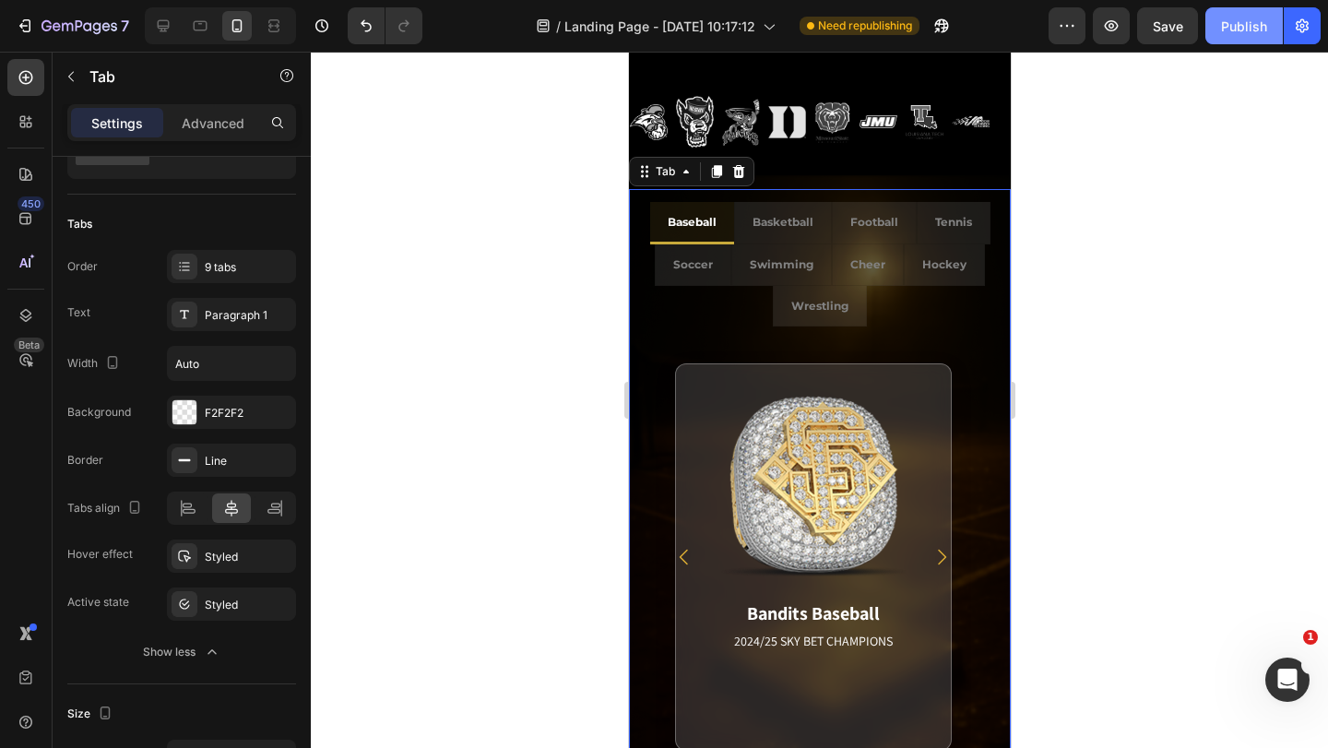
click at [1232, 23] on div "Publish" at bounding box center [1244, 26] width 46 height 19
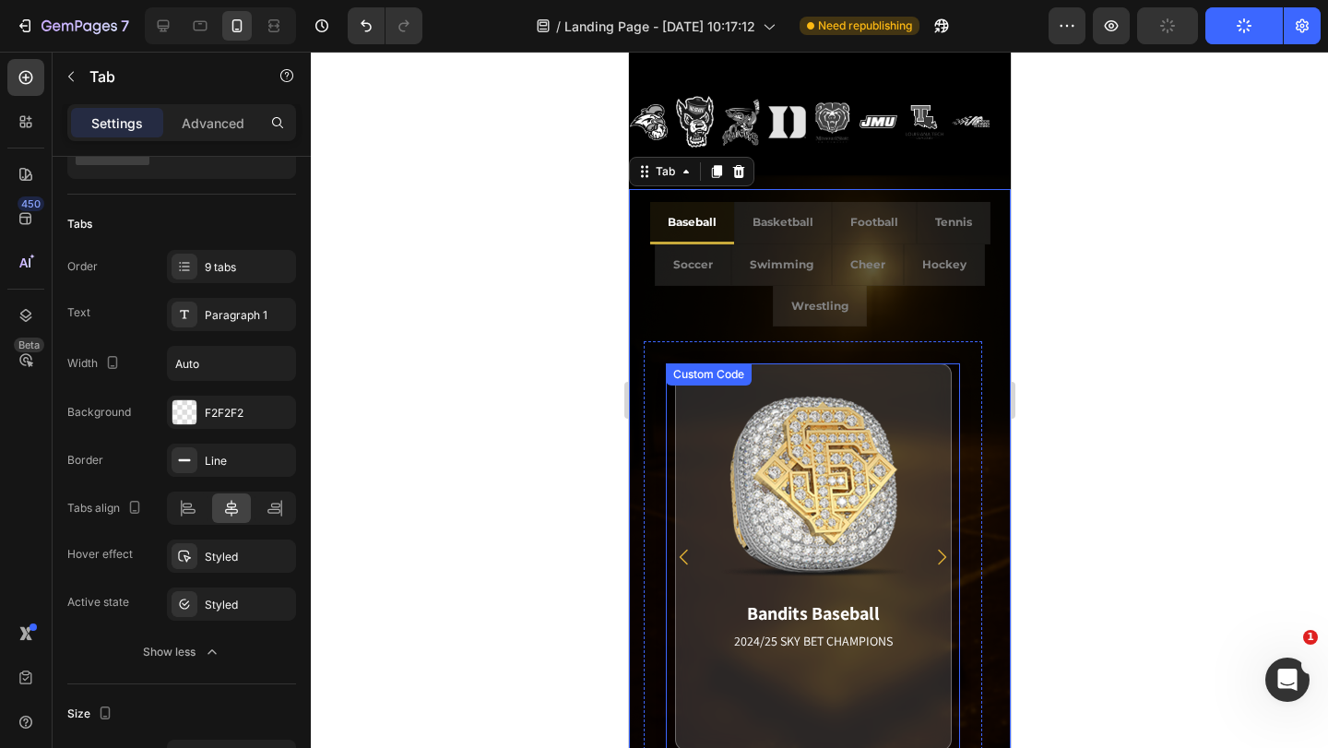
click at [952, 435] on div "Bandits Baseball 2024/25 SKY BET CHAMPIONS Match Highlight America's Team. Pack…" at bounding box center [812, 556] width 294 height 387
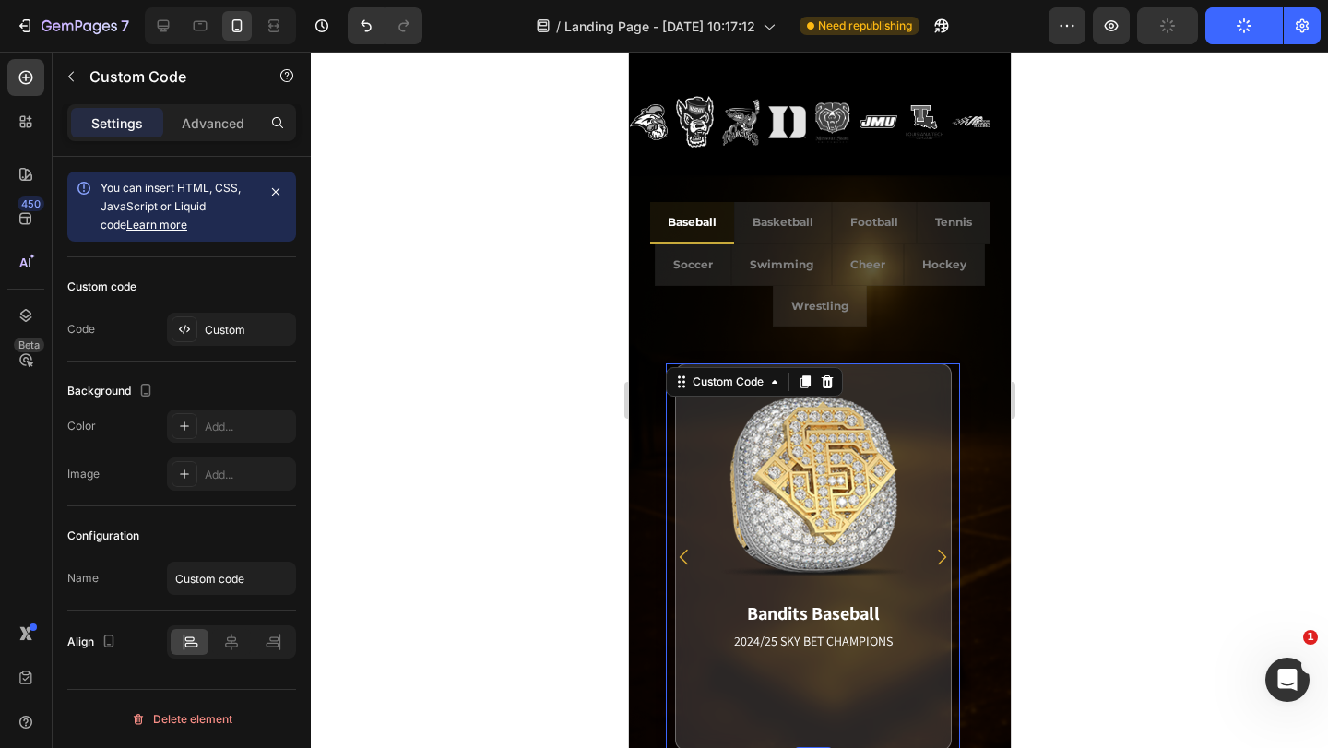
scroll to position [0, 0]
click at [188, 101] on div "Custom Code" at bounding box center [158, 78] width 210 height 53
click at [210, 116] on p "Advanced" at bounding box center [213, 122] width 63 height 19
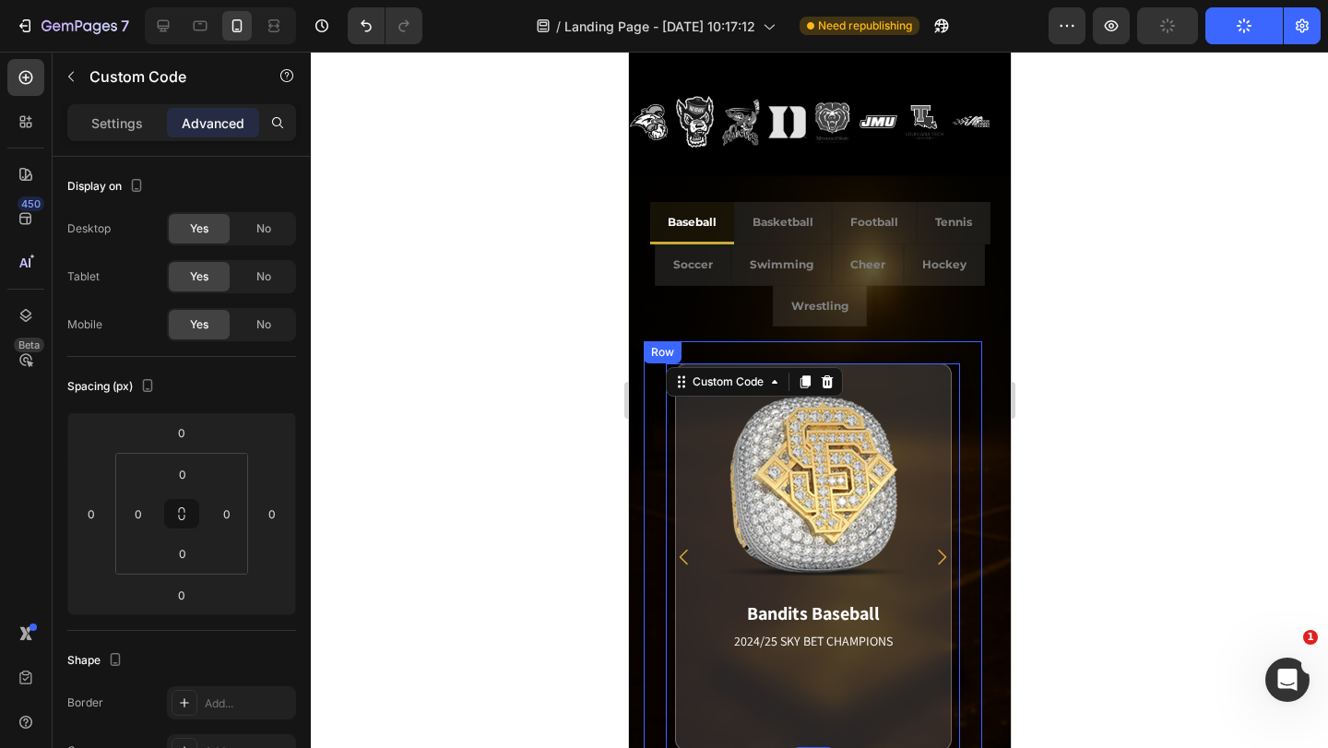
click at [976, 408] on div "Bandits Baseball 2024/25 SKY BET CHAMPIONS Match Highlight America's Team. Pack…" at bounding box center [812, 557] width 338 height 432
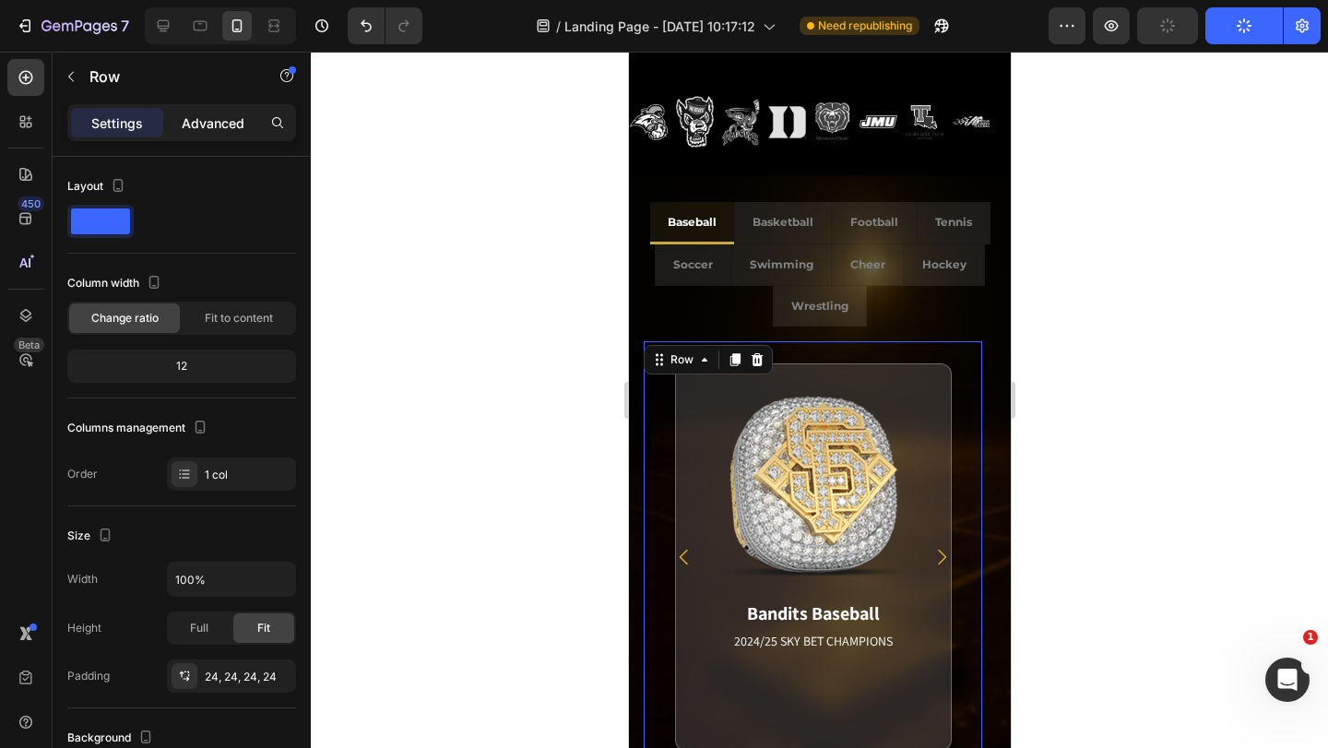
click at [207, 128] on p "Advanced" at bounding box center [213, 122] width 63 height 19
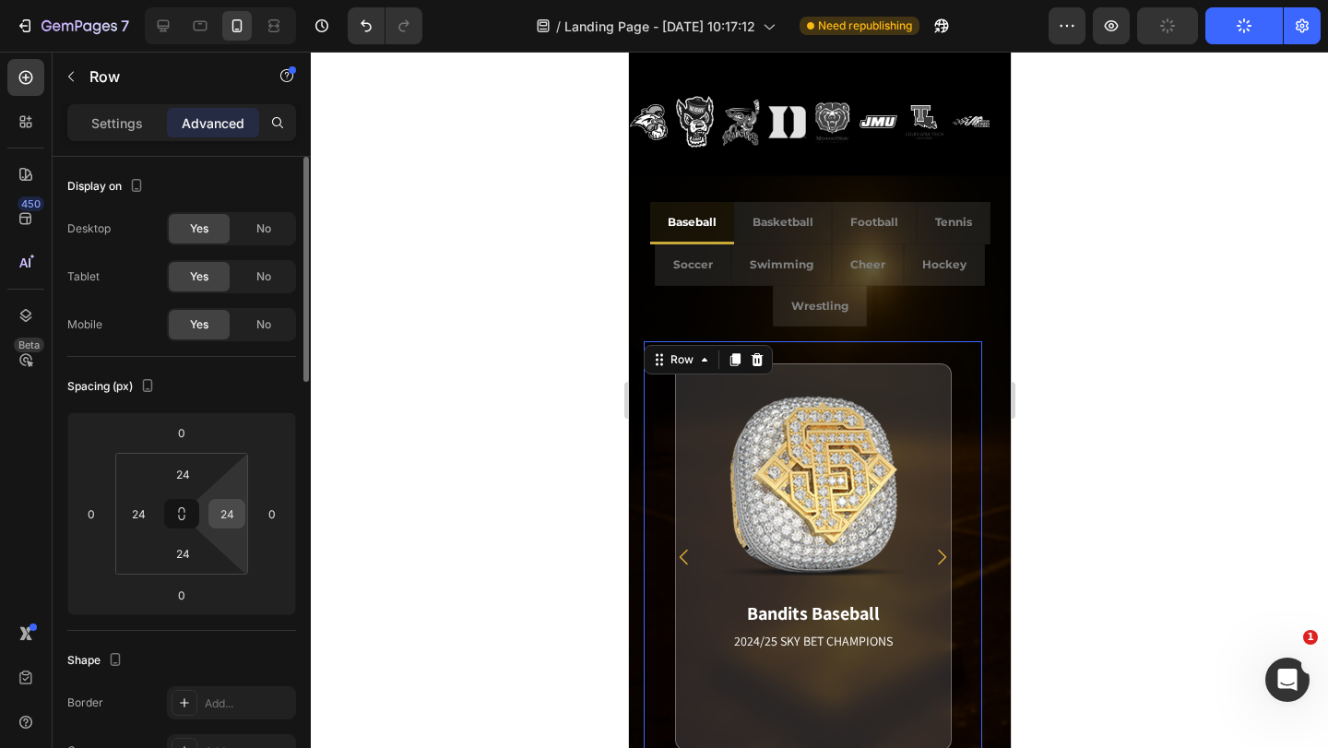
click at [232, 522] on input "24" at bounding box center [227, 514] width 28 height 28
type input "0"
click at [143, 518] on input "24" at bounding box center [139, 514] width 28 height 28
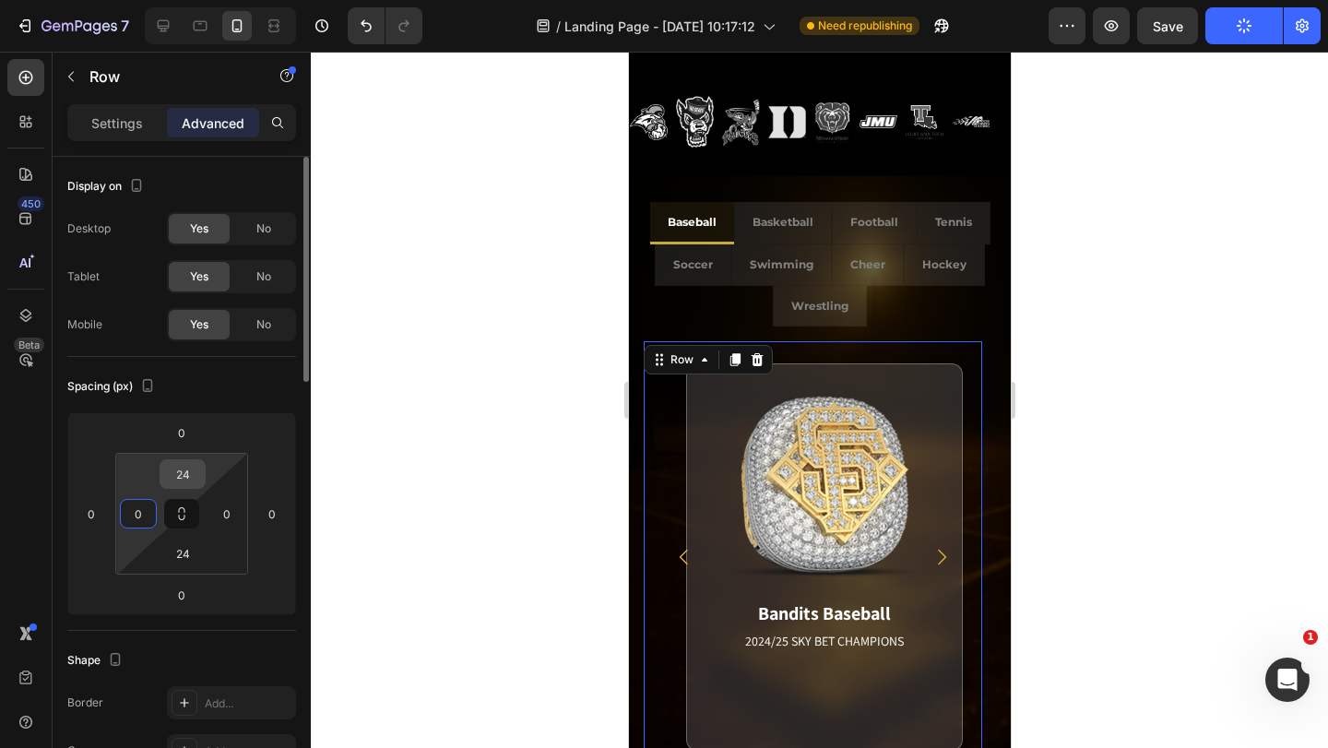
type input "0"
click at [193, 474] on input "24" at bounding box center [182, 474] width 37 height 28
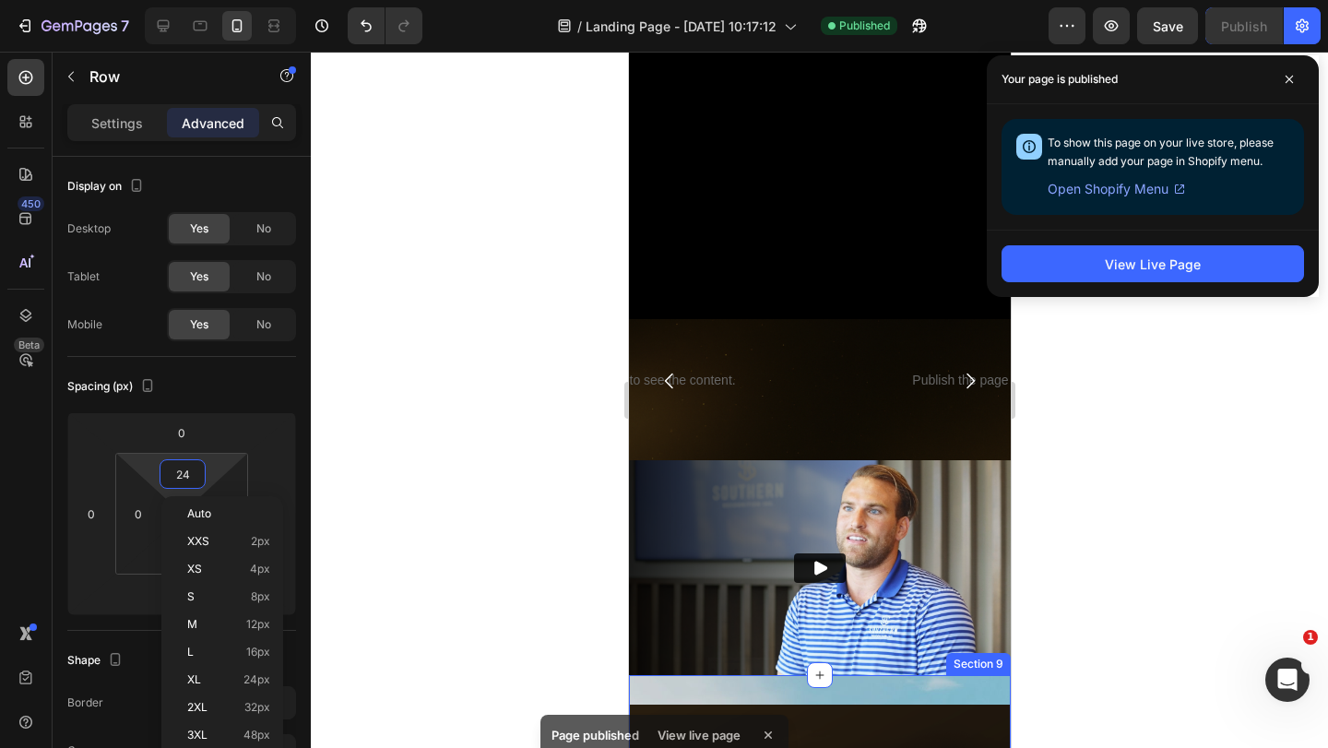
scroll to position [2008, 0]
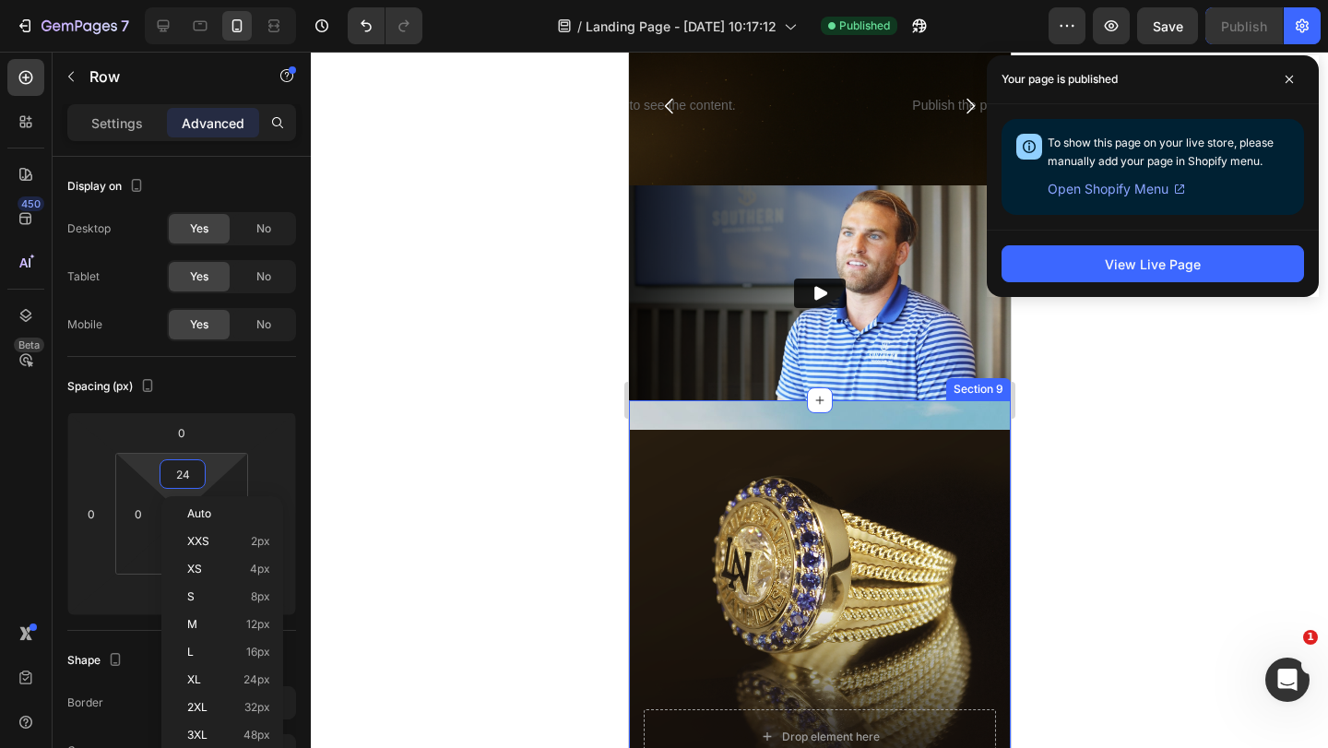
click at [719, 400] on div "Publish the page to see the content. Custom Code Start Designing Now Button Row…" at bounding box center [819, 691] width 382 height 583
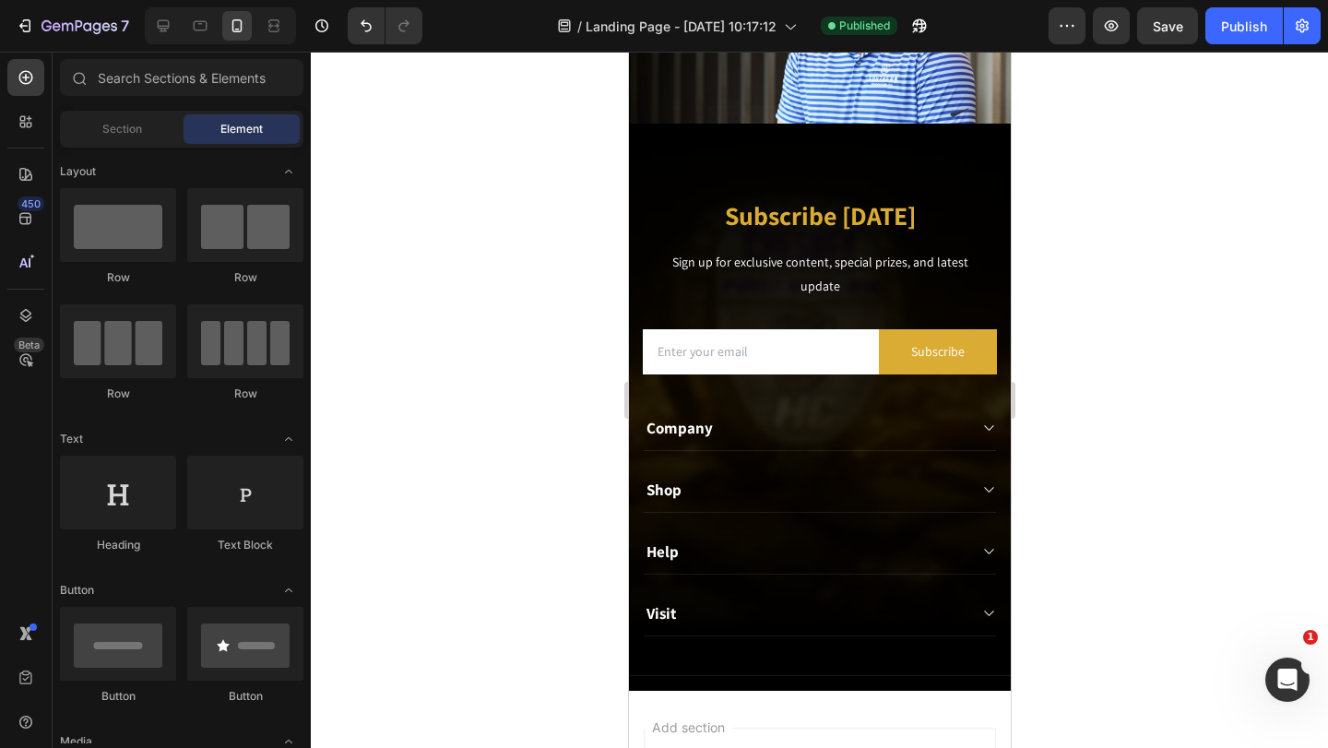
scroll to position [2192, 0]
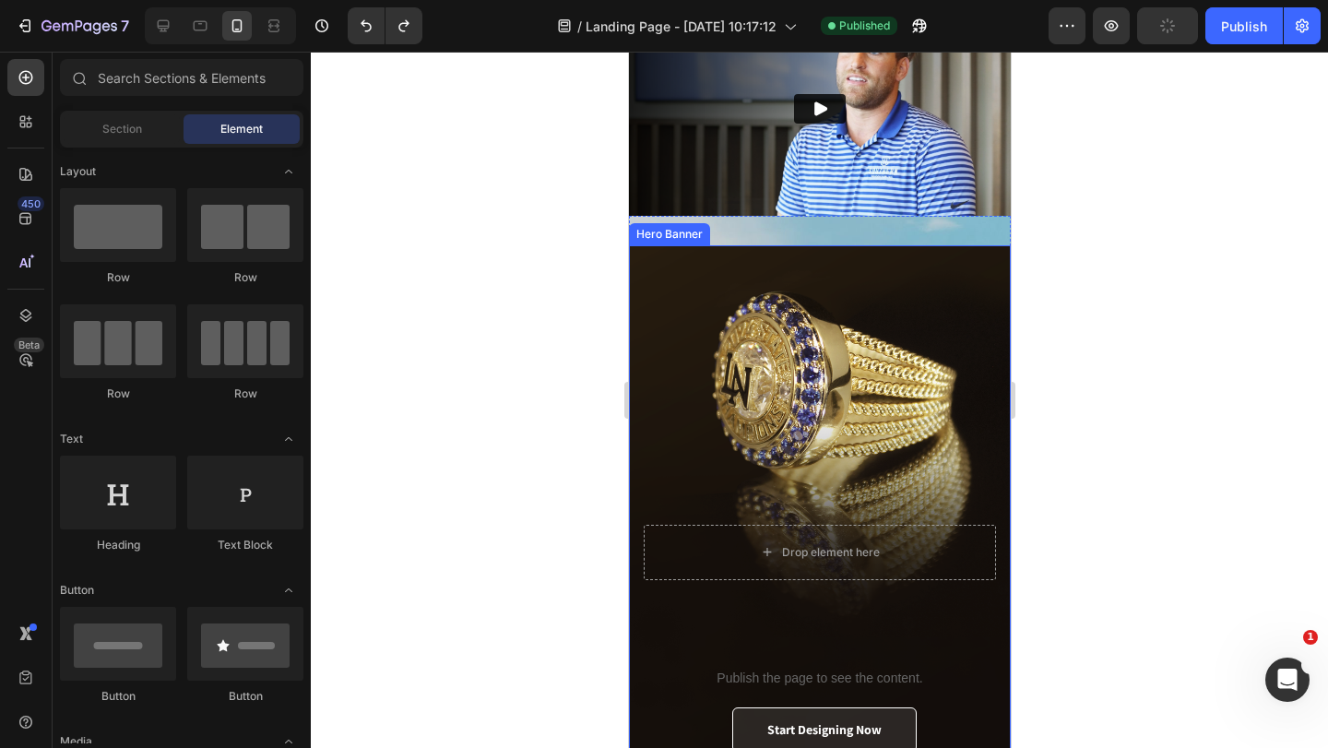
click at [804, 234] on div "Publish the page to see the content. Custom Code Start Designing Now Button Row…" at bounding box center [819, 507] width 382 height 583
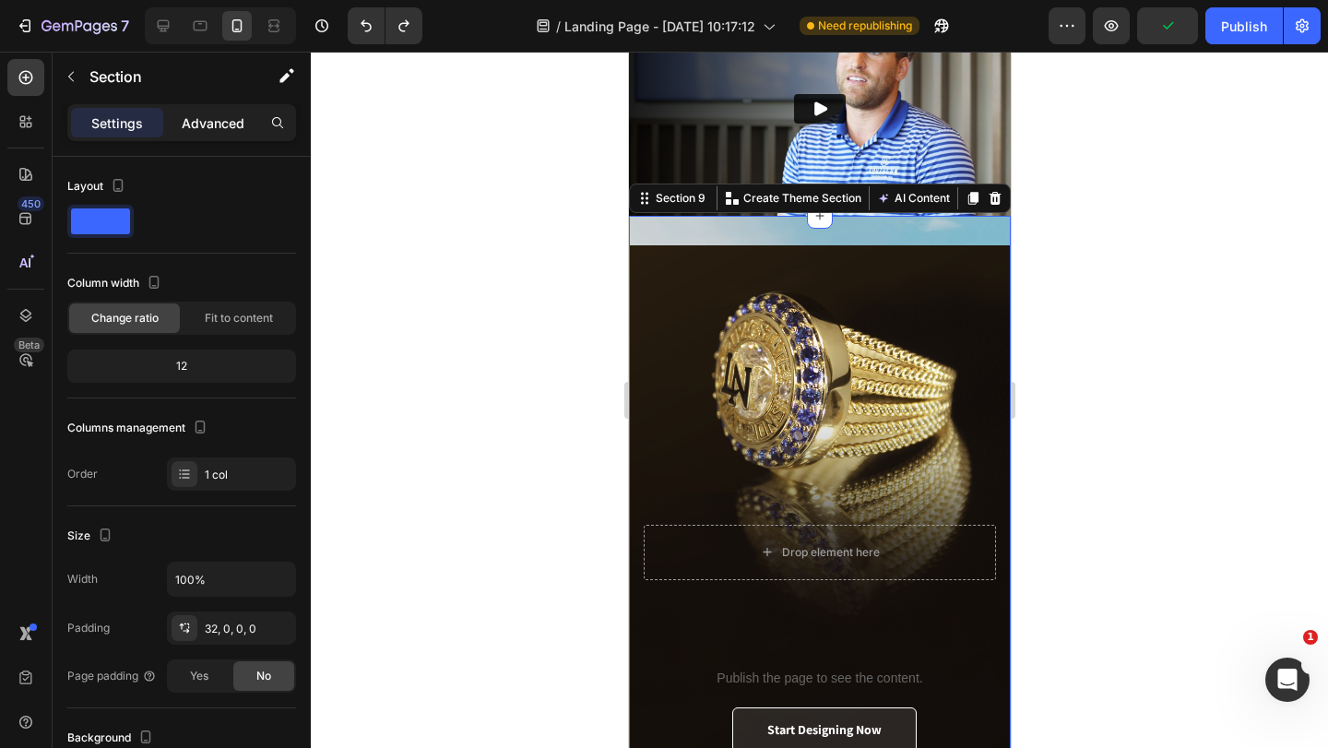
click at [230, 126] on p "Advanced" at bounding box center [213, 122] width 63 height 19
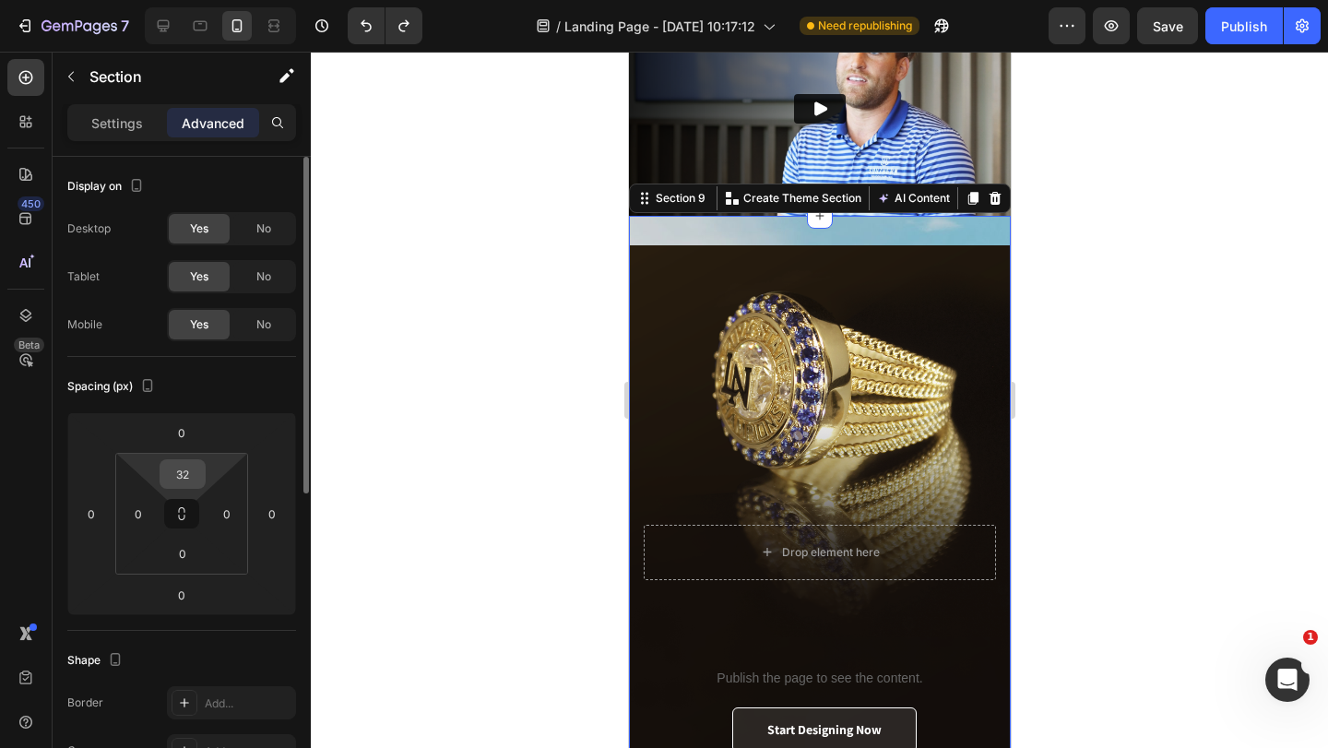
click at [195, 472] on input "32" at bounding box center [182, 474] width 37 height 28
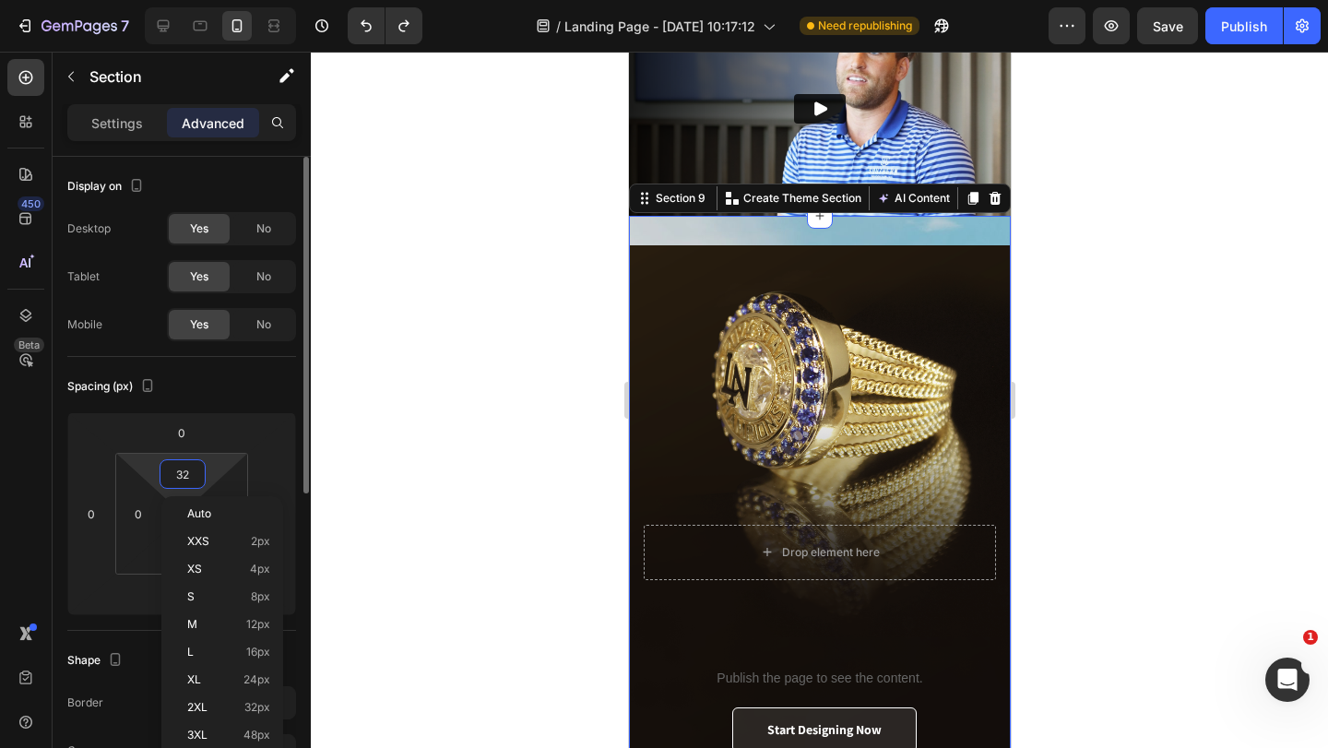
type input "0"
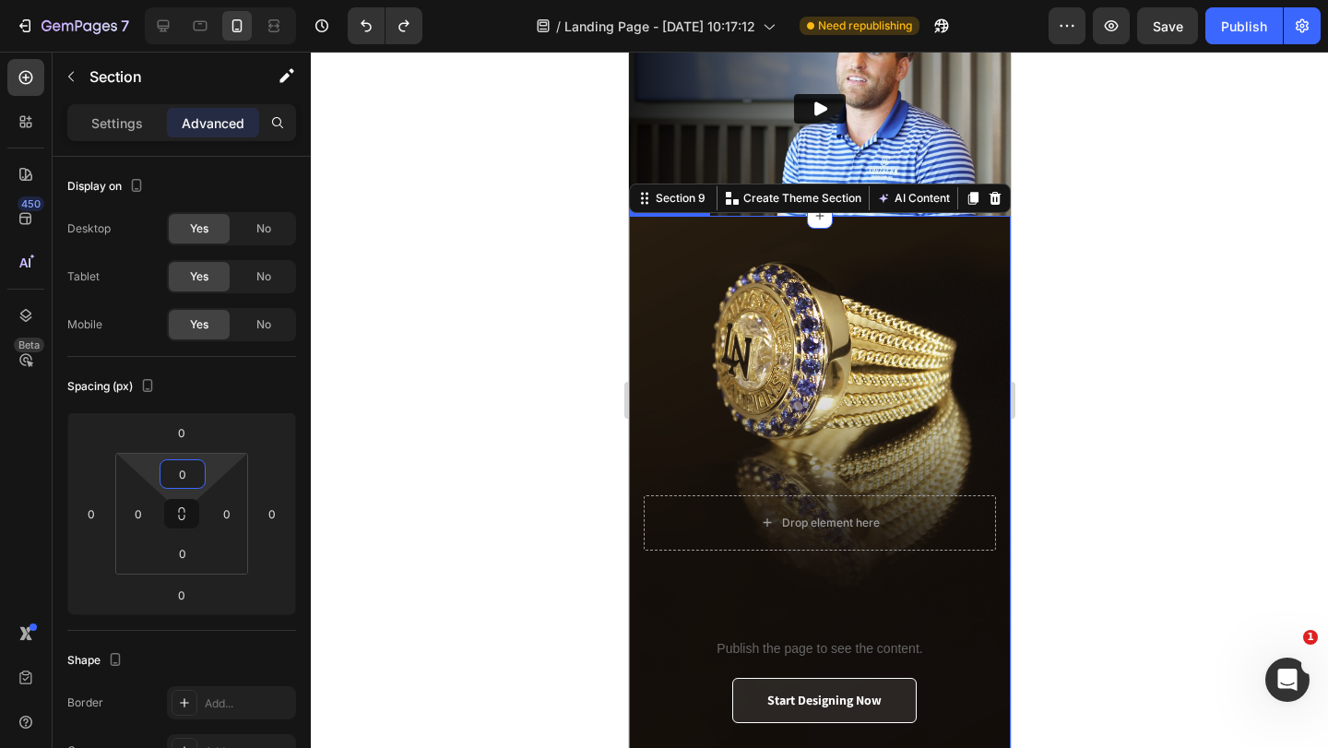
click at [845, 282] on div "Overlay" at bounding box center [819, 492] width 382 height 553
click at [1047, 264] on div at bounding box center [819, 400] width 1017 height 696
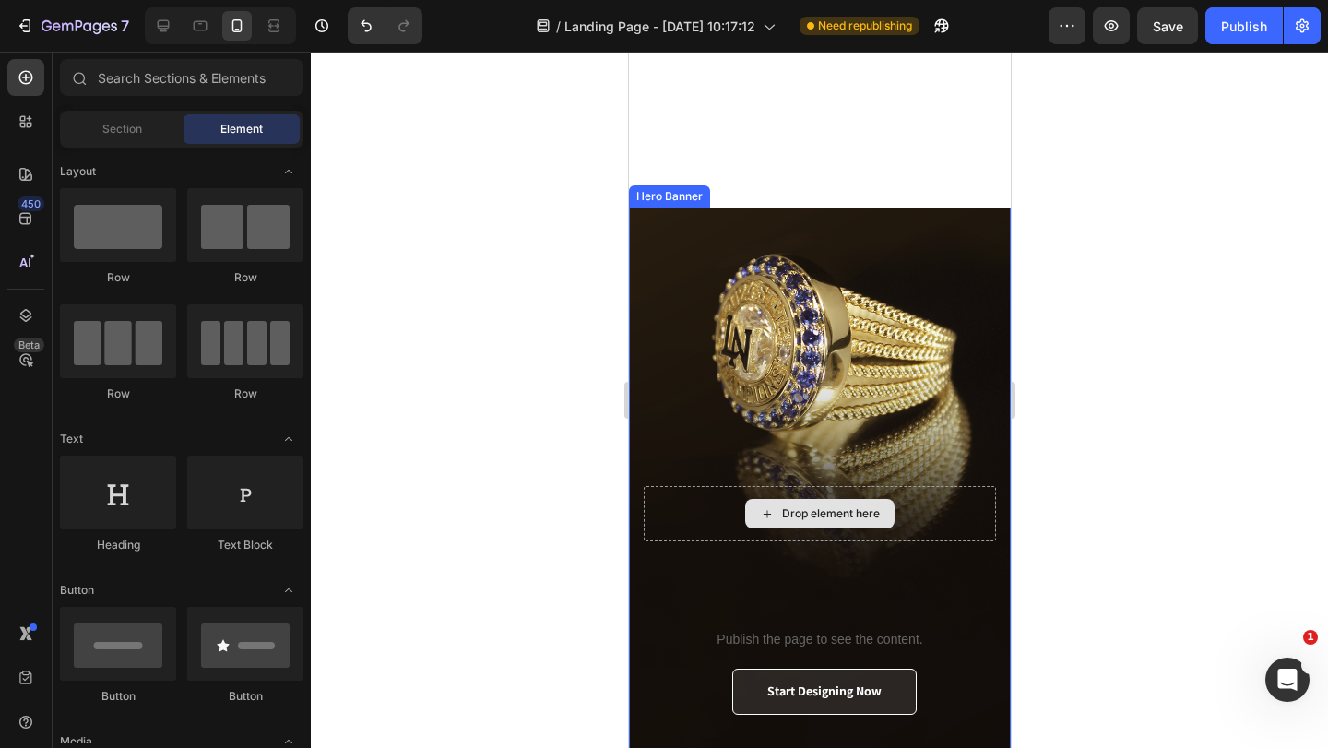
scroll to position [2377, 0]
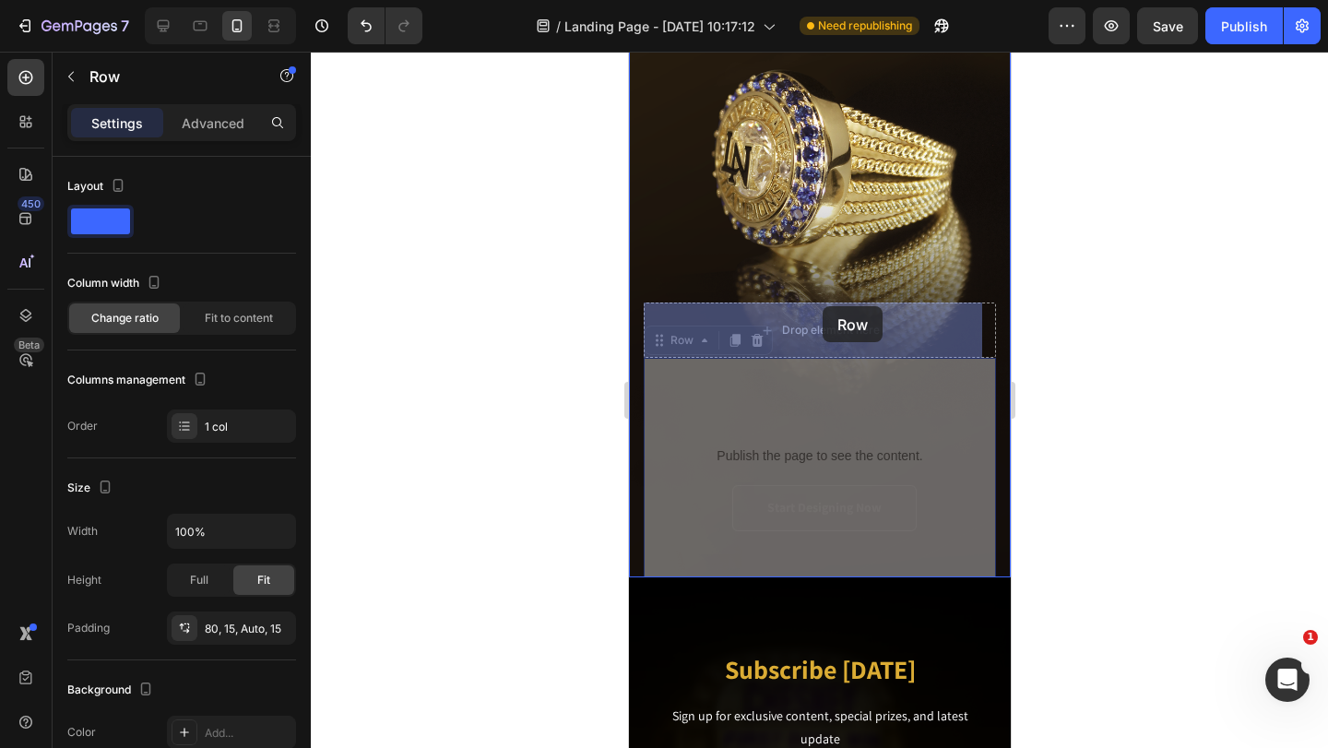
drag, startPoint x: 883, startPoint y: 399, endPoint x: 822, endPoint y: 306, distance: 111.3
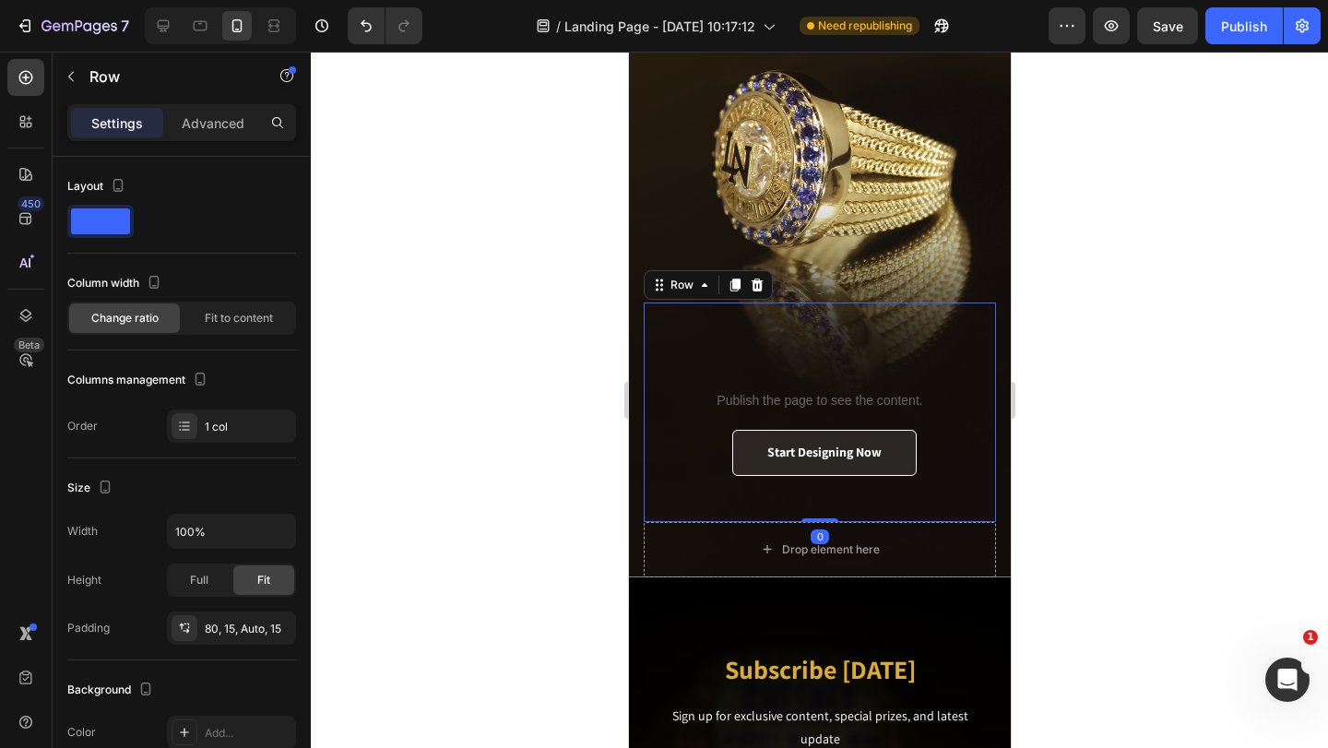
click at [1074, 374] on div at bounding box center [819, 400] width 1017 height 696
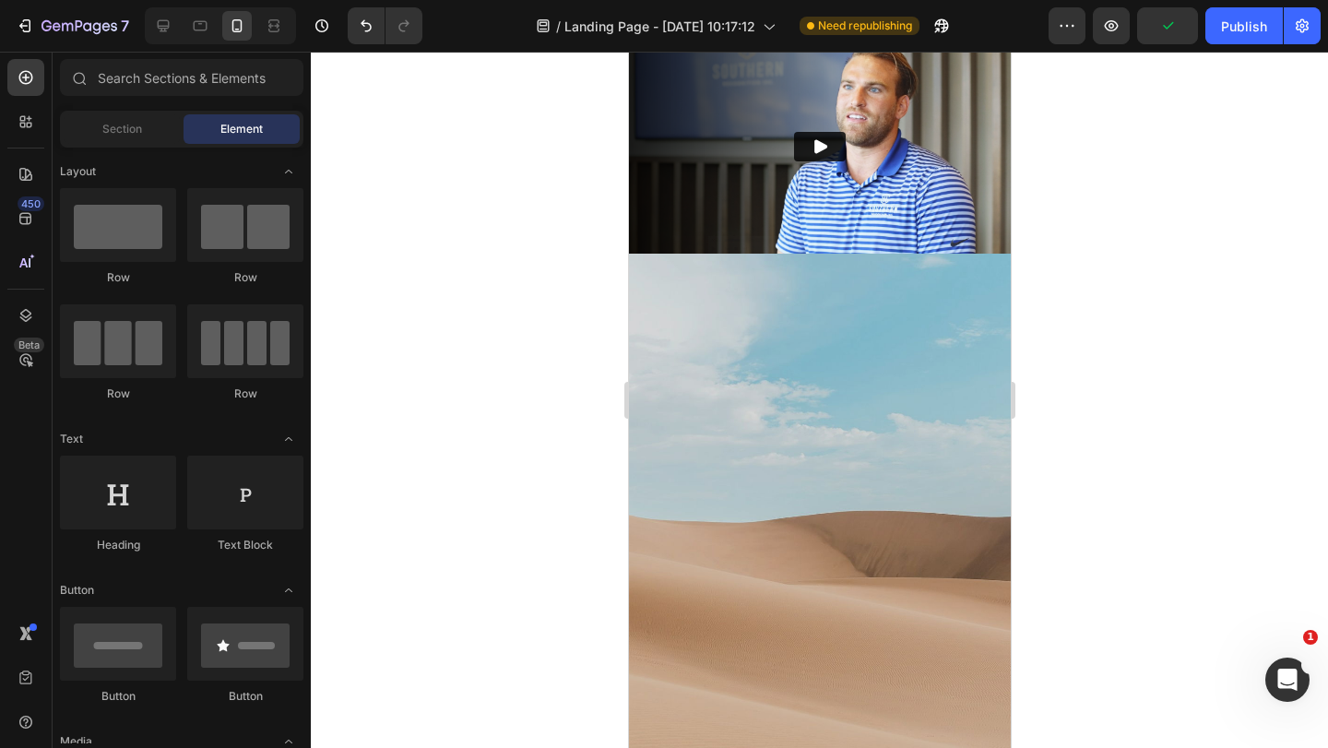
scroll to position [1547, 0]
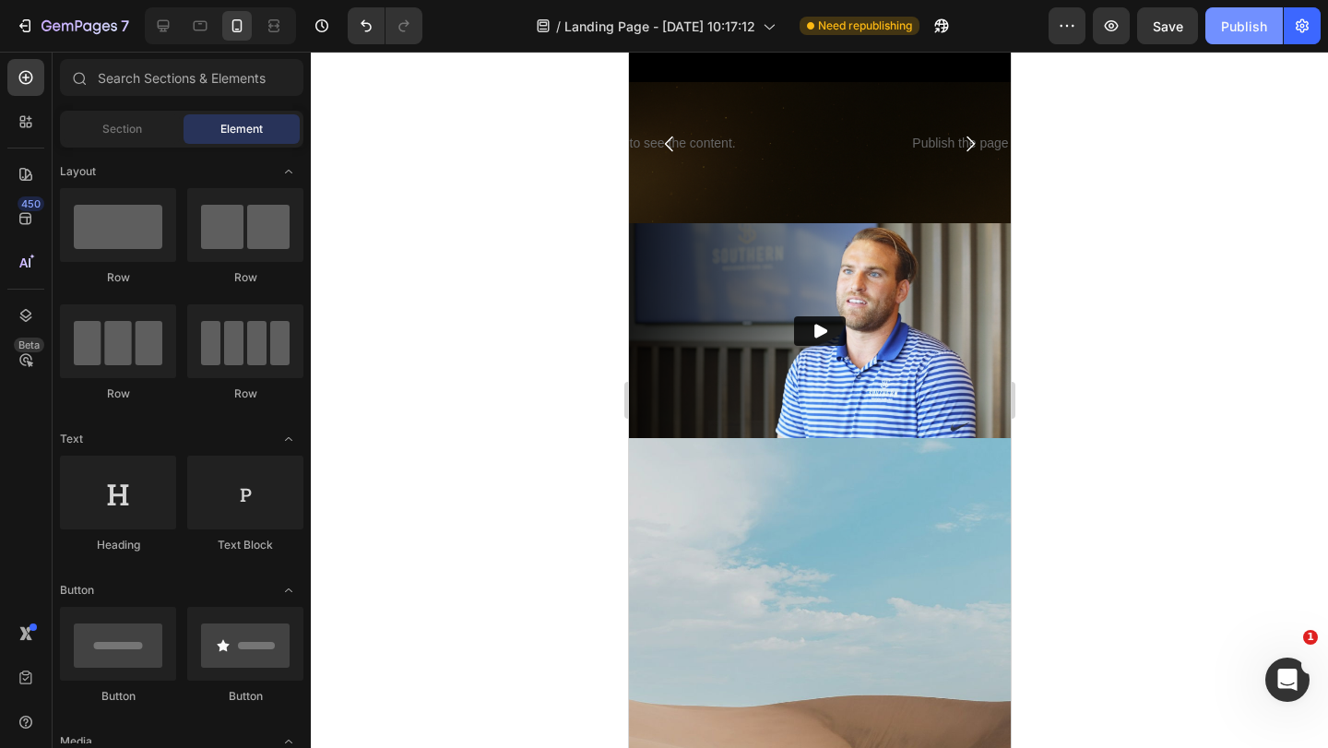
click at [1229, 38] on button "Publish" at bounding box center [1243, 25] width 77 height 37
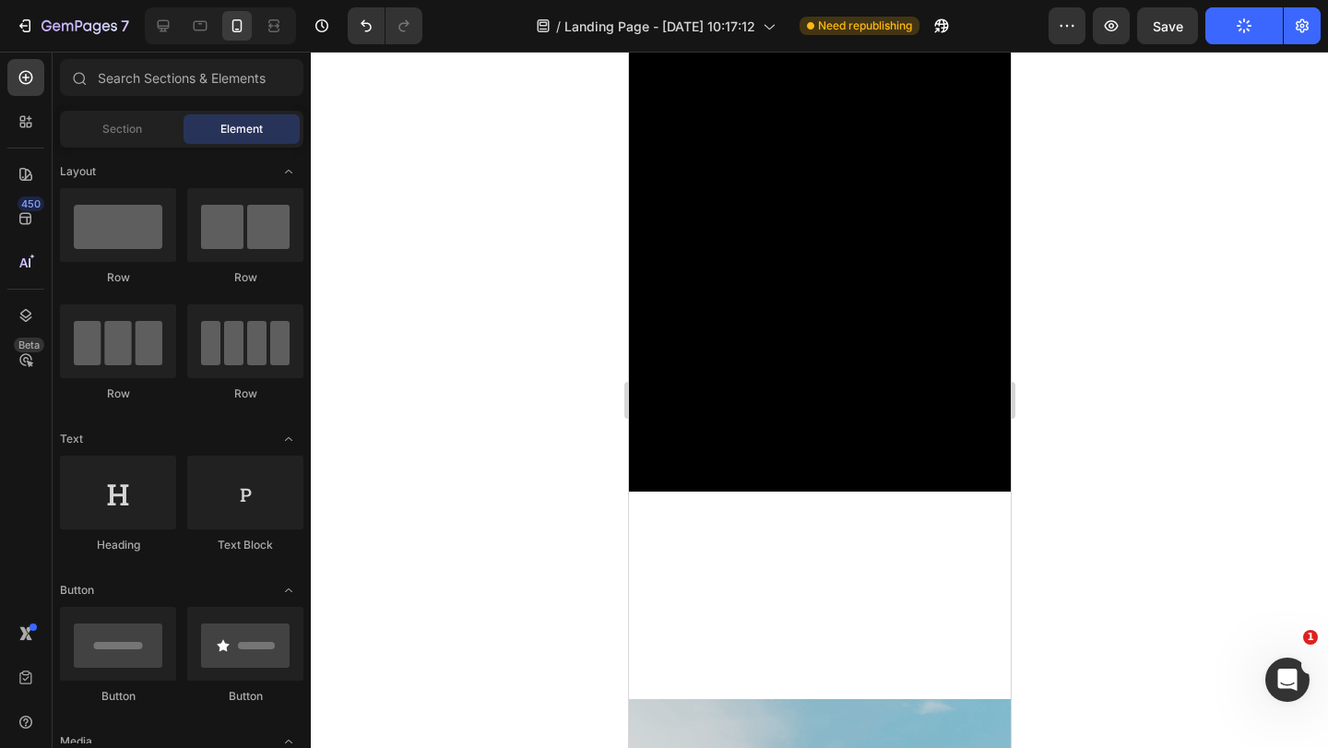
scroll to position [0, 0]
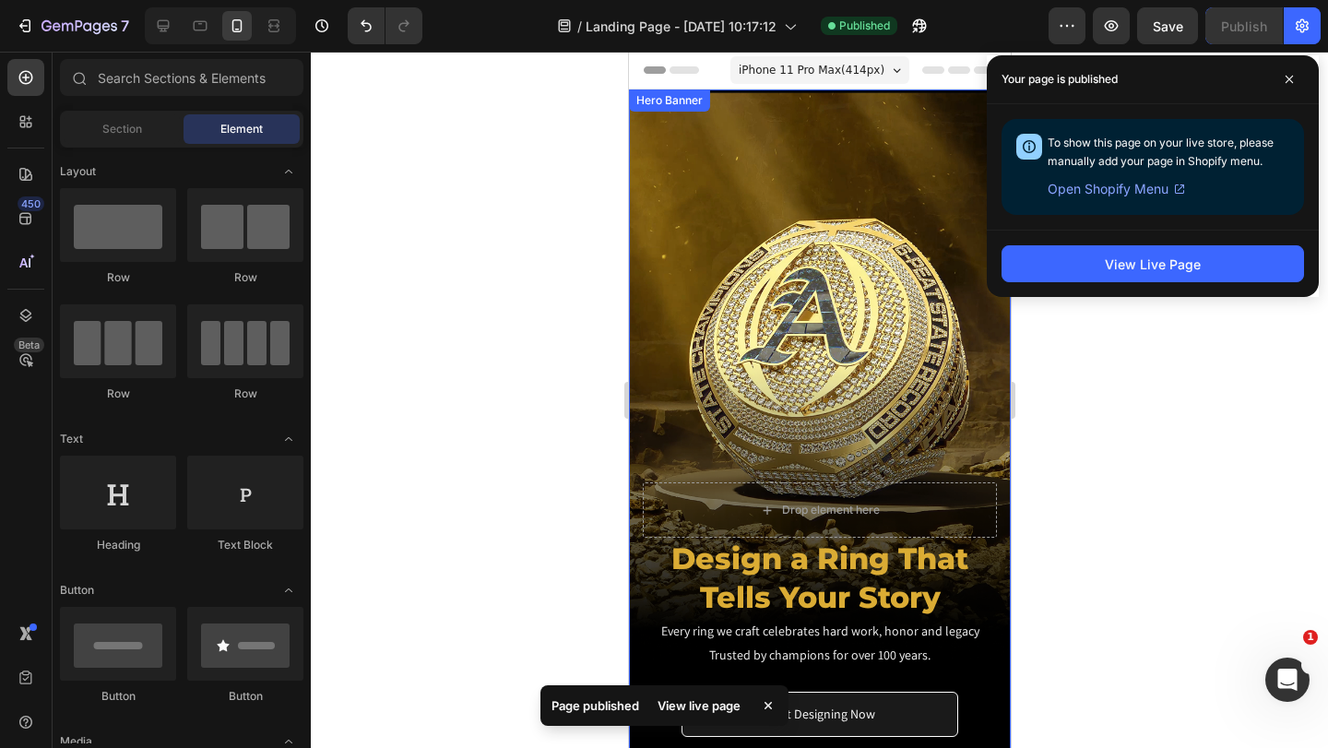
click at [696, 175] on div "Overlay" at bounding box center [819, 437] width 382 height 696
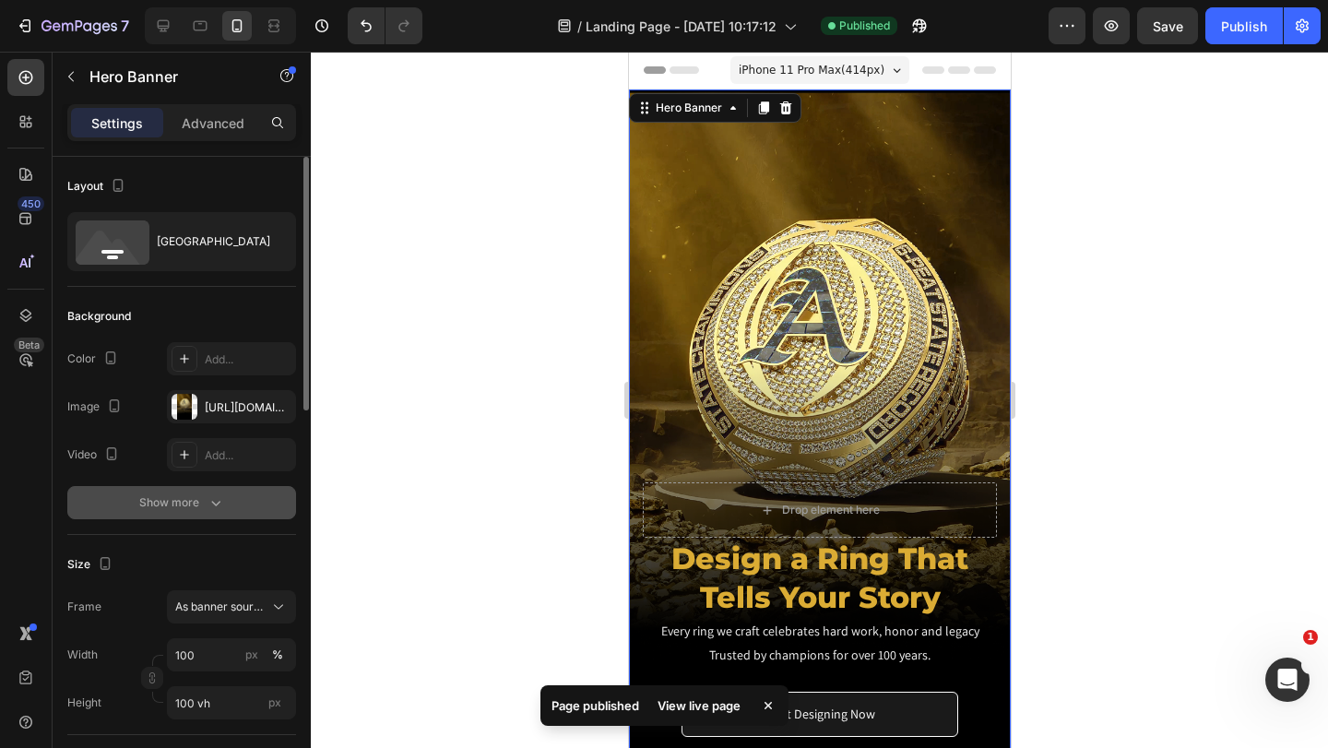
click at [182, 502] on div "Show more" at bounding box center [182, 502] width 86 height 18
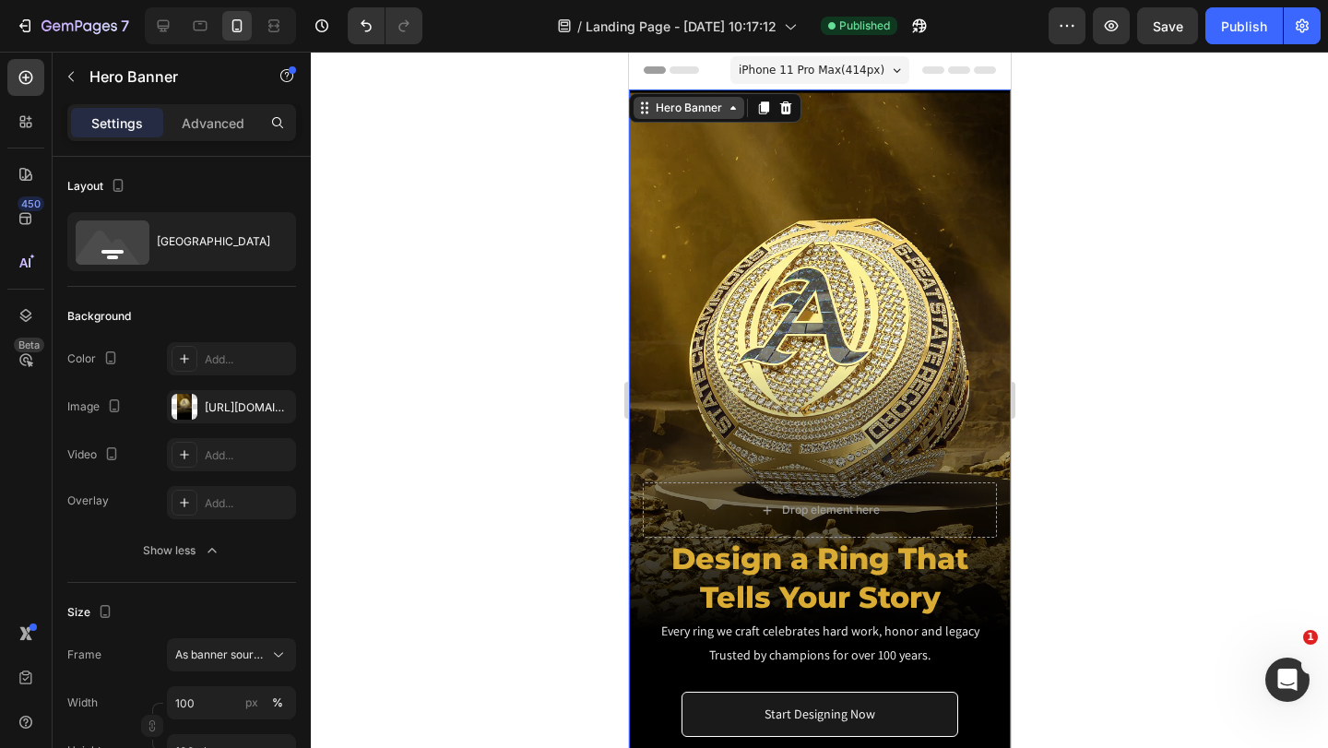
click at [651, 106] on div "Hero Banner" at bounding box center [688, 108] width 74 height 17
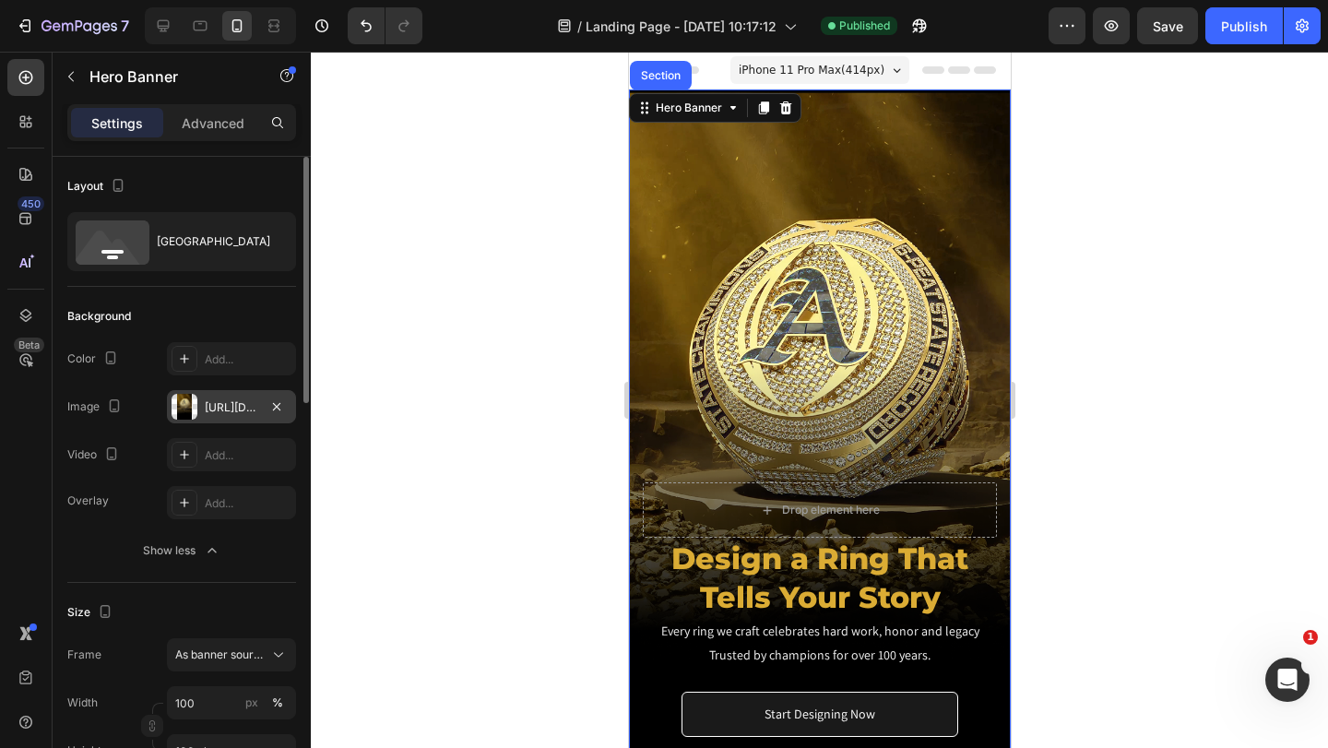
click at [203, 402] on div "https://cdn.shopify.com/s/files/1/0530/8881/3236/files/gempages_494420152121558…" at bounding box center [231, 406] width 129 height 33
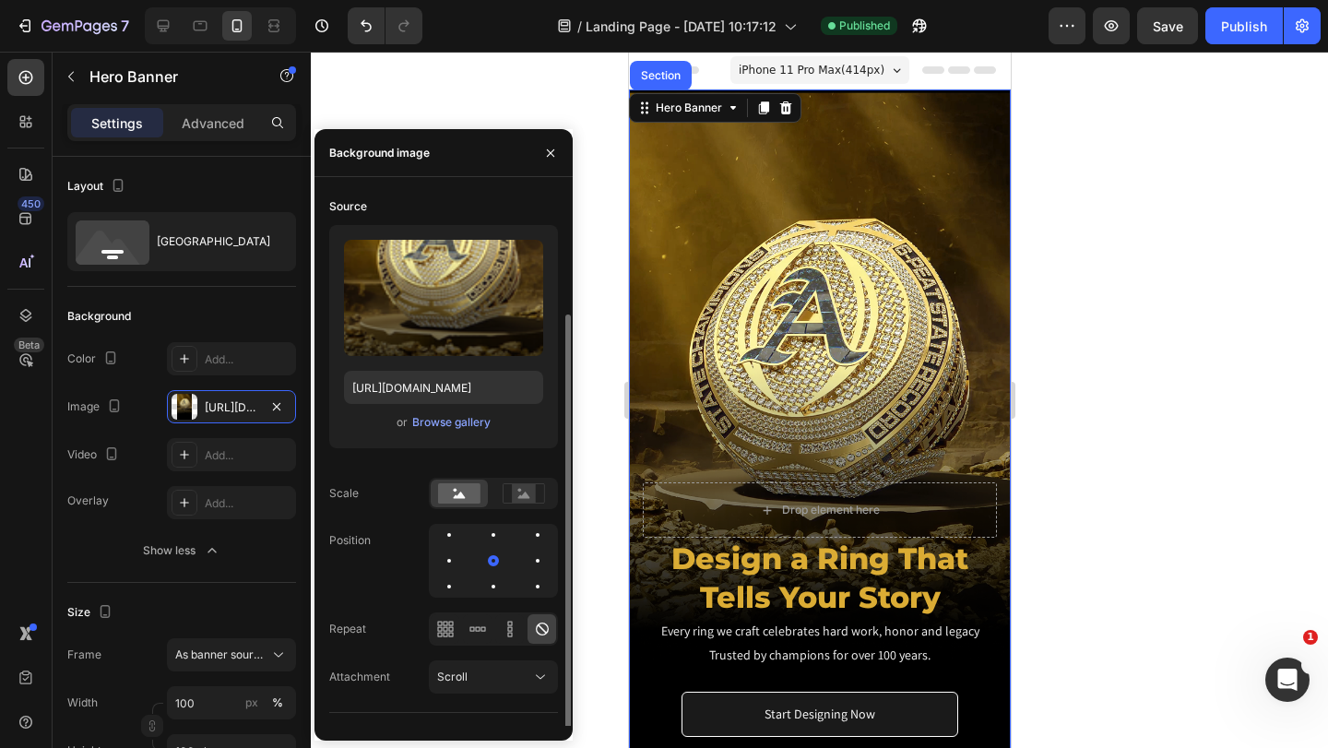
scroll to position [65, 0]
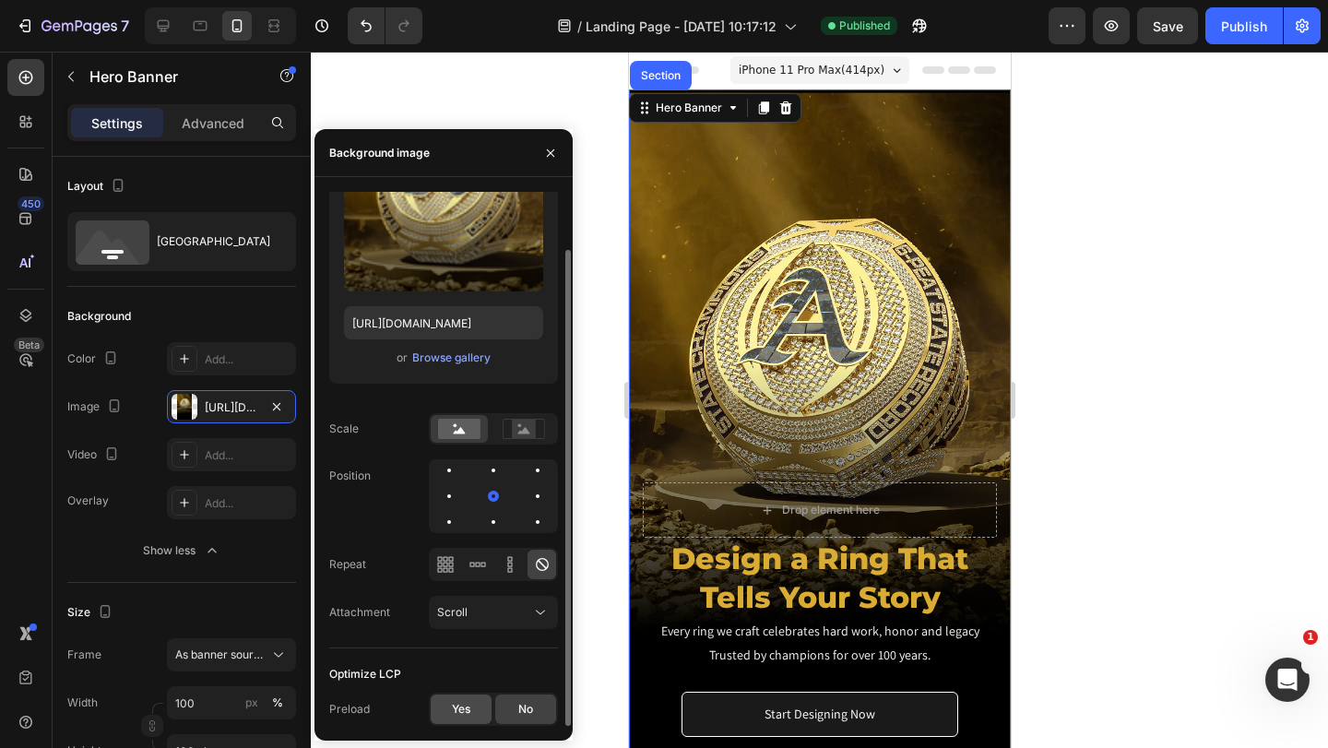
click at [469, 706] on span "Yes" at bounding box center [461, 709] width 18 height 17
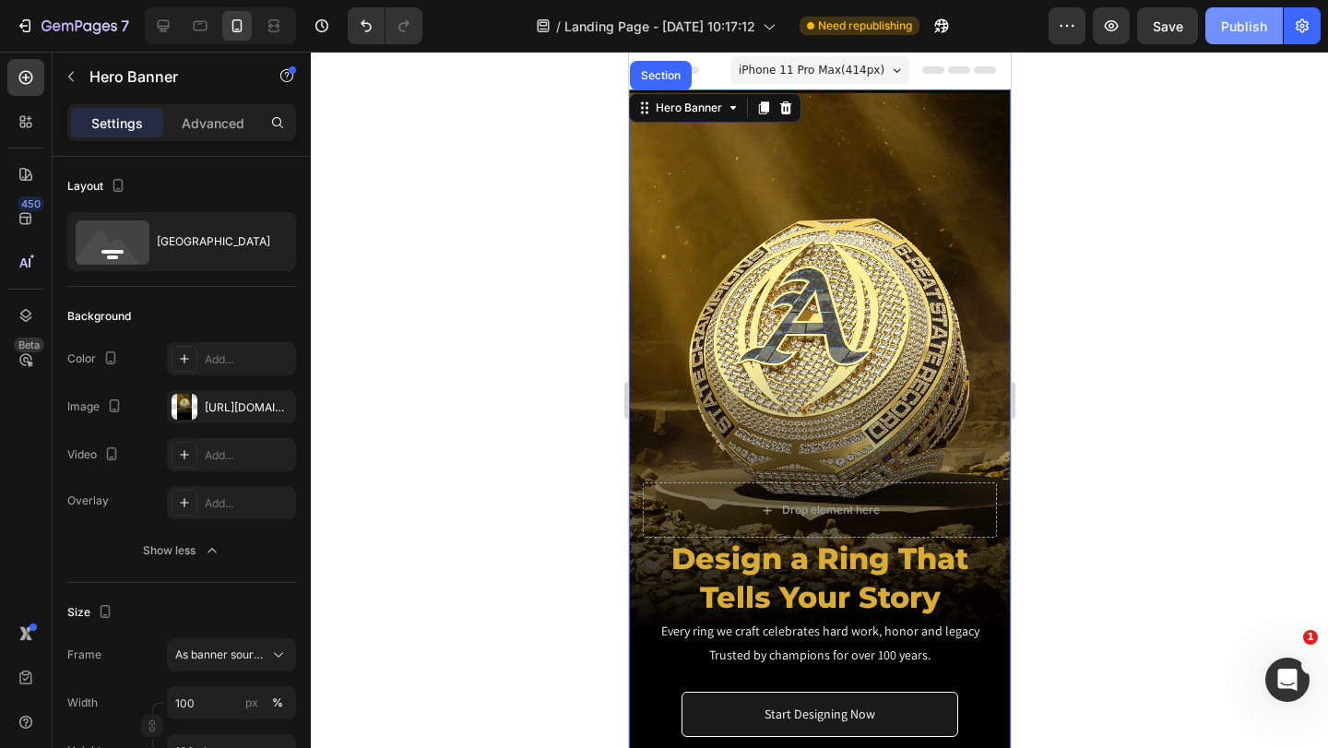
click at [1261, 35] on div "Publish" at bounding box center [1244, 26] width 46 height 19
